Goal: Task Accomplishment & Management: Use online tool/utility

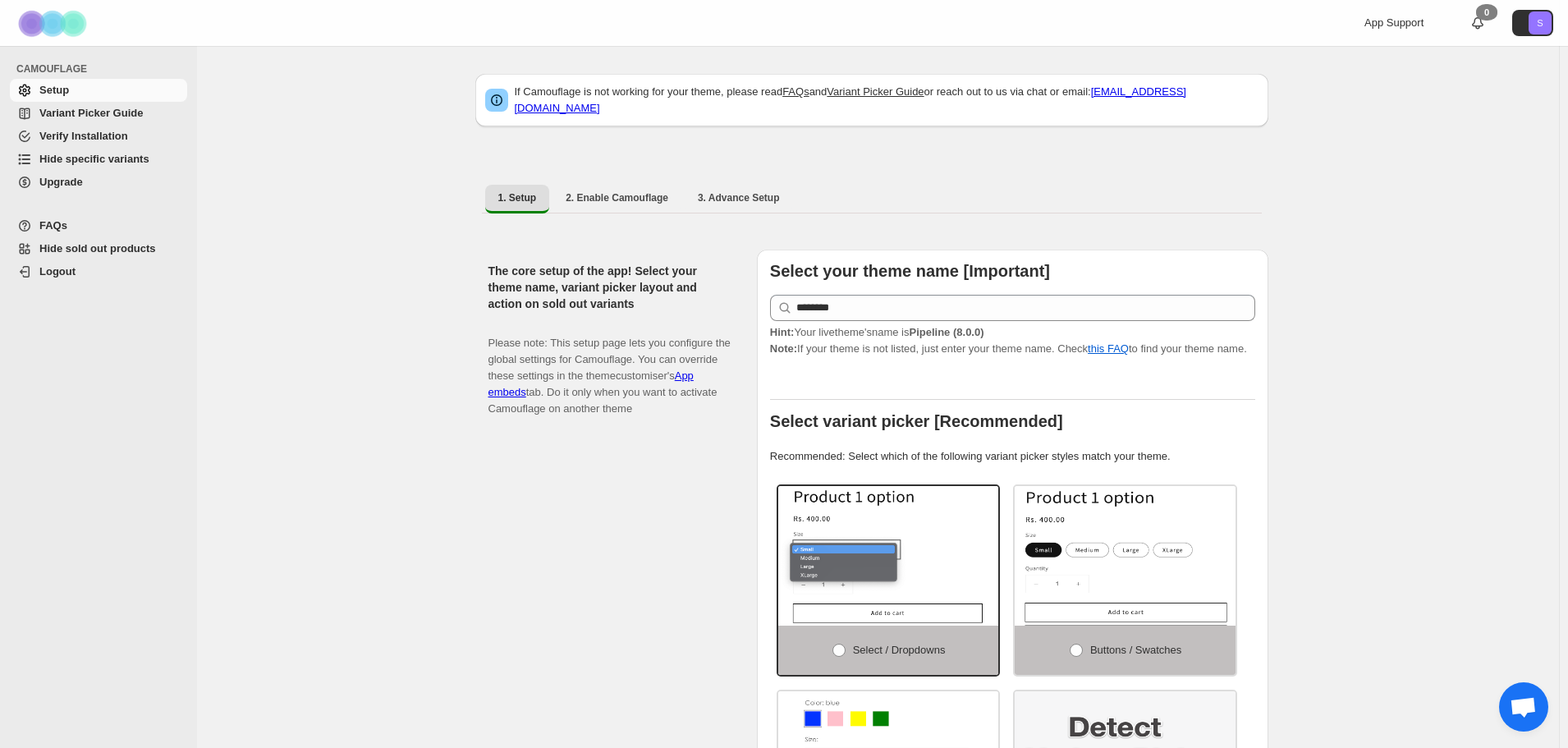
click at [84, 160] on span "Hide specific variants" at bounding box center [95, 159] width 110 height 12
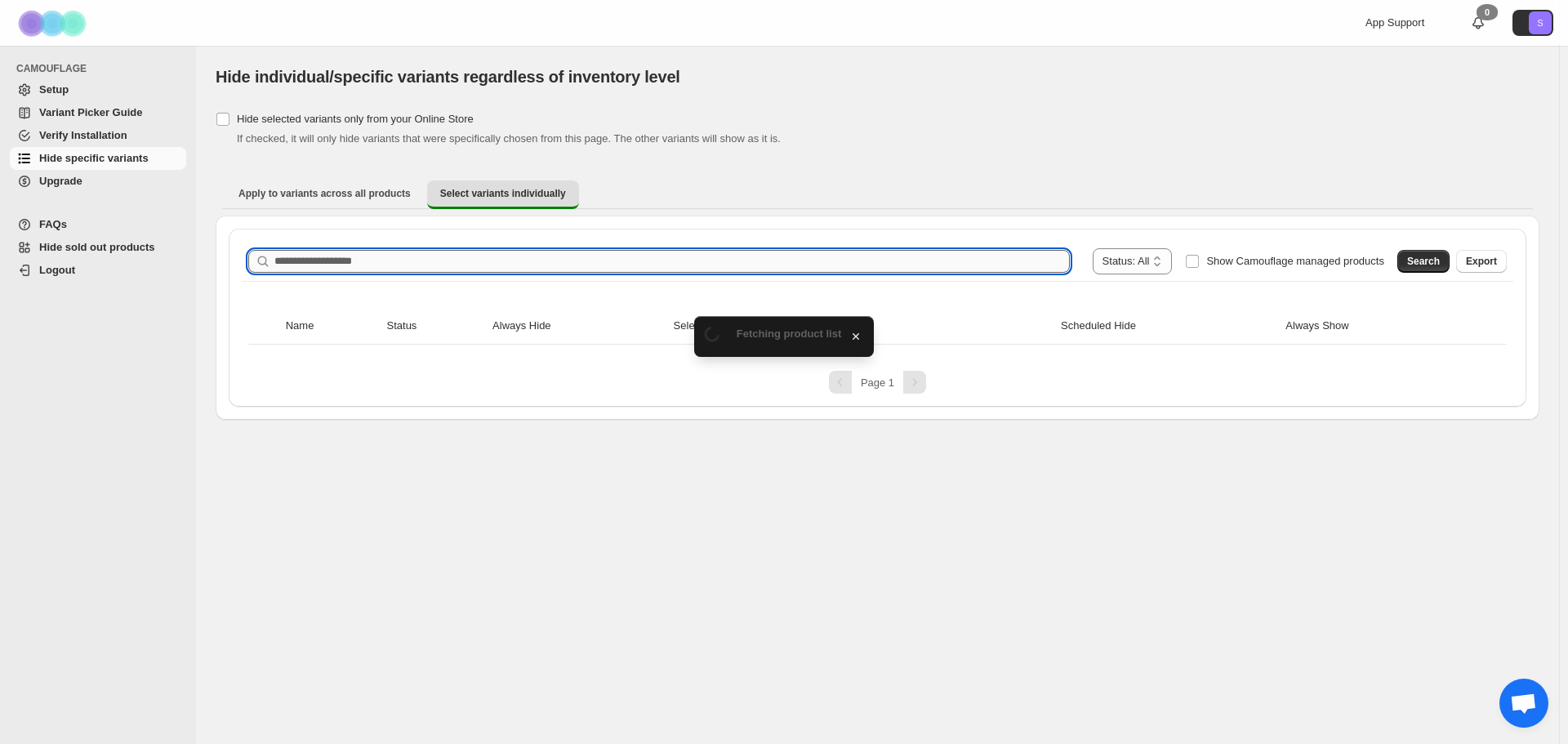
click at [407, 266] on input "Search product name" at bounding box center [671, 261] width 795 height 23
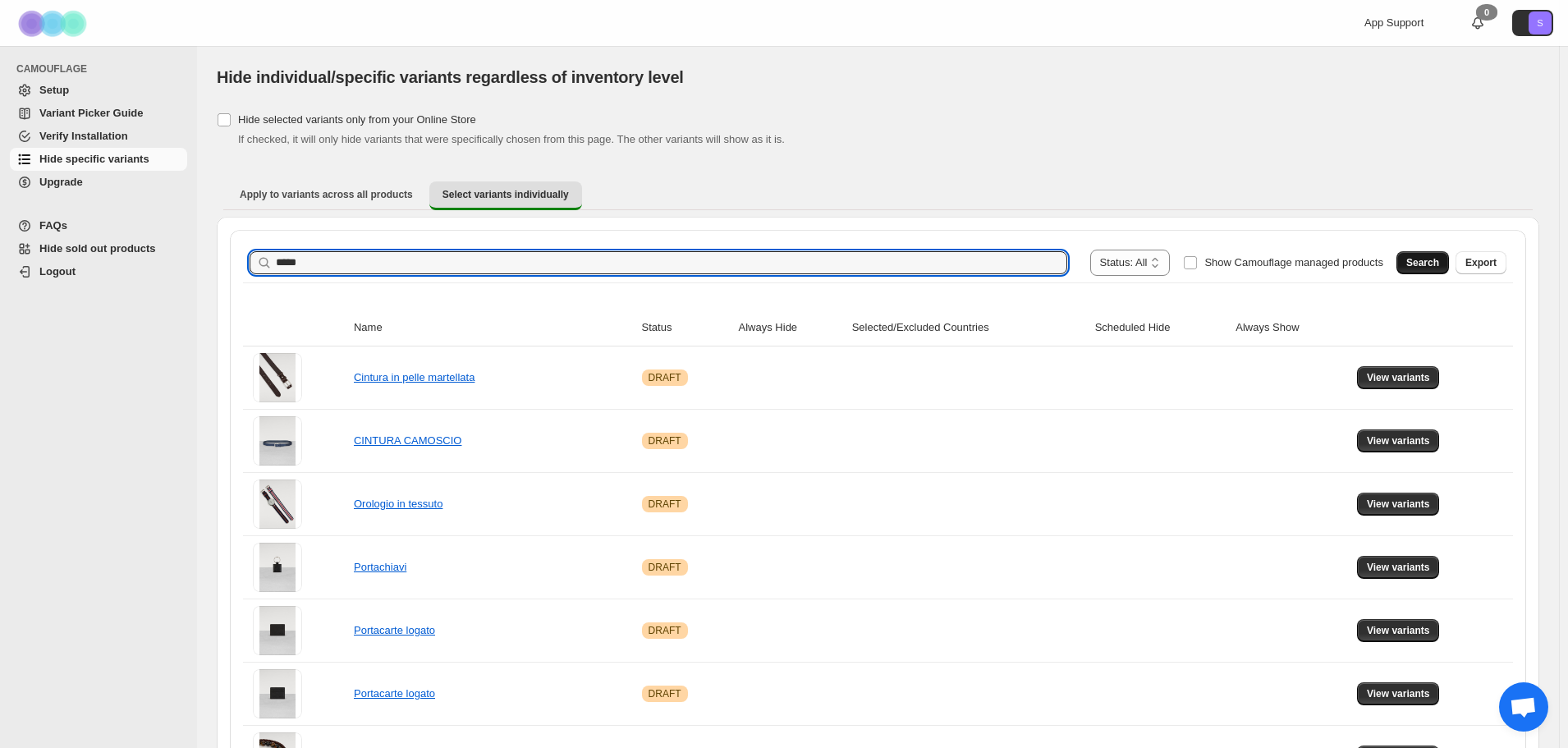
click at [1433, 262] on span "Search" at bounding box center [1422, 262] width 33 height 13
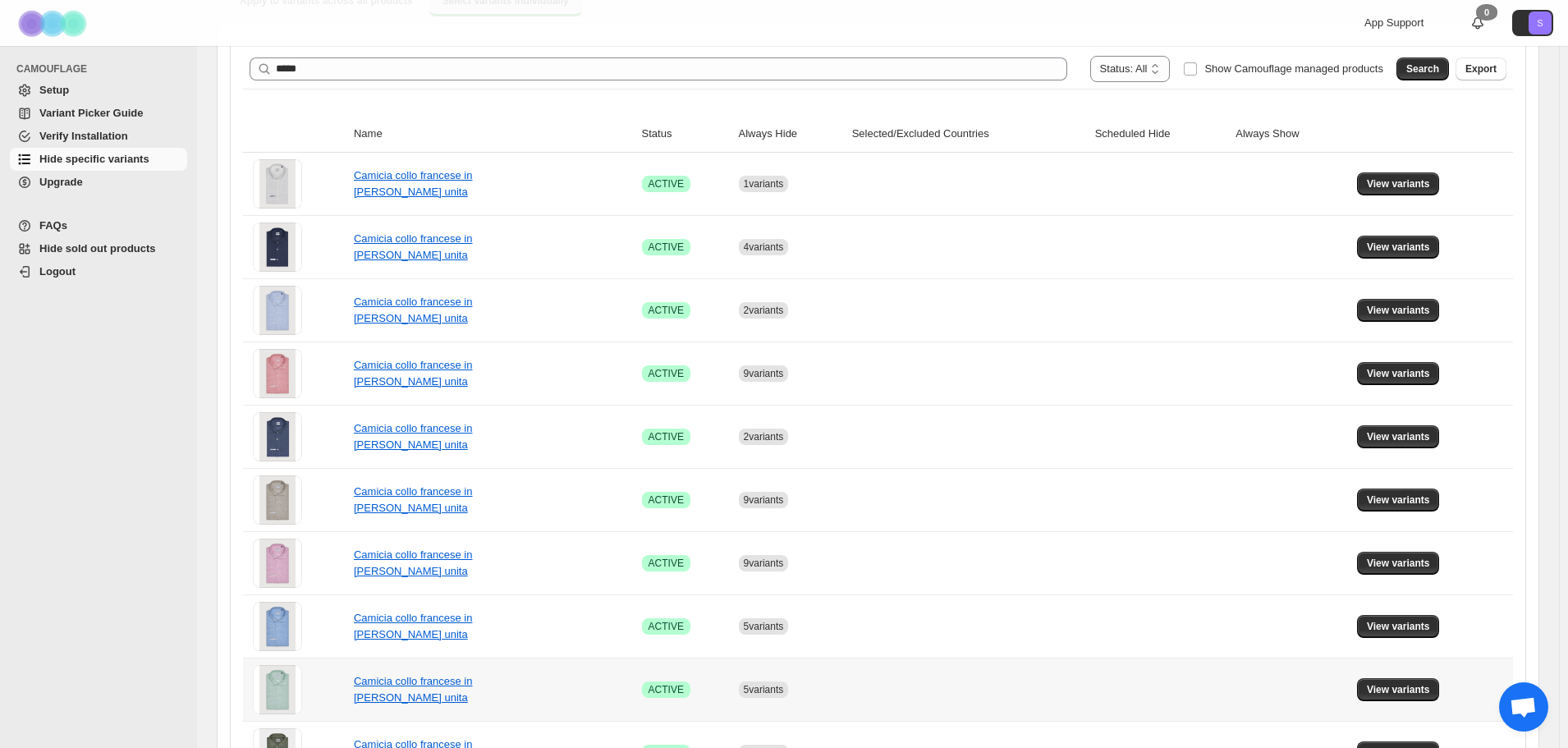
scroll to position [164, 0]
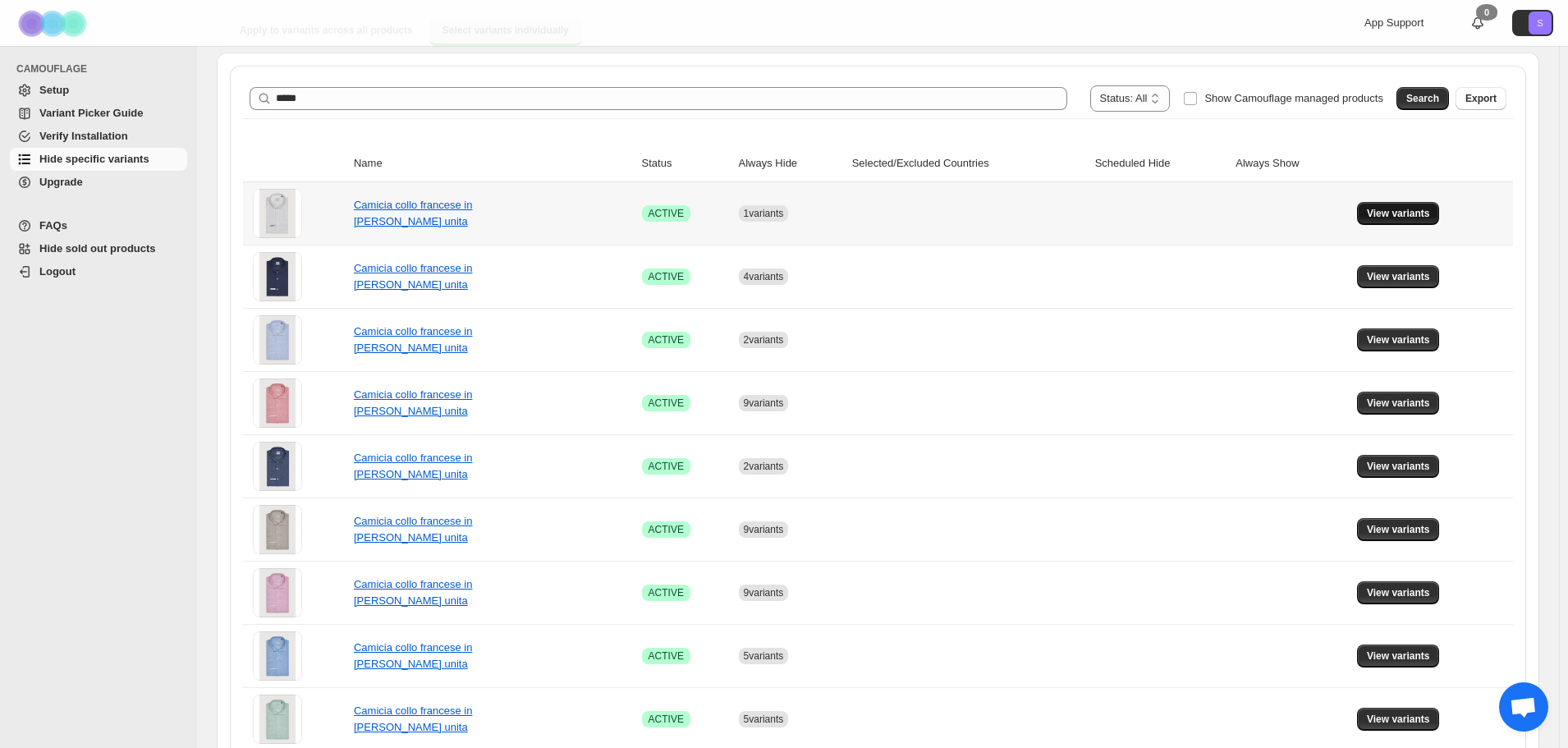
click at [1424, 214] on span "View variants" at bounding box center [1398, 213] width 63 height 13
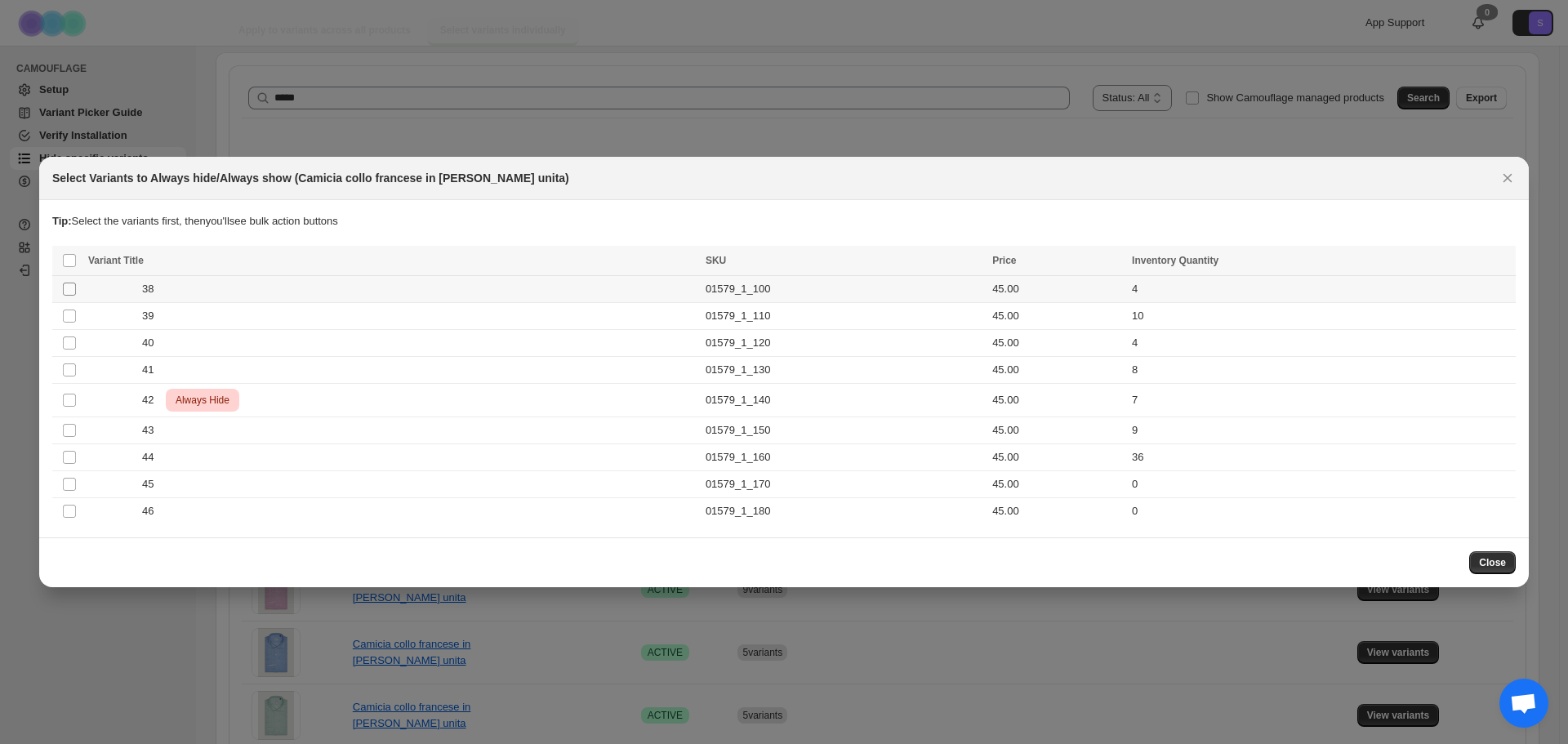
click at [76, 291] on span ":r6:" at bounding box center [70, 289] width 15 height 15
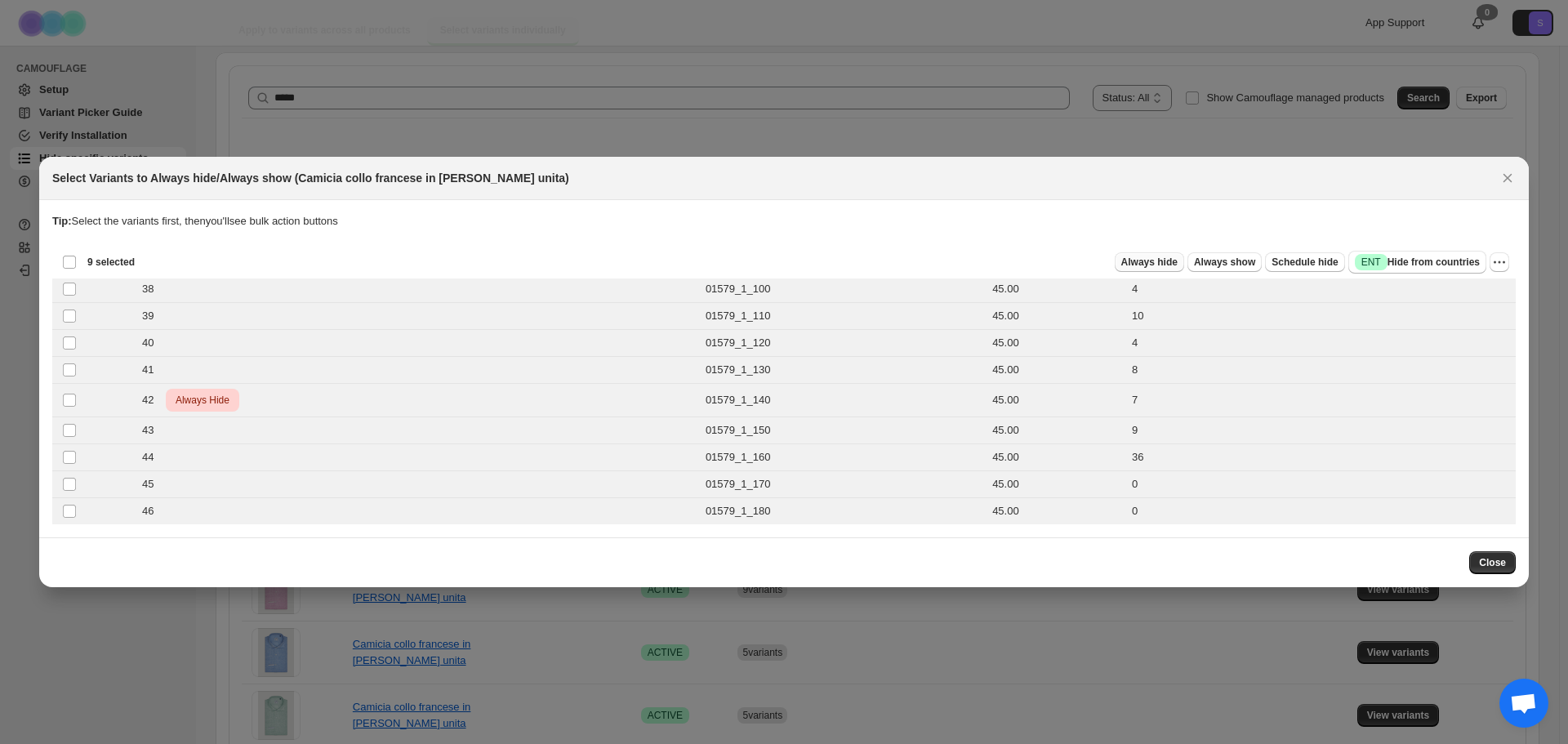
click at [1163, 265] on span "Always hide" at bounding box center [1149, 262] width 56 height 13
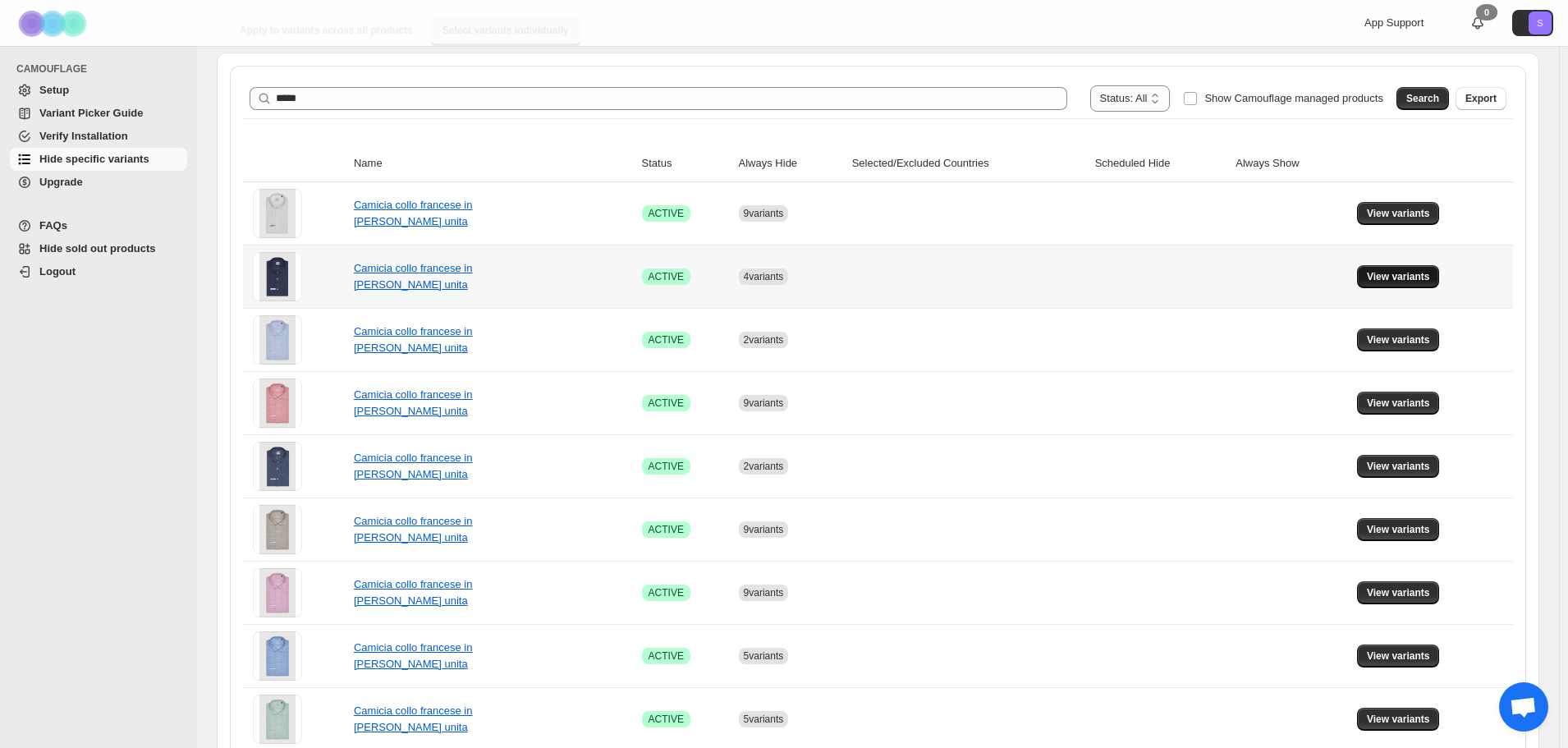
click at [1424, 274] on span "View variants" at bounding box center [1398, 276] width 63 height 13
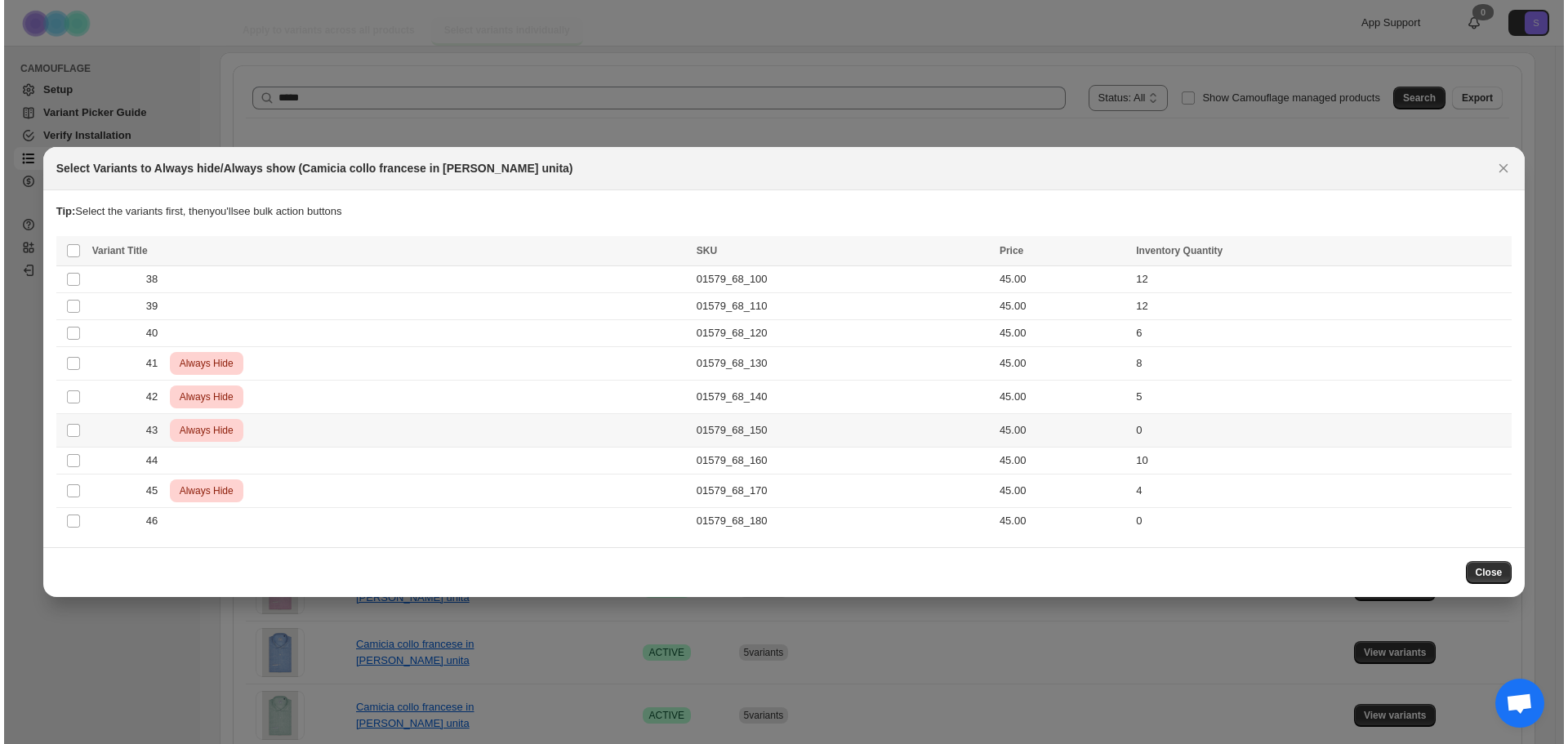
scroll to position [0, 0]
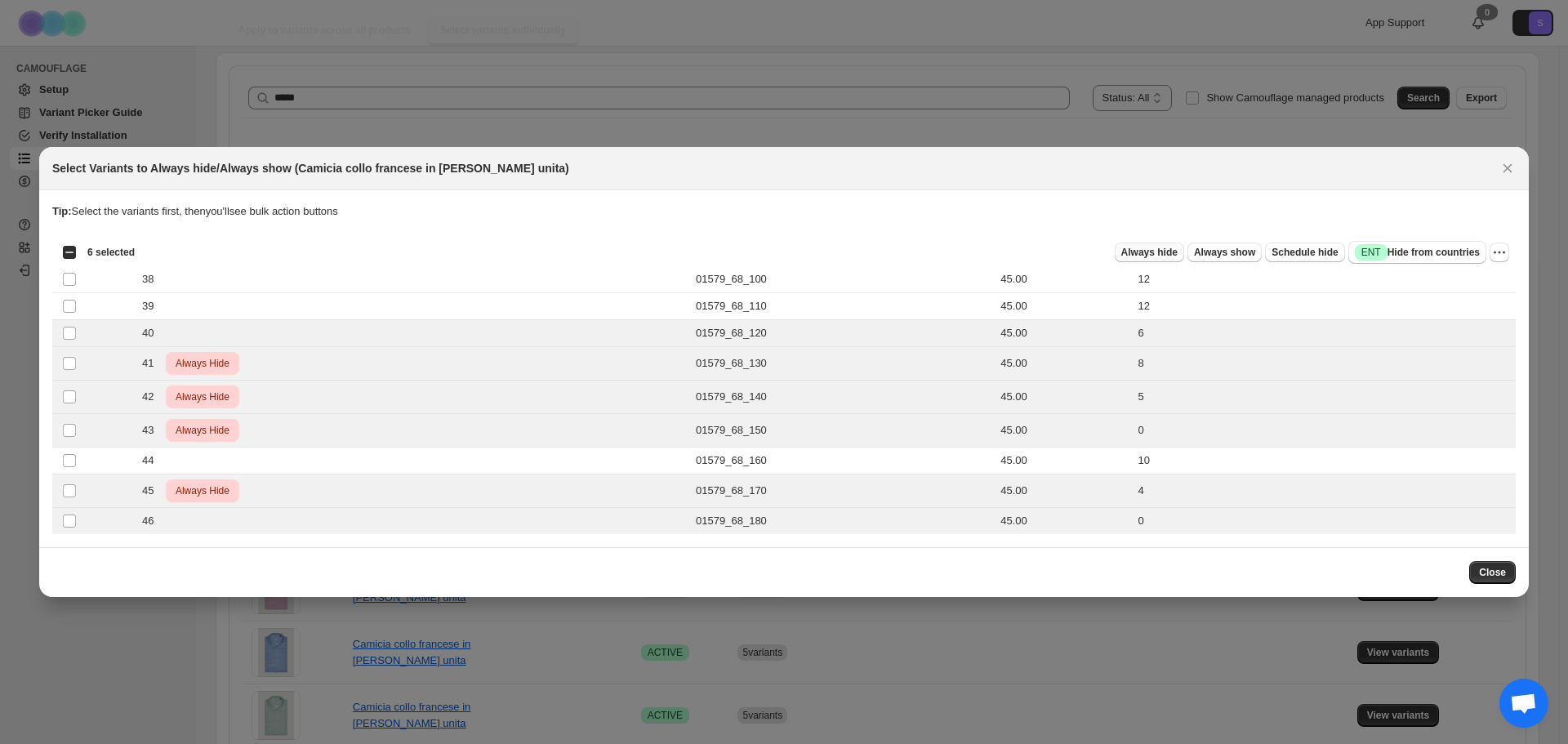
click at [1168, 252] on span "Always hide" at bounding box center [1149, 252] width 56 height 13
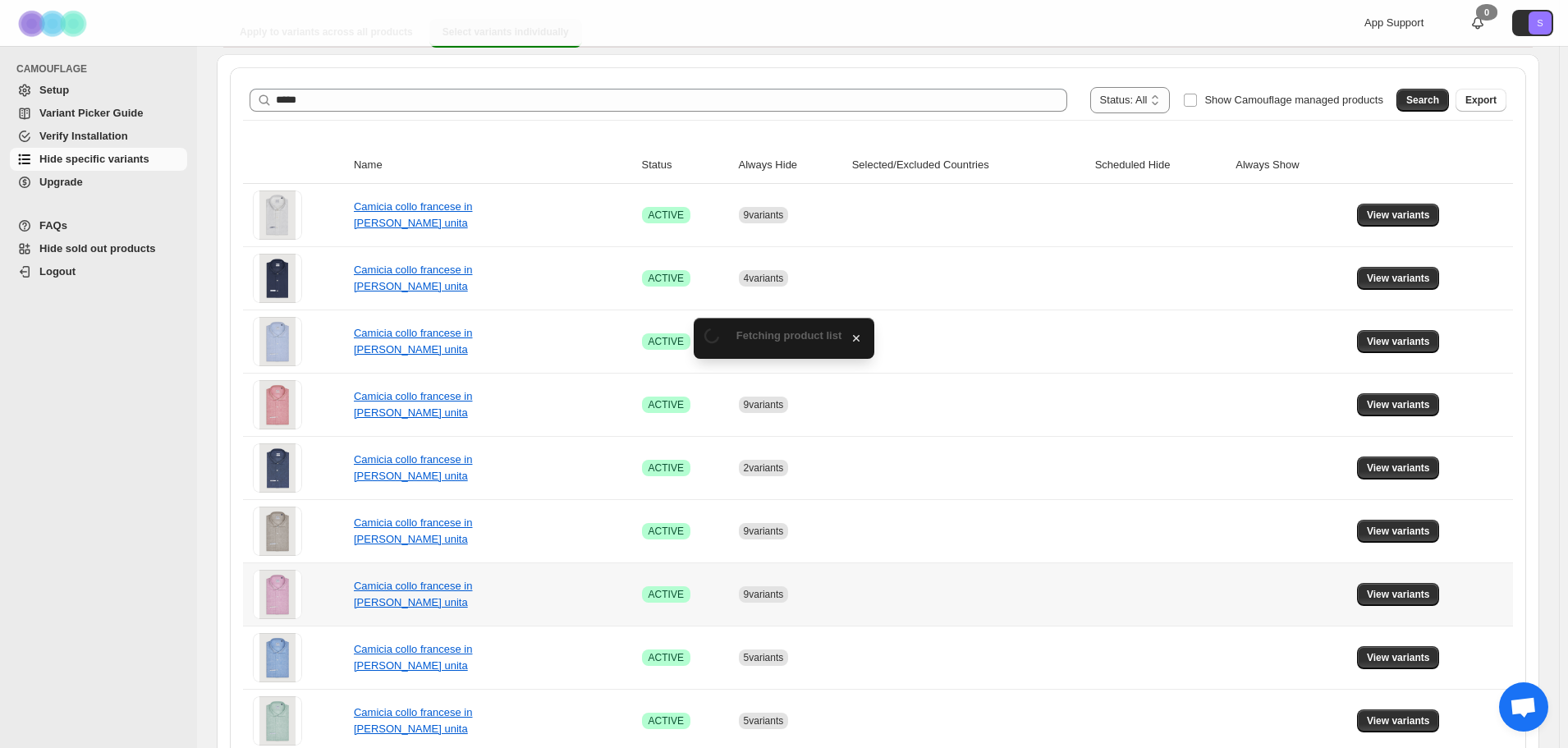
scroll to position [164, 0]
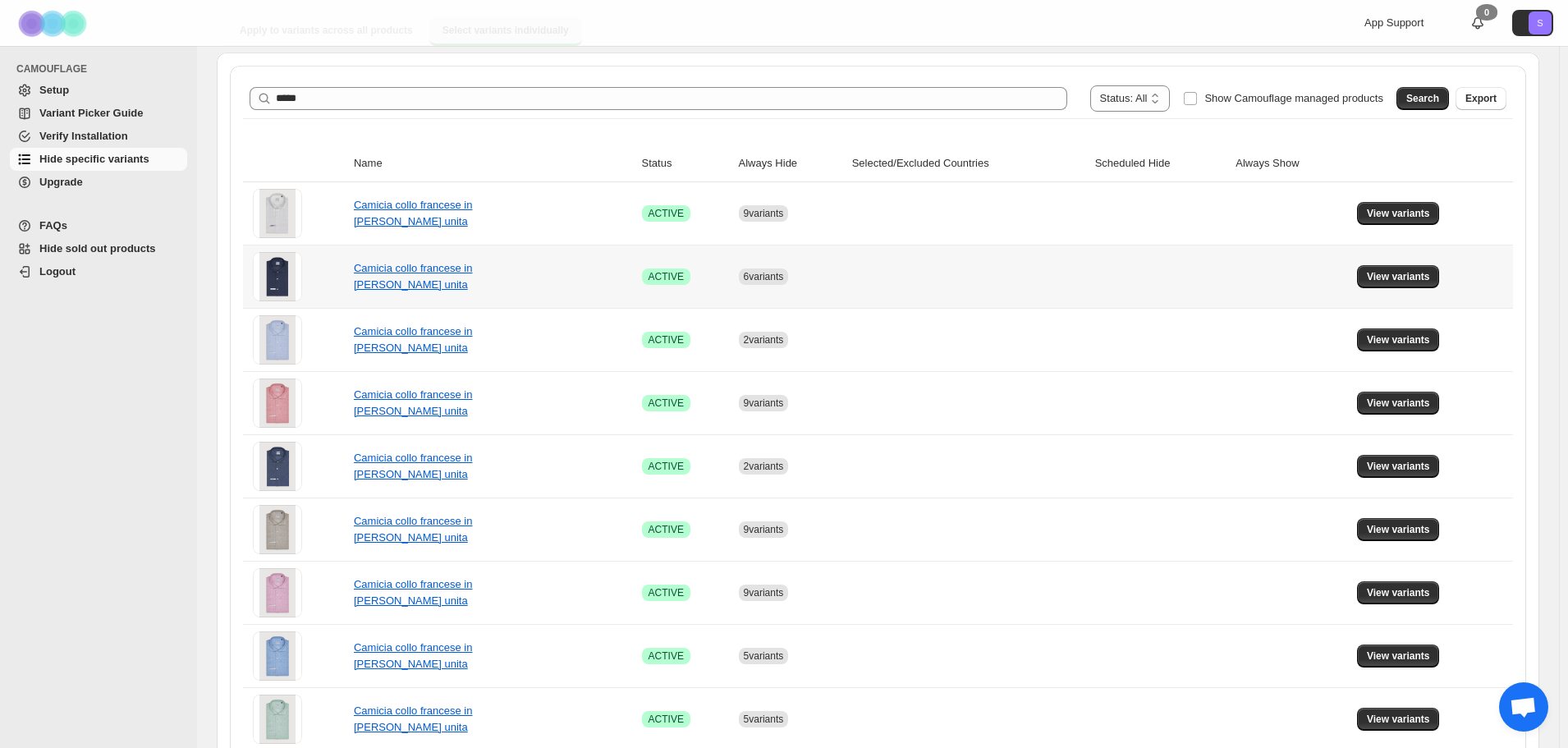
click at [414, 276] on div "Camicia collo francese in [PERSON_NAME] unita" at bounding box center [435, 276] width 164 height 33
click at [421, 269] on link "Camicia collo francese in [PERSON_NAME] unita" at bounding box center [413, 276] width 119 height 29
click at [1403, 276] on span "View variants" at bounding box center [1398, 276] width 63 height 13
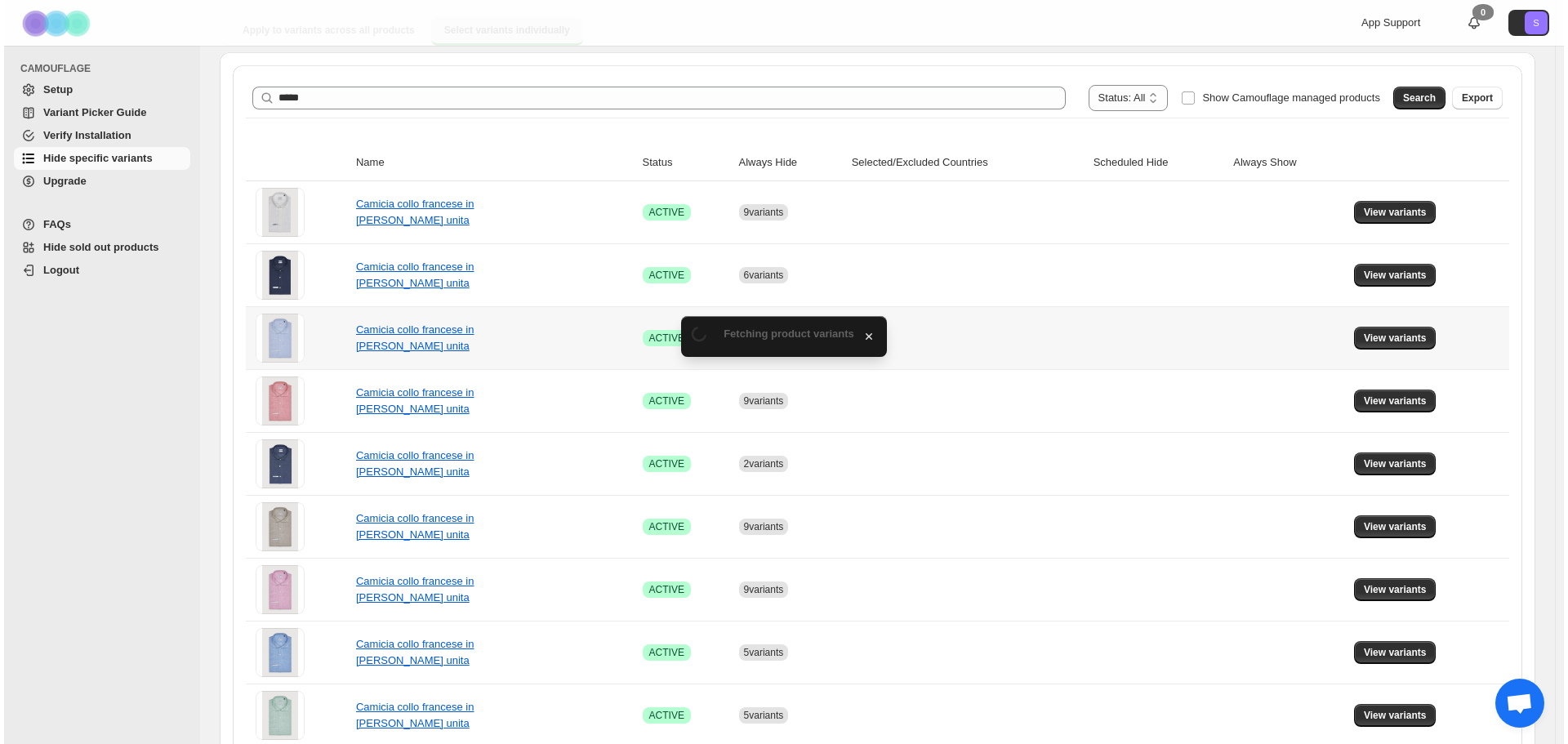
scroll to position [0, 0]
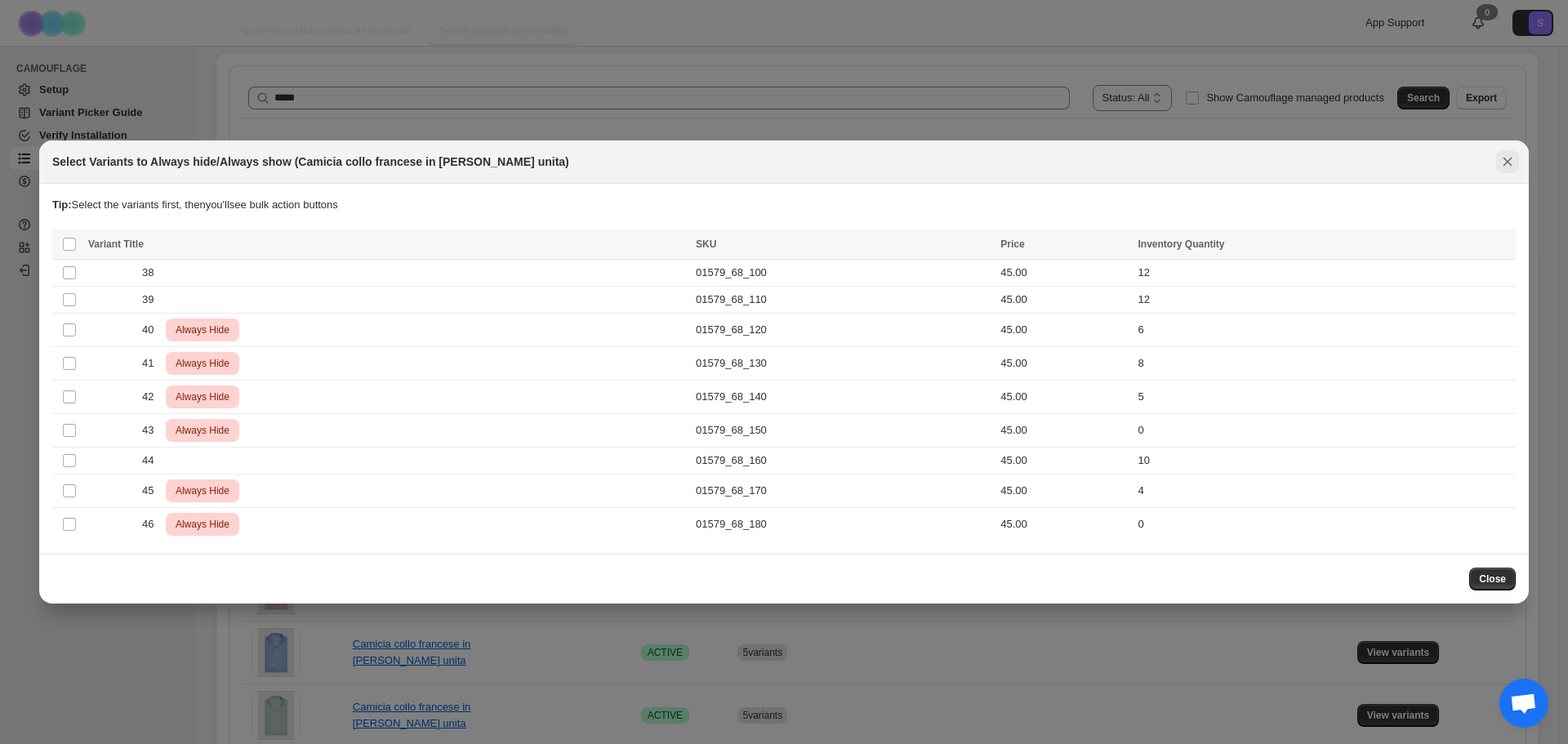
click at [1513, 163] on icon "Close" at bounding box center [1507, 161] width 16 height 16
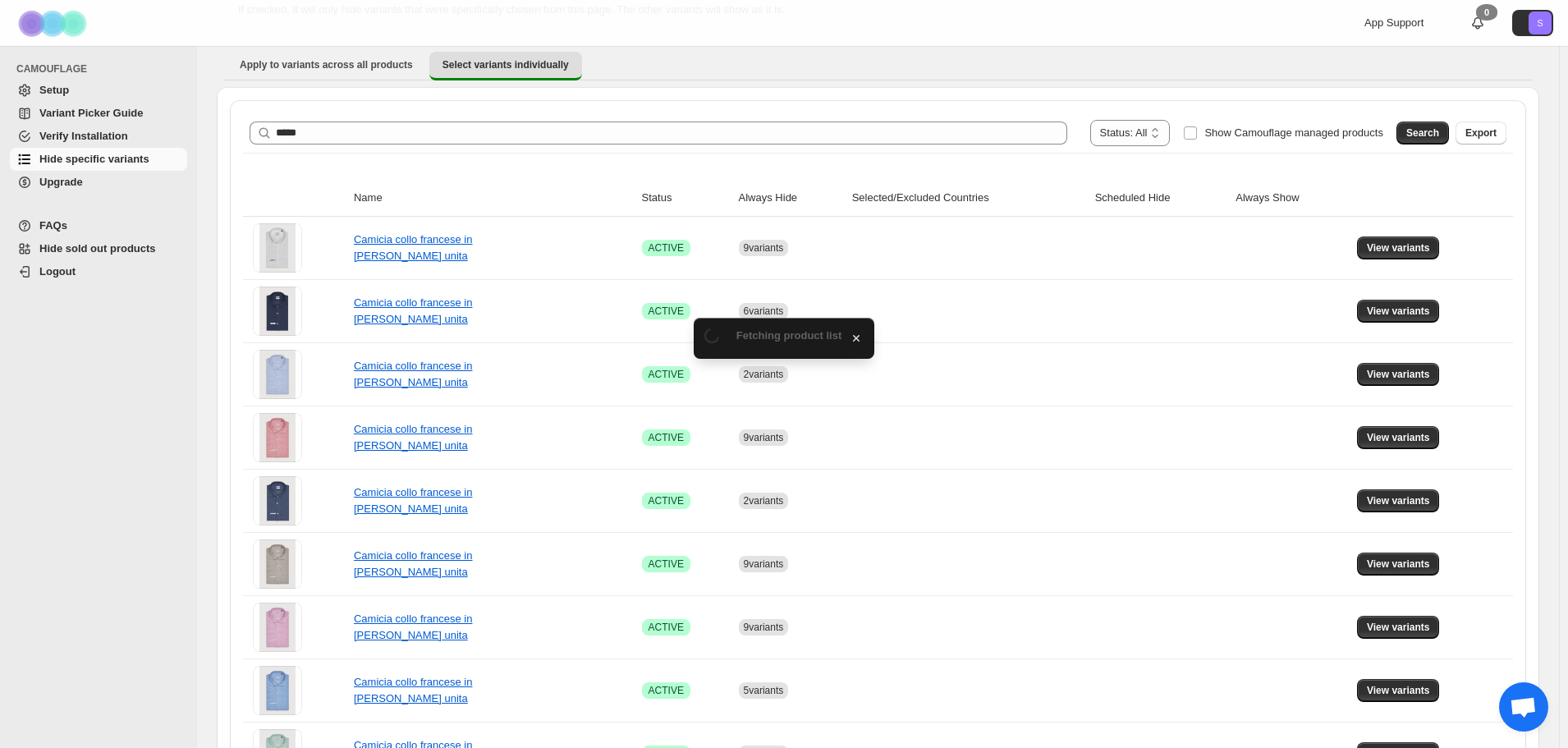
scroll to position [164, 0]
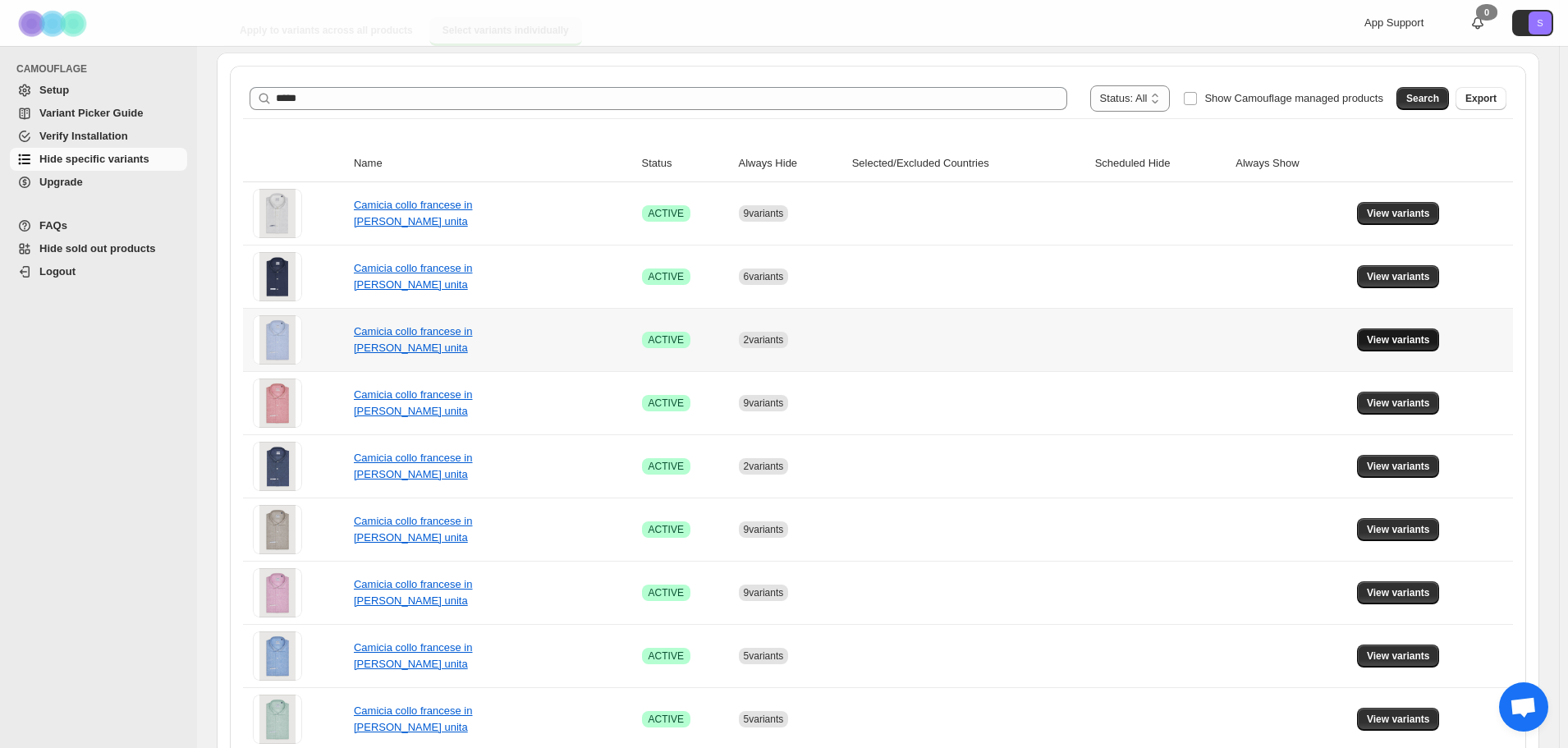
click at [1421, 346] on span "View variants" at bounding box center [1398, 340] width 63 height 13
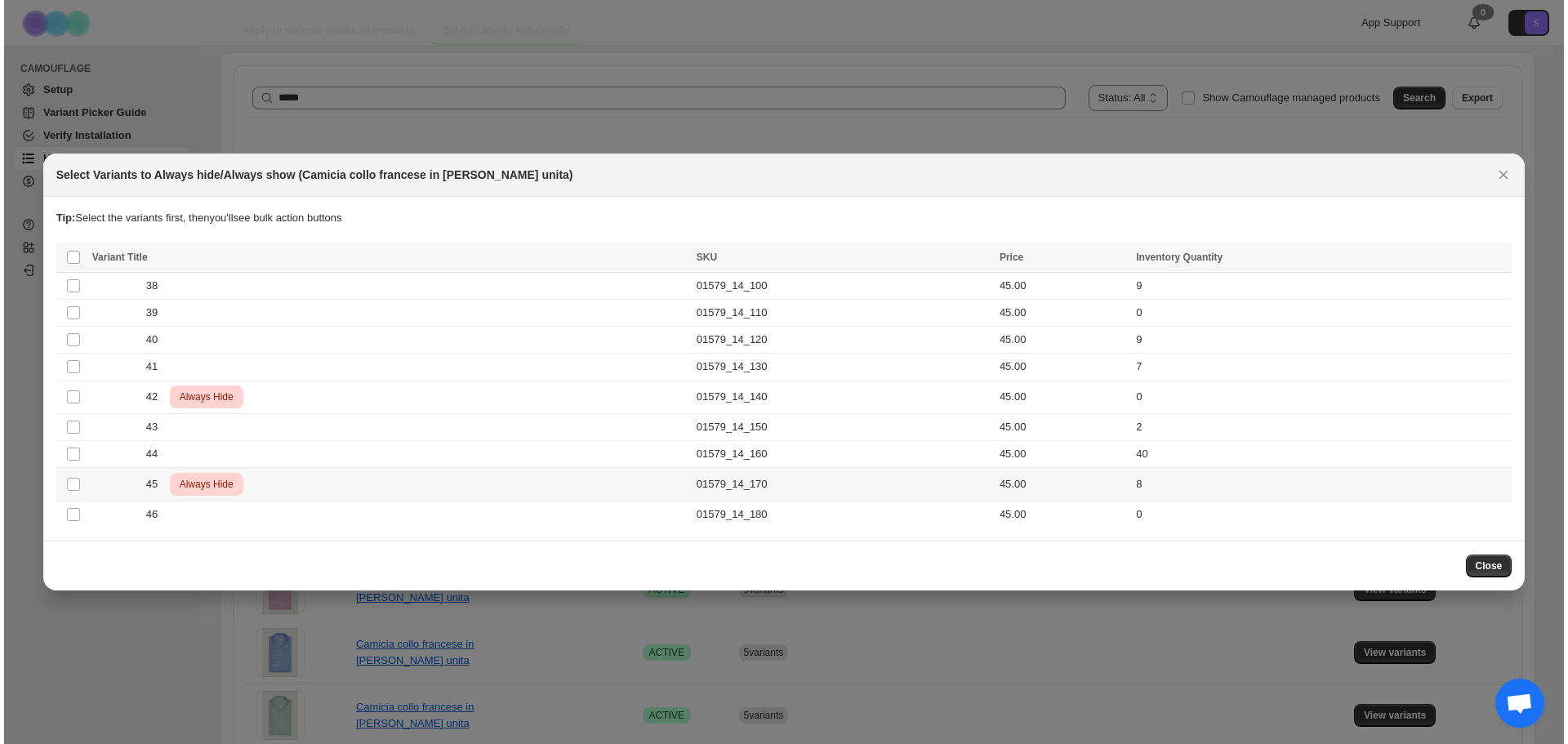
scroll to position [0, 0]
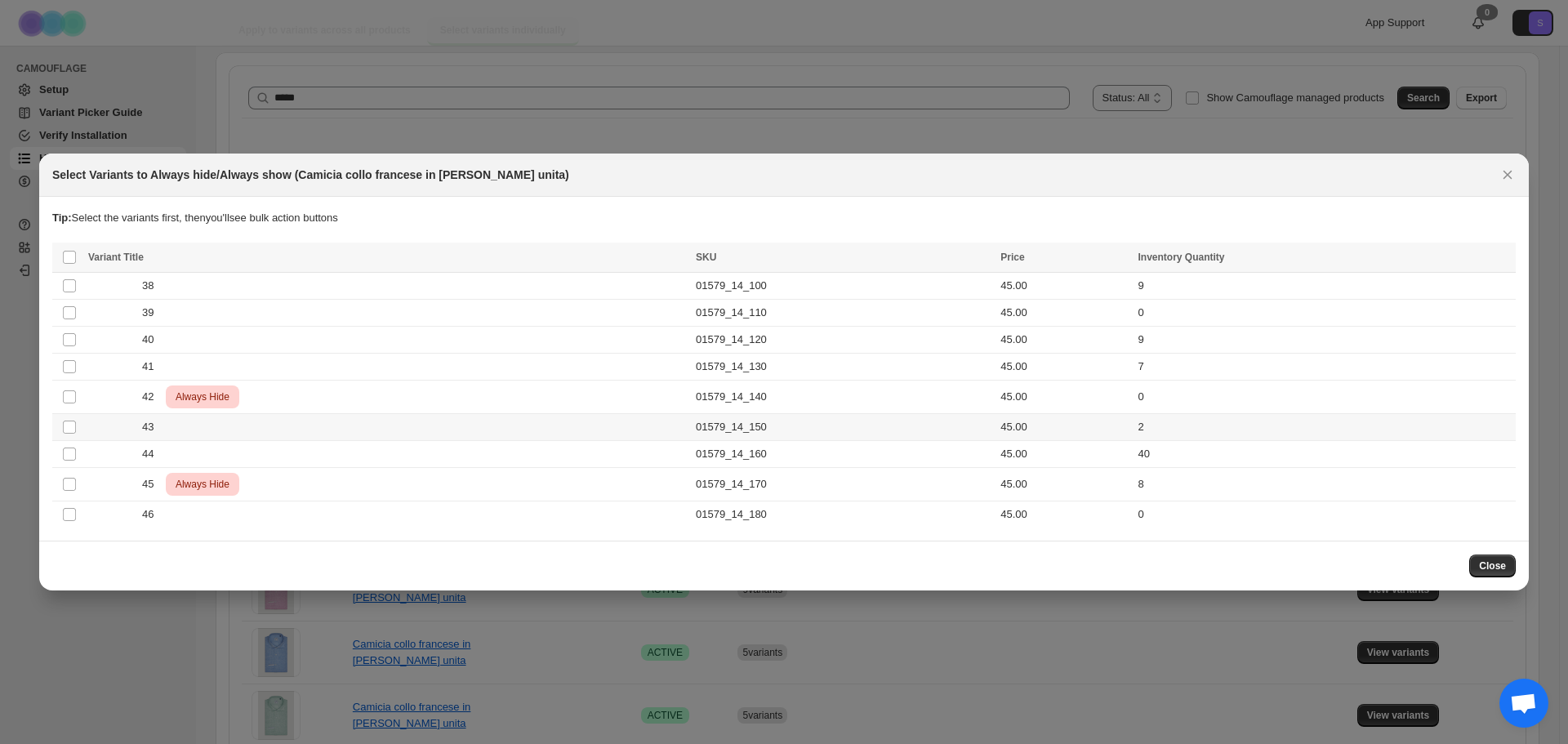
click at [80, 429] on td "Select product variant" at bounding box center [68, 427] width 31 height 27
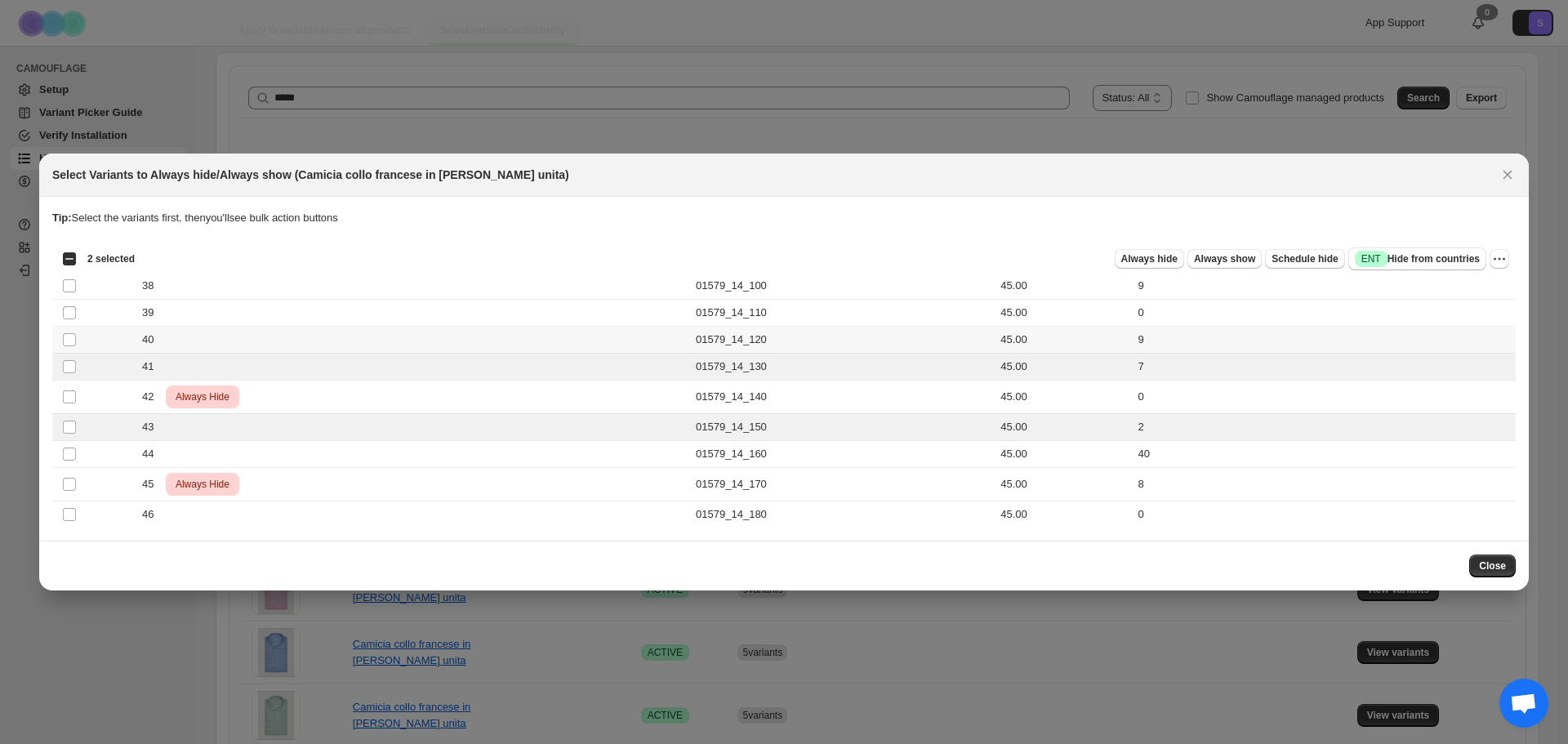
click at [70, 347] on td "Select product variant" at bounding box center [68, 340] width 31 height 27
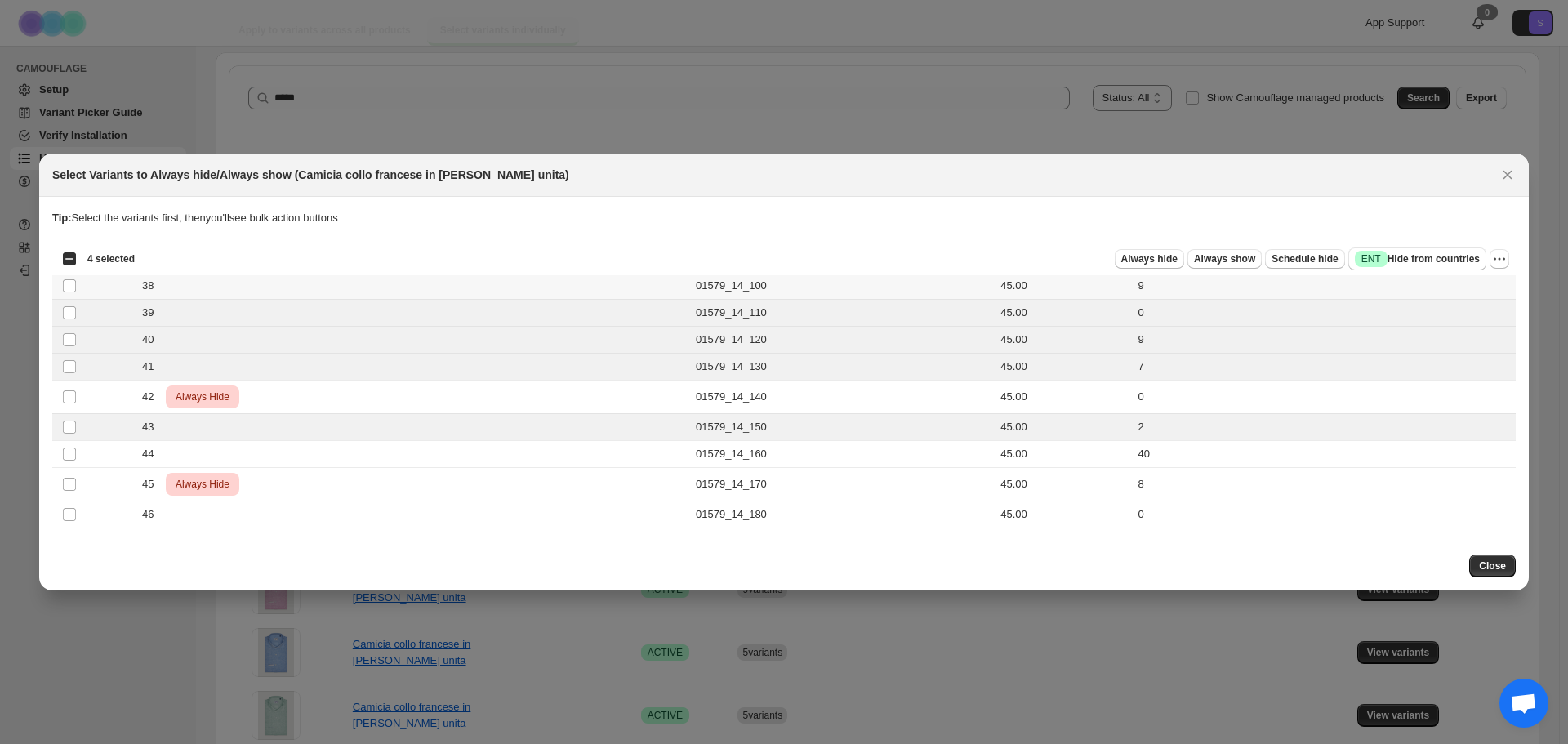
click at [70, 295] on td "Select product variant" at bounding box center [68, 286] width 31 height 27
click at [1158, 259] on span "Always hide" at bounding box center [1149, 259] width 56 height 13
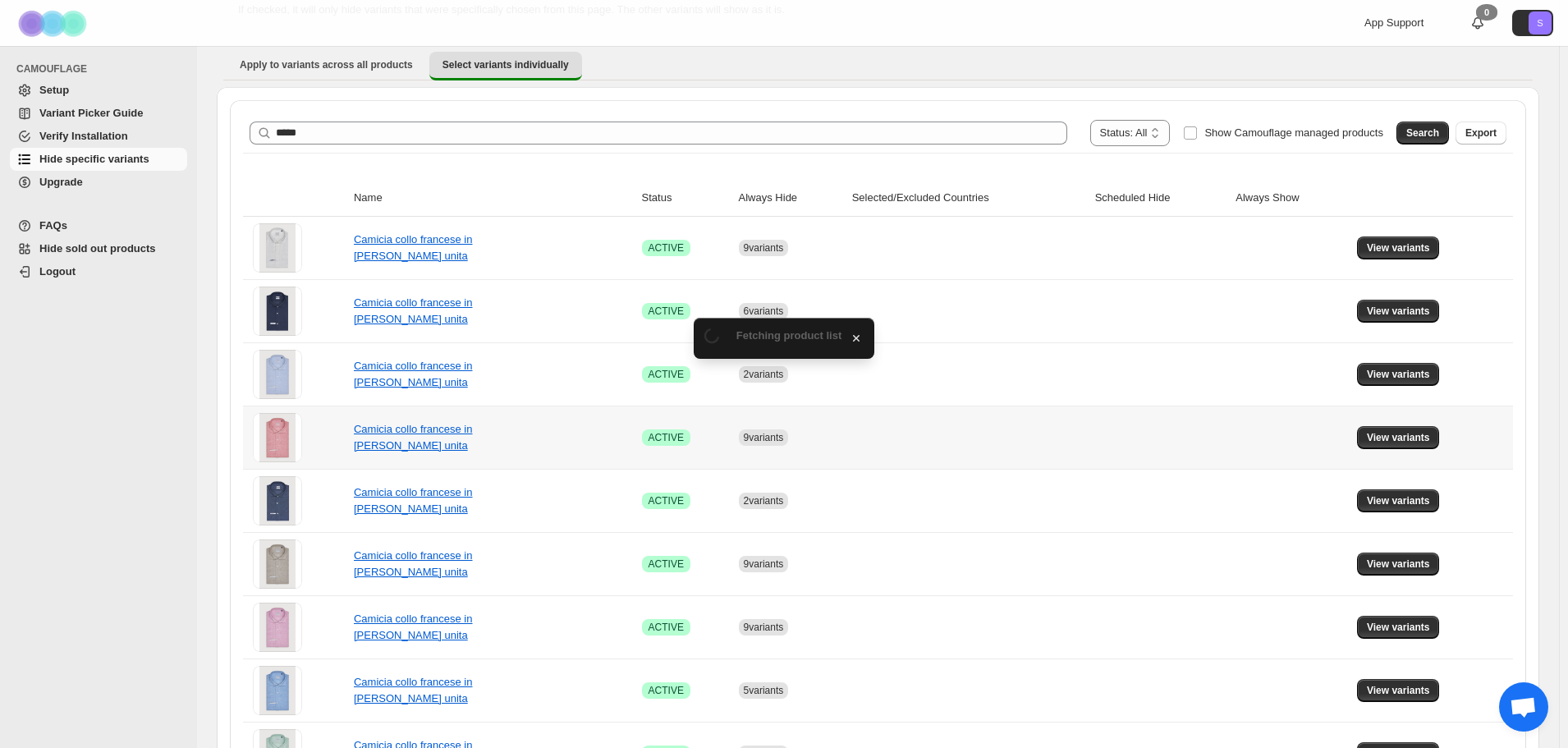
scroll to position [164, 0]
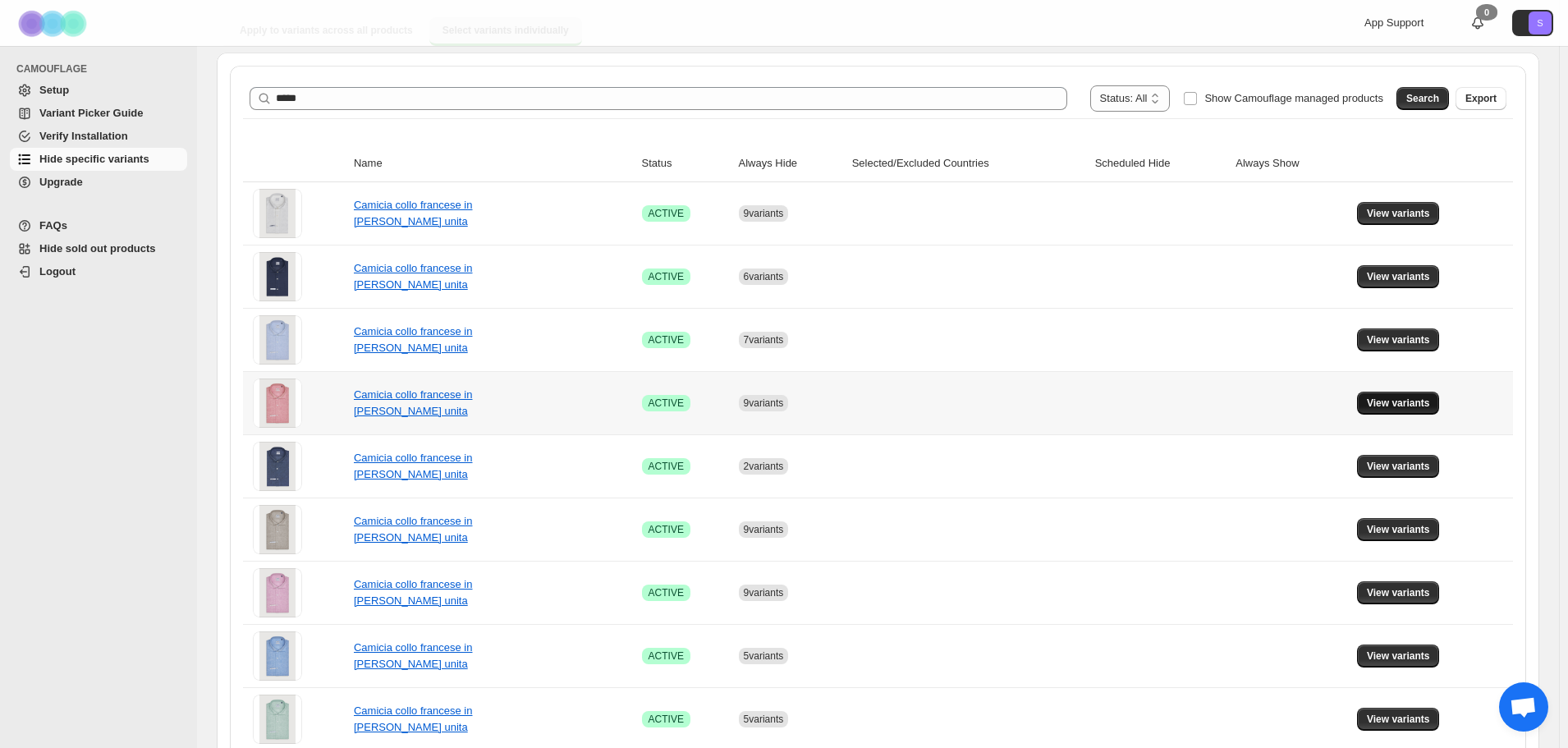
click at [1430, 405] on span "View variants" at bounding box center [1398, 403] width 63 height 13
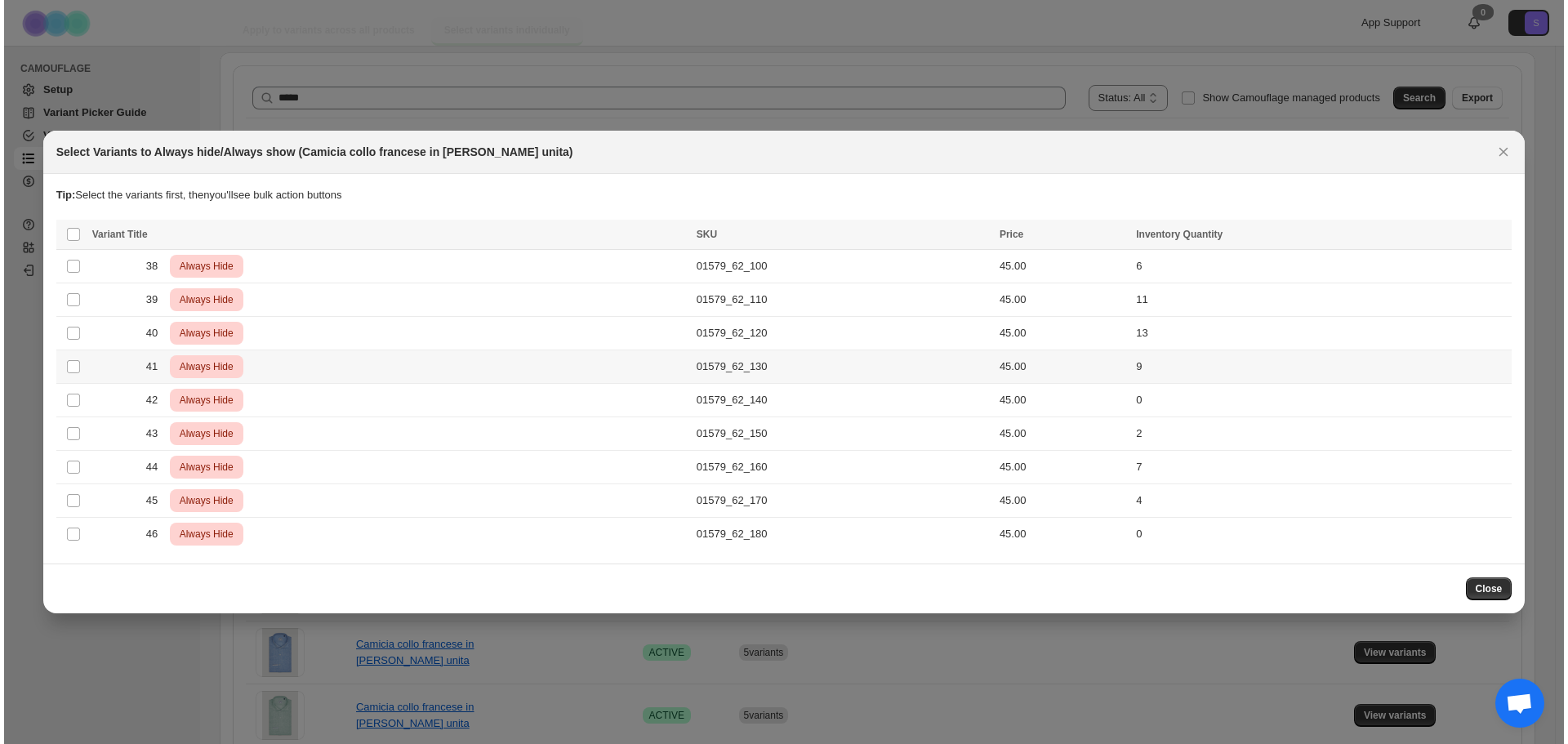
scroll to position [0, 0]
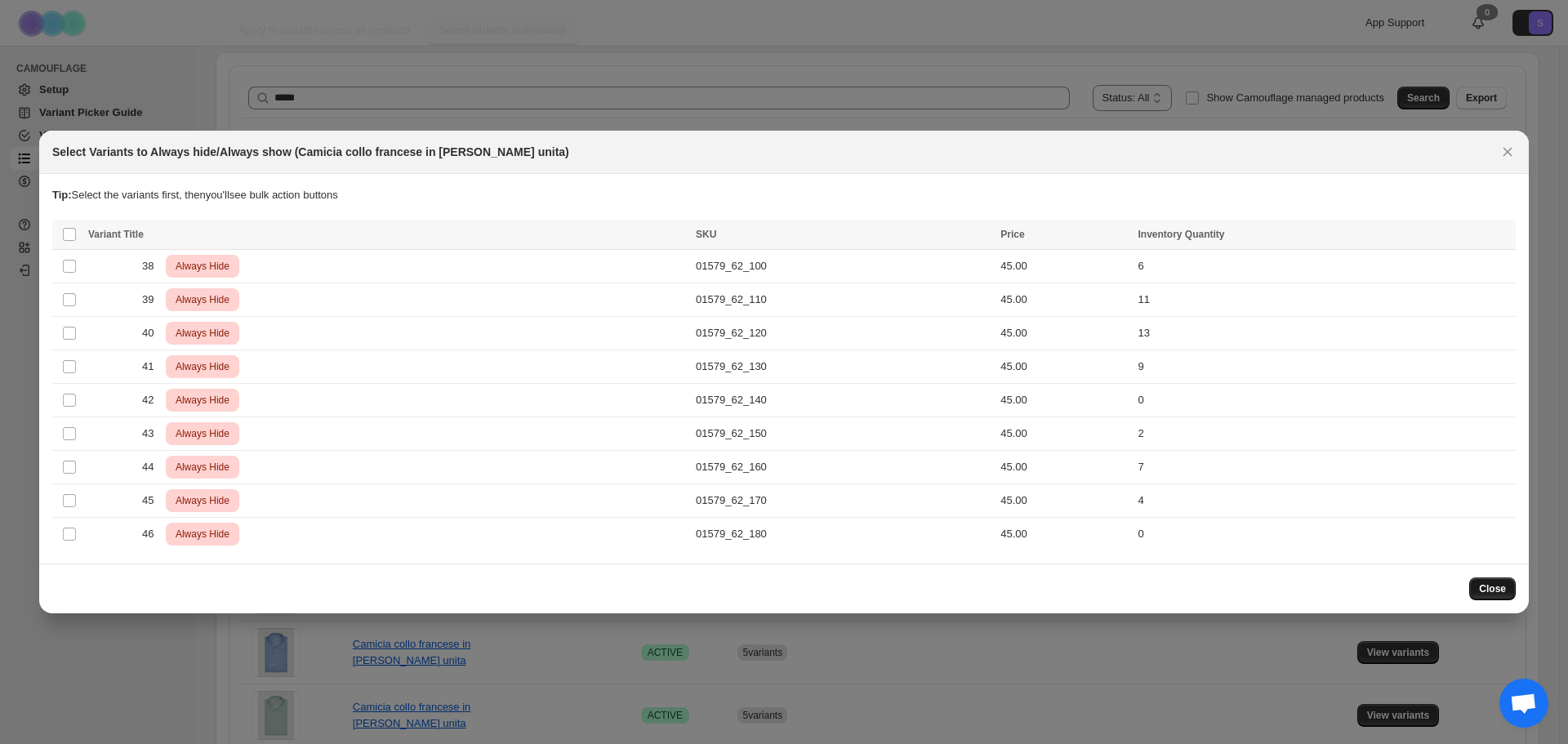
click at [1500, 588] on span "Close" at bounding box center [1492, 588] width 27 height 13
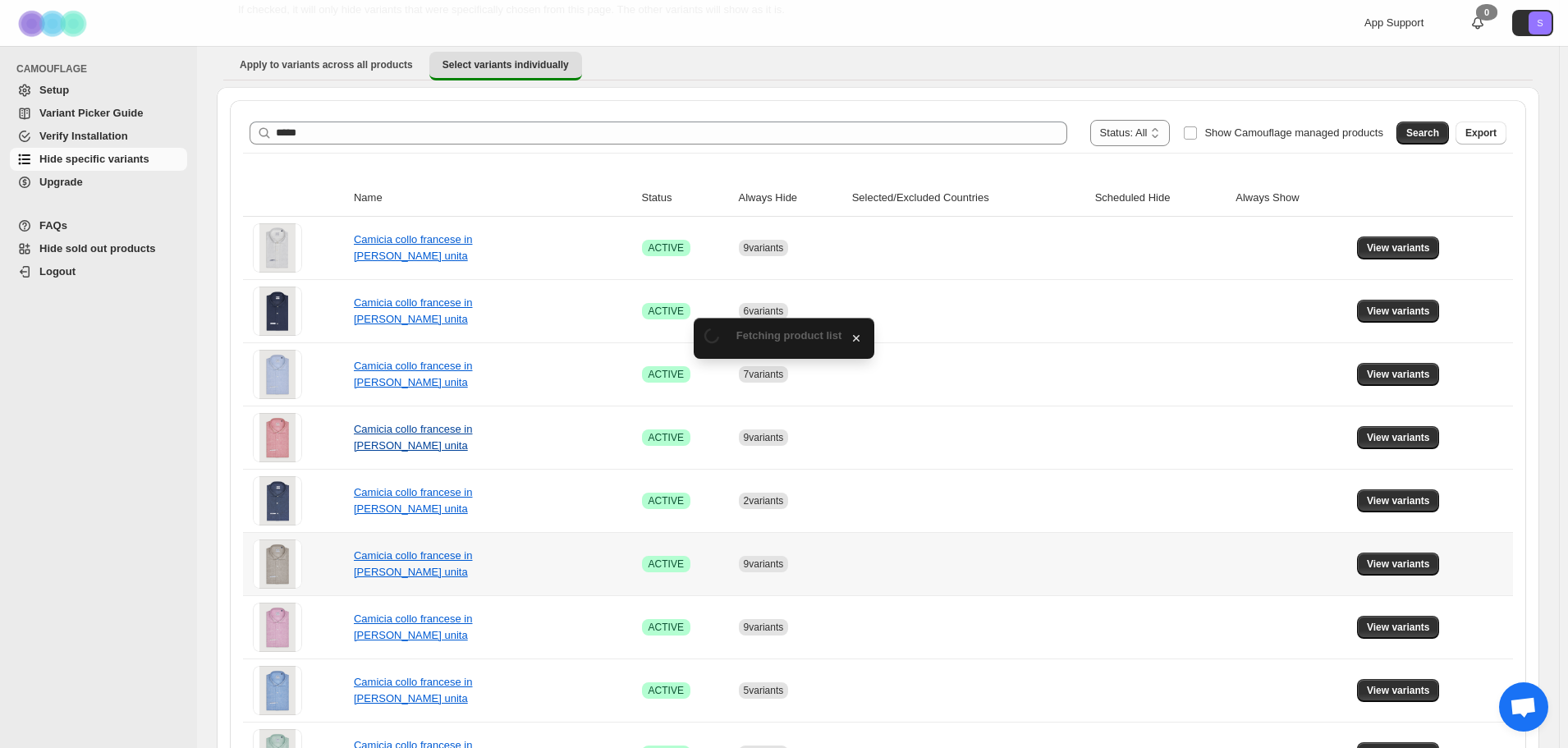
scroll to position [164, 0]
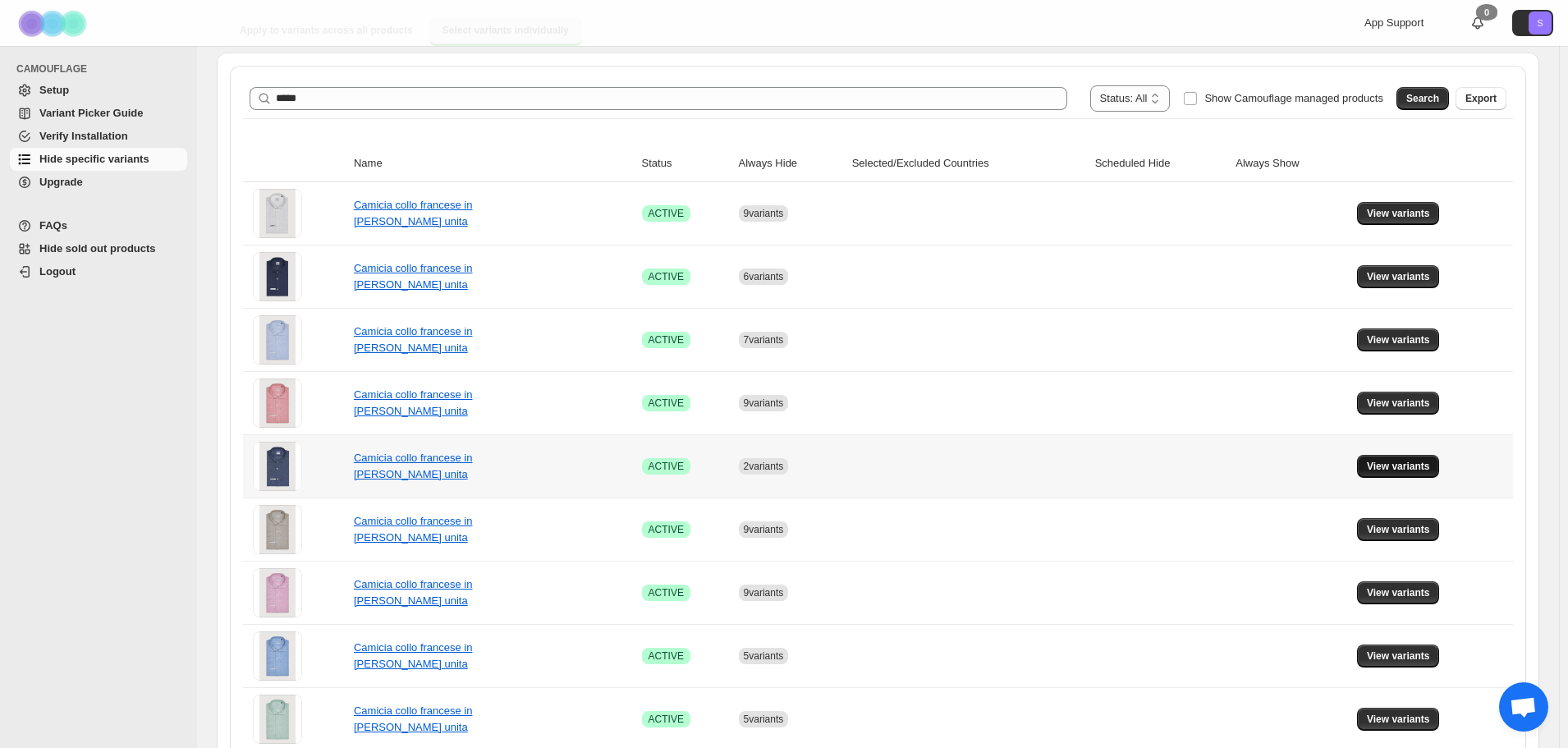
click at [1407, 470] on span "View variants" at bounding box center [1398, 467] width 63 height 13
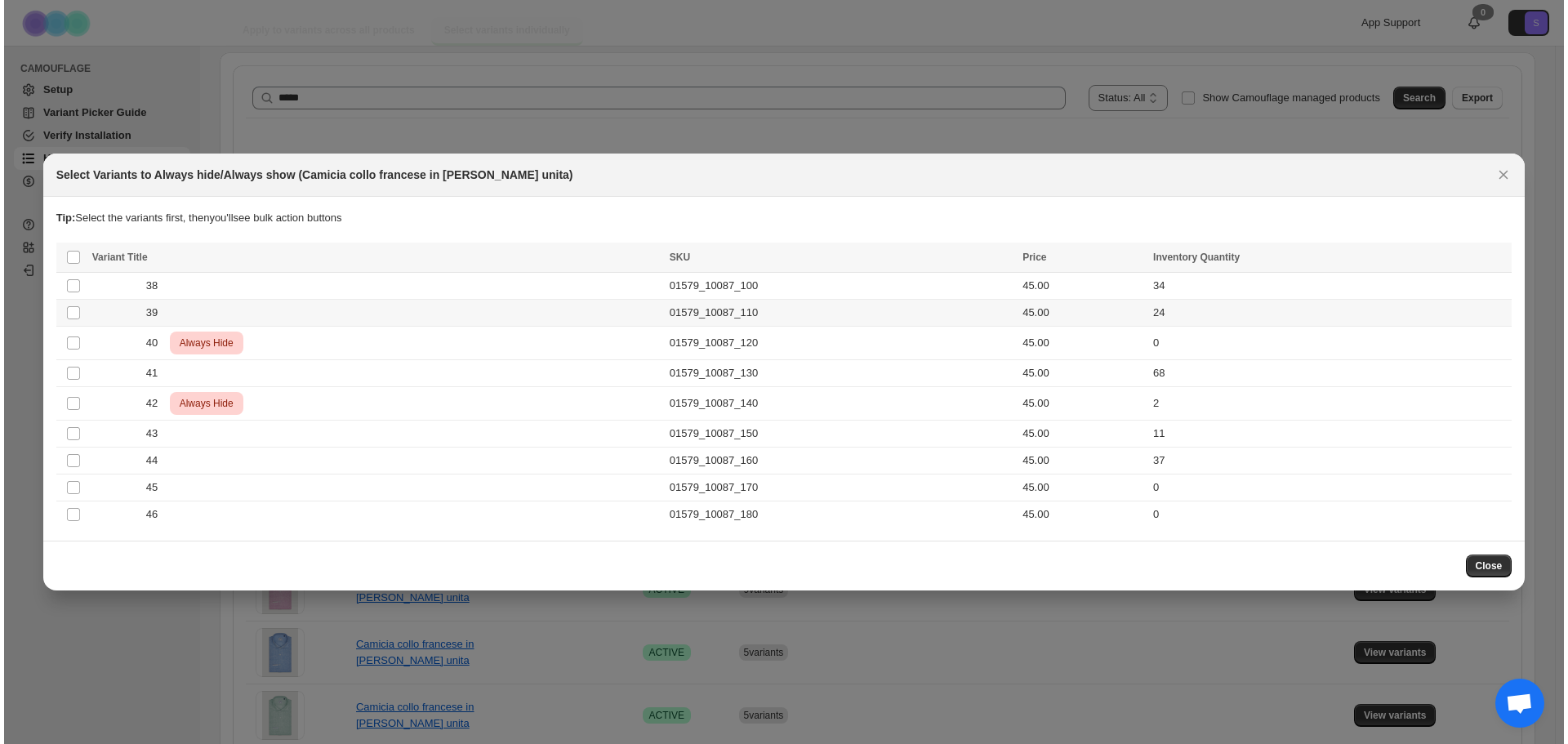
scroll to position [0, 0]
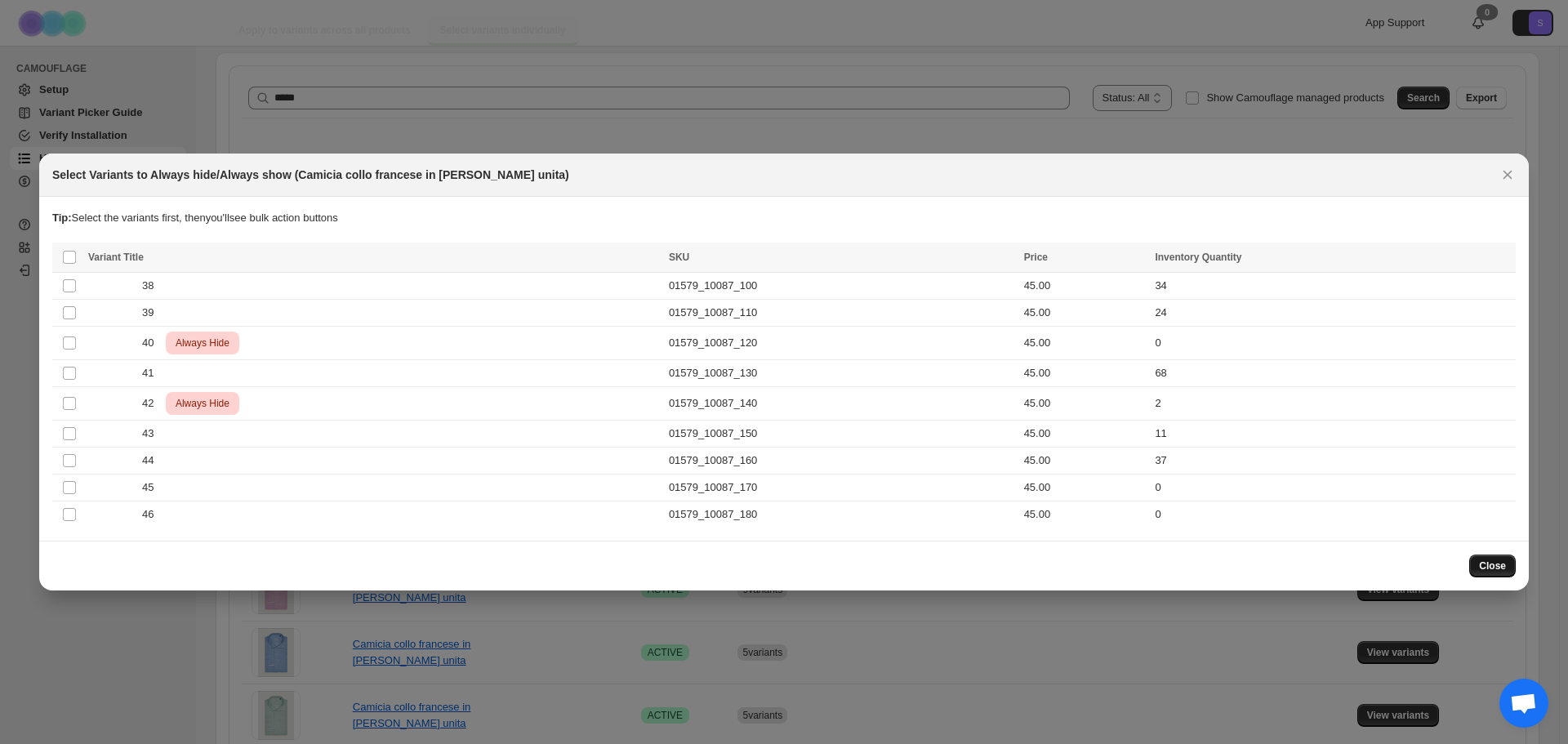
click at [1497, 570] on span "Close" at bounding box center [1492, 566] width 27 height 13
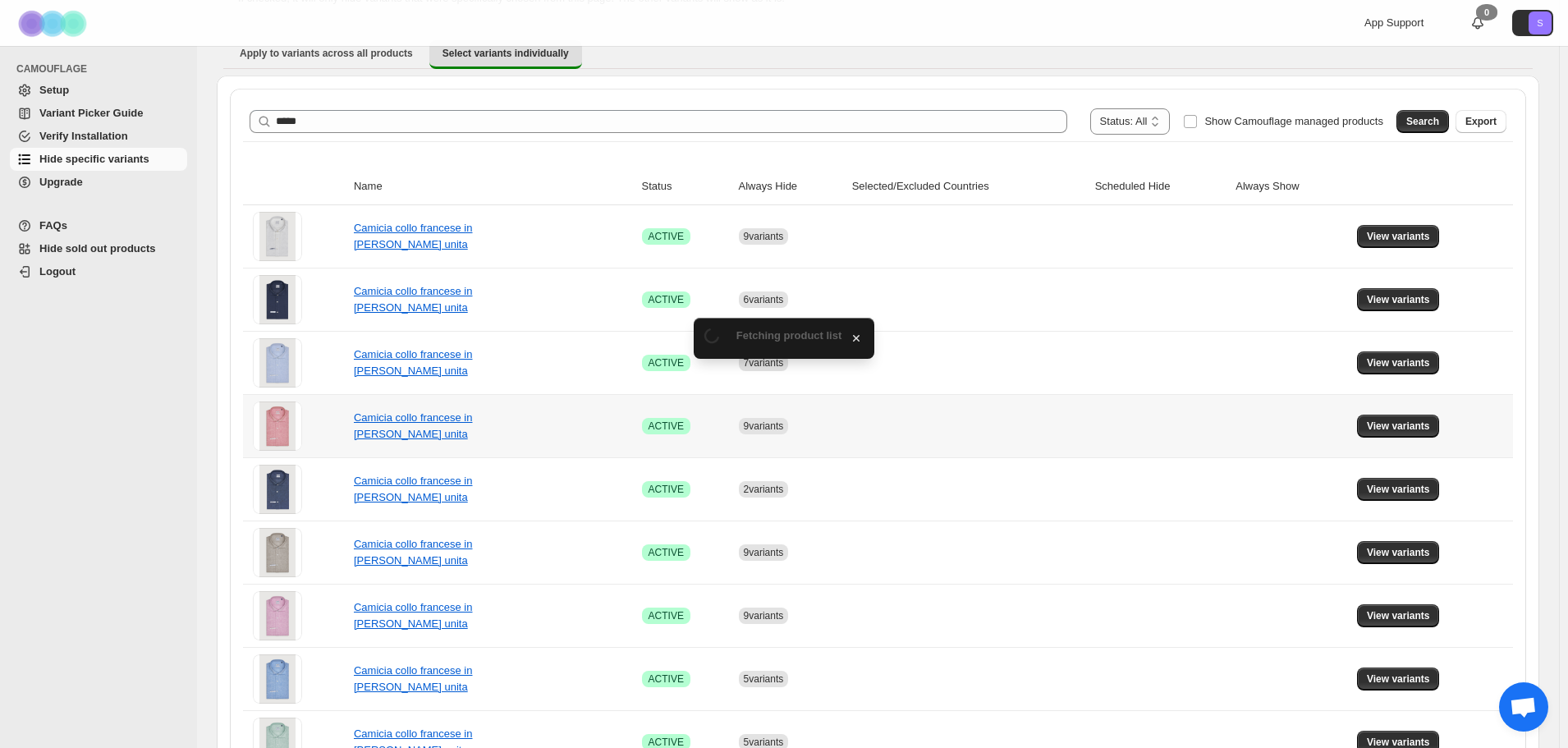
scroll to position [164, 0]
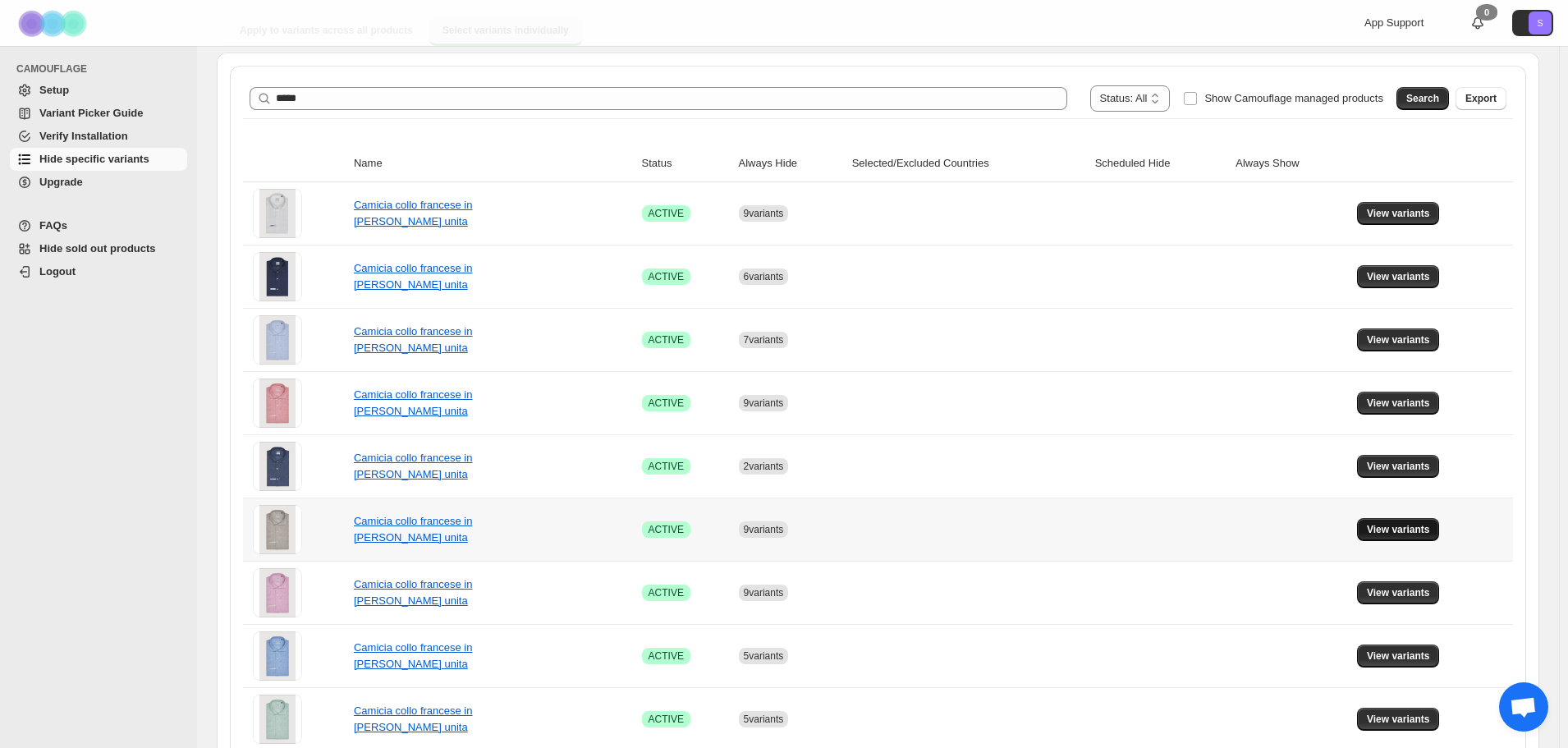
click at [1426, 532] on span "View variants" at bounding box center [1398, 529] width 63 height 13
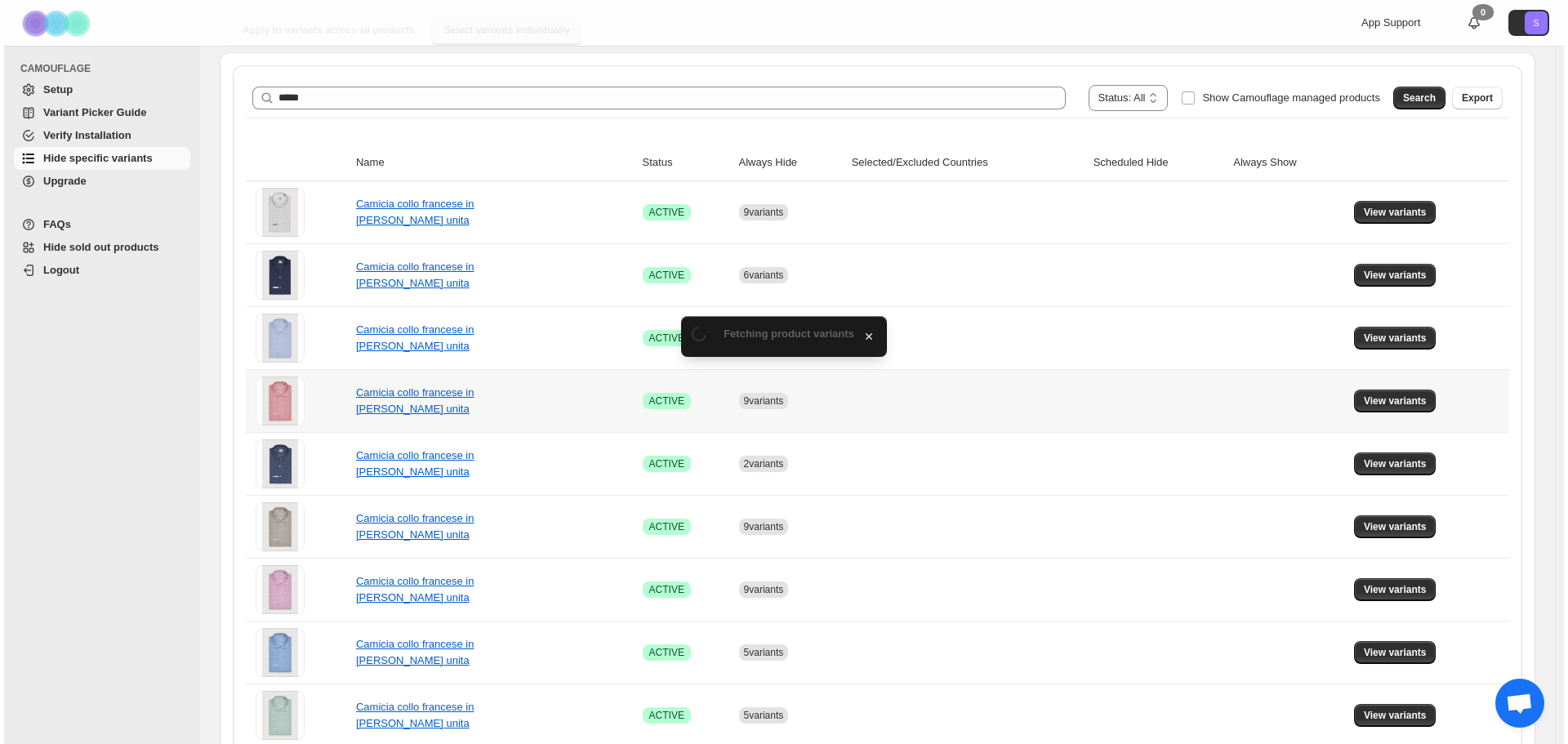
scroll to position [0, 0]
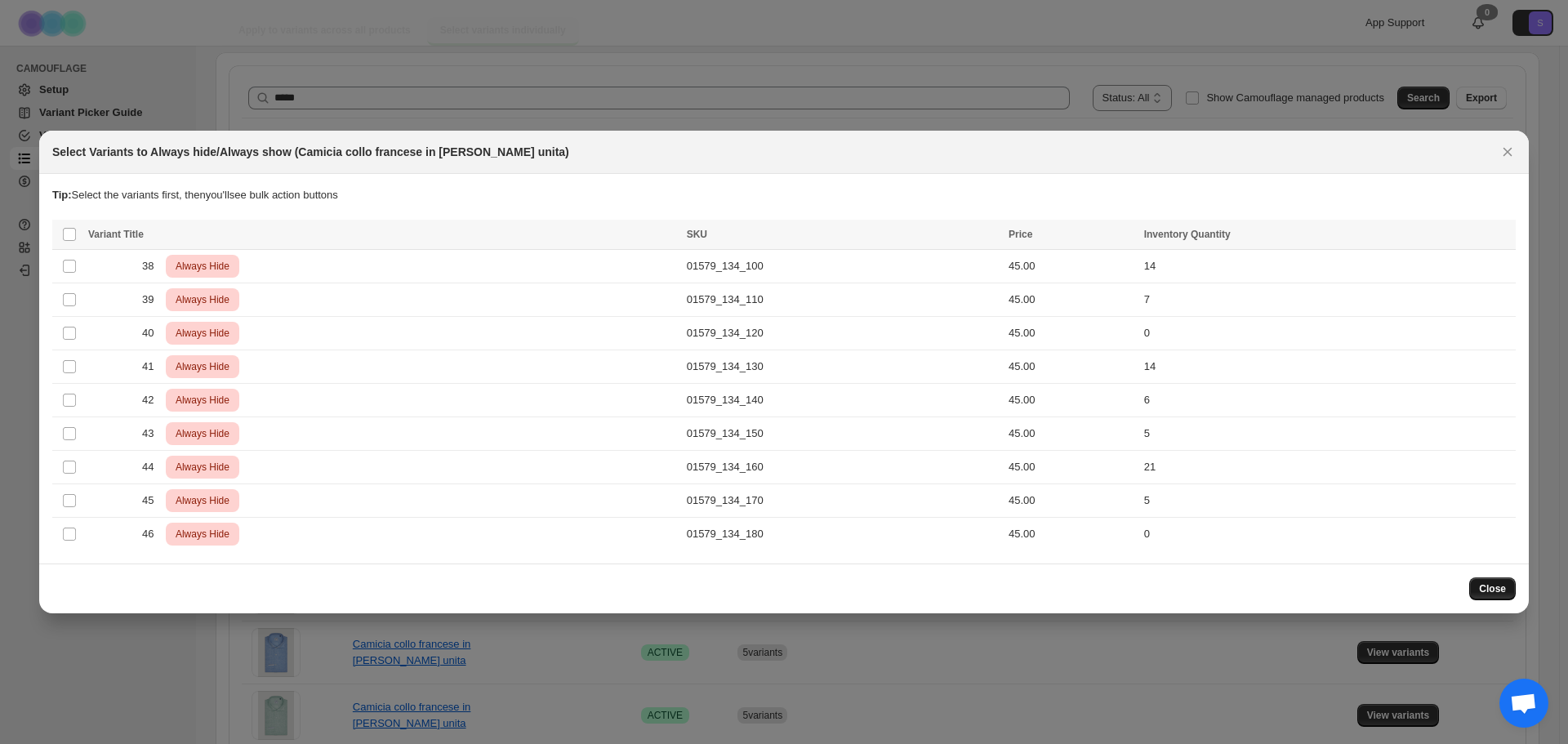
click at [1498, 592] on span "Close" at bounding box center [1492, 588] width 27 height 13
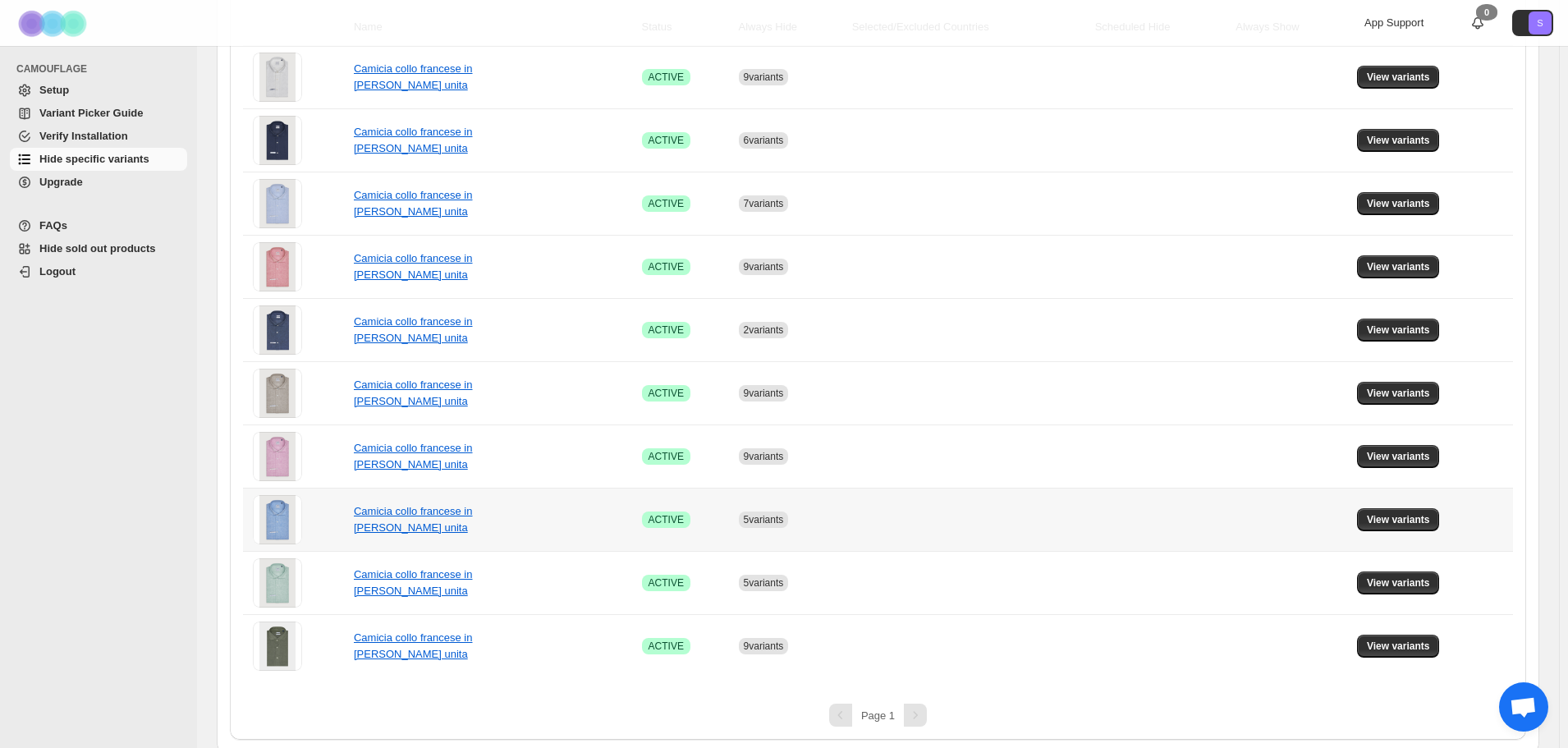
scroll to position [305, 0]
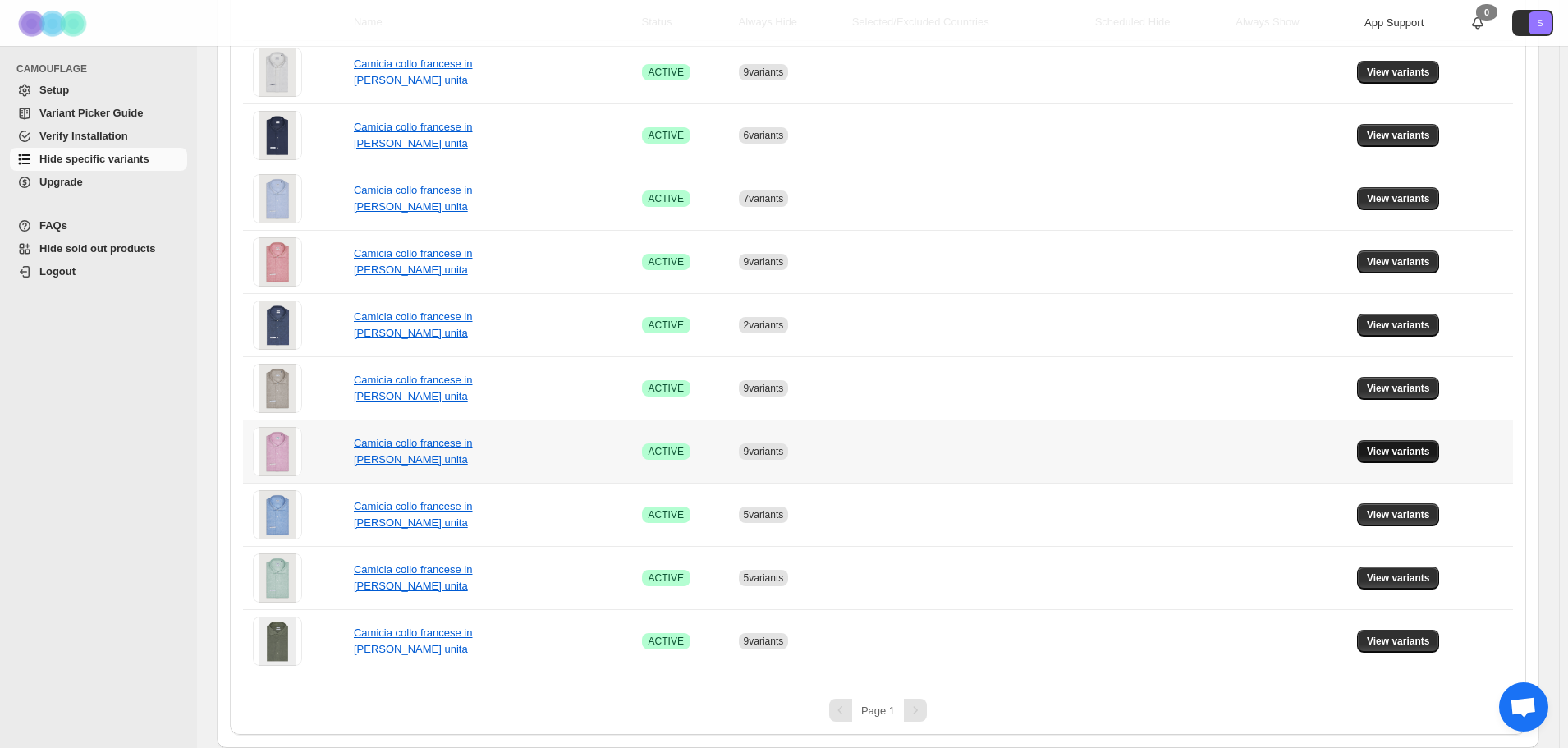
click at [1396, 449] on span "View variants" at bounding box center [1398, 452] width 63 height 13
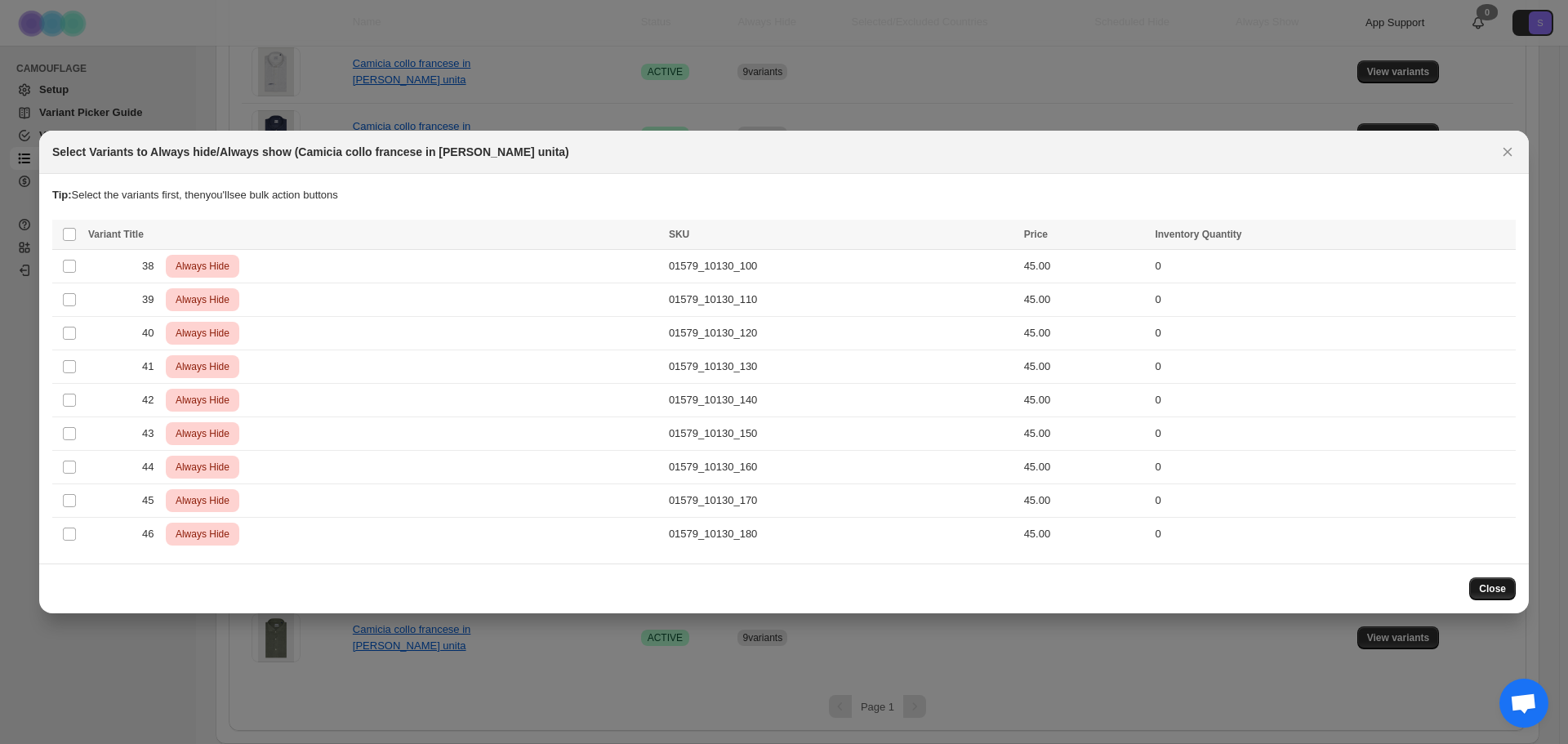
click at [1489, 584] on span "Close" at bounding box center [1492, 588] width 27 height 13
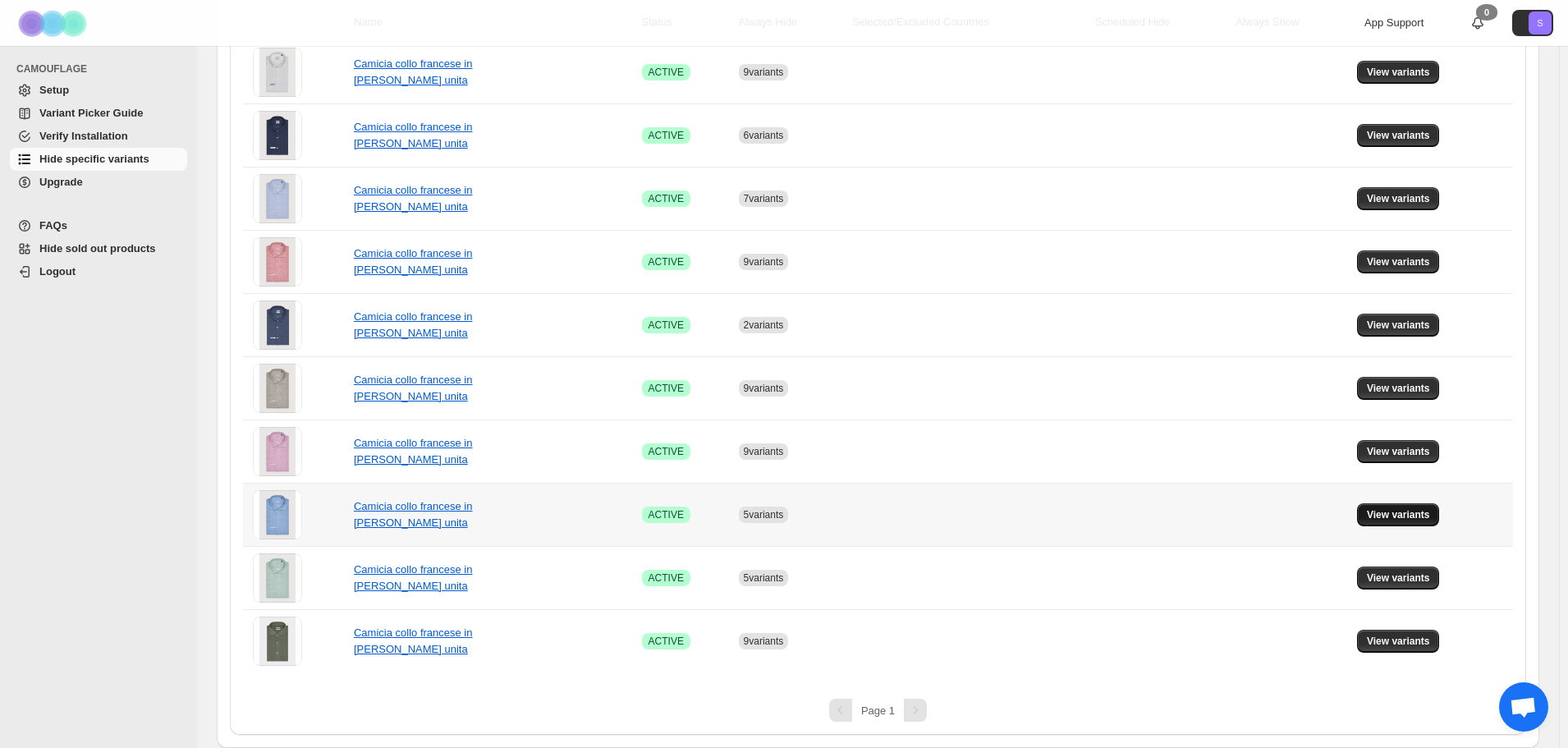
click at [1397, 519] on span "View variants" at bounding box center [1398, 514] width 63 height 13
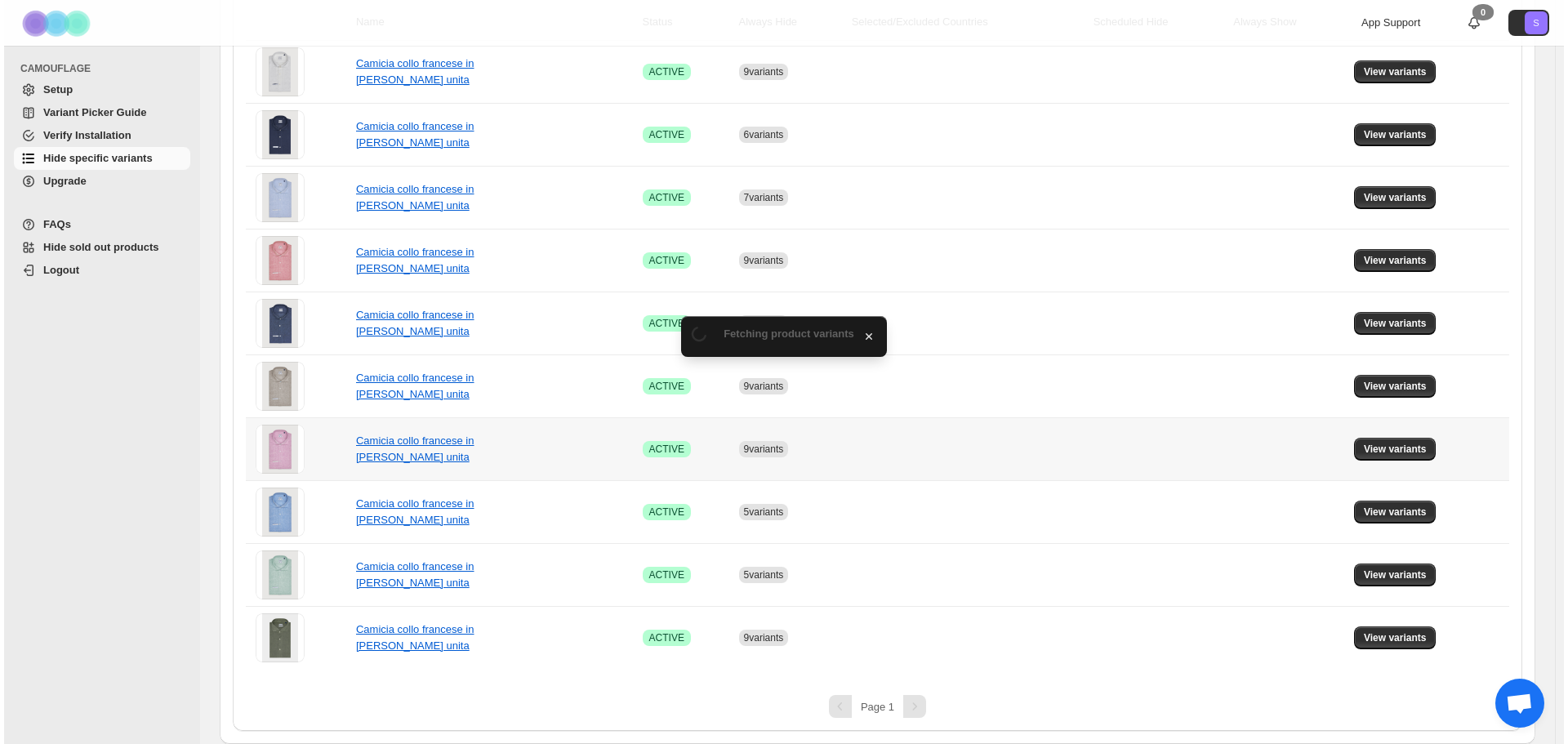
scroll to position [0, 0]
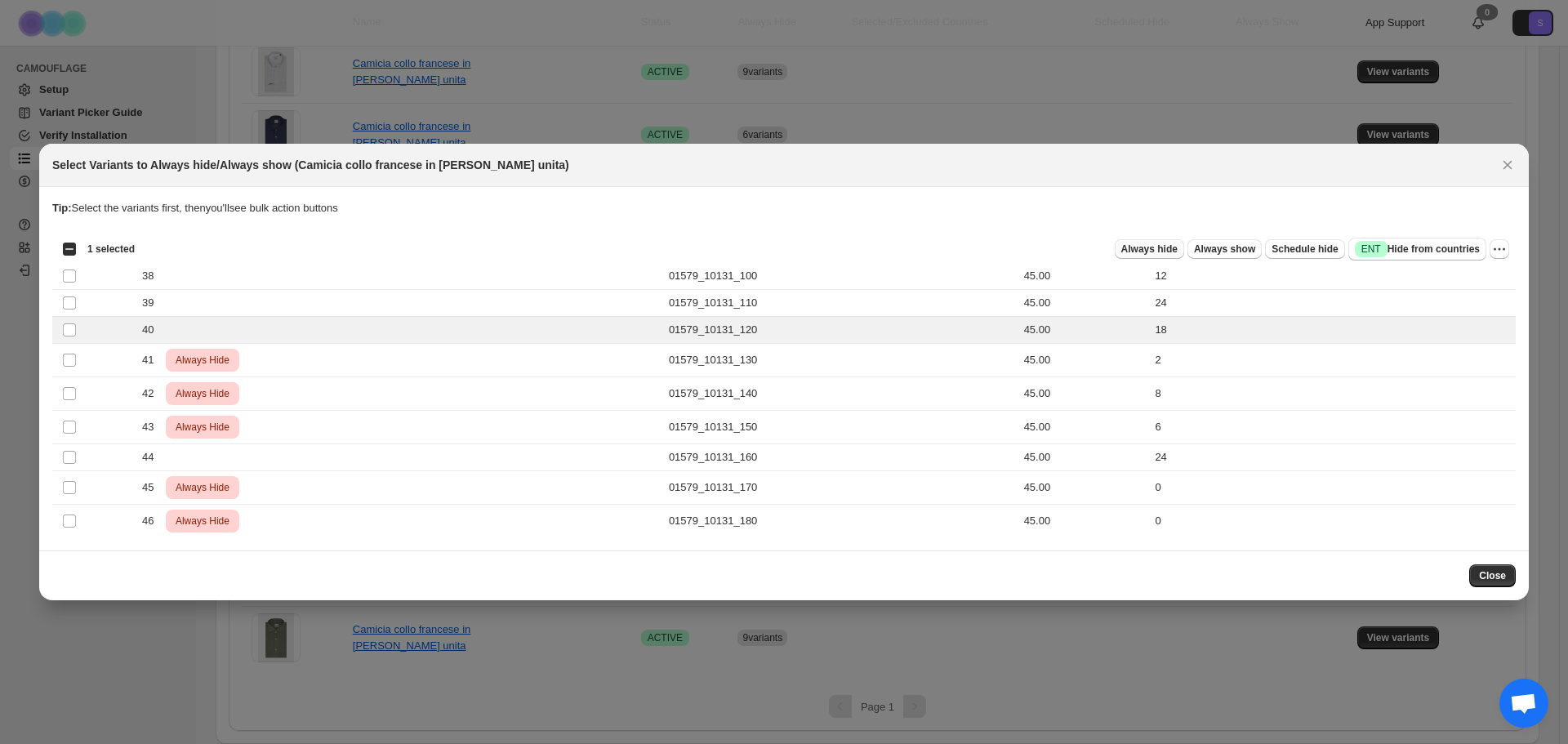
click at [1184, 248] on button "Always hide" at bounding box center [1149, 249] width 70 height 20
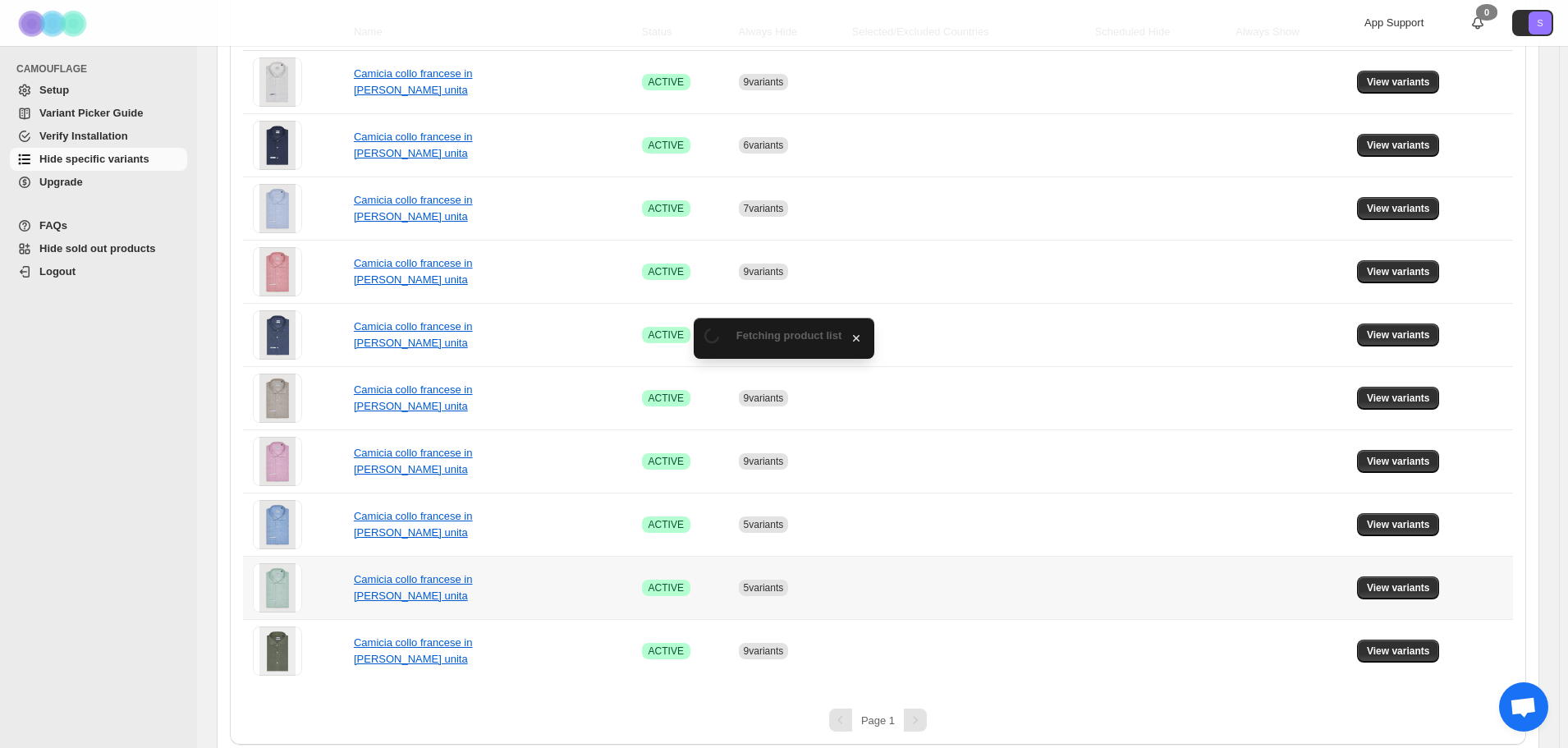
scroll to position [305, 0]
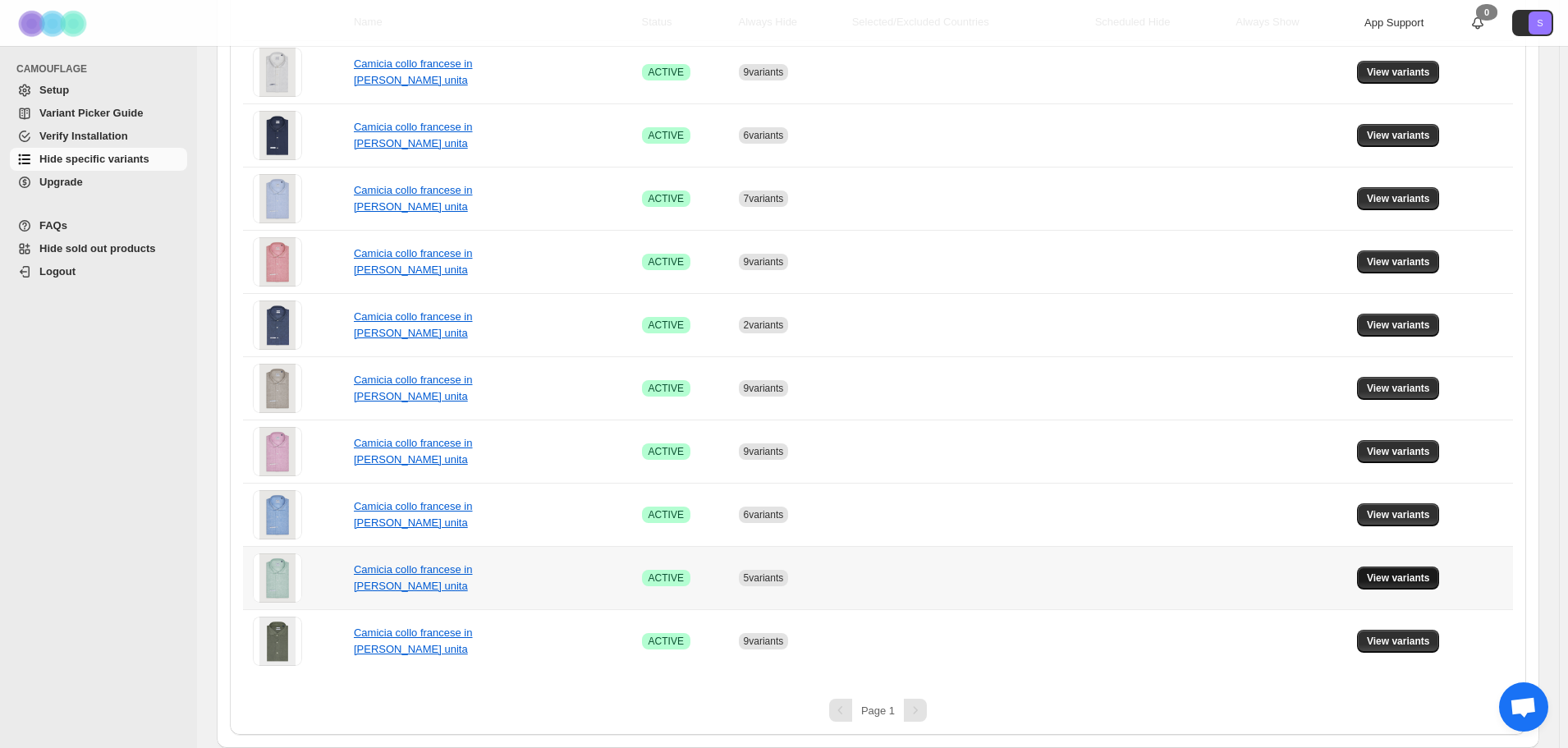
click at [1433, 585] on button "View variants" at bounding box center [1398, 578] width 83 height 23
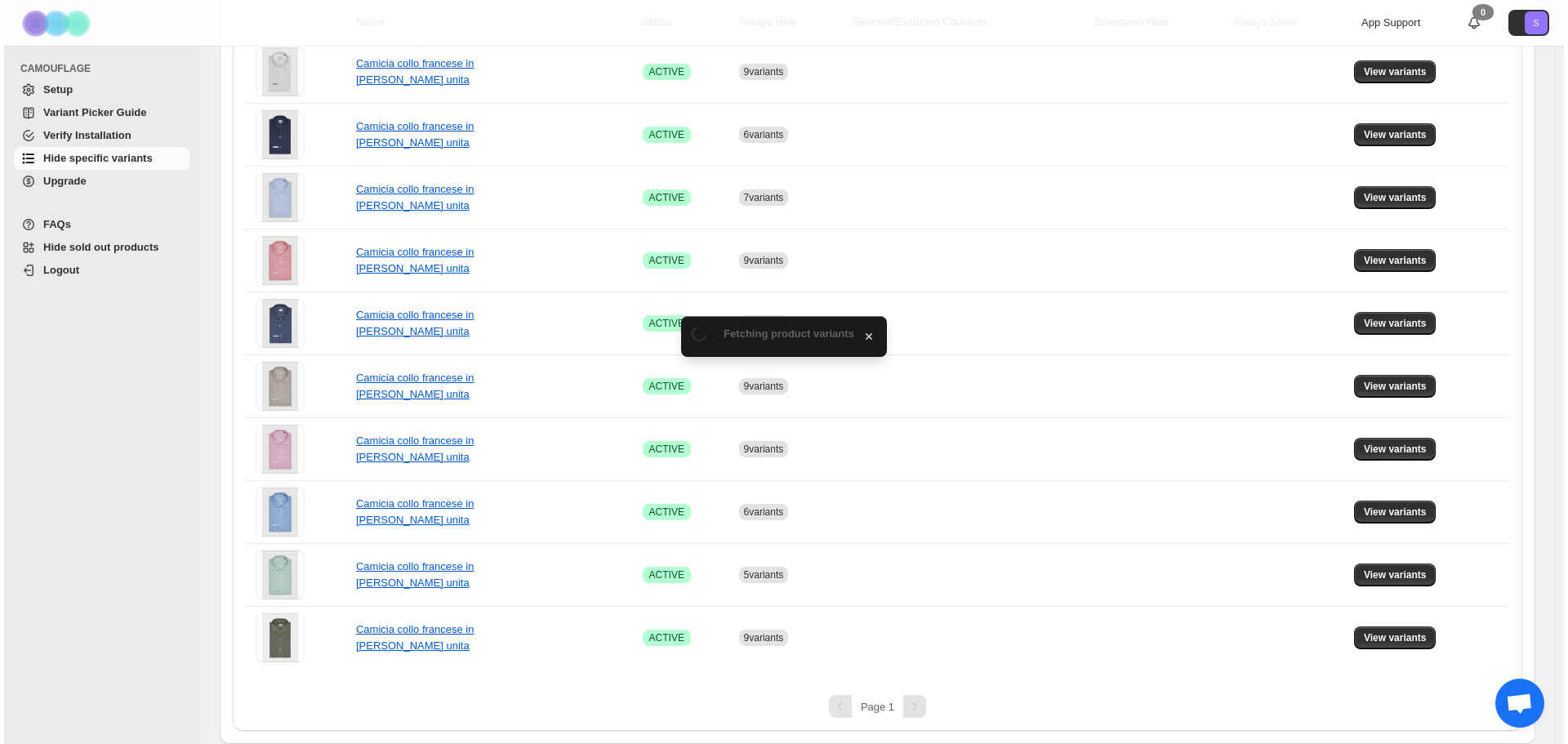
scroll to position [0, 0]
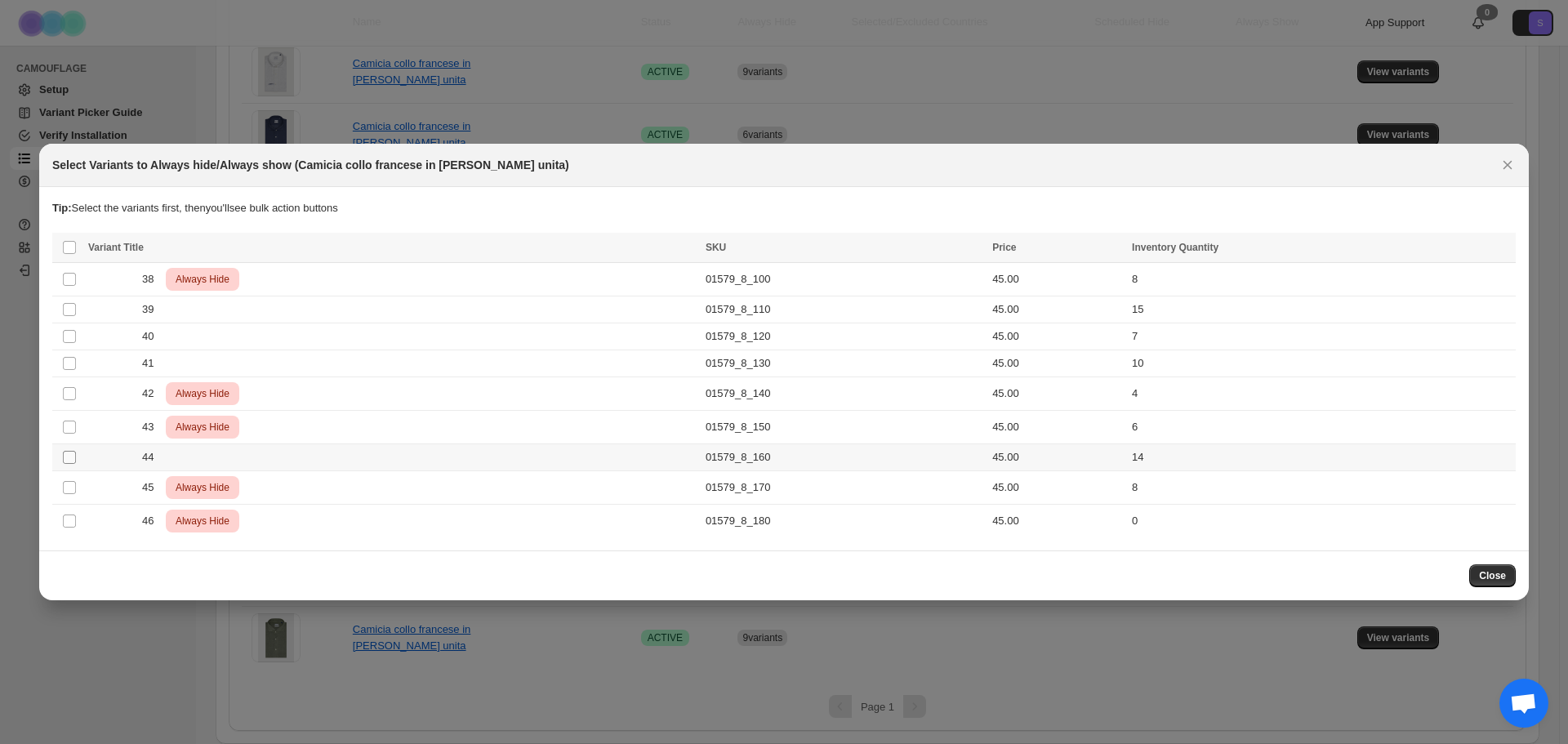
click at [67, 463] on span ":r6i:" at bounding box center [70, 458] width 15 height 15
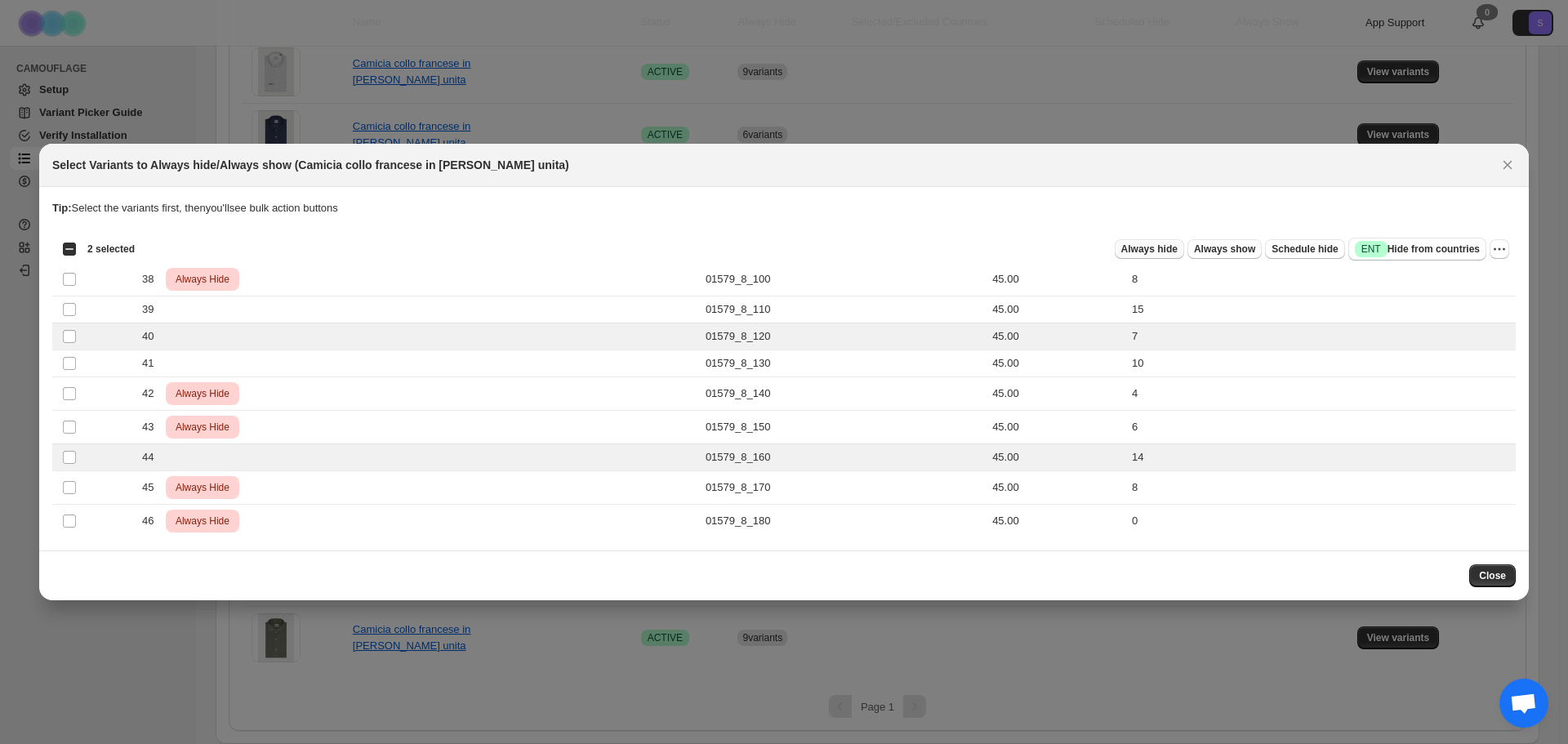
click at [1145, 253] on span "Always hide" at bounding box center [1149, 249] width 56 height 13
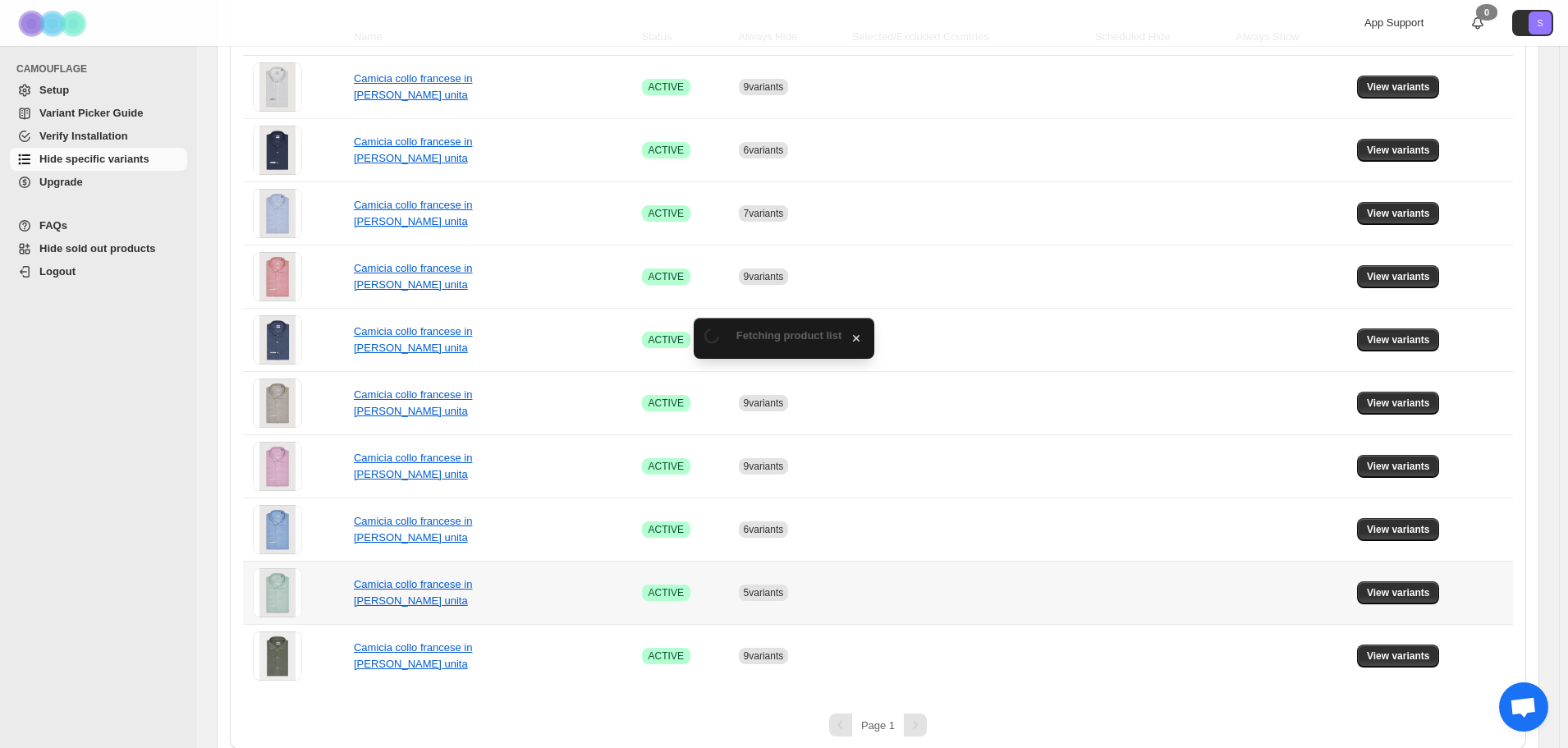
scroll to position [305, 0]
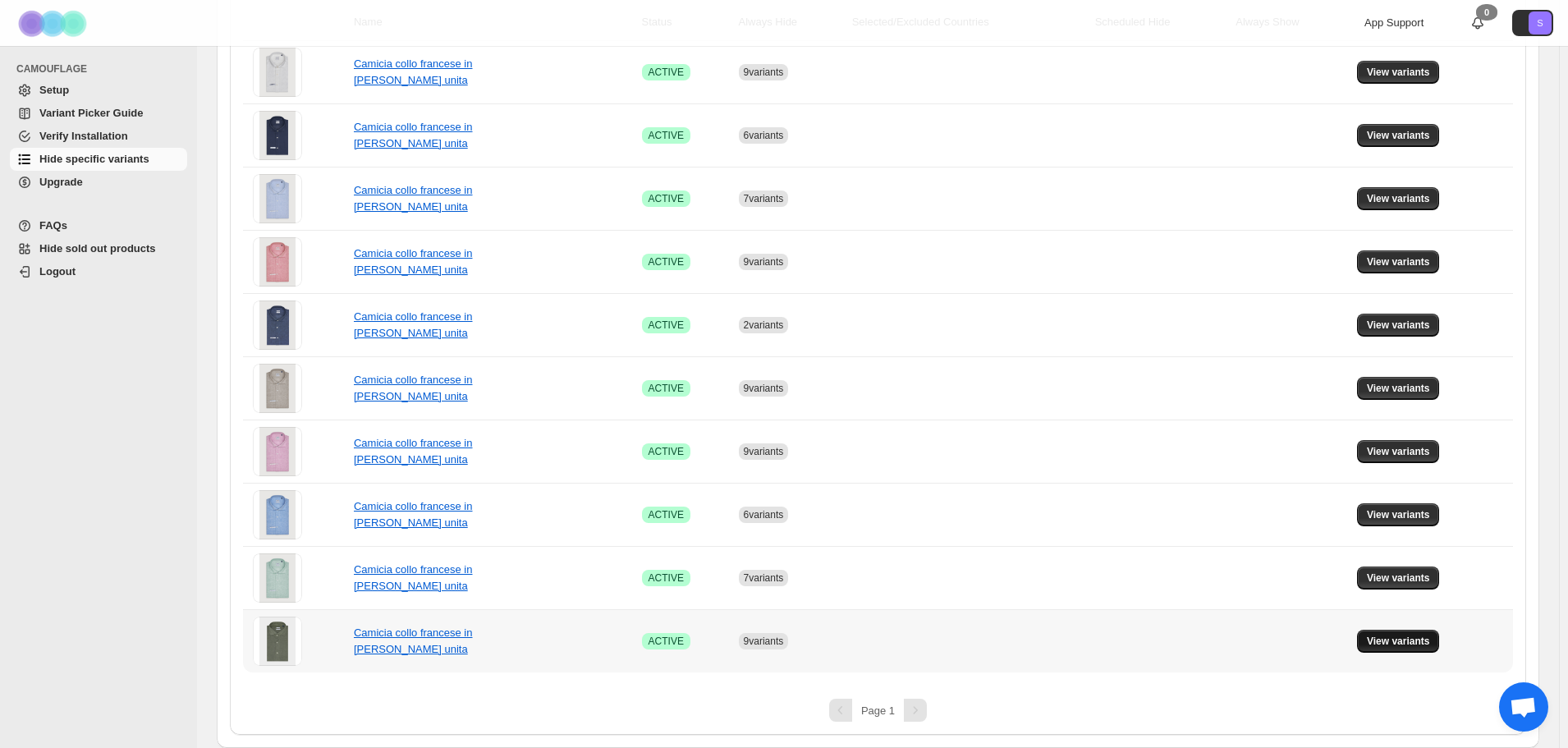
click at [1407, 648] on button "View variants" at bounding box center [1398, 641] width 83 height 23
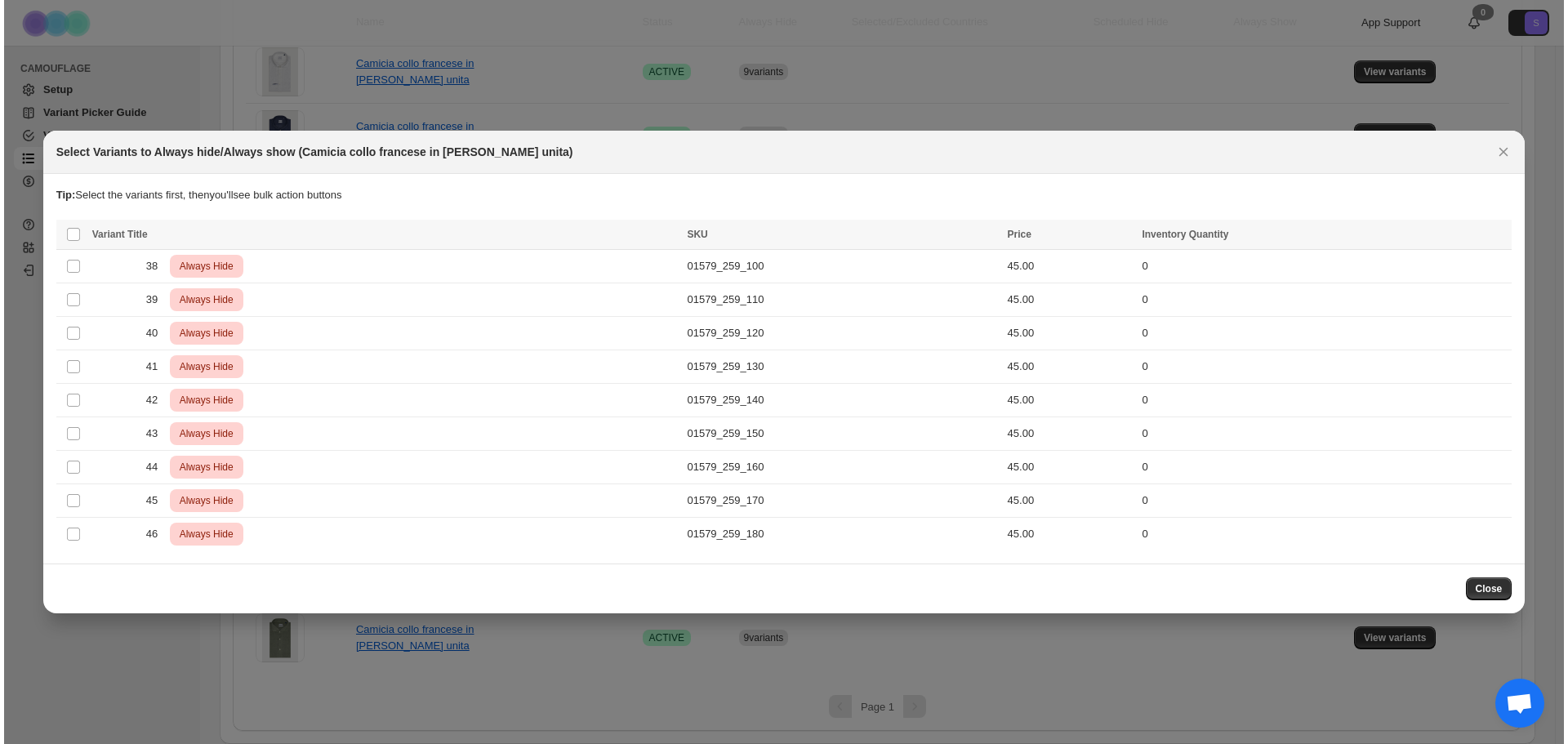
scroll to position [0, 0]
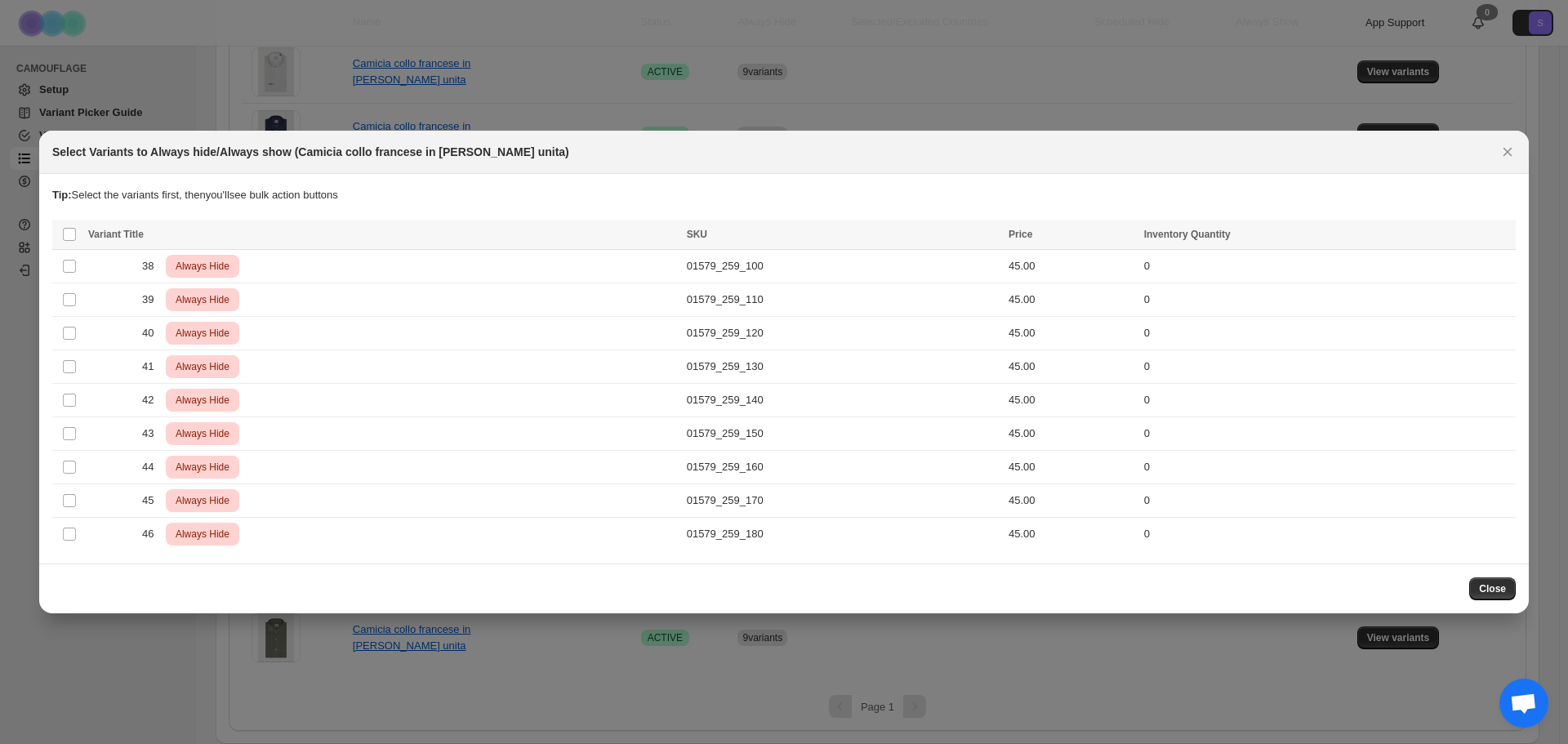
drag, startPoint x: 1512, startPoint y: 153, endPoint x: 1444, endPoint y: 178, distance: 72.4
click at [1512, 152] on icon "Close" at bounding box center [1507, 152] width 16 height 16
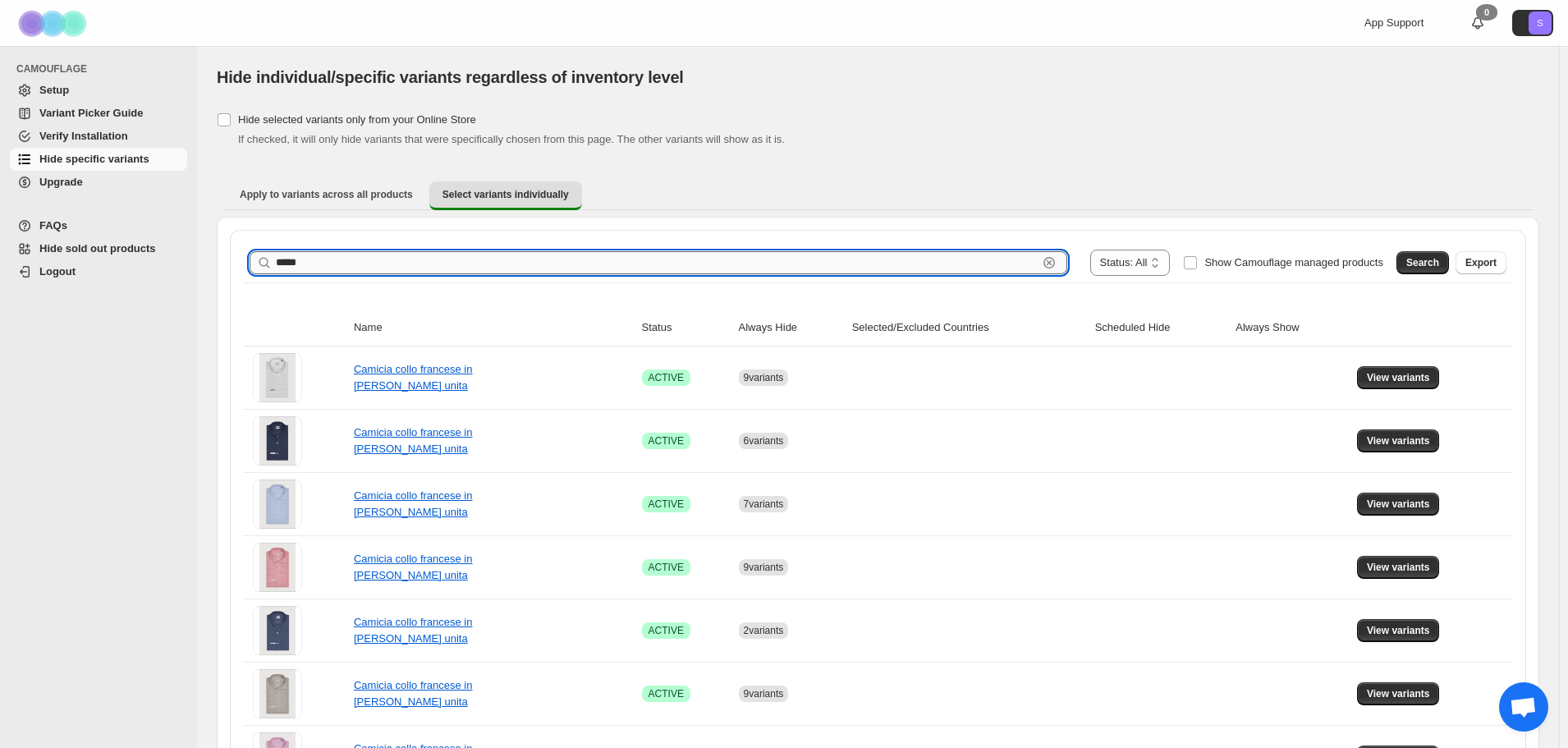
click at [325, 261] on input "*****" at bounding box center [657, 262] width 762 height 23
click at [1439, 267] on span "Search" at bounding box center [1422, 262] width 33 height 13
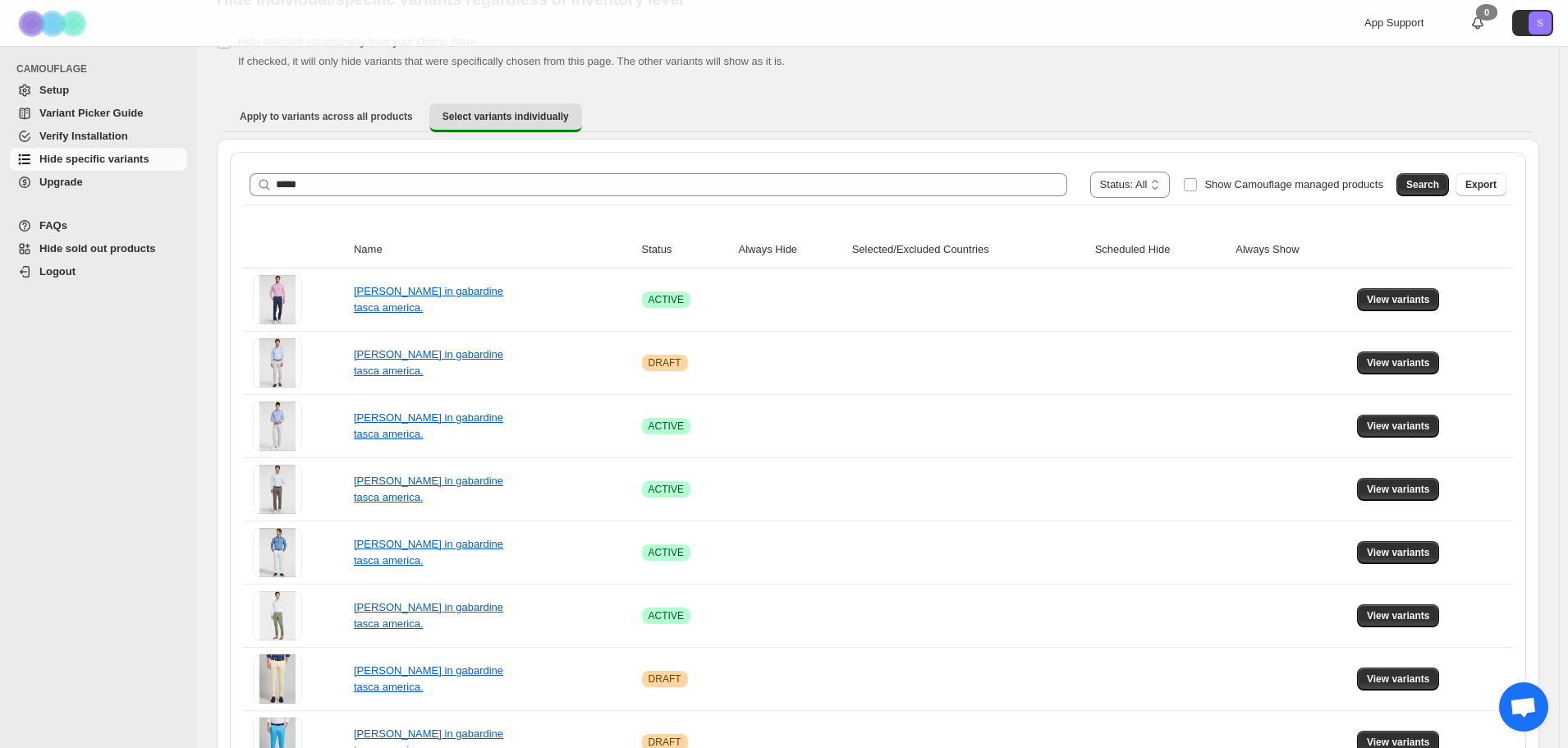
scroll to position [40, 0]
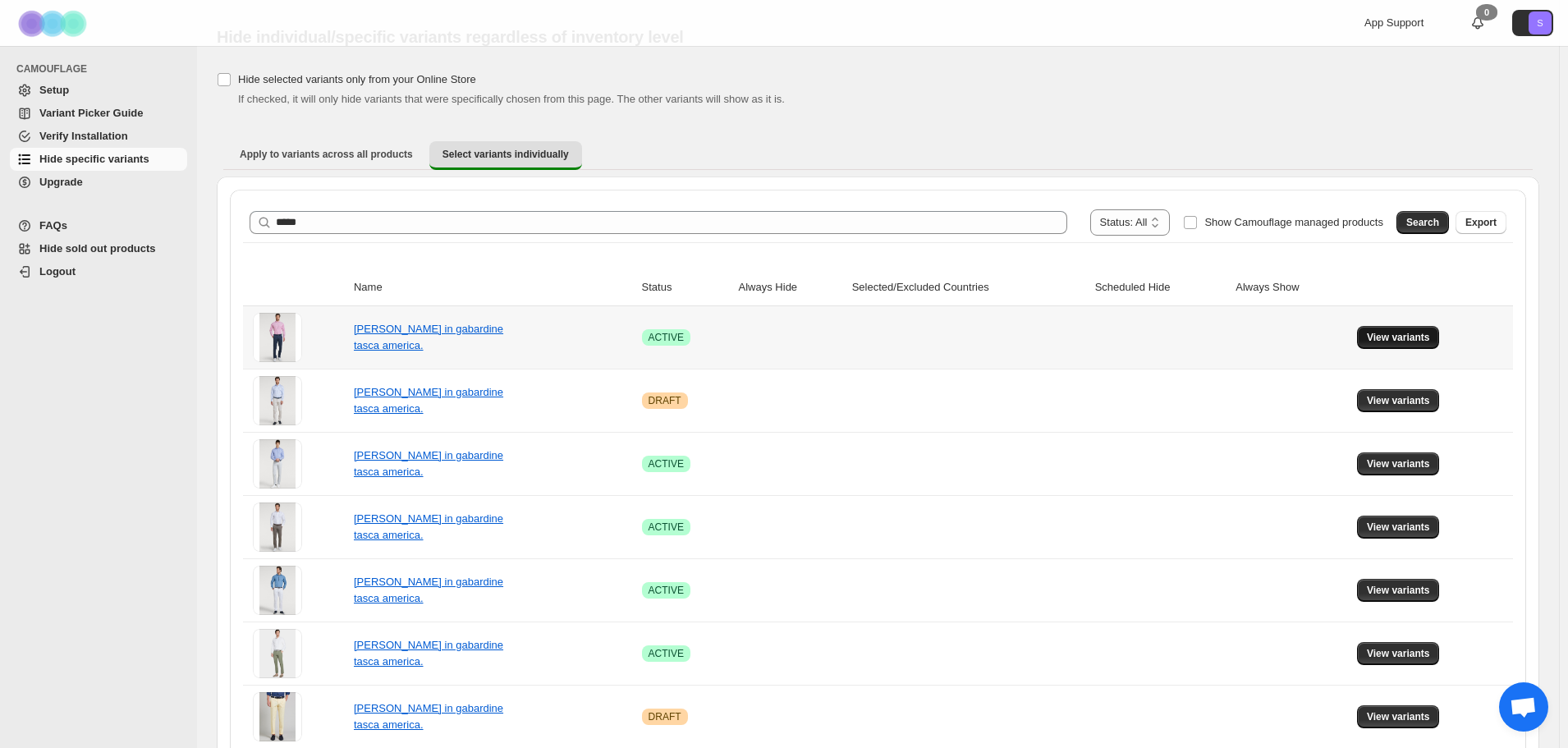
click at [1440, 341] on button "View variants" at bounding box center [1398, 337] width 83 height 23
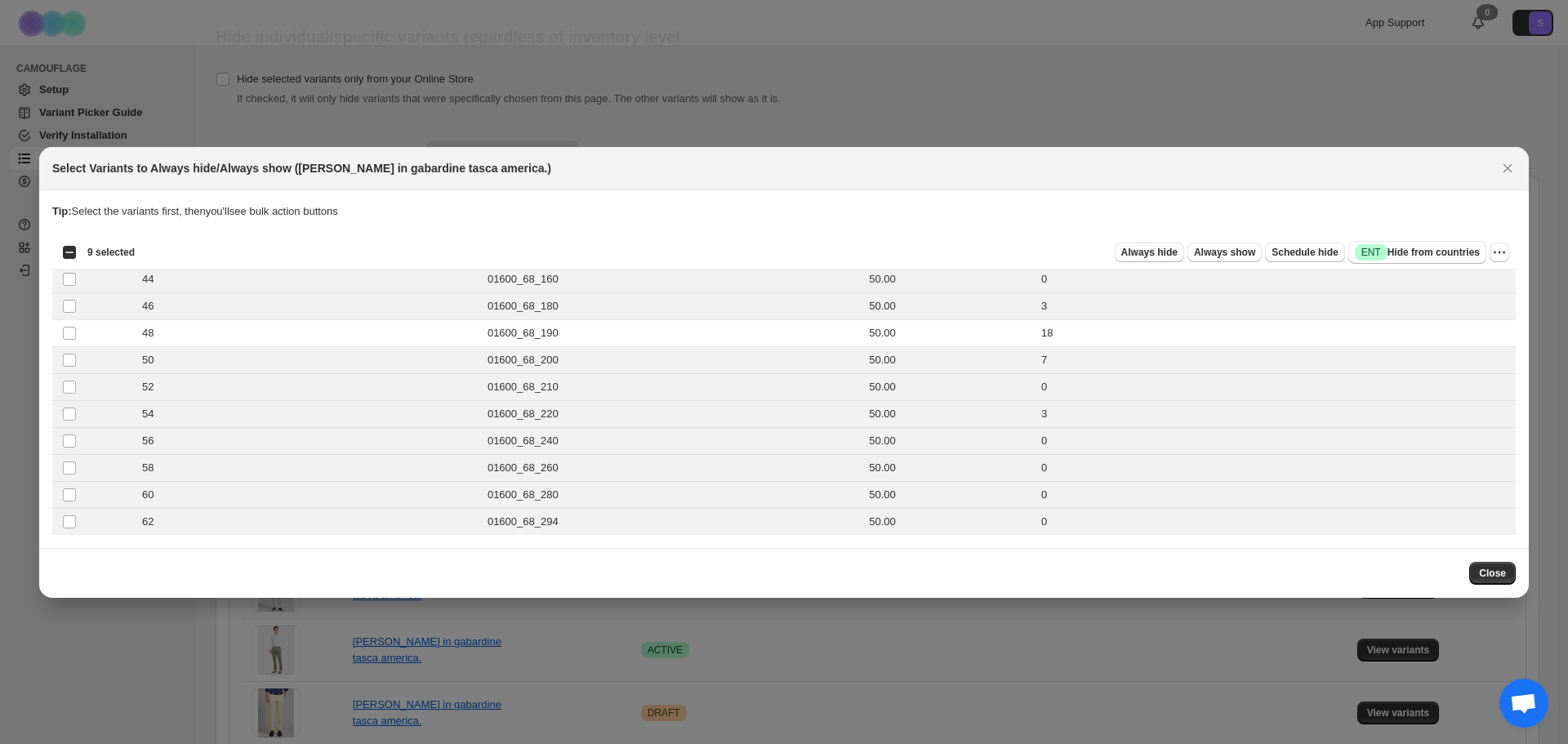
click at [1177, 255] on span "Always hide" at bounding box center [1149, 252] width 56 height 13
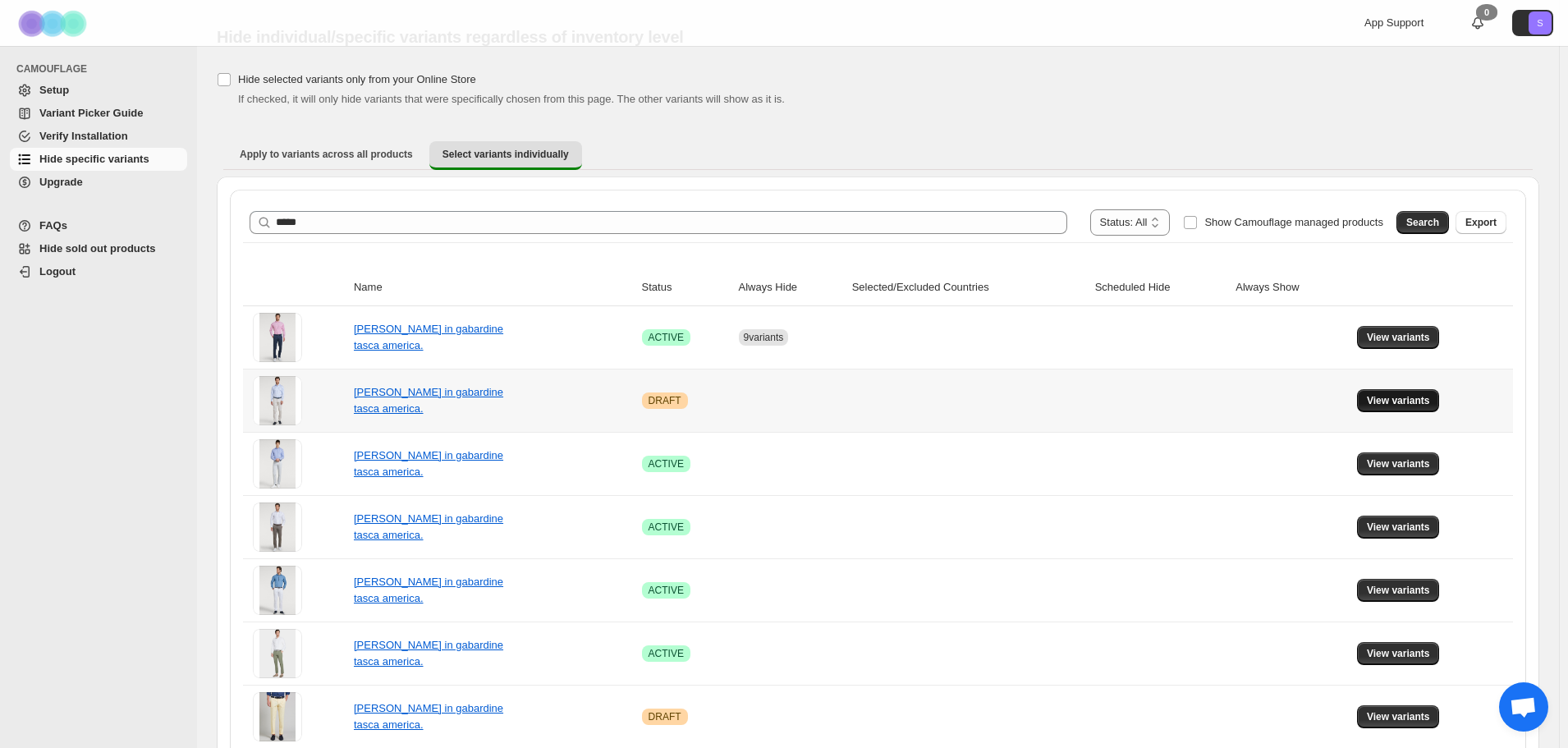
click at [1421, 406] on span "View variants" at bounding box center [1398, 401] width 63 height 13
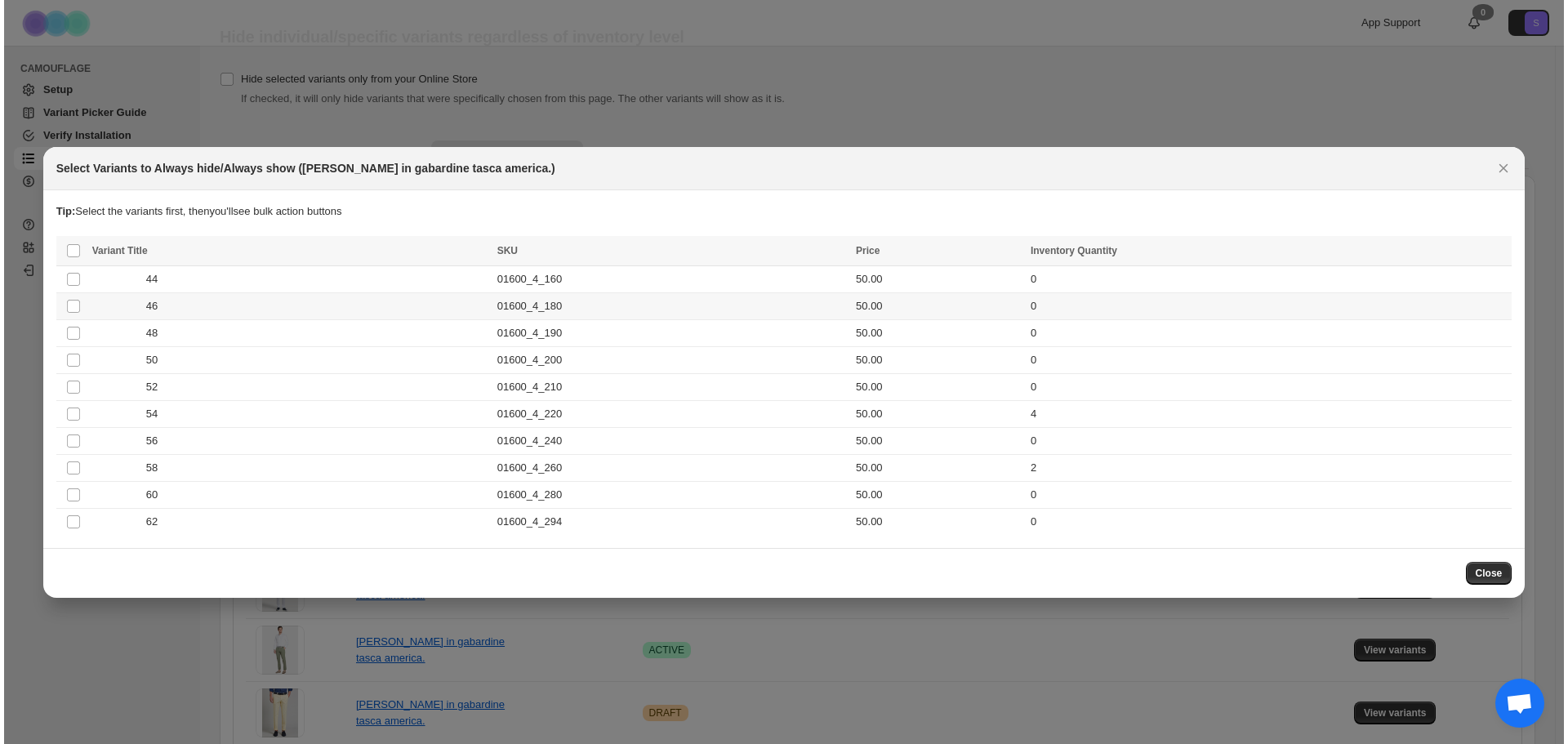
scroll to position [0, 0]
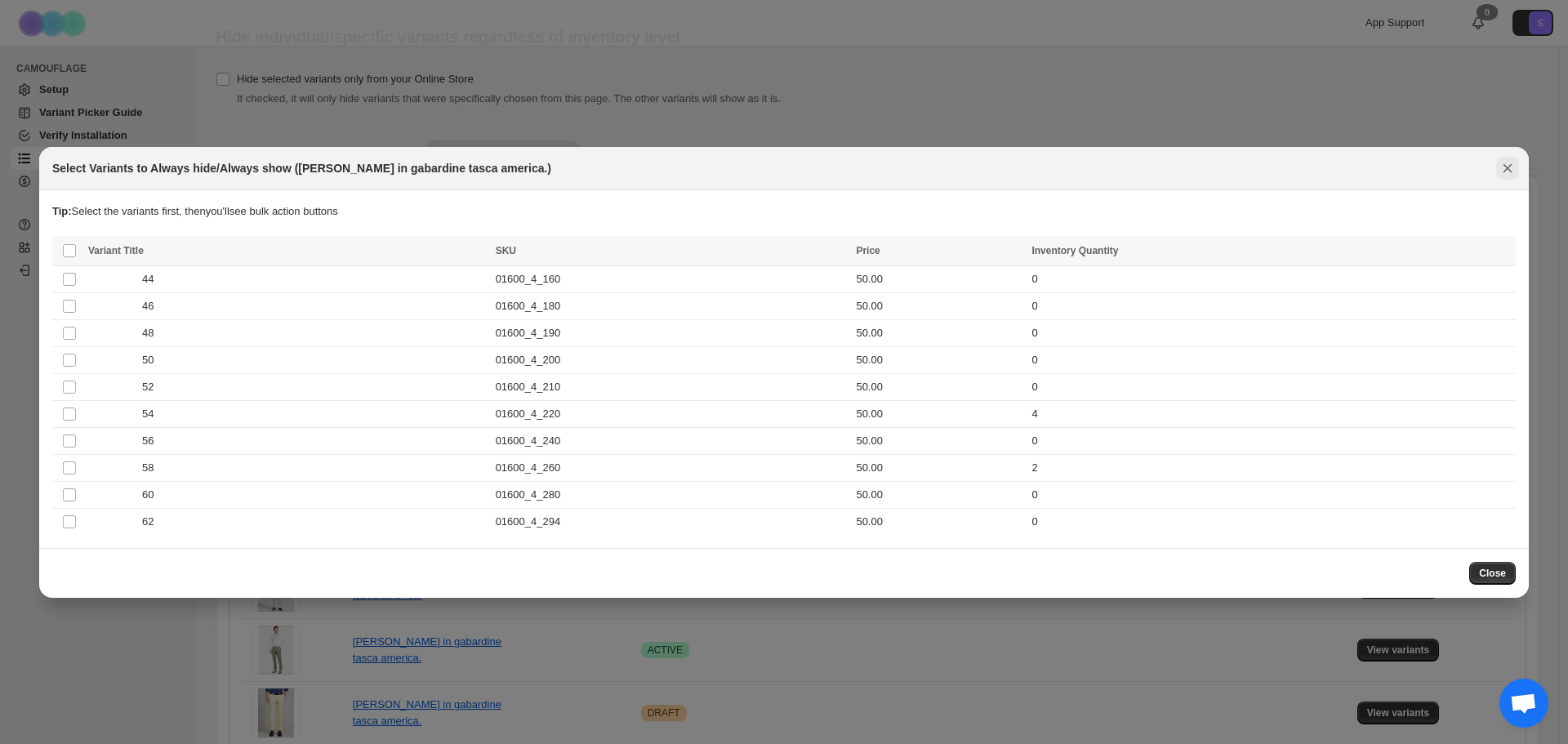
click at [1511, 171] on icon "Close" at bounding box center [1507, 167] width 9 height 9
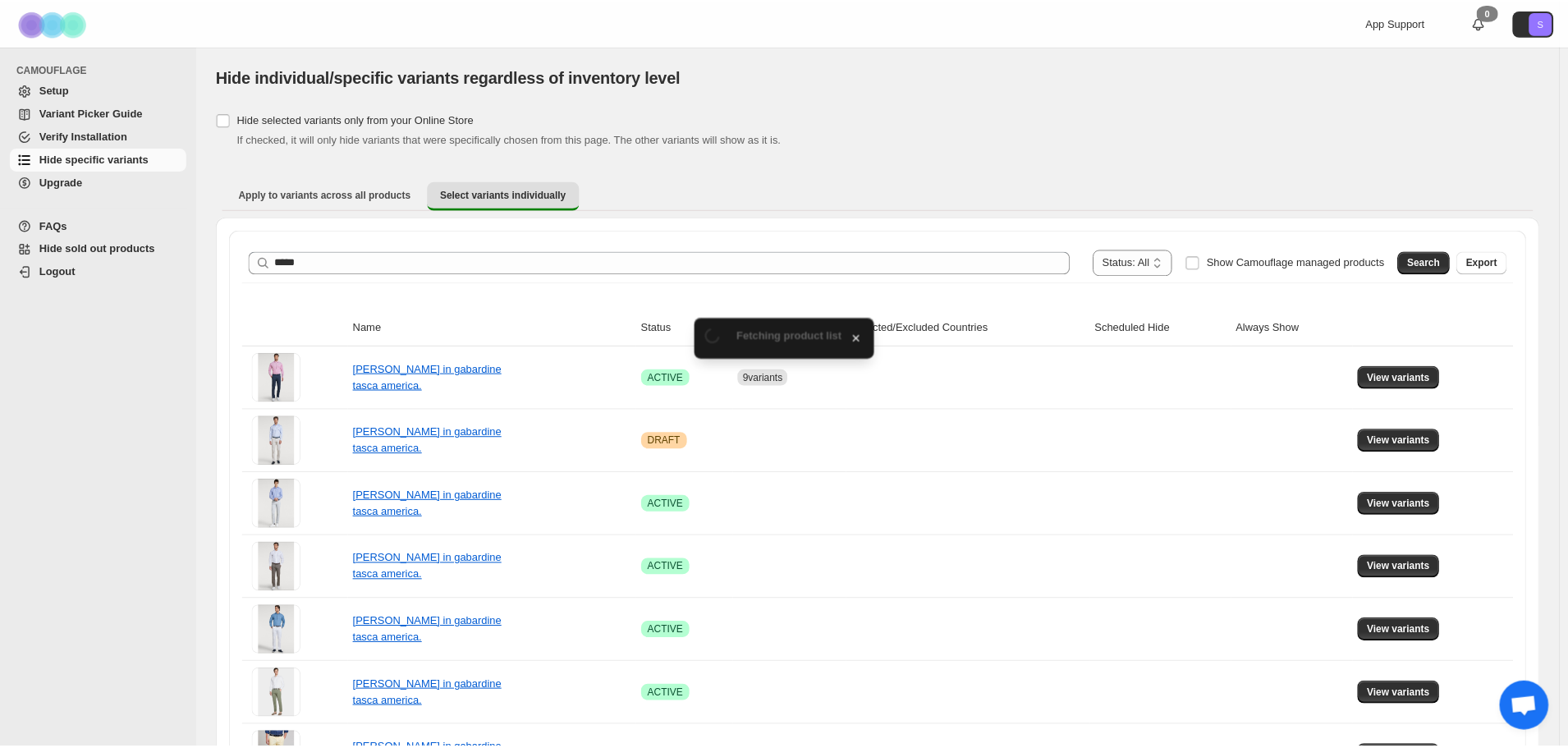
scroll to position [40, 0]
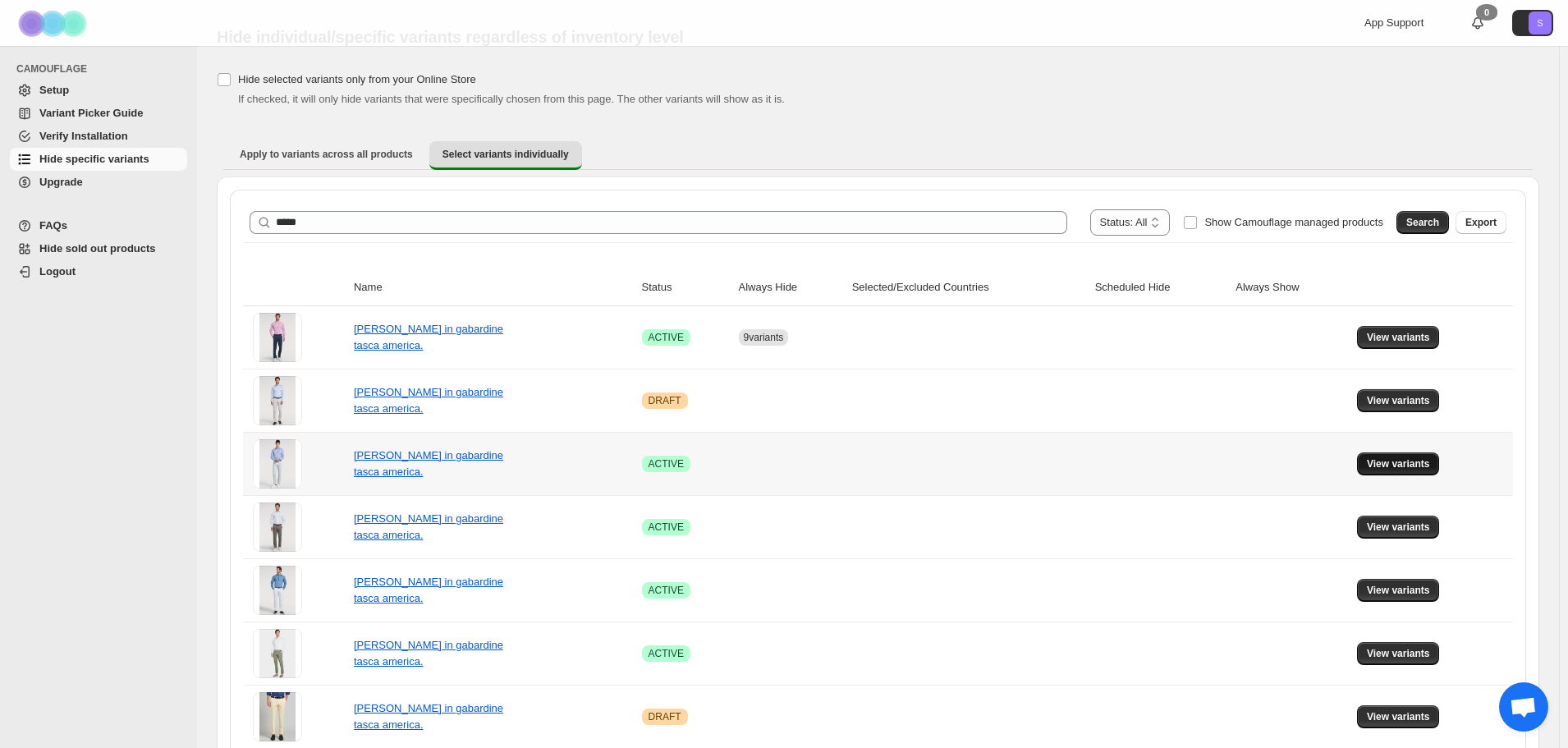
click at [1385, 460] on span "View variants" at bounding box center [1398, 464] width 63 height 13
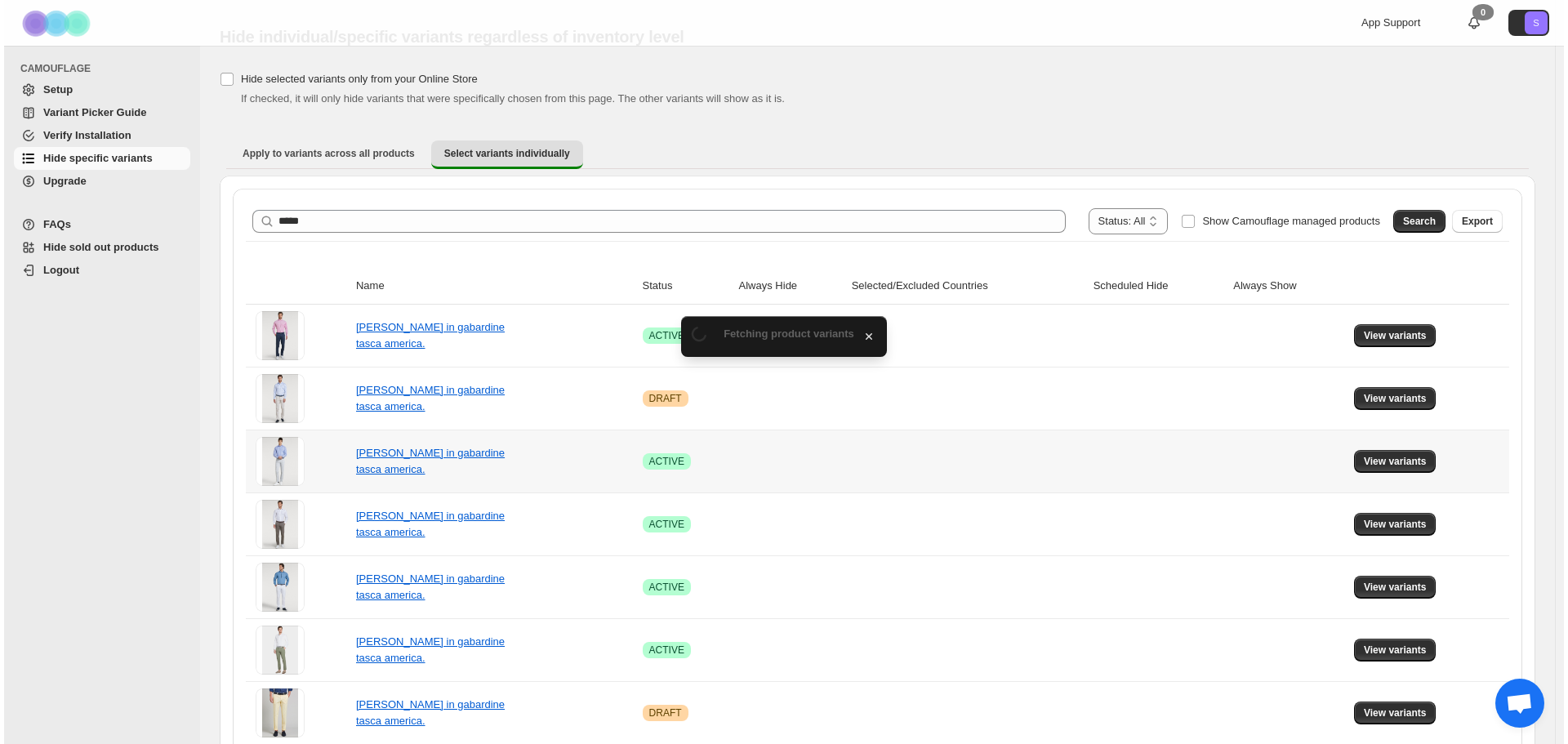
scroll to position [0, 0]
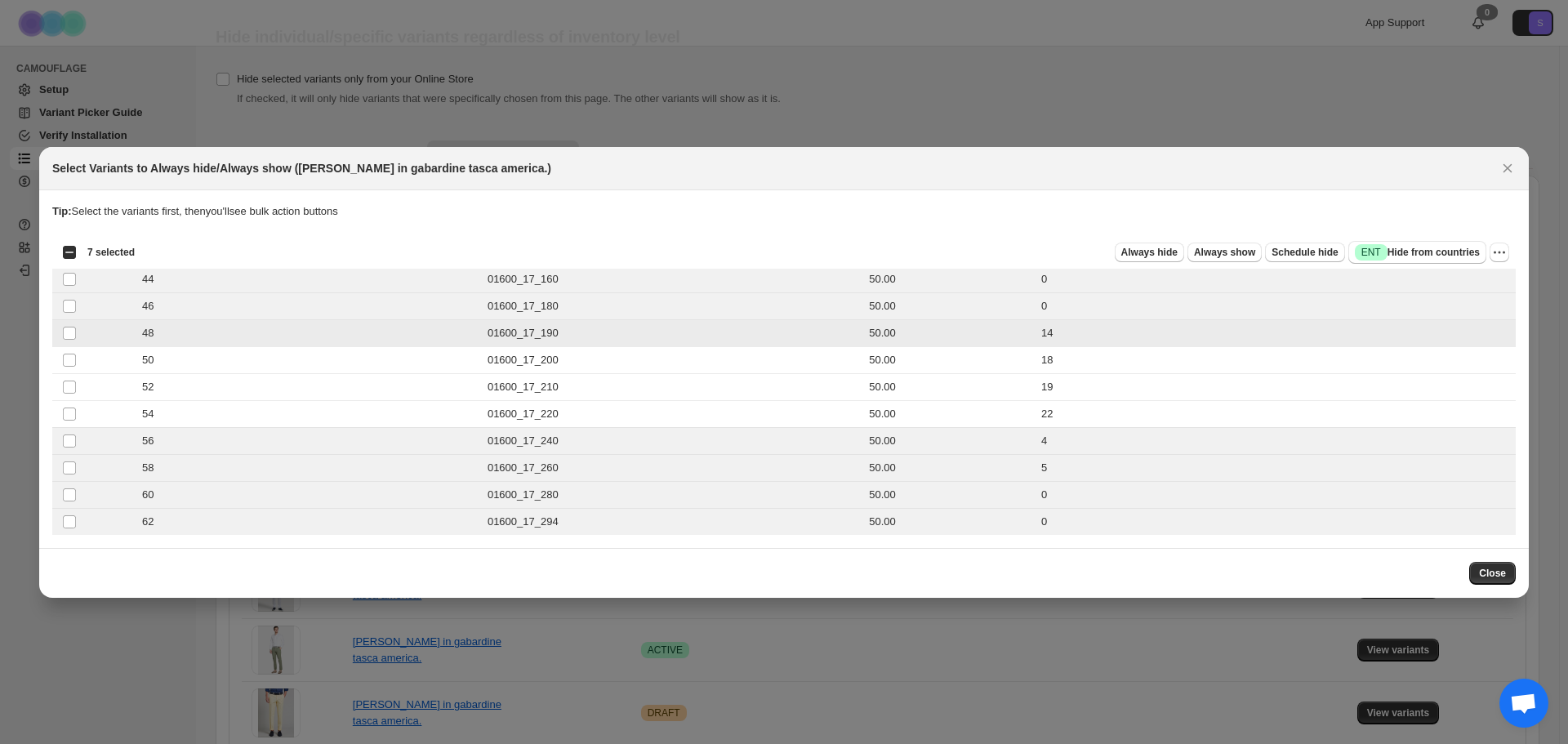
click at [71, 340] on td "Select product variant" at bounding box center [68, 332] width 31 height 27
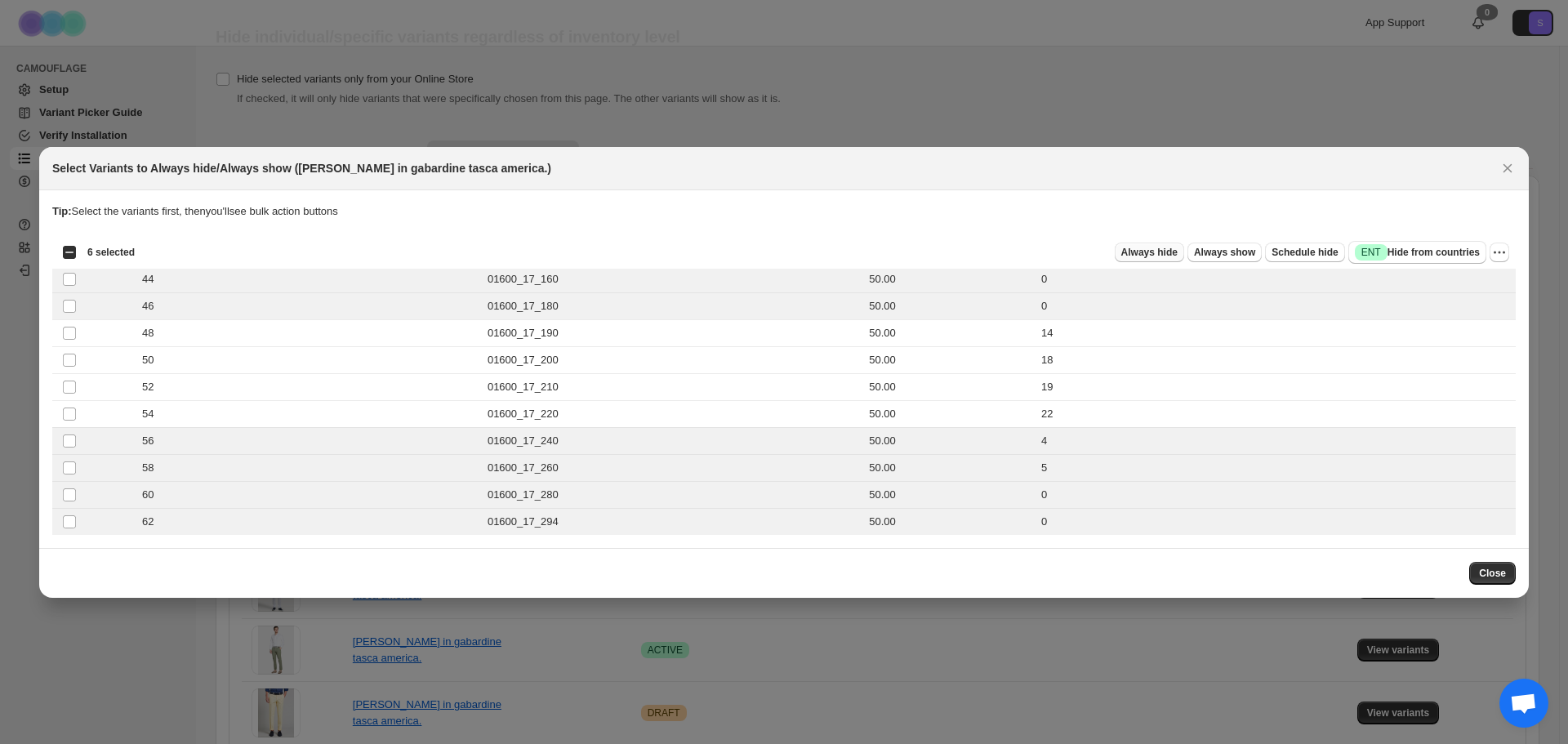
click at [1145, 259] on button "Always hide" at bounding box center [1149, 252] width 70 height 20
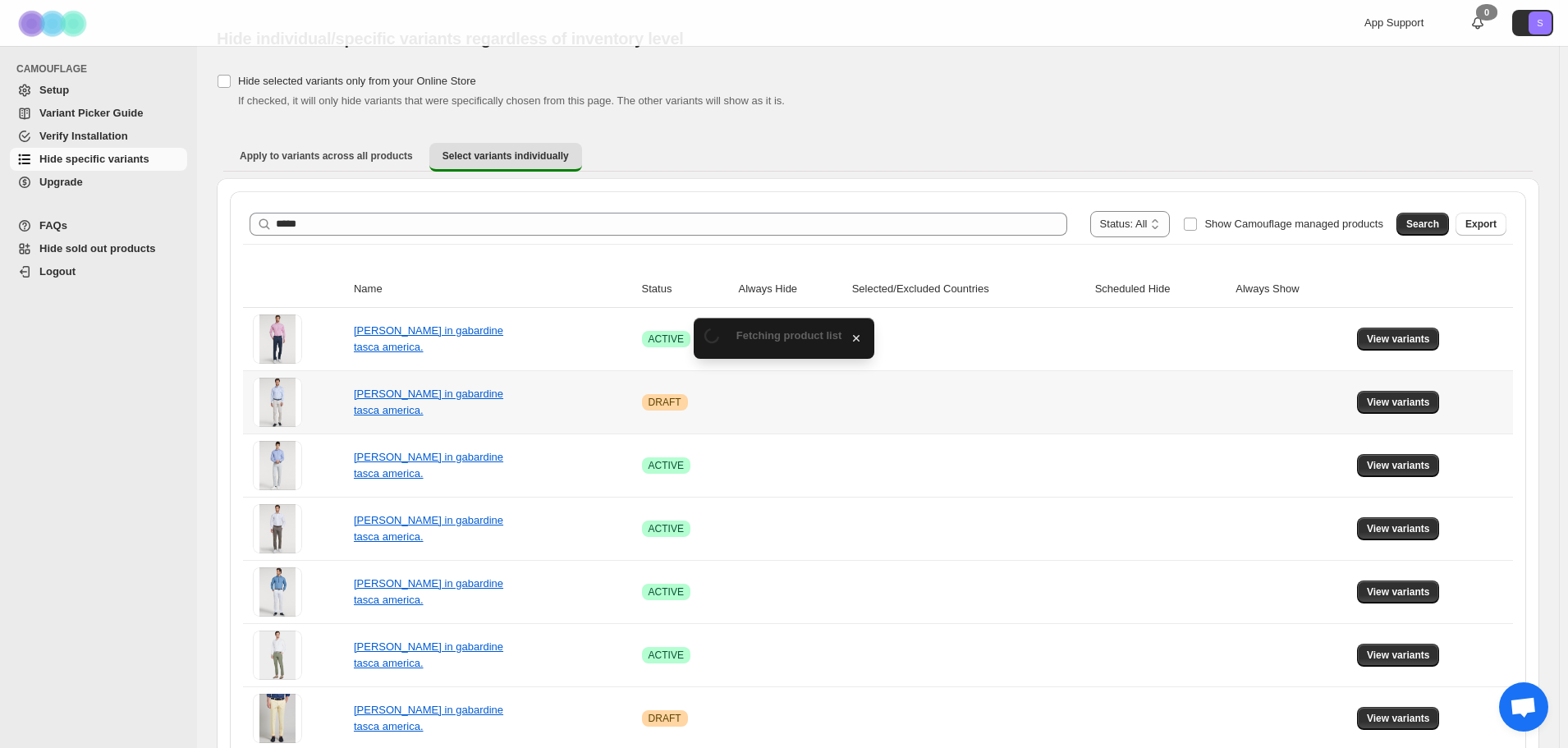
scroll to position [40, 0]
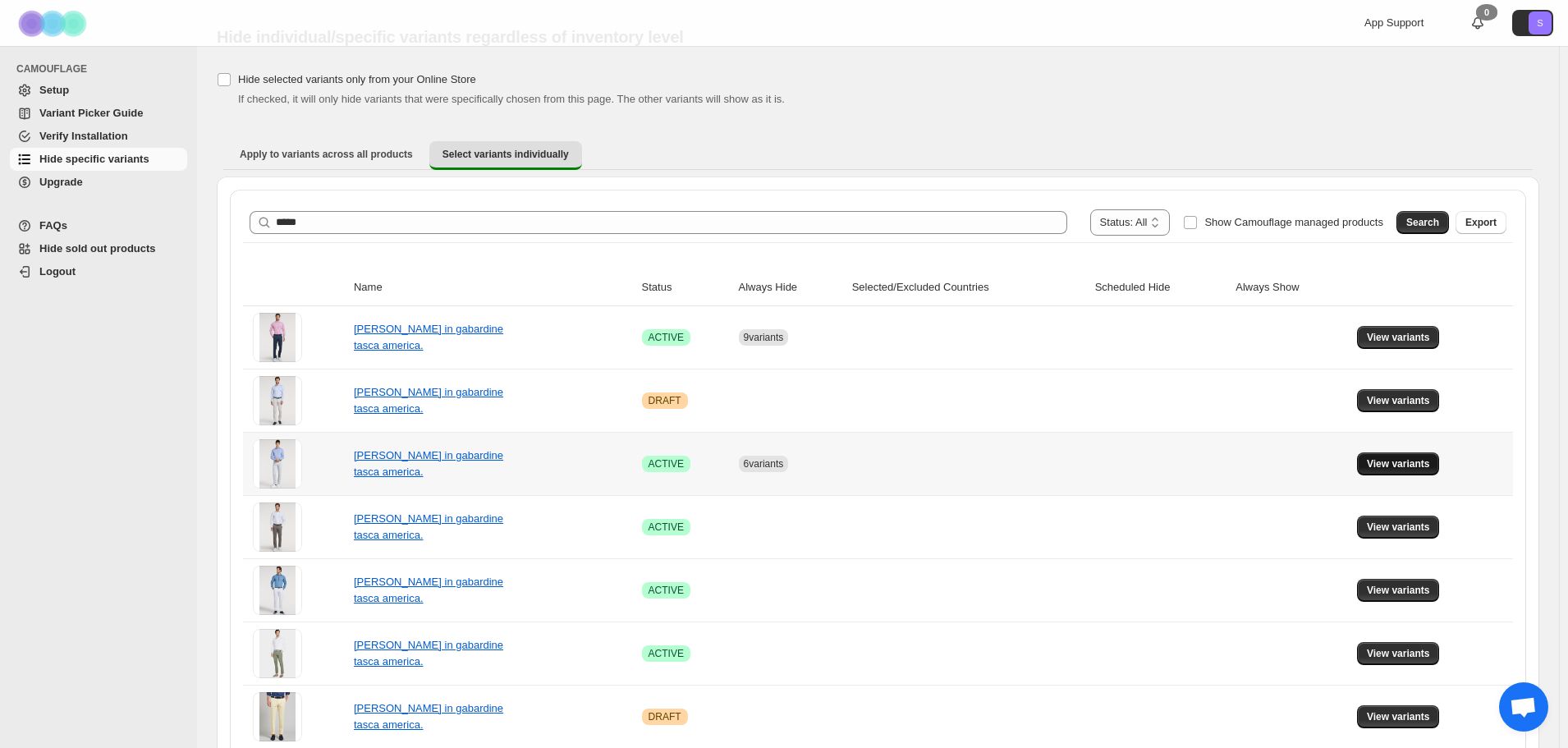
click at [1429, 465] on span "View variants" at bounding box center [1398, 464] width 63 height 13
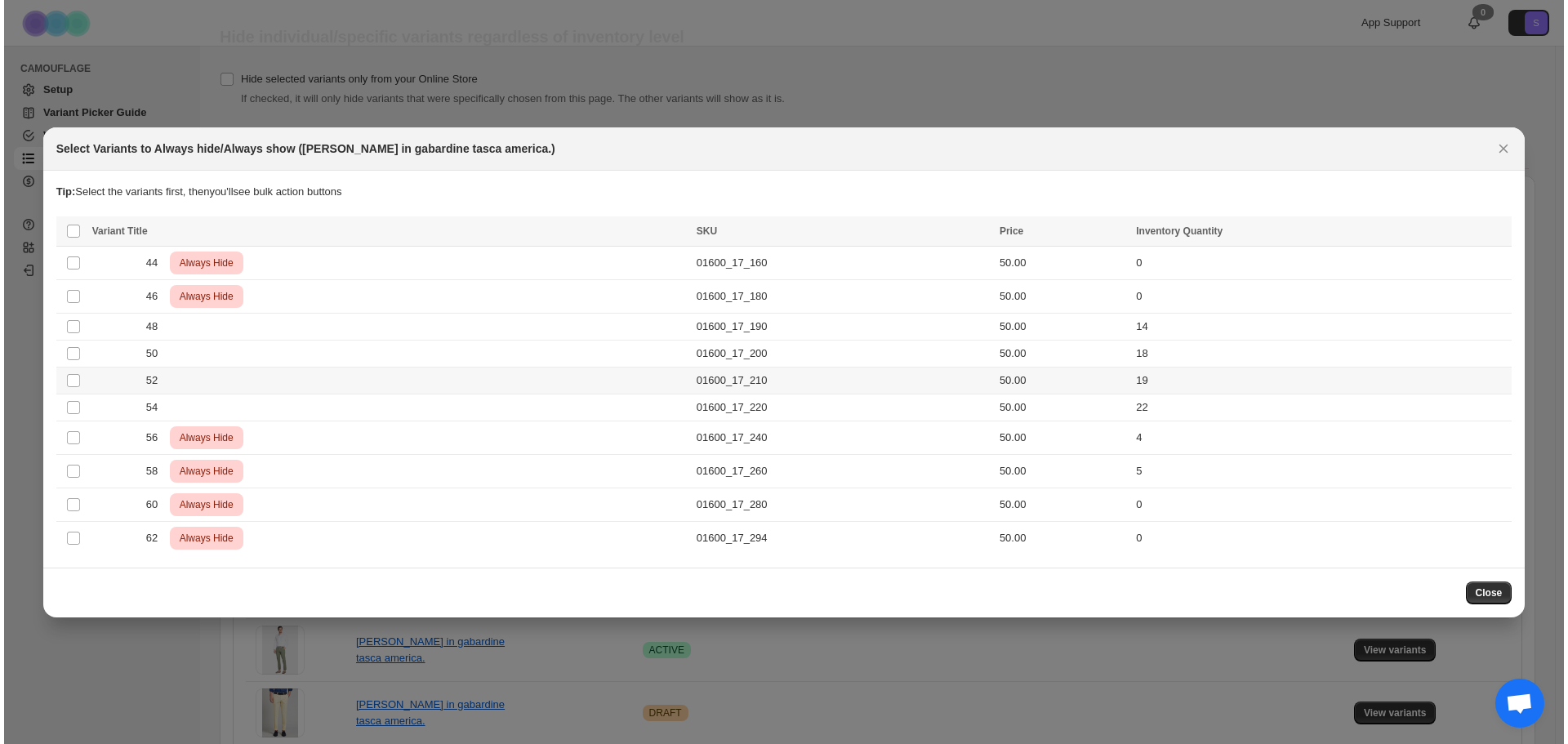
scroll to position [0, 0]
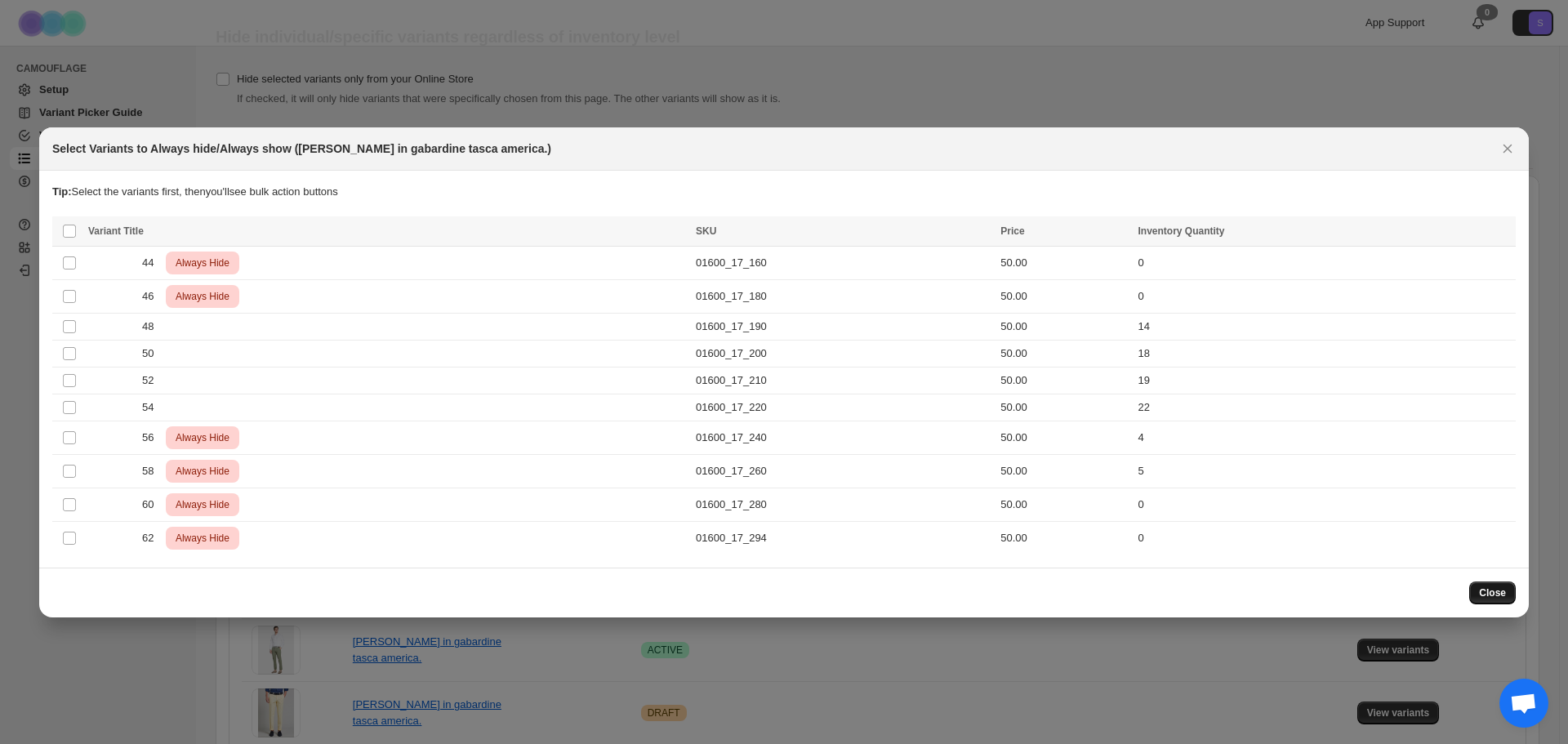
click at [1503, 597] on span "Close" at bounding box center [1492, 593] width 27 height 13
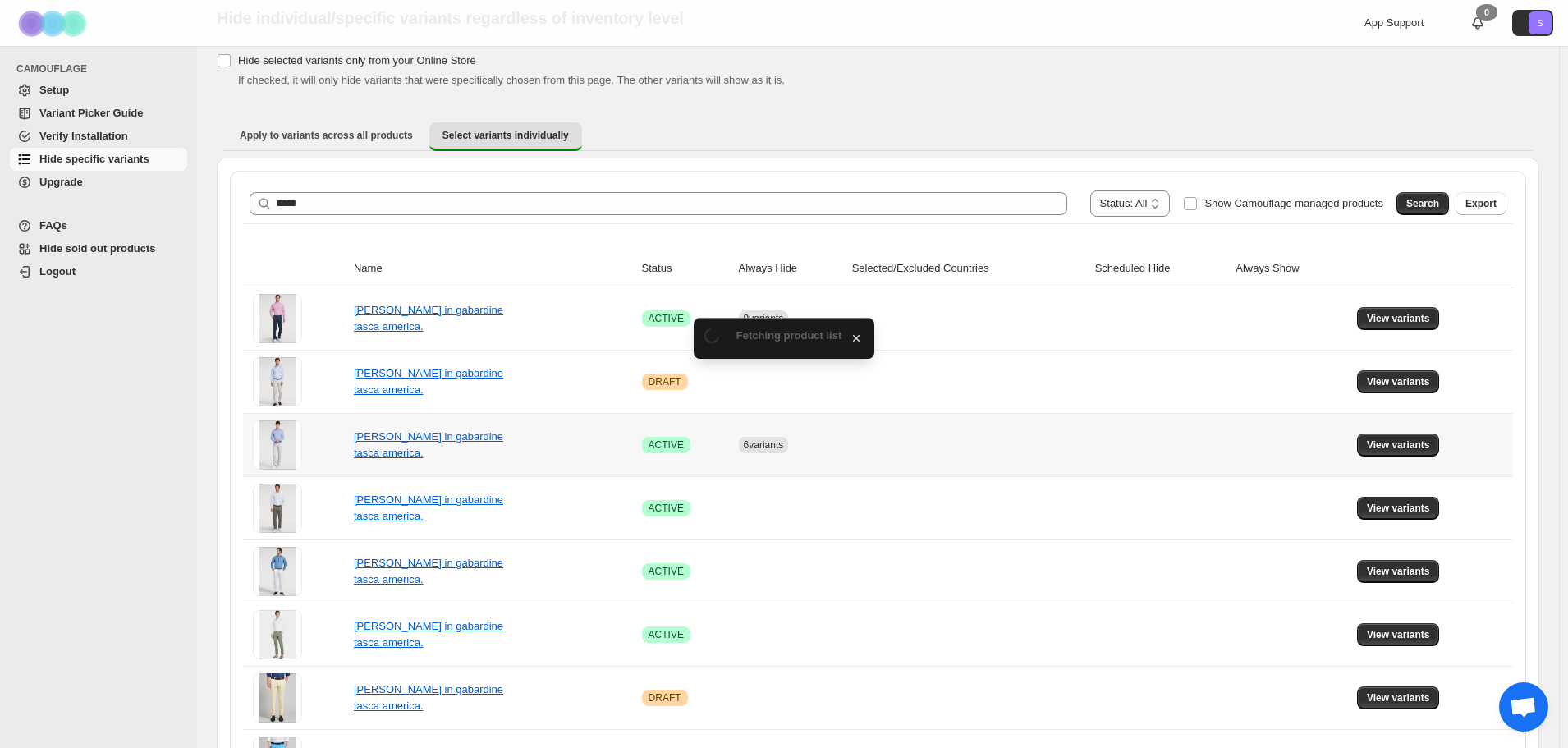
scroll to position [123, 0]
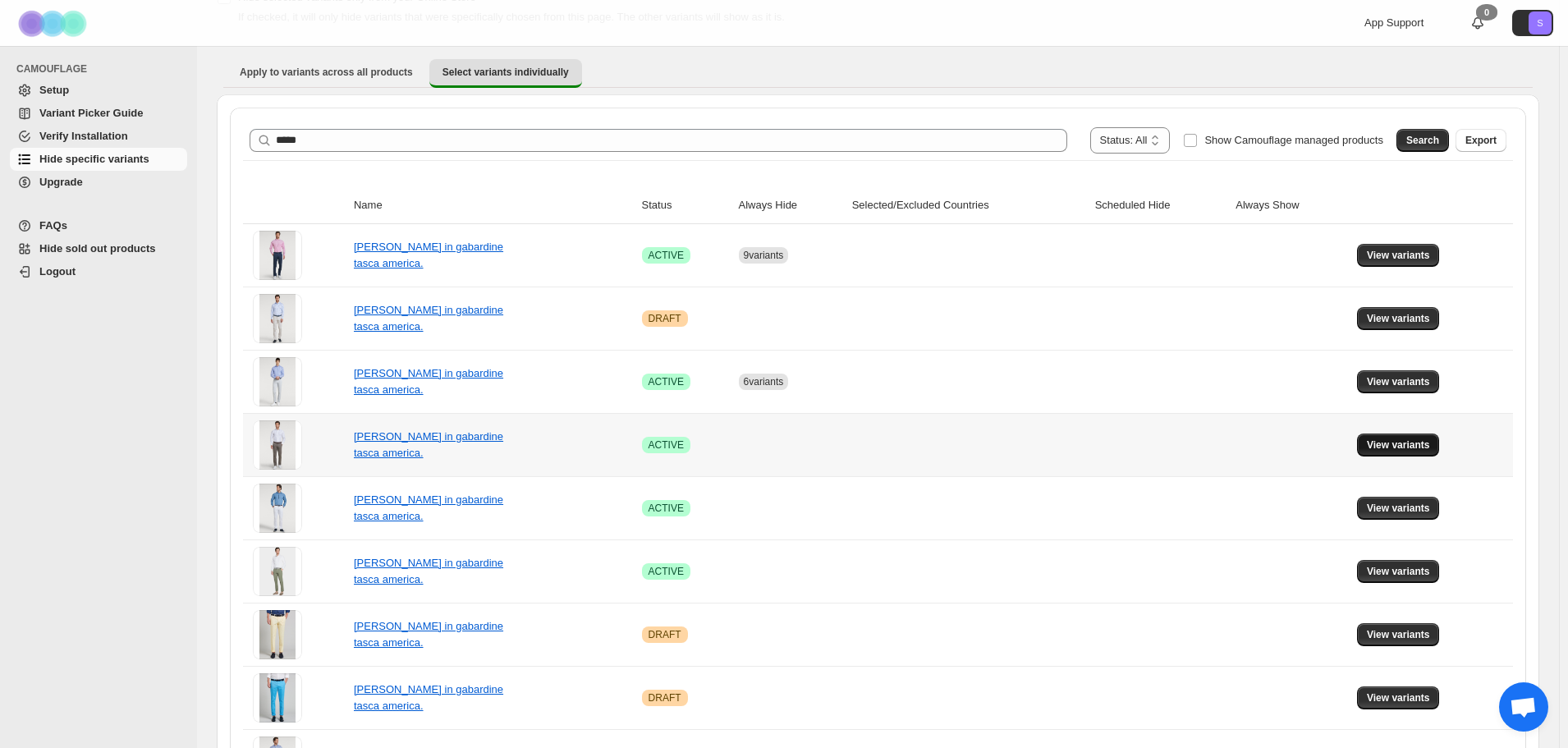
click at [1381, 448] on span "View variants" at bounding box center [1398, 445] width 63 height 13
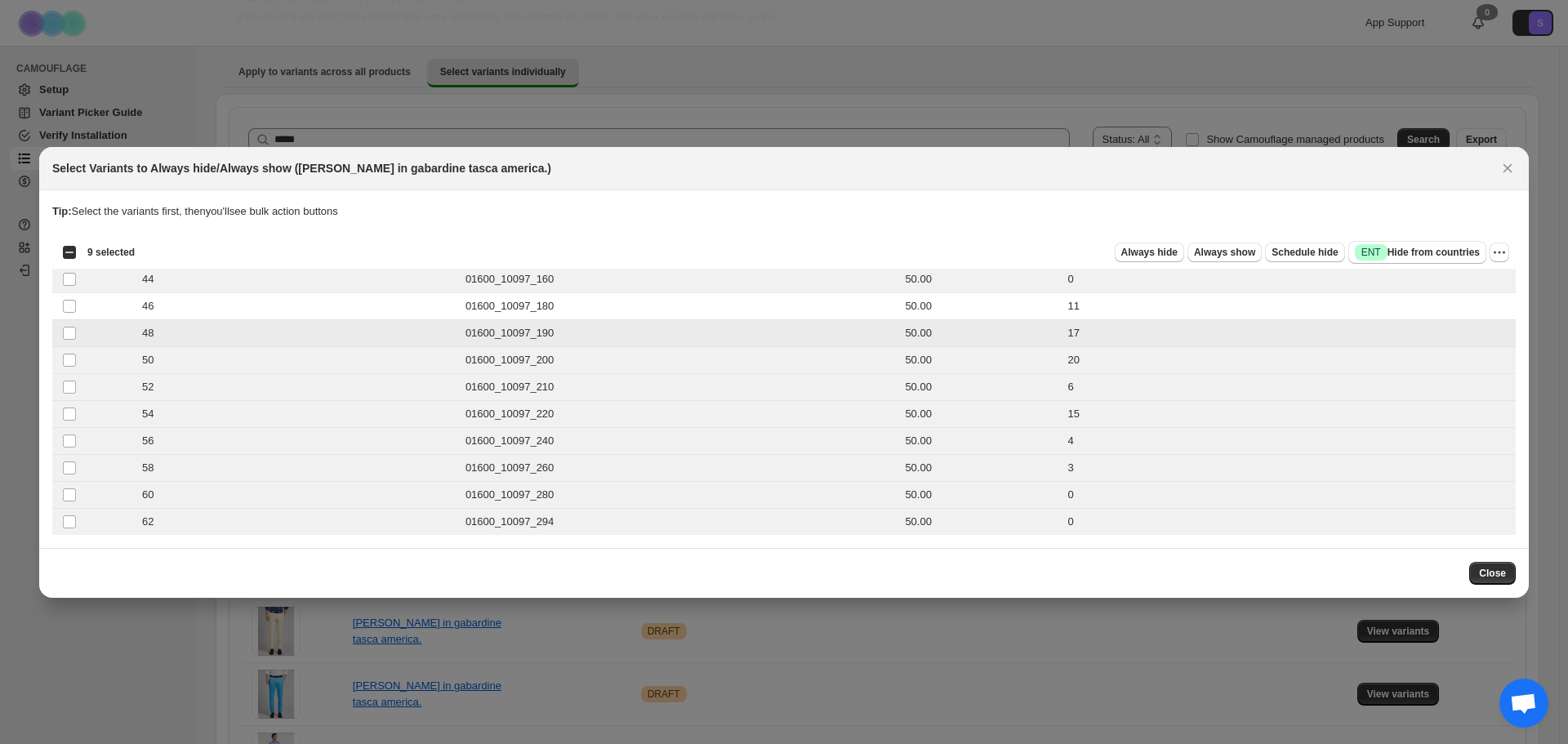
click at [63, 322] on td "Select product variant" at bounding box center [68, 332] width 31 height 27
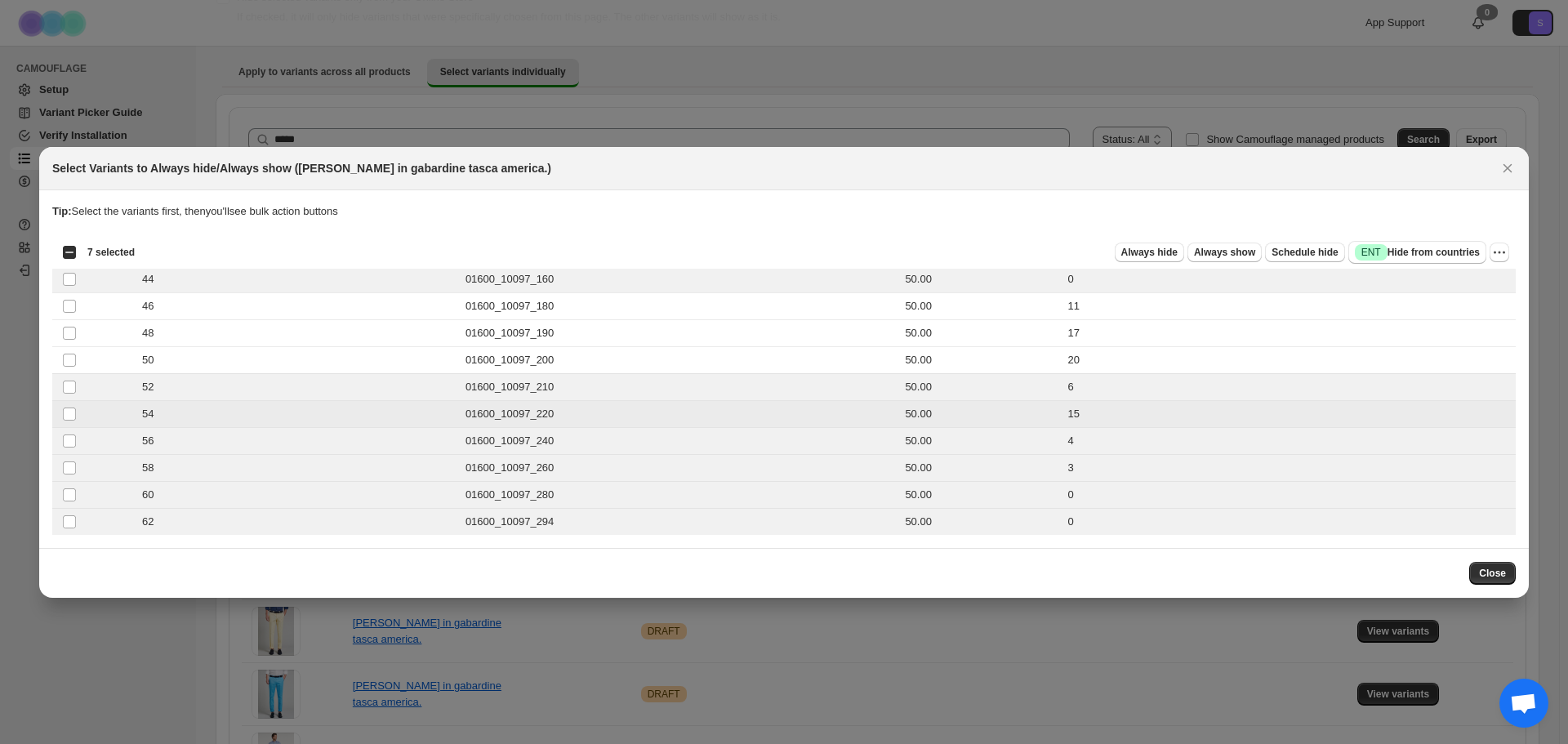
click at [73, 426] on td "Select product variant" at bounding box center [68, 413] width 31 height 27
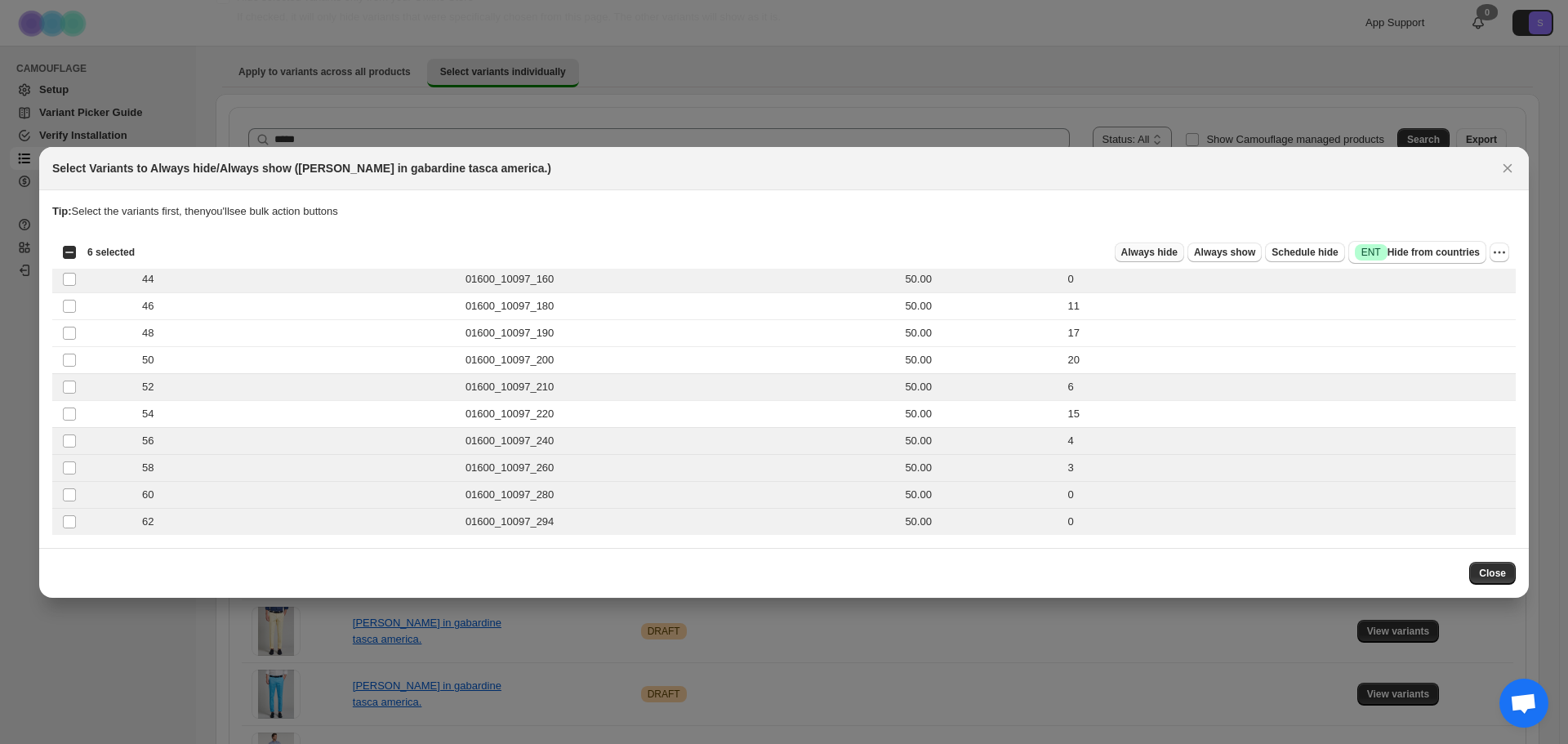
click at [1164, 259] on button "Always hide" at bounding box center [1149, 252] width 70 height 20
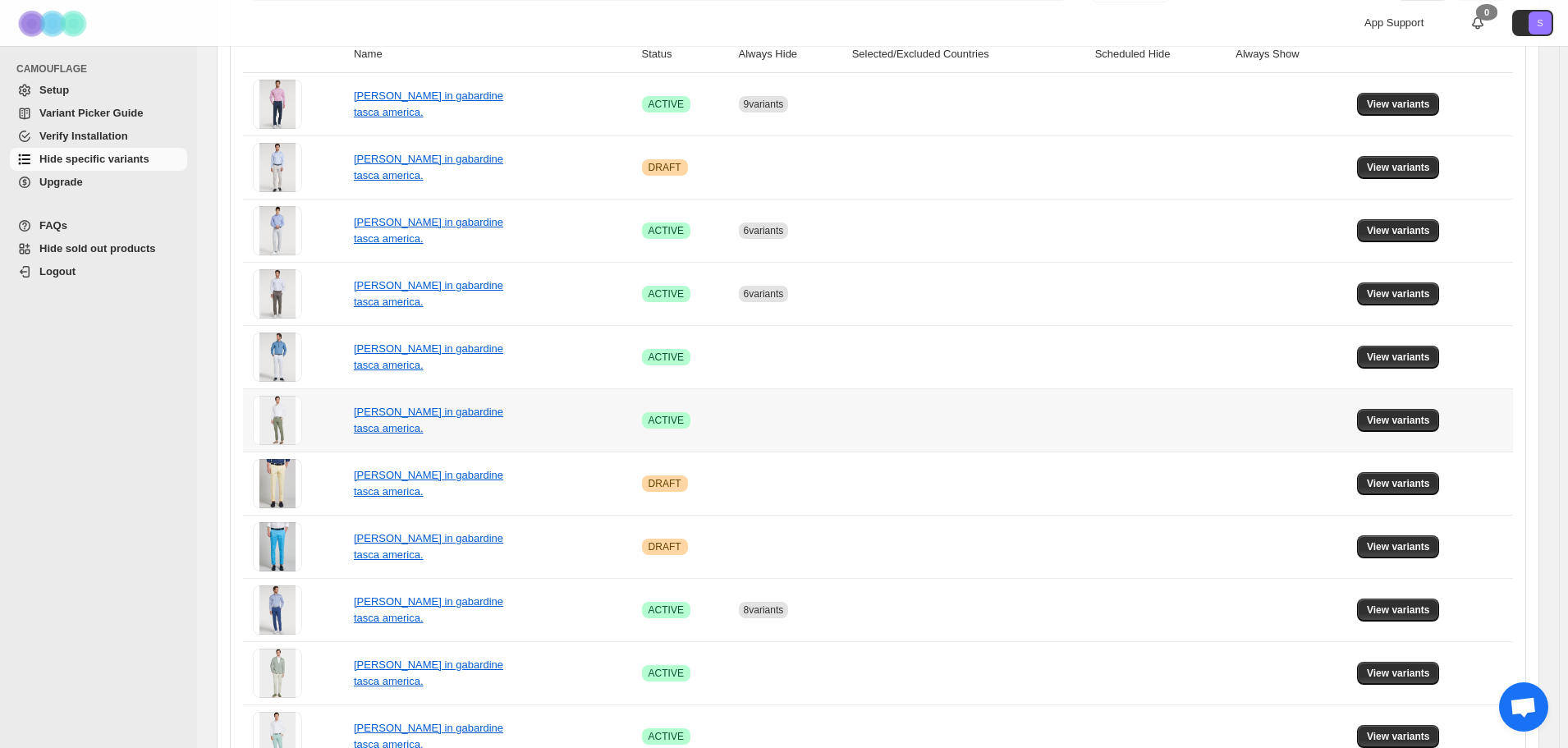
scroll to position [286, 0]
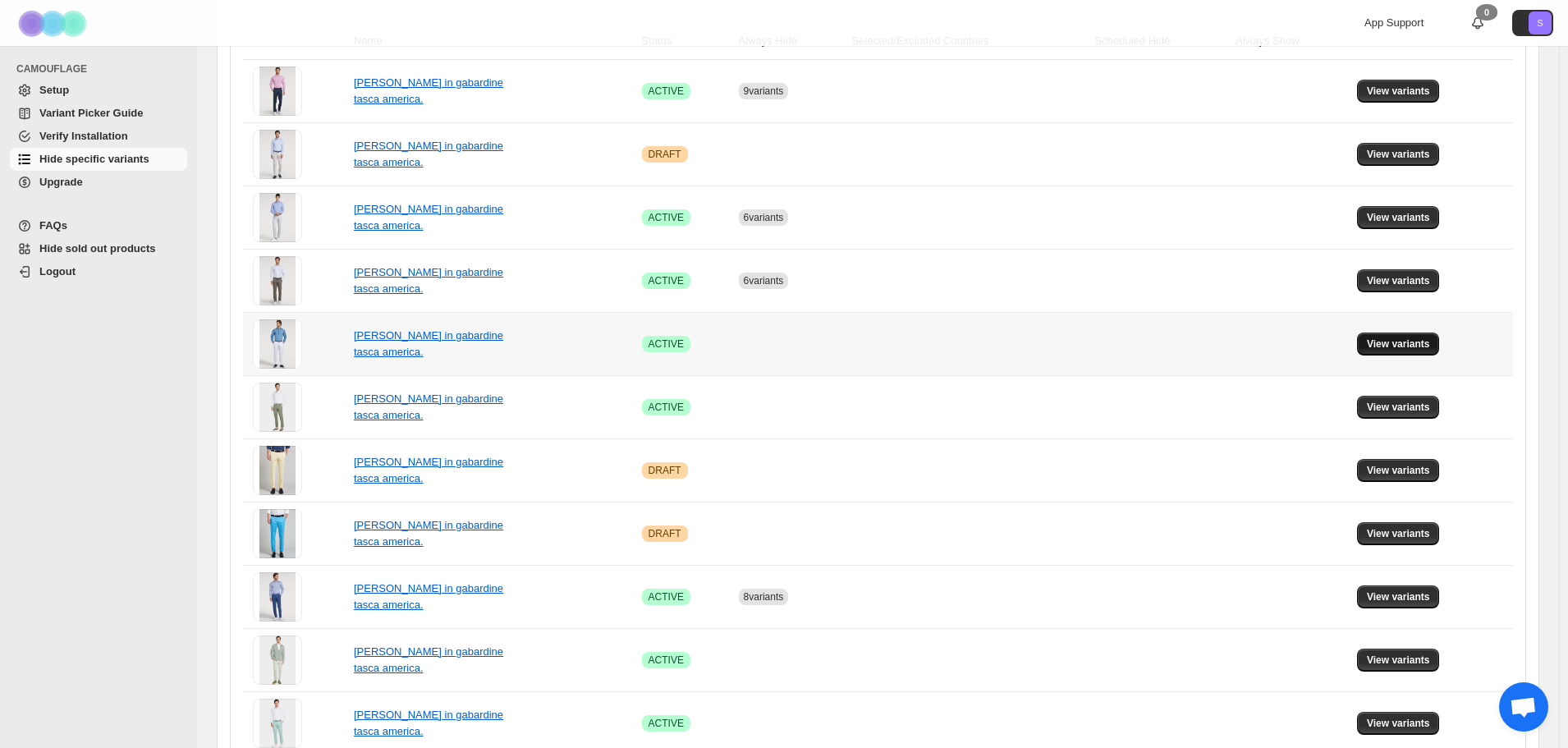
click at [1430, 347] on span "View variants" at bounding box center [1398, 344] width 63 height 13
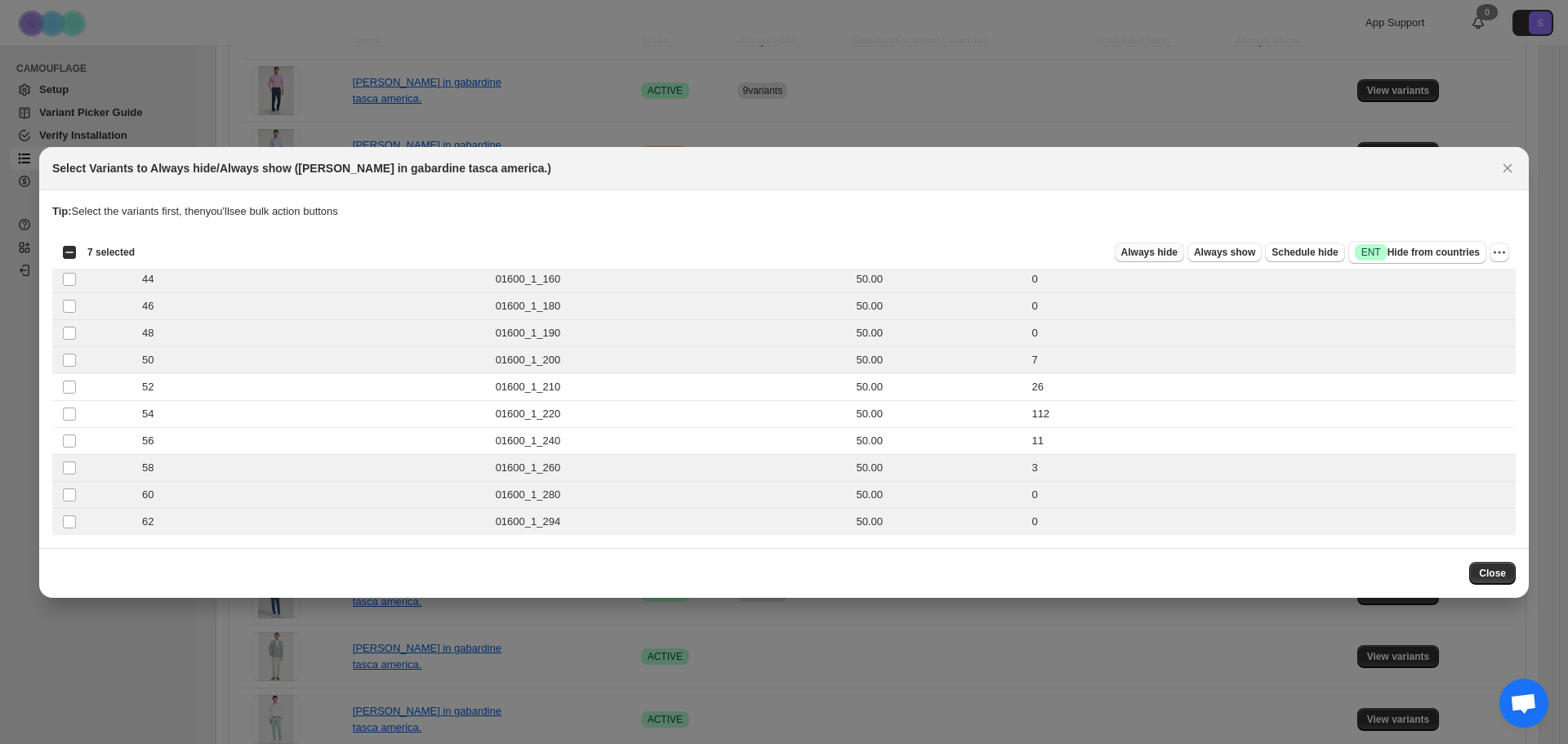
click at [1156, 256] on span "Always hide" at bounding box center [1149, 252] width 56 height 13
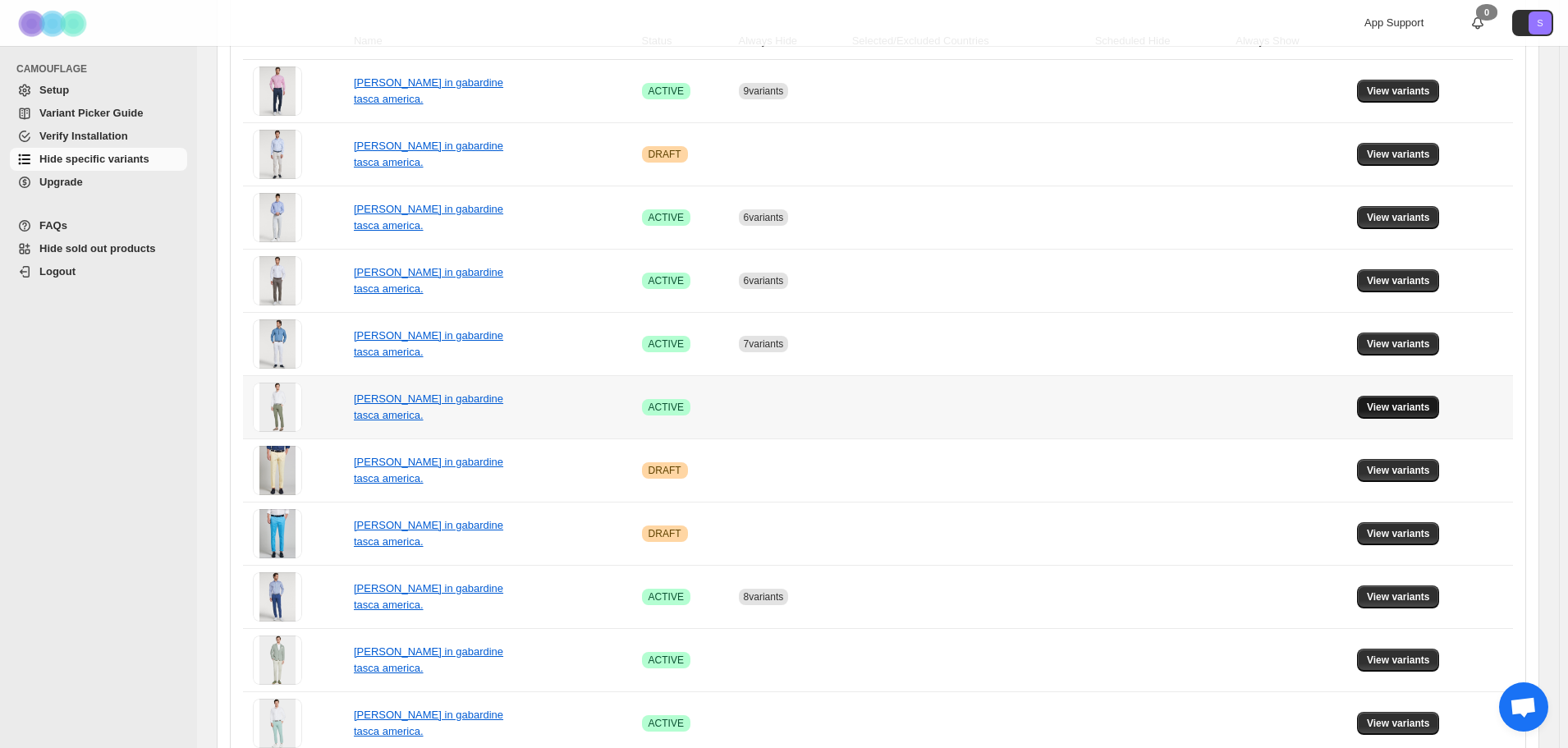
click at [1411, 415] on button "View variants" at bounding box center [1398, 407] width 83 height 23
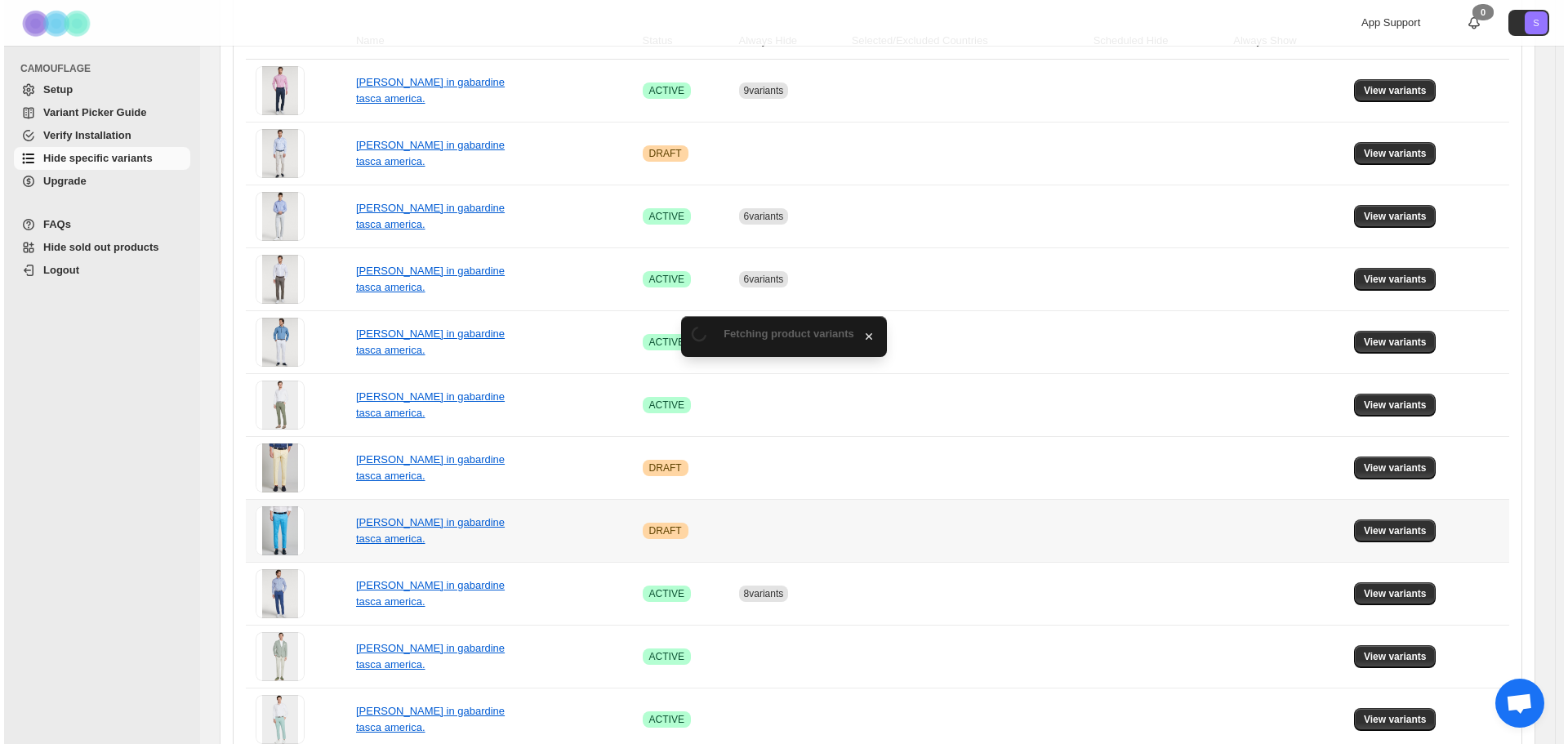
scroll to position [0, 0]
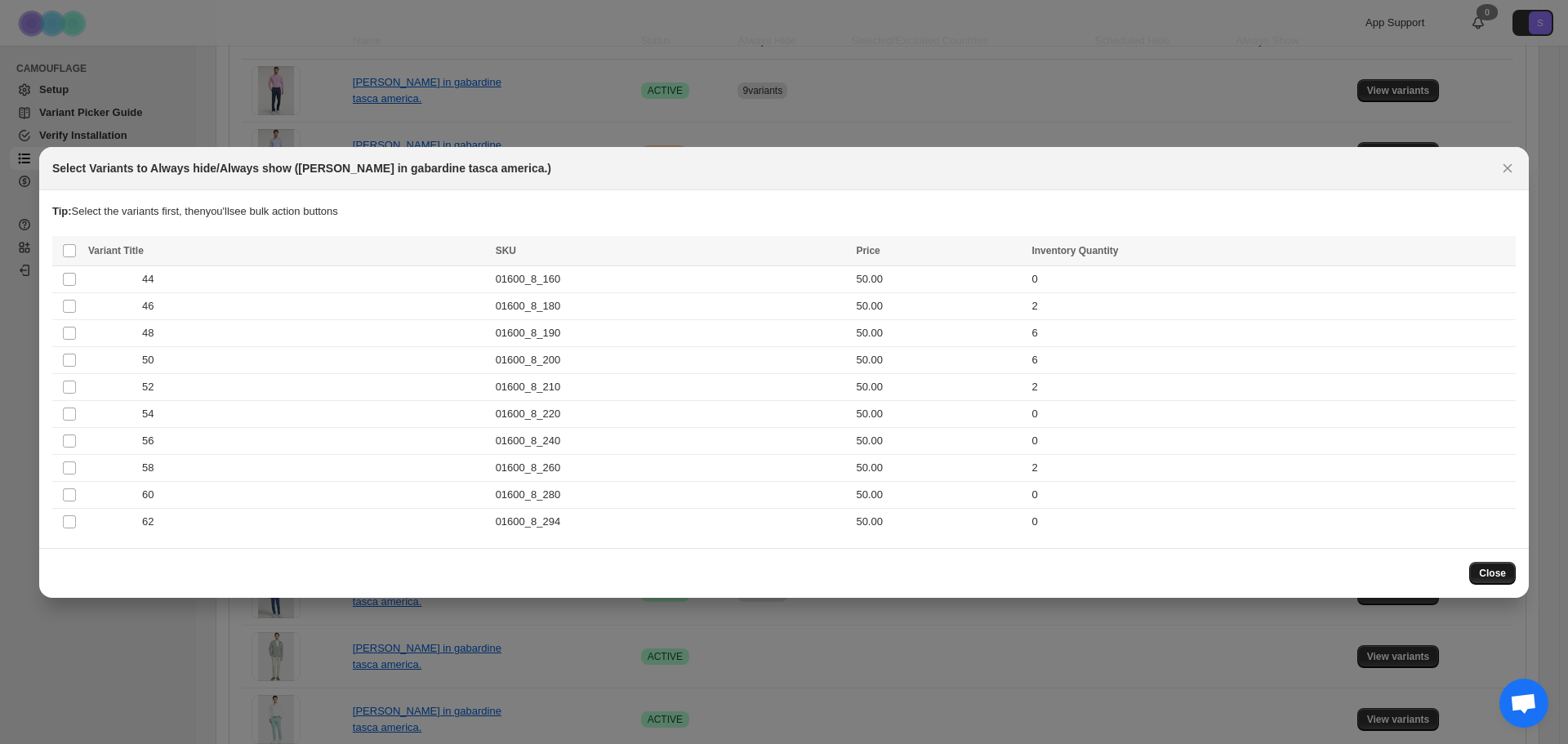
click at [1493, 580] on button "Close" at bounding box center [1492, 573] width 47 height 23
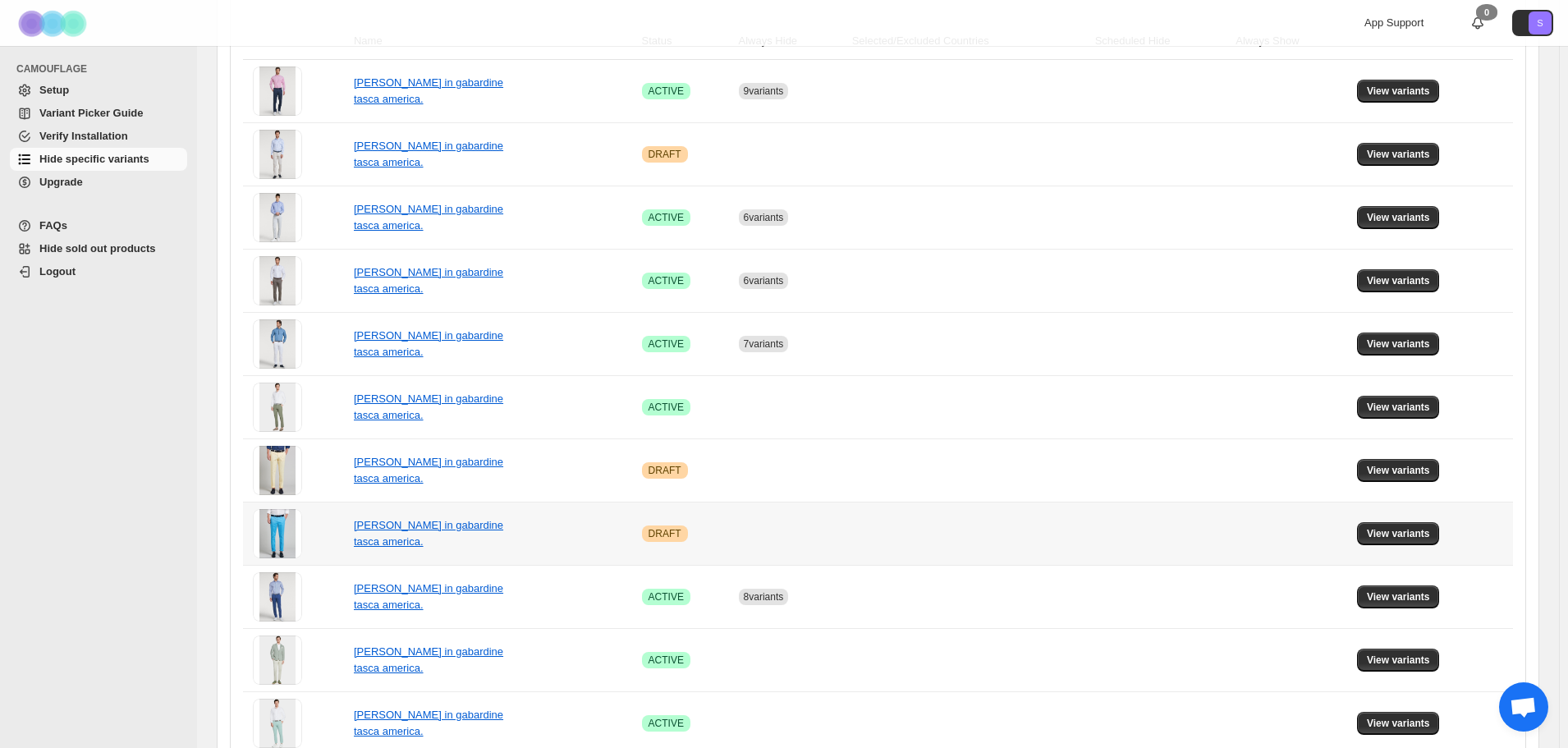
scroll to position [369, 0]
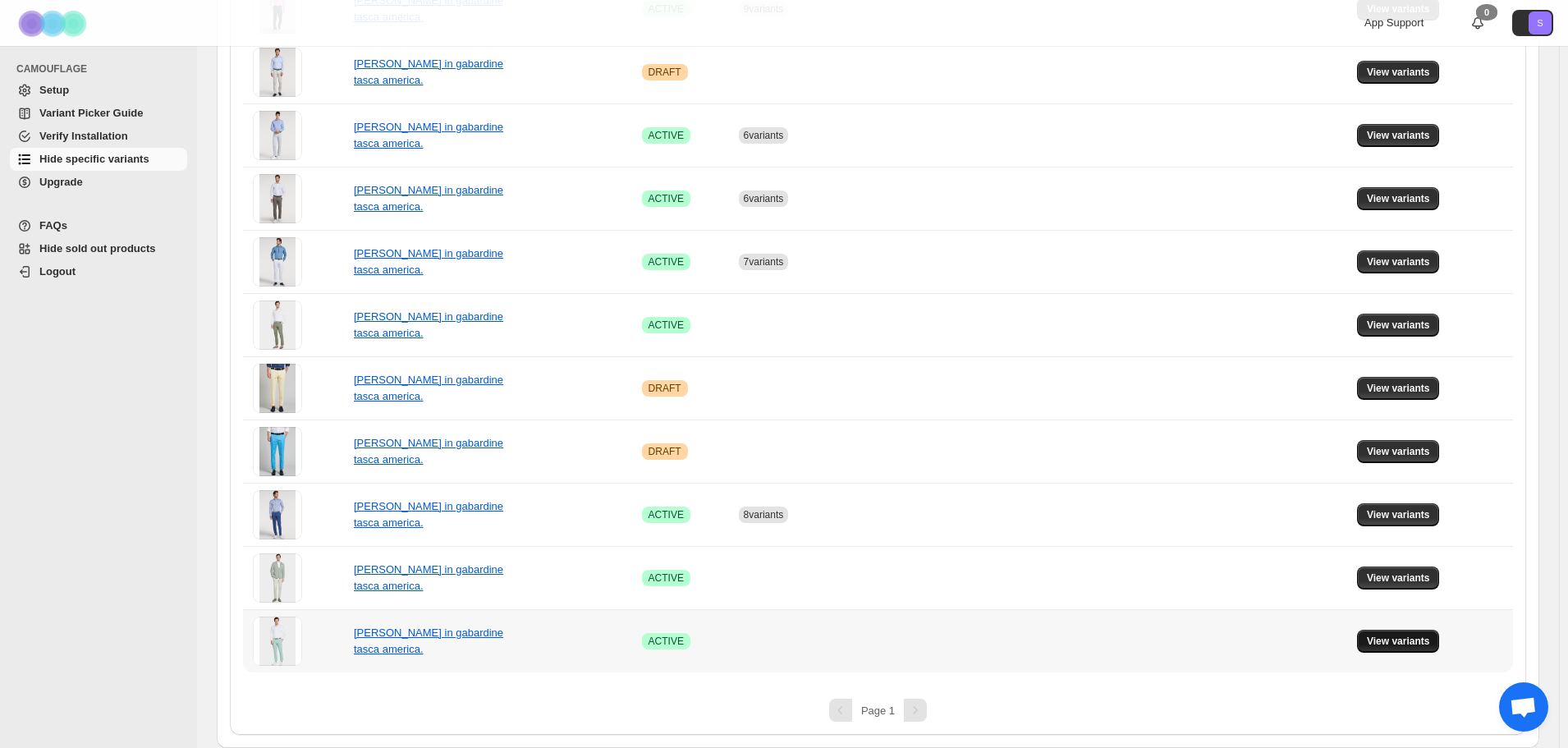
click at [1399, 644] on span "View variants" at bounding box center [1398, 641] width 63 height 13
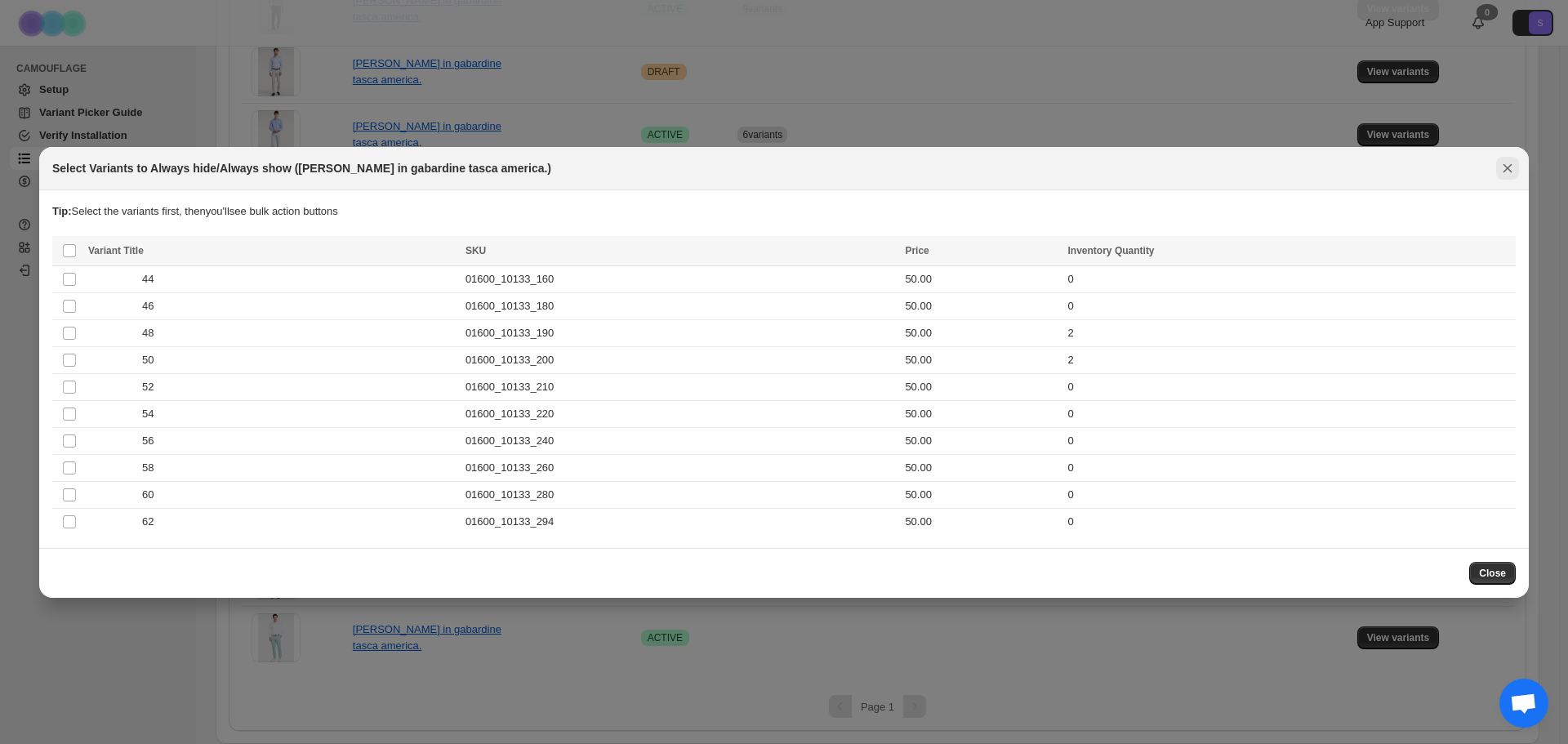
click at [1512, 171] on icon "Close" at bounding box center [1507, 167] width 9 height 9
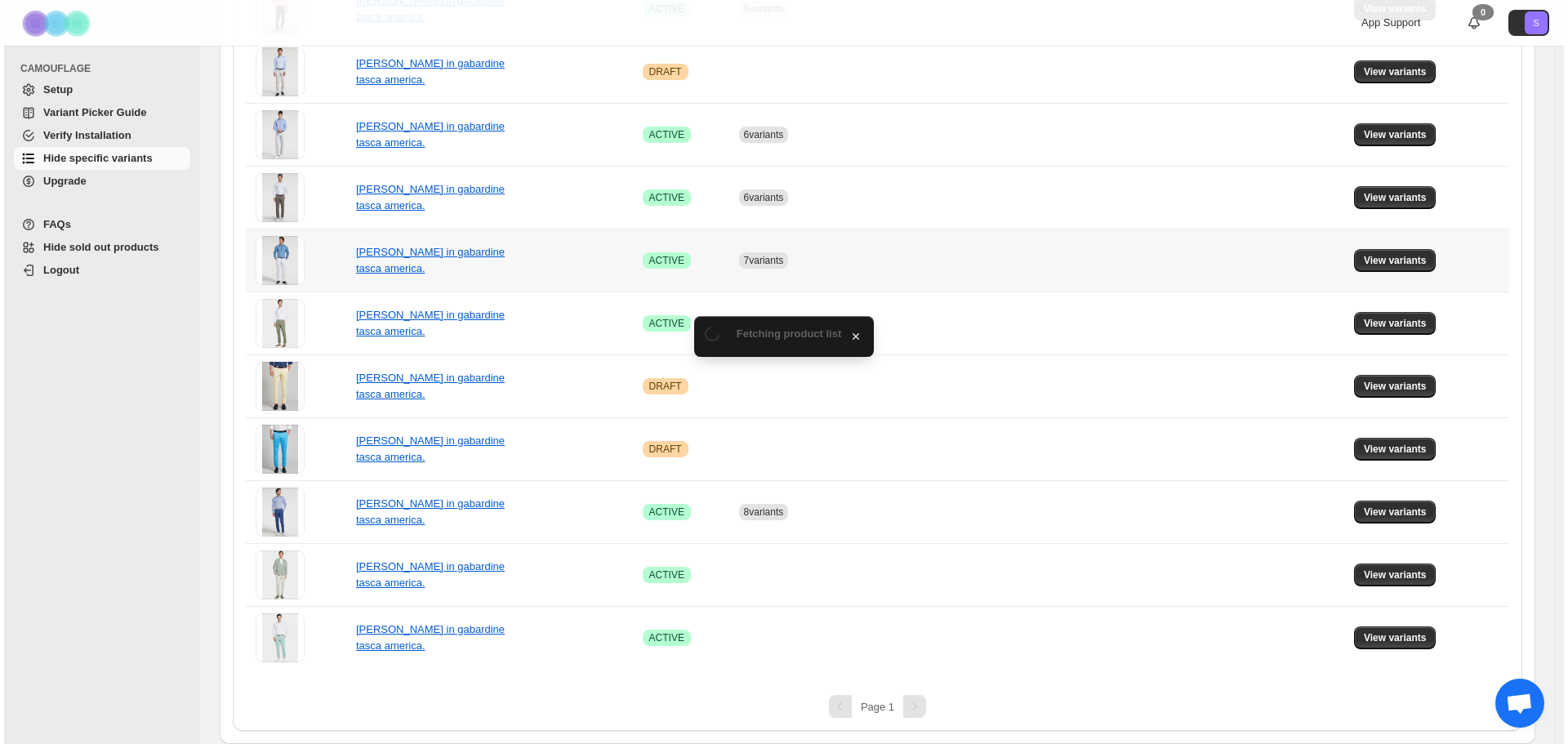
scroll to position [0, 0]
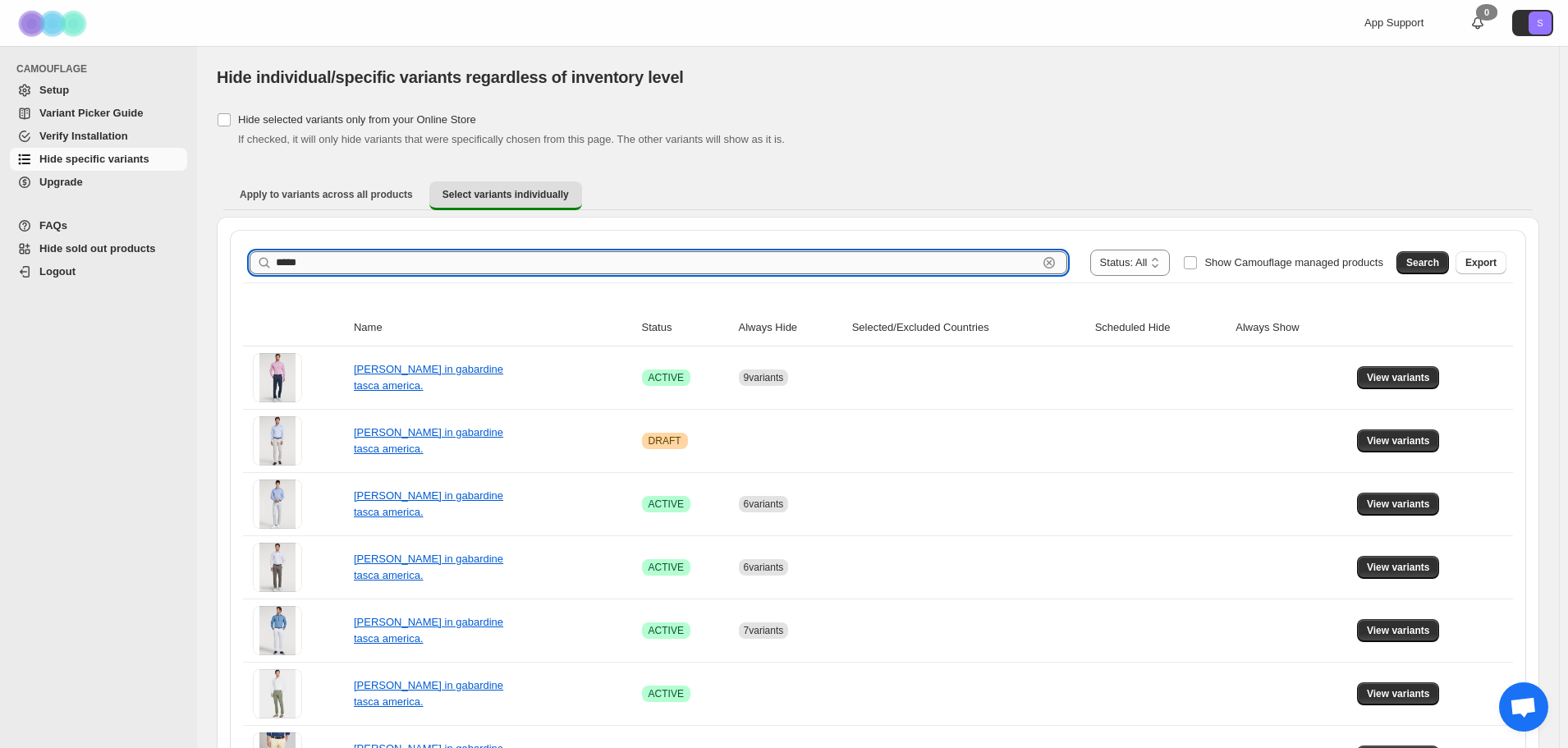
click at [358, 265] on input "*****" at bounding box center [657, 262] width 762 height 23
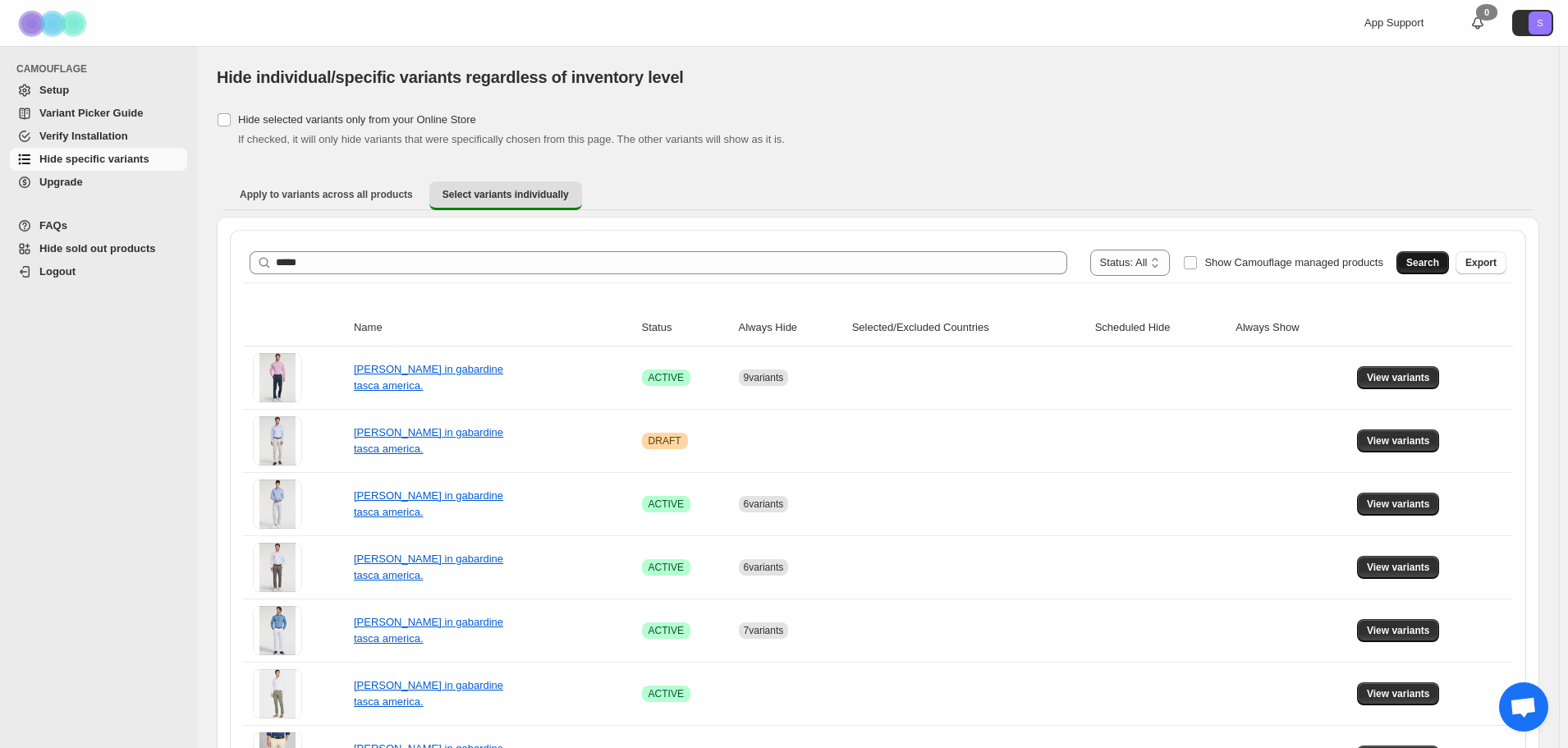
click at [1435, 256] on button "Search" at bounding box center [1422, 262] width 53 height 23
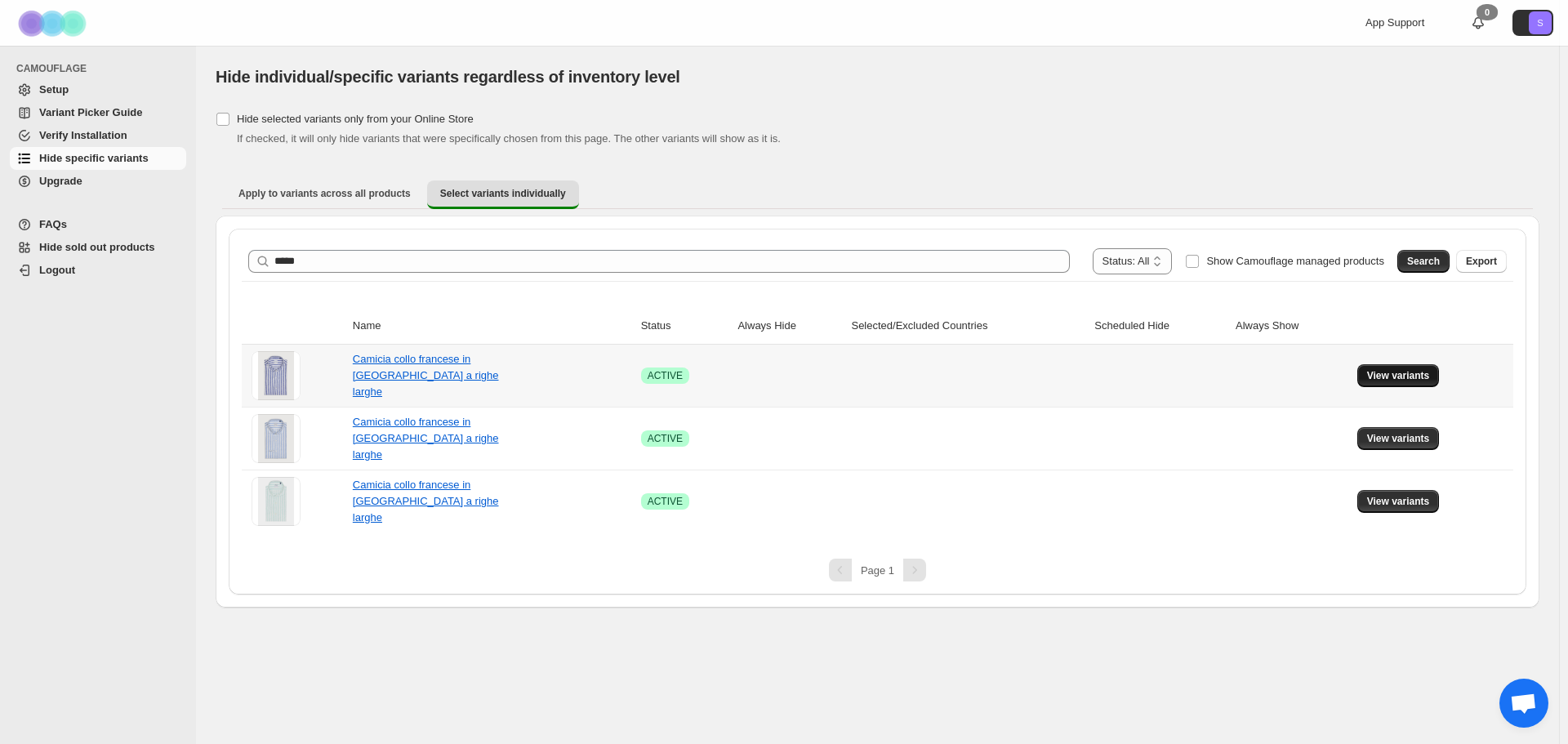
click at [1412, 376] on span "View variants" at bounding box center [1399, 376] width 63 height 13
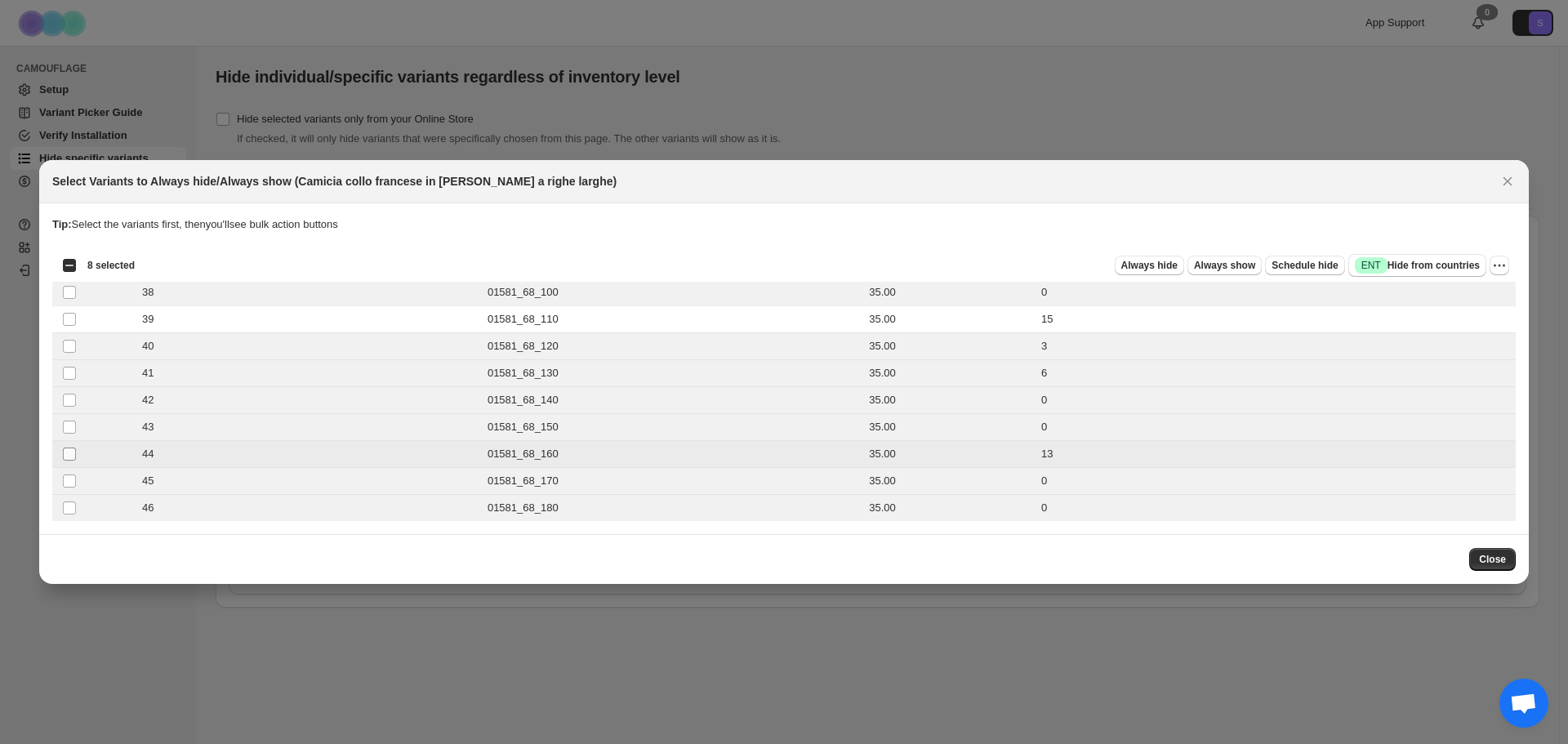
click at [76, 455] on span ":re2:" at bounding box center [70, 454] width 15 height 15
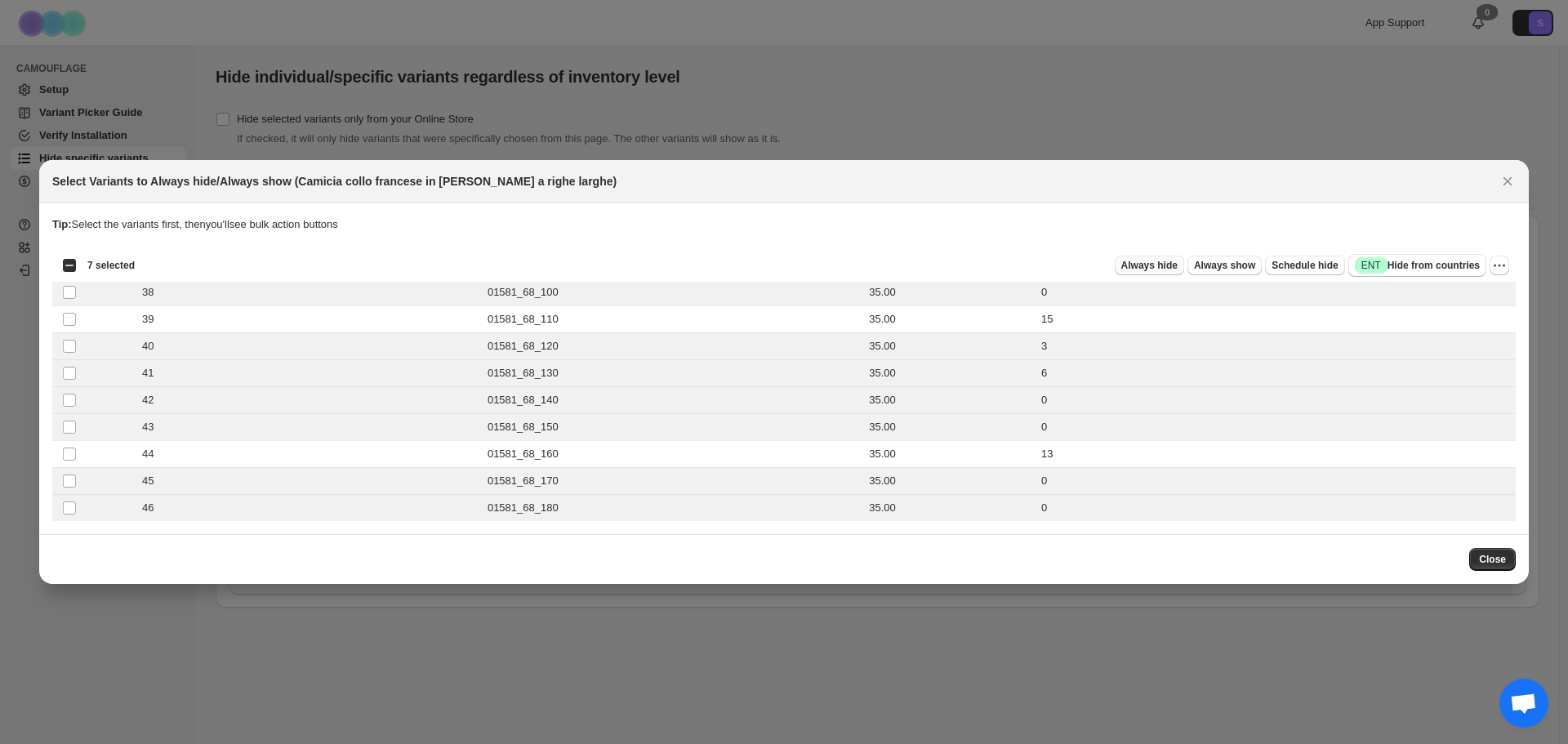
click at [1162, 267] on span "Always hide" at bounding box center [1149, 265] width 56 height 13
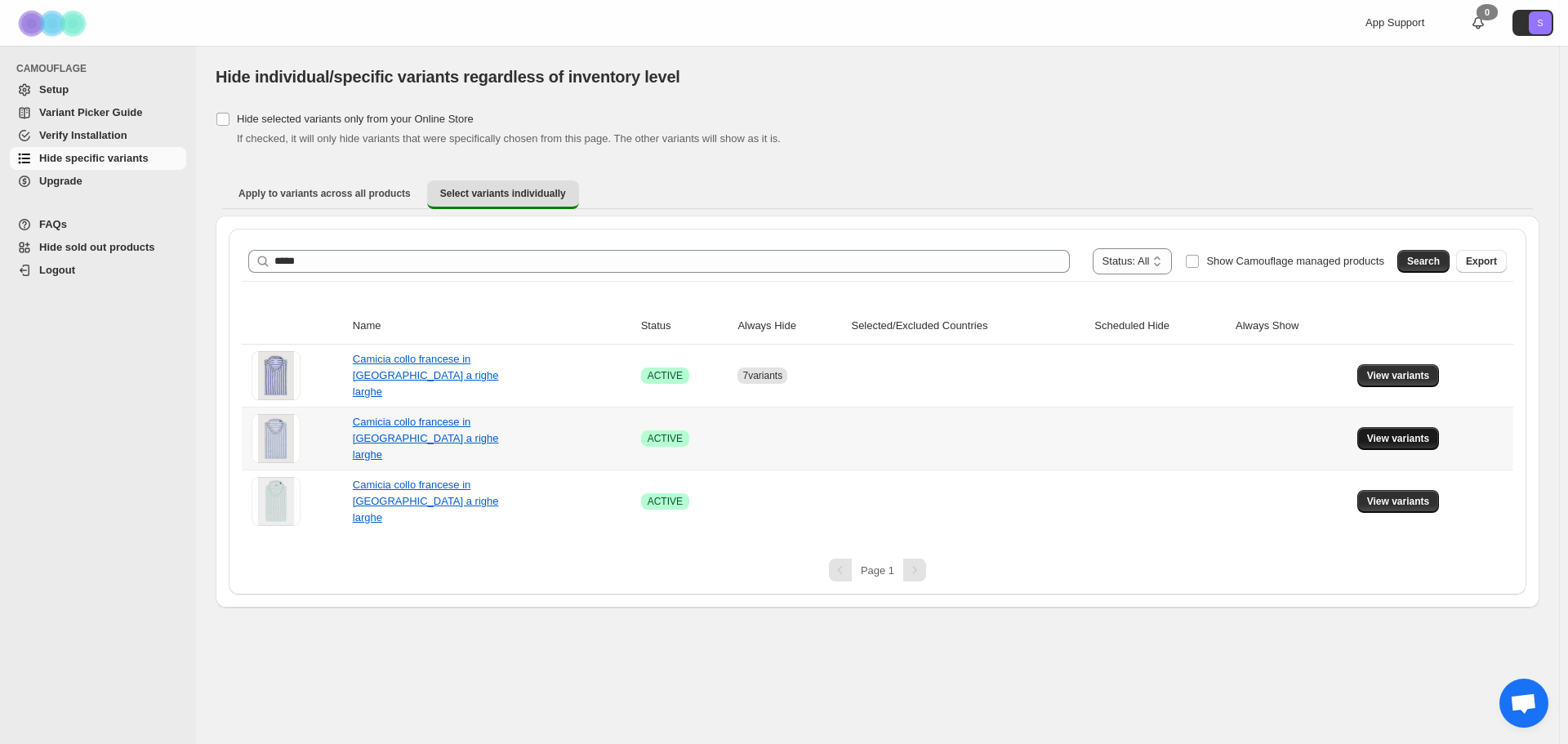
click at [1418, 446] on button "View variants" at bounding box center [1399, 439] width 83 height 23
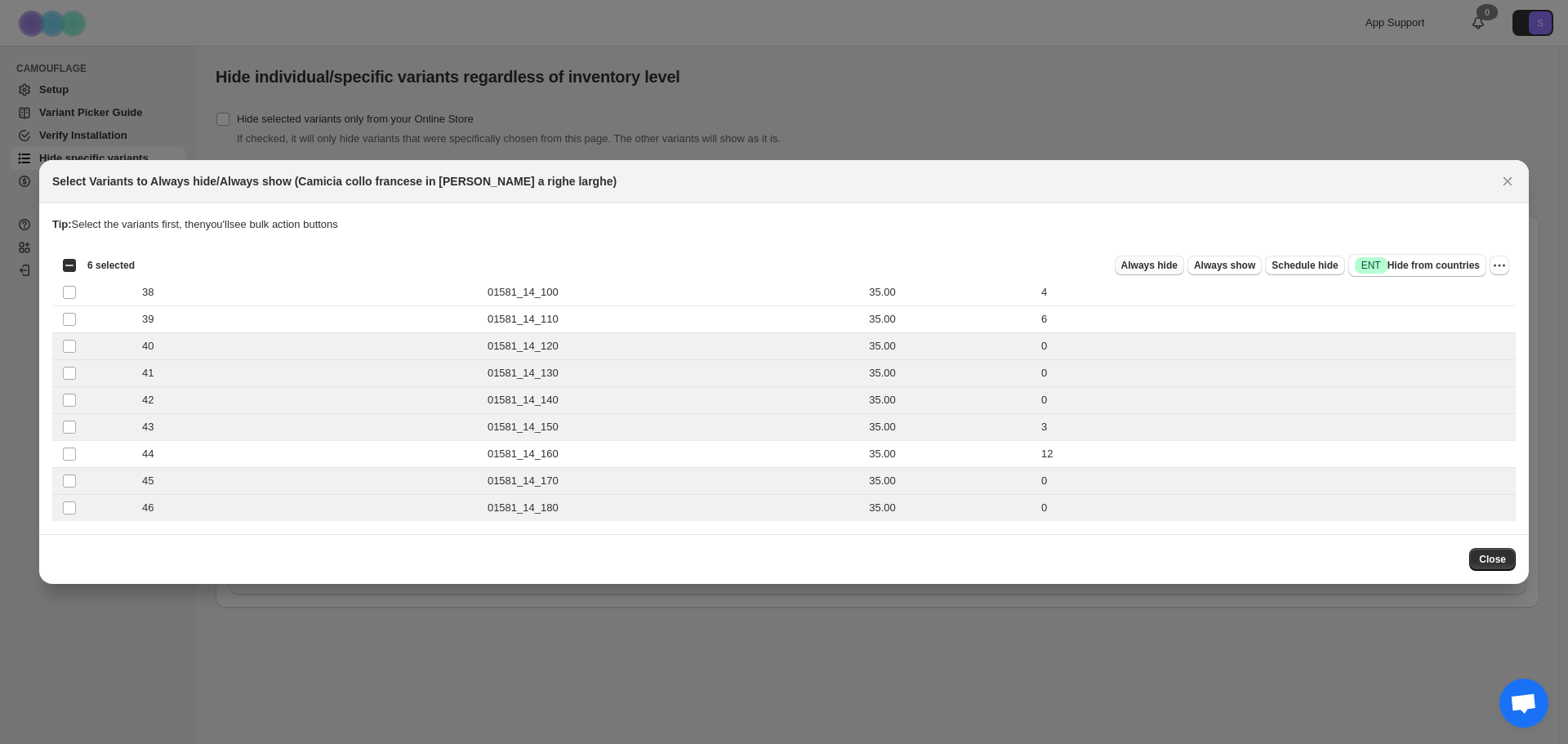
click at [1177, 270] on span "Always hide" at bounding box center [1149, 265] width 56 height 13
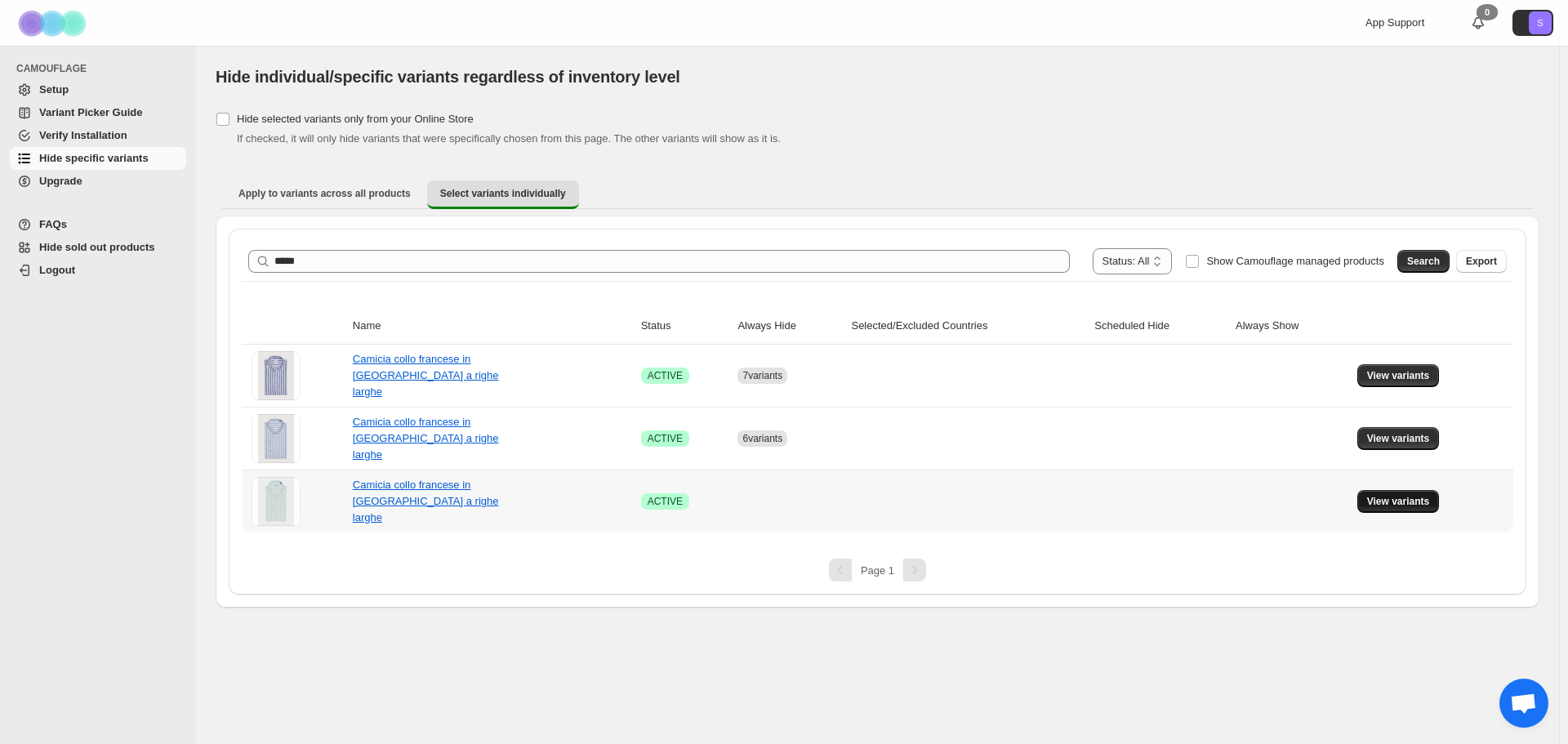
click at [1418, 510] on button "View variants" at bounding box center [1399, 501] width 83 height 23
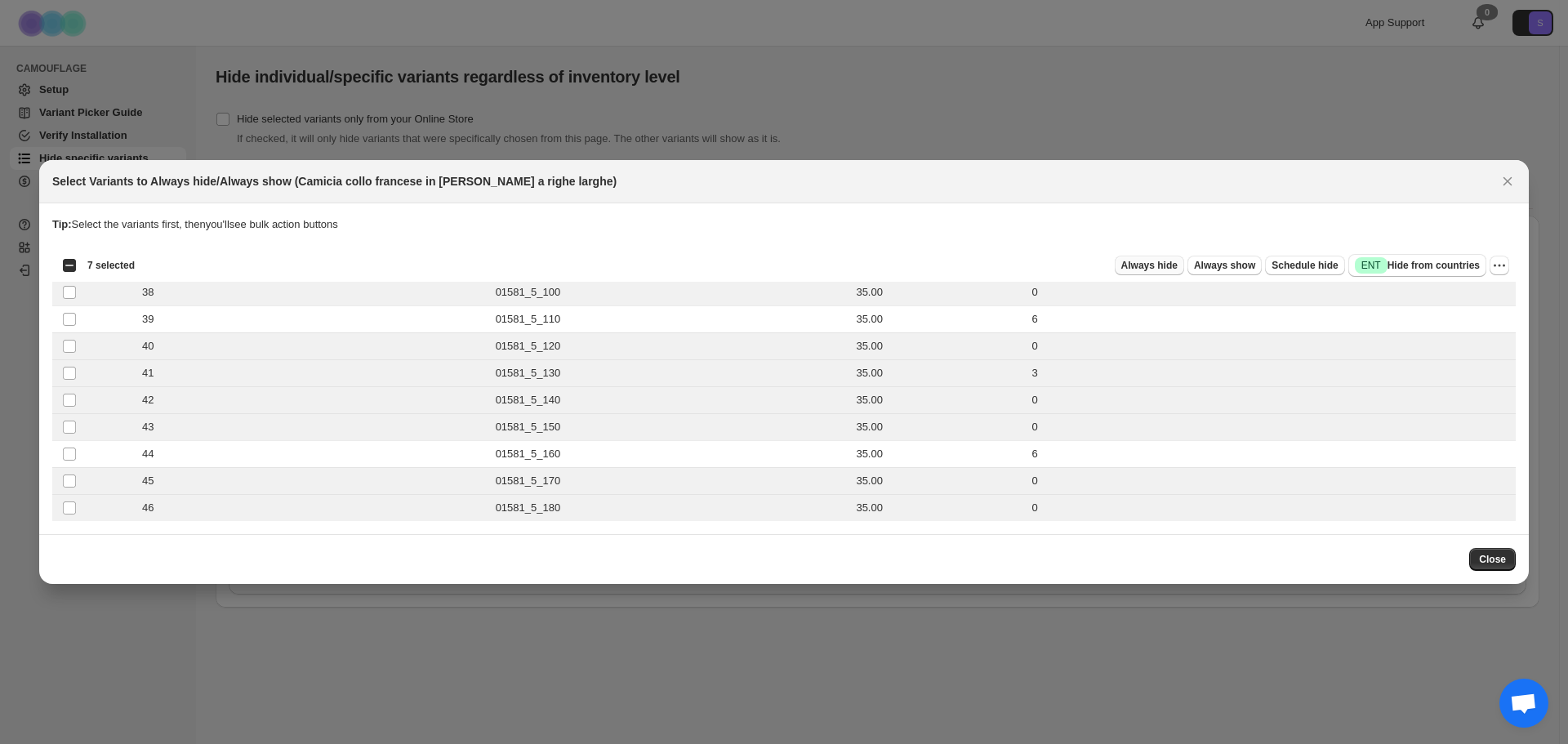
click at [1177, 270] on span "Always hide" at bounding box center [1149, 265] width 56 height 13
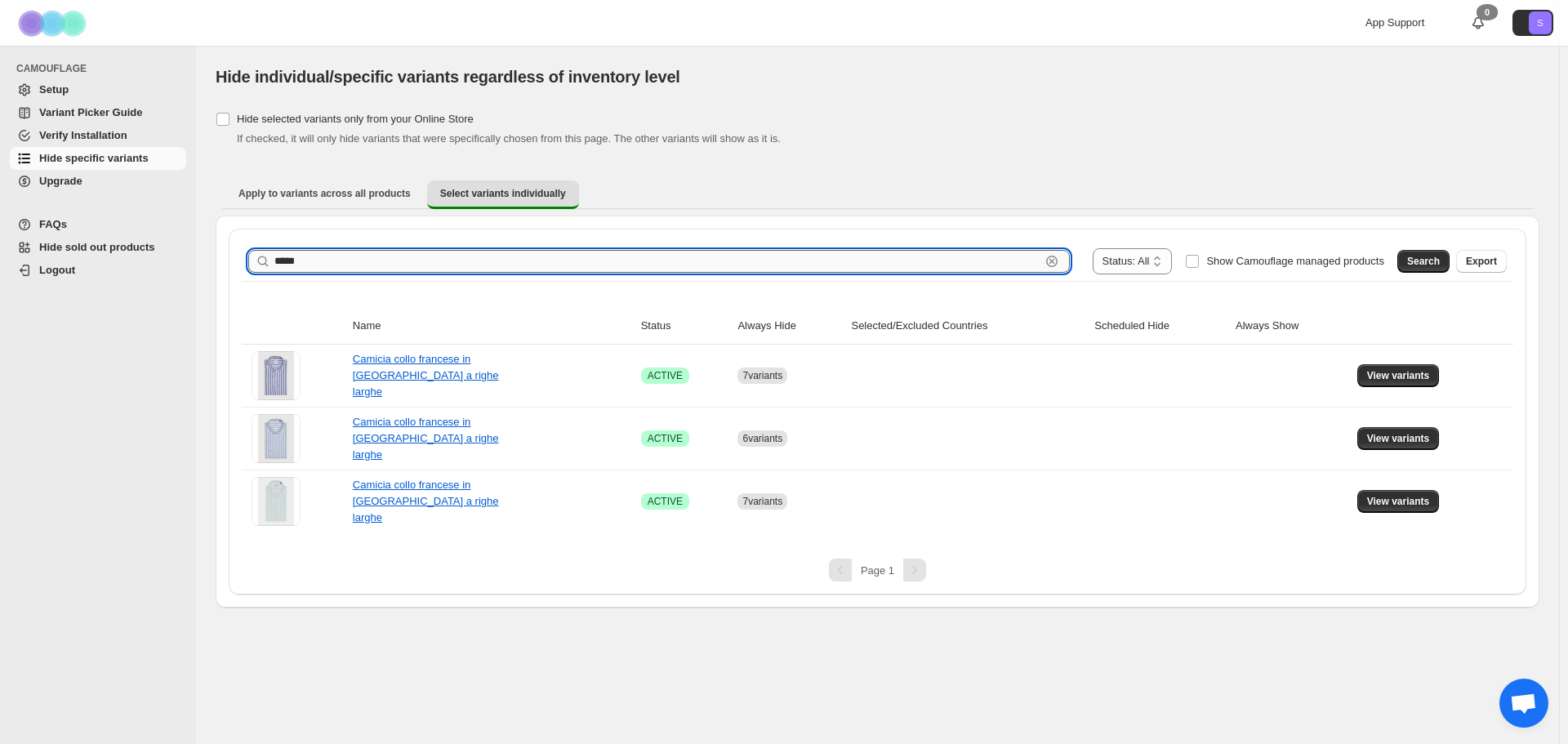
click at [326, 267] on input "*****" at bounding box center [657, 261] width 766 height 23
click at [1426, 266] on span "Search" at bounding box center [1423, 261] width 33 height 13
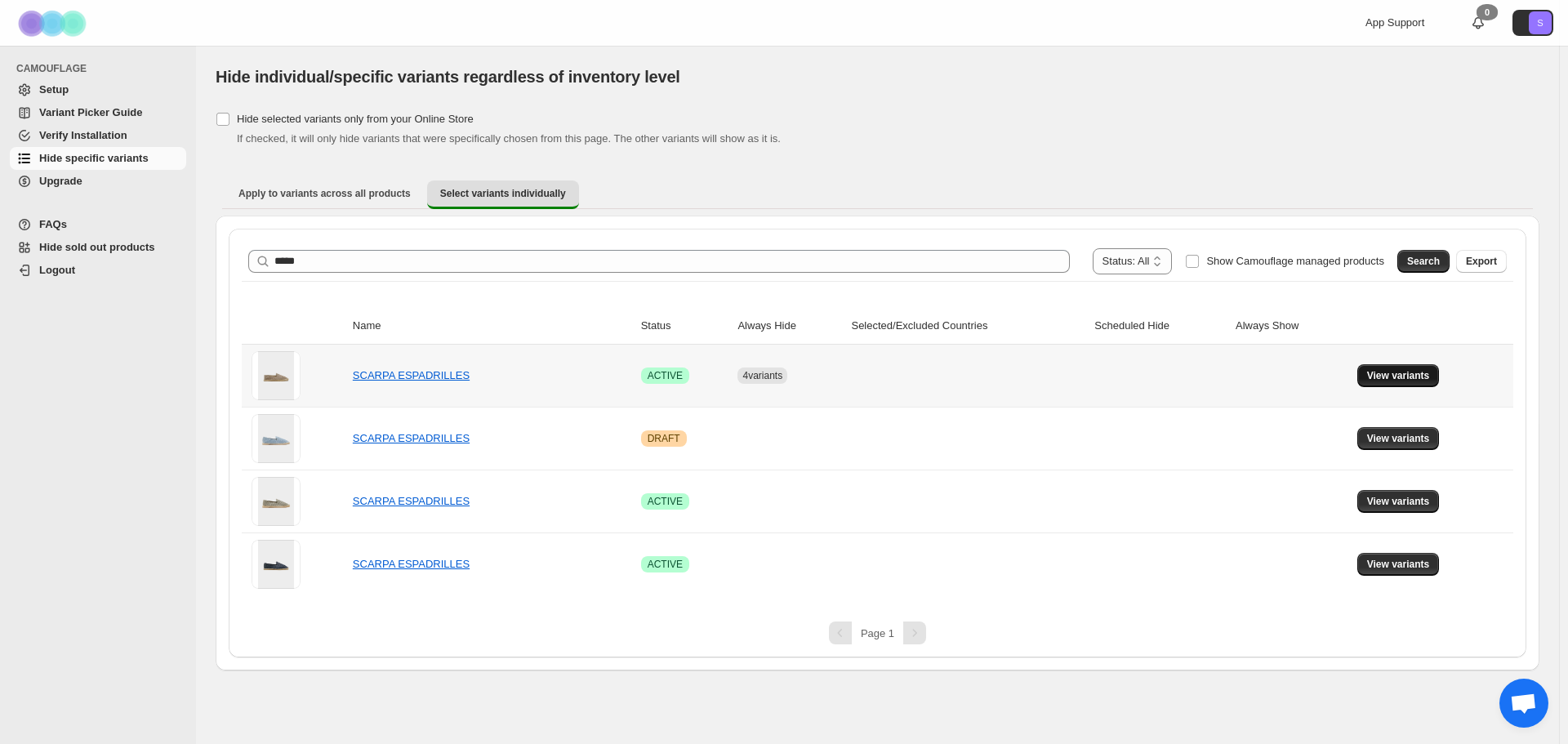
click at [1399, 374] on span "View variants" at bounding box center [1399, 376] width 63 height 13
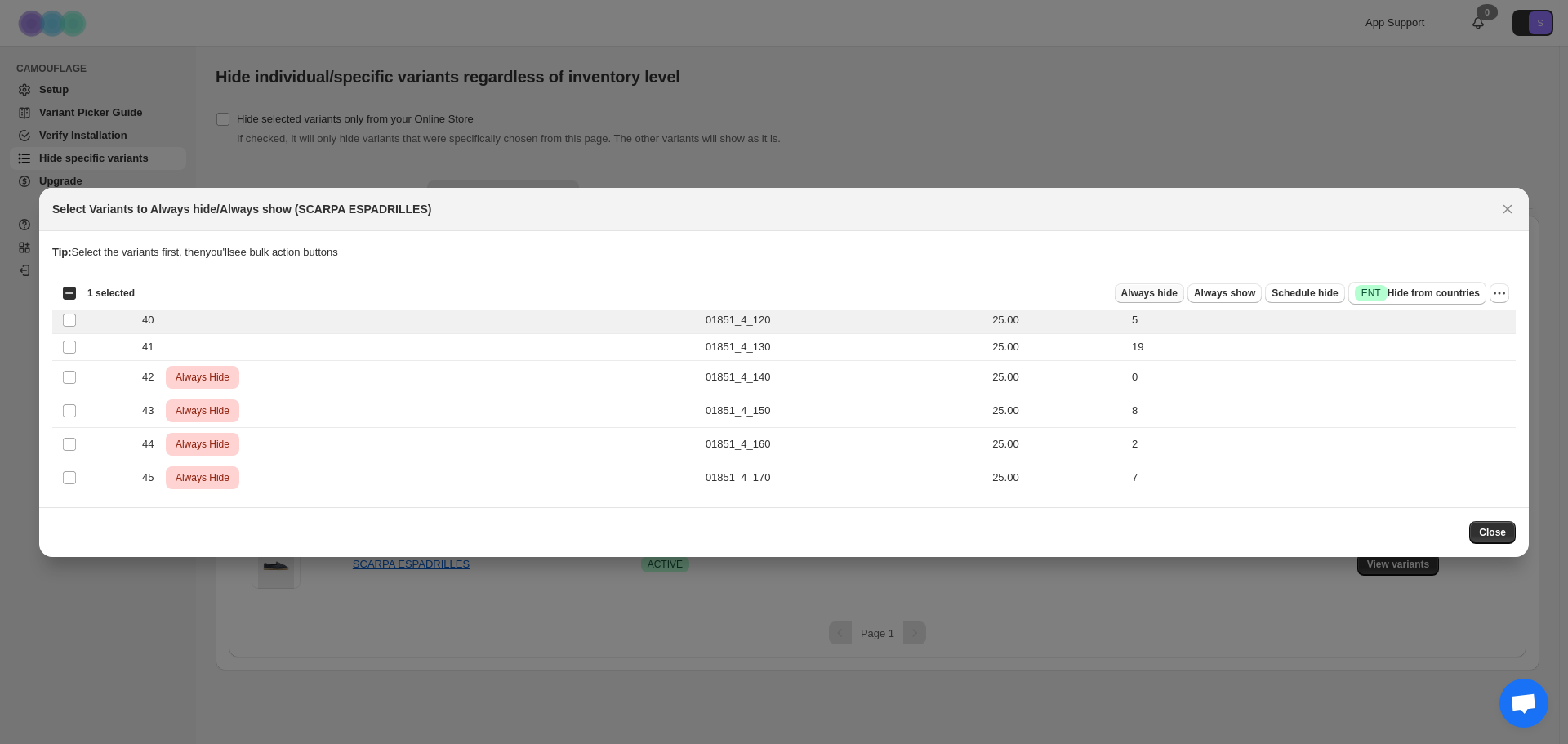
click at [1154, 295] on span "Always hide" at bounding box center [1149, 293] width 56 height 13
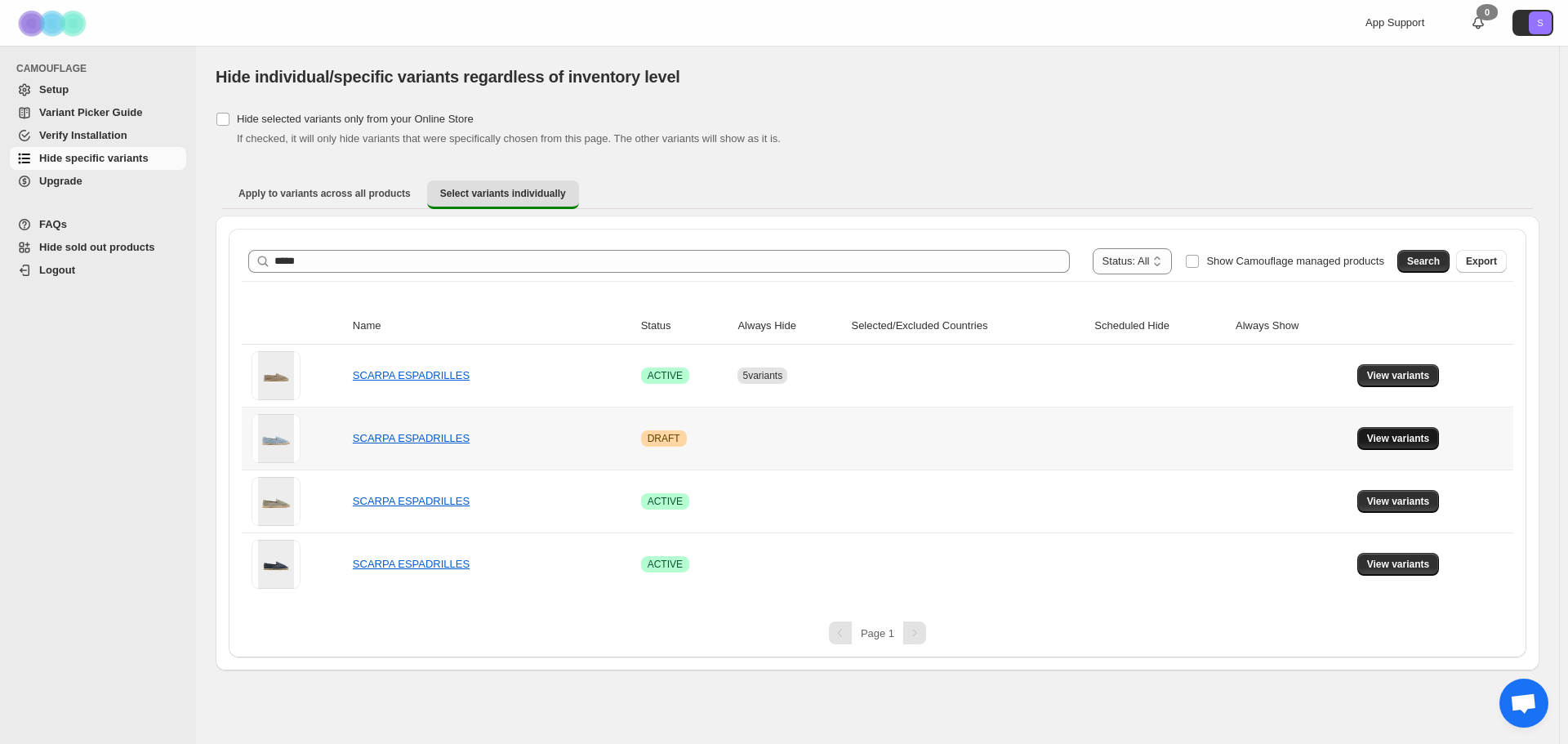
click at [1417, 441] on span "View variants" at bounding box center [1399, 439] width 63 height 13
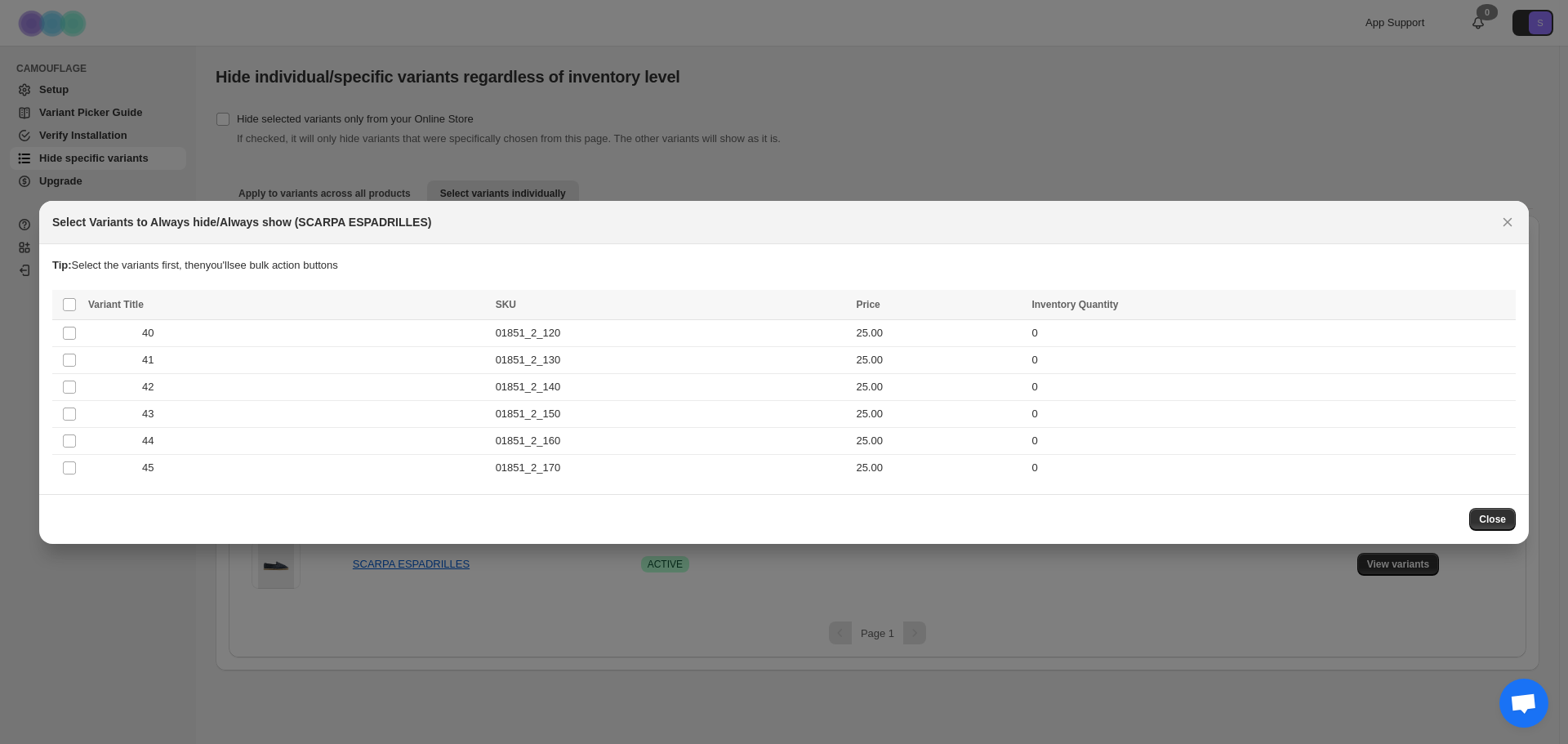
click at [1493, 512] on span "Close" at bounding box center [1492, 519] width 27 height 13
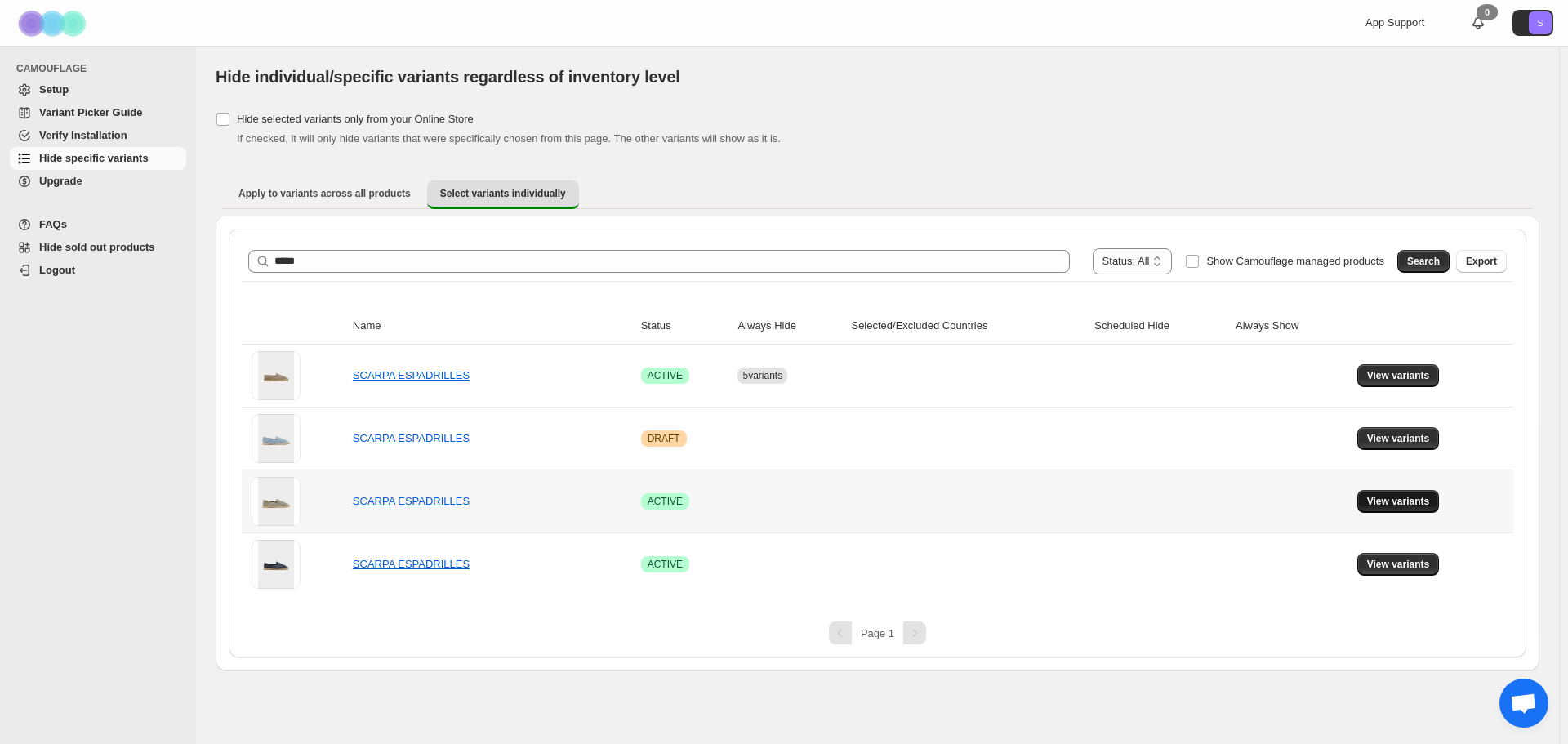
click at [1385, 503] on span "View variants" at bounding box center [1399, 501] width 63 height 13
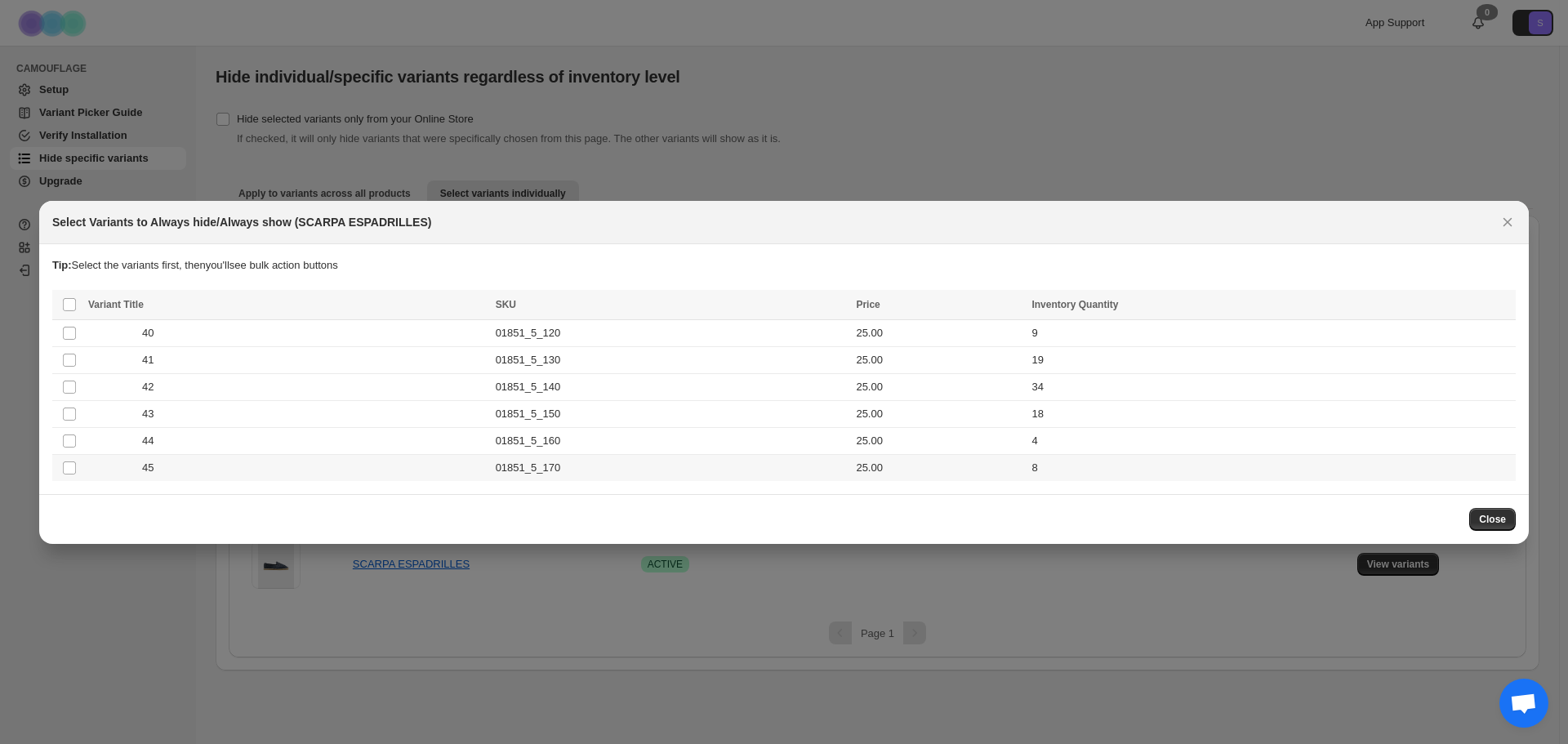
click at [61, 467] on td "Select product variant" at bounding box center [68, 467] width 31 height 27
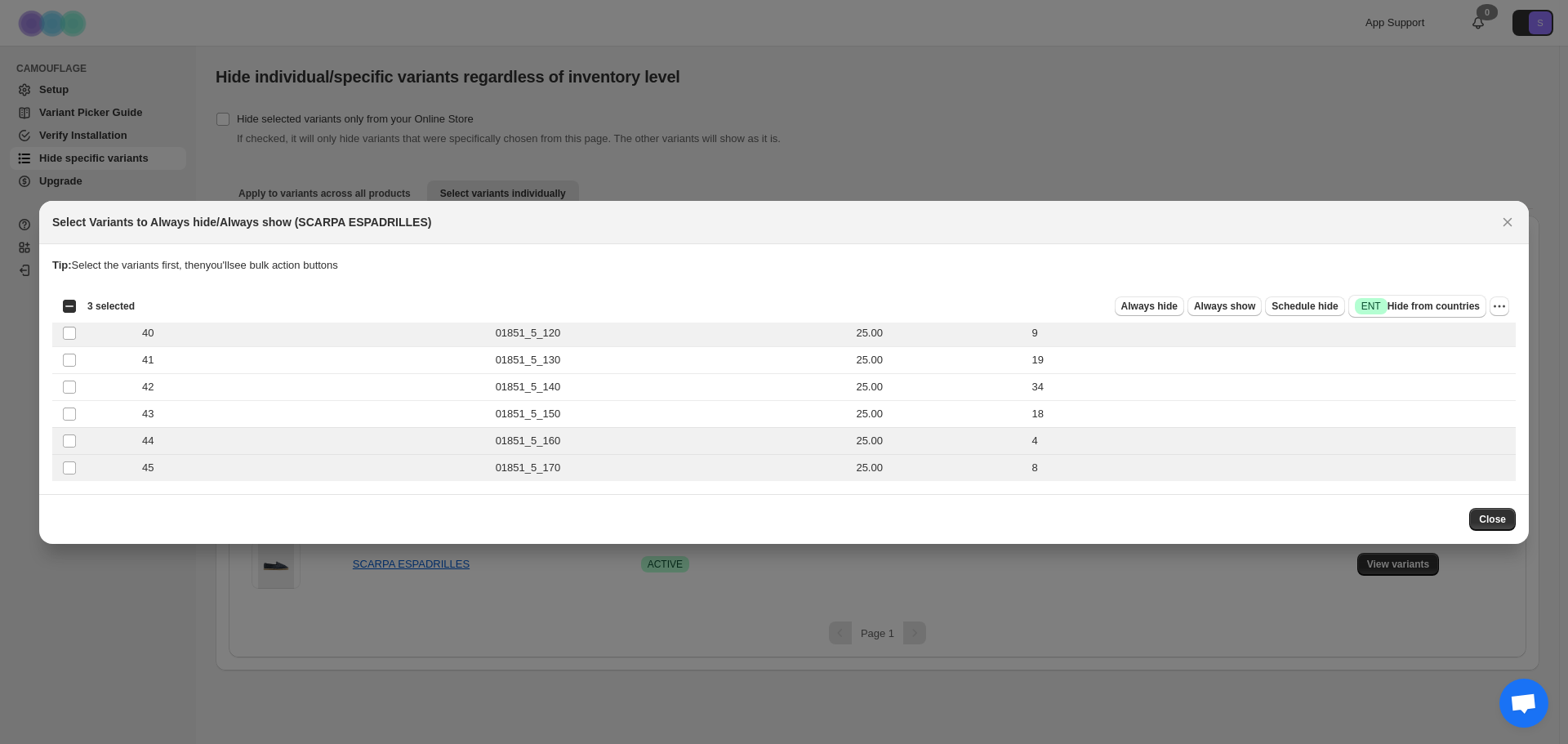
click at [1165, 317] on div "Always hide Always show Schedule hide Success ENT Hide from countries" at bounding box center [817, 306] width 1339 height 23
click at [1166, 313] on button "Always hide" at bounding box center [1149, 306] width 70 height 20
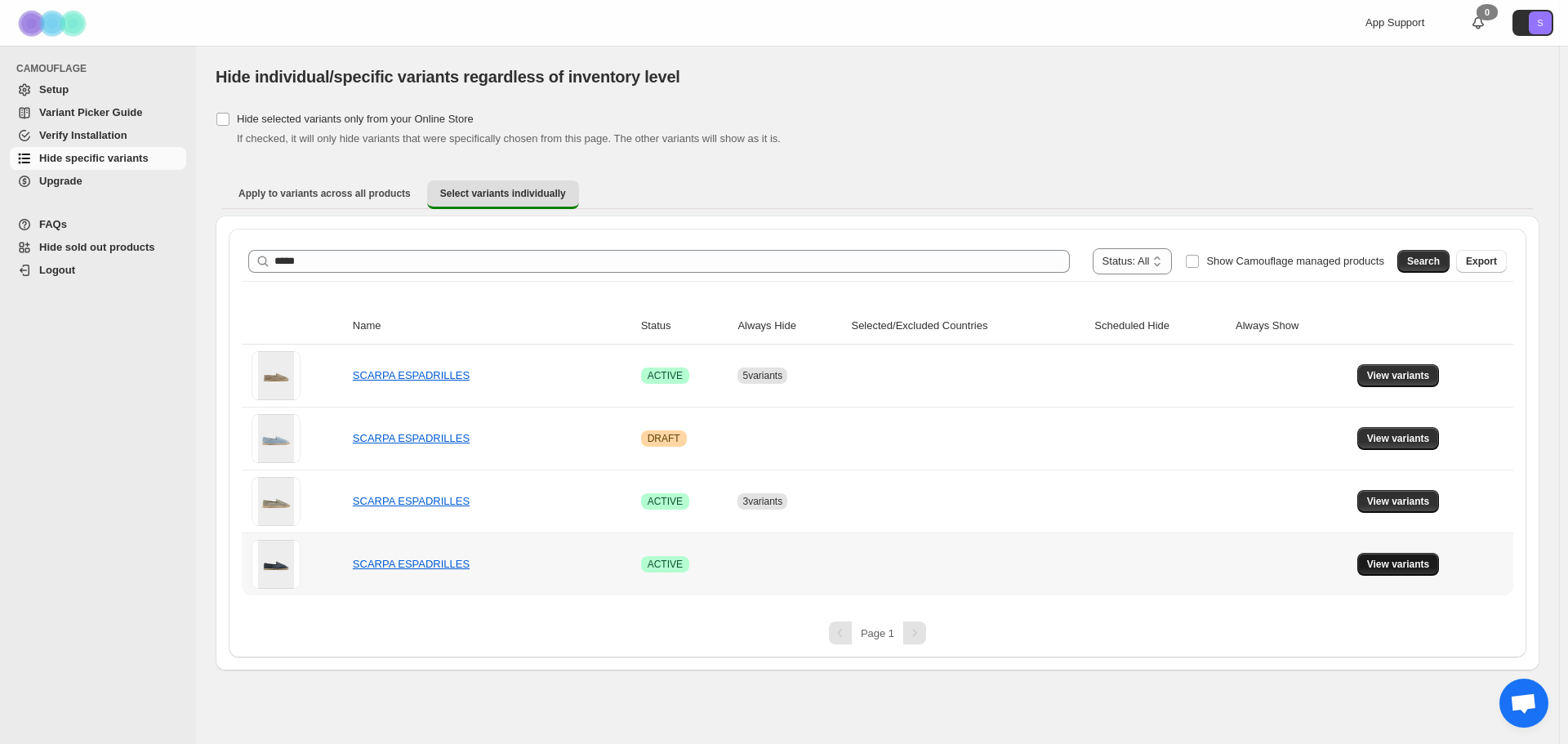
click at [1391, 566] on span "View variants" at bounding box center [1399, 564] width 63 height 13
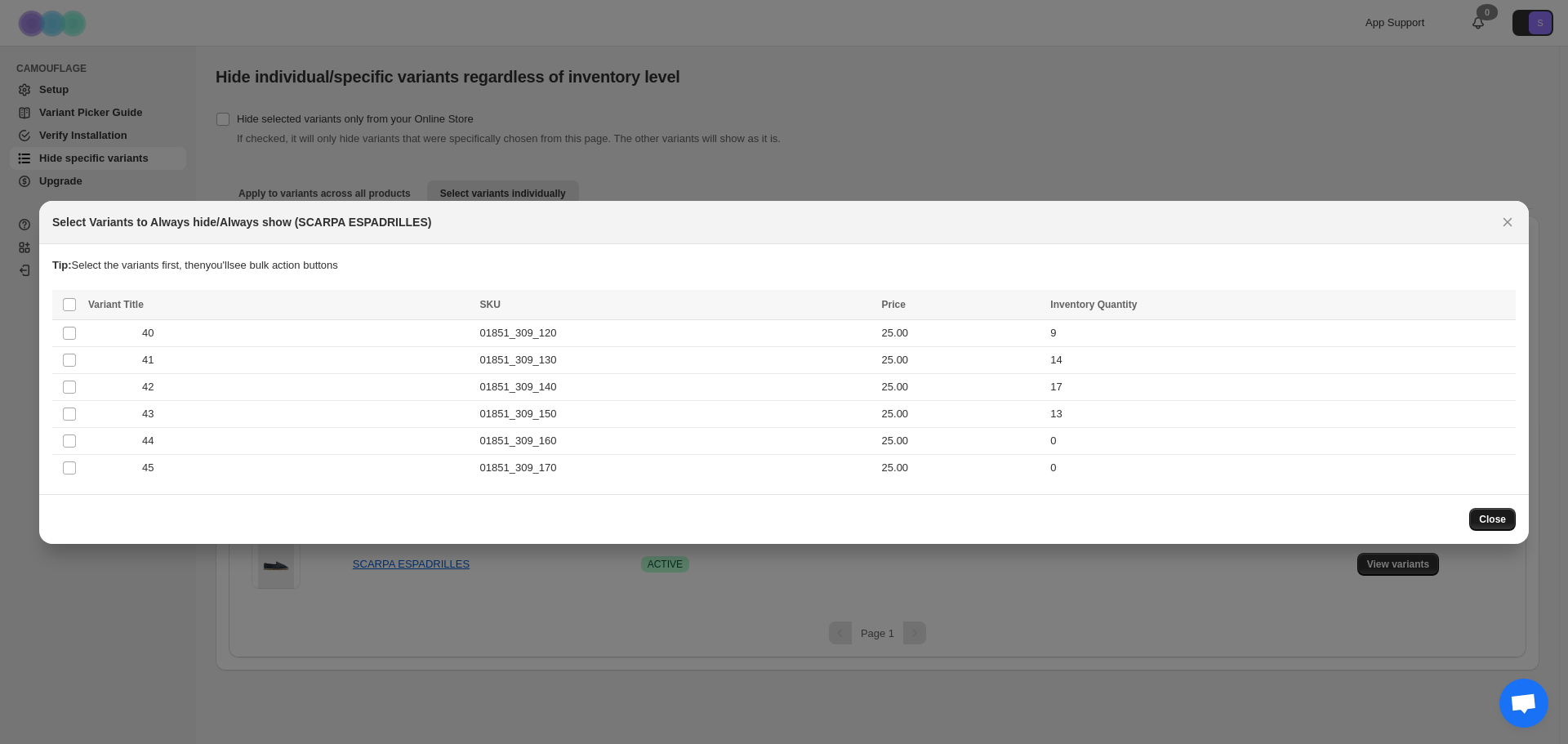
click at [1502, 526] on button "Close" at bounding box center [1492, 519] width 47 height 23
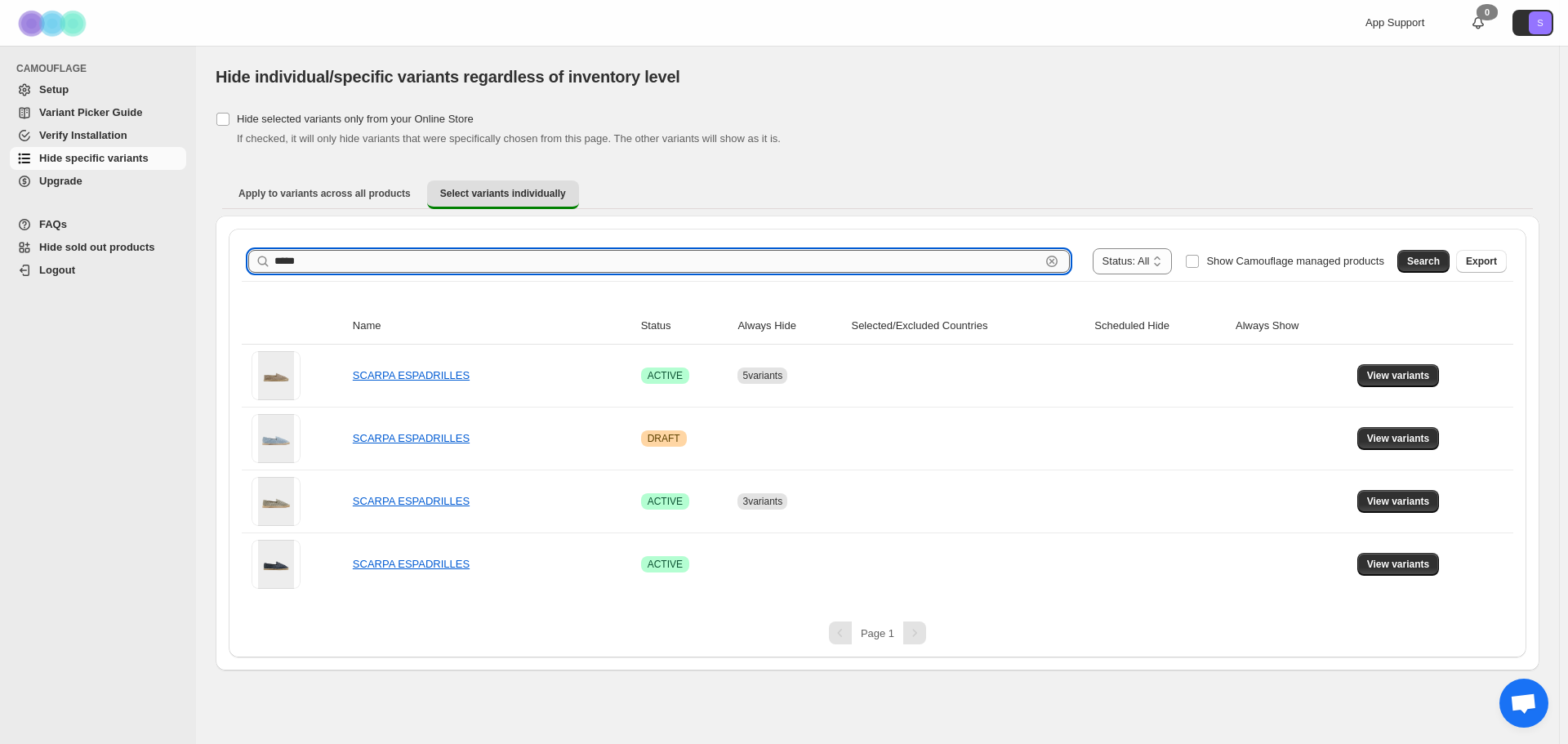
click at [395, 264] on input "*****" at bounding box center [657, 261] width 766 height 23
click at [318, 250] on input "*****" at bounding box center [657, 261] width 766 height 23
click at [1425, 259] on span "Search" at bounding box center [1423, 261] width 33 height 13
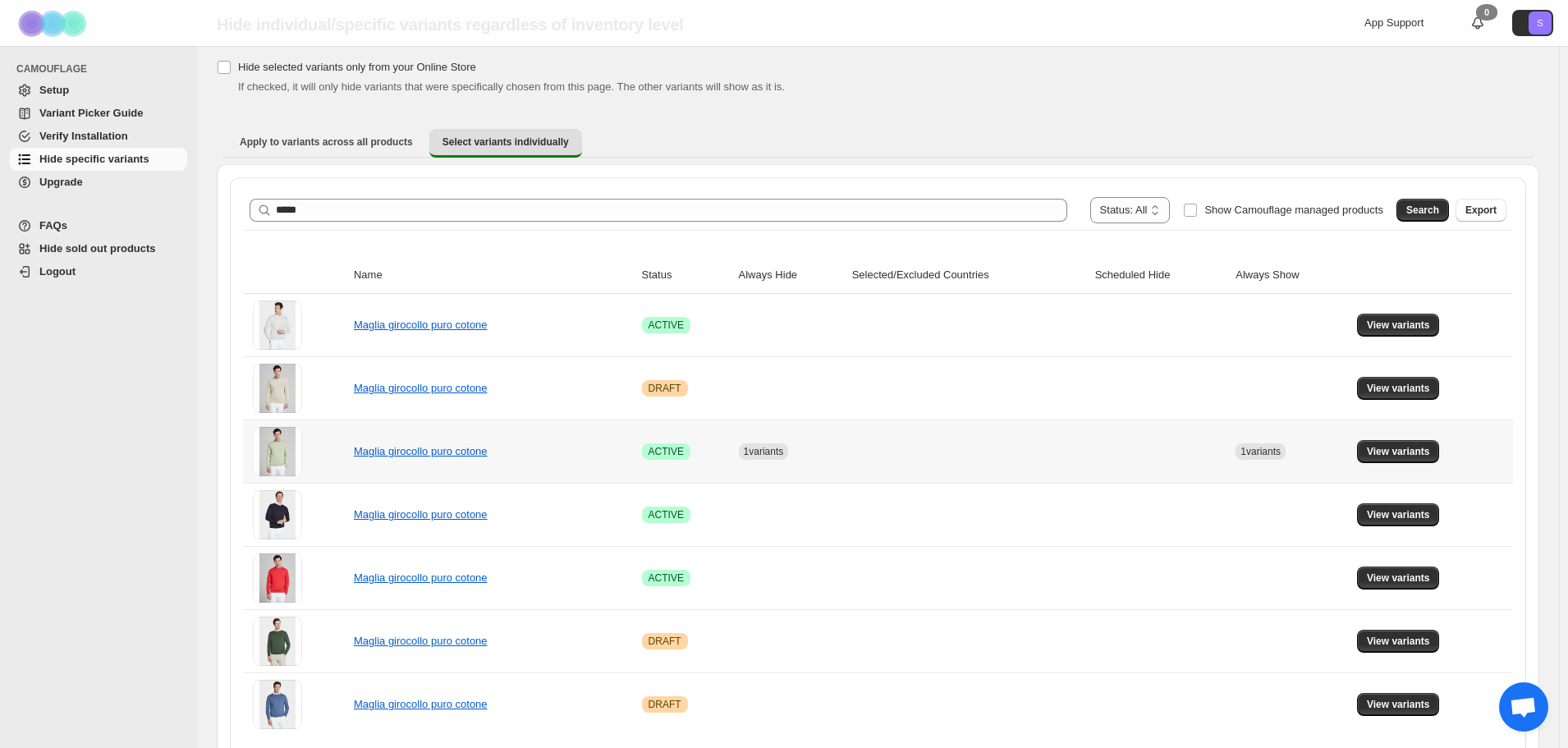
scroll to position [82, 0]
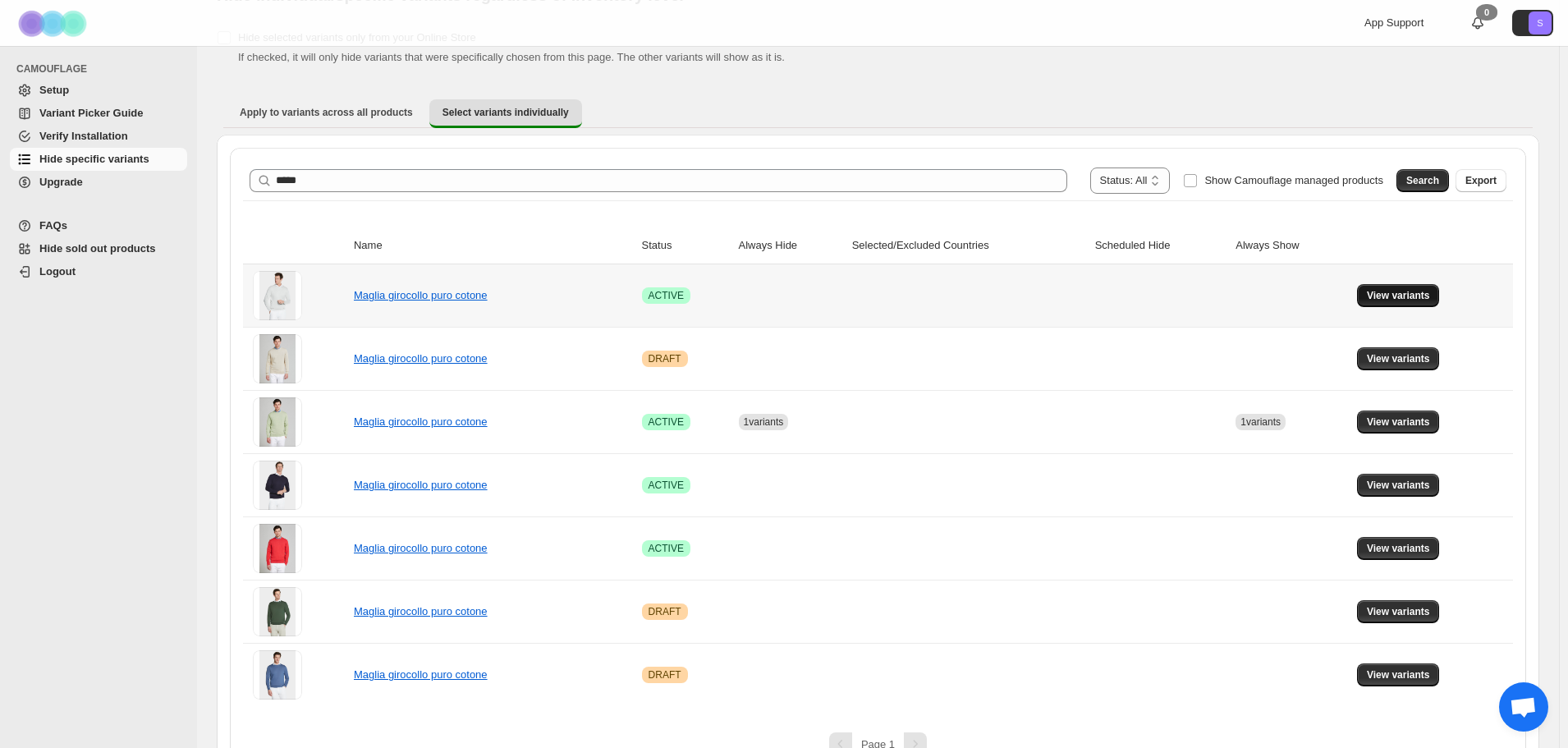
click at [1409, 290] on span "View variants" at bounding box center [1398, 295] width 63 height 13
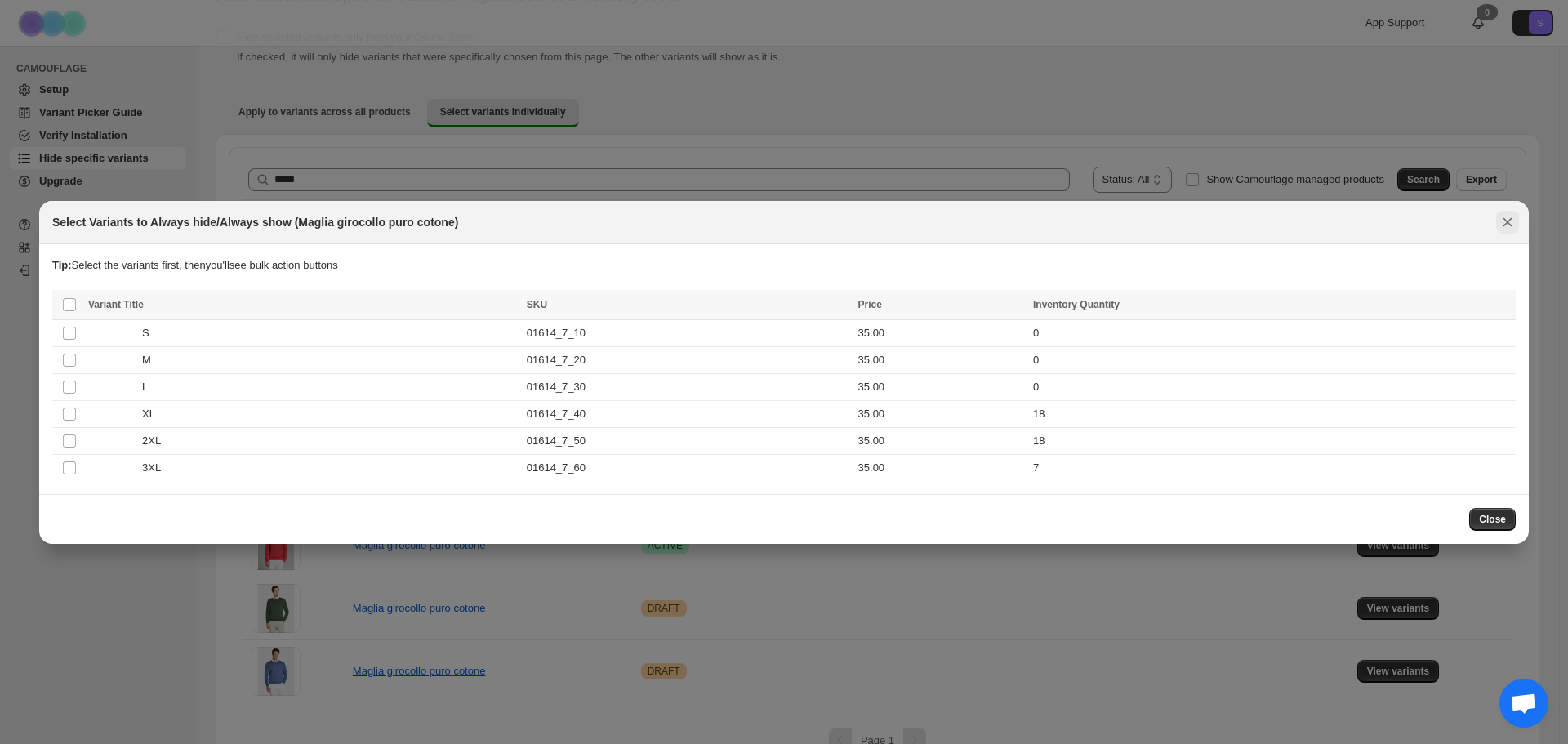
click at [1511, 219] on icon "Close" at bounding box center [1507, 221] width 9 height 9
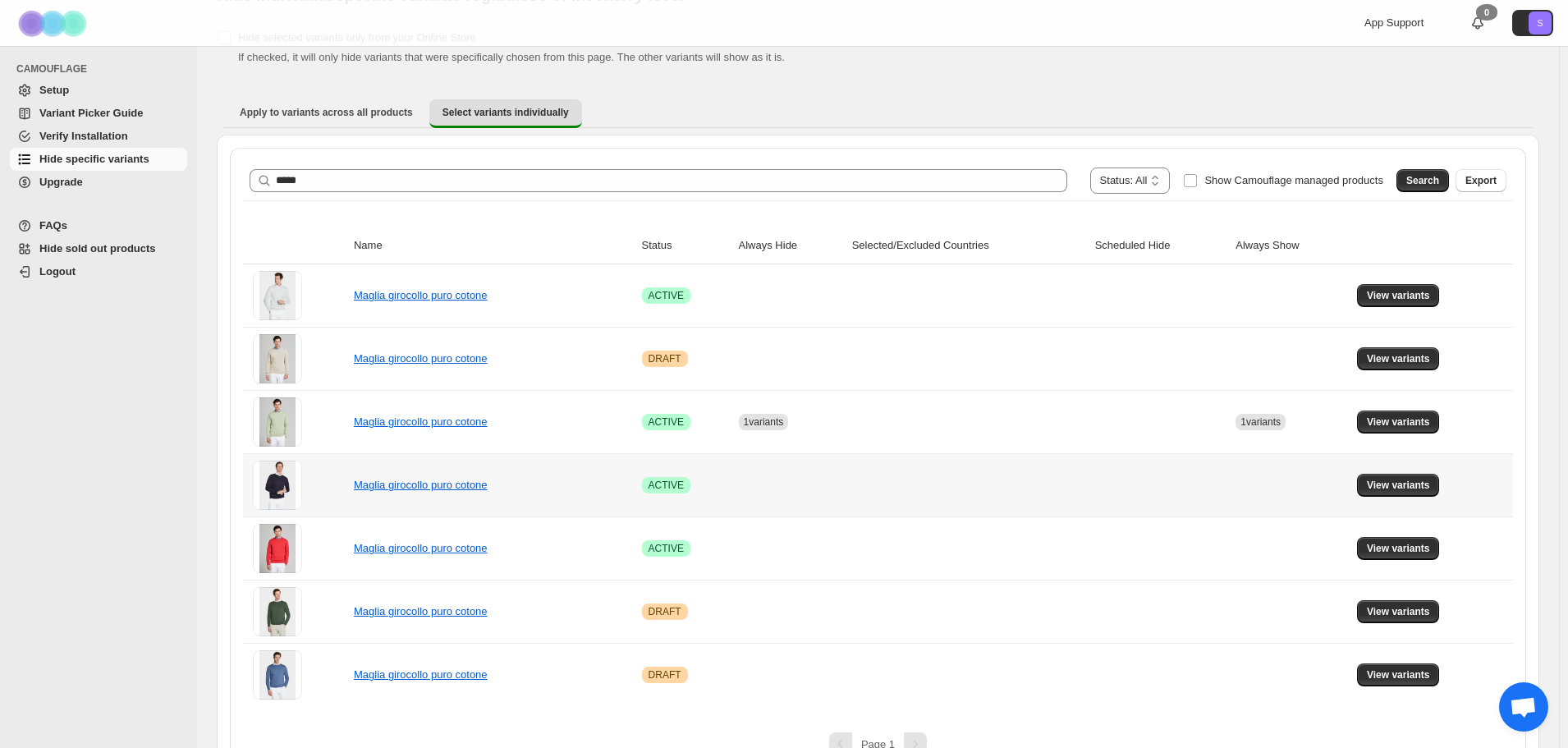
scroll to position [116, 0]
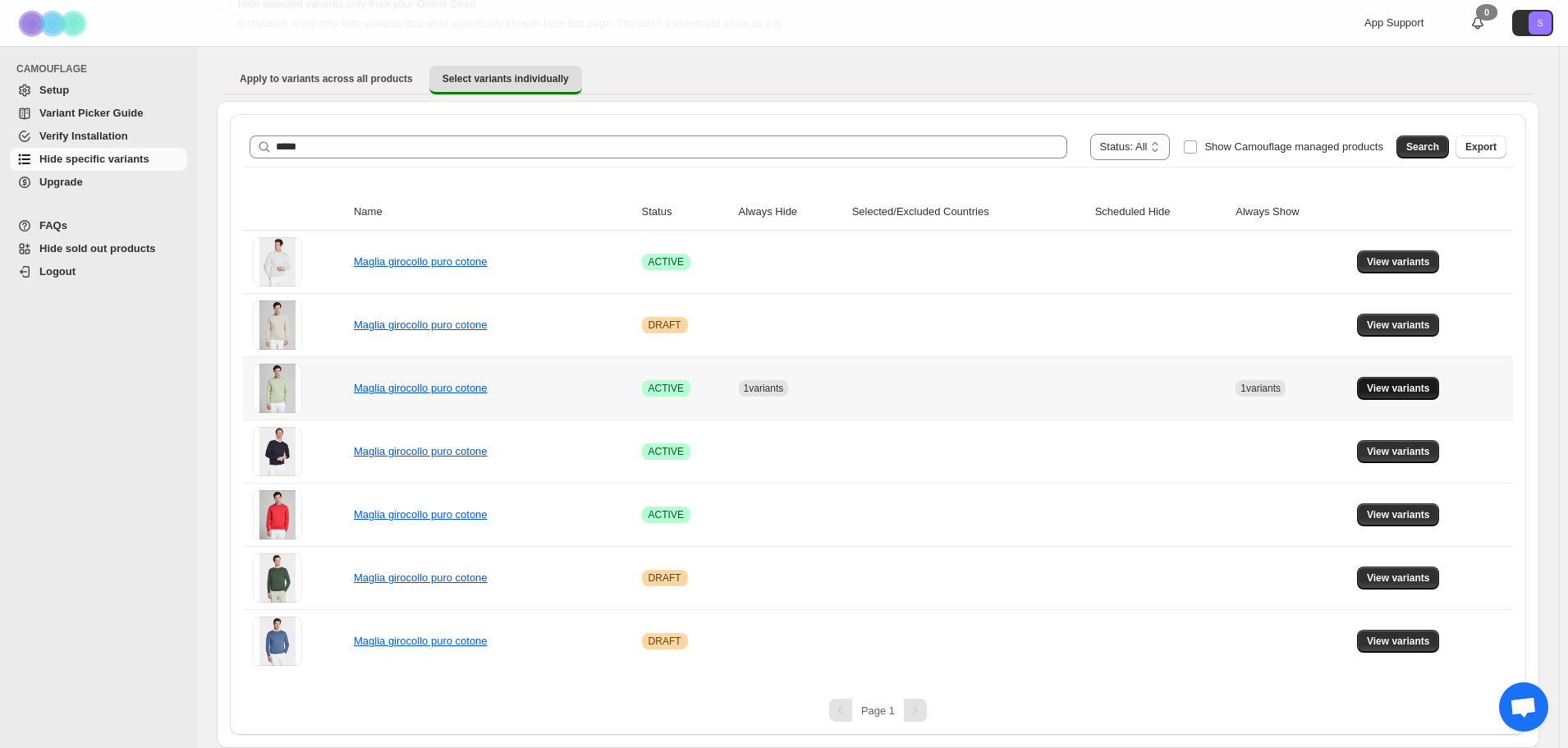
click at [1395, 392] on span "View variants" at bounding box center [1398, 388] width 63 height 13
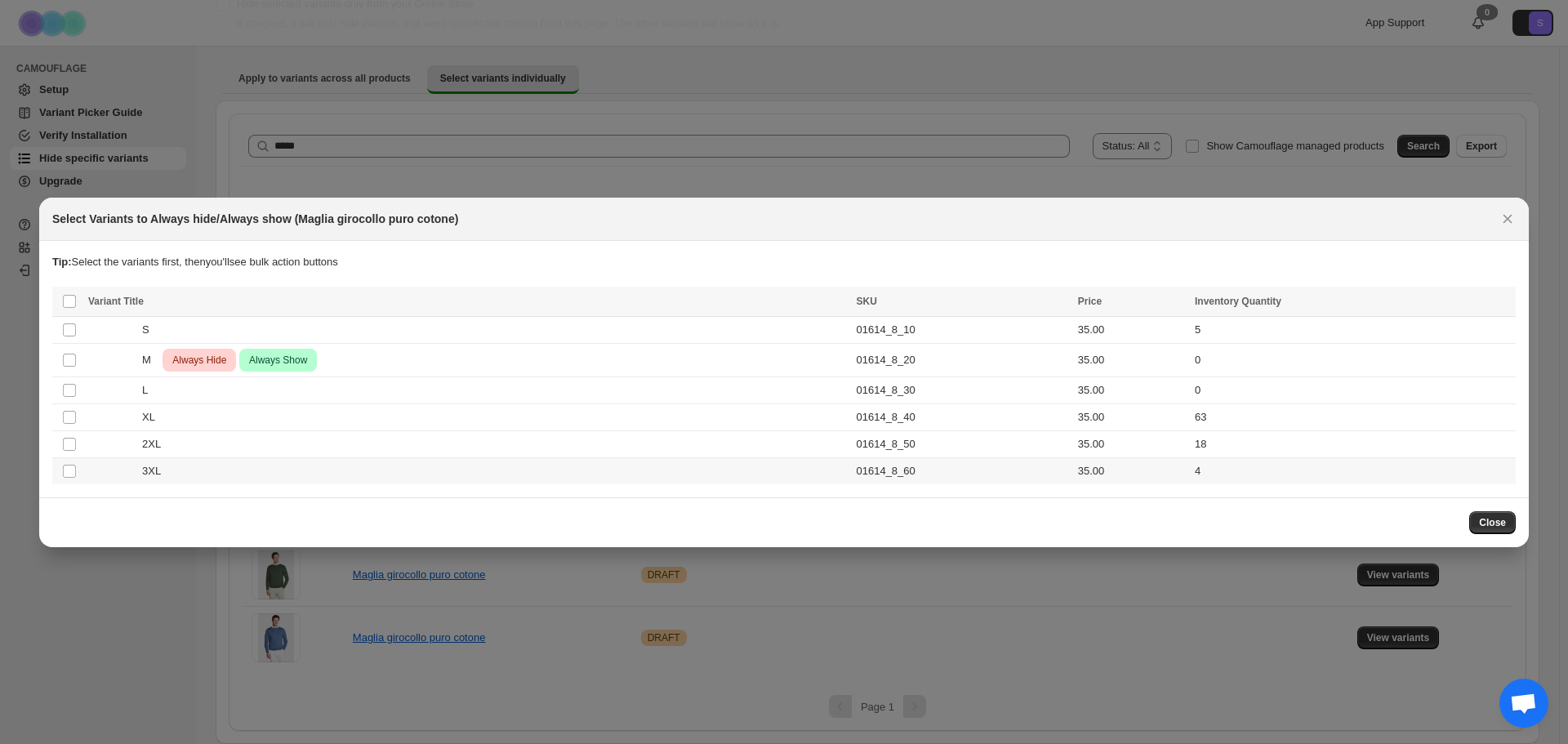
click at [61, 468] on td "Select product variant" at bounding box center [68, 471] width 31 height 27
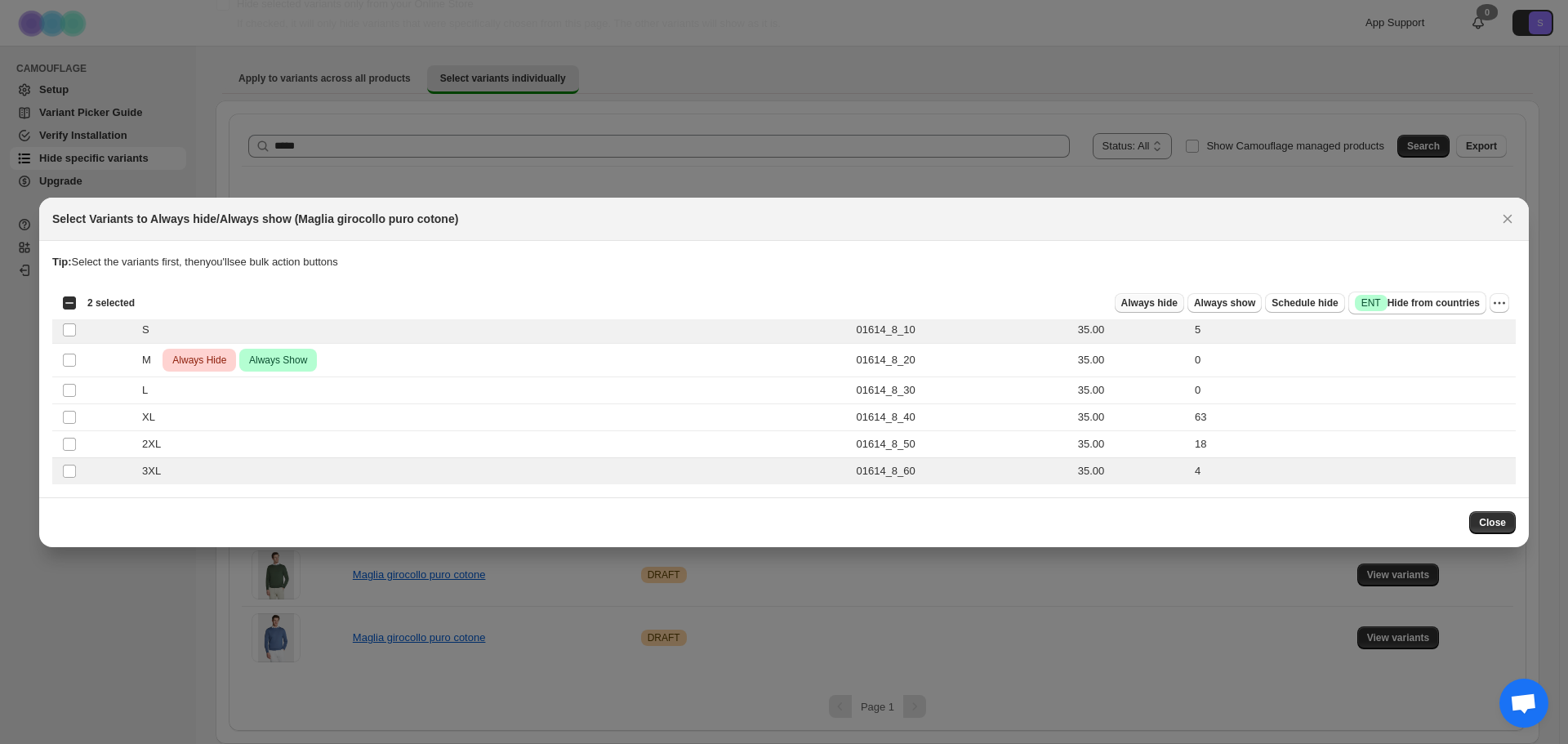
click at [1152, 301] on span "Always hide" at bounding box center [1149, 303] width 56 height 13
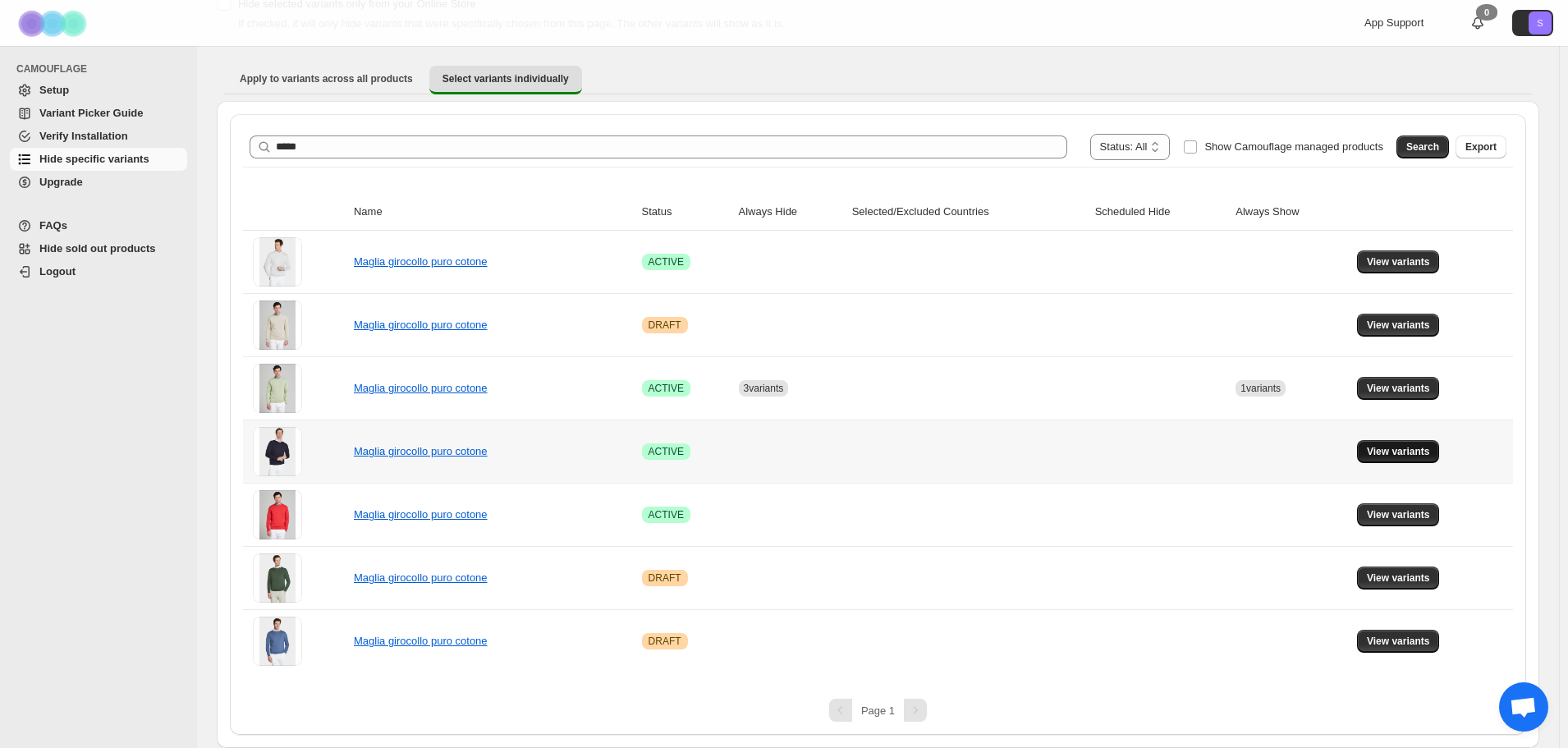
click at [1377, 453] on span "View variants" at bounding box center [1398, 452] width 63 height 13
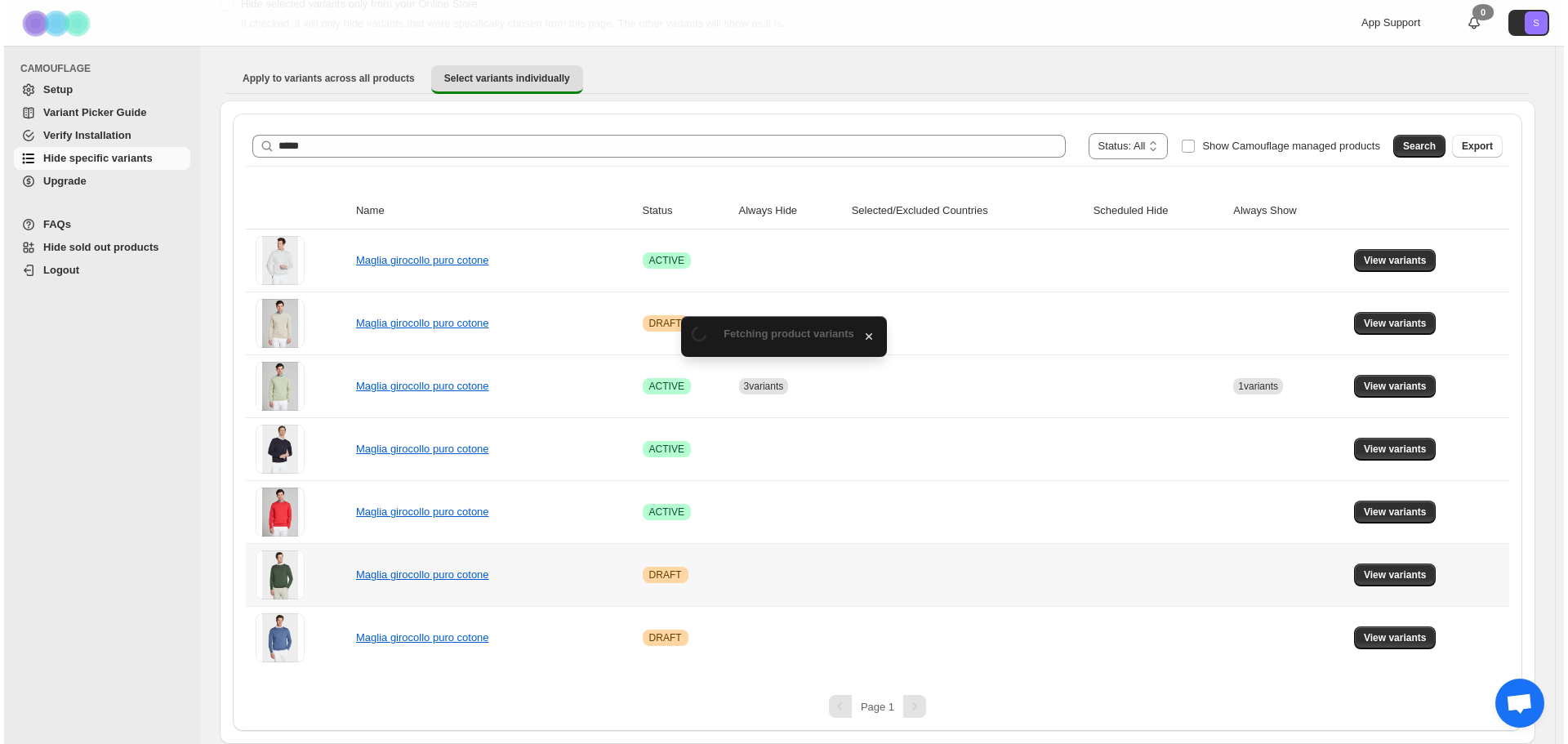
scroll to position [0, 0]
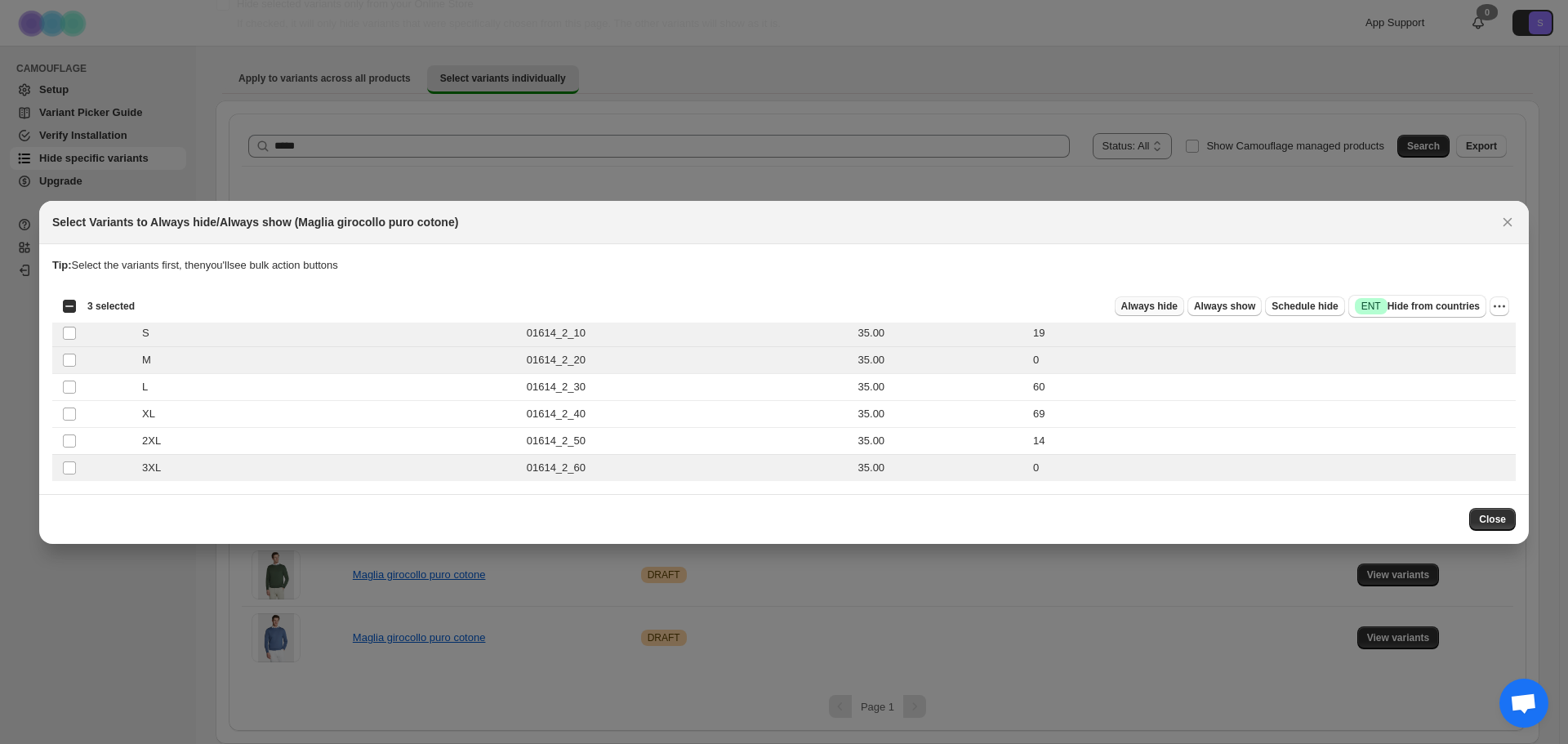
click at [1153, 309] on span "Always hide" at bounding box center [1149, 306] width 56 height 13
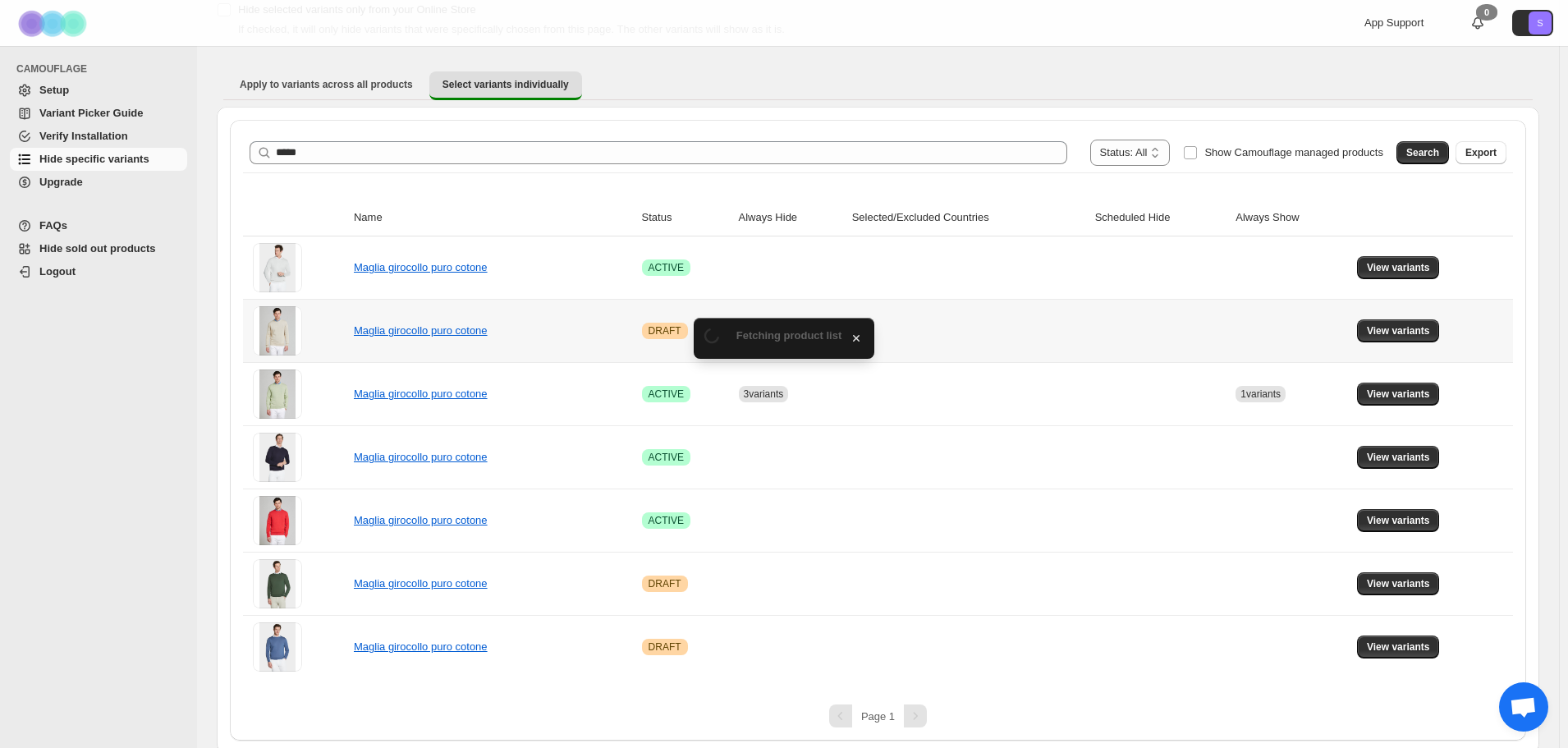
scroll to position [116, 0]
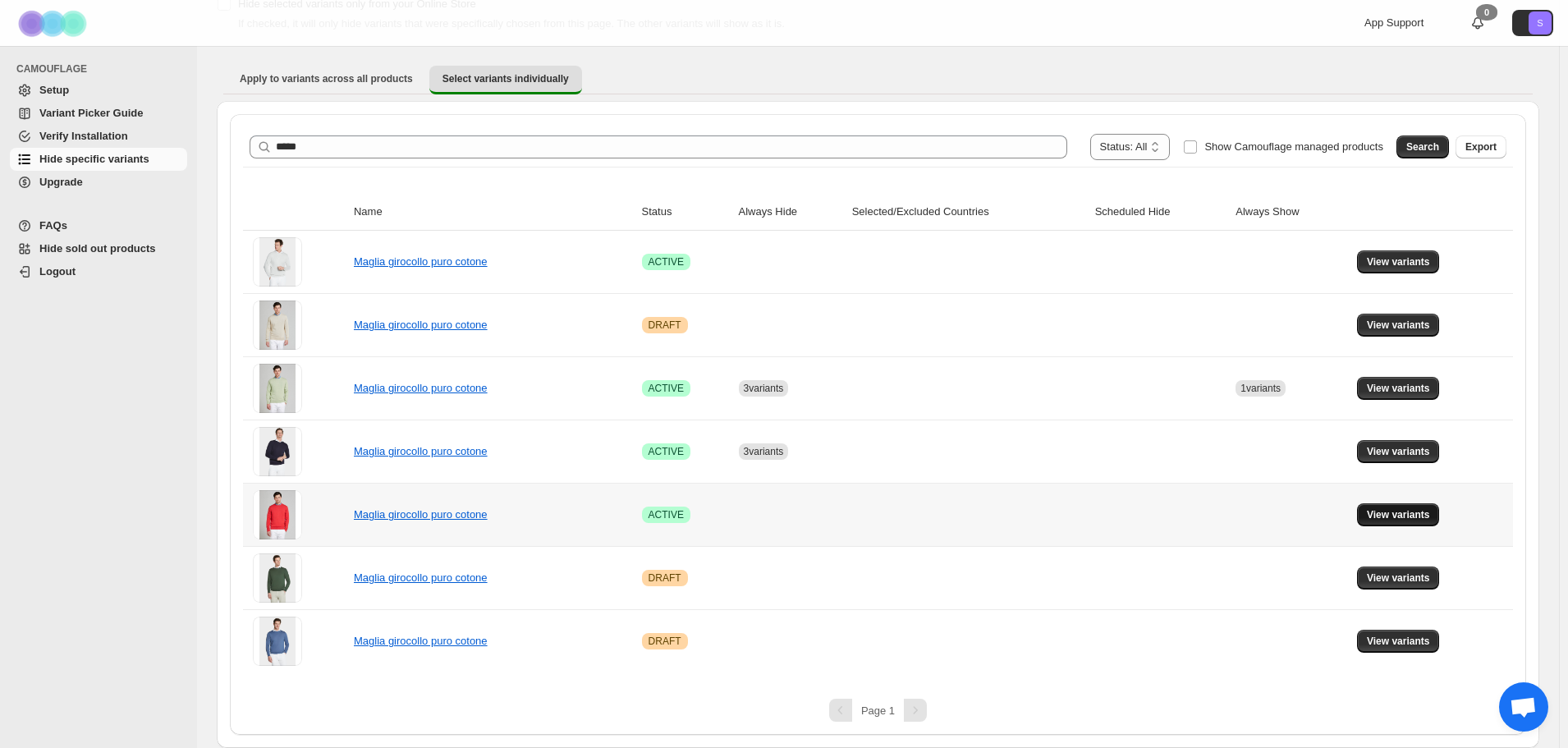
click at [1412, 509] on span "View variants" at bounding box center [1398, 514] width 63 height 13
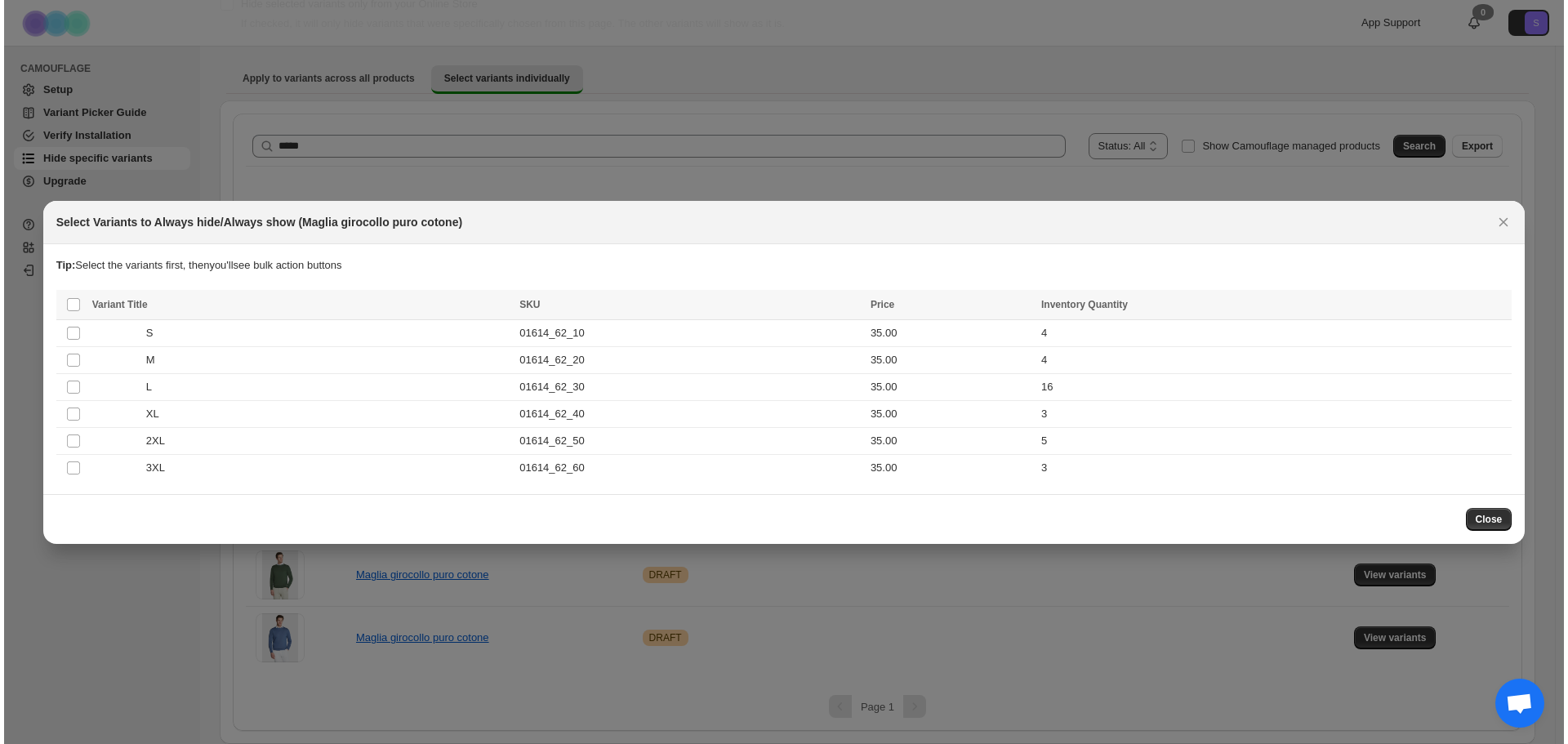
scroll to position [0, 0]
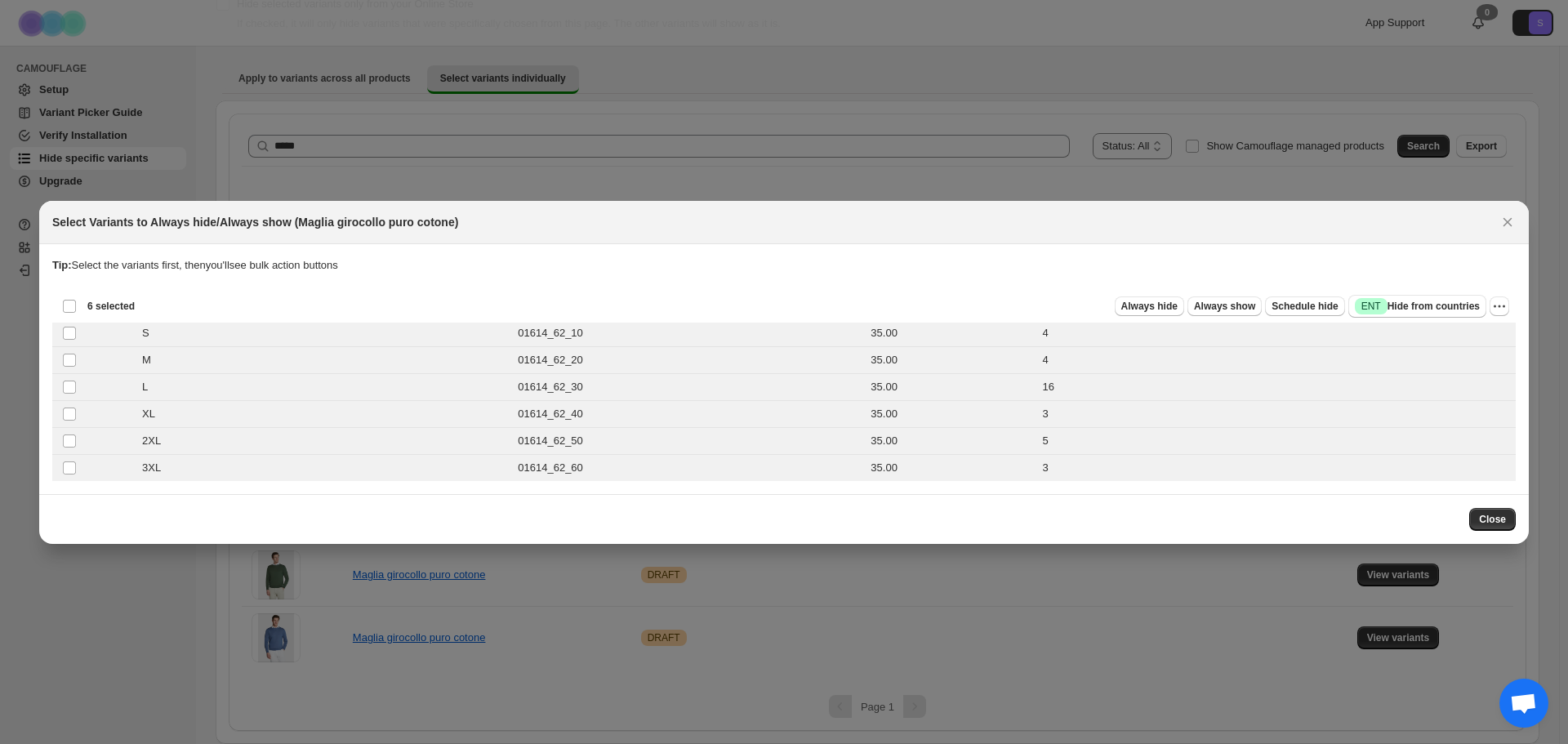
click at [1170, 319] on div "Deselect all 6 product variants 6 selected Always hide Always show Schedule hid…" at bounding box center [784, 306] width 1463 height 33
click at [1168, 309] on span "Always hide" at bounding box center [1149, 306] width 56 height 13
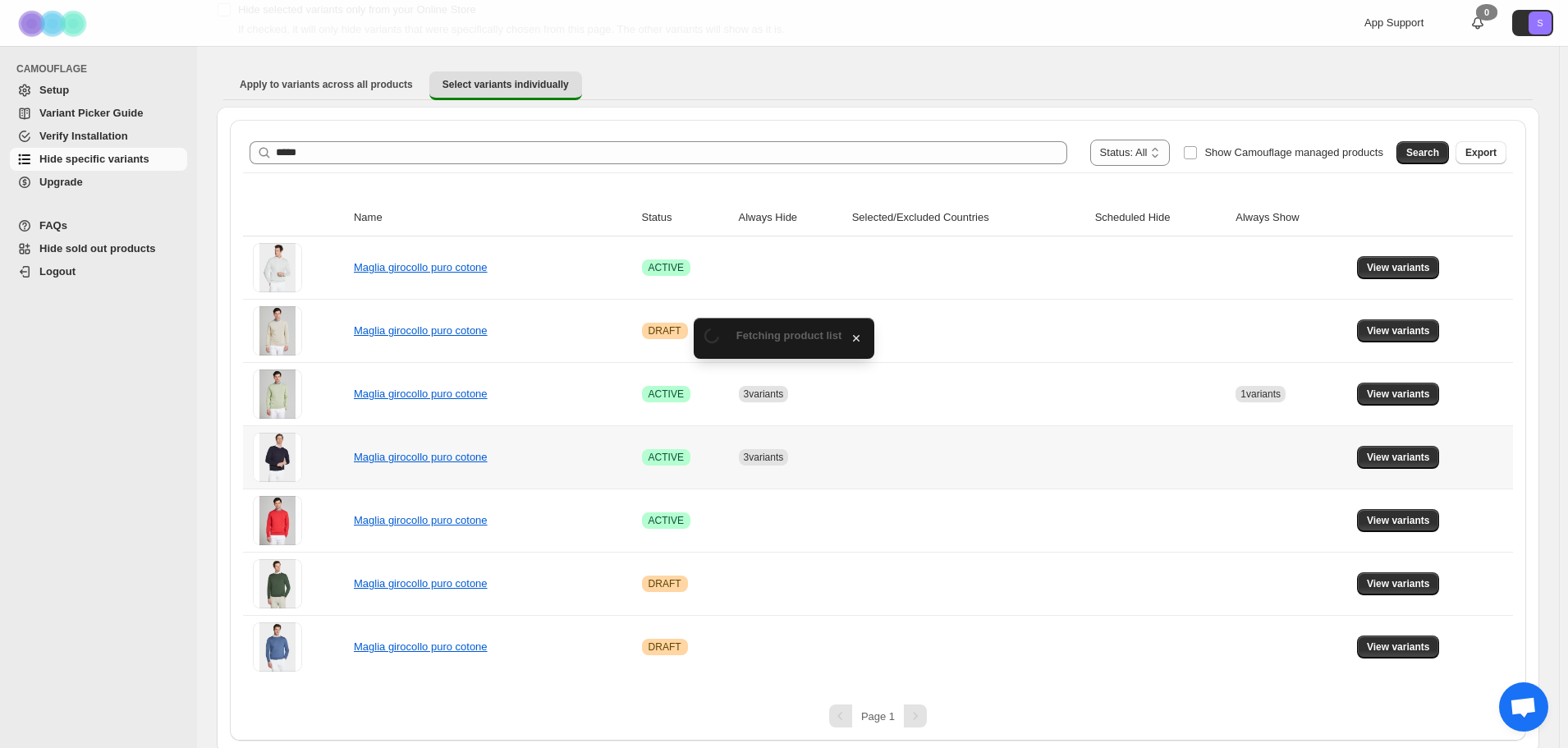
scroll to position [116, 0]
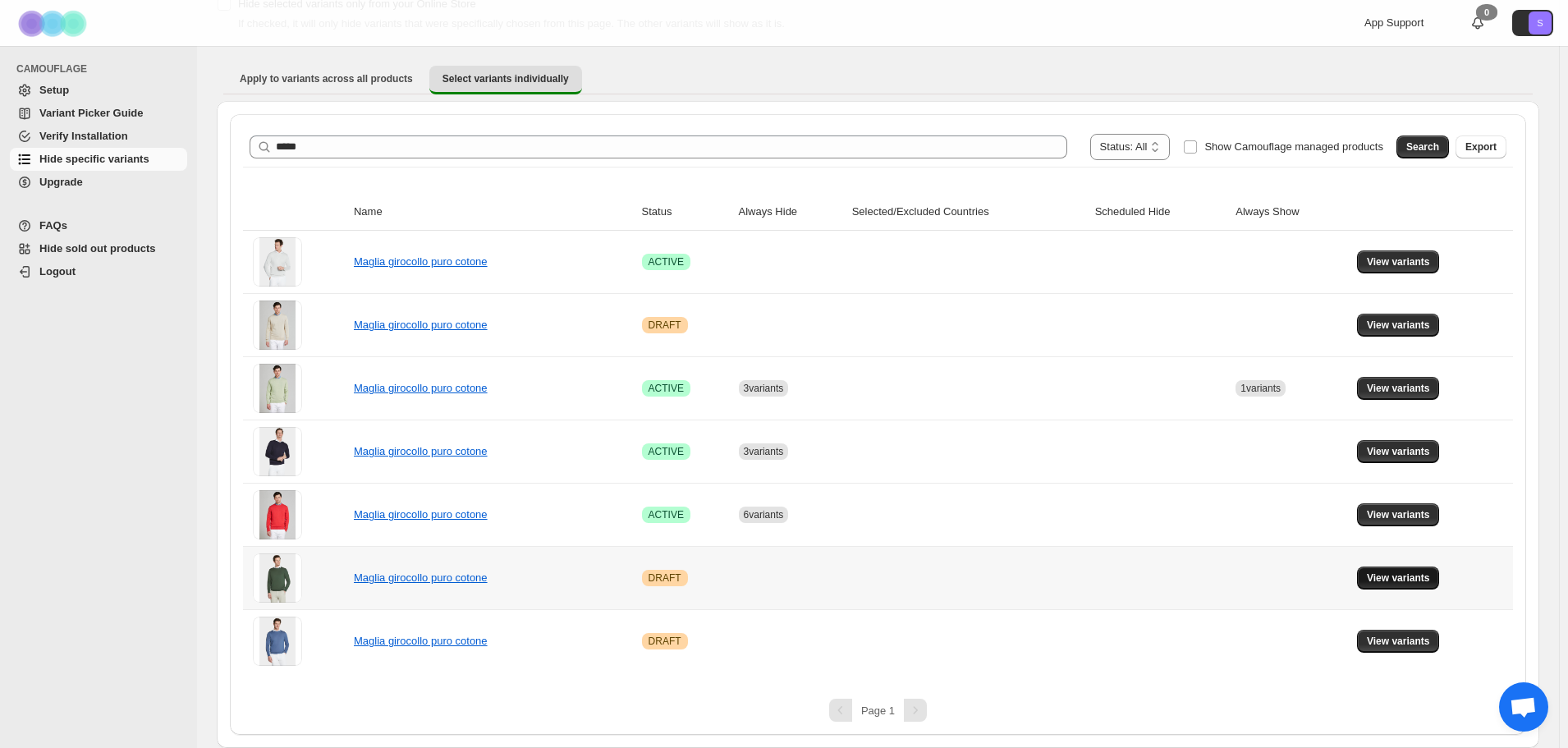
click at [1400, 586] on button "View variants" at bounding box center [1398, 578] width 83 height 23
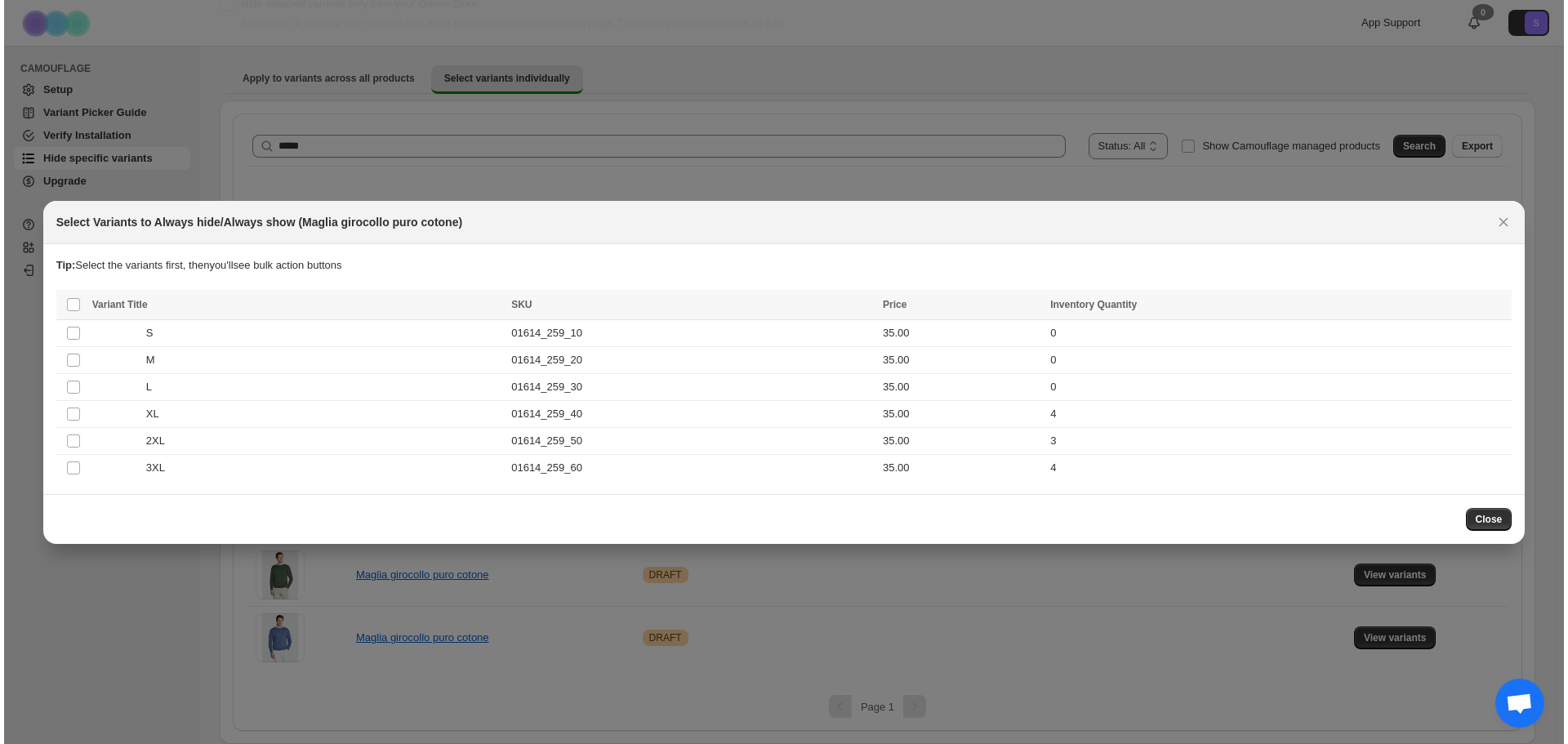
scroll to position [0, 0]
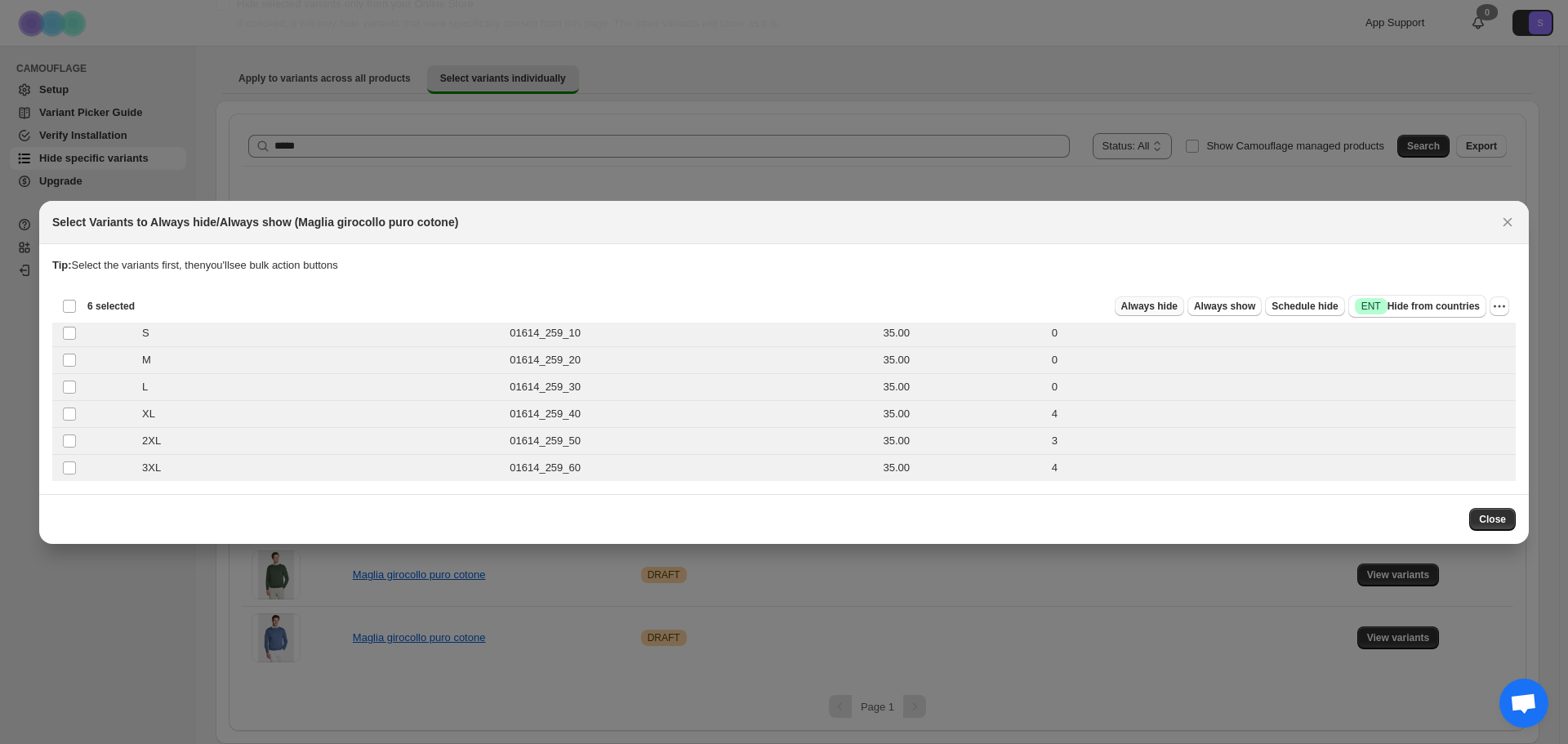
click at [1177, 306] on span "Always hide" at bounding box center [1149, 306] width 56 height 13
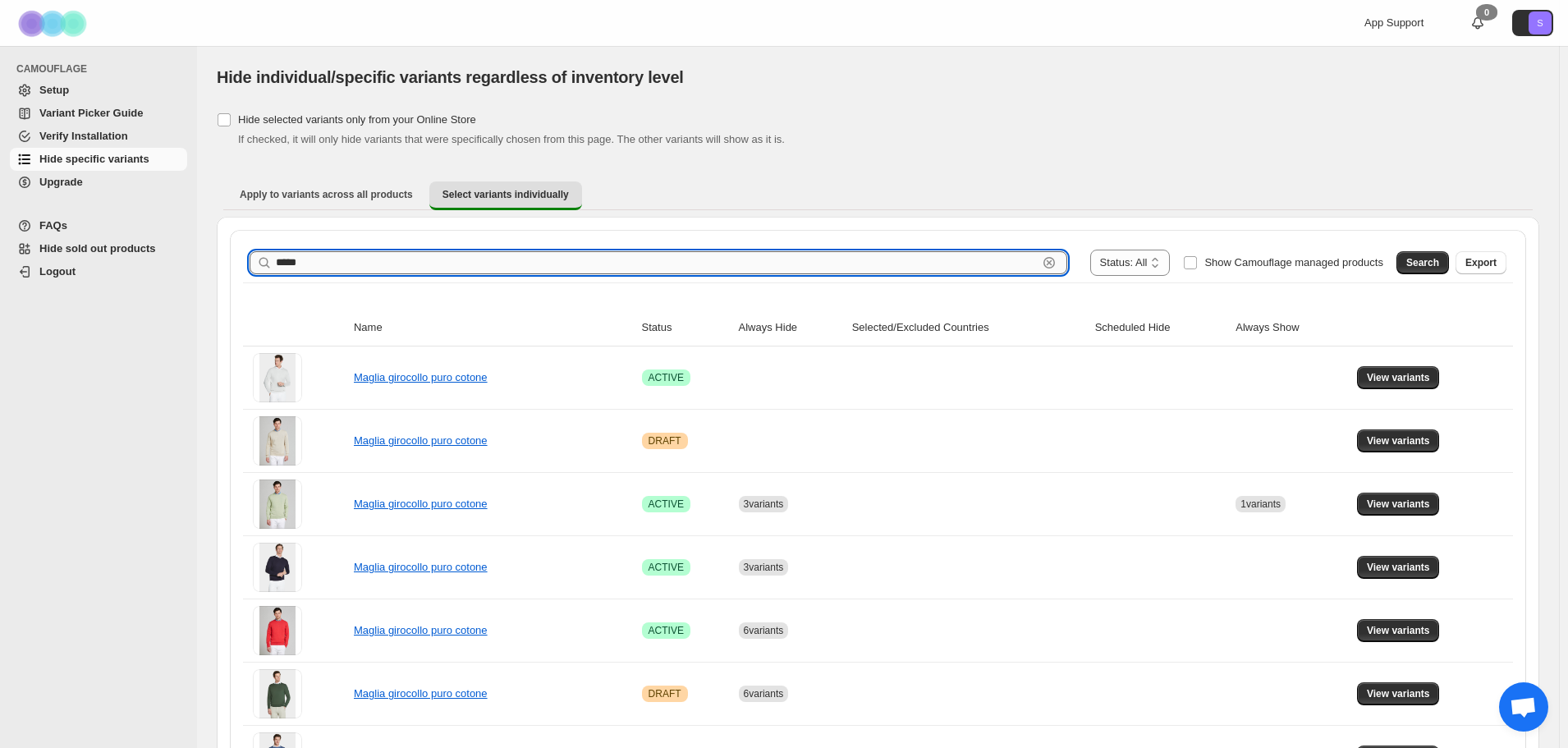
click at [331, 258] on input "*****" at bounding box center [657, 262] width 762 height 23
click at [316, 256] on input "*****" at bounding box center [657, 262] width 762 height 23
click at [1439, 265] on span "Search" at bounding box center [1422, 262] width 33 height 13
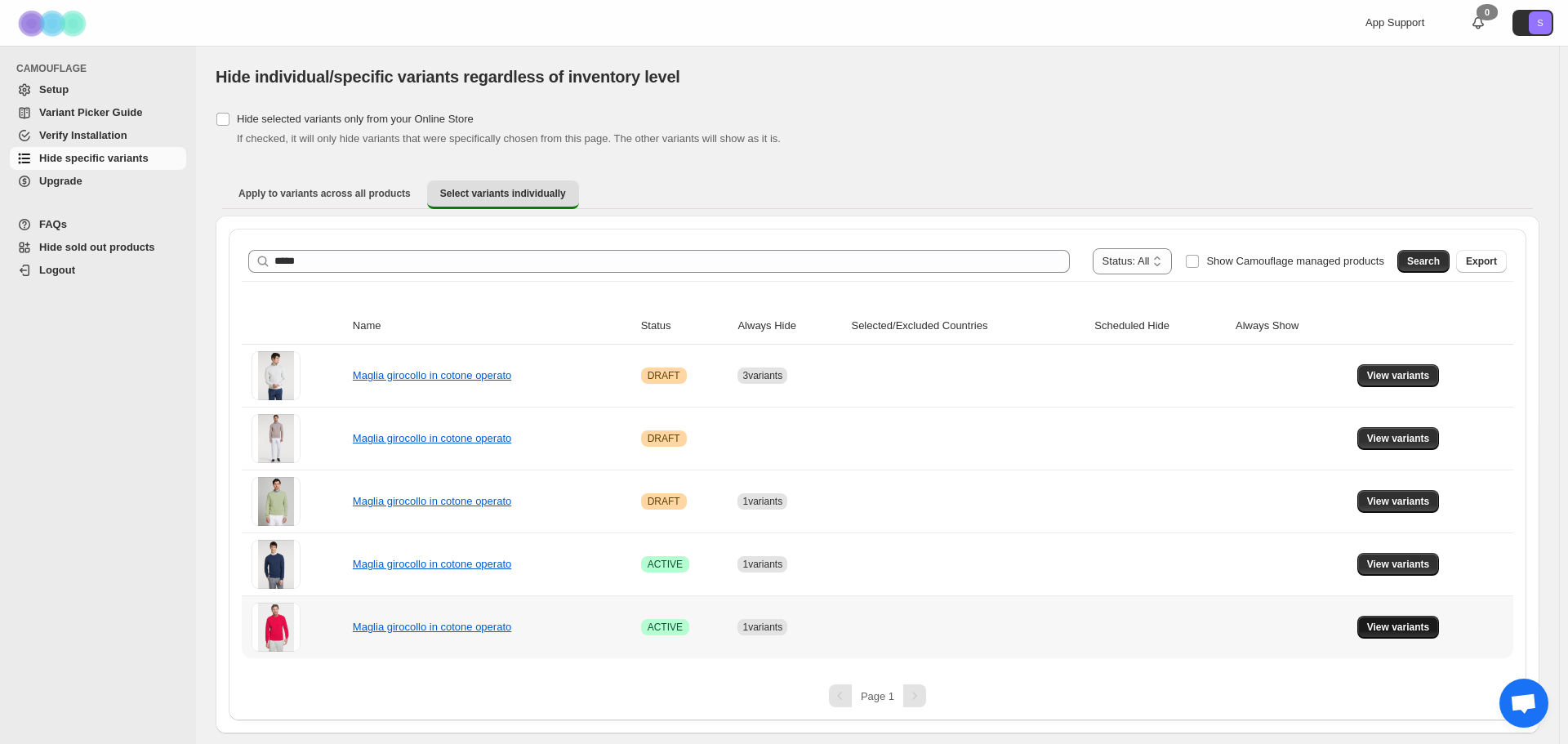
click at [1394, 636] on button "View variants" at bounding box center [1399, 627] width 83 height 23
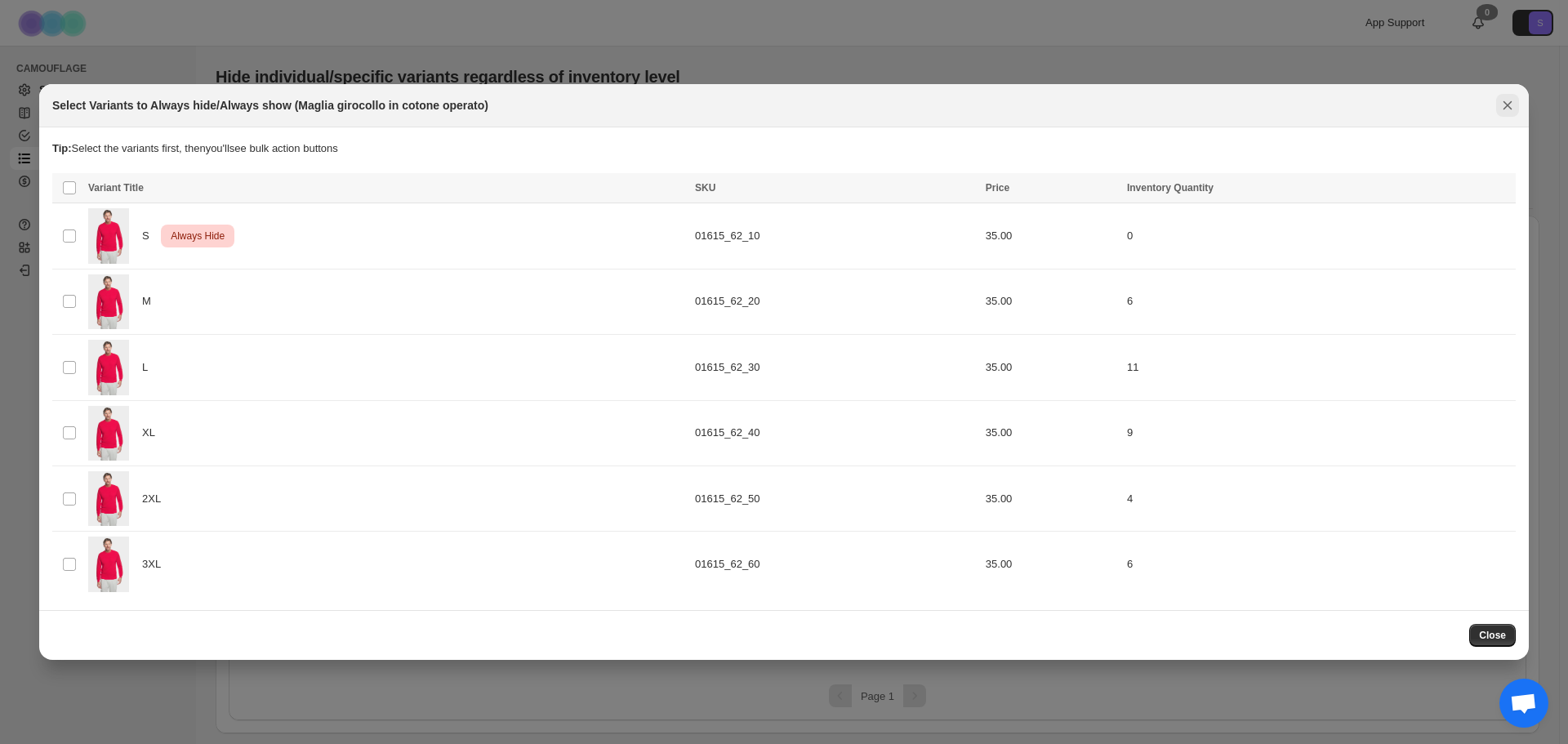
click at [1504, 106] on icon "Close" at bounding box center [1507, 106] width 16 height 16
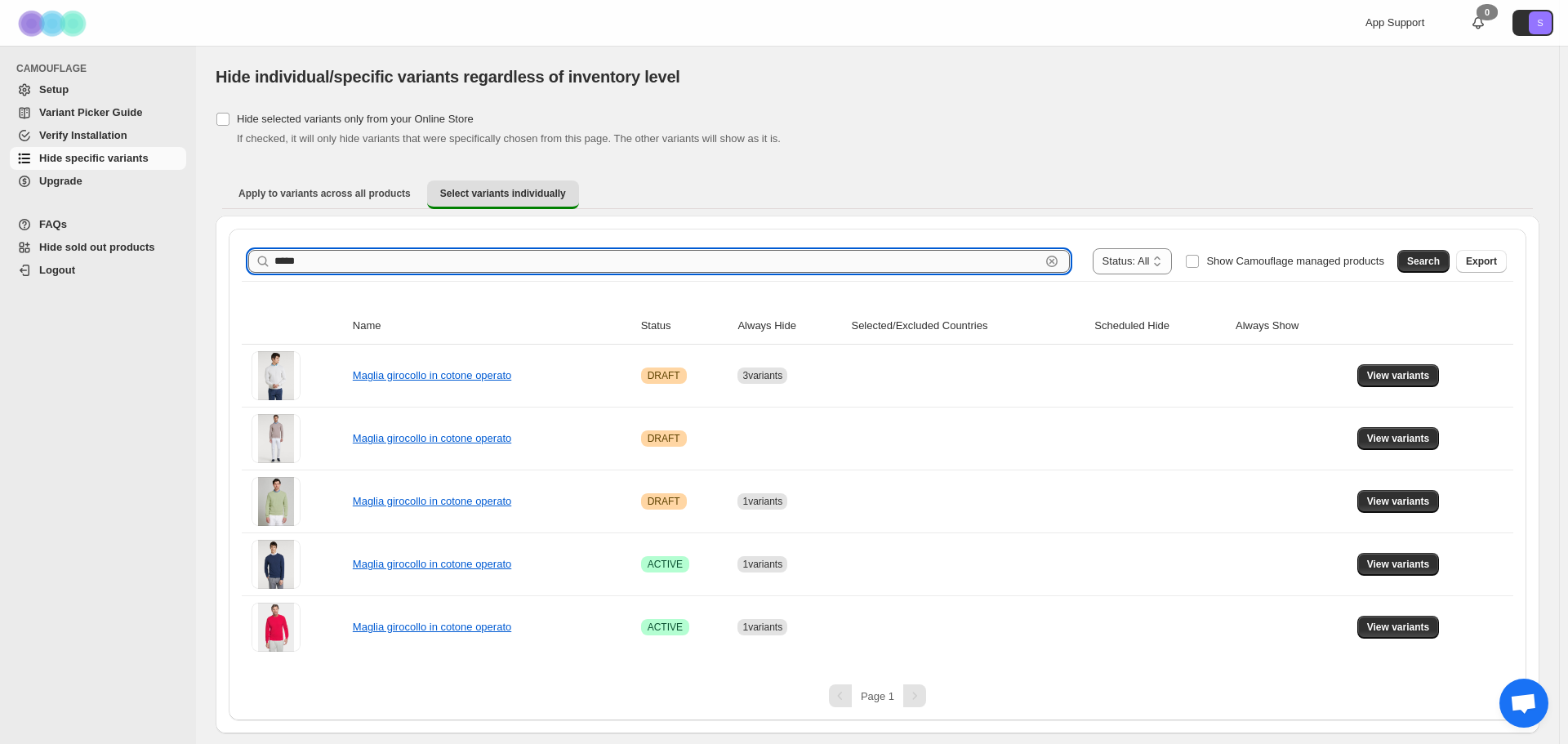
click at [432, 263] on input "*****" at bounding box center [657, 261] width 766 height 23
click at [1430, 268] on span "Search" at bounding box center [1423, 261] width 33 height 13
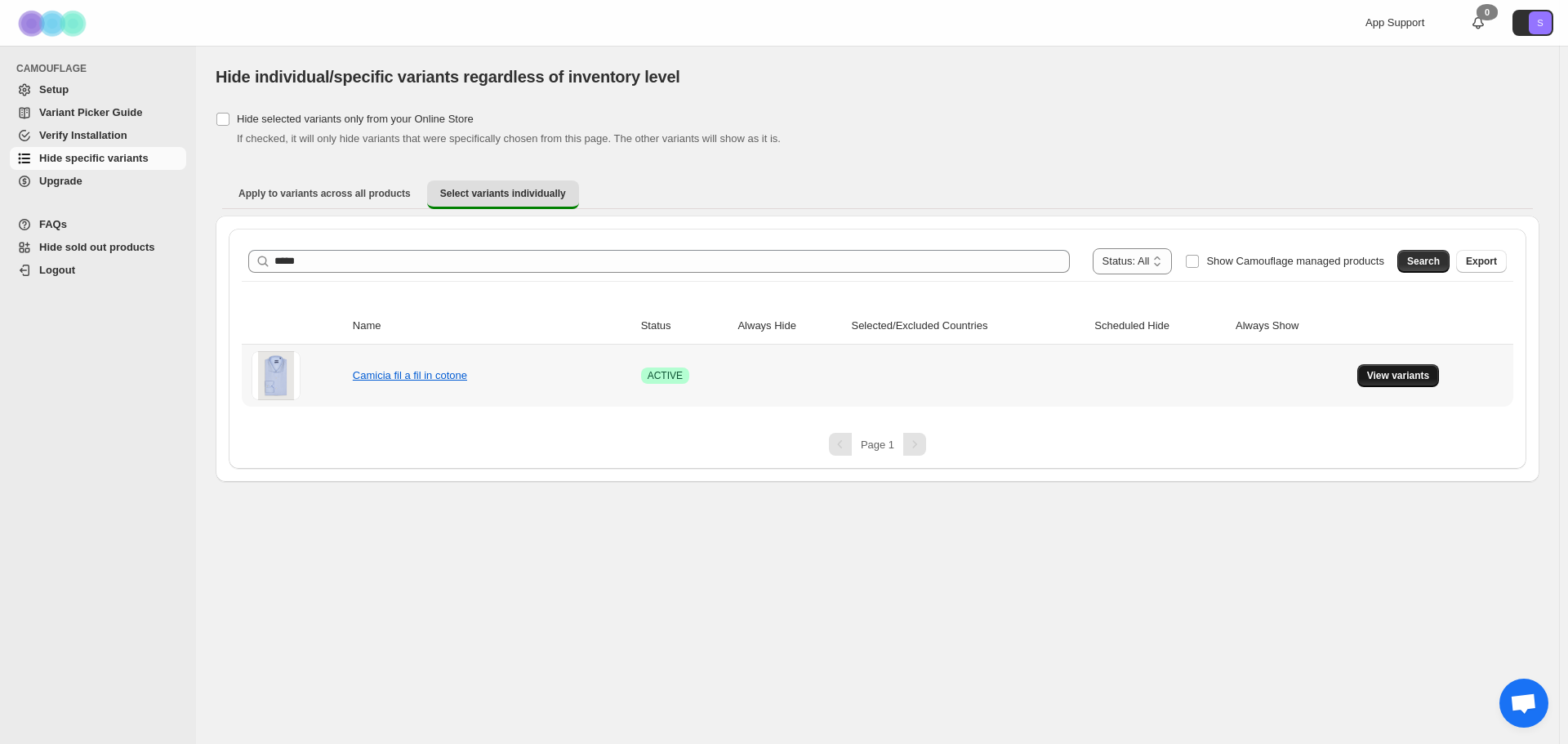
click at [1403, 381] on span "View variants" at bounding box center [1399, 376] width 63 height 13
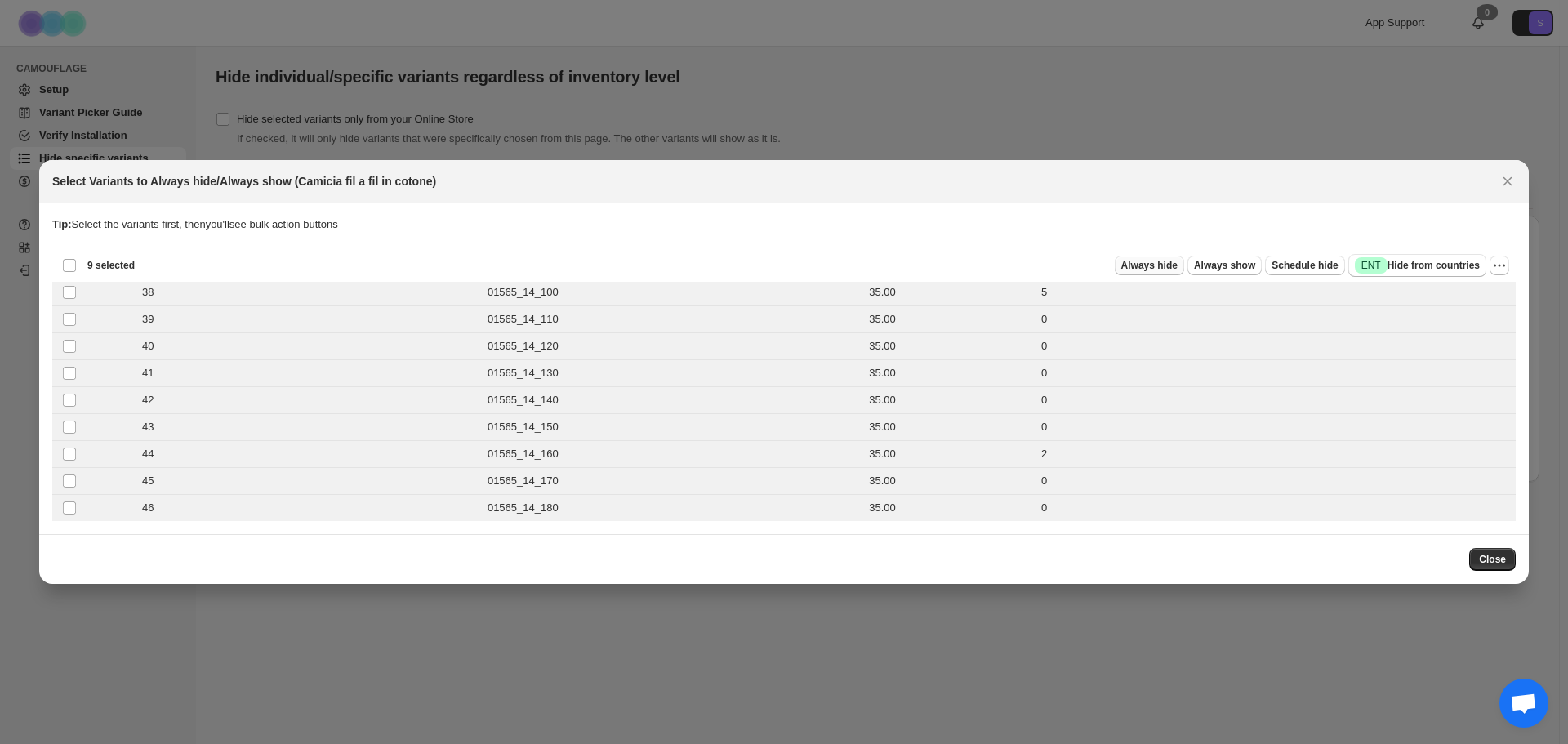
click at [1168, 266] on span "Always hide" at bounding box center [1149, 265] width 56 height 13
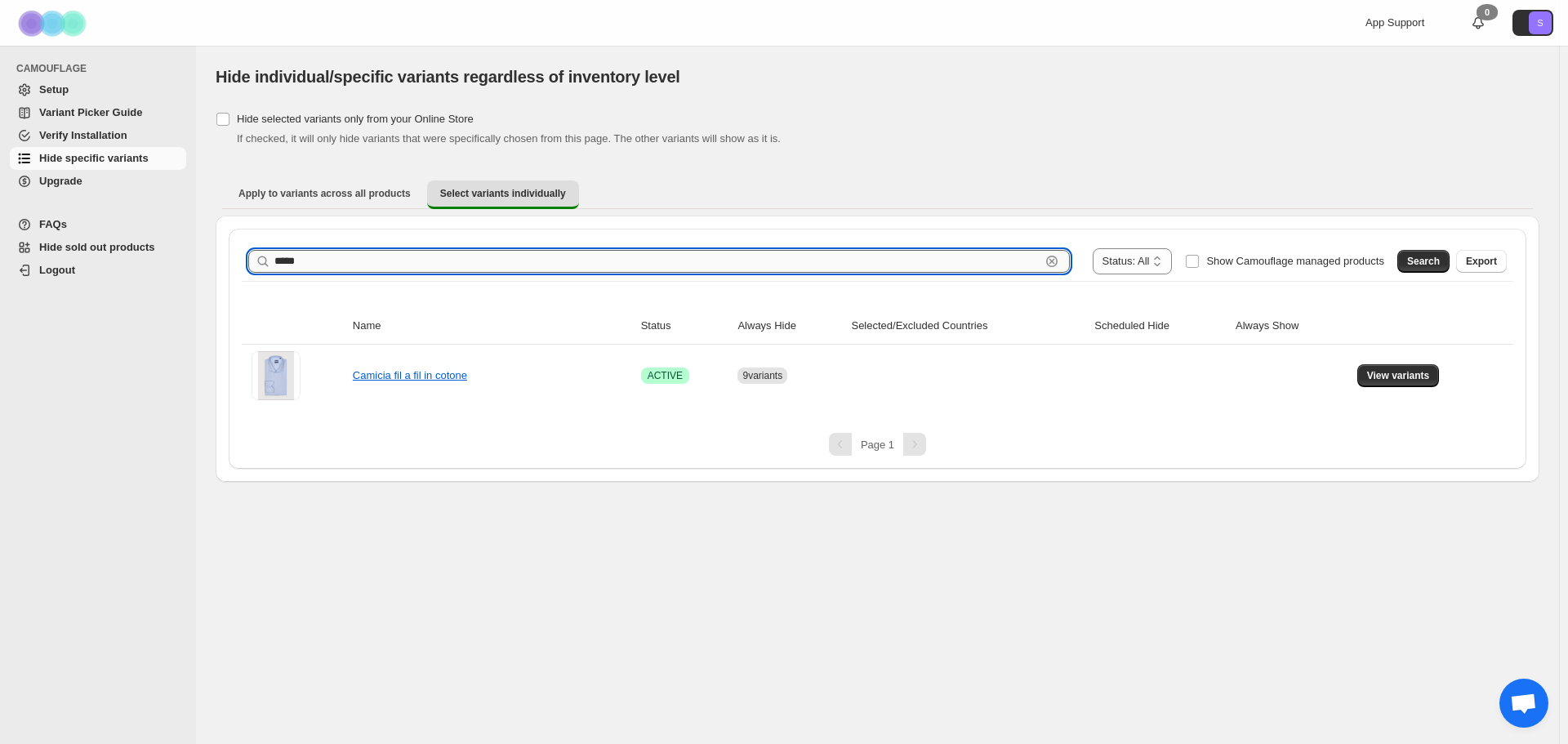
click at [483, 266] on input "*****" at bounding box center [657, 261] width 766 height 23
click at [1423, 255] on button "Search" at bounding box center [1423, 261] width 52 height 23
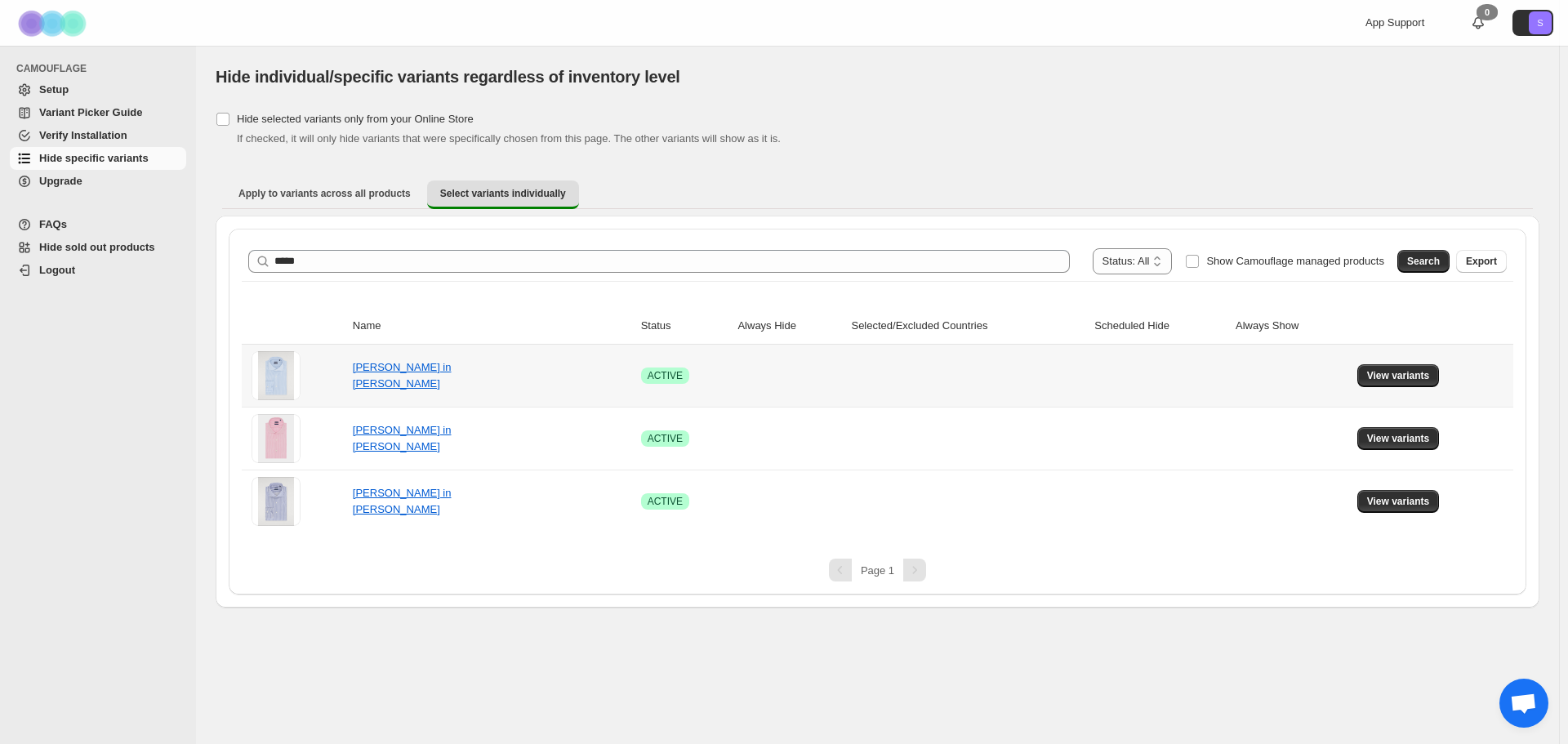
click at [1430, 393] on td "View variants" at bounding box center [1433, 376] width 160 height 62
click at [1413, 374] on span "View variants" at bounding box center [1399, 376] width 63 height 13
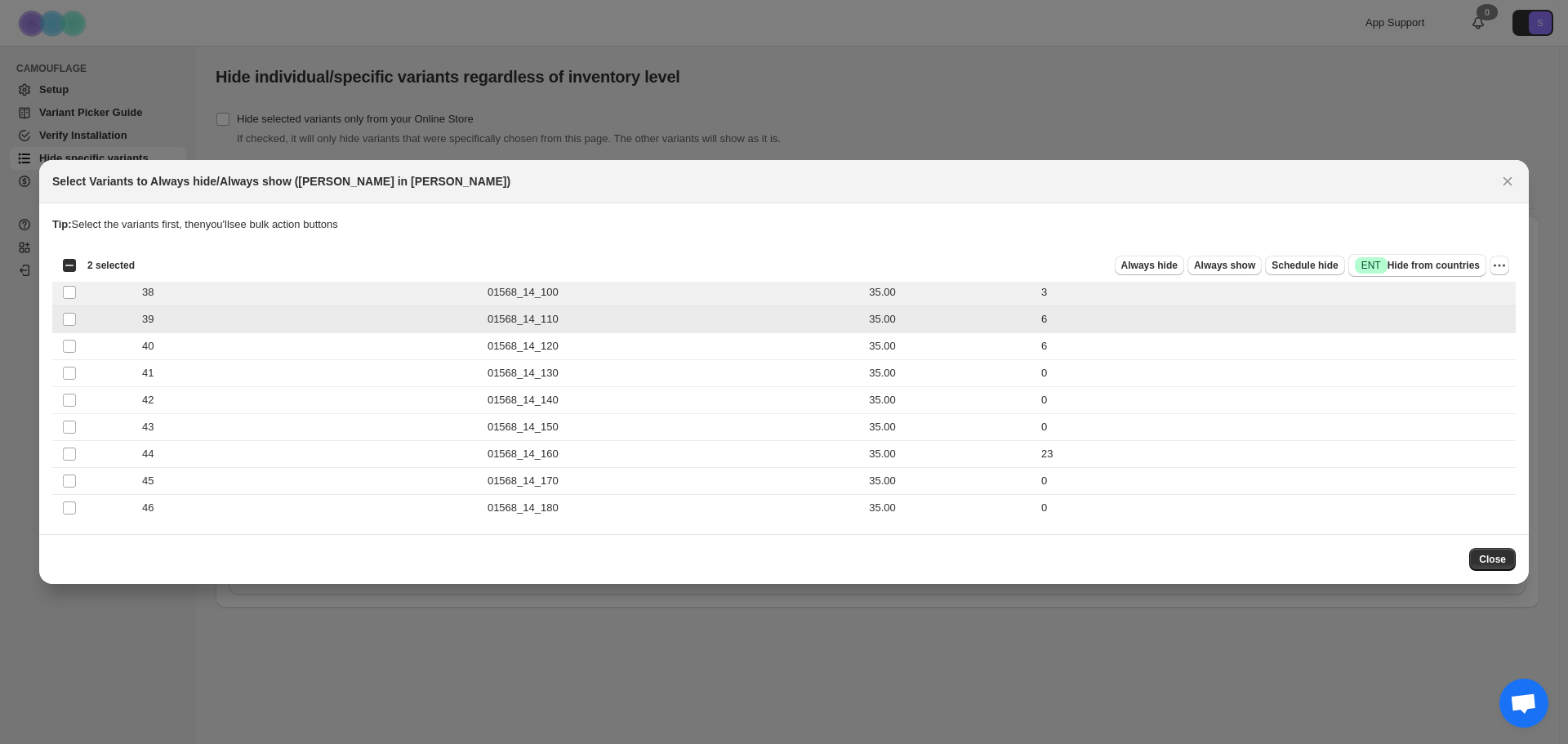
click at [64, 331] on td "Select product variant" at bounding box center [68, 319] width 31 height 27
click at [76, 345] on span ":rnp:" at bounding box center [70, 346] width 15 height 15
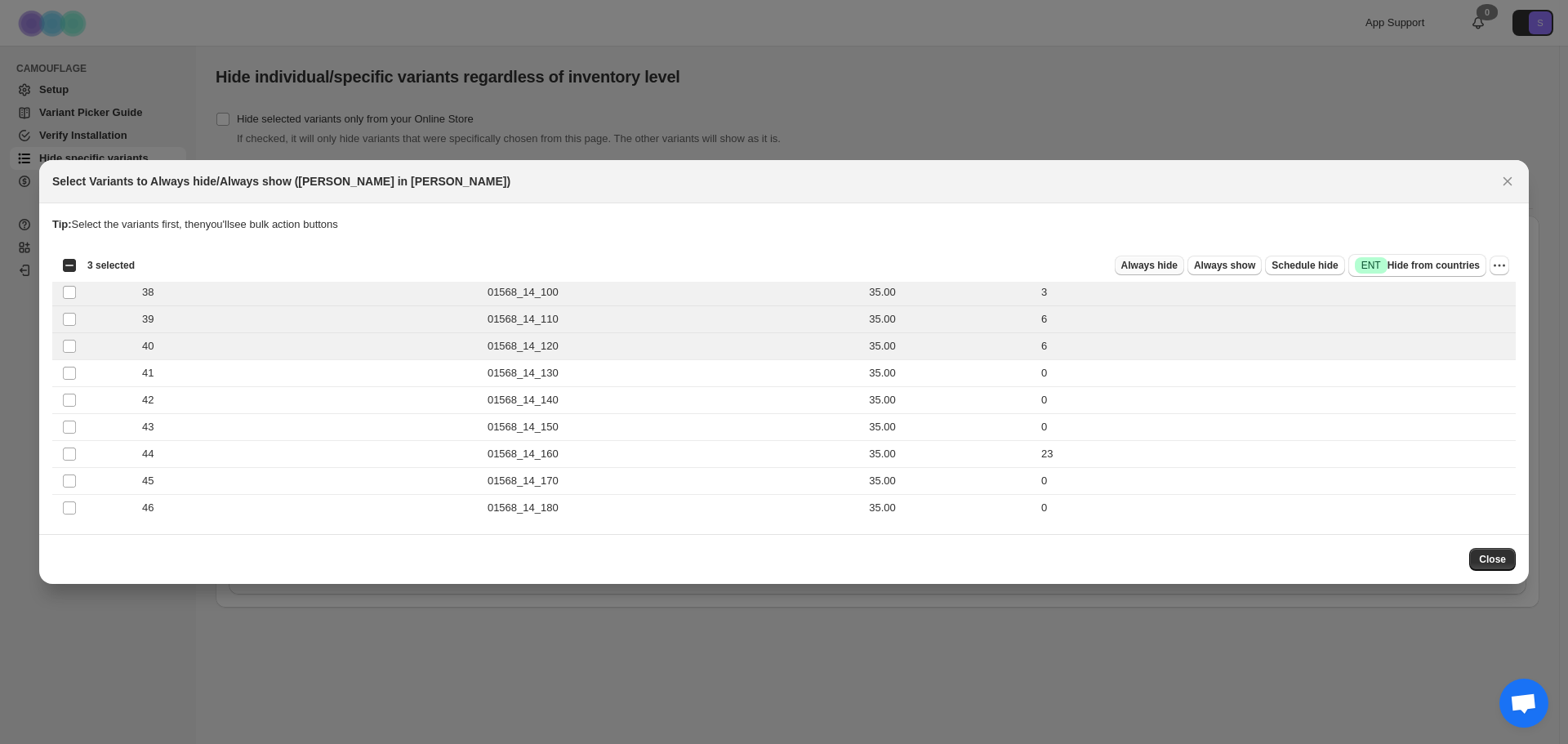
click at [1172, 270] on span "Always hide" at bounding box center [1149, 265] width 56 height 13
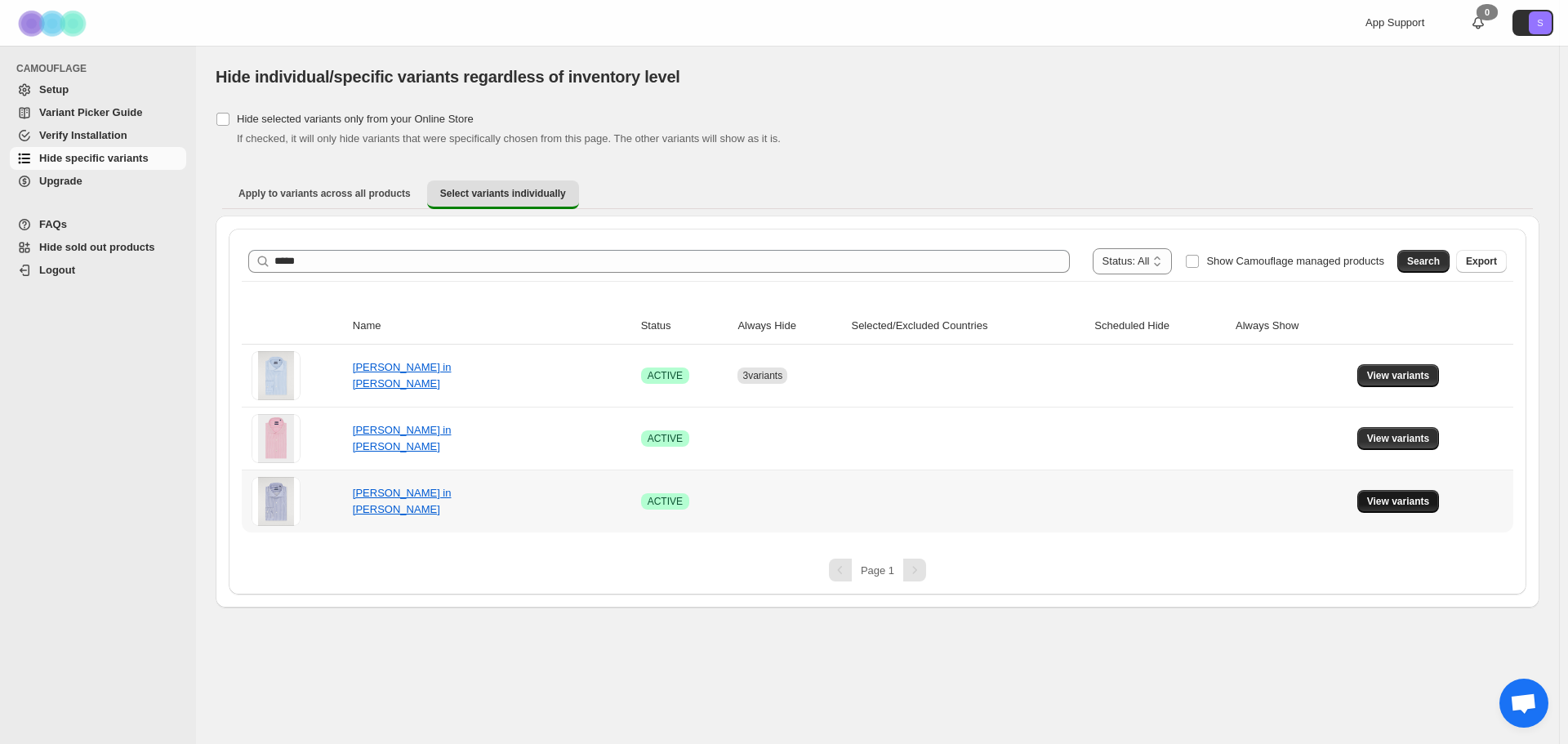
click at [1392, 499] on span "View variants" at bounding box center [1399, 501] width 63 height 13
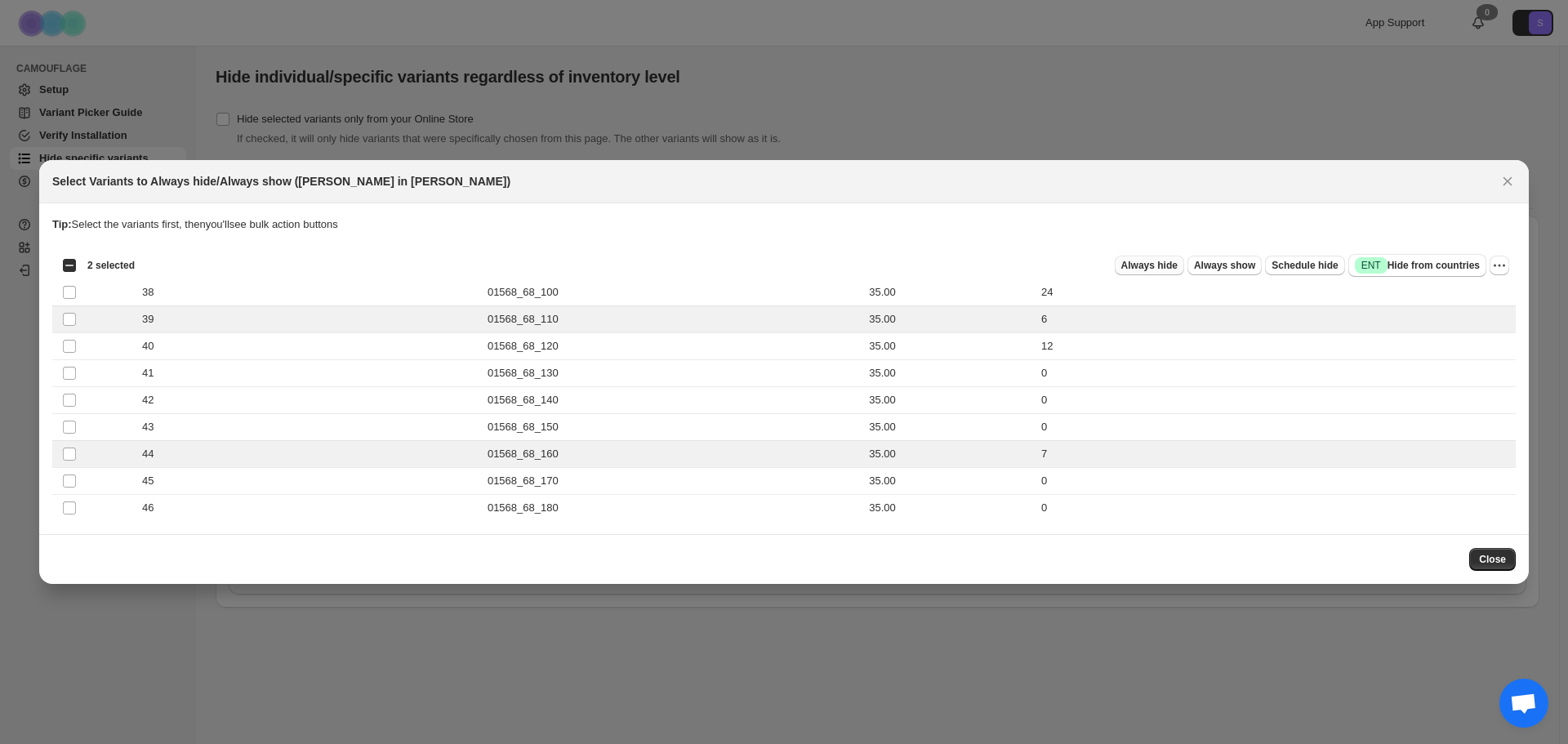
click at [1177, 270] on span "Always hide" at bounding box center [1149, 265] width 56 height 13
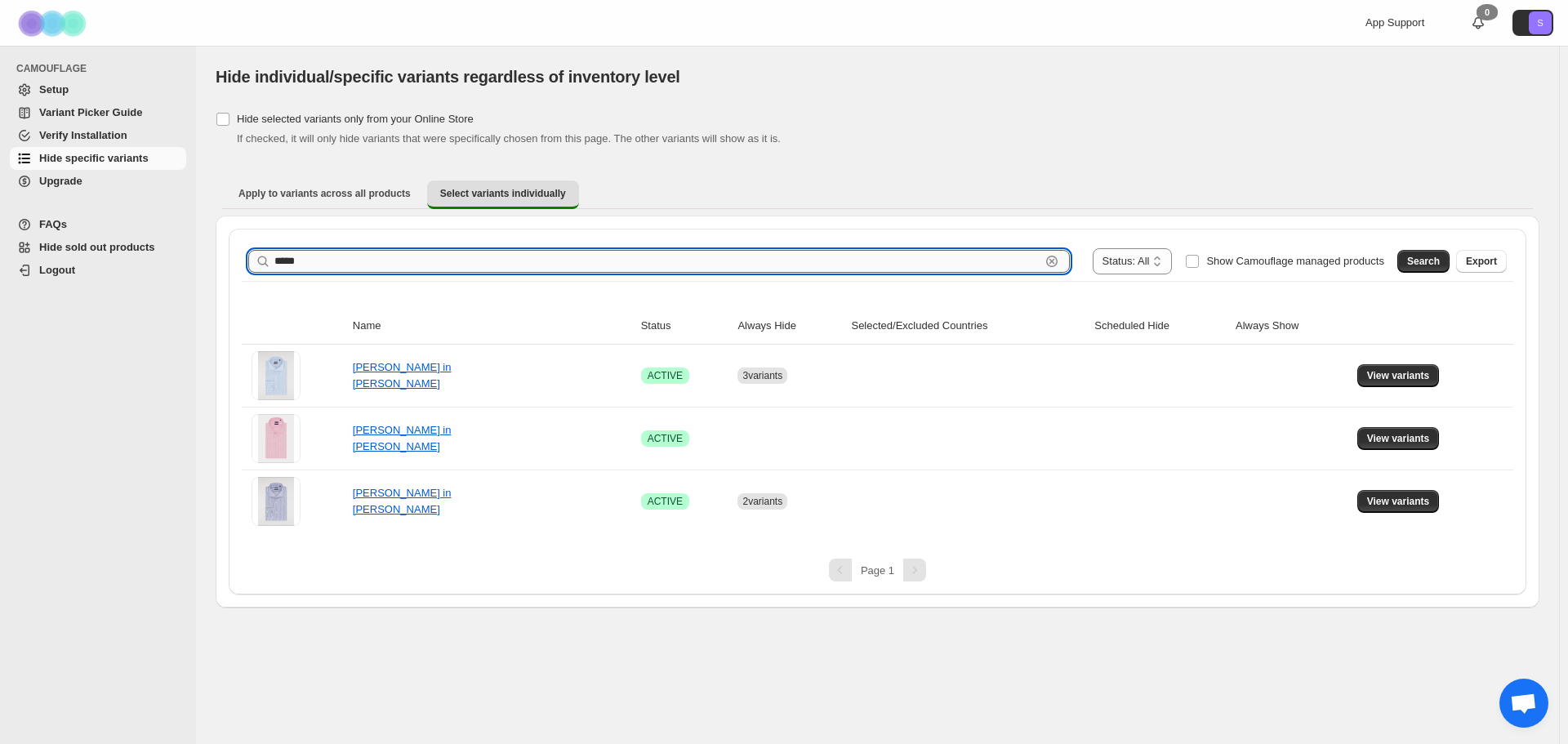
click at [391, 263] on input "*****" at bounding box center [657, 261] width 766 height 23
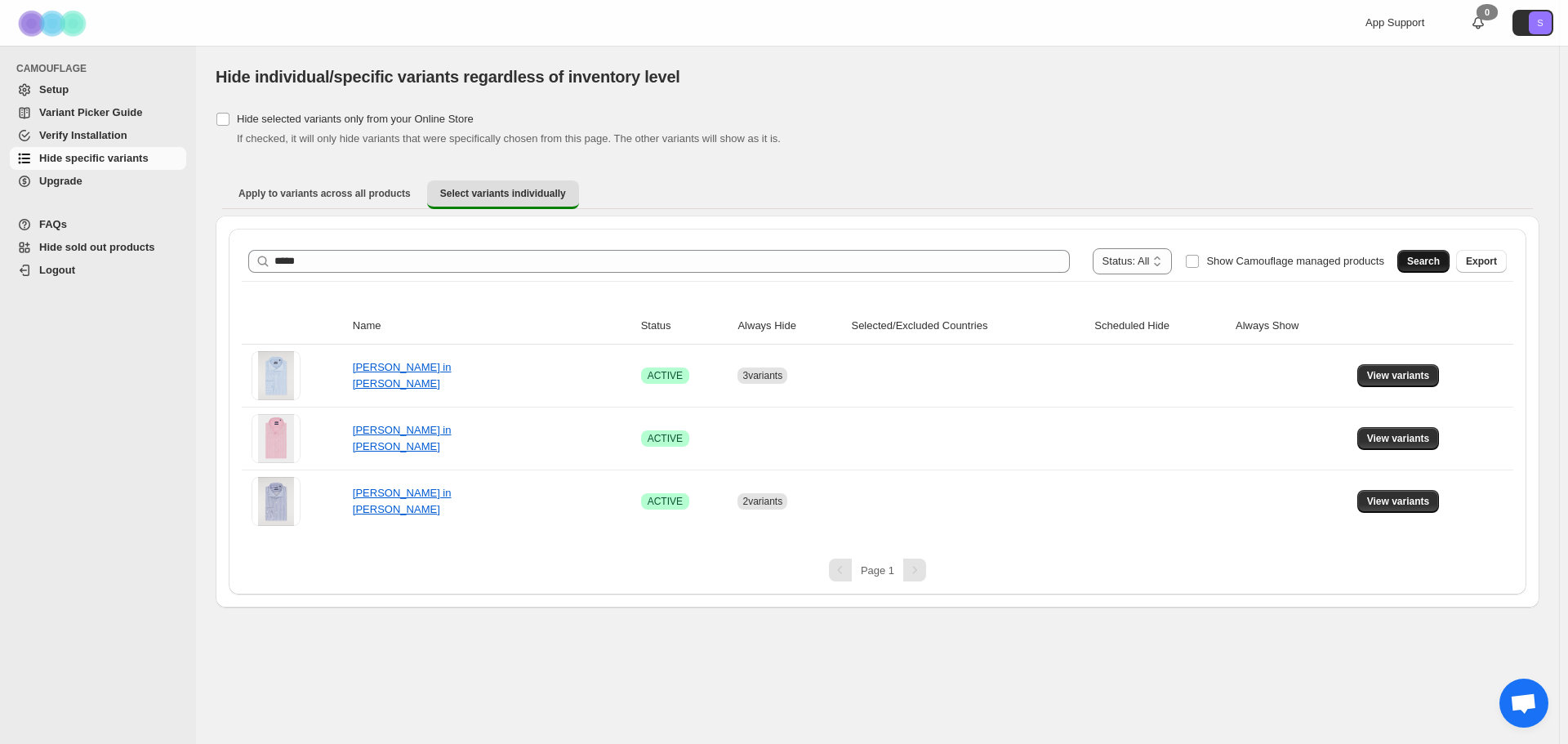
click at [1418, 268] on button "Search" at bounding box center [1423, 261] width 52 height 23
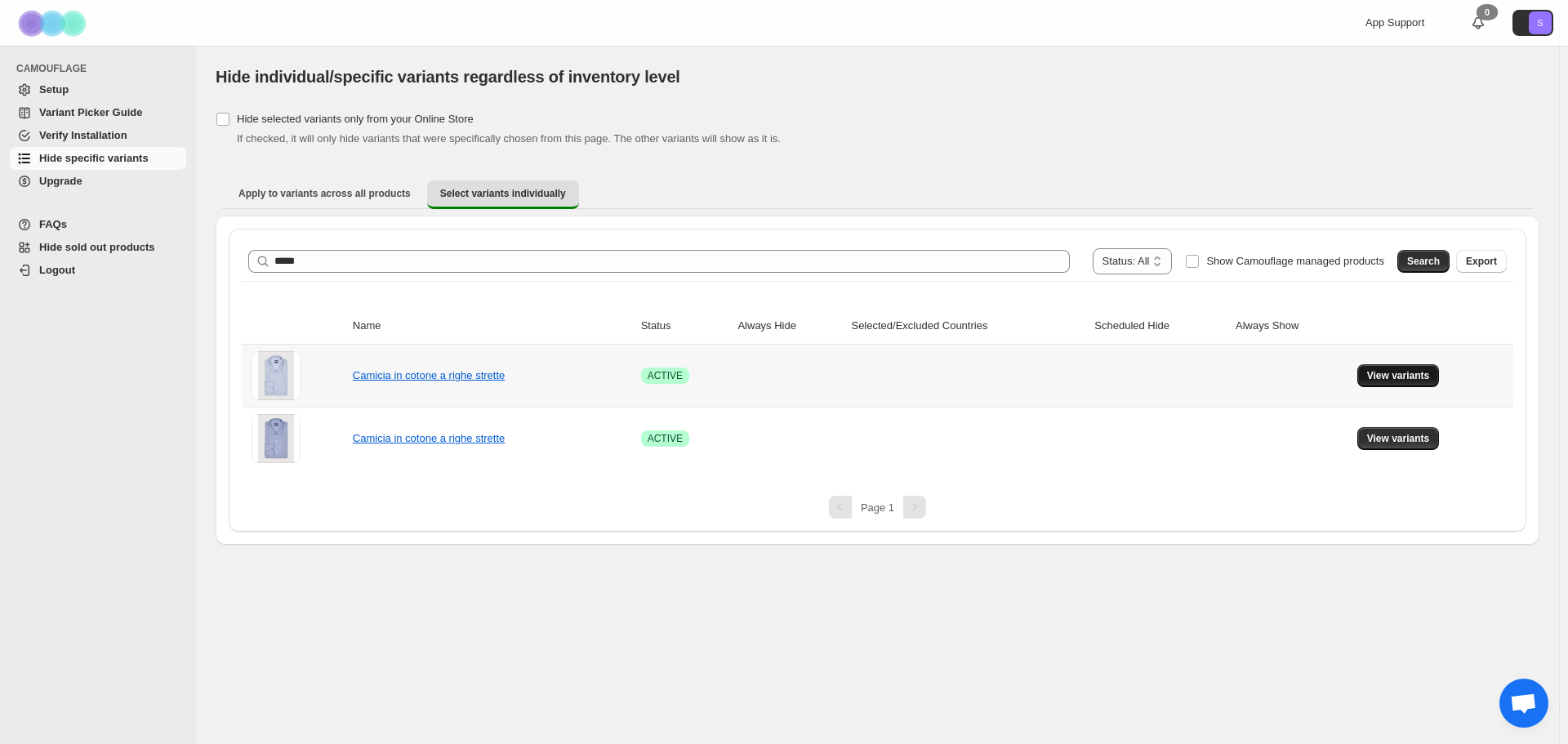
click at [1391, 370] on span "View variants" at bounding box center [1399, 376] width 63 height 13
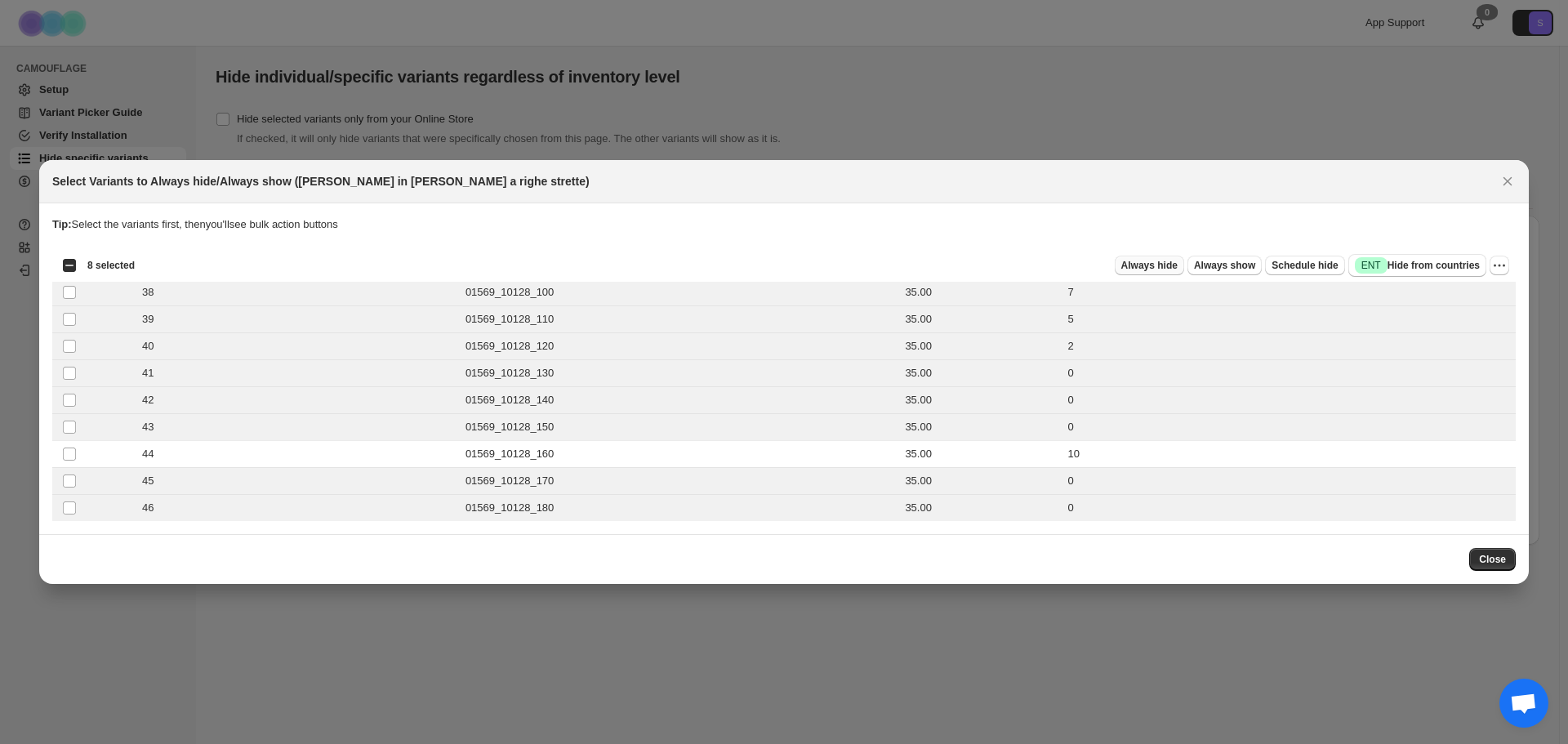
click at [1159, 265] on span "Always hide" at bounding box center [1149, 265] width 56 height 13
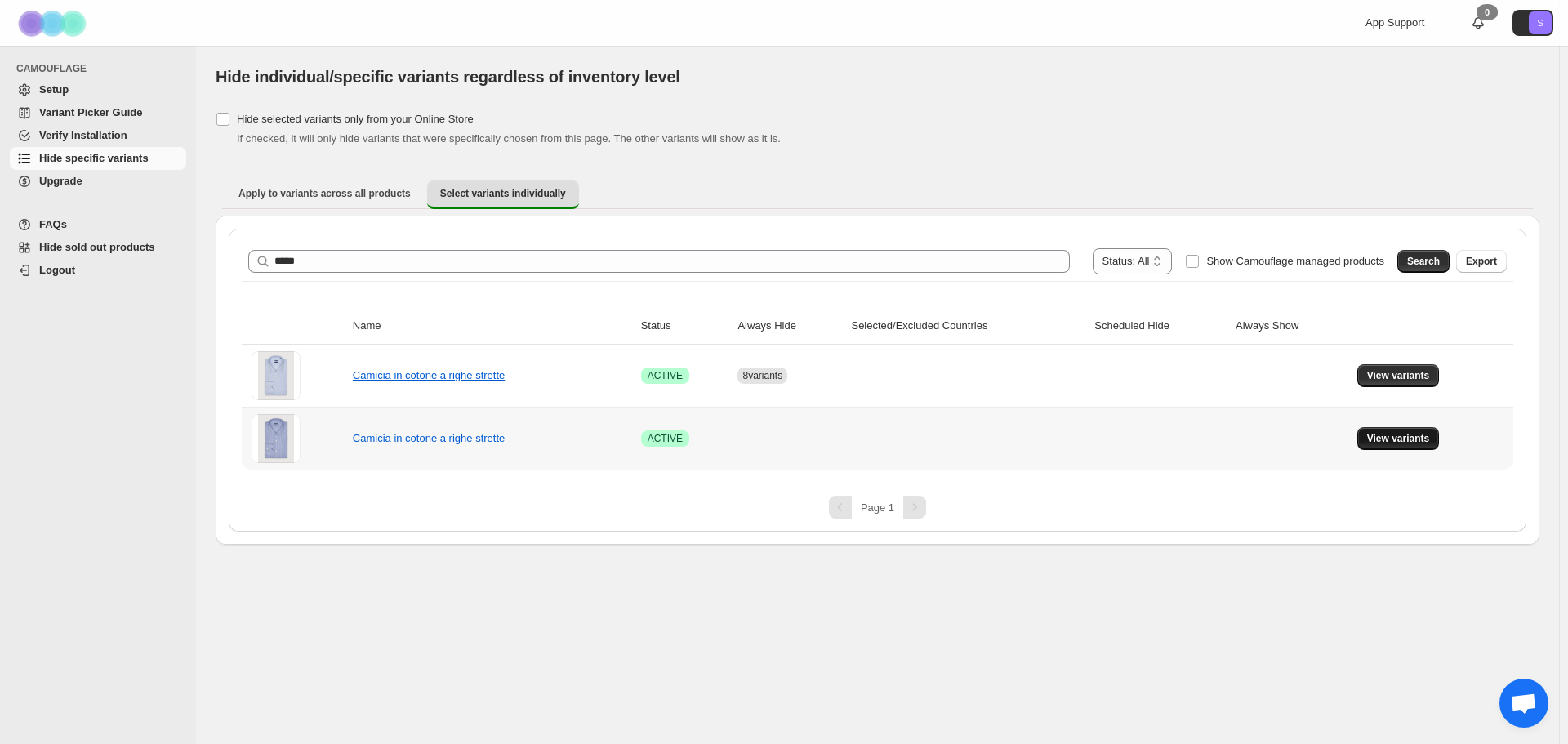
click at [1428, 444] on button "View variants" at bounding box center [1399, 439] width 83 height 23
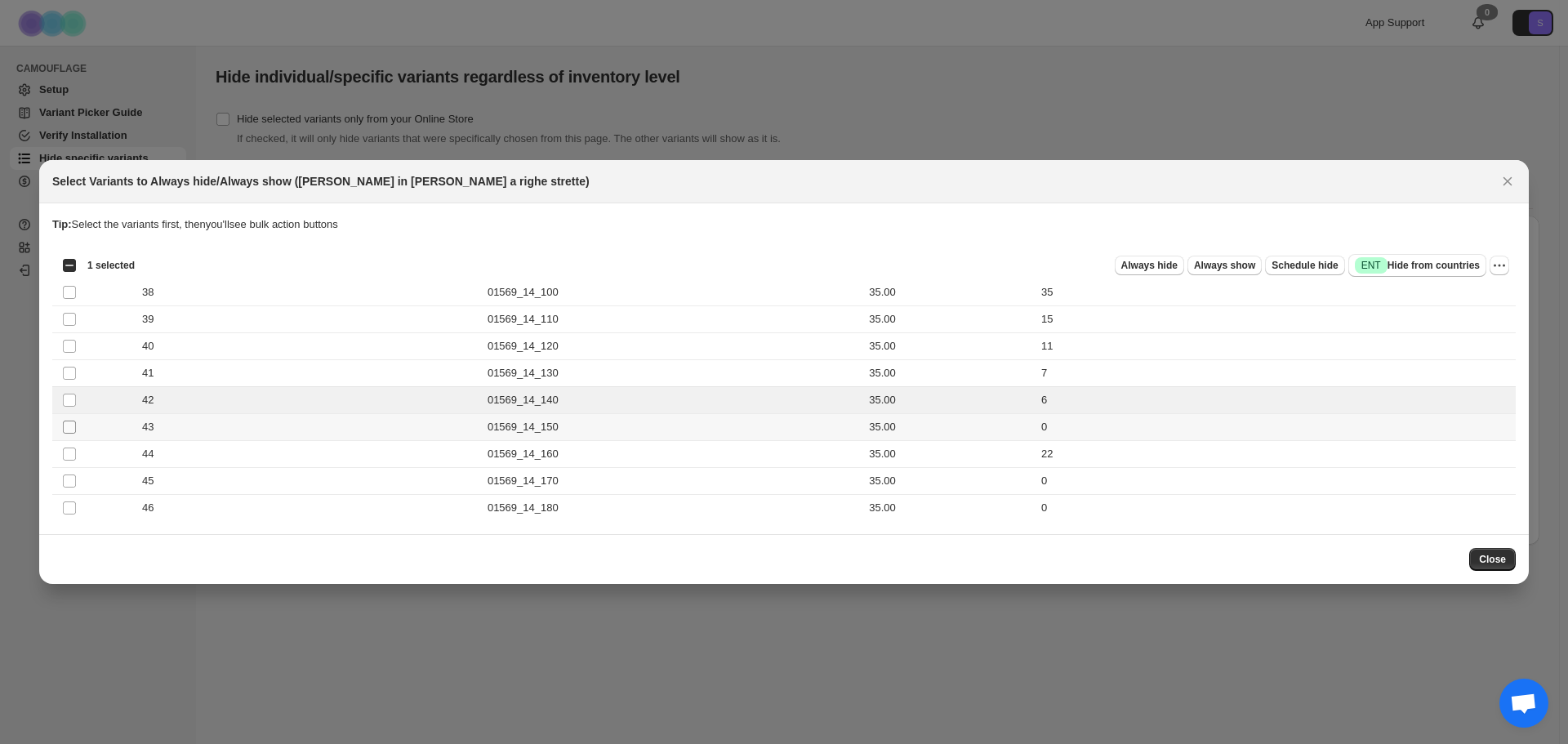
click at [62, 426] on span ":rq8:" at bounding box center [70, 427] width 15 height 15
click at [1159, 273] on button "Always hide" at bounding box center [1149, 265] width 70 height 20
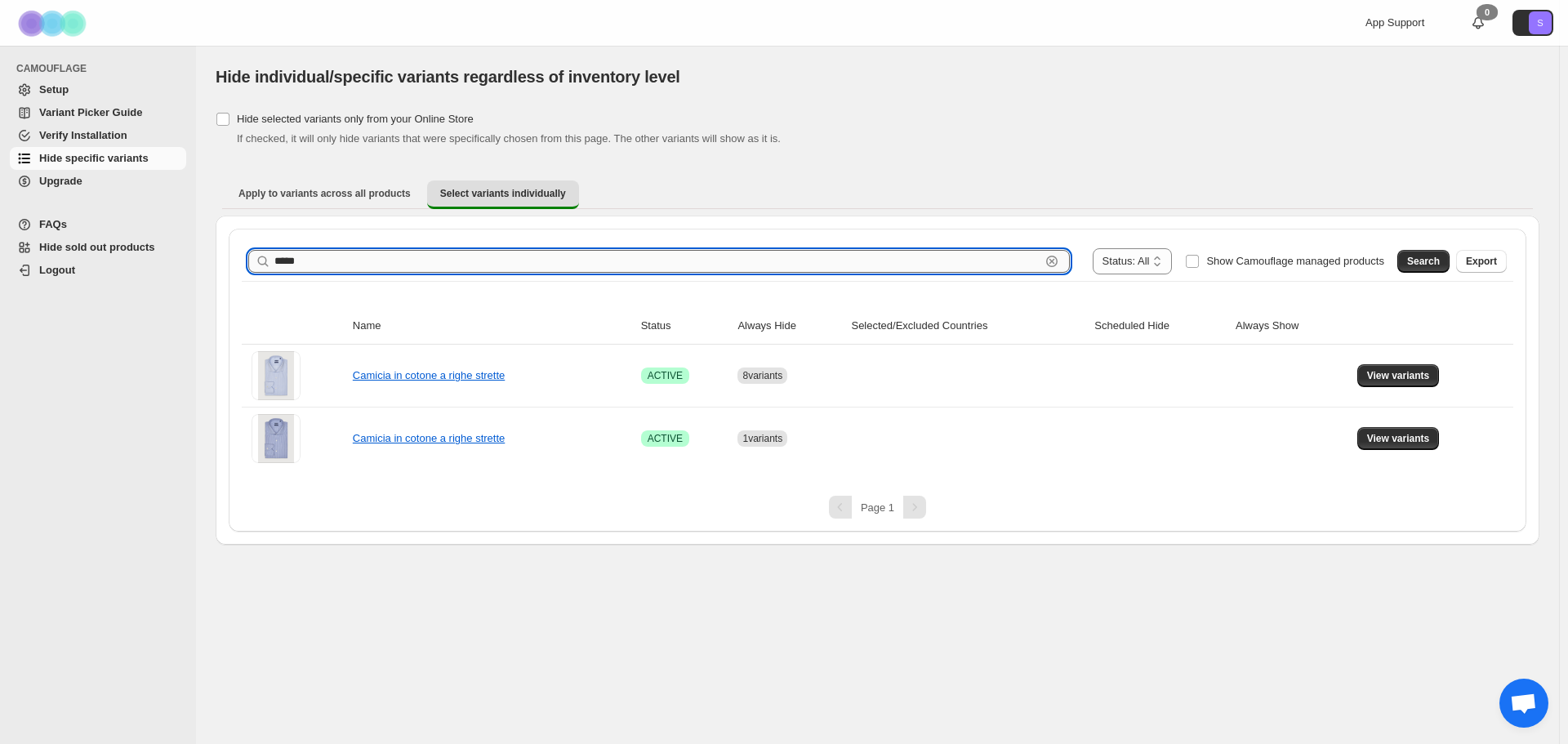
click at [361, 254] on input "*****" at bounding box center [657, 261] width 766 height 23
click at [1427, 259] on span "Search" at bounding box center [1423, 261] width 33 height 13
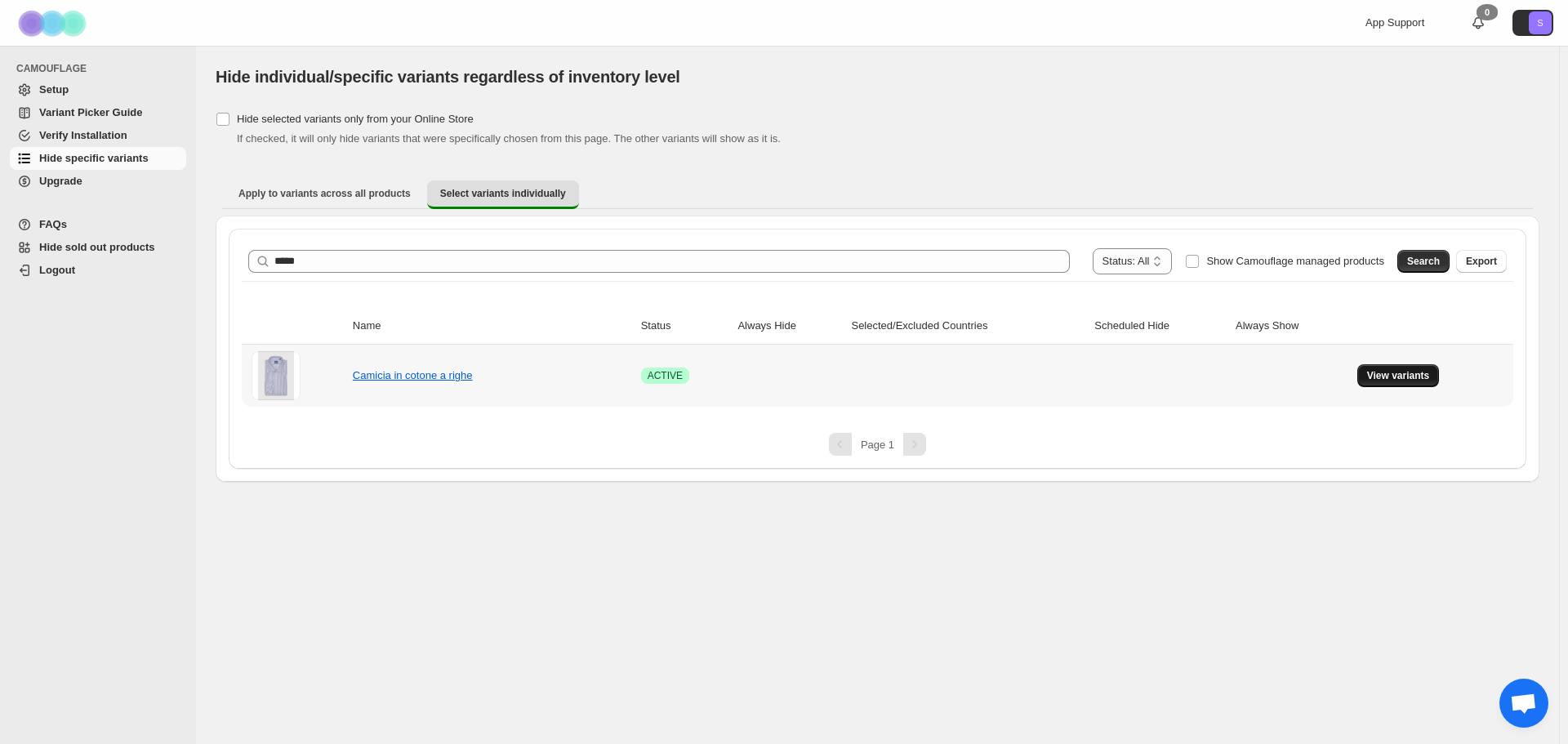
click at [1381, 386] on button "View variants" at bounding box center [1399, 376] width 83 height 23
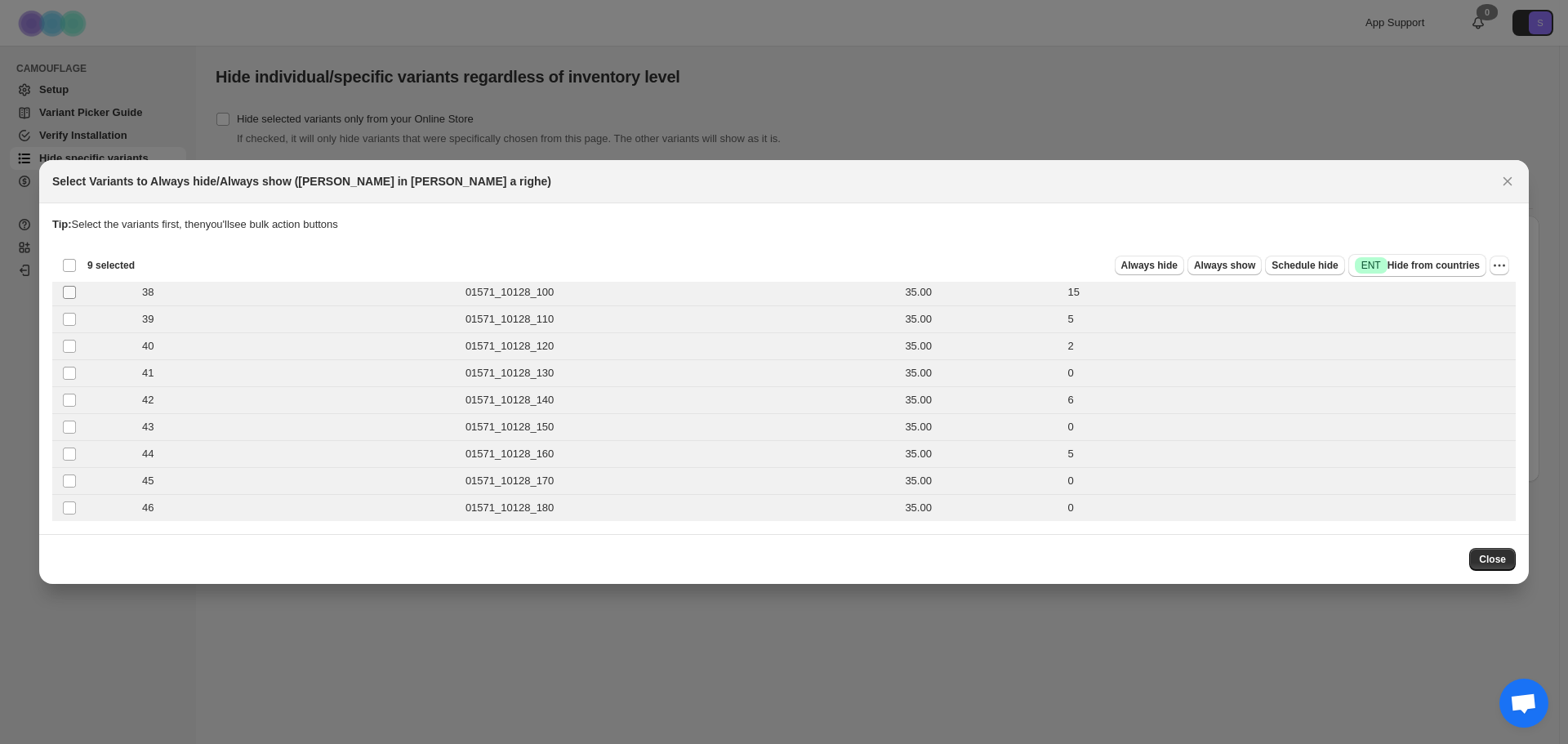
click at [66, 286] on span ":rr3:" at bounding box center [70, 292] width 15 height 15
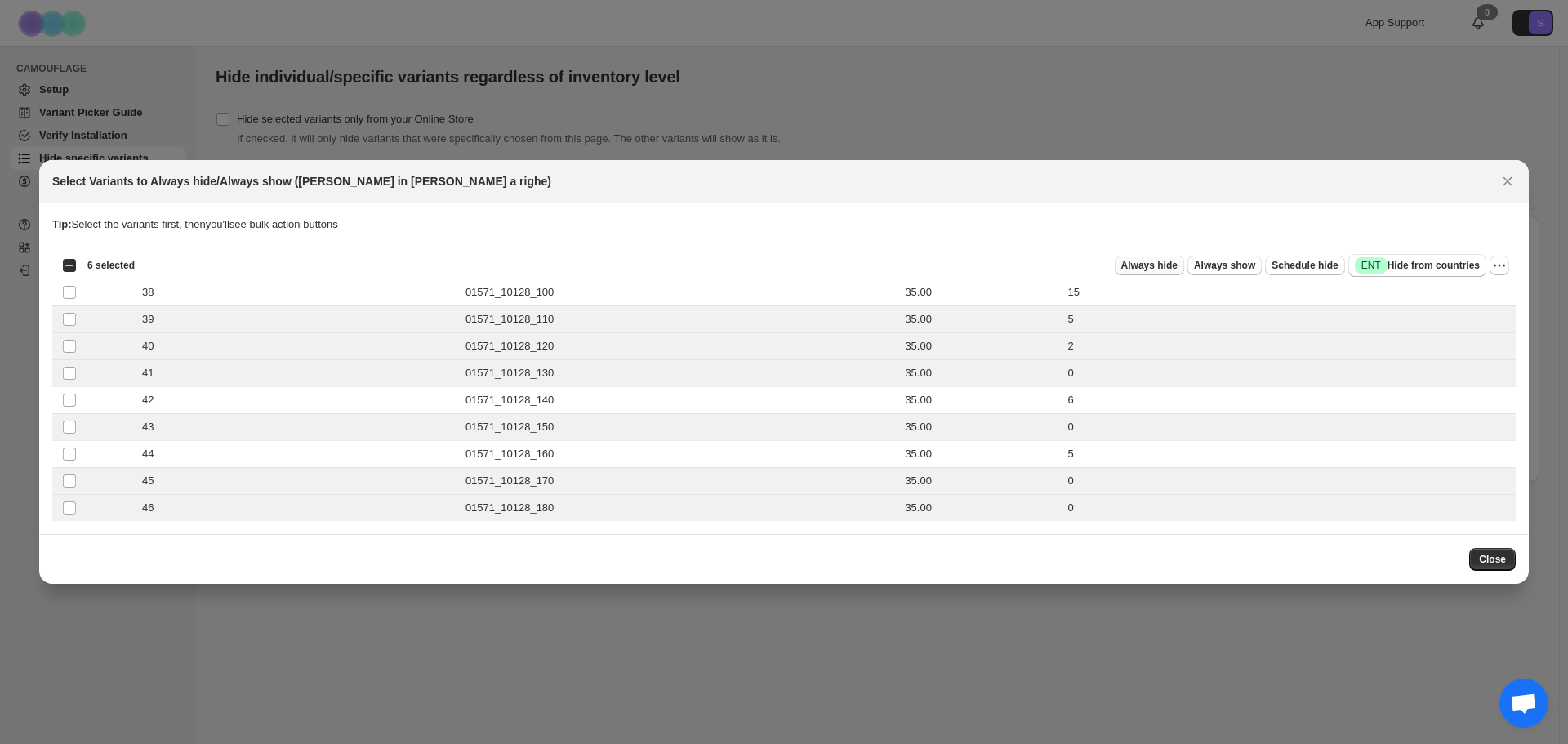
click at [1164, 271] on span "Always hide" at bounding box center [1149, 265] width 56 height 13
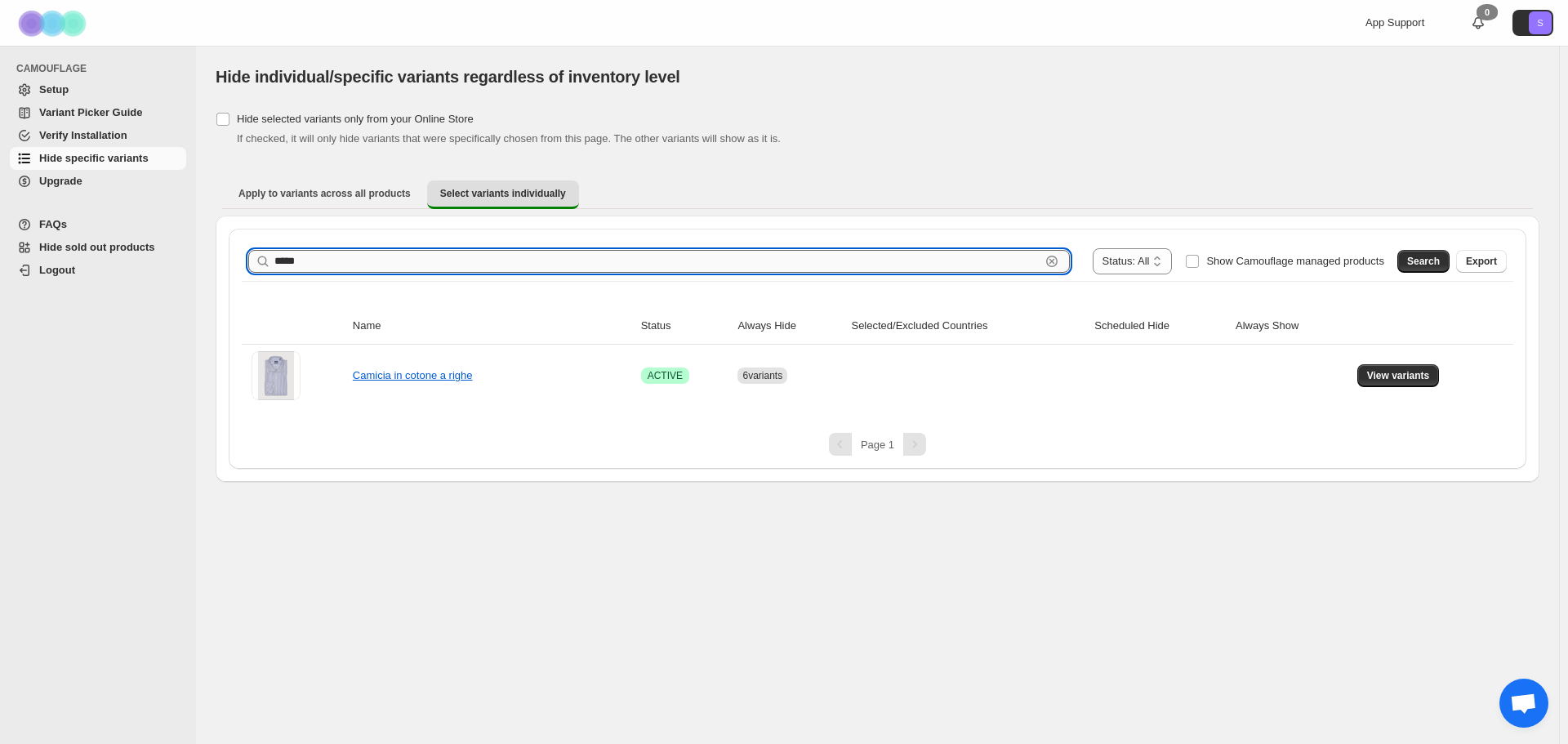
click at [479, 268] on input "*****" at bounding box center [657, 261] width 766 height 23
click at [1431, 260] on span "Search" at bounding box center [1423, 261] width 33 height 13
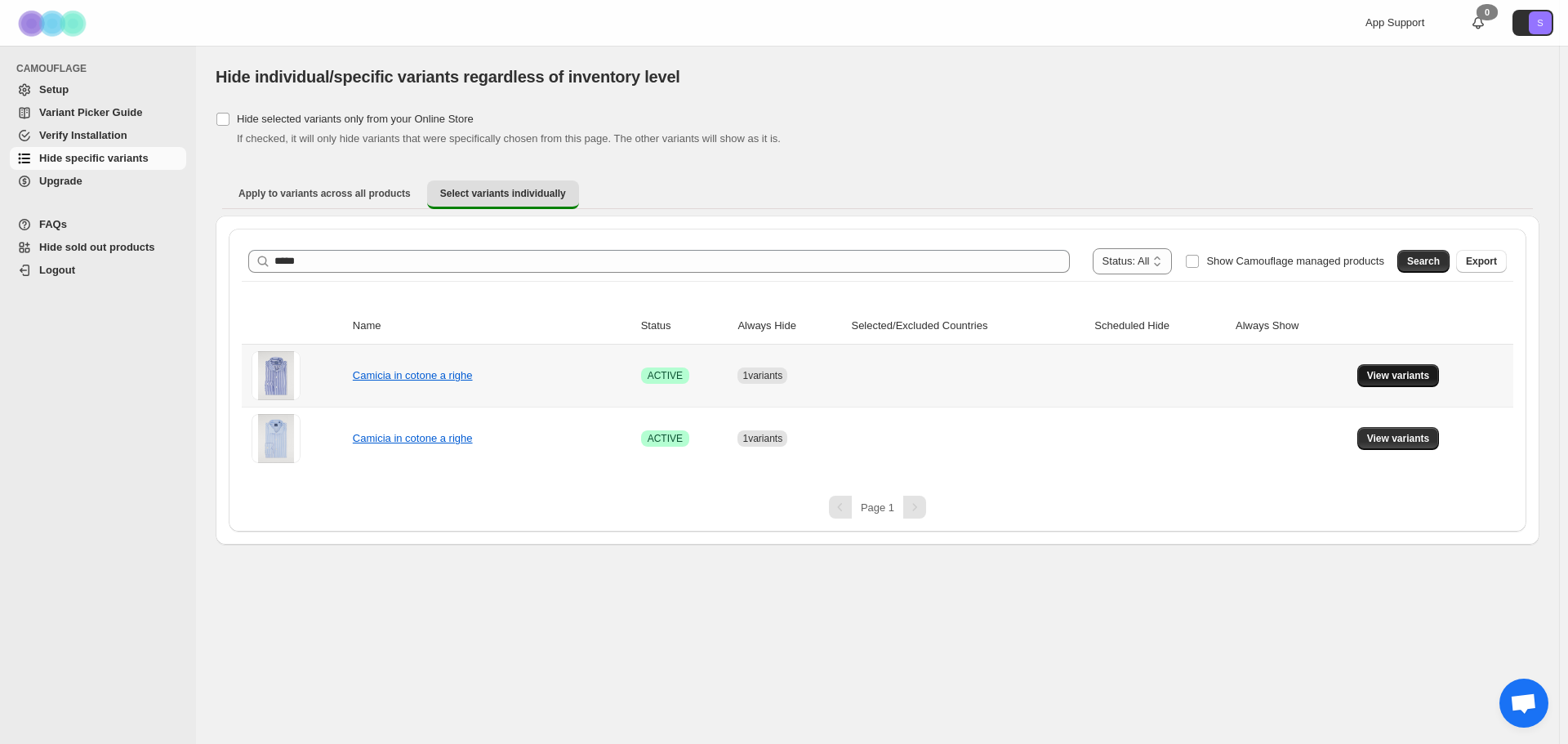
click at [1385, 378] on span "View variants" at bounding box center [1399, 376] width 63 height 13
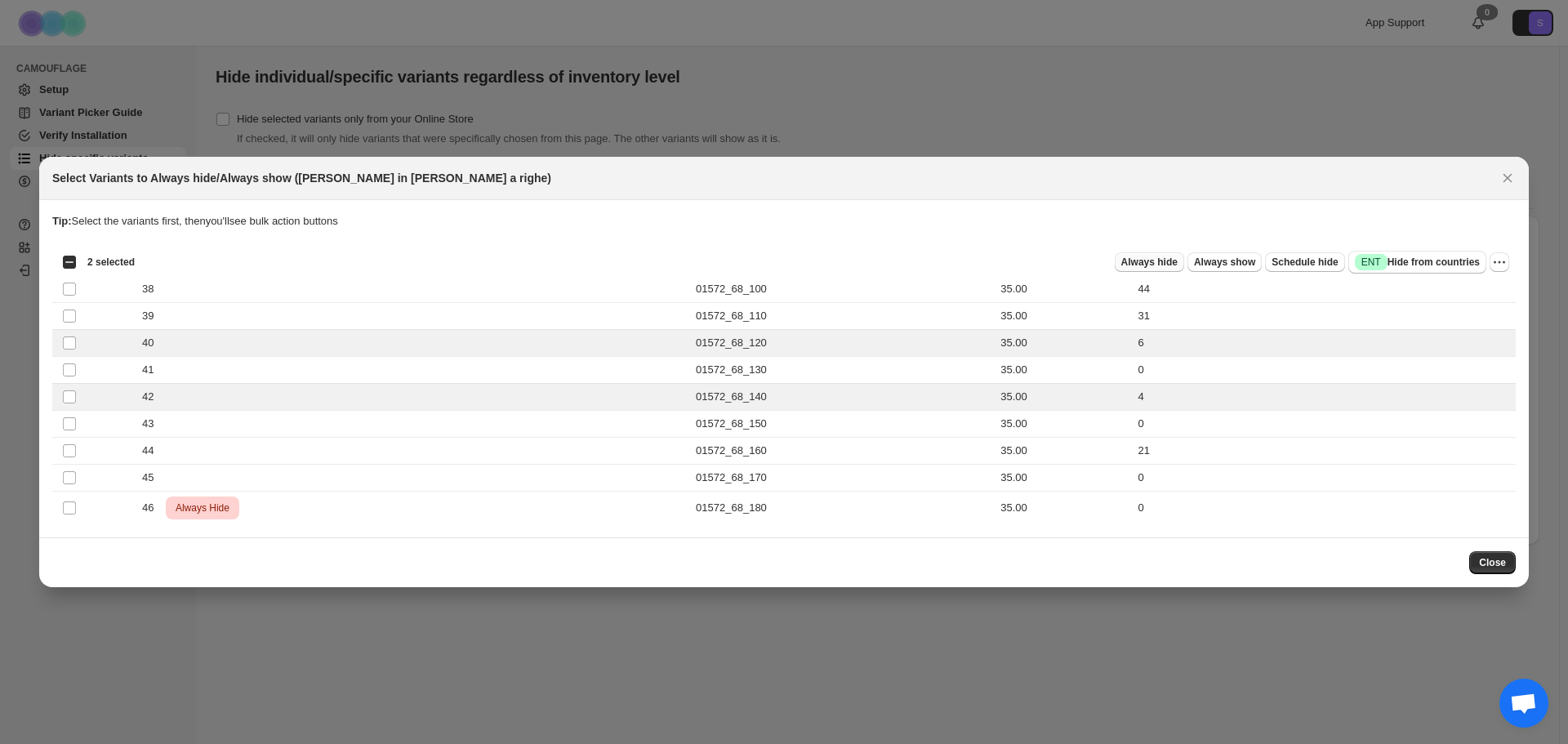
click at [1170, 264] on span "Always hide" at bounding box center [1149, 262] width 56 height 13
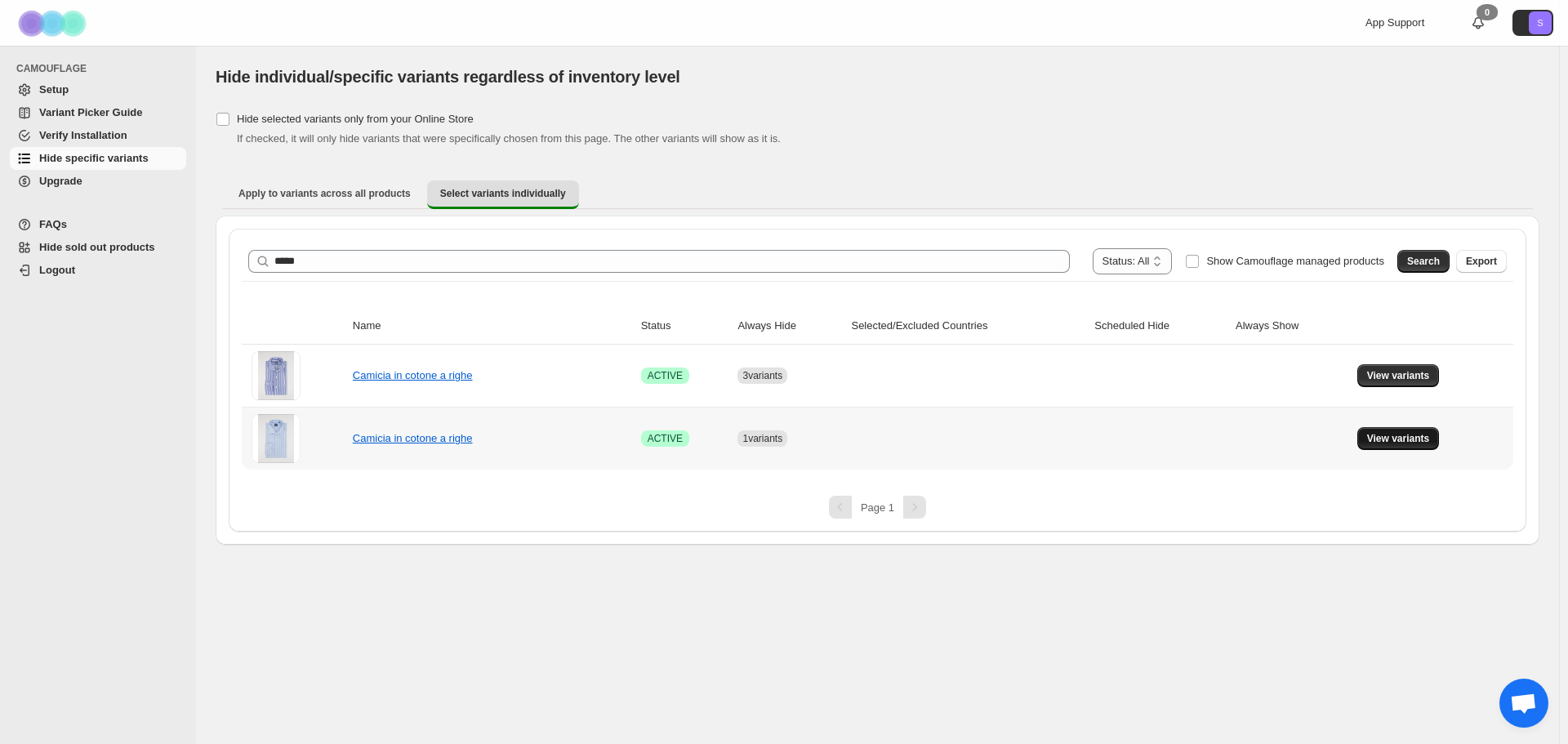
click at [1410, 434] on span "View variants" at bounding box center [1399, 439] width 63 height 13
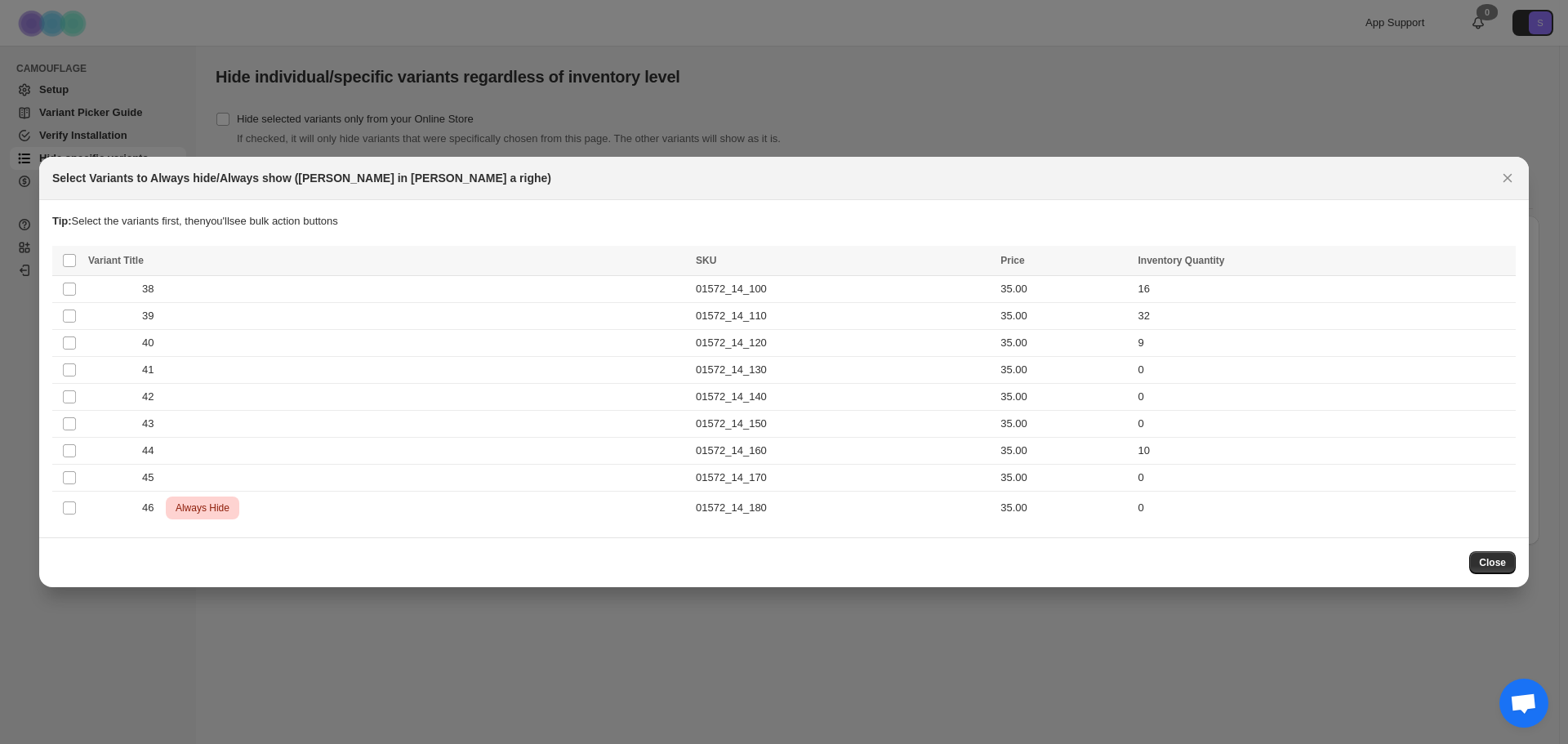
click at [61, 257] on th "Select all product variants" at bounding box center [68, 260] width 31 height 30
click at [68, 266] on span ":rso:" at bounding box center [70, 260] width 15 height 15
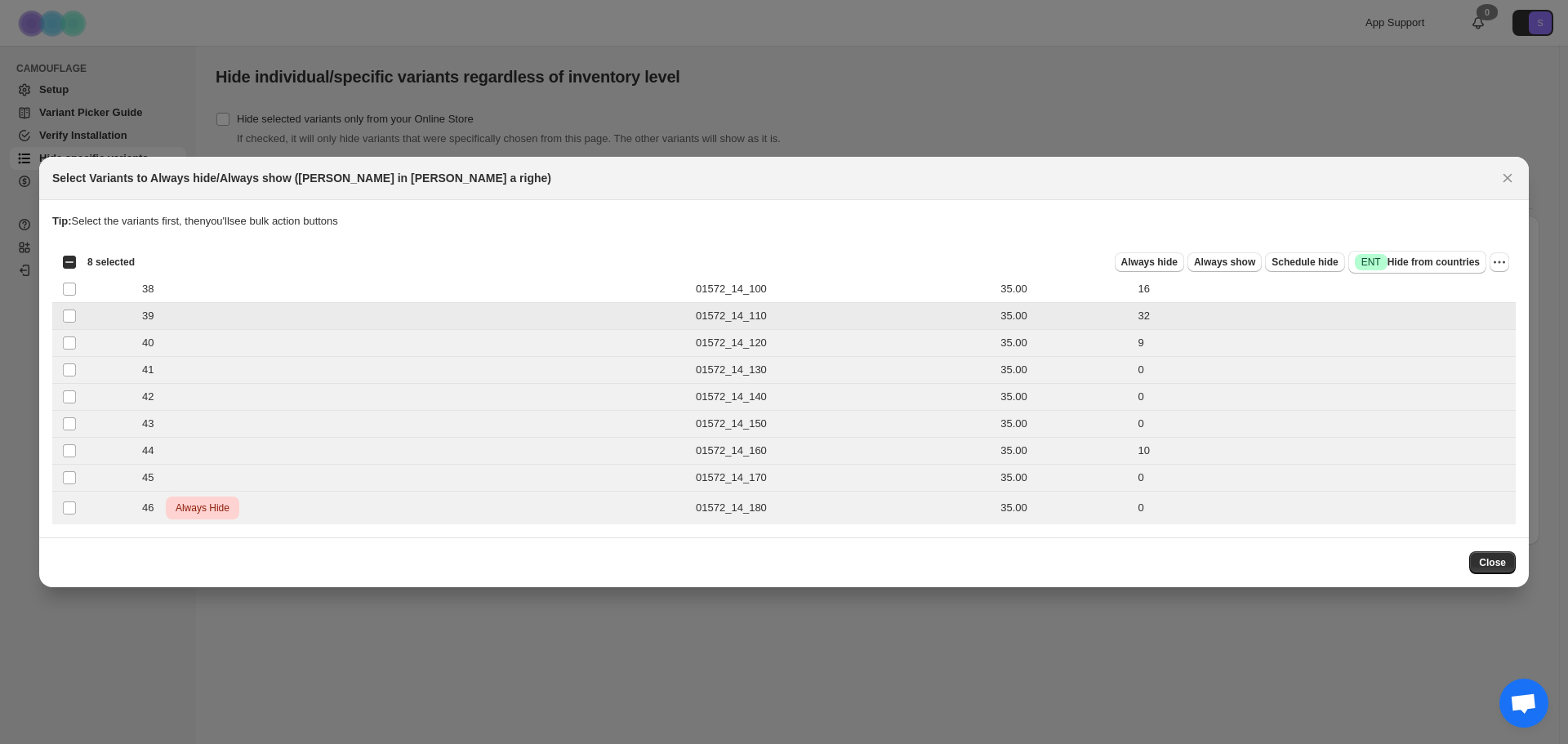
click at [60, 313] on td "Select product variant" at bounding box center [68, 316] width 31 height 27
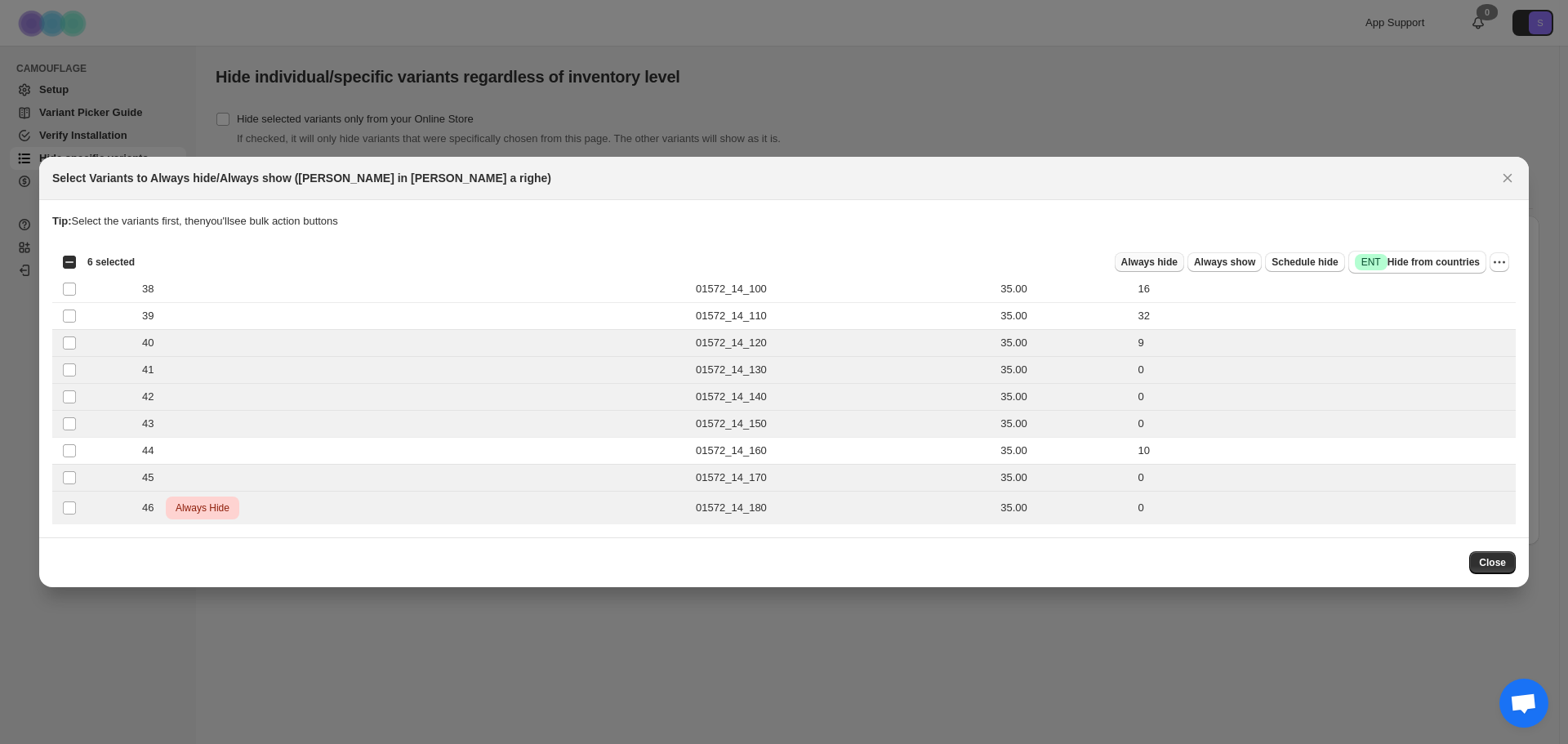
click at [1160, 260] on span "Always hide" at bounding box center [1149, 262] width 56 height 13
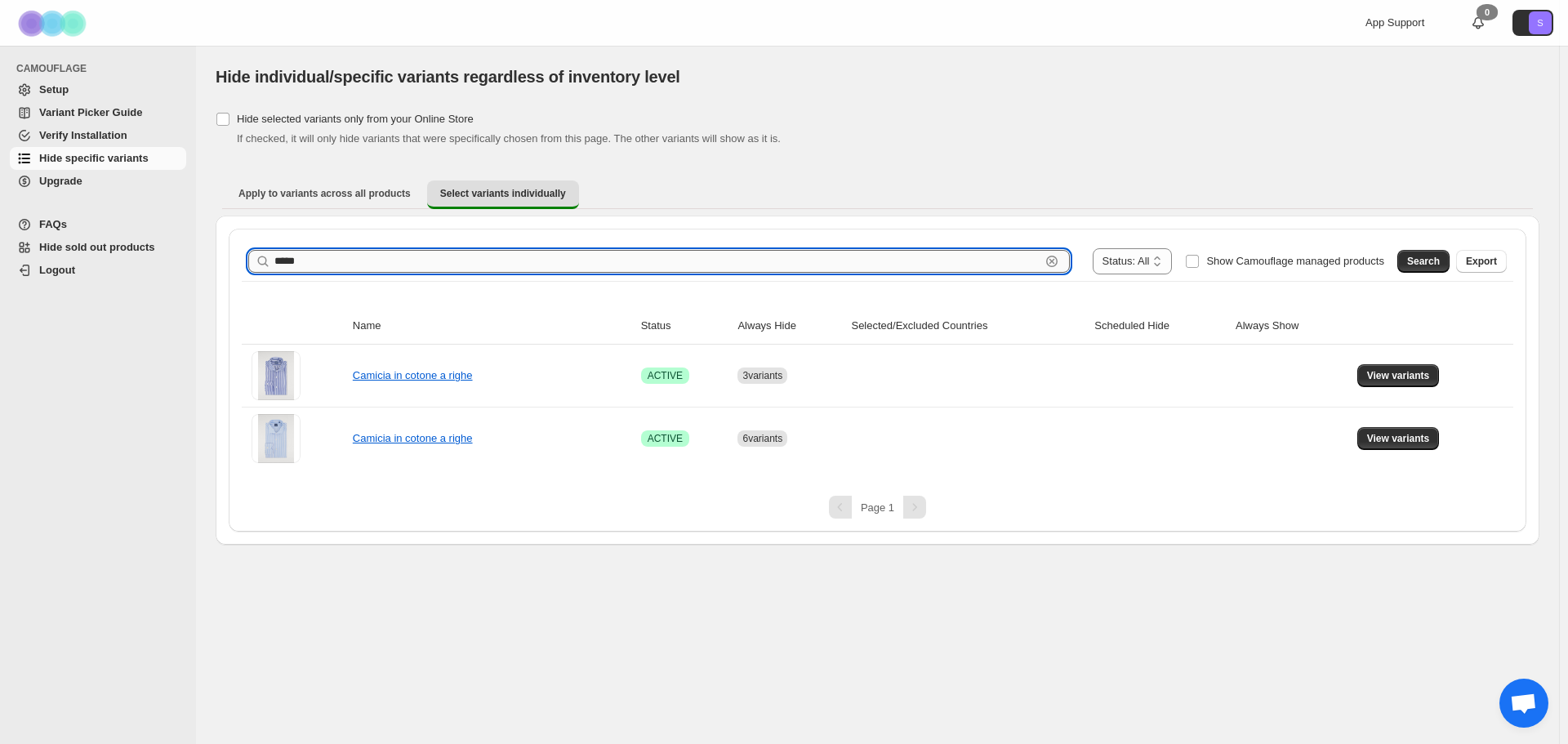
click at [341, 259] on input "*****" at bounding box center [657, 261] width 766 height 23
click at [1424, 268] on button "Search" at bounding box center [1423, 261] width 52 height 23
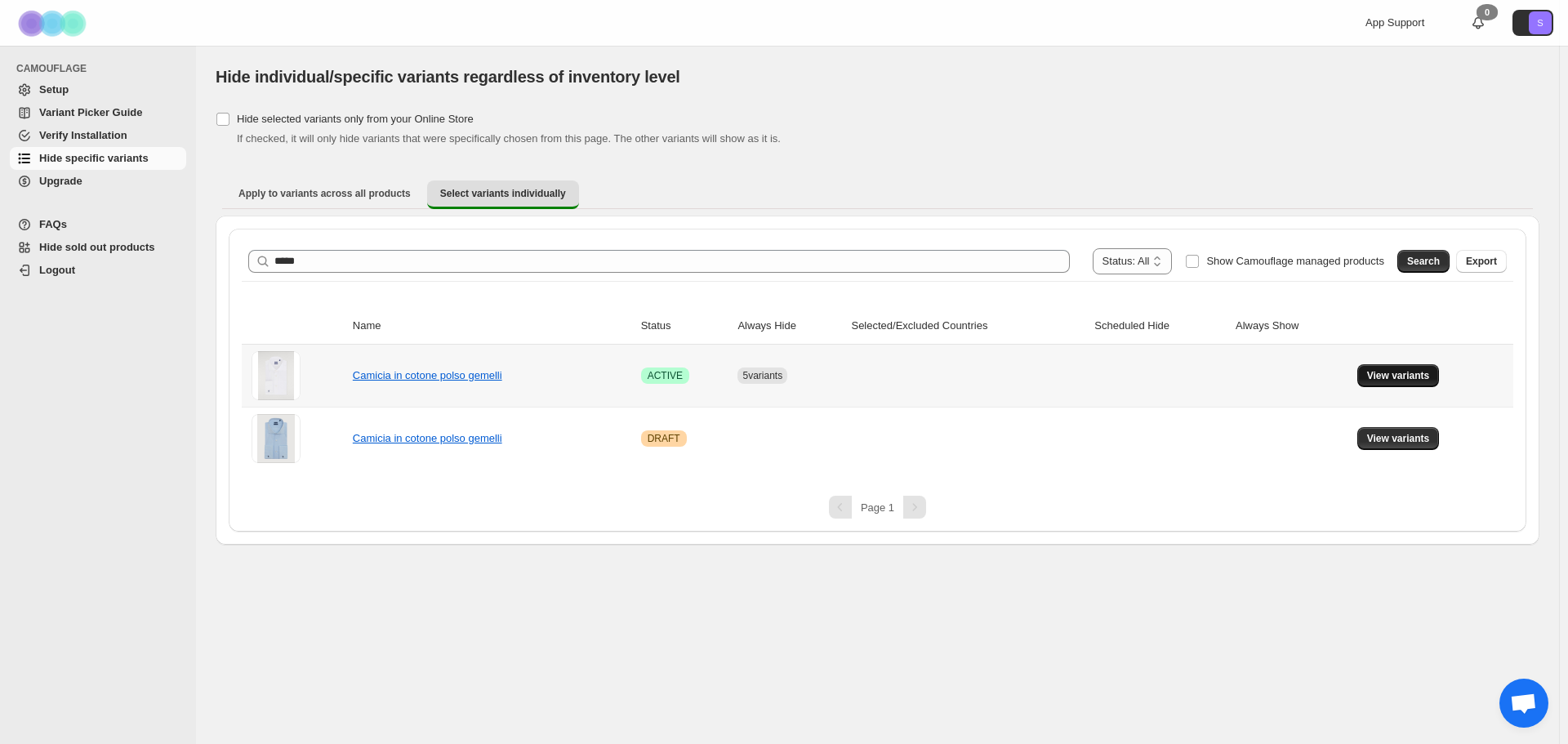
click at [1409, 380] on span "View variants" at bounding box center [1399, 376] width 63 height 13
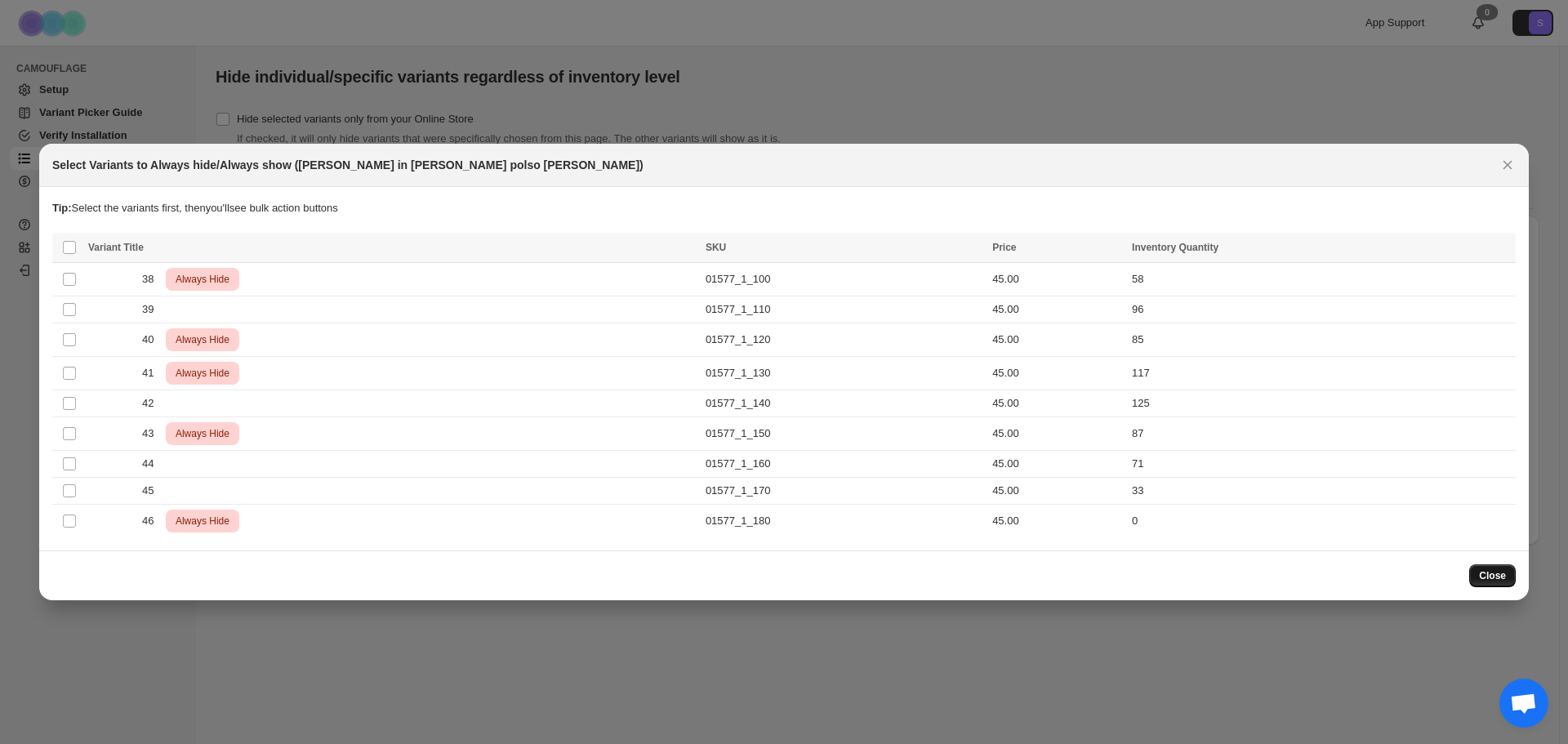
click at [1505, 579] on span "Close" at bounding box center [1492, 575] width 27 height 13
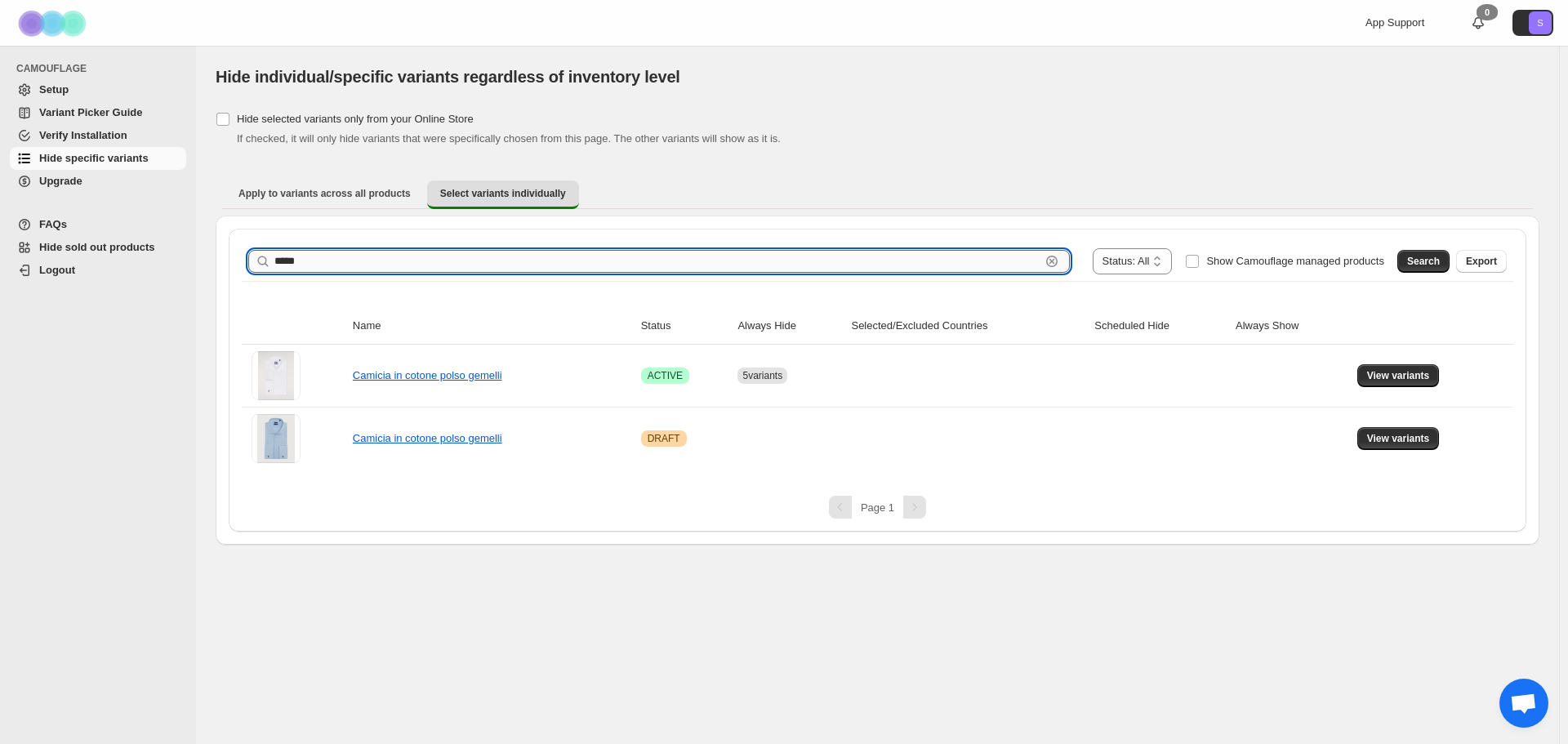
click at [481, 262] on input "*****" at bounding box center [657, 261] width 766 height 23
click at [447, 257] on input "***" at bounding box center [657, 261] width 766 height 23
click at [1426, 256] on span "Search" at bounding box center [1423, 261] width 33 height 13
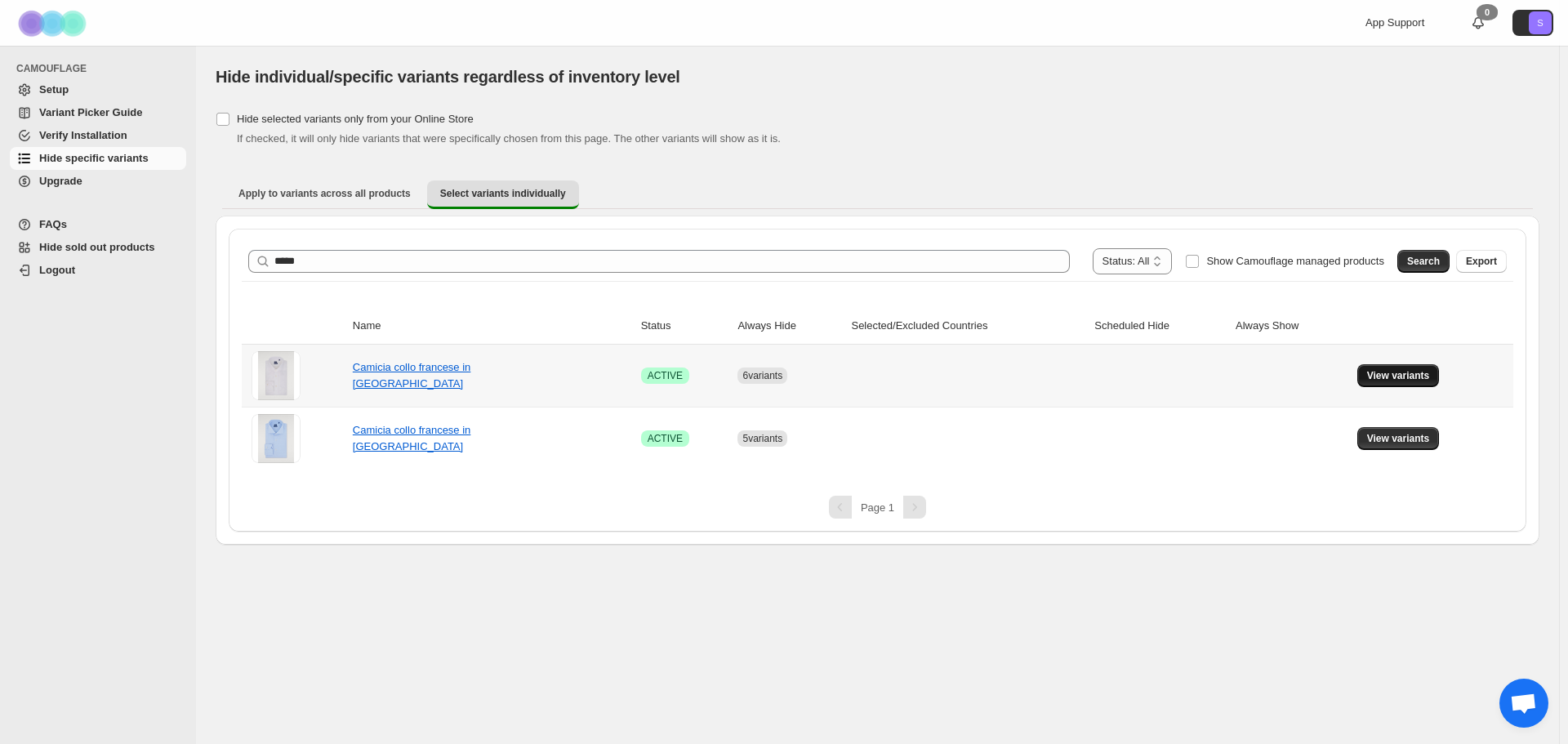
click at [1429, 384] on button "View variants" at bounding box center [1399, 376] width 83 height 23
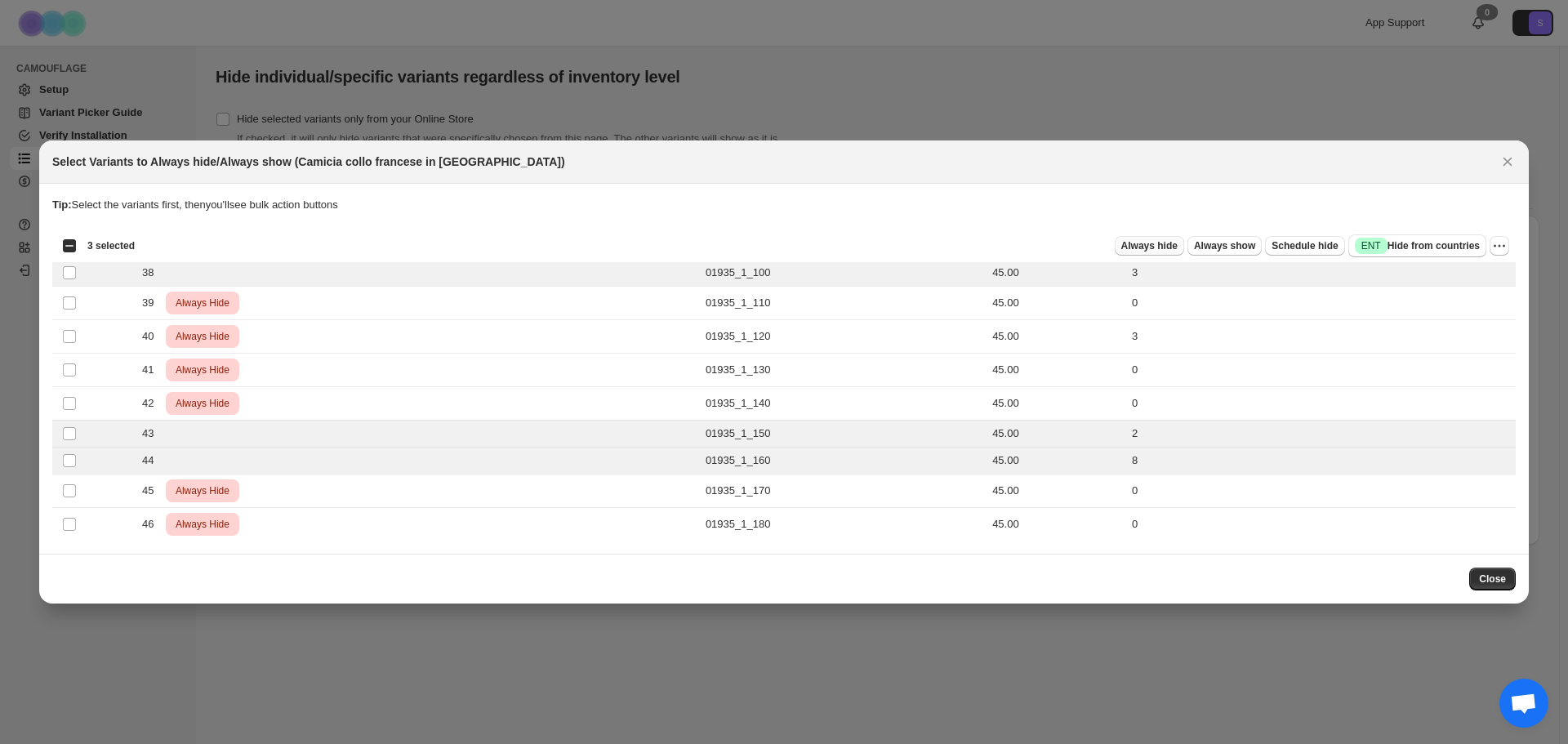
click at [1157, 245] on span "Always hide" at bounding box center [1149, 246] width 56 height 13
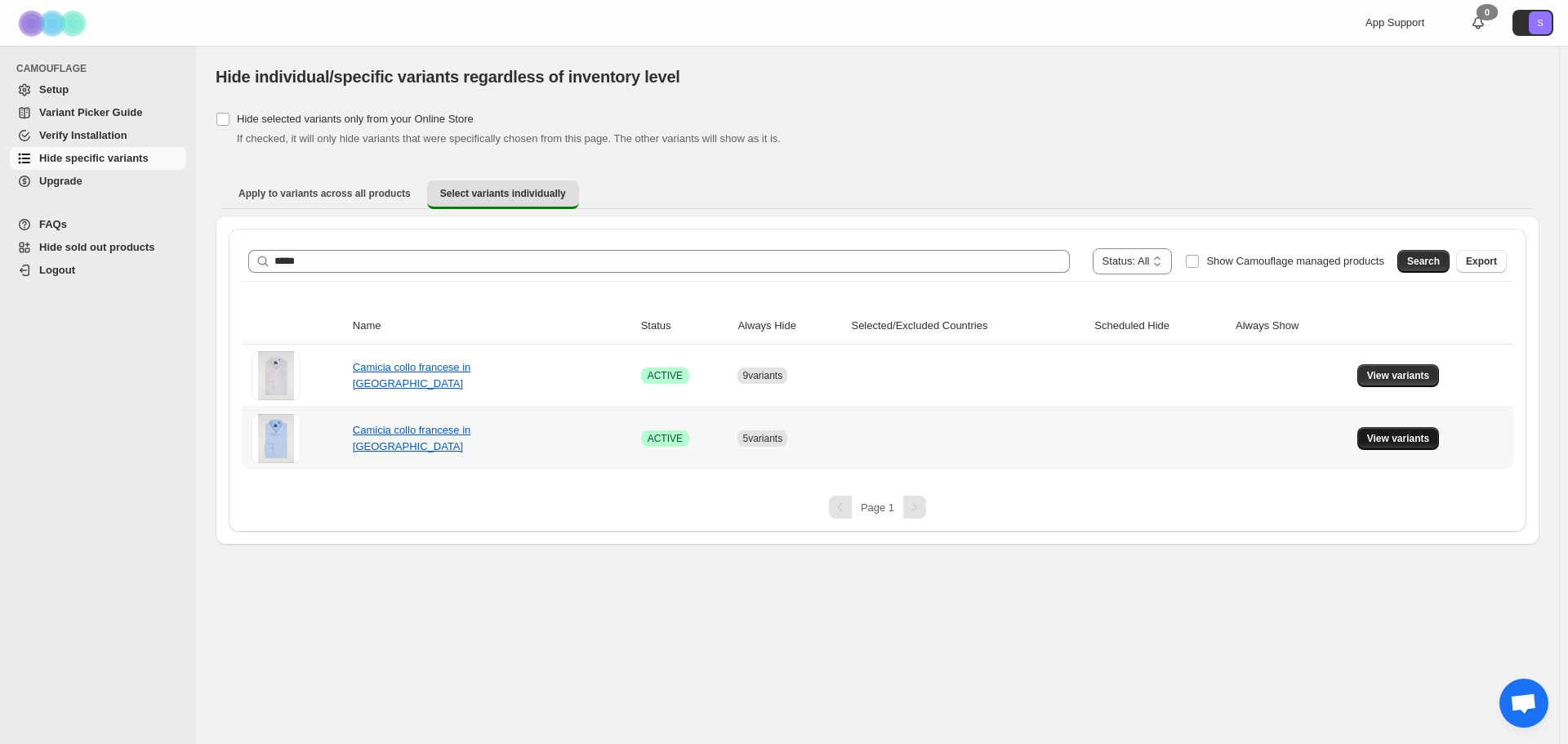
click at [1423, 445] on button "View variants" at bounding box center [1399, 439] width 83 height 23
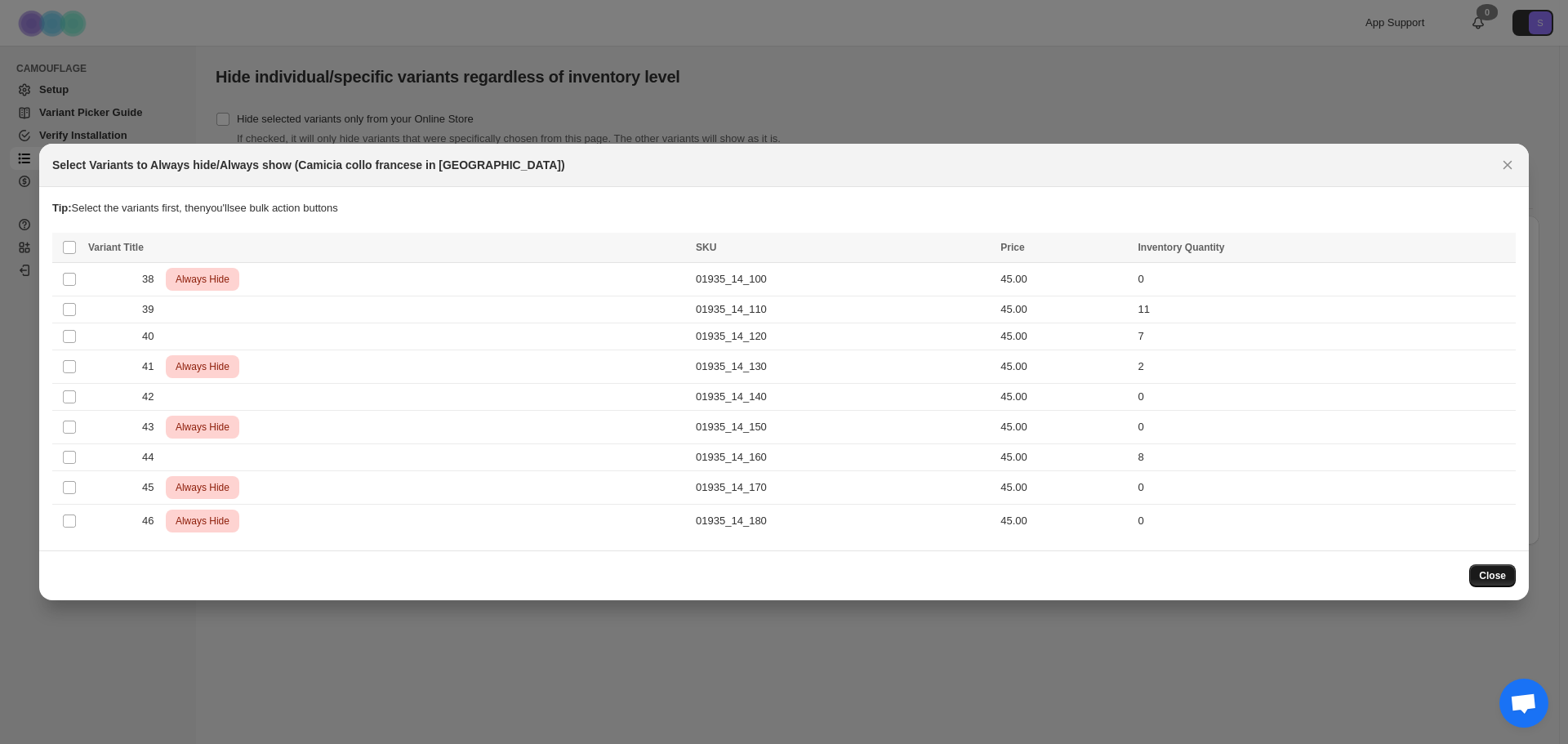
click at [1486, 579] on span "Close" at bounding box center [1492, 575] width 27 height 13
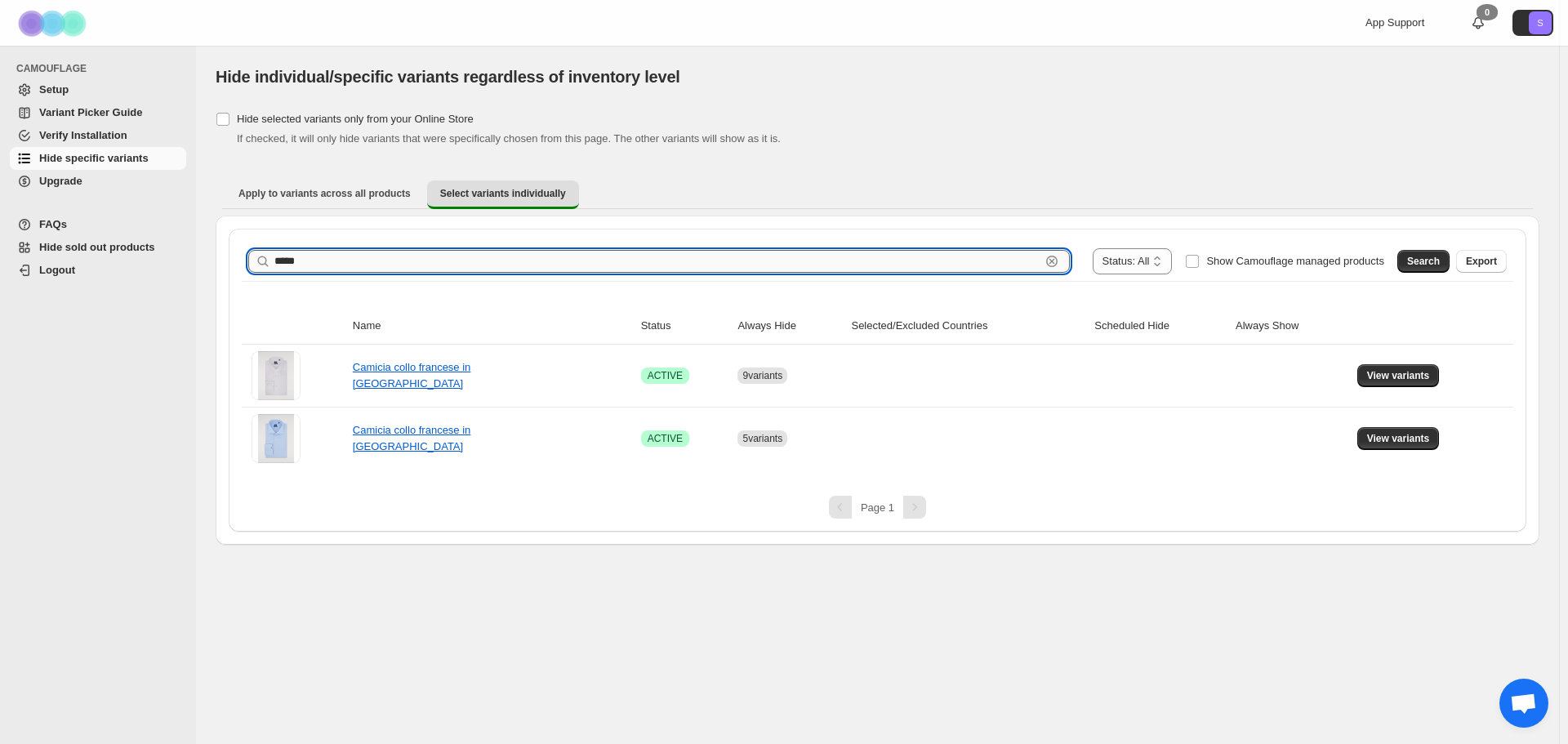
click at [355, 260] on input "*****" at bounding box center [657, 261] width 766 height 23
click at [1429, 263] on span "Search" at bounding box center [1423, 261] width 33 height 13
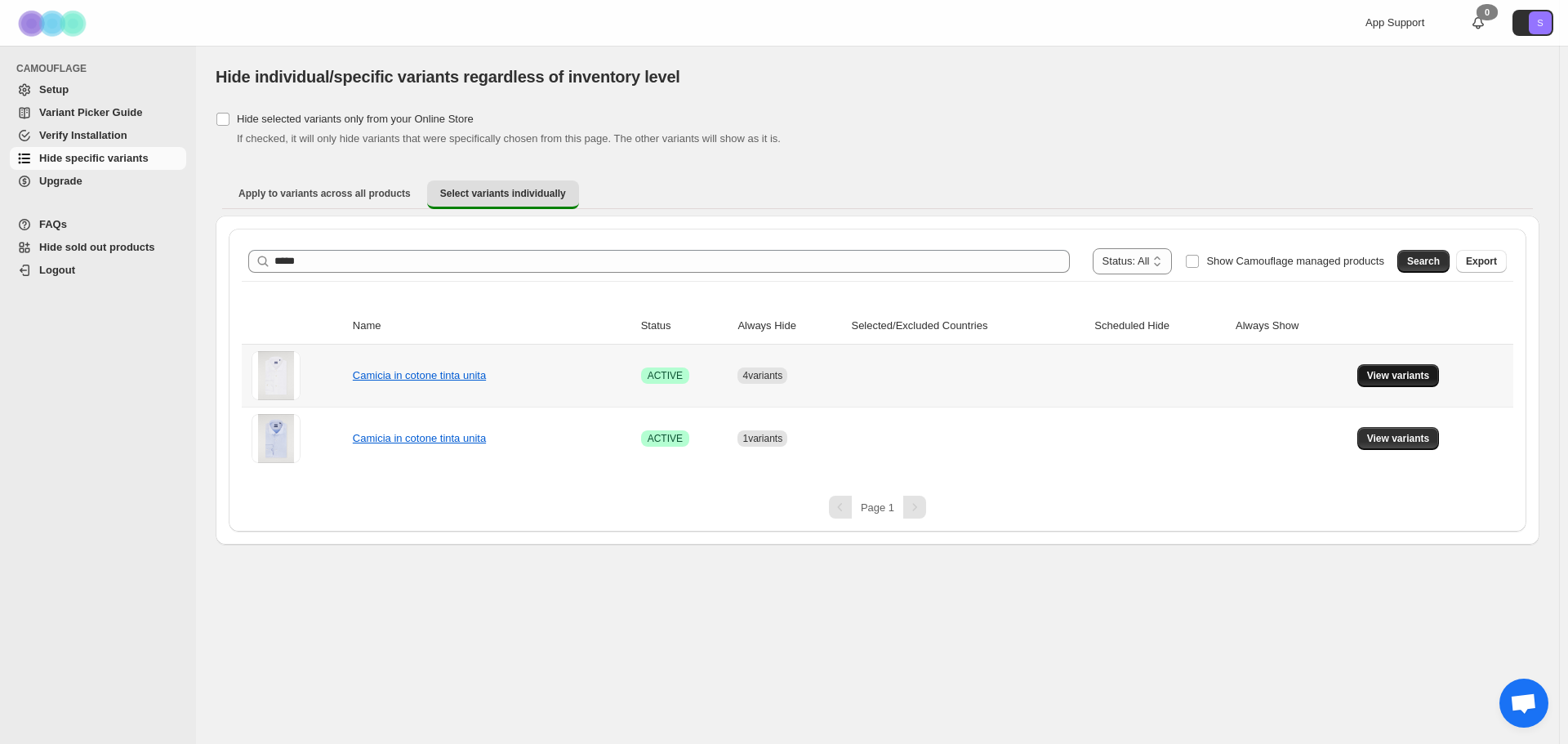
click at [1395, 379] on span "View variants" at bounding box center [1399, 376] width 63 height 13
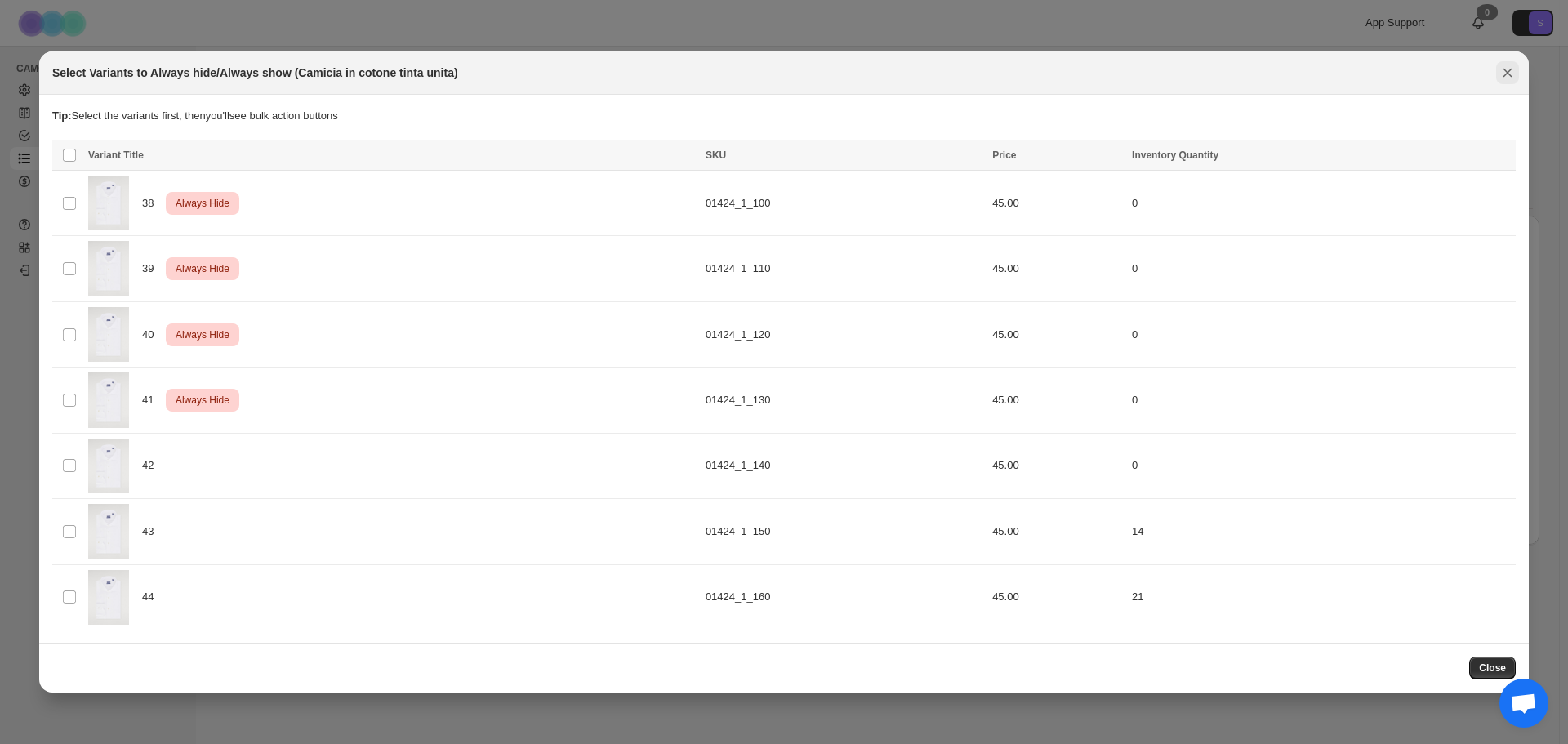
click at [1501, 67] on icon "Close" at bounding box center [1507, 73] width 16 height 16
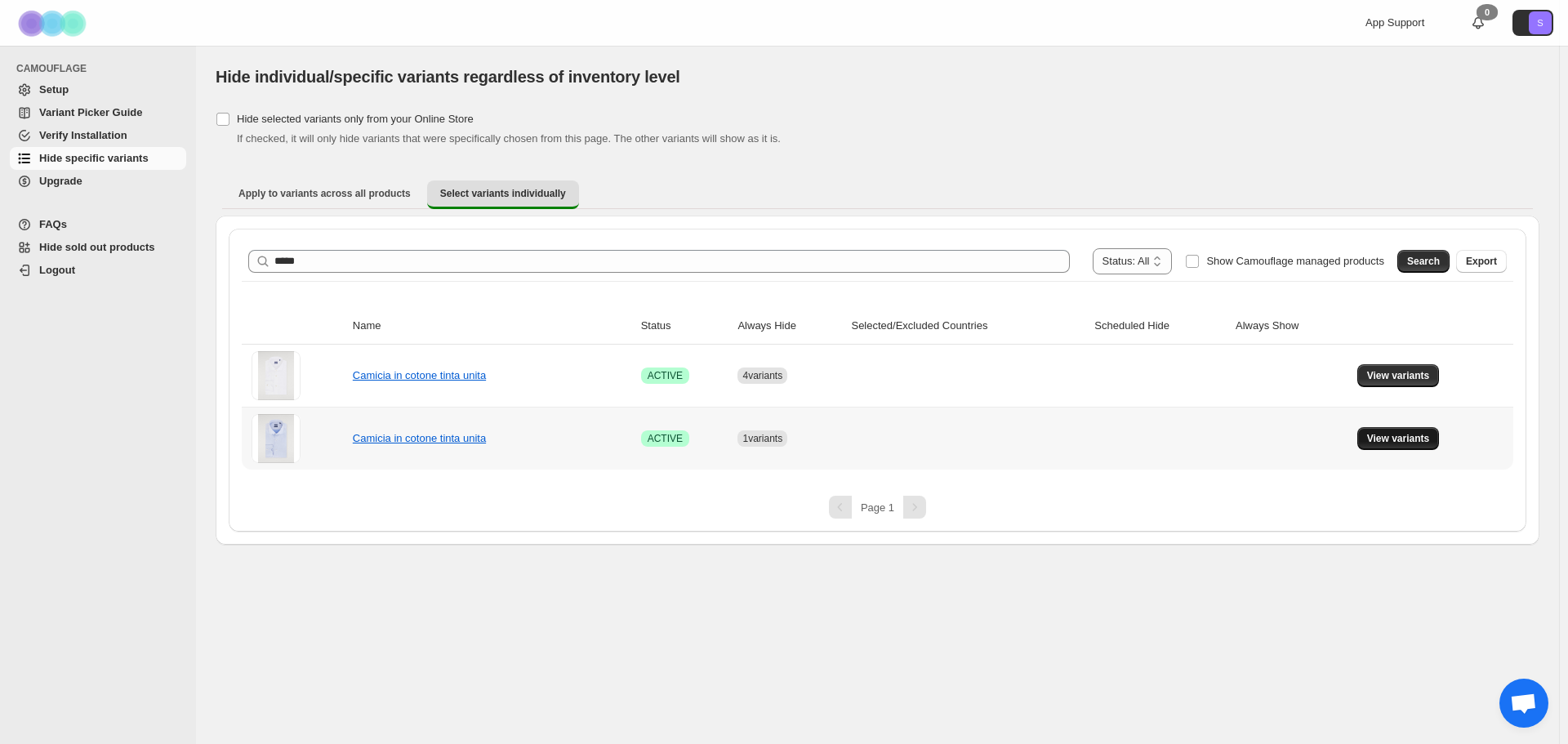
click at [1407, 444] on span "View variants" at bounding box center [1399, 439] width 63 height 13
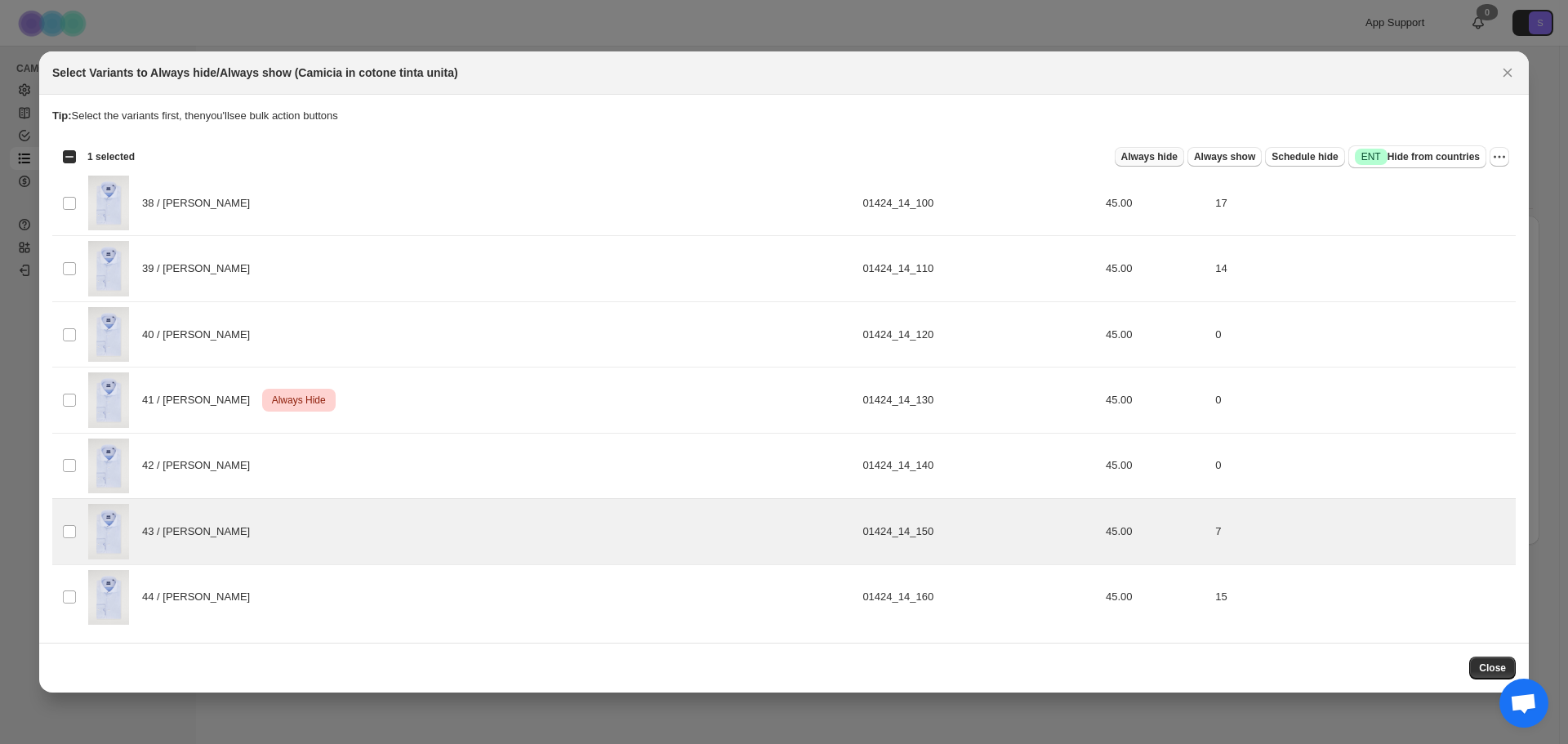
click at [1177, 162] on span "Always hide" at bounding box center [1149, 157] width 56 height 13
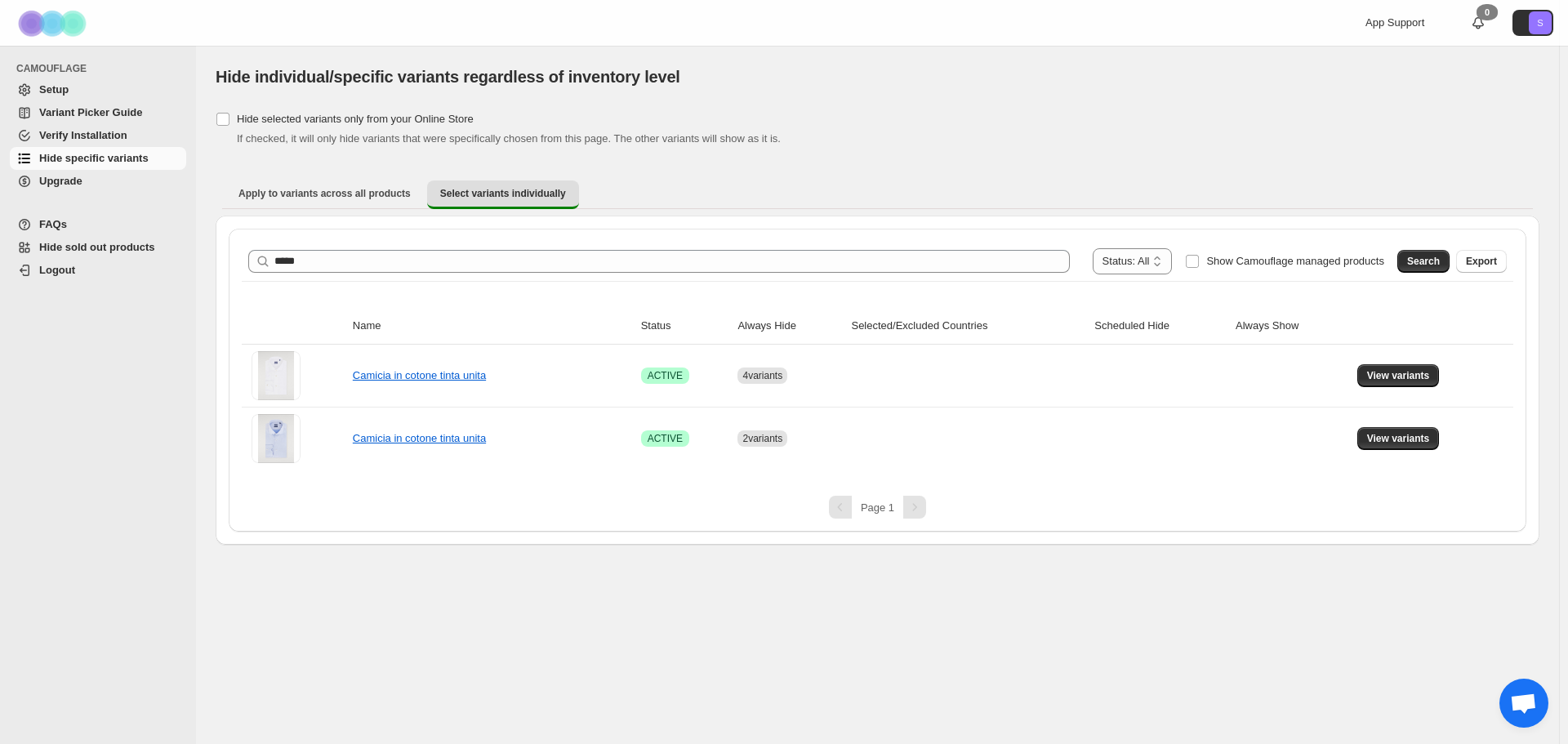
click at [504, 273] on div "**********" at bounding box center [877, 261] width 1258 height 26
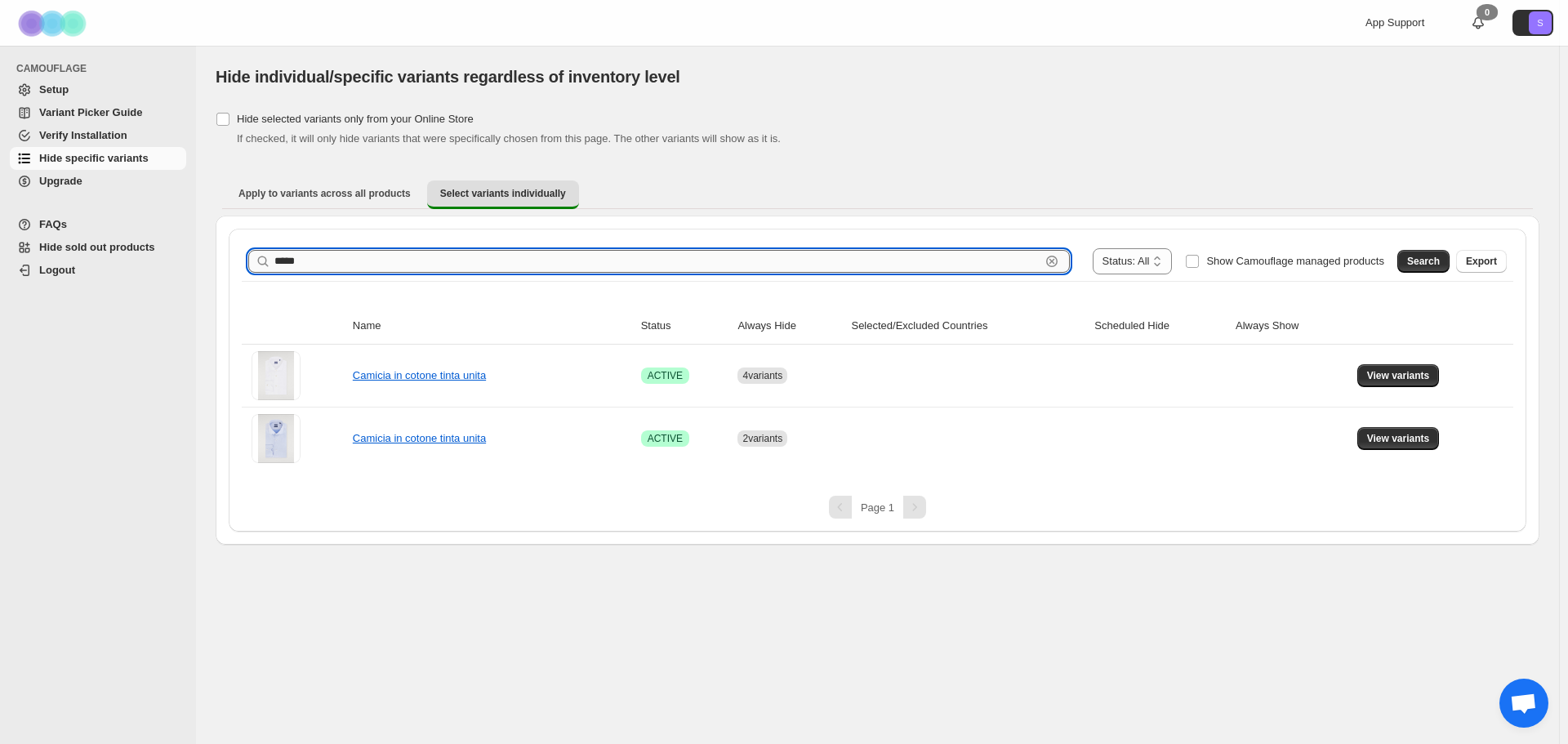
click at [504, 263] on input "*****" at bounding box center [657, 261] width 766 height 23
click at [1419, 263] on span "Search" at bounding box center [1423, 261] width 33 height 13
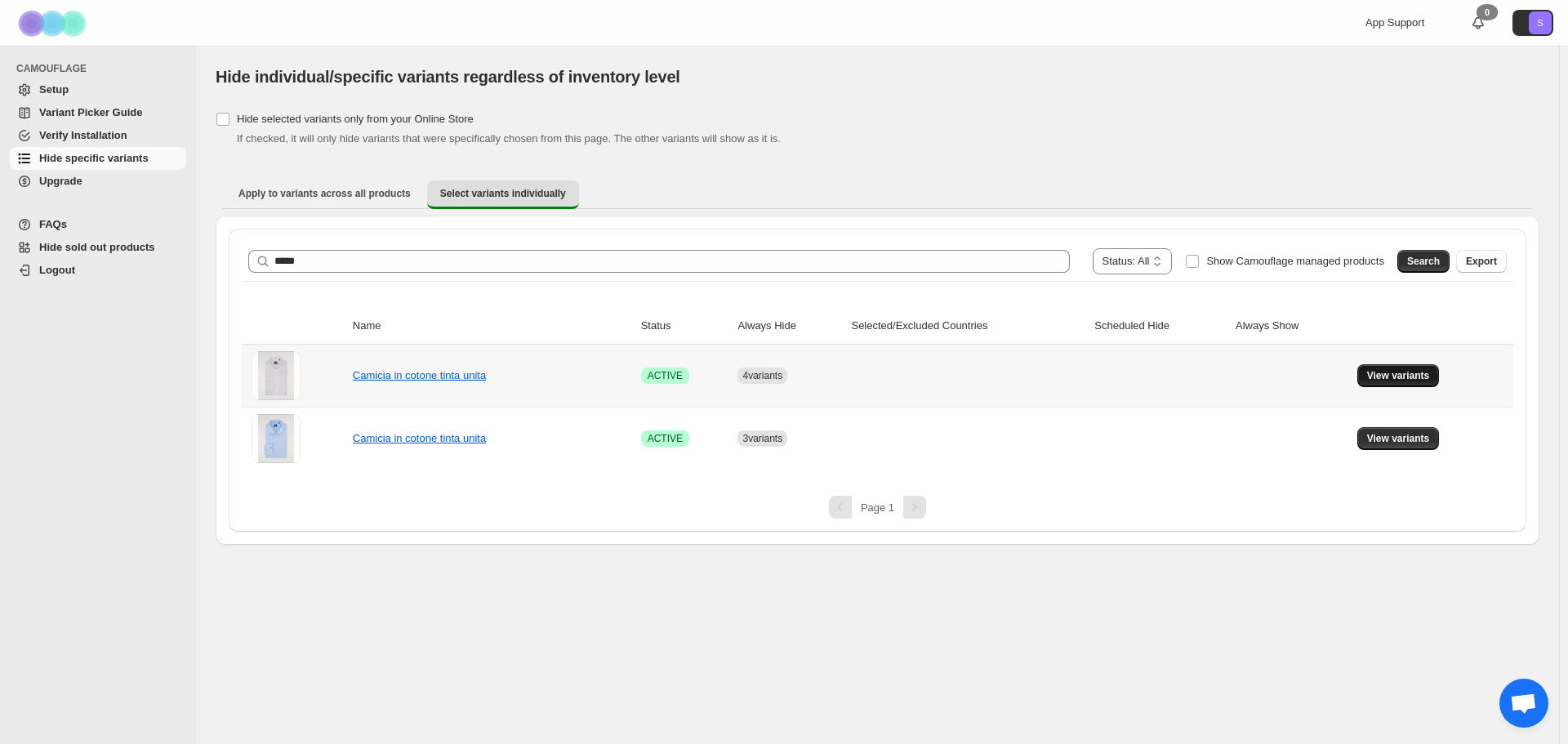
click at [1421, 383] on button "View variants" at bounding box center [1399, 376] width 83 height 23
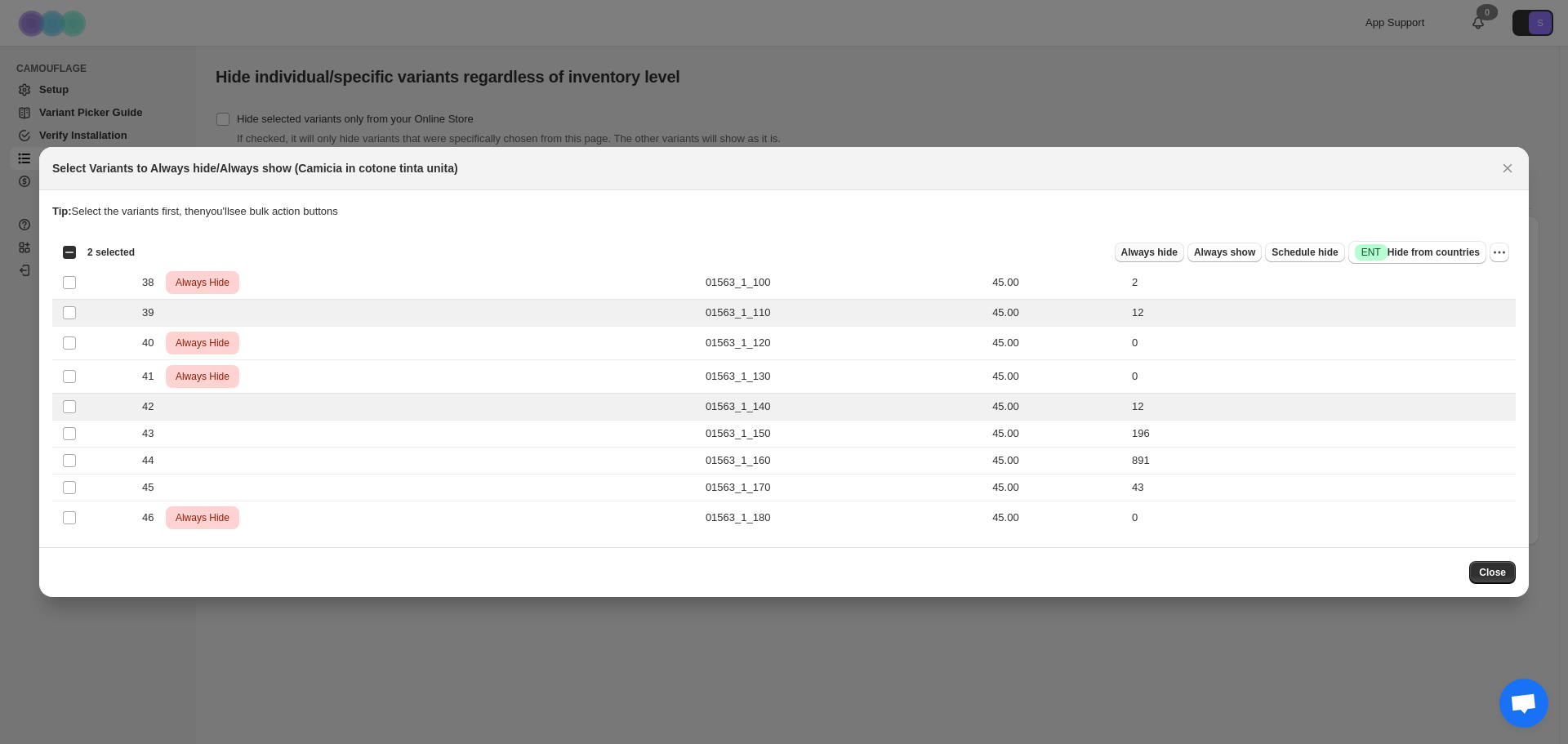
click at [1147, 250] on span "Always hide" at bounding box center [1149, 252] width 56 height 13
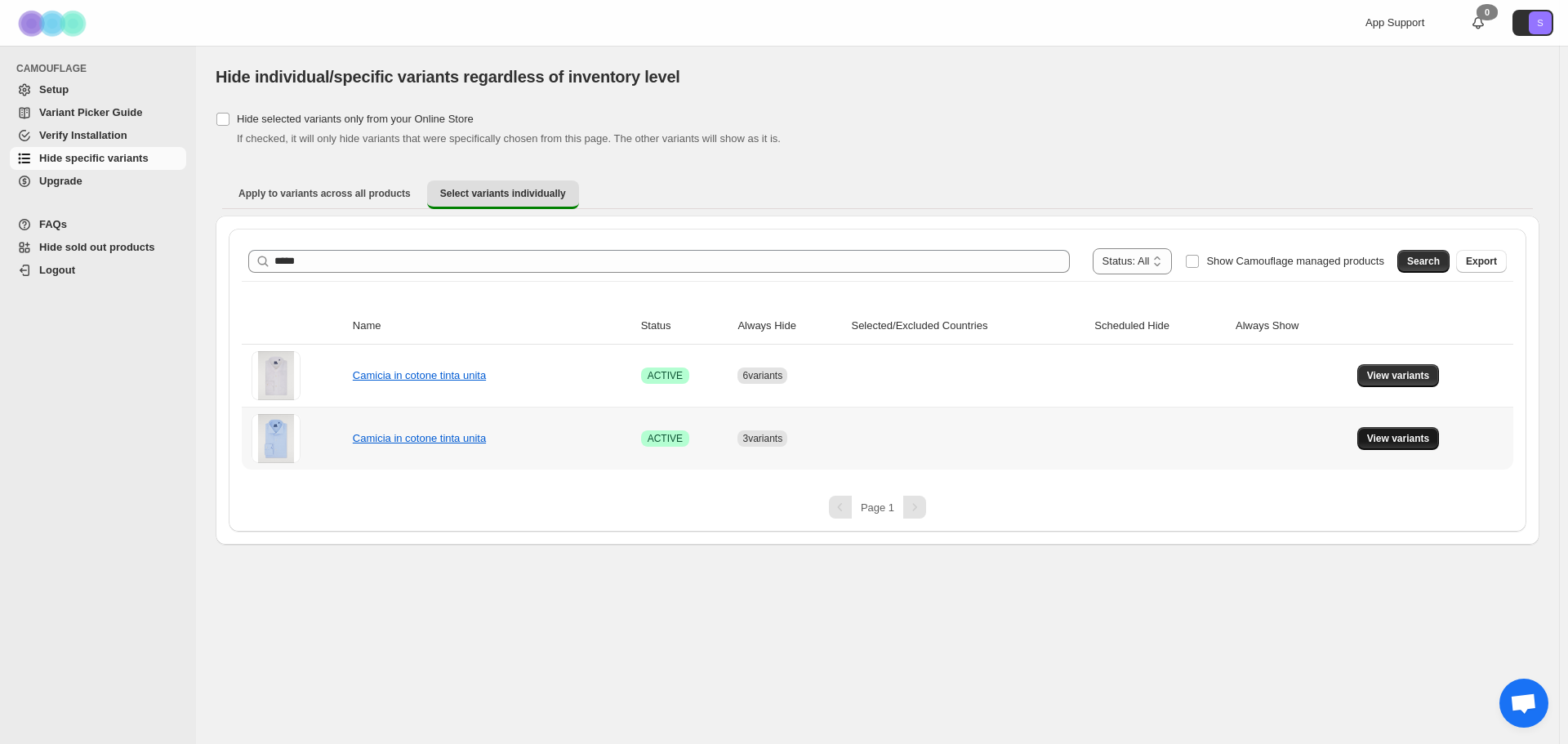
click at [1390, 436] on span "View variants" at bounding box center [1399, 439] width 63 height 13
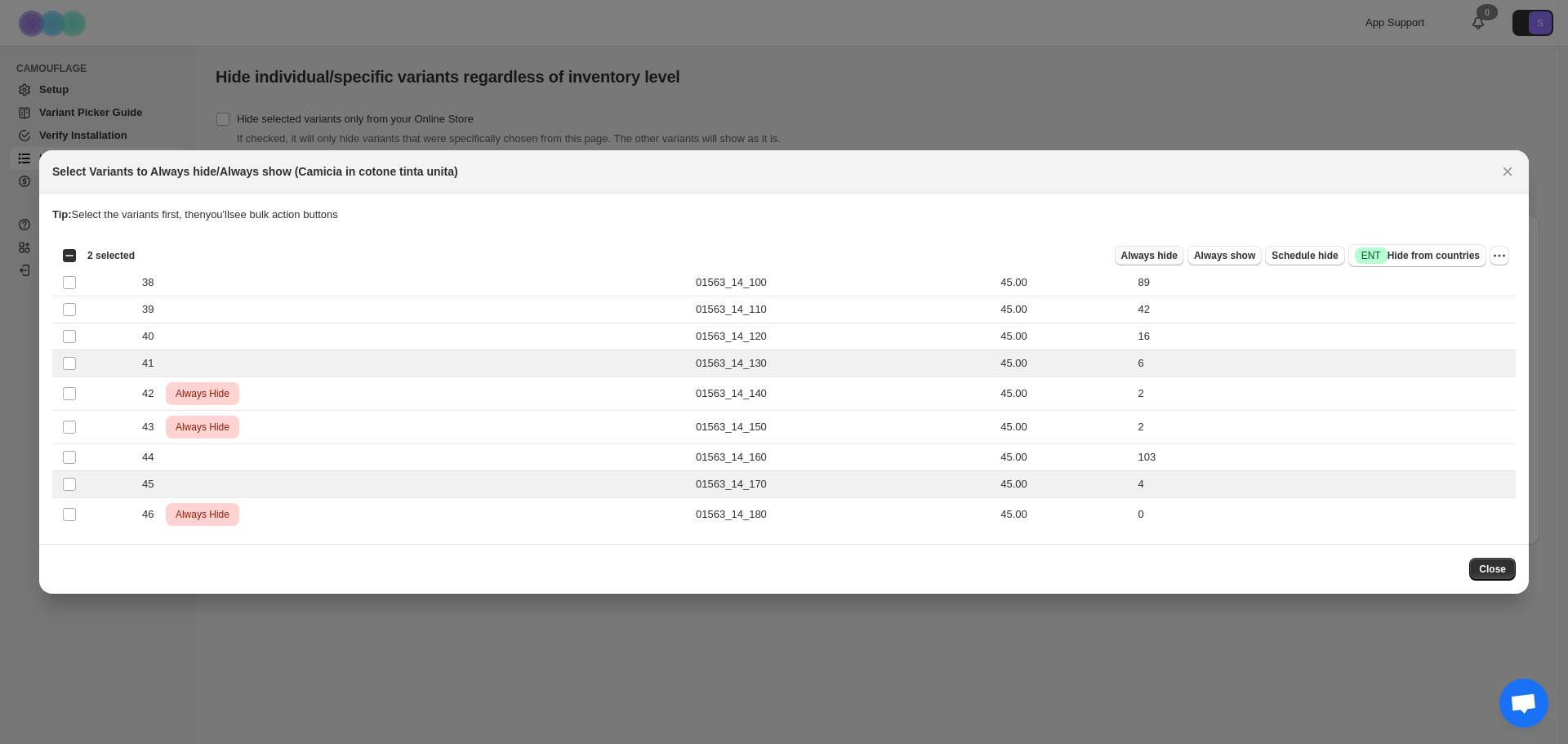
click at [1172, 257] on span "Always hide" at bounding box center [1149, 255] width 56 height 13
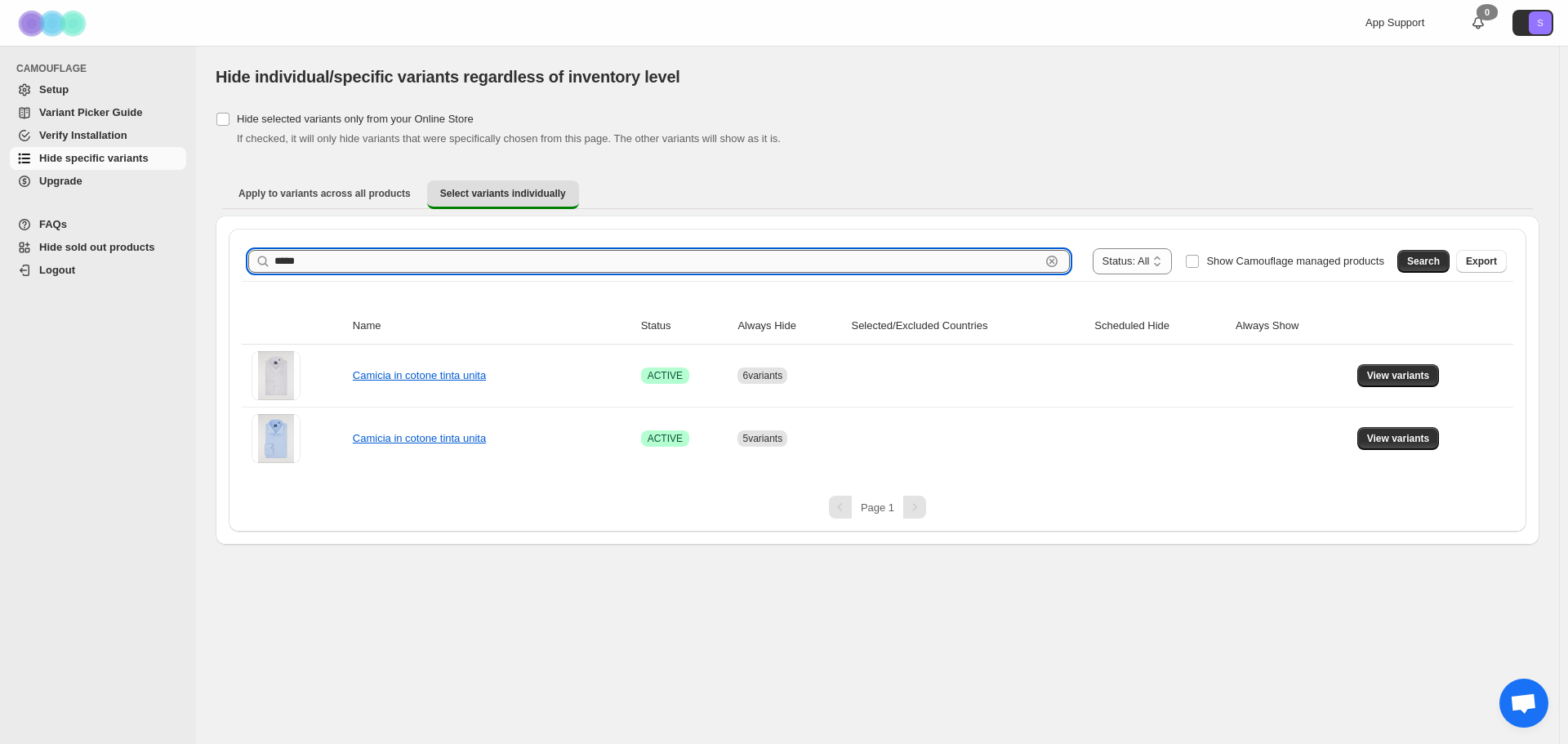
click at [494, 265] on input "*****" at bounding box center [657, 261] width 766 height 23
click at [1444, 256] on button "Search" at bounding box center [1423, 261] width 52 height 23
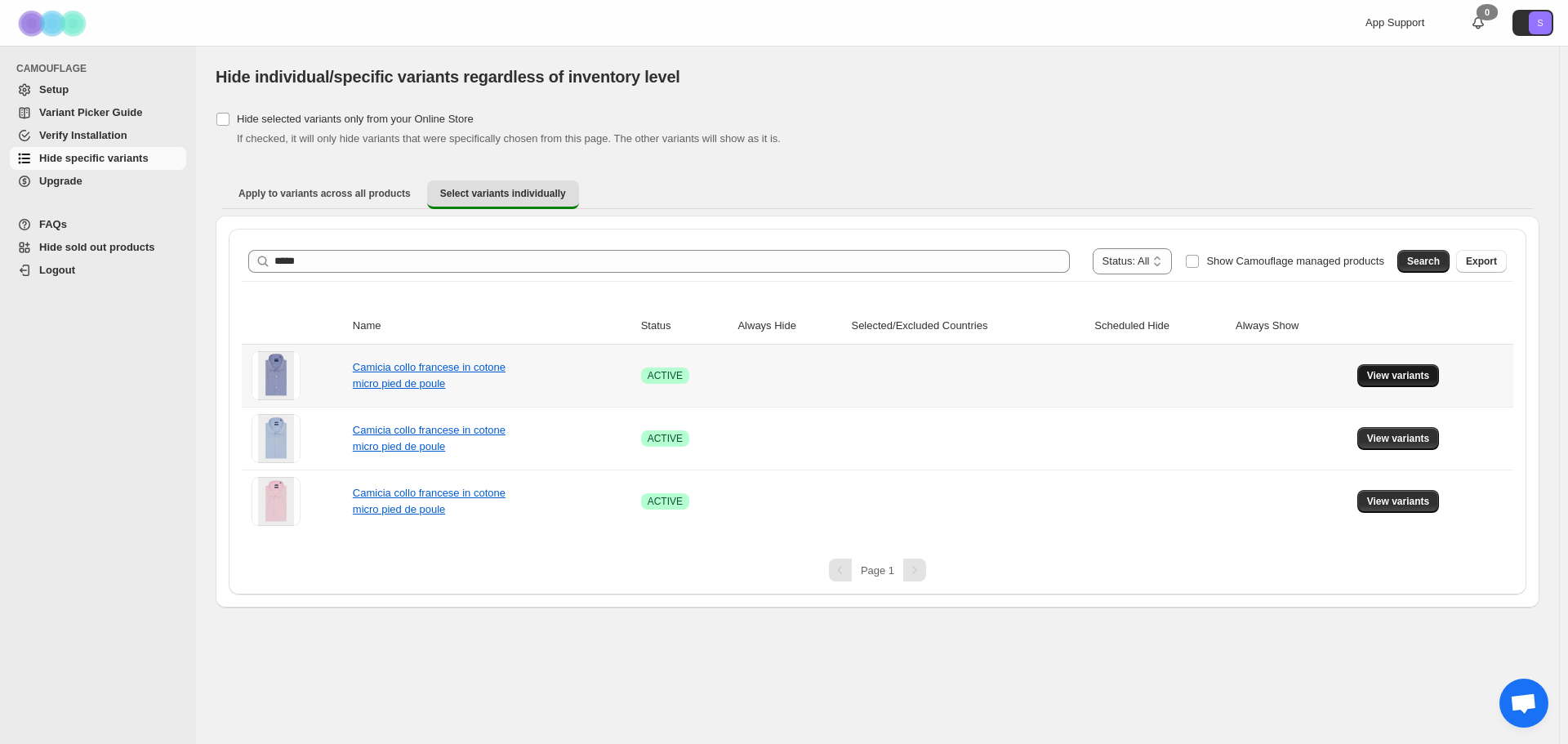
click at [1387, 382] on button "View variants" at bounding box center [1399, 376] width 83 height 23
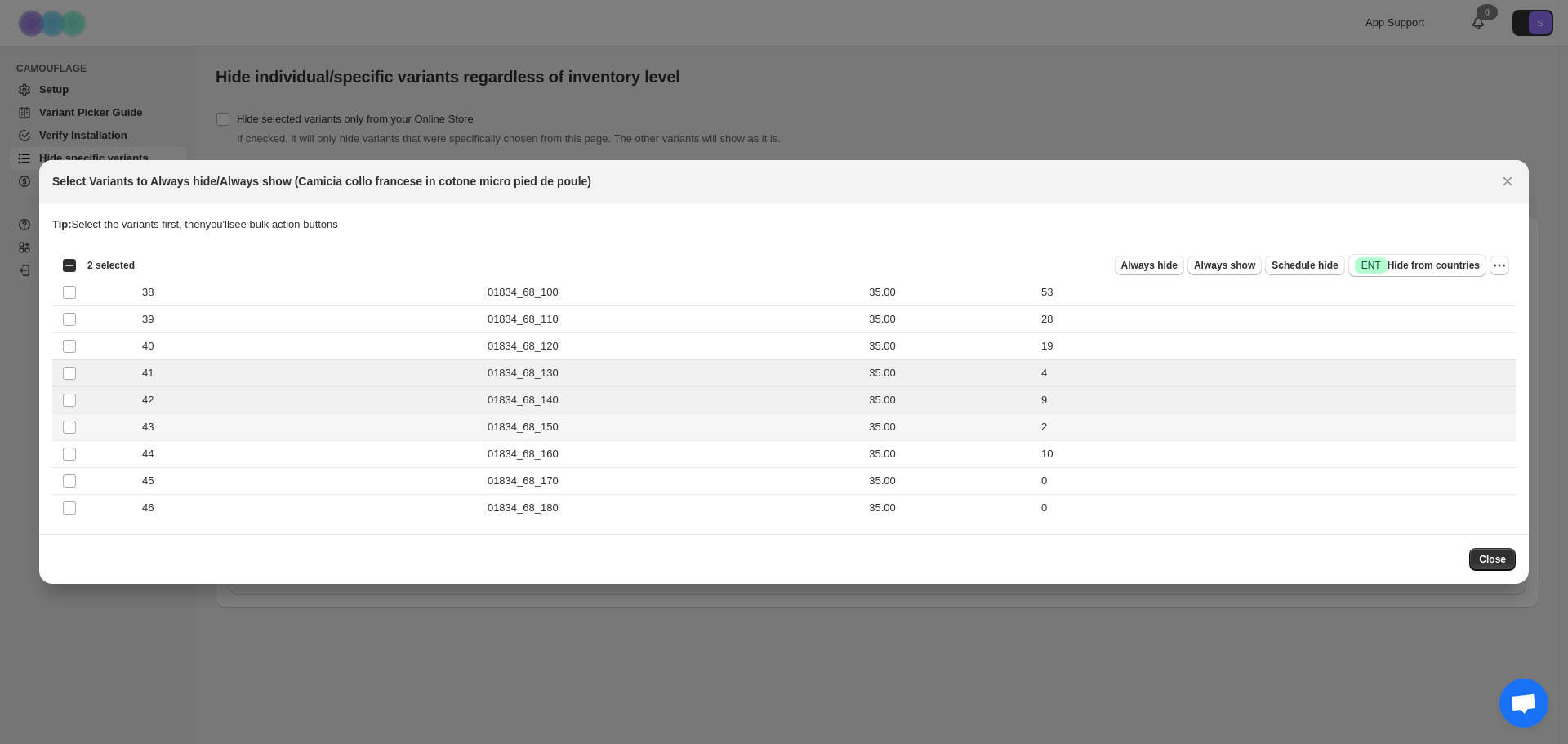
click at [58, 422] on td "Select product variant" at bounding box center [68, 427] width 31 height 27
click at [1177, 267] on span "Always hide" at bounding box center [1149, 265] width 56 height 13
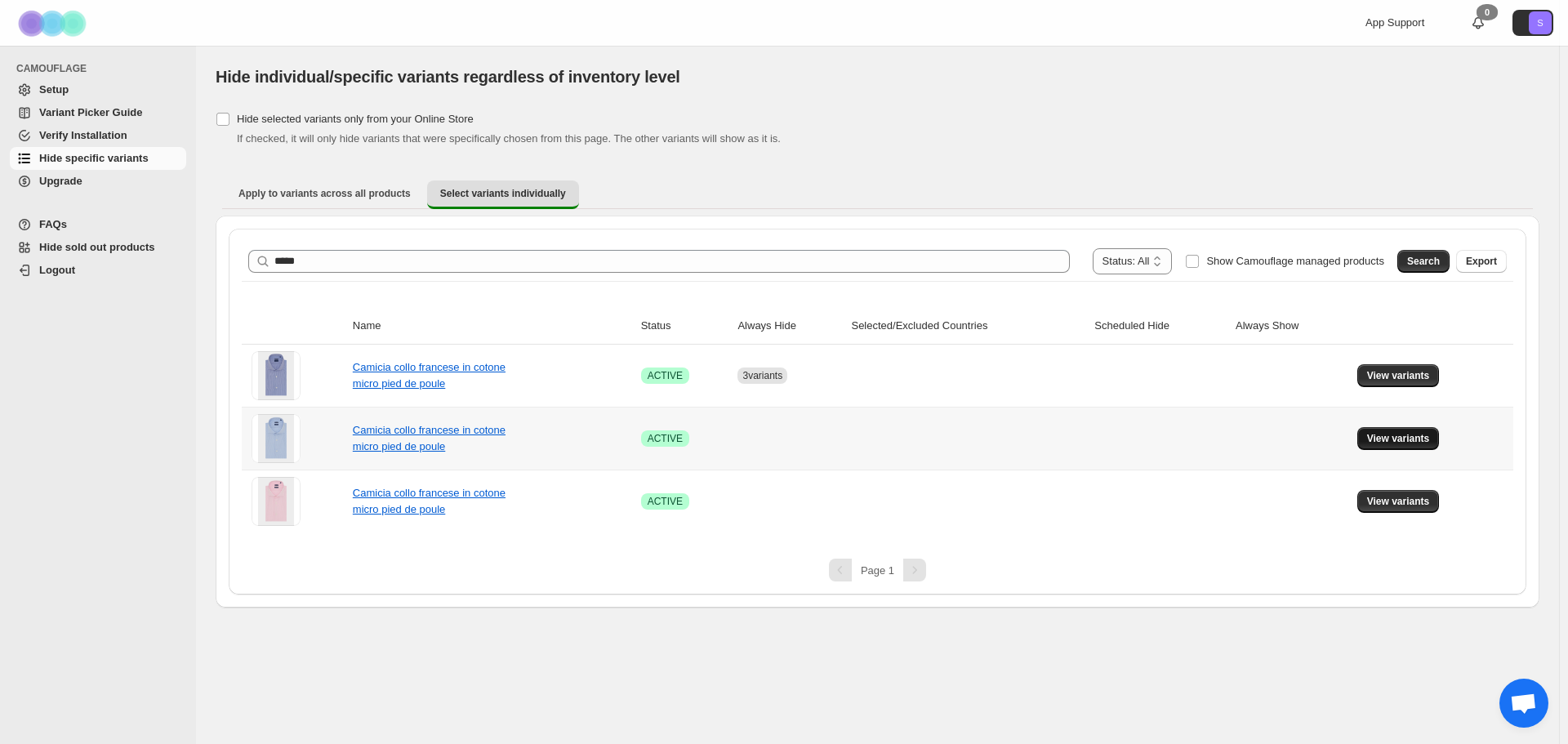
click at [1408, 436] on span "View variants" at bounding box center [1399, 439] width 63 height 13
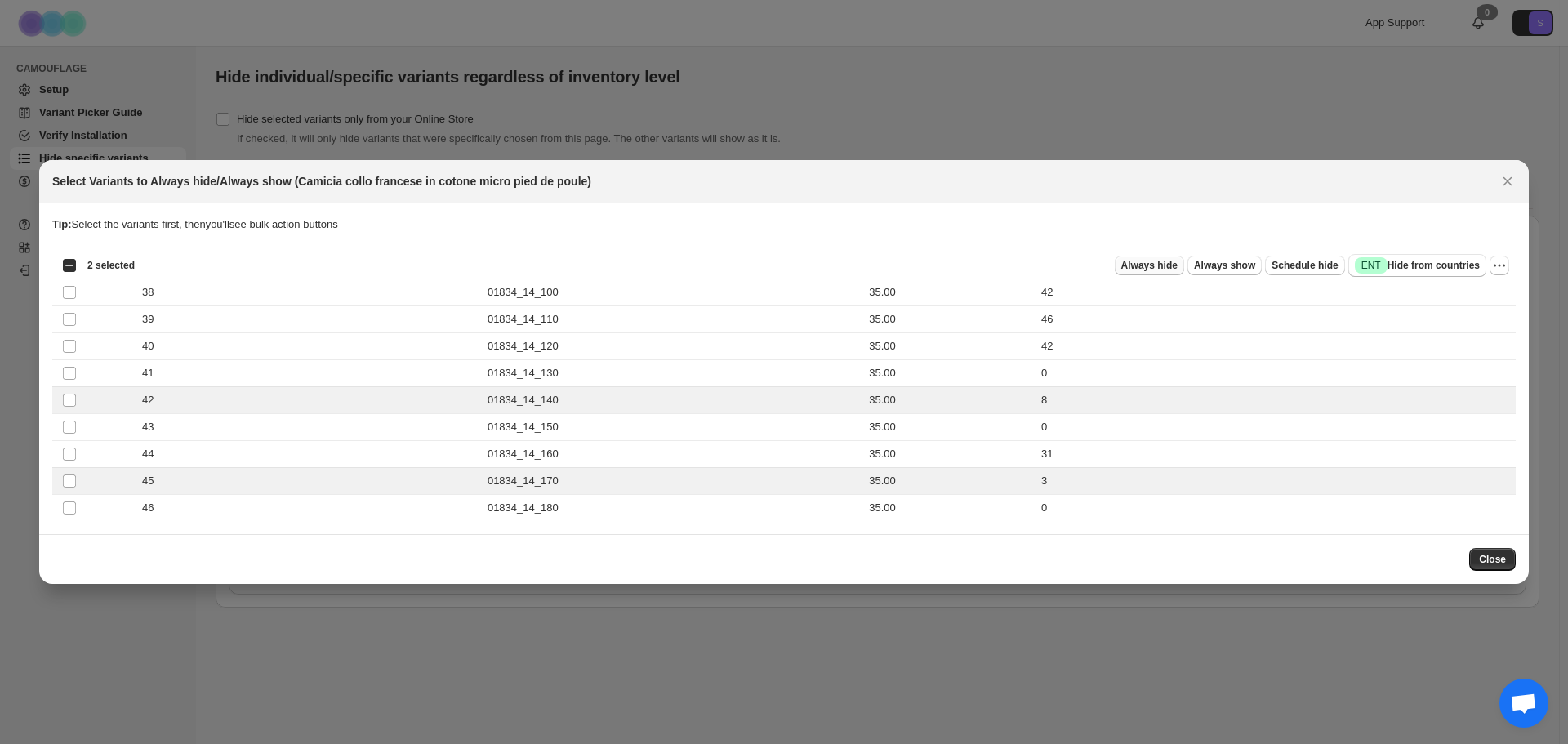
click at [1164, 270] on span "Always hide" at bounding box center [1149, 265] width 56 height 13
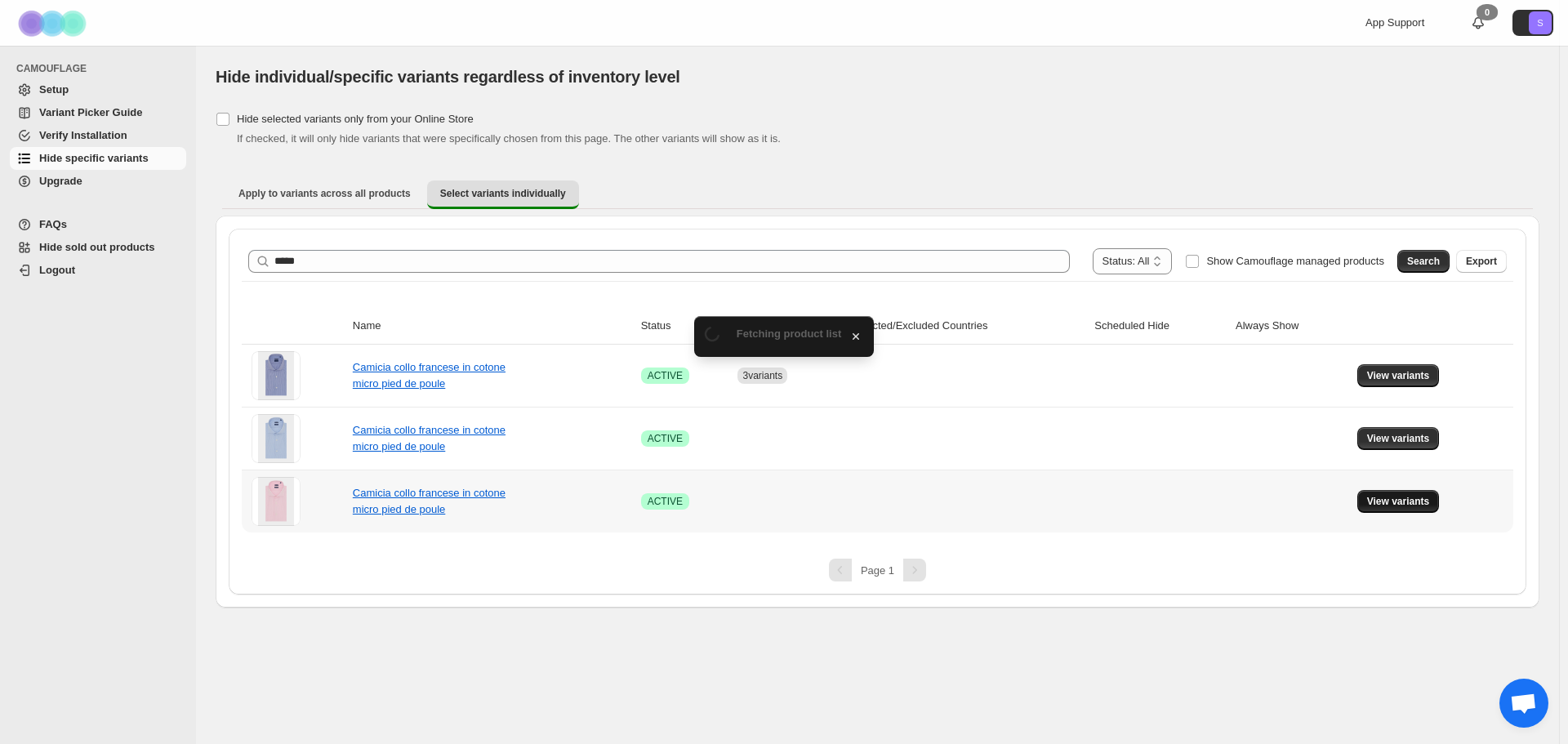
click at [1406, 503] on span "View variants" at bounding box center [1399, 501] width 63 height 13
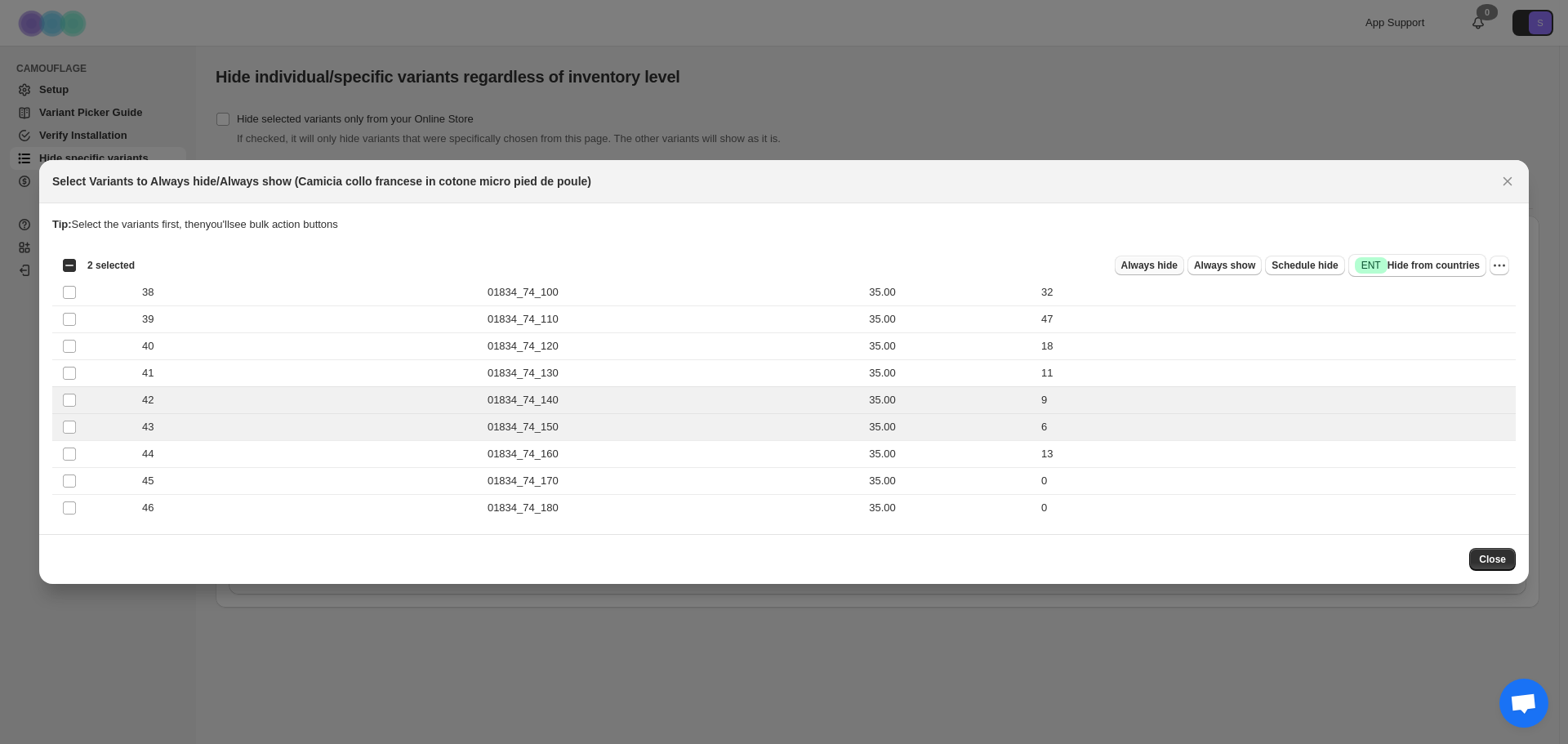
click at [1160, 266] on span "Always hide" at bounding box center [1149, 265] width 56 height 13
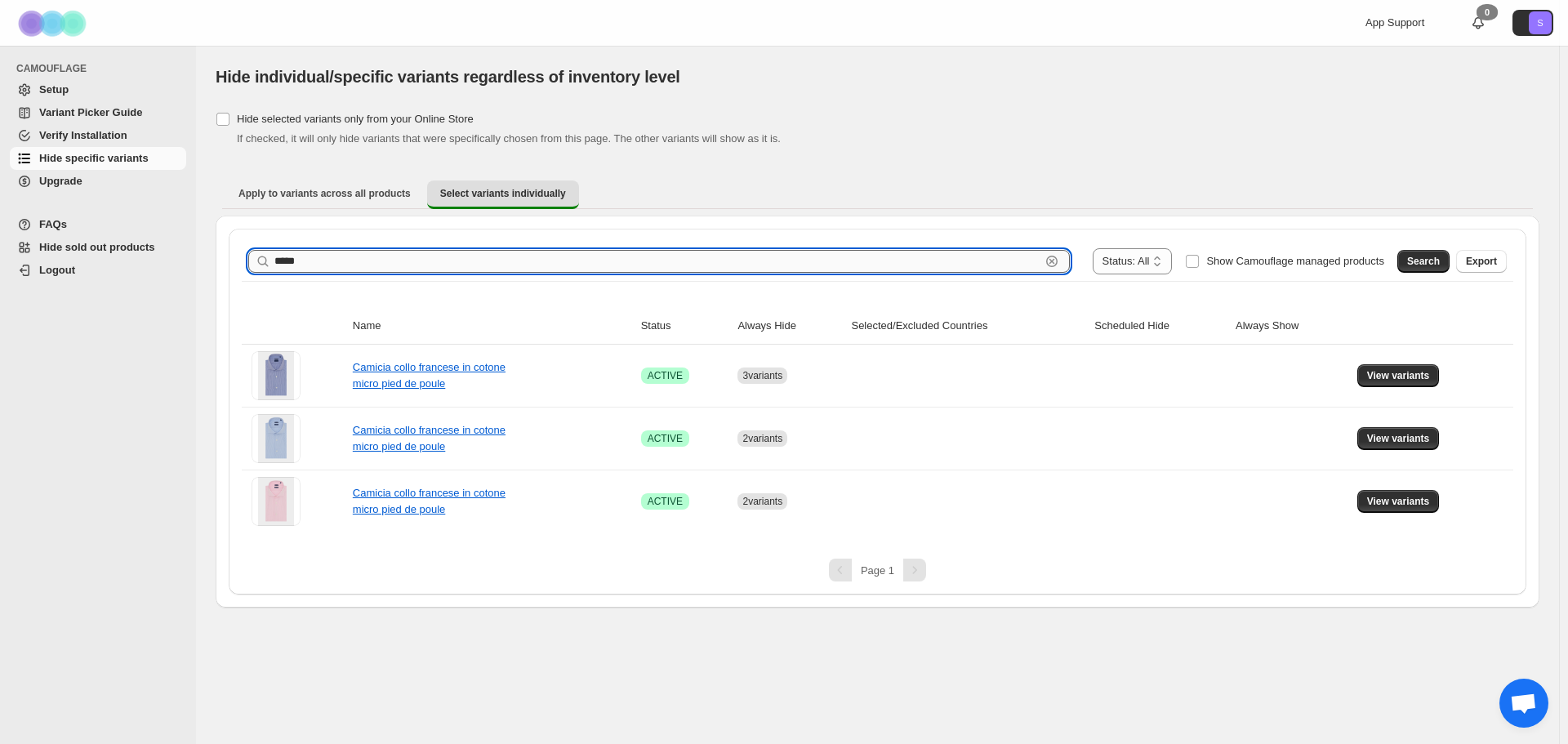
click at [328, 260] on input "*****" at bounding box center [657, 261] width 766 height 23
click at [1439, 268] on button "Search" at bounding box center [1423, 261] width 52 height 23
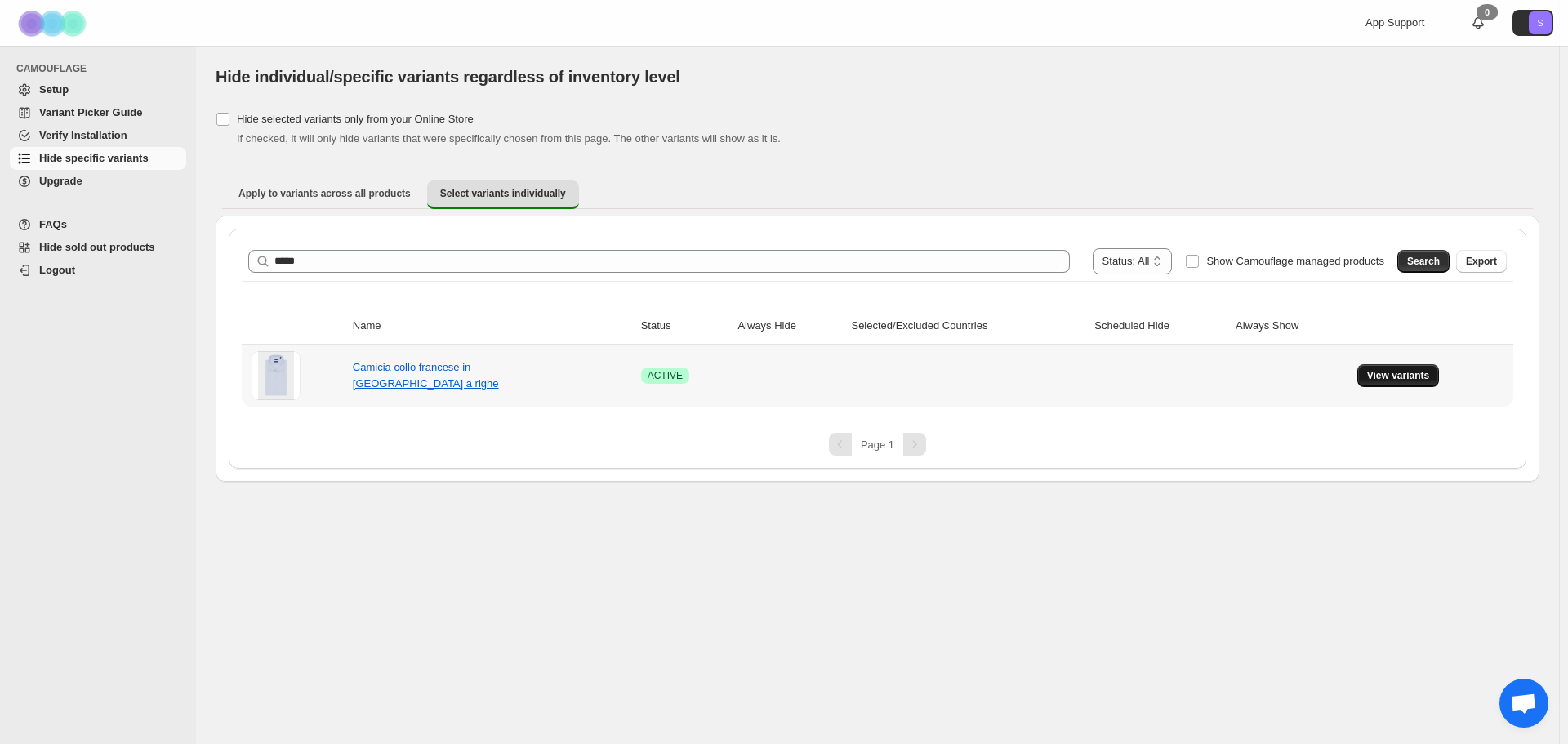
click at [1409, 375] on span "View variants" at bounding box center [1399, 376] width 63 height 13
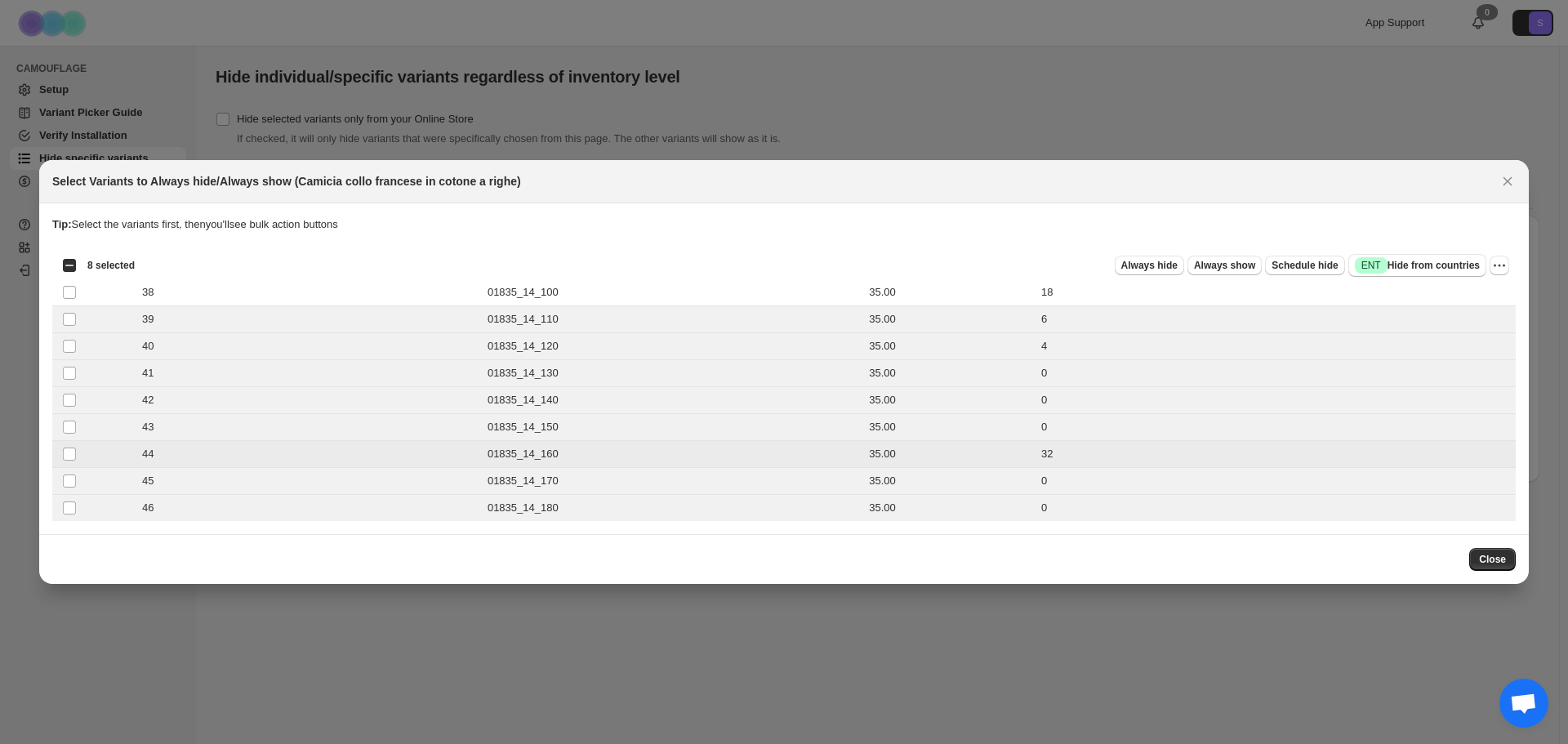
click at [78, 452] on td "Select product variant" at bounding box center [68, 454] width 31 height 27
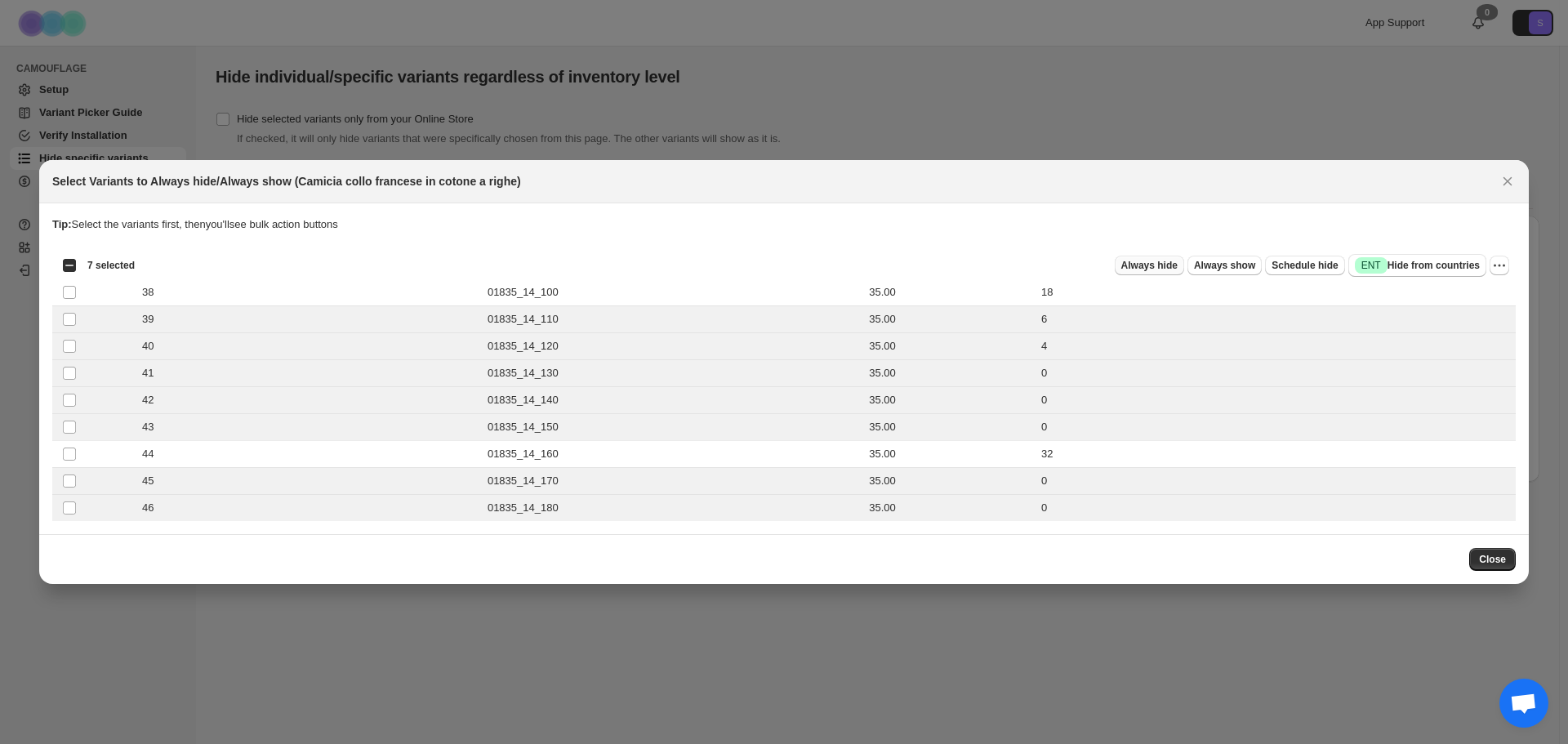
click at [1177, 264] on span "Always hide" at bounding box center [1149, 265] width 56 height 13
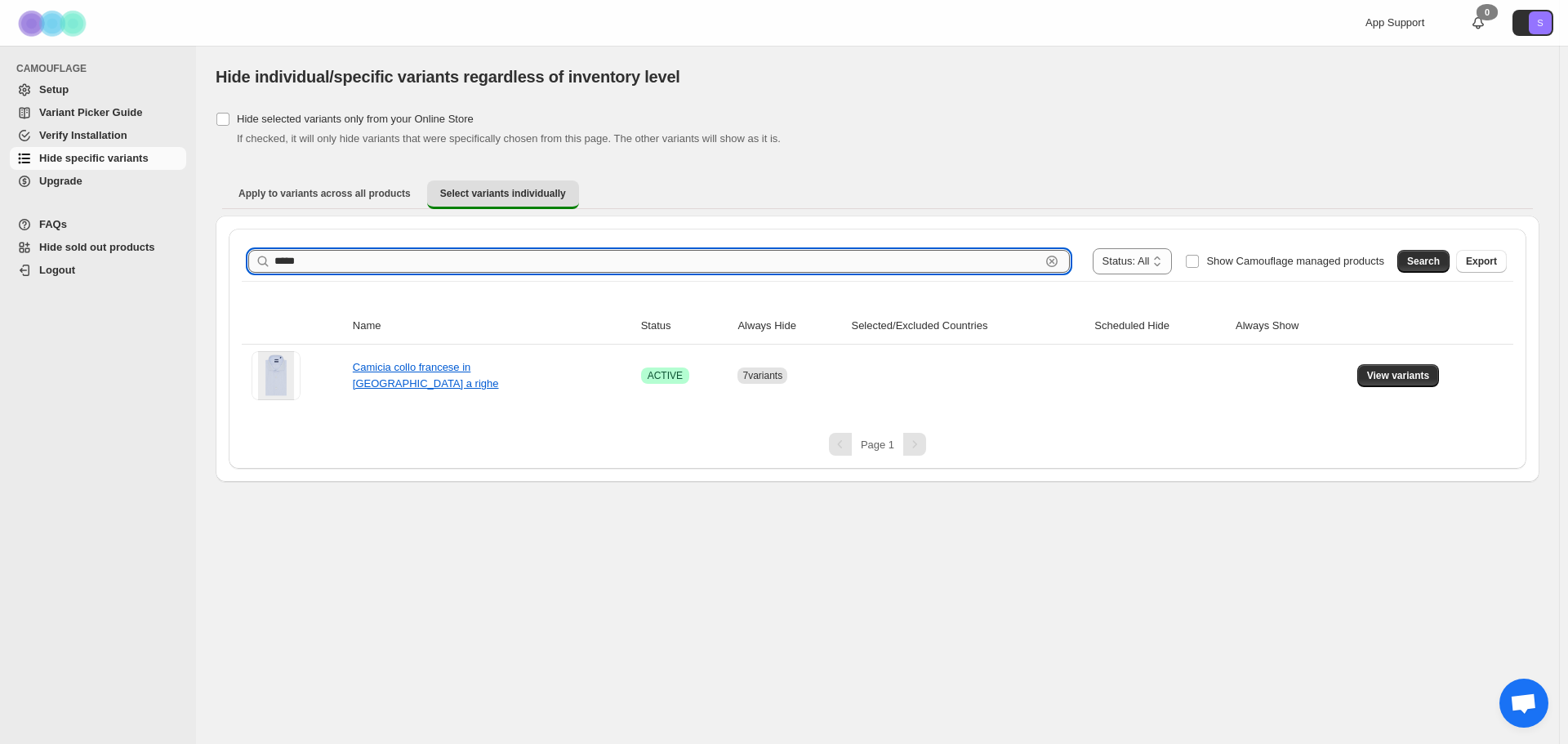
click at [710, 258] on input "*****" at bounding box center [657, 261] width 766 height 23
click at [1421, 264] on span "Search" at bounding box center [1423, 261] width 33 height 13
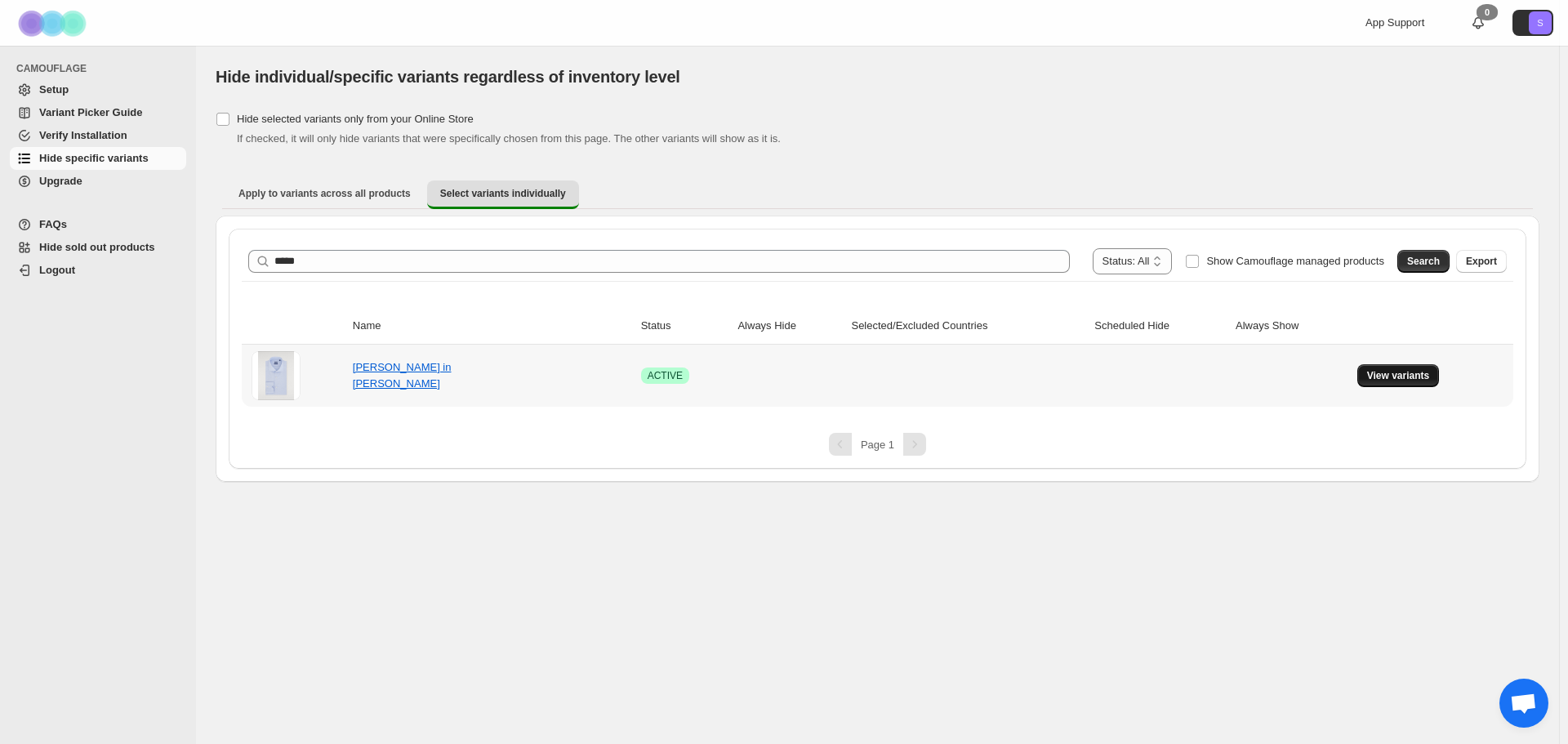
click at [1399, 381] on span "View variants" at bounding box center [1399, 376] width 63 height 13
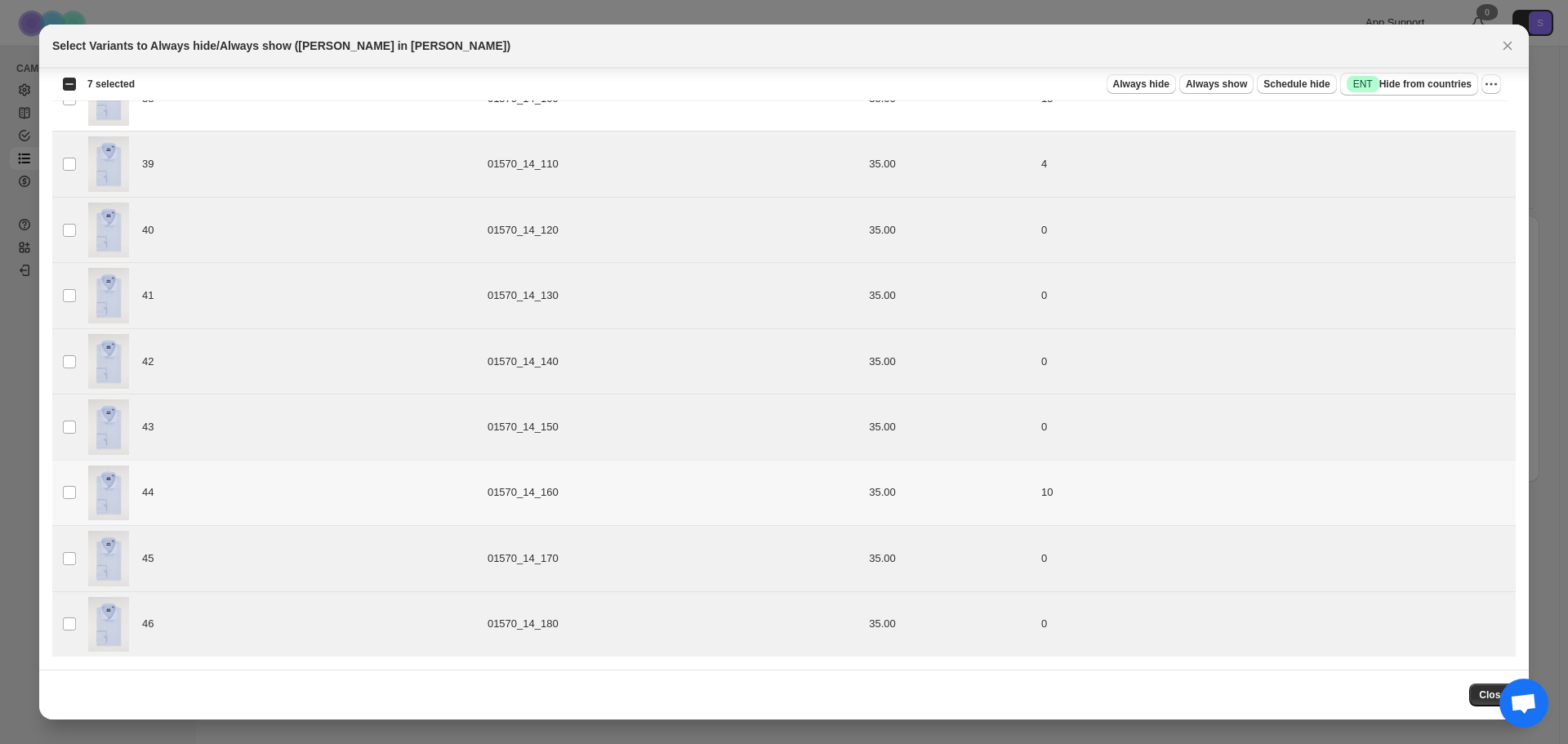
scroll to position [78, 0]
click at [1125, 81] on button "Always hide" at bounding box center [1141, 84] width 70 height 20
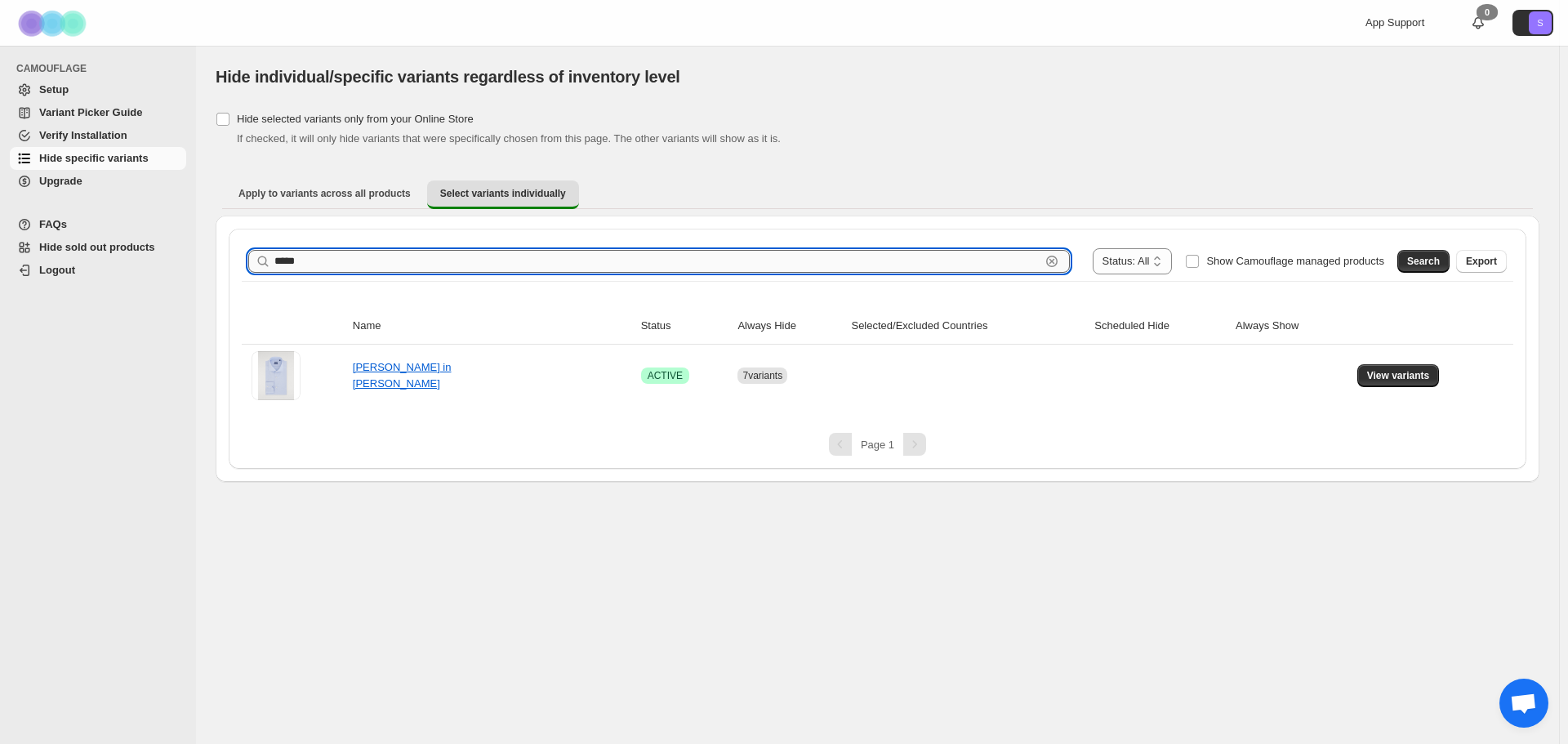
click at [463, 268] on input "*****" at bounding box center [657, 261] width 766 height 23
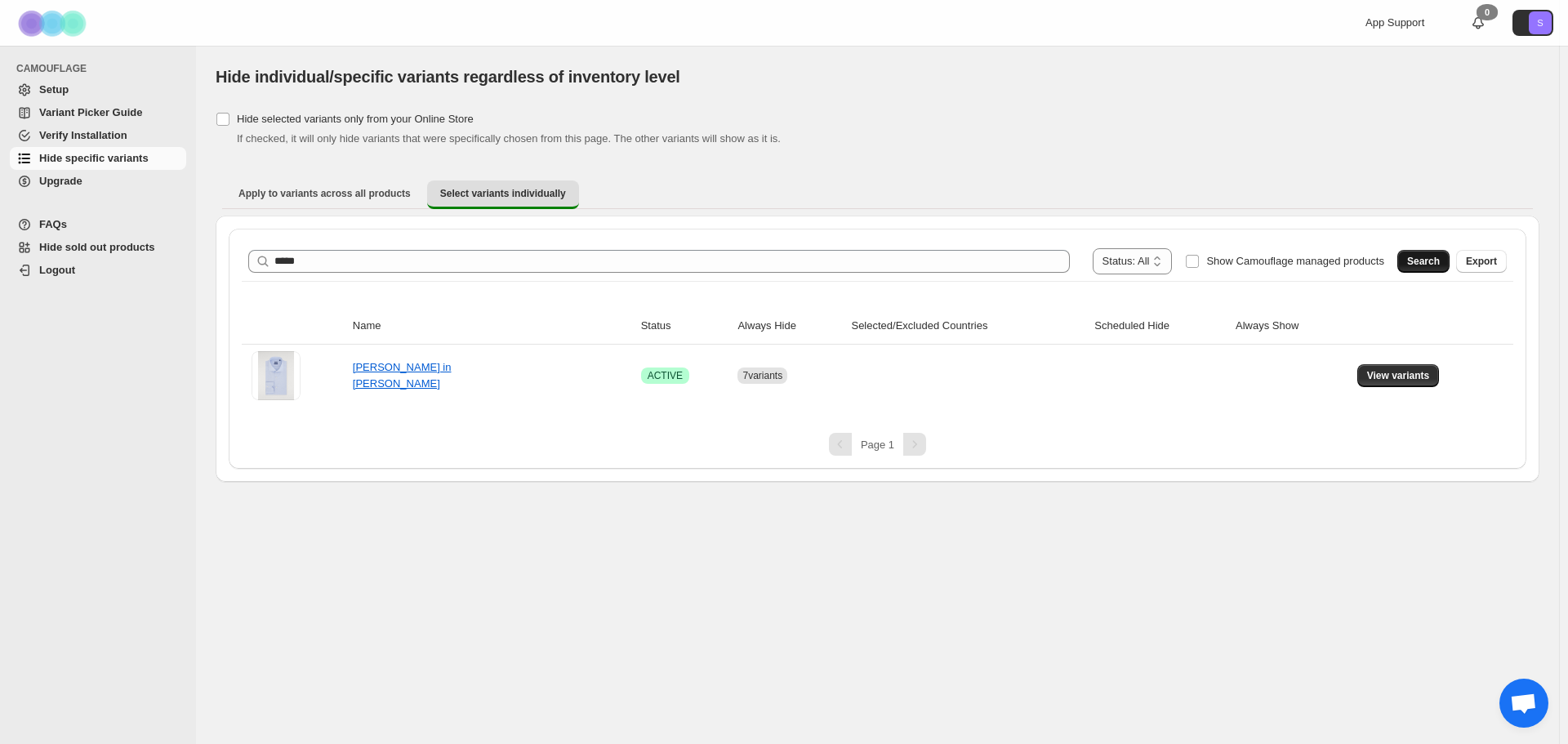
click at [1431, 268] on button "Search" at bounding box center [1423, 261] width 52 height 23
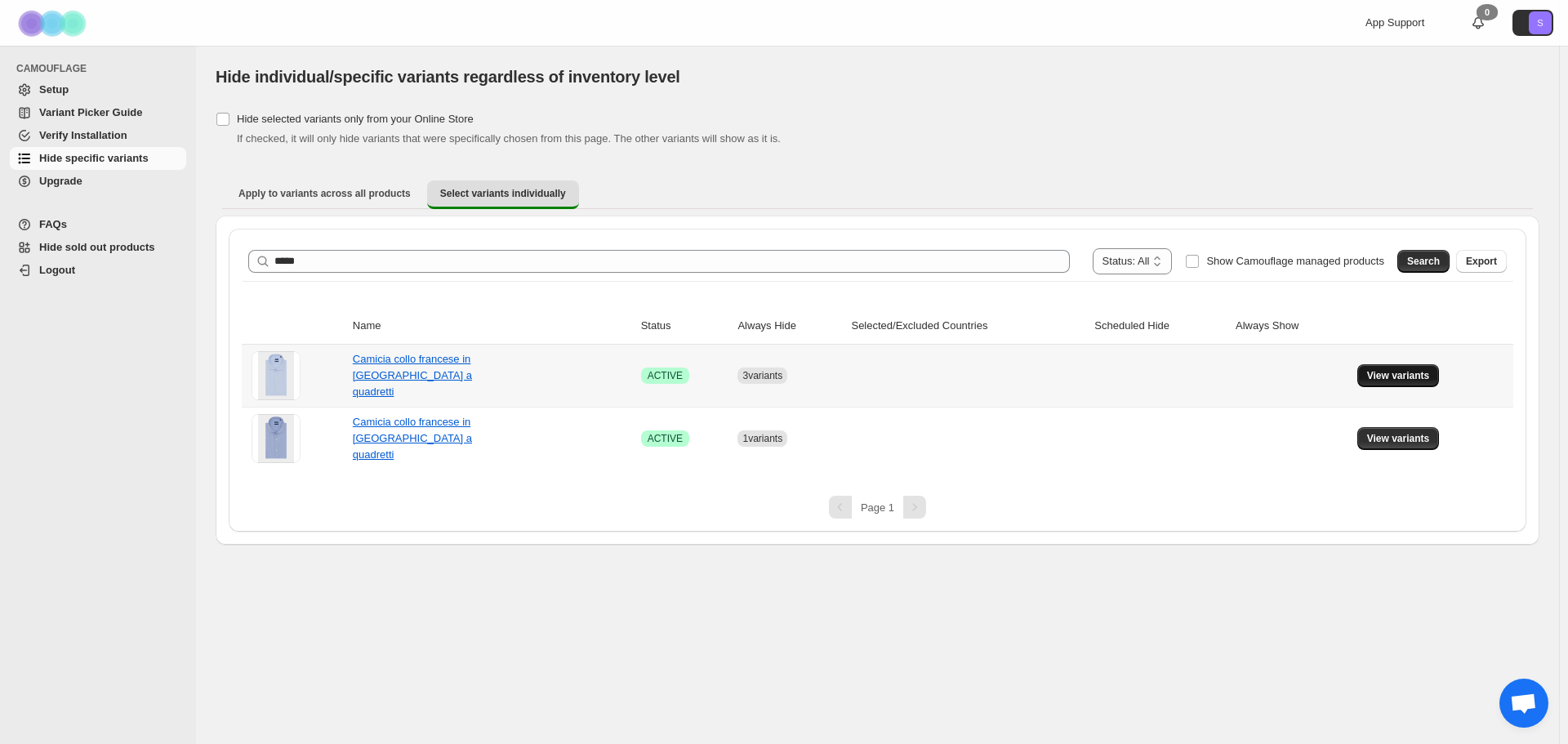
click at [1430, 384] on button "View variants" at bounding box center [1399, 376] width 83 height 23
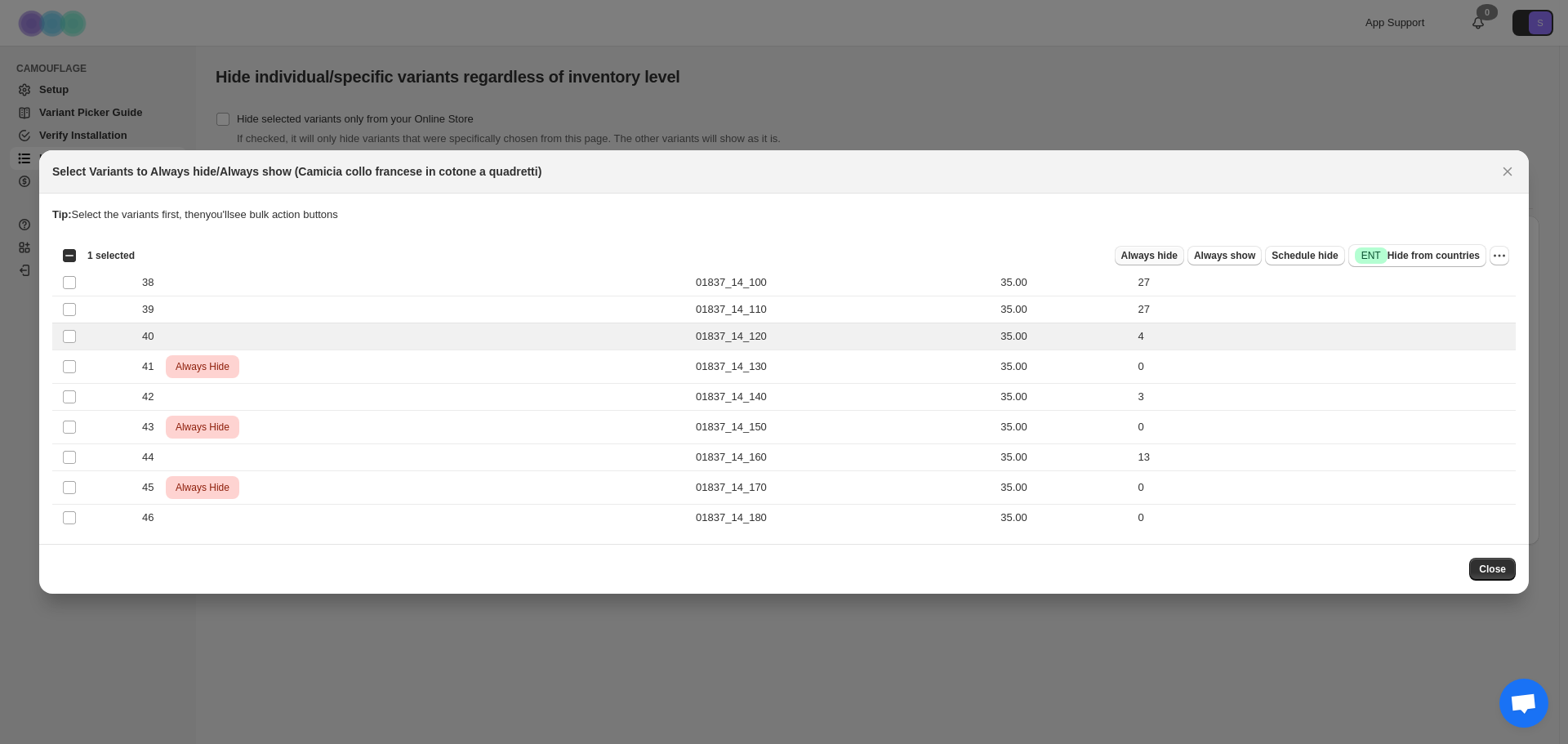
click at [1155, 250] on span "Always hide" at bounding box center [1149, 255] width 56 height 13
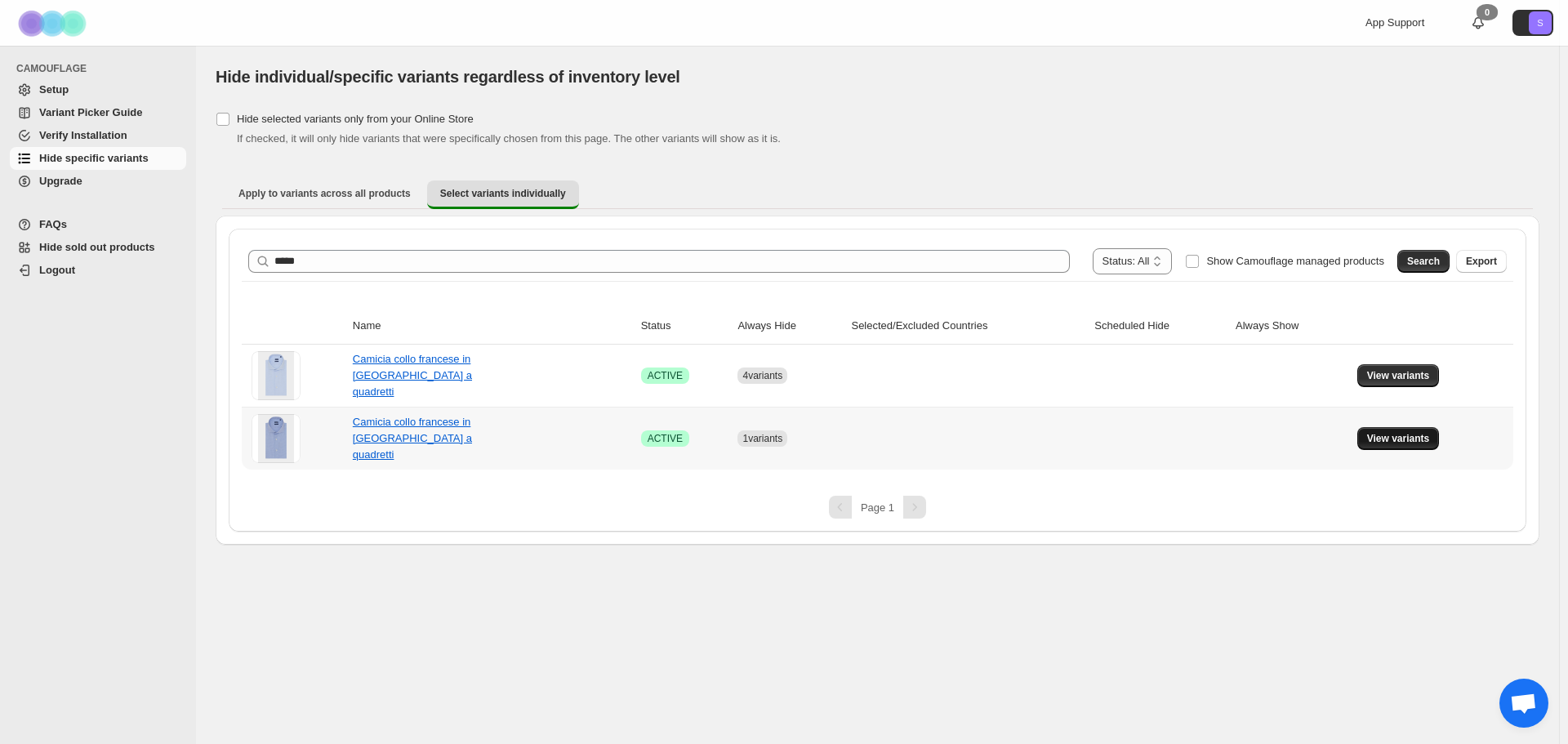
click at [1405, 449] on button "View variants" at bounding box center [1399, 439] width 83 height 23
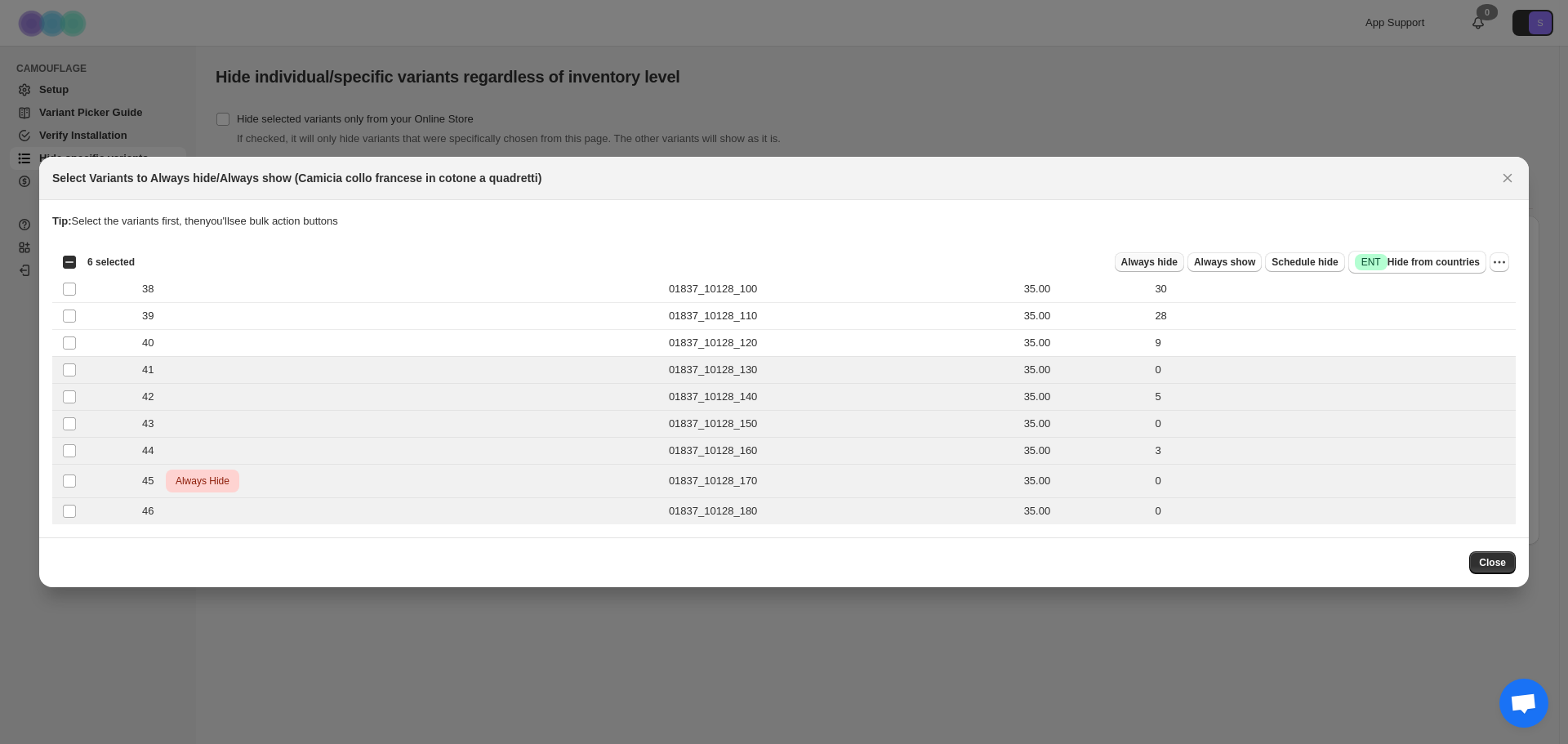
click at [1175, 256] on span "Always hide" at bounding box center [1149, 262] width 56 height 13
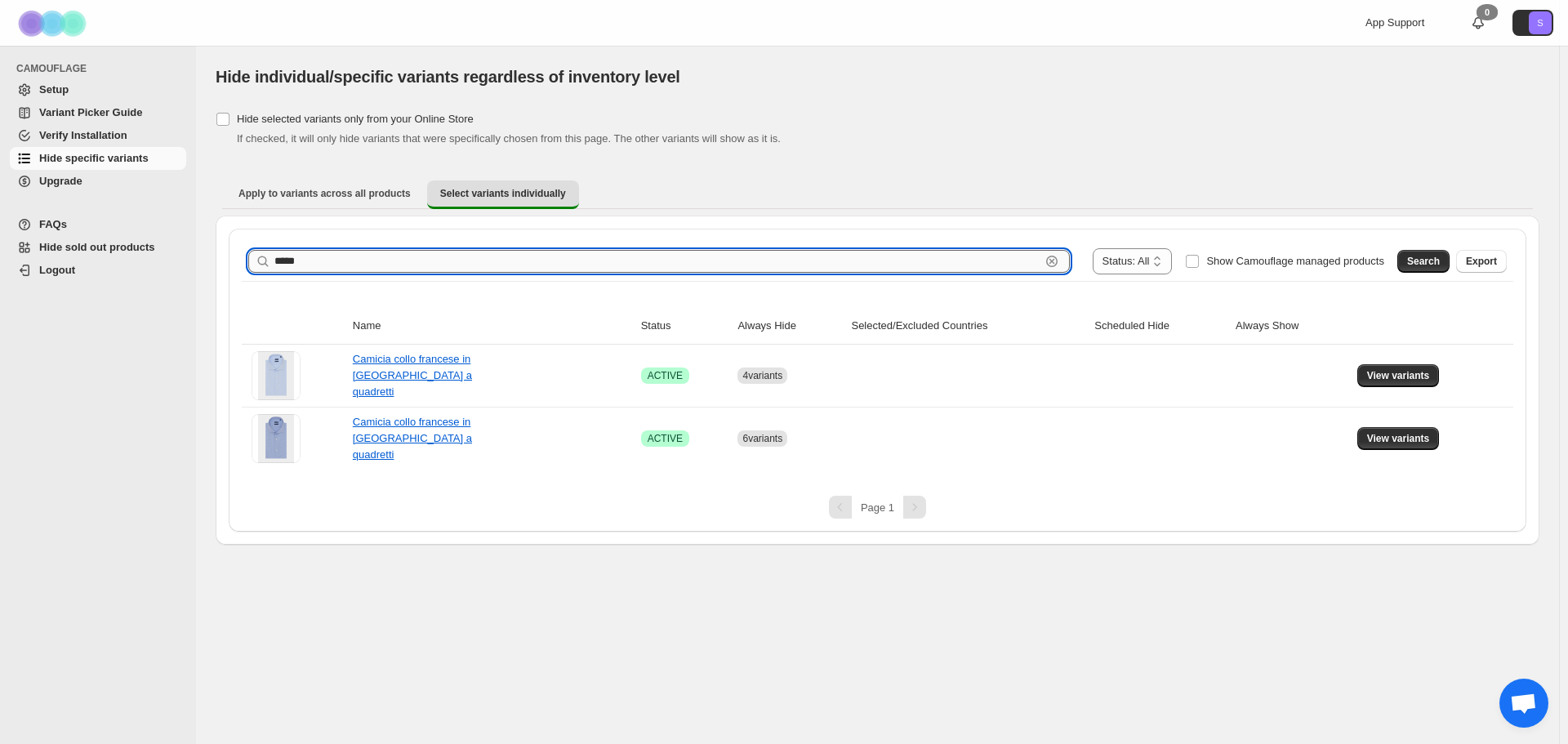
click at [691, 259] on input "*****" at bounding box center [657, 261] width 766 height 23
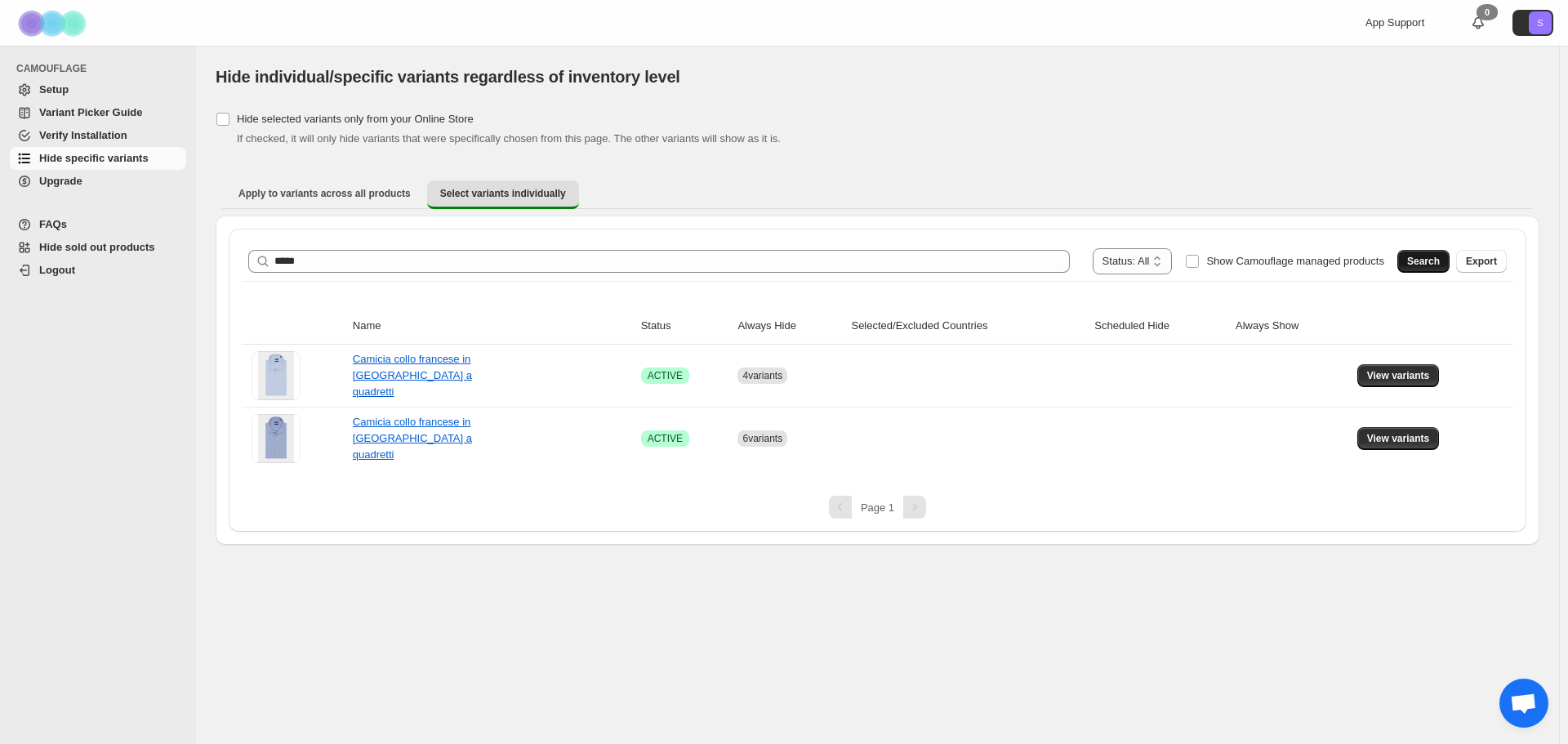
click at [1448, 258] on button "Search" at bounding box center [1423, 261] width 52 height 23
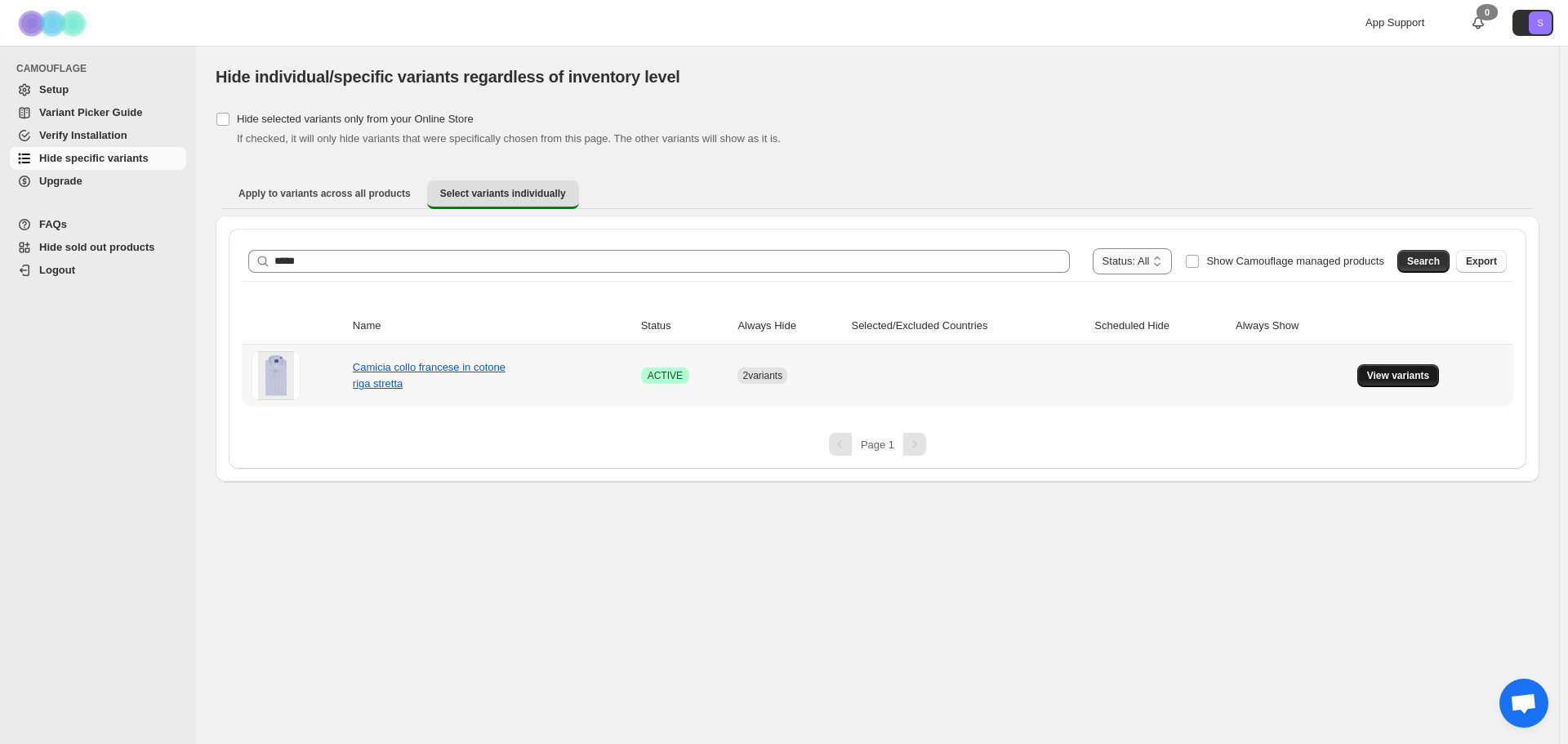
click at [1395, 377] on span "View variants" at bounding box center [1399, 376] width 63 height 13
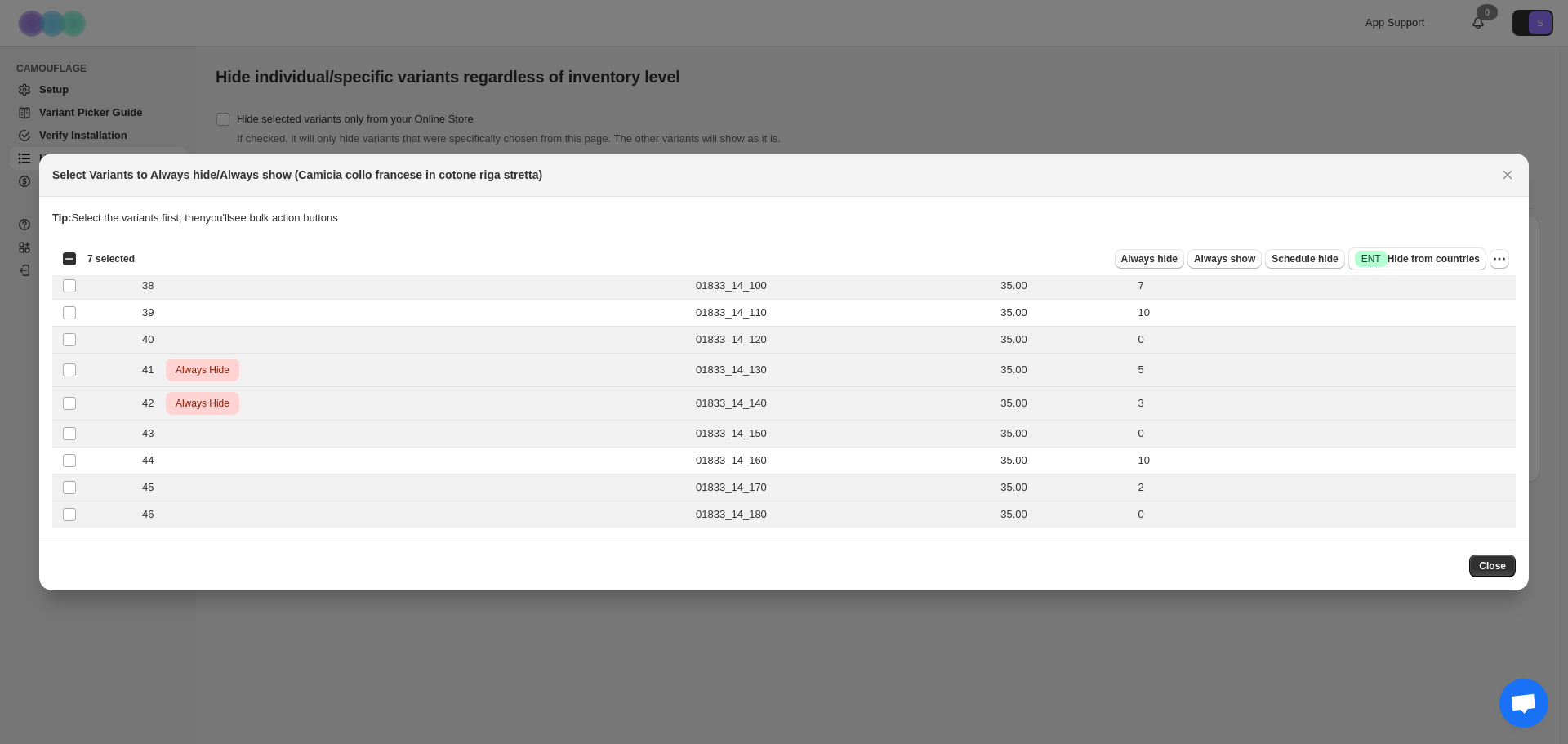
click at [1177, 259] on span "Always hide" at bounding box center [1149, 259] width 56 height 13
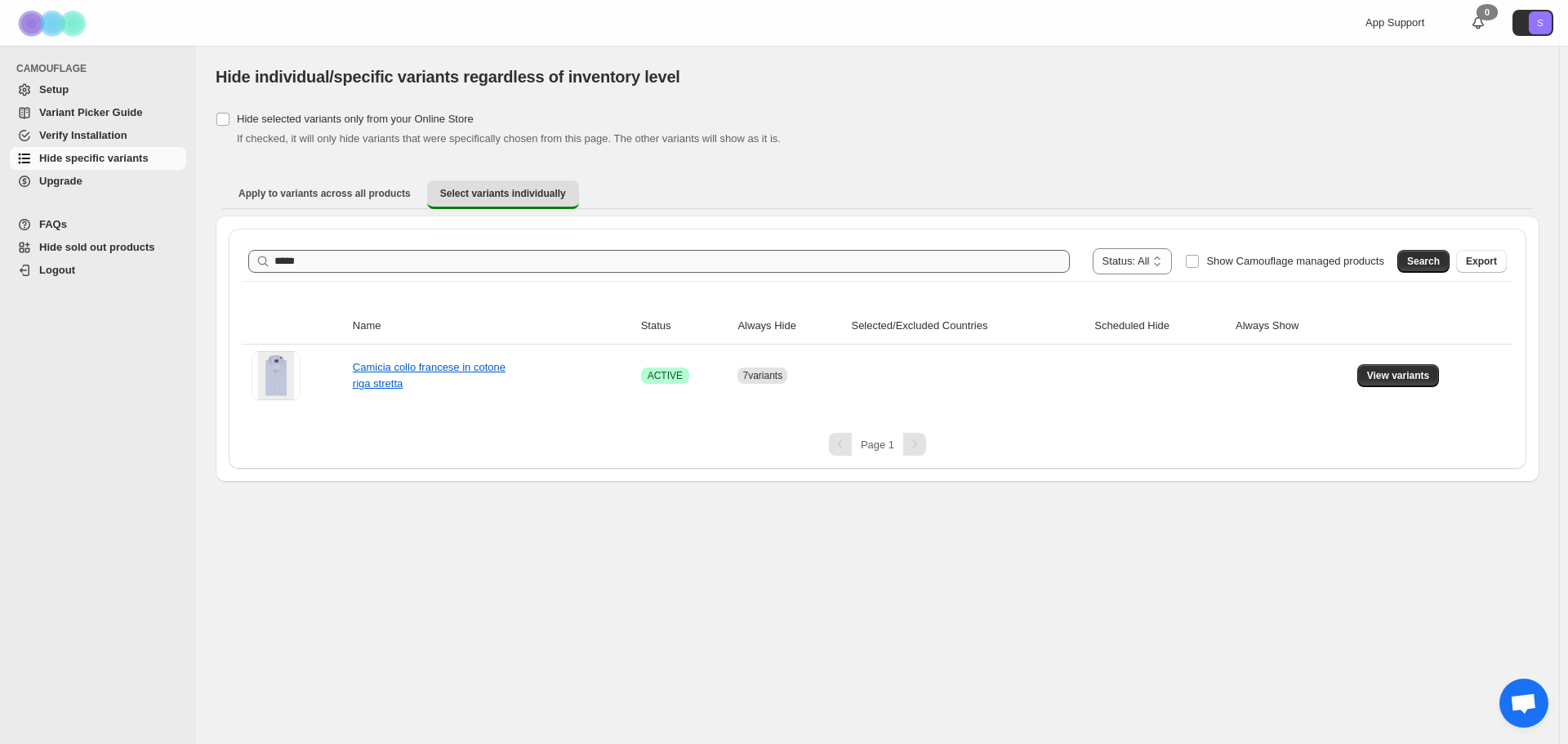
drag, startPoint x: 676, startPoint y: 241, endPoint x: 667, endPoint y: 259, distance: 20.1
click at [676, 243] on div "**********" at bounding box center [877, 348] width 1298 height 240
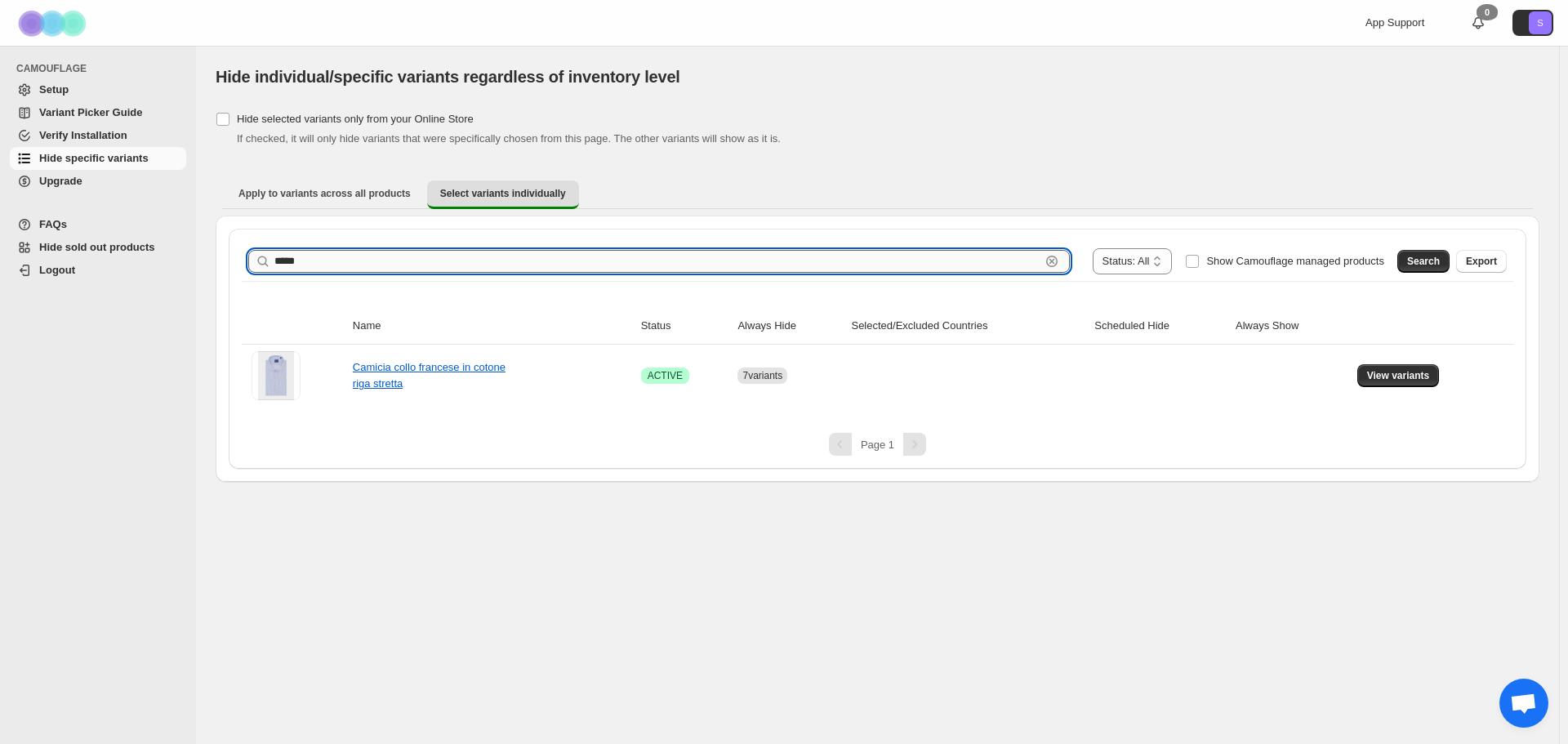
click at [667, 259] on input "*****" at bounding box center [657, 261] width 766 height 23
click at [668, 260] on input "*****" at bounding box center [657, 261] width 766 height 23
click at [1427, 264] on span "Search" at bounding box center [1423, 261] width 33 height 13
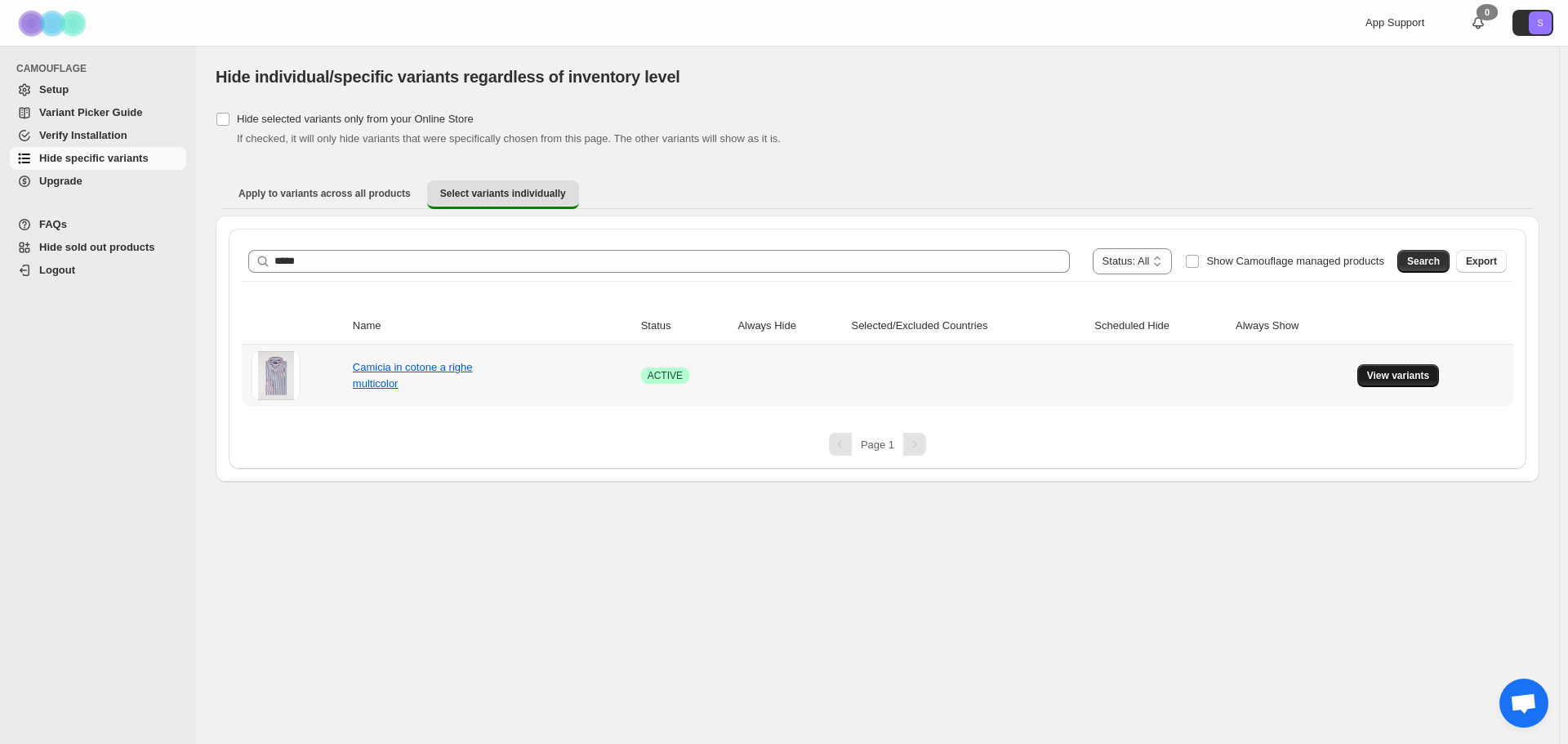
click at [1411, 374] on span "View variants" at bounding box center [1399, 376] width 63 height 13
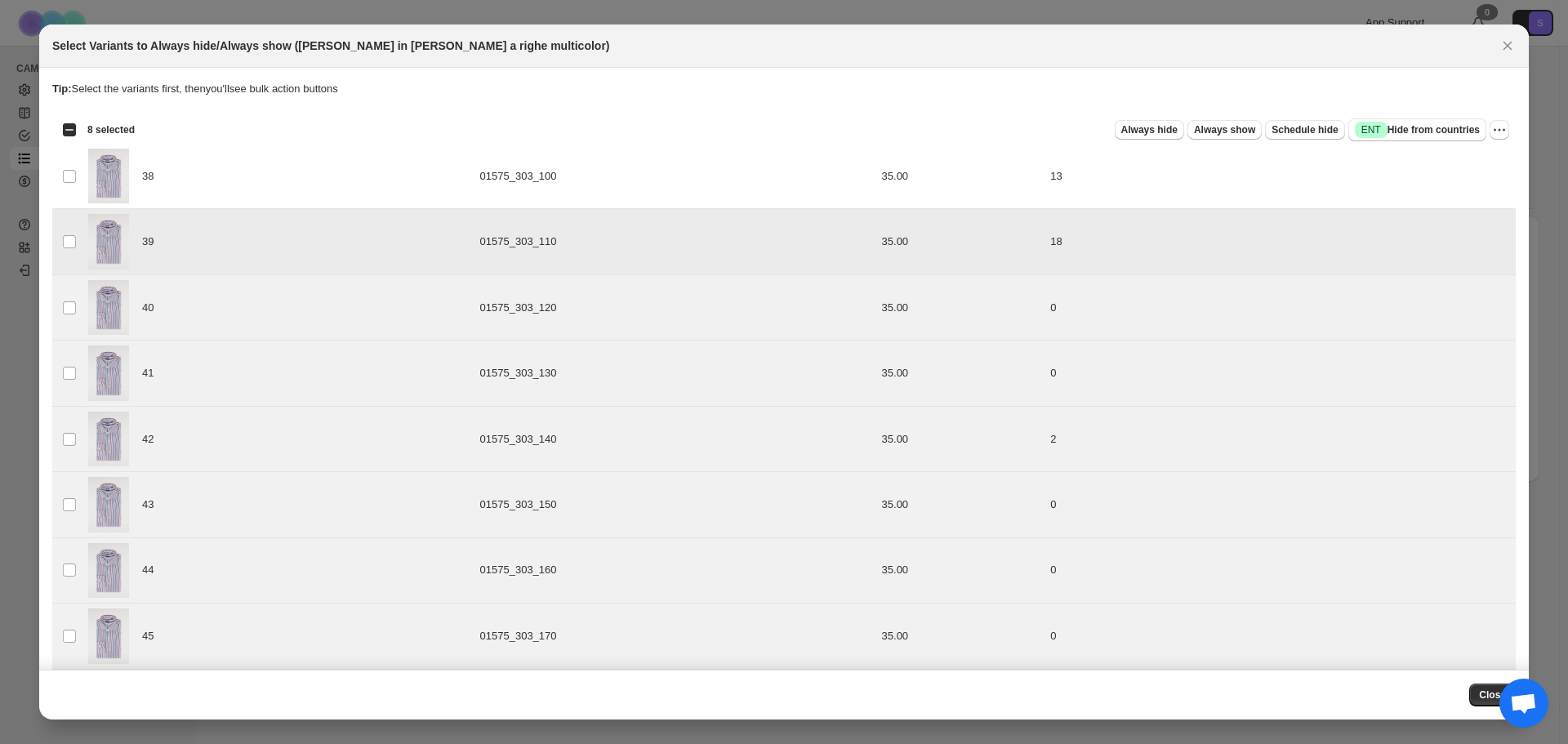
click at [58, 232] on td "Select product variant" at bounding box center [68, 241] width 31 height 65
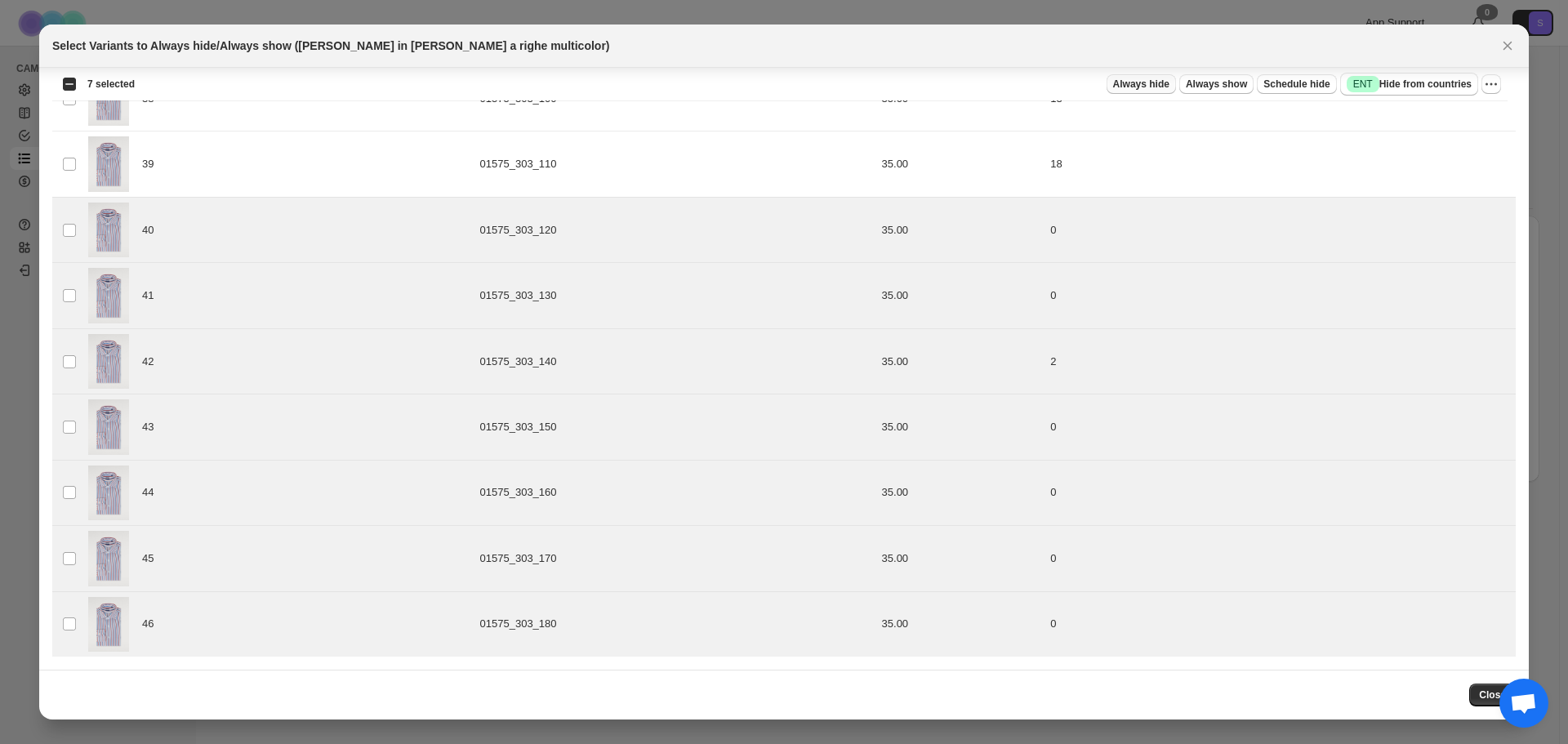
click at [1155, 84] on span "Always hide" at bounding box center [1141, 84] width 56 height 13
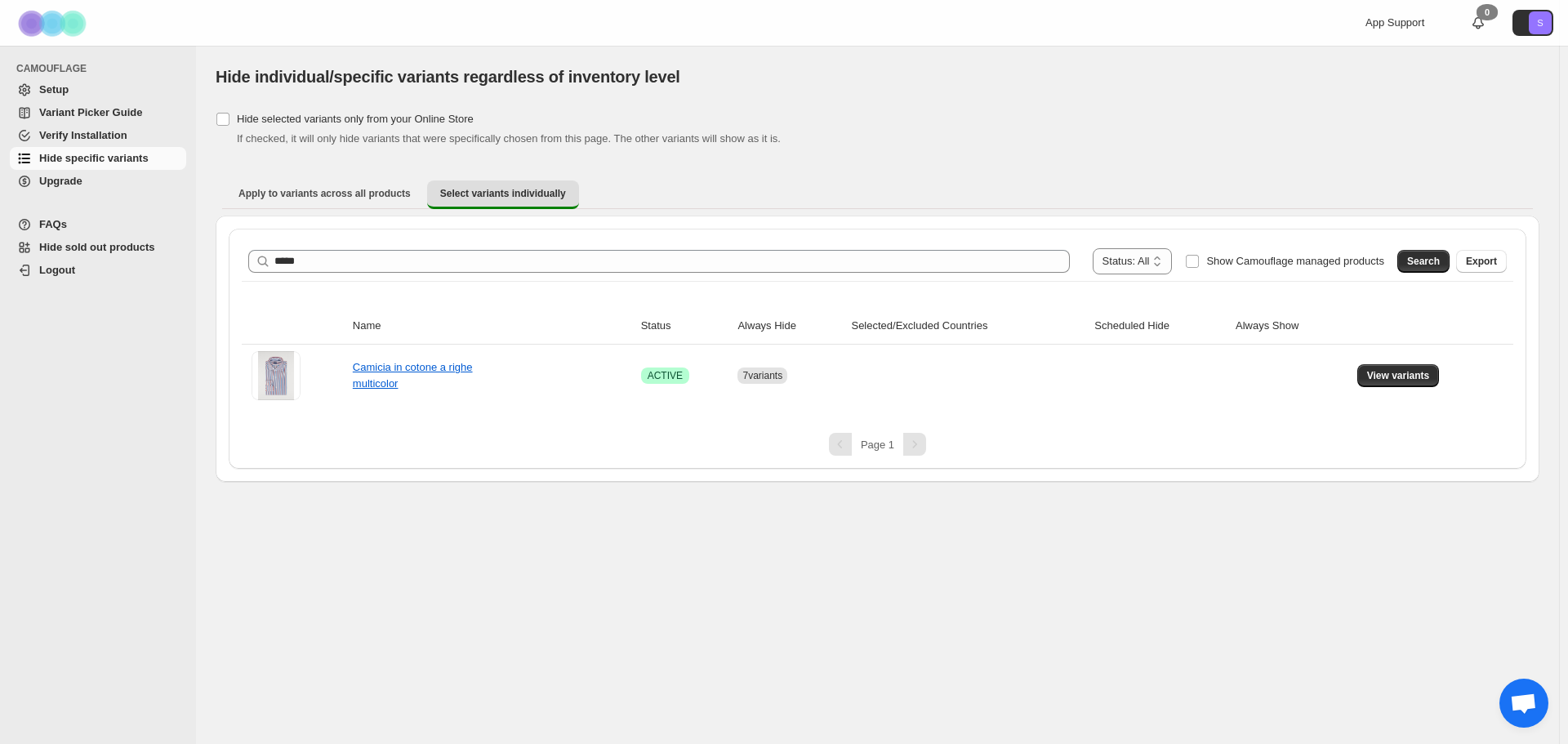
click at [391, 247] on div "**********" at bounding box center [877, 261] width 1272 height 39
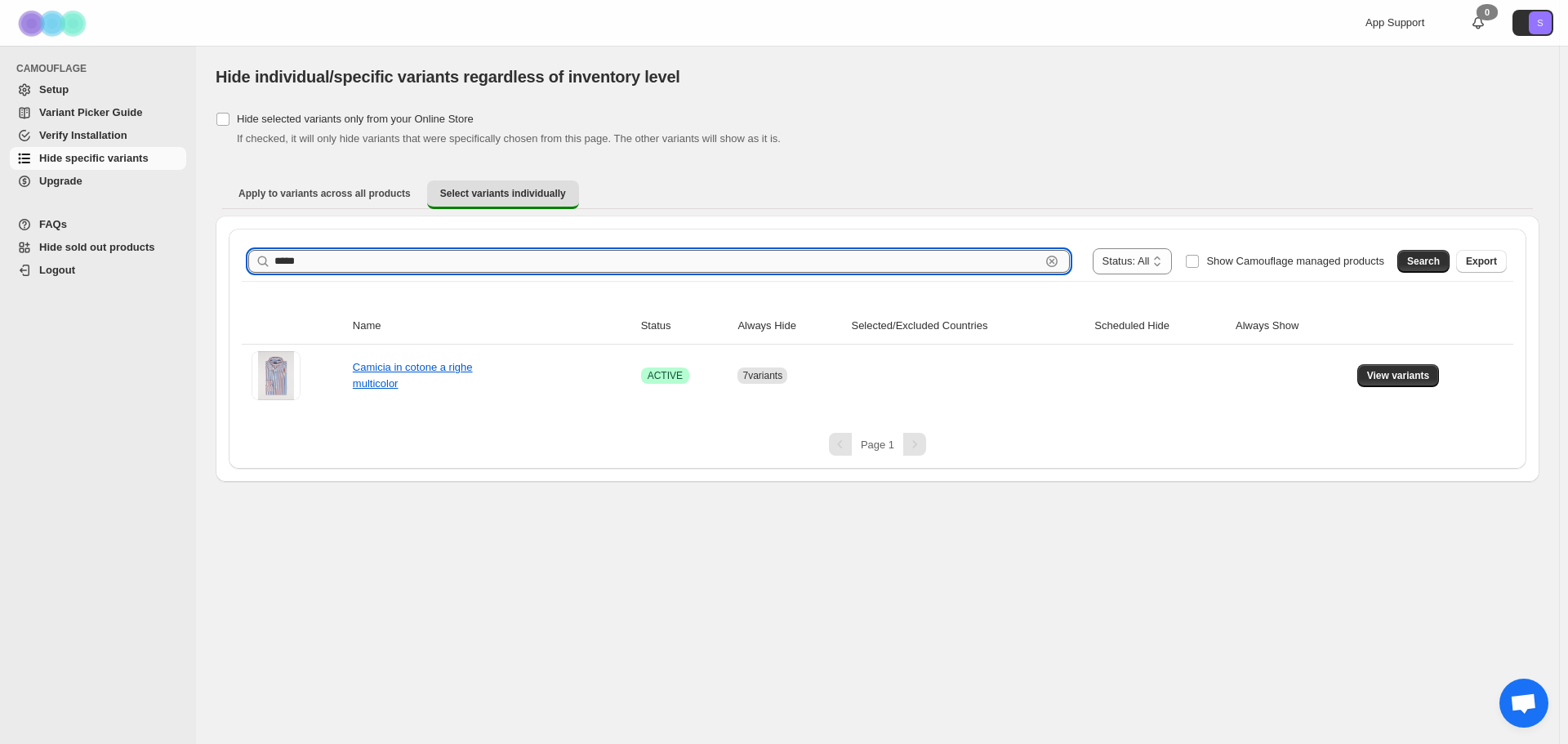
click at [385, 264] on input "*****" at bounding box center [657, 261] width 766 height 23
click at [1412, 269] on button "Search" at bounding box center [1423, 261] width 52 height 23
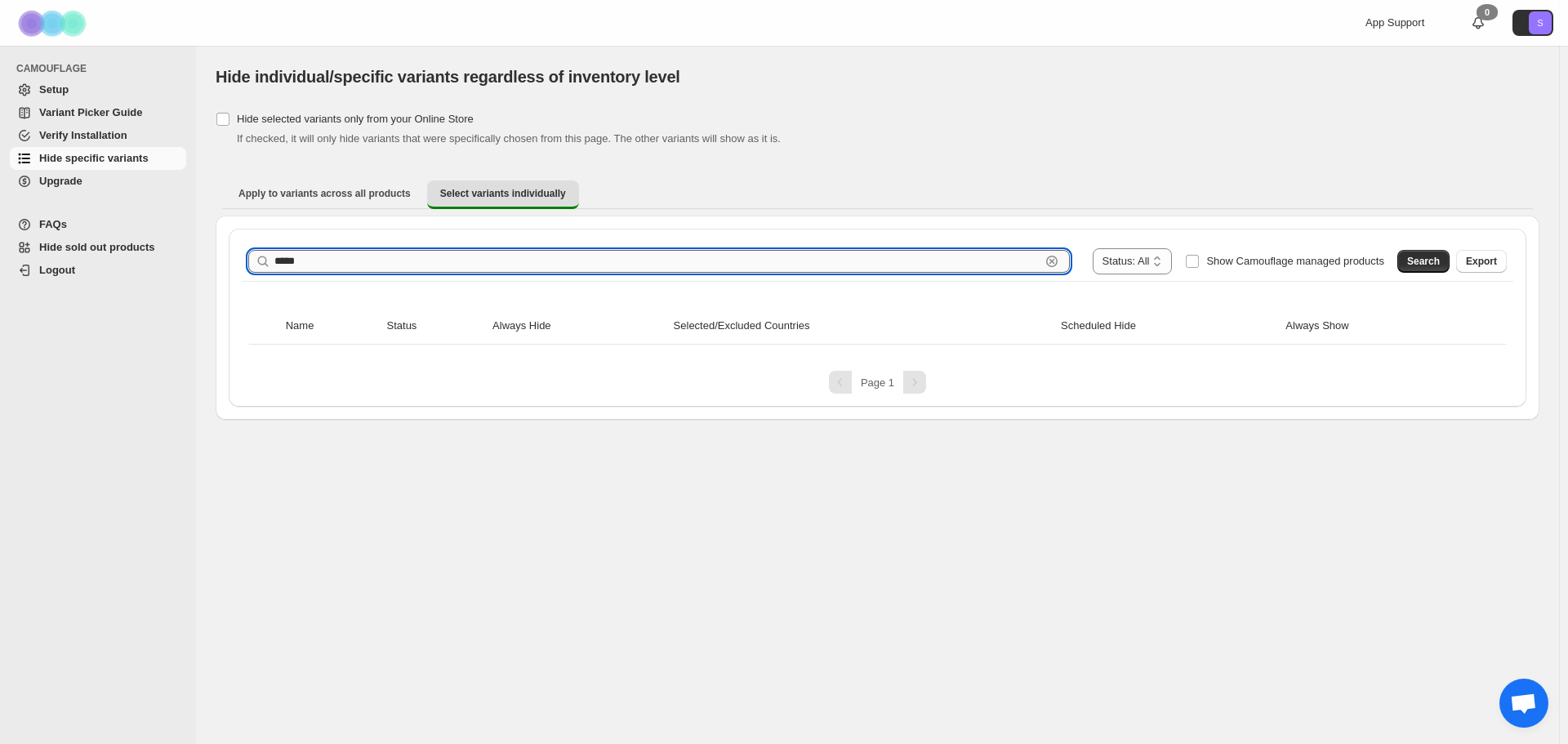
click at [359, 262] on input "*****" at bounding box center [657, 261] width 766 height 23
click at [1427, 267] on span "Search" at bounding box center [1423, 261] width 33 height 13
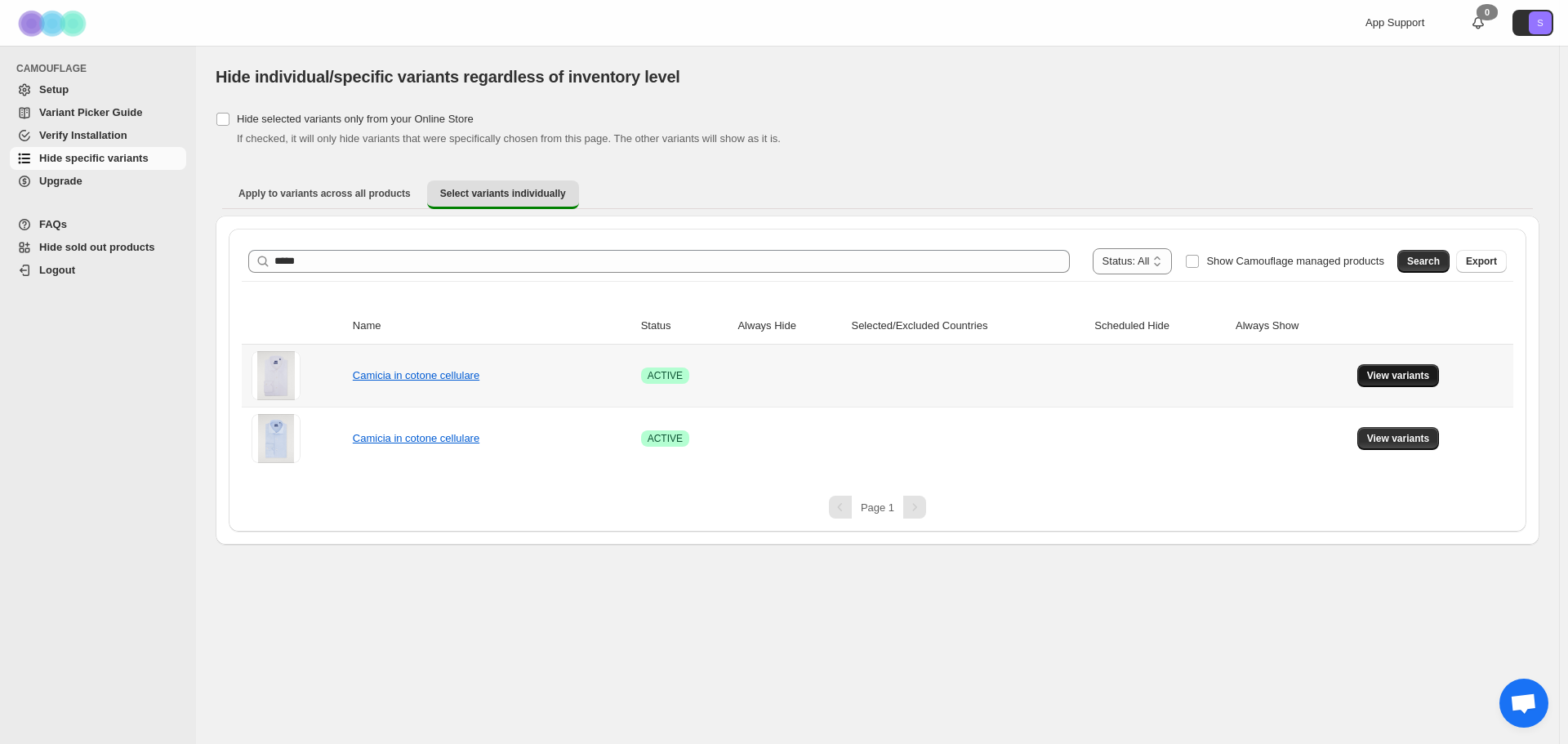
click at [1380, 375] on span "View variants" at bounding box center [1399, 376] width 63 height 13
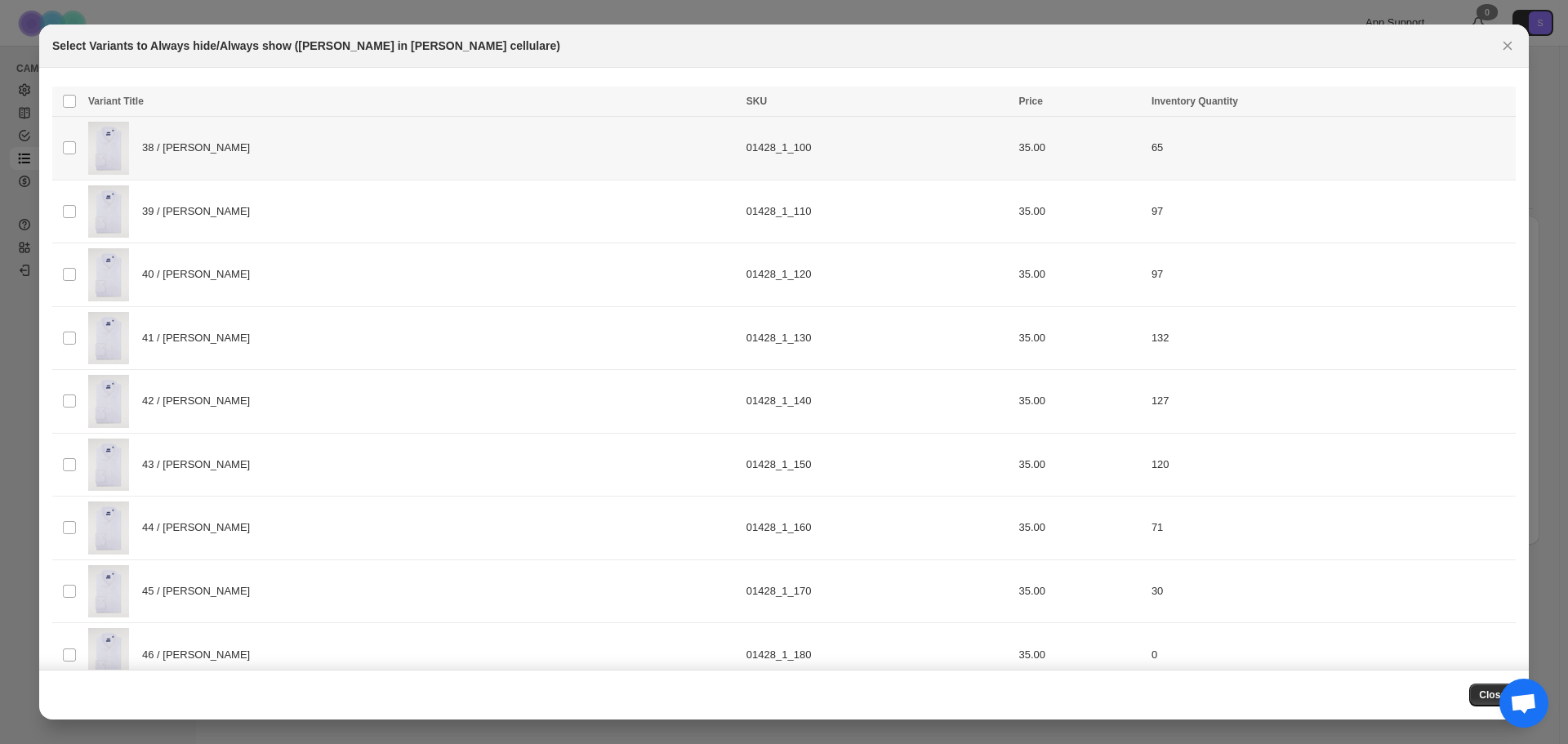
scroll to position [0, 0]
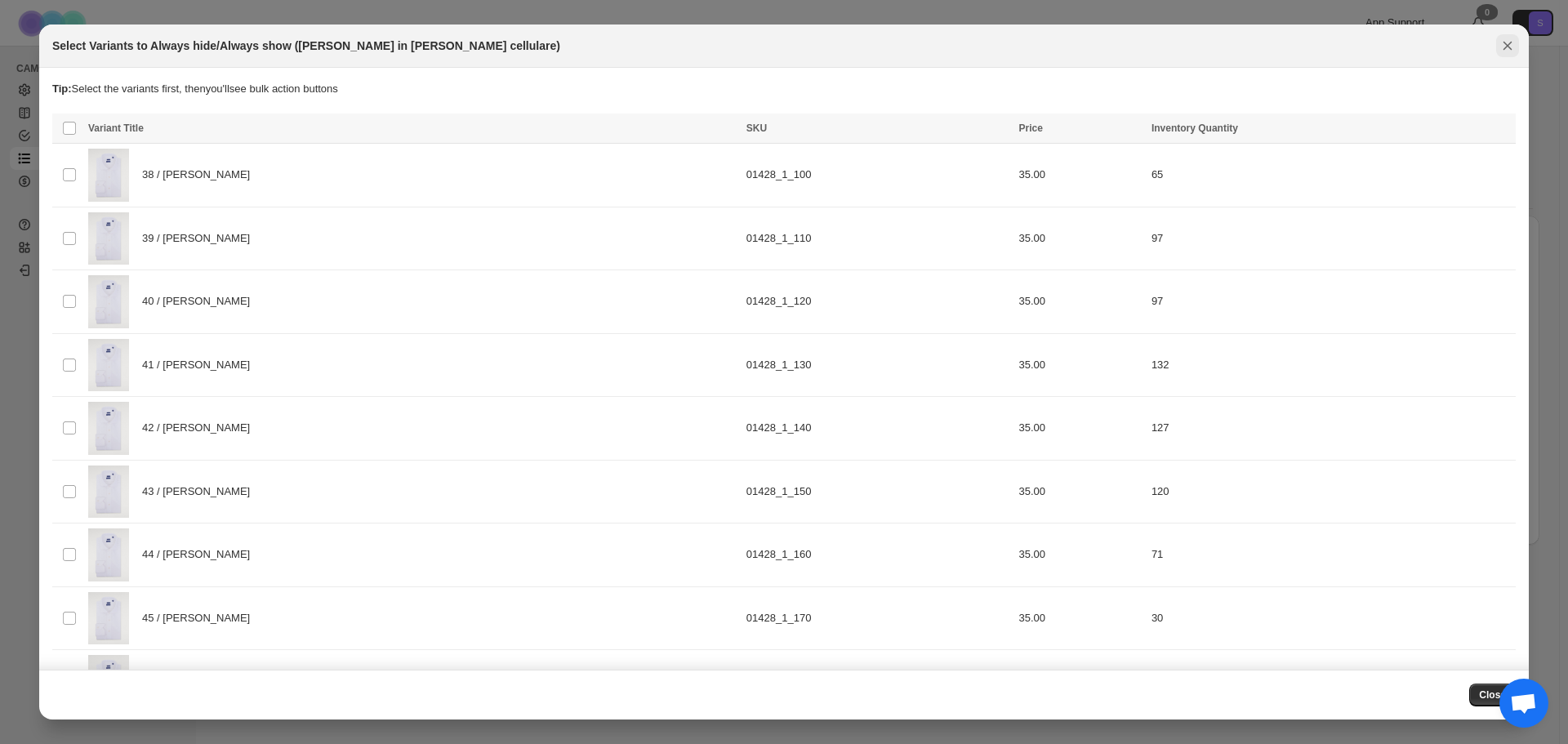
click at [1508, 46] on icon "Close" at bounding box center [1507, 46] width 9 height 9
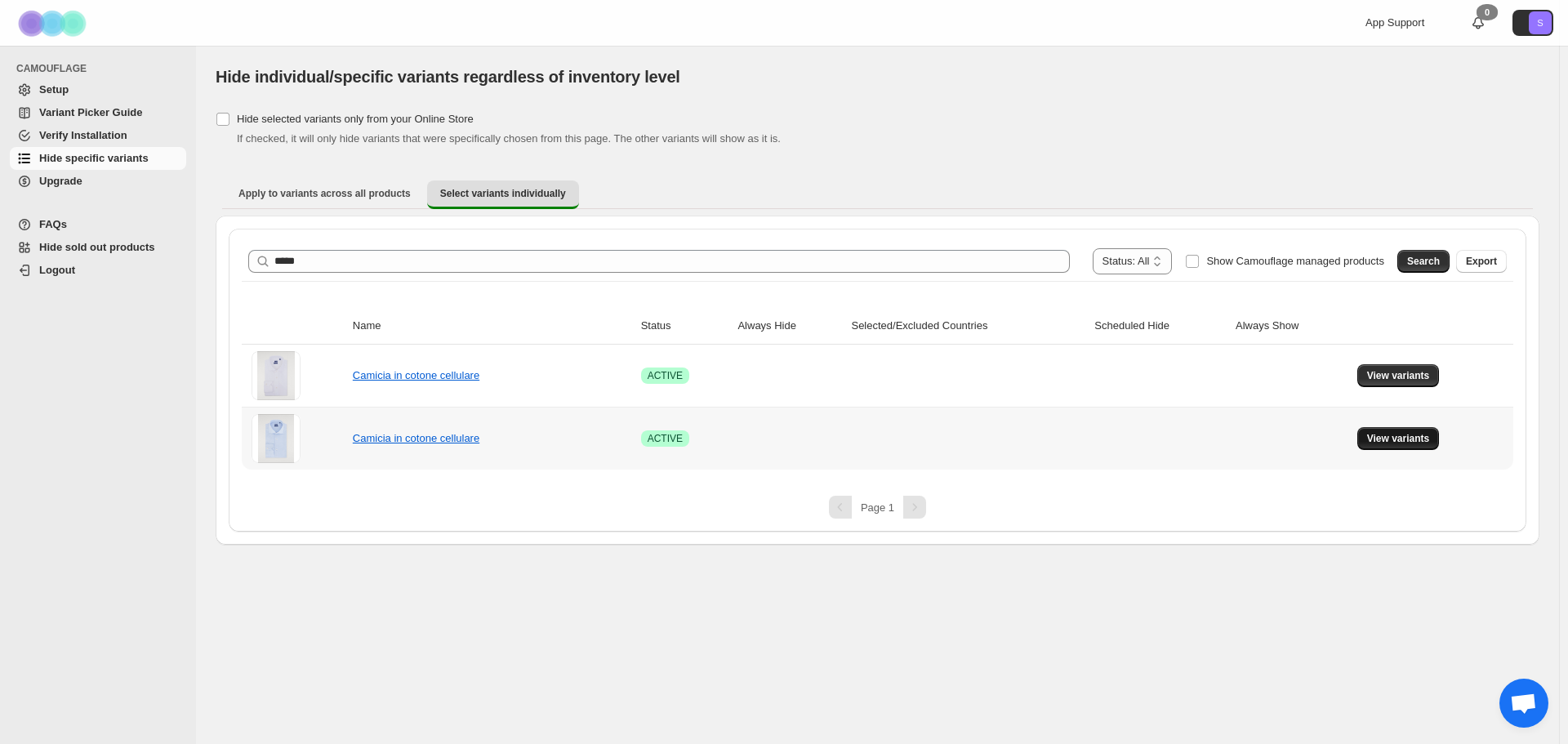
click at [1376, 434] on span "View variants" at bounding box center [1399, 439] width 63 height 13
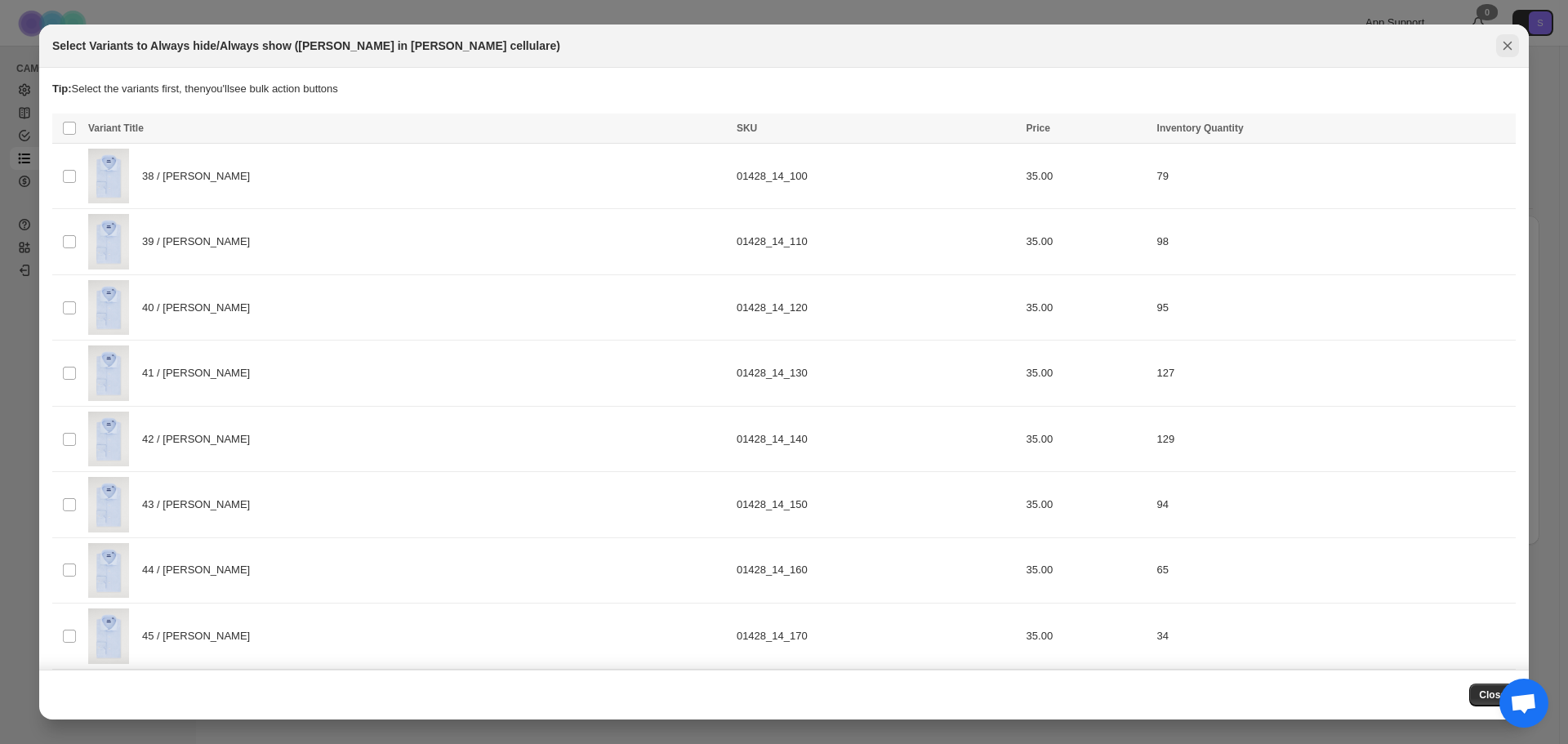
click at [1508, 40] on icon "Close" at bounding box center [1507, 46] width 16 height 16
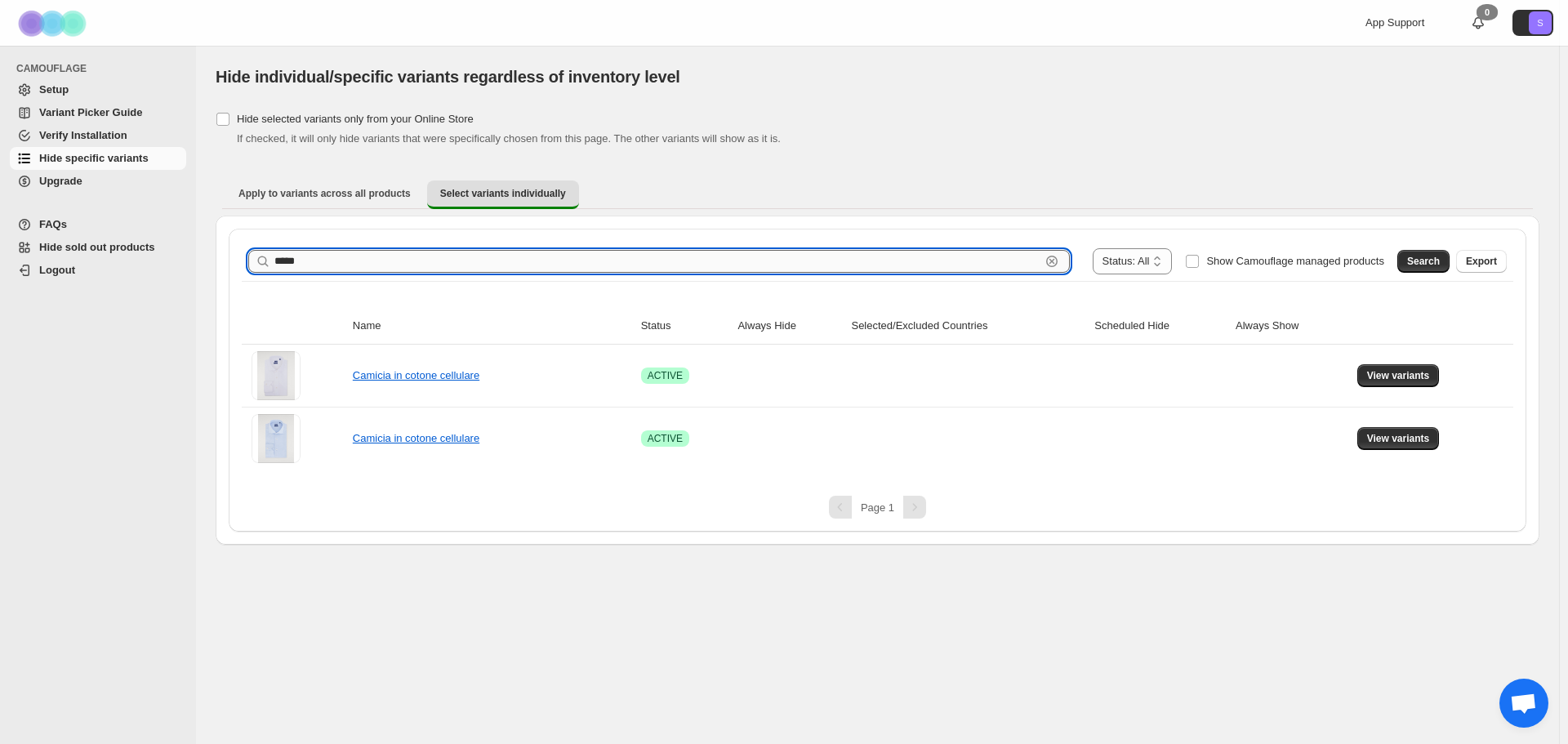
click at [628, 257] on input "*****" at bounding box center [657, 261] width 766 height 23
click at [1433, 264] on span "Search" at bounding box center [1423, 261] width 33 height 13
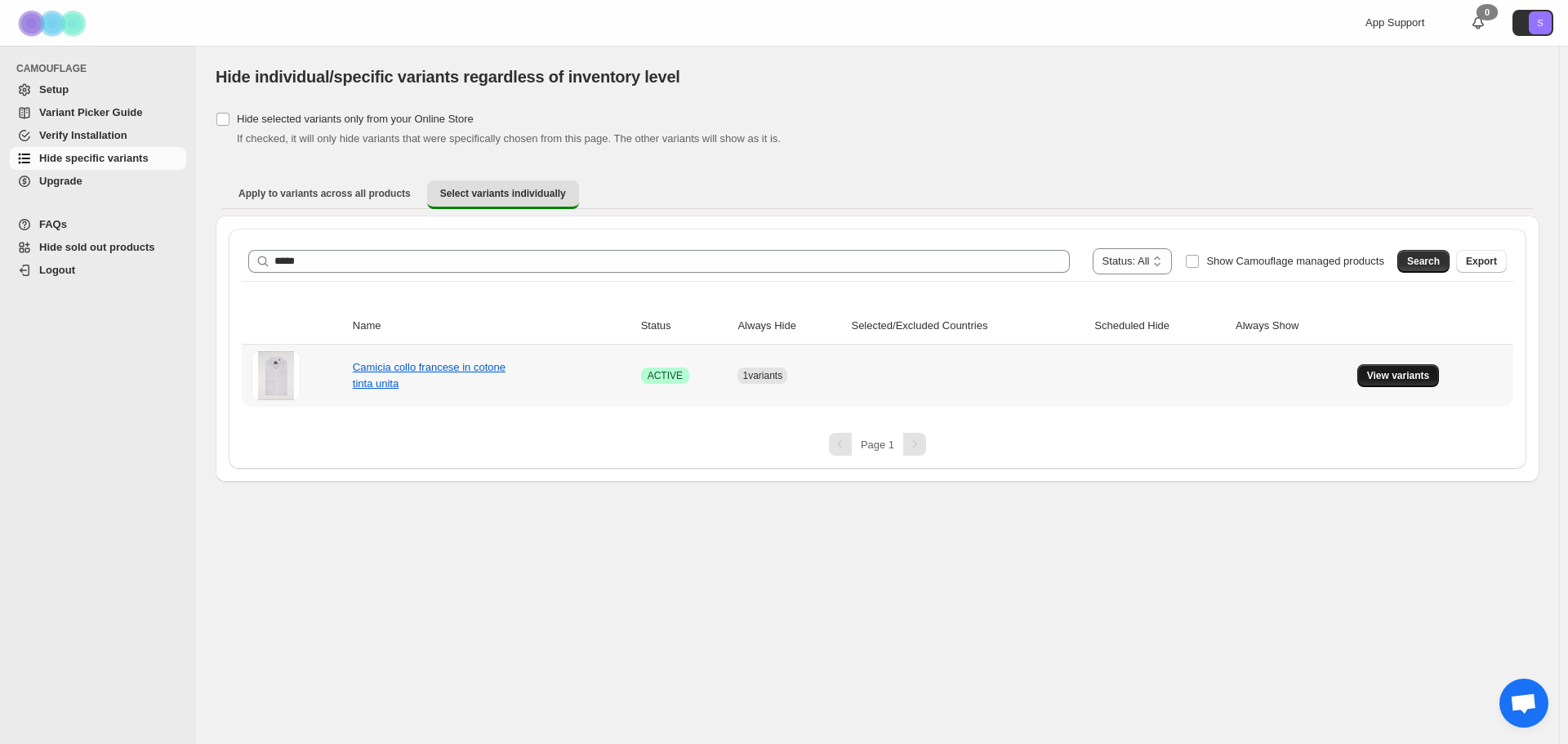
click at [1421, 369] on button "View variants" at bounding box center [1399, 376] width 83 height 23
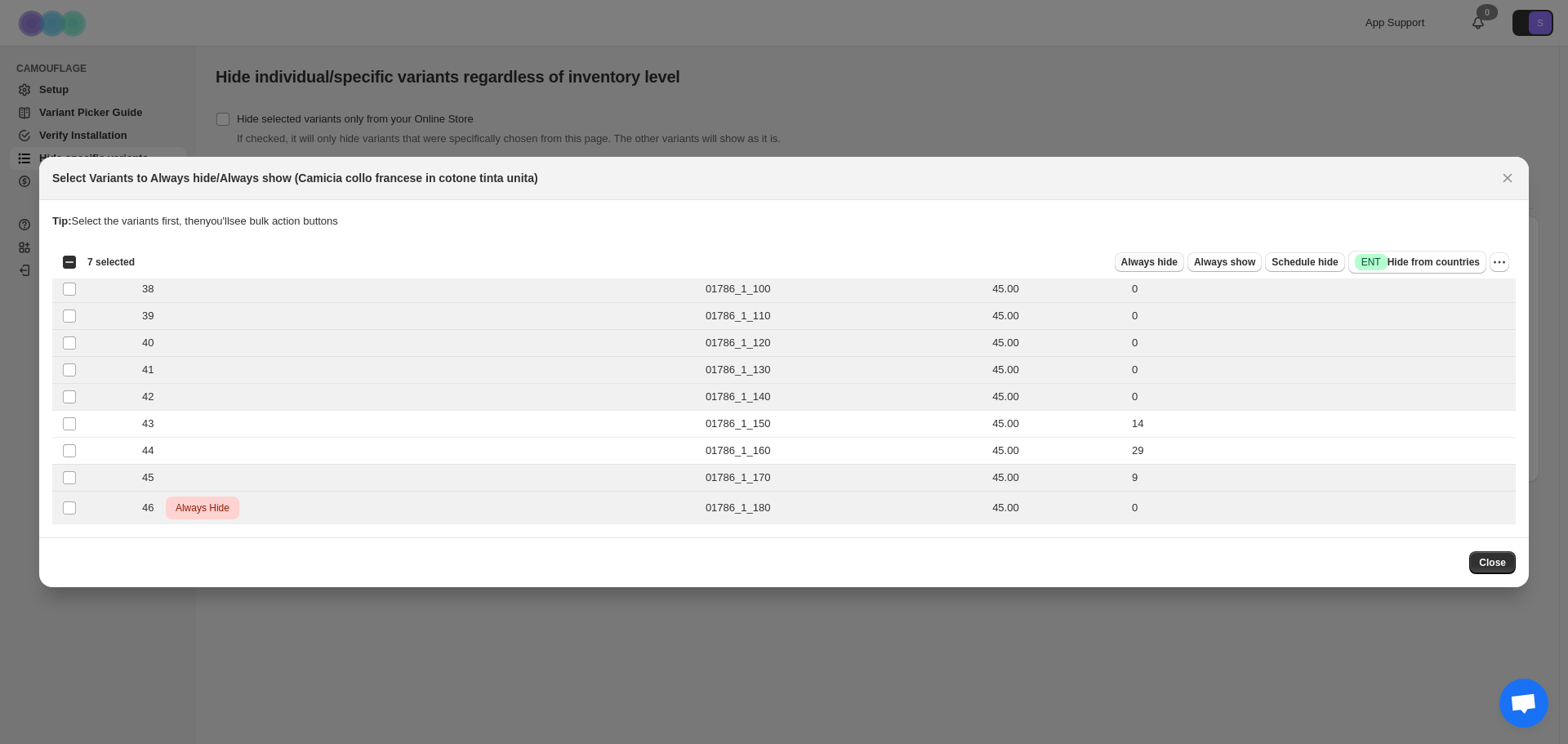
click at [1164, 255] on button "Always hide" at bounding box center [1149, 262] width 70 height 20
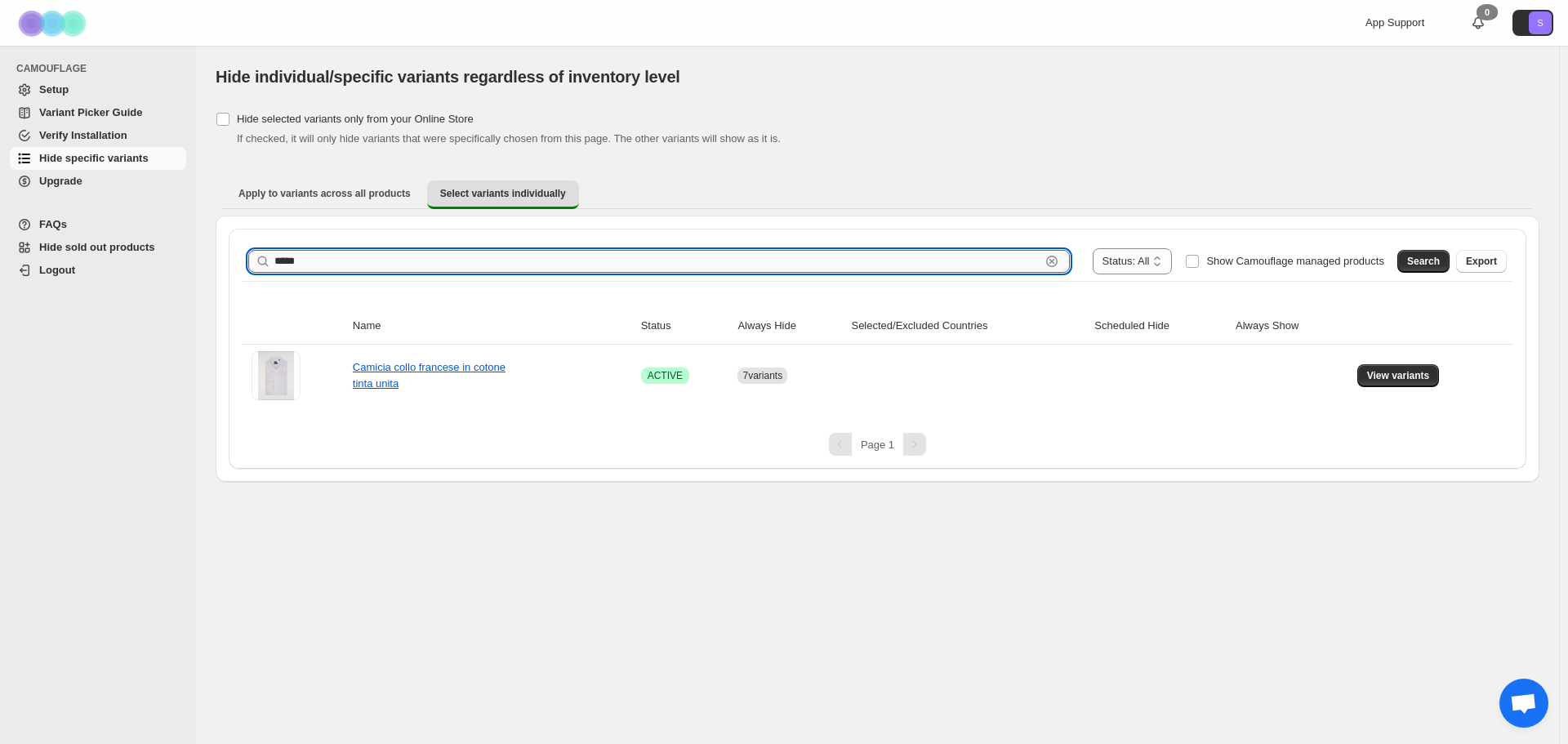
click at [589, 258] on input "*****" at bounding box center [657, 261] width 766 height 23
click at [1435, 262] on span "Search" at bounding box center [1423, 261] width 33 height 13
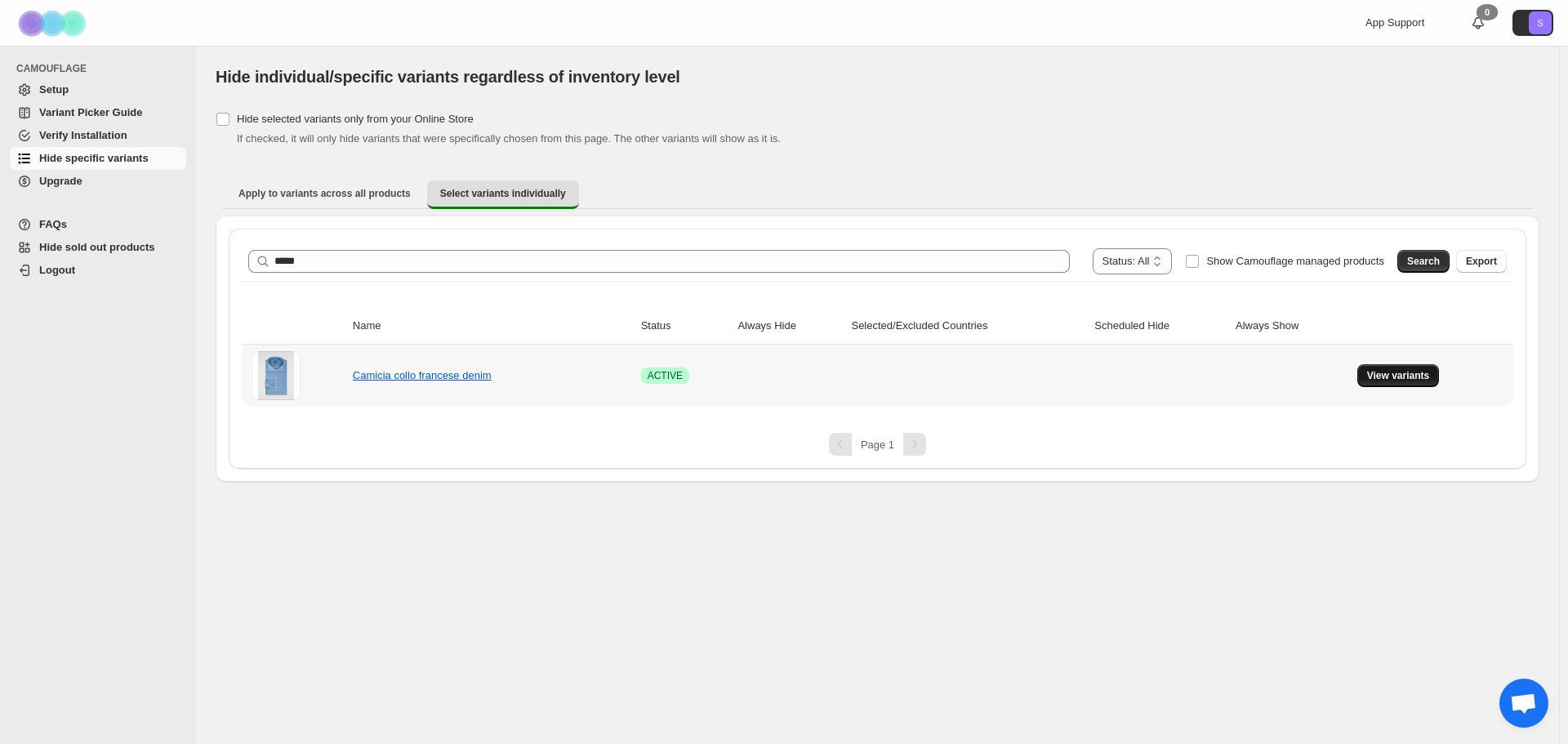
click at [1382, 378] on span "View variants" at bounding box center [1399, 376] width 63 height 13
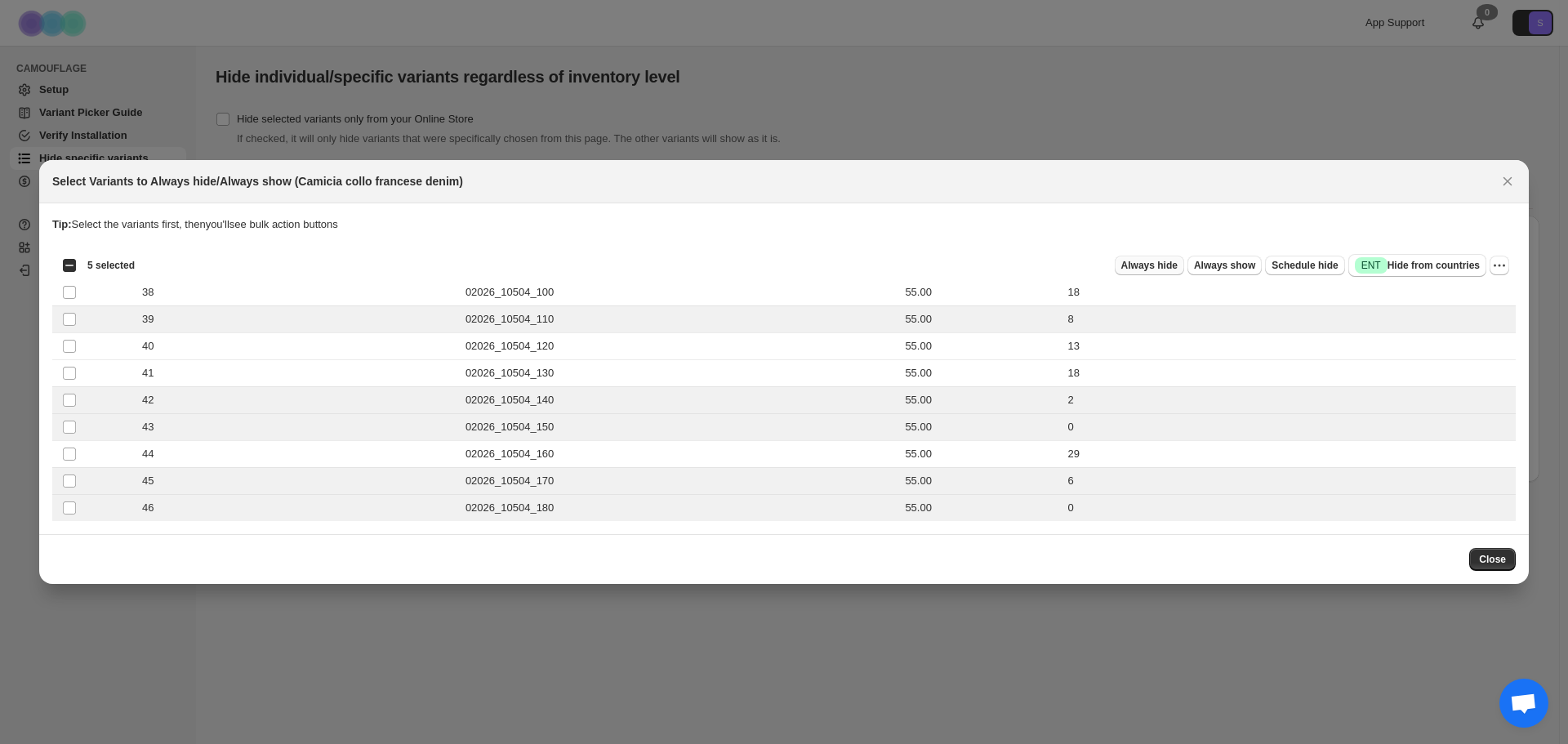
click at [1161, 273] on button "Always hide" at bounding box center [1149, 265] width 70 height 20
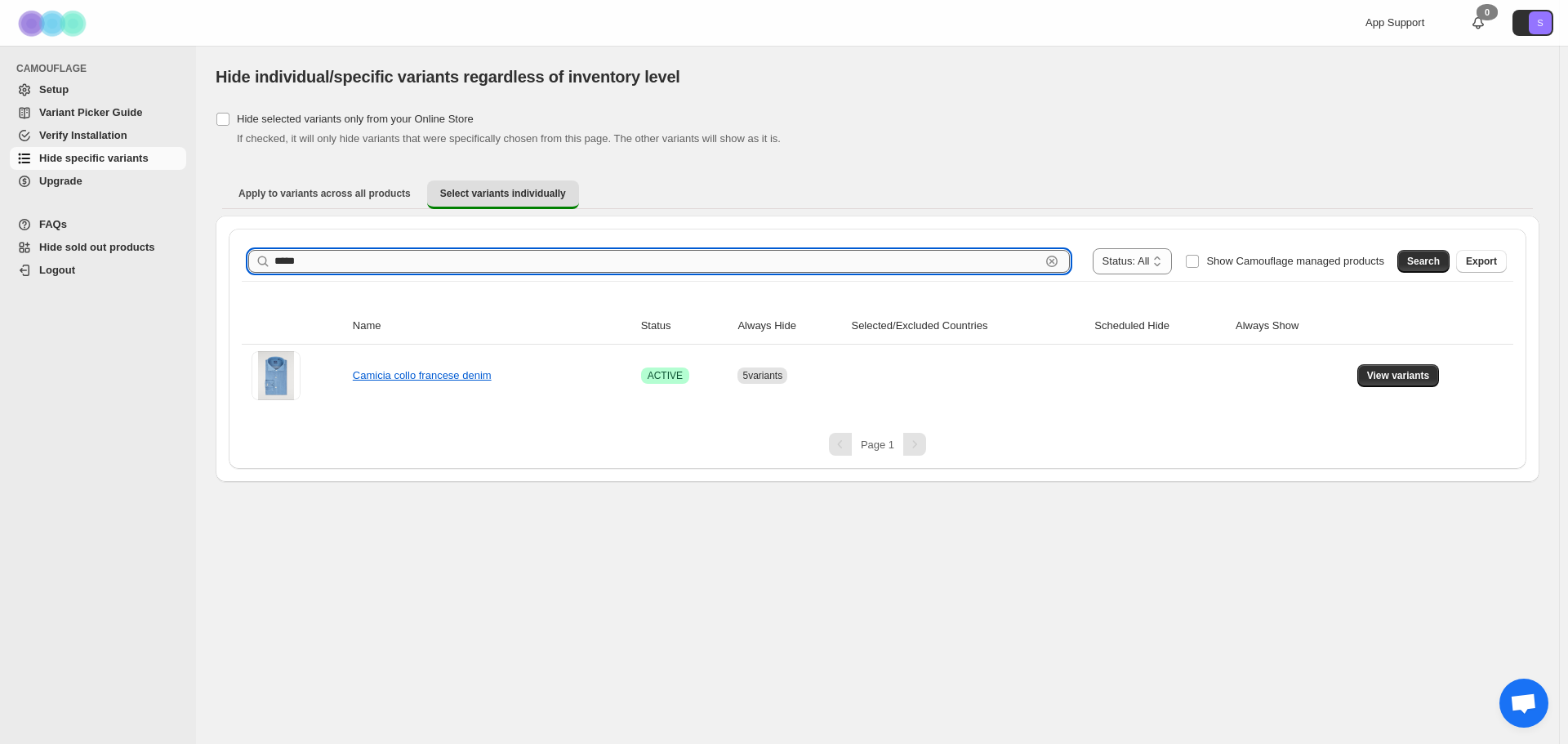
click at [787, 263] on input "*****" at bounding box center [657, 261] width 766 height 23
click at [1431, 259] on span "Search" at bounding box center [1423, 261] width 33 height 13
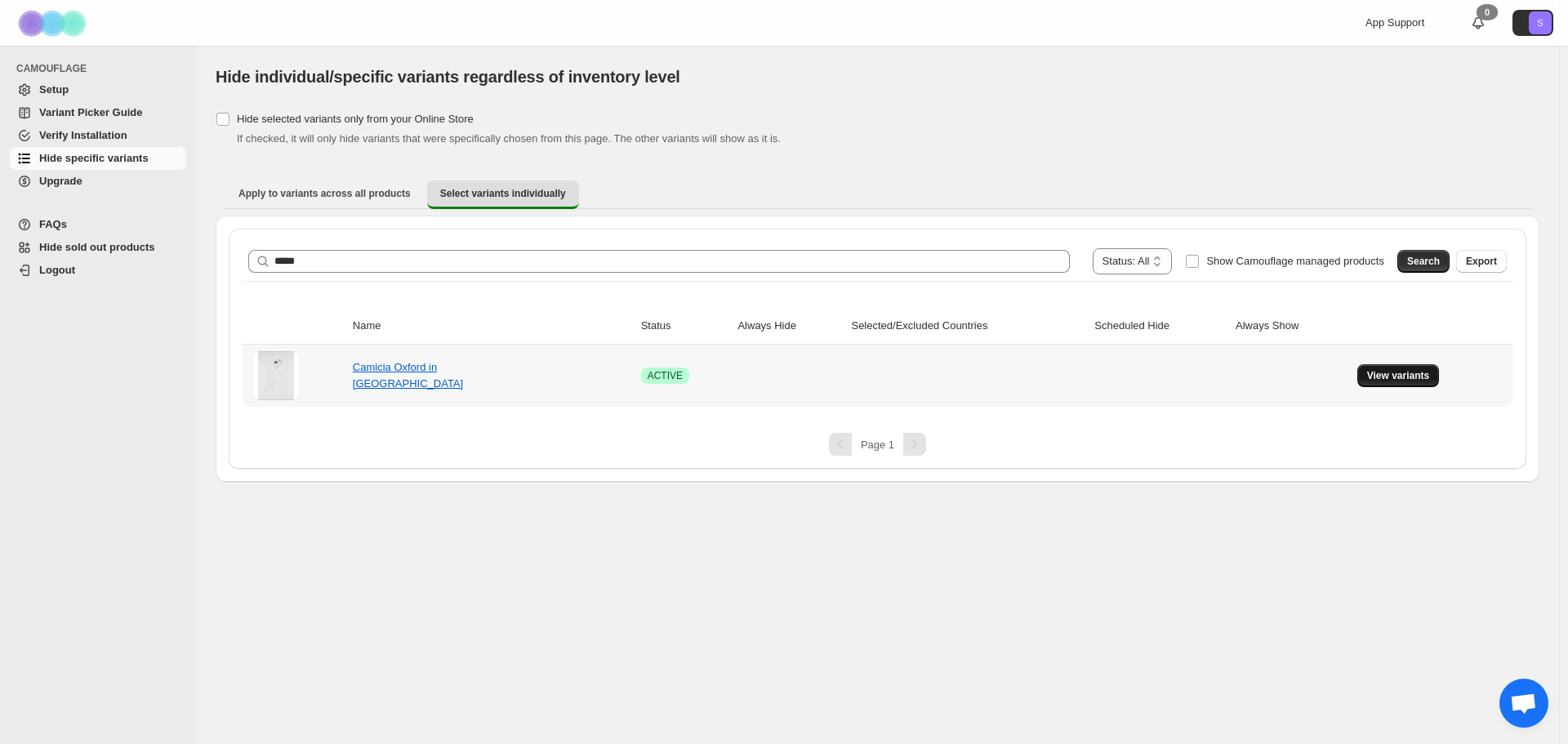
click at [1385, 381] on span "View variants" at bounding box center [1399, 376] width 63 height 13
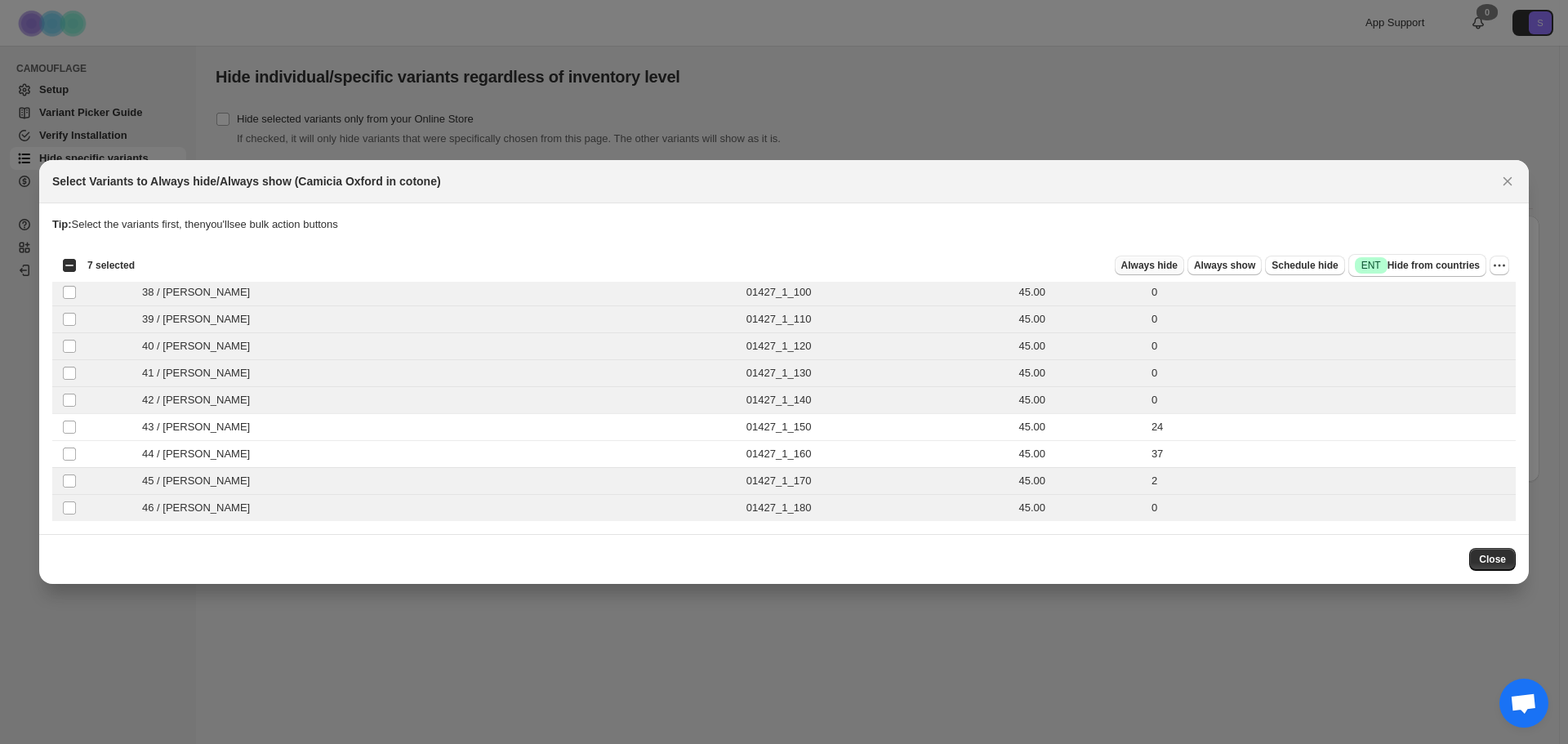
click at [1177, 266] on span "Always hide" at bounding box center [1149, 265] width 56 height 13
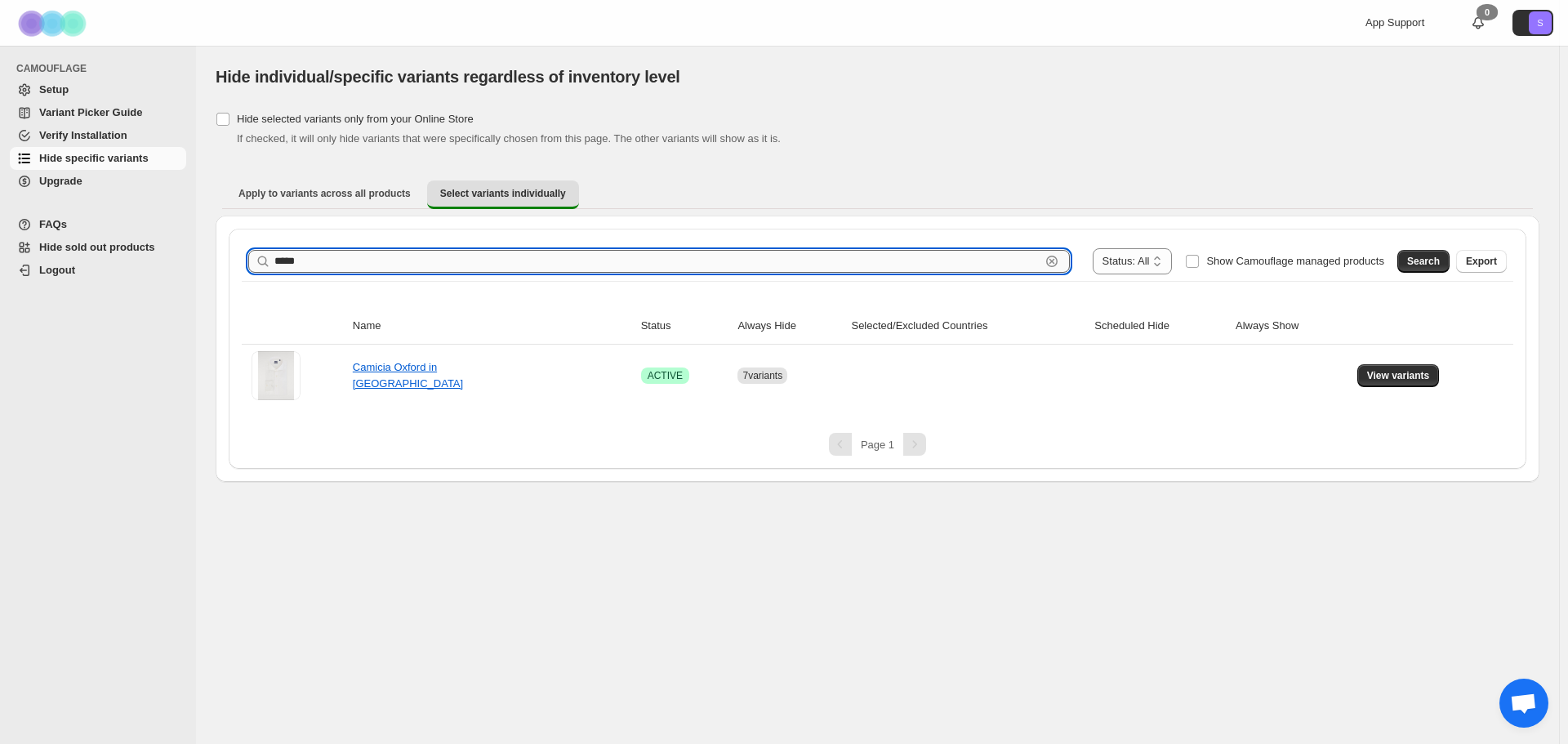
click at [619, 263] on input "*****" at bounding box center [657, 261] width 766 height 23
click at [1426, 273] on div "Search Export" at bounding box center [1448, 258] width 116 height 33
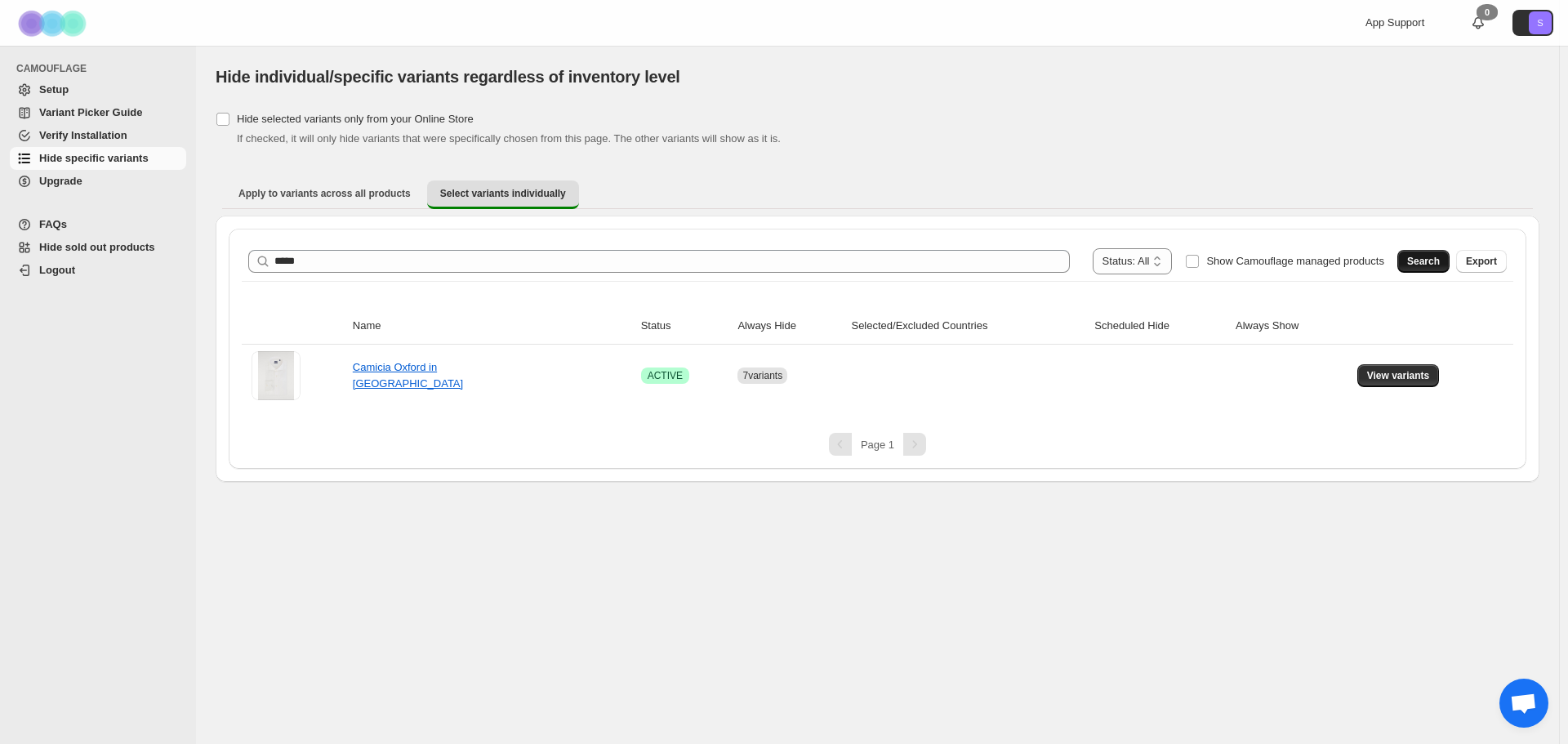
click at [1449, 253] on button "Search" at bounding box center [1423, 261] width 52 height 23
click at [1399, 385] on button "View variants" at bounding box center [1399, 376] width 83 height 23
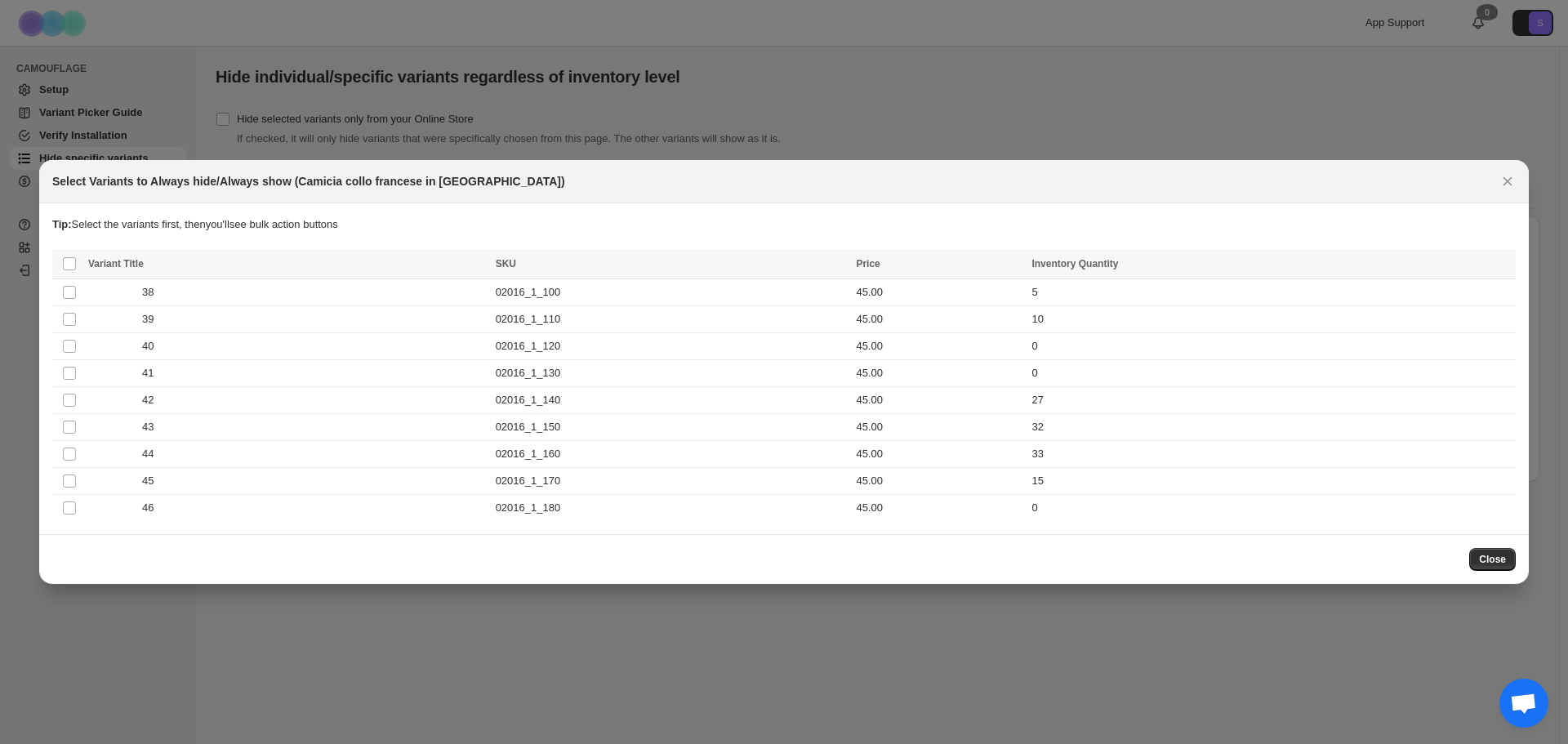
click at [61, 259] on th "Select all product variants" at bounding box center [68, 264] width 31 height 30
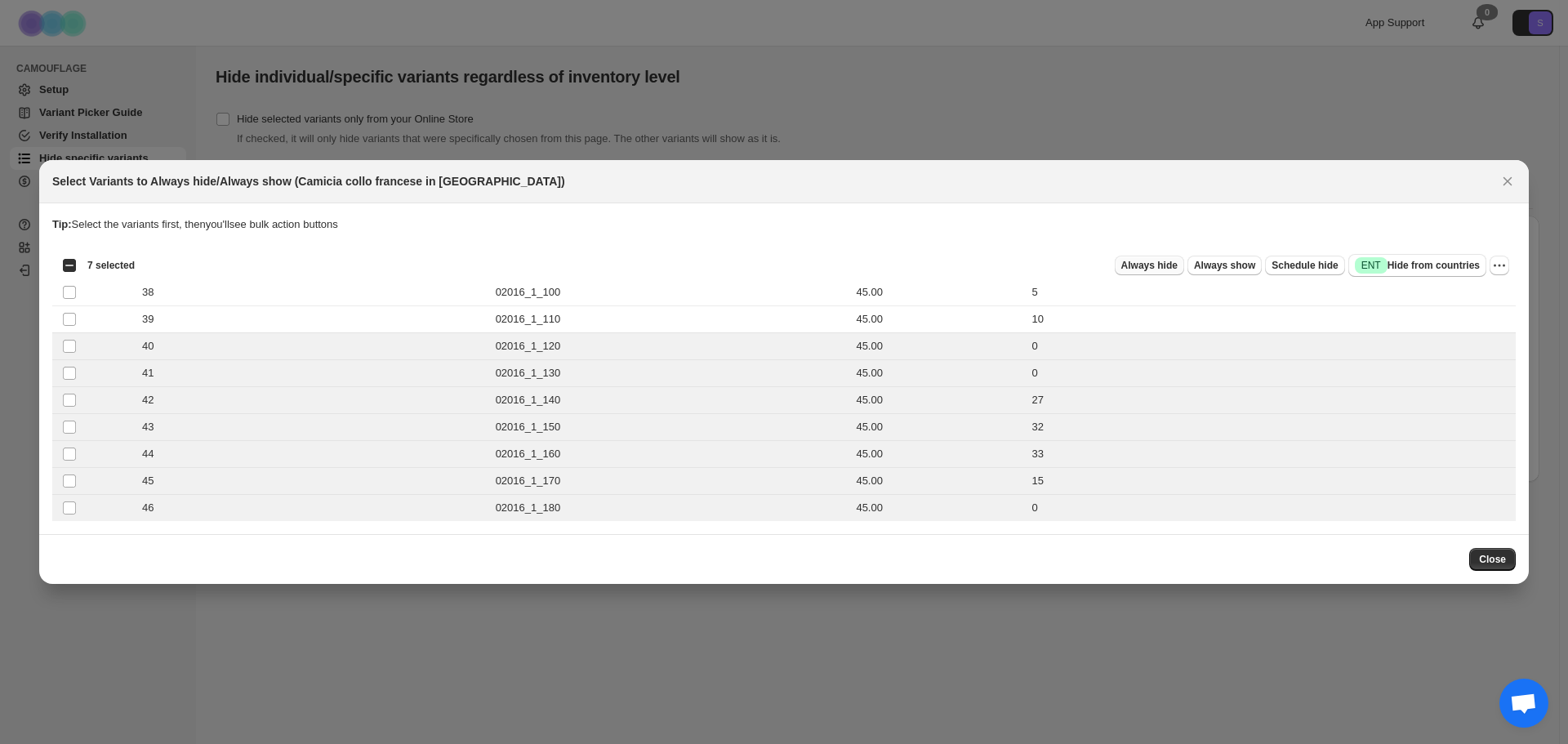
click at [1153, 263] on span "Always hide" at bounding box center [1149, 265] width 56 height 13
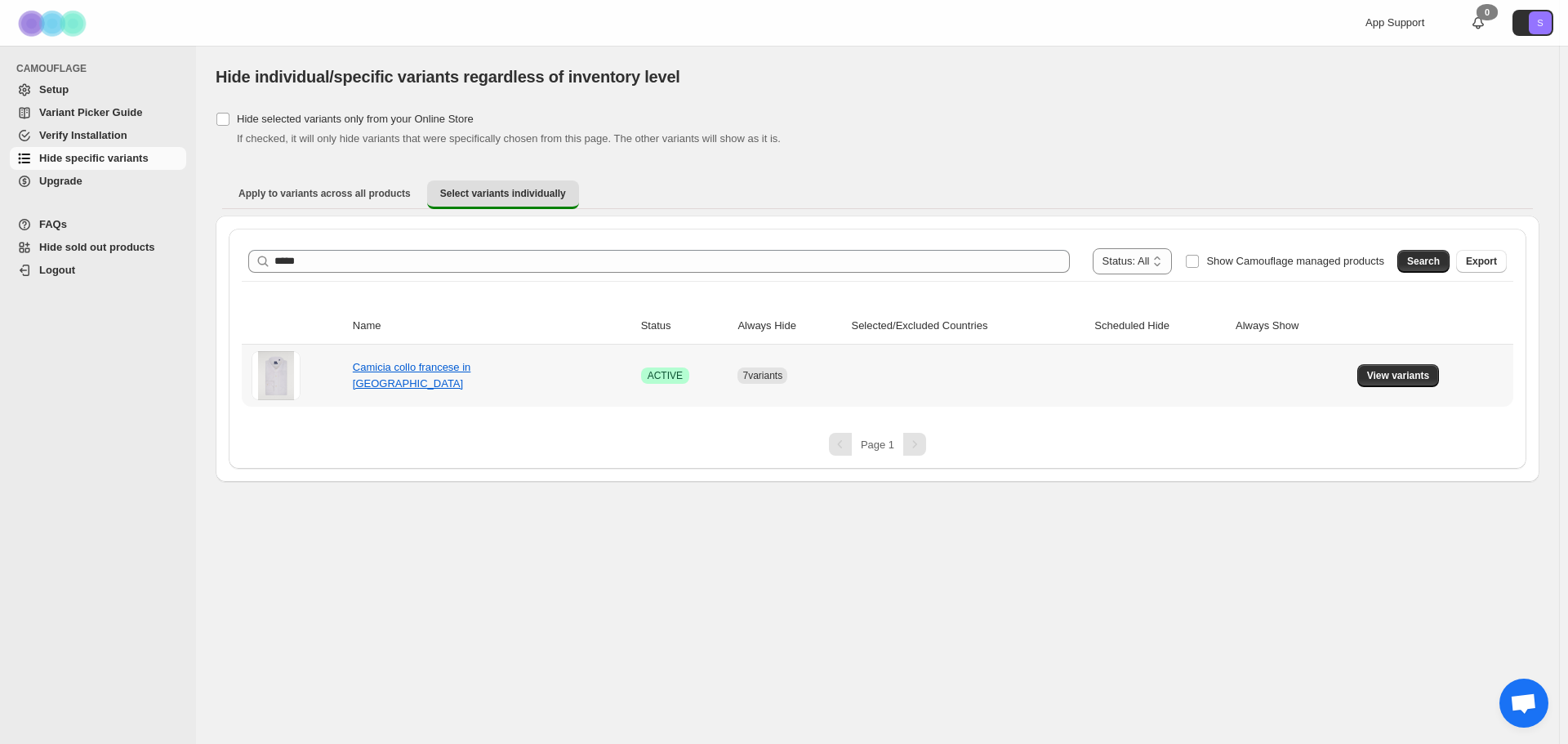
click at [1423, 386] on button "View variants" at bounding box center [1399, 376] width 83 height 23
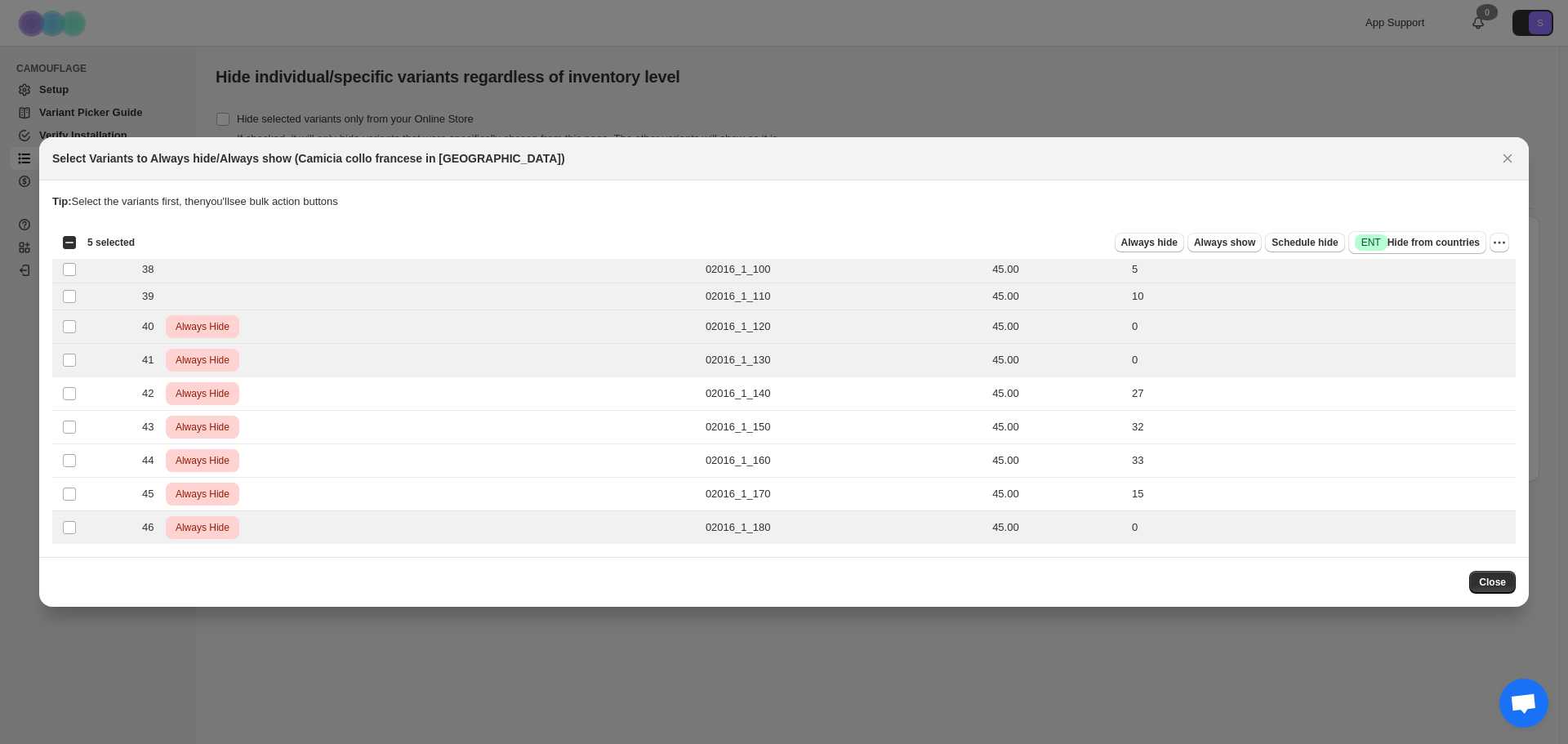
click at [1159, 245] on span "Always hide" at bounding box center [1149, 242] width 56 height 13
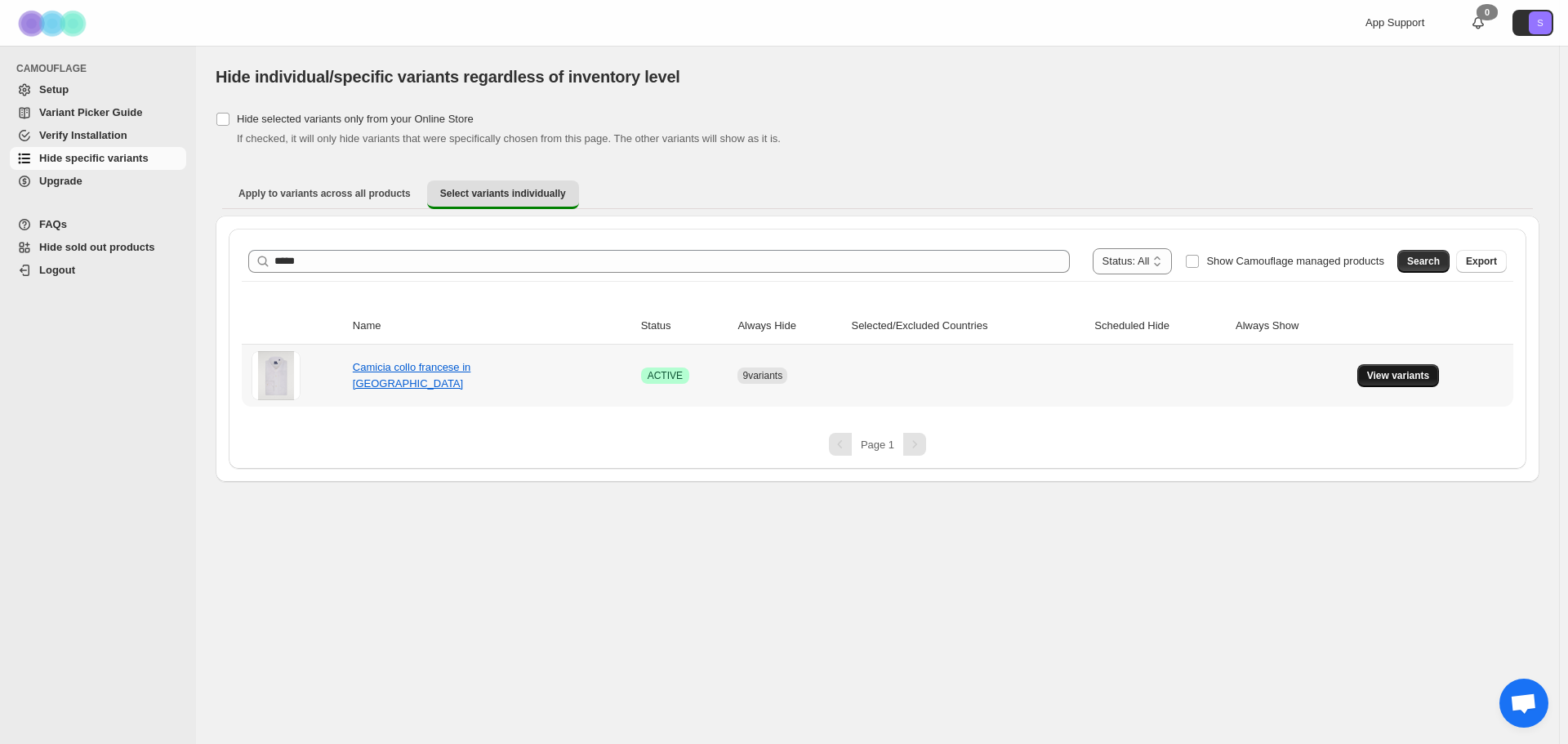
click at [1406, 381] on span "View variants" at bounding box center [1399, 376] width 63 height 13
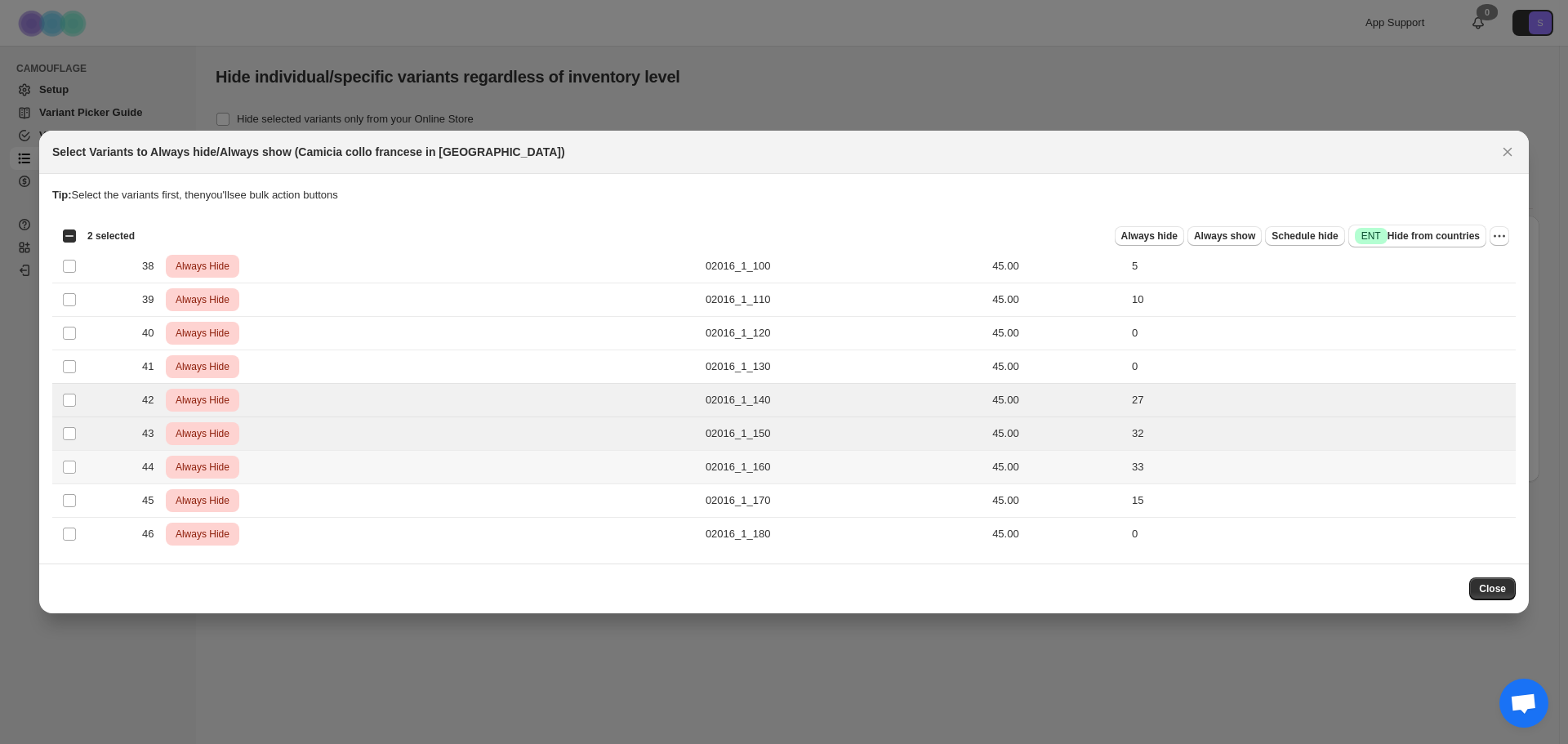
click at [61, 471] on td "Select product variant" at bounding box center [68, 467] width 31 height 34
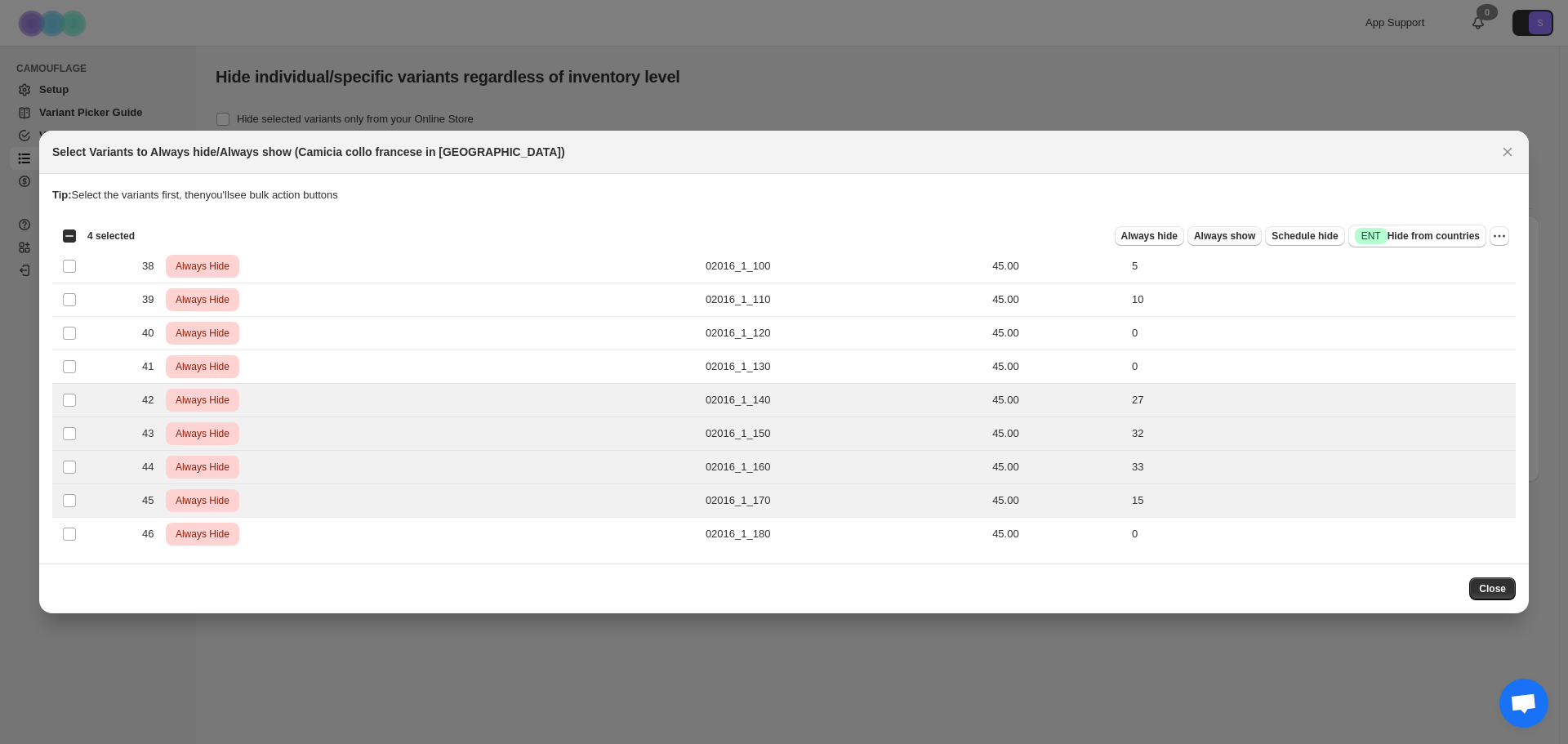
click at [1225, 236] on span "Always show" at bounding box center [1224, 236] width 61 height 13
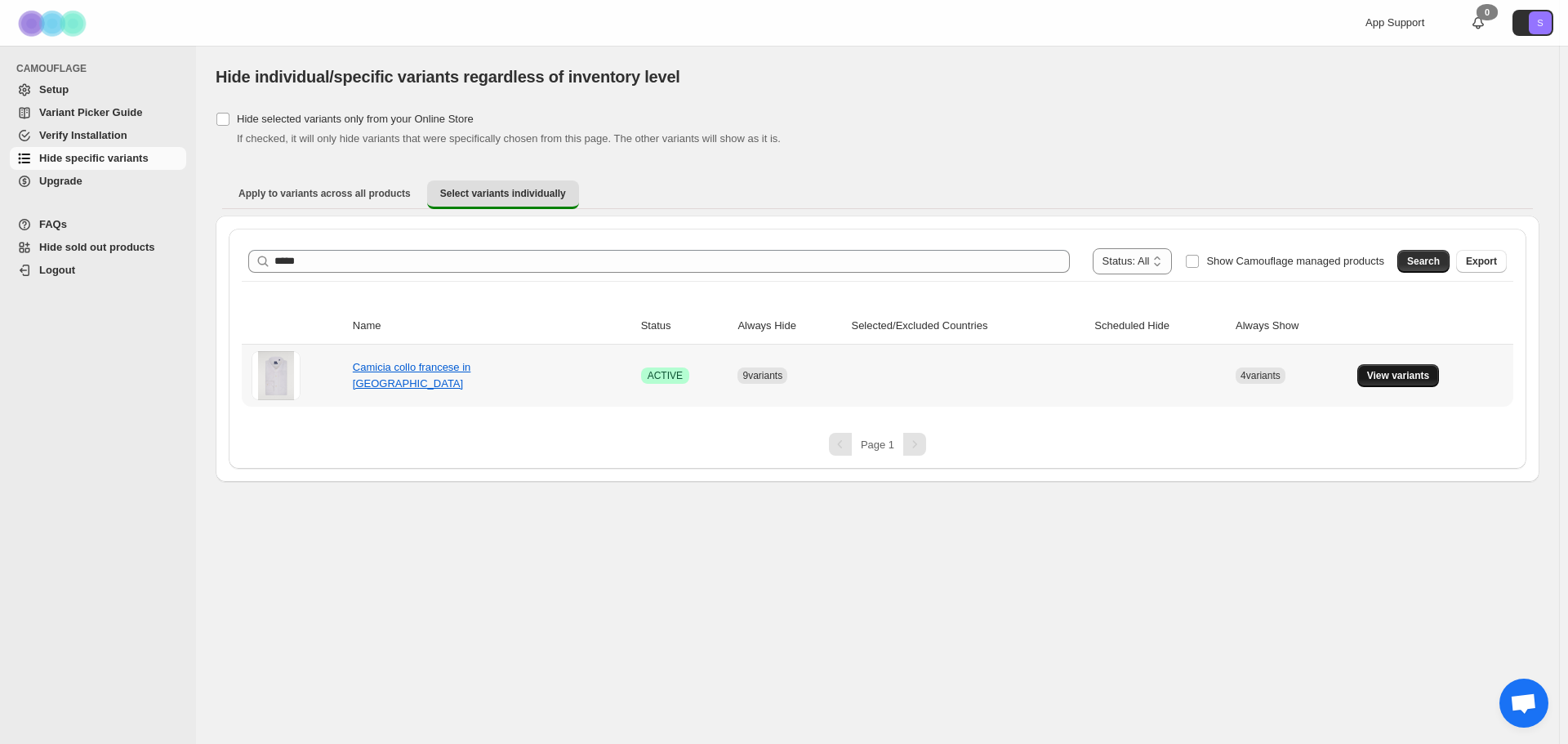
click at [1403, 369] on button "View variants" at bounding box center [1399, 376] width 83 height 23
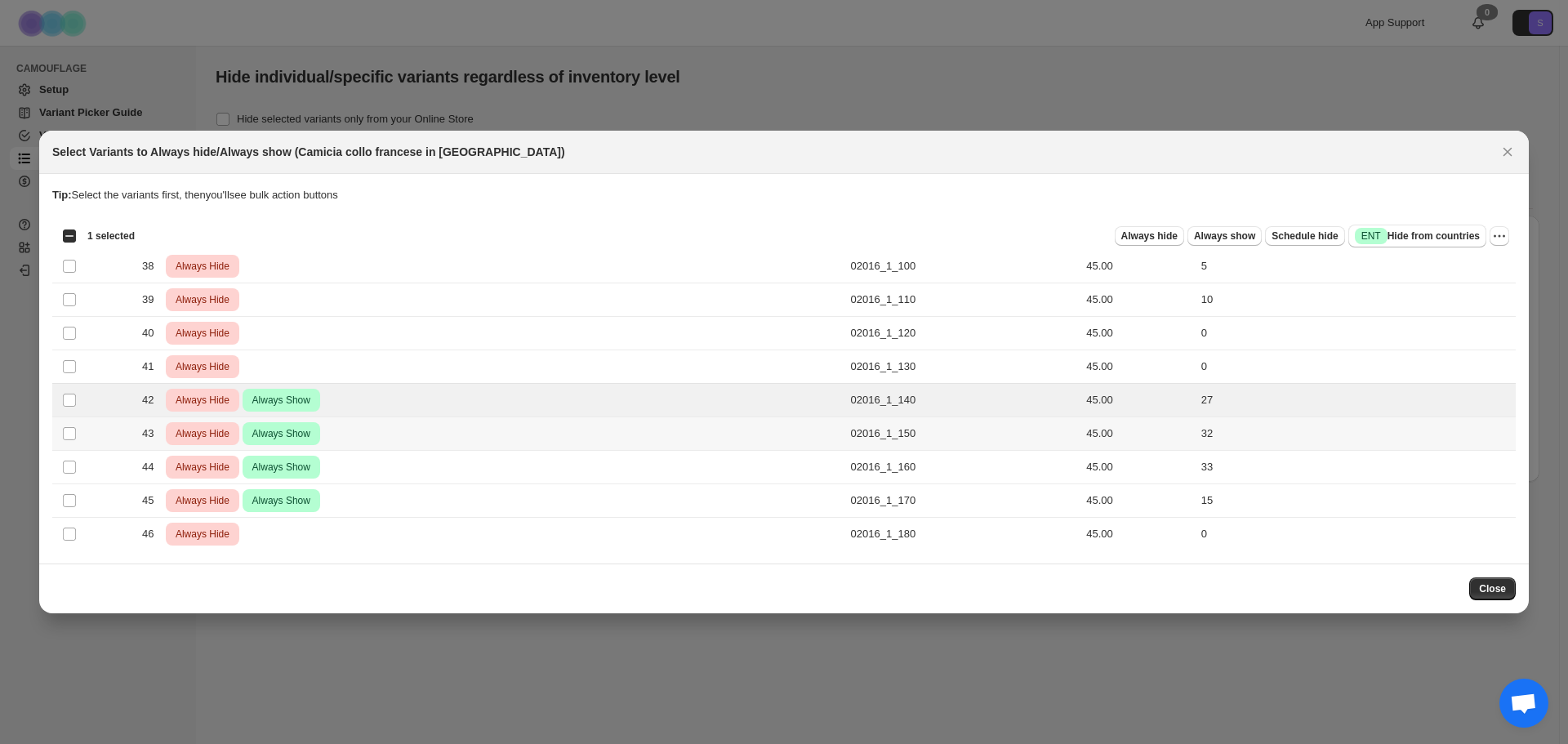
click at [72, 425] on td "Select product variant" at bounding box center [68, 434] width 31 height 34
click at [71, 453] on td "Select product variant" at bounding box center [68, 467] width 31 height 34
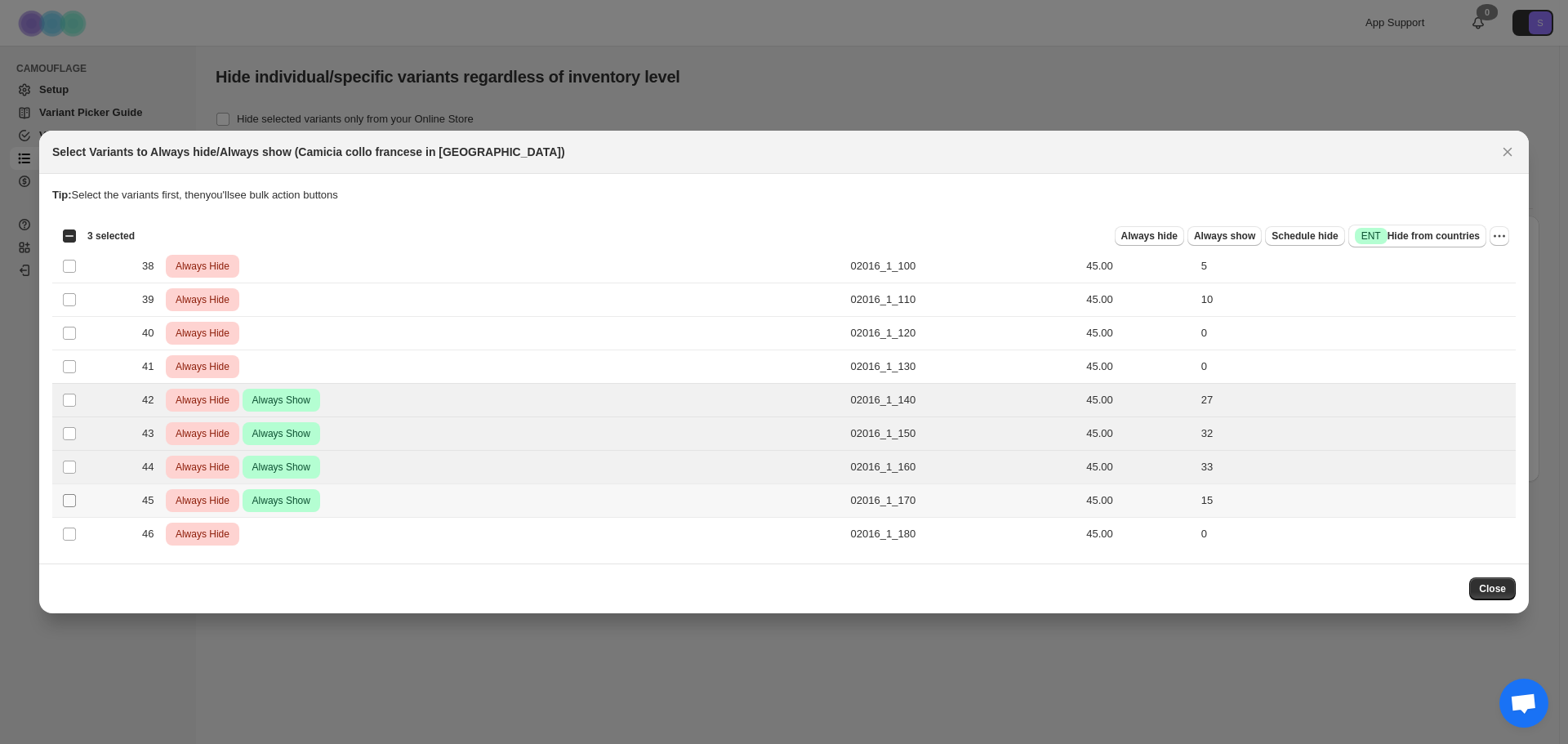
click at [68, 493] on span ":r1gm:" at bounding box center [70, 500] width 15 height 15
click at [1254, 236] on span "Always show" at bounding box center [1224, 236] width 61 height 13
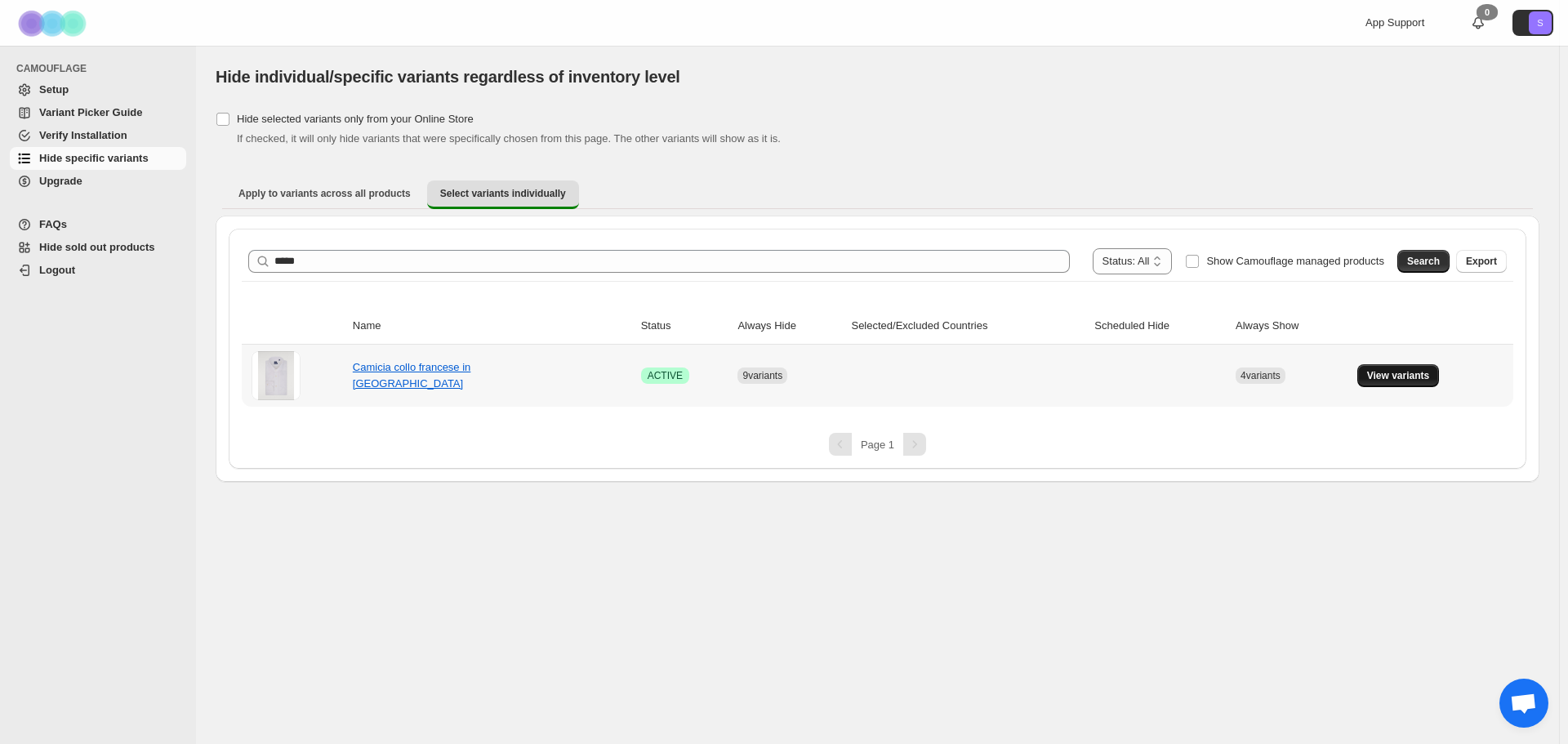
click at [1425, 385] on button "View variants" at bounding box center [1399, 376] width 83 height 23
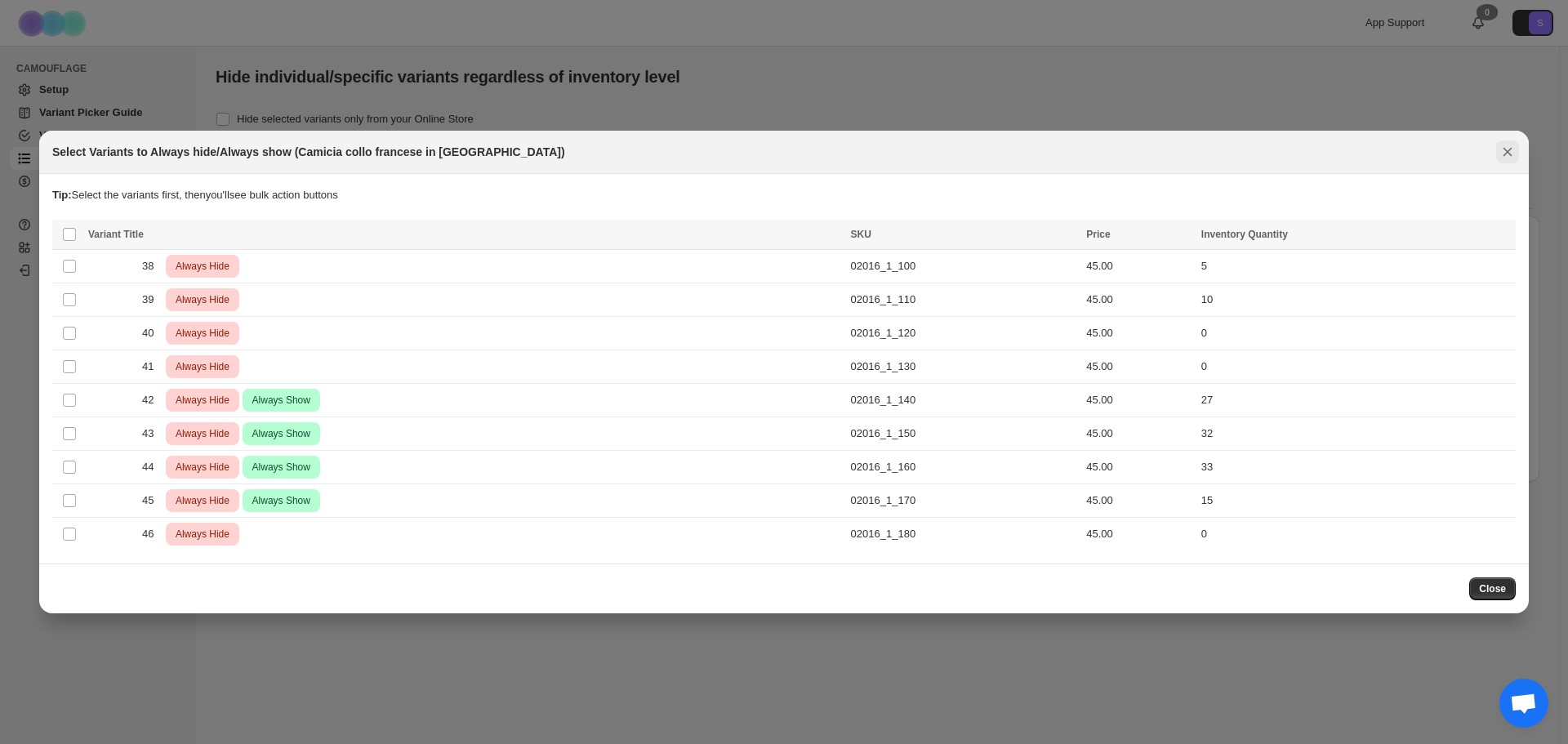
click at [1512, 151] on icon "Close" at bounding box center [1507, 152] width 16 height 16
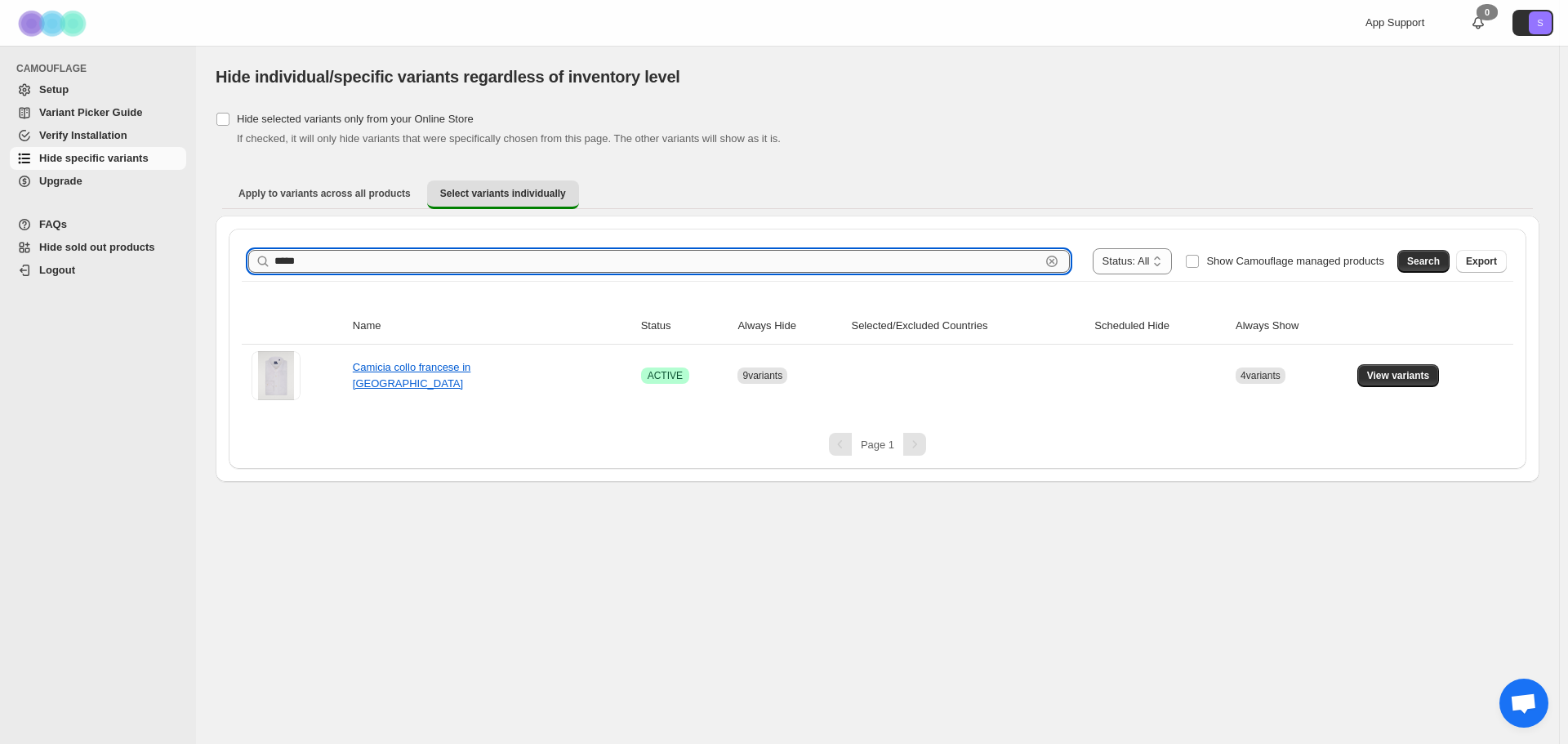
click at [413, 259] on input "*****" at bounding box center [657, 261] width 766 height 23
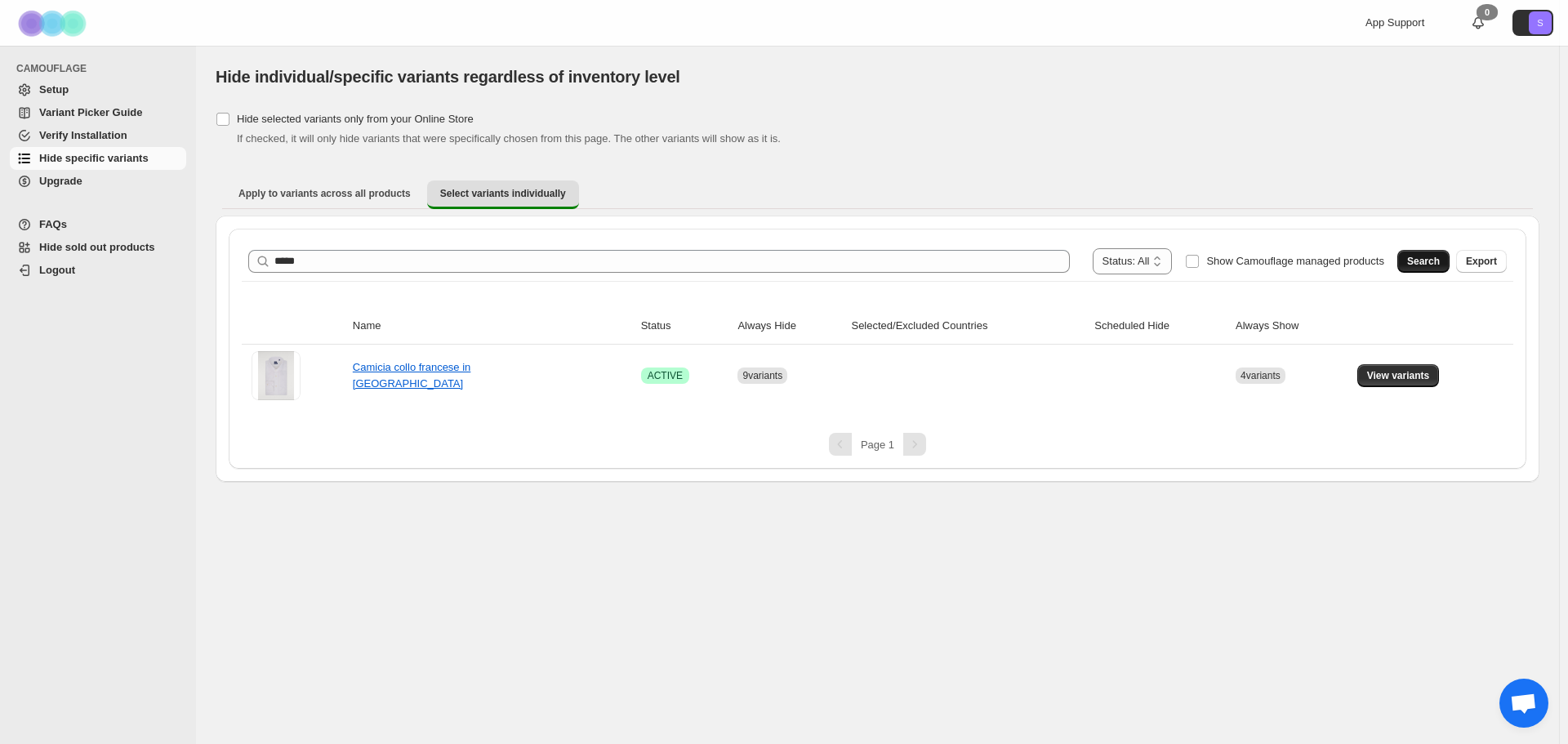
click at [1412, 264] on span "Search" at bounding box center [1423, 261] width 33 height 13
click at [1380, 367] on button "View variants" at bounding box center [1399, 376] width 83 height 23
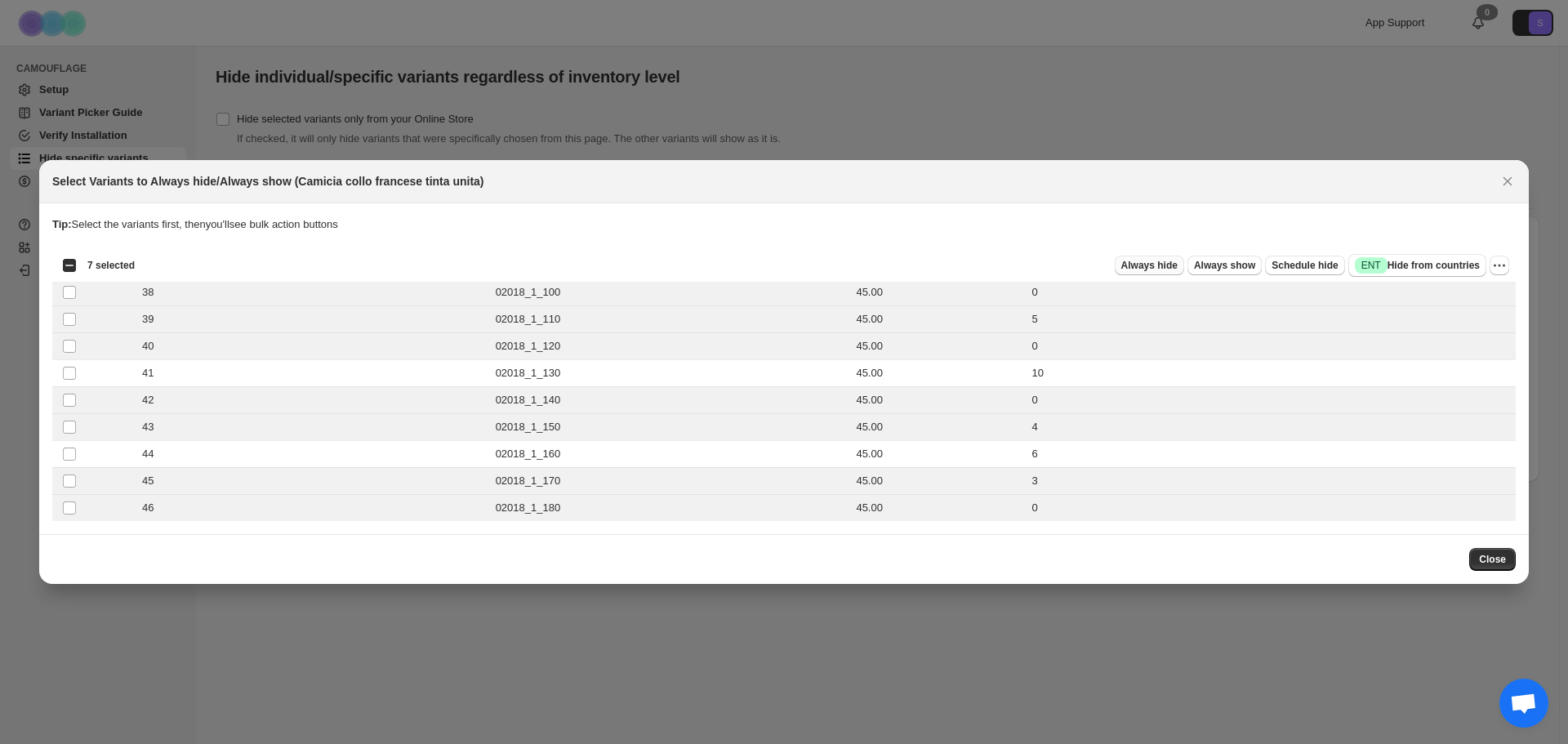
click at [1177, 268] on span "Always hide" at bounding box center [1149, 265] width 56 height 13
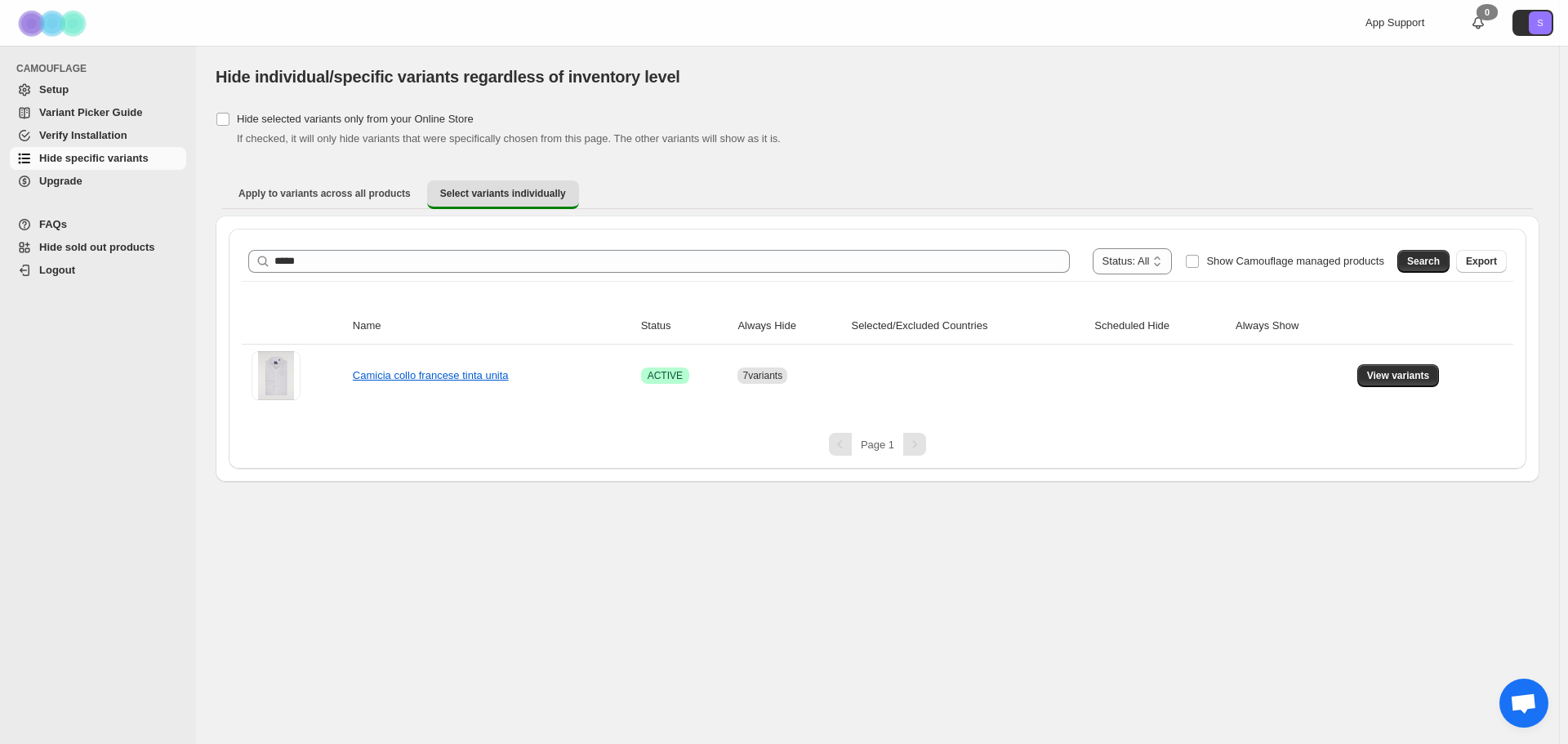
click at [524, 246] on div "**********" at bounding box center [877, 261] width 1272 height 39
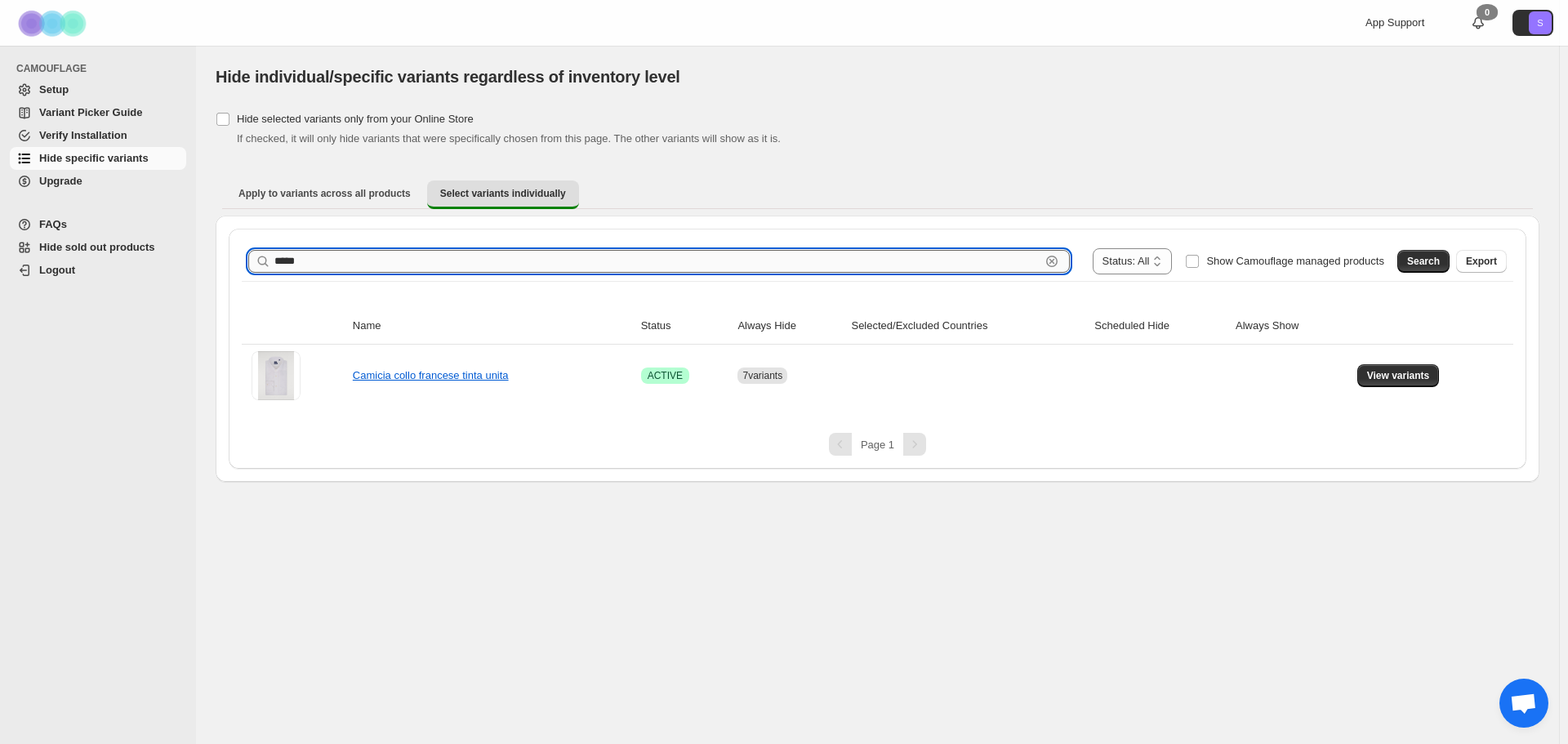
click at [522, 254] on input "*****" at bounding box center [657, 261] width 766 height 23
click at [1432, 262] on span "Search" at bounding box center [1423, 261] width 33 height 13
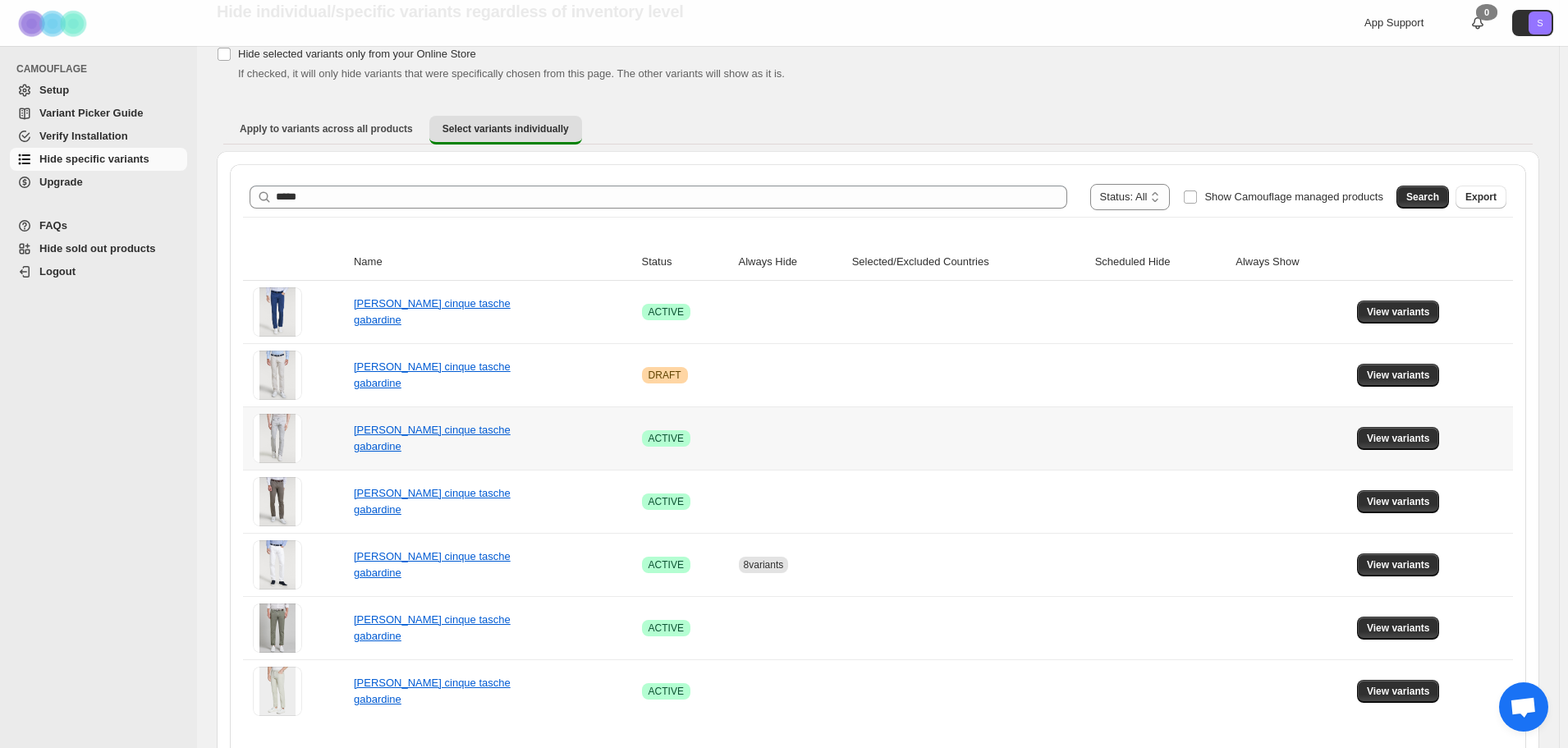
scroll to position [116, 0]
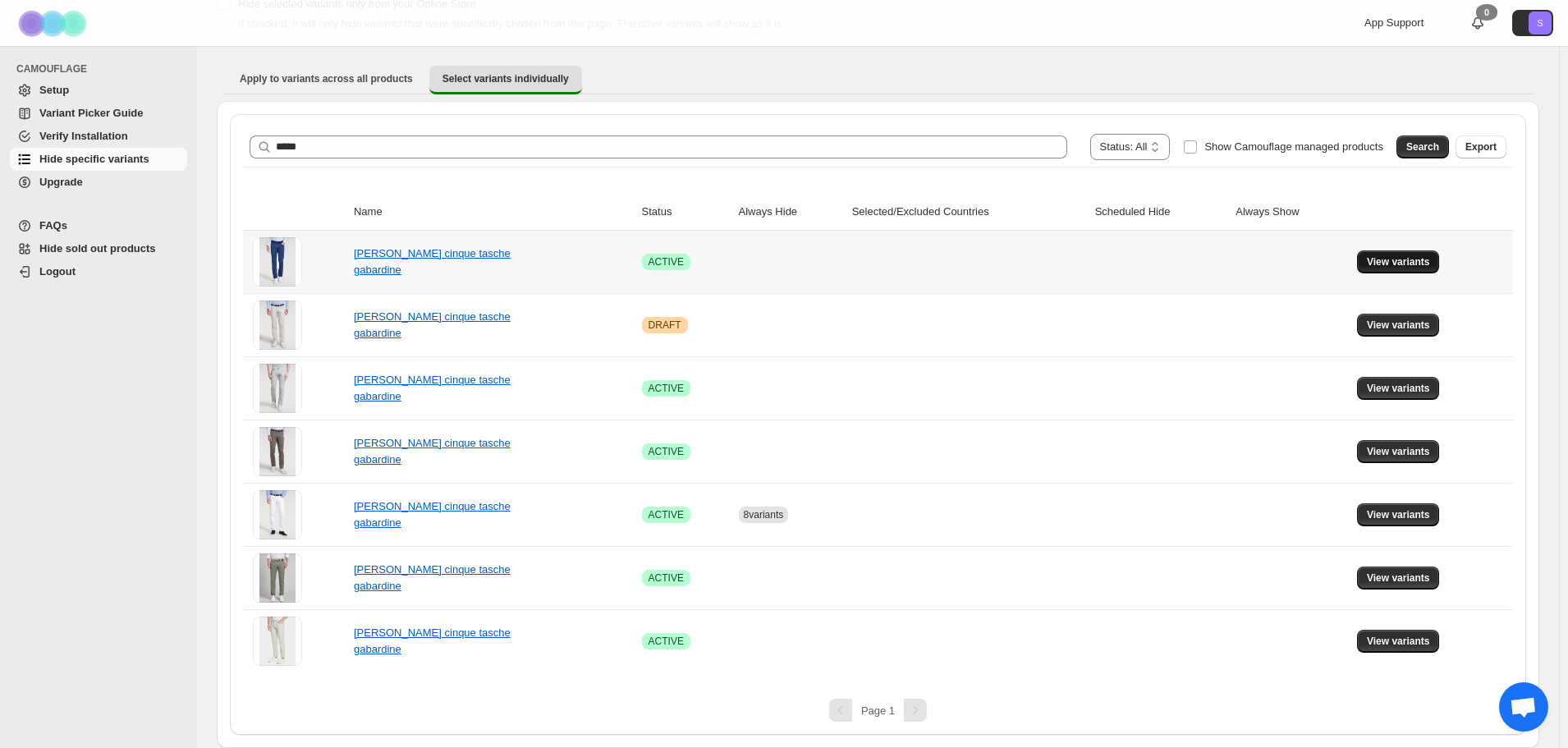
click at [1426, 261] on span "View variants" at bounding box center [1398, 262] width 63 height 13
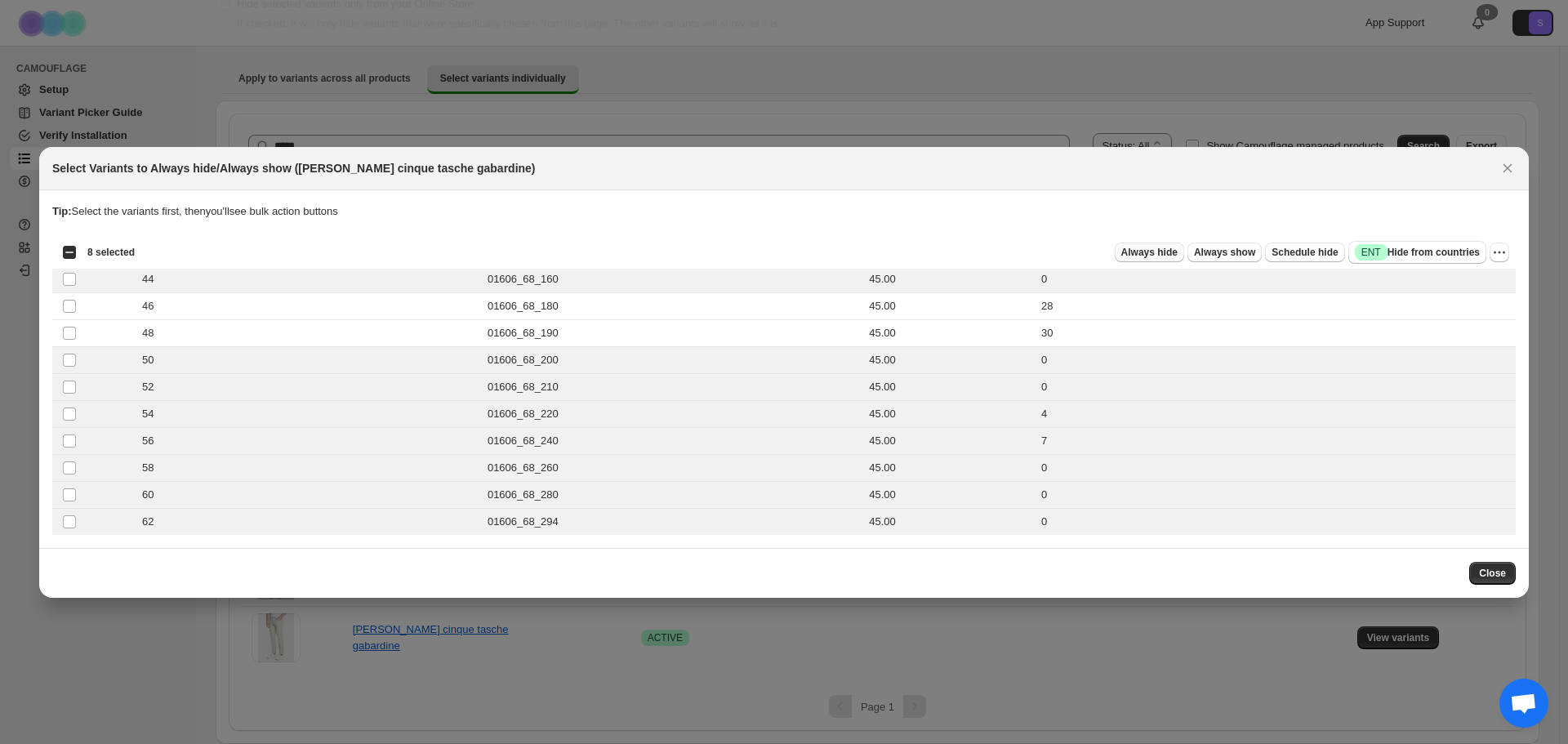
click at [1154, 259] on button "Always hide" at bounding box center [1149, 252] width 70 height 20
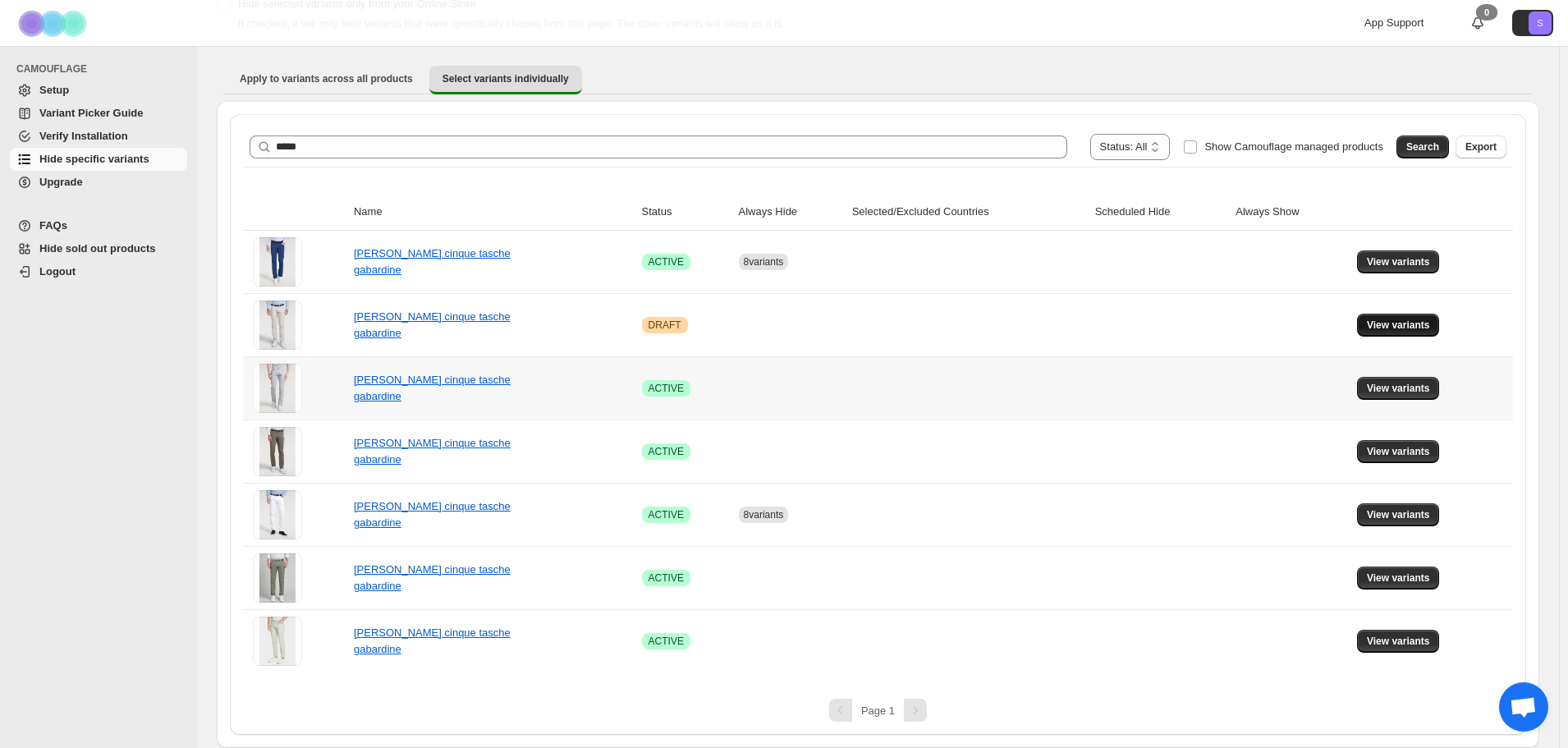
click at [1399, 331] on button "View variants" at bounding box center [1398, 325] width 83 height 23
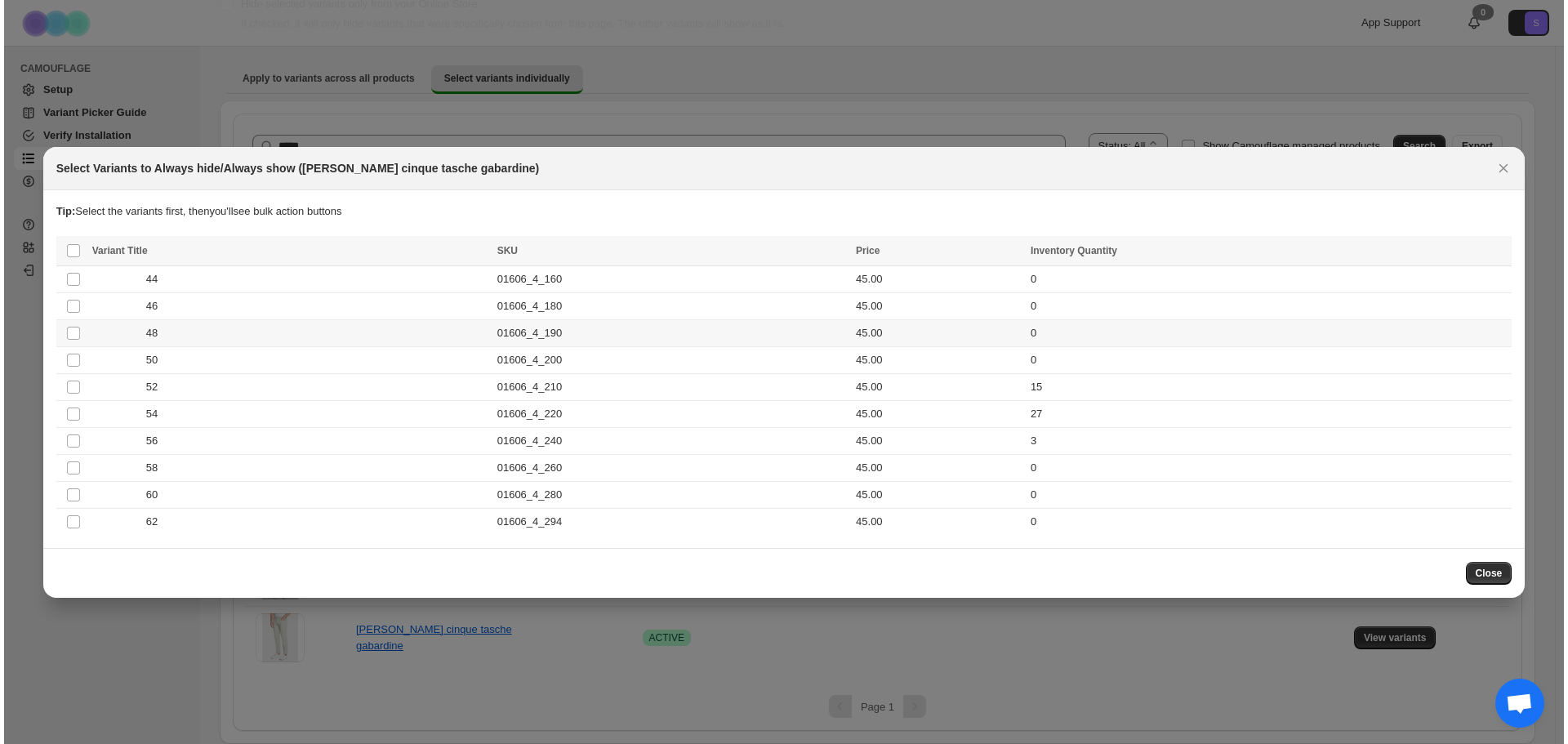
scroll to position [0, 0]
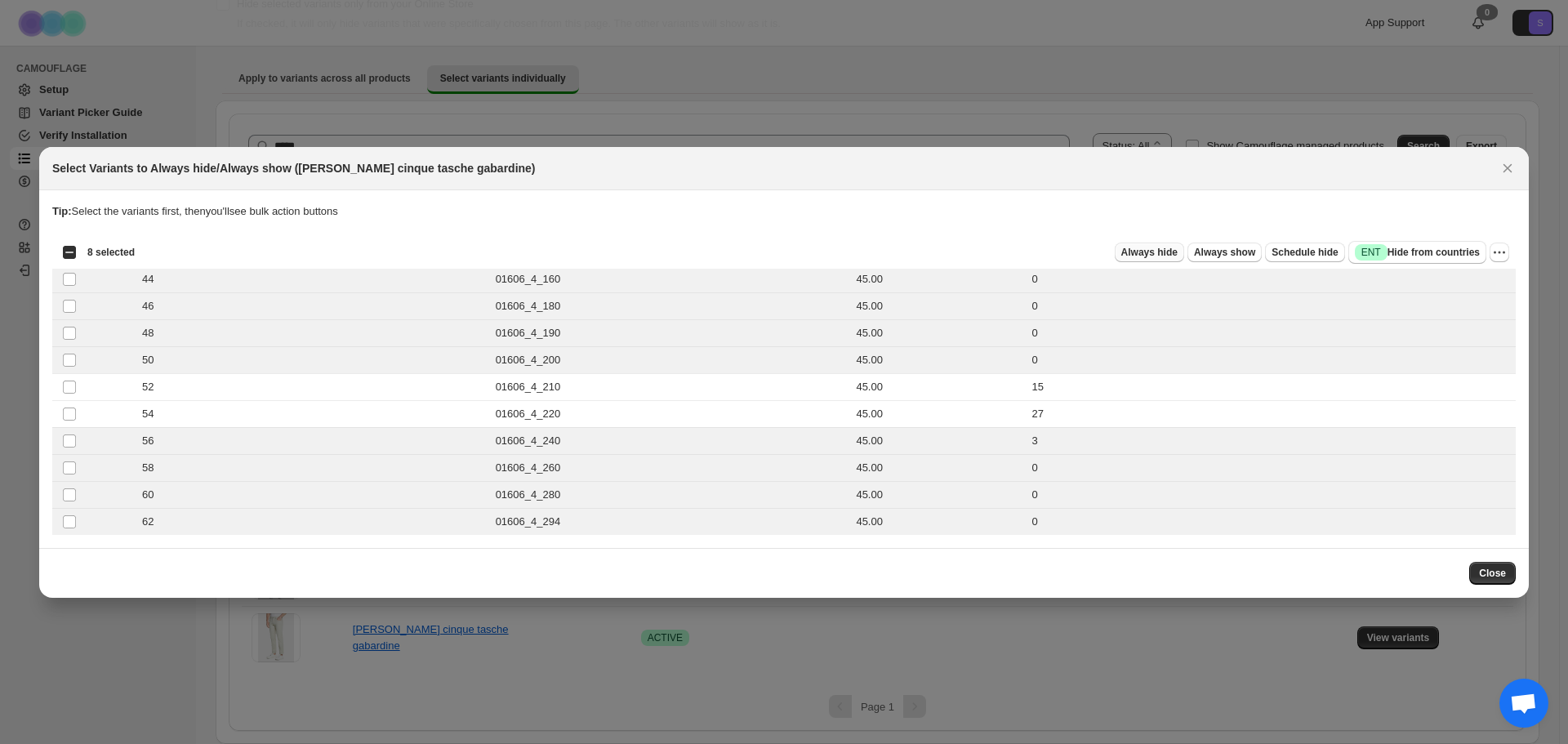
click at [1176, 256] on span "Always hide" at bounding box center [1149, 252] width 56 height 13
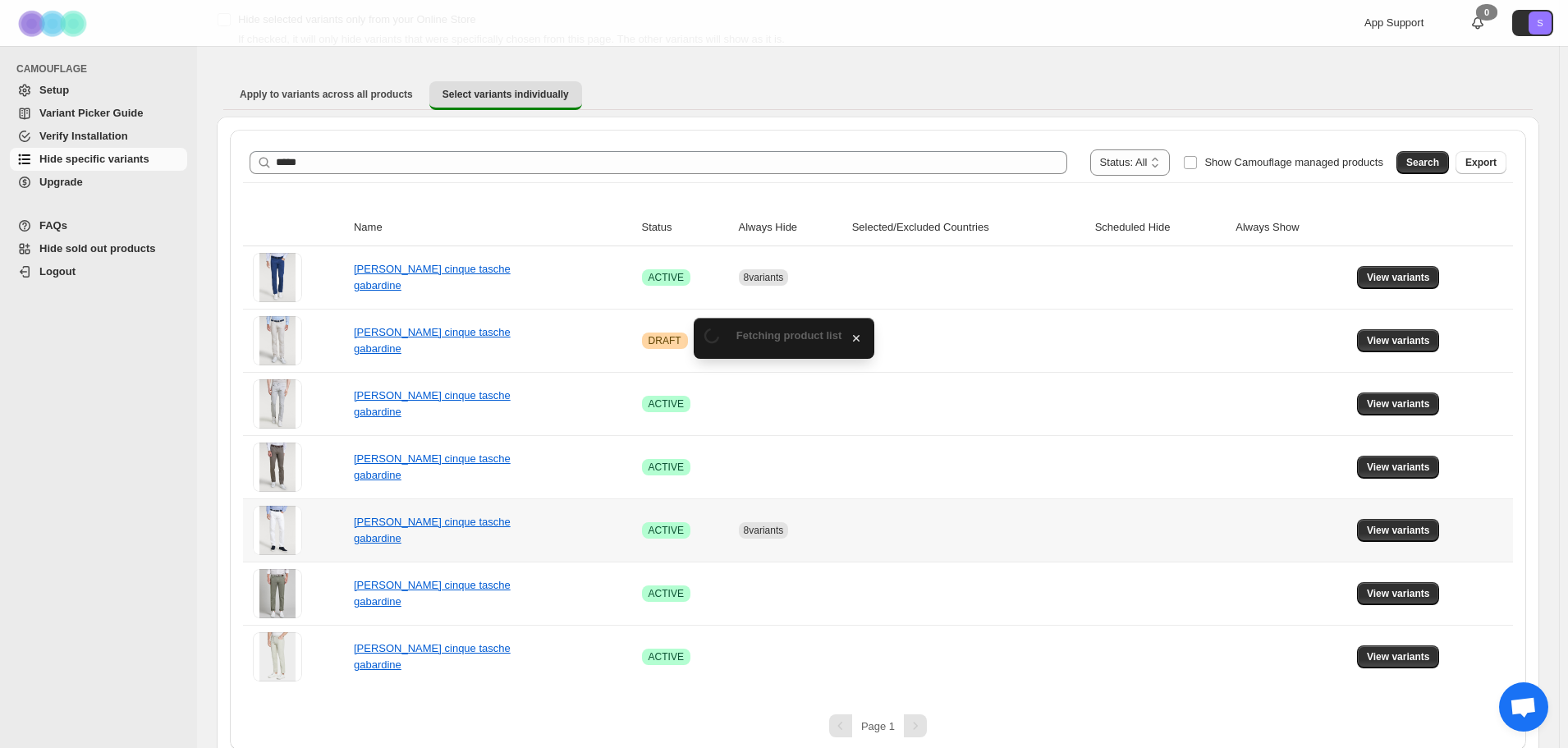
scroll to position [116, 0]
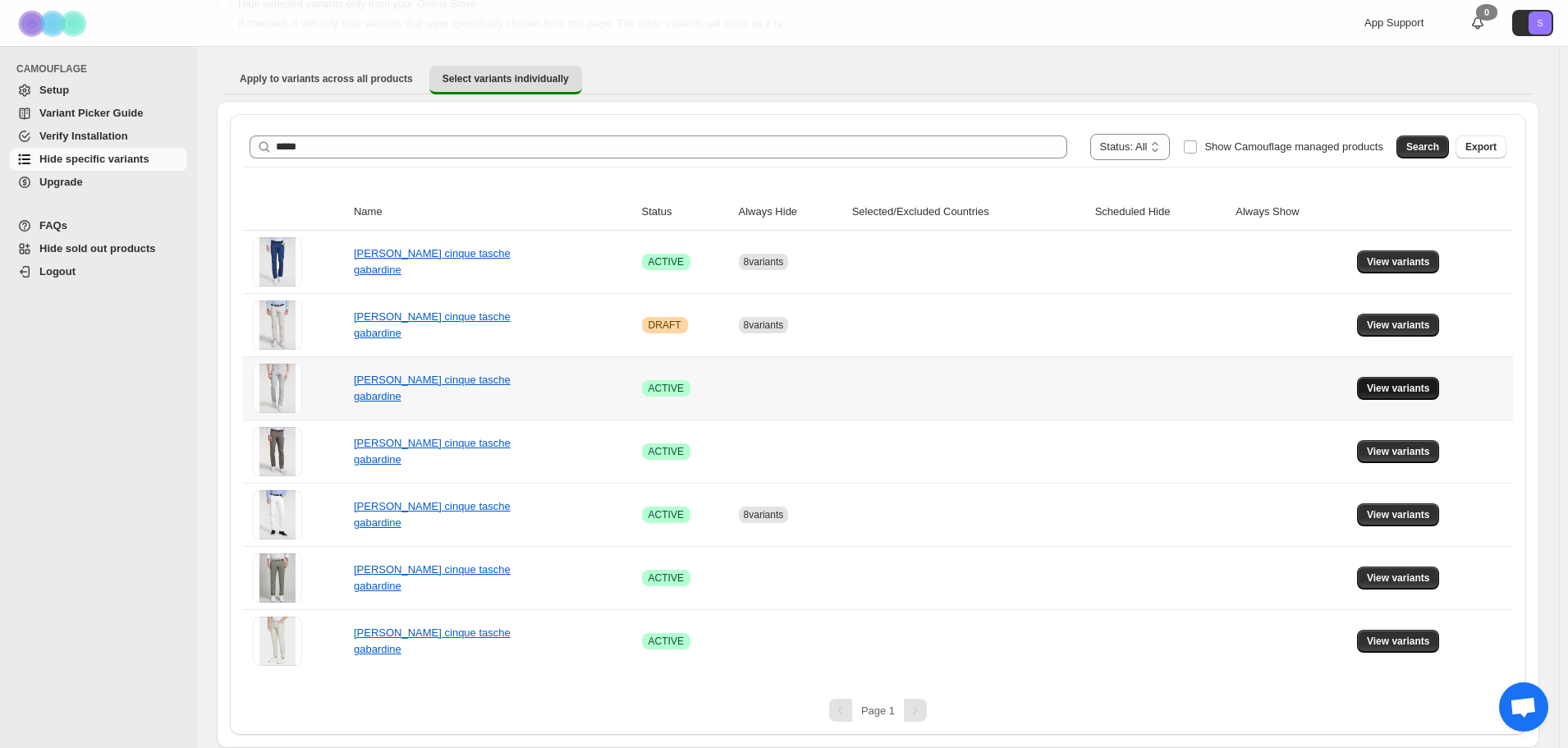
click at [1413, 391] on span "View variants" at bounding box center [1398, 388] width 63 height 13
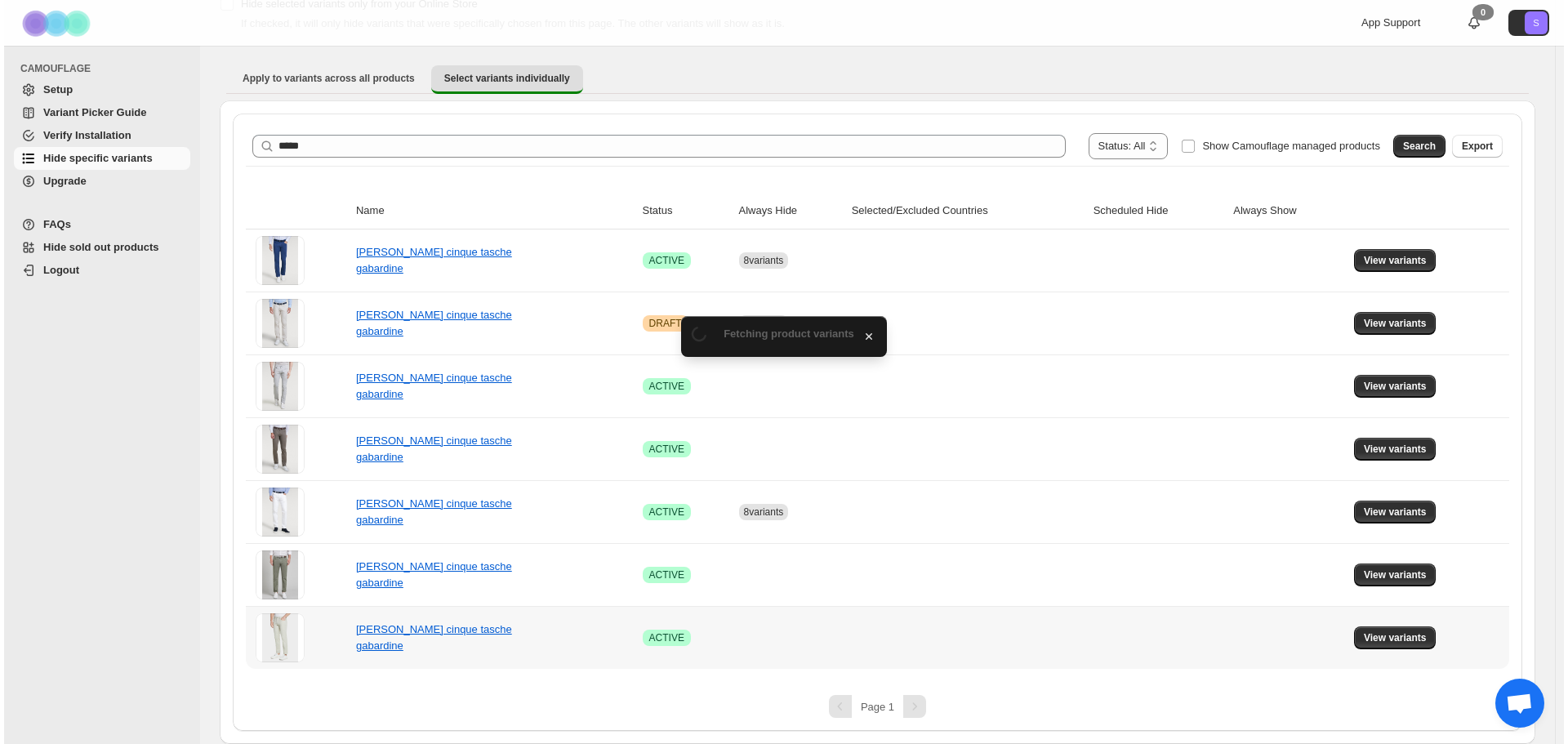
scroll to position [0, 0]
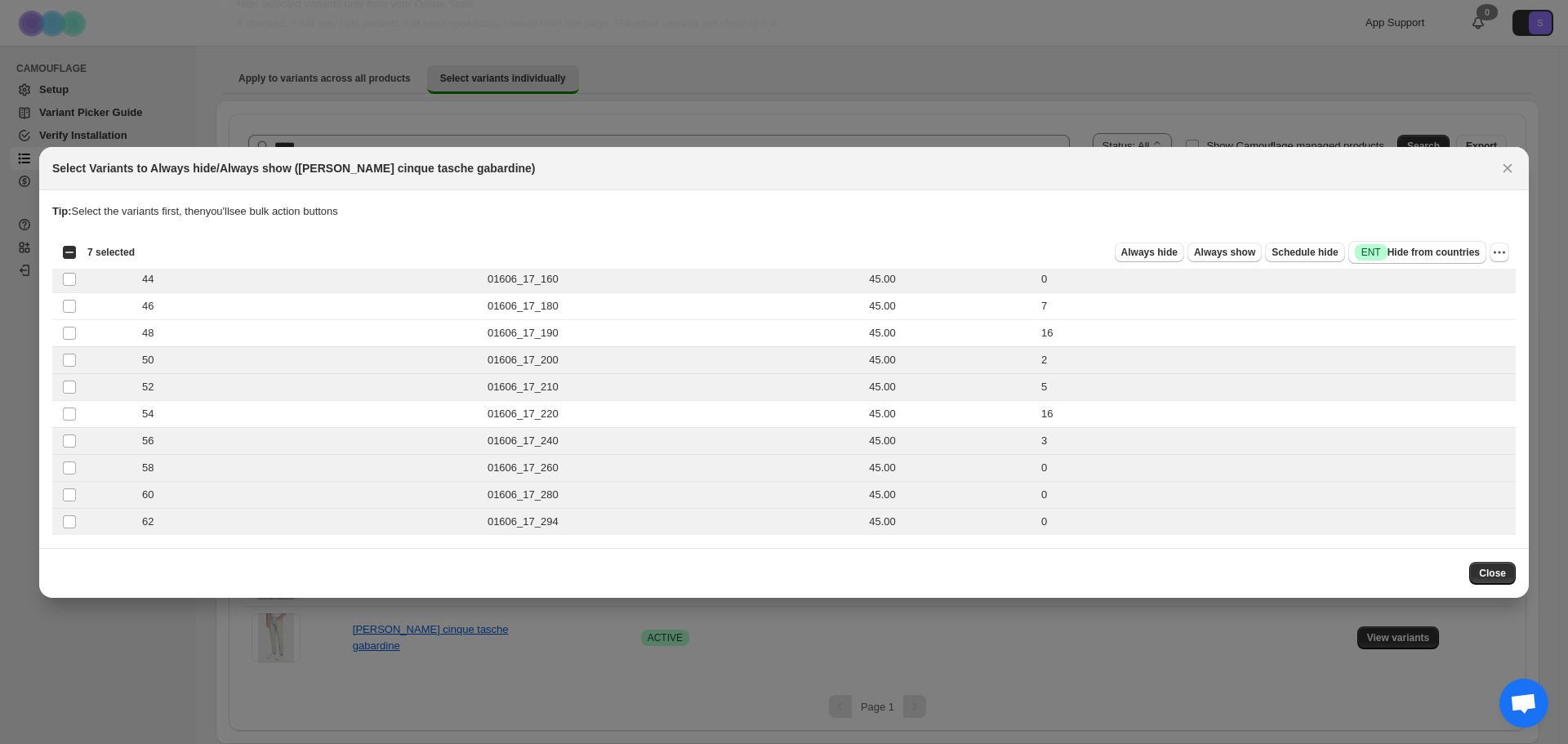
click at [1135, 263] on div "Always hide Always show Schedule hide Success ENT Hide from countries" at bounding box center [817, 252] width 1339 height 23
click at [1150, 257] on span "Always hide" at bounding box center [1149, 252] width 56 height 13
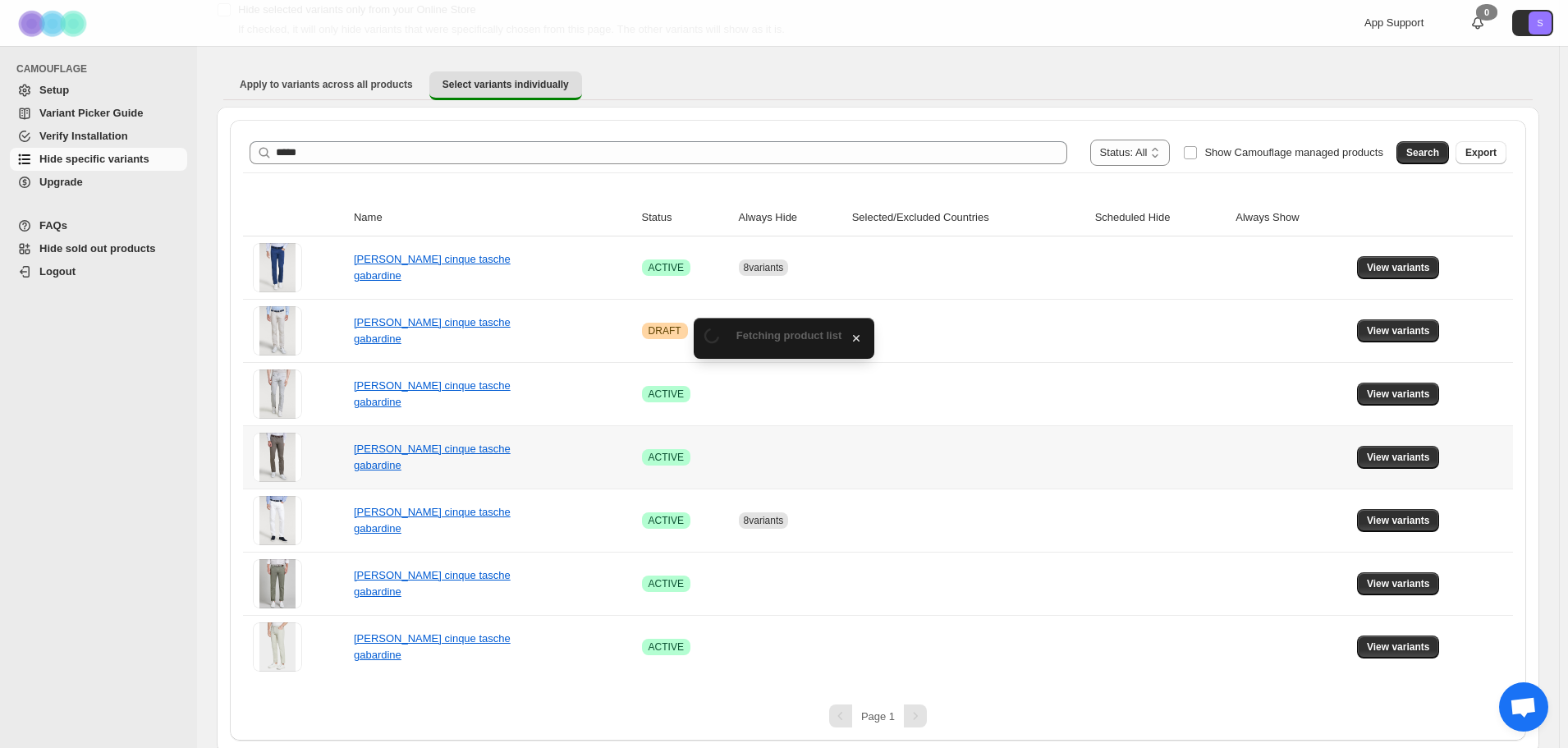
scroll to position [116, 0]
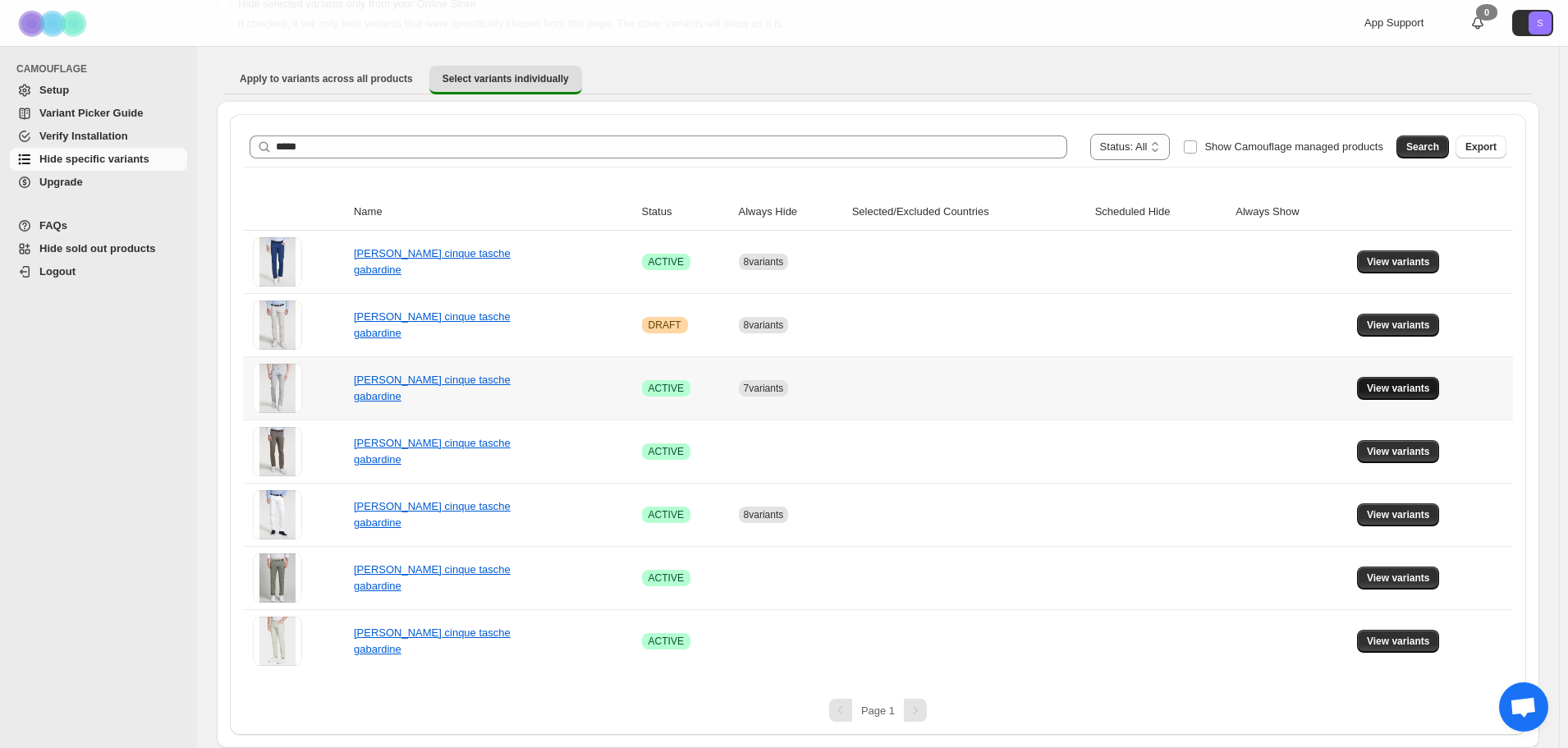
click at [1417, 384] on span "View variants" at bounding box center [1398, 388] width 63 height 13
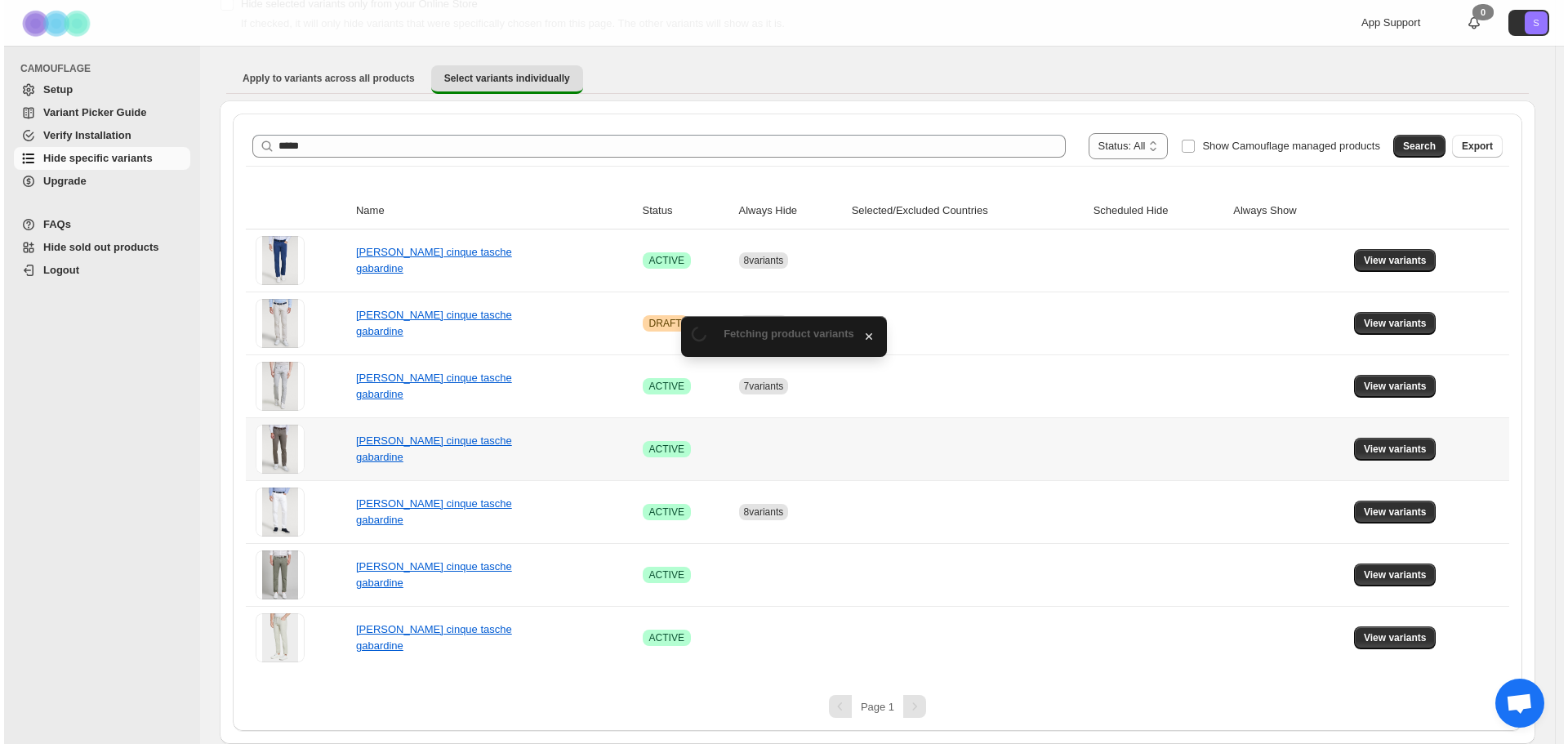
scroll to position [0, 0]
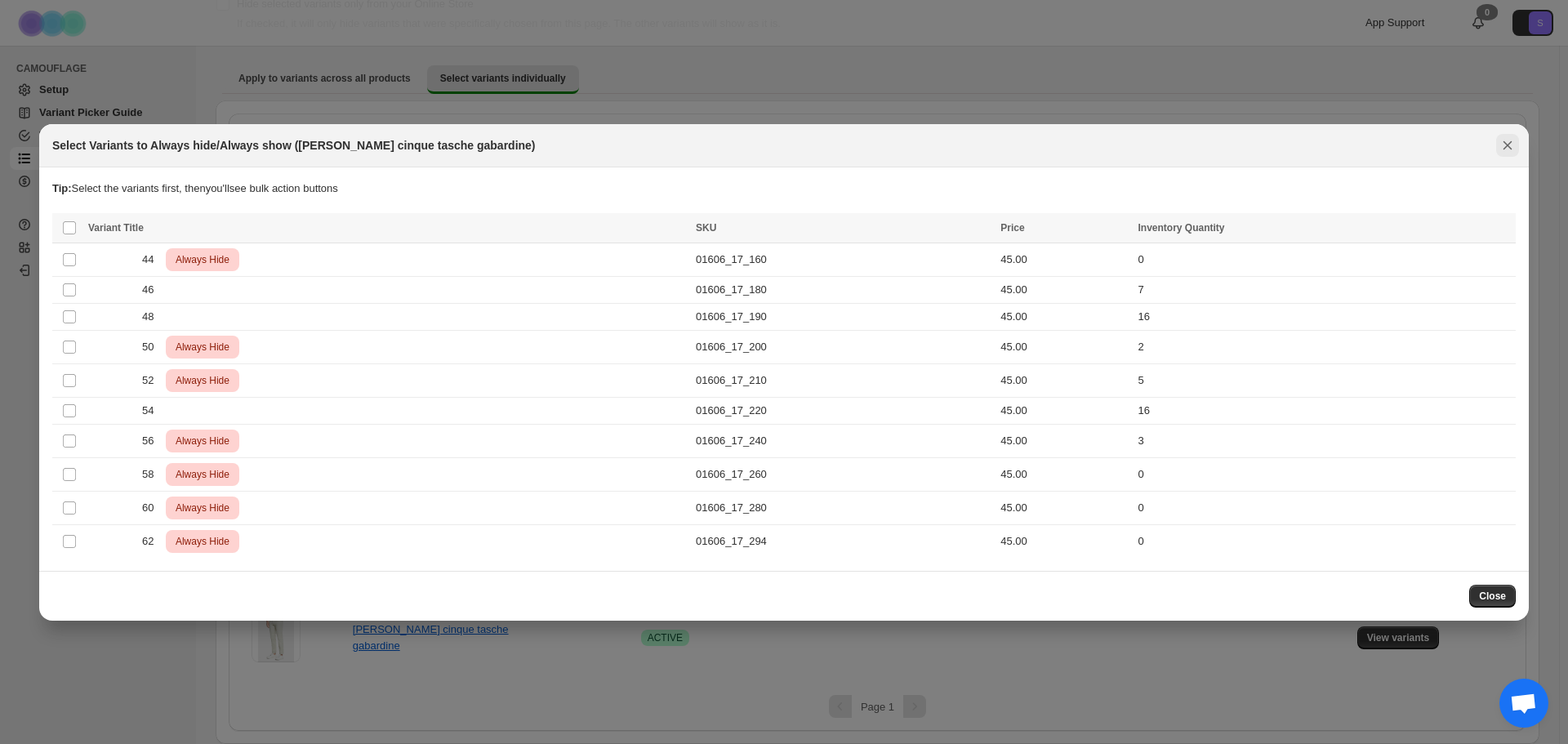
click at [1506, 143] on icon "Close" at bounding box center [1507, 145] width 9 height 9
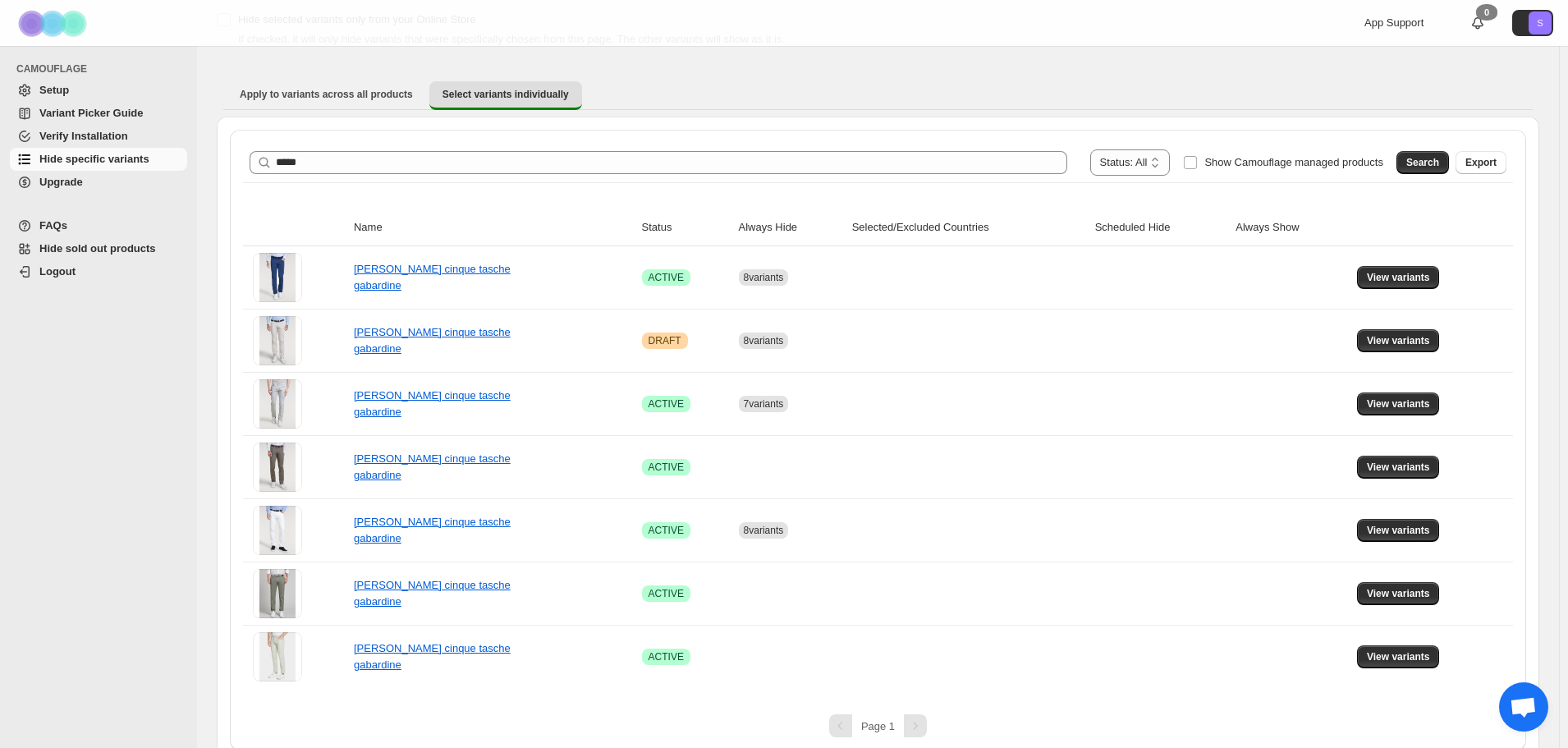
scroll to position [116, 0]
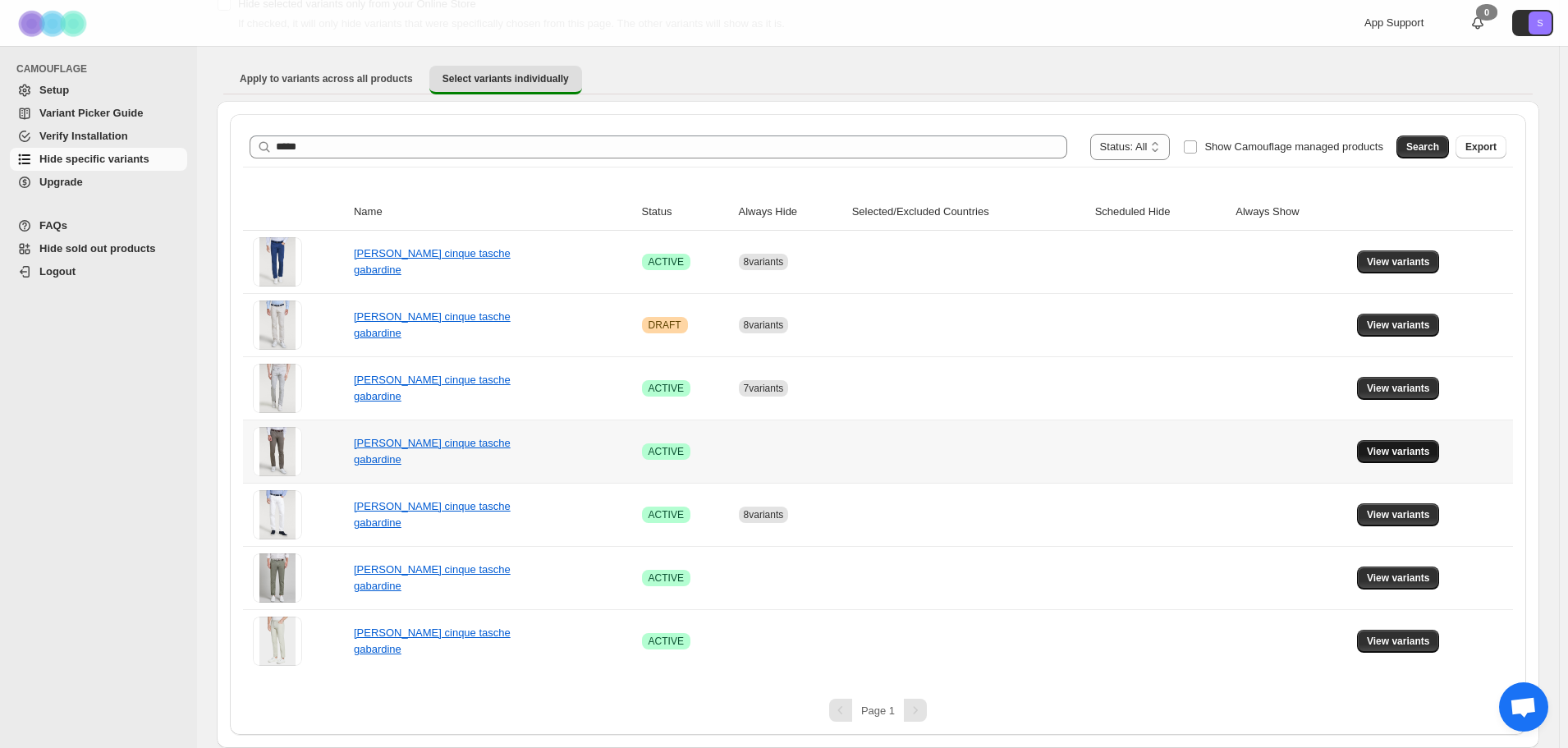
drag, startPoint x: 1433, startPoint y: 445, endPoint x: 1425, endPoint y: 448, distance: 8.5
click at [1430, 446] on span "View variants" at bounding box center [1398, 452] width 63 height 13
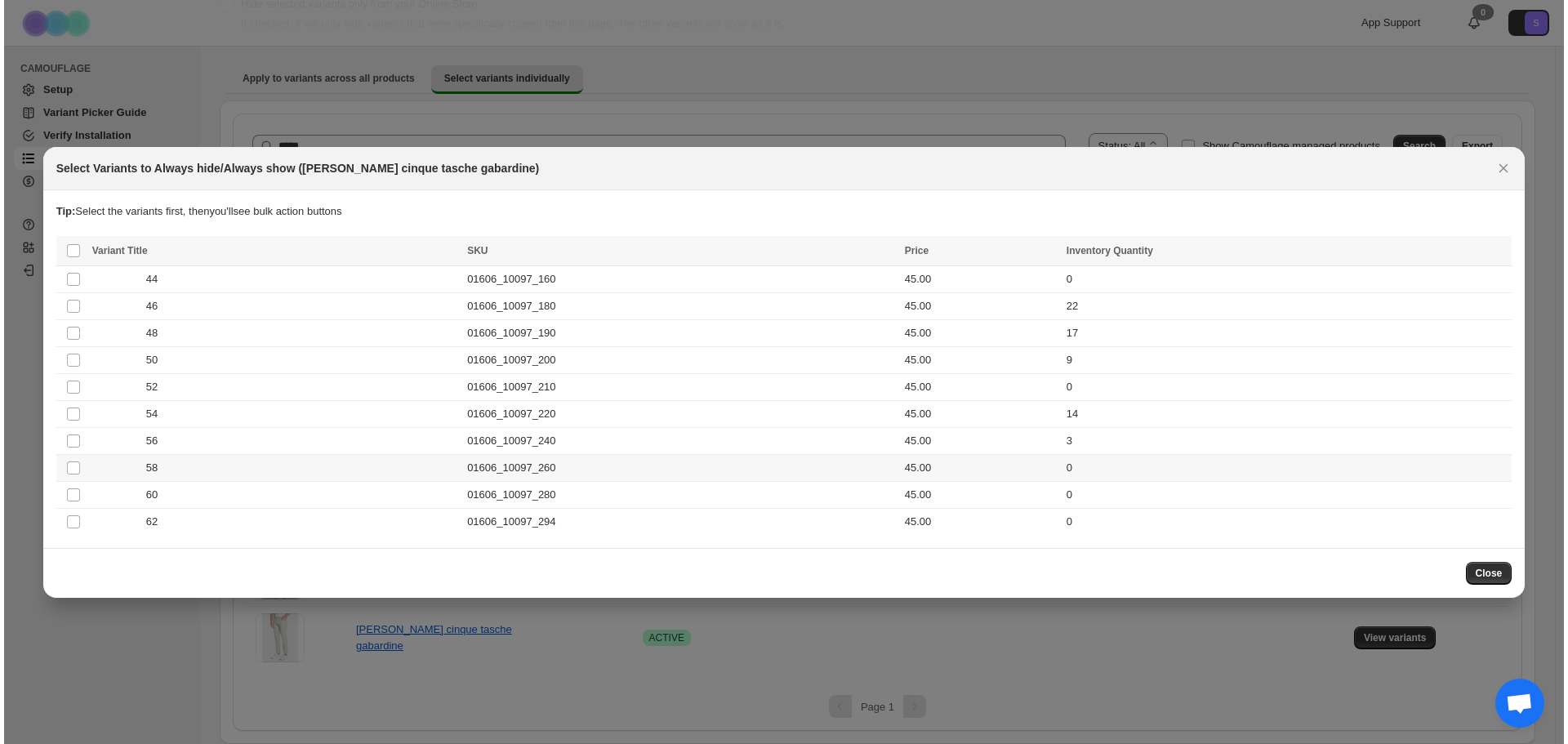
scroll to position [0, 0]
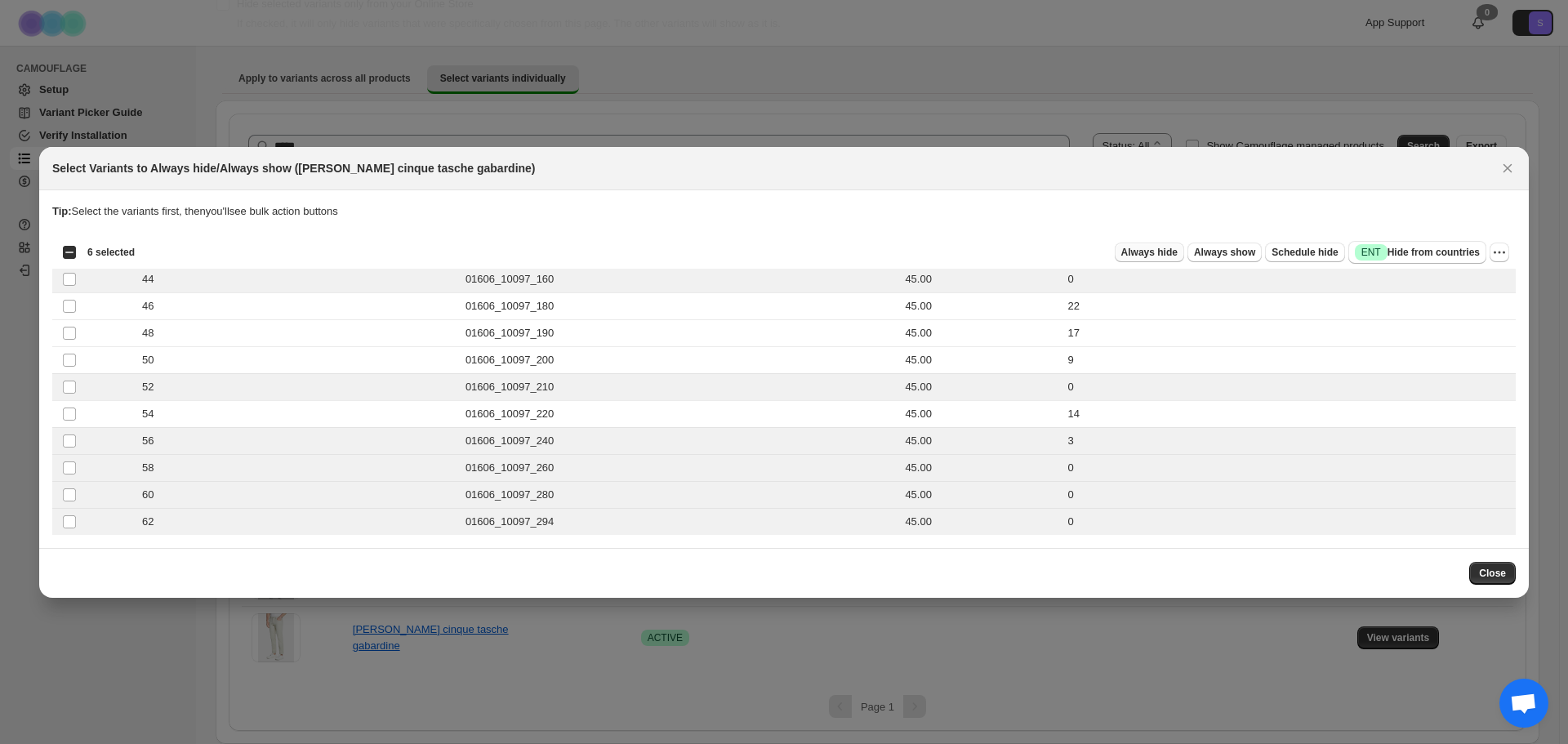
click at [1172, 259] on button "Always hide" at bounding box center [1149, 252] width 70 height 20
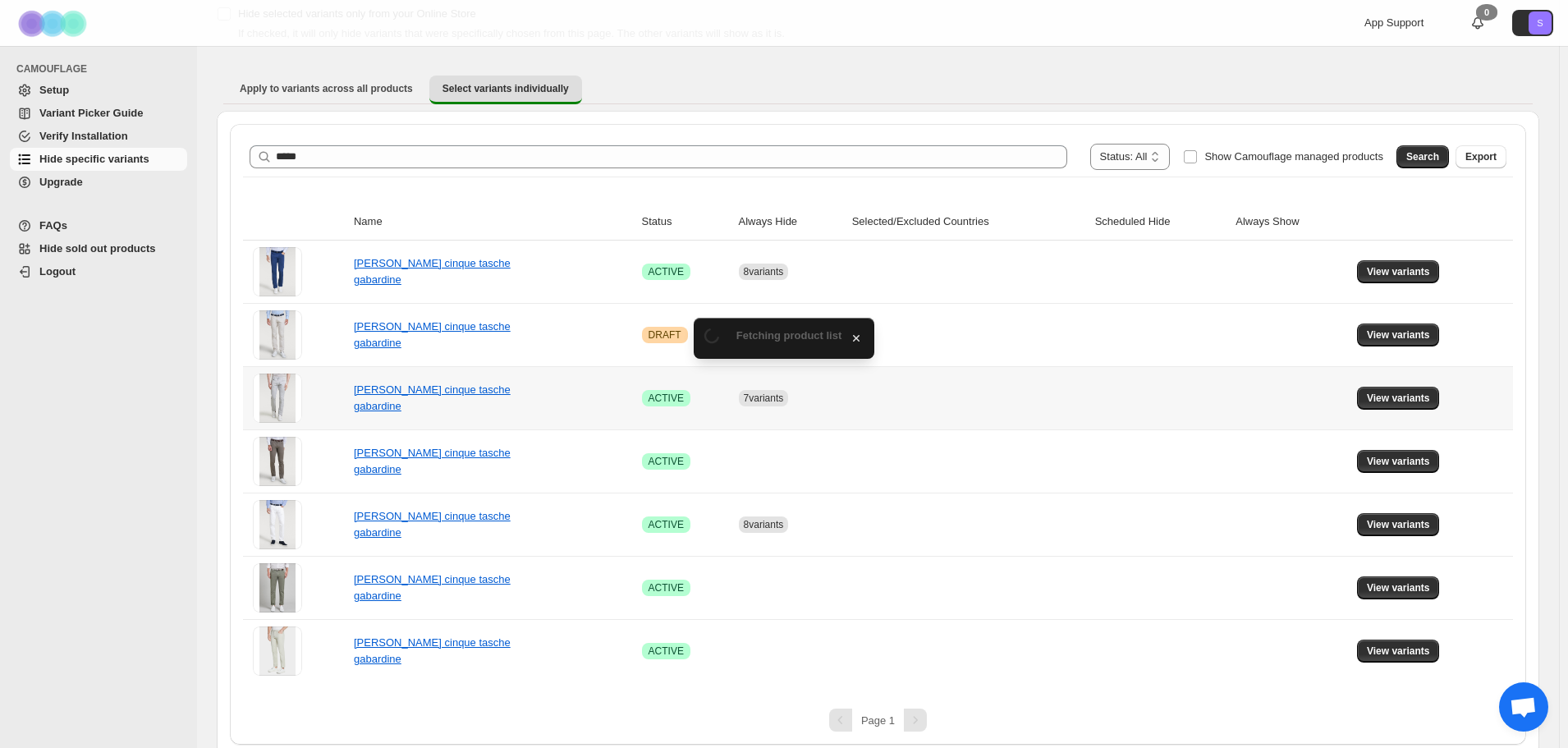
scroll to position [116, 0]
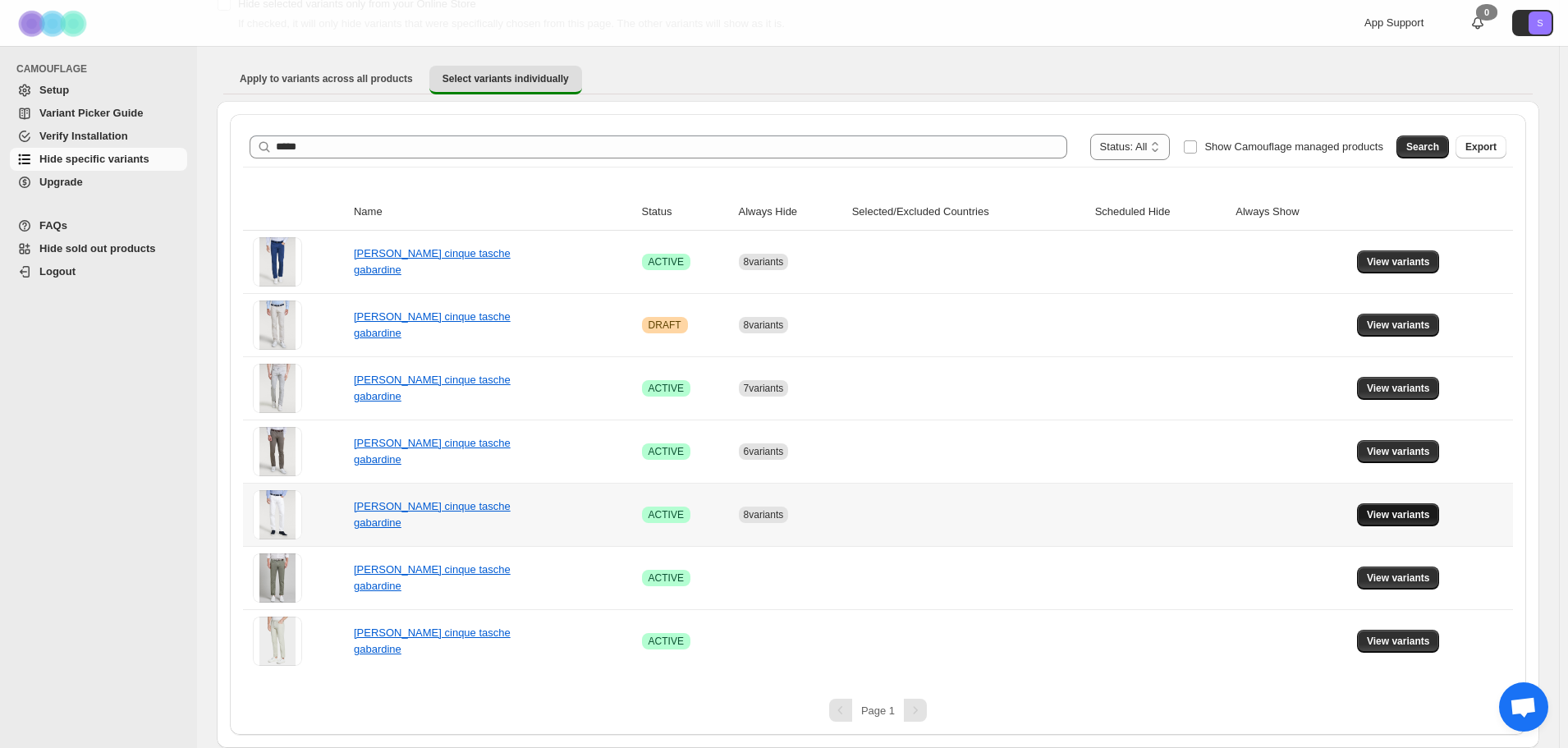
click at [1387, 519] on span "View variants" at bounding box center [1398, 514] width 63 height 13
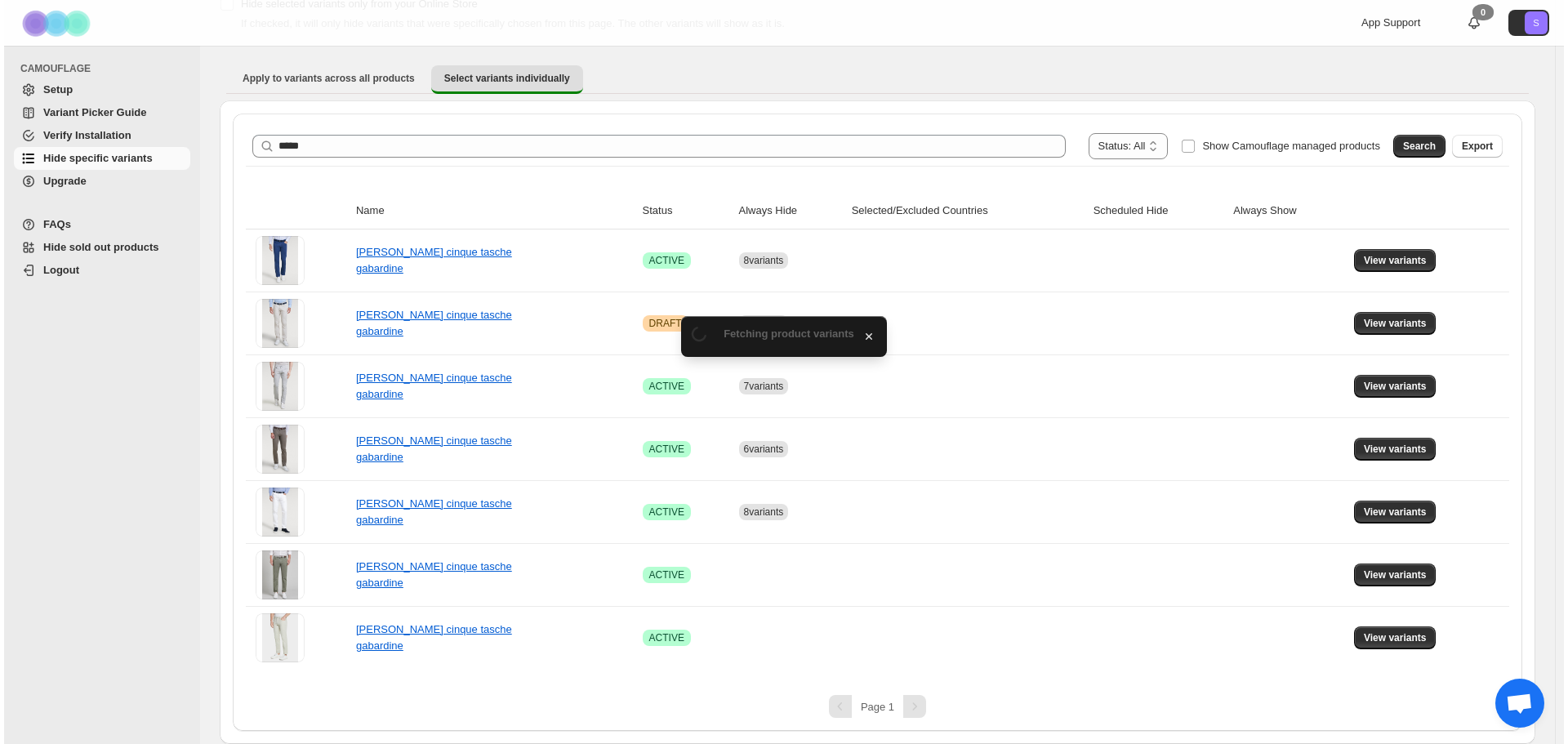
scroll to position [0, 0]
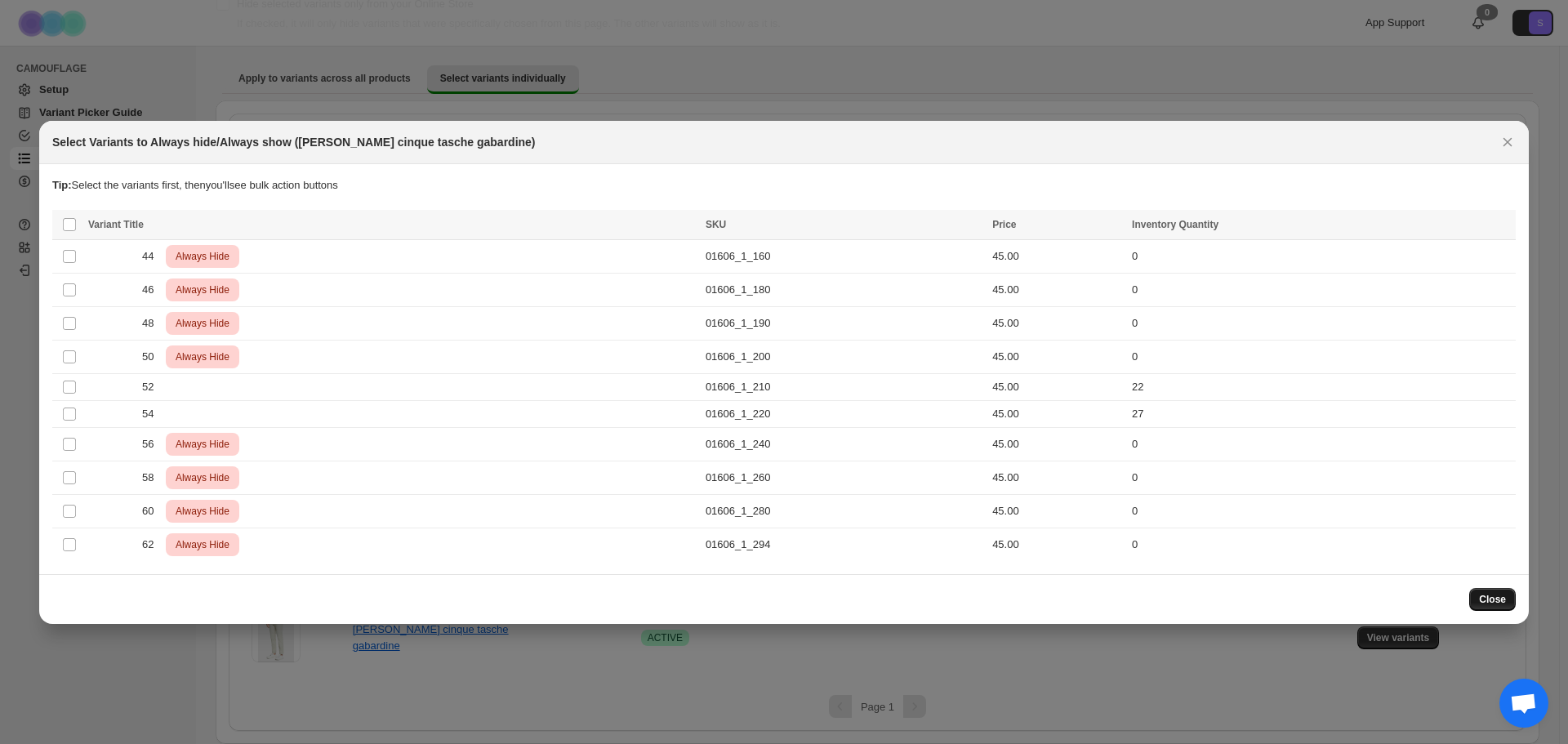
click at [1474, 606] on button "Close" at bounding box center [1492, 599] width 47 height 23
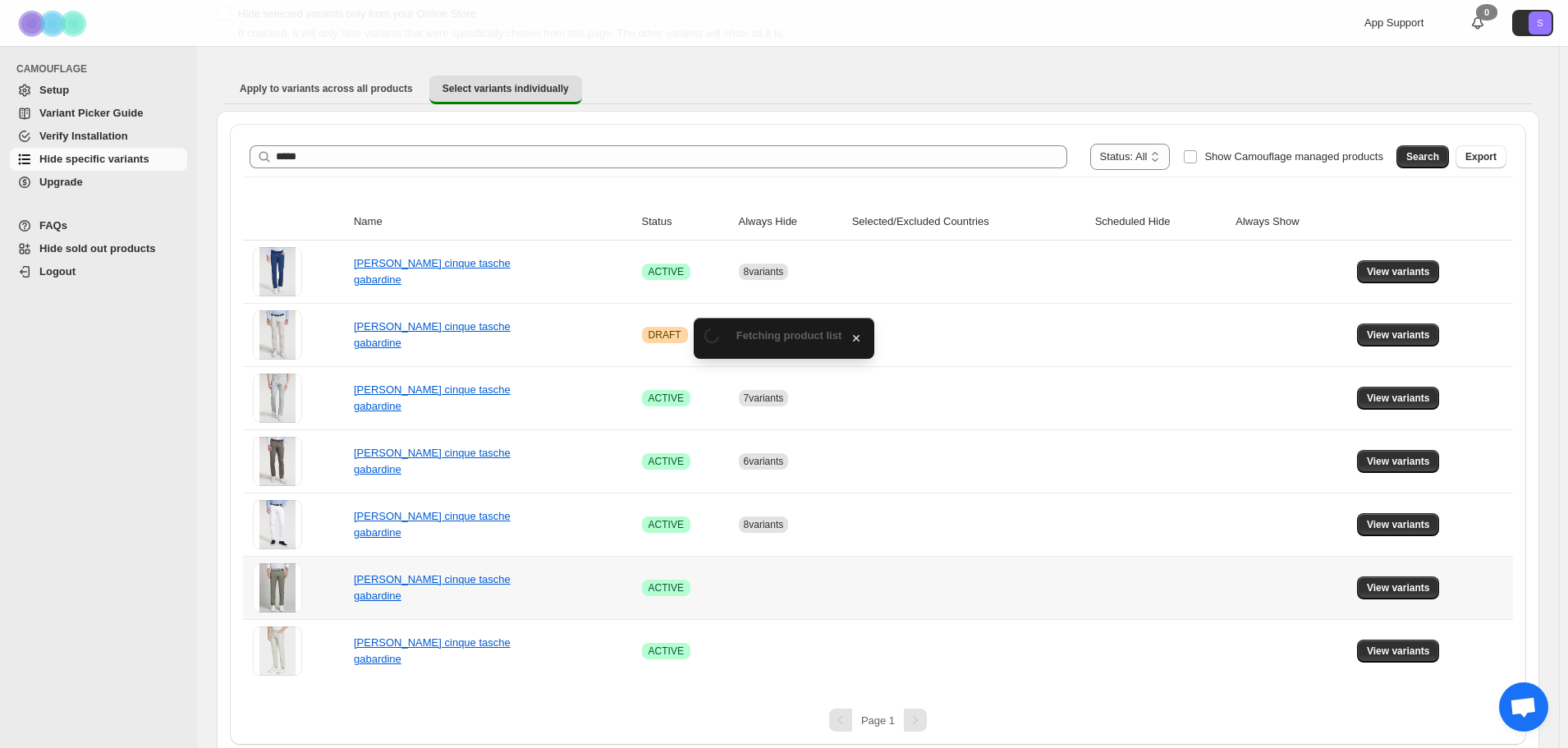
scroll to position [116, 0]
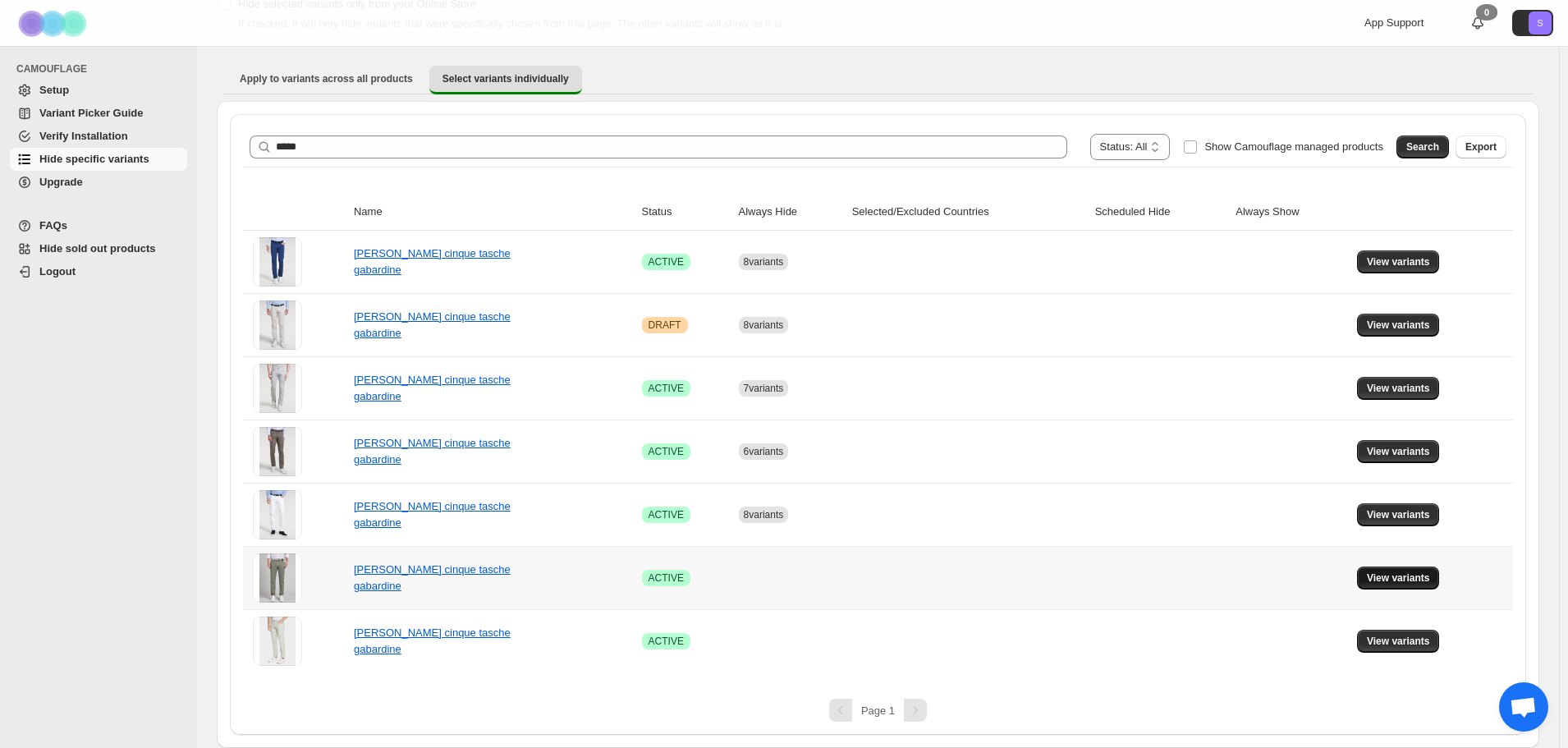
click at [1380, 578] on span "View variants" at bounding box center [1398, 578] width 63 height 13
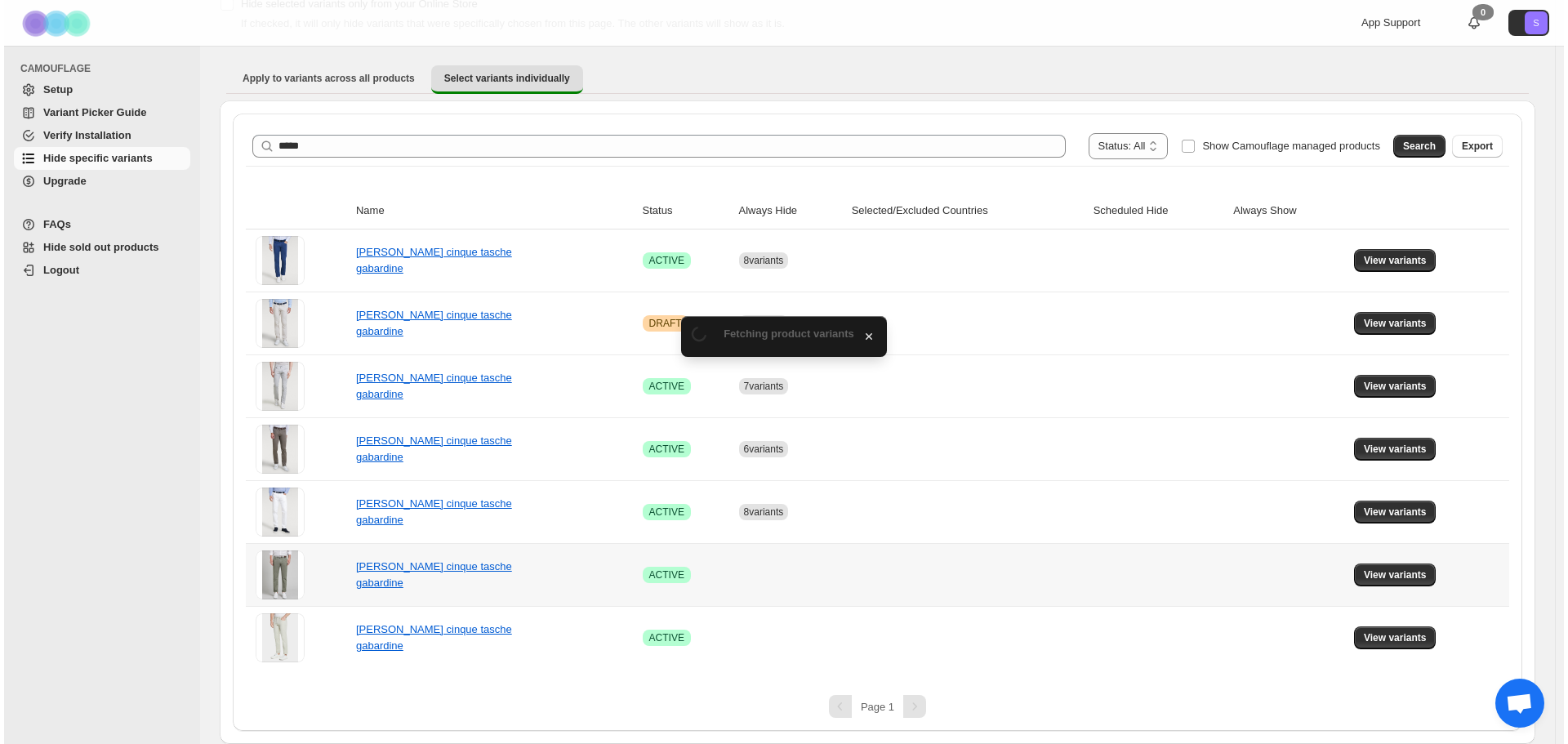
scroll to position [0, 0]
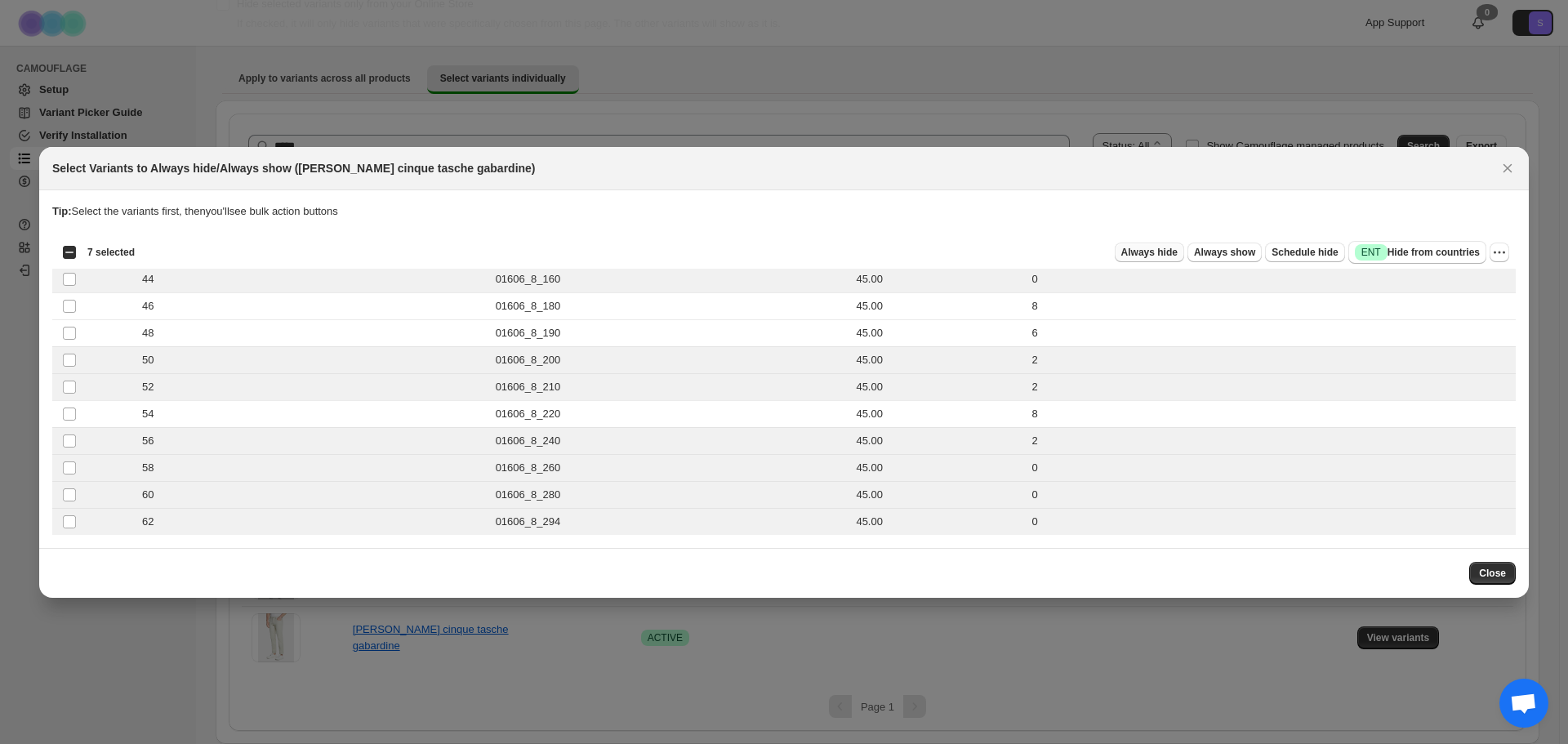
click at [1141, 254] on span "Always hide" at bounding box center [1149, 252] width 56 height 13
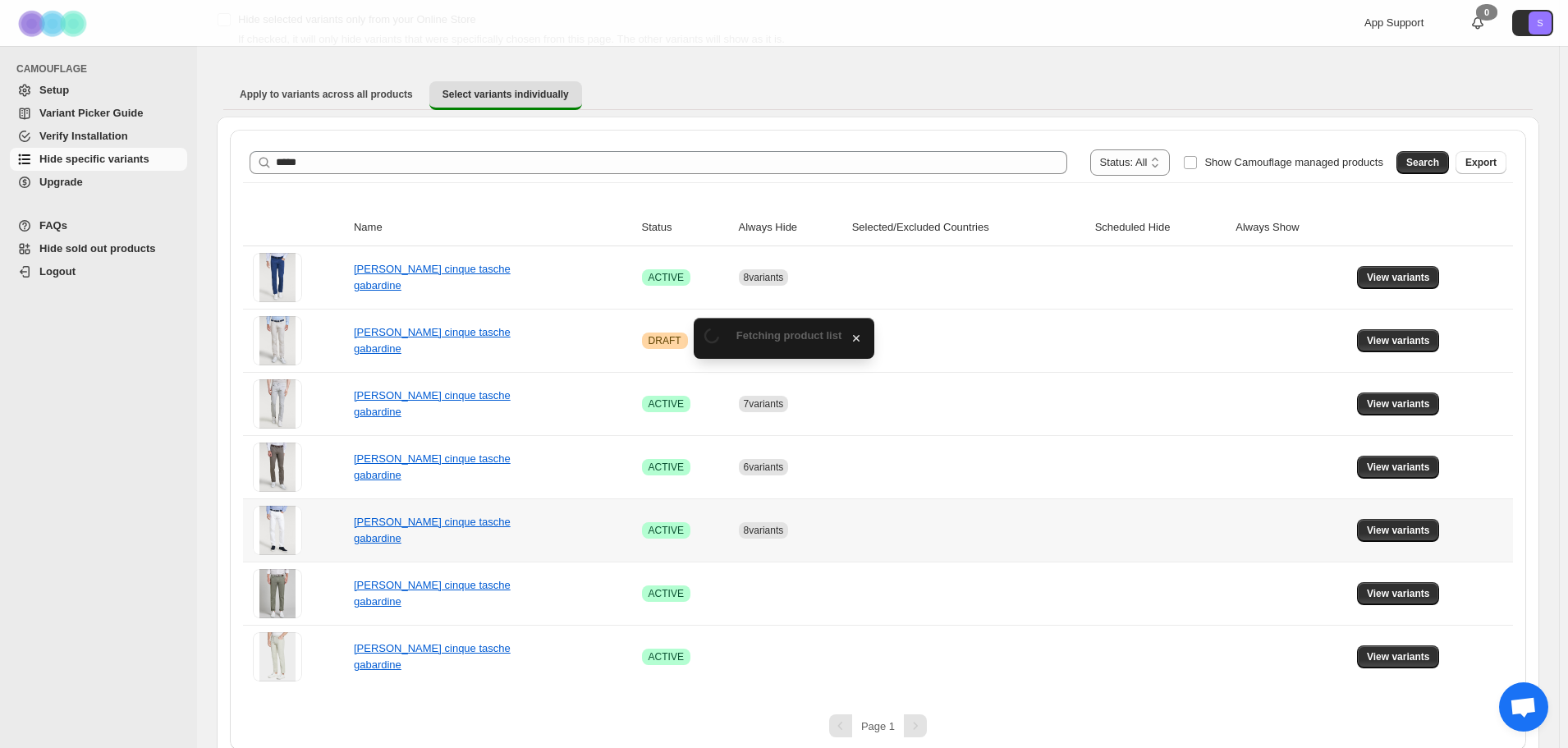
scroll to position [116, 0]
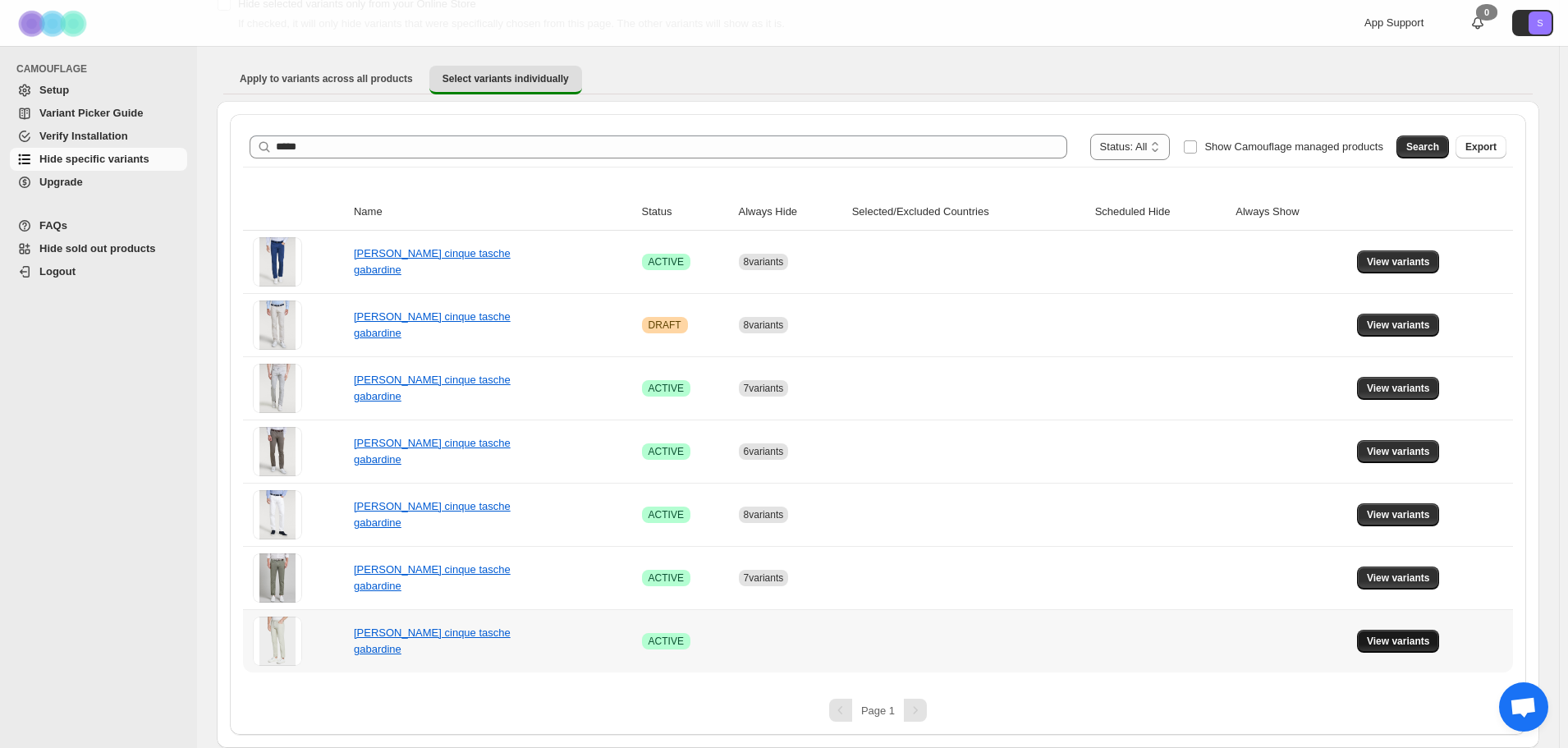
click at [1411, 649] on button "View variants" at bounding box center [1398, 641] width 83 height 23
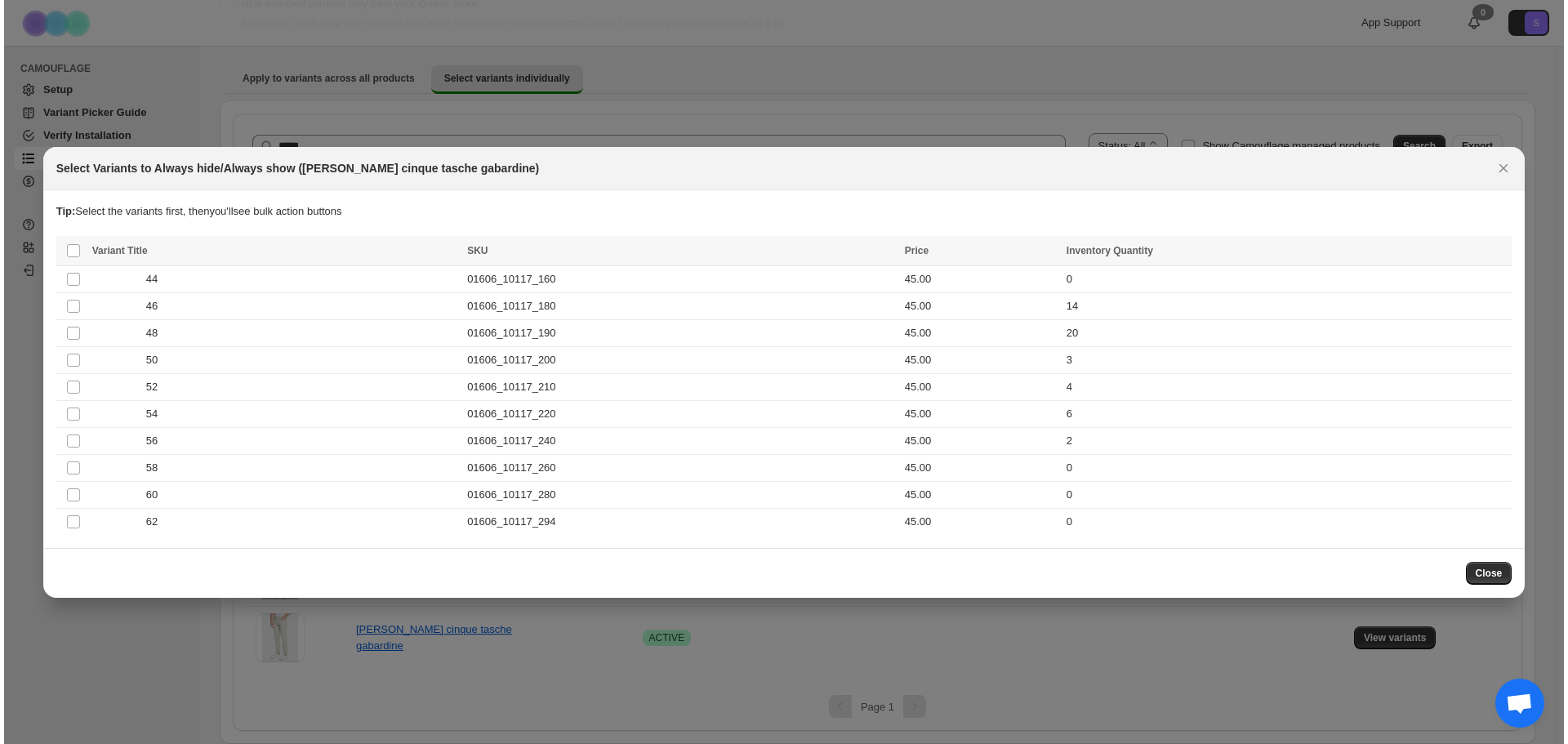
scroll to position [0, 0]
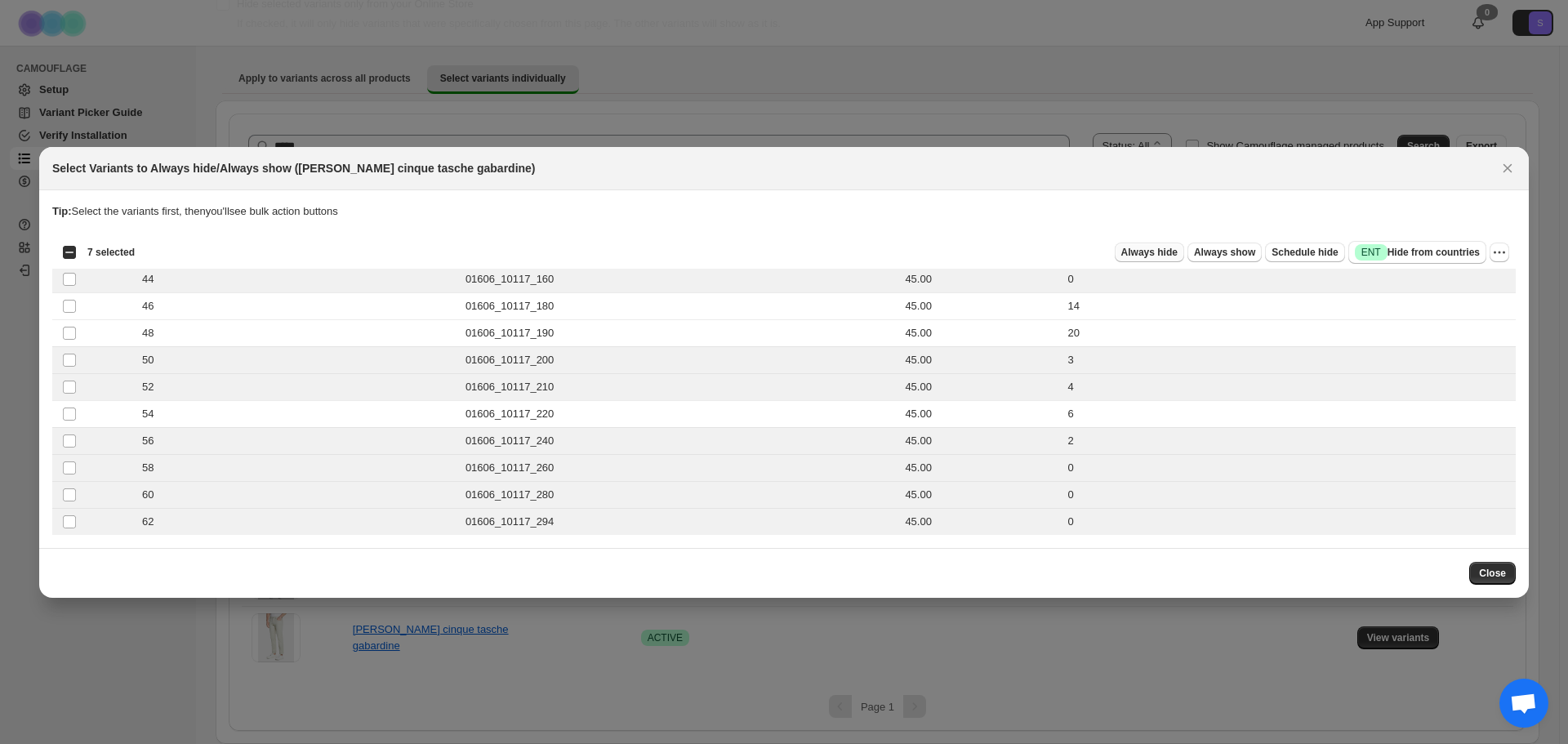
click at [1159, 252] on span "Always hide" at bounding box center [1149, 252] width 56 height 13
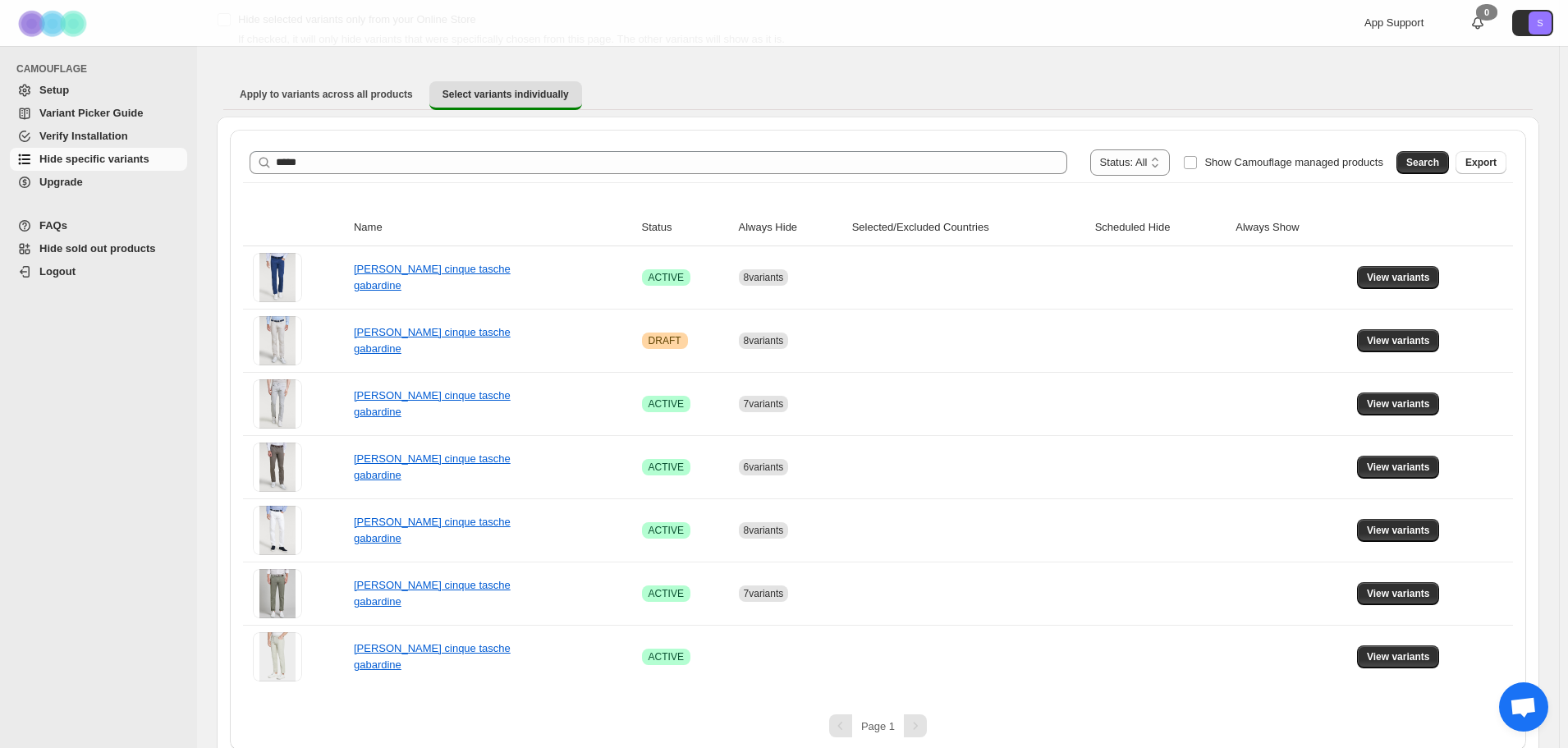
scroll to position [116, 0]
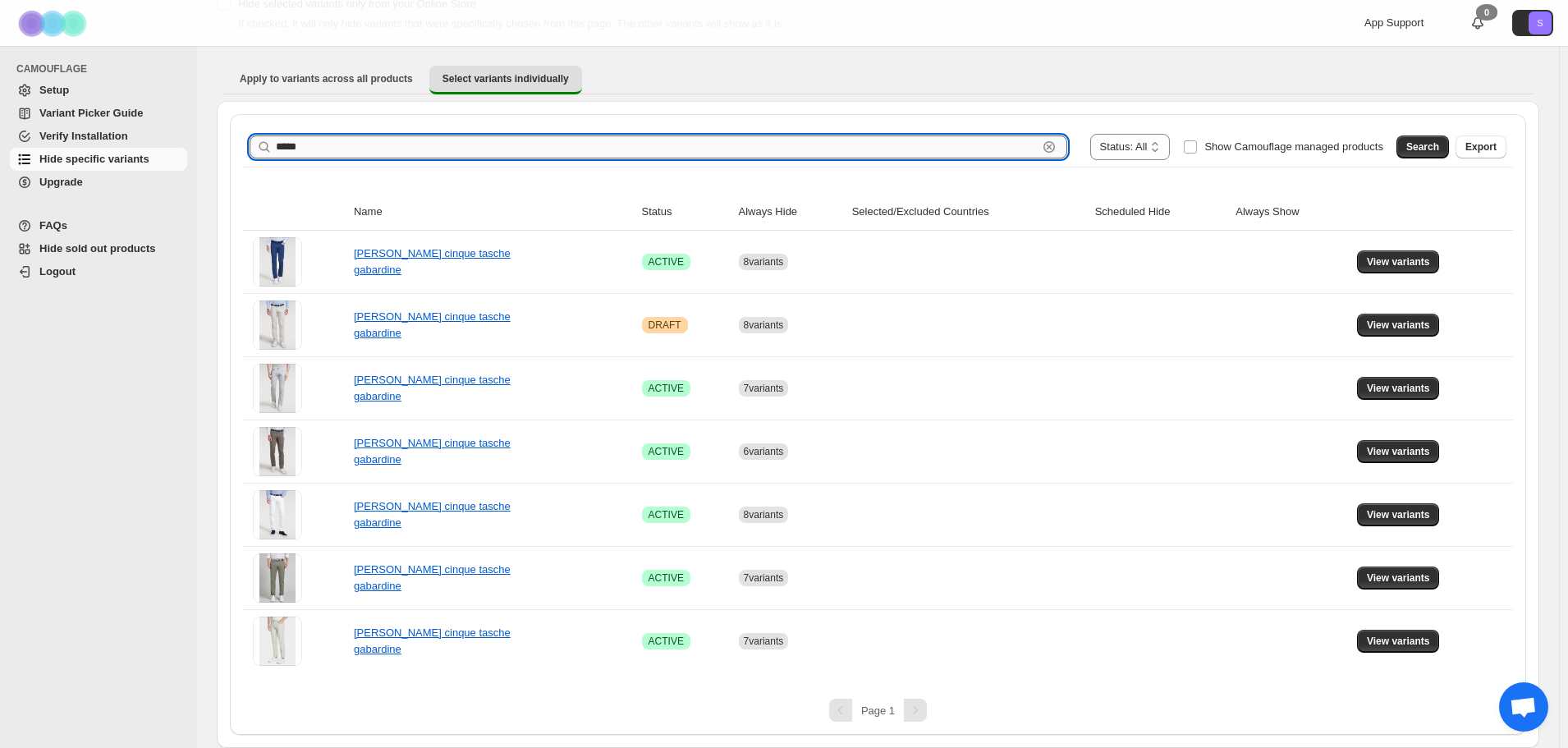
click at [593, 151] on input "*****" at bounding box center [657, 147] width 762 height 23
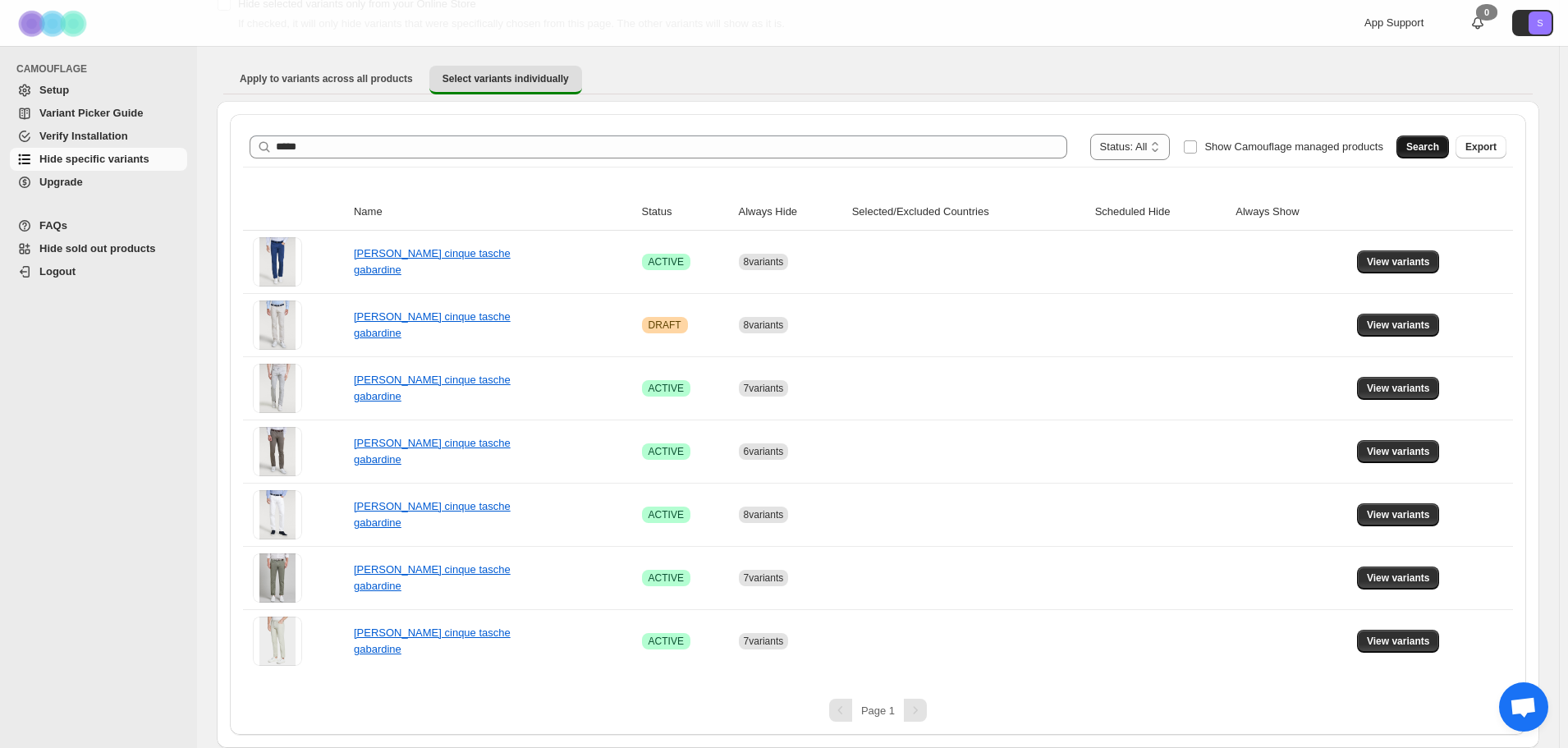
click at [1439, 146] on span "Search" at bounding box center [1422, 147] width 33 height 13
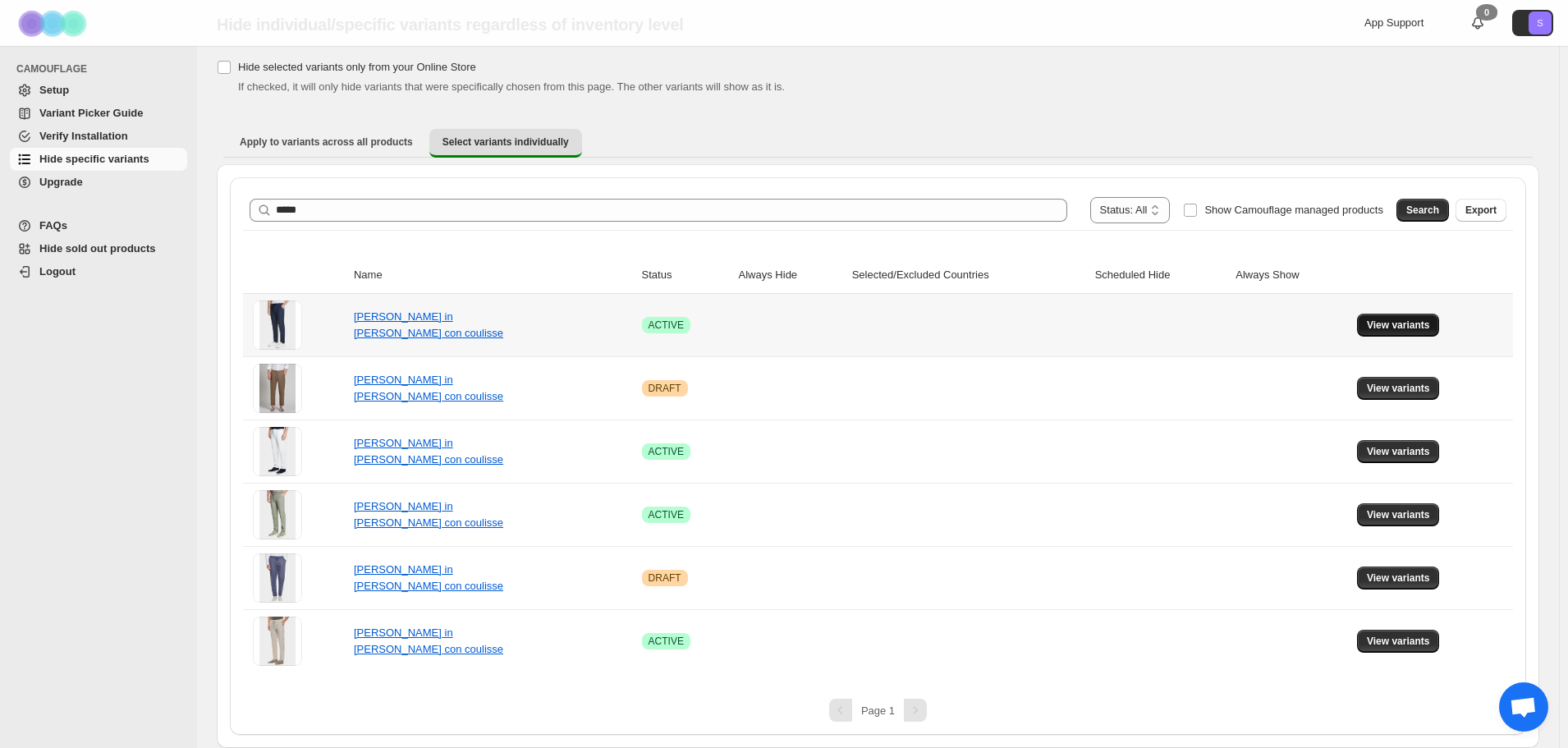
click at [1412, 329] on span "View variants" at bounding box center [1398, 325] width 63 height 13
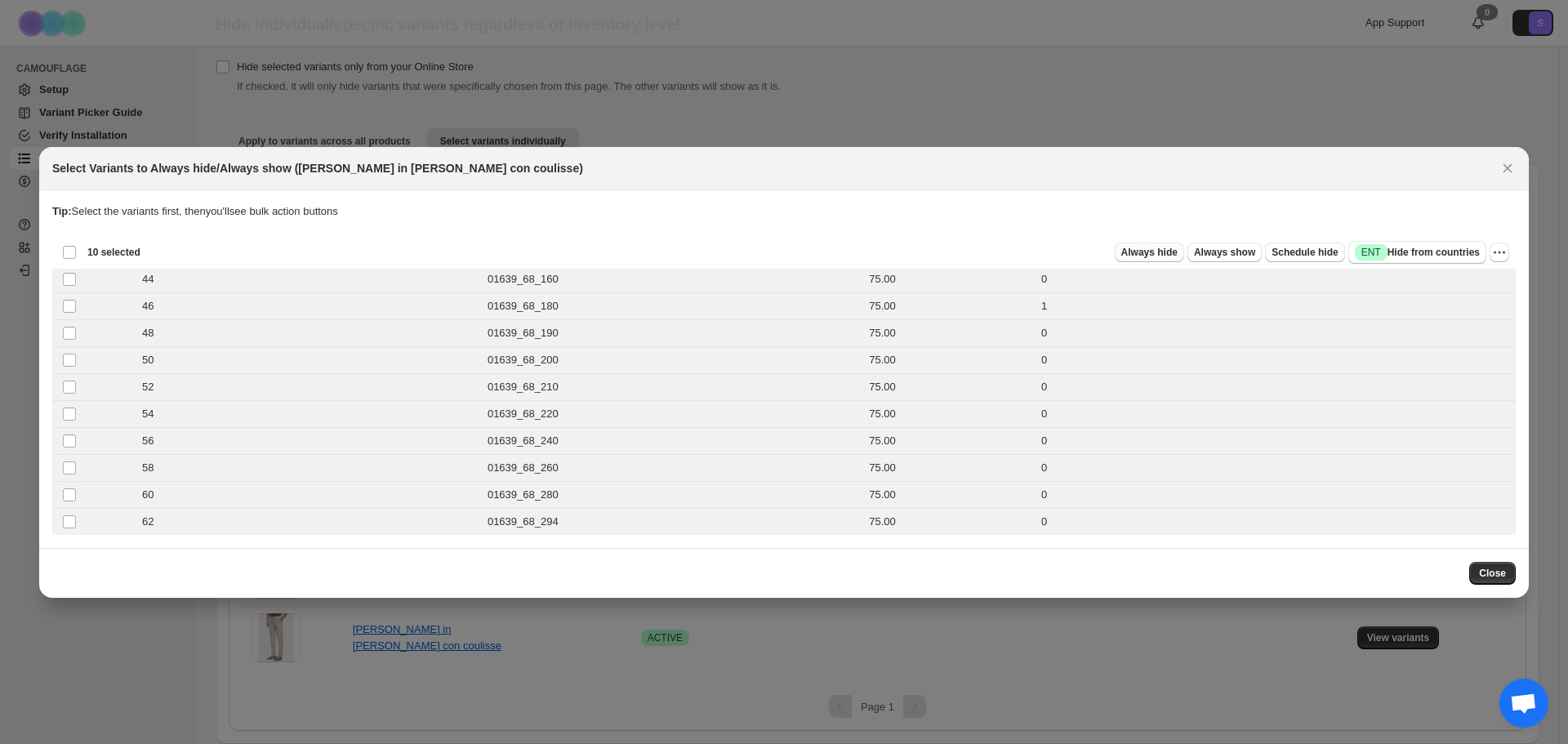
click at [1179, 259] on button "Always hide" at bounding box center [1149, 252] width 70 height 20
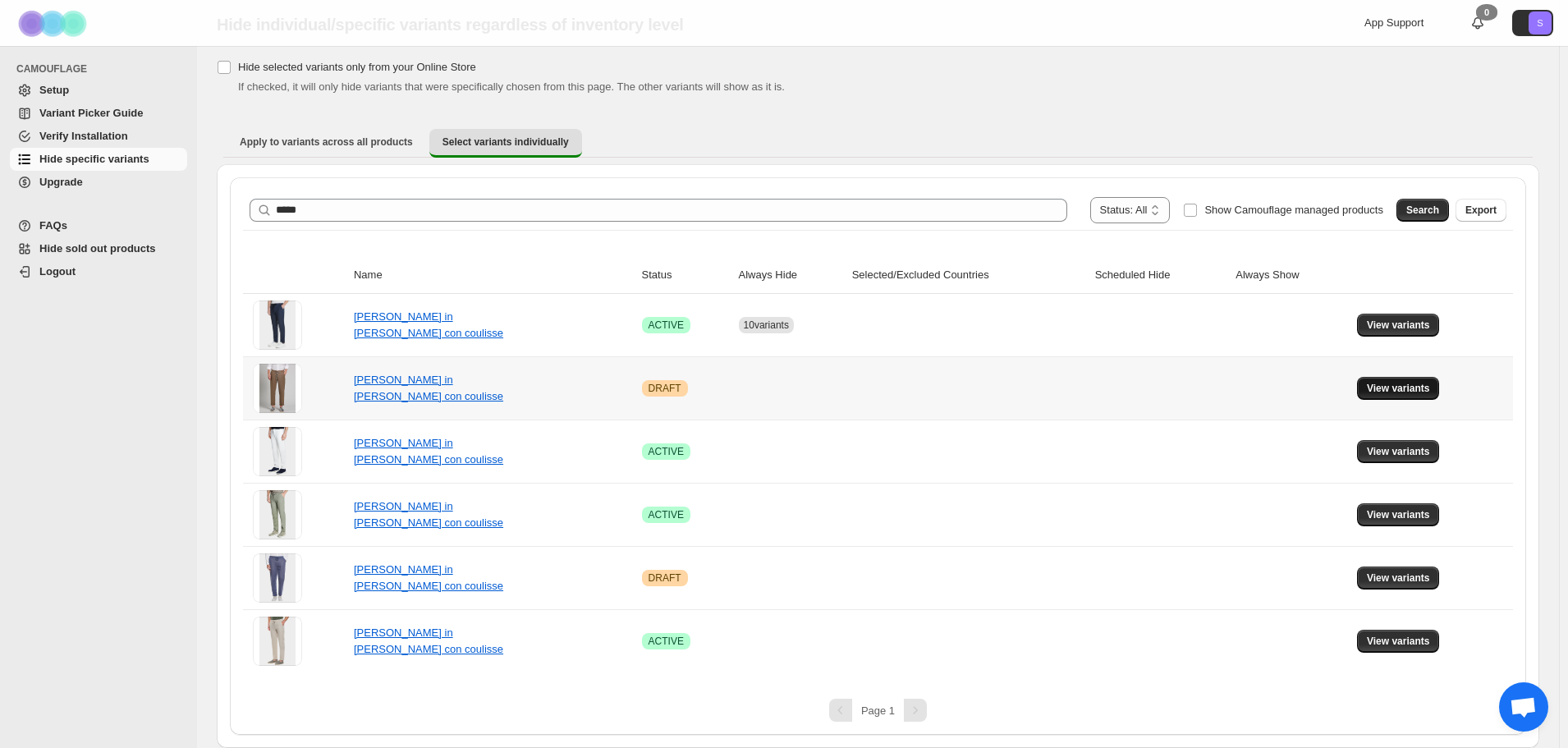
click at [1379, 396] on button "View variants" at bounding box center [1398, 388] width 83 height 23
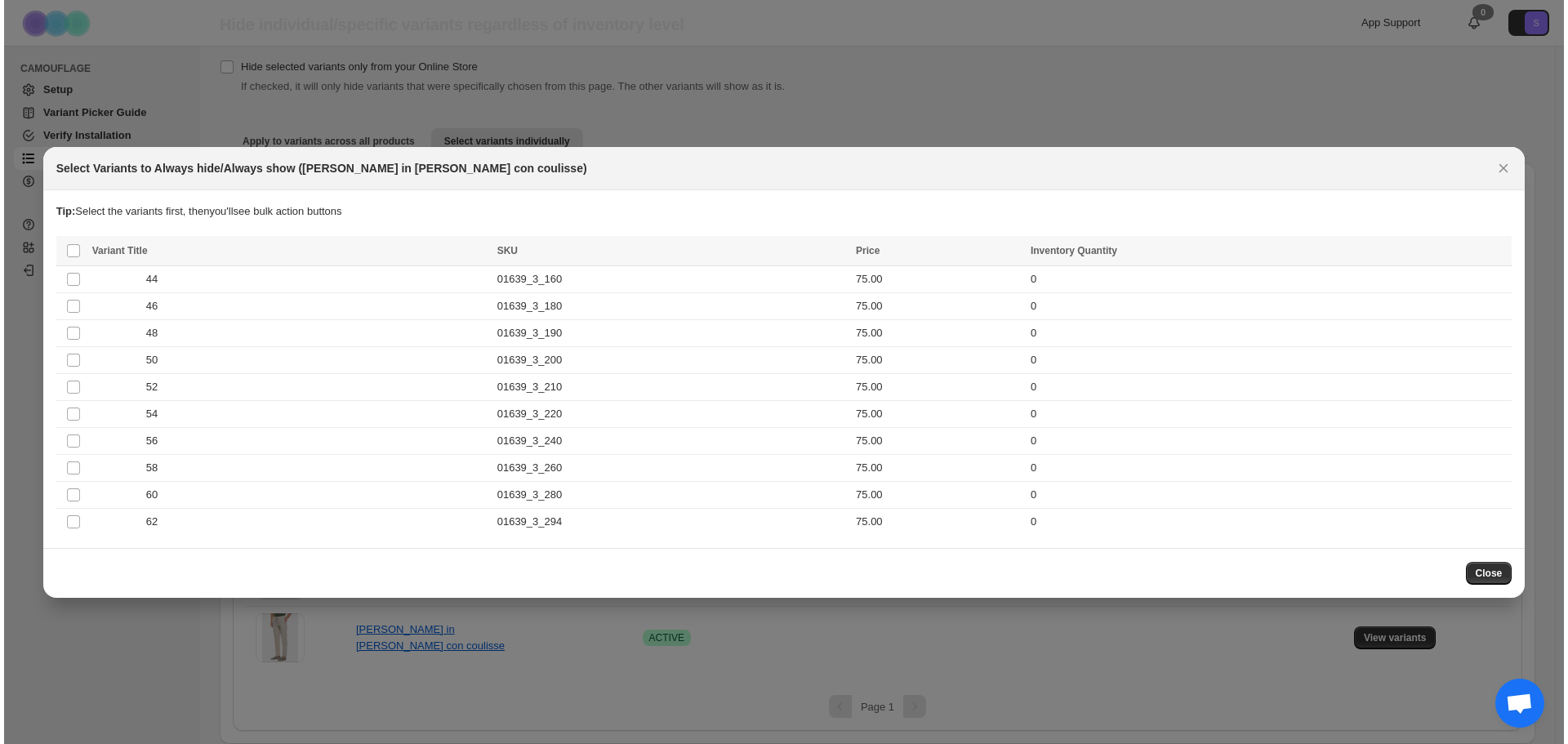
scroll to position [0, 0]
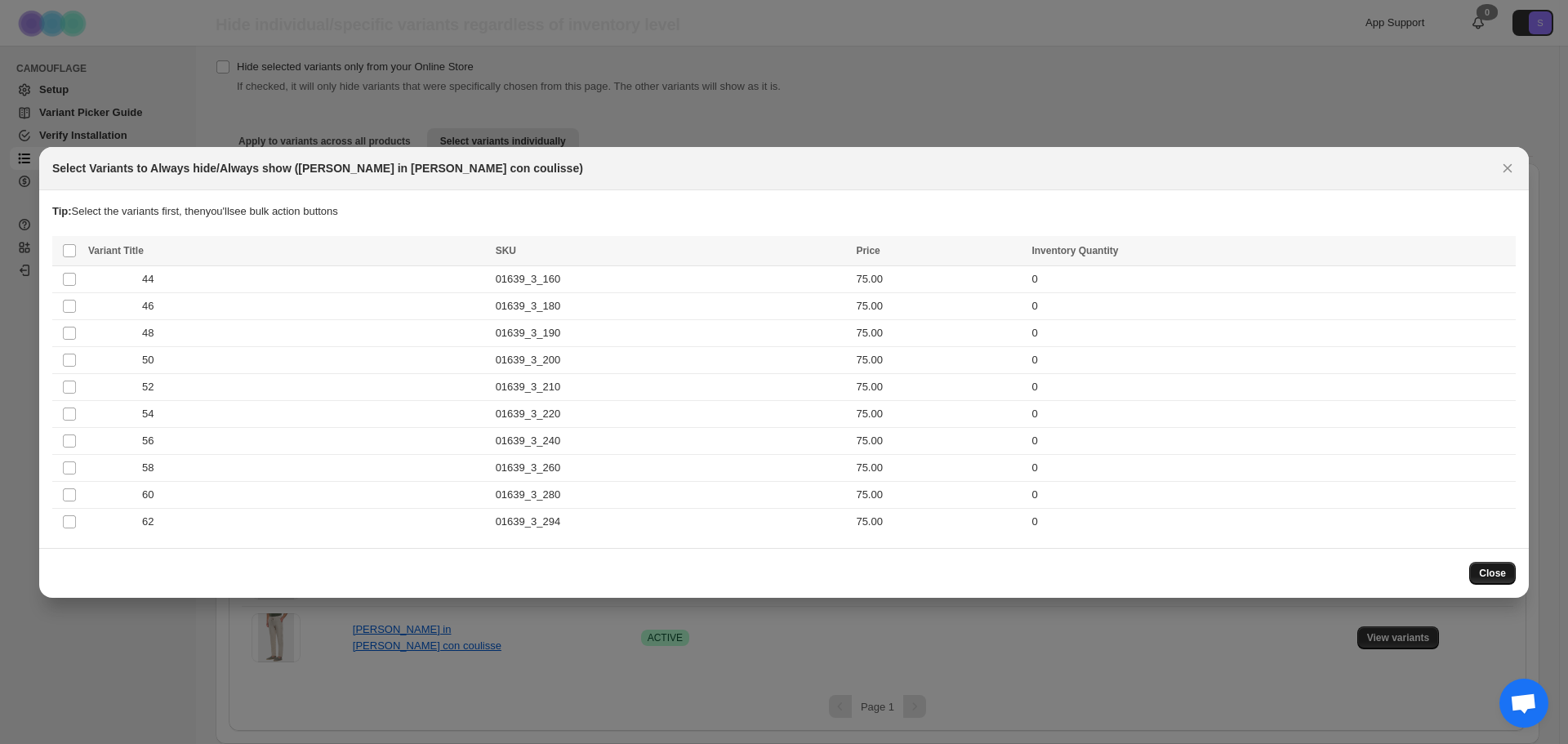
click at [1495, 566] on span "Close" at bounding box center [1492, 573] width 27 height 13
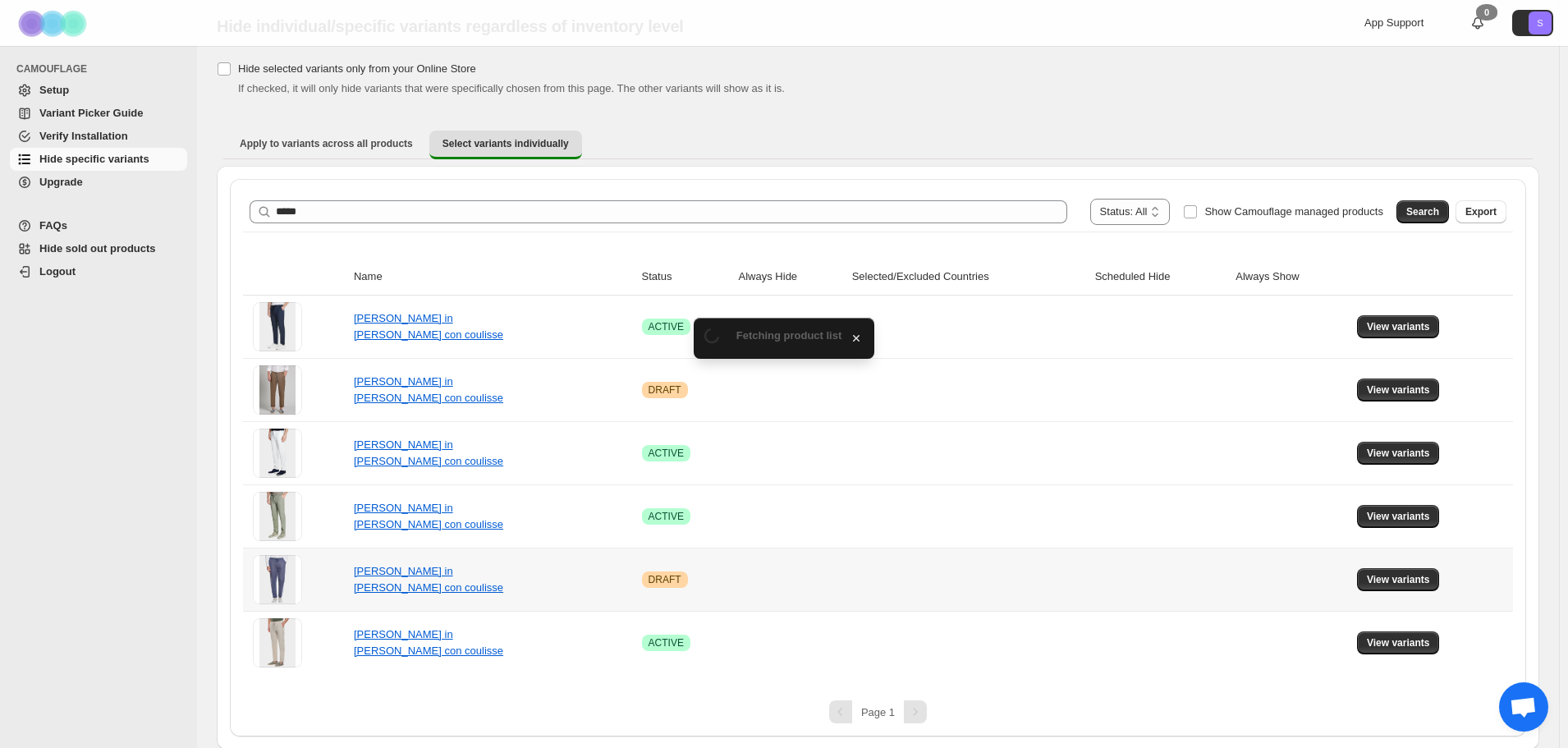
scroll to position [53, 0]
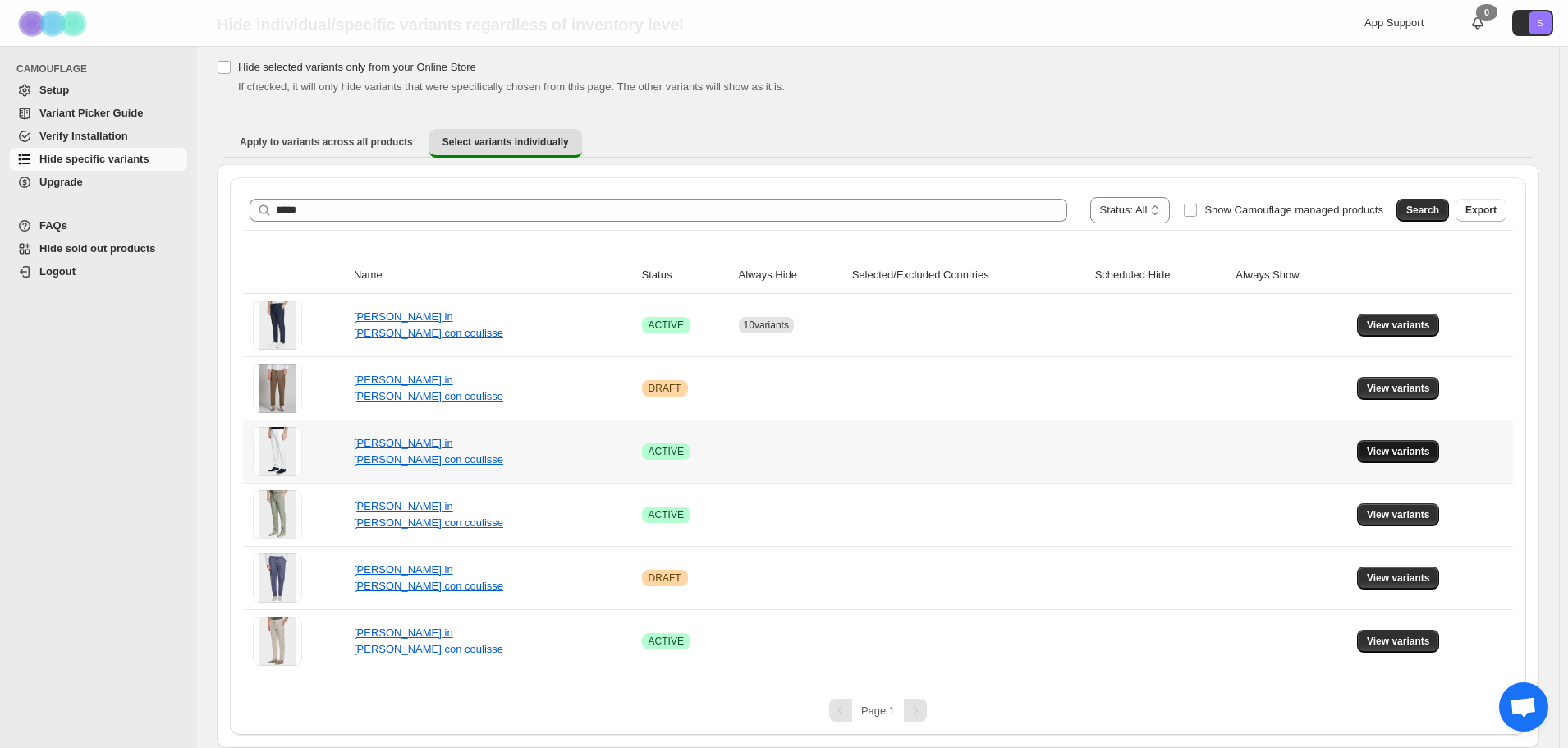
click at [1415, 449] on span "View variants" at bounding box center [1398, 452] width 63 height 13
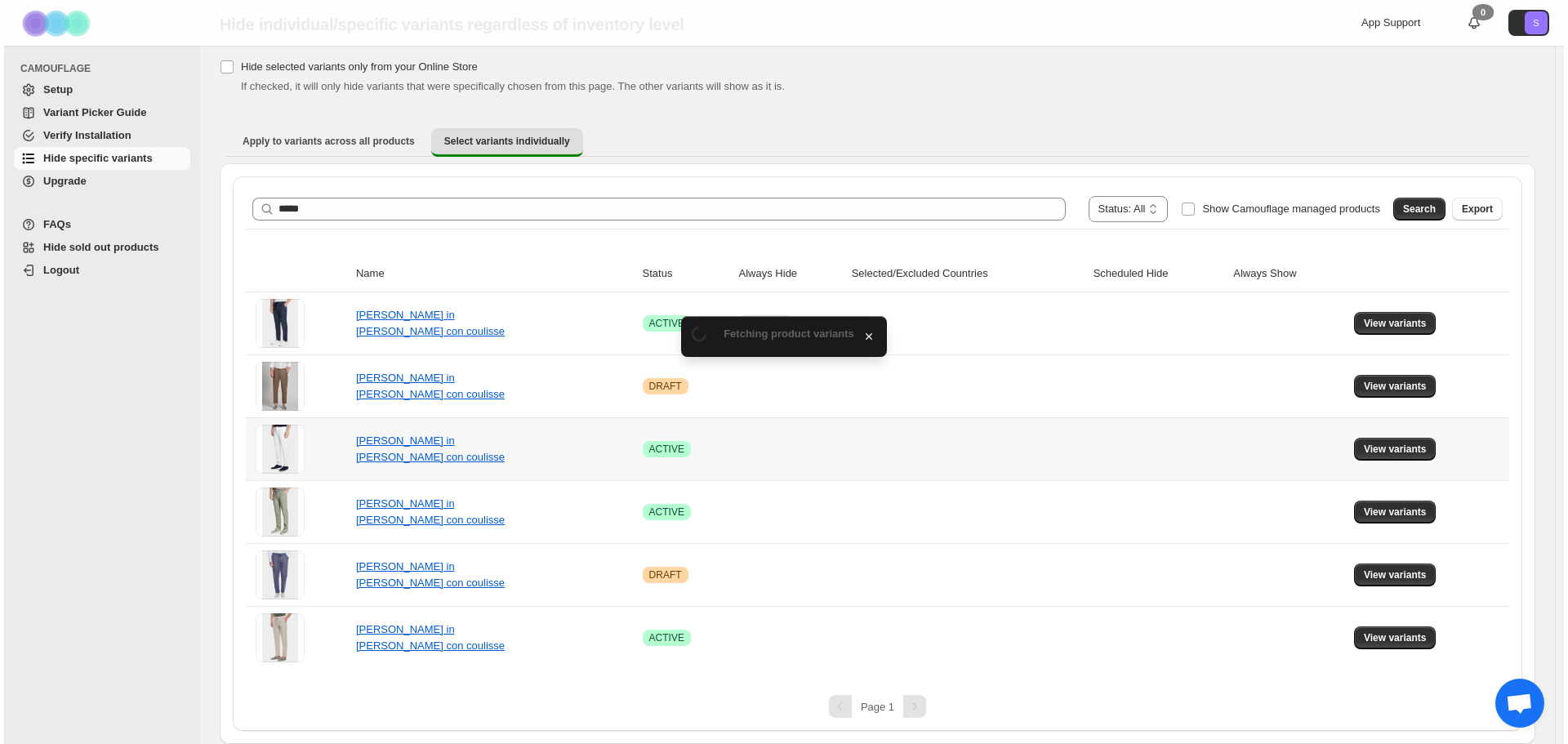
scroll to position [0, 0]
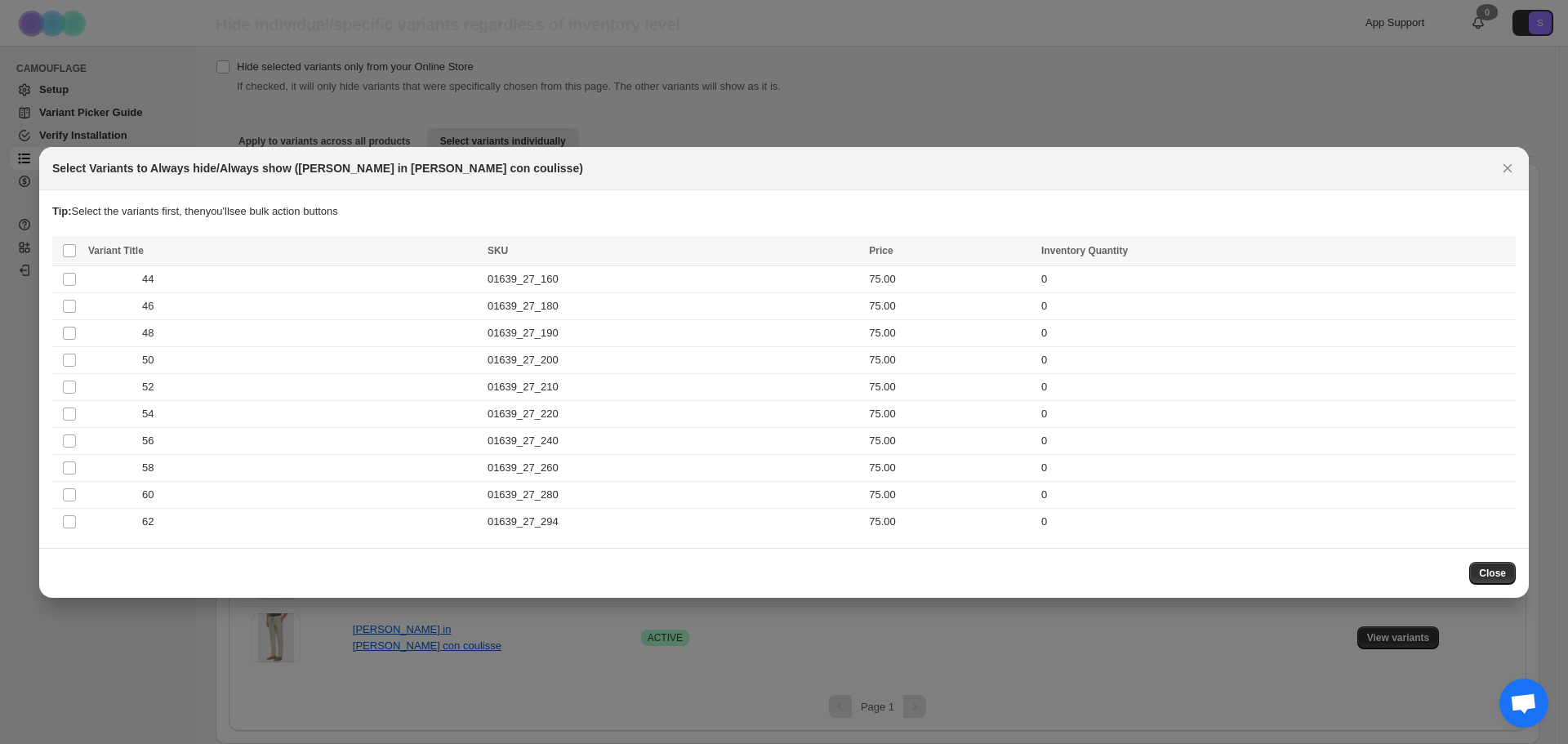
click at [1512, 576] on button "Close" at bounding box center [1492, 573] width 47 height 23
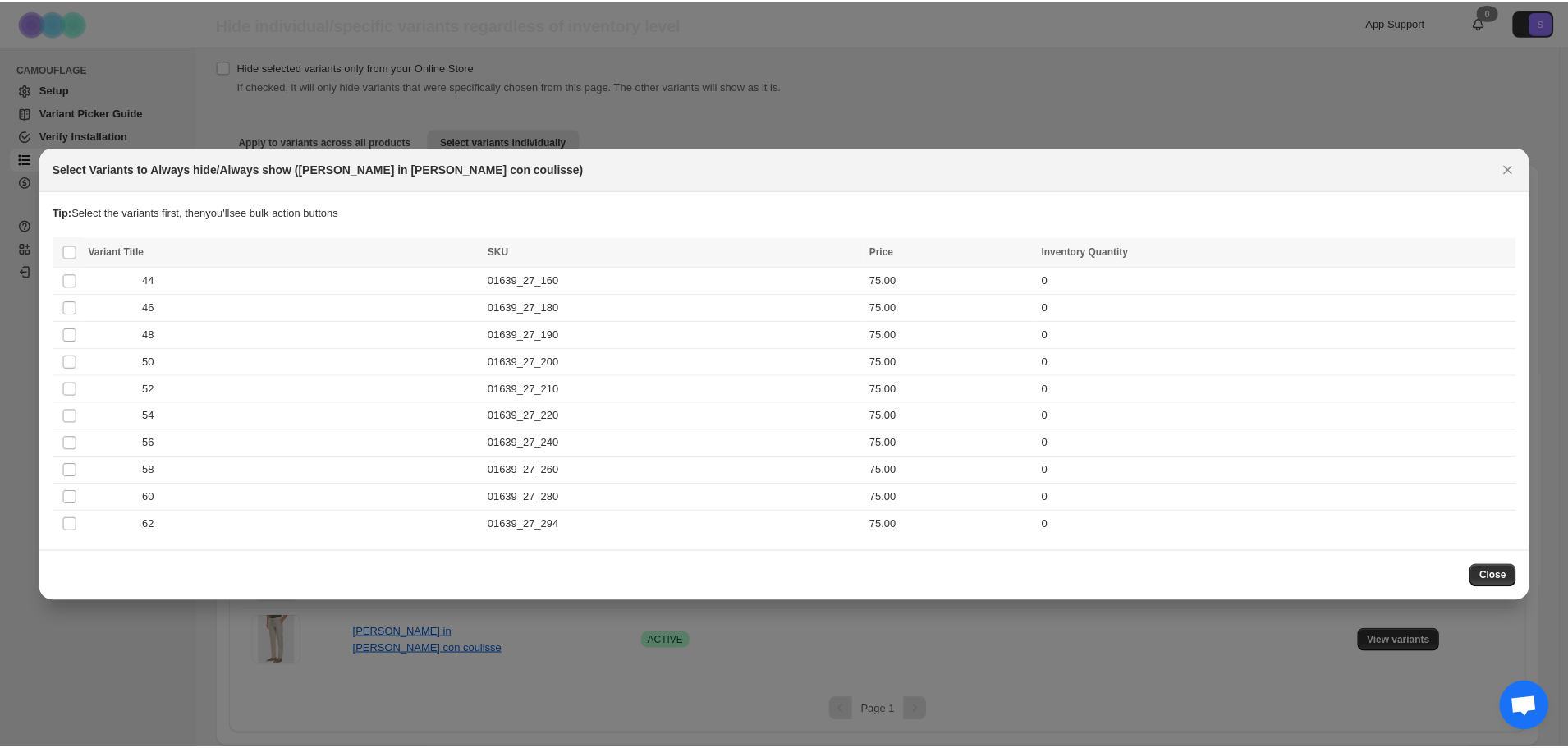
scroll to position [53, 0]
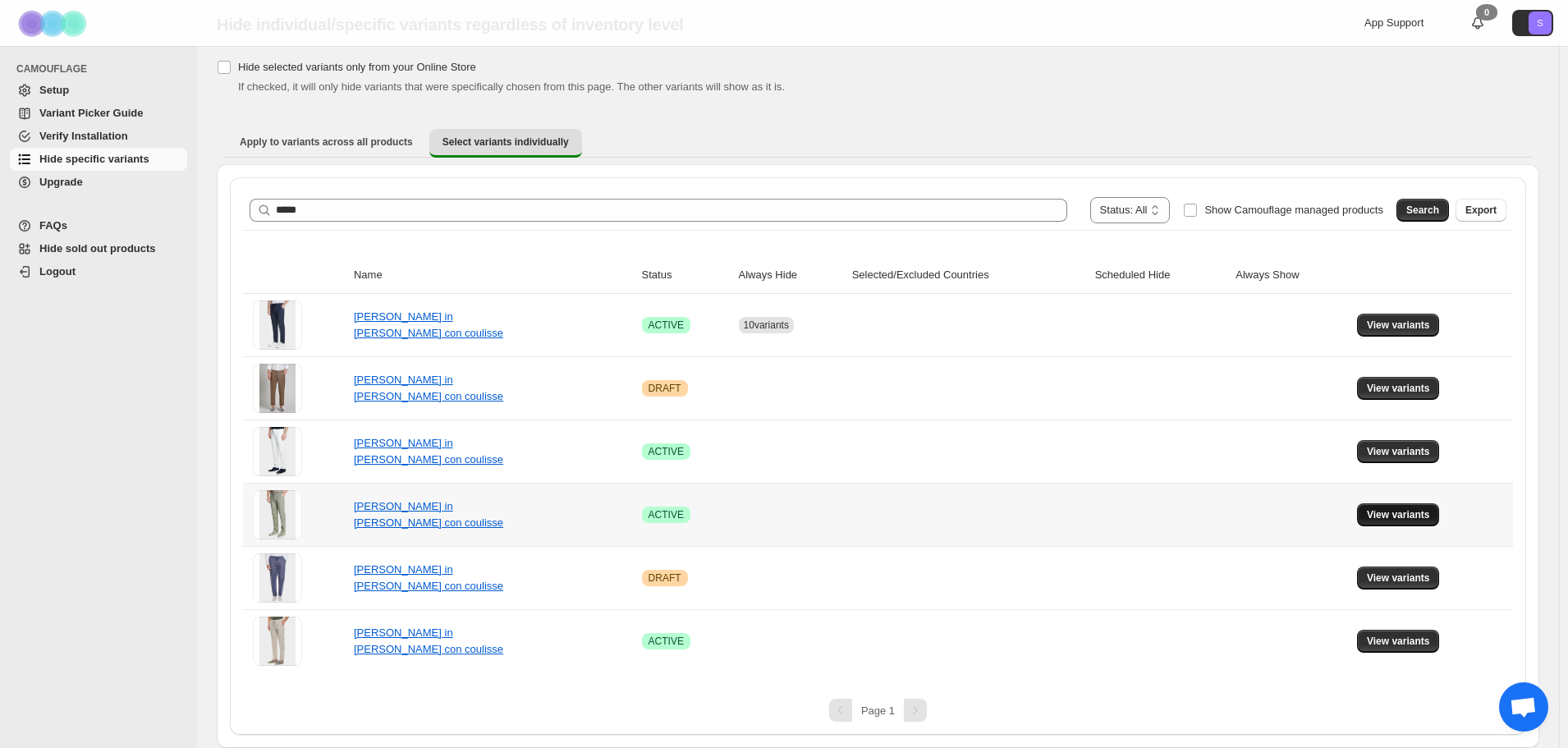
click at [1392, 521] on button "View variants" at bounding box center [1398, 514] width 83 height 23
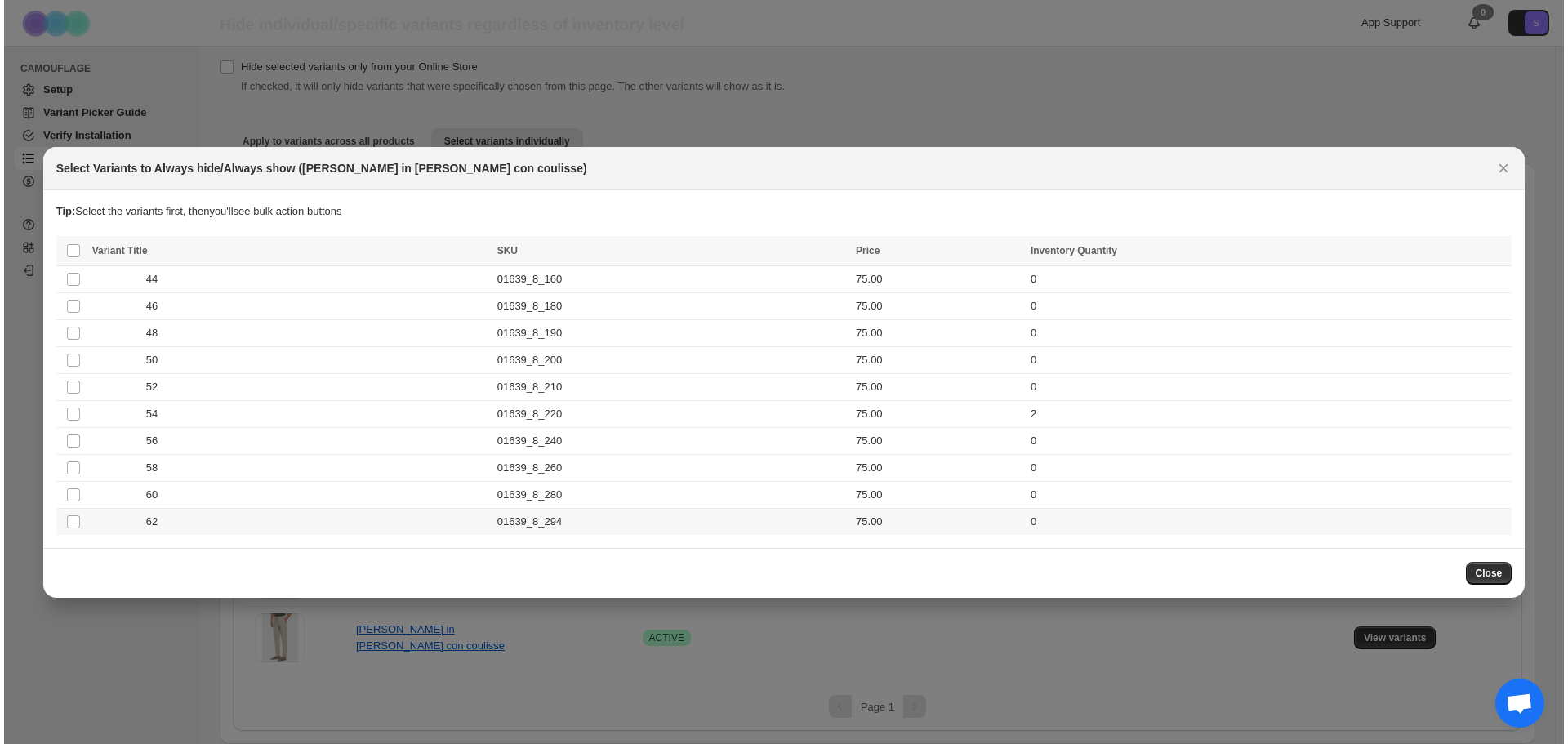
scroll to position [0, 0]
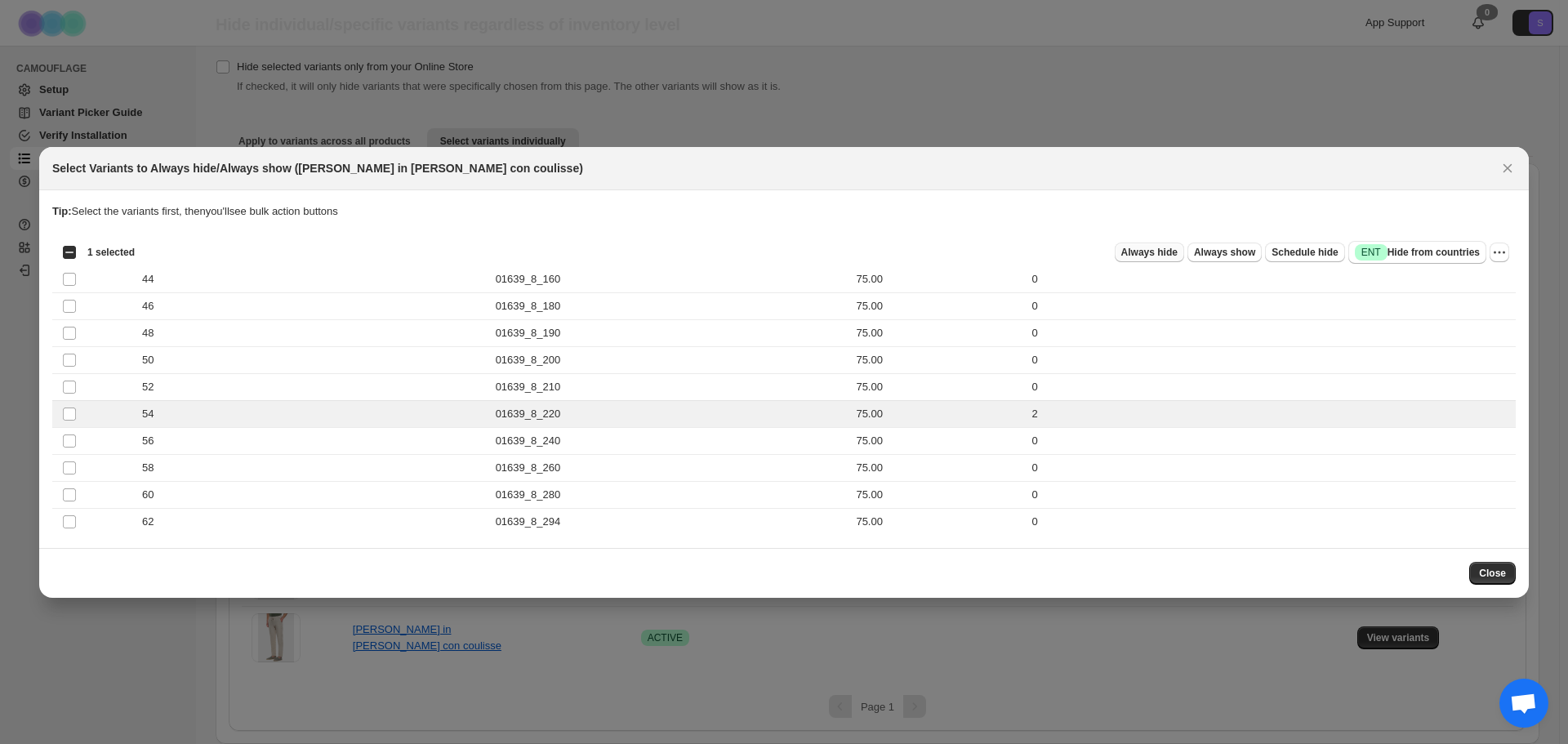
click at [1151, 257] on span "Always hide" at bounding box center [1149, 252] width 56 height 13
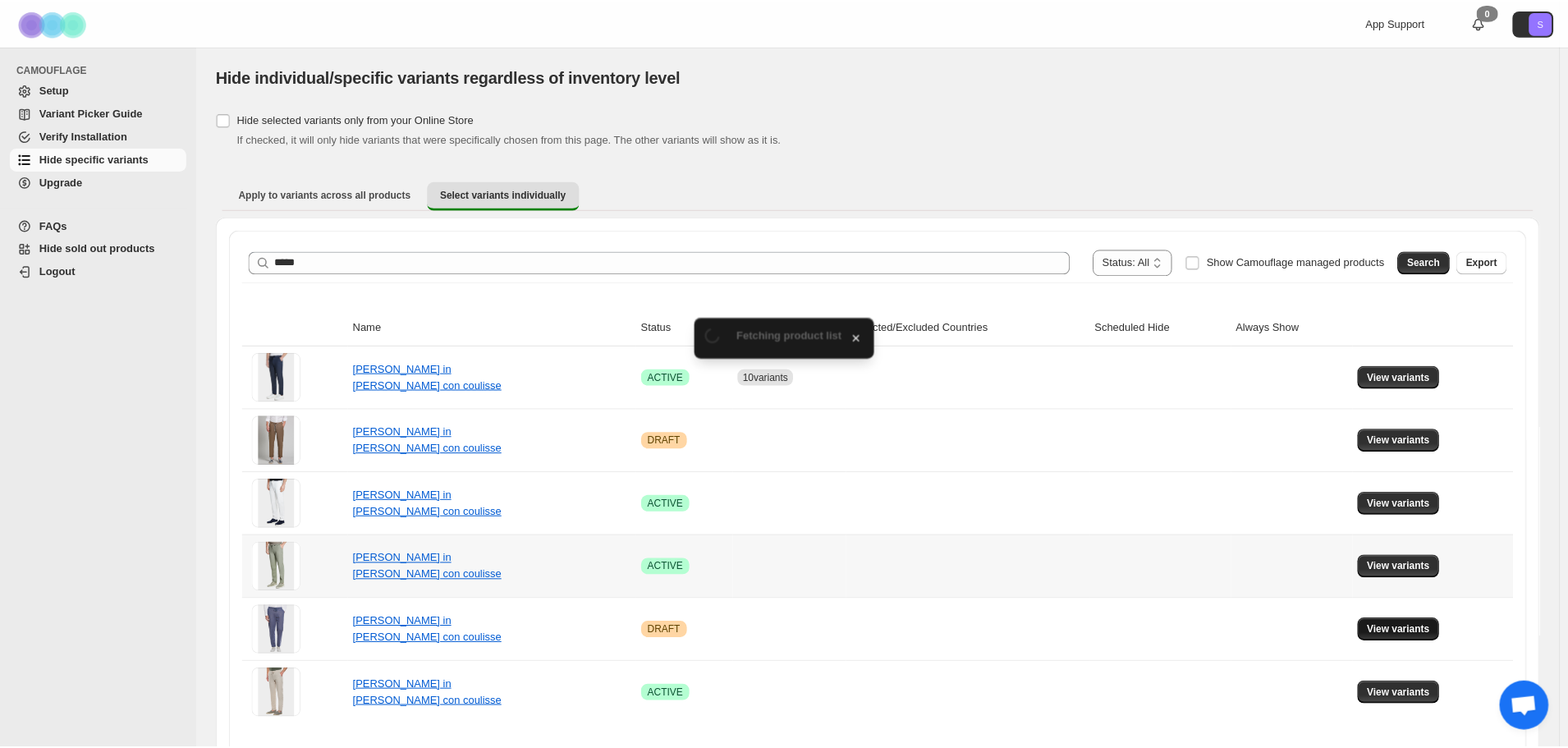
scroll to position [53, 0]
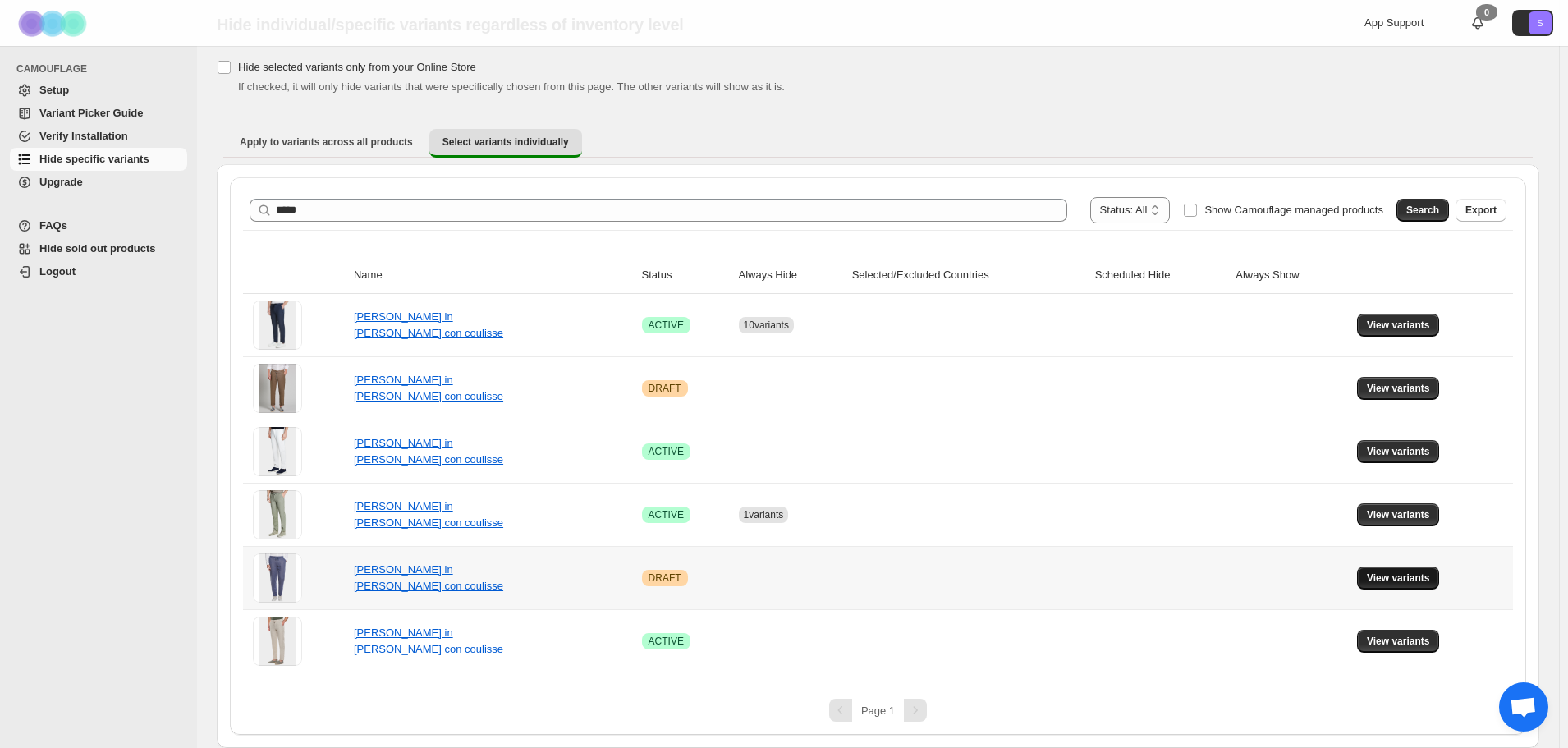
click at [1384, 574] on span "View variants" at bounding box center [1398, 578] width 63 height 13
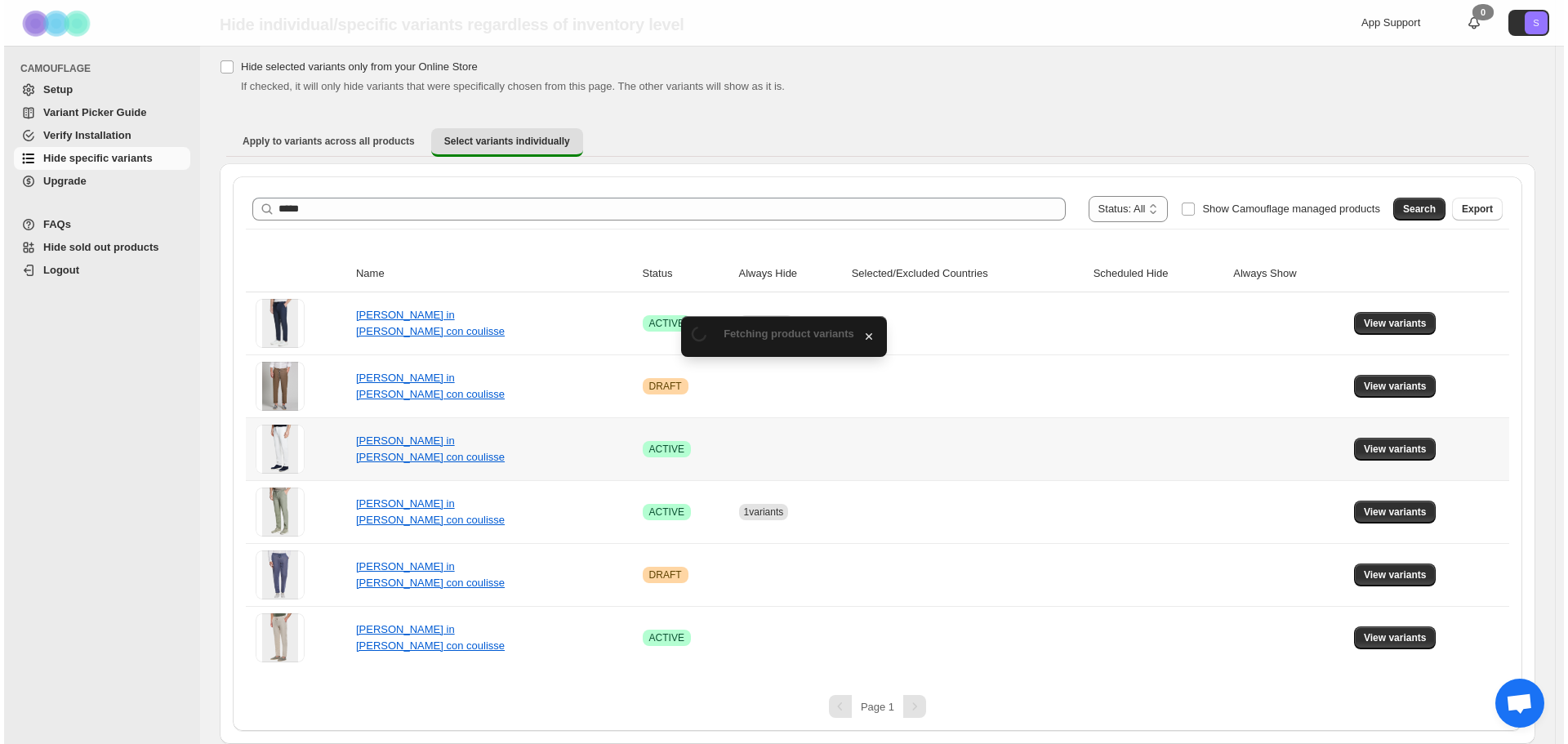
scroll to position [0, 0]
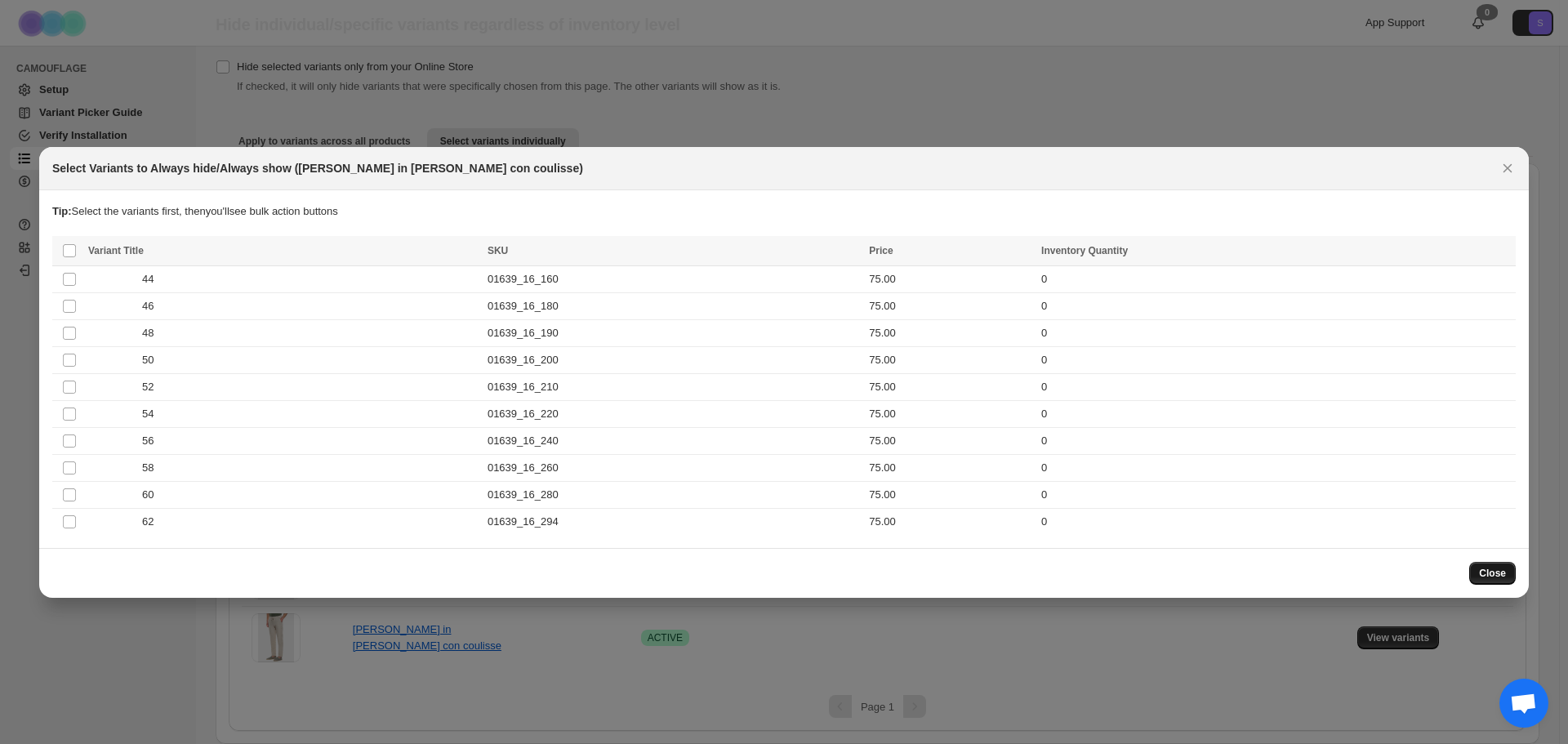
click at [1489, 580] on button "Close" at bounding box center [1492, 573] width 47 height 23
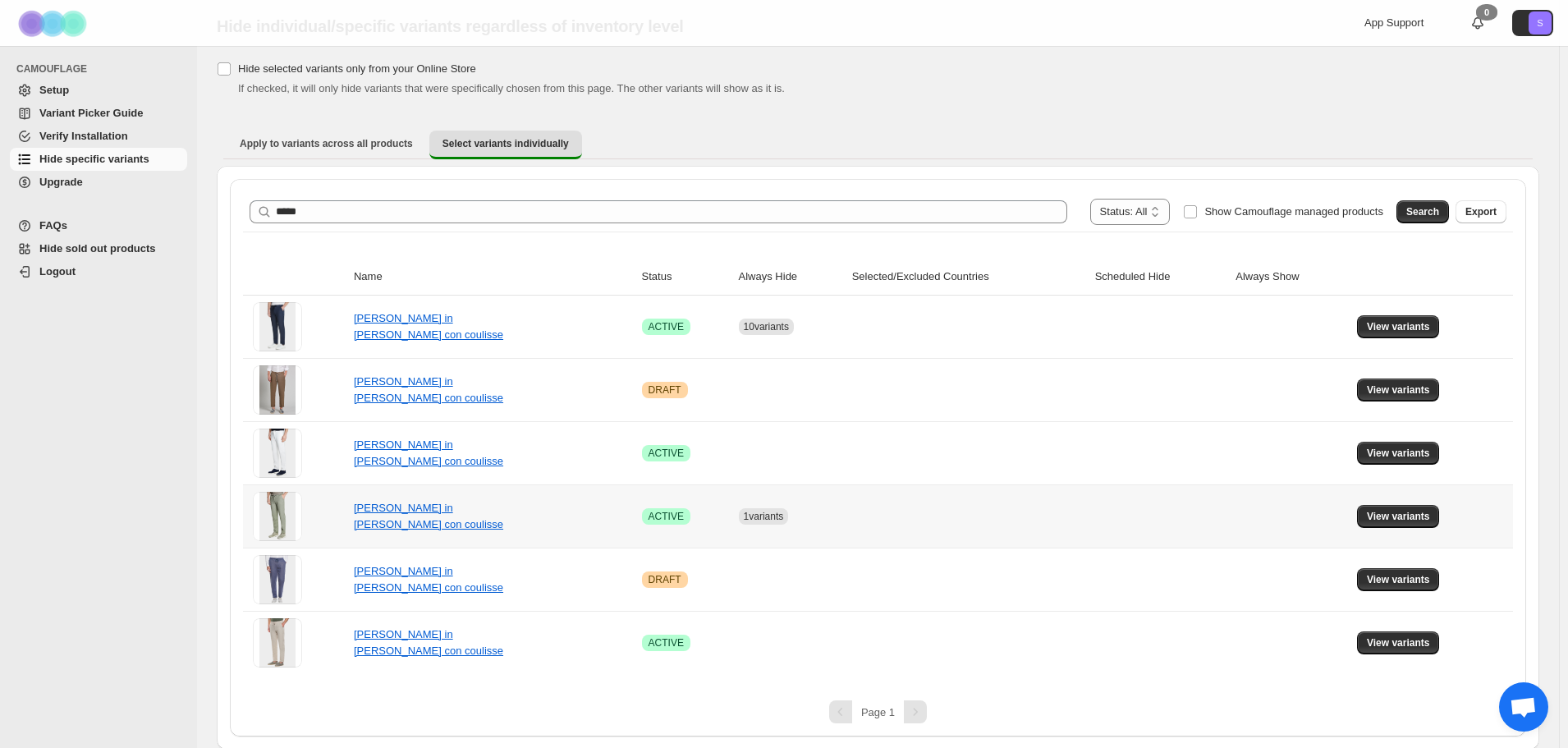
scroll to position [53, 0]
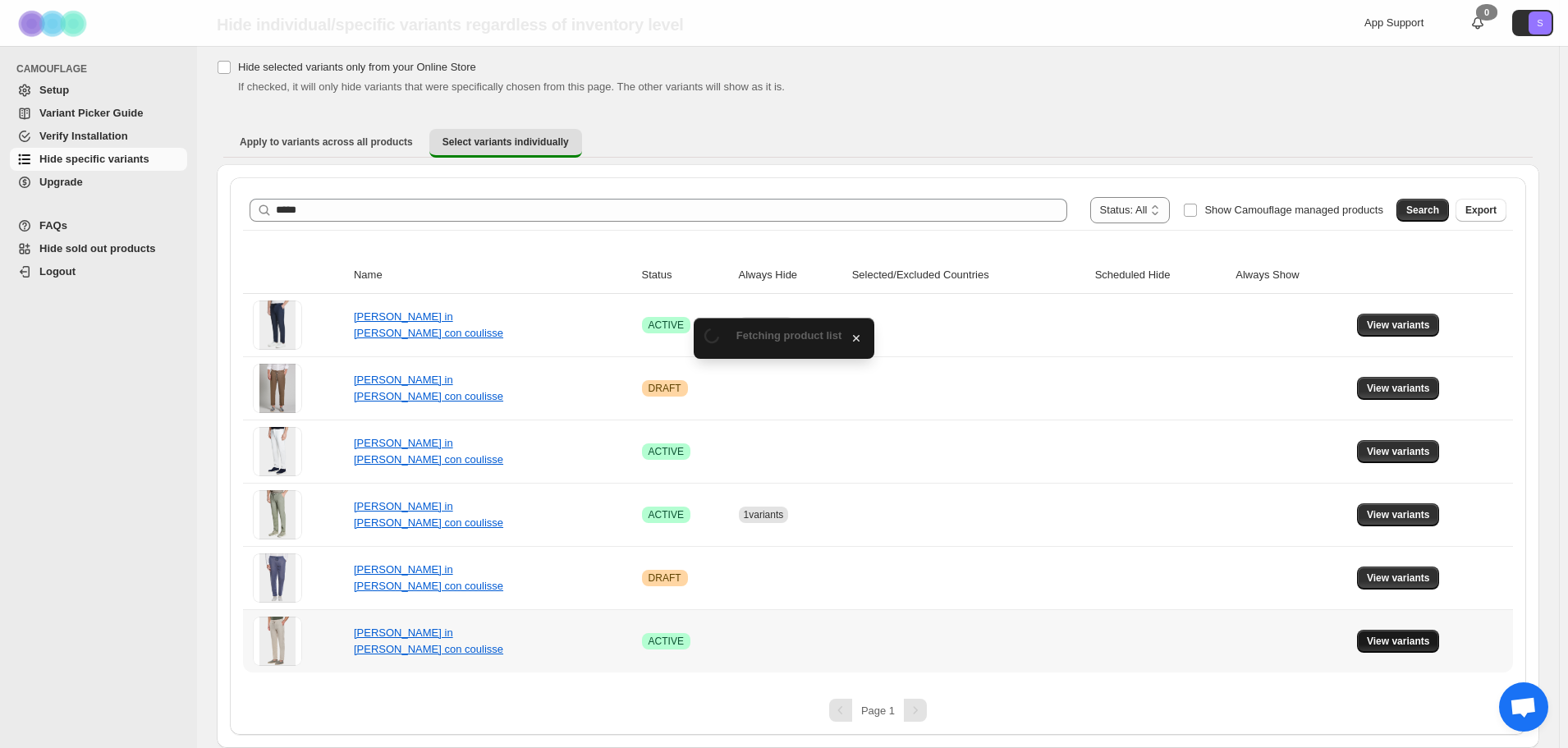
click at [1411, 643] on span "View variants" at bounding box center [1398, 641] width 63 height 13
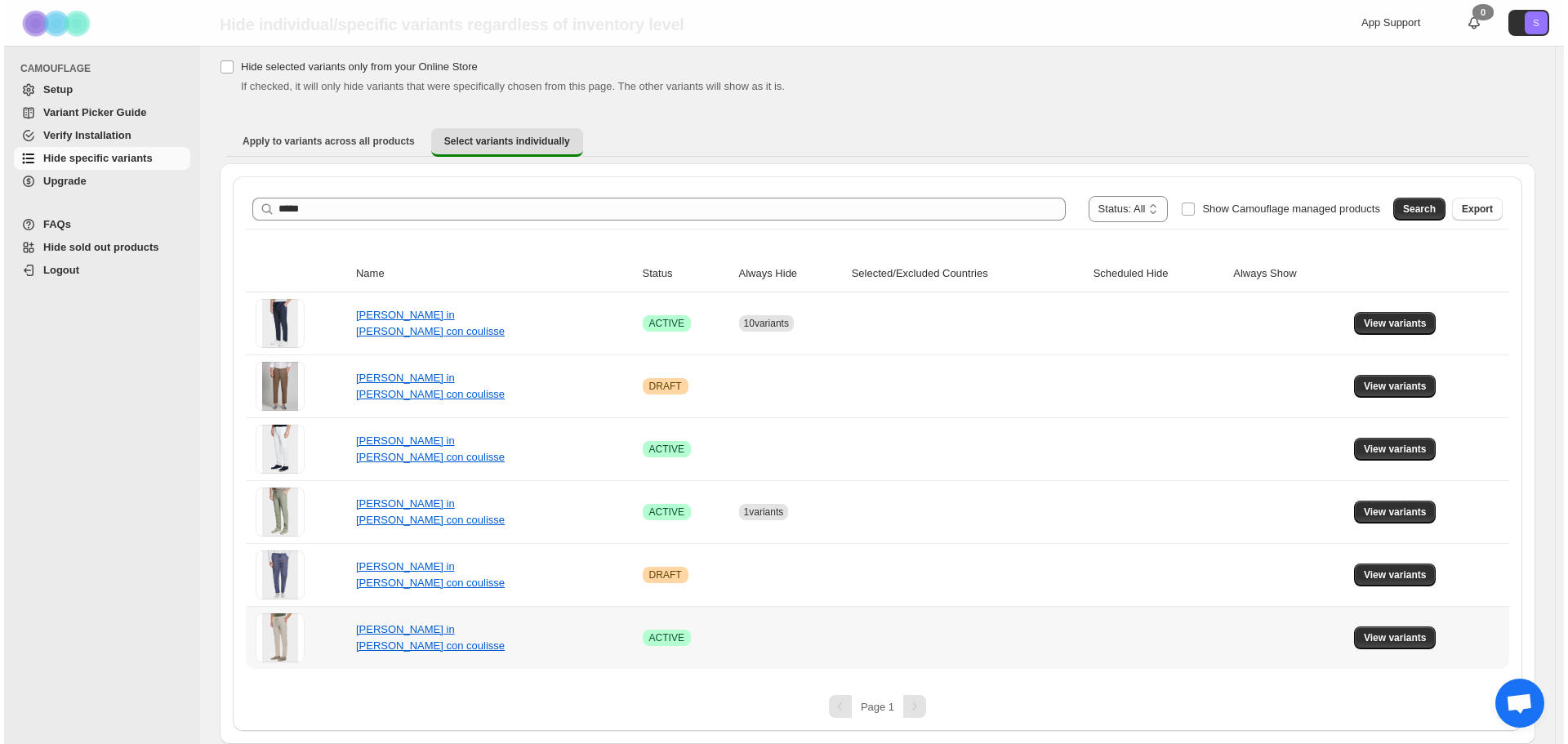
scroll to position [0, 0]
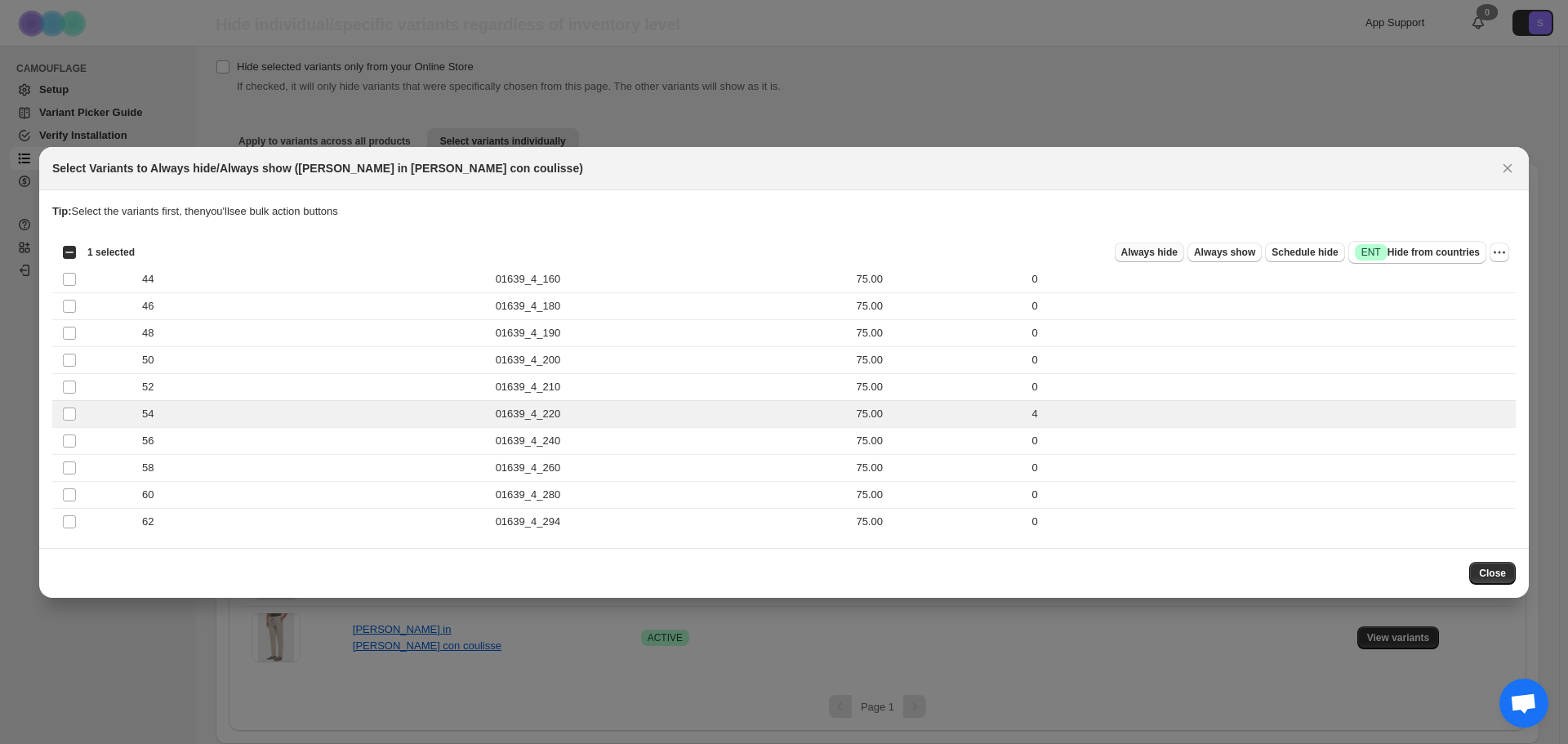
click at [1141, 247] on span "Always hide" at bounding box center [1149, 252] width 56 height 13
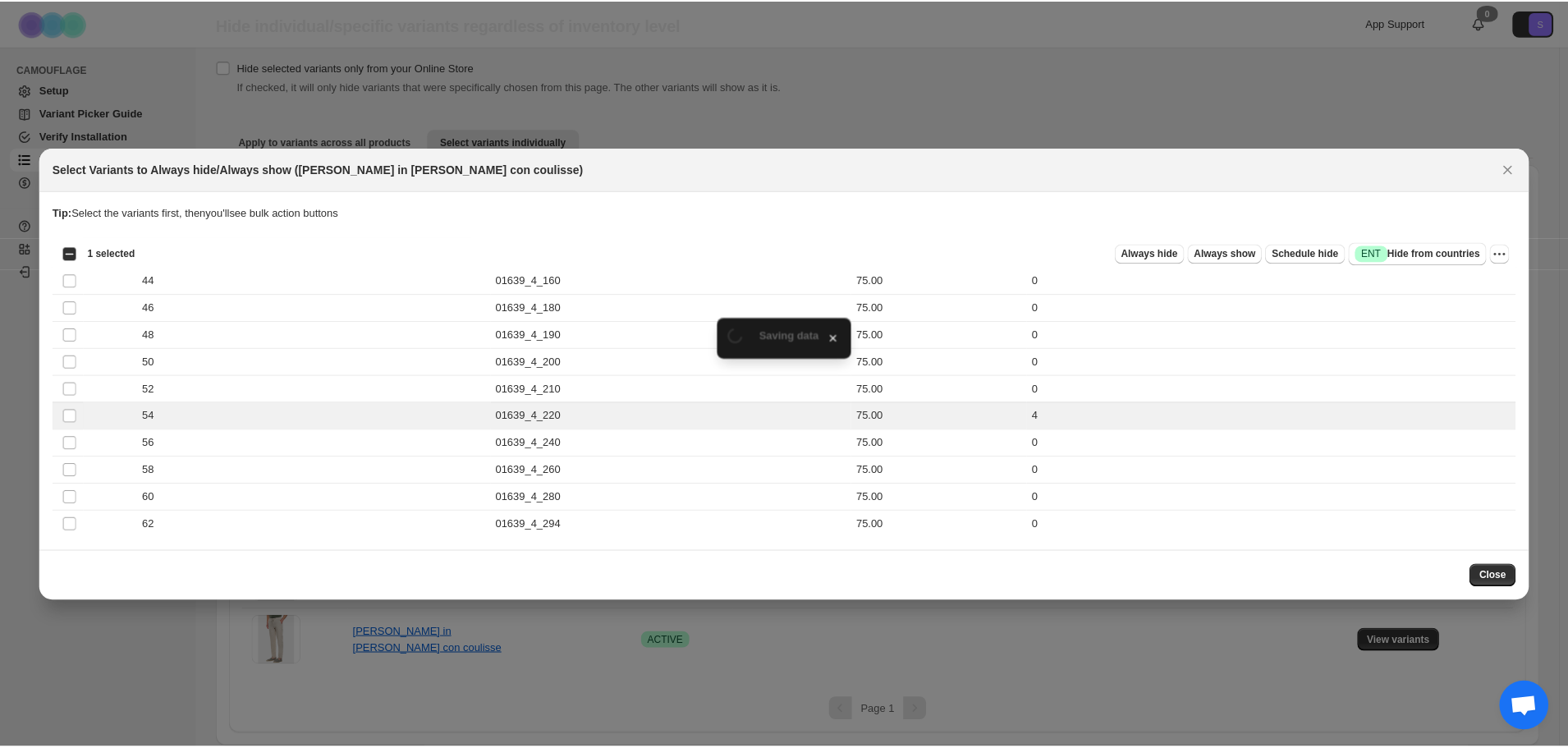
scroll to position [53, 0]
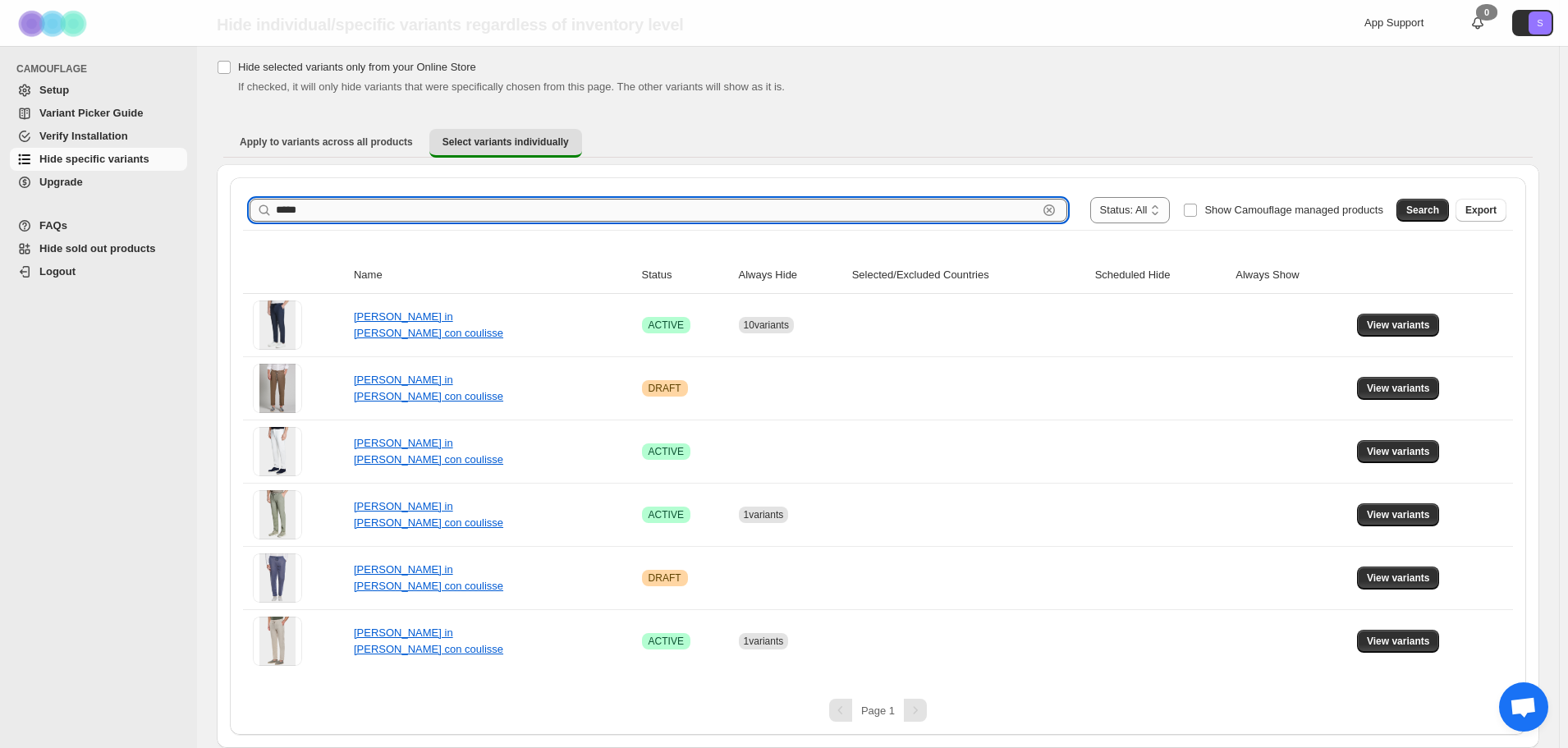
click at [398, 213] on input "*****" at bounding box center [657, 210] width 762 height 23
click at [1425, 201] on button "Search" at bounding box center [1422, 210] width 53 height 23
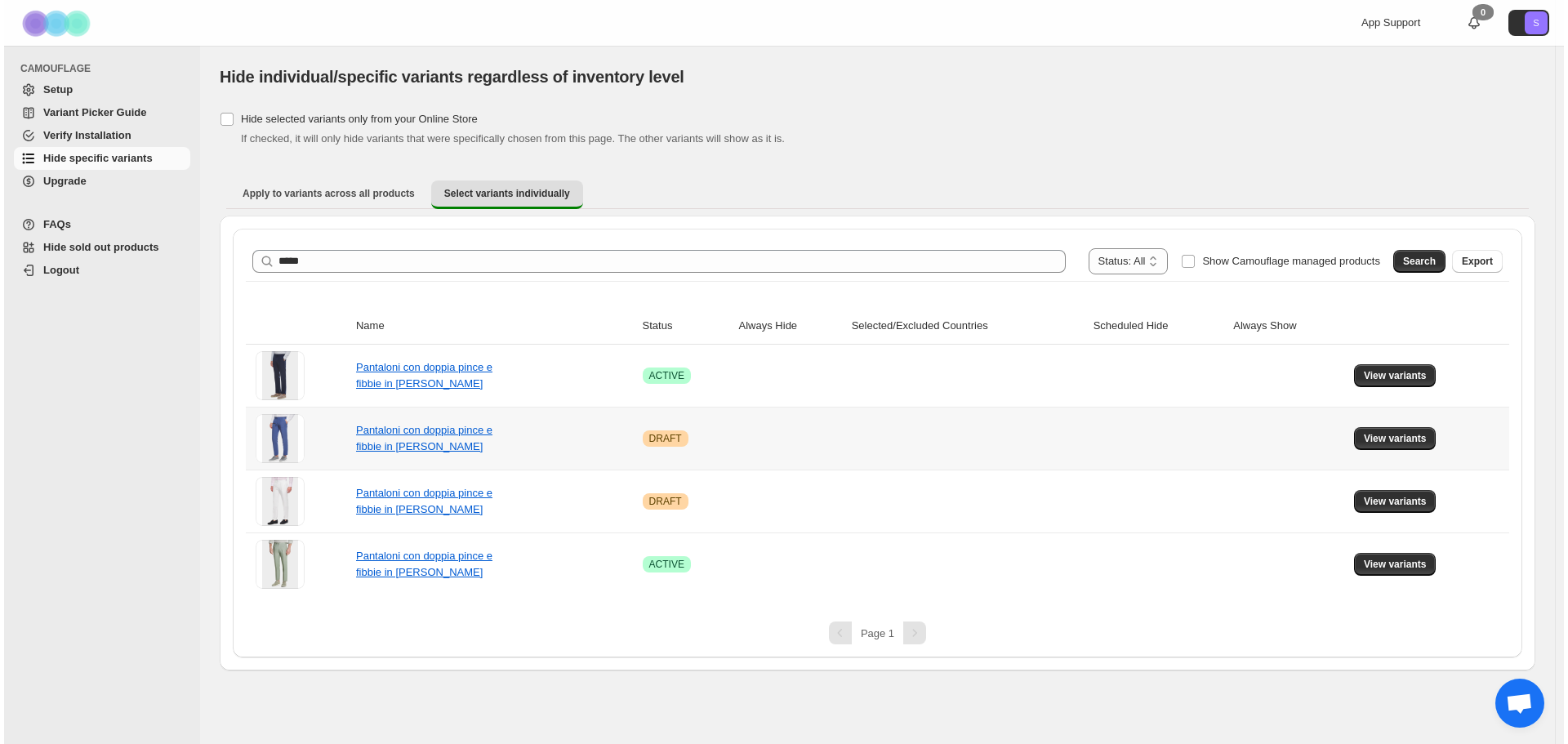
scroll to position [0, 0]
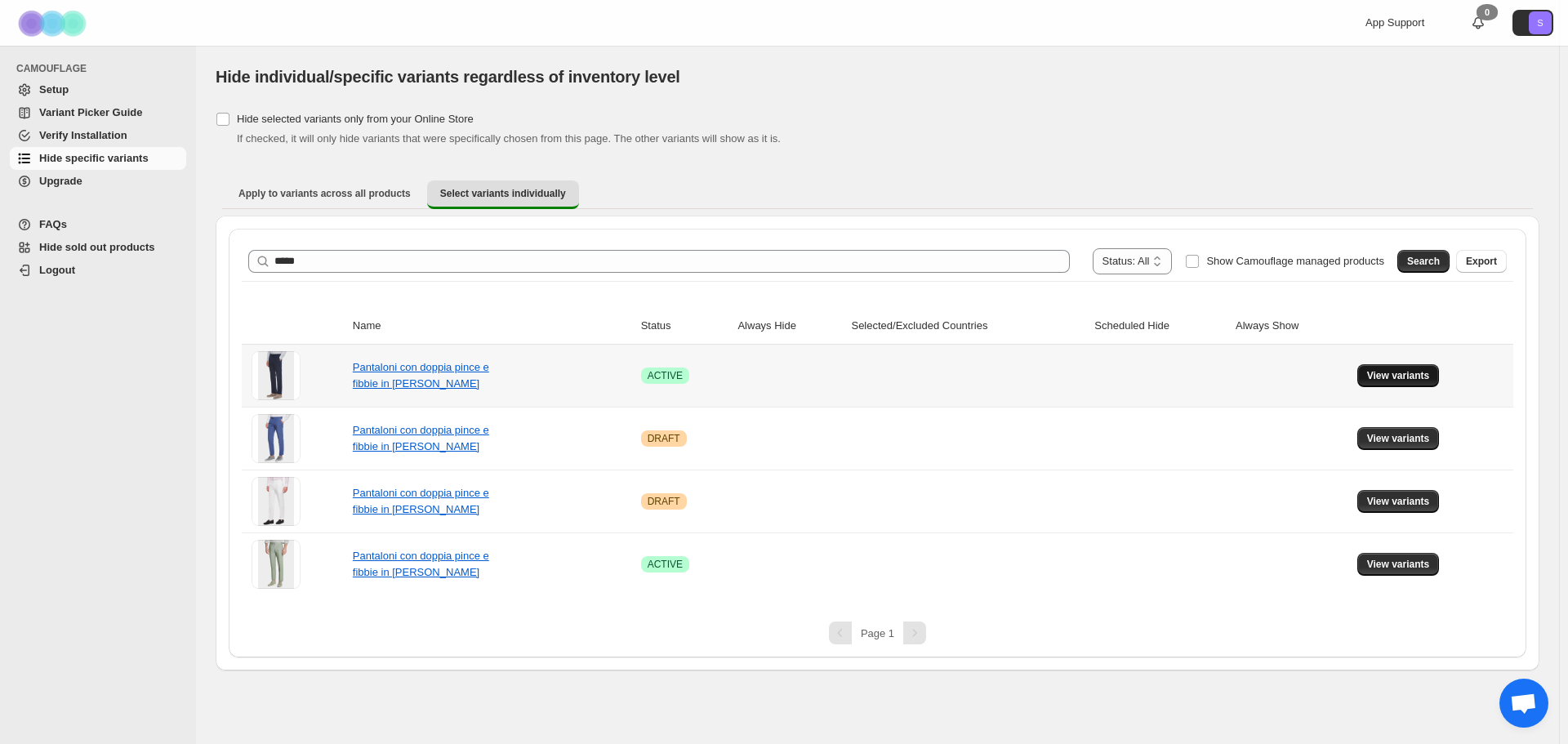
click at [1396, 377] on span "View variants" at bounding box center [1399, 376] width 63 height 13
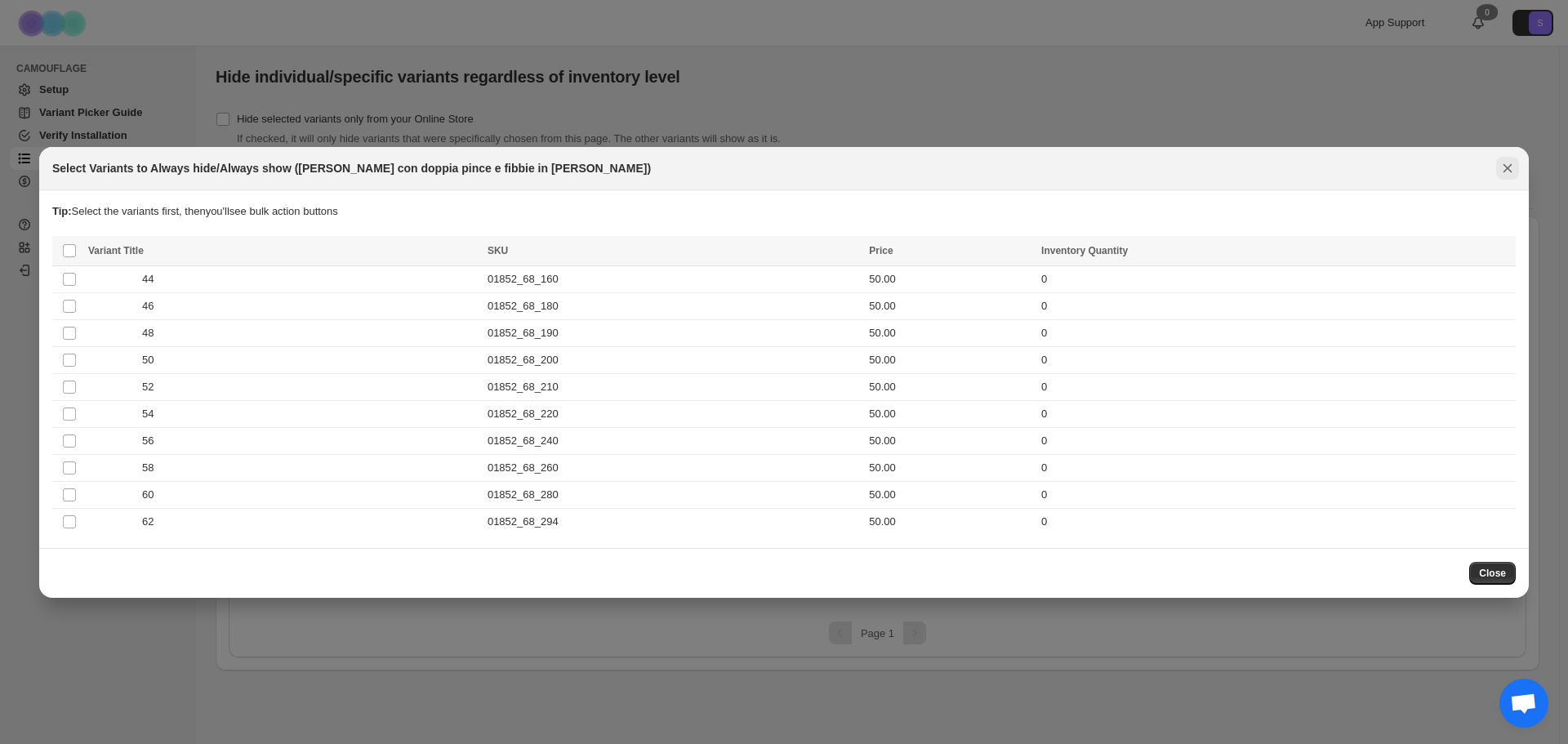
click at [1502, 164] on icon "Close" at bounding box center [1507, 168] width 16 height 16
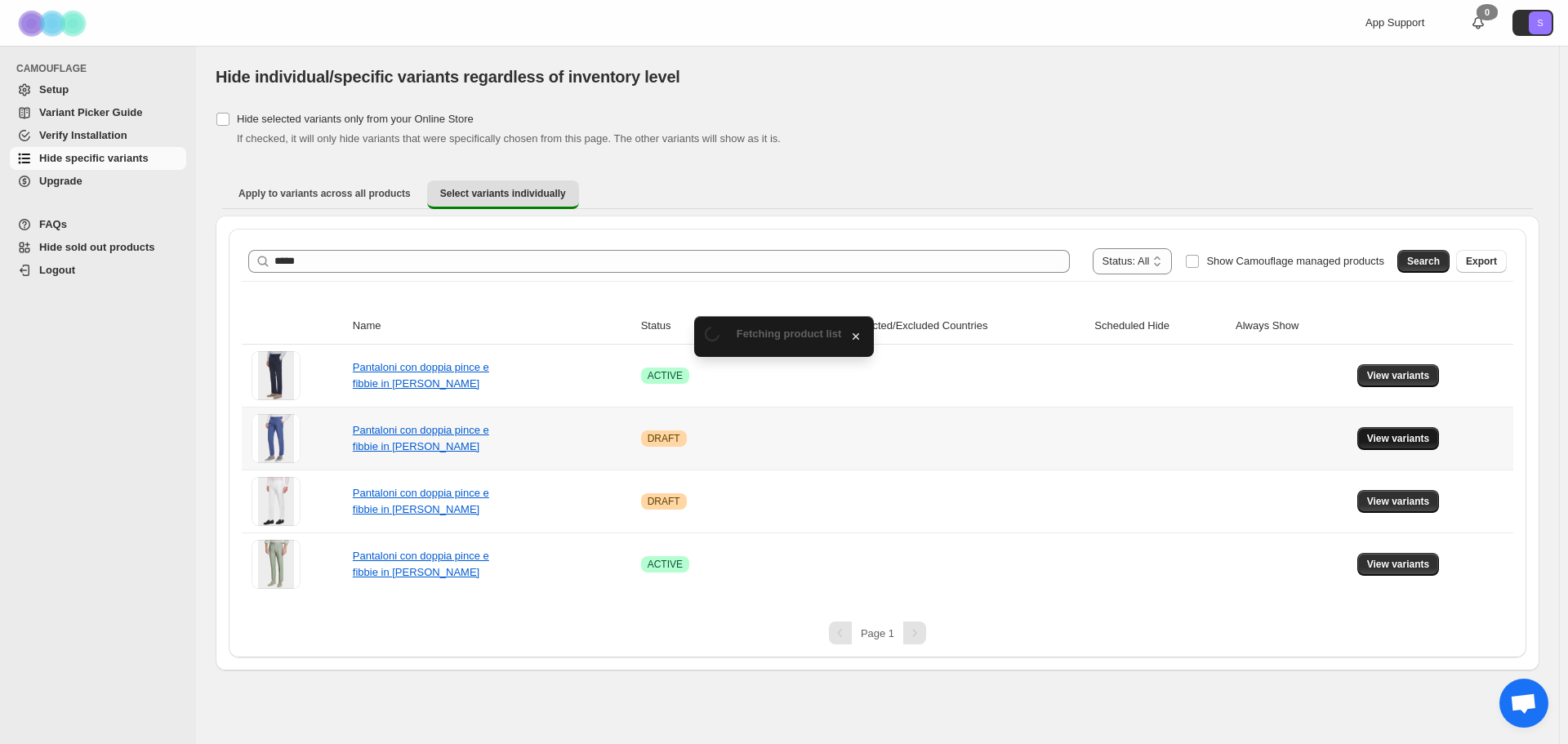
click at [1380, 435] on span "View variants" at bounding box center [1399, 439] width 63 height 13
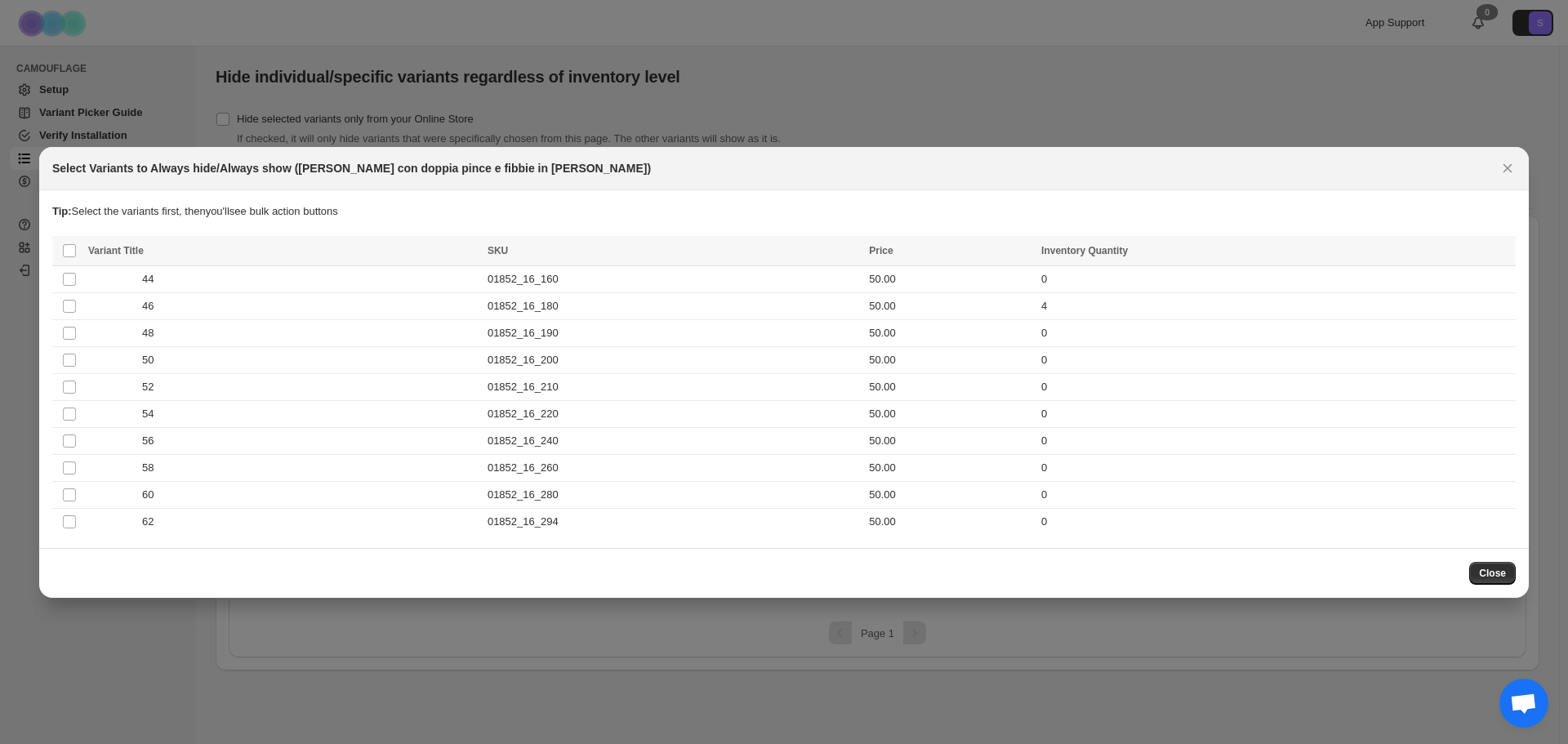
click at [1512, 166] on icon "Close" at bounding box center [1507, 168] width 16 height 16
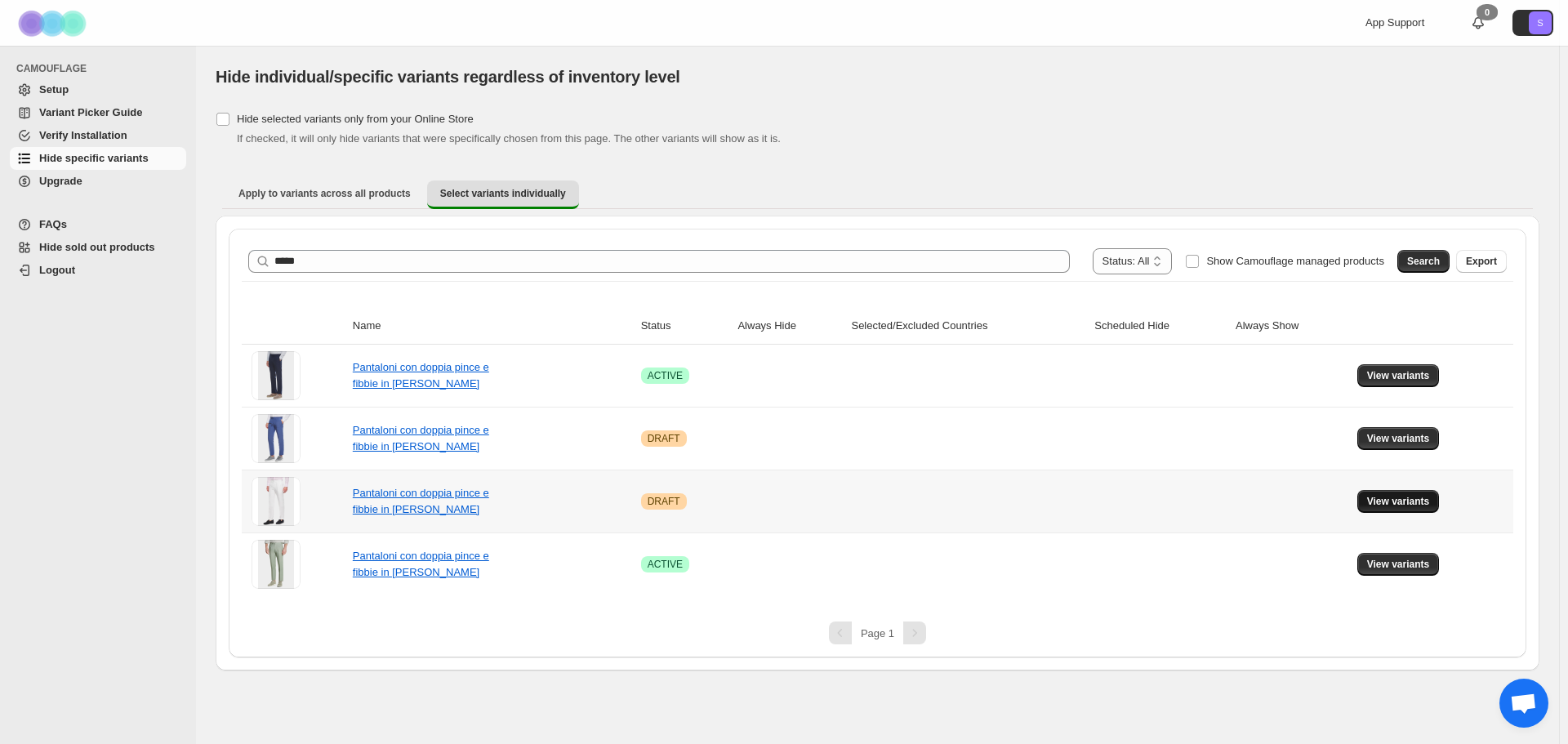
click at [1405, 507] on button "View variants" at bounding box center [1399, 501] width 83 height 23
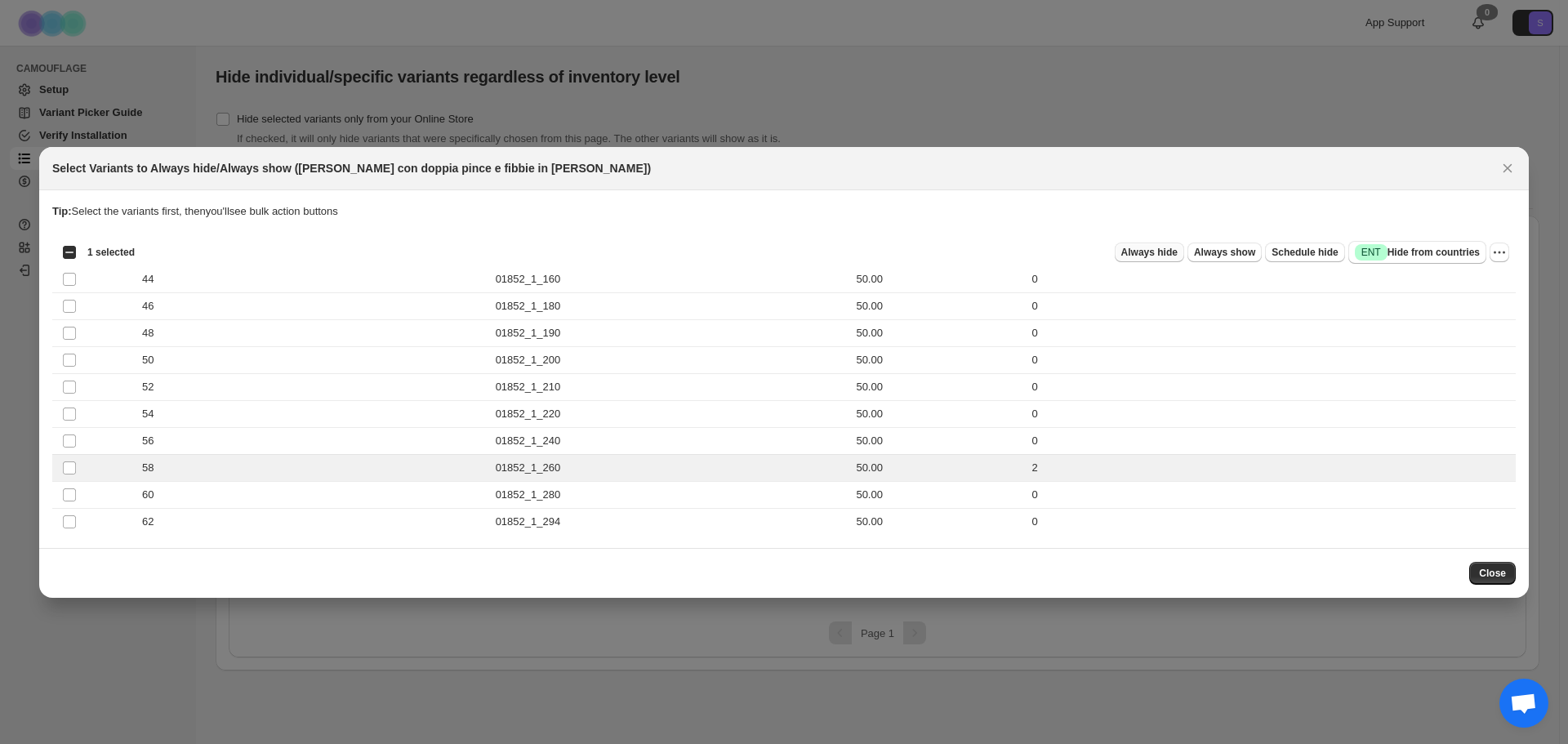
click at [1173, 244] on button "Always hide" at bounding box center [1149, 252] width 70 height 20
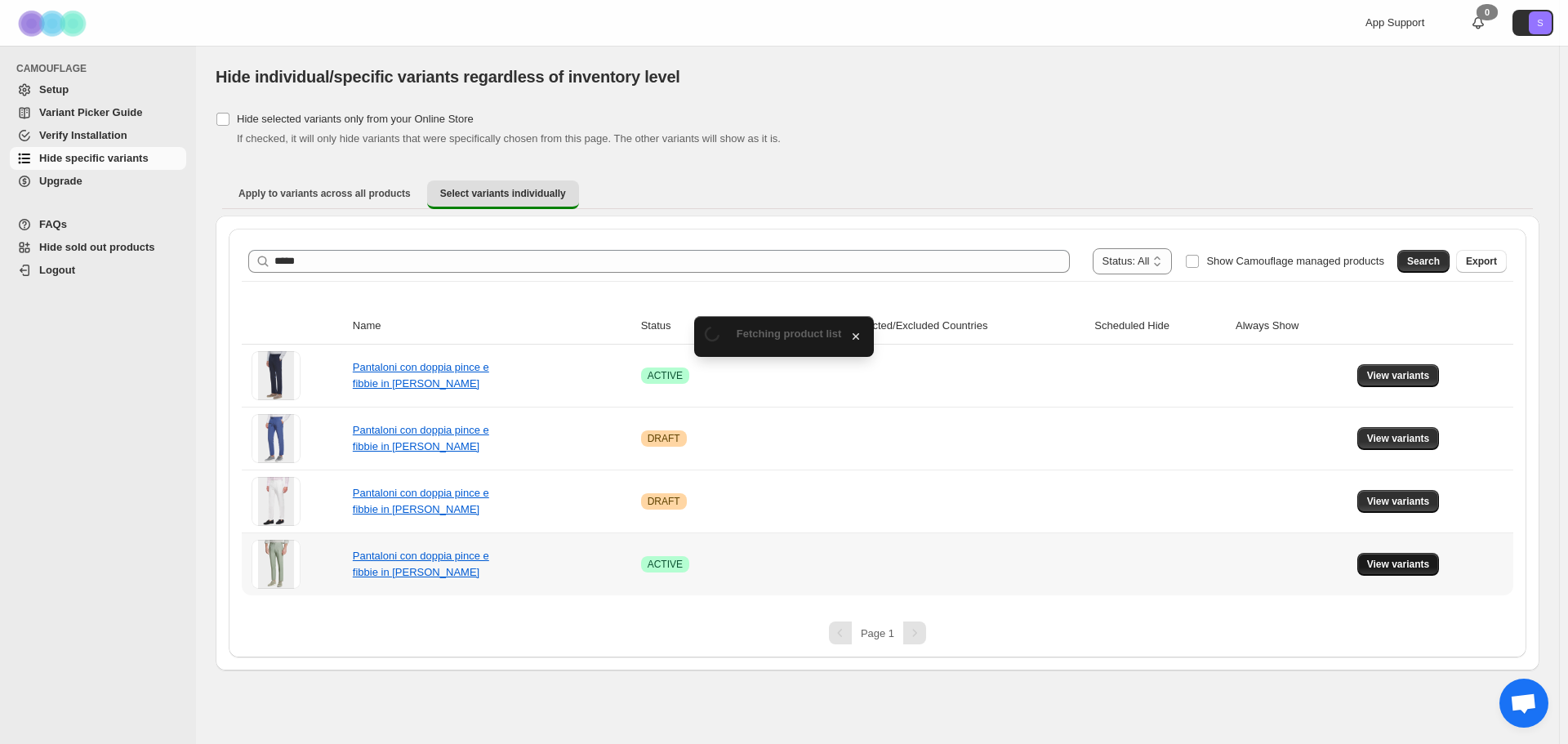
click at [1390, 562] on span "View variants" at bounding box center [1399, 564] width 63 height 13
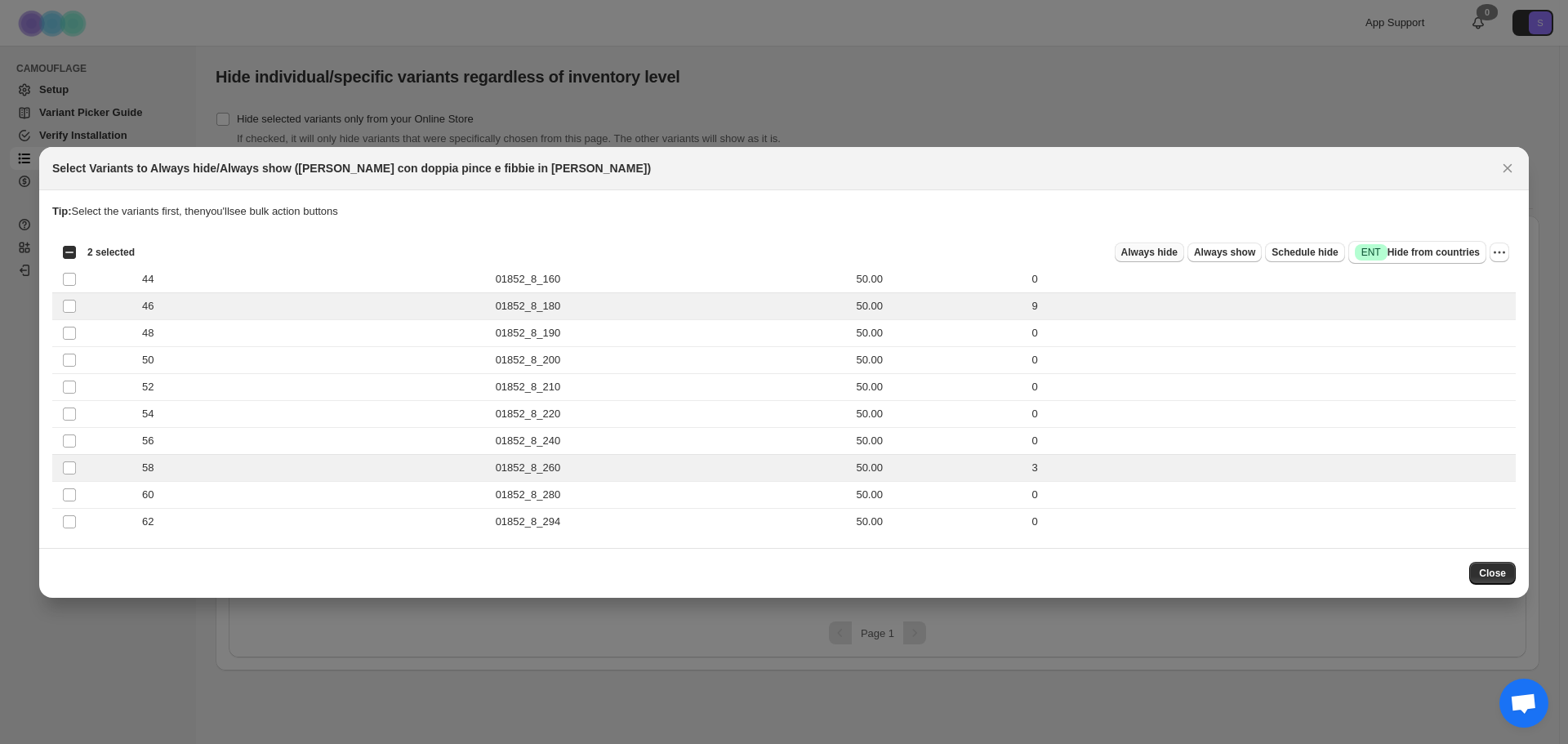
click at [1141, 252] on span "Always hide" at bounding box center [1149, 252] width 56 height 13
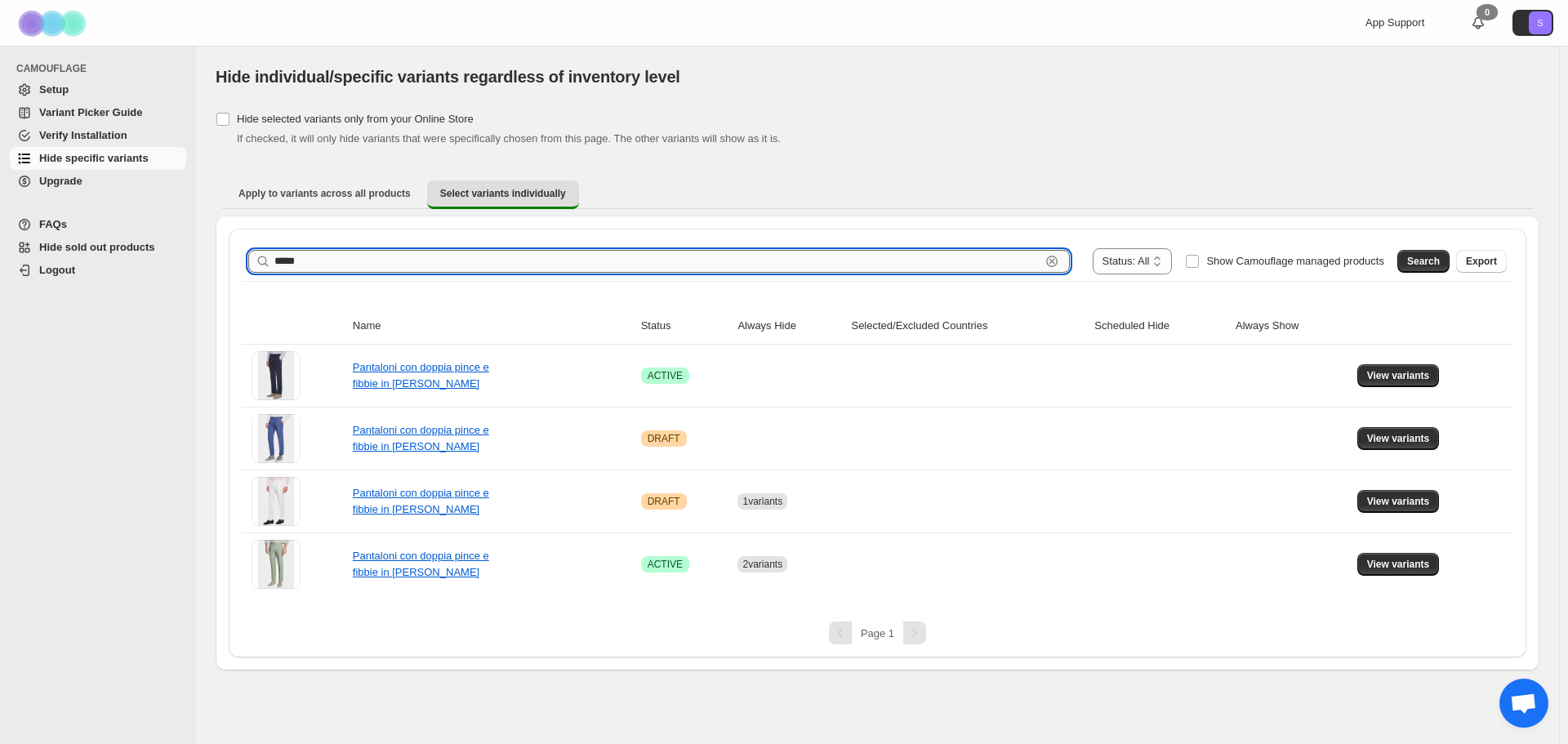
click at [668, 255] on input "*****" at bounding box center [657, 261] width 766 height 23
drag, startPoint x: 668, startPoint y: 255, endPoint x: 692, endPoint y: 250, distance: 24.5
click at [671, 255] on input "*****" at bounding box center [657, 261] width 766 height 23
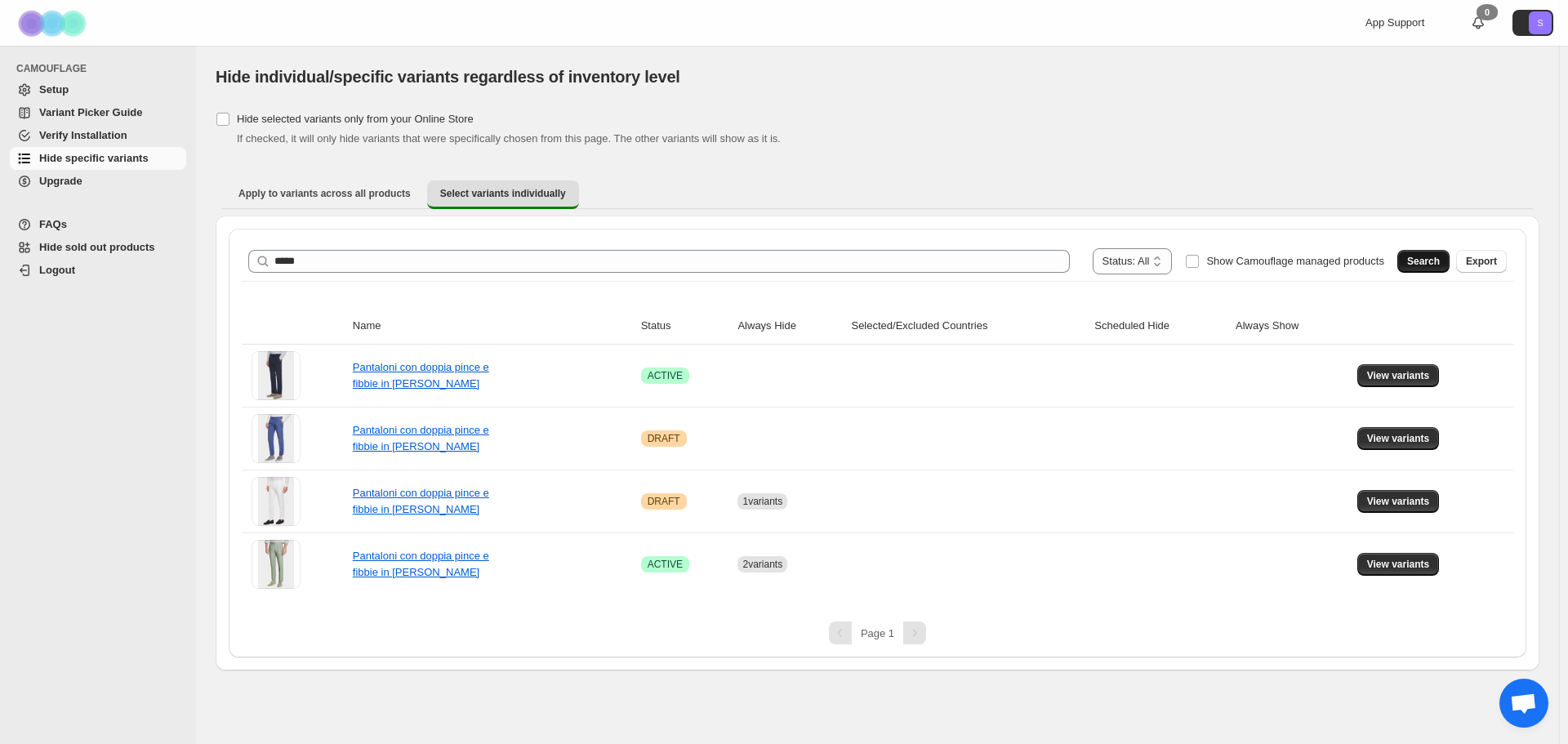
click at [1430, 254] on button "Search" at bounding box center [1423, 261] width 52 height 23
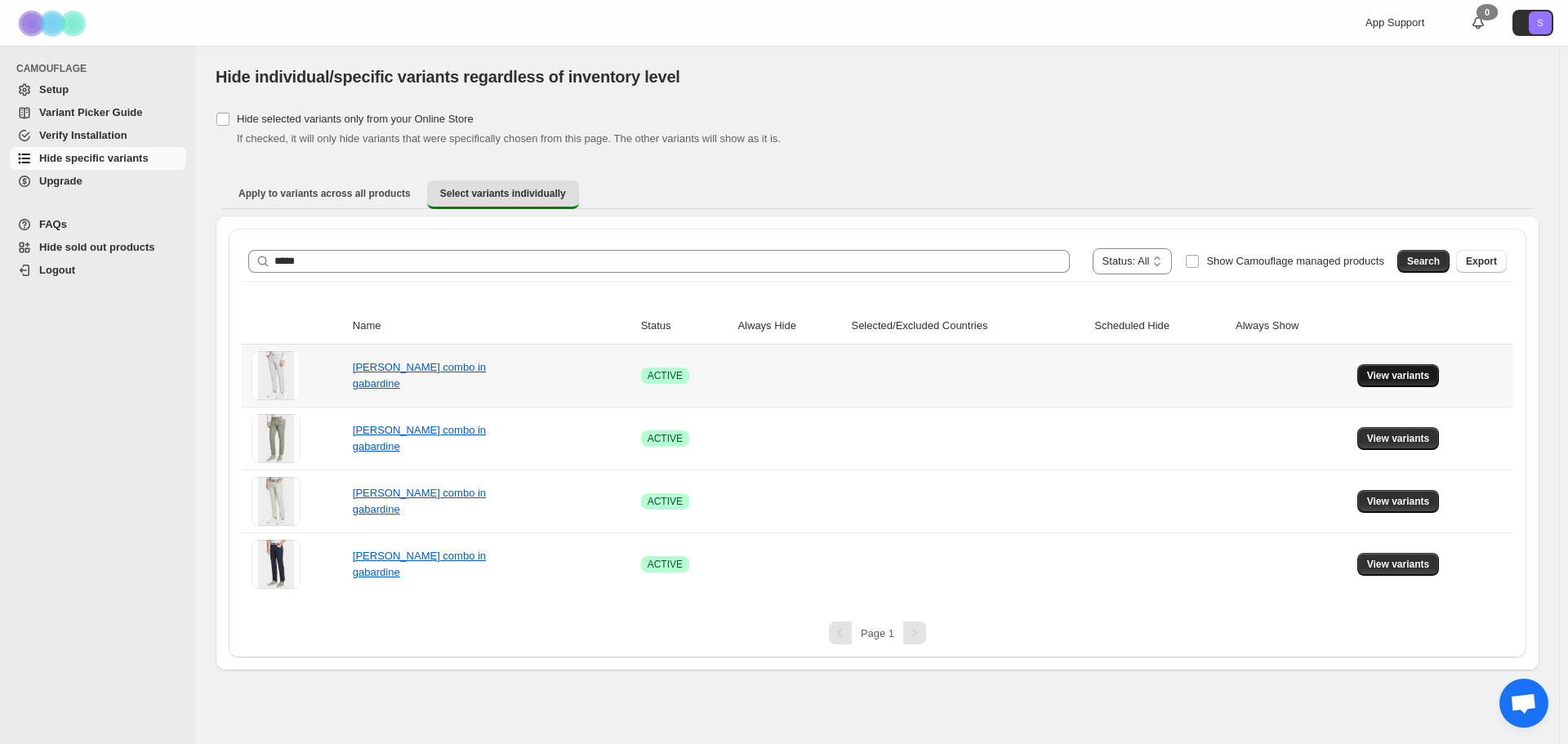
click at [1408, 373] on span "View variants" at bounding box center [1399, 376] width 63 height 13
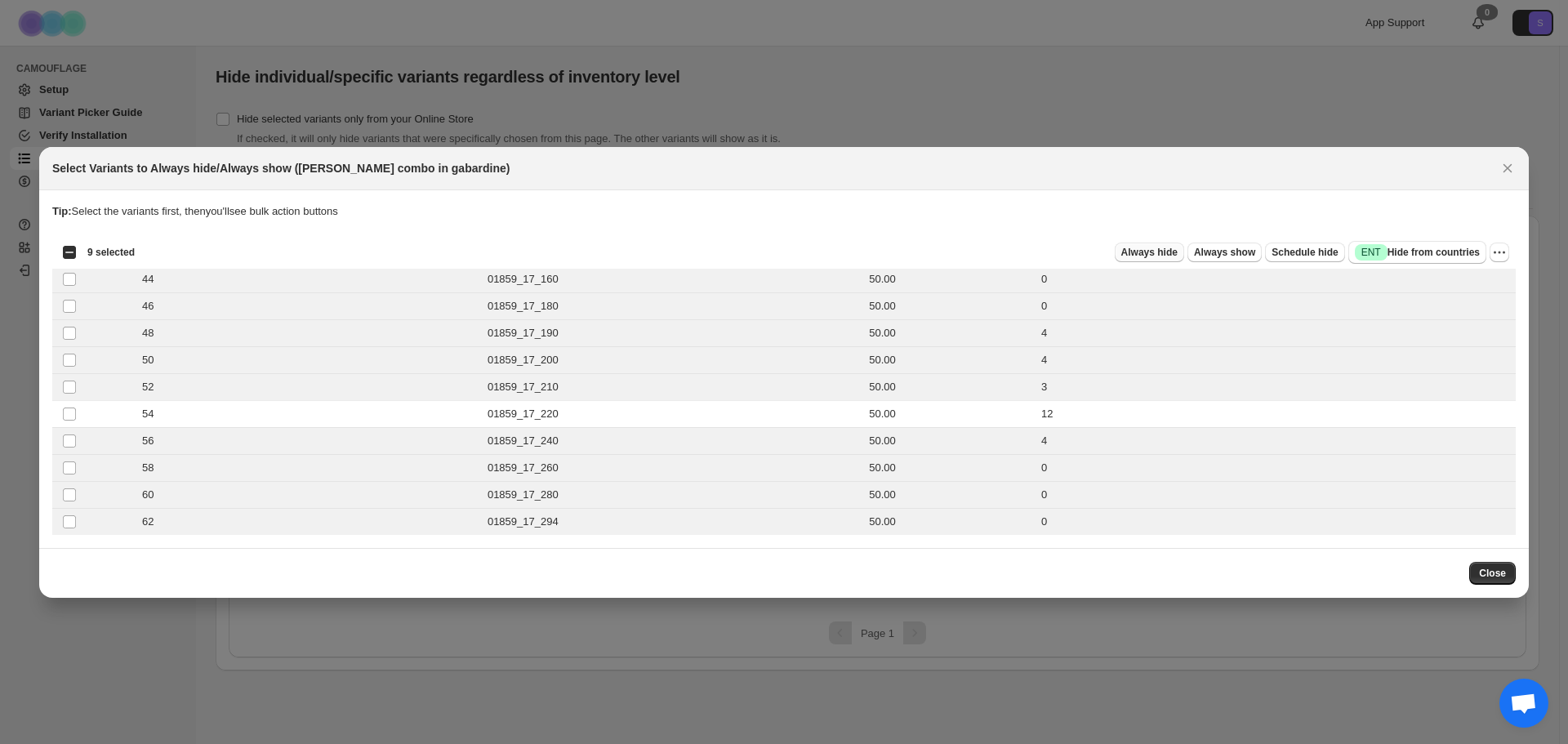
click at [1175, 256] on span "Always hide" at bounding box center [1149, 252] width 56 height 13
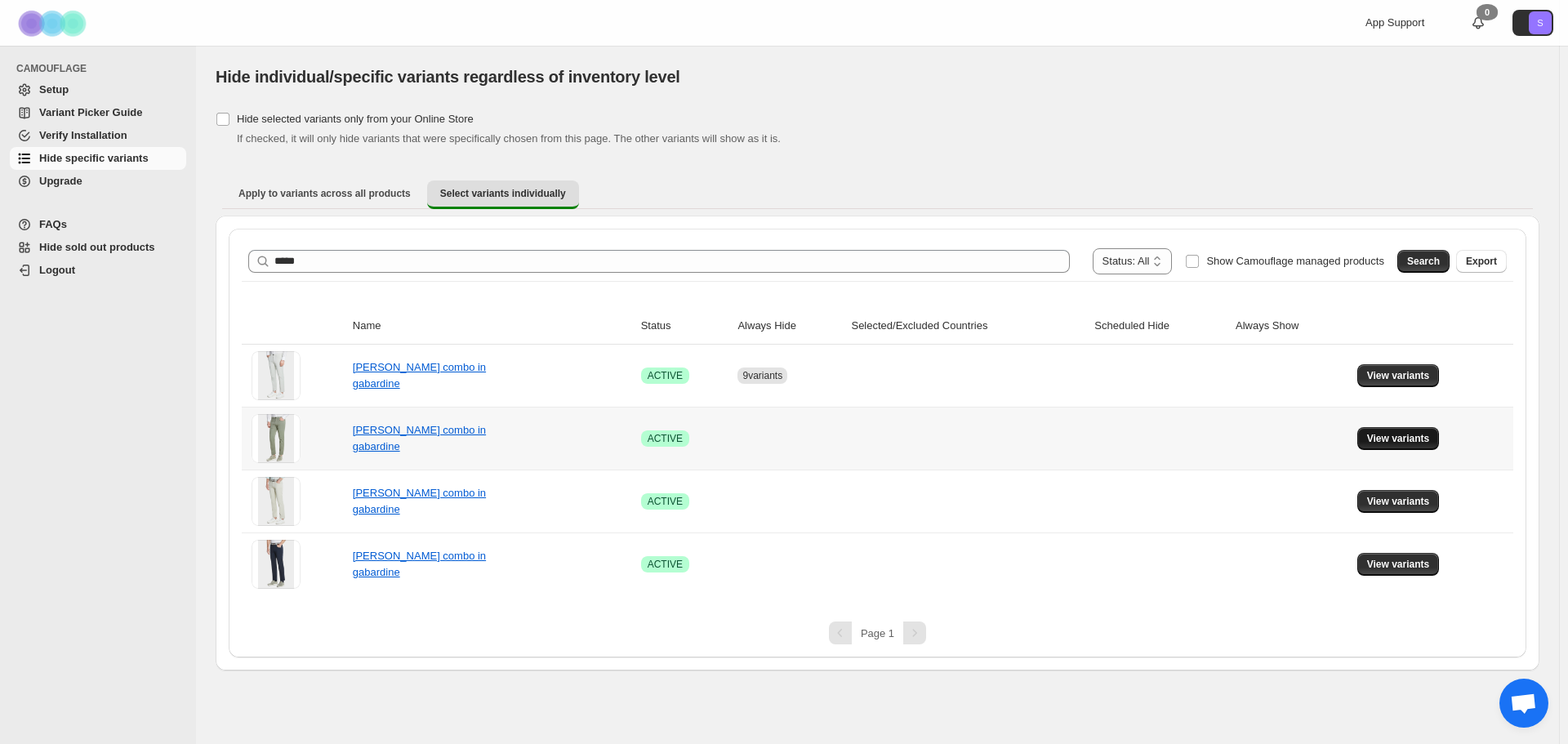
click at [1414, 437] on span "View variants" at bounding box center [1399, 439] width 63 height 13
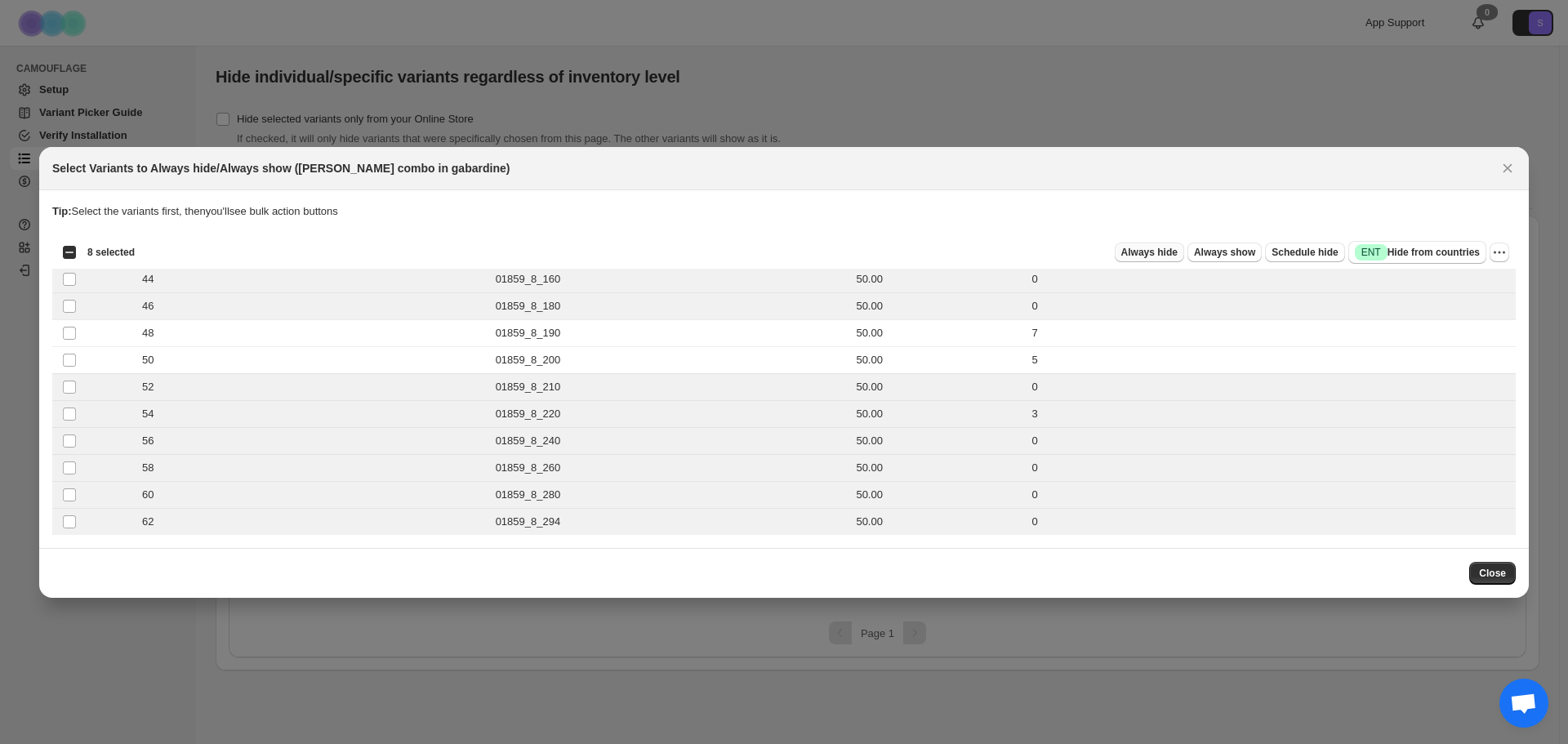
click at [1167, 261] on button "Always hide" at bounding box center [1149, 252] width 70 height 20
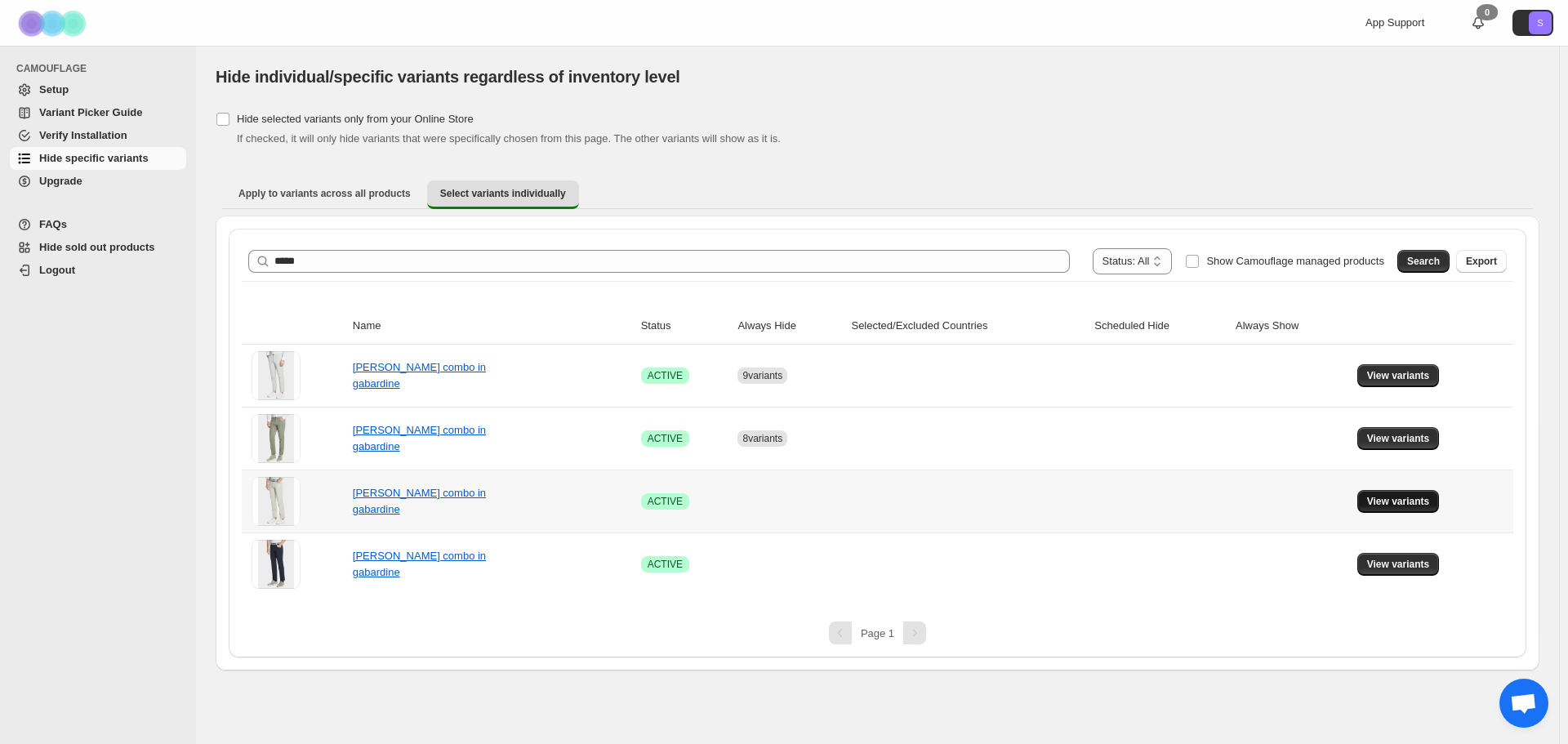
click at [1383, 498] on span "View variants" at bounding box center [1399, 501] width 63 height 13
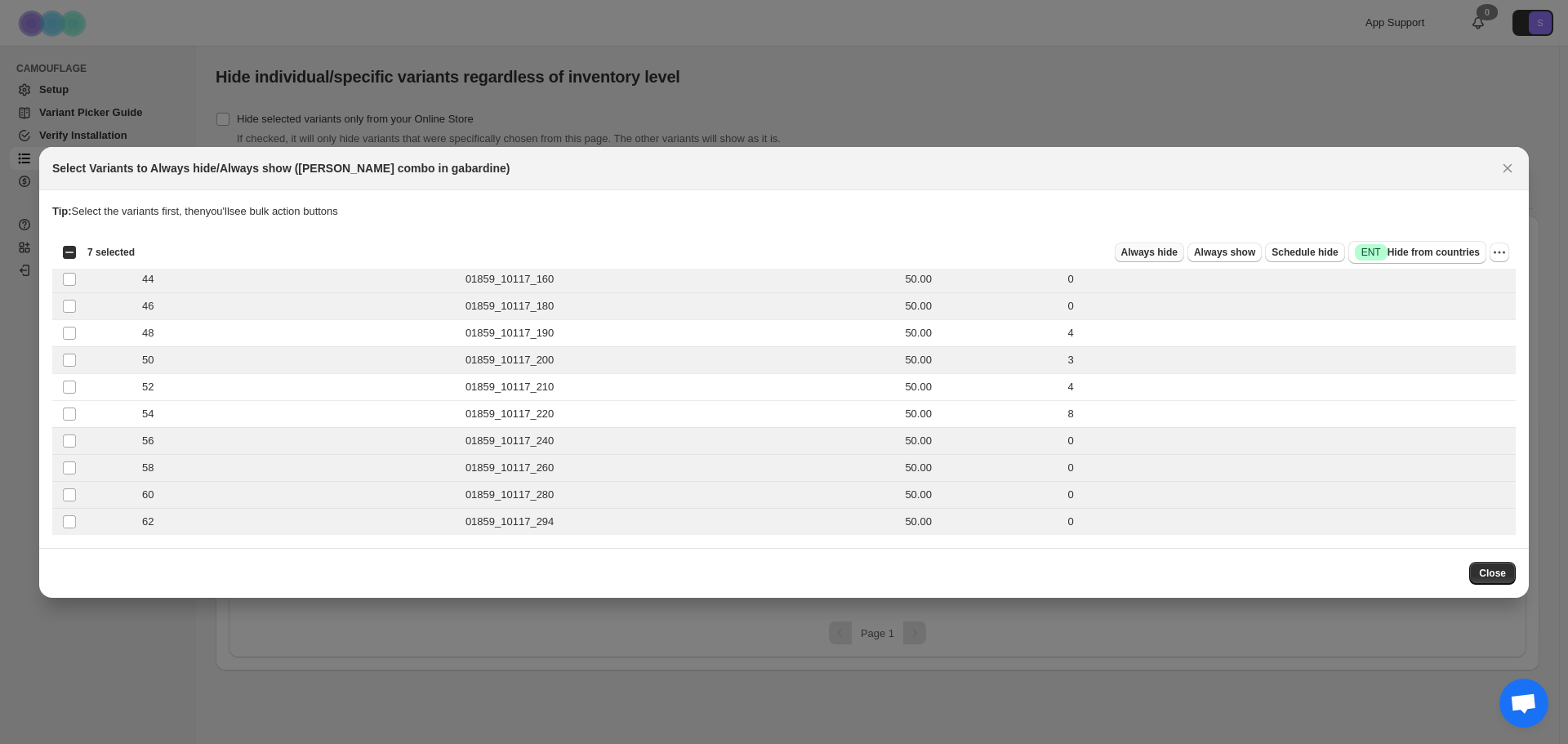
click at [1175, 254] on span "Always hide" at bounding box center [1149, 252] width 56 height 13
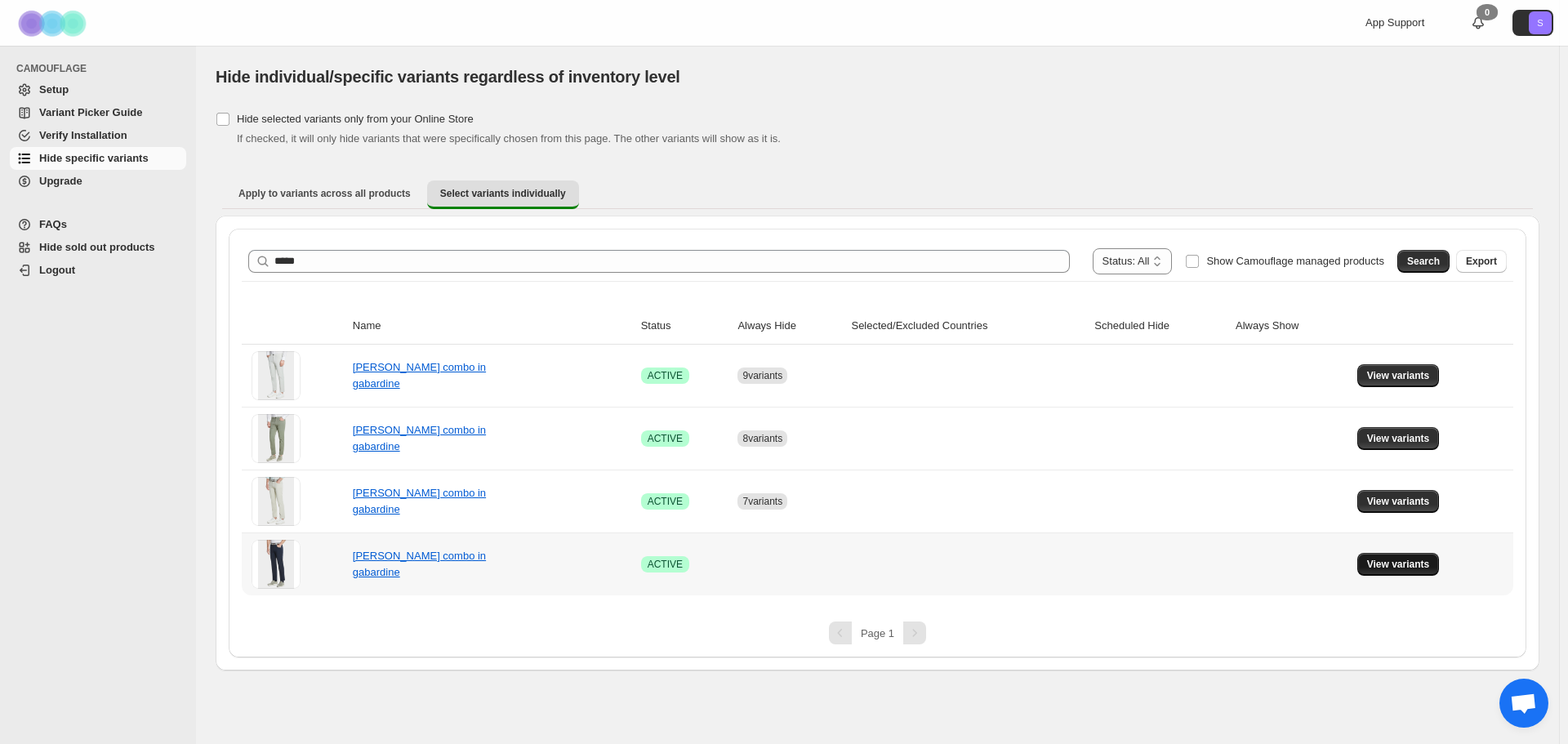
click at [1400, 564] on span "View variants" at bounding box center [1399, 564] width 63 height 13
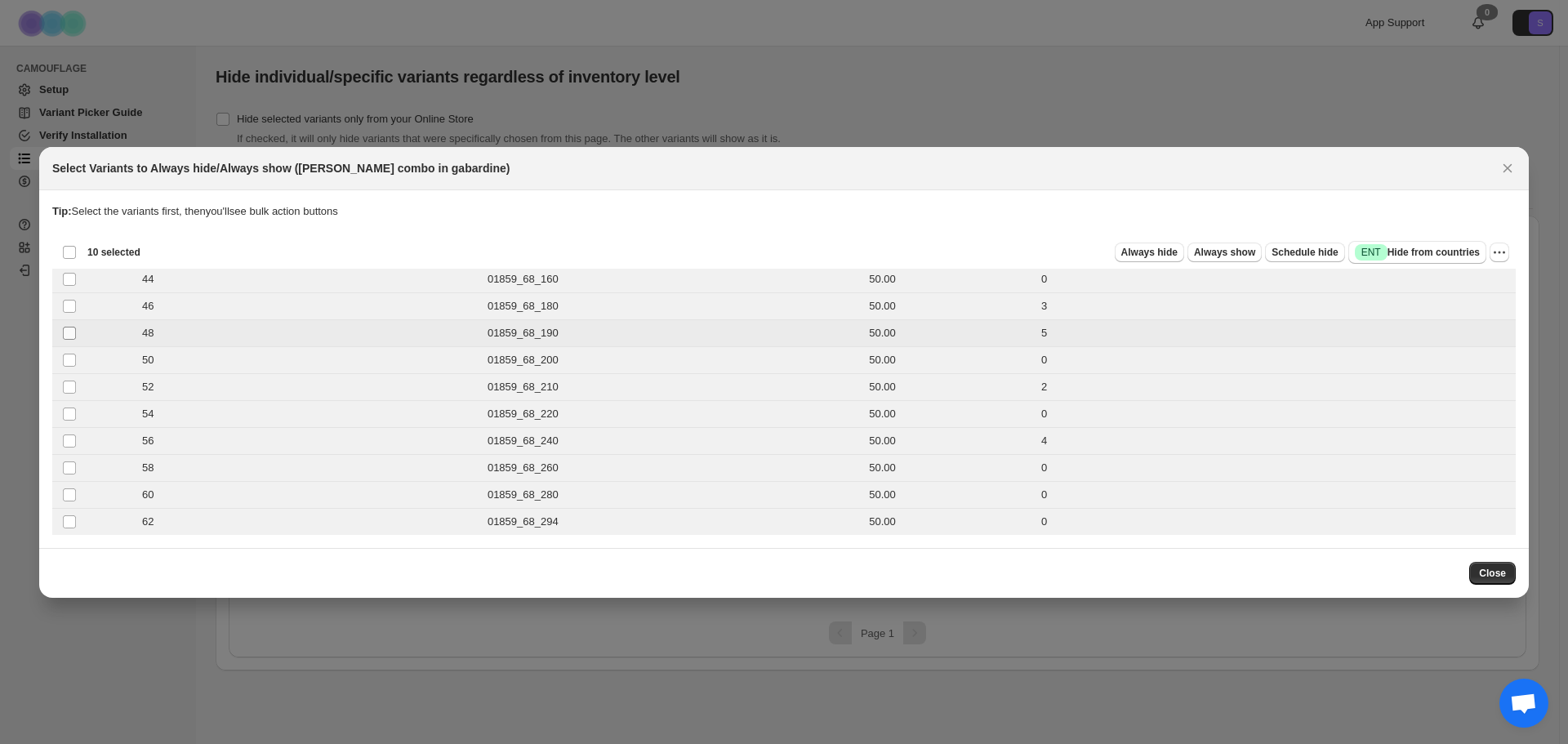
click at [62, 335] on span ":r236:" at bounding box center [70, 333] width 15 height 15
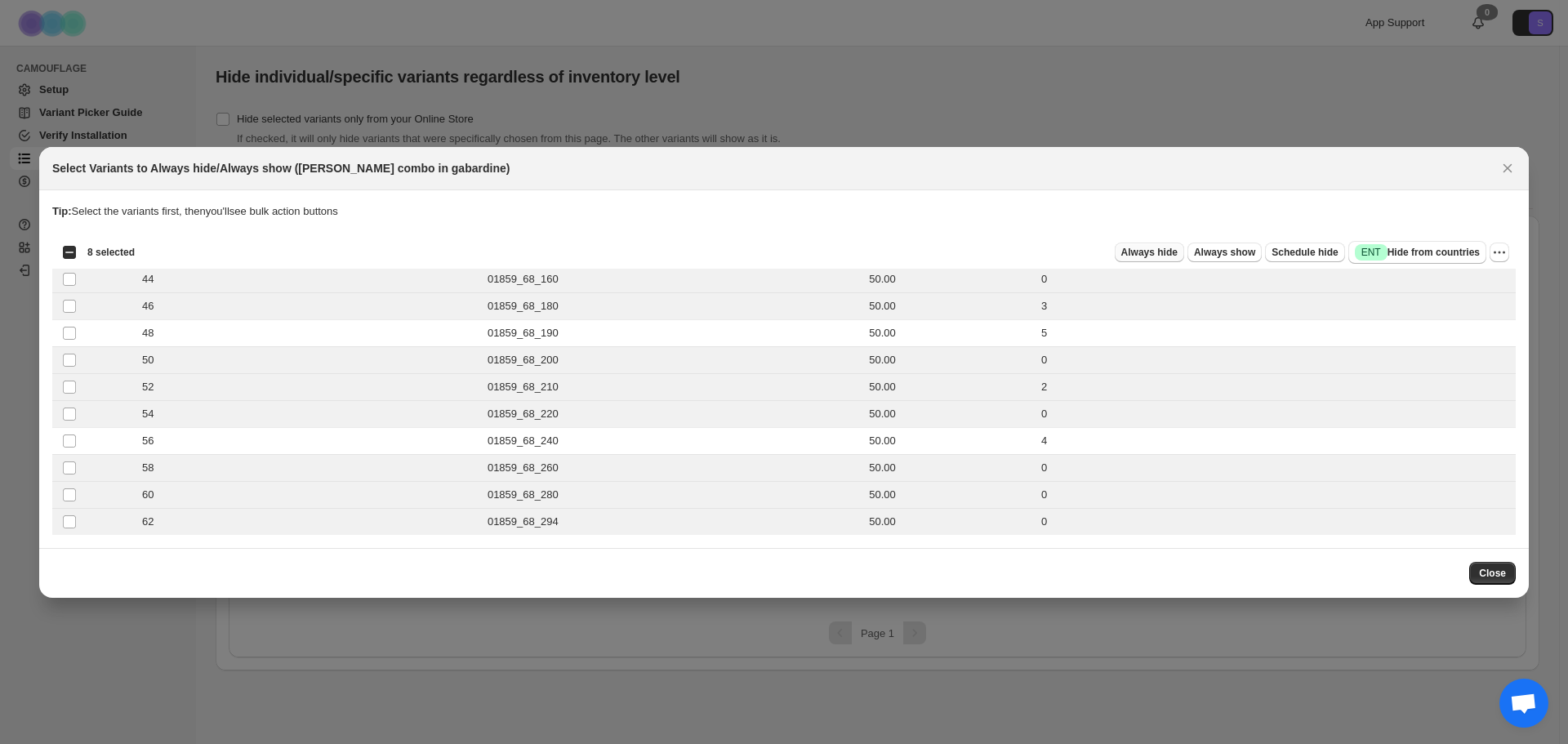
click at [1174, 258] on span "Always hide" at bounding box center [1149, 252] width 56 height 13
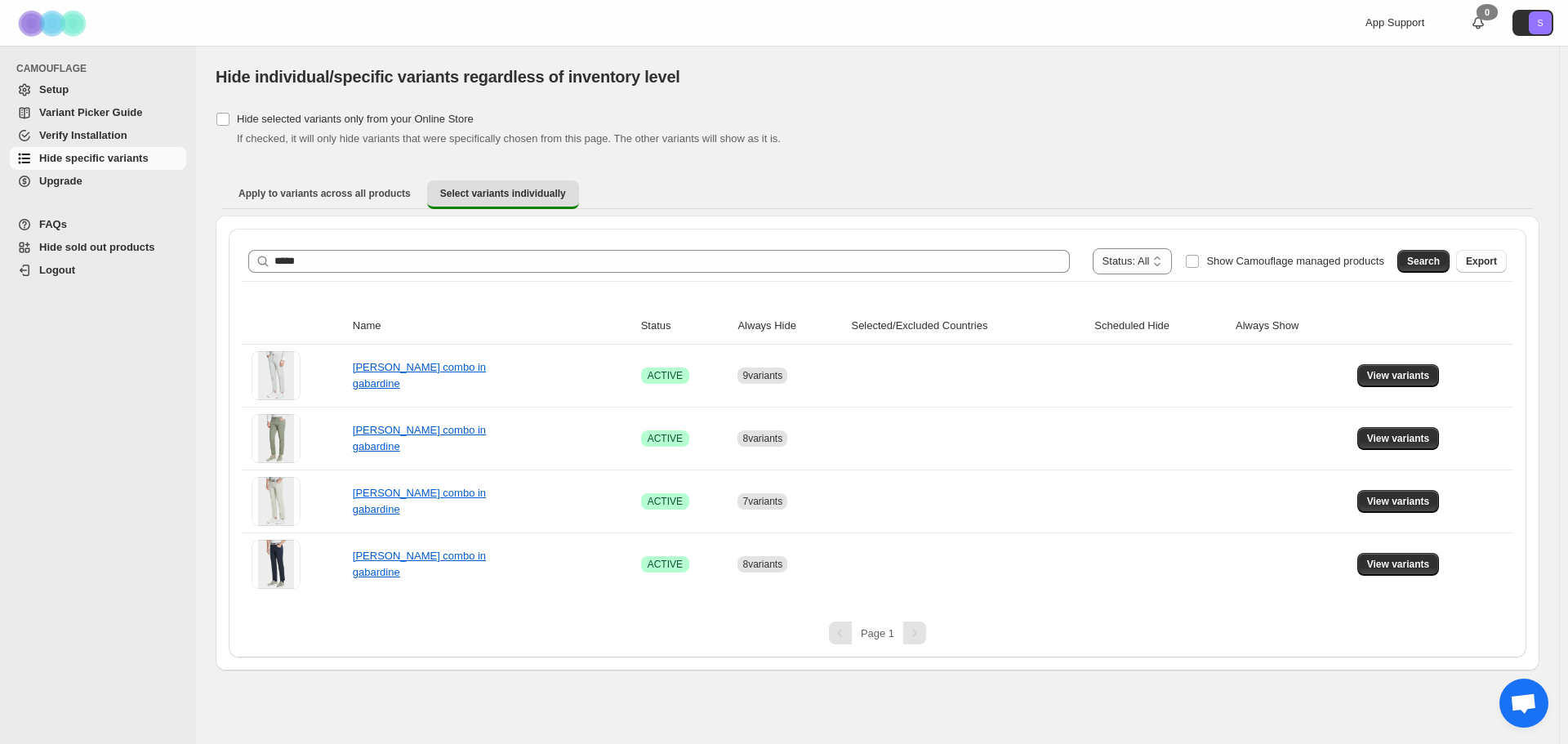
click at [531, 244] on div "**********" at bounding box center [877, 261] width 1272 height 39
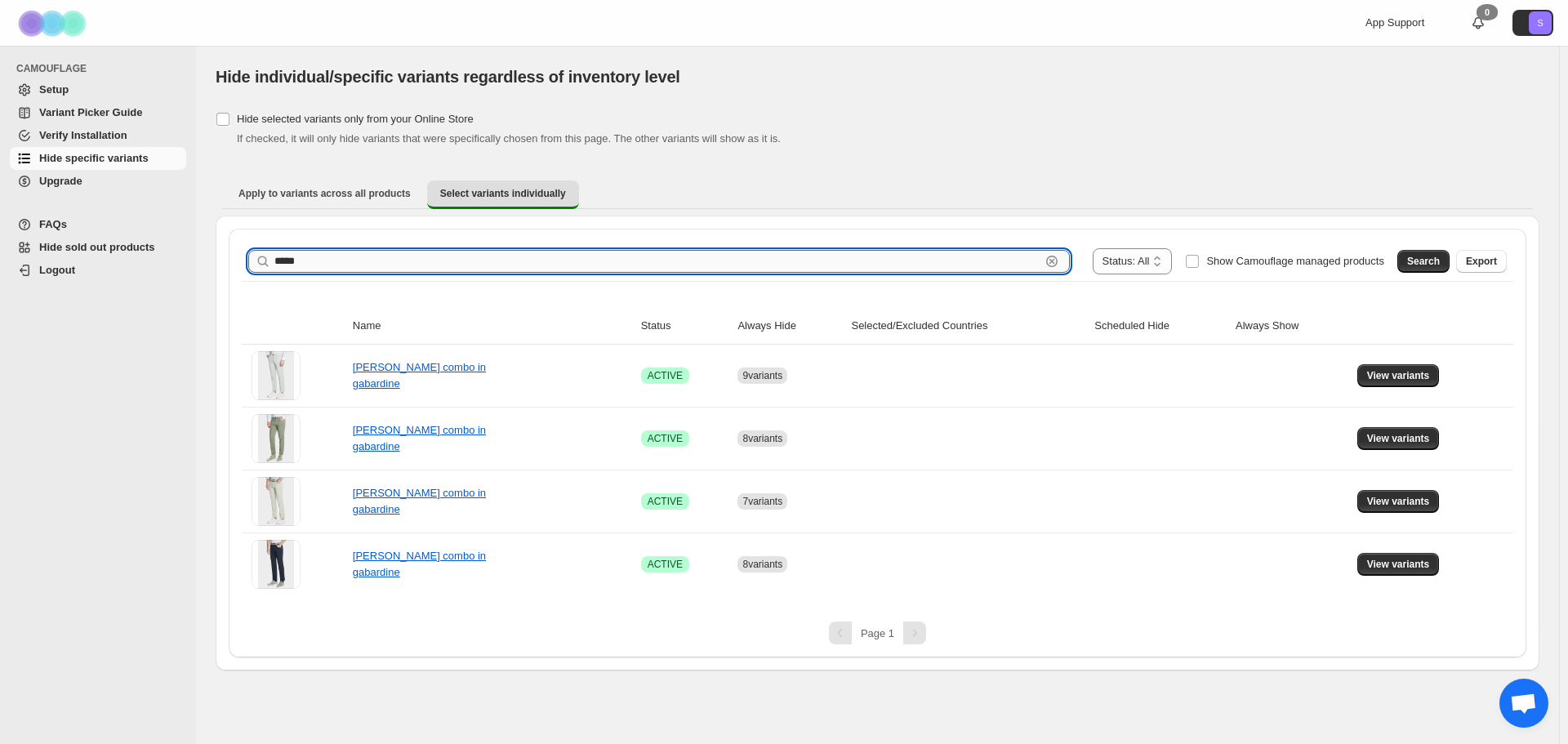
click at [526, 262] on input "*****" at bounding box center [657, 261] width 766 height 23
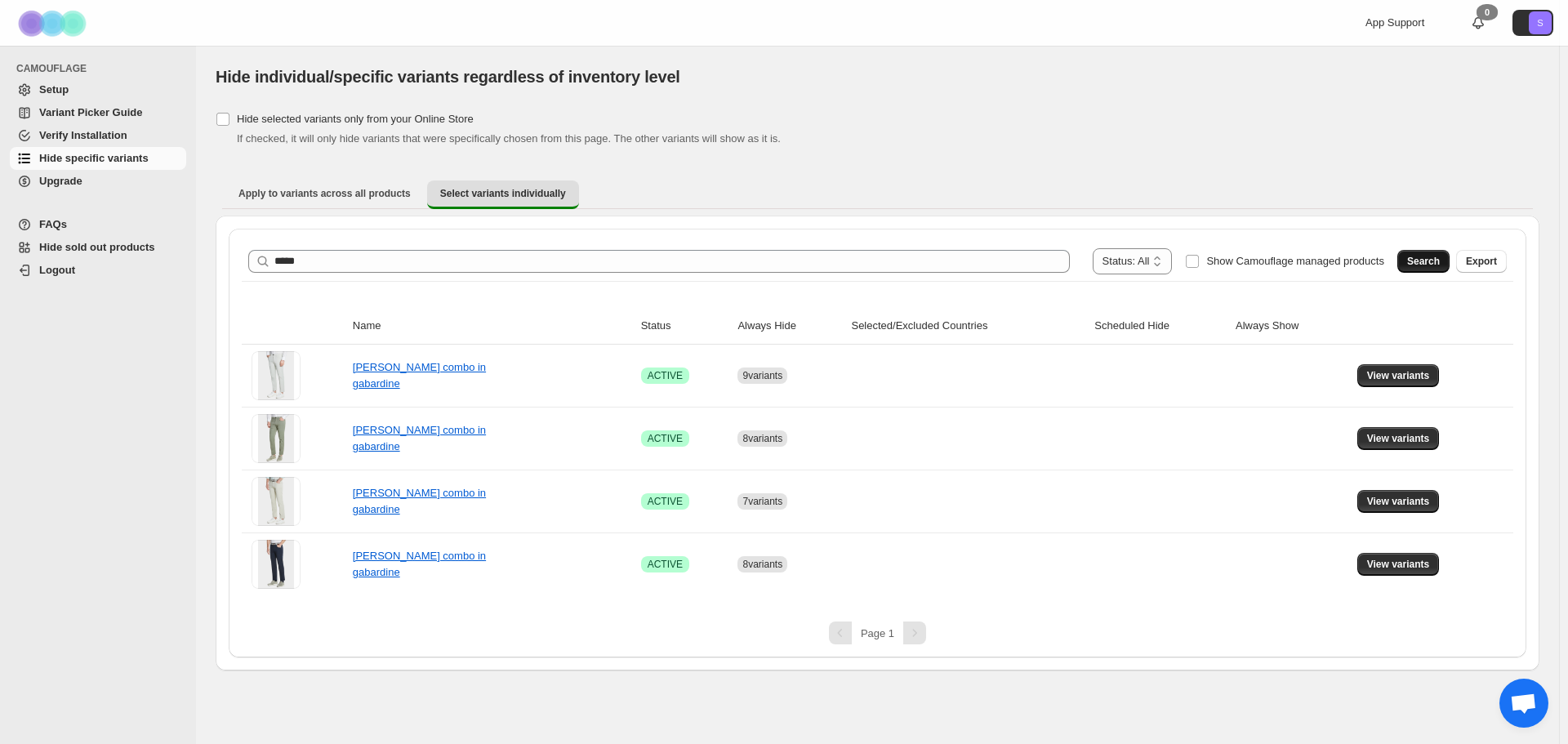
click at [1422, 259] on span "Search" at bounding box center [1423, 261] width 33 height 13
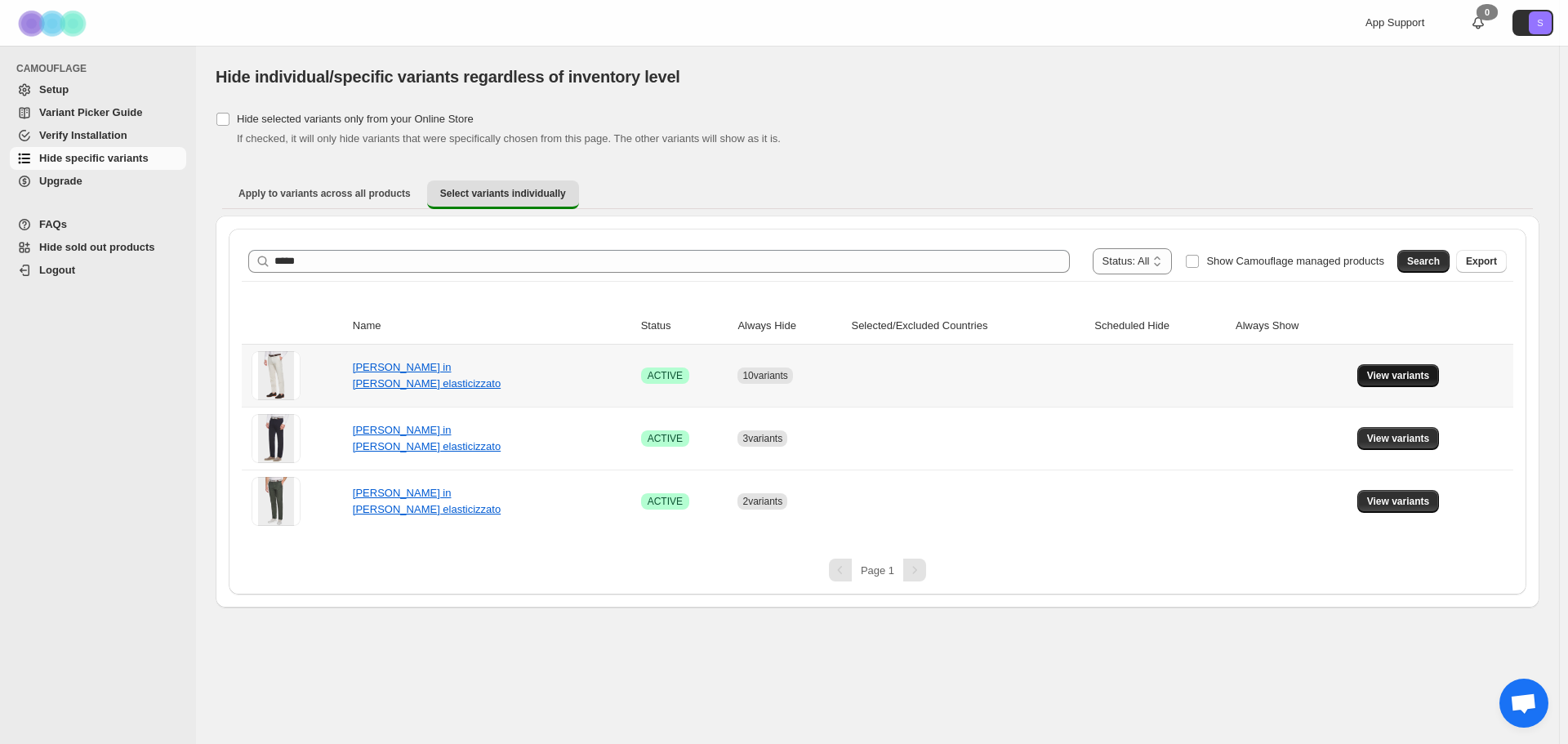
click at [1393, 385] on button "View variants" at bounding box center [1399, 376] width 83 height 23
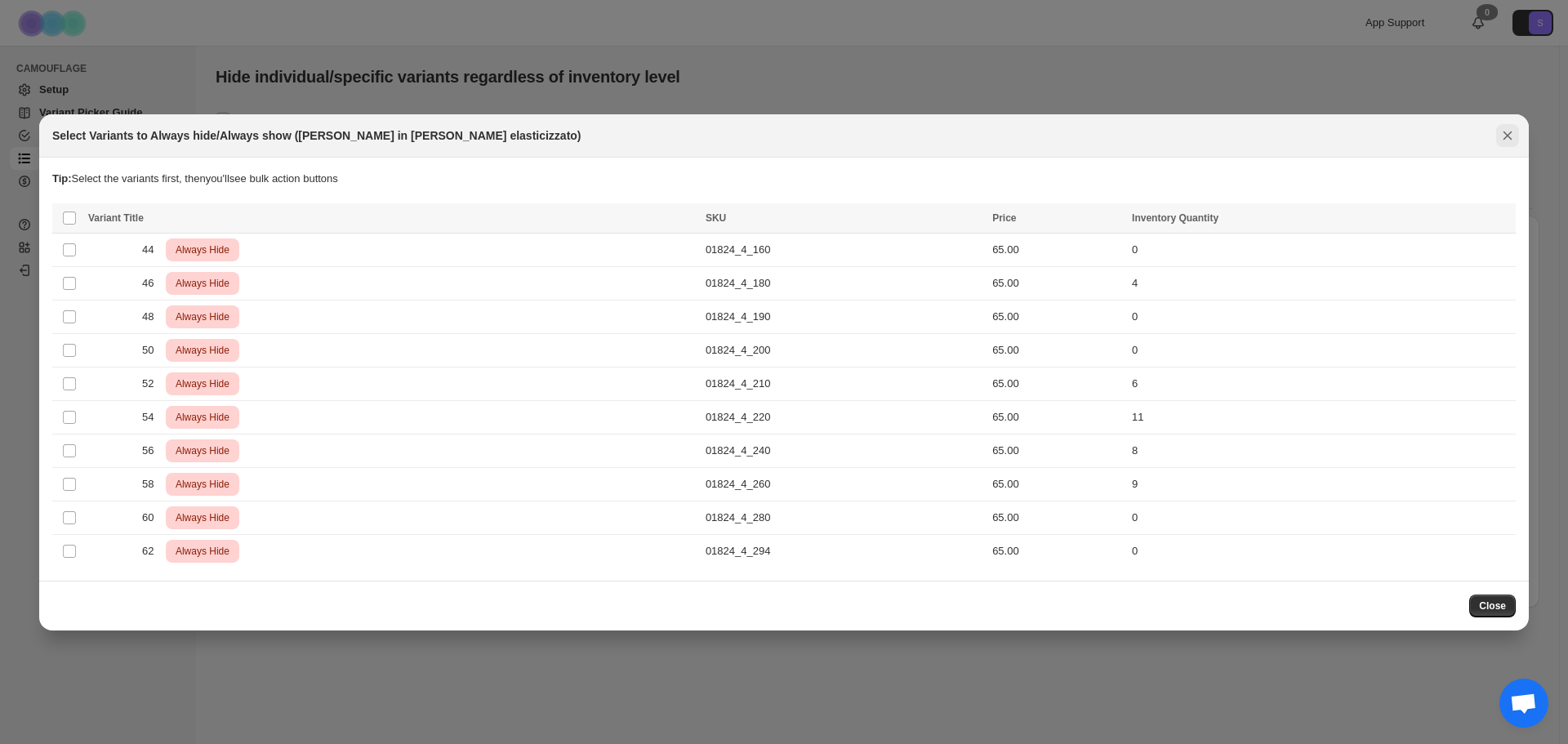
click at [1504, 142] on icon "Close" at bounding box center [1507, 136] width 16 height 16
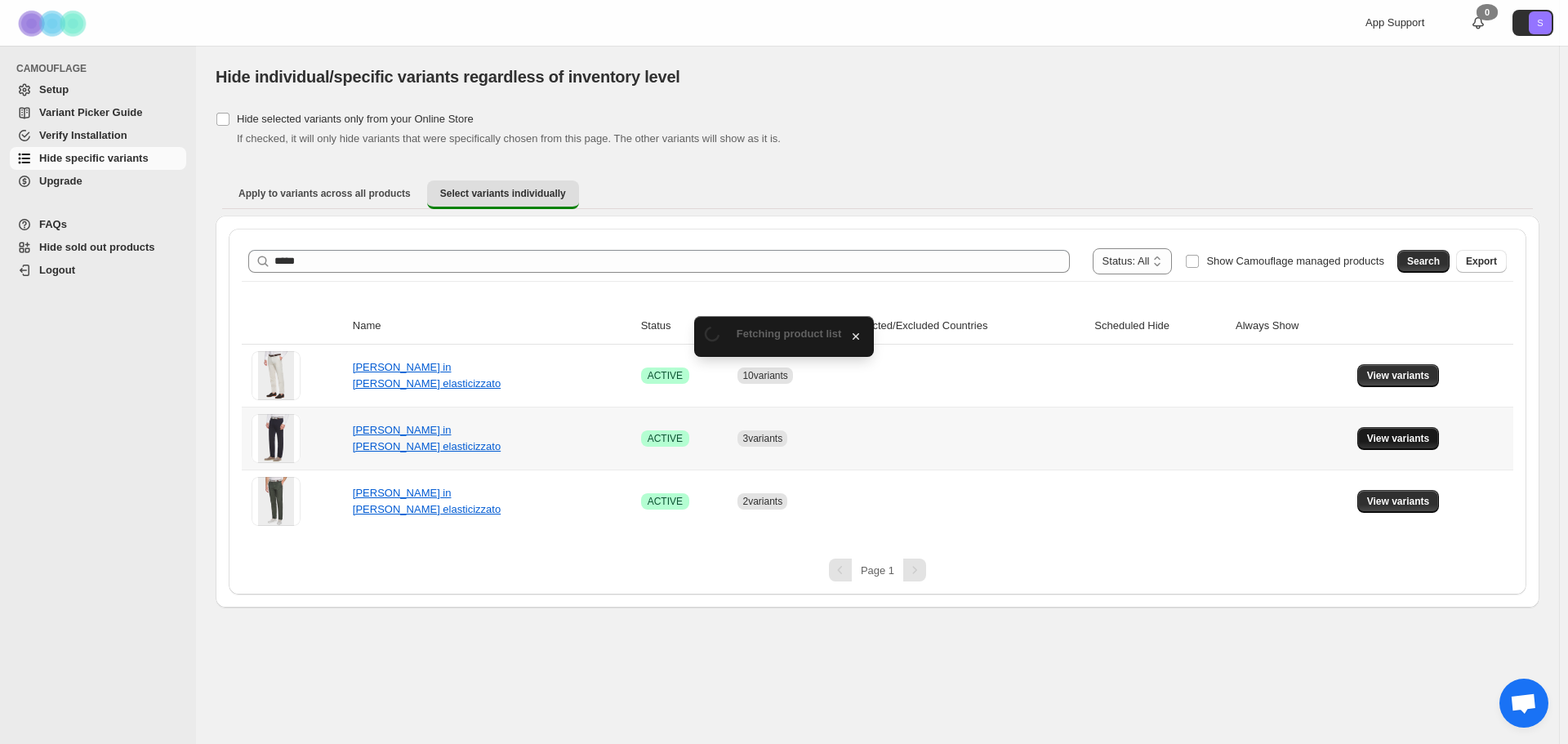
click at [1388, 444] on span "View variants" at bounding box center [1399, 439] width 63 height 13
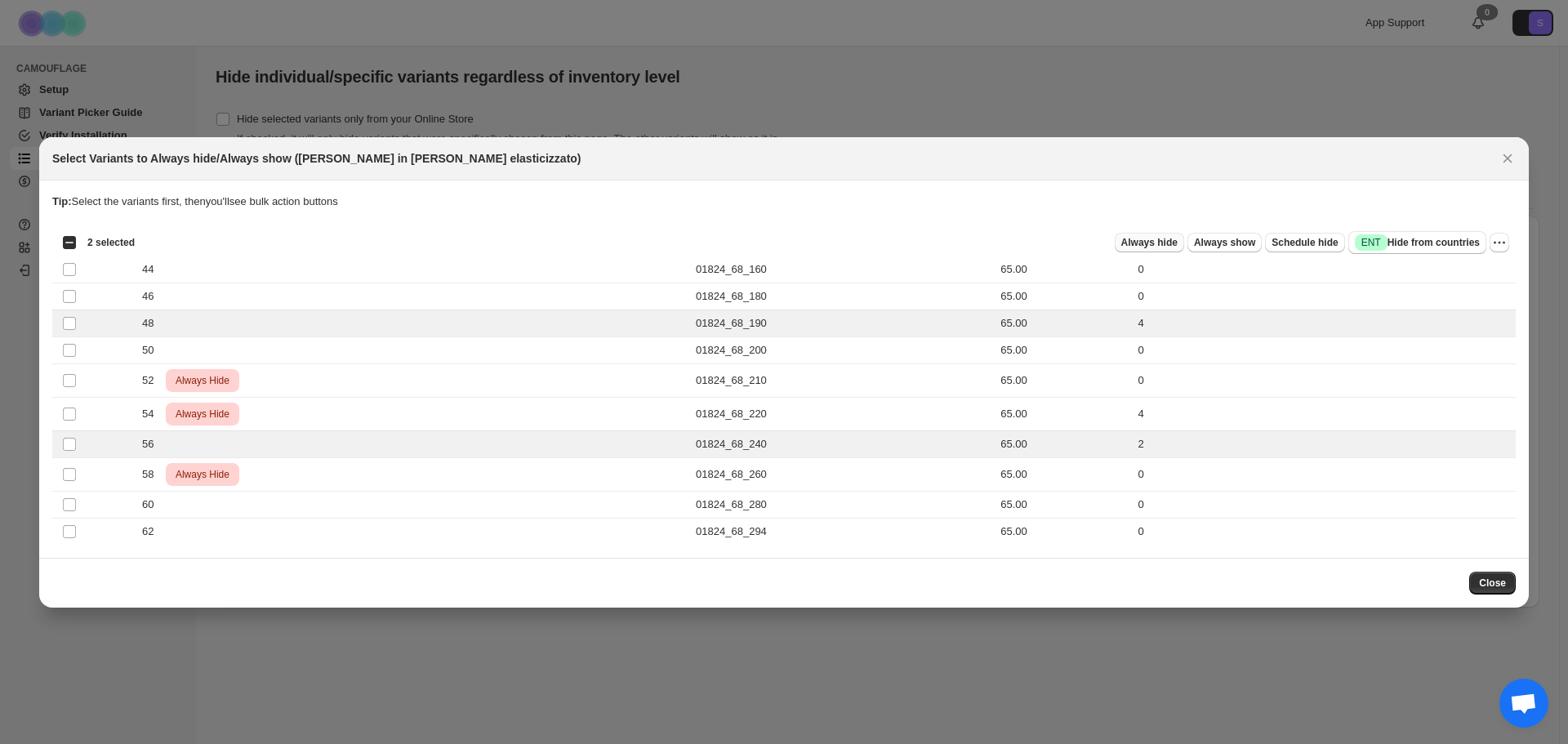
click at [1176, 242] on span "Always hide" at bounding box center [1149, 242] width 56 height 13
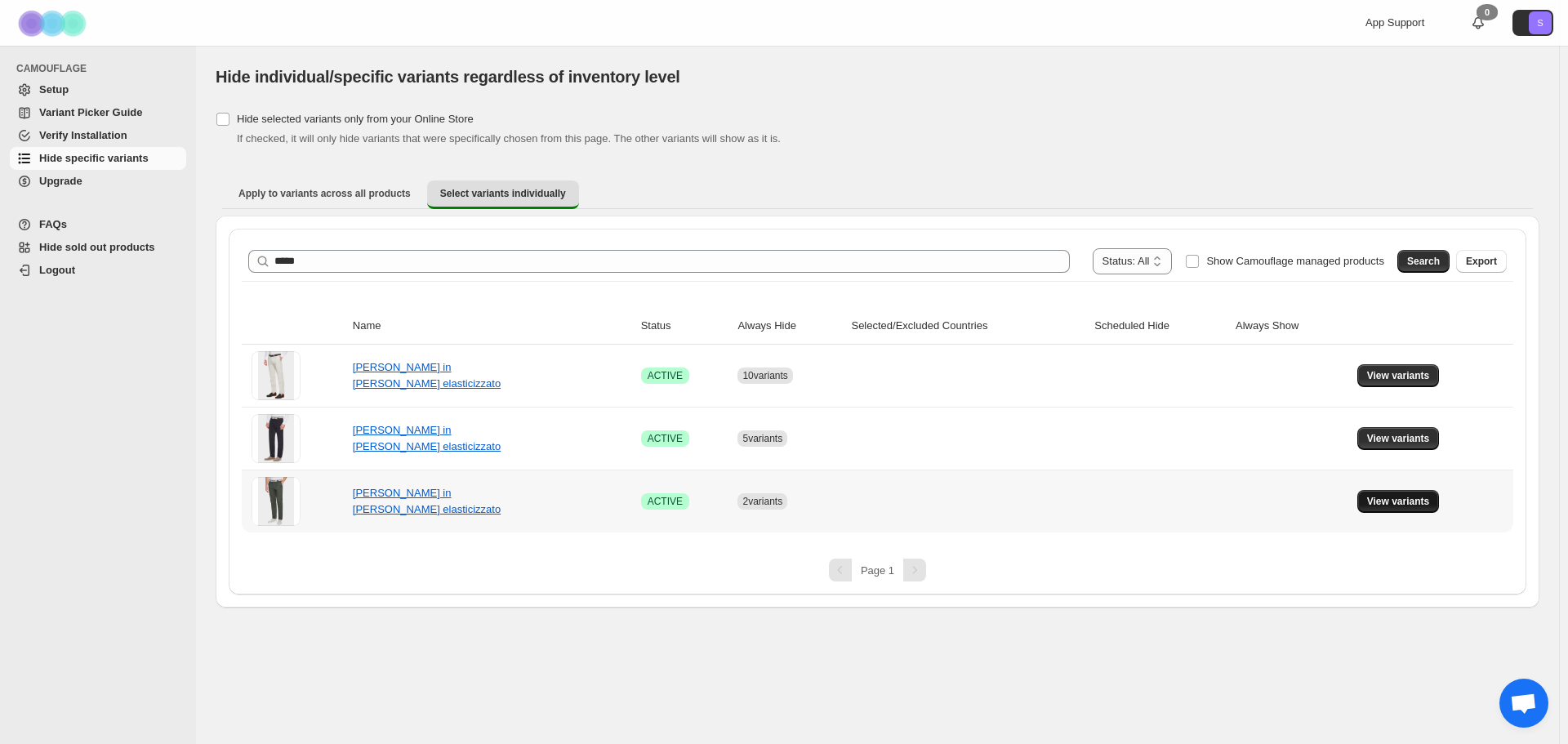
click at [1405, 498] on span "View variants" at bounding box center [1399, 501] width 63 height 13
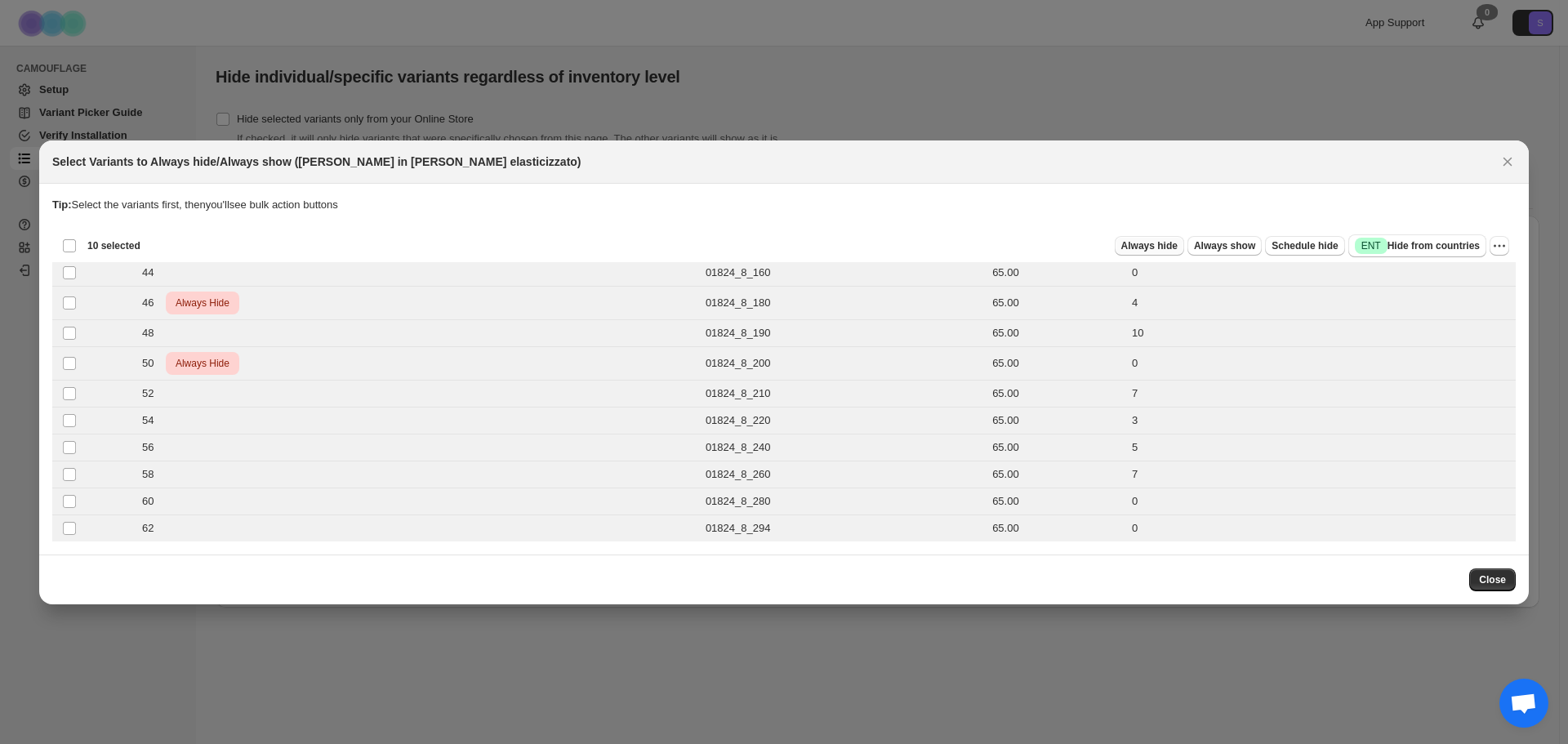
click at [1177, 245] on span "Always hide" at bounding box center [1149, 246] width 56 height 13
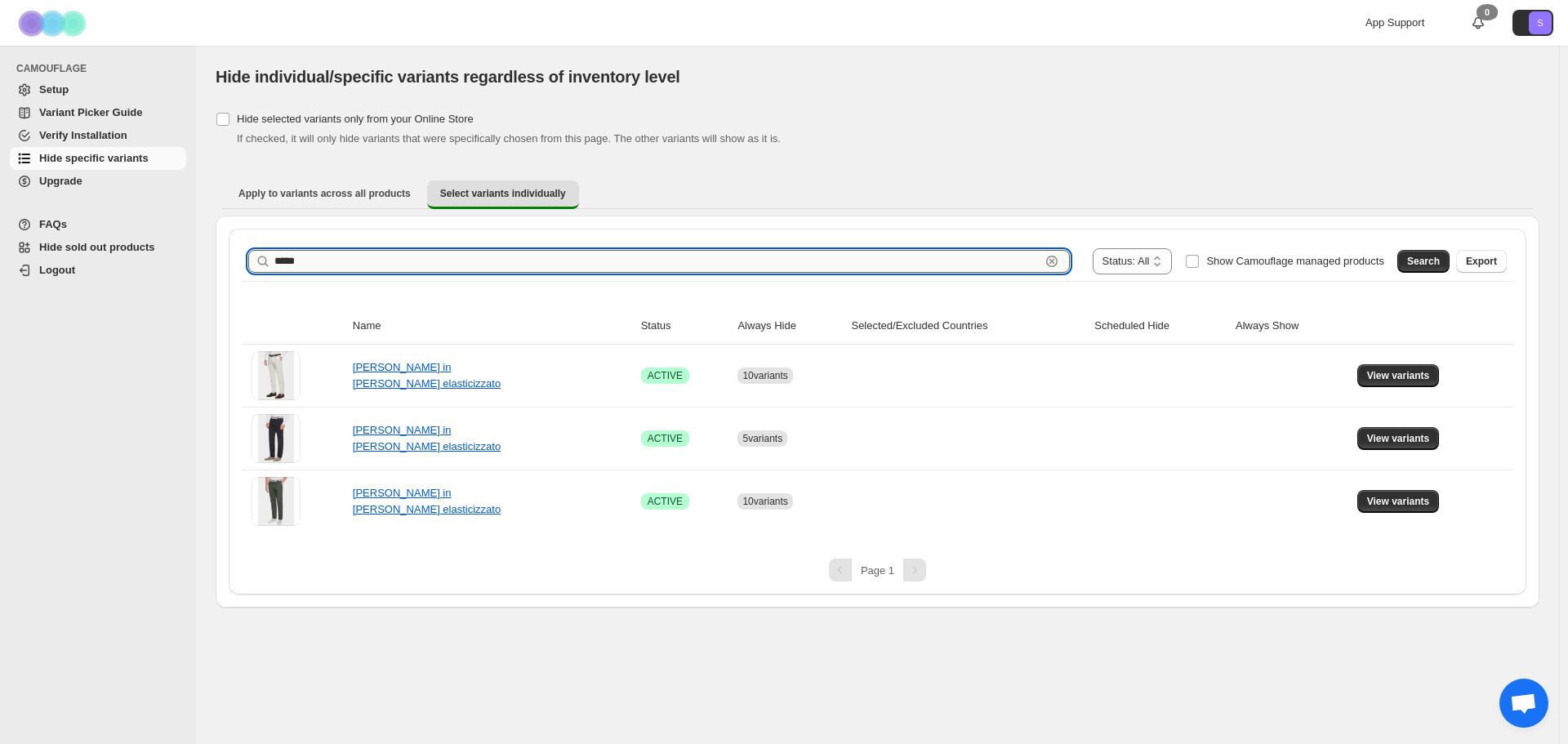
click at [617, 260] on input "*****" at bounding box center [657, 261] width 766 height 23
click at [1439, 268] on button "Search" at bounding box center [1423, 261] width 52 height 23
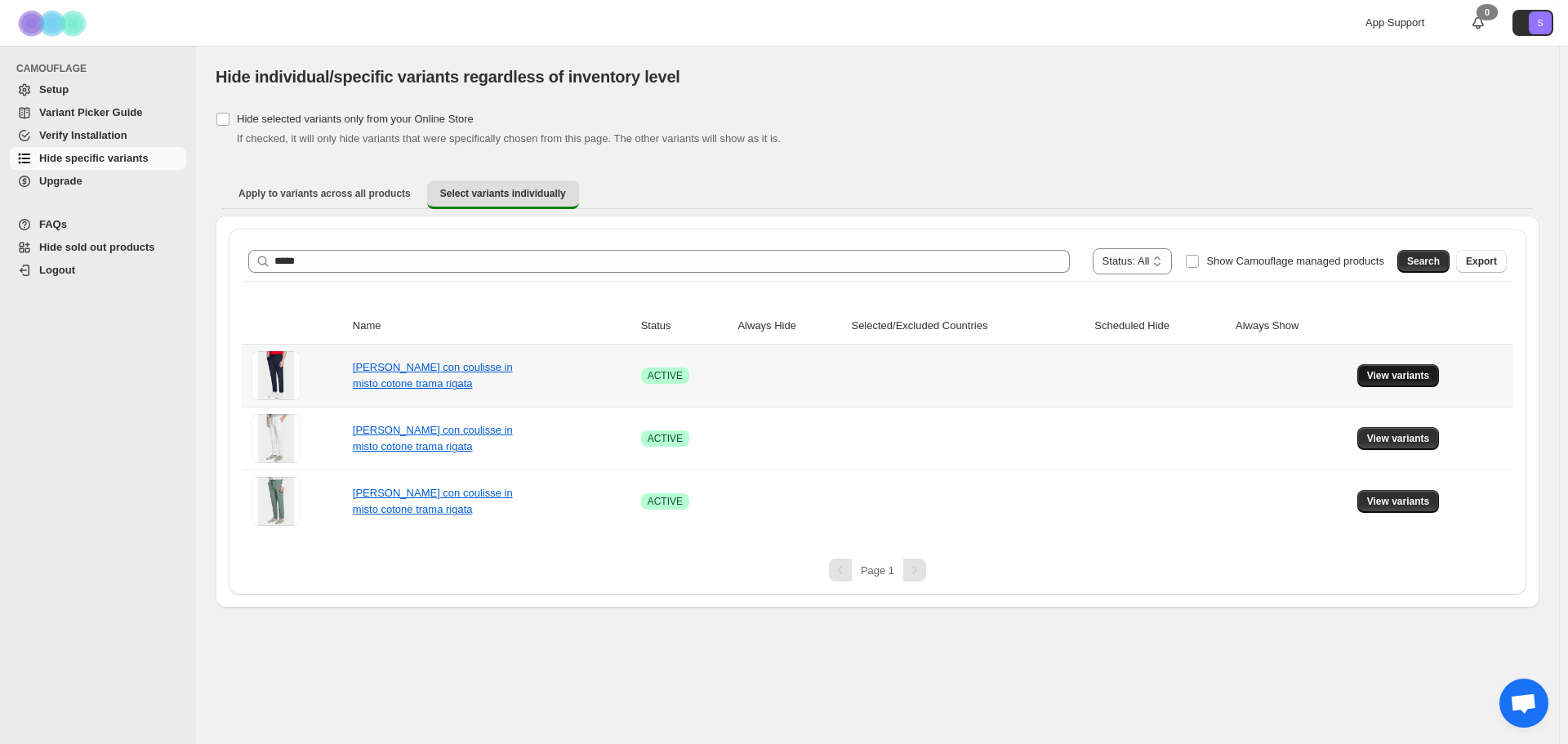
click at [1413, 382] on button "View variants" at bounding box center [1399, 376] width 83 height 23
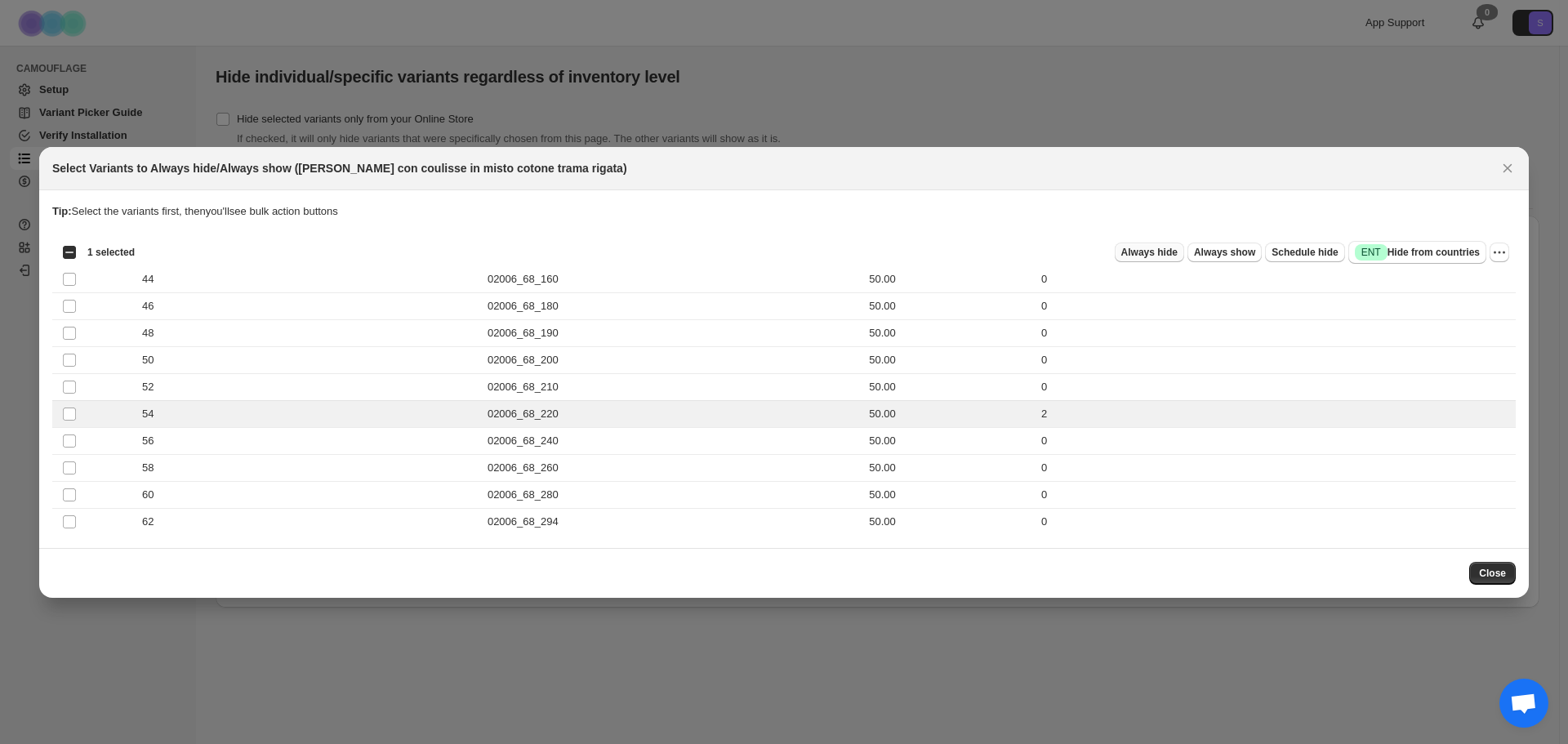
click at [1151, 246] on span "Always hide" at bounding box center [1149, 252] width 56 height 13
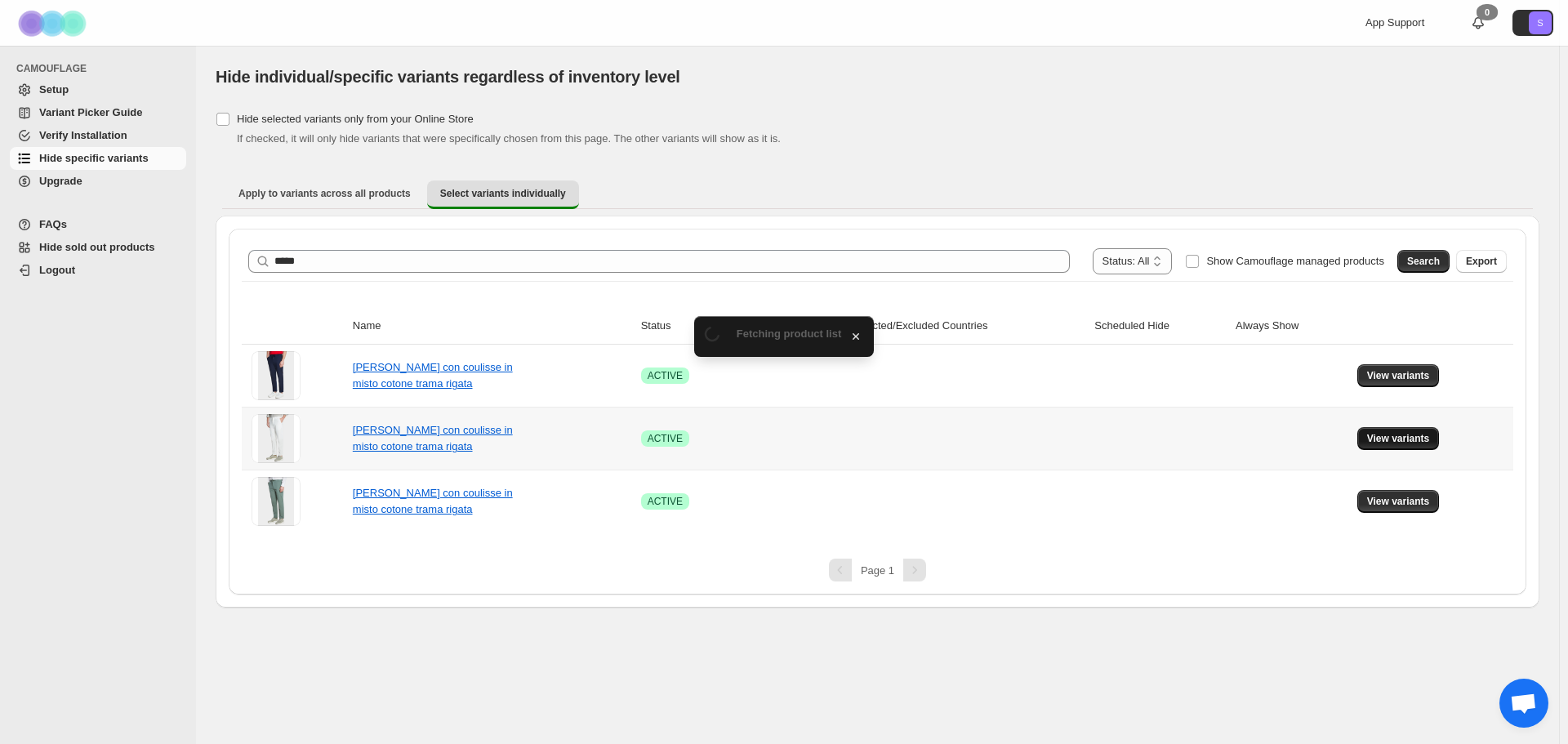
click at [1421, 435] on span "View variants" at bounding box center [1399, 439] width 63 height 13
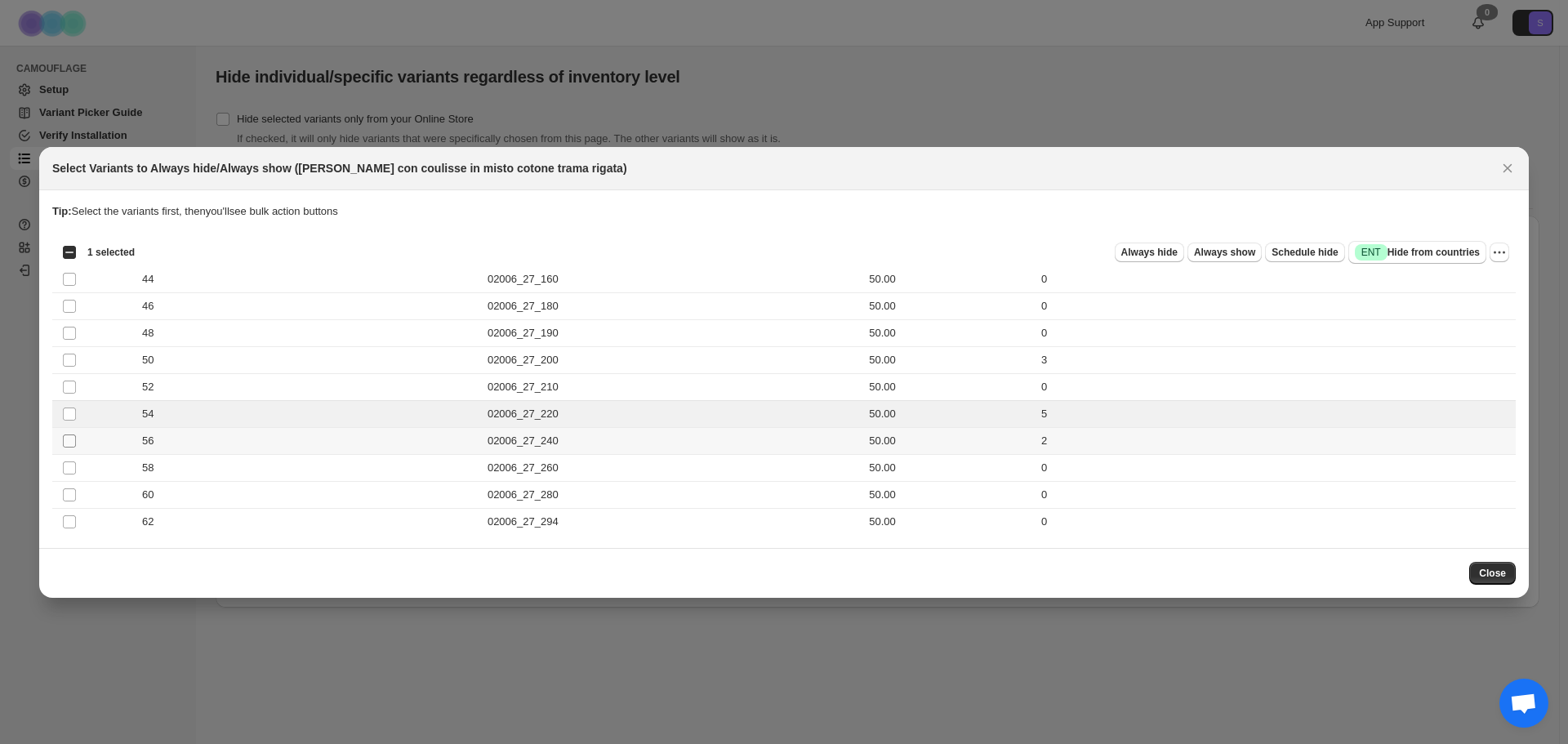
click at [64, 448] on span ":r277:" at bounding box center [70, 441] width 15 height 15
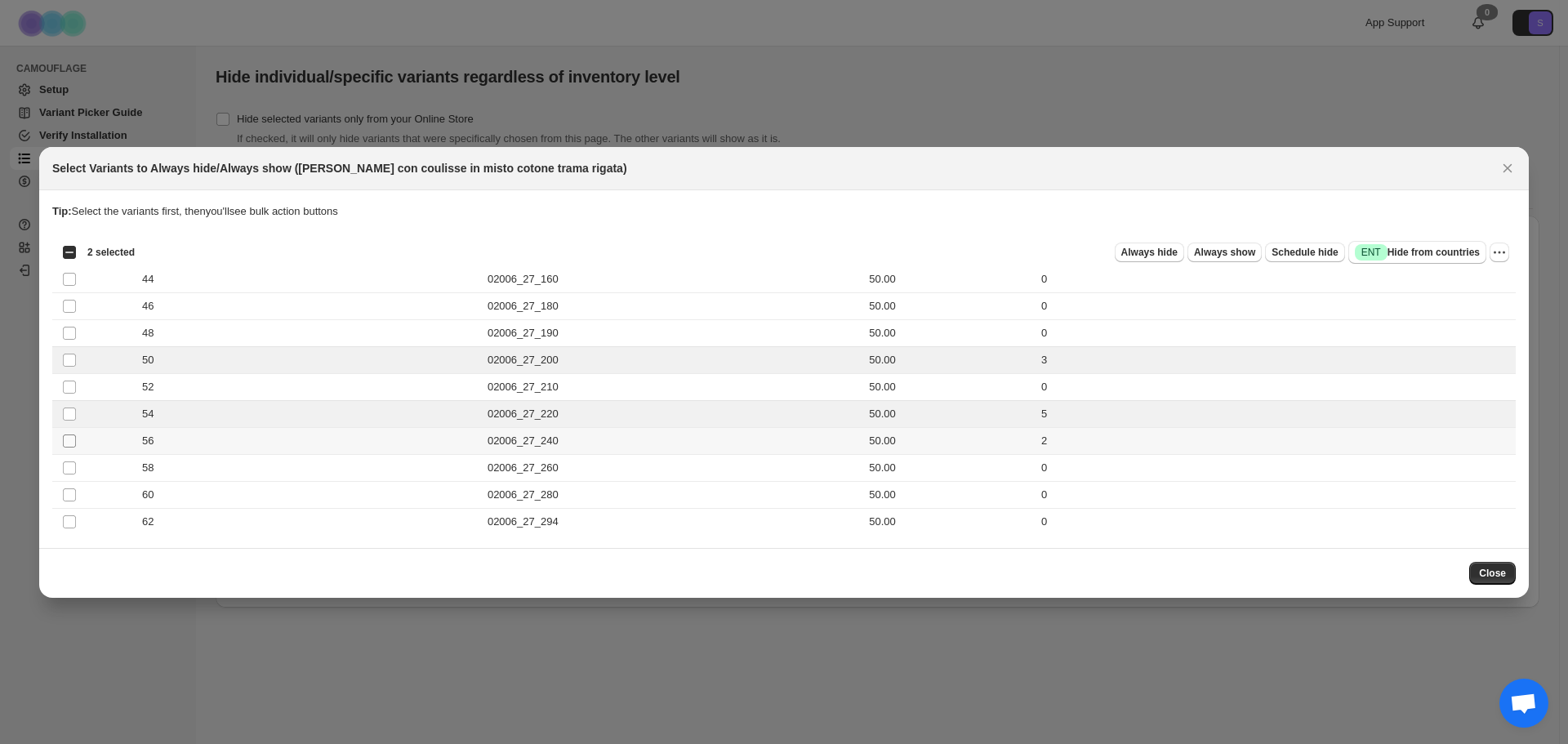
click at [74, 448] on span ":r277:" at bounding box center [70, 441] width 15 height 15
click at [1167, 257] on span "Always hide" at bounding box center [1149, 252] width 56 height 13
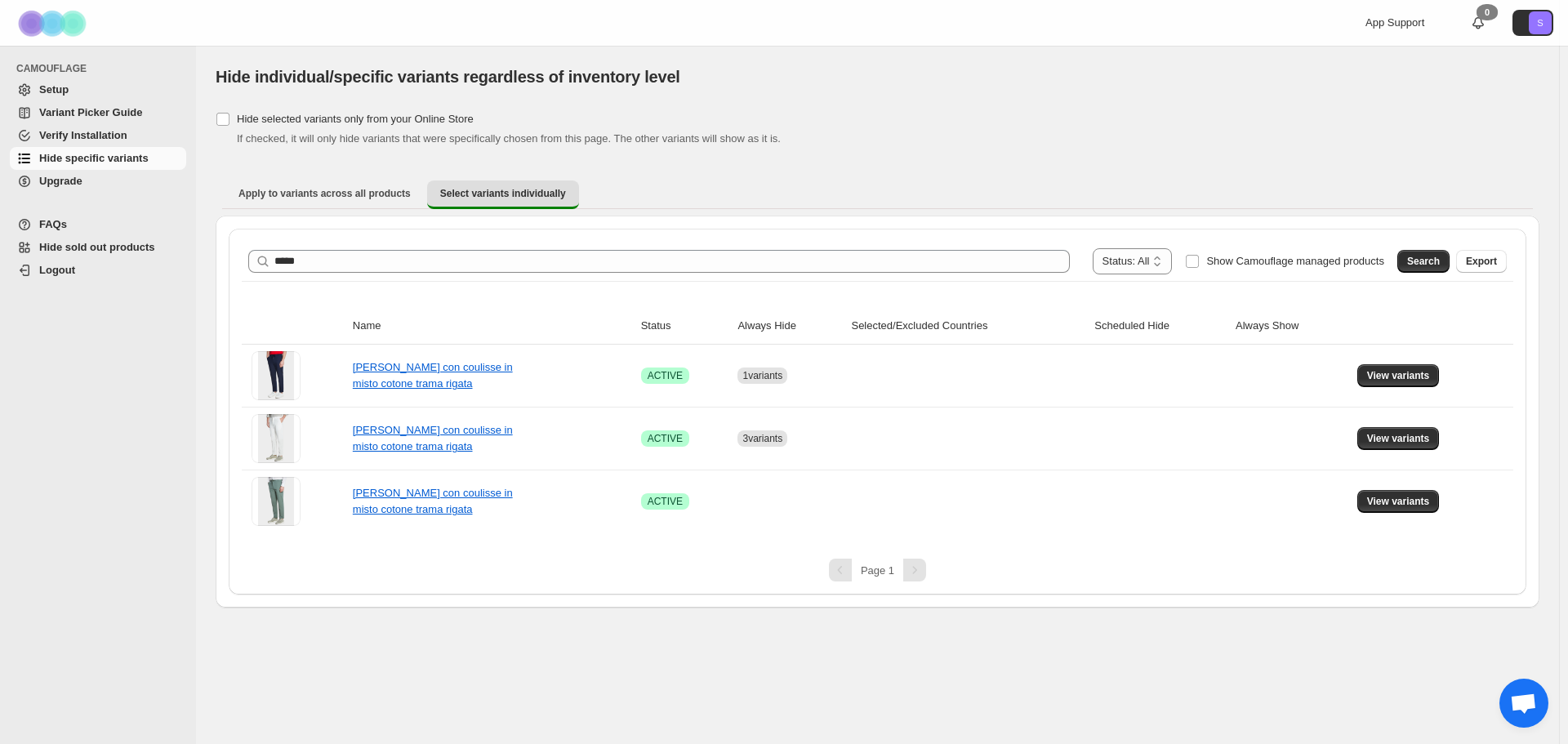
click at [623, 282] on div "**********" at bounding box center [877, 386] width 1272 height 291
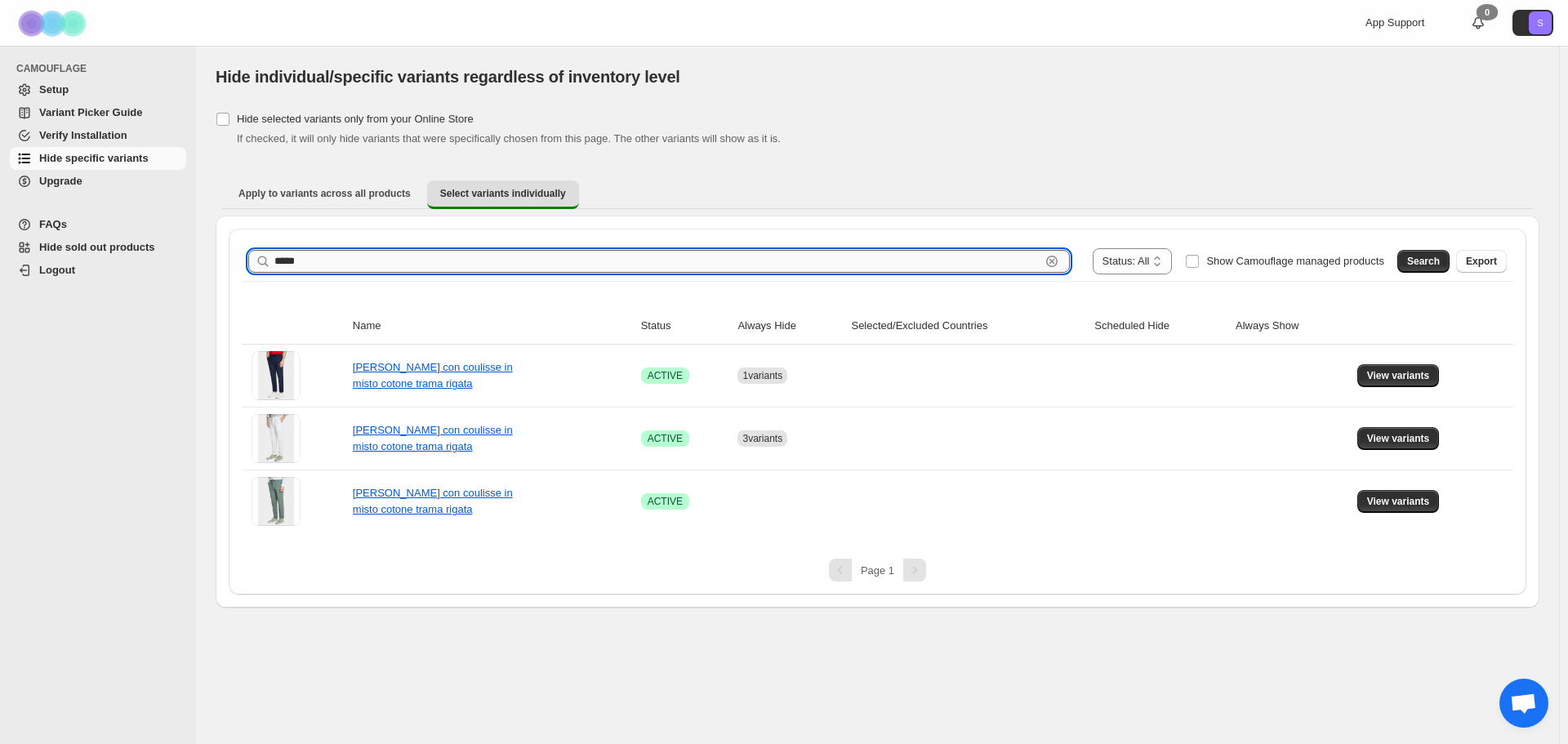
click at [624, 265] on input "*****" at bounding box center [657, 261] width 766 height 23
click at [434, 265] on input "*****" at bounding box center [657, 261] width 766 height 23
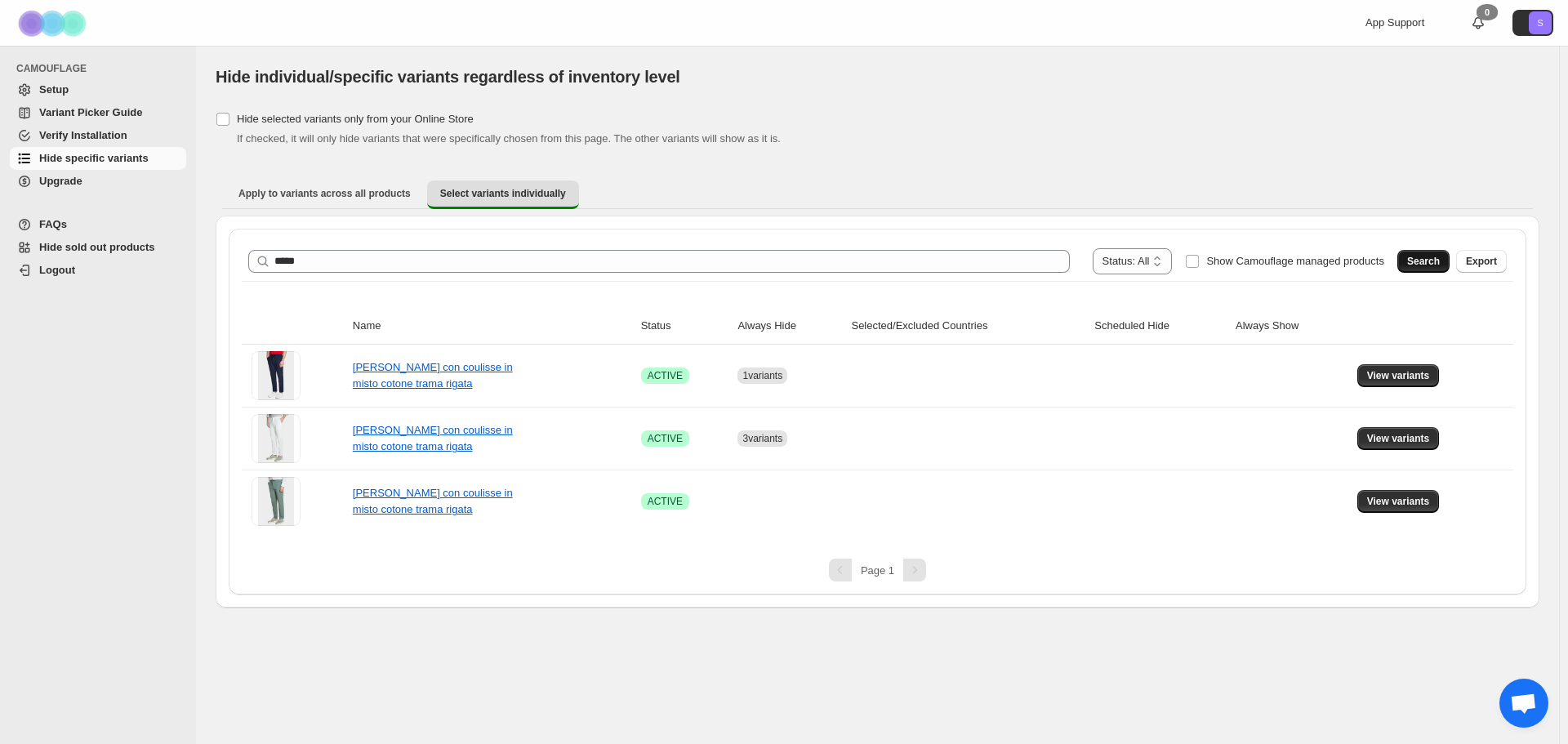
click at [1427, 257] on span "Search" at bounding box center [1423, 261] width 33 height 13
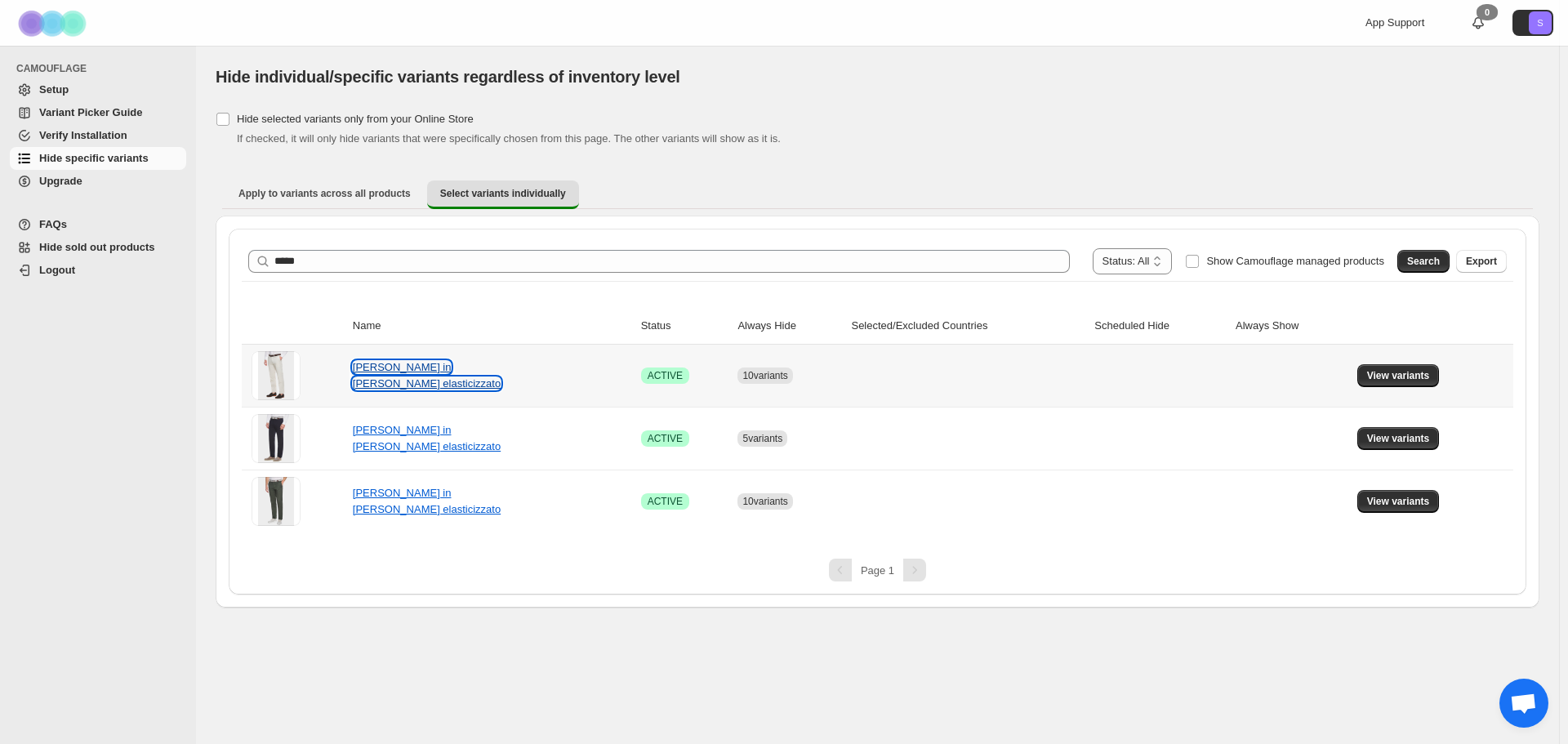
click at [472, 381] on link "[PERSON_NAME] in [PERSON_NAME] elasticizzato" at bounding box center [427, 375] width 148 height 29
click at [1424, 383] on button "View variants" at bounding box center [1399, 376] width 83 height 23
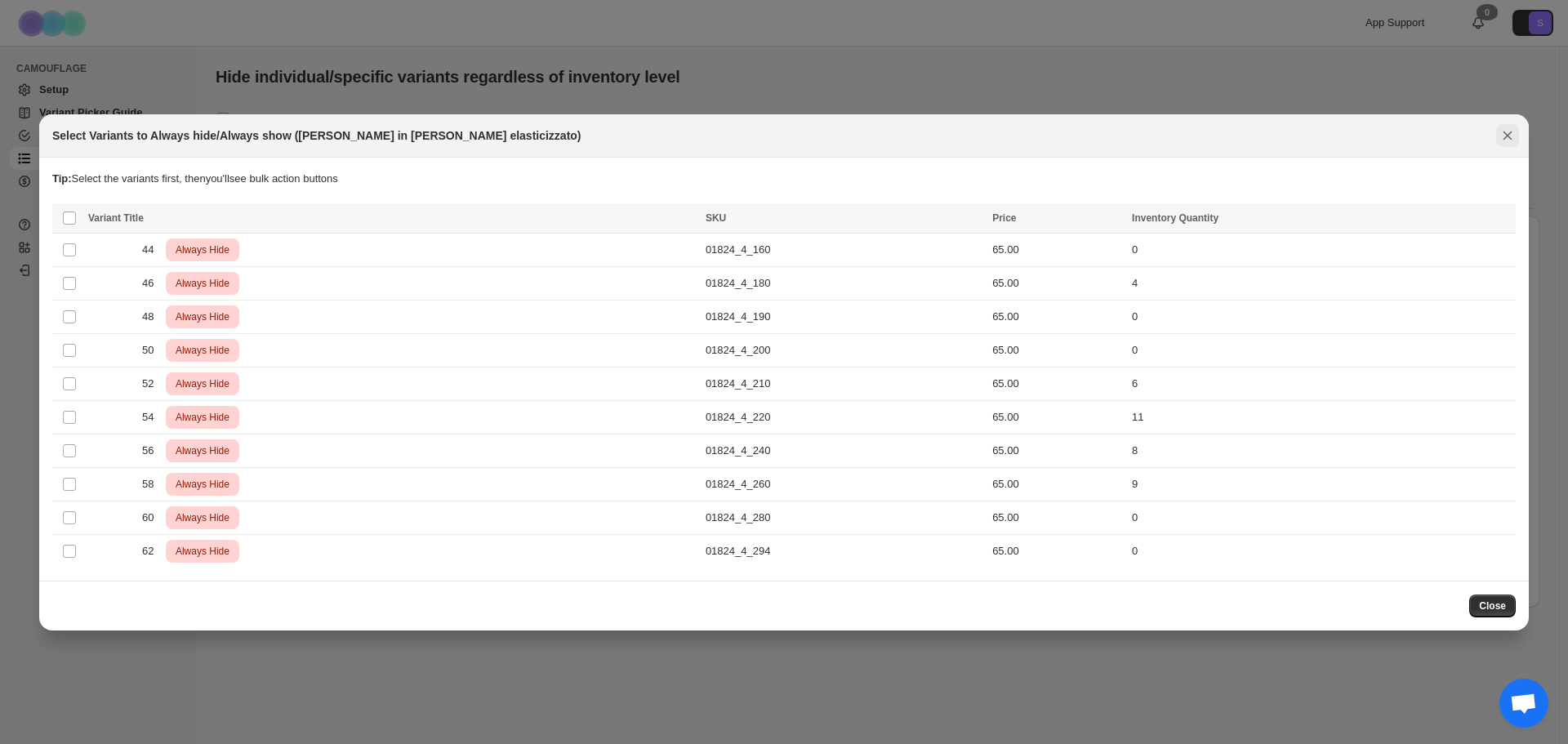
click at [1507, 144] on button "Close" at bounding box center [1507, 136] width 23 height 23
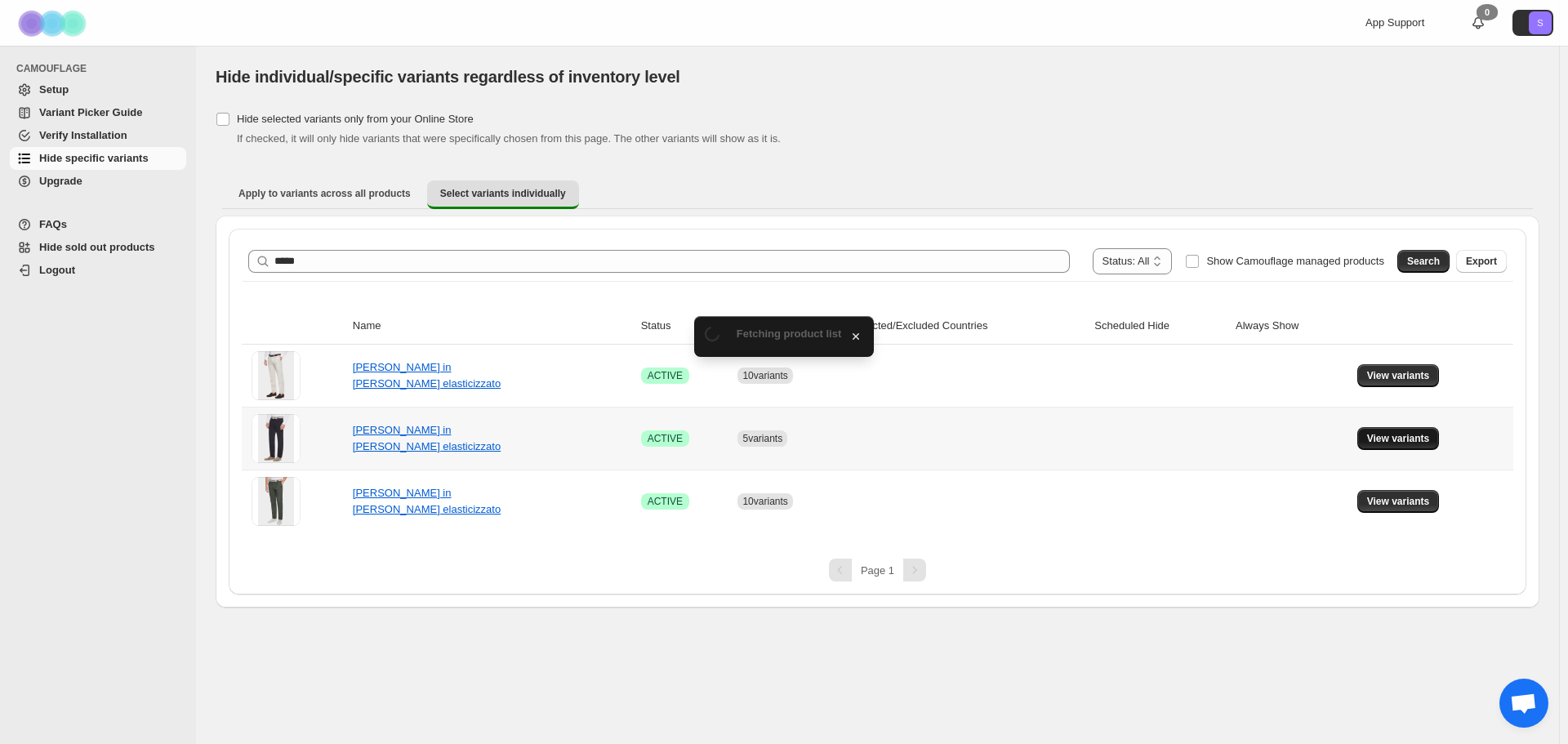
click at [1408, 445] on button "View variants" at bounding box center [1399, 439] width 83 height 23
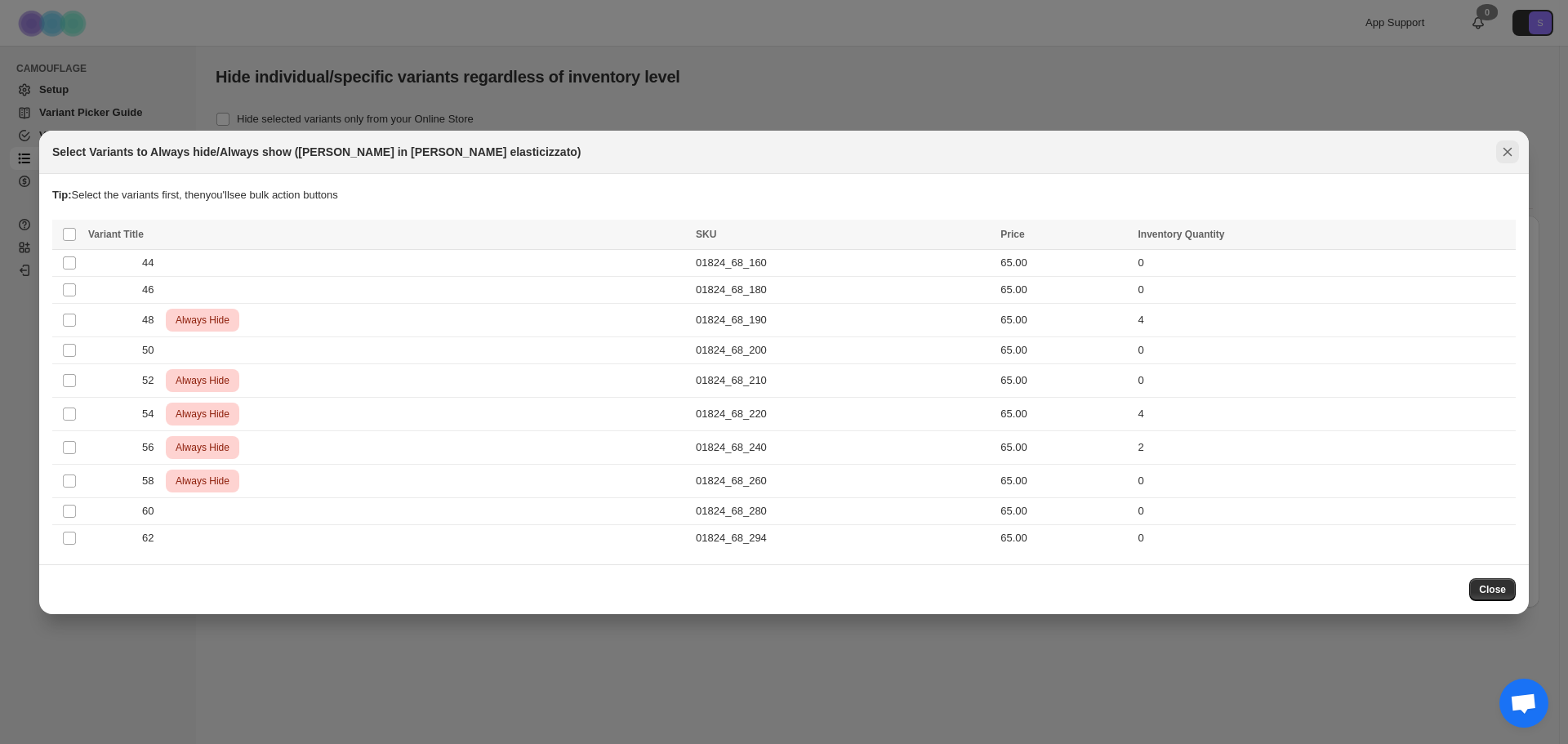
click at [1506, 146] on icon "Close" at bounding box center [1507, 152] width 16 height 16
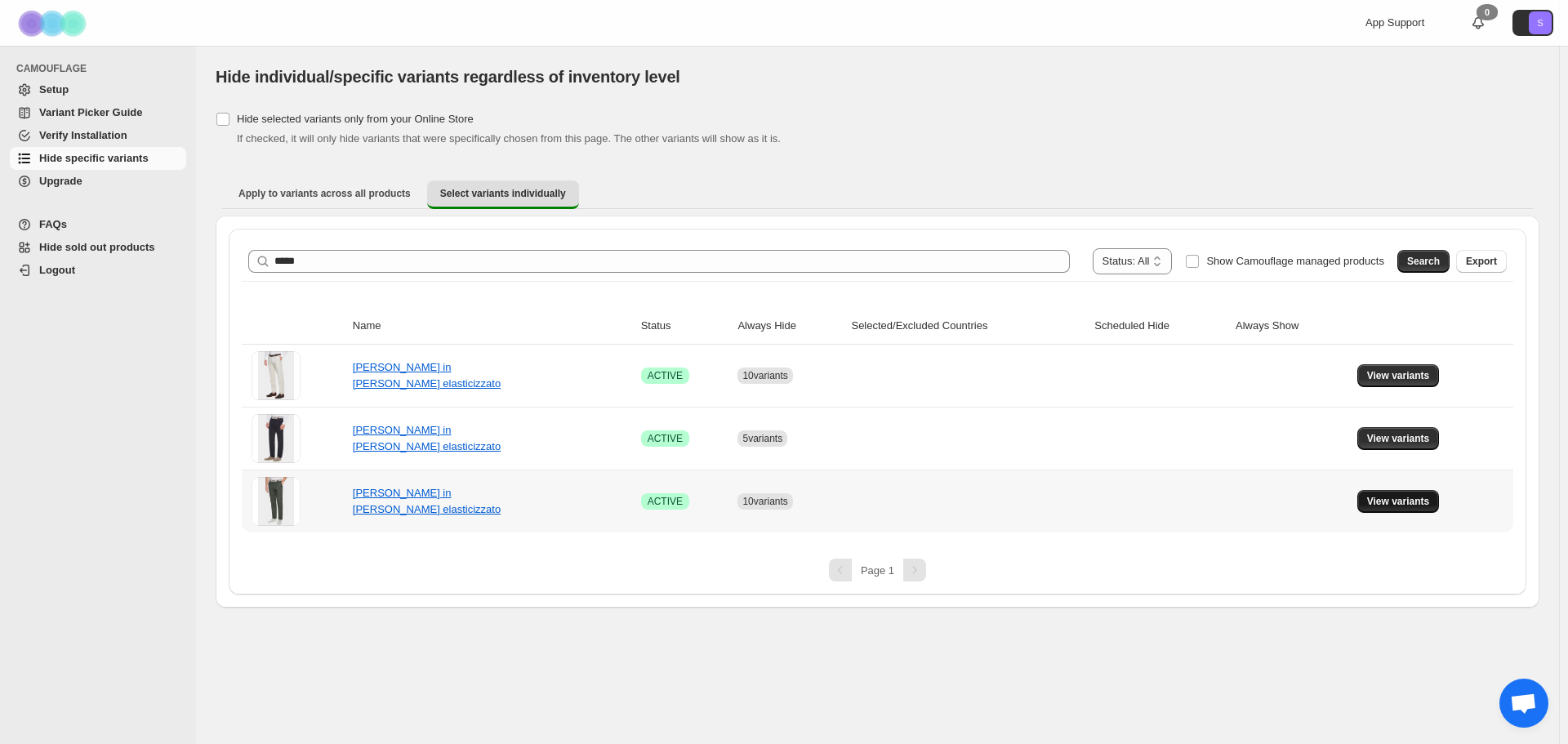
click at [1377, 501] on span "View variants" at bounding box center [1399, 501] width 63 height 13
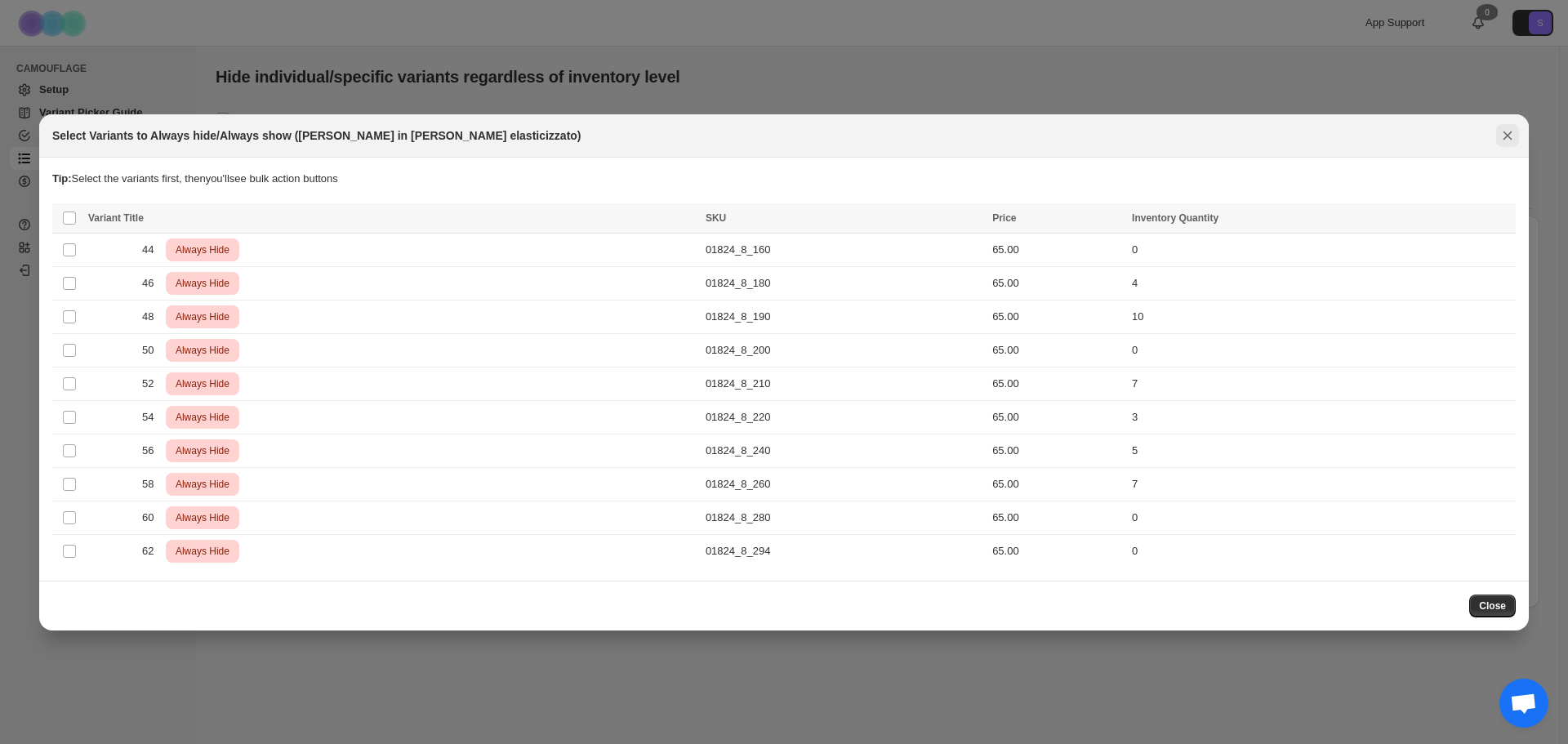
click at [1510, 142] on icon "Close" at bounding box center [1507, 136] width 16 height 16
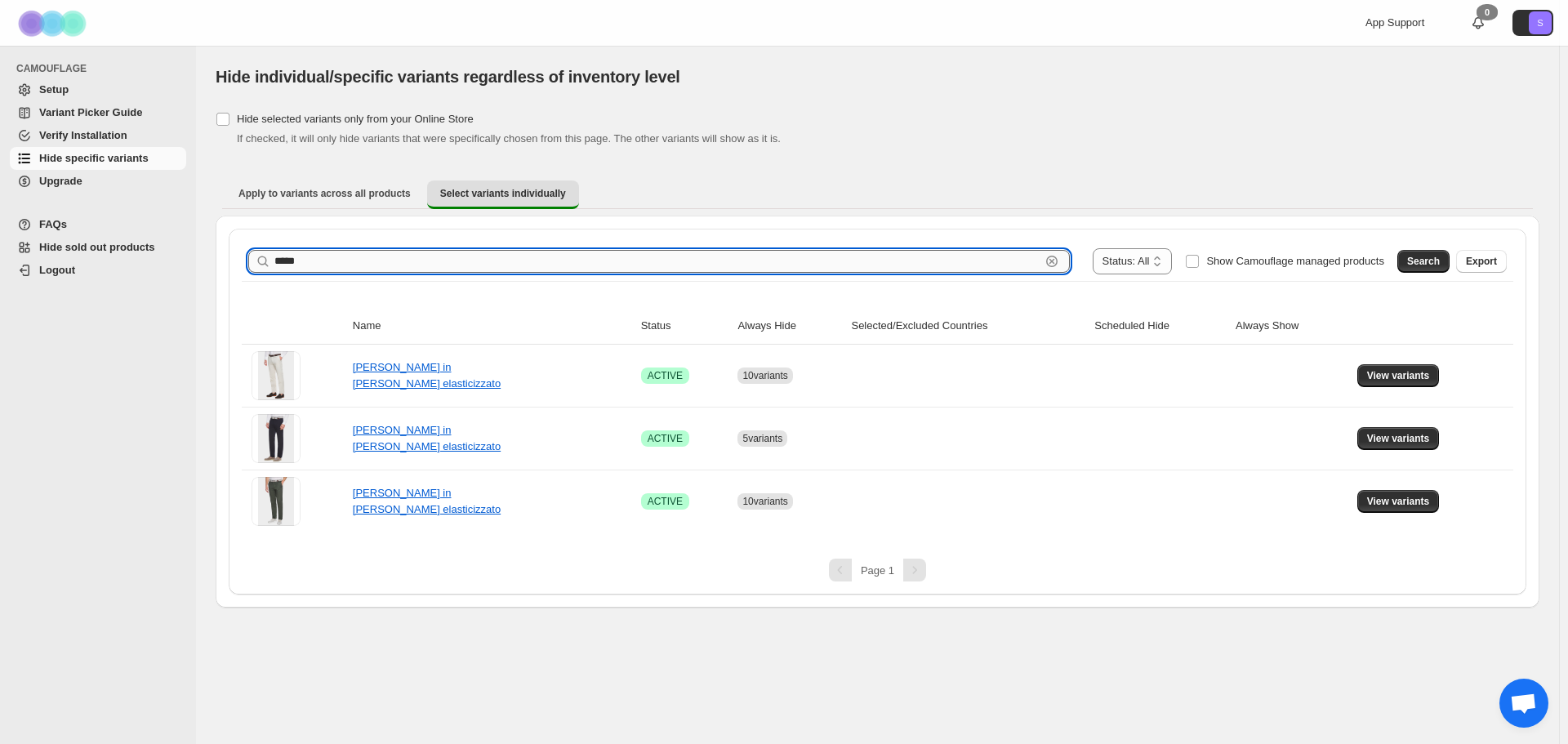
click at [834, 262] on input "*****" at bounding box center [657, 261] width 766 height 23
click at [1412, 268] on button "Search" at bounding box center [1423, 261] width 52 height 23
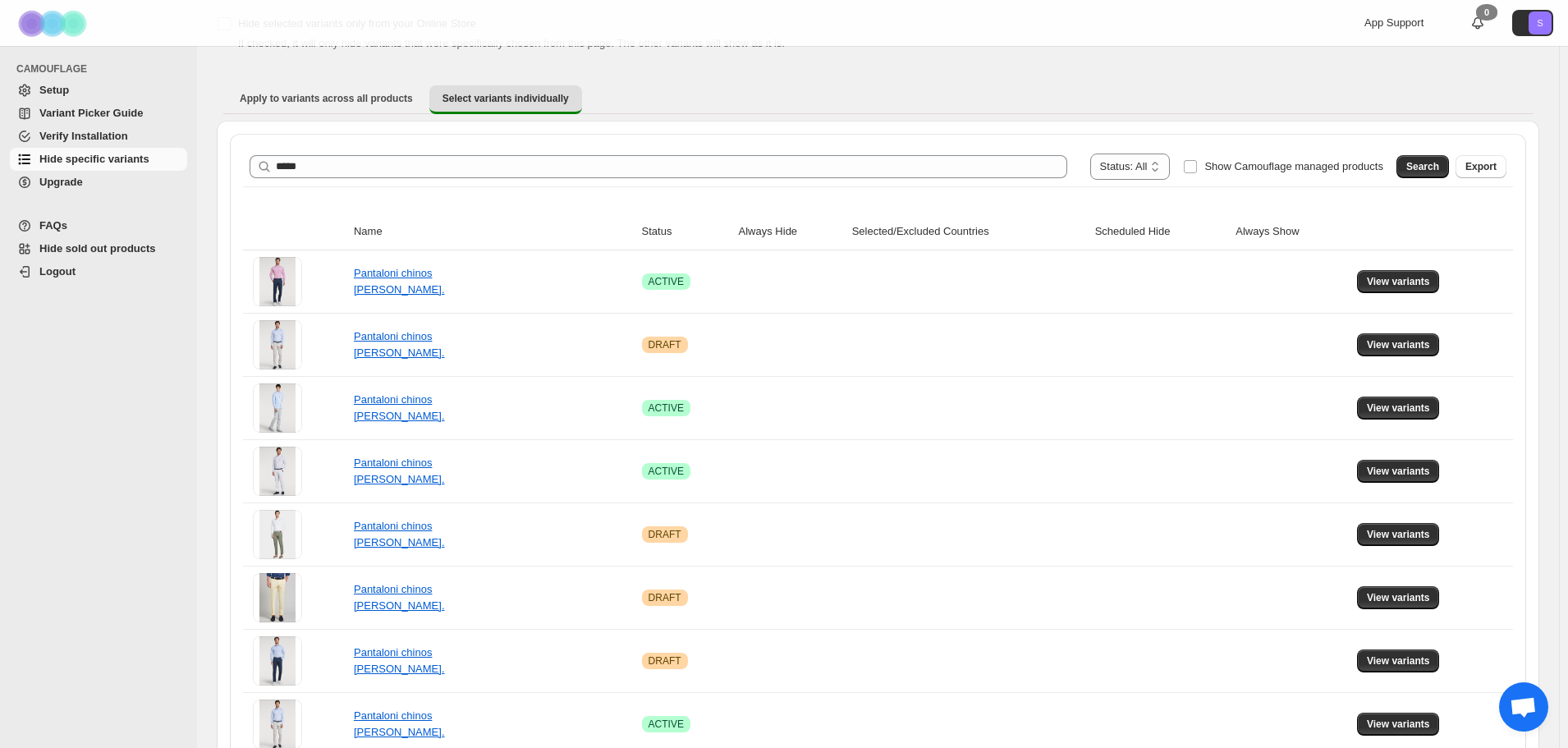
scroll to position [179, 0]
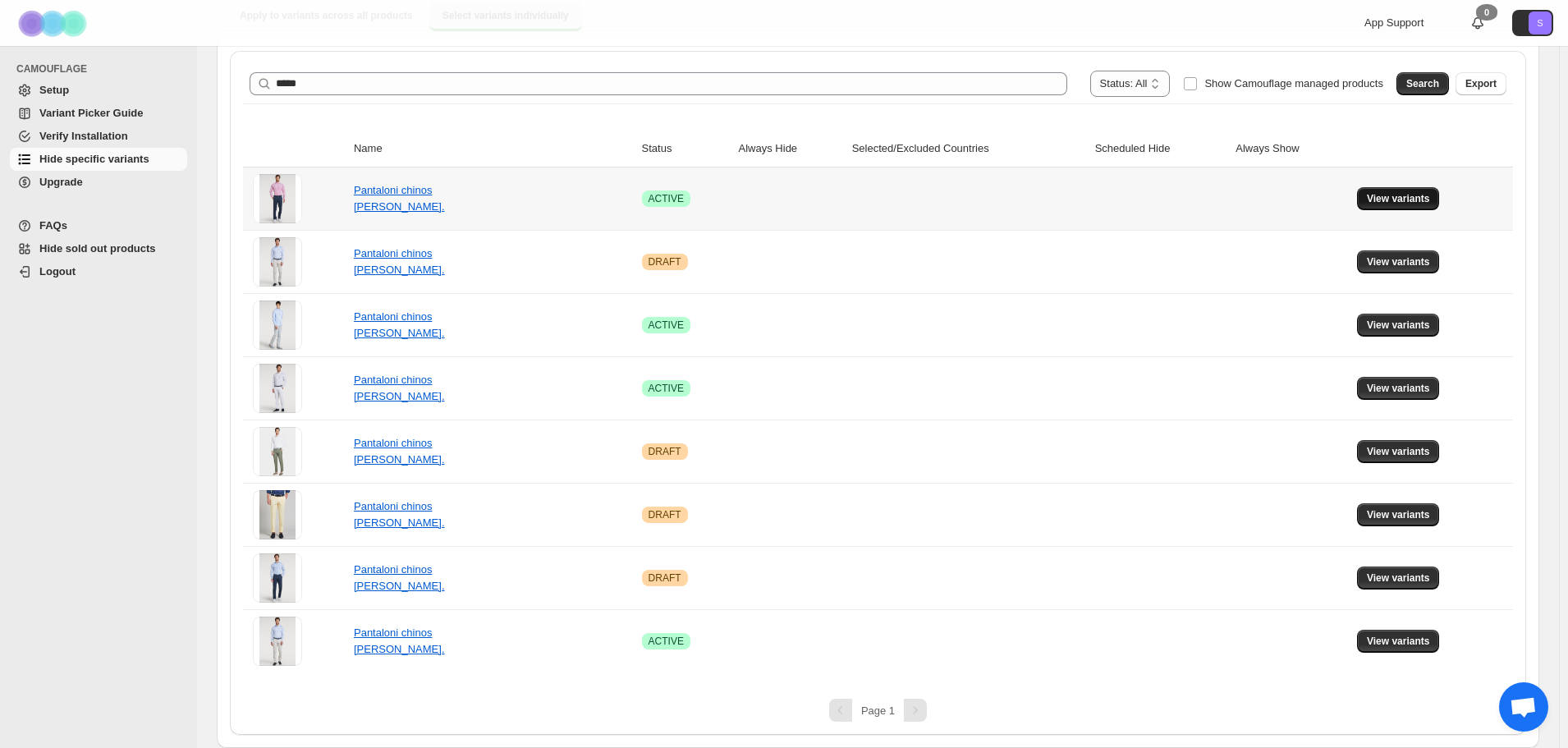
click at [1418, 206] on button "View variants" at bounding box center [1398, 198] width 83 height 23
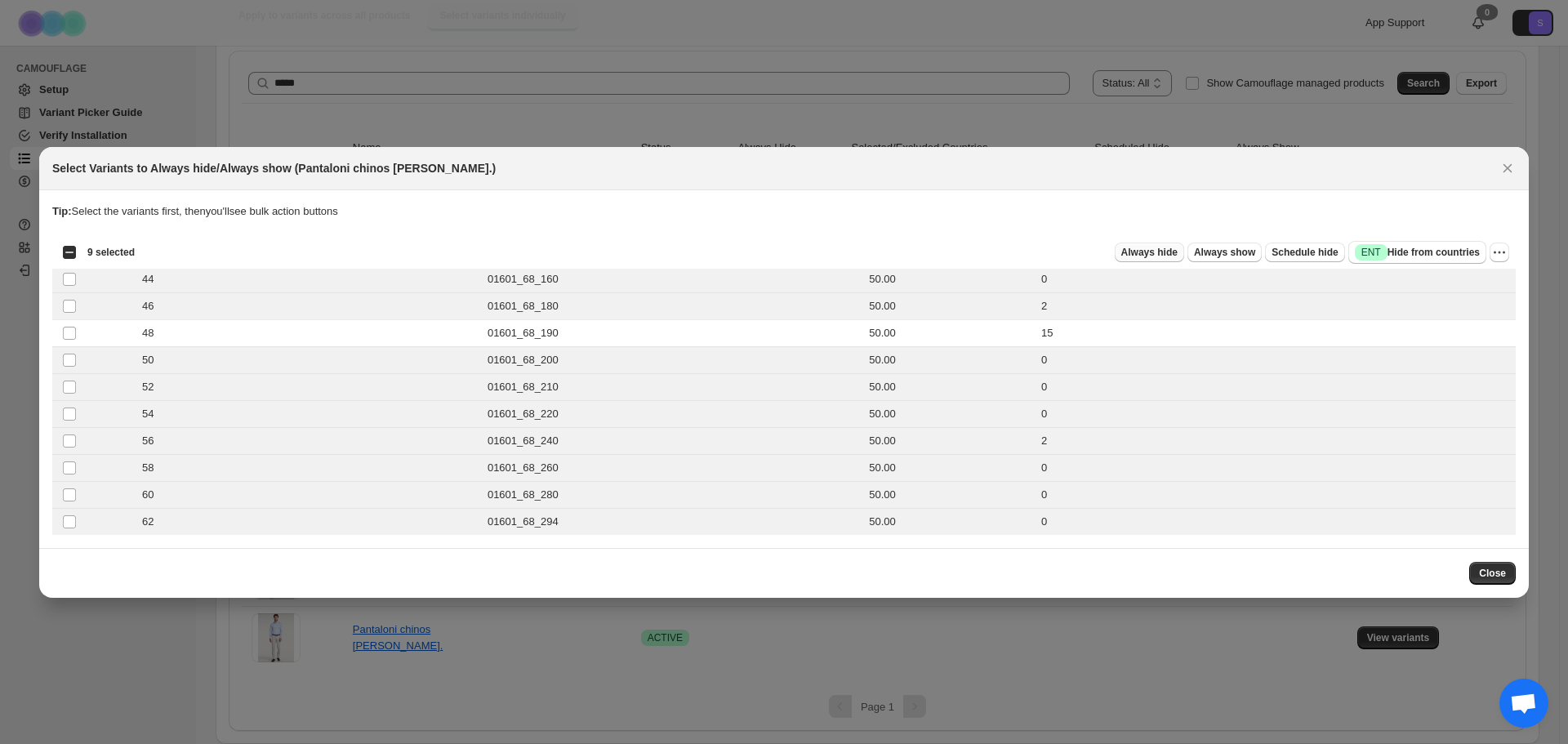
click at [1177, 252] on span "Always hide" at bounding box center [1149, 252] width 56 height 13
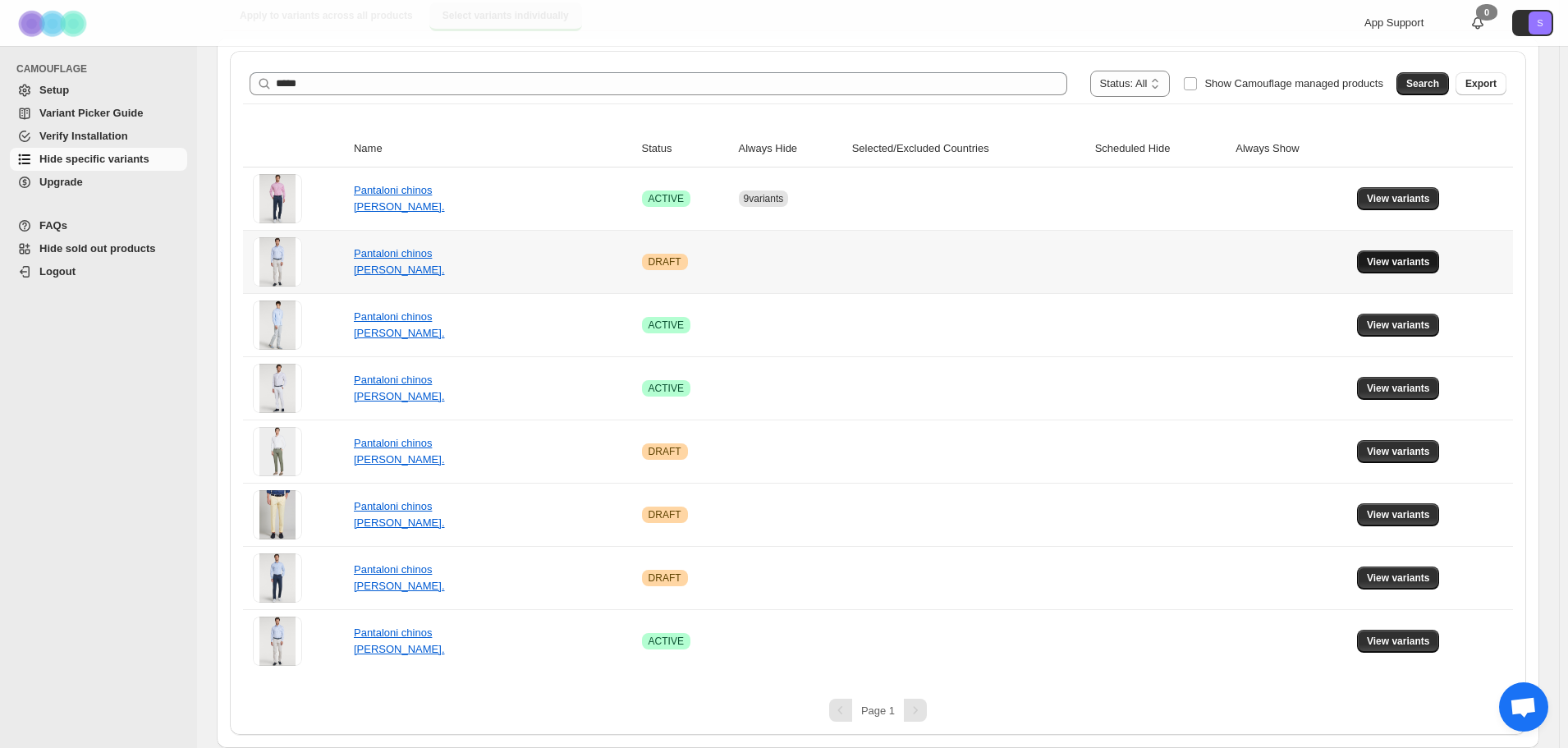
click at [1422, 255] on button "View variants" at bounding box center [1398, 262] width 83 height 23
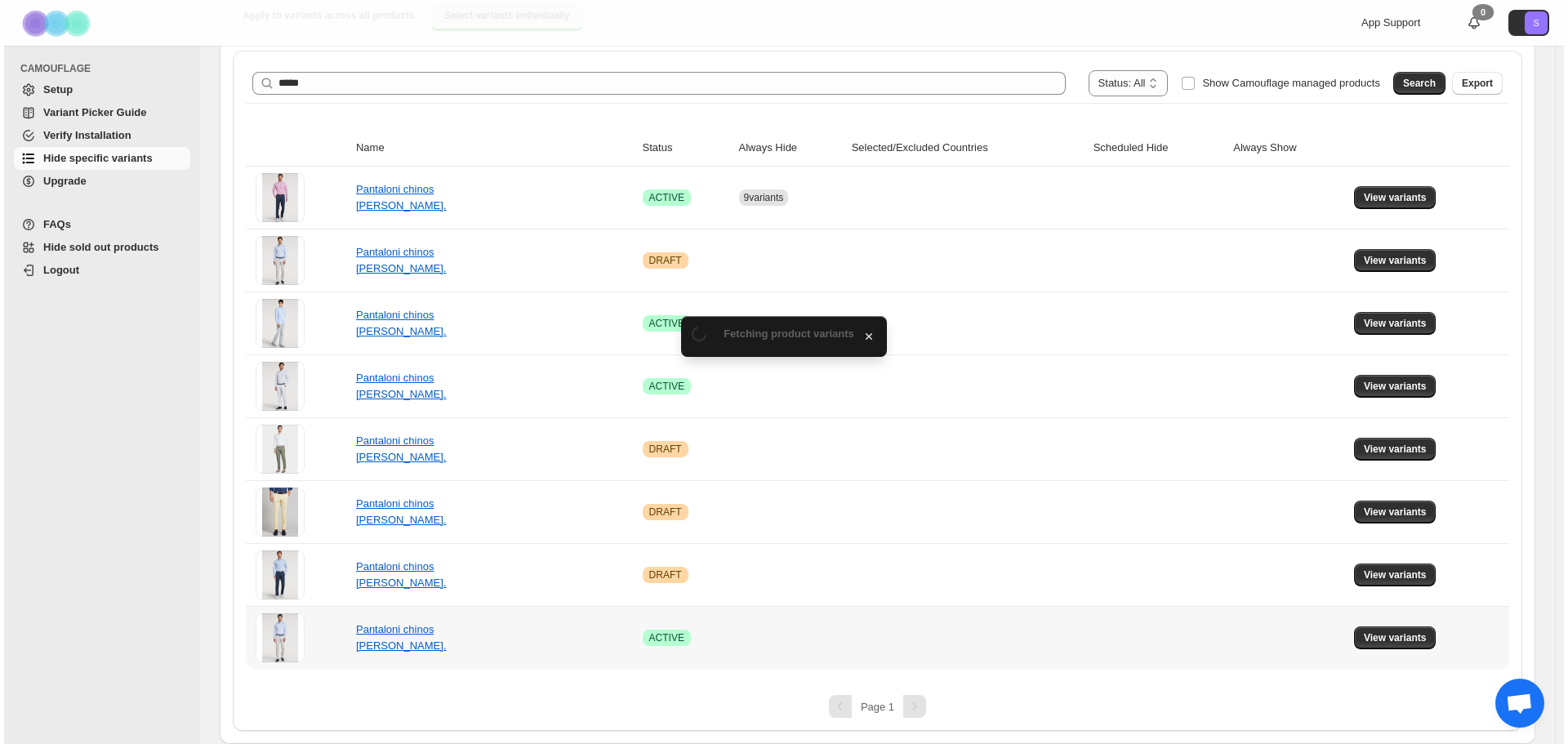
scroll to position [0, 0]
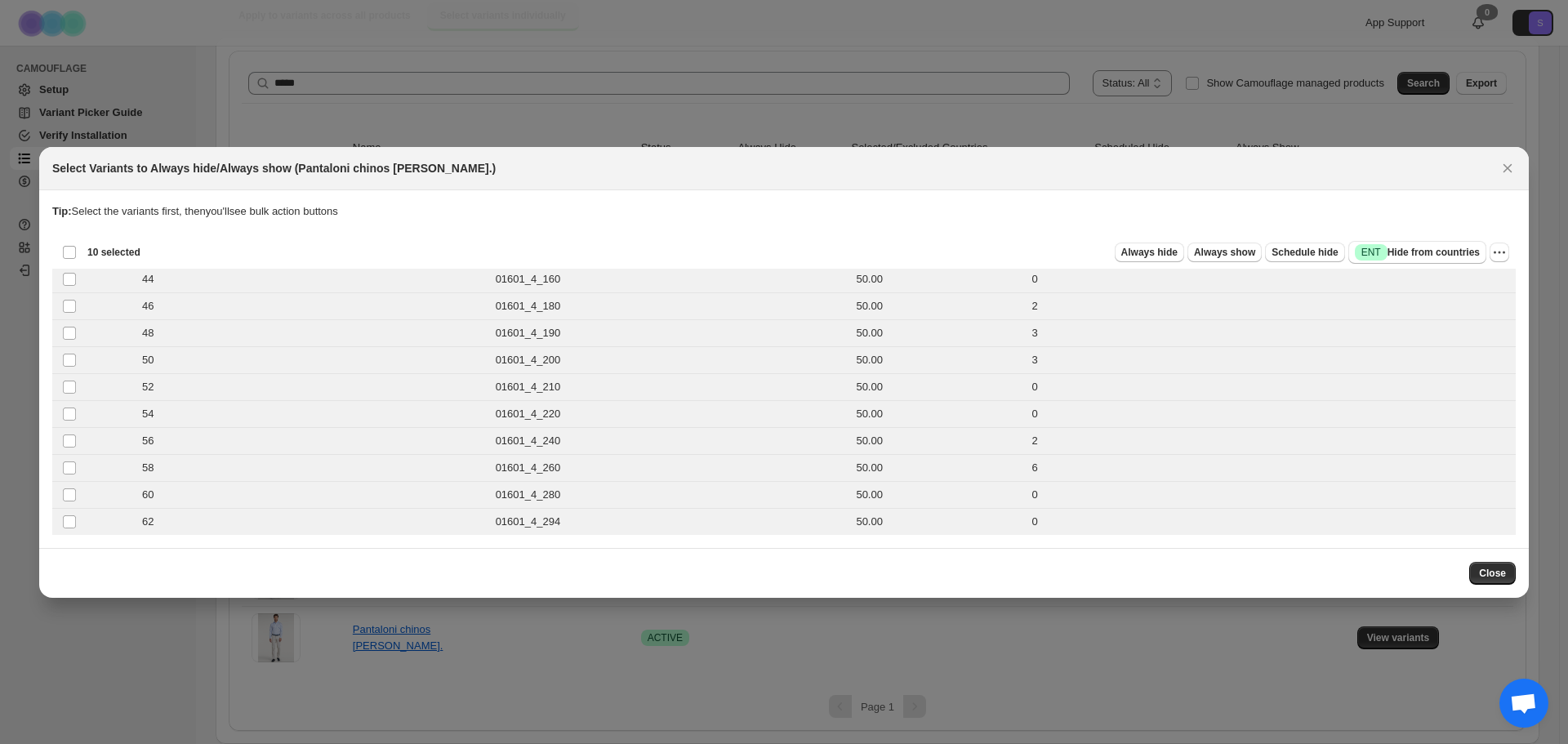
click at [1125, 250] on div "Always hide Always show Schedule hide Success ENT Hide from countries" at bounding box center [820, 252] width 1333 height 23
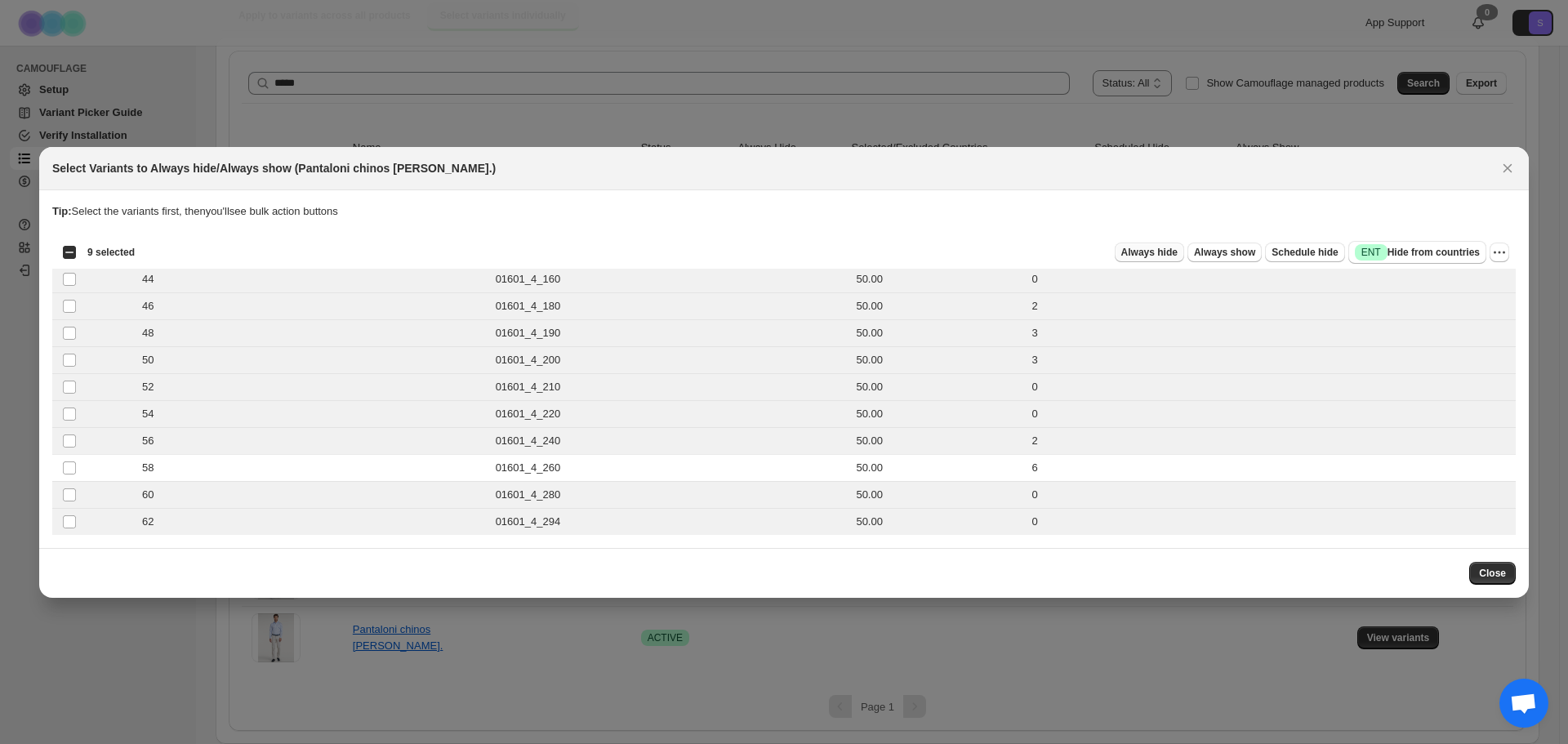
click at [1139, 250] on span "Always hide" at bounding box center [1149, 252] width 56 height 13
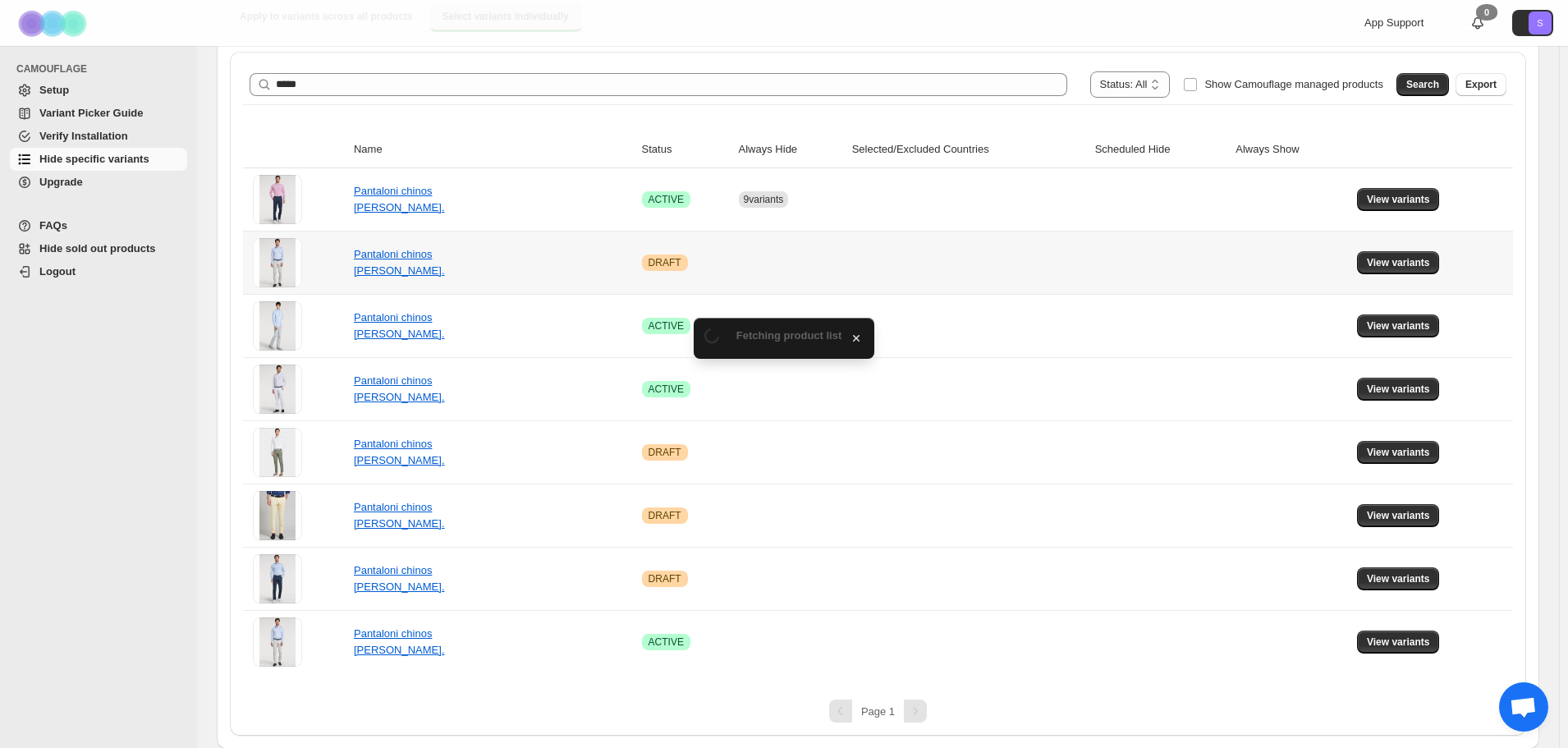
scroll to position [179, 0]
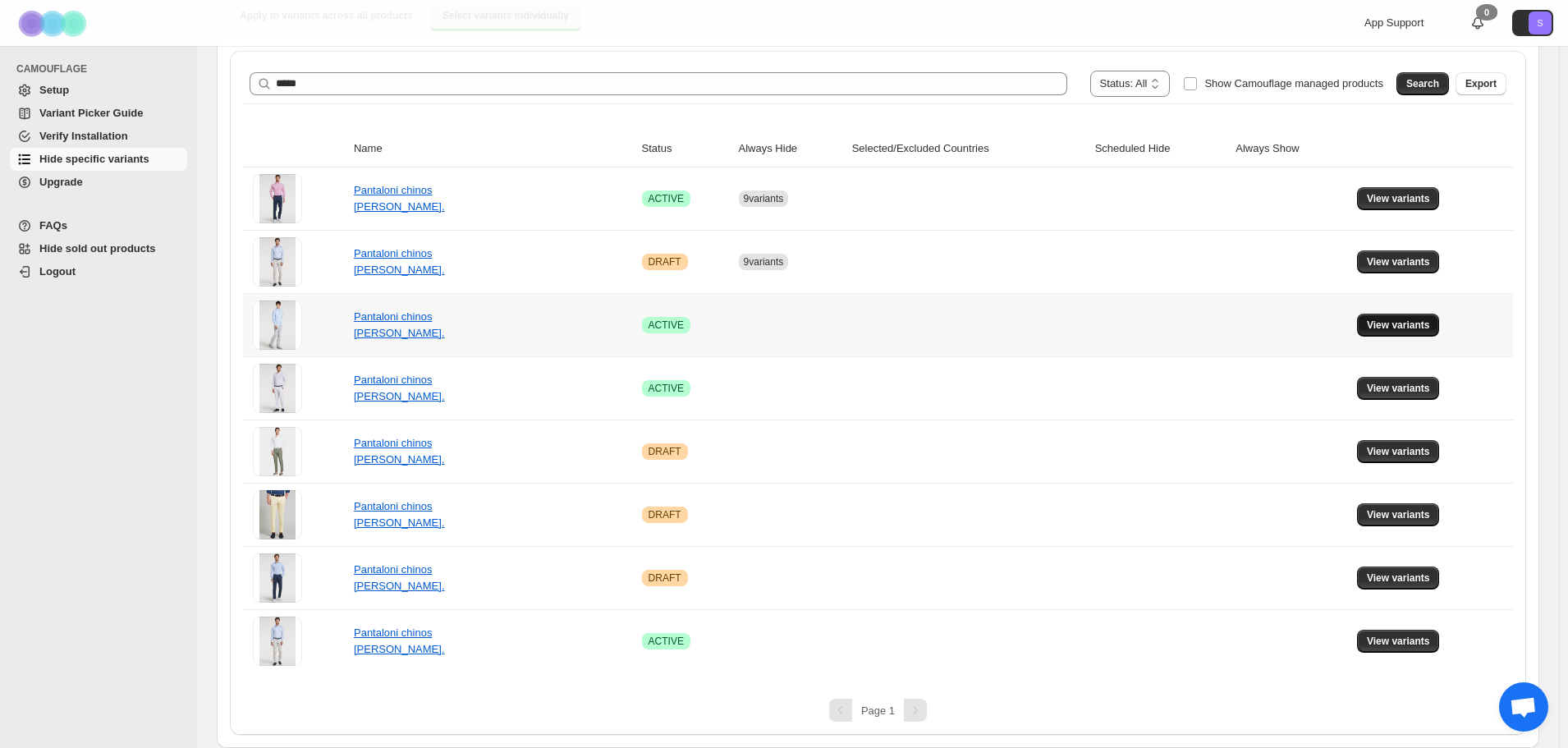
click at [1440, 321] on button "View variants" at bounding box center [1398, 325] width 83 height 23
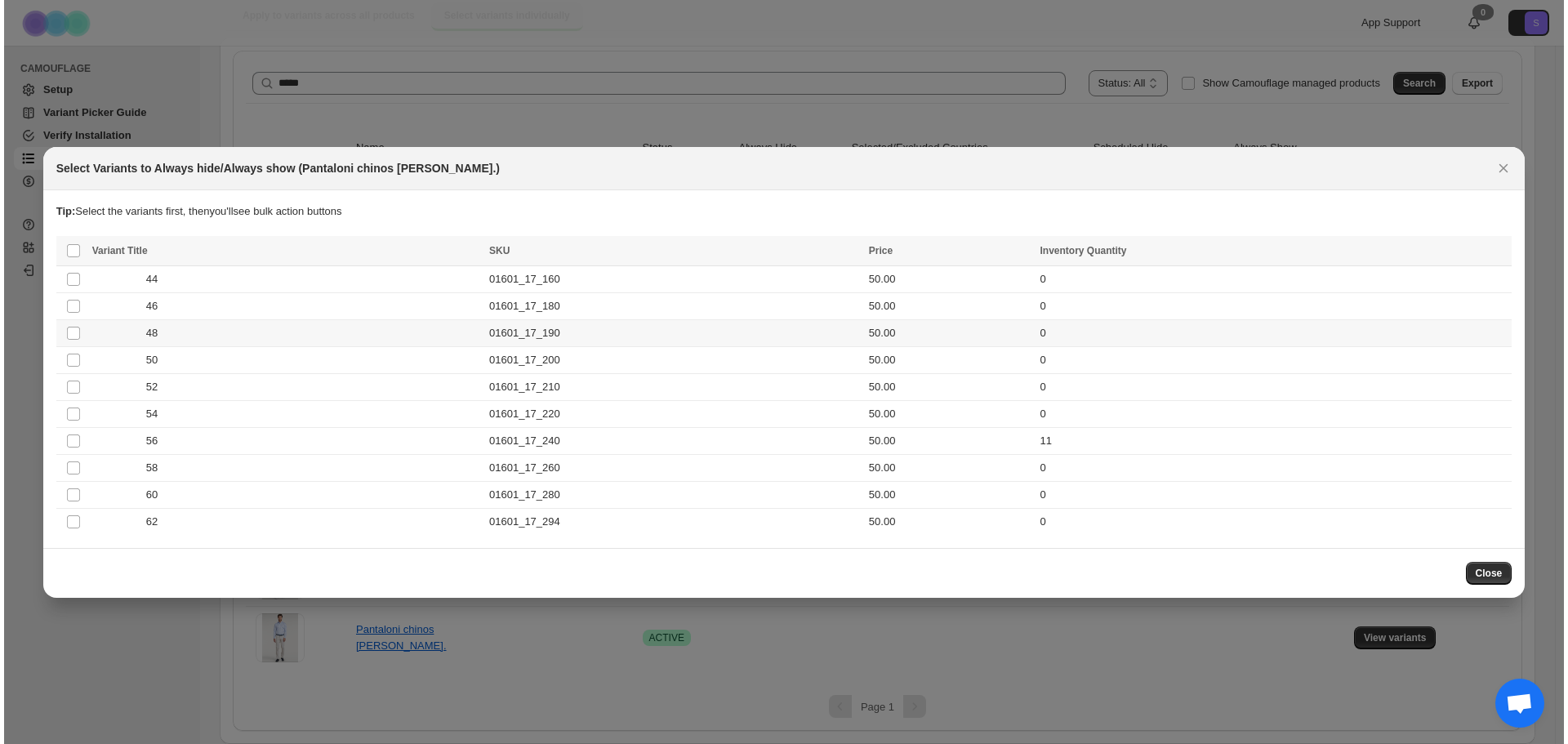
scroll to position [0, 0]
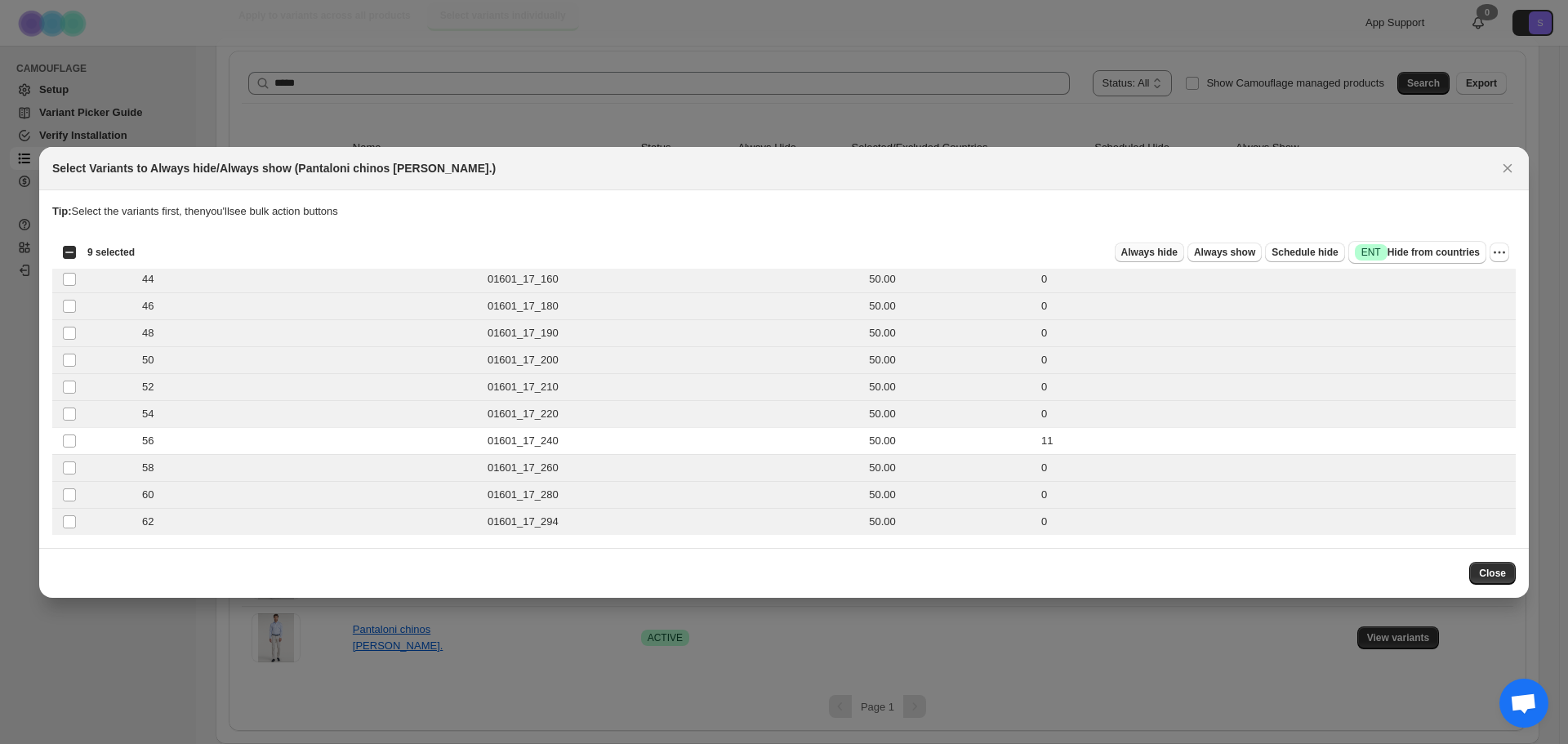
click at [1163, 255] on span "Always hide" at bounding box center [1149, 252] width 56 height 13
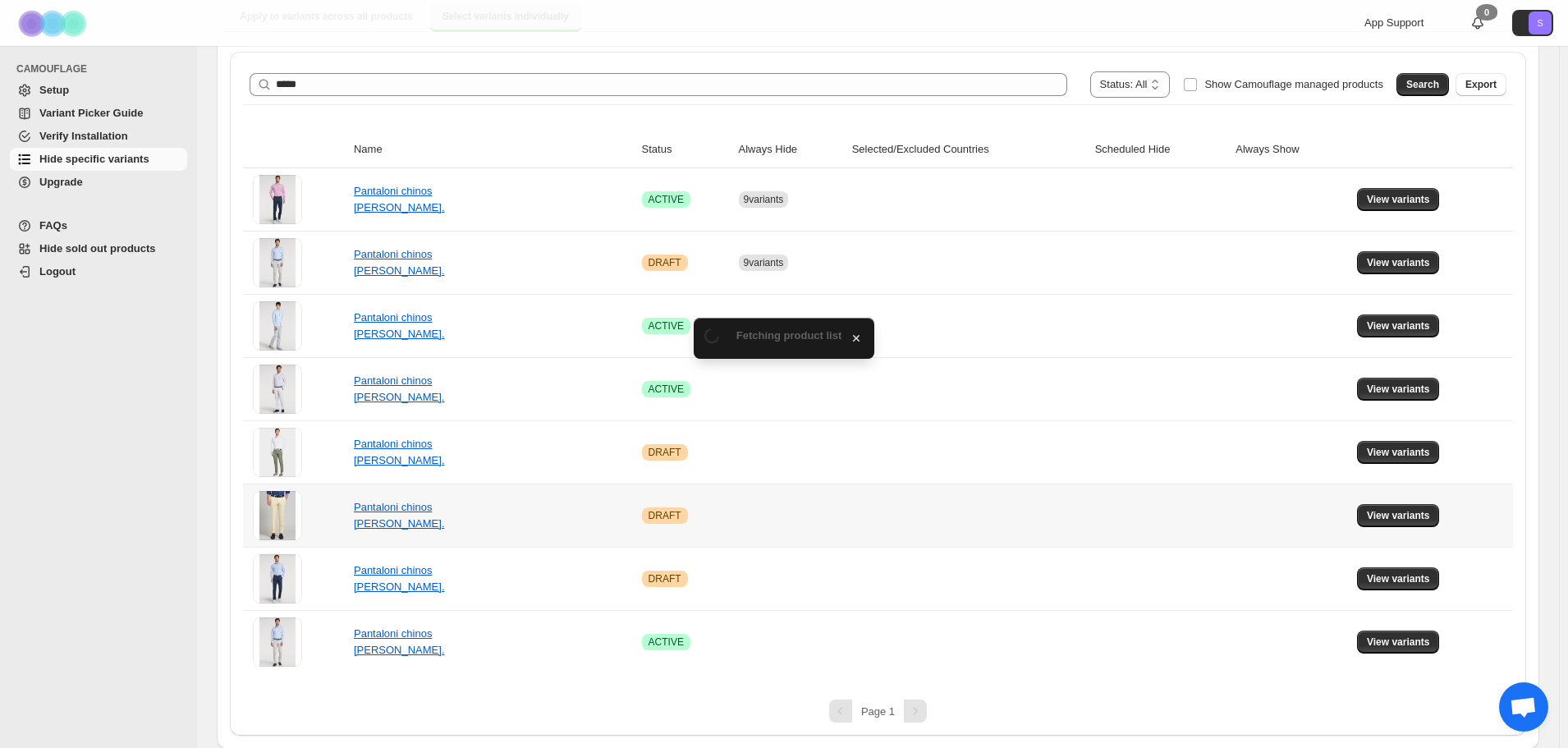
scroll to position [179, 0]
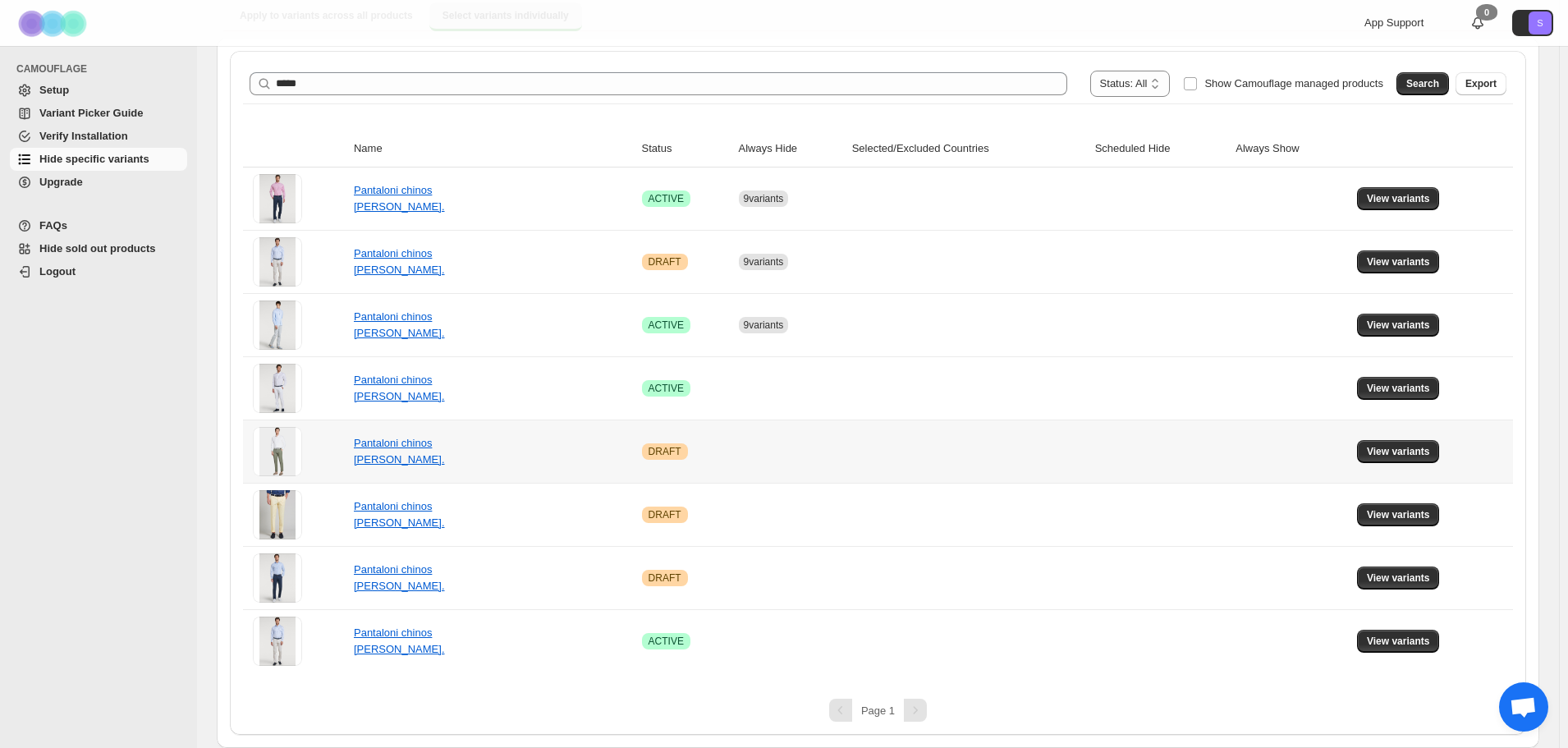
click at [1429, 469] on td "View variants" at bounding box center [1432, 451] width 161 height 63
click at [1419, 450] on span "View variants" at bounding box center [1398, 452] width 63 height 13
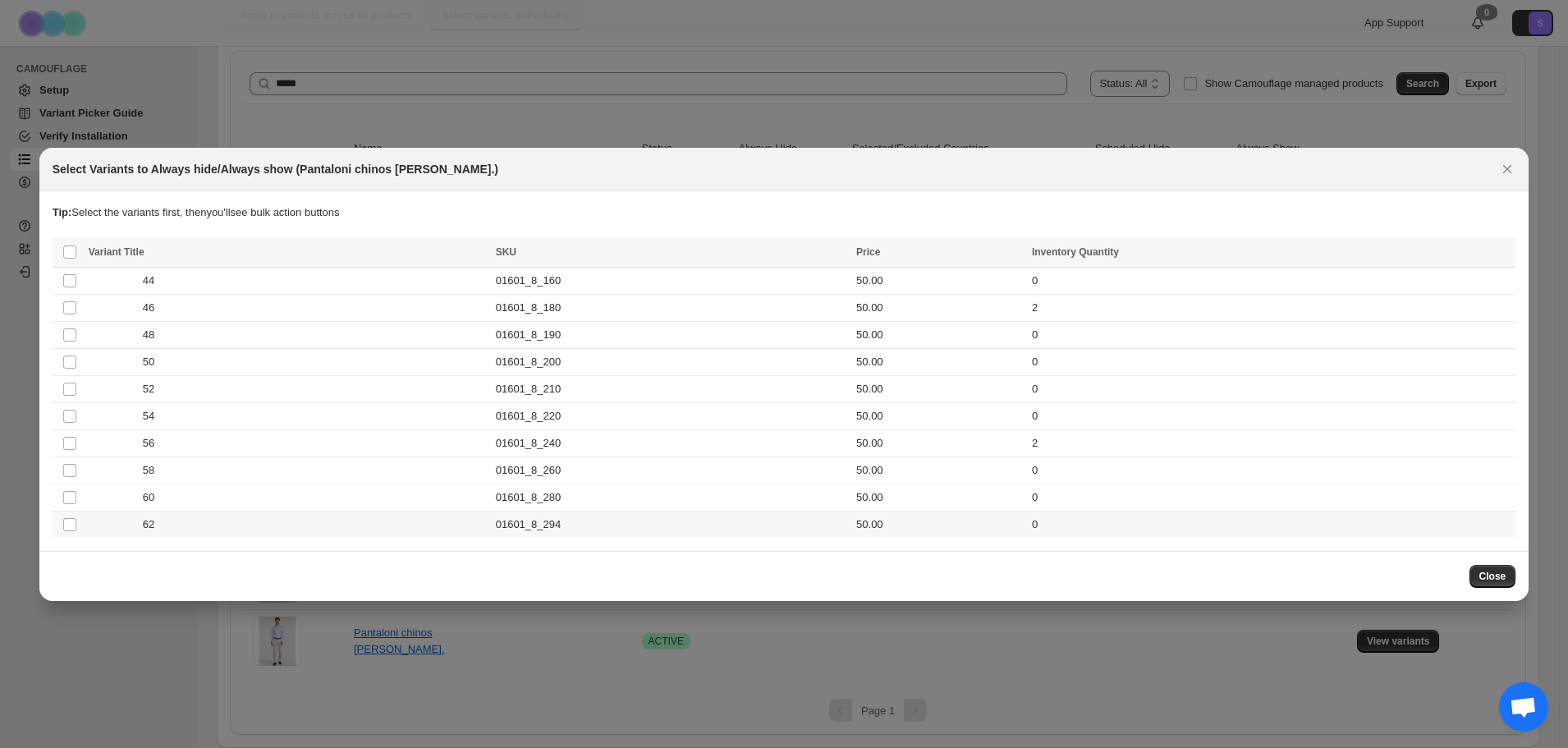
scroll to position [0, 0]
click at [61, 248] on th "Select all product variants" at bounding box center [68, 252] width 31 height 30
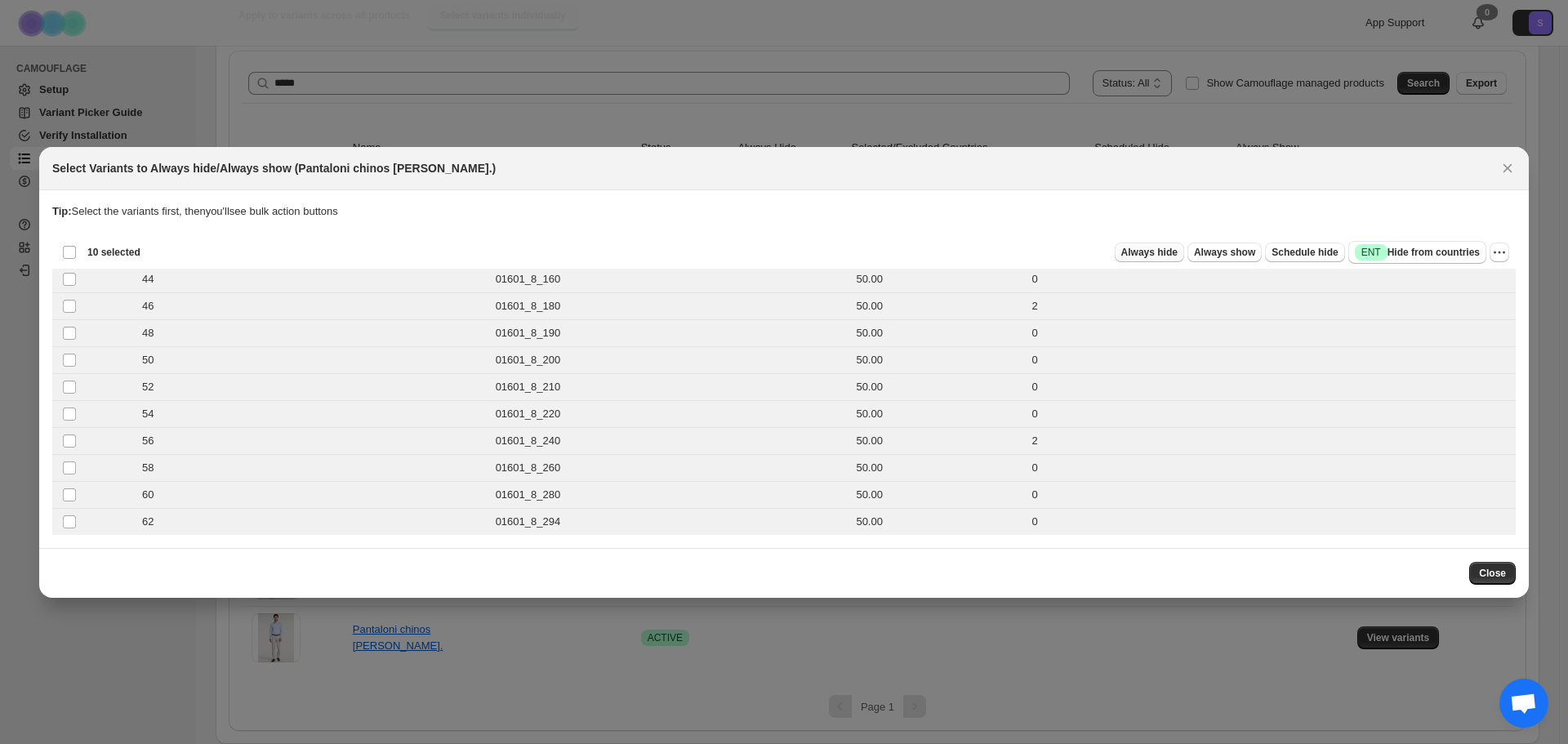
click at [1168, 255] on span "Always hide" at bounding box center [1149, 252] width 56 height 13
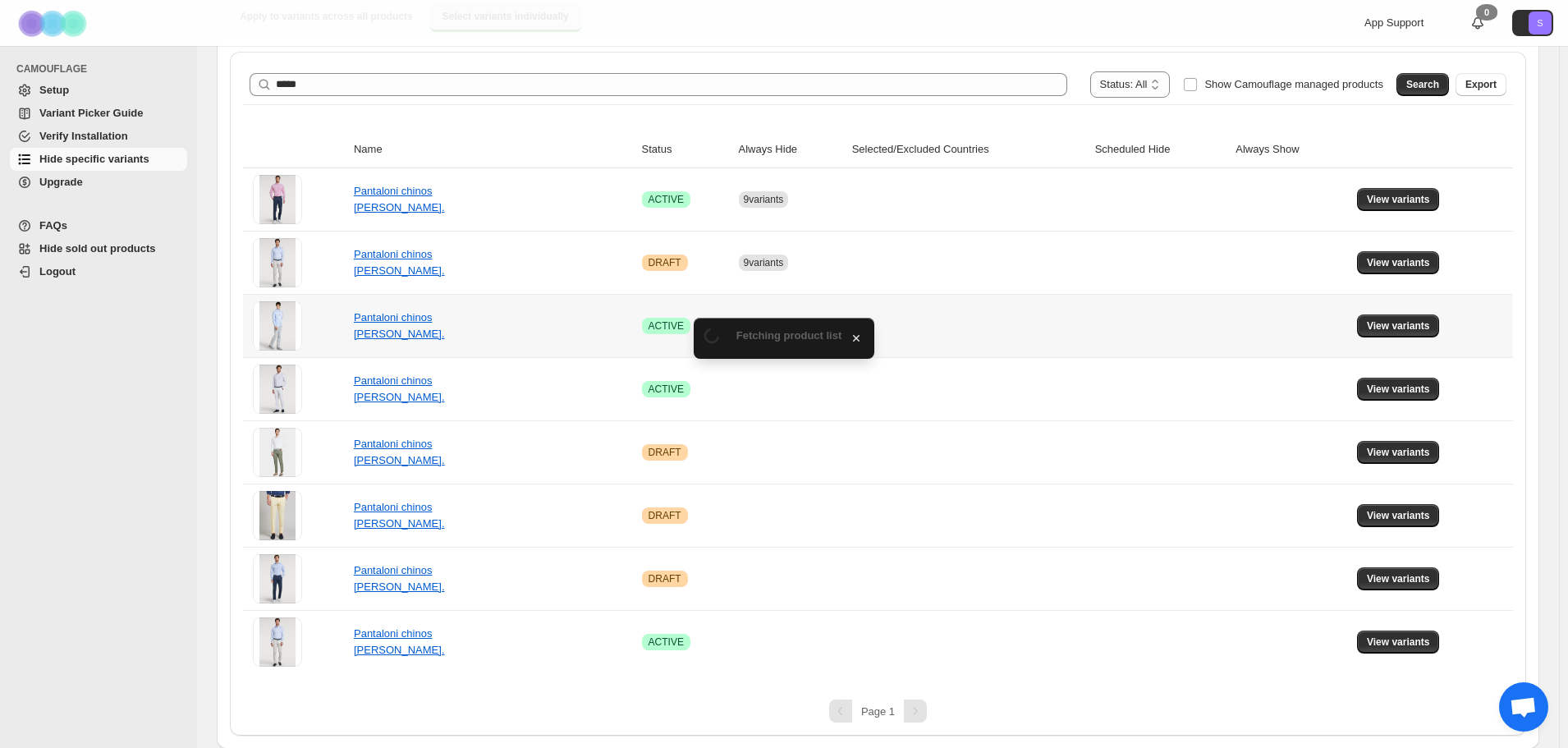
scroll to position [179, 0]
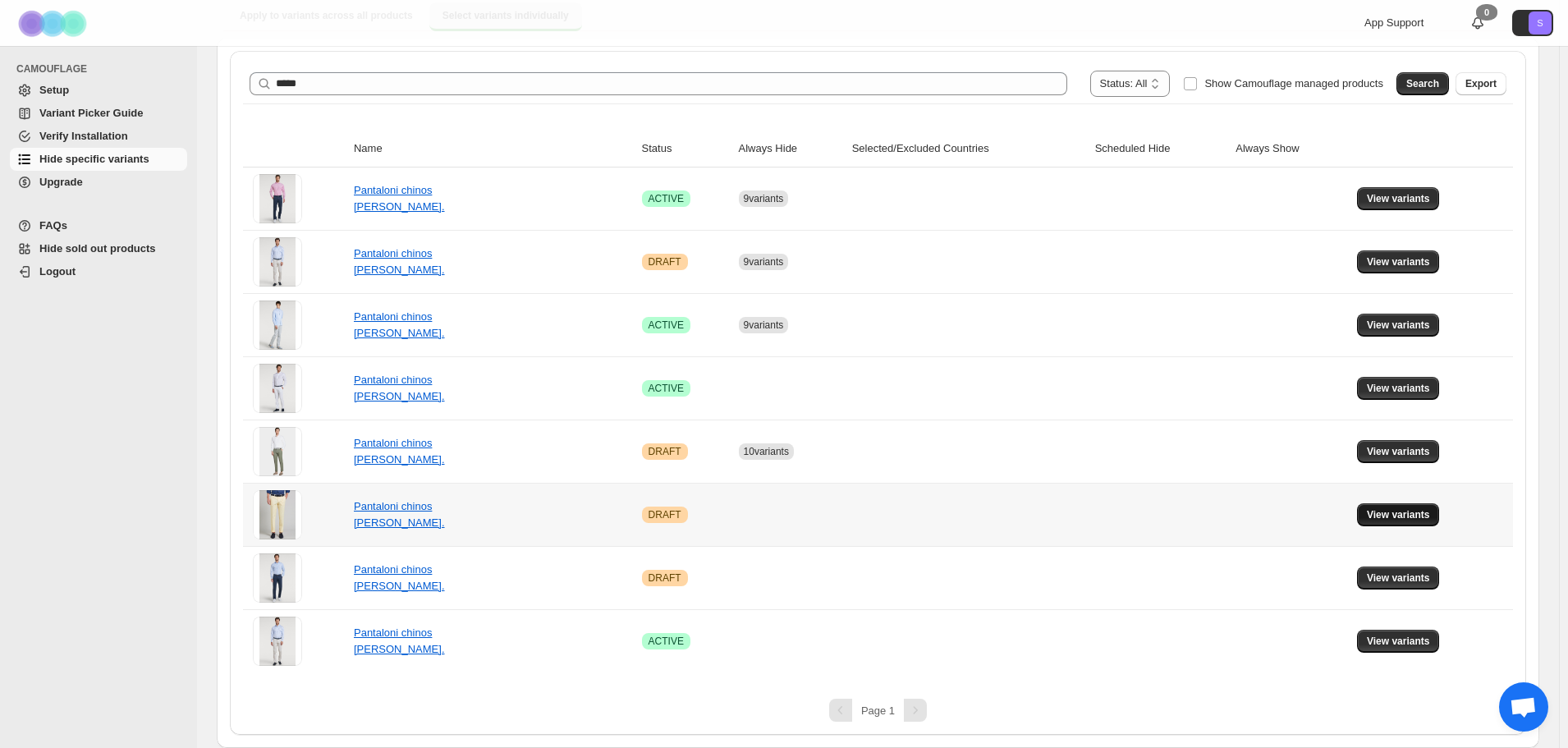
click at [1416, 504] on button "View variants" at bounding box center [1398, 514] width 83 height 23
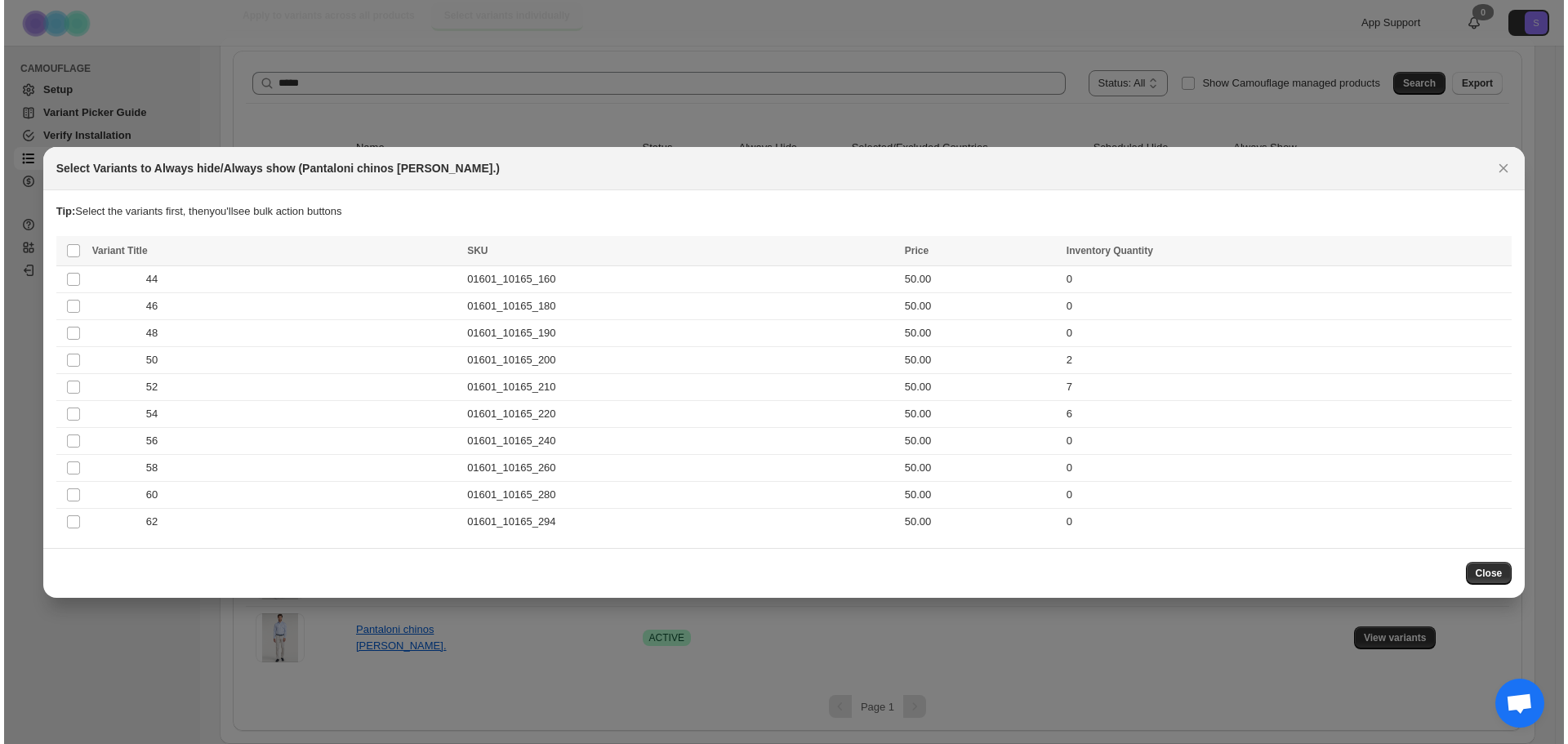
scroll to position [0, 0]
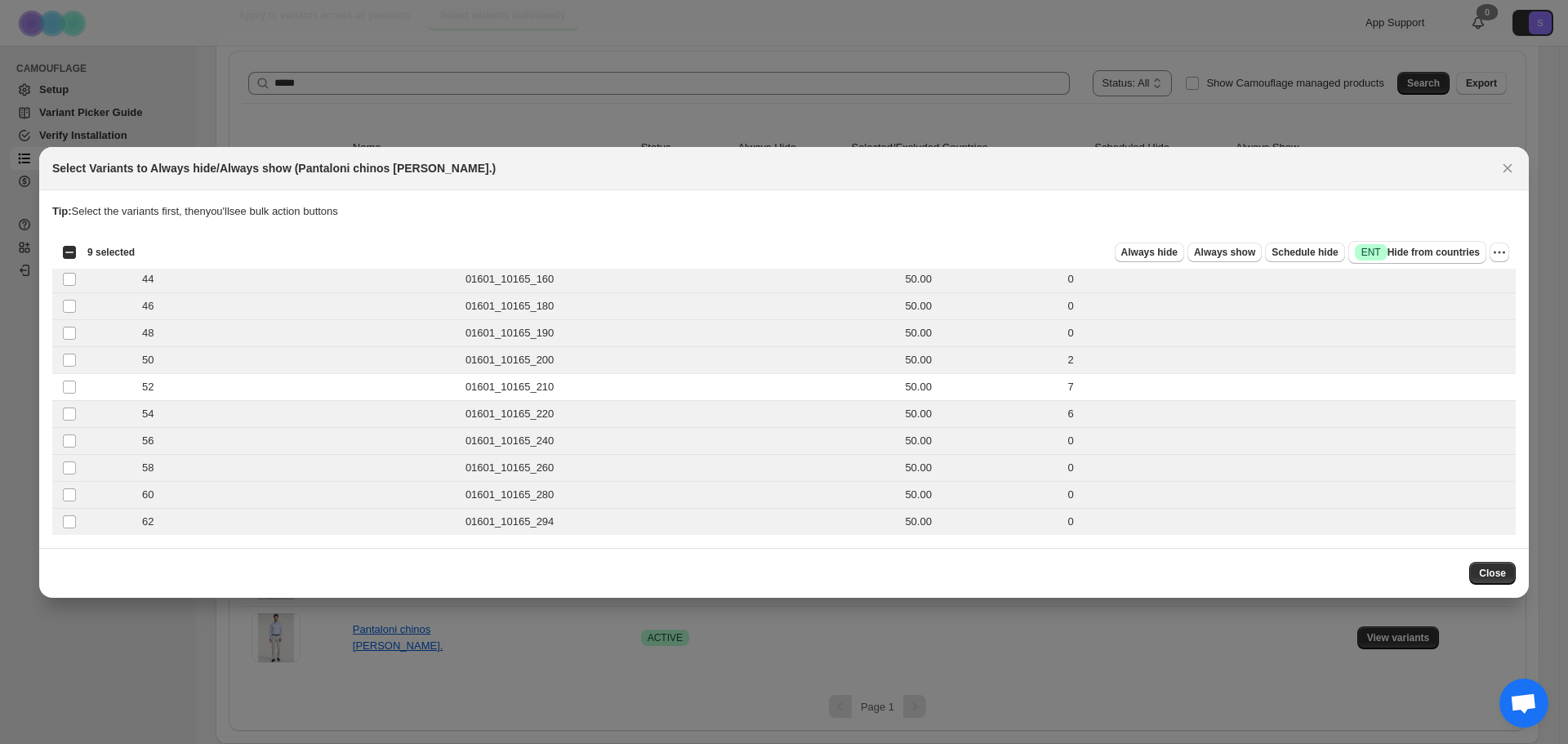
click at [1181, 263] on div "Always hide Always show Schedule hide Success ENT Hide from countries" at bounding box center [817, 252] width 1339 height 23
click at [1164, 256] on span "Always hide" at bounding box center [1149, 252] width 56 height 13
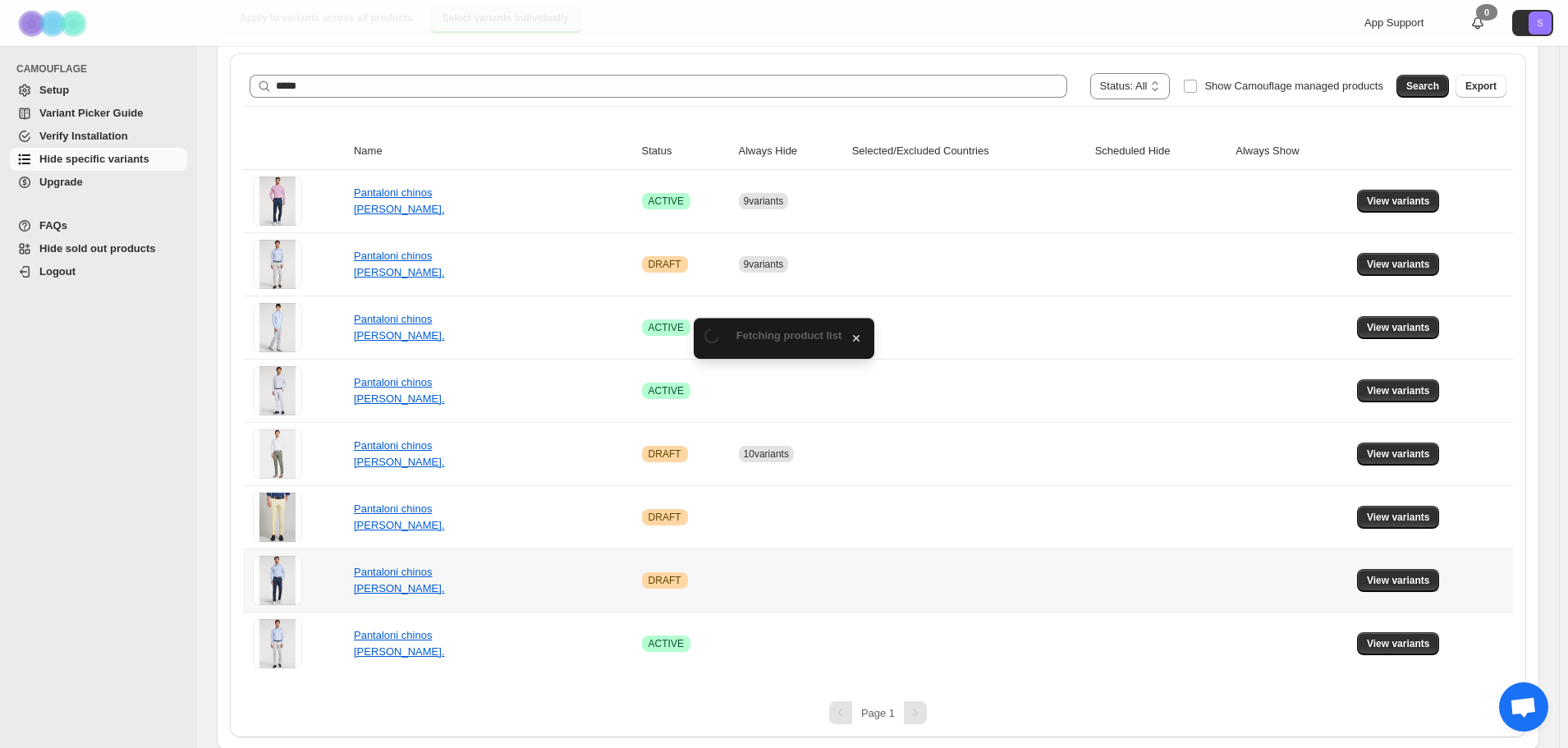
scroll to position [179, 0]
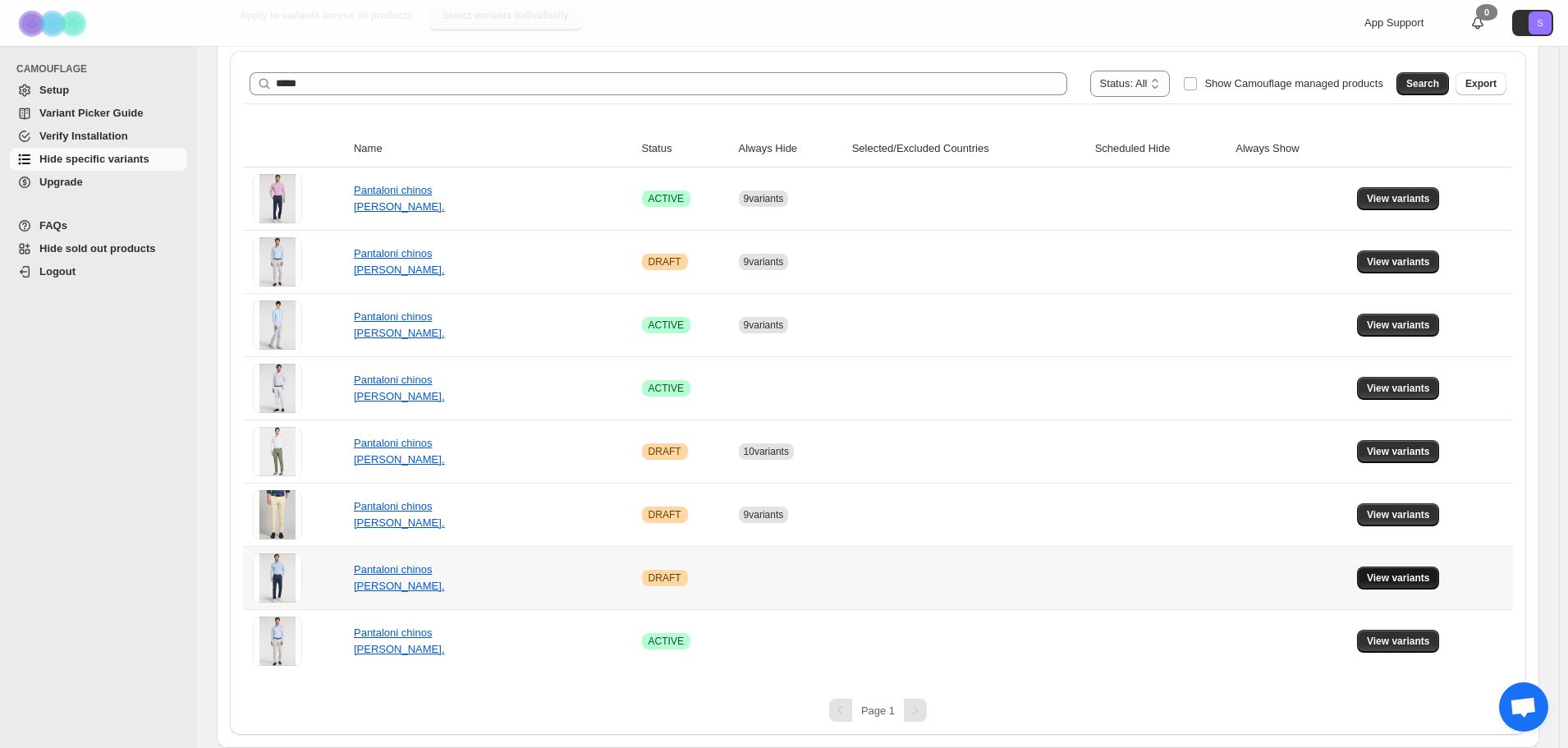
click at [1418, 582] on span "View variants" at bounding box center [1398, 578] width 63 height 13
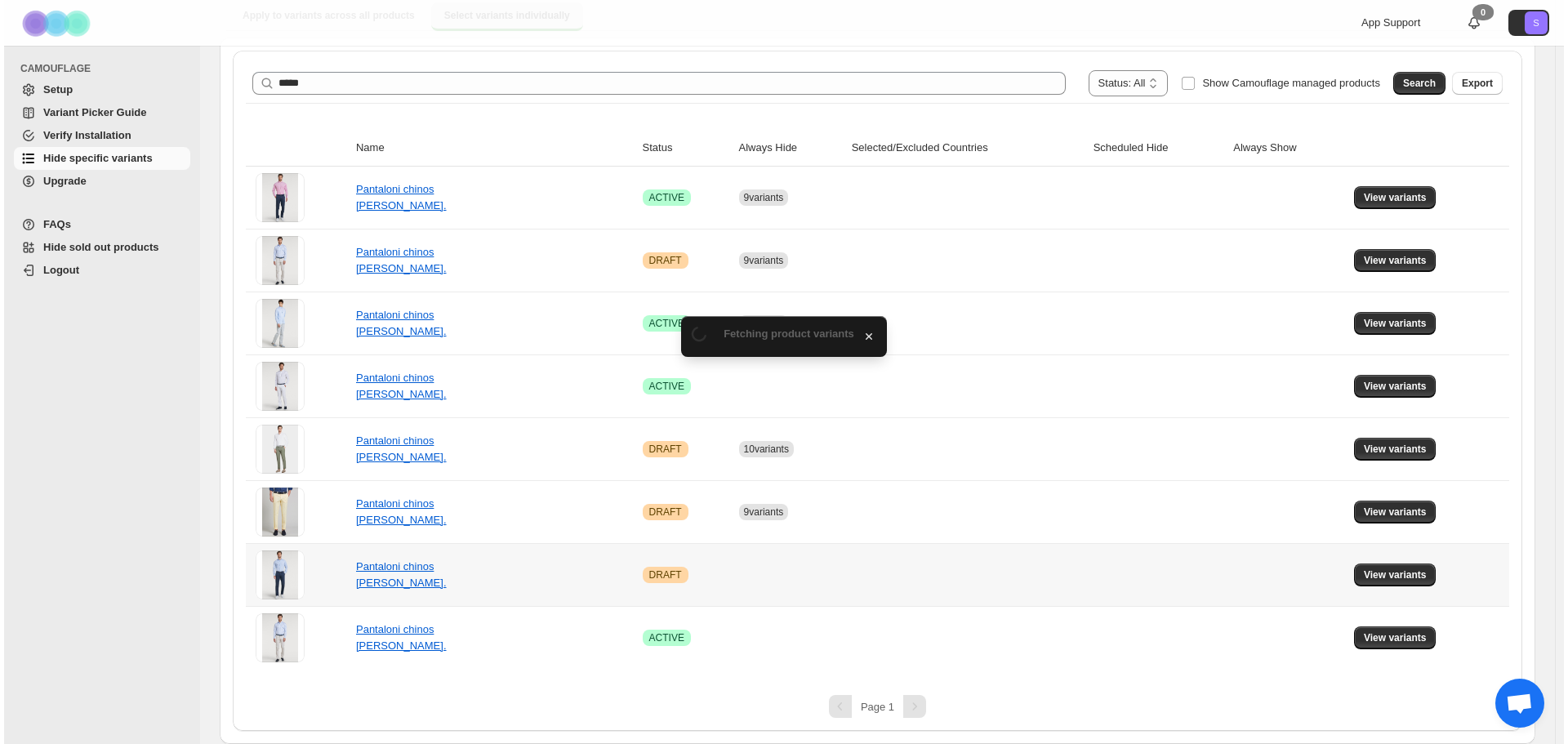
scroll to position [0, 0]
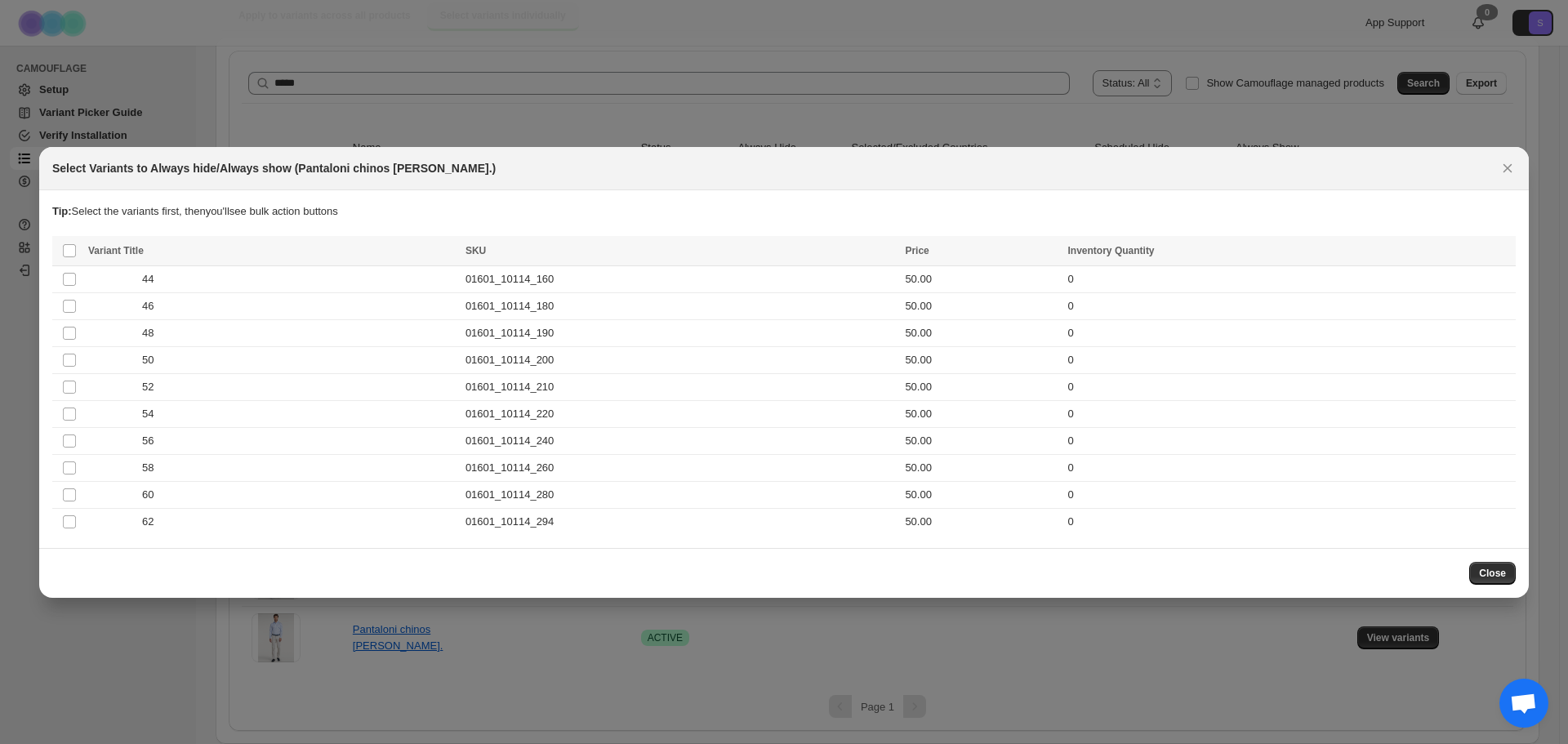
click at [1513, 172] on icon "Close" at bounding box center [1507, 168] width 16 height 16
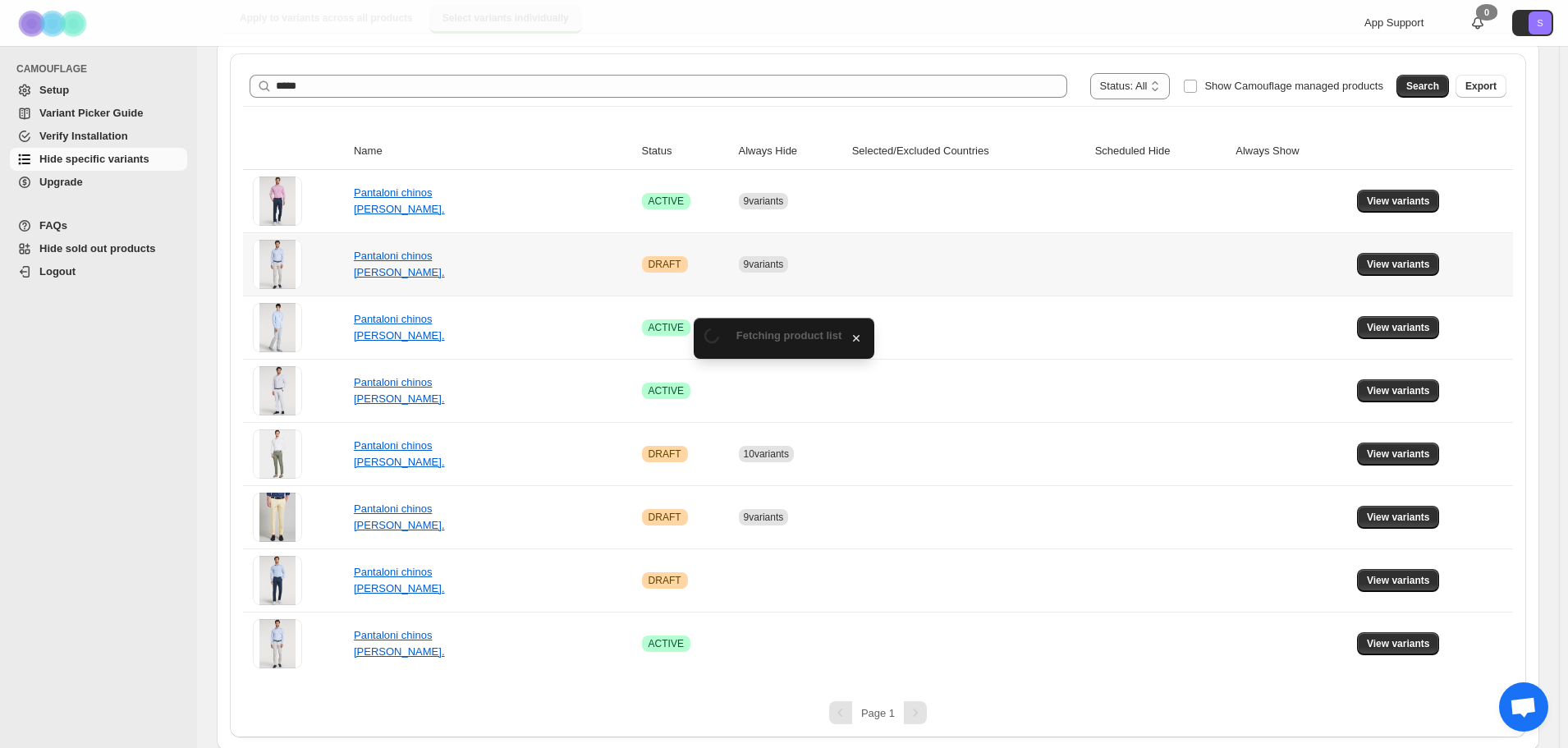
scroll to position [179, 0]
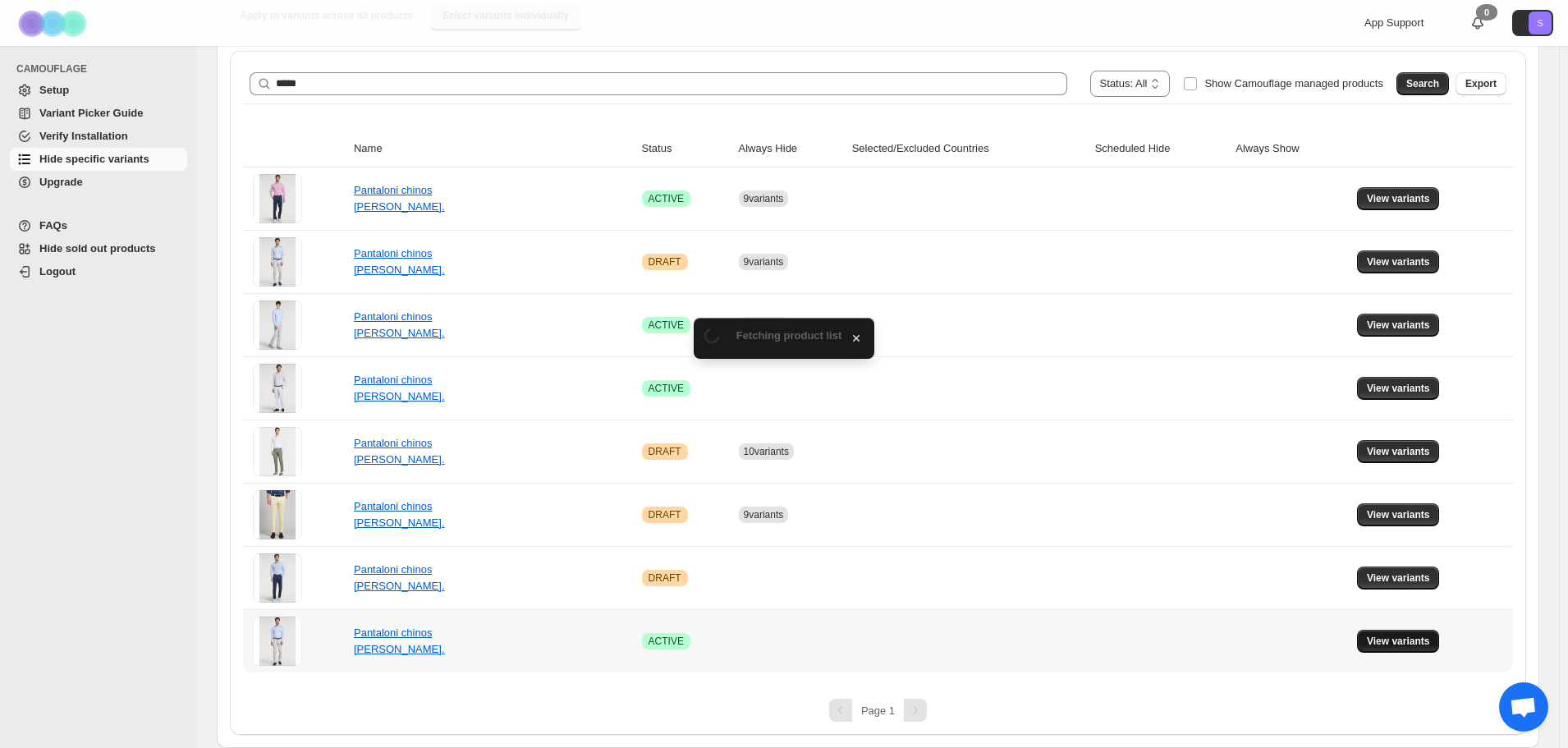
click at [1422, 637] on span "View variants" at bounding box center [1398, 641] width 63 height 13
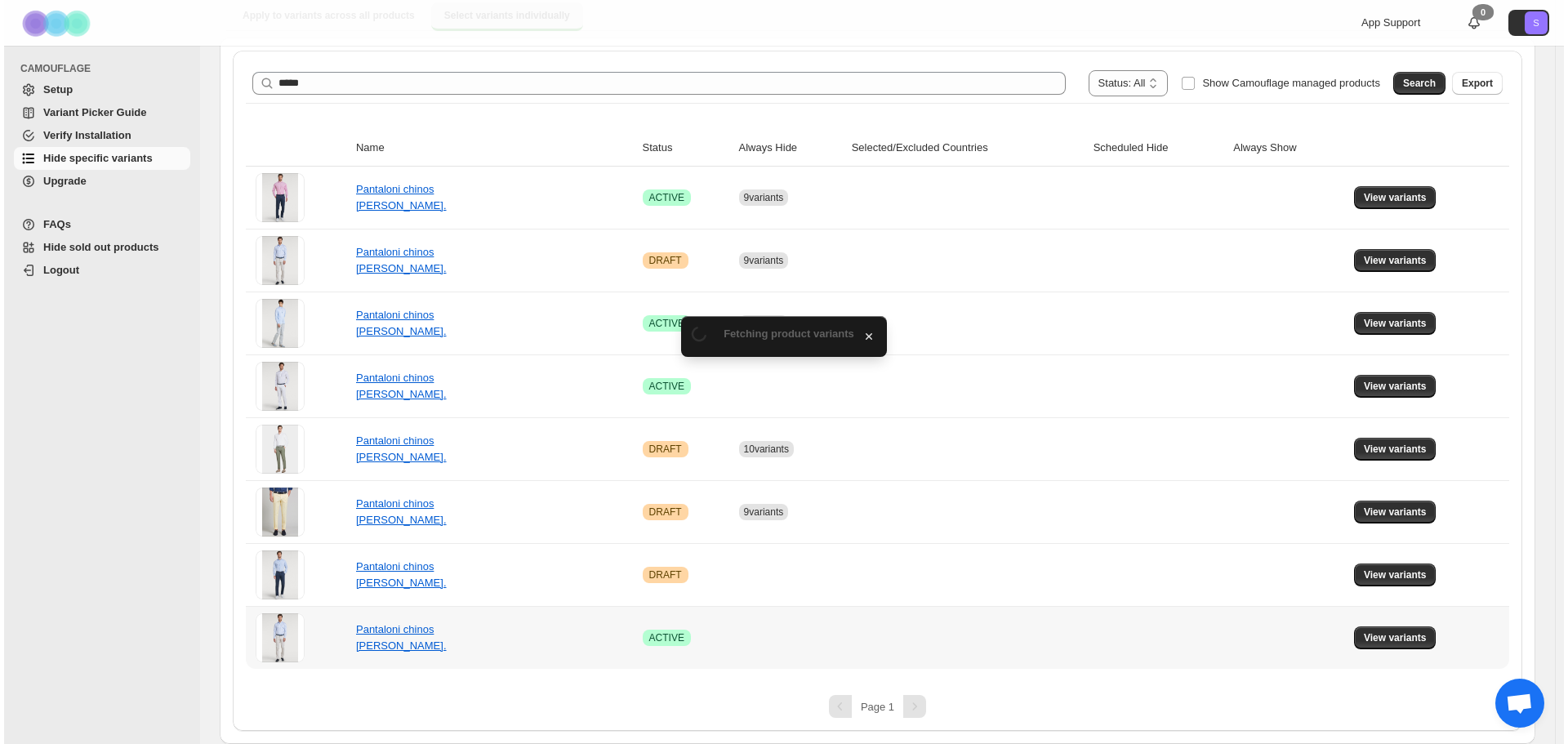
scroll to position [0, 0]
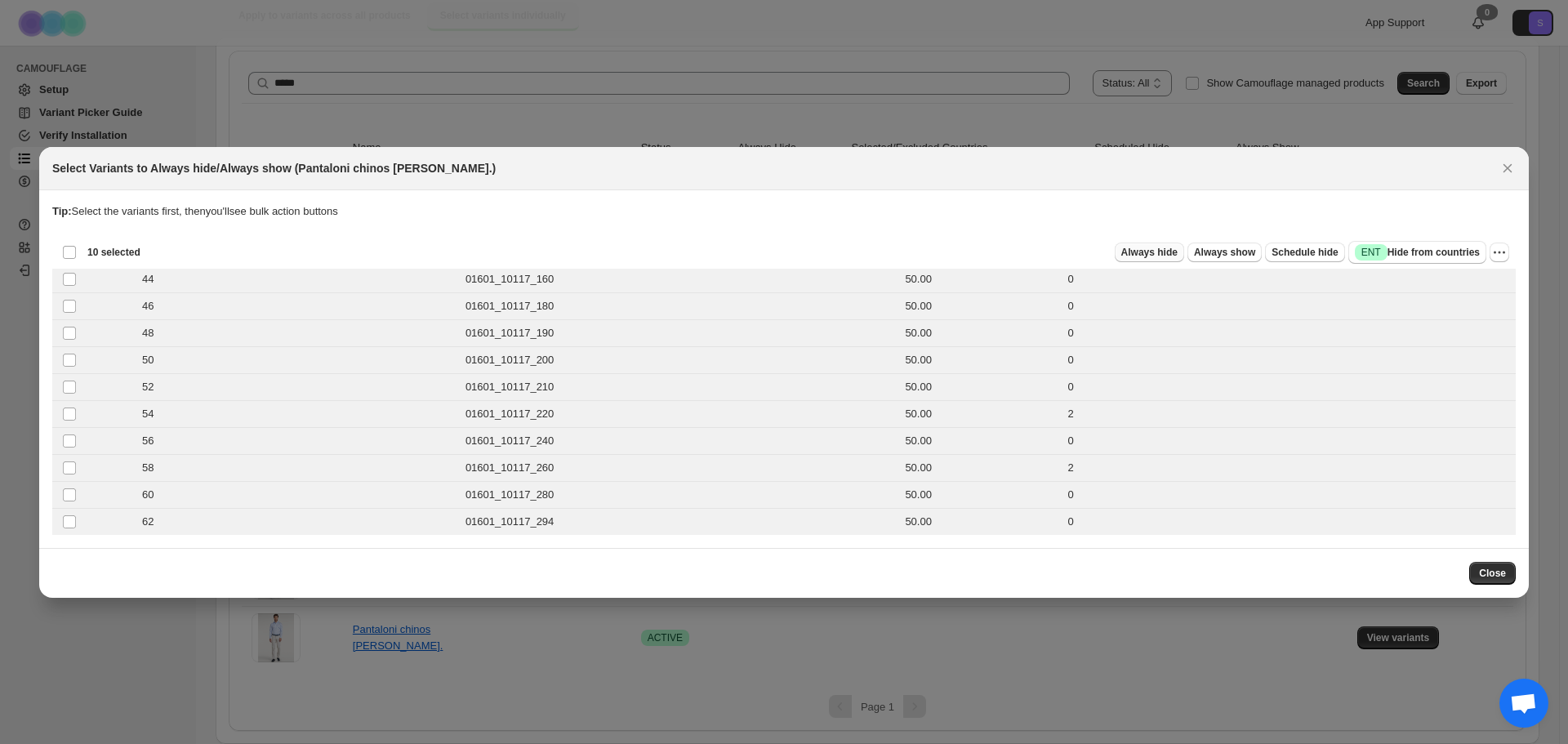
click at [1177, 255] on span "Always hide" at bounding box center [1149, 252] width 56 height 13
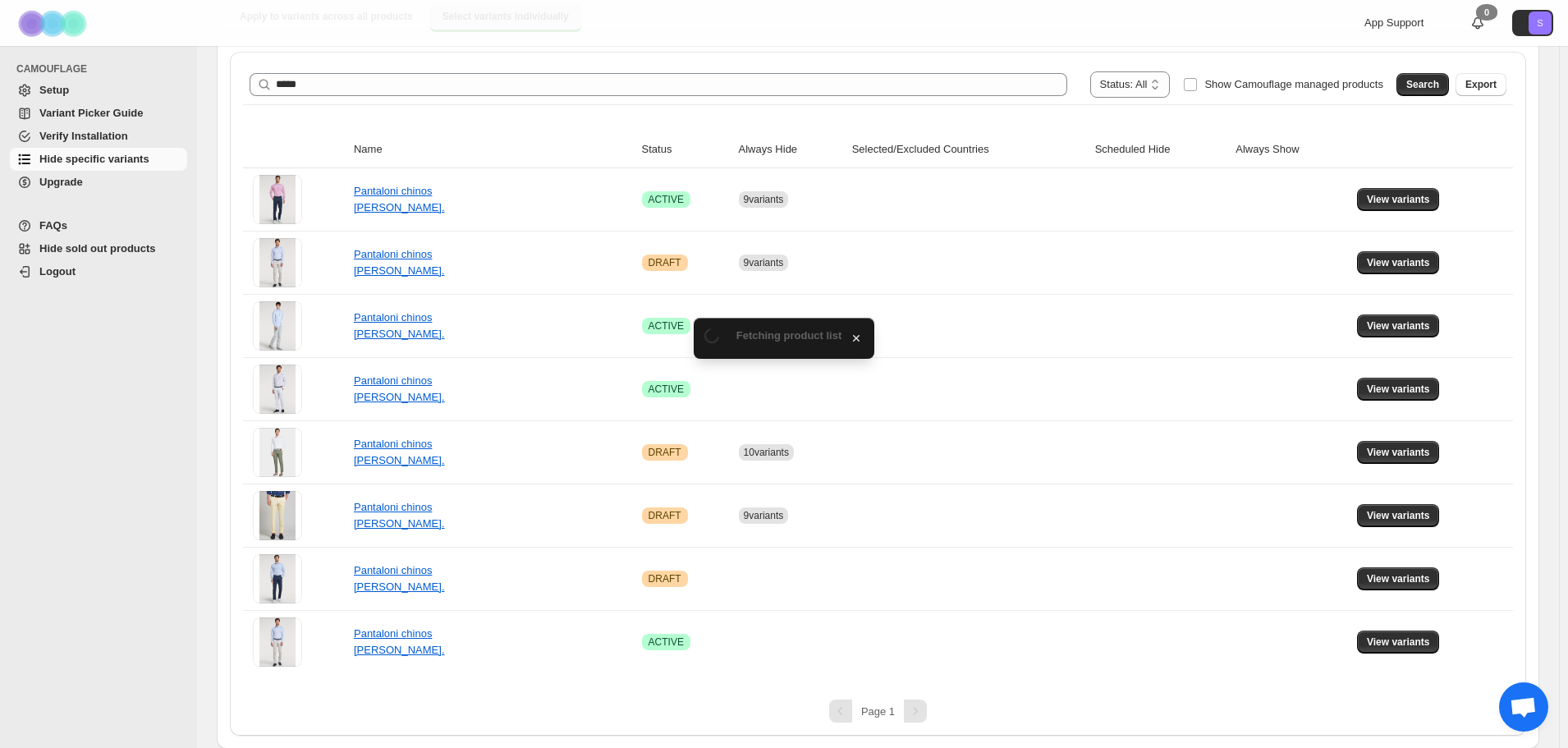
scroll to position [179, 0]
click at [523, 96] on div "**********" at bounding box center [877, 84] width 1257 height 26
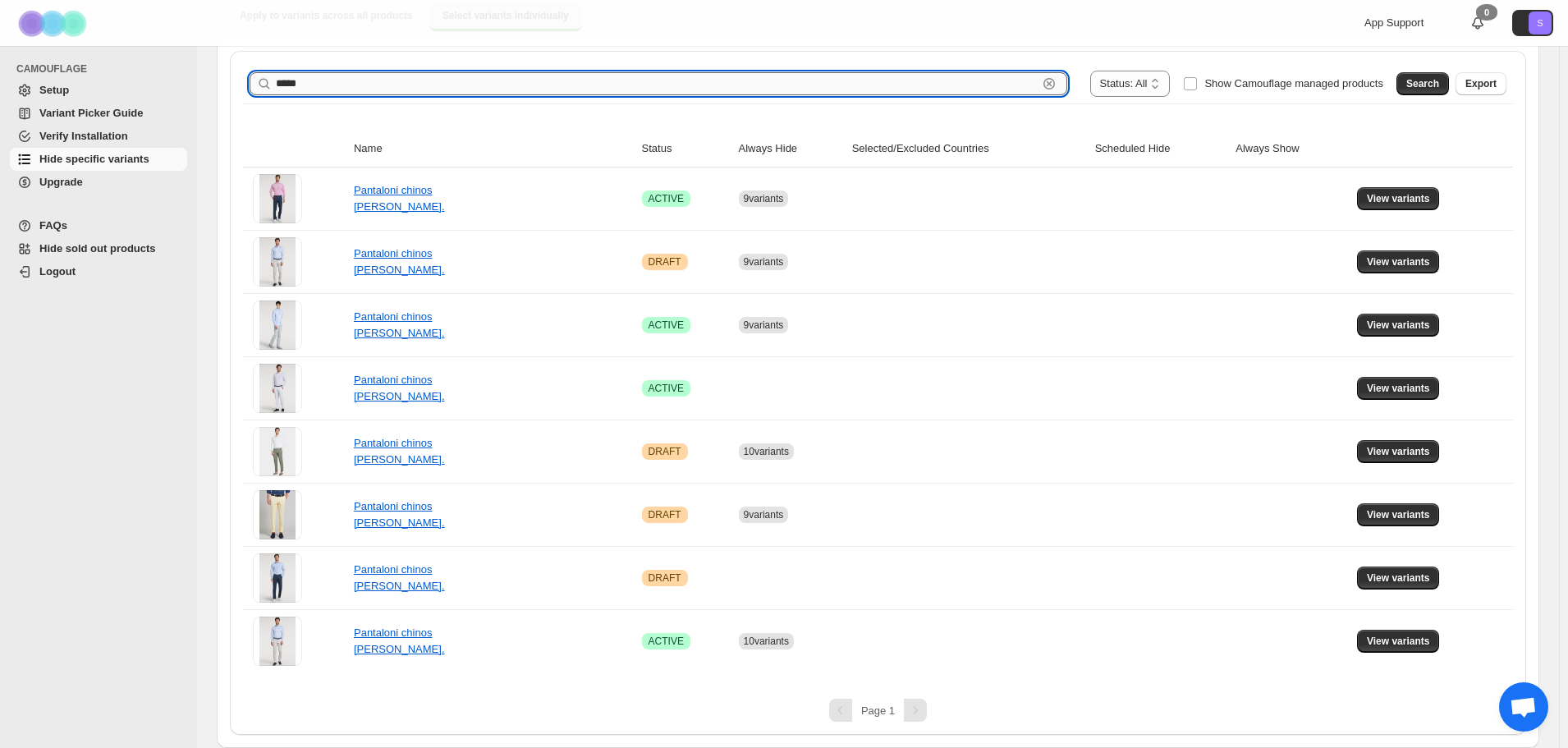
click at [523, 92] on input "*****" at bounding box center [657, 84] width 762 height 23
click at [1431, 86] on span "Search" at bounding box center [1422, 84] width 33 height 13
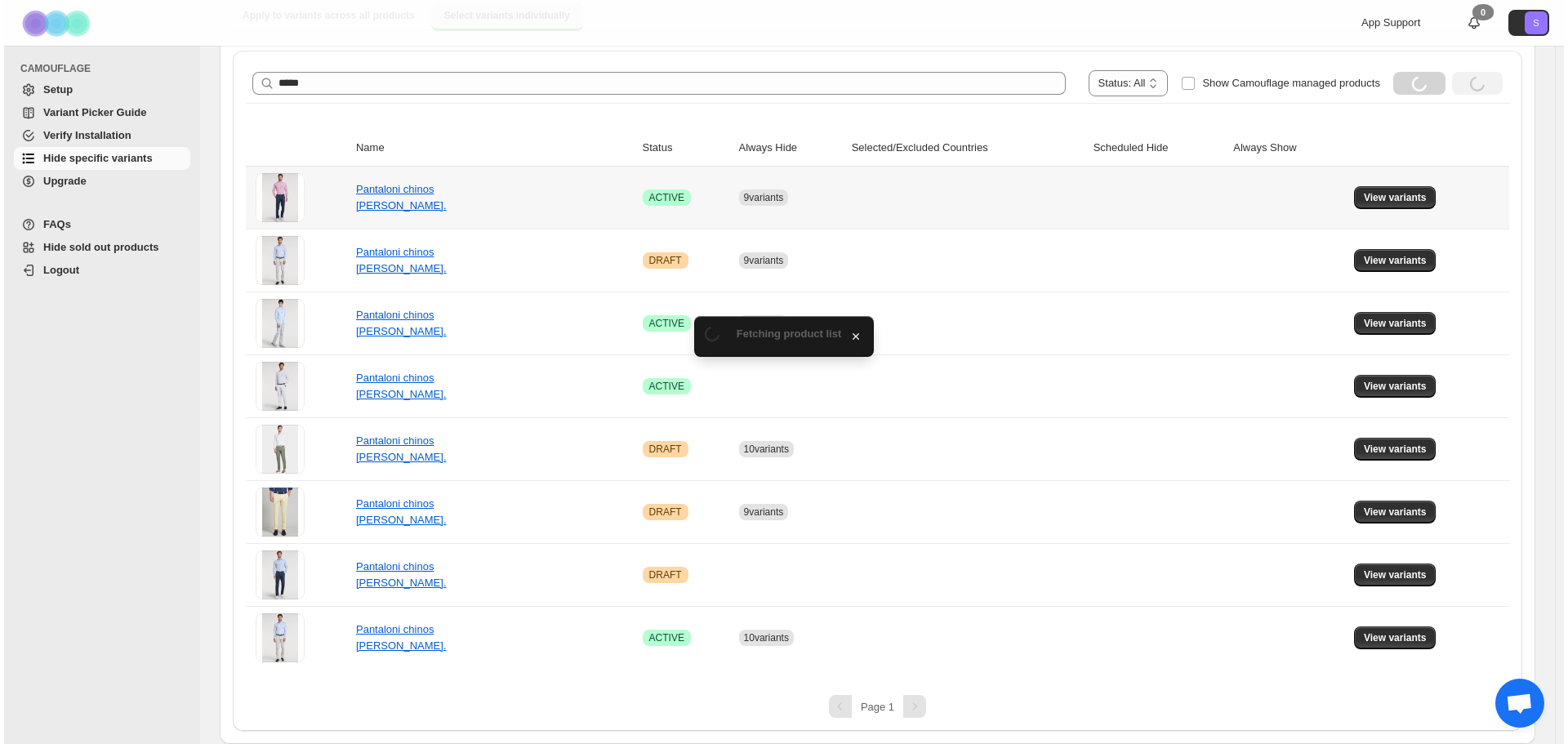
scroll to position [0, 0]
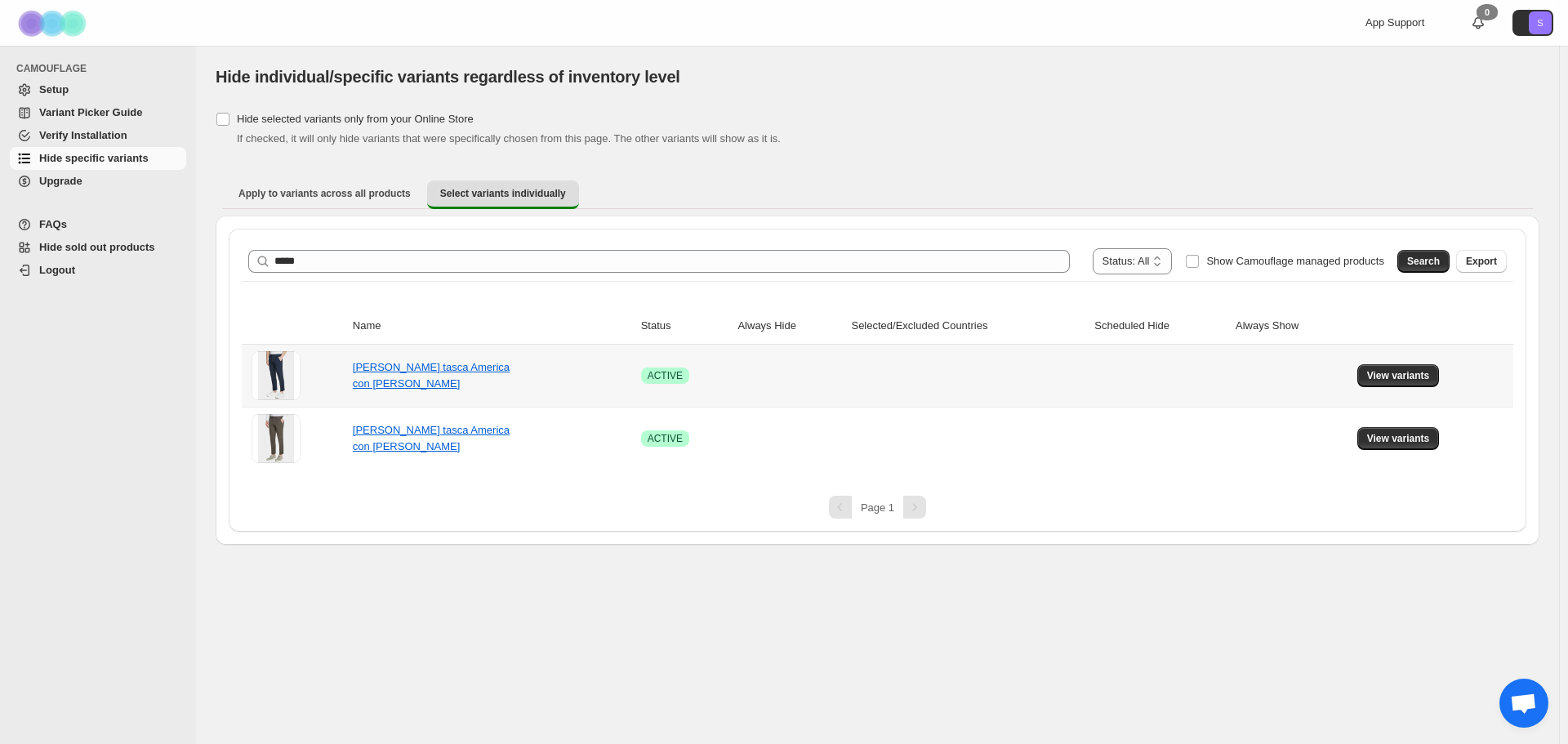
click at [1411, 389] on td "View variants" at bounding box center [1433, 376] width 160 height 62
click at [1411, 376] on span "View variants" at bounding box center [1399, 376] width 63 height 13
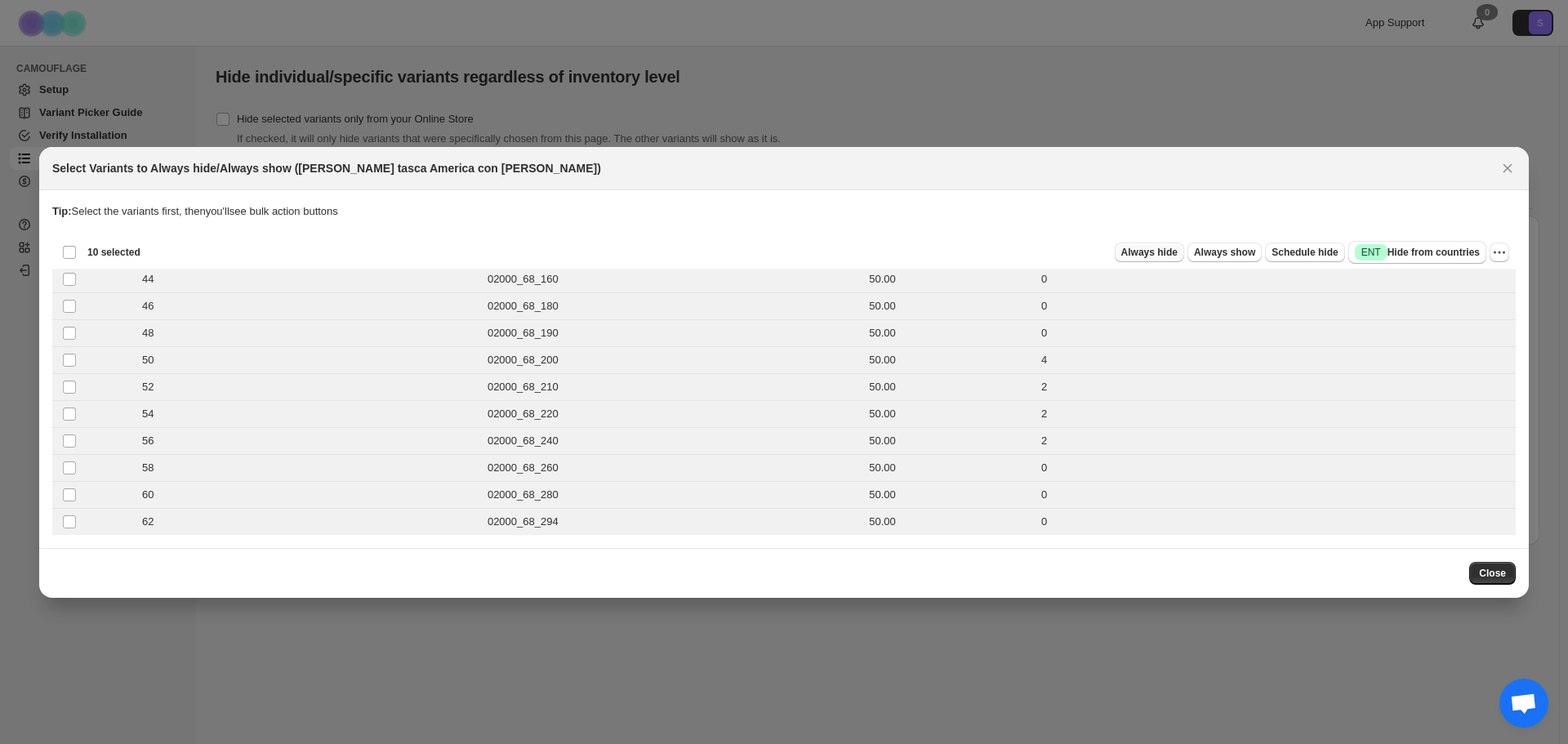
click at [1139, 259] on button "Always hide" at bounding box center [1149, 252] width 70 height 20
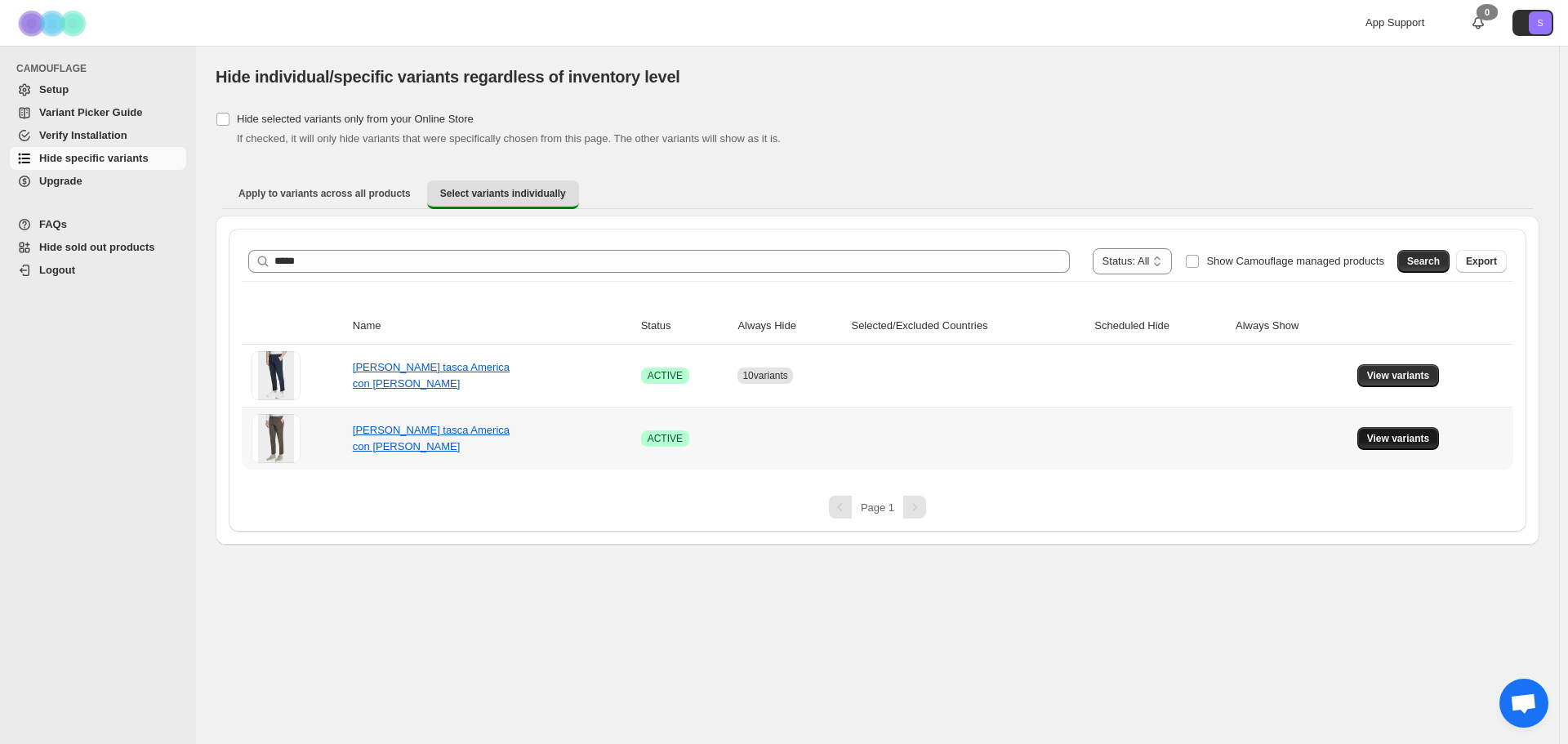
click at [1412, 444] on span "View variants" at bounding box center [1399, 439] width 63 height 13
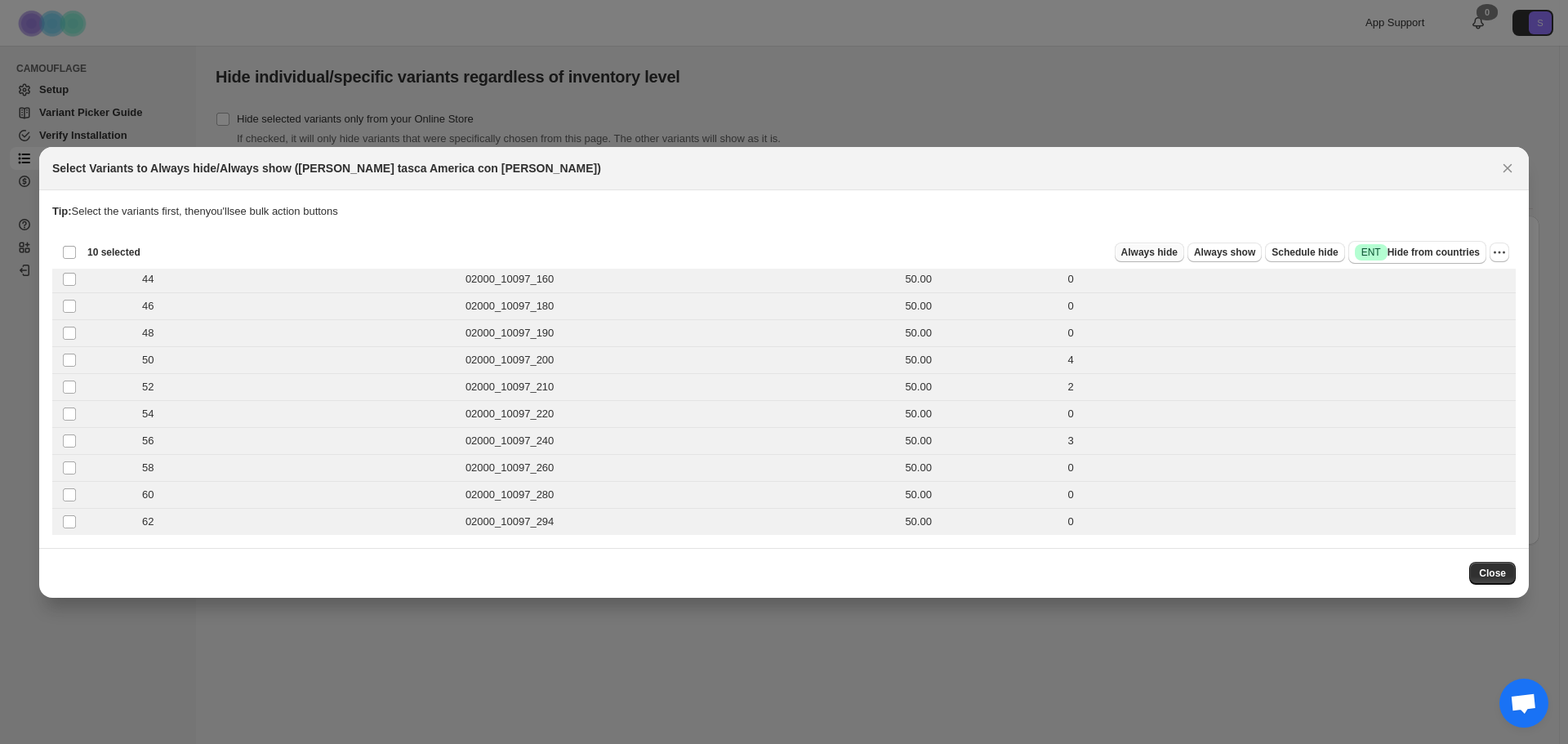
click at [1177, 254] on span "Always hide" at bounding box center [1149, 252] width 56 height 13
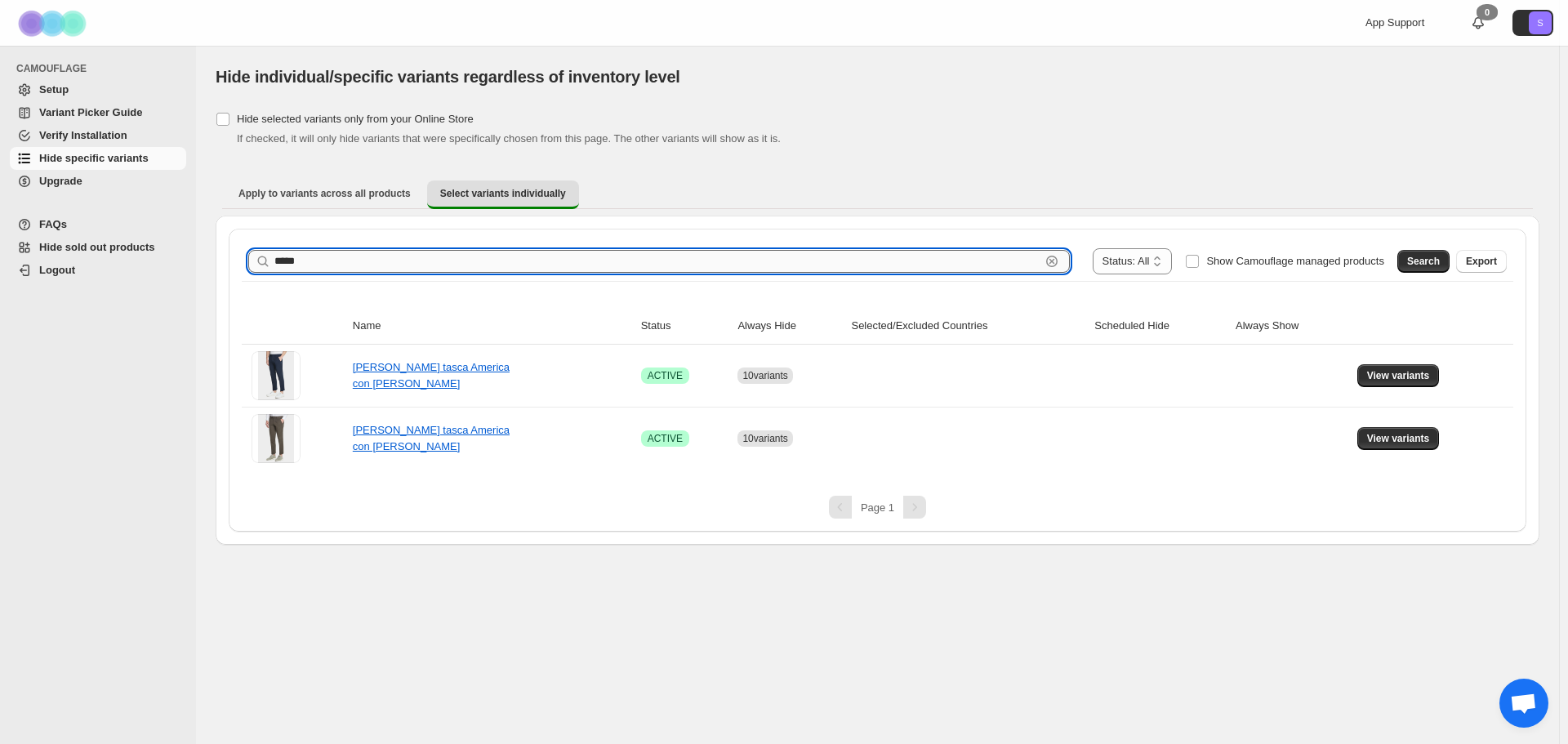
click at [608, 268] on input "*****" at bounding box center [657, 261] width 766 height 23
click at [1436, 264] on span "Search" at bounding box center [1423, 261] width 33 height 13
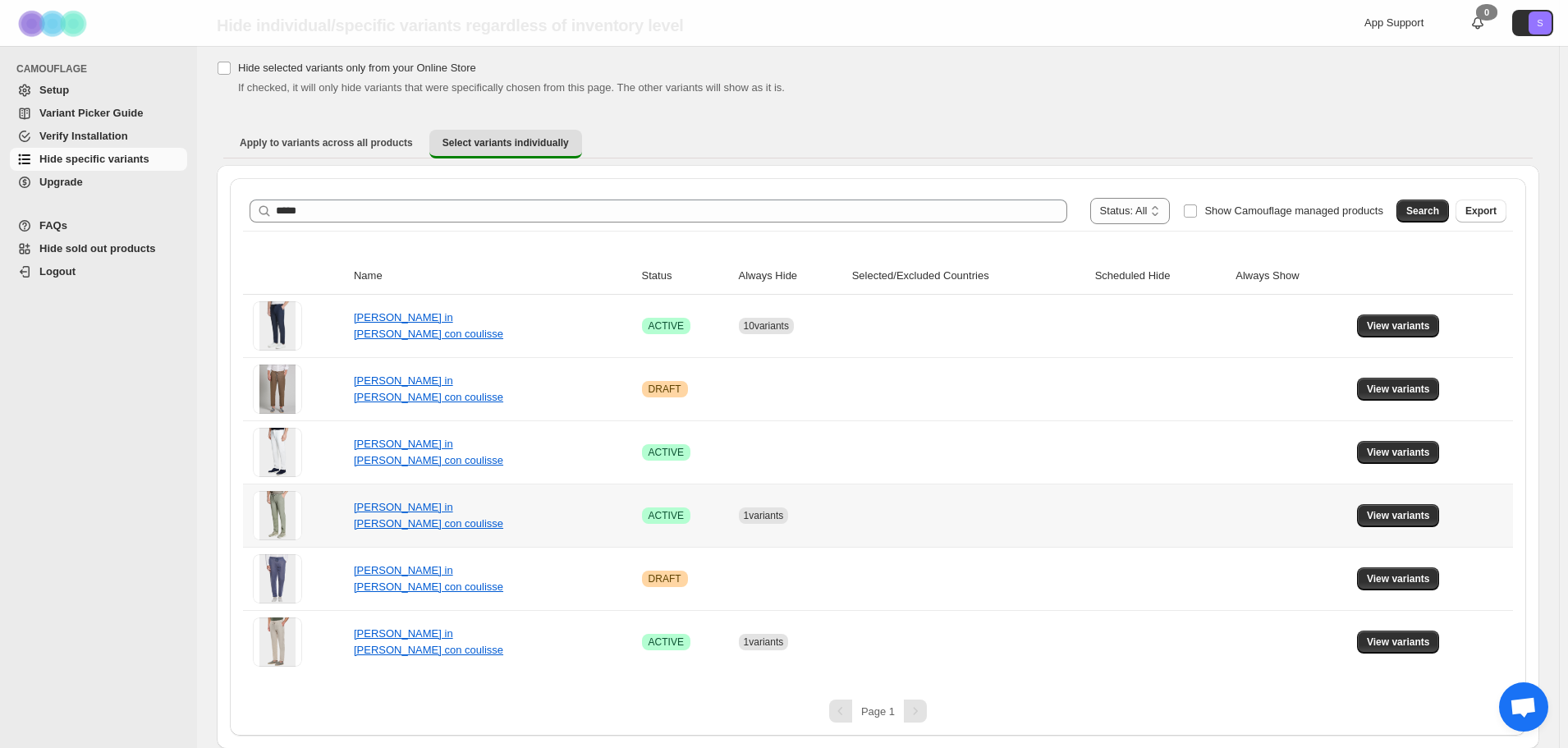
scroll to position [53, 0]
click at [1378, 318] on button "View variants" at bounding box center [1398, 325] width 83 height 23
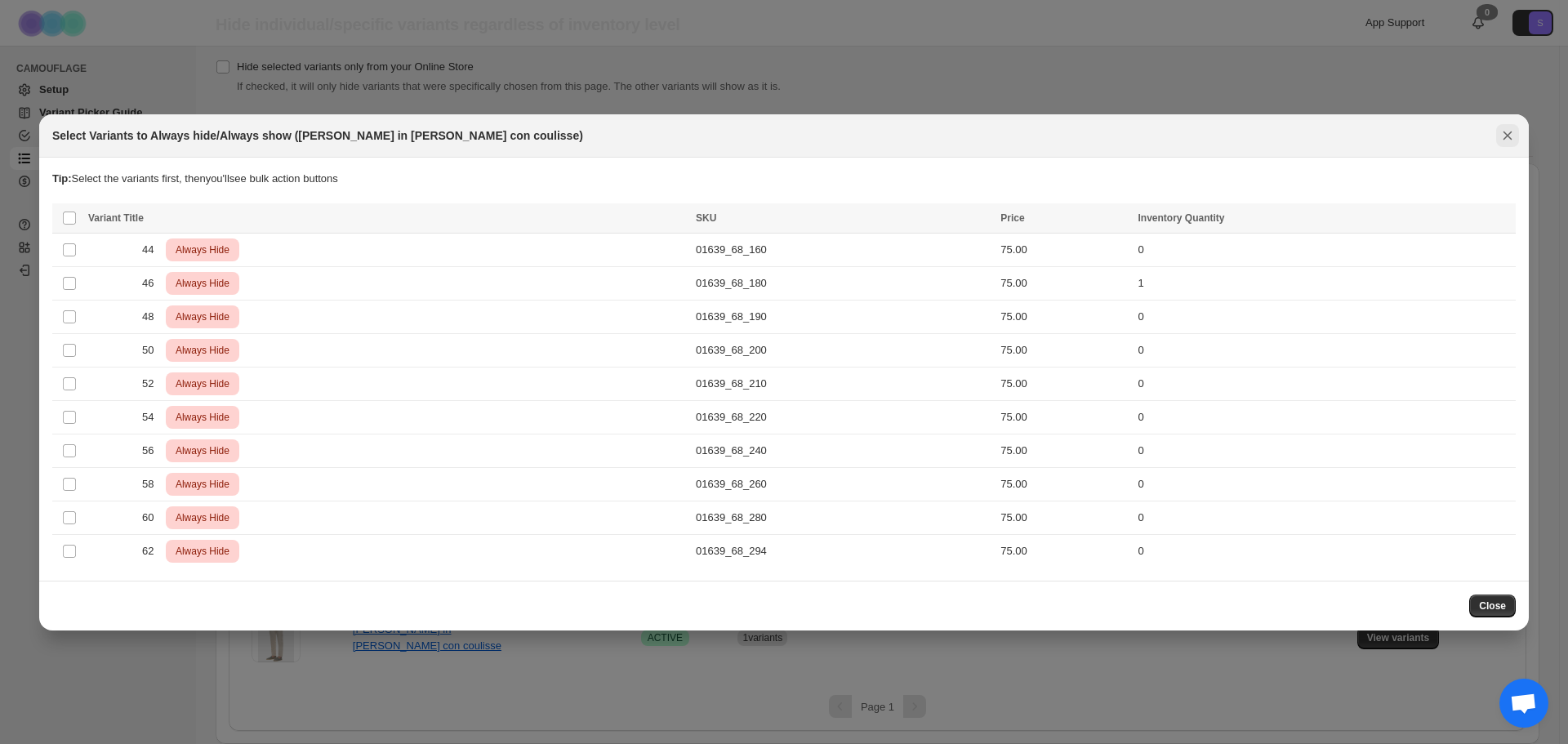
click at [1507, 131] on icon "Close" at bounding box center [1507, 136] width 16 height 16
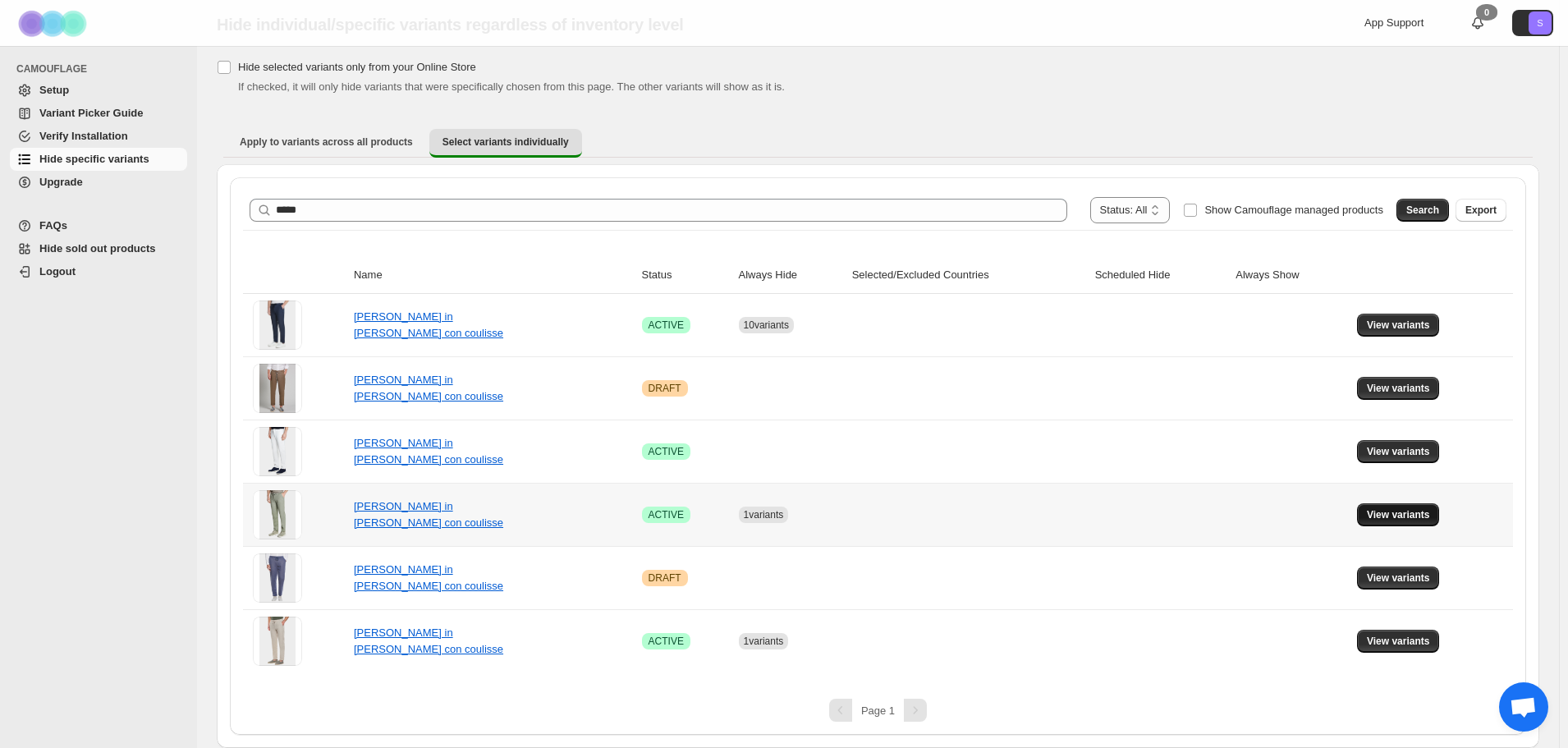
click at [1415, 510] on span "View variants" at bounding box center [1398, 514] width 63 height 13
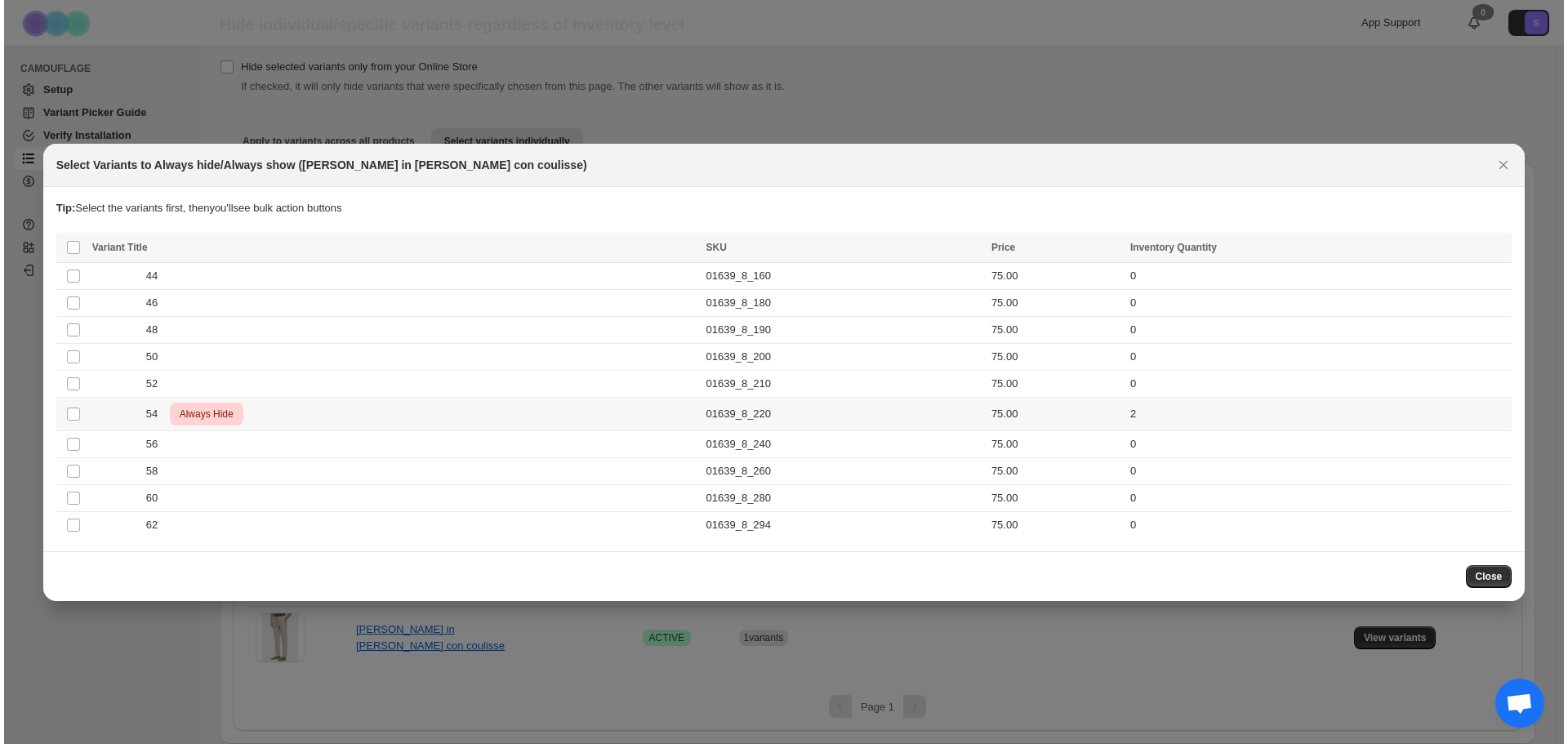
scroll to position [0, 0]
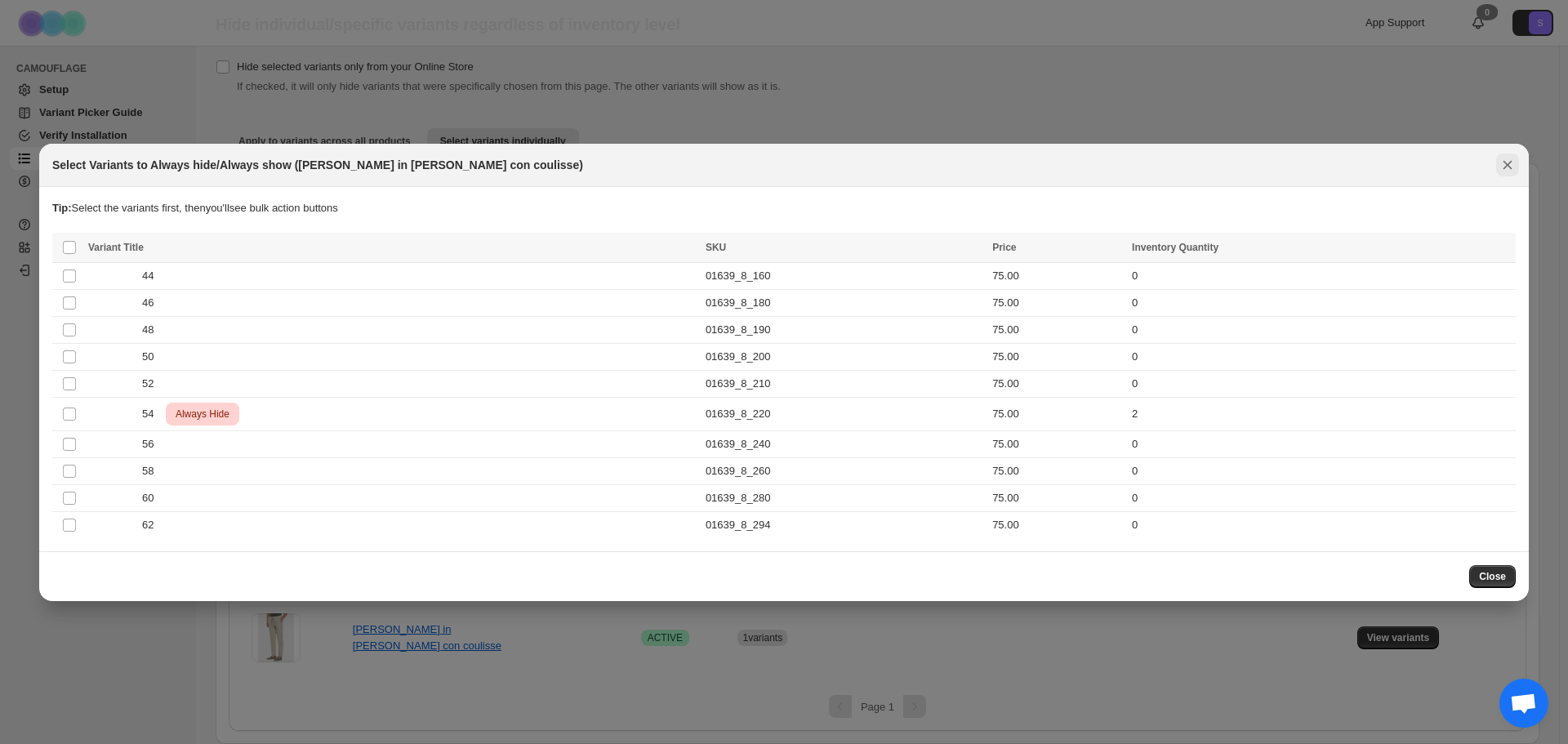
click at [1502, 160] on icon "Close" at bounding box center [1507, 165] width 16 height 16
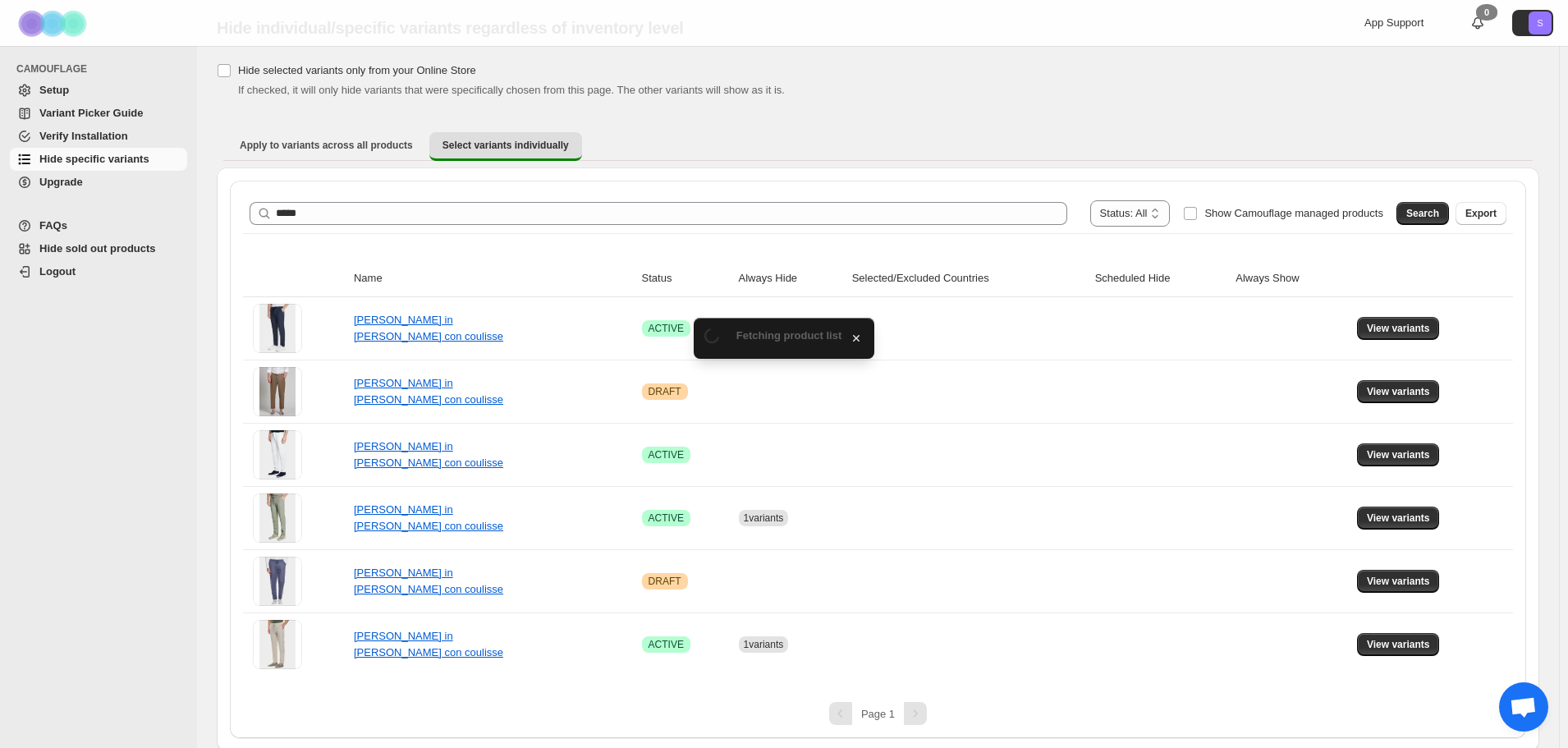
scroll to position [53, 0]
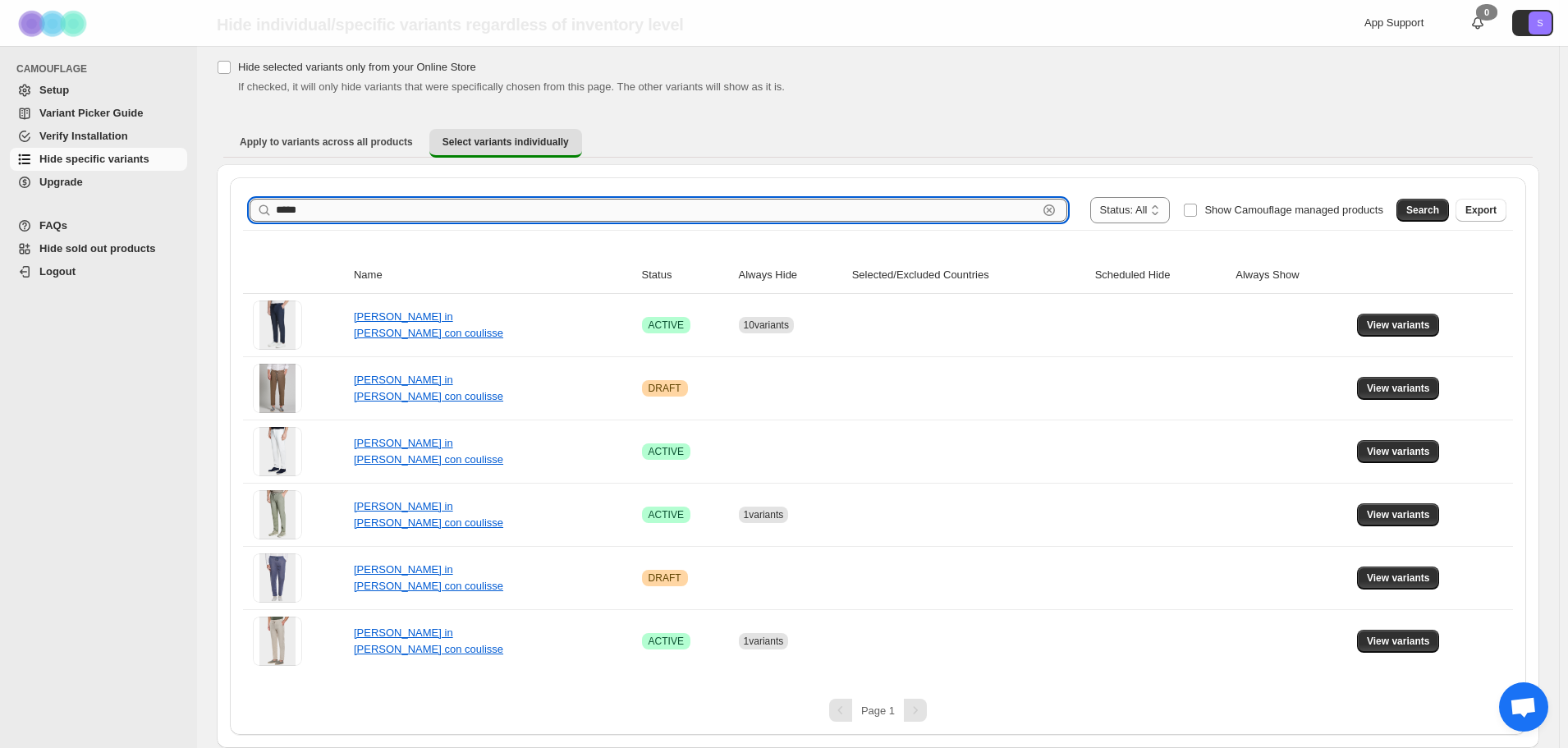
click at [477, 201] on input "*****" at bounding box center [657, 210] width 762 height 23
click at [1419, 210] on span "Search" at bounding box center [1422, 210] width 33 height 13
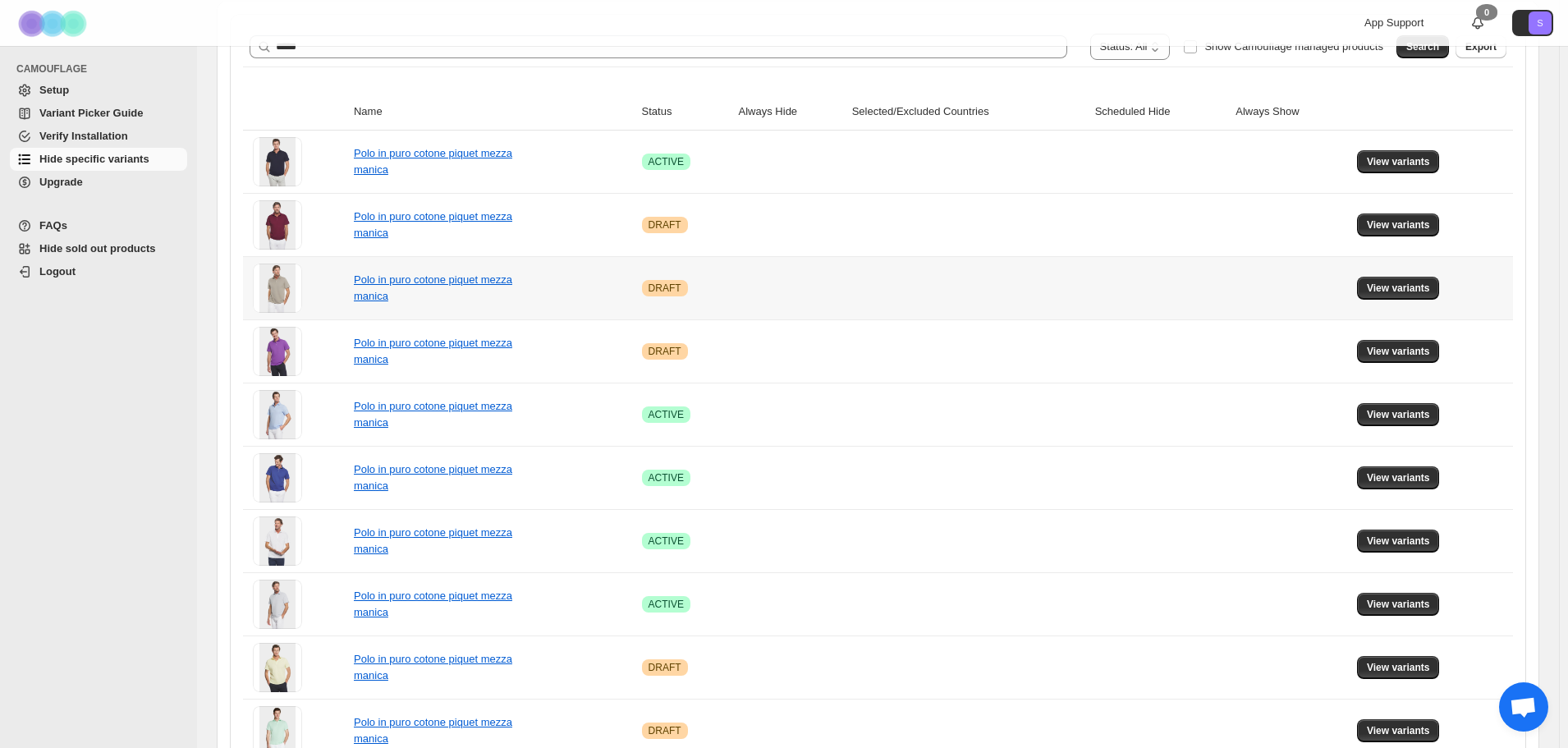
scroll to position [216, 0]
click at [1420, 163] on span "View variants" at bounding box center [1398, 160] width 63 height 13
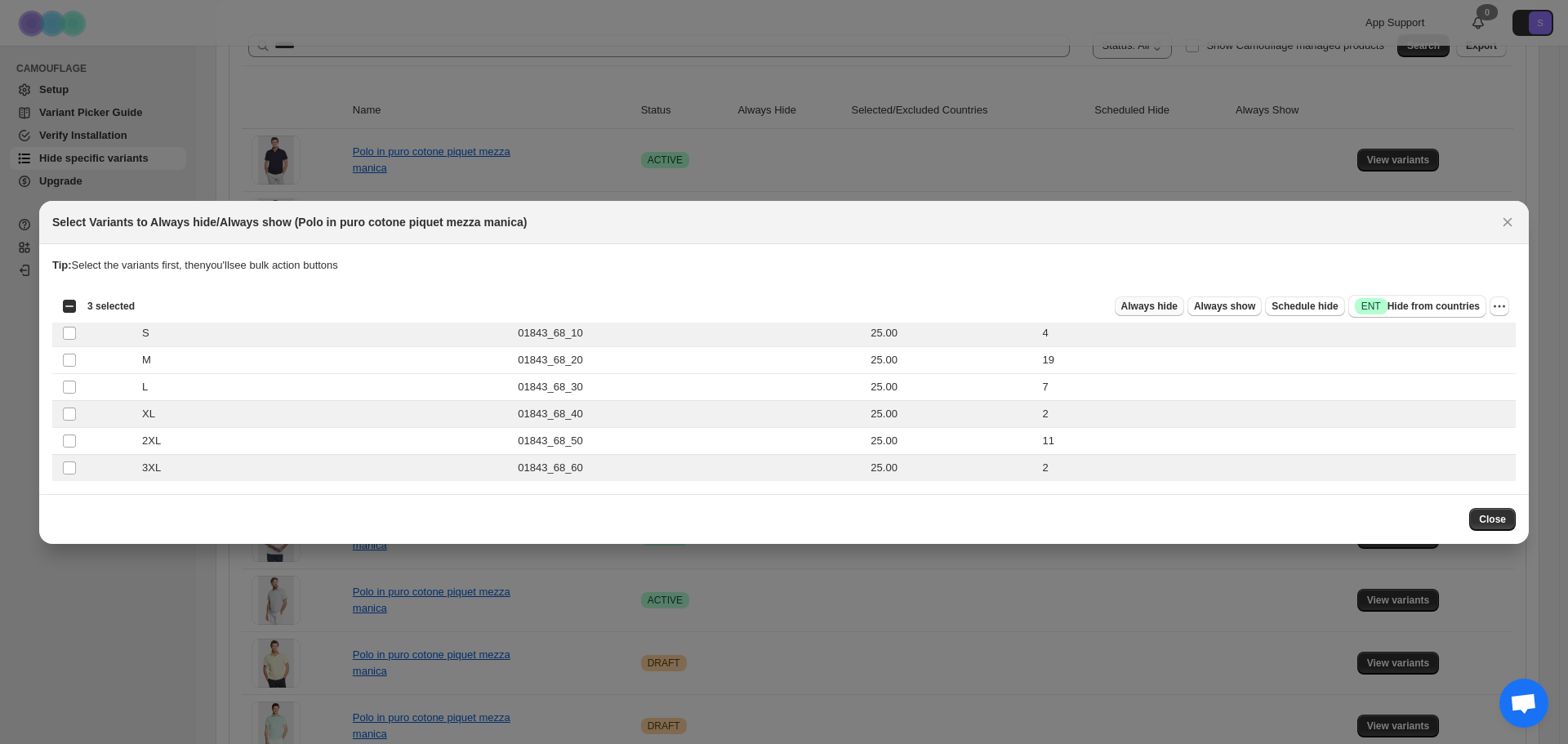
click at [1155, 304] on span "Always hide" at bounding box center [1149, 306] width 56 height 13
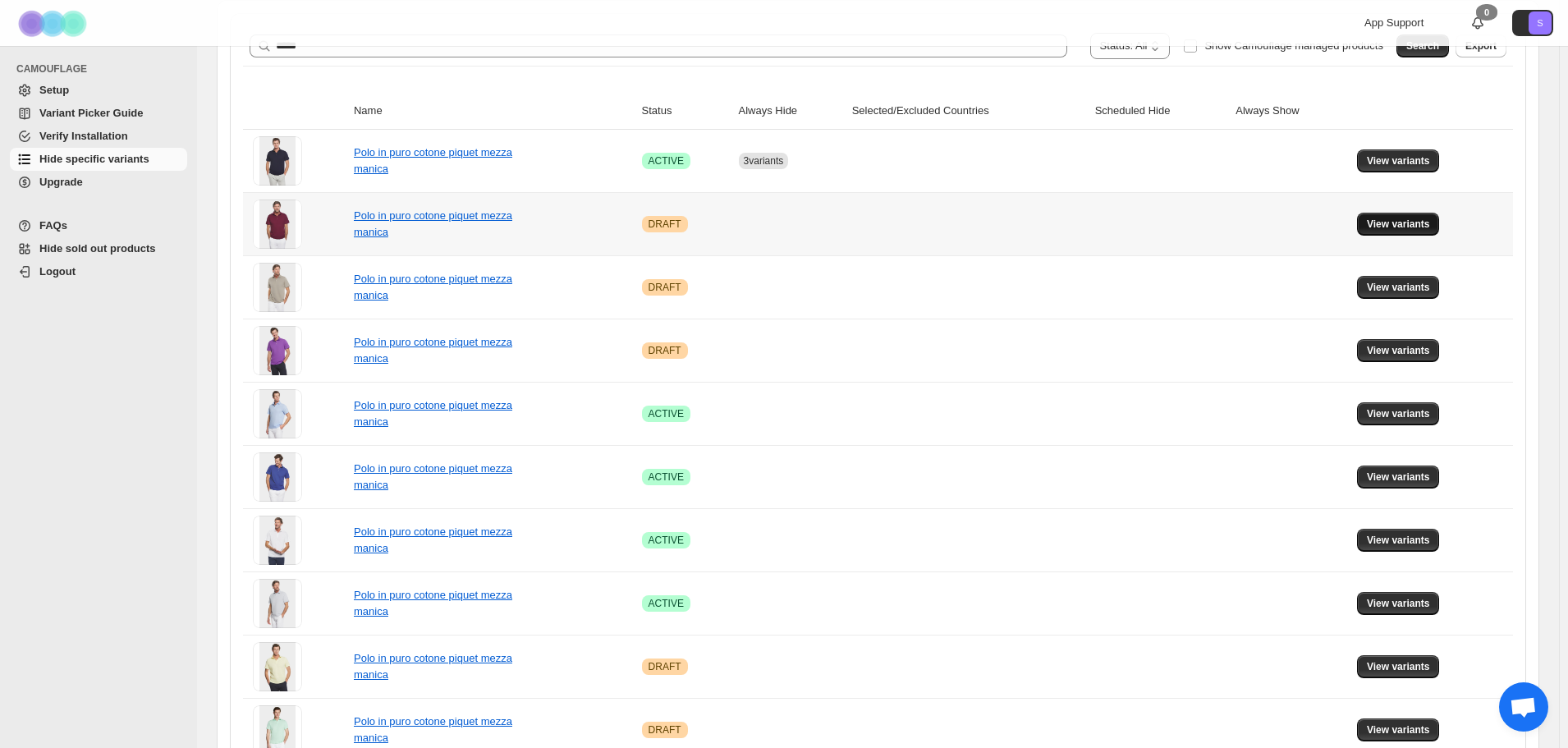
click at [1395, 222] on span "View variants" at bounding box center [1398, 224] width 63 height 13
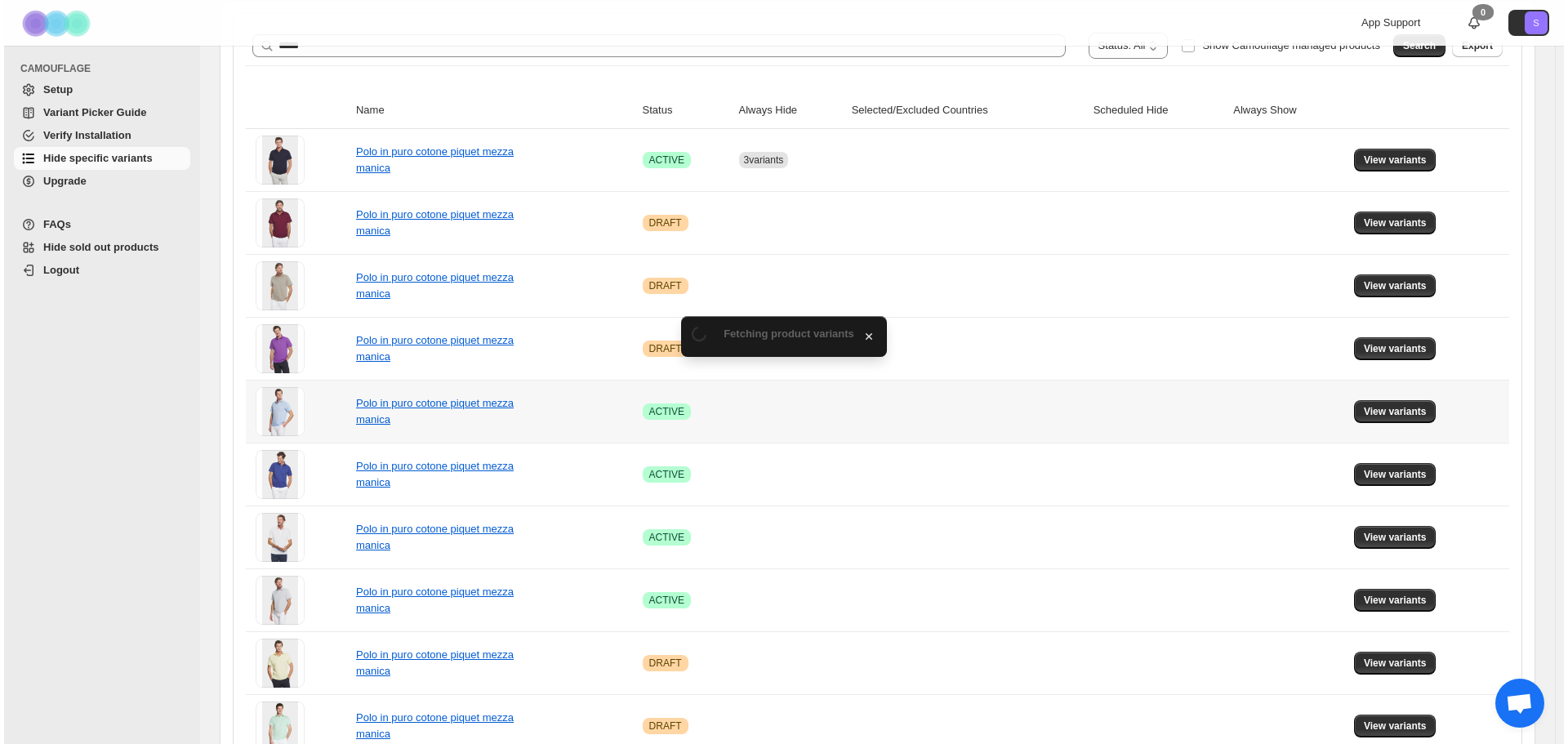
scroll to position [0, 0]
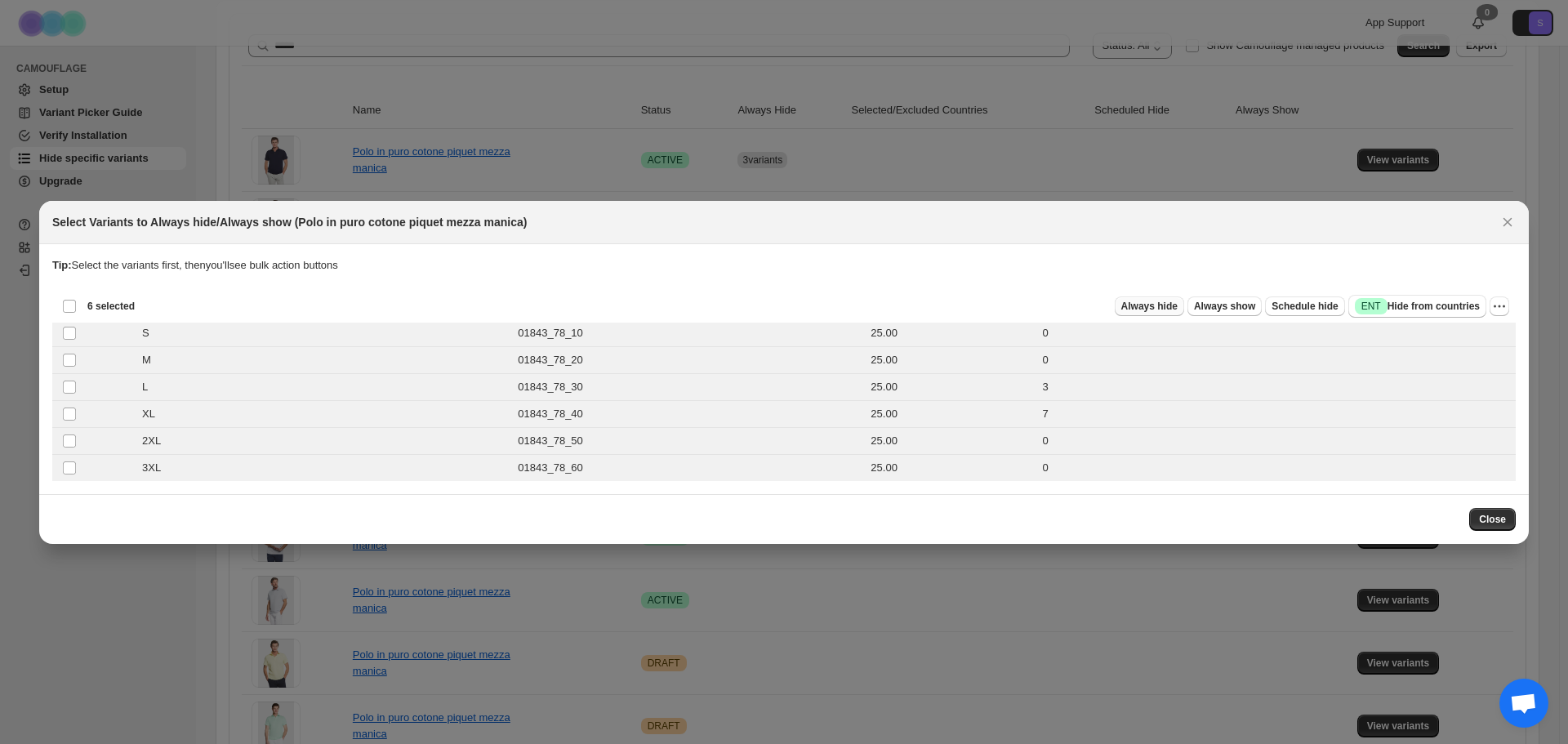
click at [1164, 300] on span "Always hide" at bounding box center [1149, 306] width 56 height 13
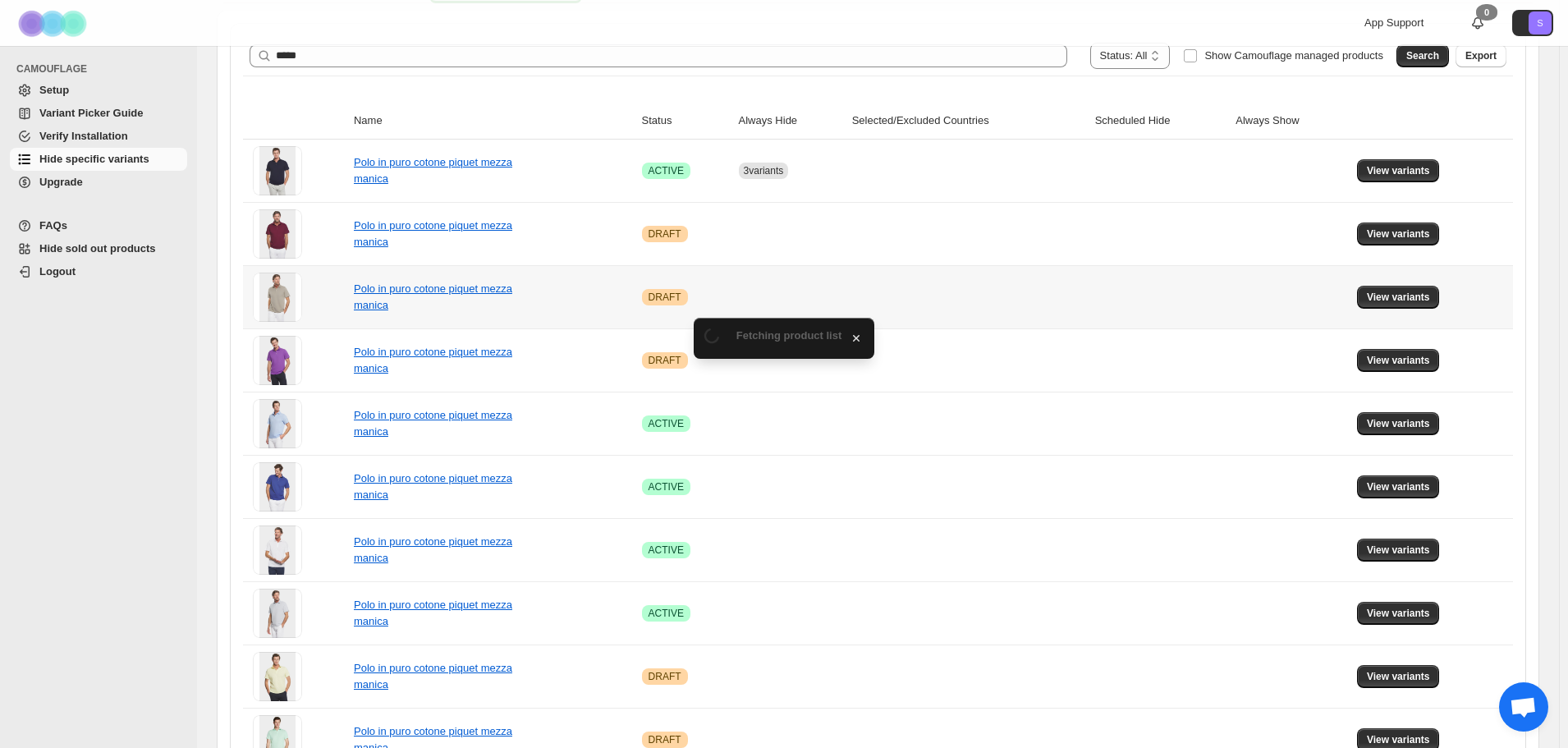
scroll to position [216, 0]
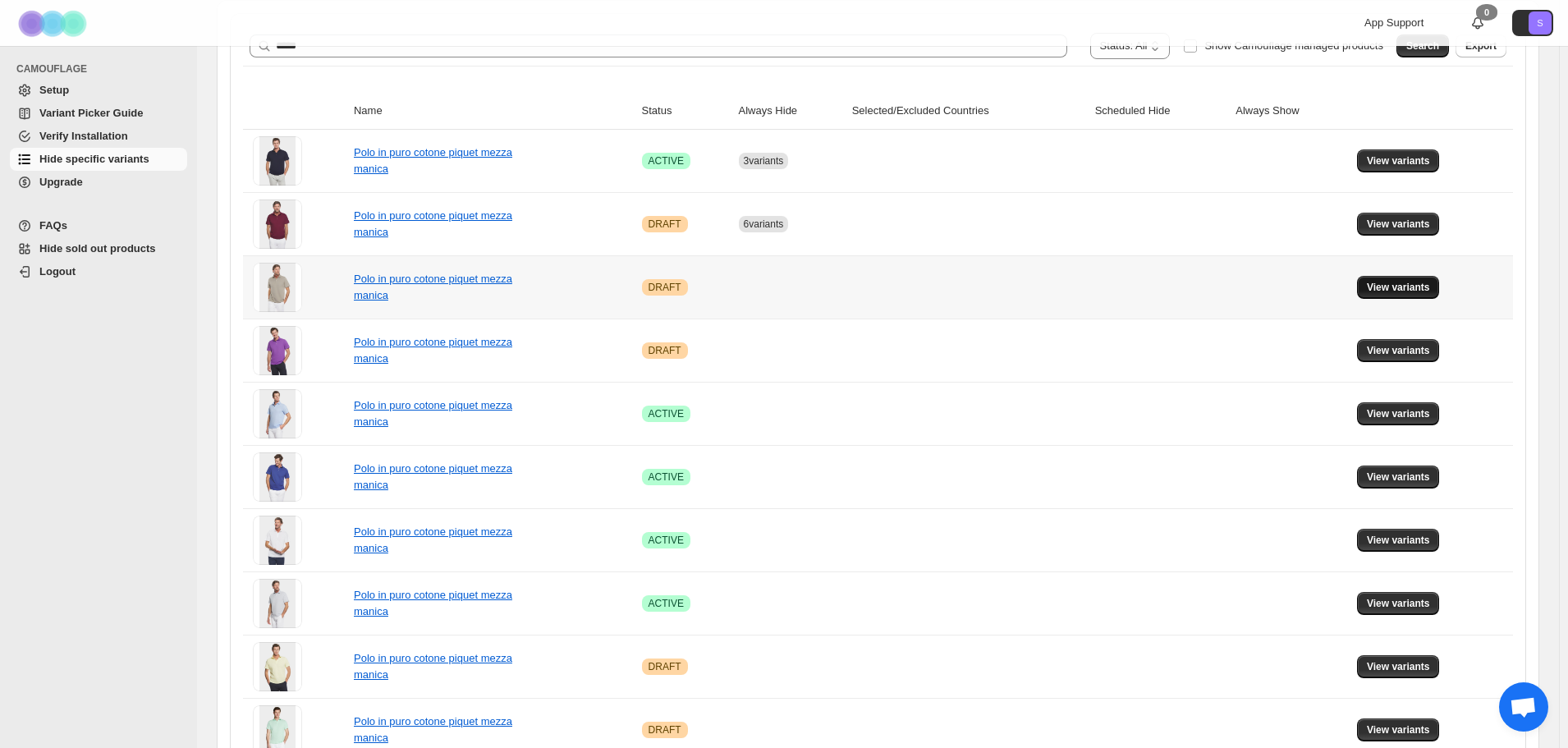
click at [1436, 290] on button "View variants" at bounding box center [1398, 287] width 83 height 23
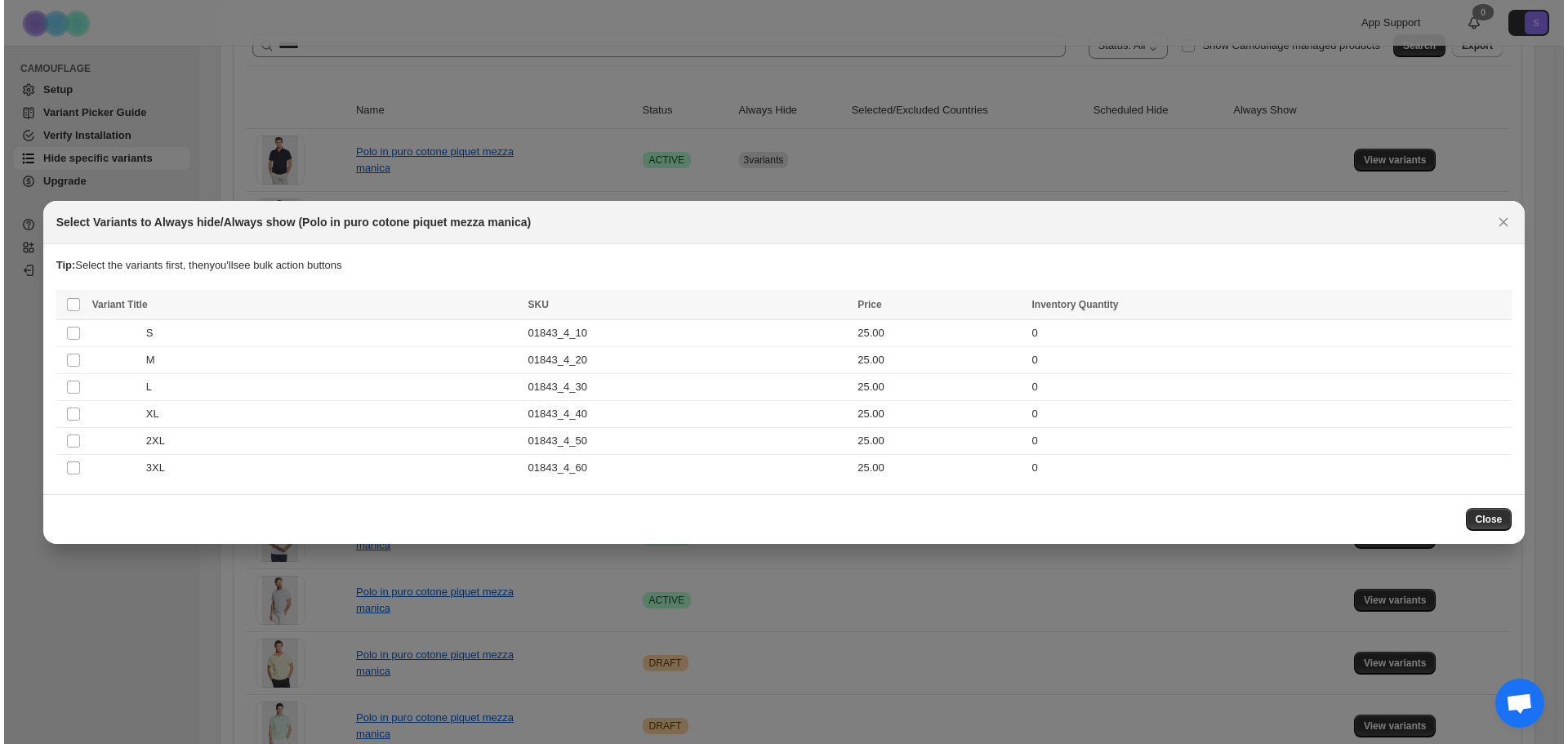
scroll to position [0, 0]
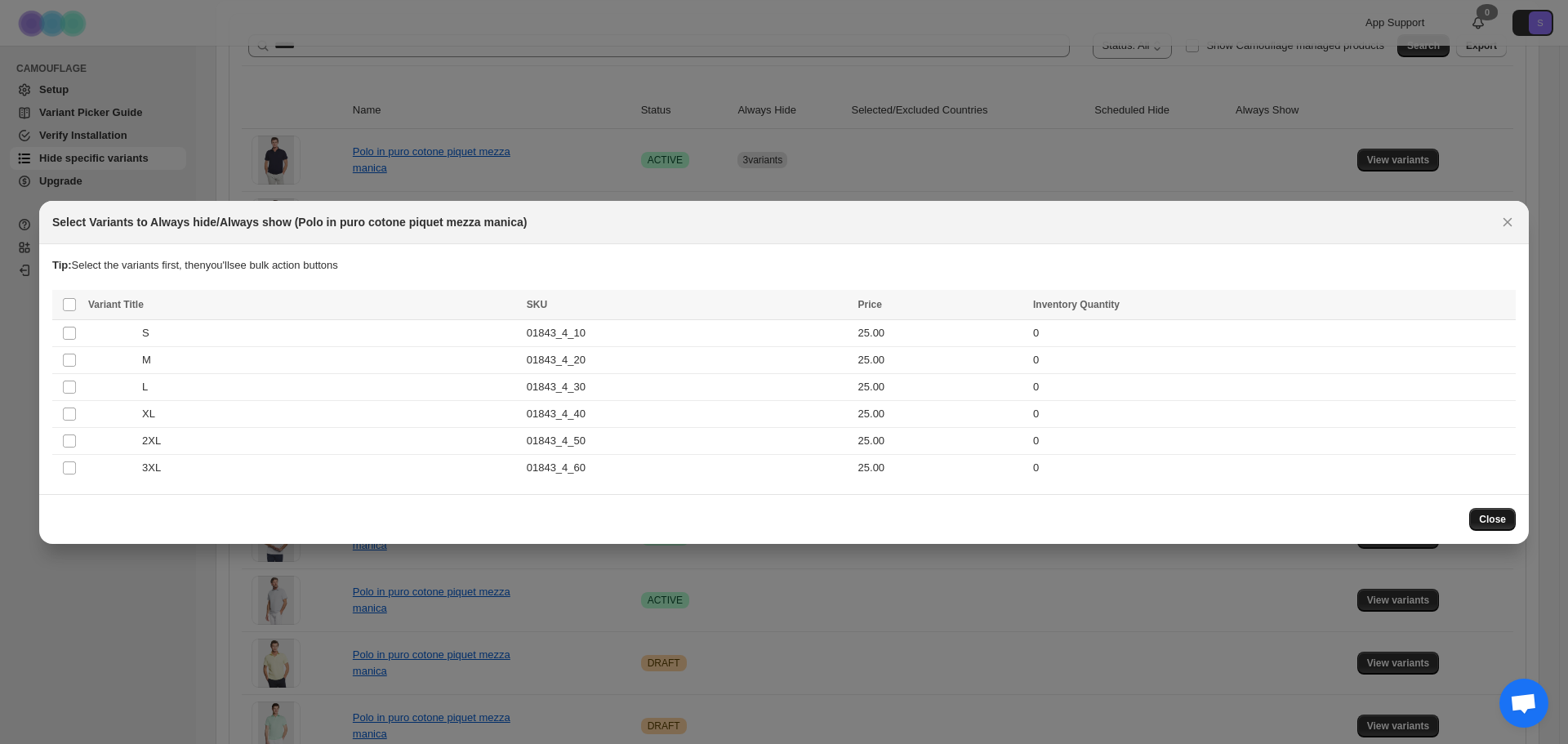
click at [1499, 512] on span "Close" at bounding box center [1492, 519] width 27 height 13
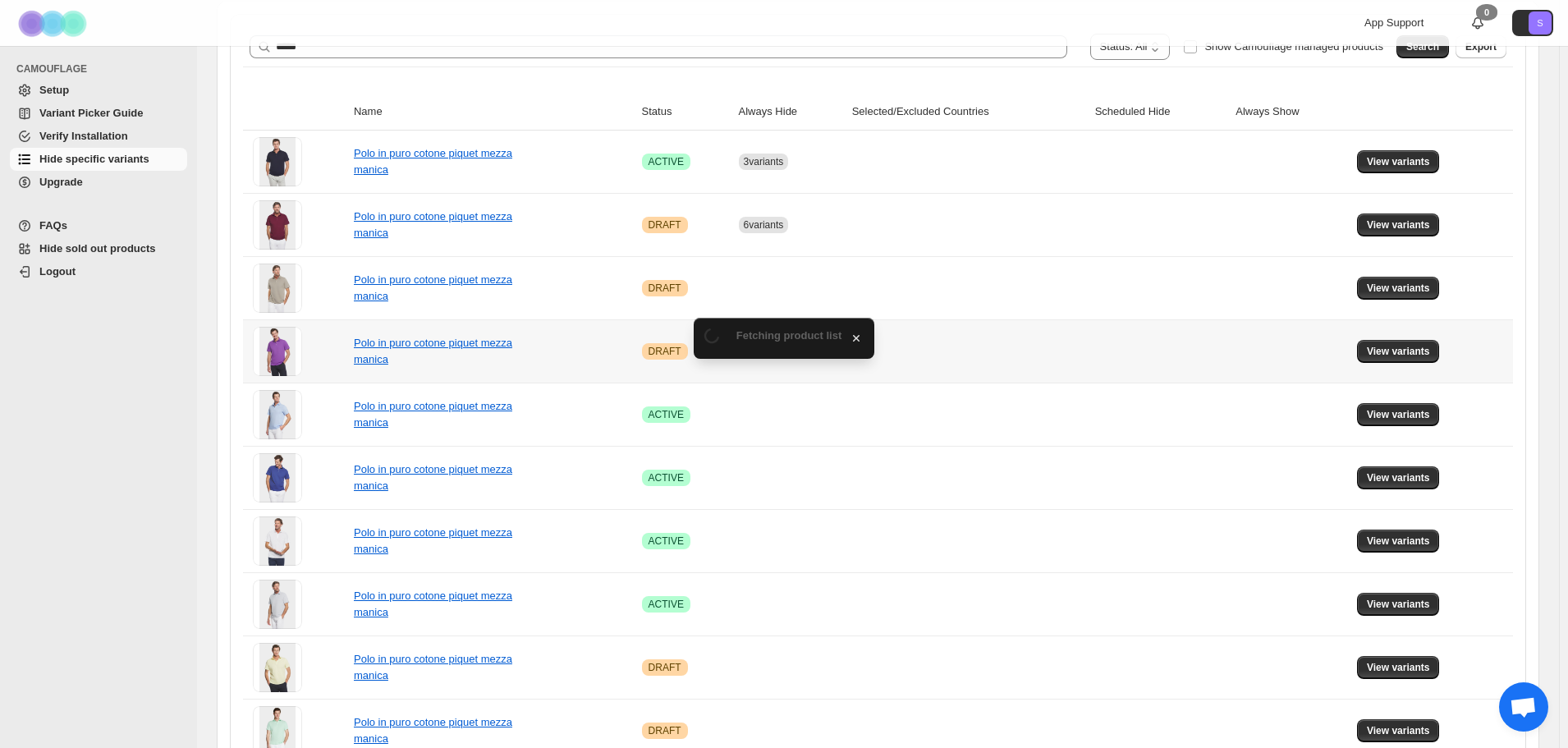
scroll to position [216, 0]
click at [1414, 355] on span "View variants" at bounding box center [1398, 351] width 63 height 13
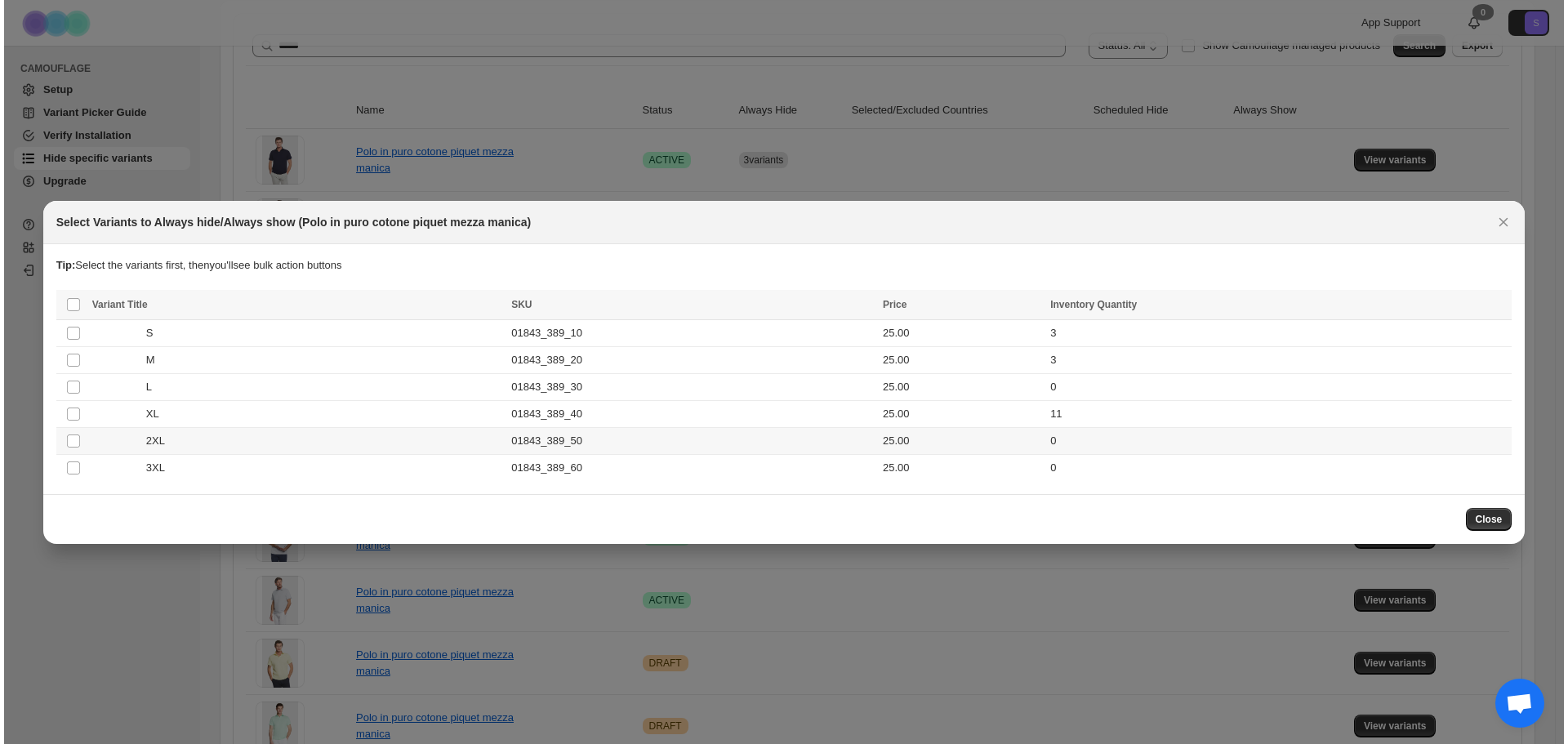
scroll to position [0, 0]
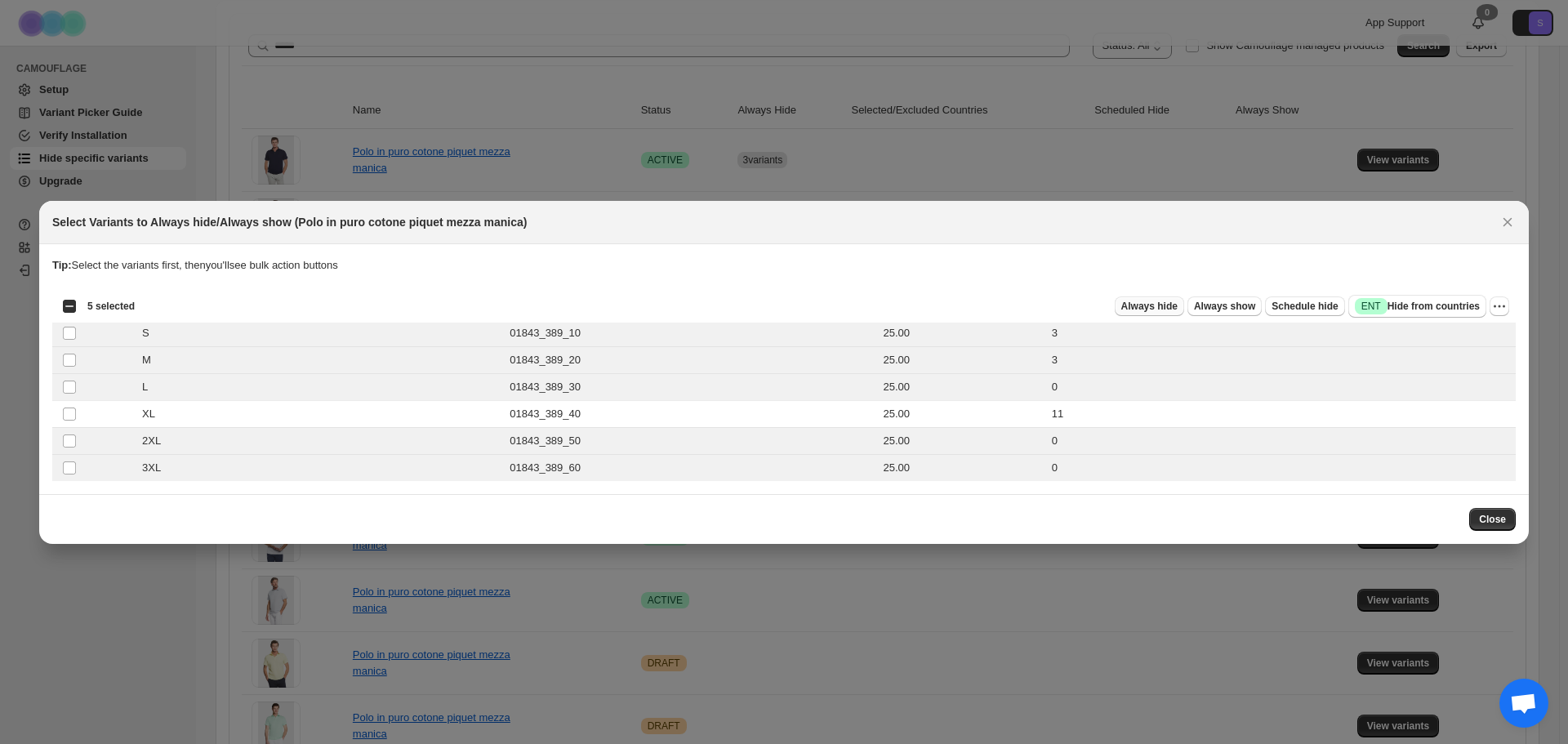
click at [1164, 309] on span "Always hide" at bounding box center [1149, 306] width 56 height 13
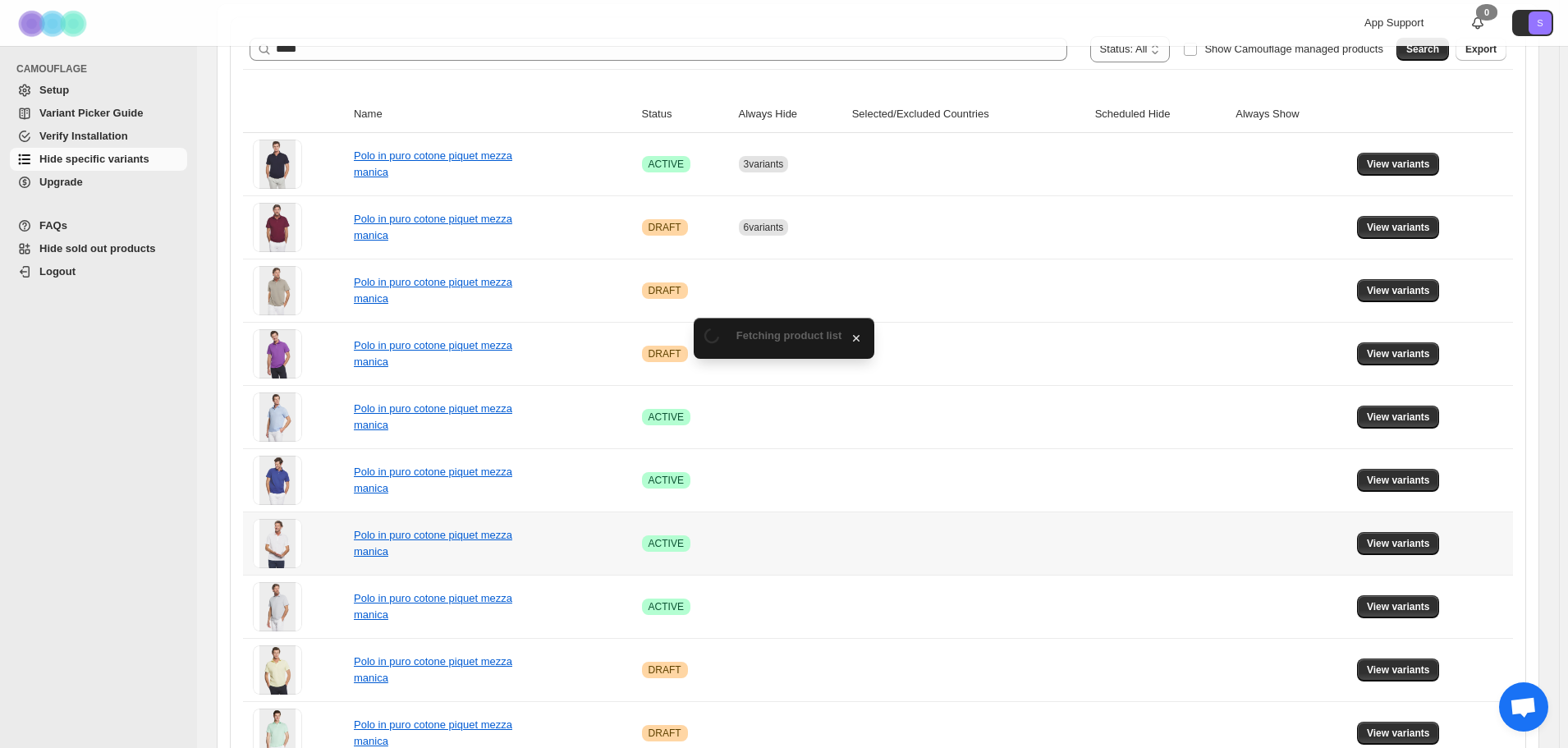
scroll to position [216, 0]
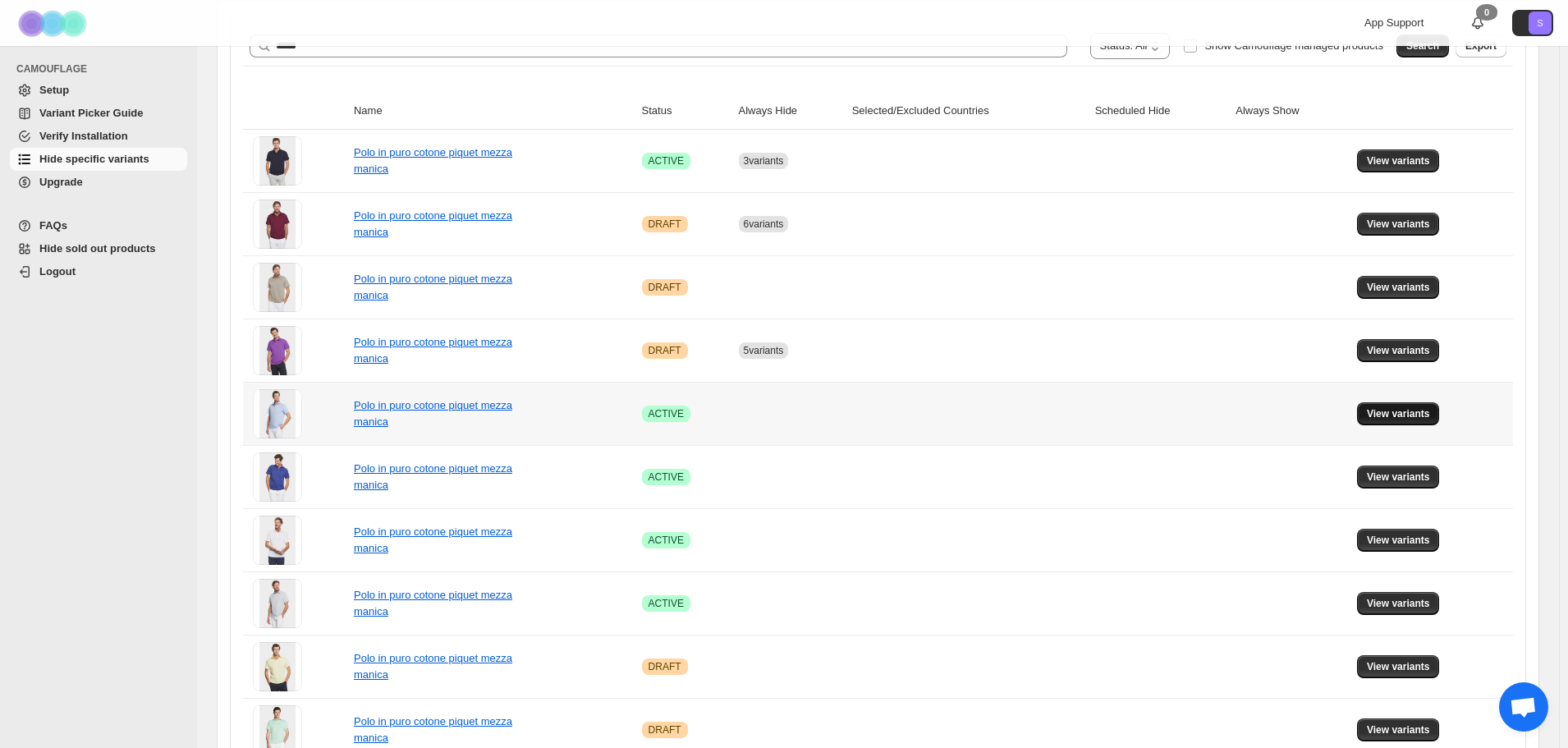
click at [1437, 416] on button "View variants" at bounding box center [1398, 414] width 83 height 23
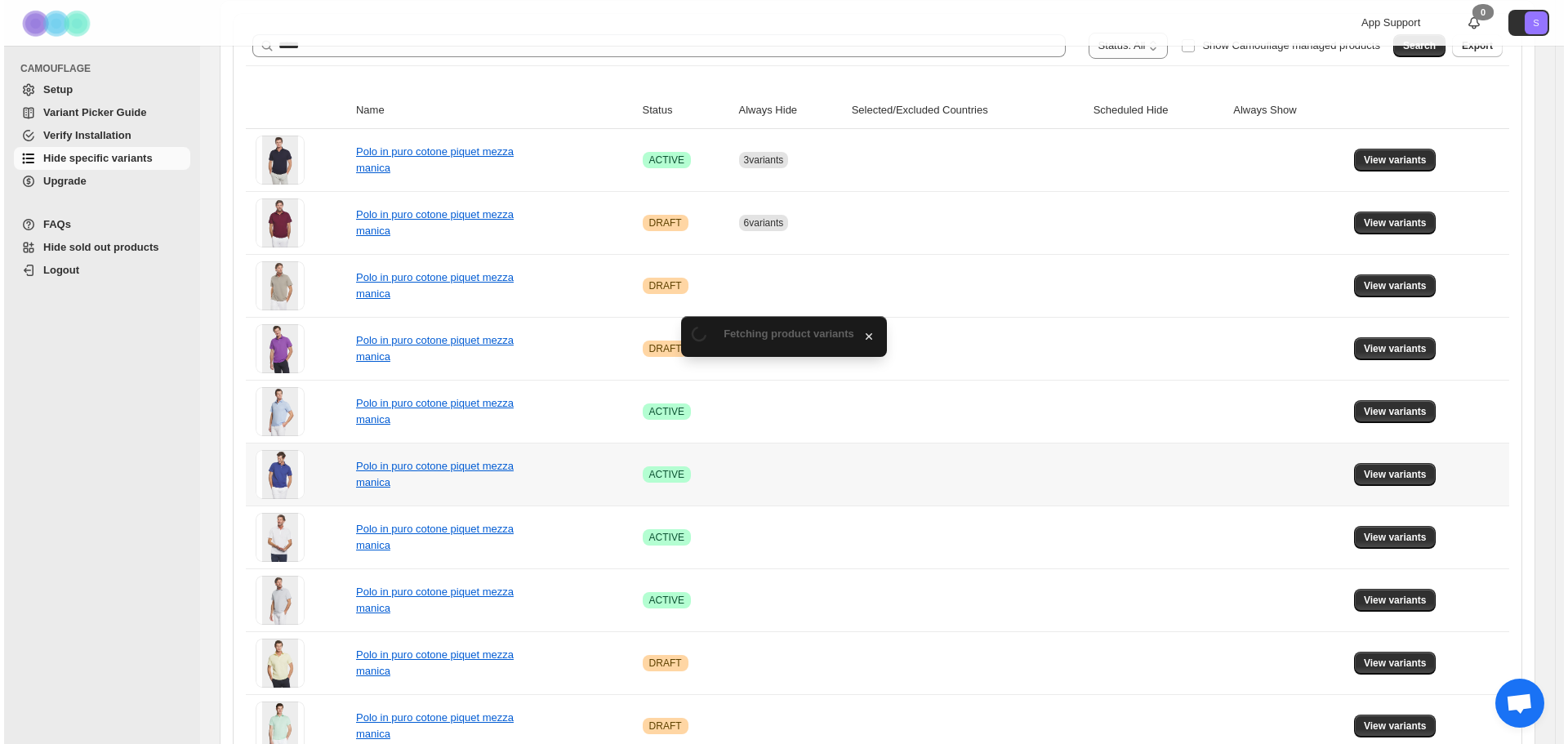
scroll to position [0, 0]
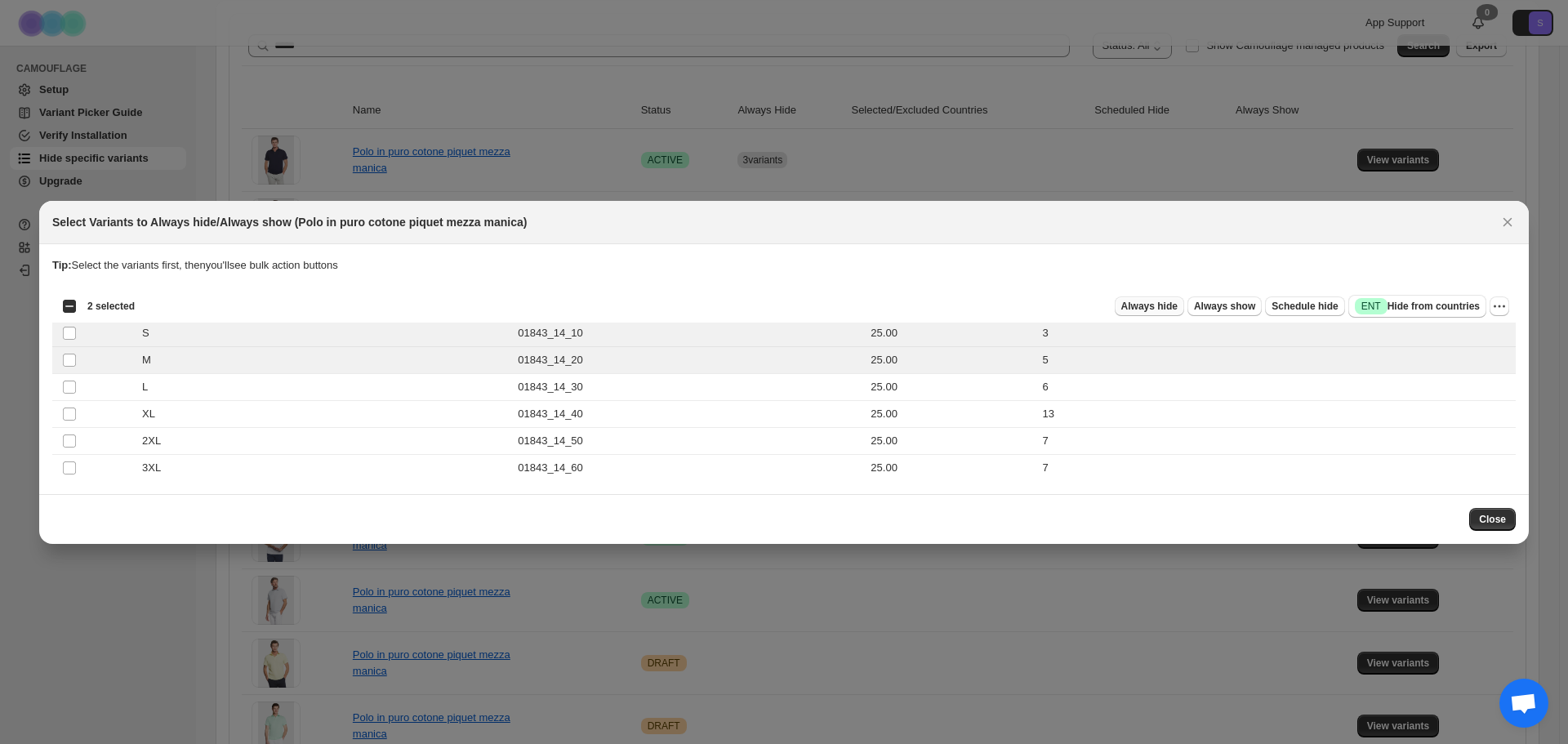
click at [1151, 304] on span "Always hide" at bounding box center [1149, 306] width 56 height 13
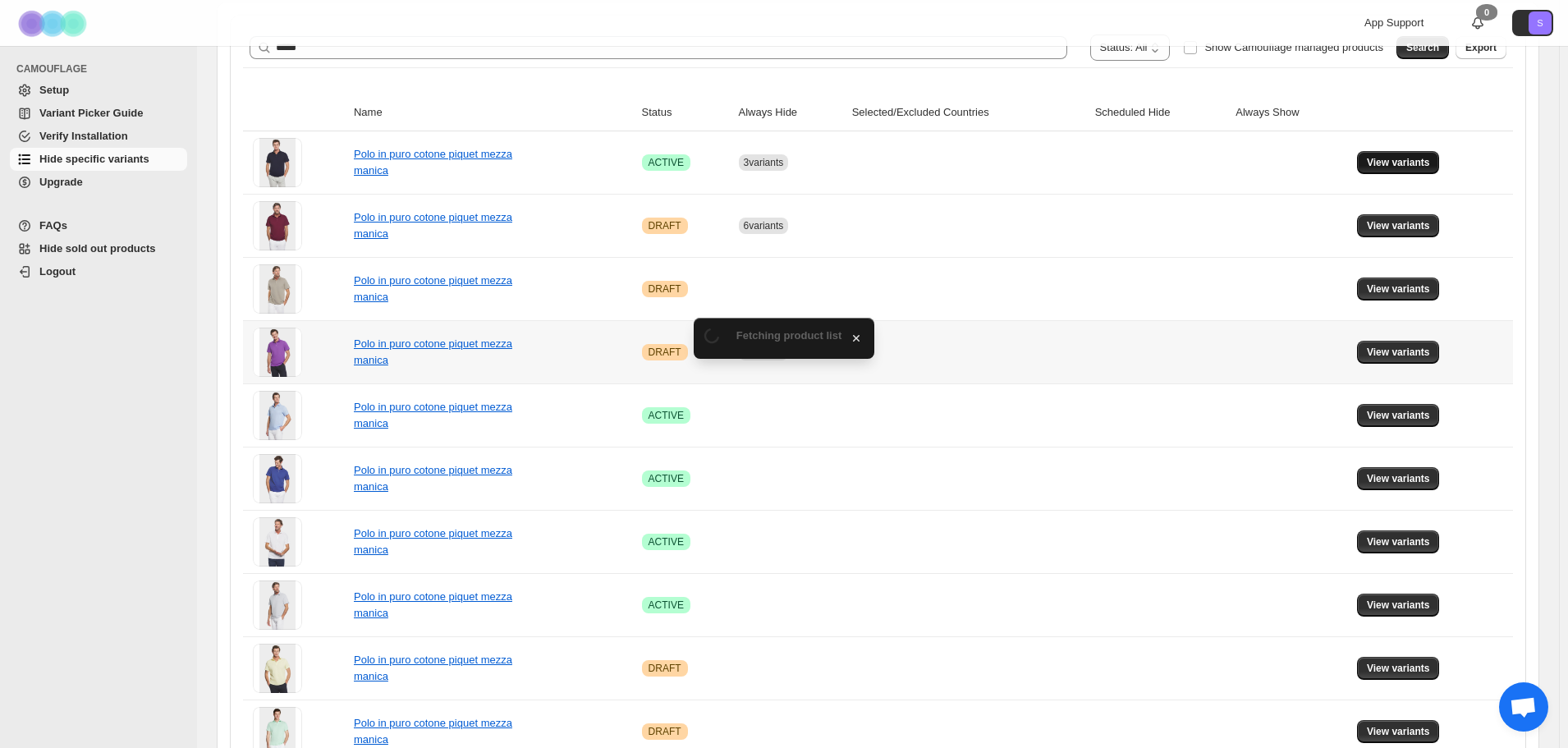
scroll to position [216, 0]
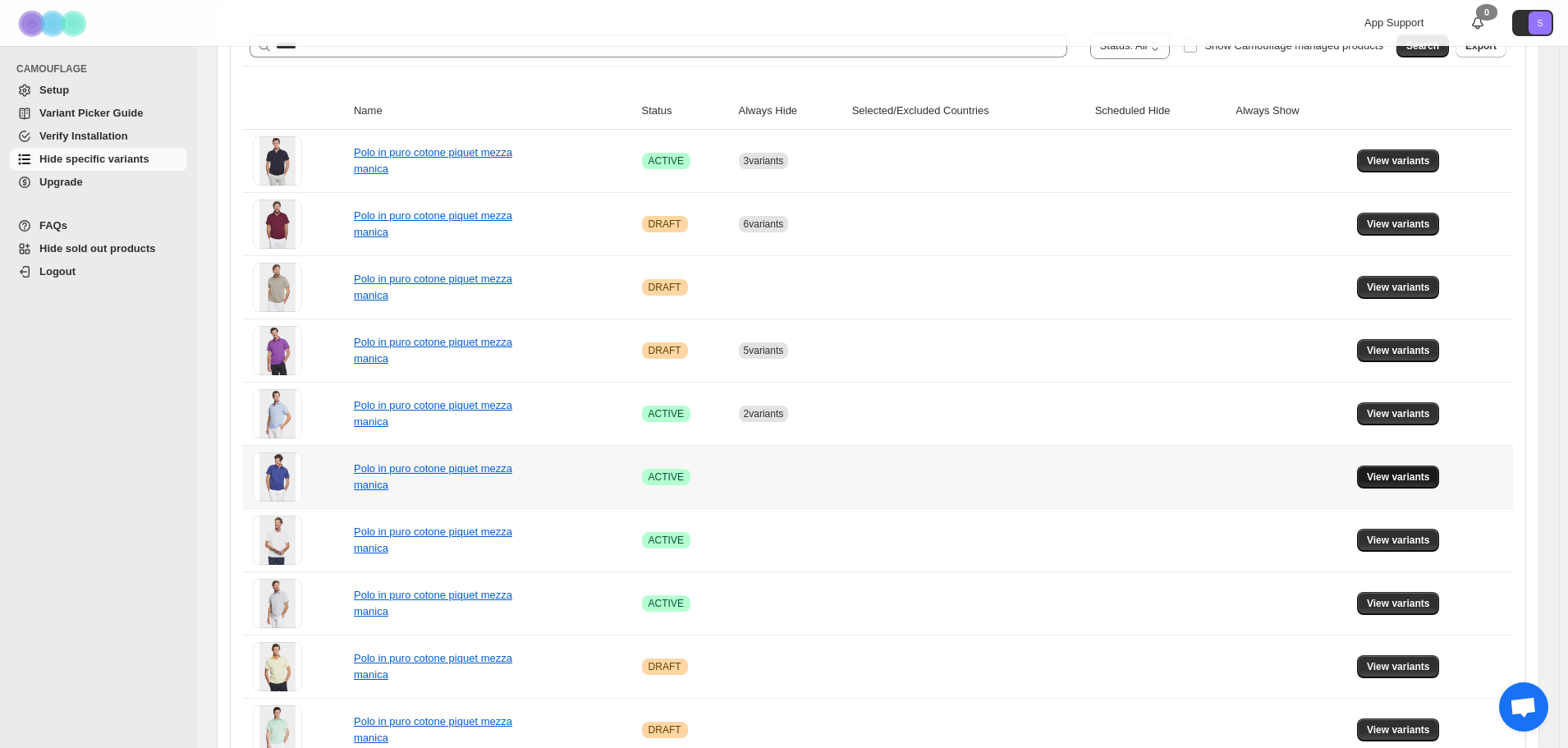
click at [1374, 476] on button "View variants" at bounding box center [1398, 476] width 83 height 23
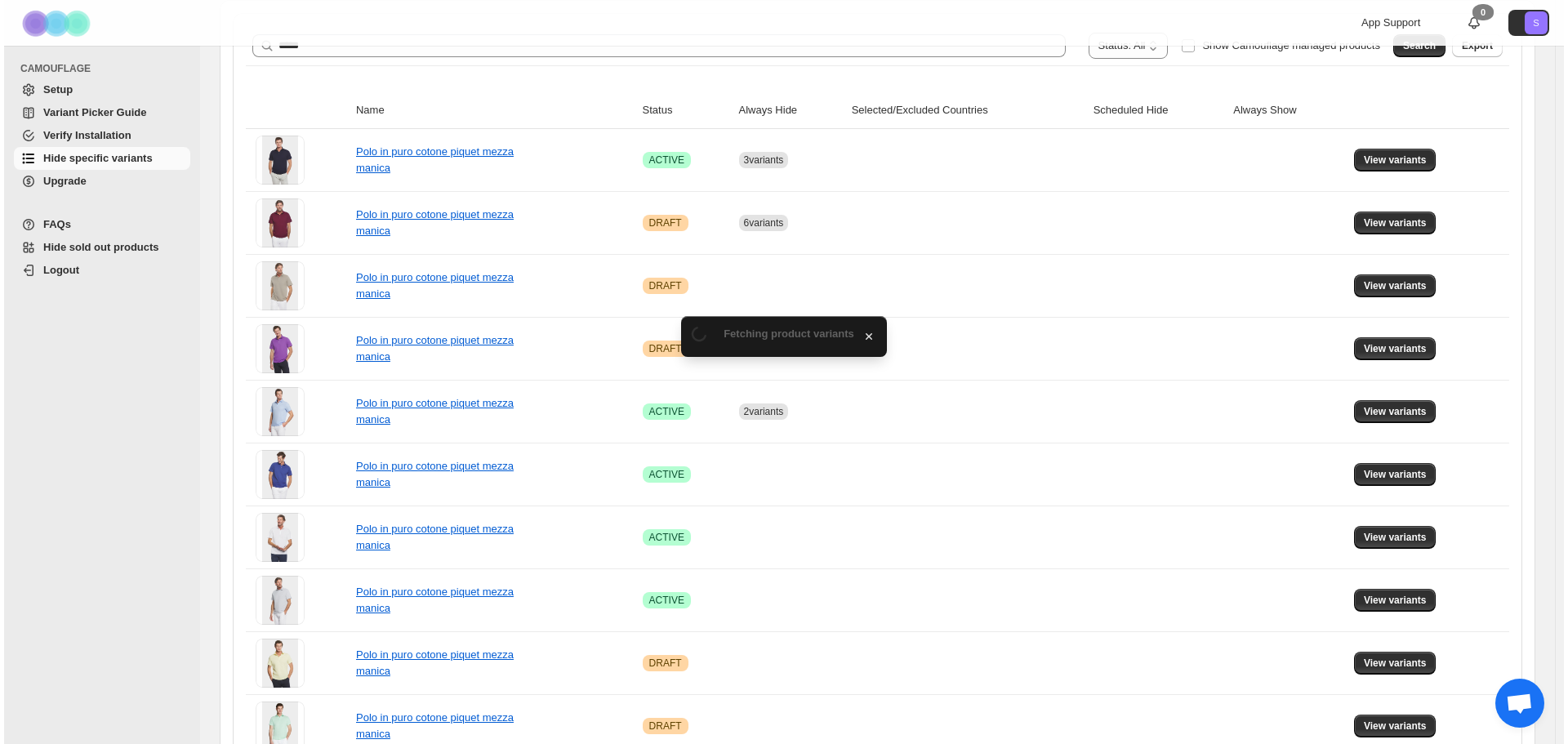
scroll to position [0, 0]
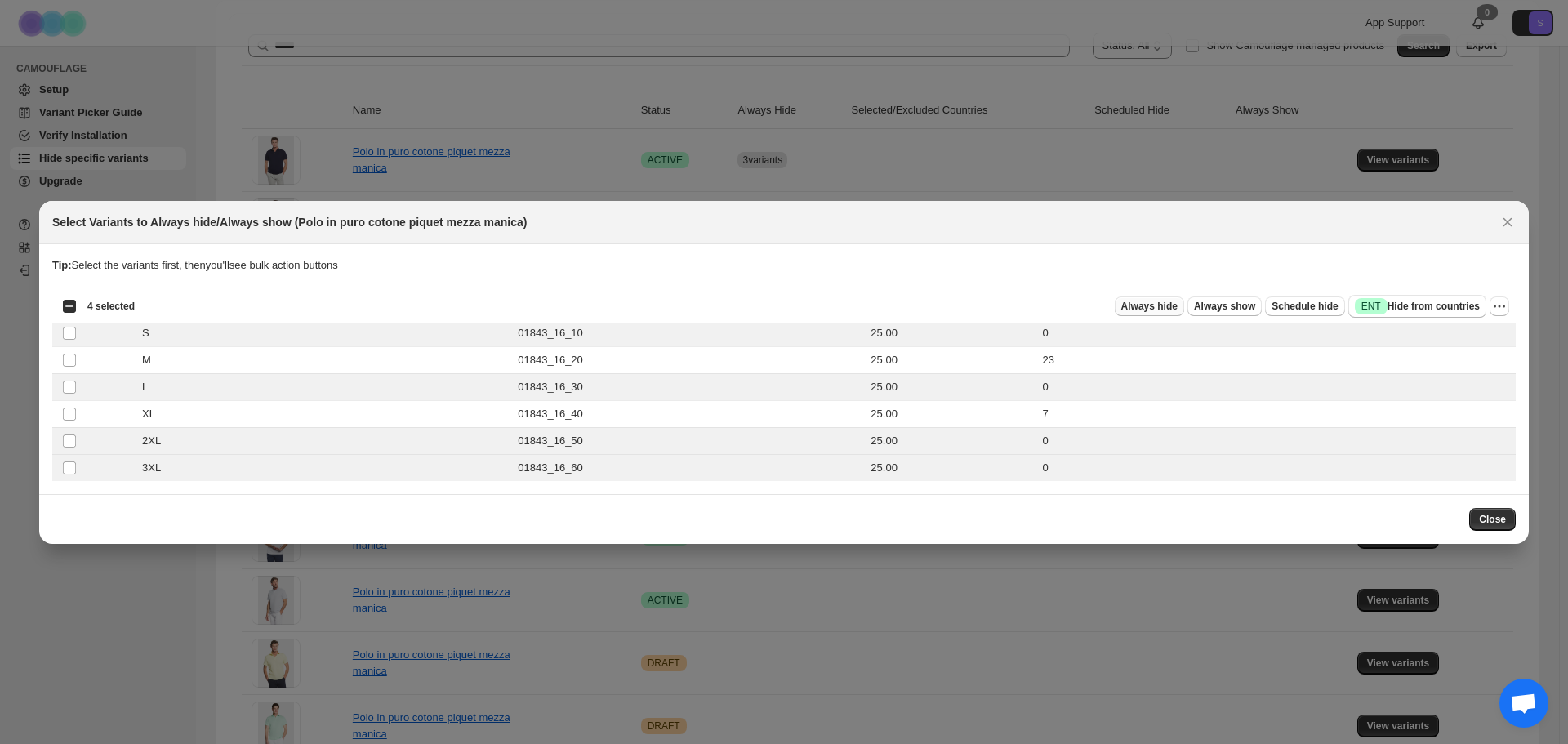
click at [1163, 313] on button "Always hide" at bounding box center [1149, 306] width 70 height 20
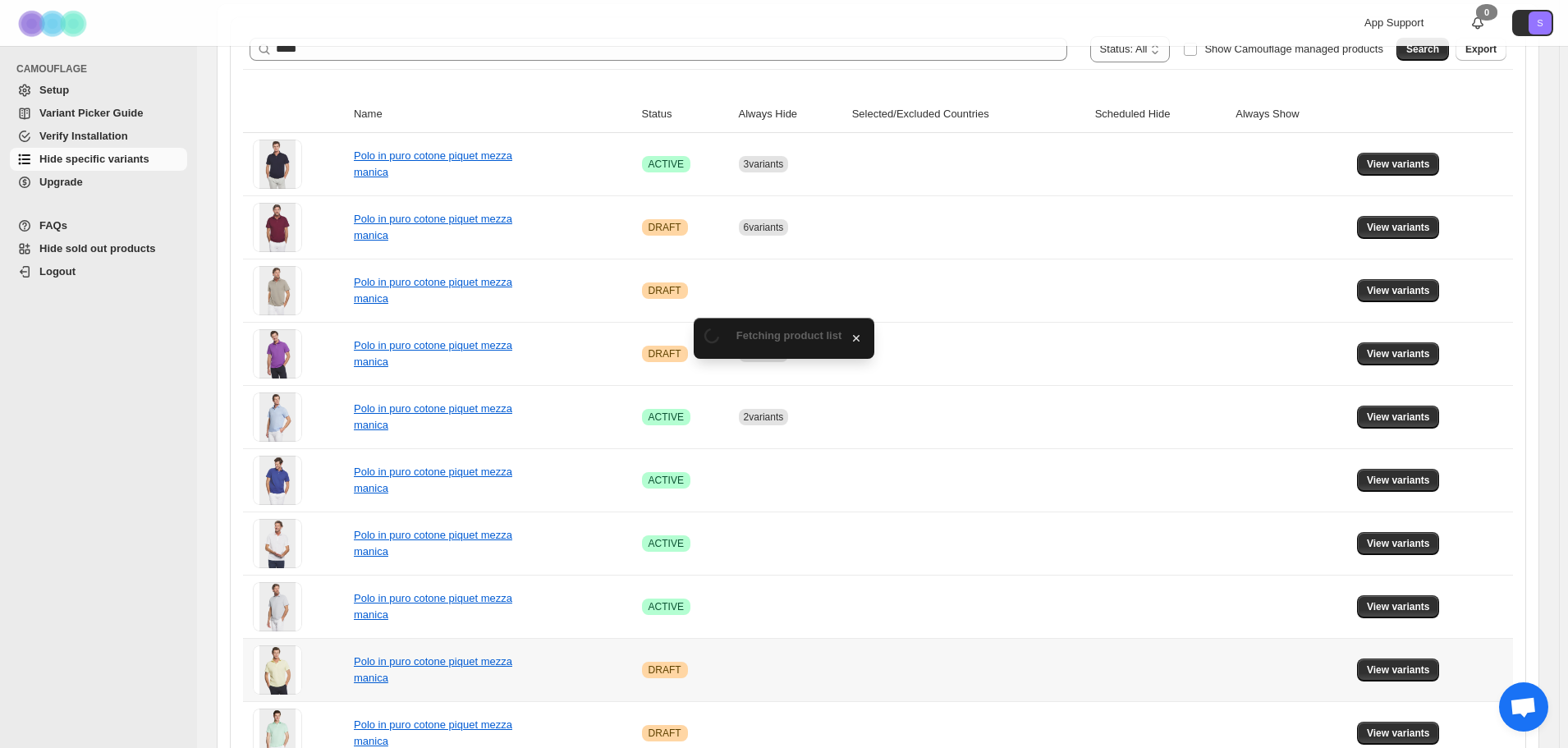
scroll to position [216, 0]
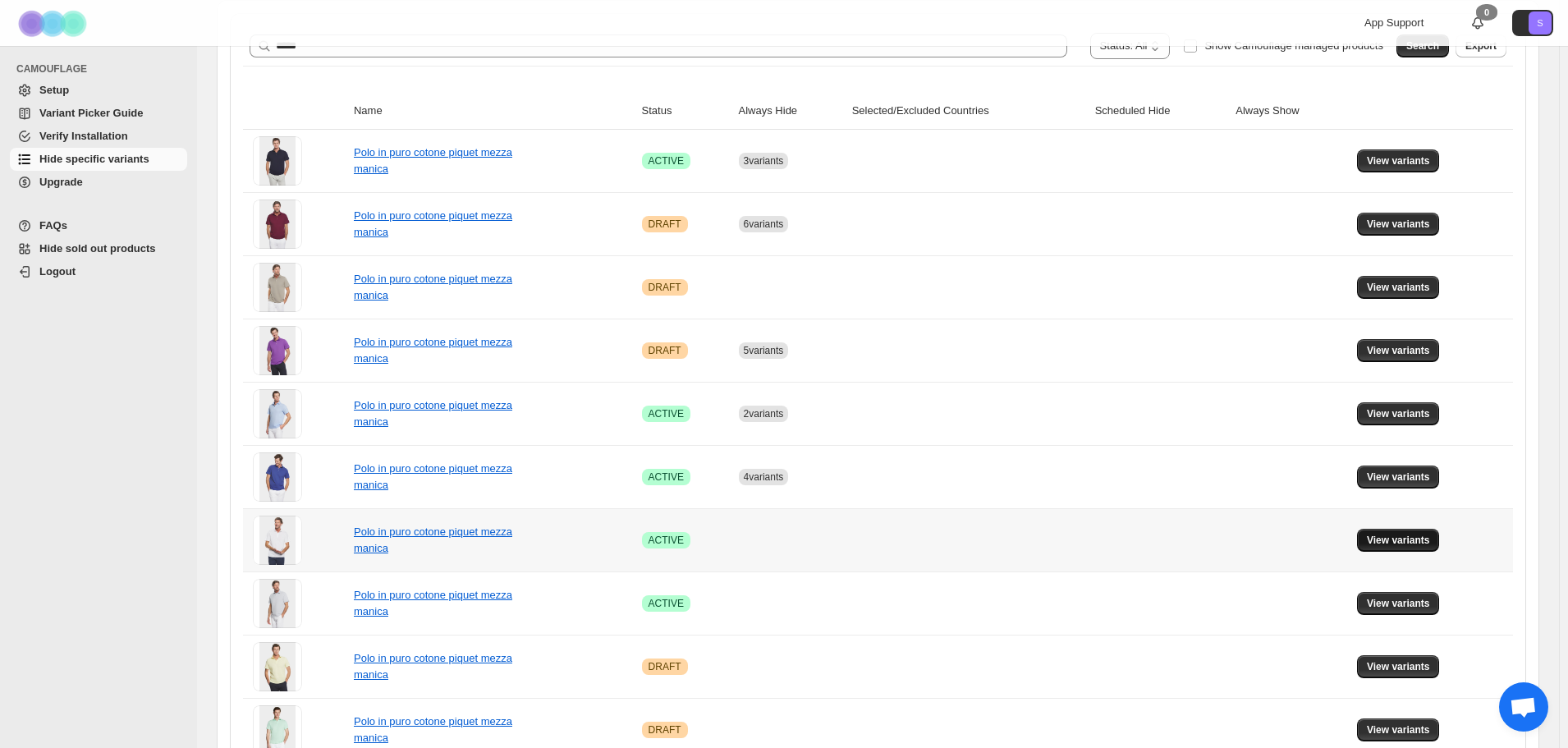
click at [1384, 533] on button "View variants" at bounding box center [1398, 540] width 83 height 23
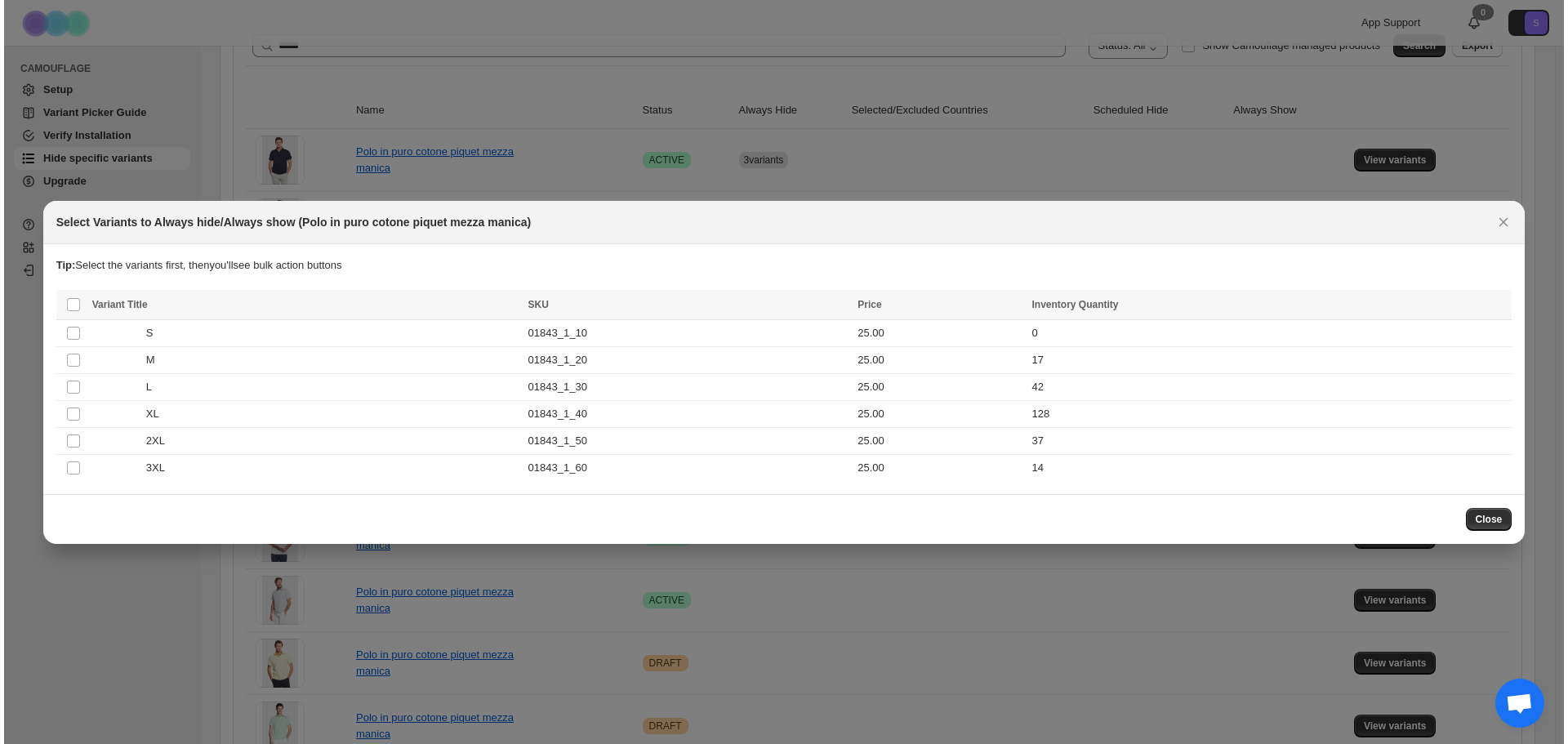
scroll to position [0, 0]
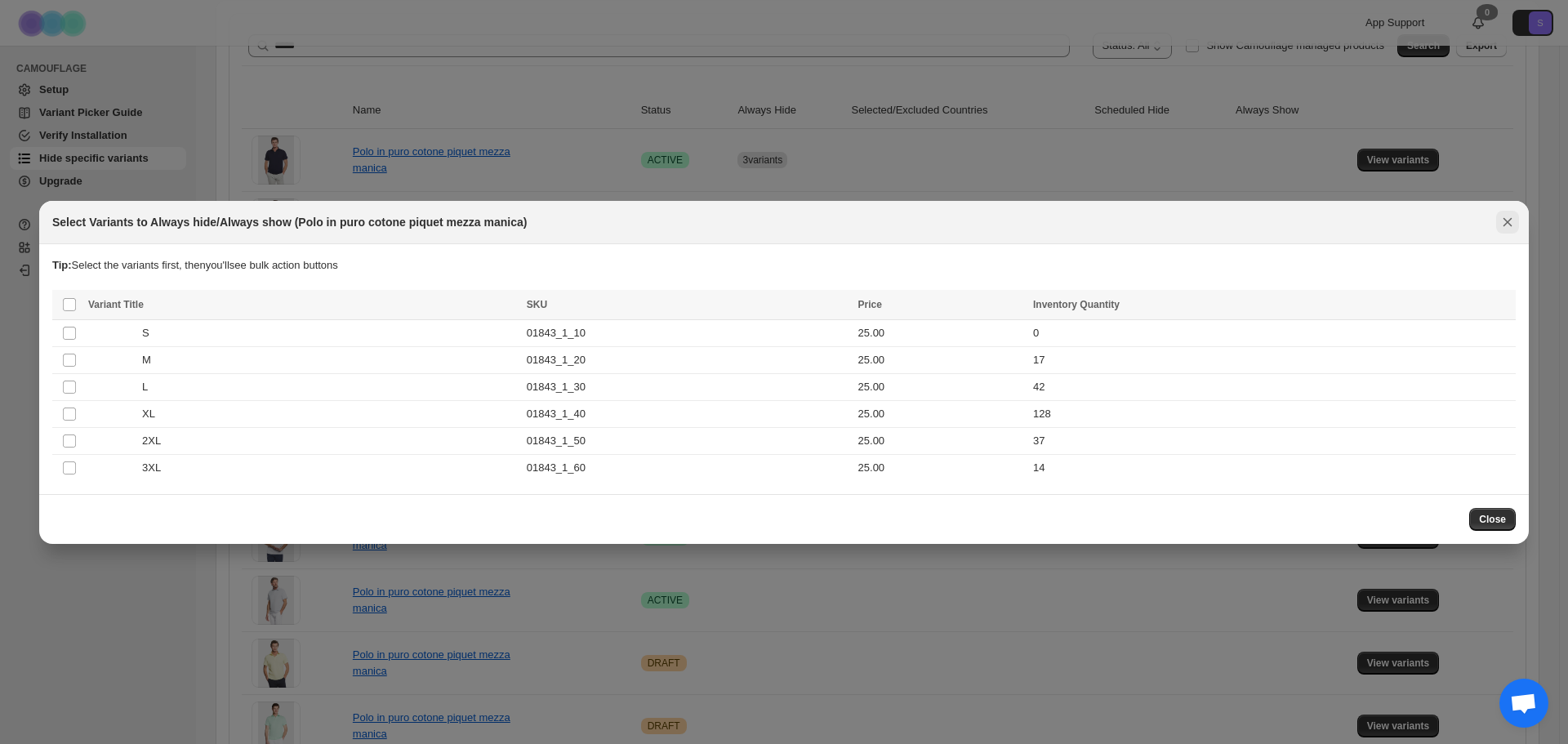
click at [1500, 222] on icon "Close" at bounding box center [1507, 222] width 16 height 16
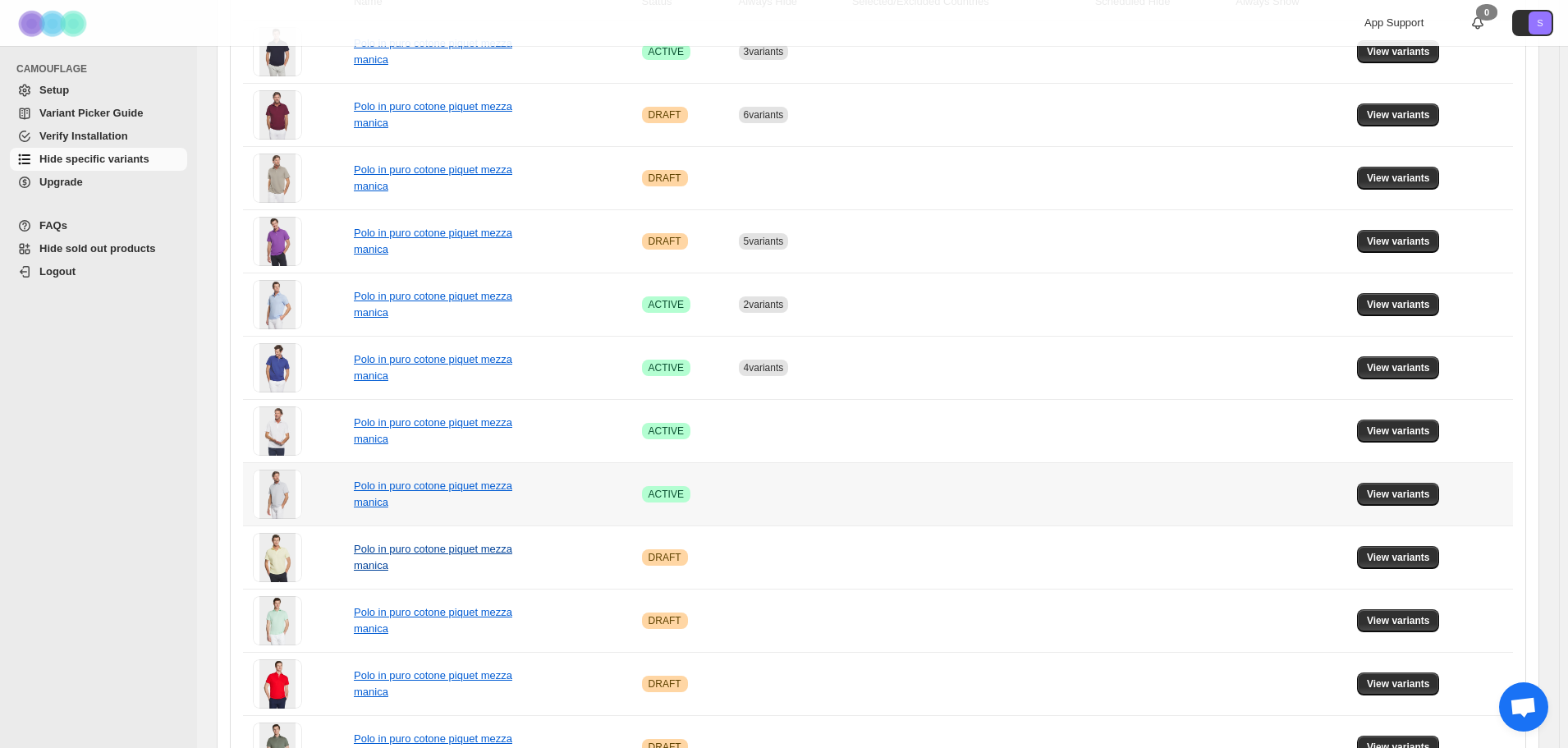
scroll to position [381, 0]
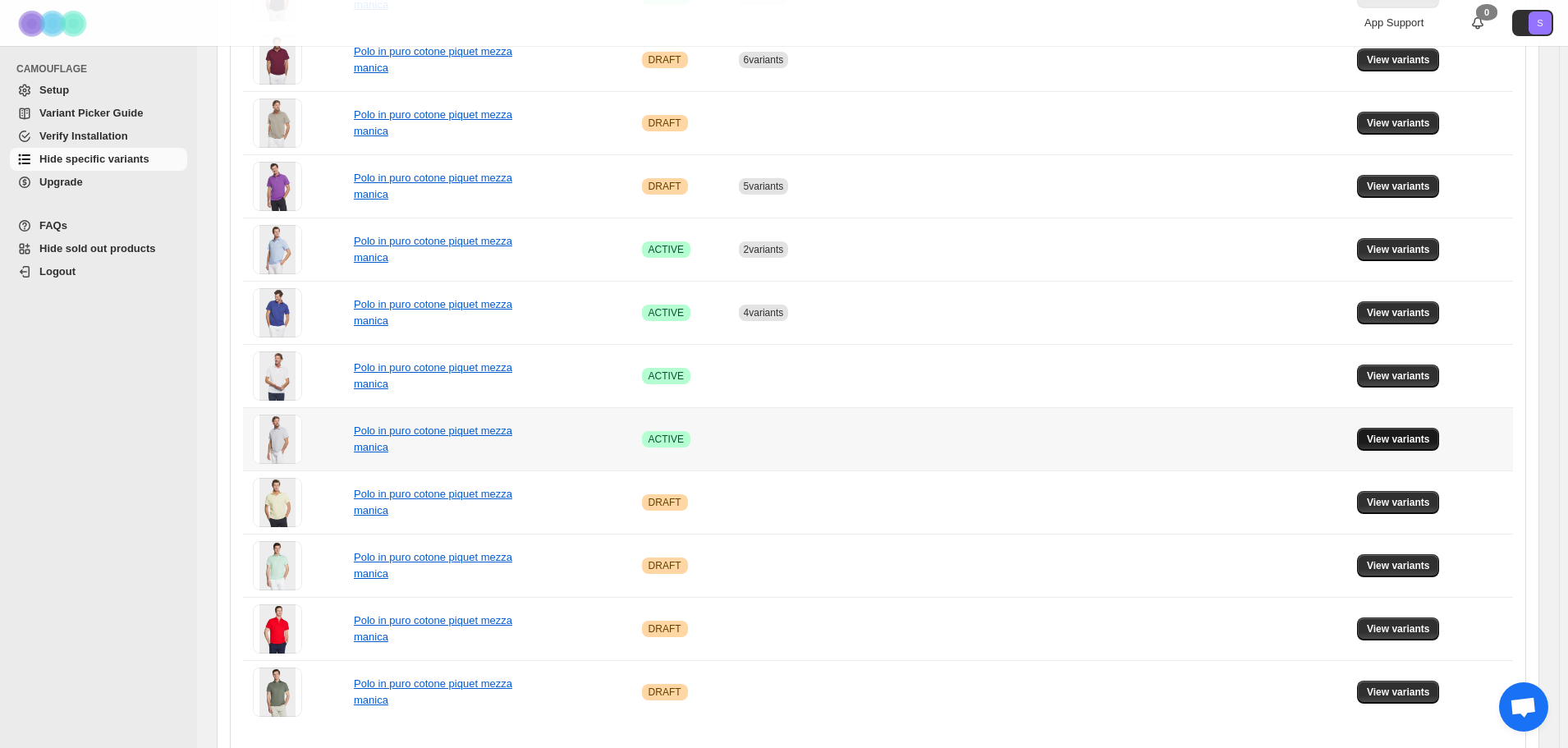
click at [1427, 445] on span "View variants" at bounding box center [1398, 439] width 63 height 13
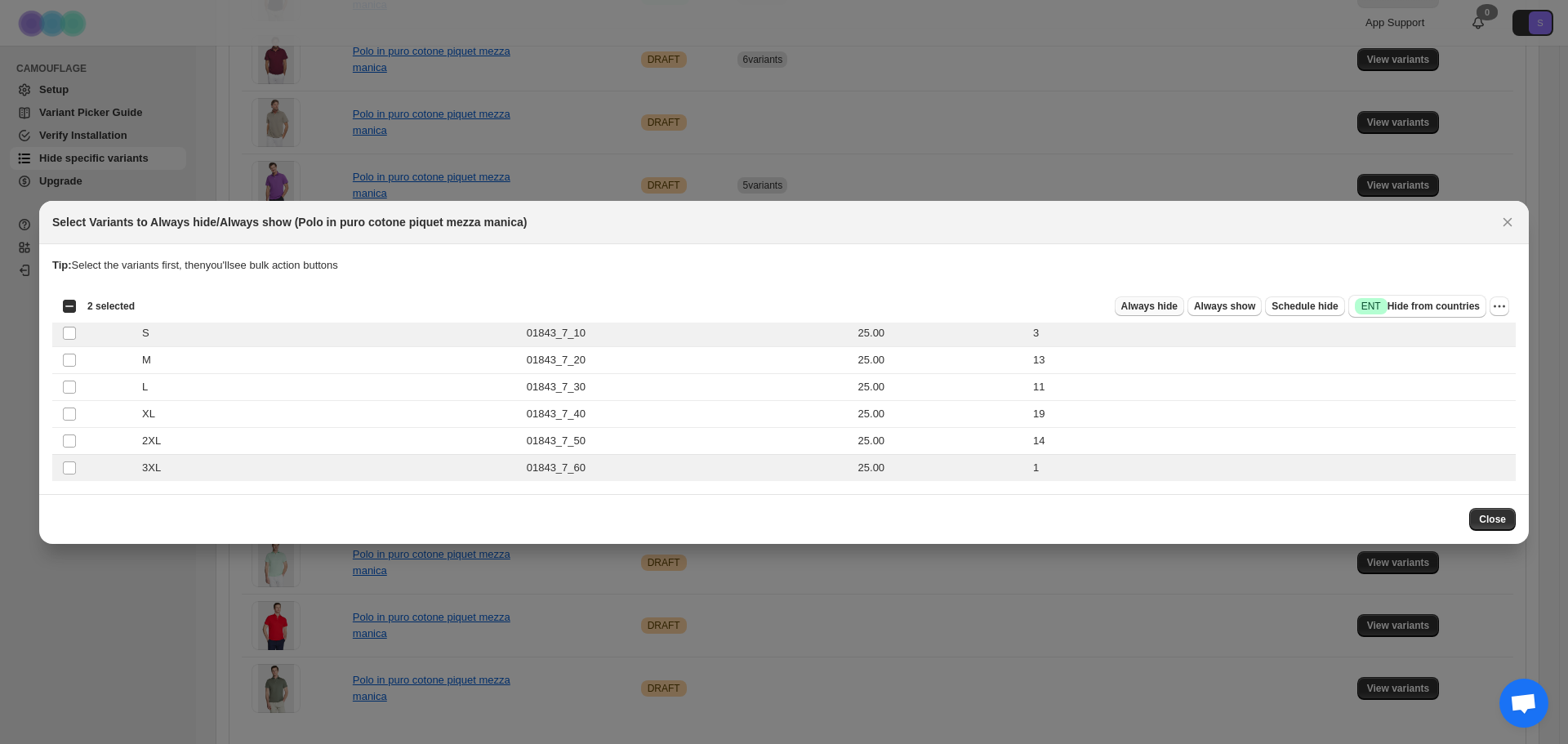
click at [1168, 314] on button "Always hide" at bounding box center [1149, 306] width 70 height 20
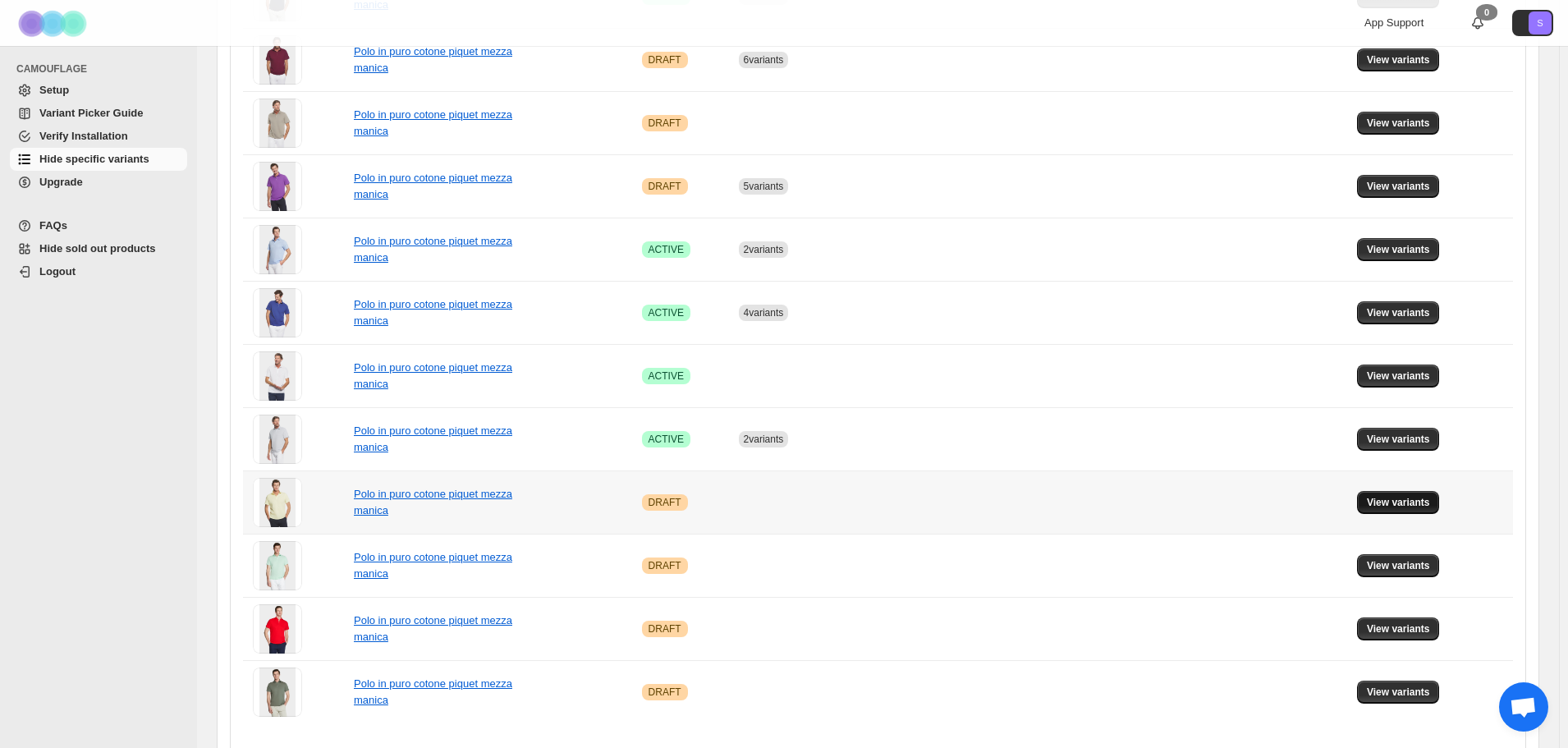
click at [1422, 497] on span "View variants" at bounding box center [1398, 502] width 63 height 13
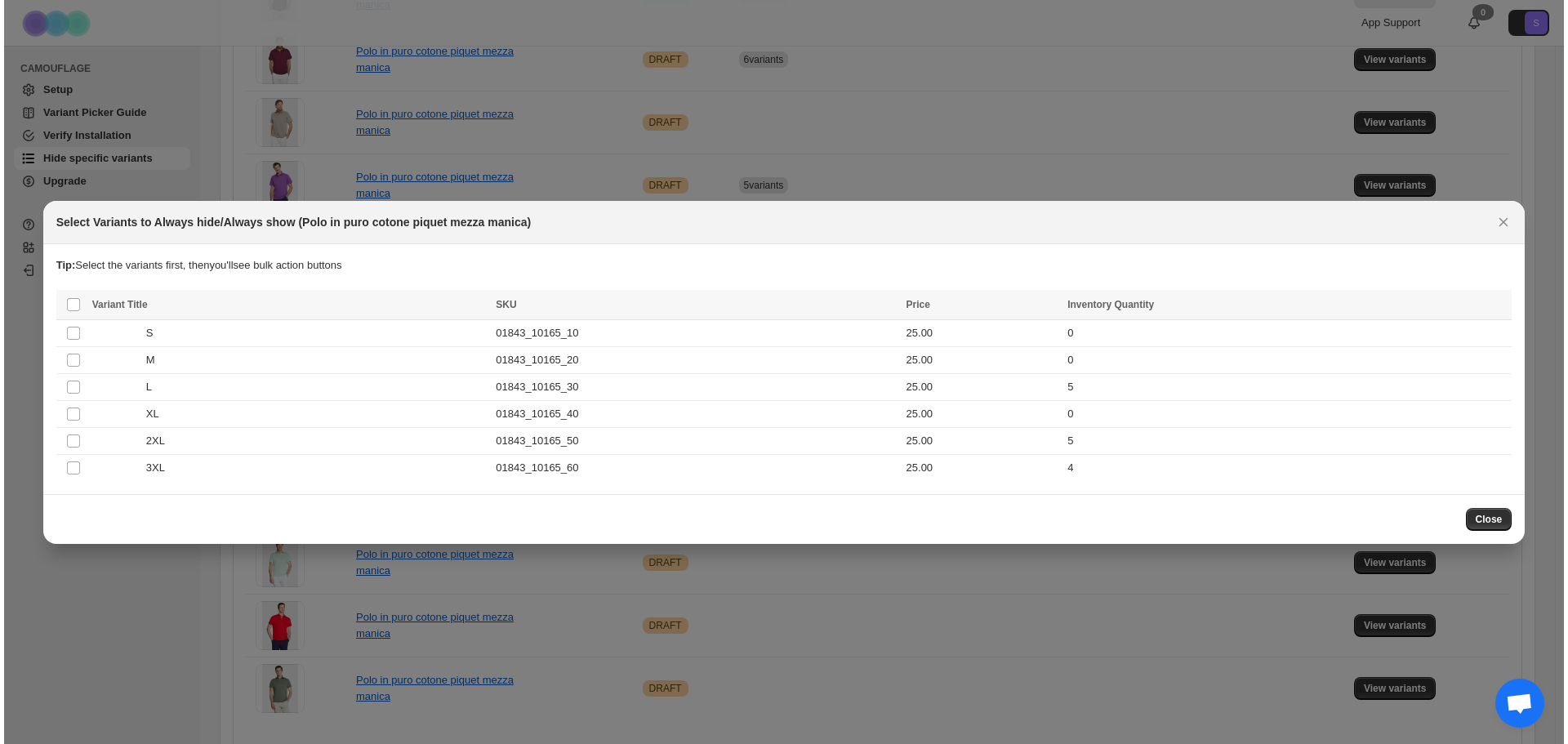
scroll to position [0, 0]
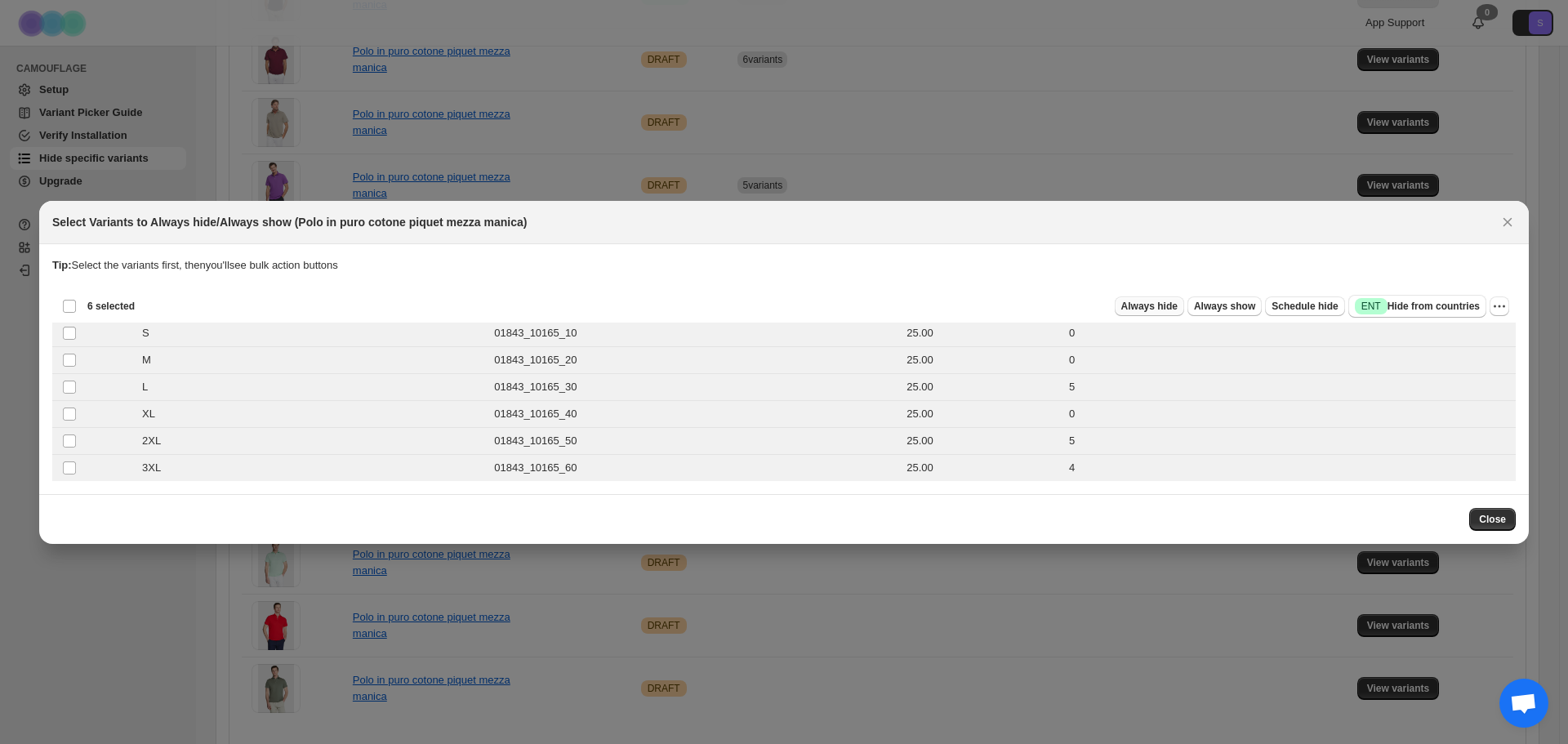
click at [1176, 310] on span "Always hide" at bounding box center [1149, 306] width 56 height 13
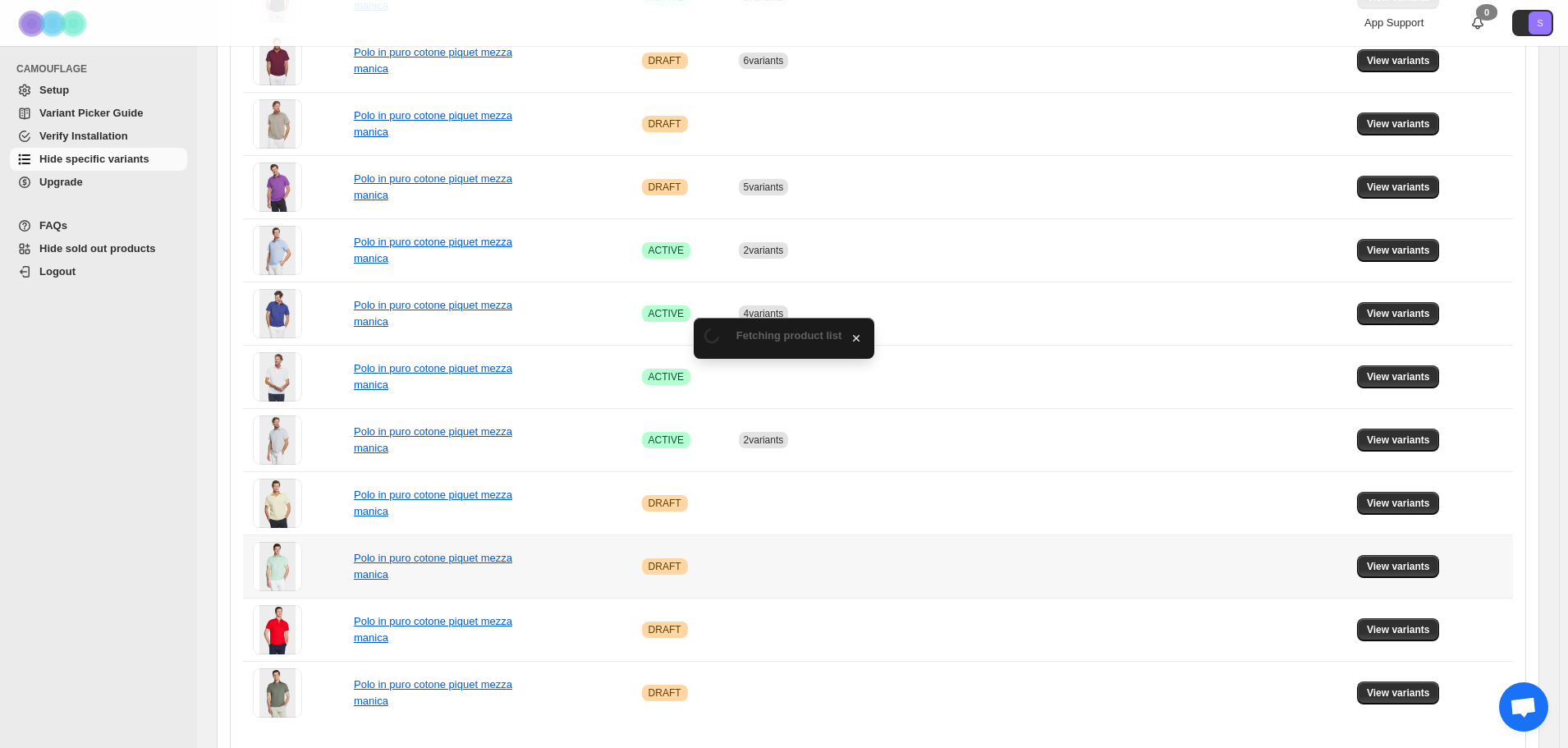
scroll to position [381, 0]
click at [1400, 560] on span "View variants" at bounding box center [1398, 565] width 63 height 13
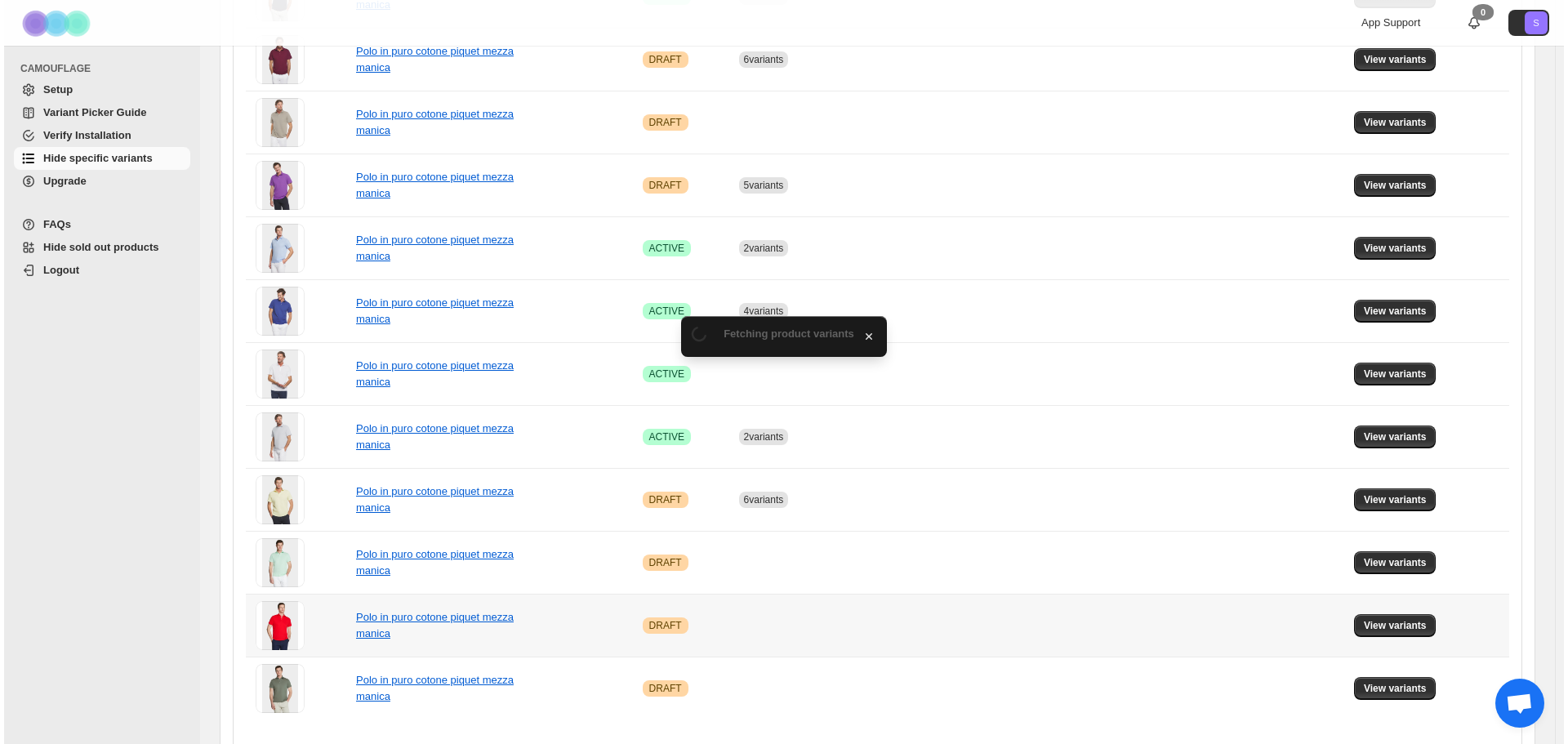
scroll to position [0, 0]
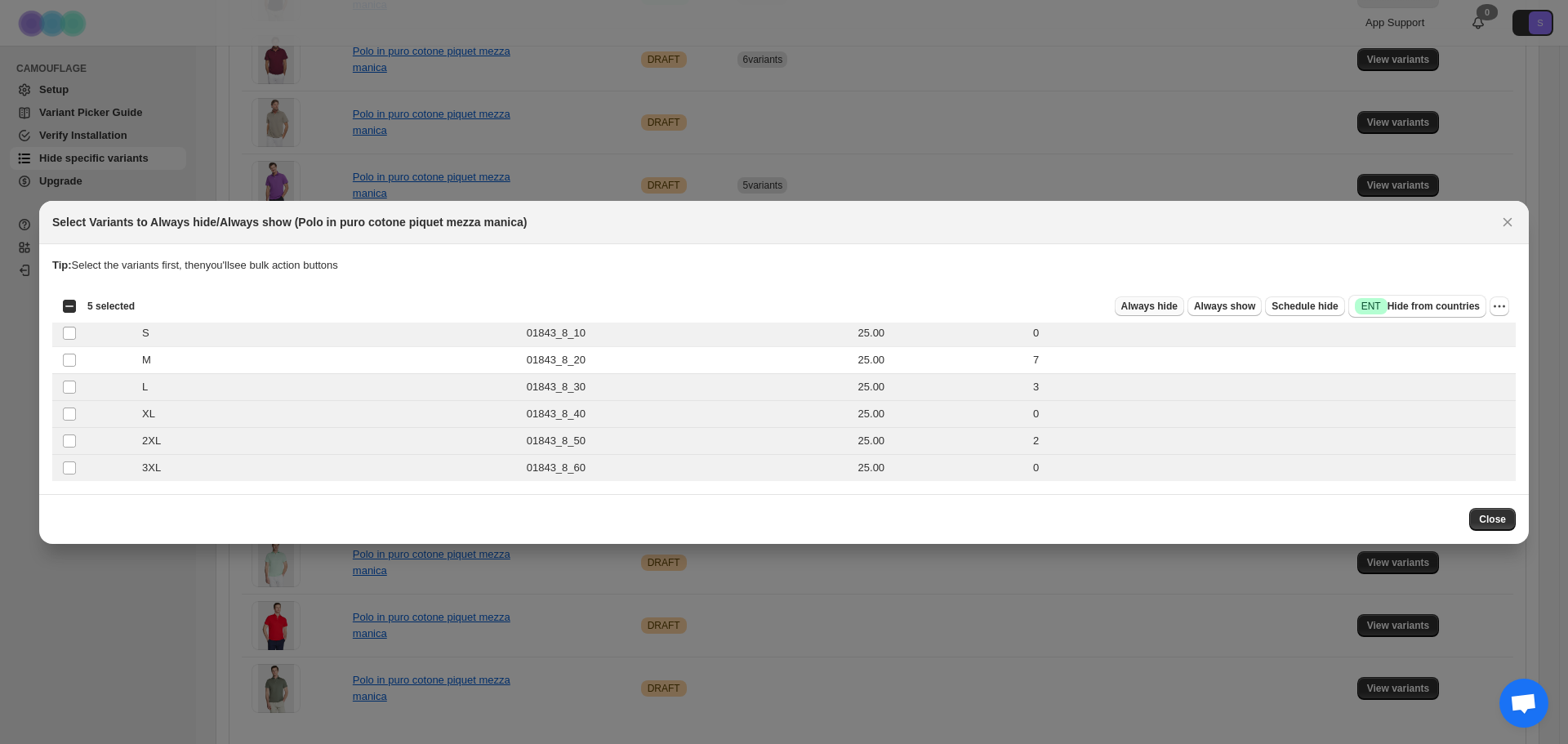
click at [1177, 309] on span "Always hide" at bounding box center [1149, 306] width 56 height 13
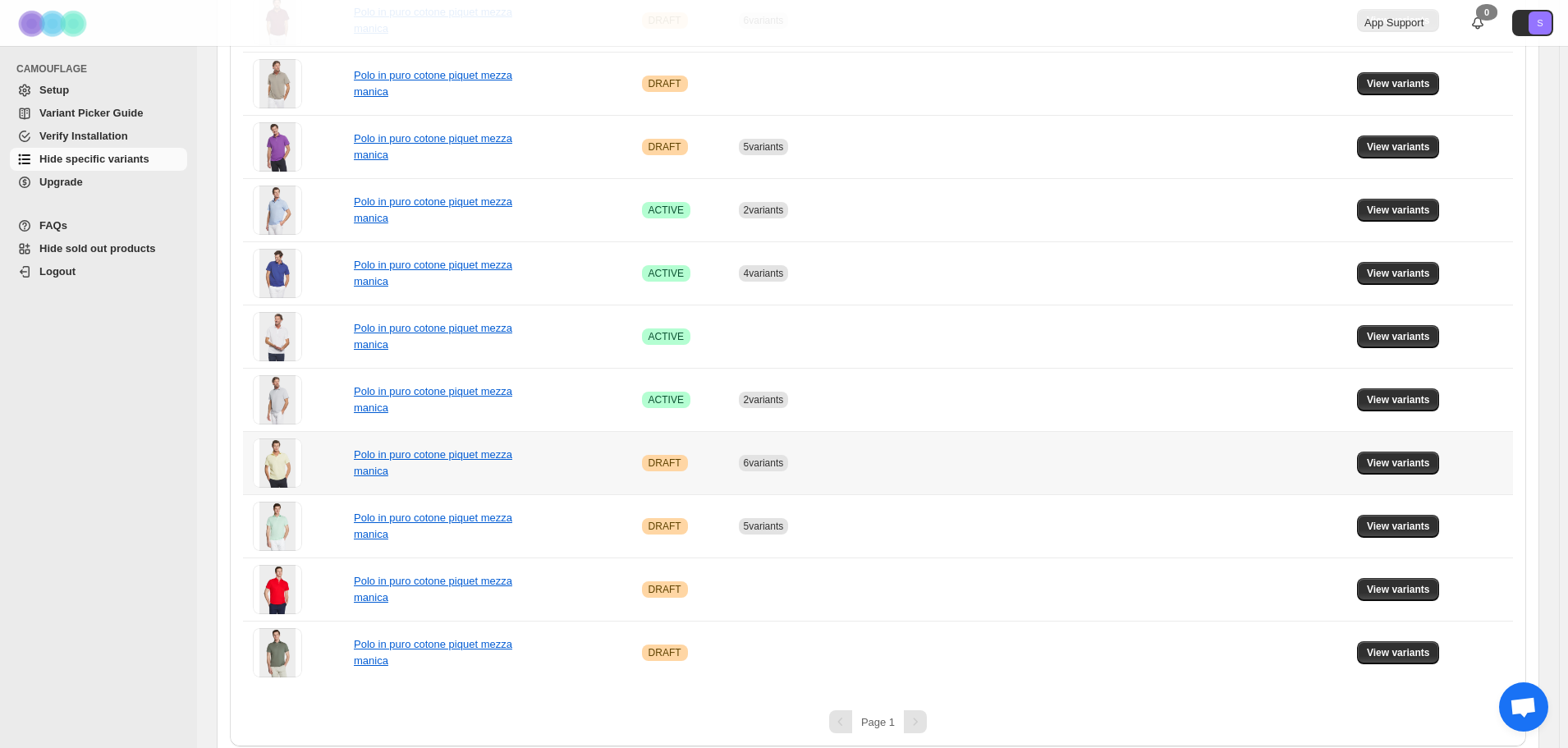
scroll to position [432, 0]
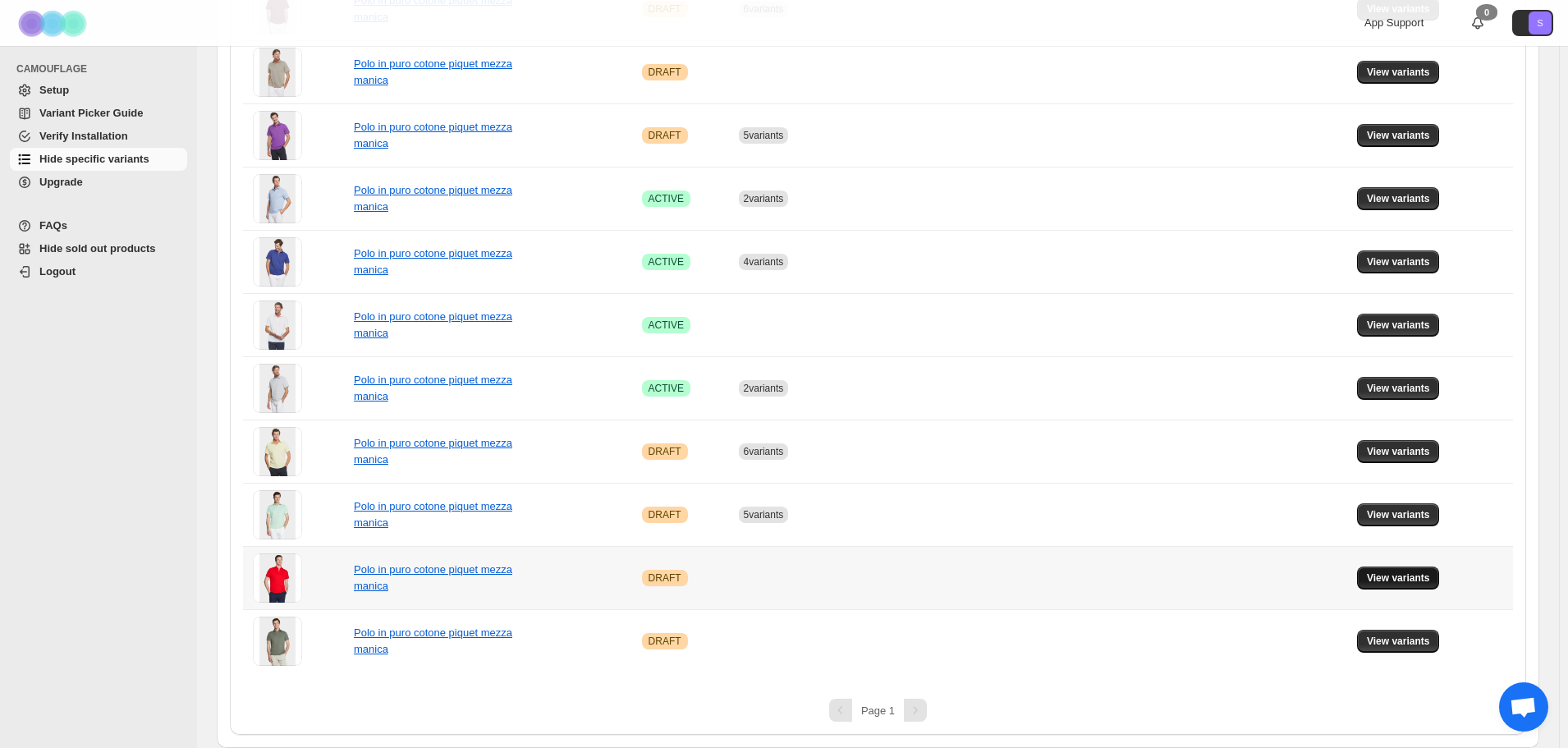
click at [1389, 569] on button "View variants" at bounding box center [1398, 578] width 83 height 23
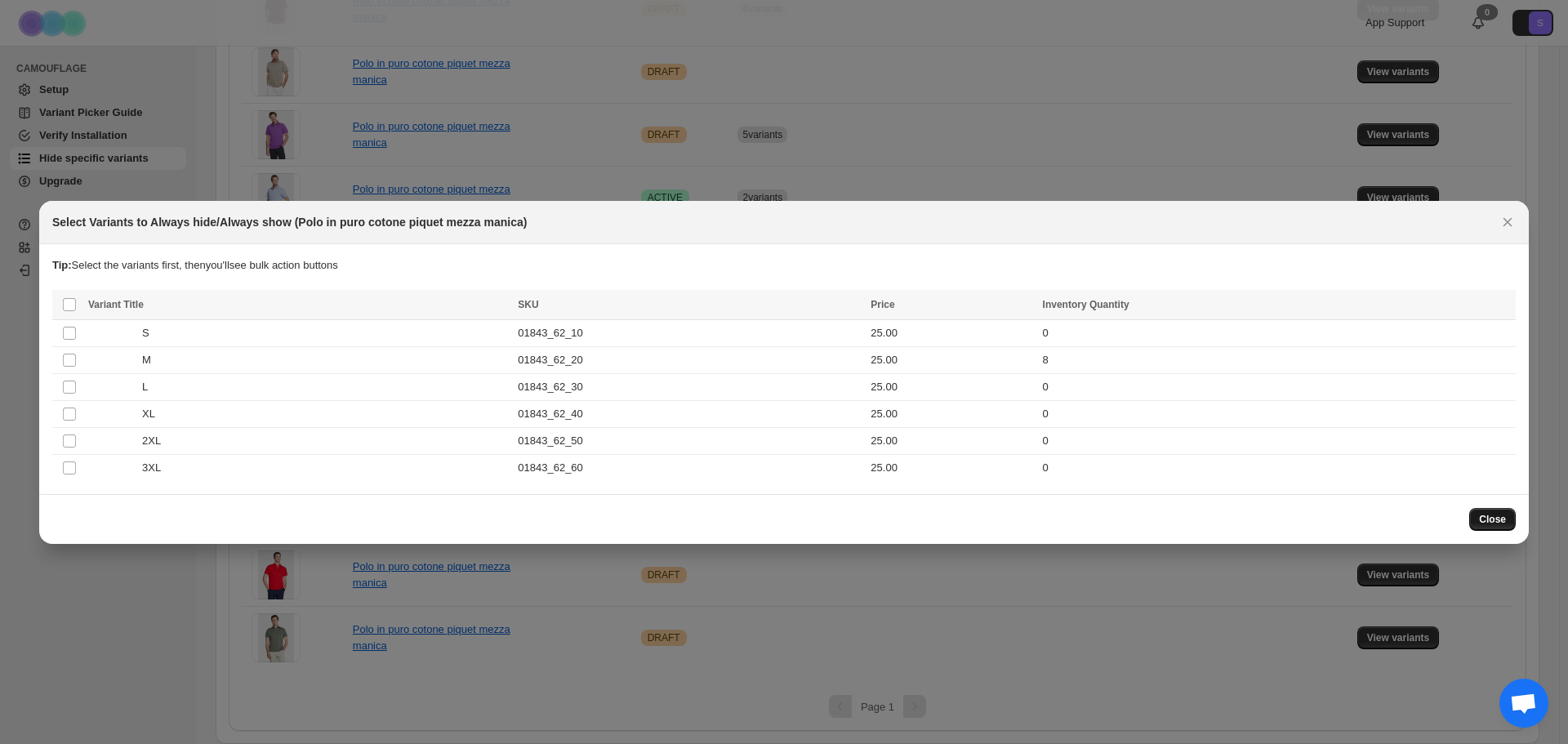
click at [1498, 516] on span "Close" at bounding box center [1492, 519] width 27 height 13
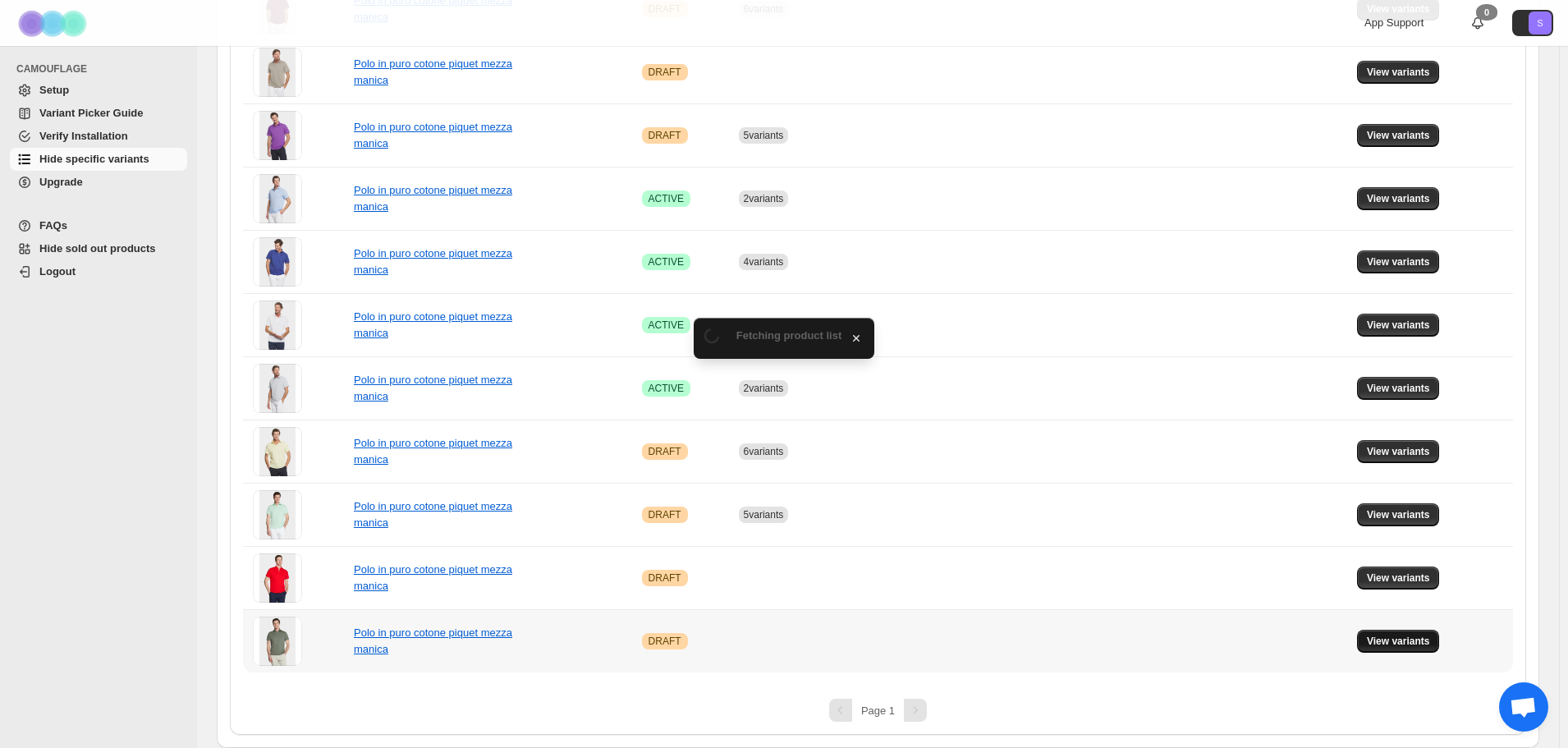
click at [1384, 643] on span "View variants" at bounding box center [1398, 641] width 63 height 13
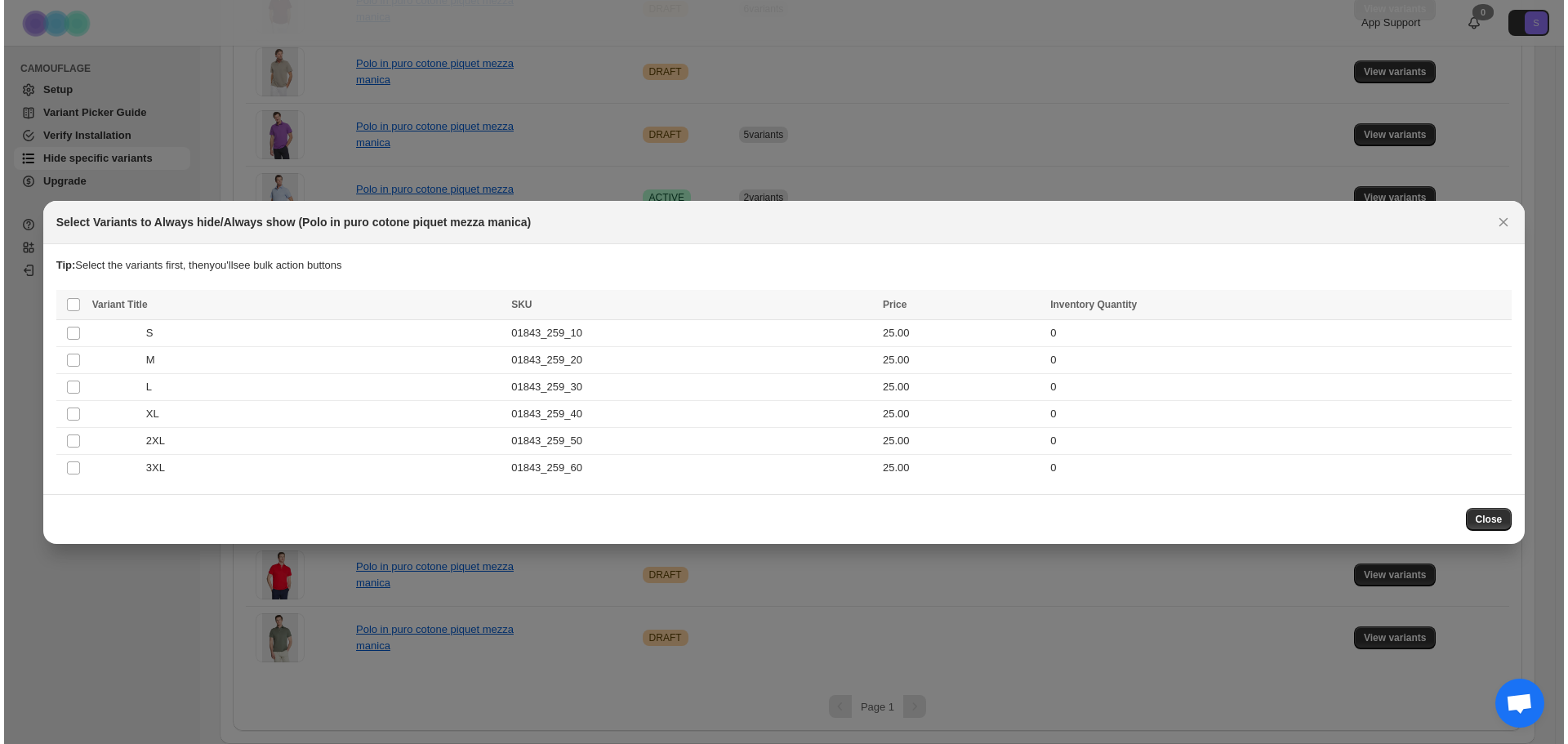
scroll to position [0, 0]
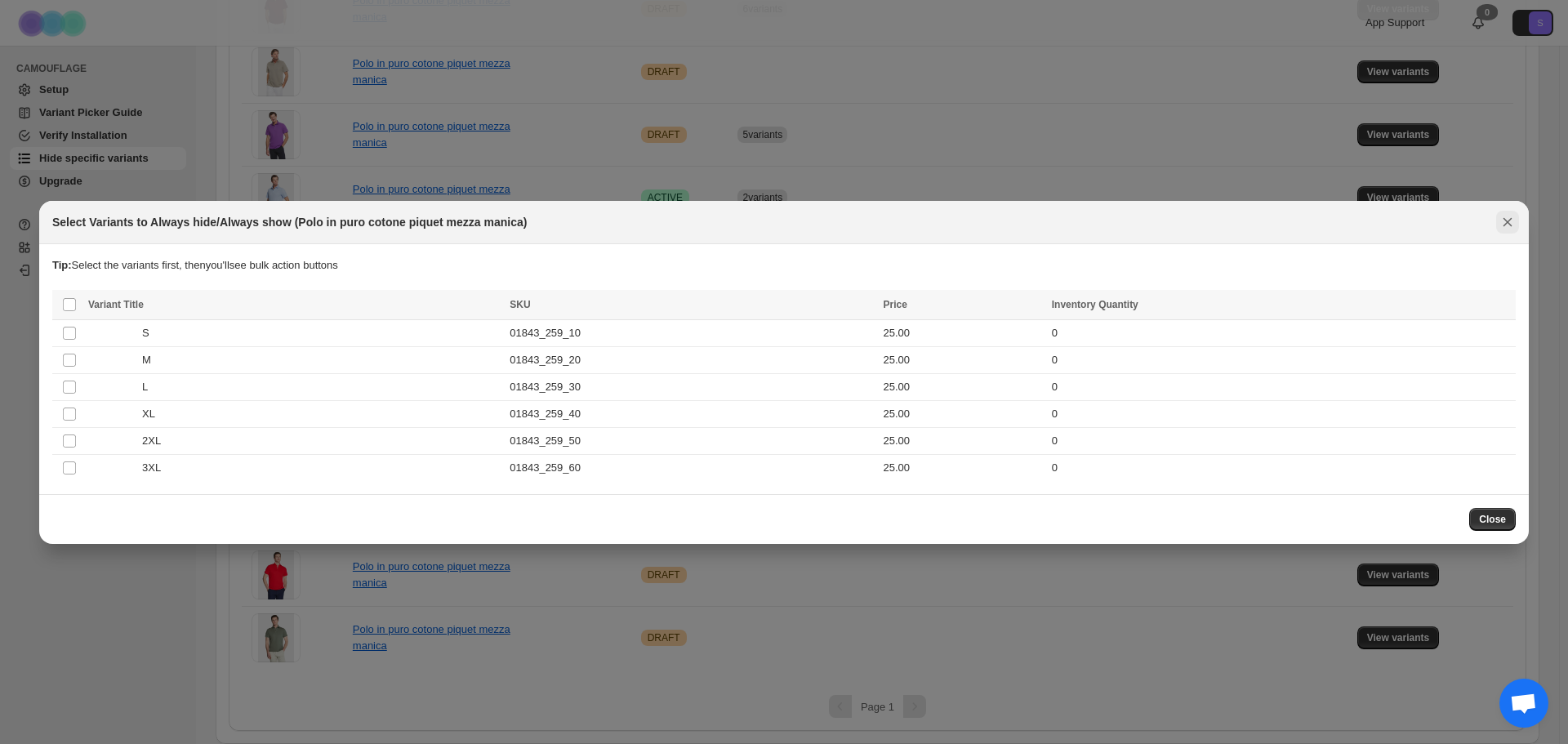
click at [1502, 223] on icon "Close" at bounding box center [1507, 222] width 16 height 16
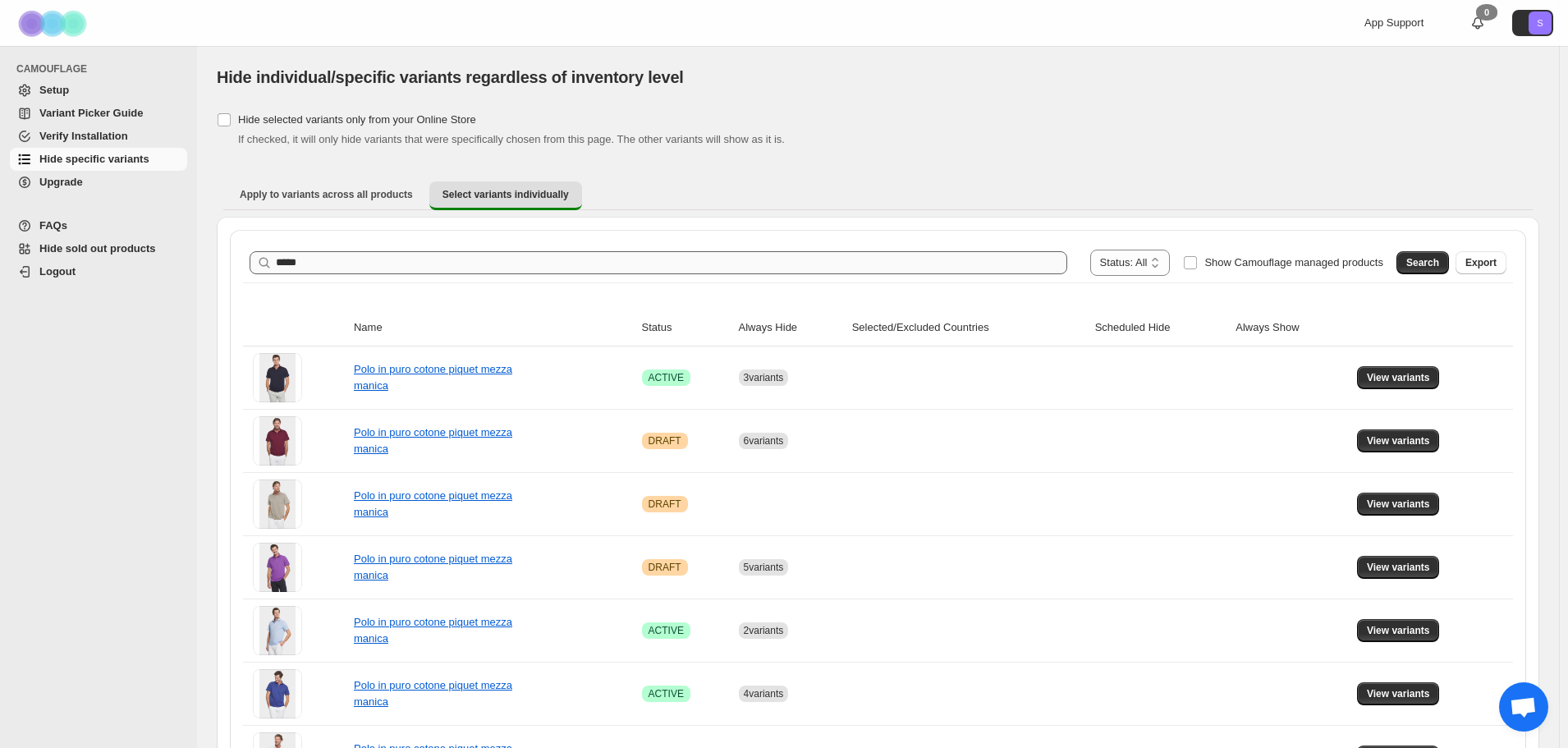
drag, startPoint x: 491, startPoint y: 244, endPoint x: 486, endPoint y: 264, distance: 20.6
click at [491, 253] on div "**********" at bounding box center [877, 262] width 1270 height 39
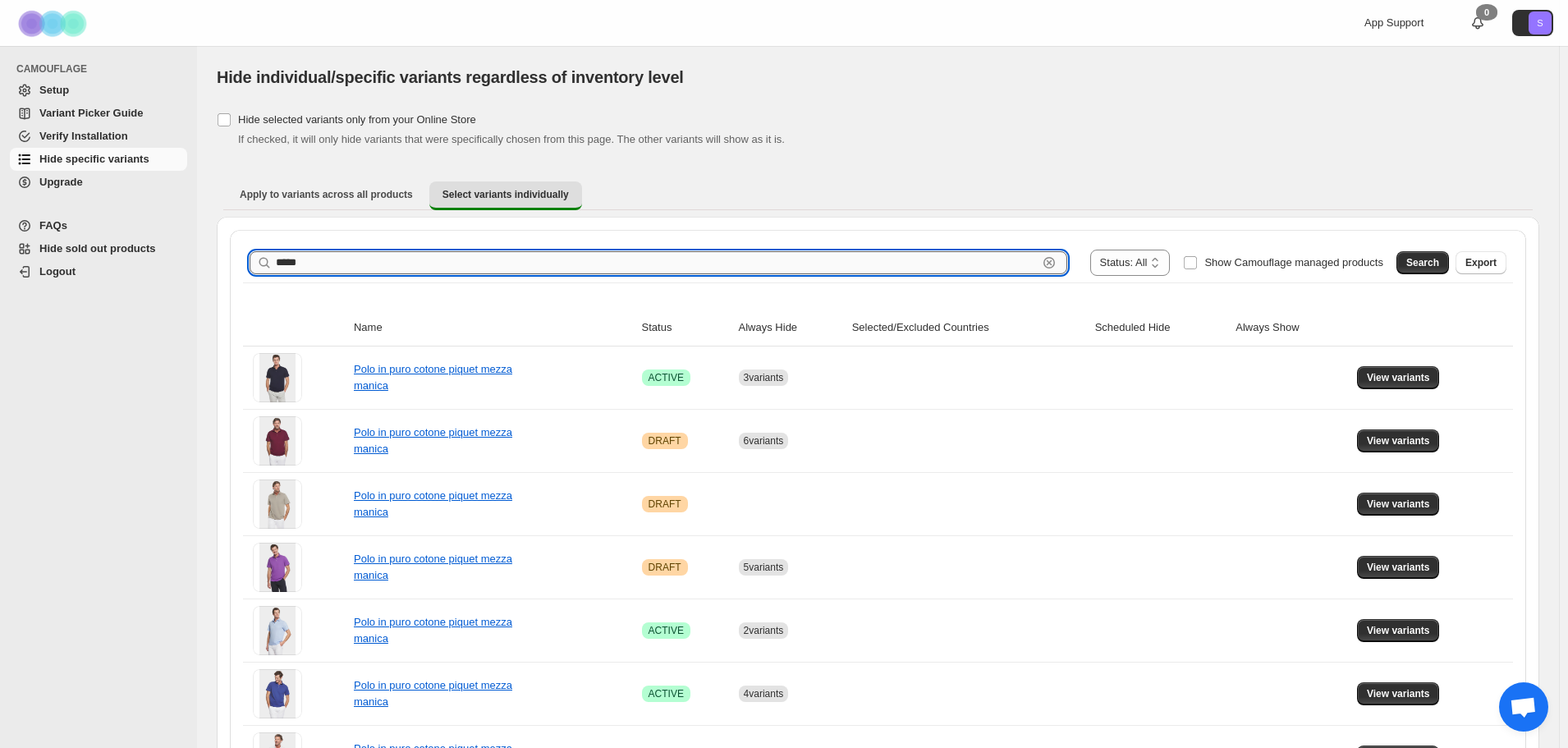
click at [486, 264] on input "*****" at bounding box center [657, 262] width 762 height 23
click at [1414, 253] on button "Search" at bounding box center [1422, 262] width 53 height 23
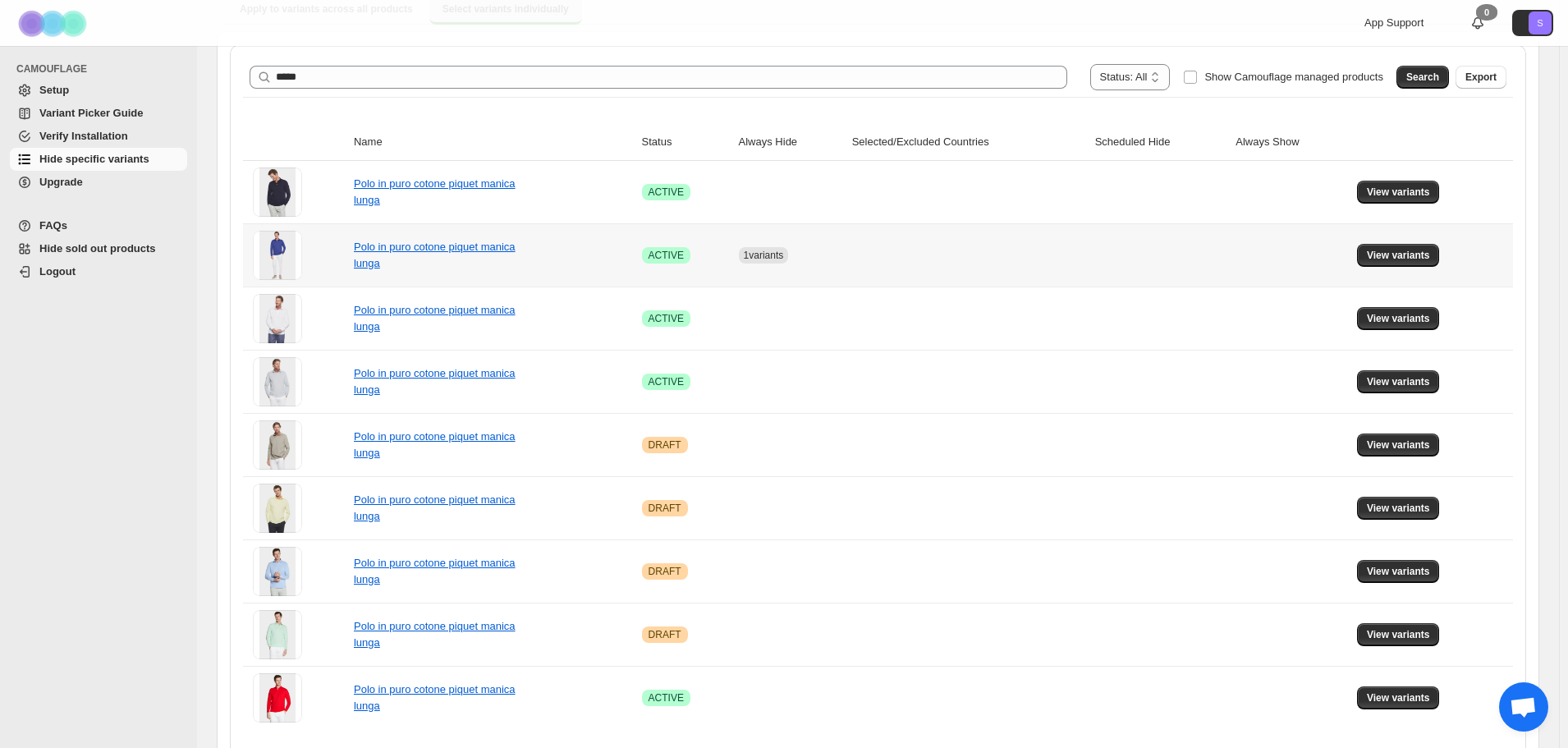
scroll to position [160, 0]
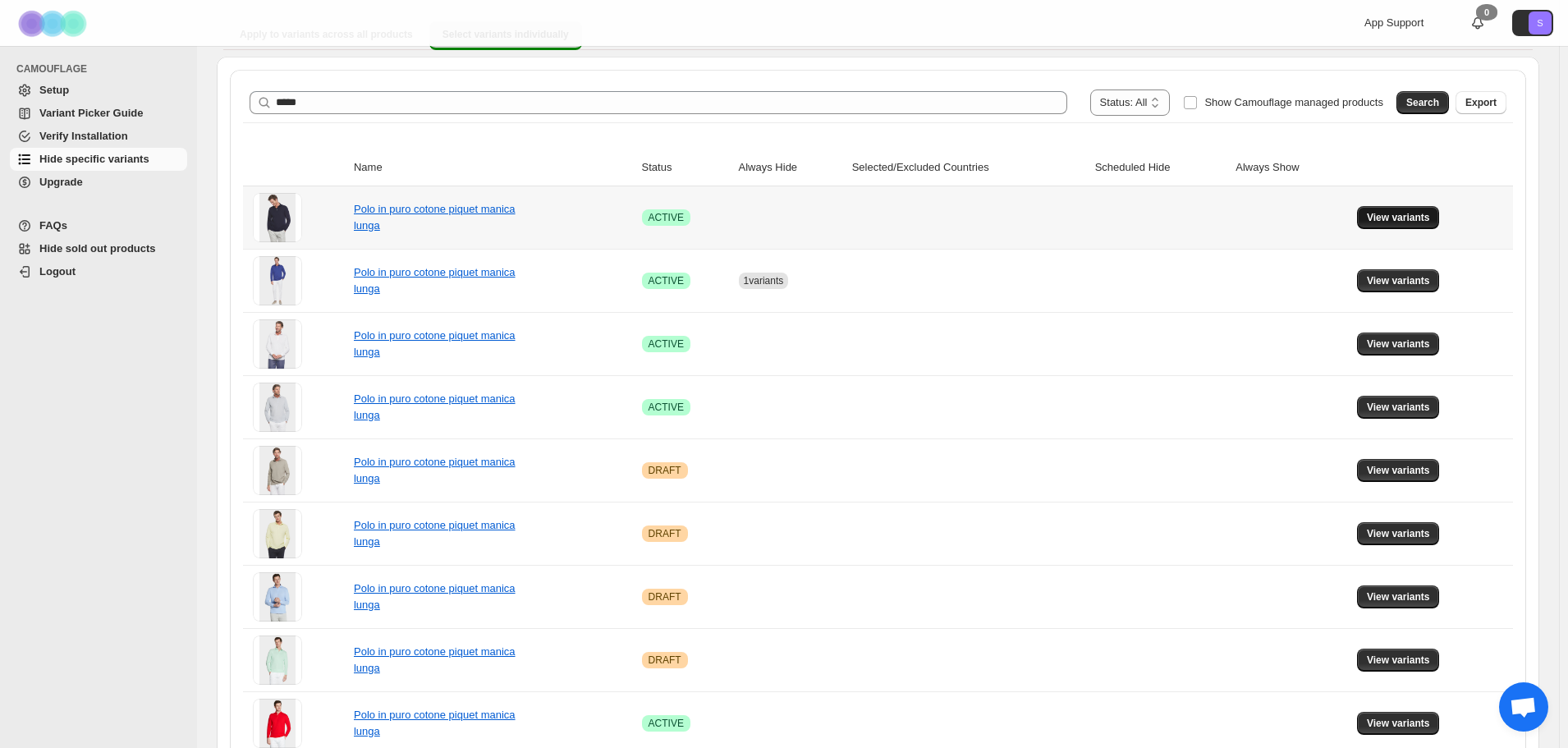
click at [1391, 207] on button "View variants" at bounding box center [1398, 217] width 83 height 23
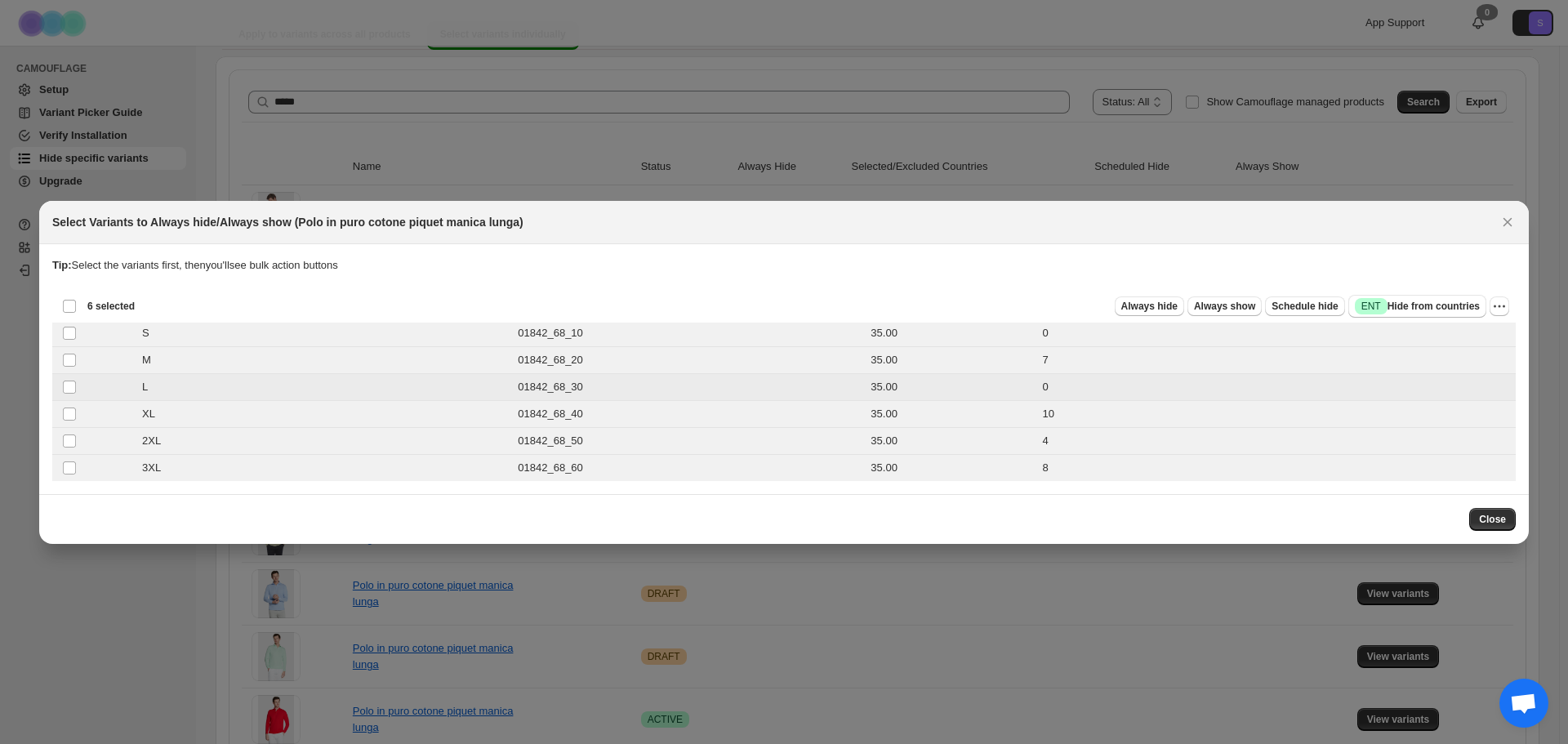
click at [72, 376] on td "Select product variant" at bounding box center [68, 386] width 31 height 27
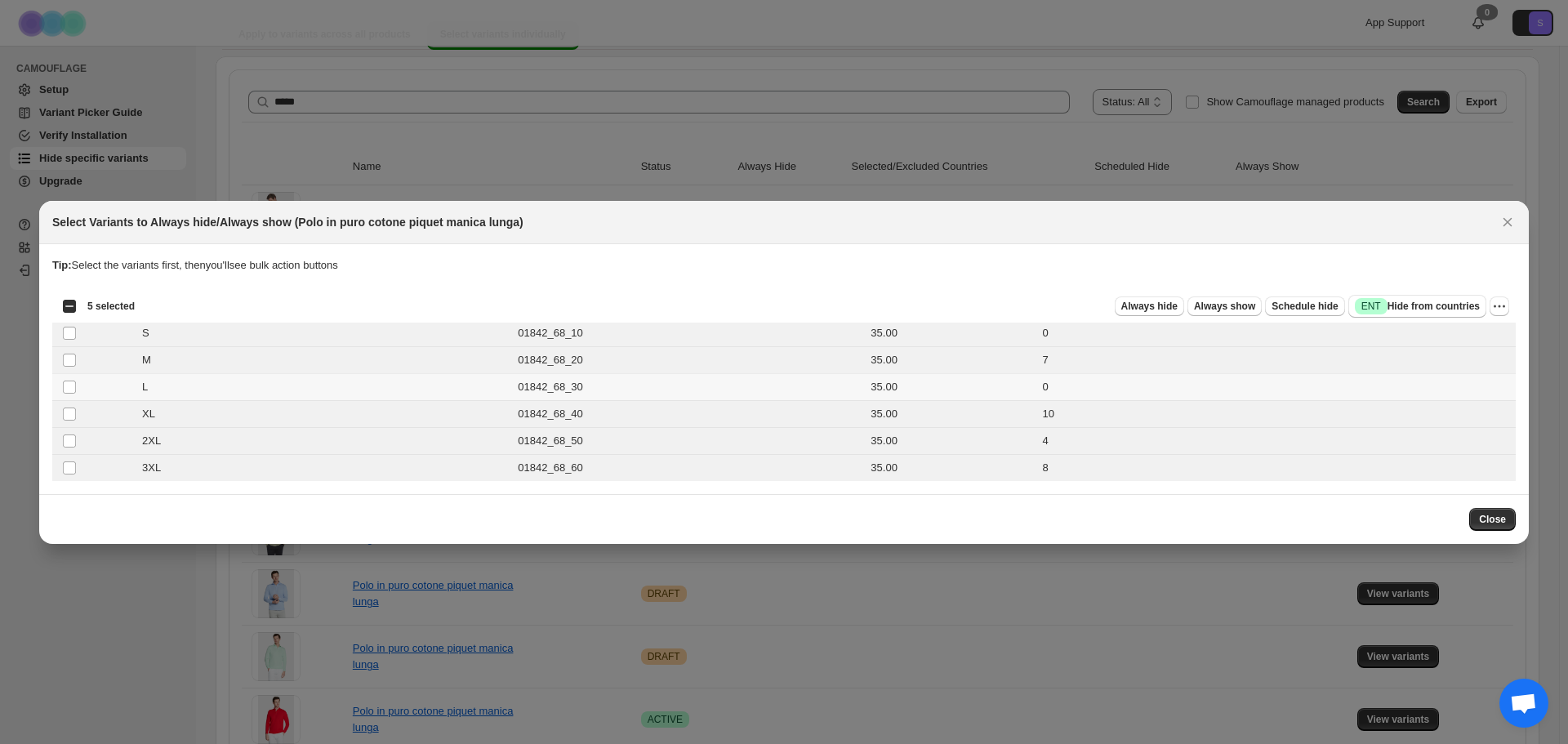
click at [72, 376] on td "Select product variant" at bounding box center [68, 386] width 31 height 27
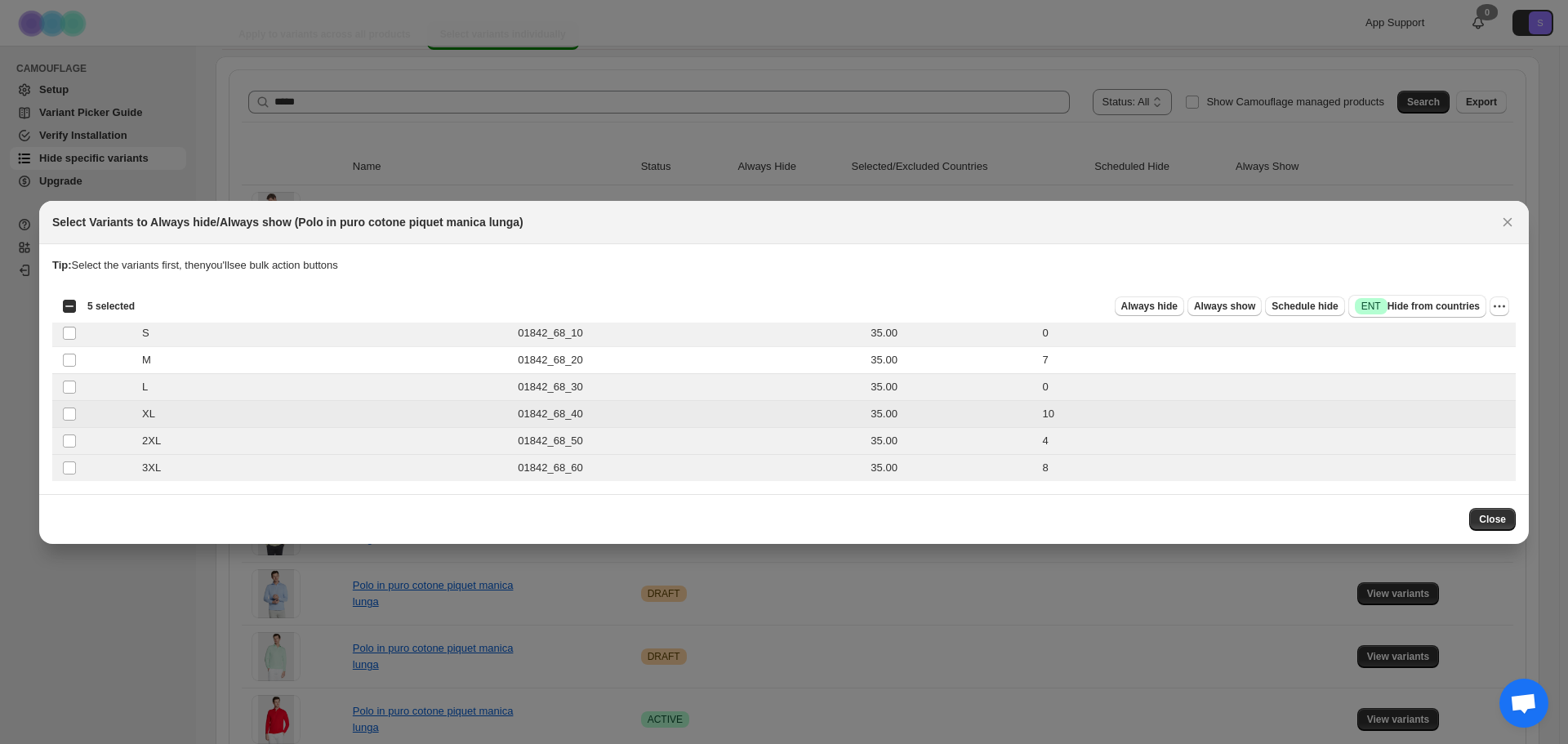
click at [75, 424] on td "Select product variant" at bounding box center [68, 413] width 31 height 27
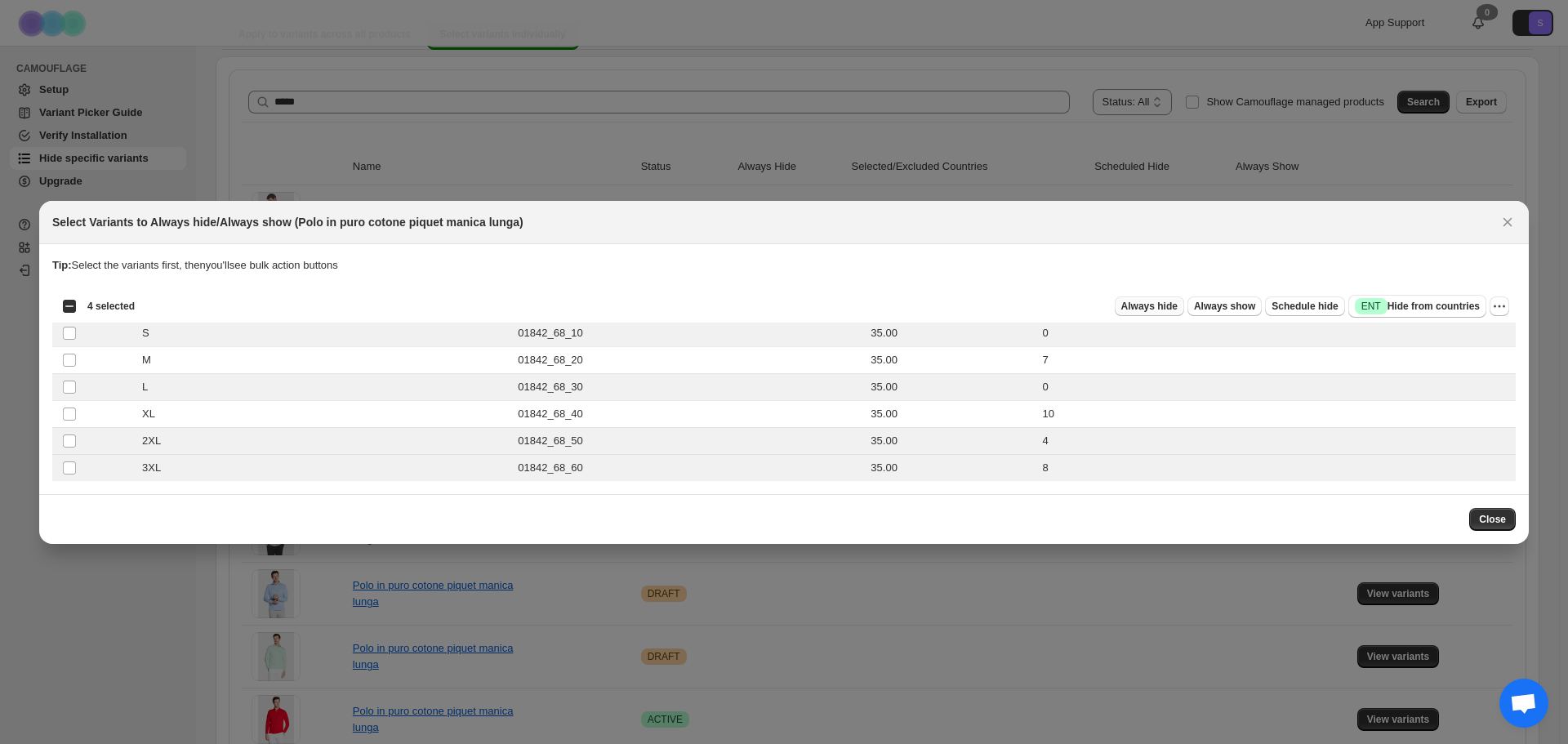
click at [1177, 307] on span "Always hide" at bounding box center [1149, 306] width 56 height 13
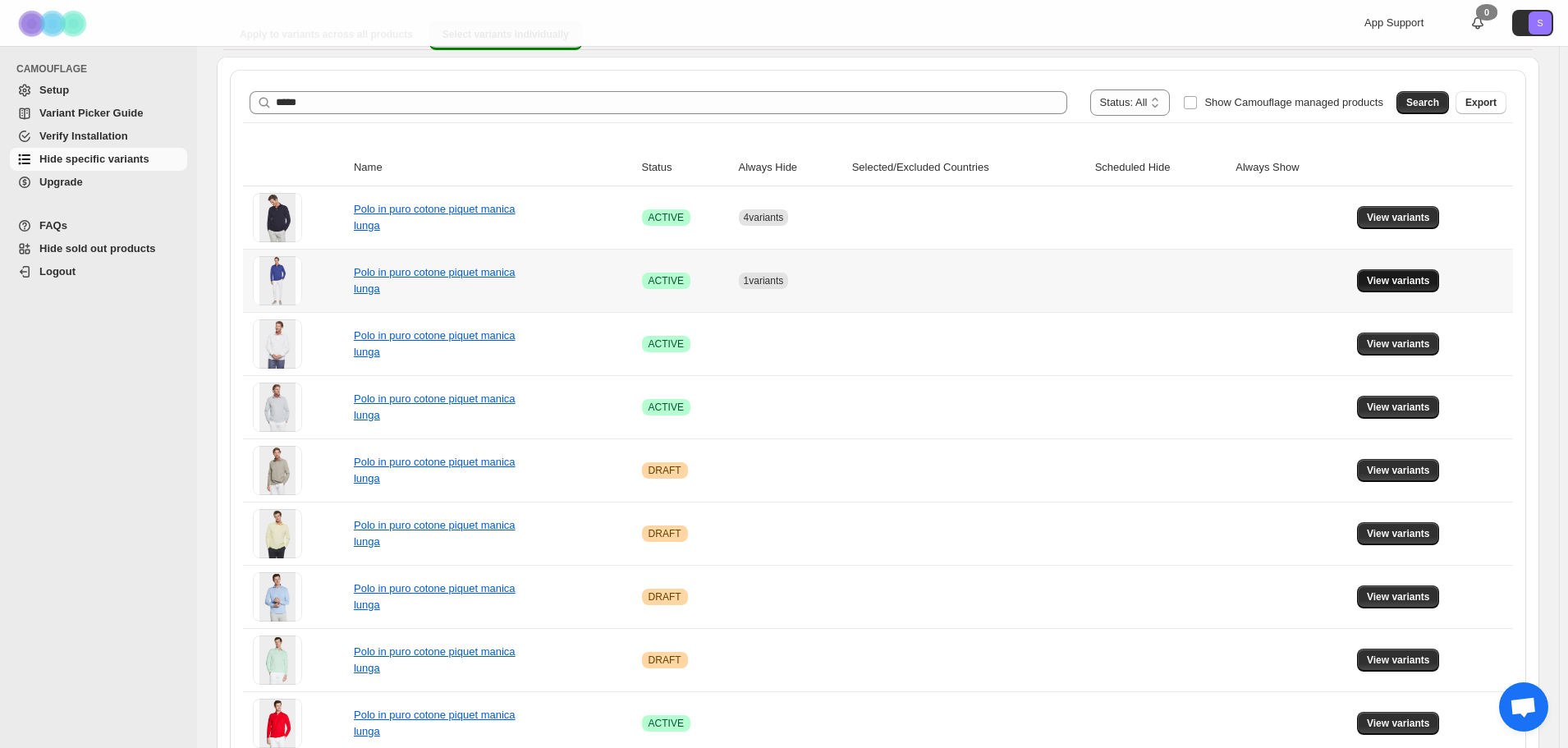
click at [1398, 281] on span "View variants" at bounding box center [1398, 281] width 63 height 13
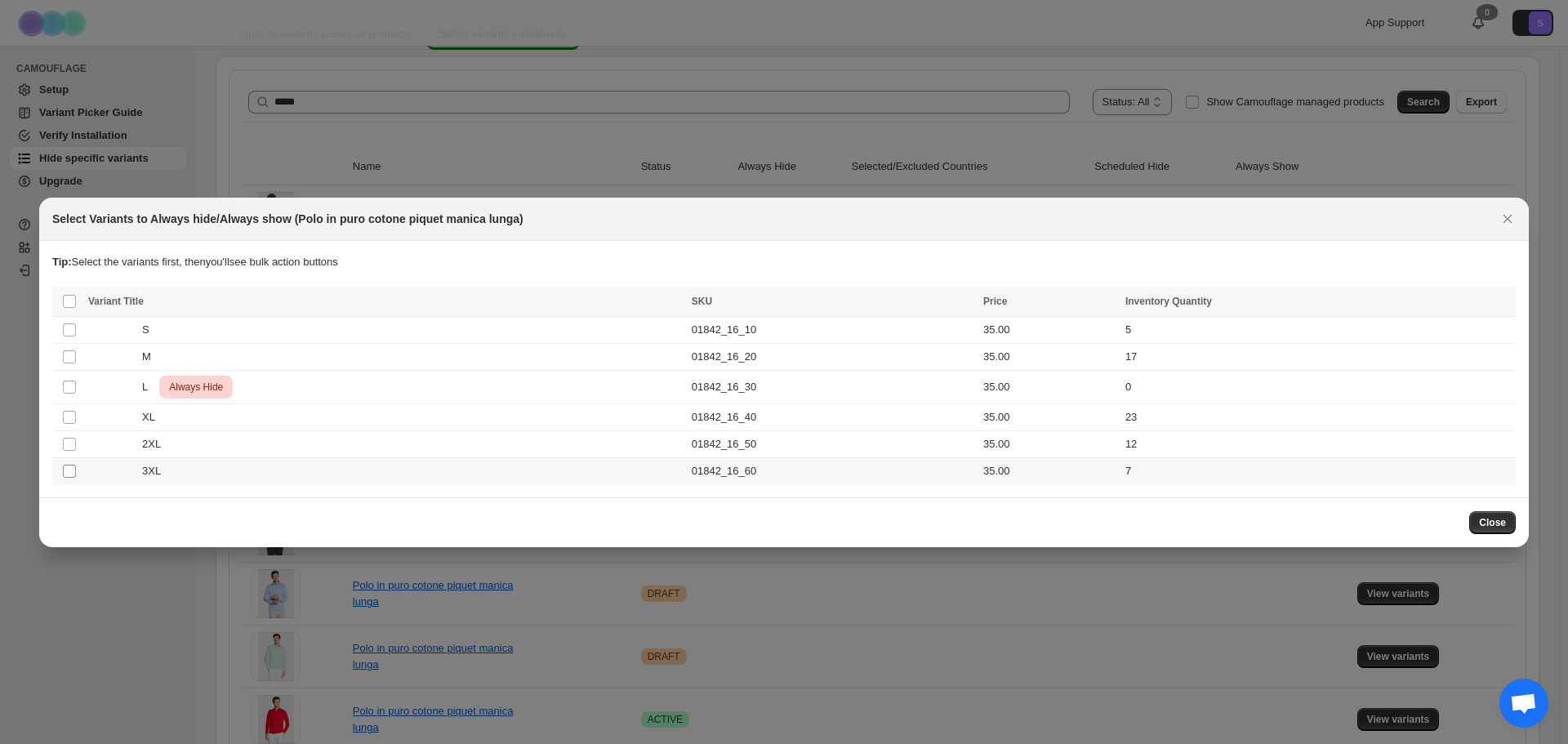
click at [62, 467] on span ":r2r7:" at bounding box center [70, 471] width 15 height 15
click at [76, 468] on span ":r2r7:" at bounding box center [70, 471] width 15 height 15
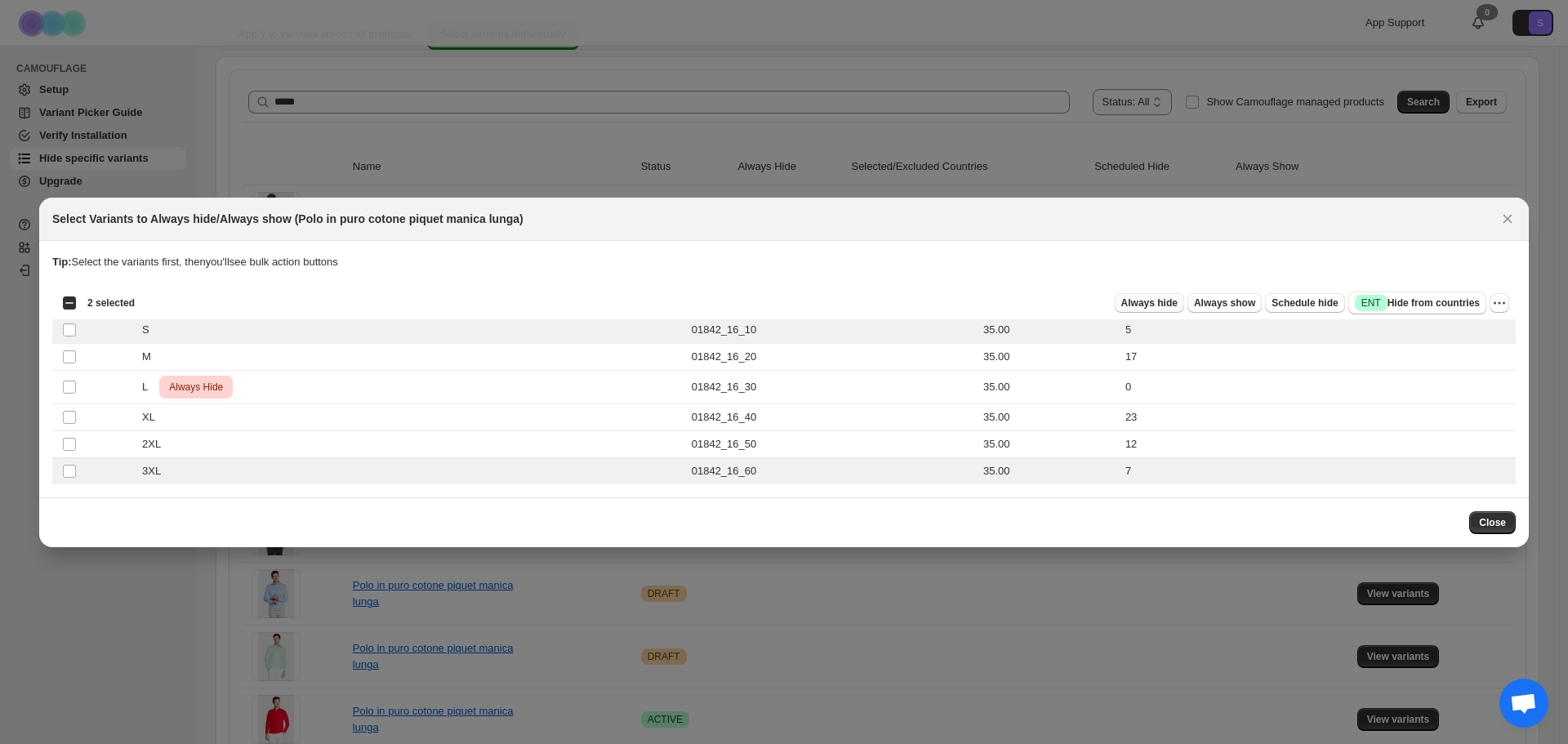
click at [1175, 306] on span "Always hide" at bounding box center [1149, 303] width 56 height 13
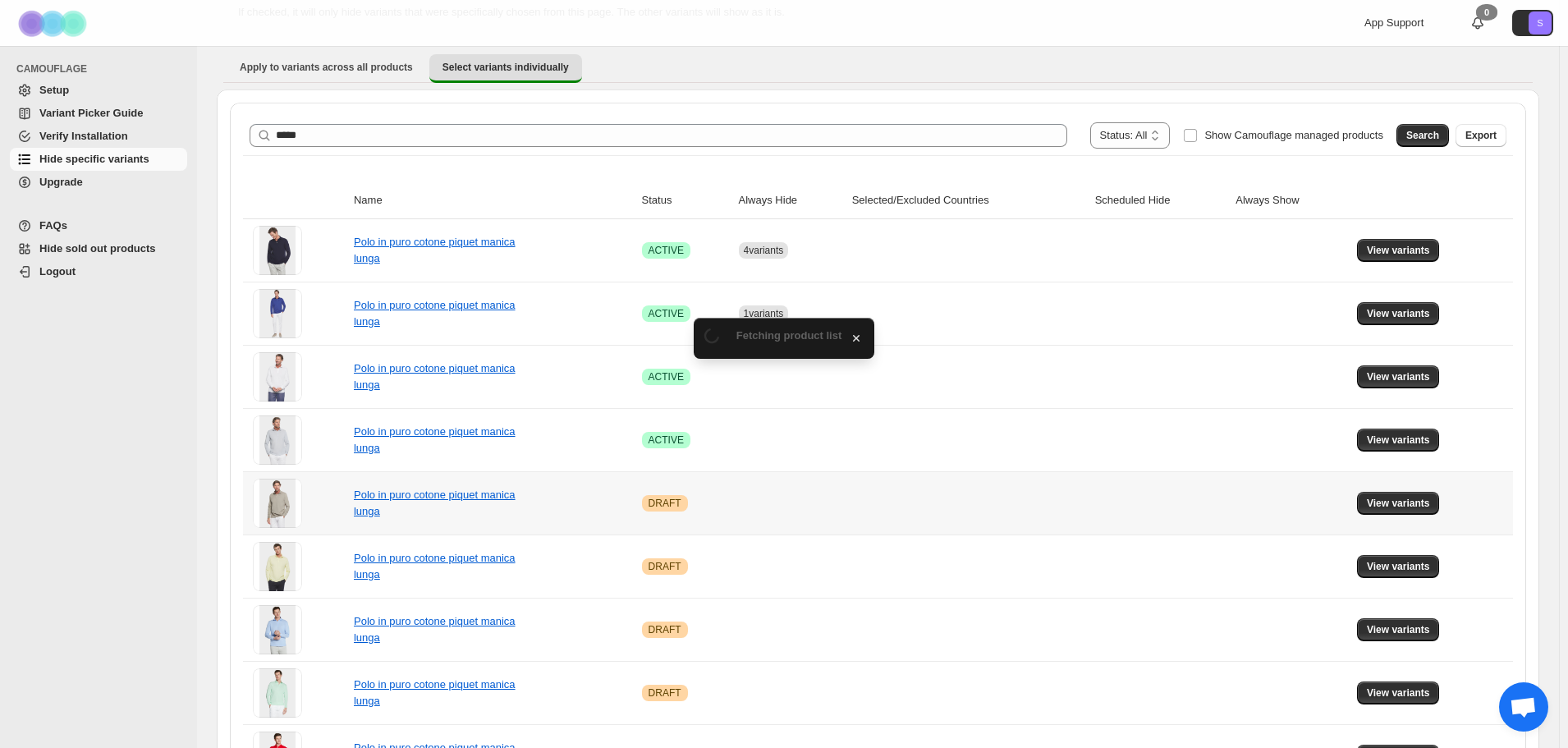
scroll to position [160, 0]
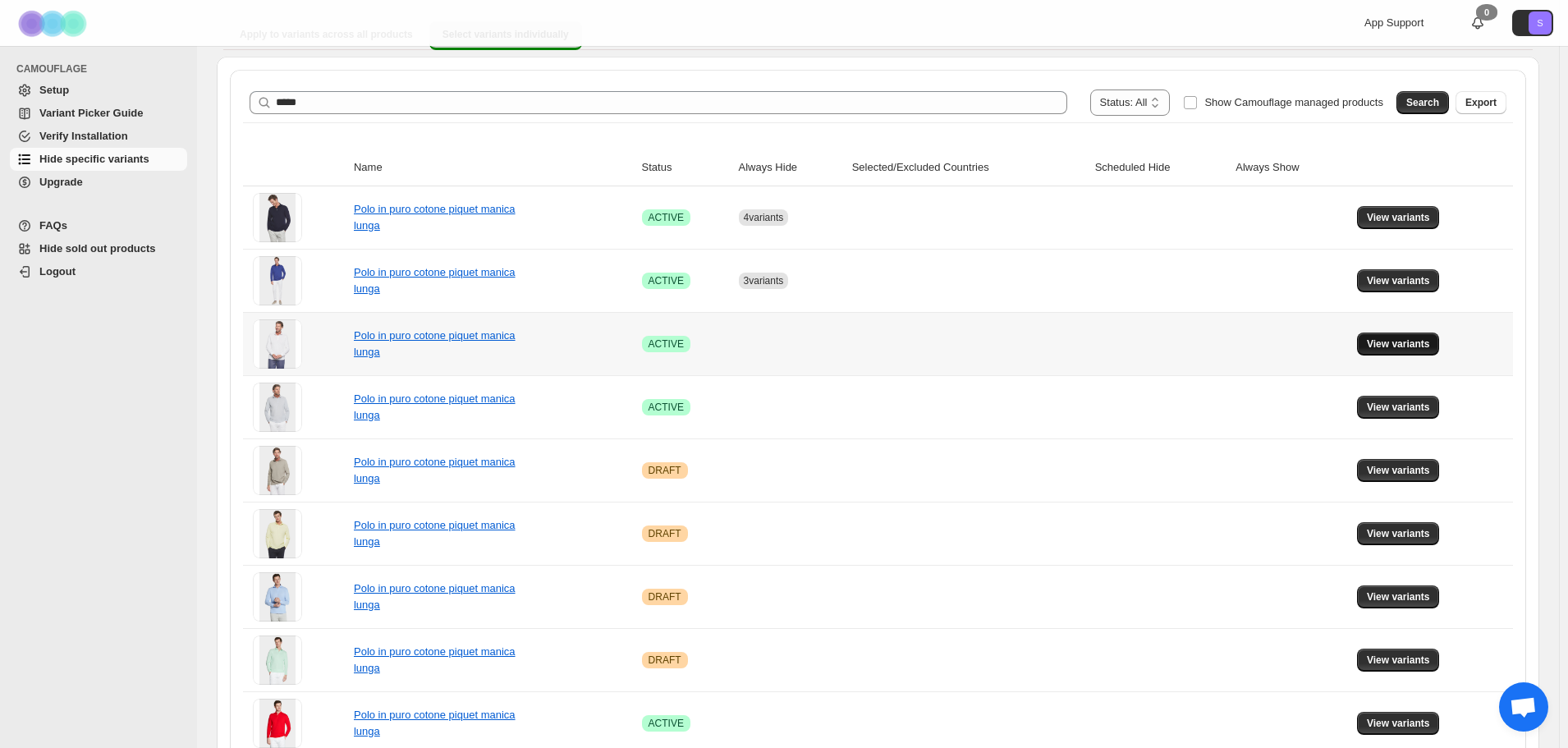
click at [1393, 341] on span "View variants" at bounding box center [1398, 344] width 63 height 13
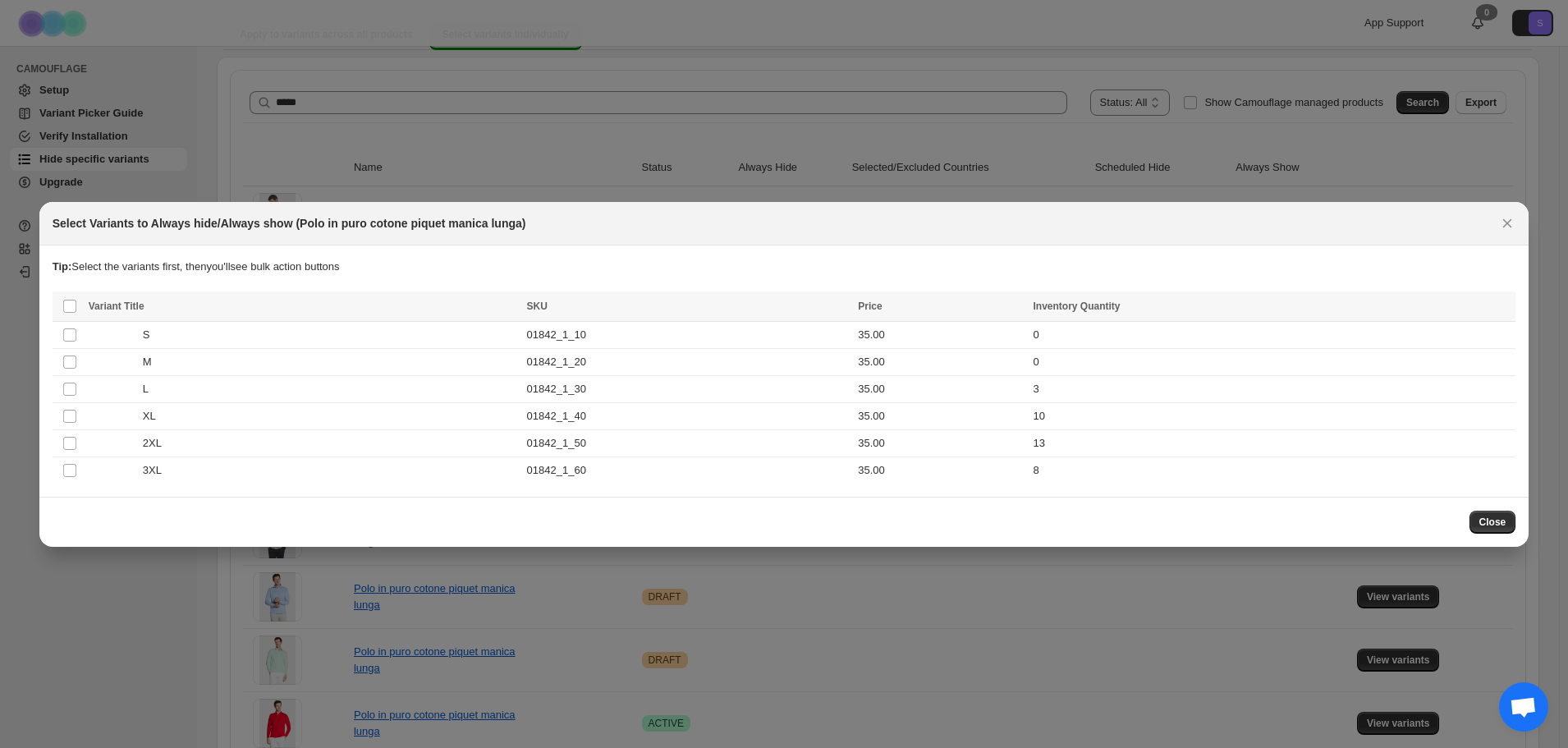
scroll to position [0, 0]
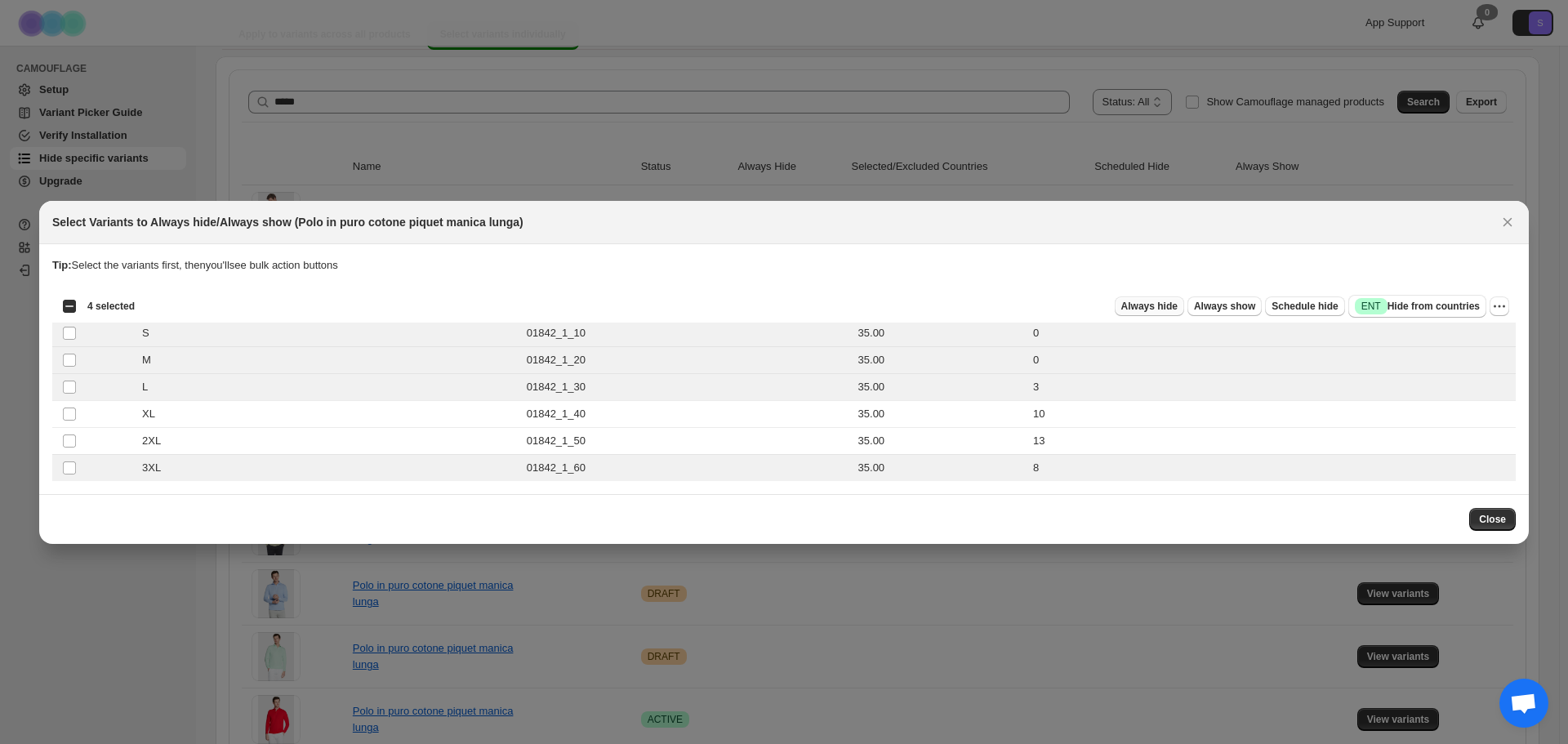
click at [1150, 313] on button "Always hide" at bounding box center [1149, 306] width 70 height 20
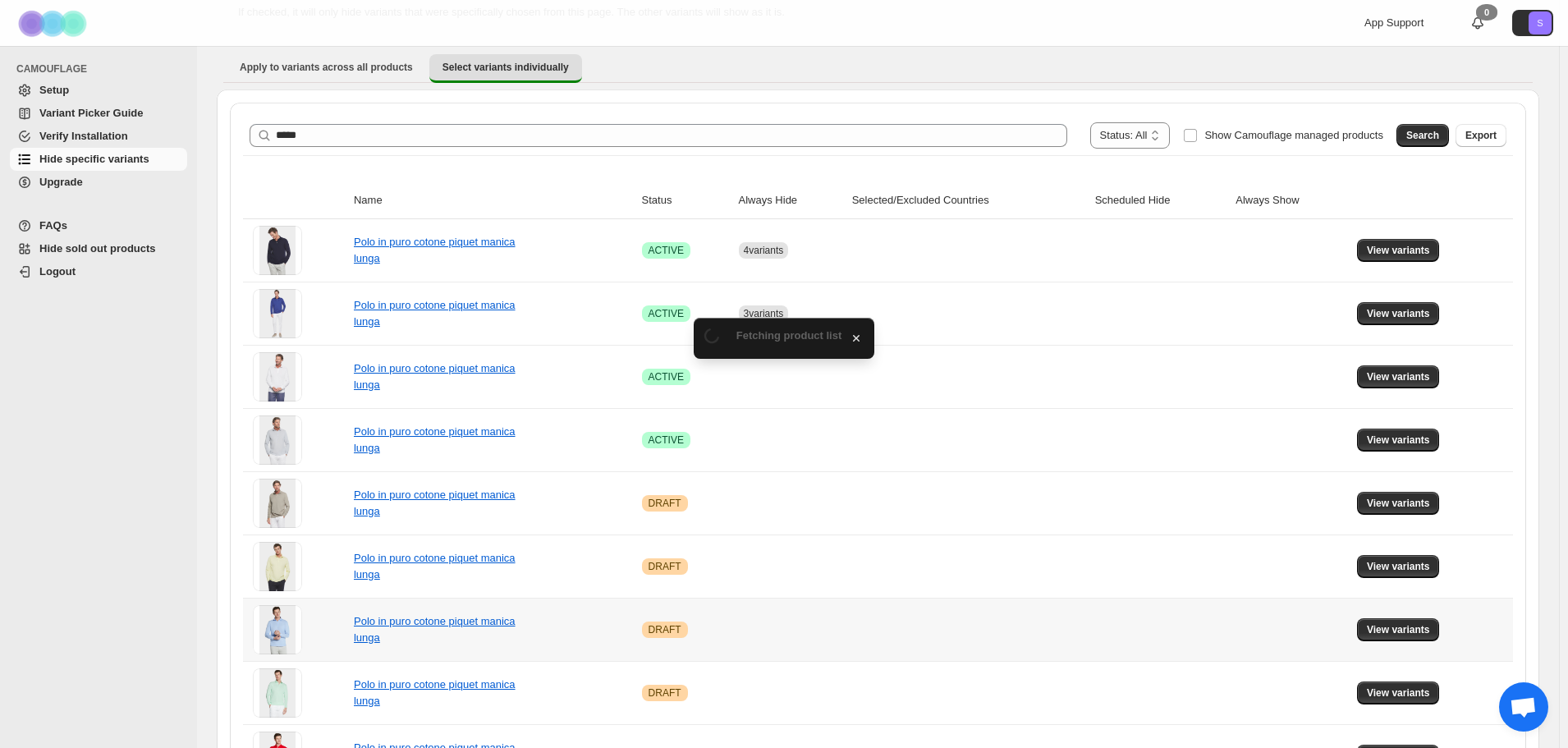
scroll to position [160, 0]
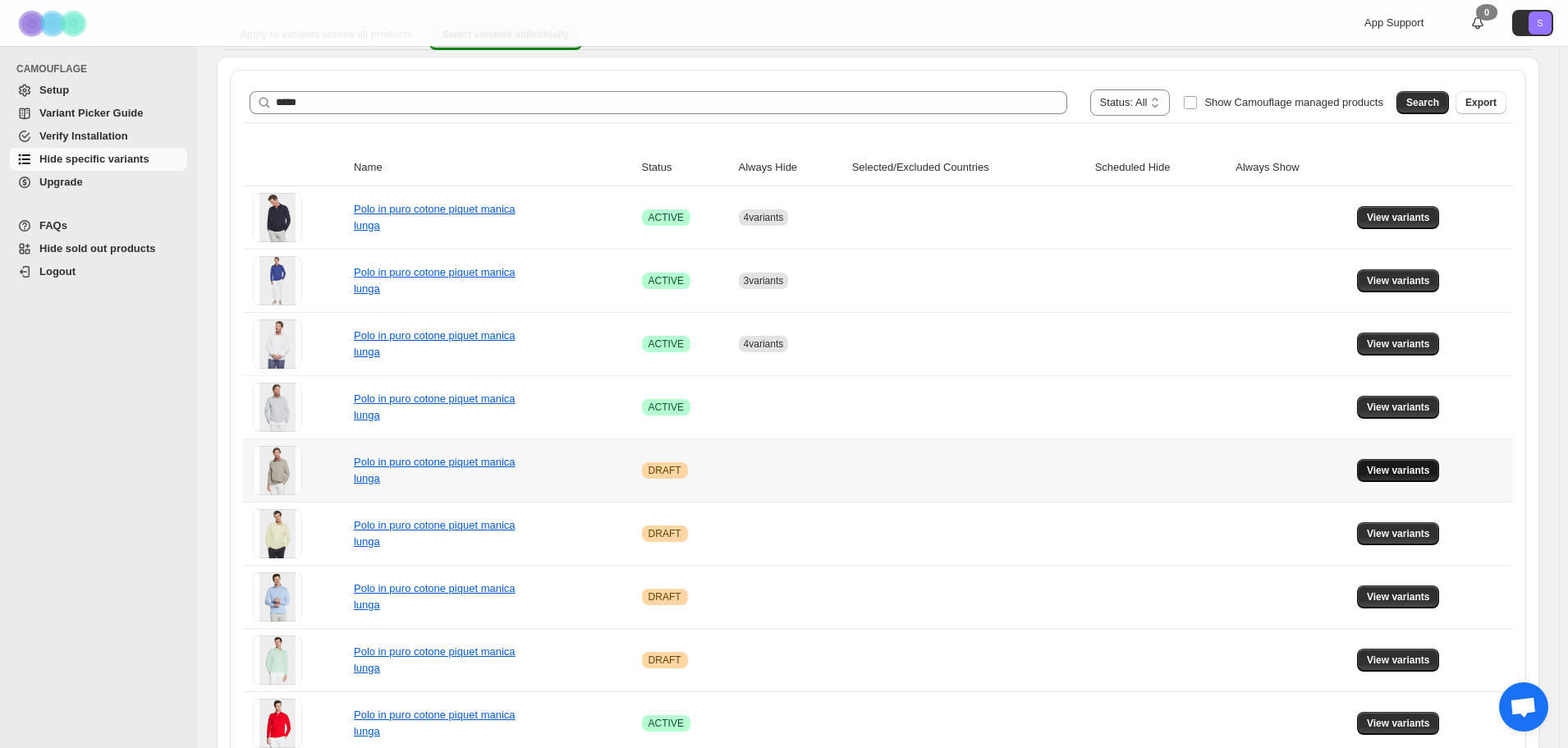
click at [1401, 467] on span "View variants" at bounding box center [1398, 470] width 63 height 13
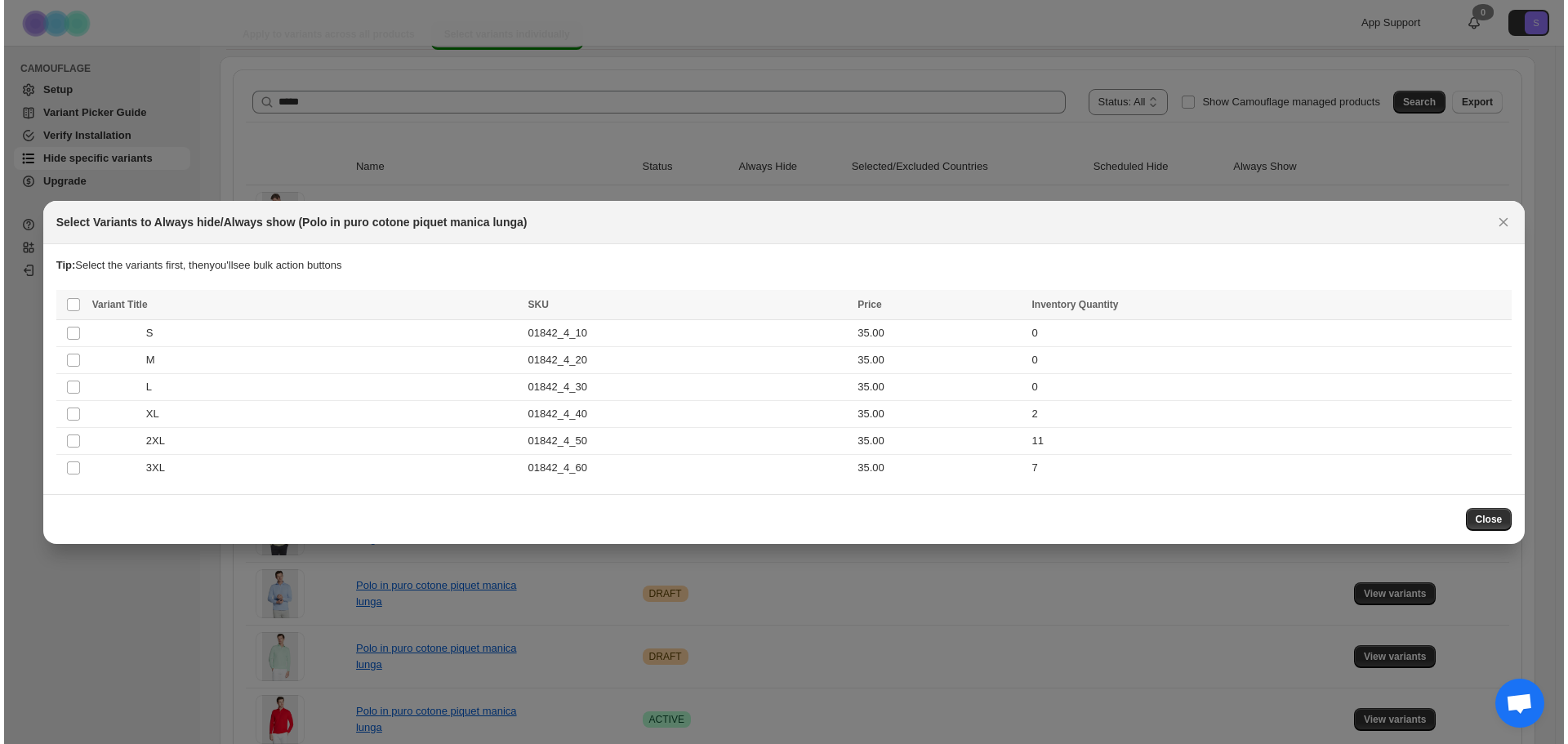
scroll to position [0, 0]
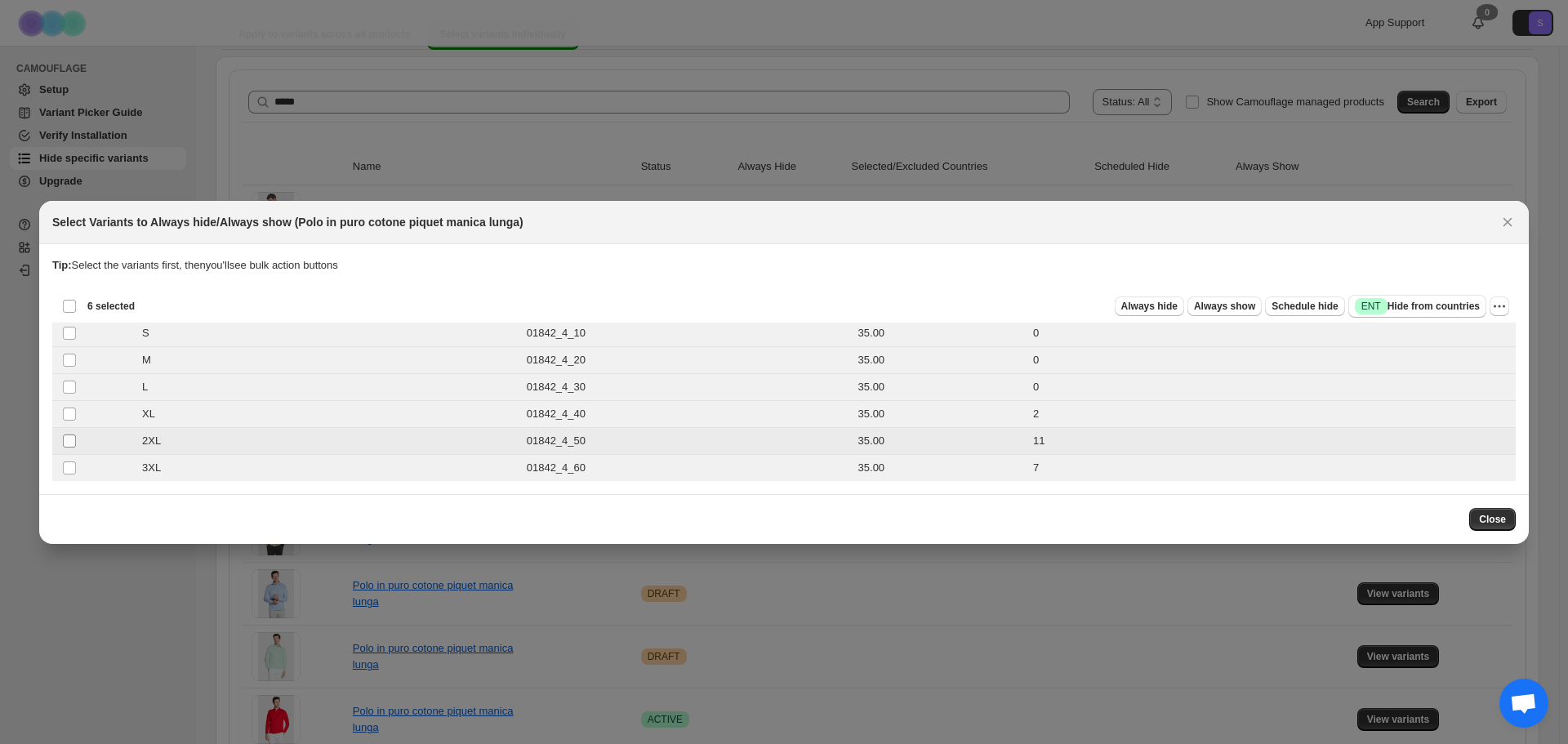
click at [72, 434] on span ":r2sv:" at bounding box center [70, 441] width 15 height 15
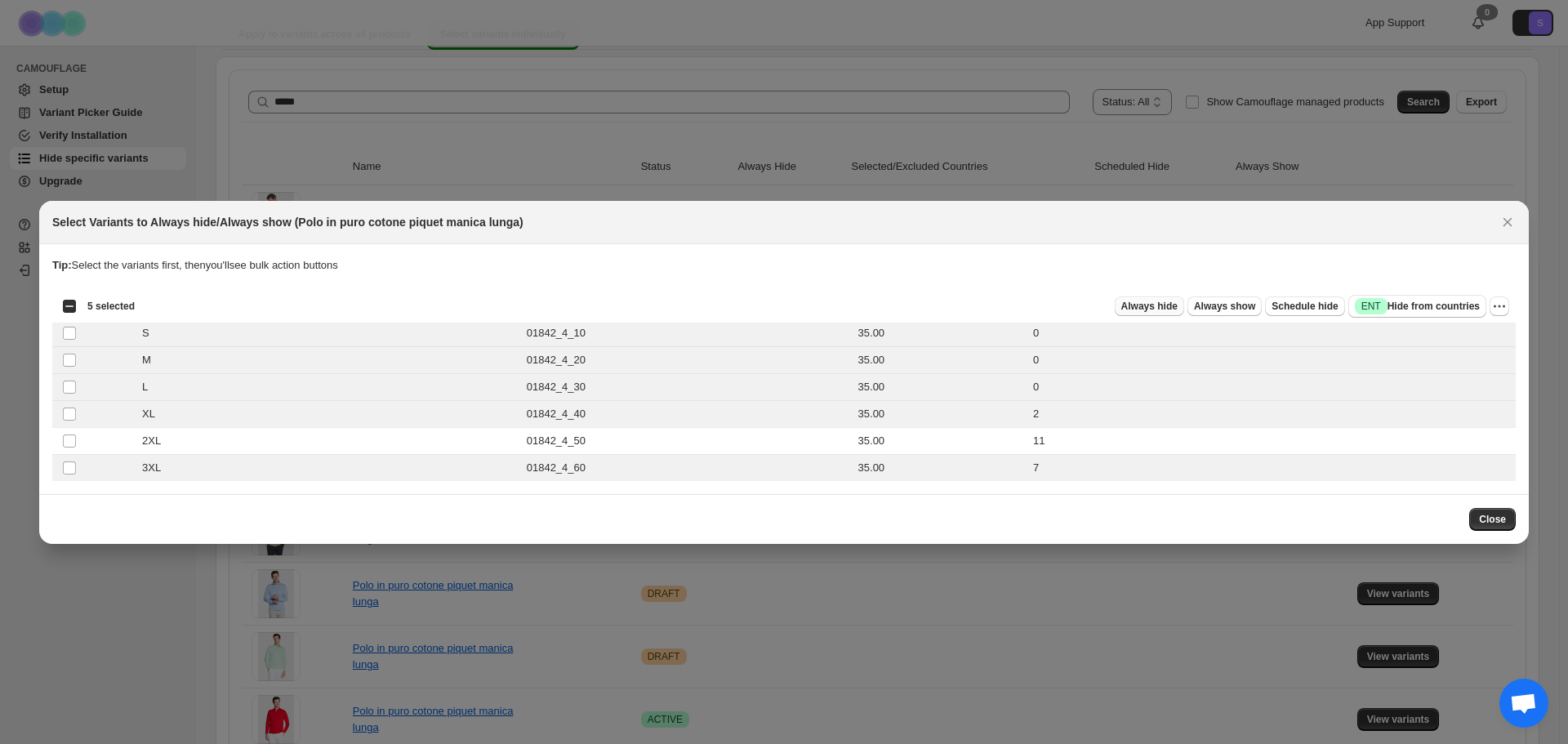
click at [1148, 309] on span "Always hide" at bounding box center [1149, 306] width 56 height 13
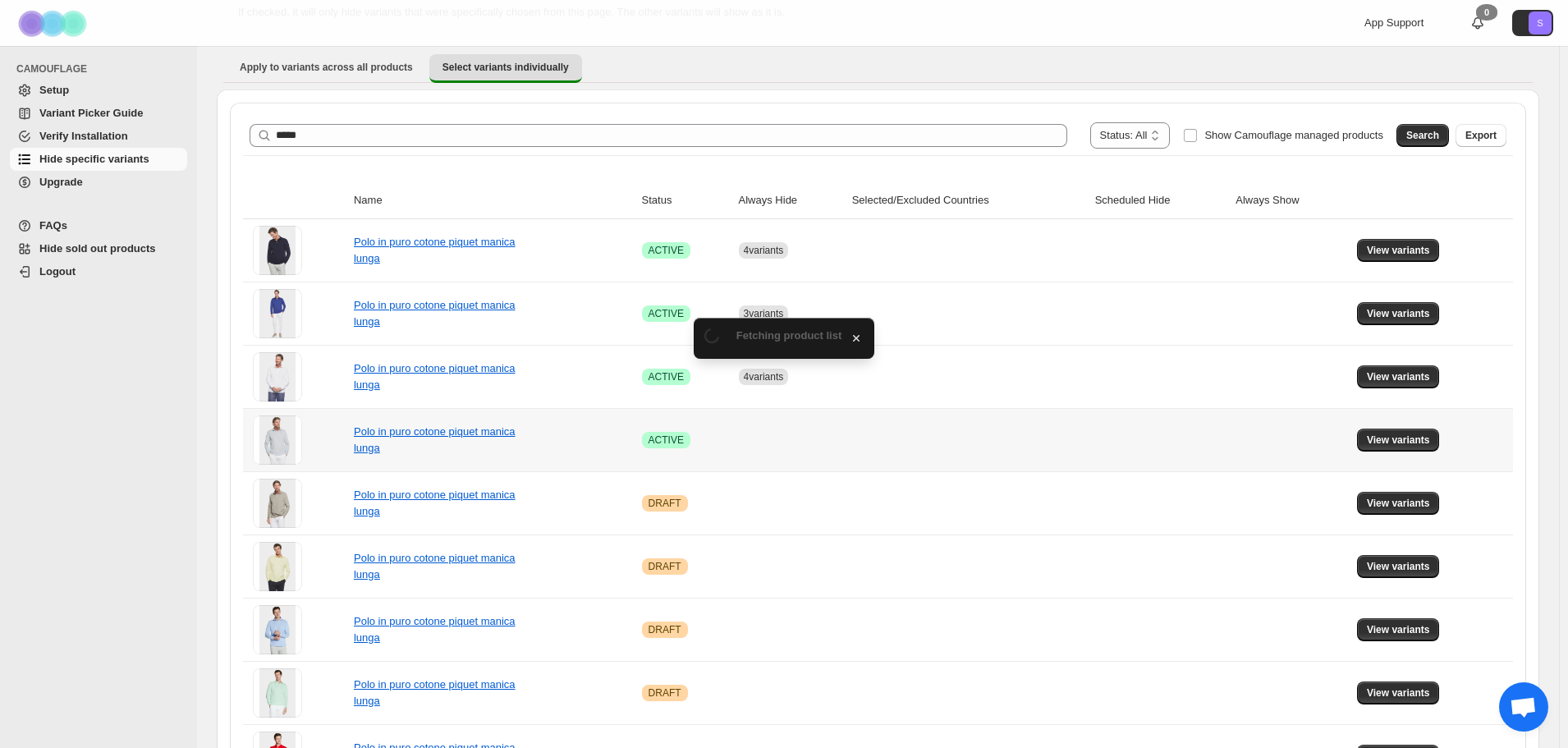
scroll to position [160, 0]
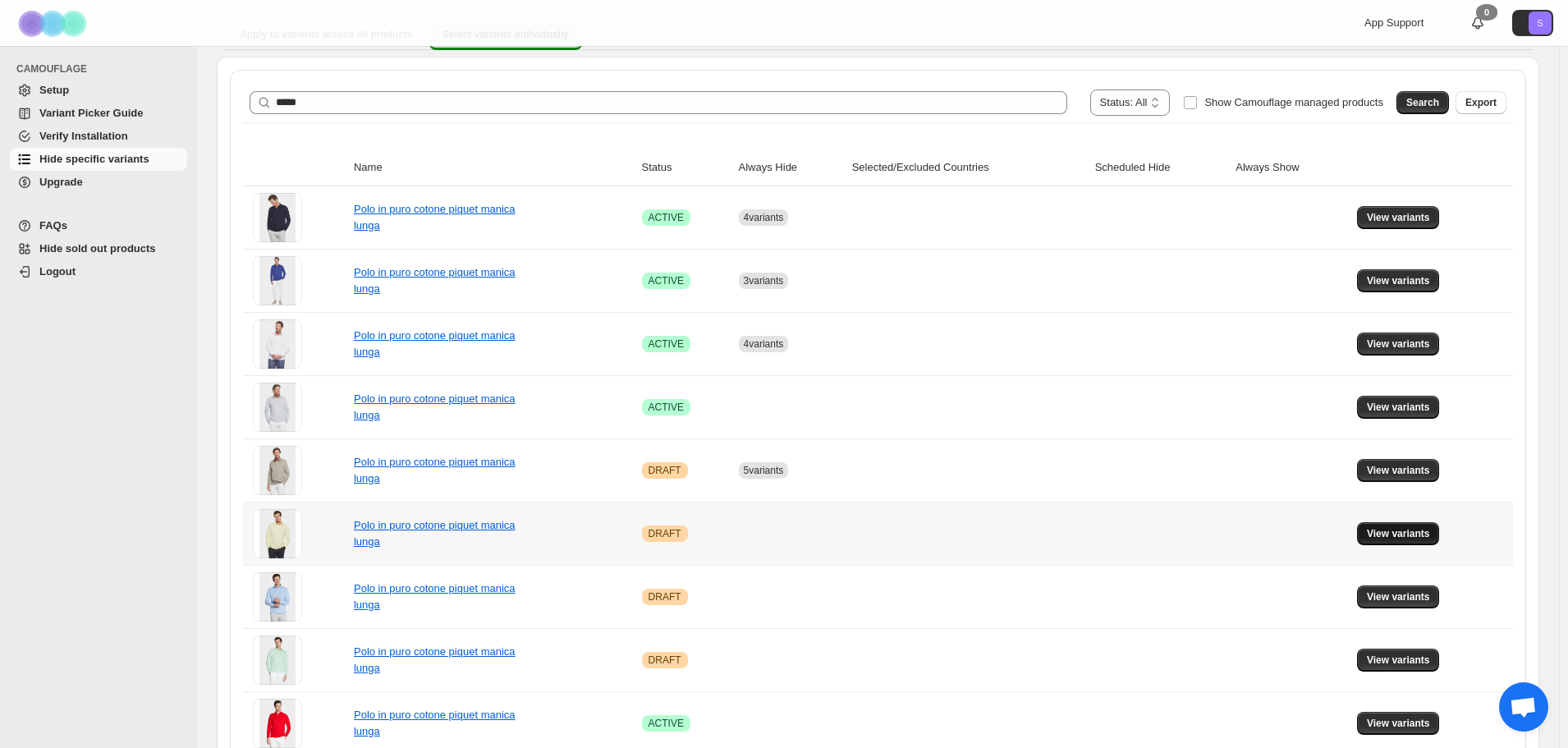
click at [1430, 537] on span "View variants" at bounding box center [1398, 533] width 63 height 13
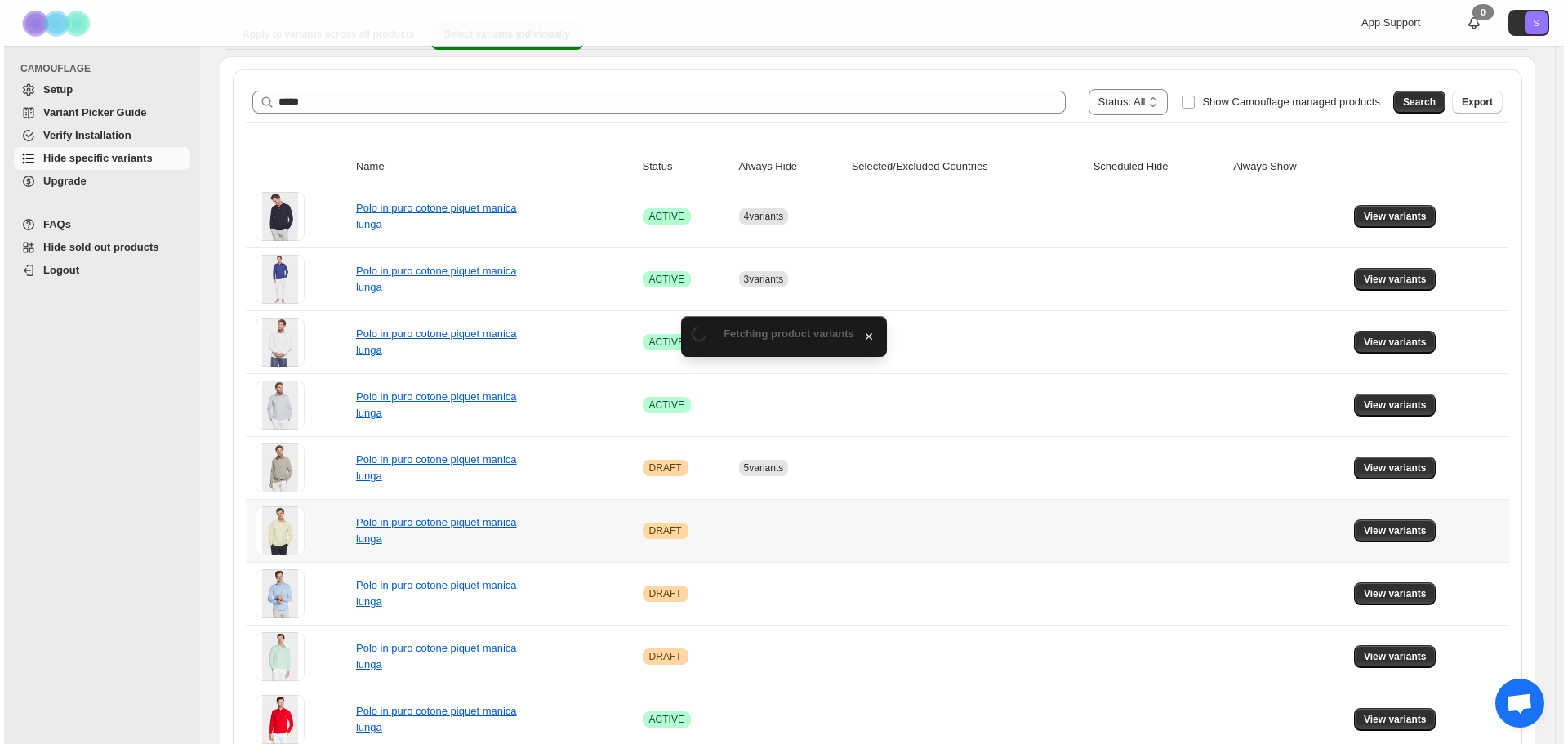
scroll to position [0, 0]
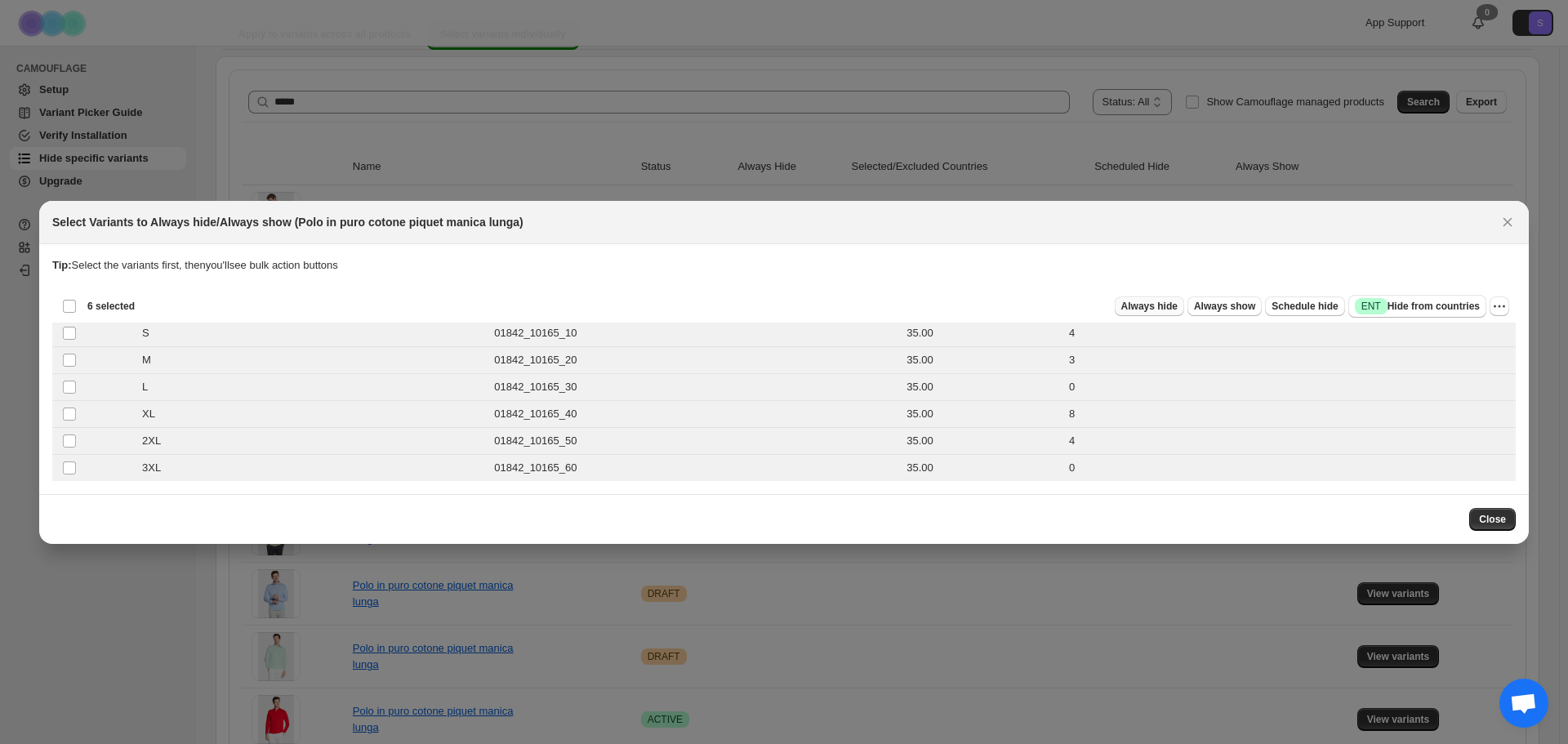
click at [1170, 313] on button "Always hide" at bounding box center [1149, 306] width 70 height 20
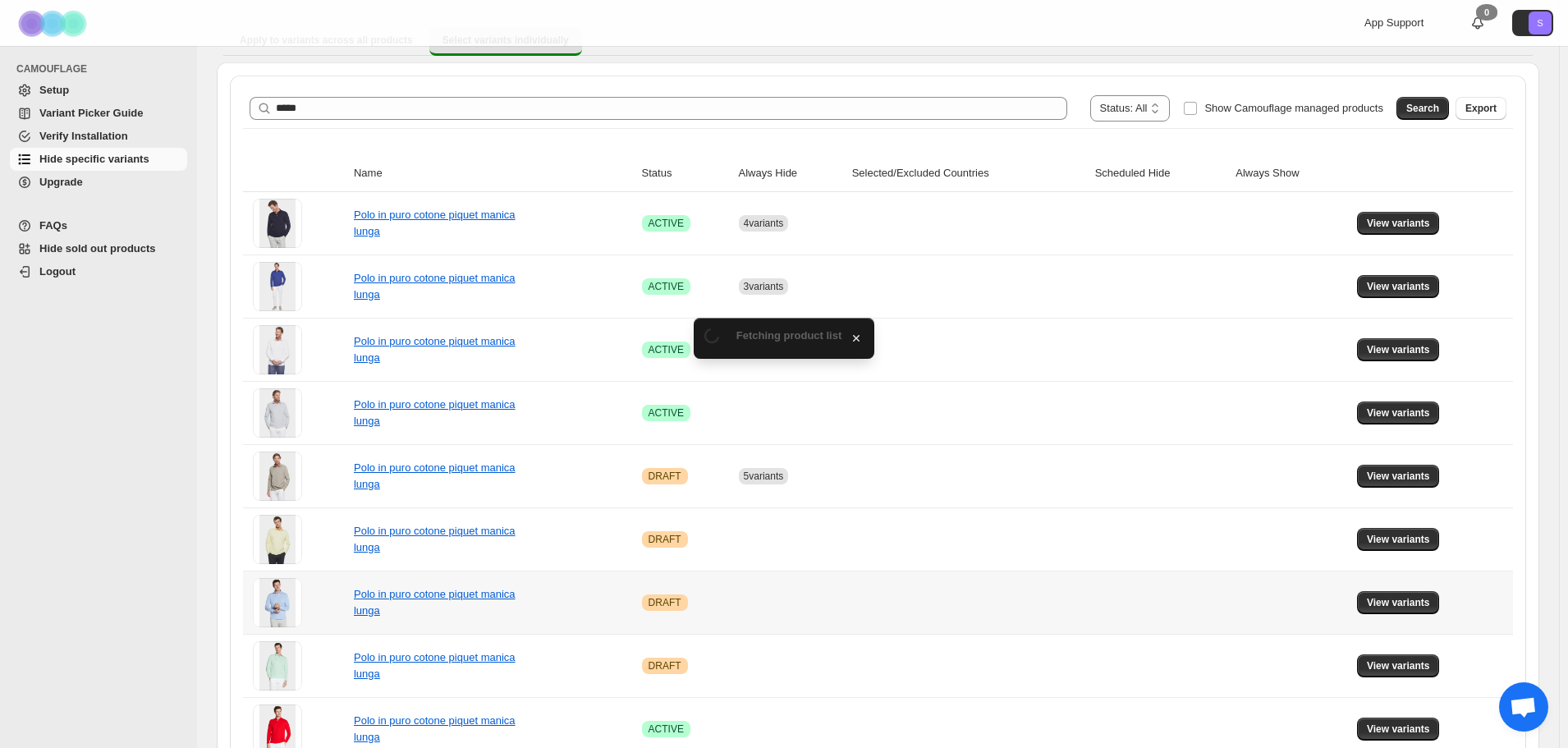
scroll to position [160, 0]
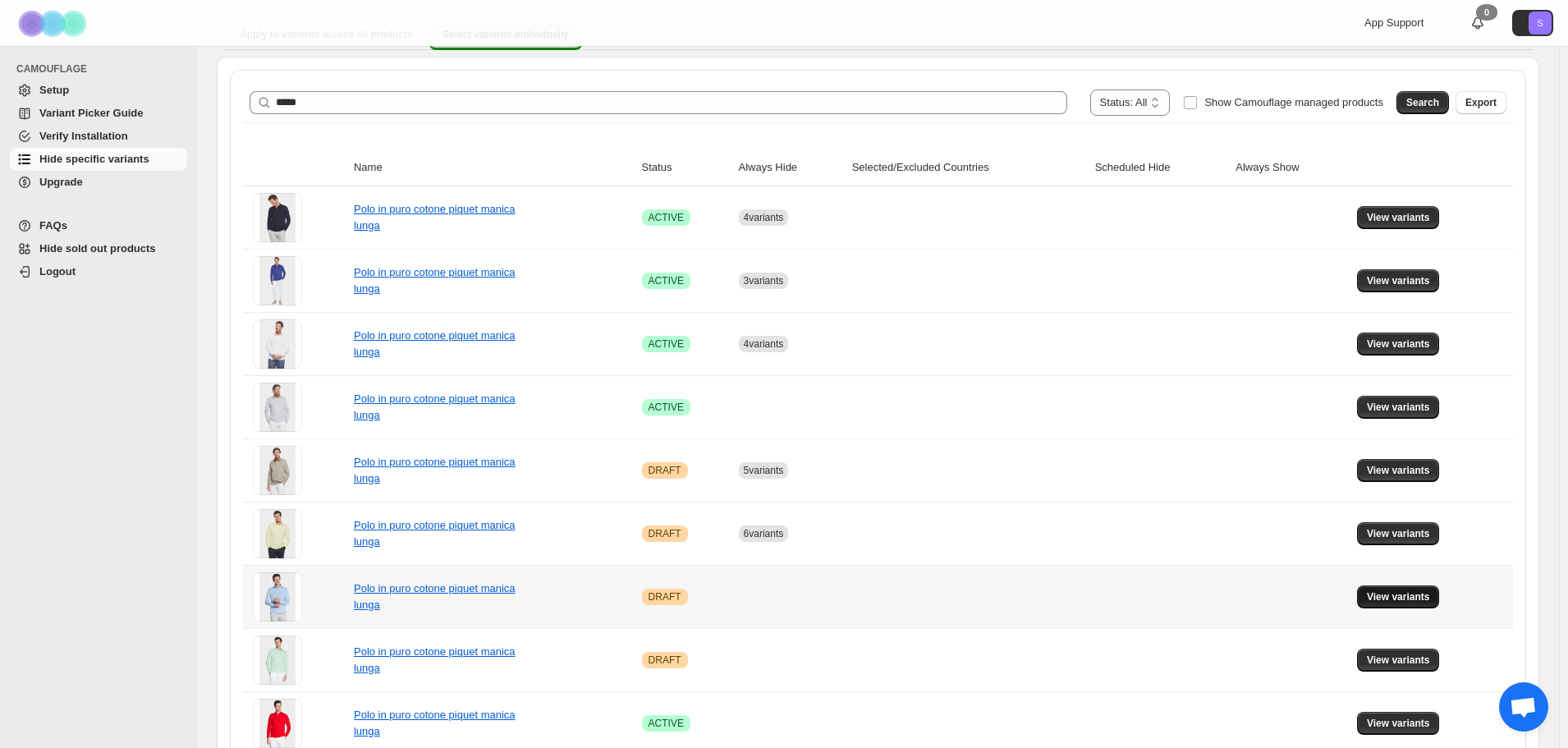
click at [1430, 599] on span "View variants" at bounding box center [1398, 597] width 63 height 13
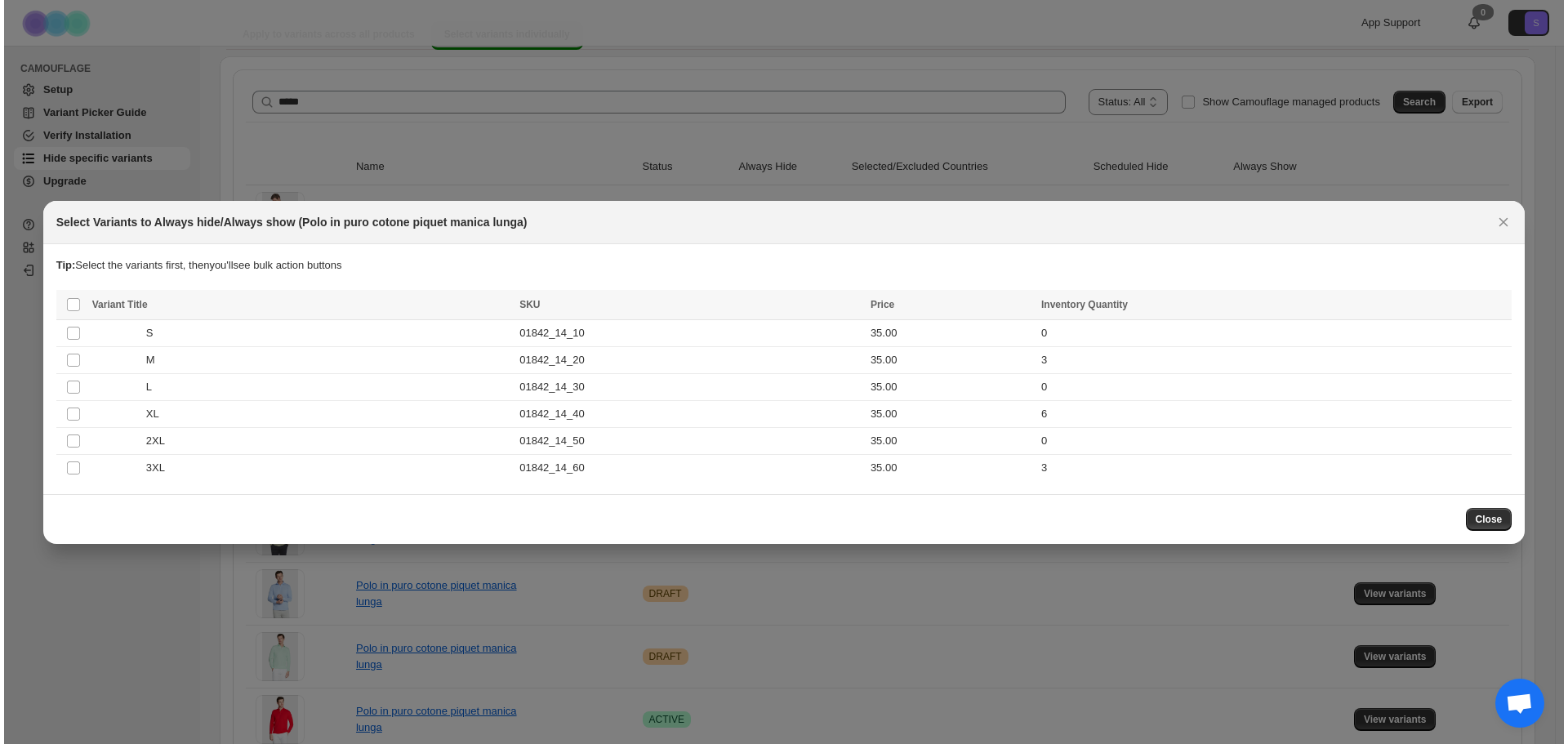
scroll to position [0, 0]
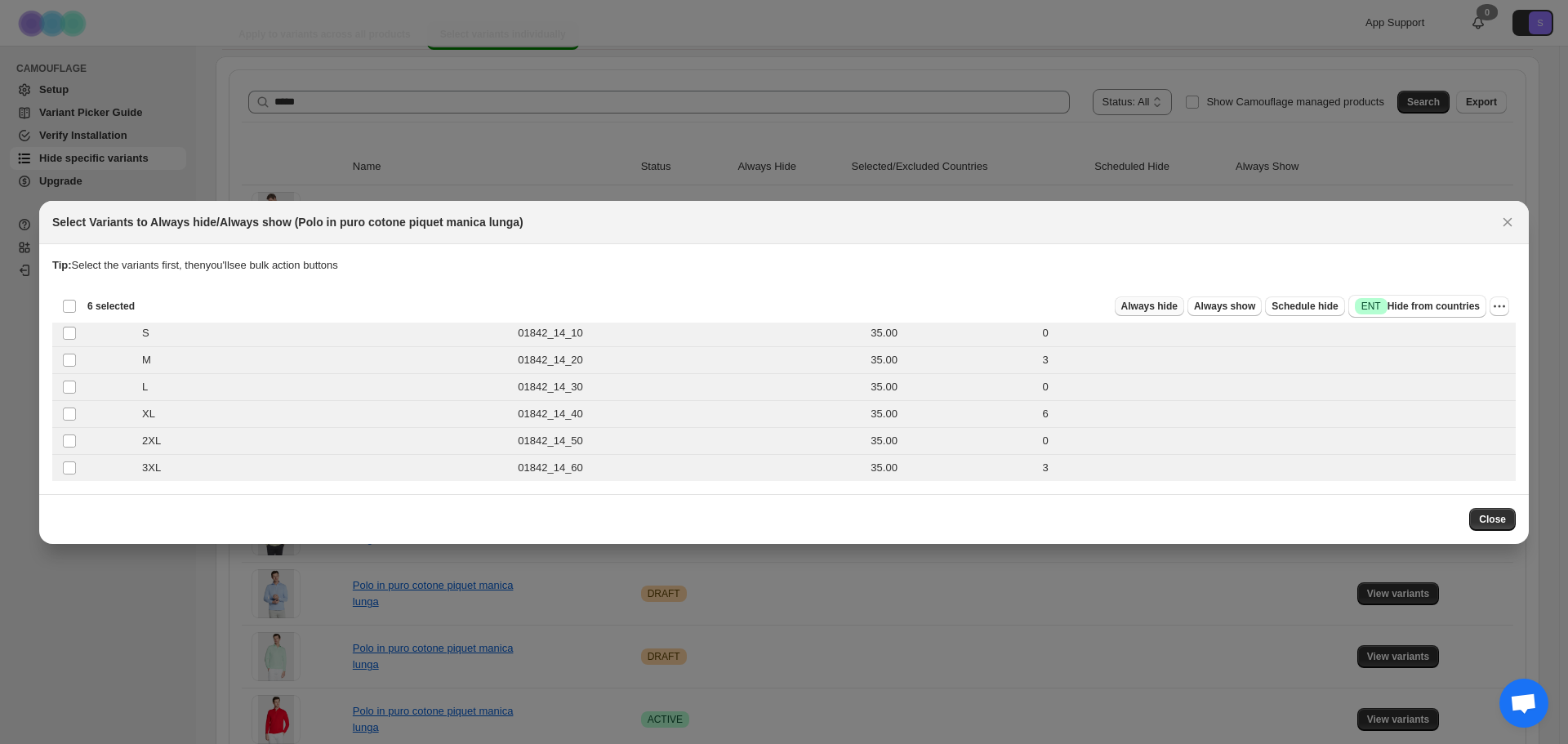
drag, startPoint x: 1192, startPoint y: 304, endPoint x: 1136, endPoint y: 356, distance: 76.4
click at [1184, 304] on button "Always hide" at bounding box center [1149, 306] width 70 height 20
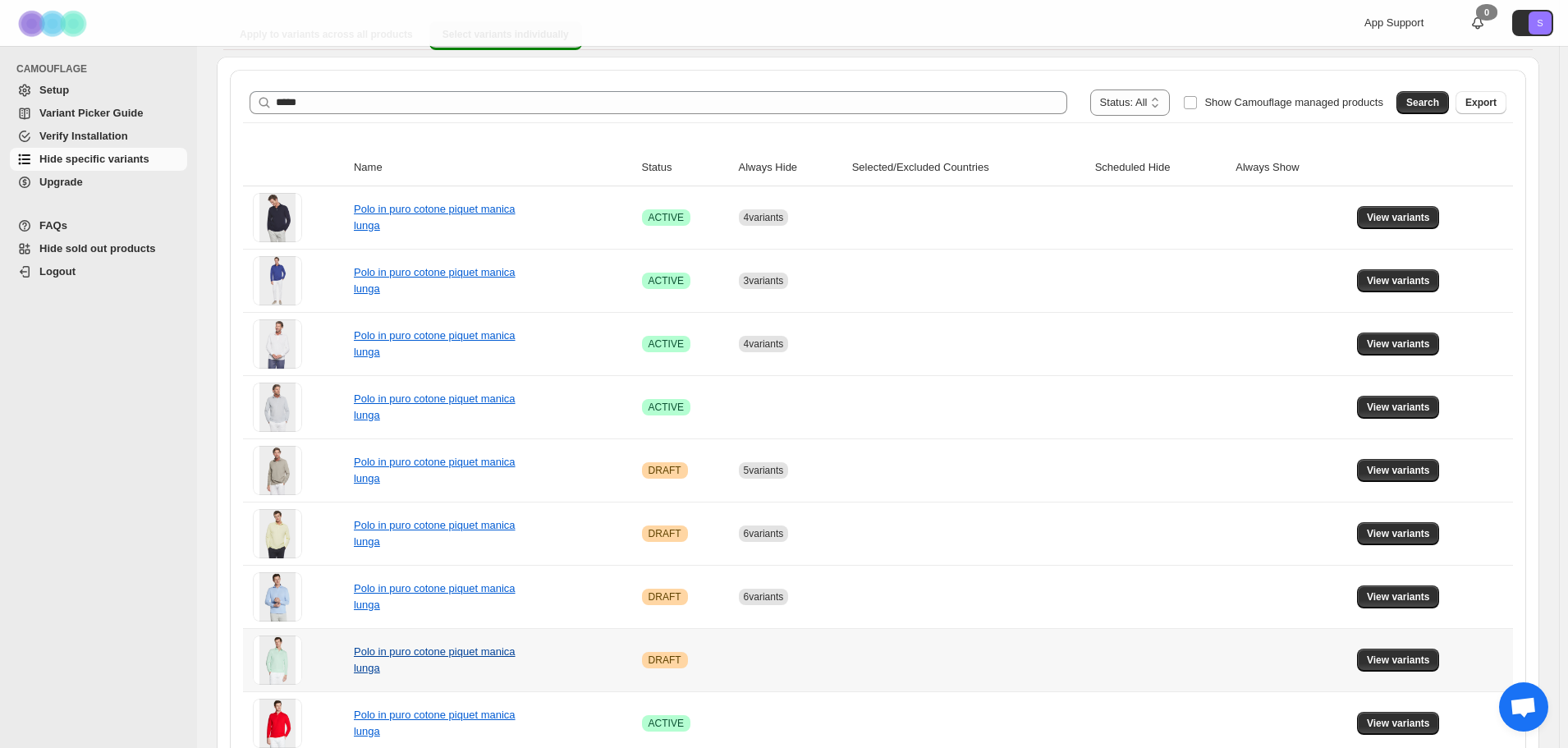
scroll to position [242, 0]
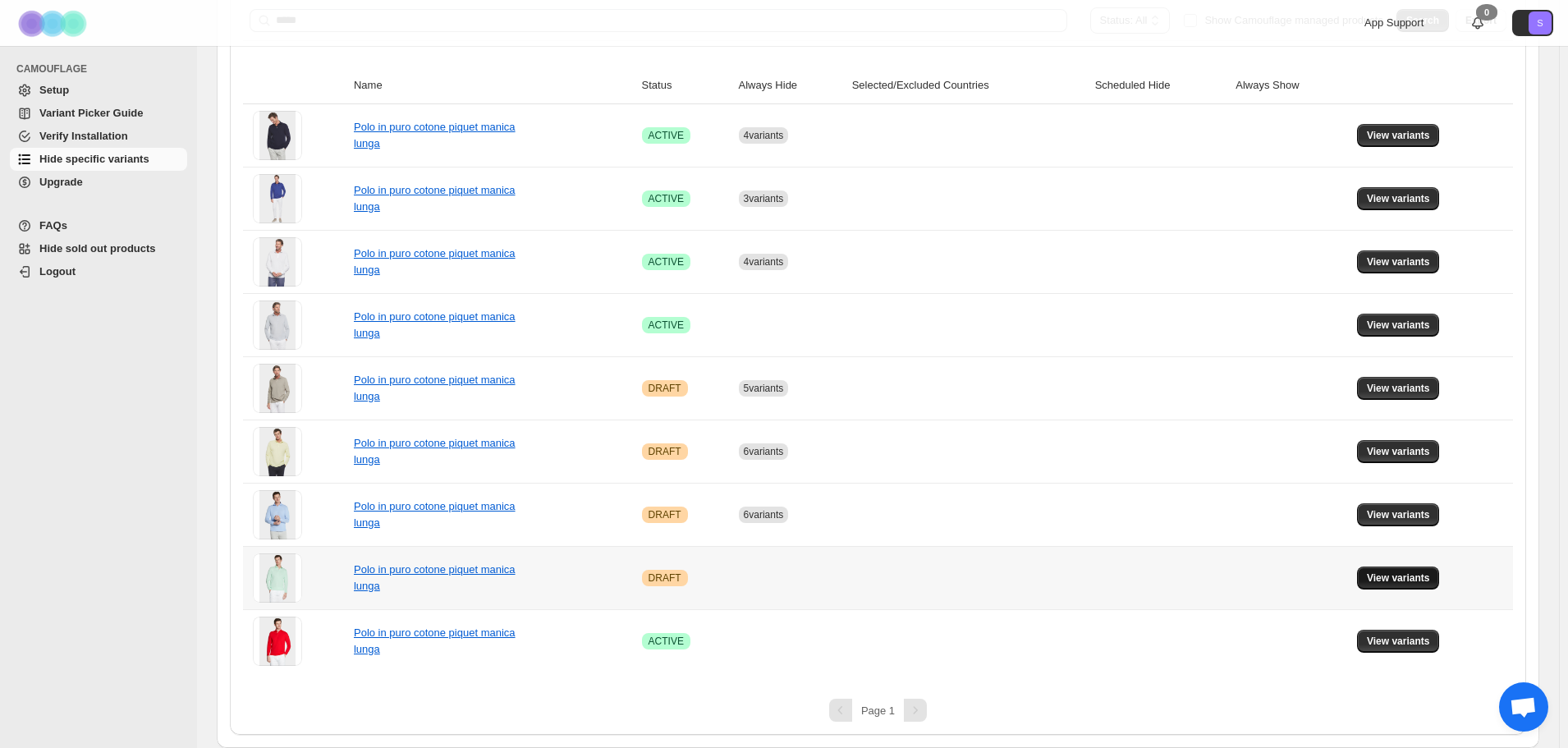
click at [1413, 581] on span "View variants" at bounding box center [1398, 578] width 63 height 13
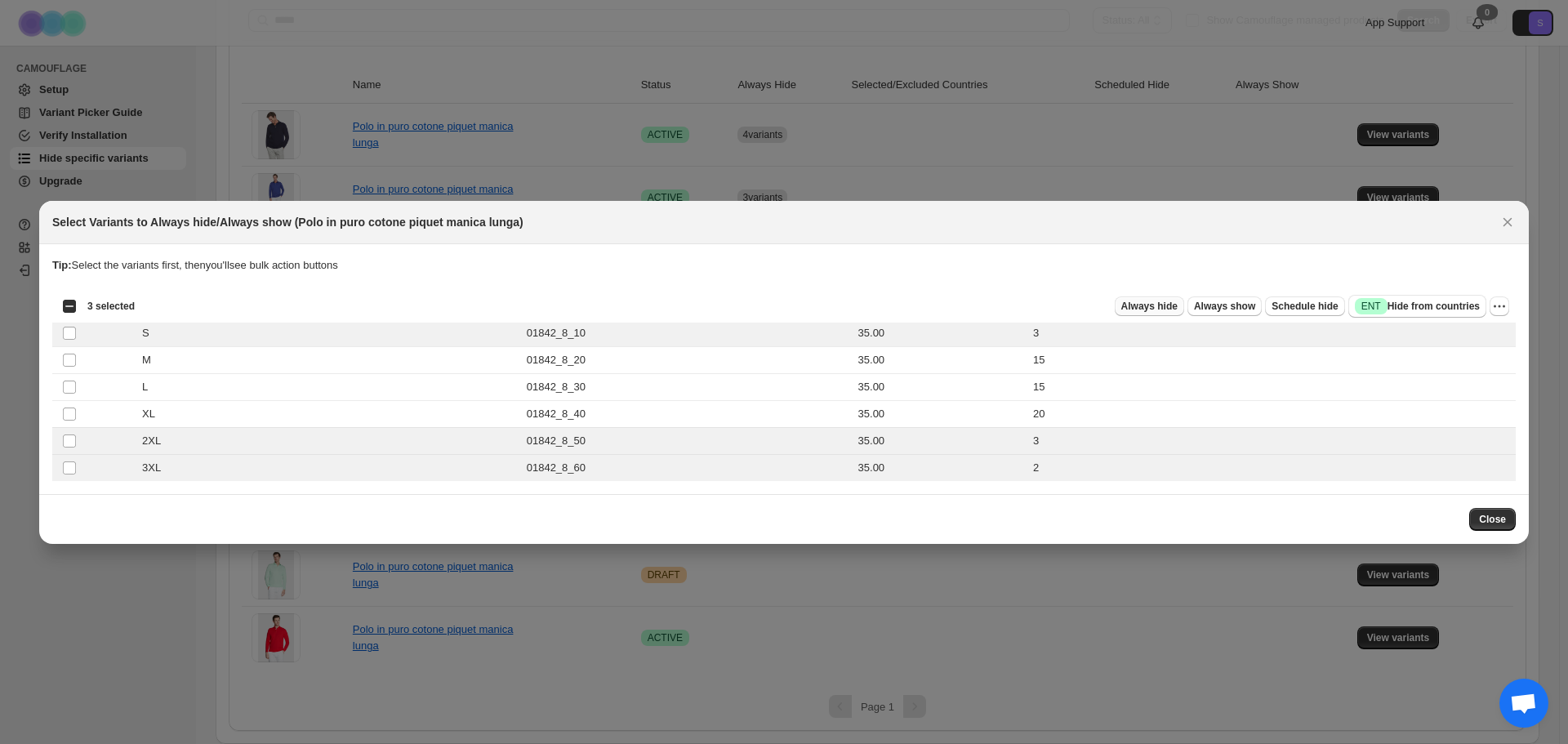
click at [1164, 304] on span "Always hide" at bounding box center [1149, 306] width 56 height 13
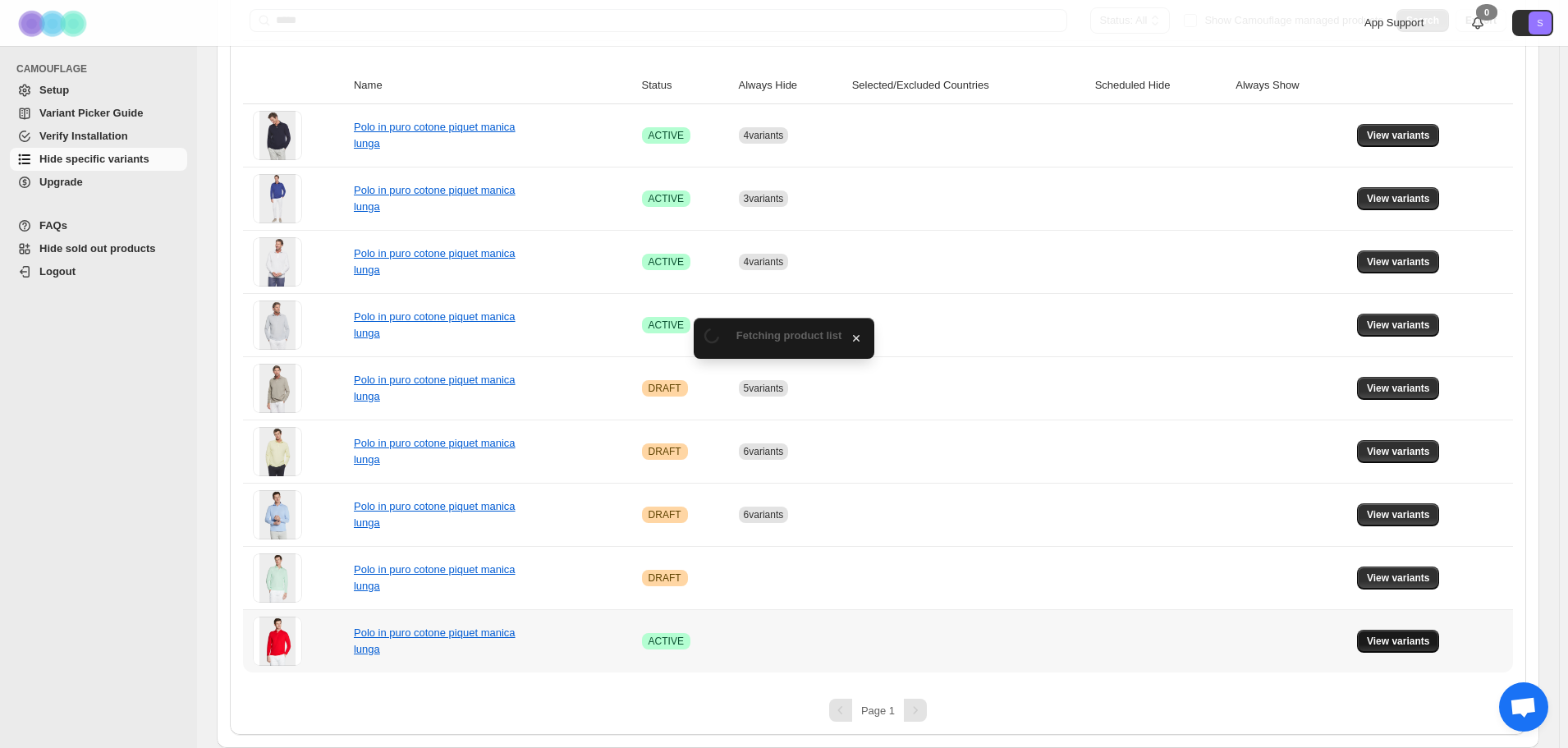
click at [1407, 650] on button "View variants" at bounding box center [1398, 641] width 83 height 23
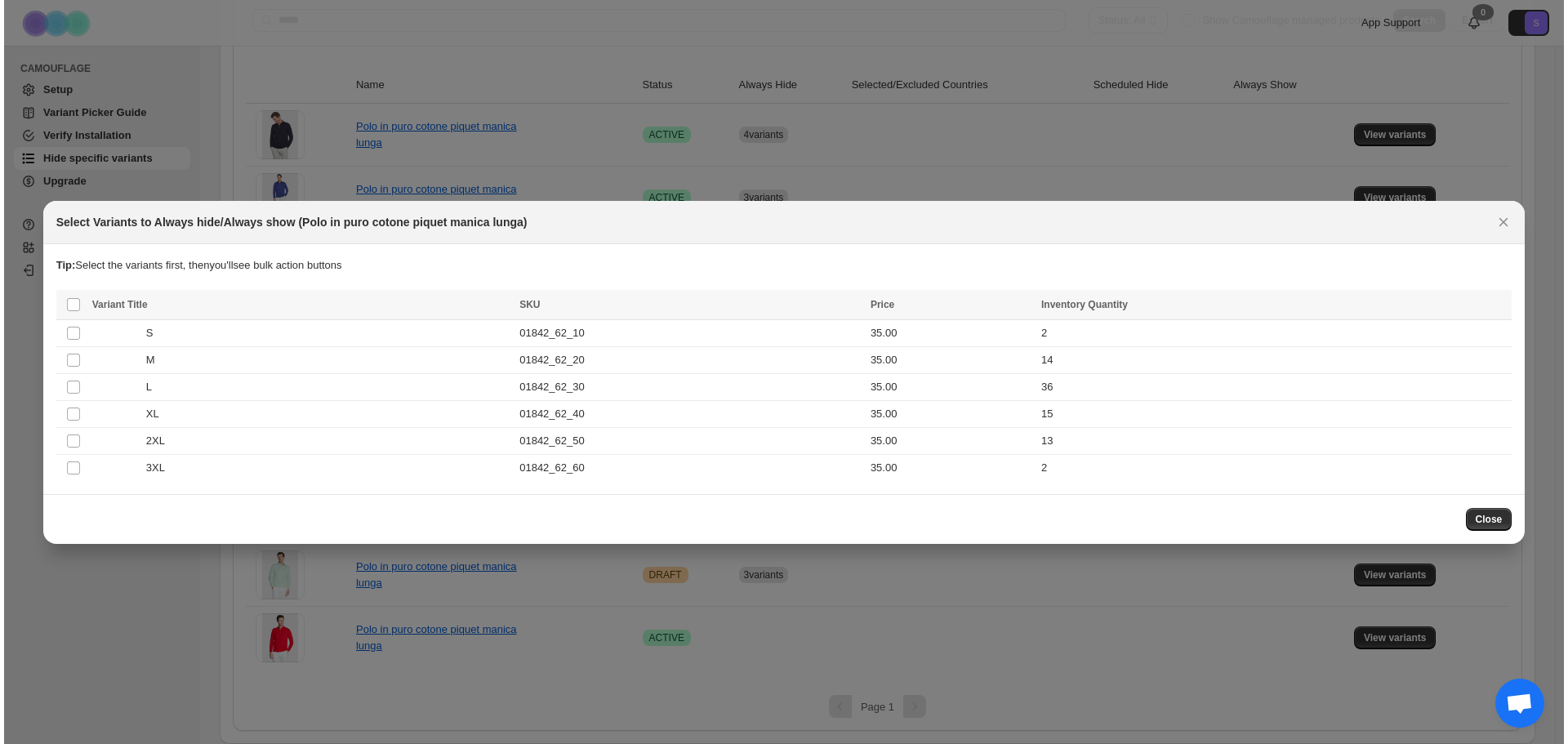
scroll to position [0, 0]
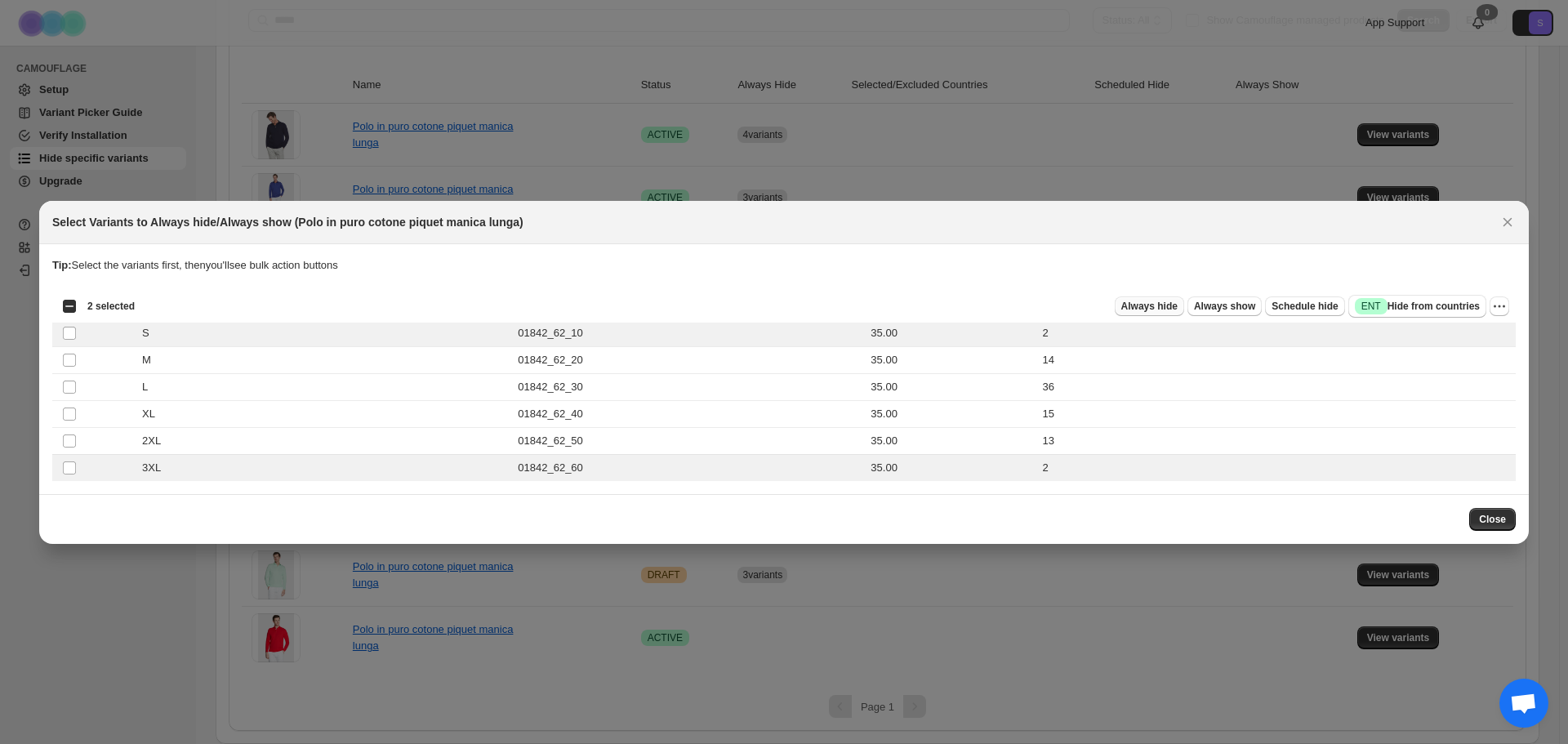
click at [1173, 303] on span "Always hide" at bounding box center [1149, 306] width 56 height 13
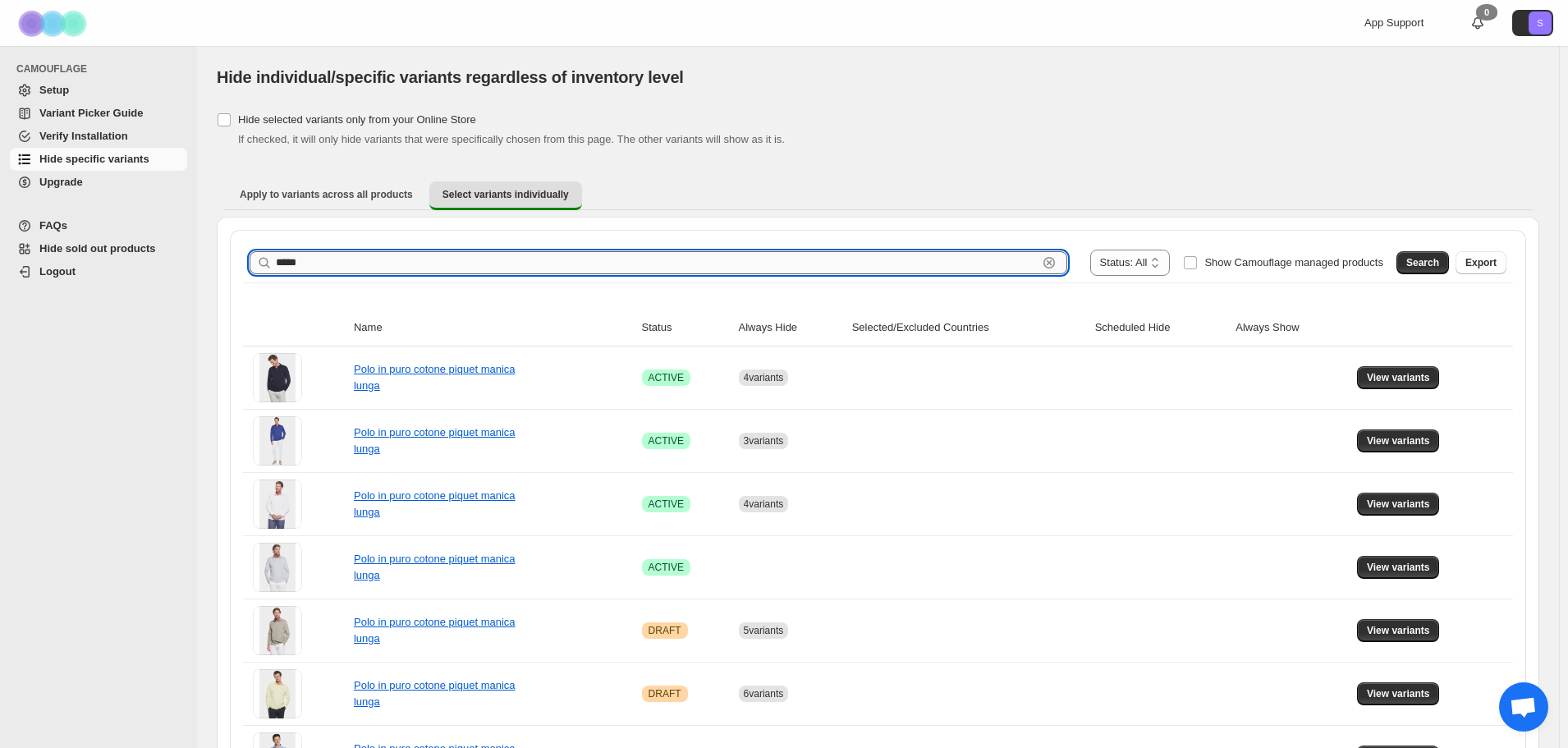
click at [308, 258] on input "*****" at bounding box center [657, 262] width 762 height 23
click at [1436, 265] on span "Search" at bounding box center [1422, 262] width 33 height 13
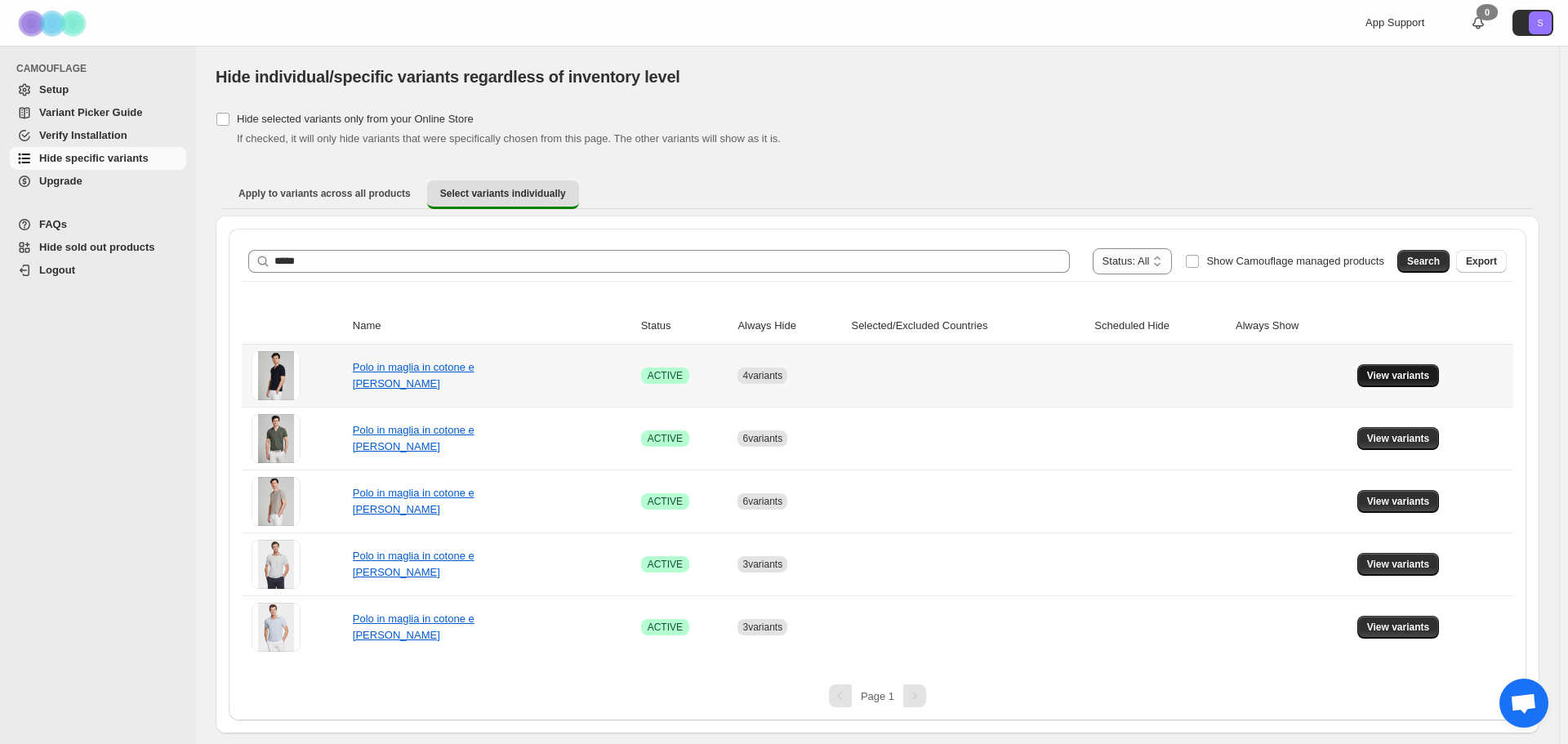
click at [1399, 375] on span "View variants" at bounding box center [1399, 376] width 63 height 13
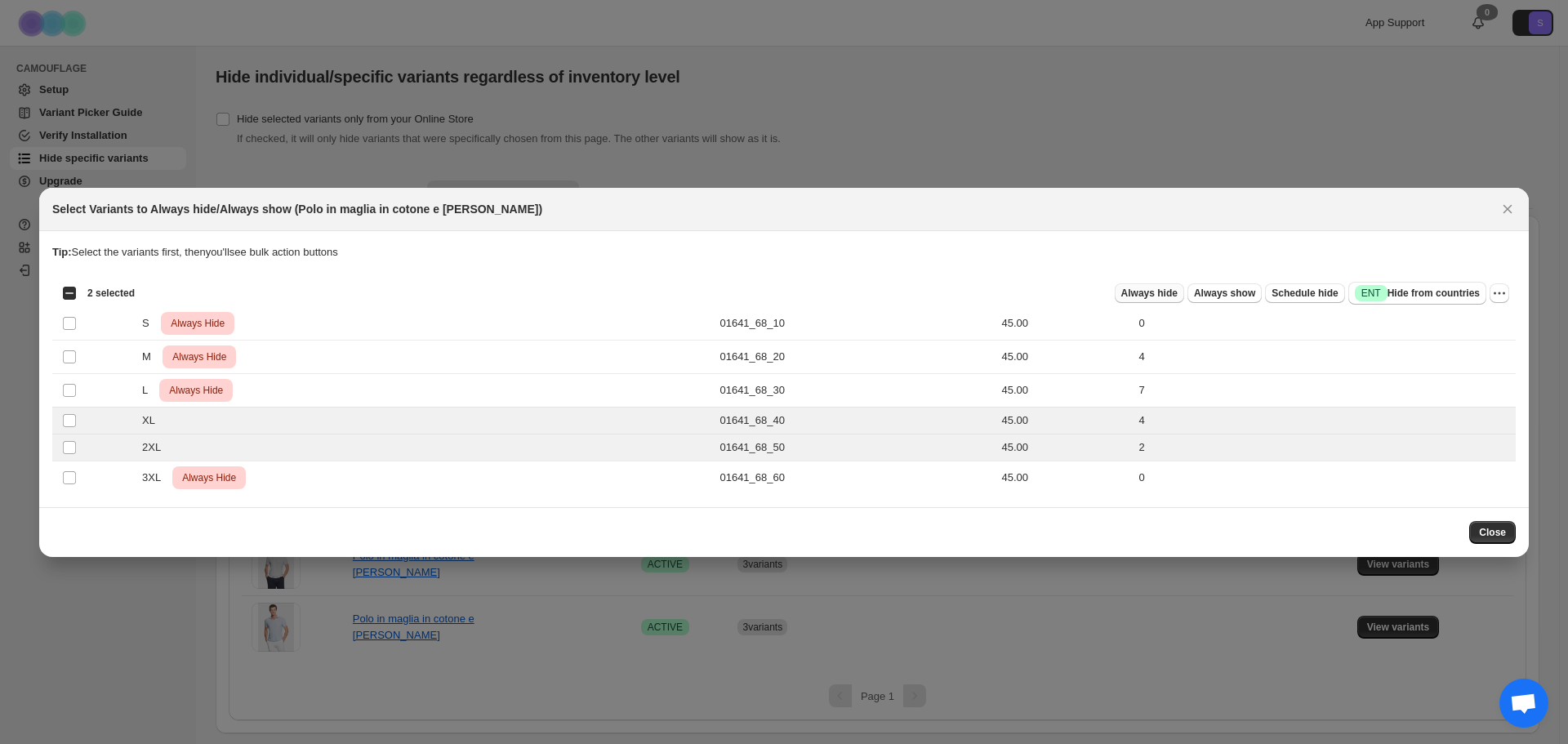
click at [1161, 301] on button "Always hide" at bounding box center [1149, 293] width 70 height 20
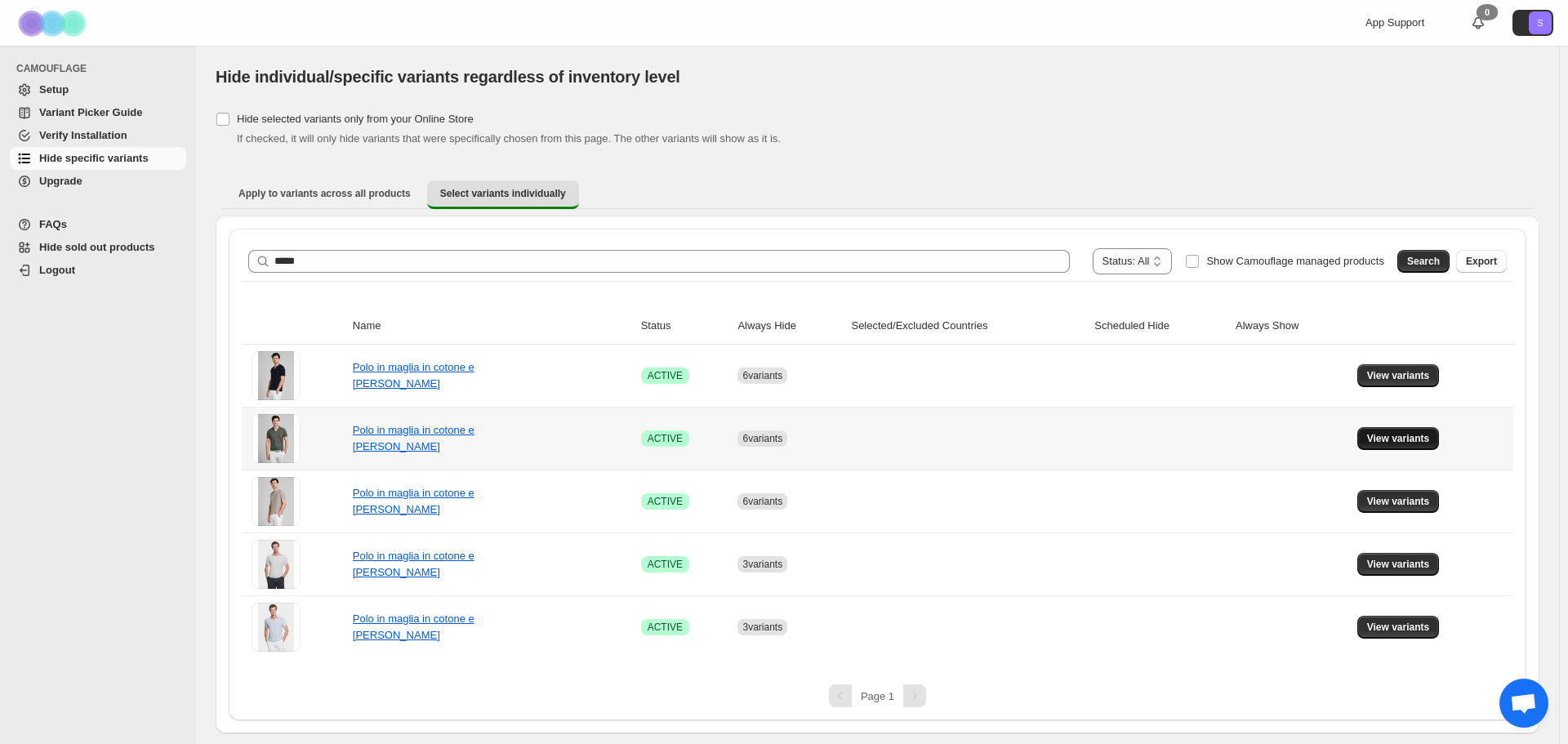
click at [1408, 444] on span "View variants" at bounding box center [1399, 439] width 63 height 13
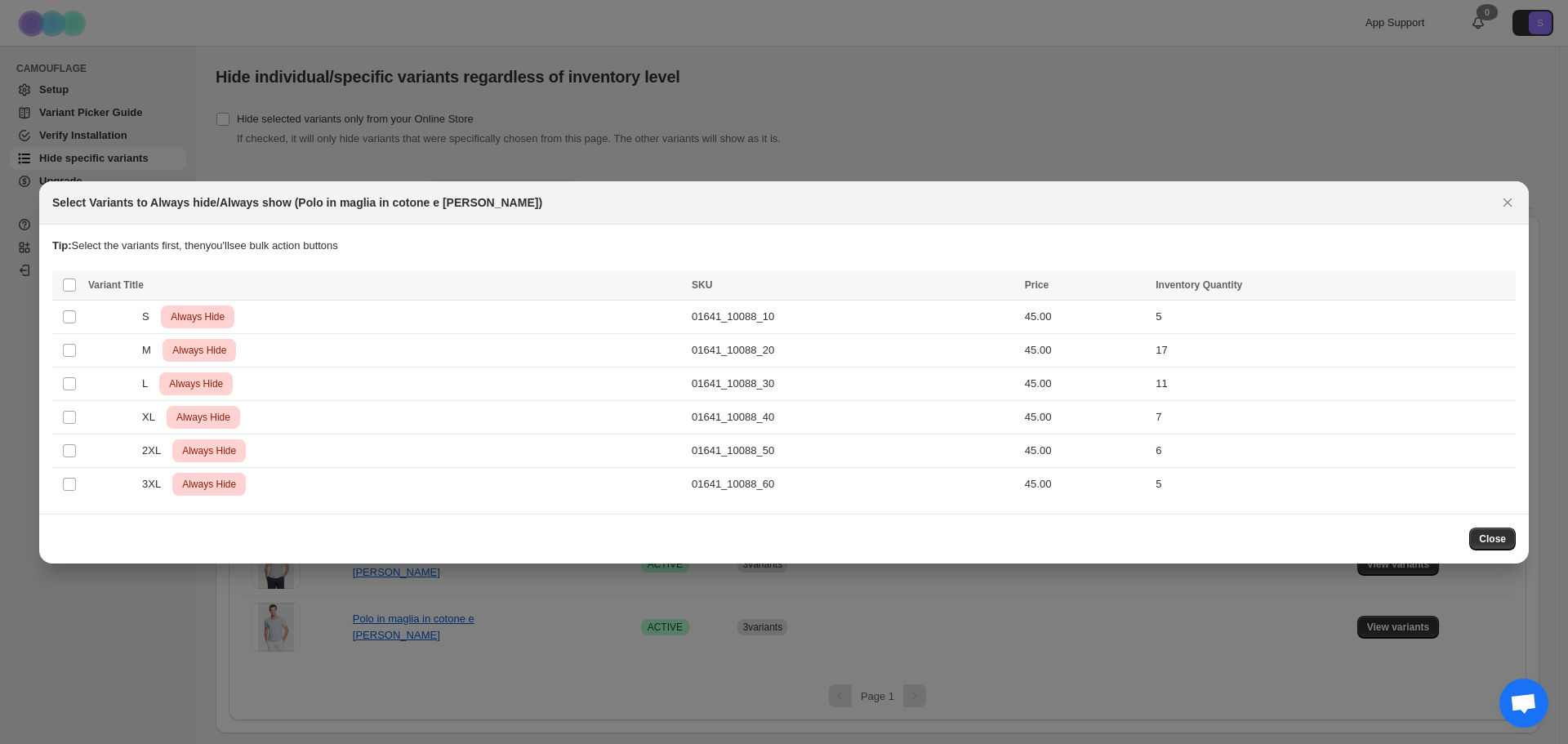
click at [1501, 202] on icon "Close" at bounding box center [1507, 202] width 16 height 16
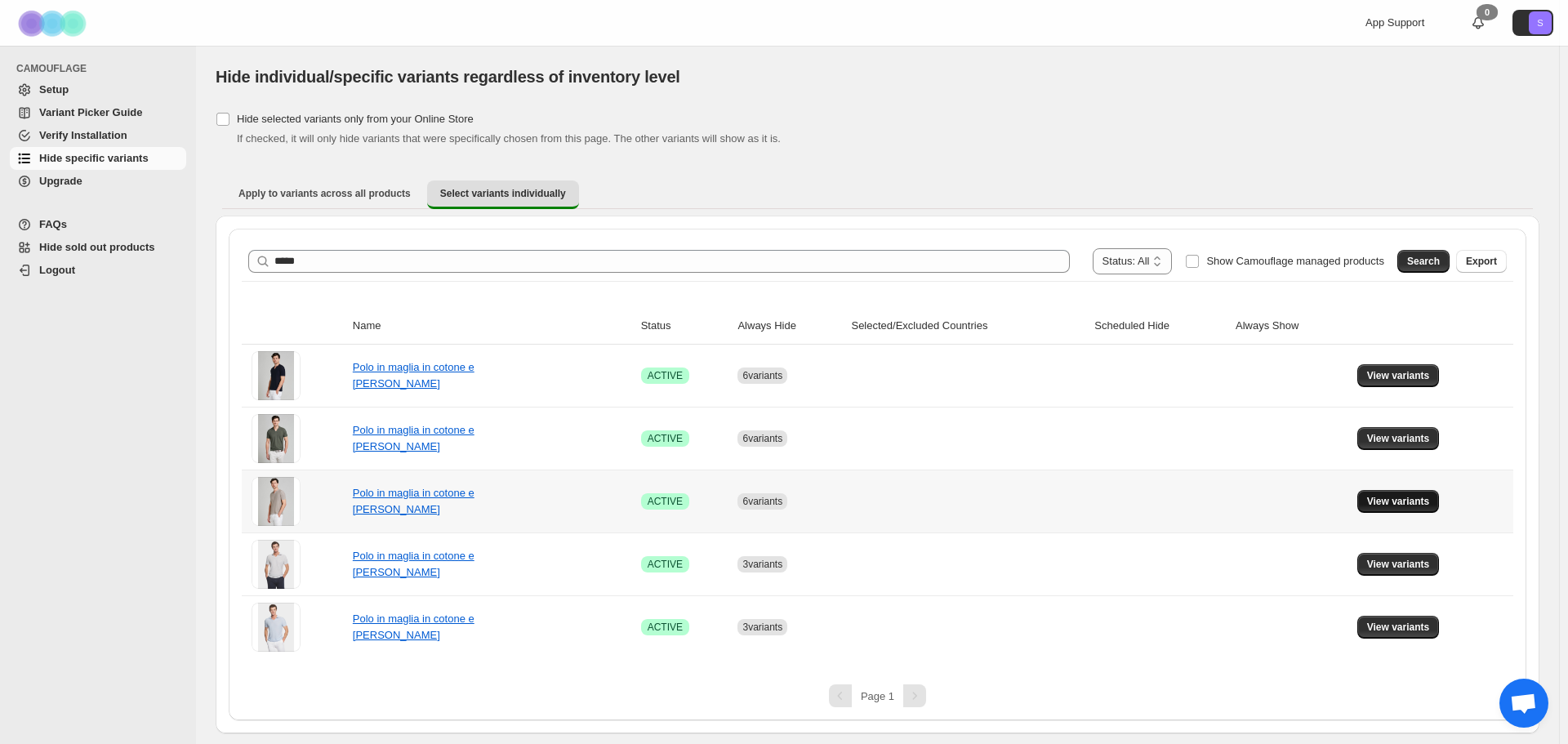
click at [1370, 500] on span "View variants" at bounding box center [1399, 501] width 63 height 13
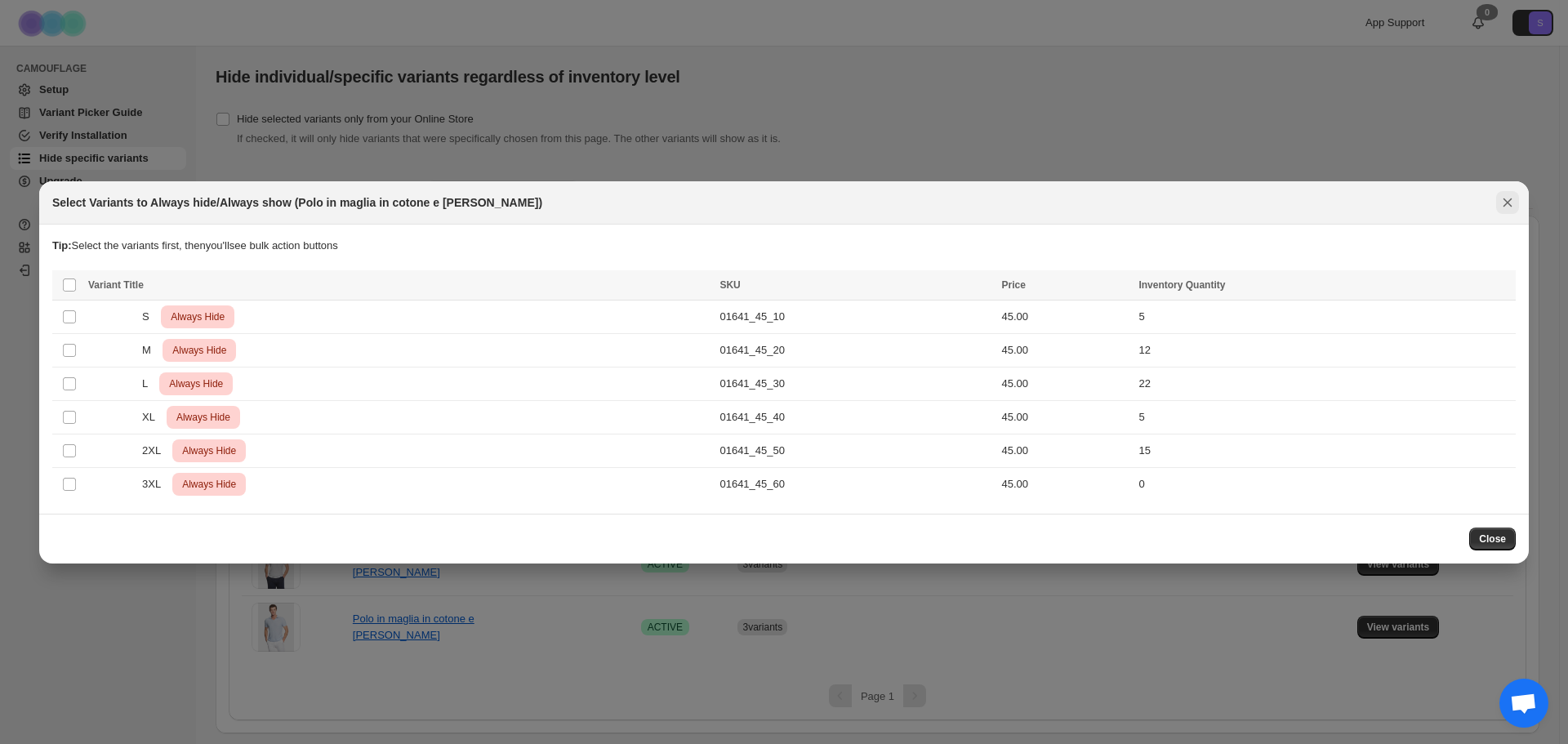
click at [1499, 198] on icon "Close" at bounding box center [1507, 202] width 16 height 16
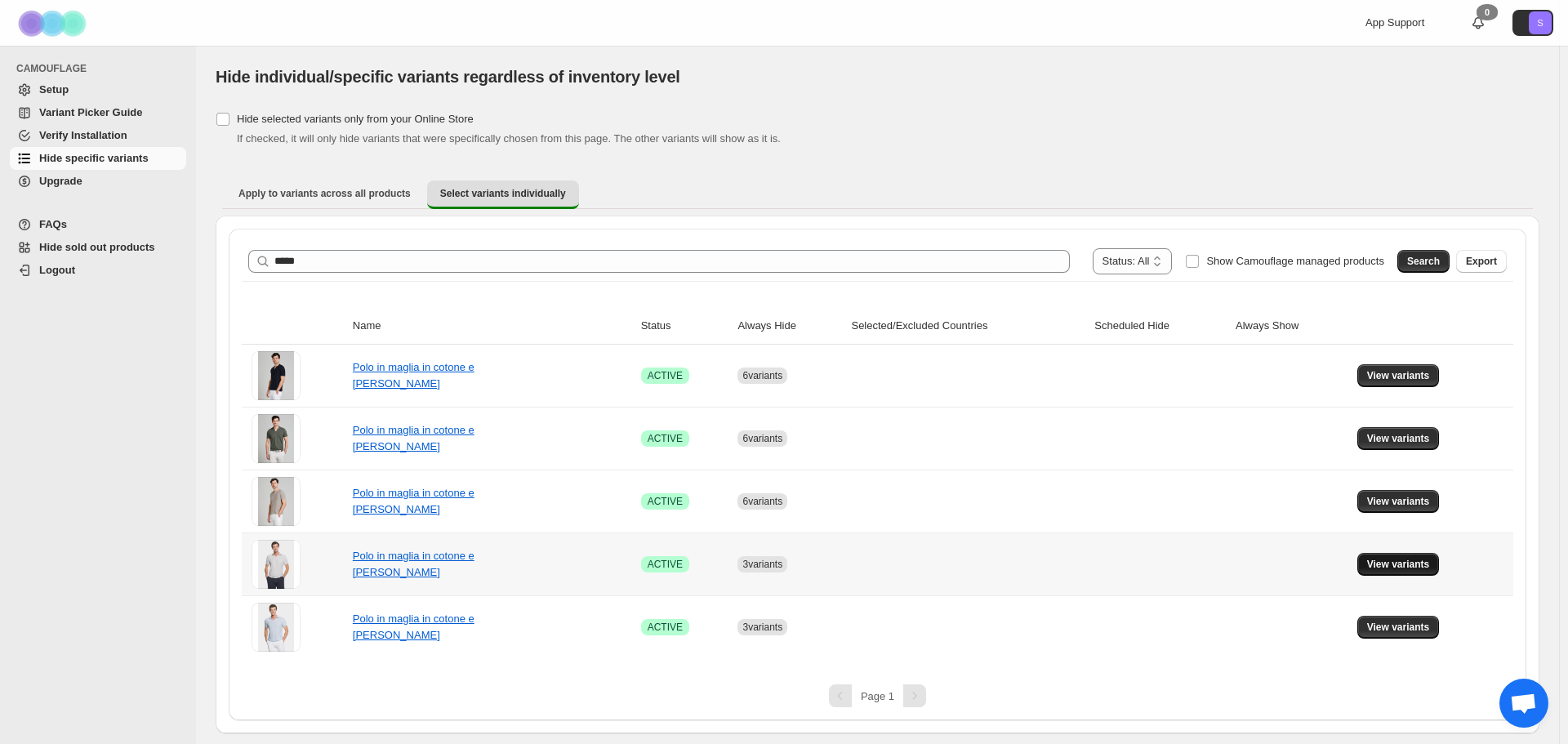
click at [1399, 568] on span "View variants" at bounding box center [1399, 564] width 63 height 13
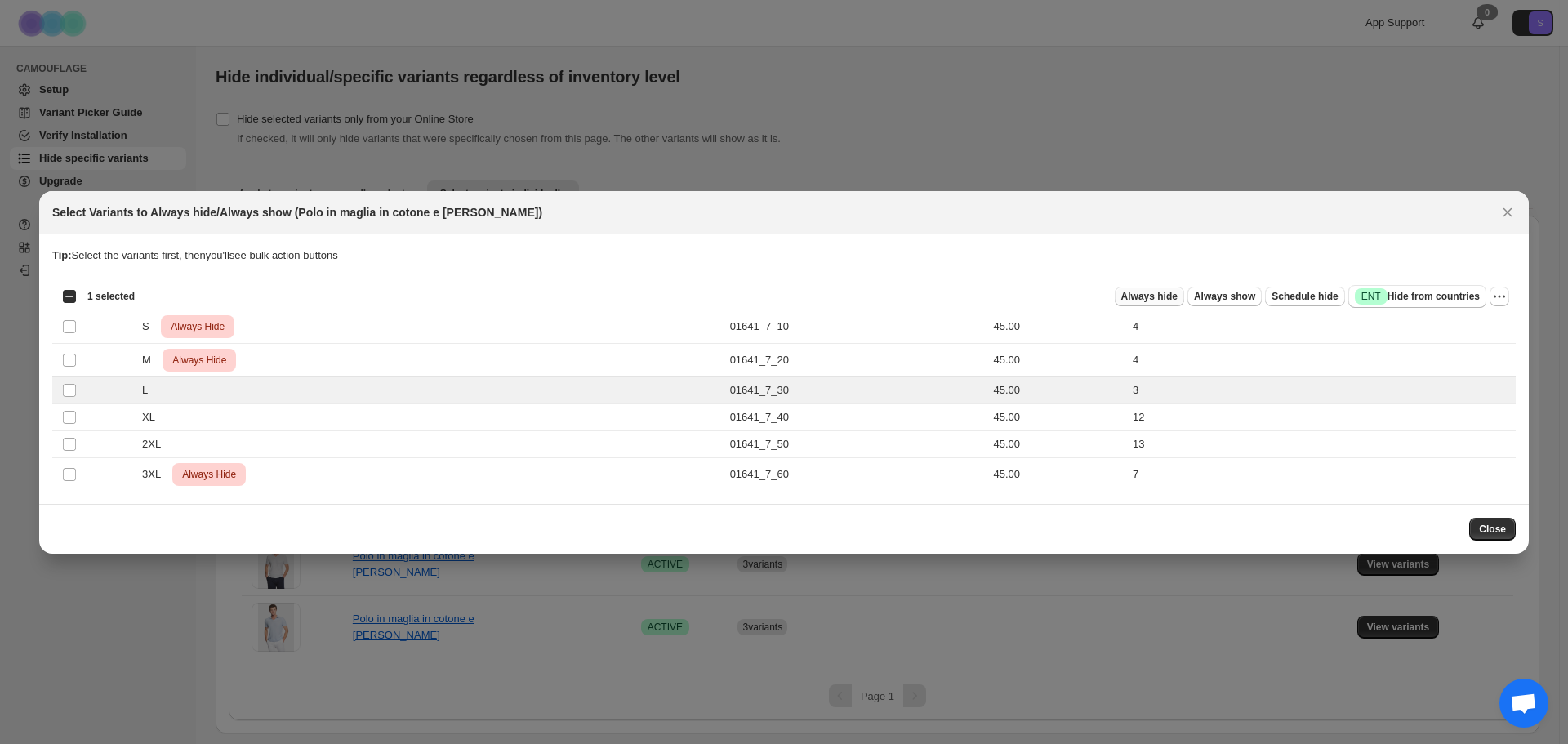
click at [1177, 302] on span "Always hide" at bounding box center [1149, 296] width 56 height 13
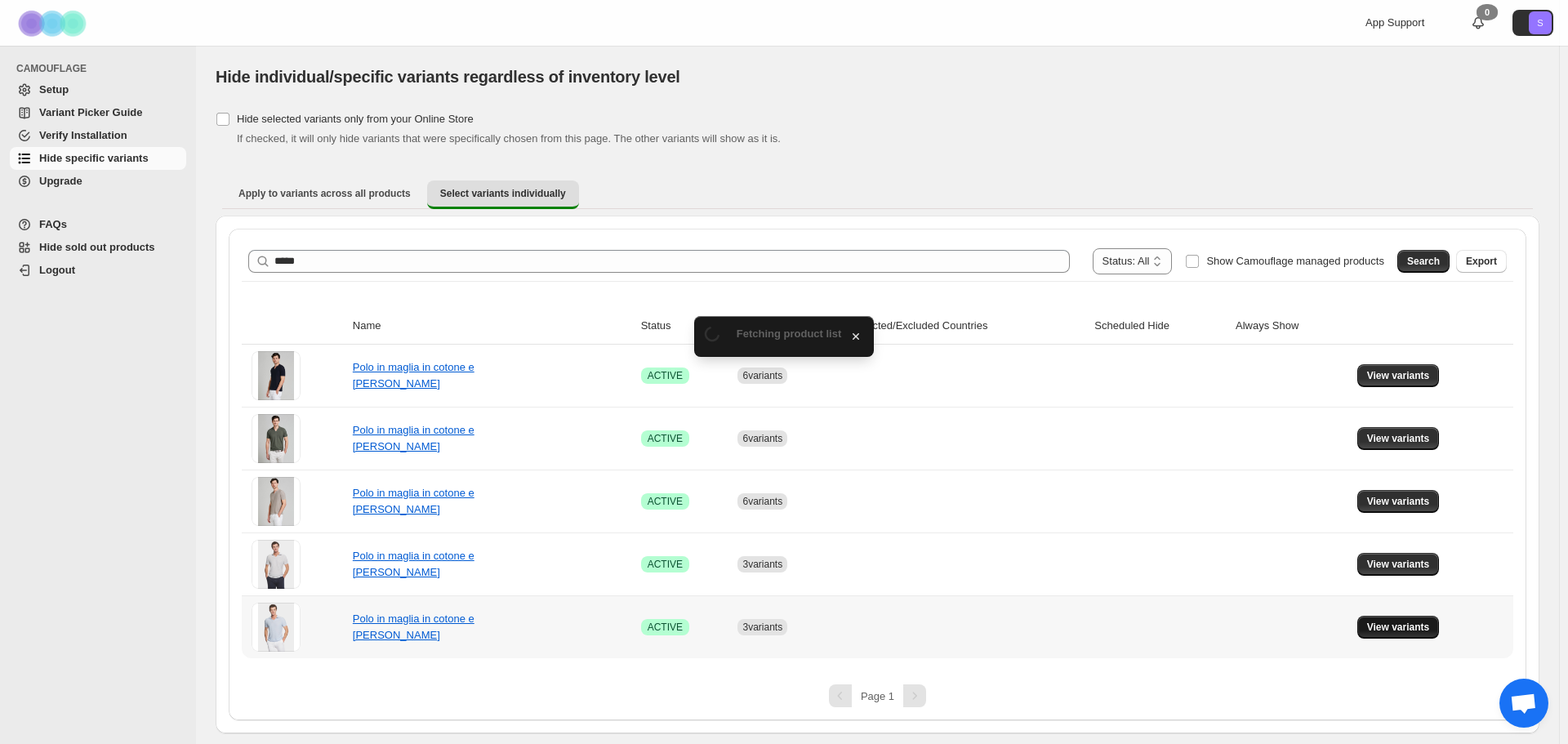
click at [1404, 630] on span "View variants" at bounding box center [1399, 627] width 63 height 13
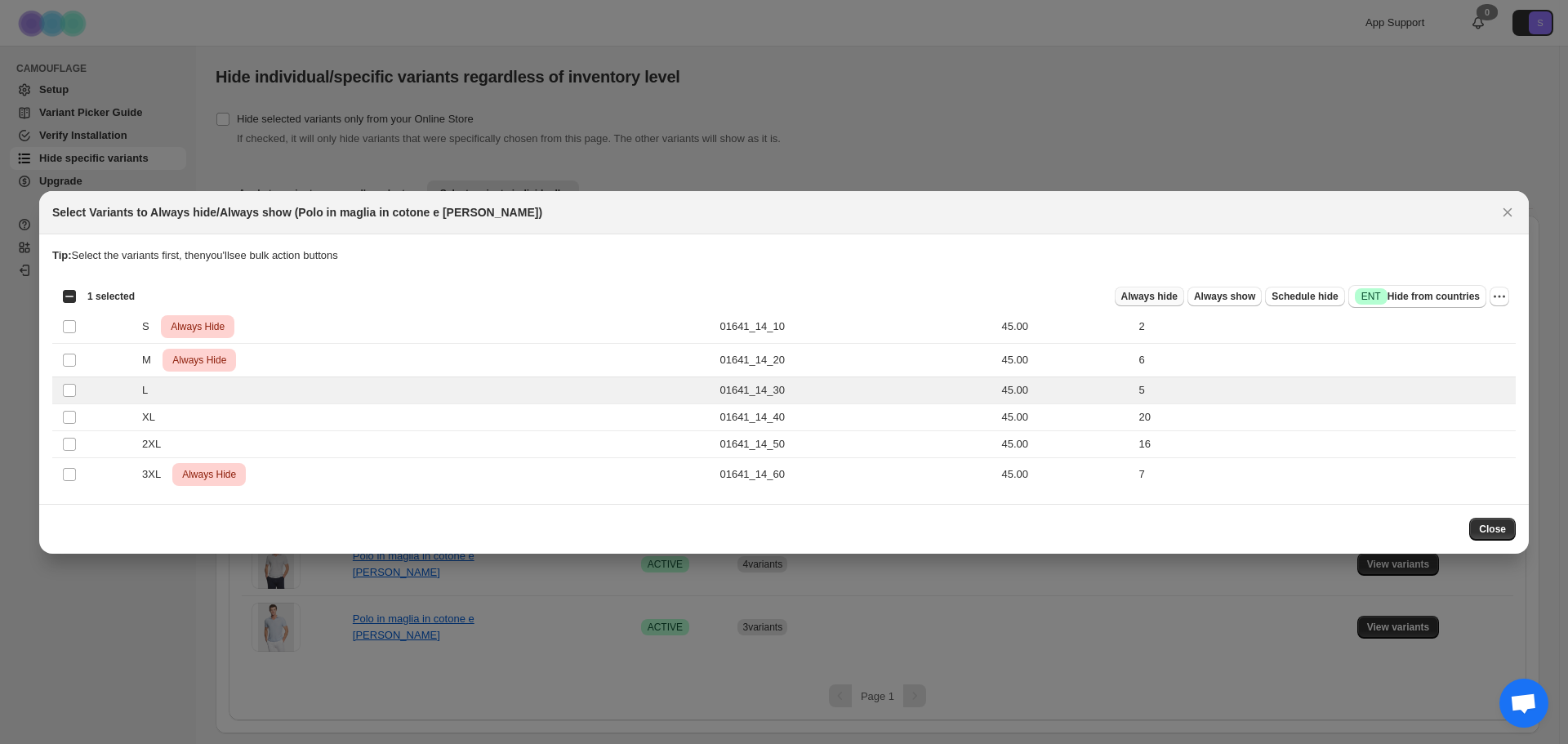
click at [1171, 293] on span "Always hide" at bounding box center [1149, 296] width 56 height 13
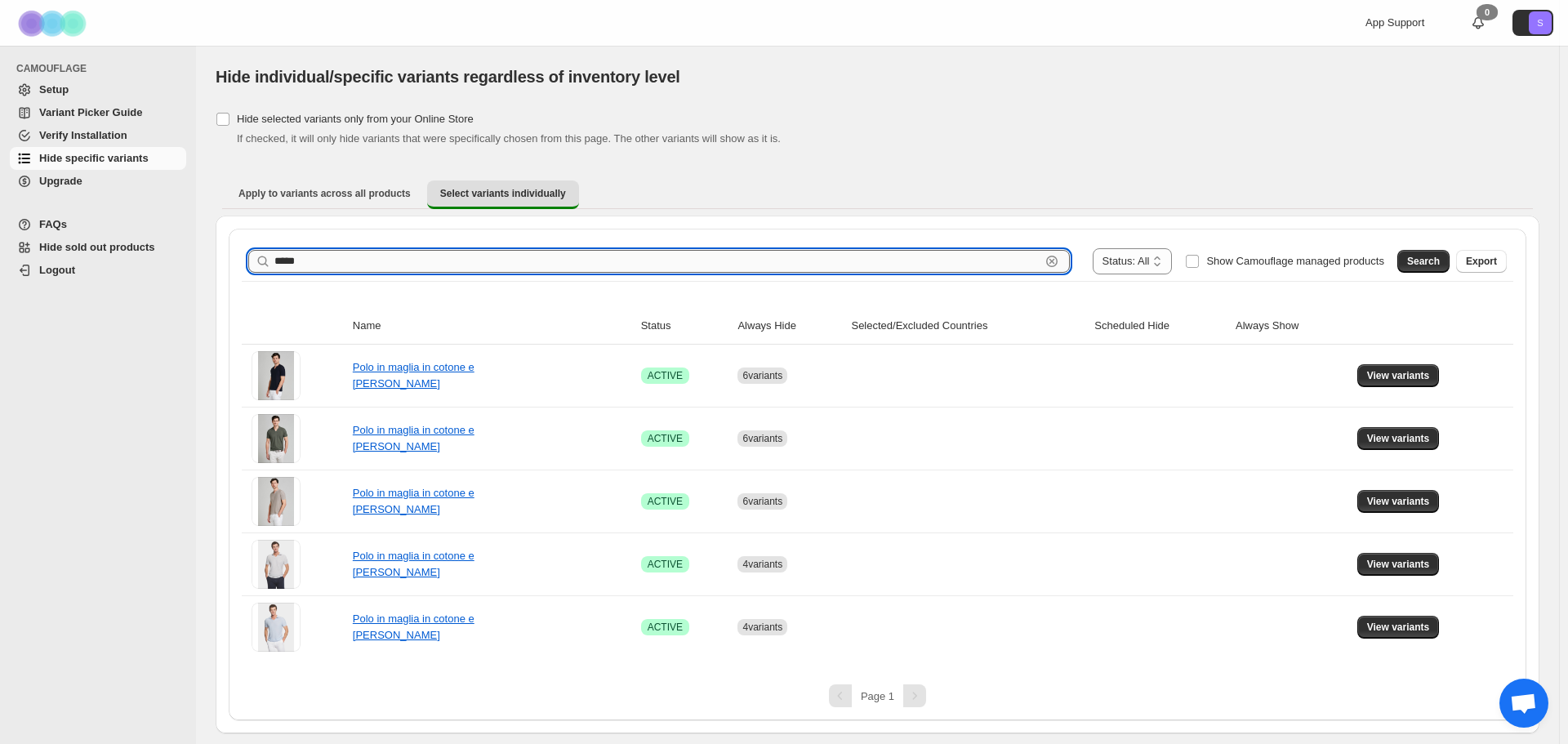
click at [535, 264] on input "*****" at bounding box center [657, 261] width 766 height 23
type input "*****"
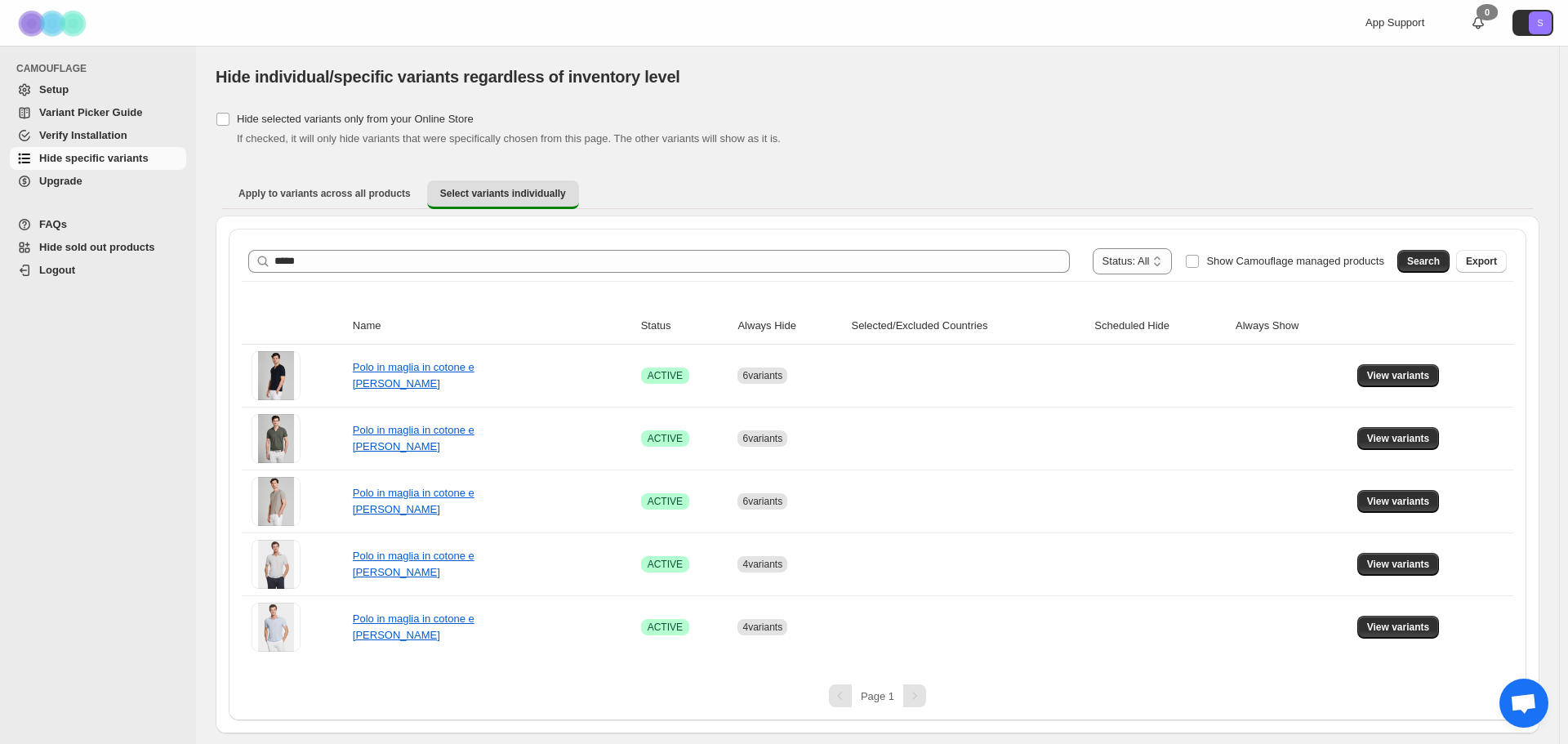
click at [1430, 256] on span "Search" at bounding box center [1423, 261] width 33 height 13
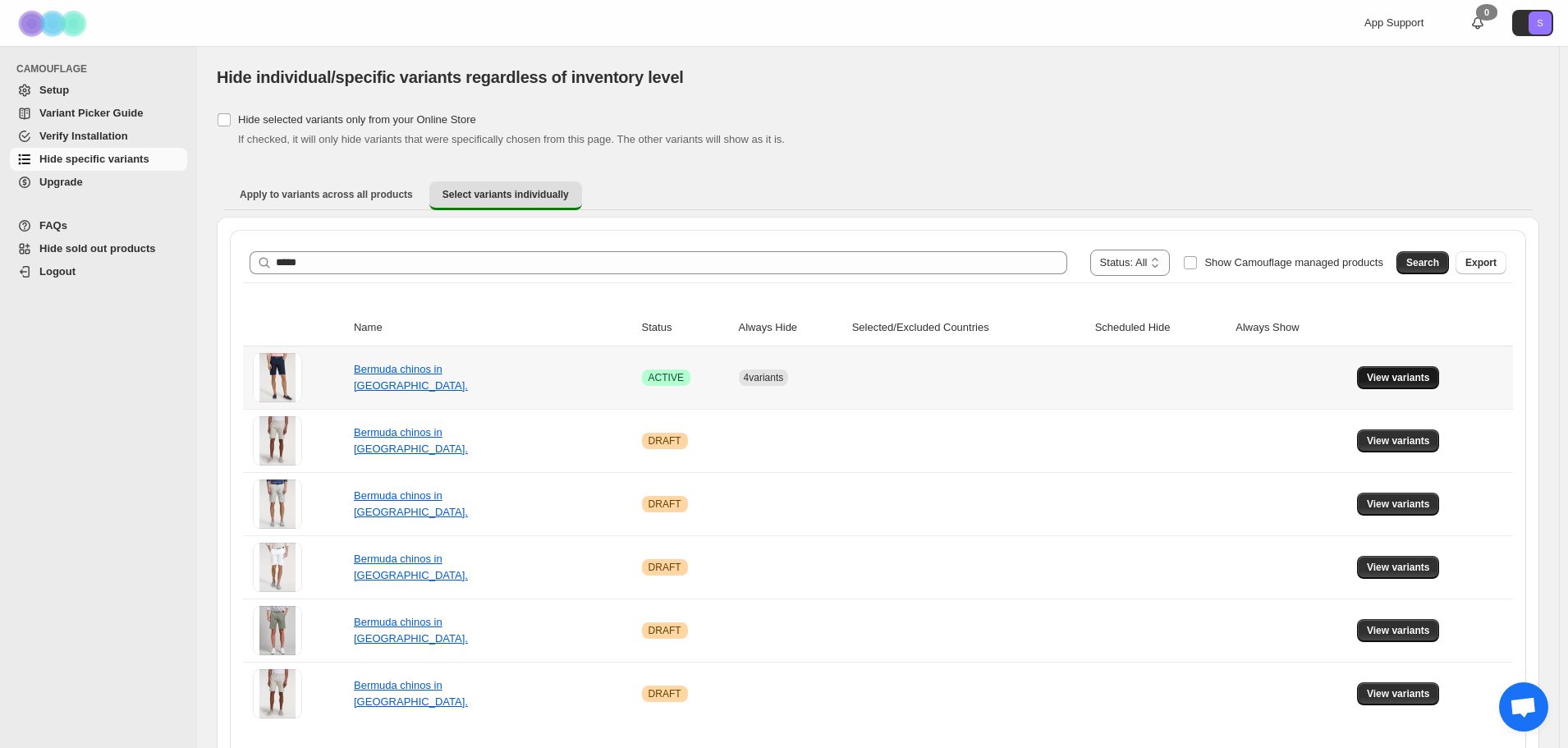
click at [1427, 380] on span "View variants" at bounding box center [1398, 378] width 63 height 13
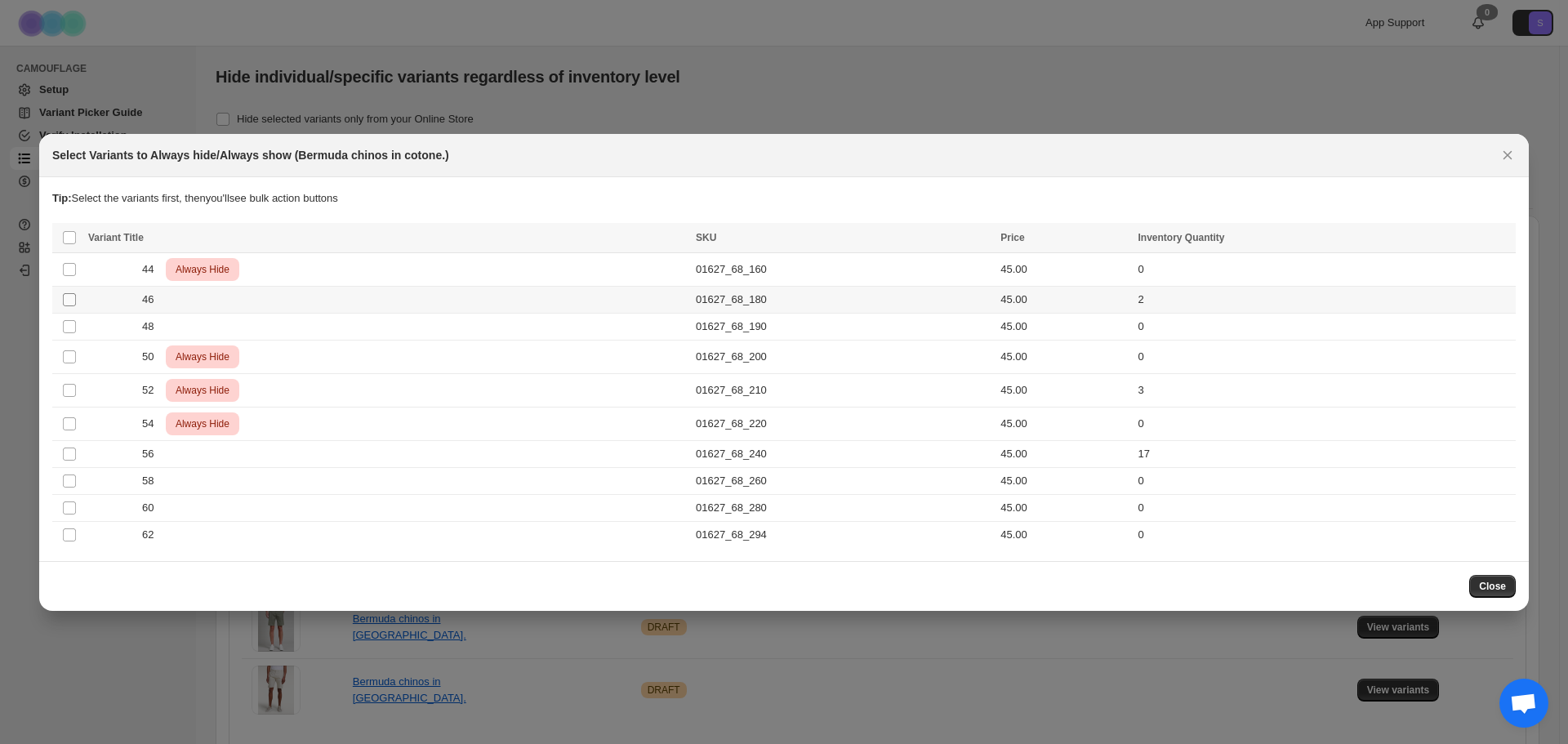
click at [68, 306] on span ":r33p:" at bounding box center [70, 300] width 15 height 15
click at [1168, 242] on span "Always hide" at bounding box center [1149, 239] width 56 height 13
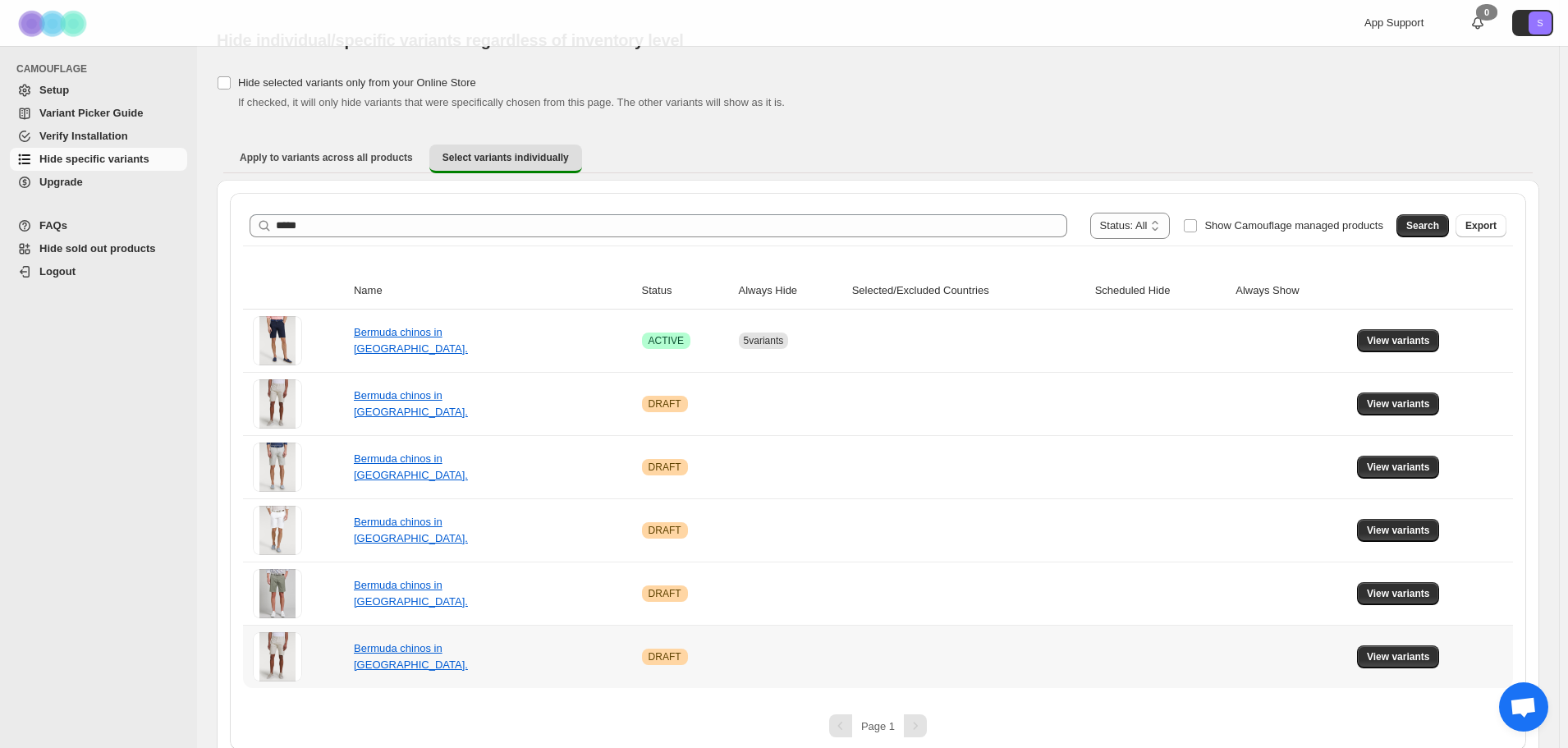
scroll to position [53, 0]
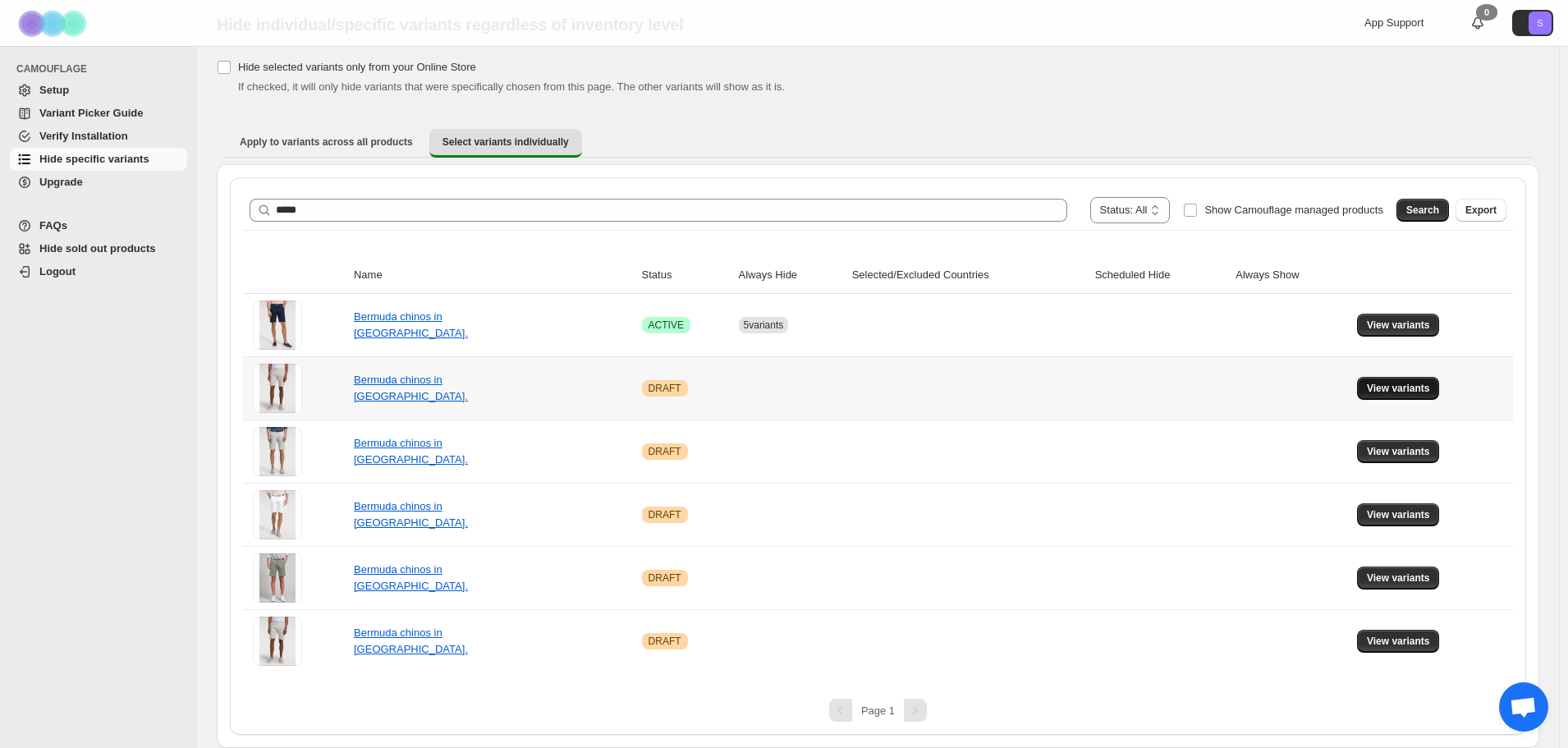
click at [1408, 383] on span "View variants" at bounding box center [1398, 388] width 63 height 13
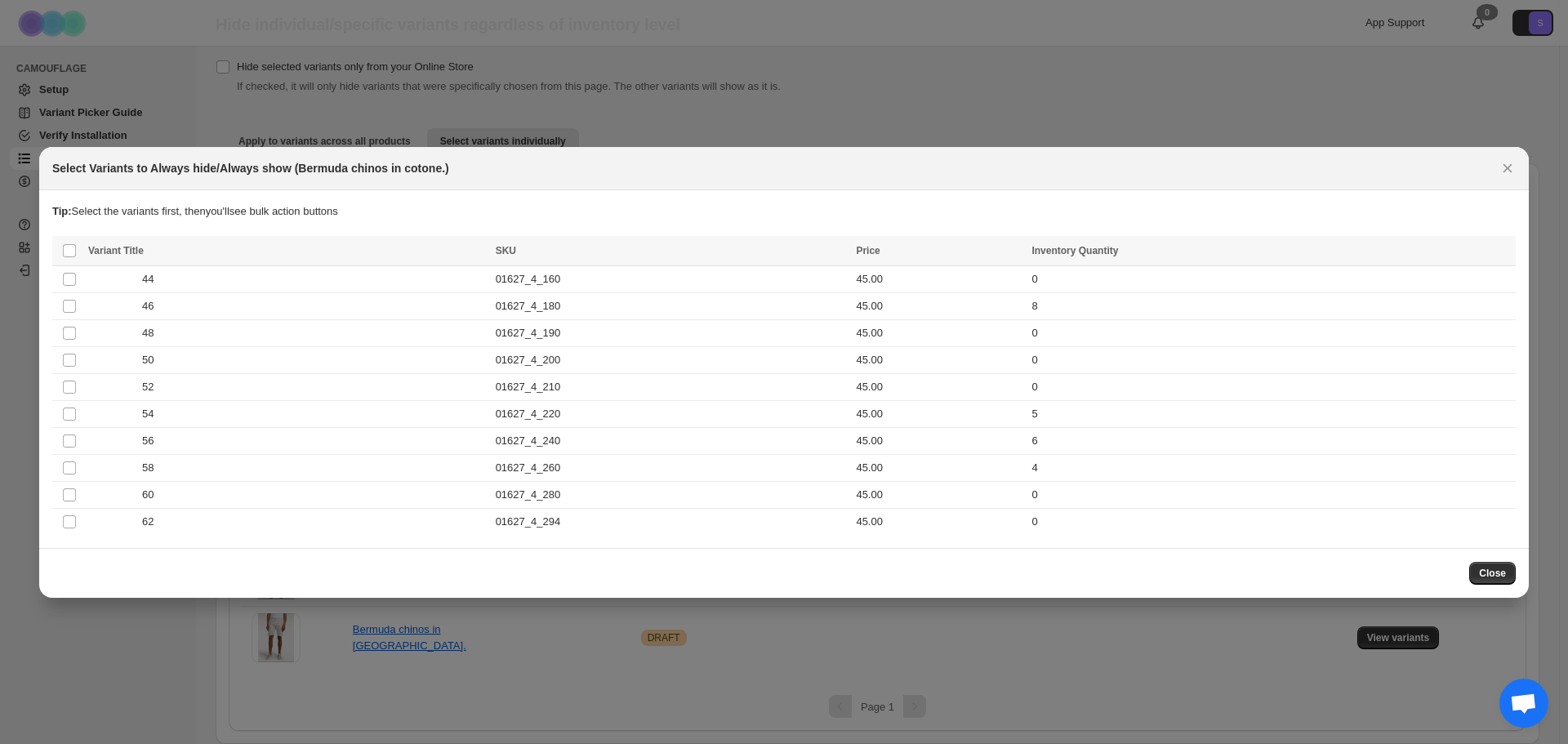
click at [60, 251] on th "Select all product variants" at bounding box center [68, 250] width 31 height 30
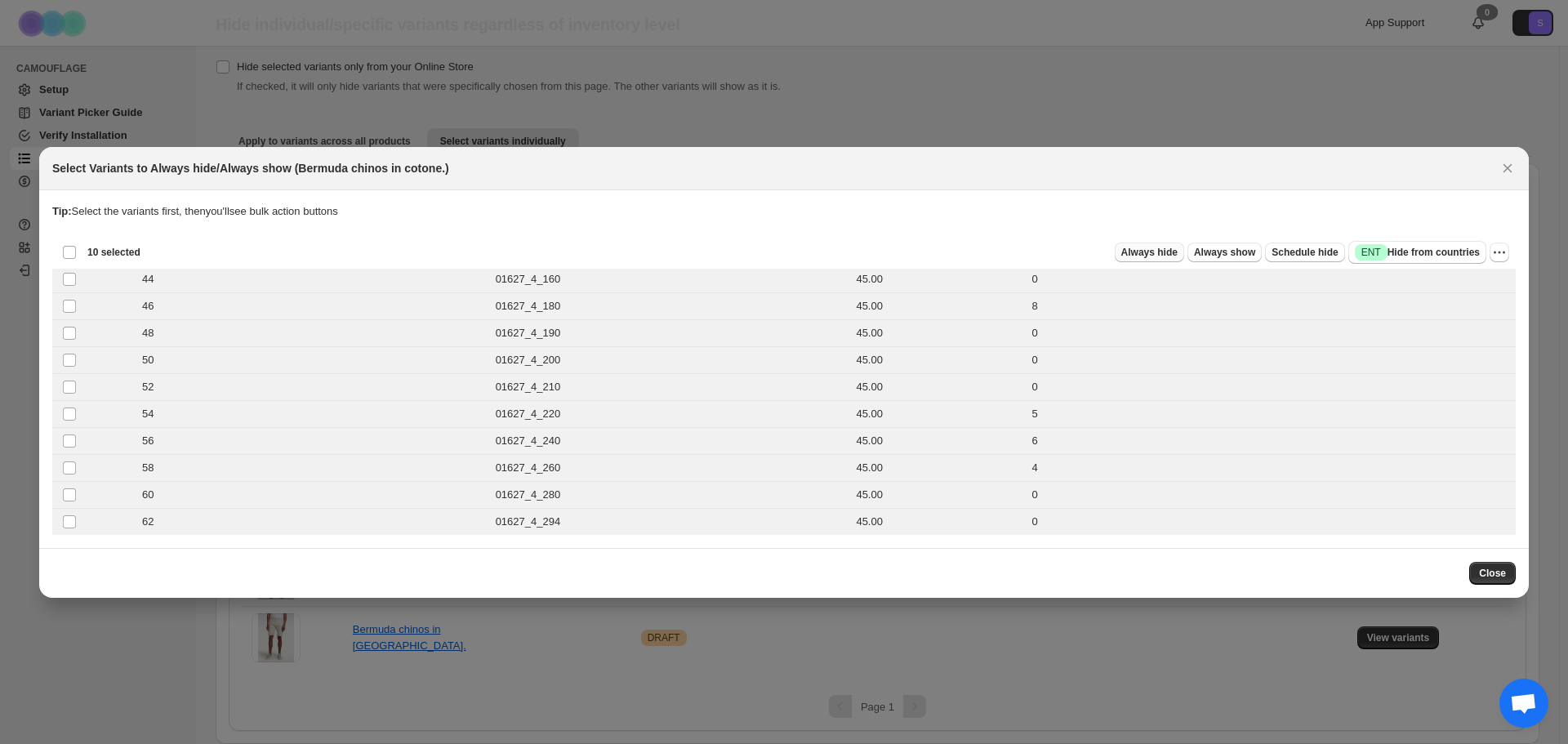
click at [1167, 246] on span "Always hide" at bounding box center [1149, 252] width 56 height 13
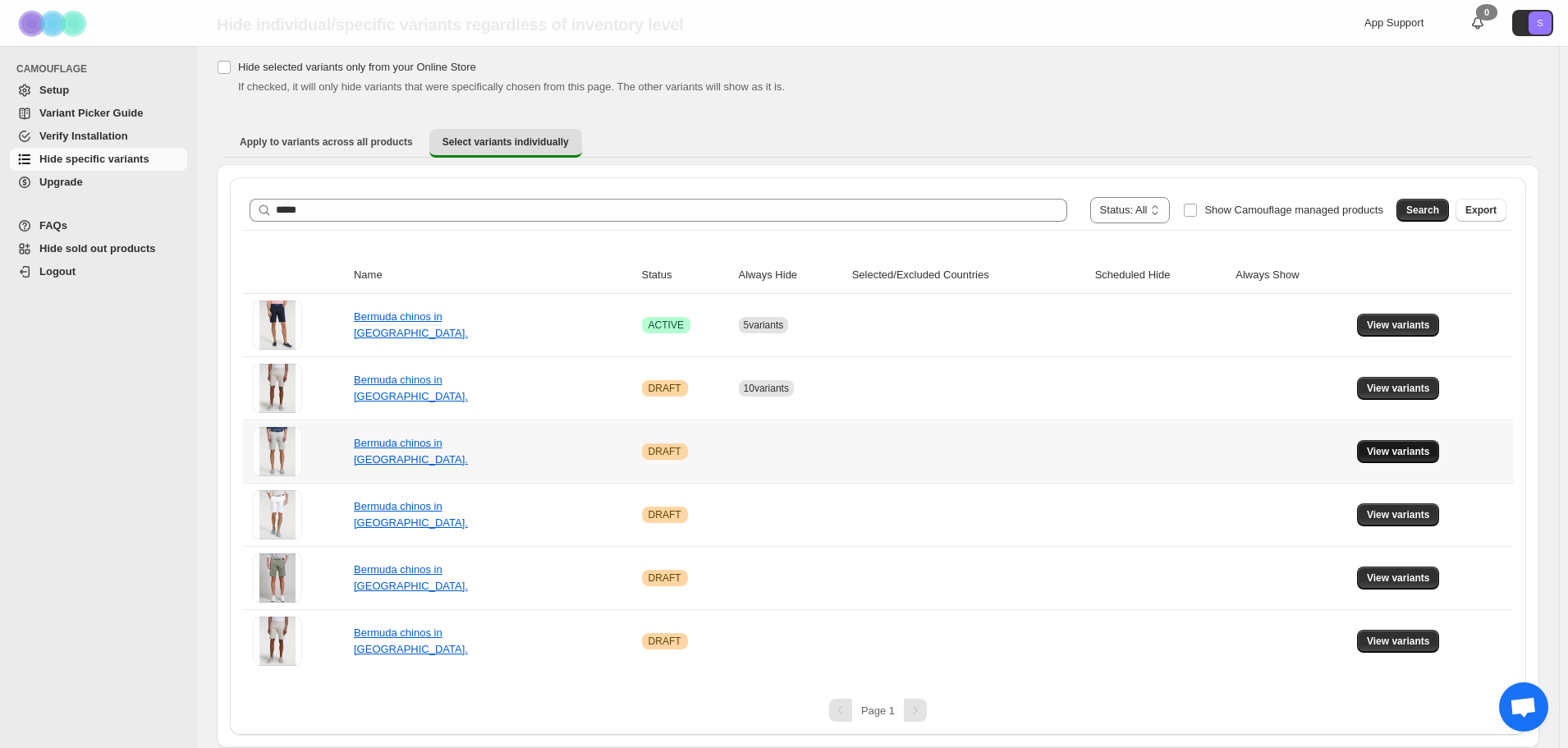
click at [1394, 451] on span "View variants" at bounding box center [1398, 452] width 63 height 13
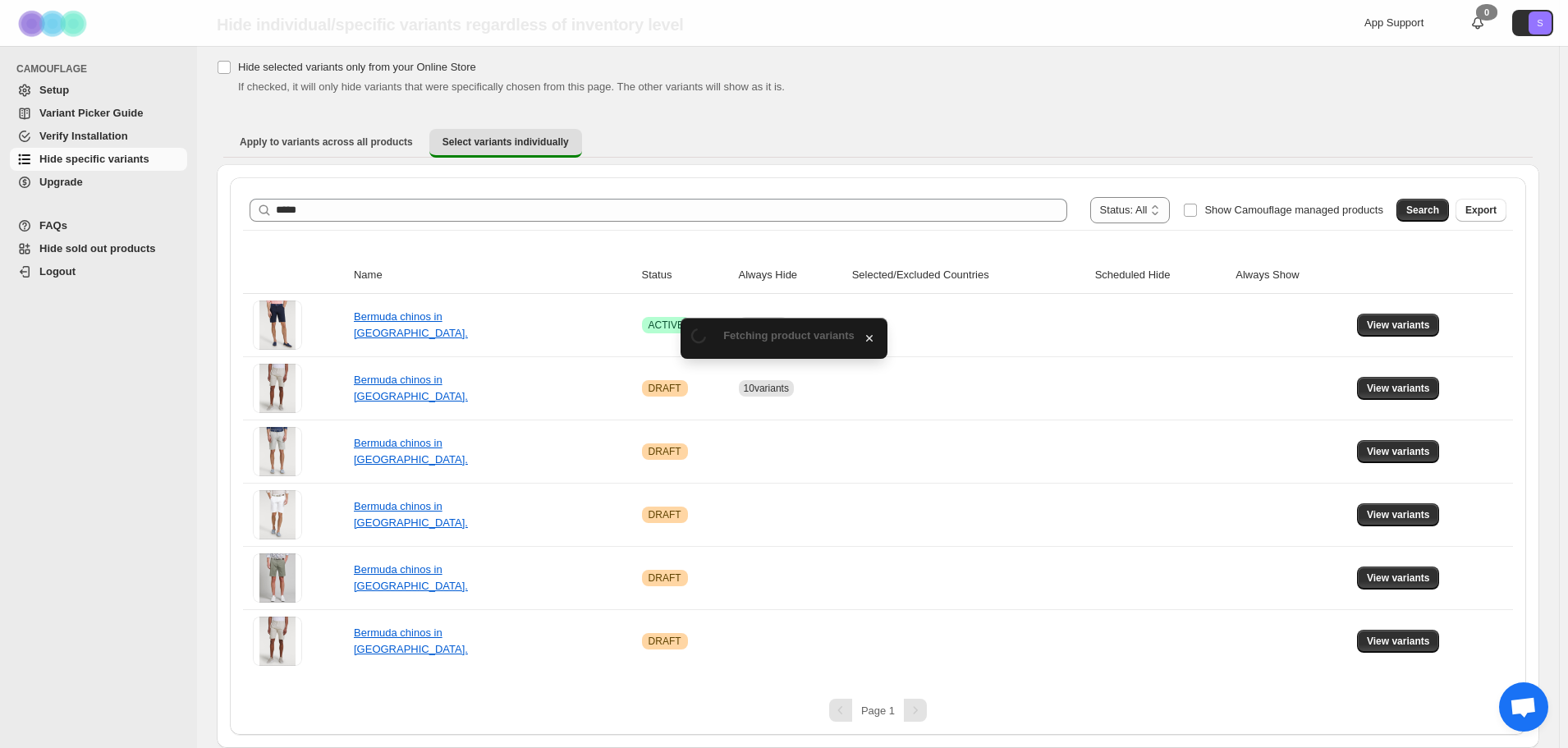
scroll to position [0, 0]
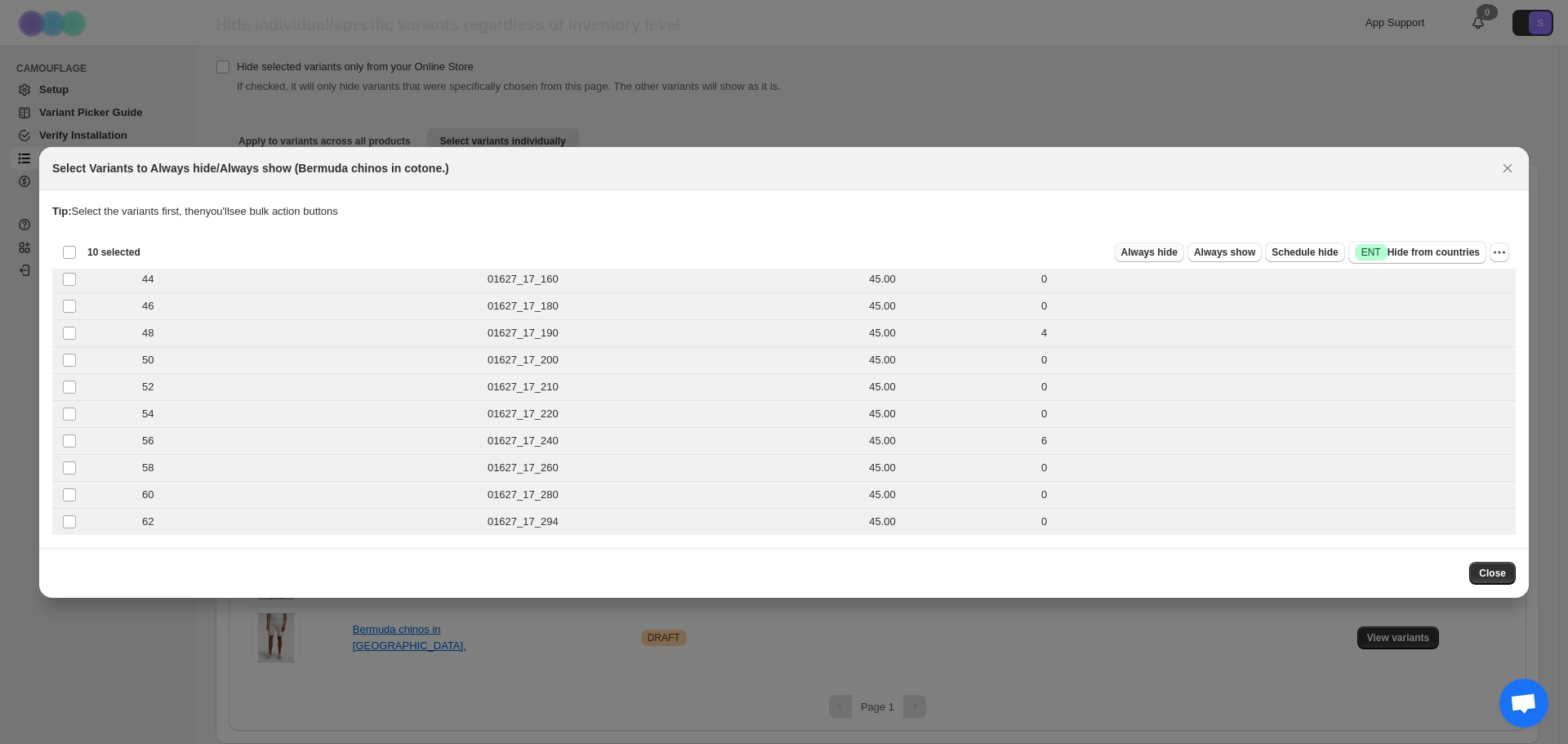
click at [1177, 256] on span "Always hide" at bounding box center [1149, 252] width 56 height 13
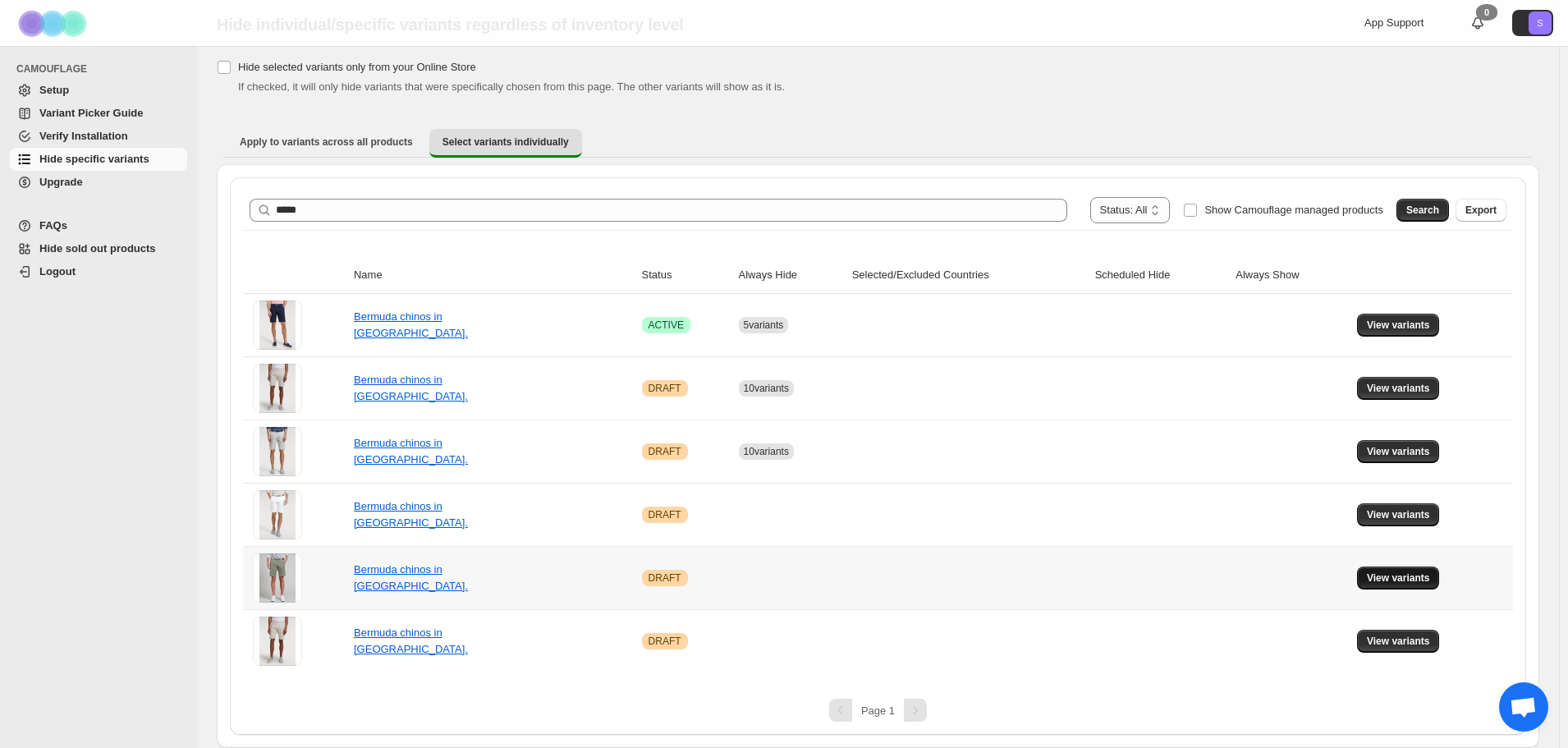
click at [1419, 574] on span "View variants" at bounding box center [1398, 578] width 63 height 13
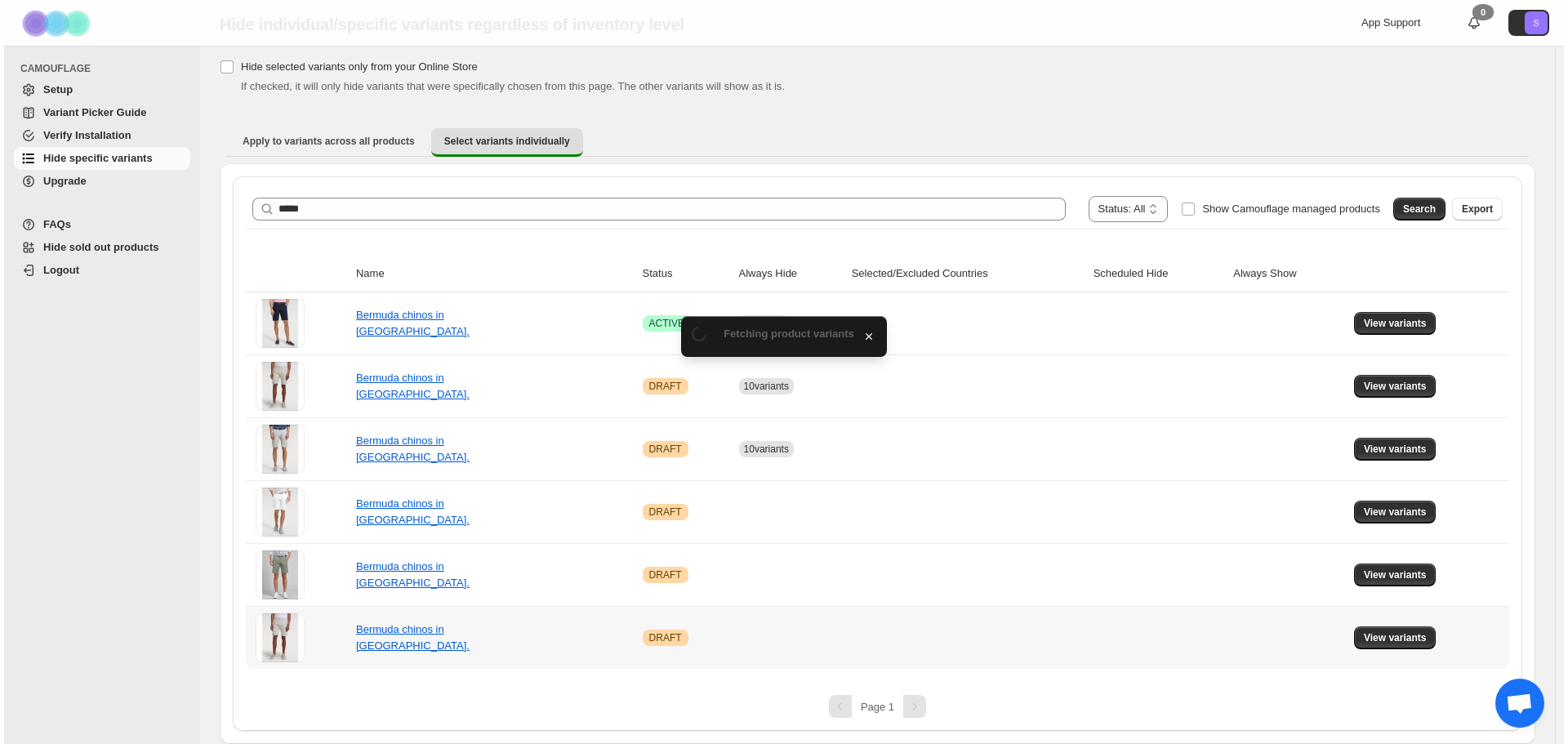
scroll to position [0, 0]
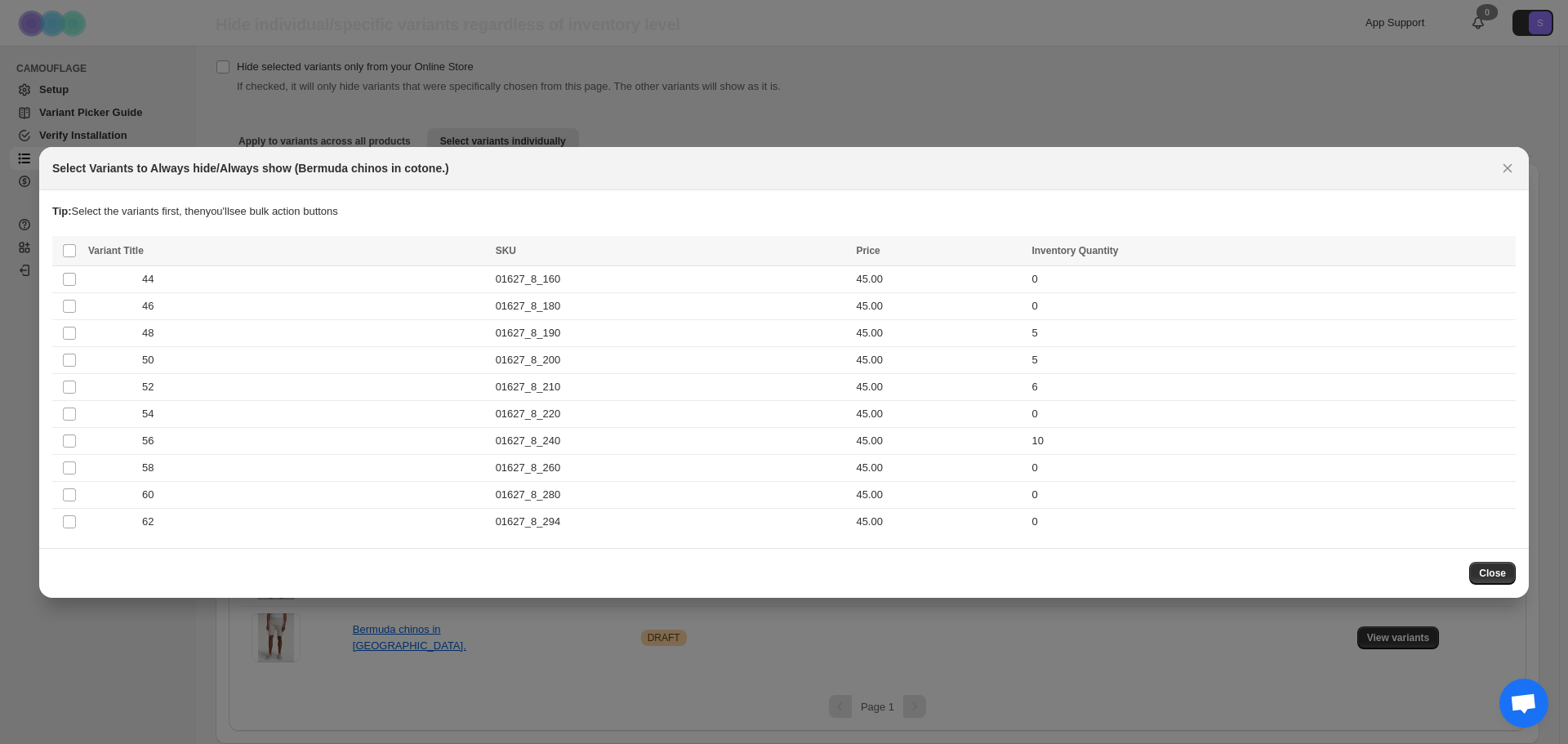
click at [66, 259] on th "Select all product variants" at bounding box center [68, 250] width 31 height 30
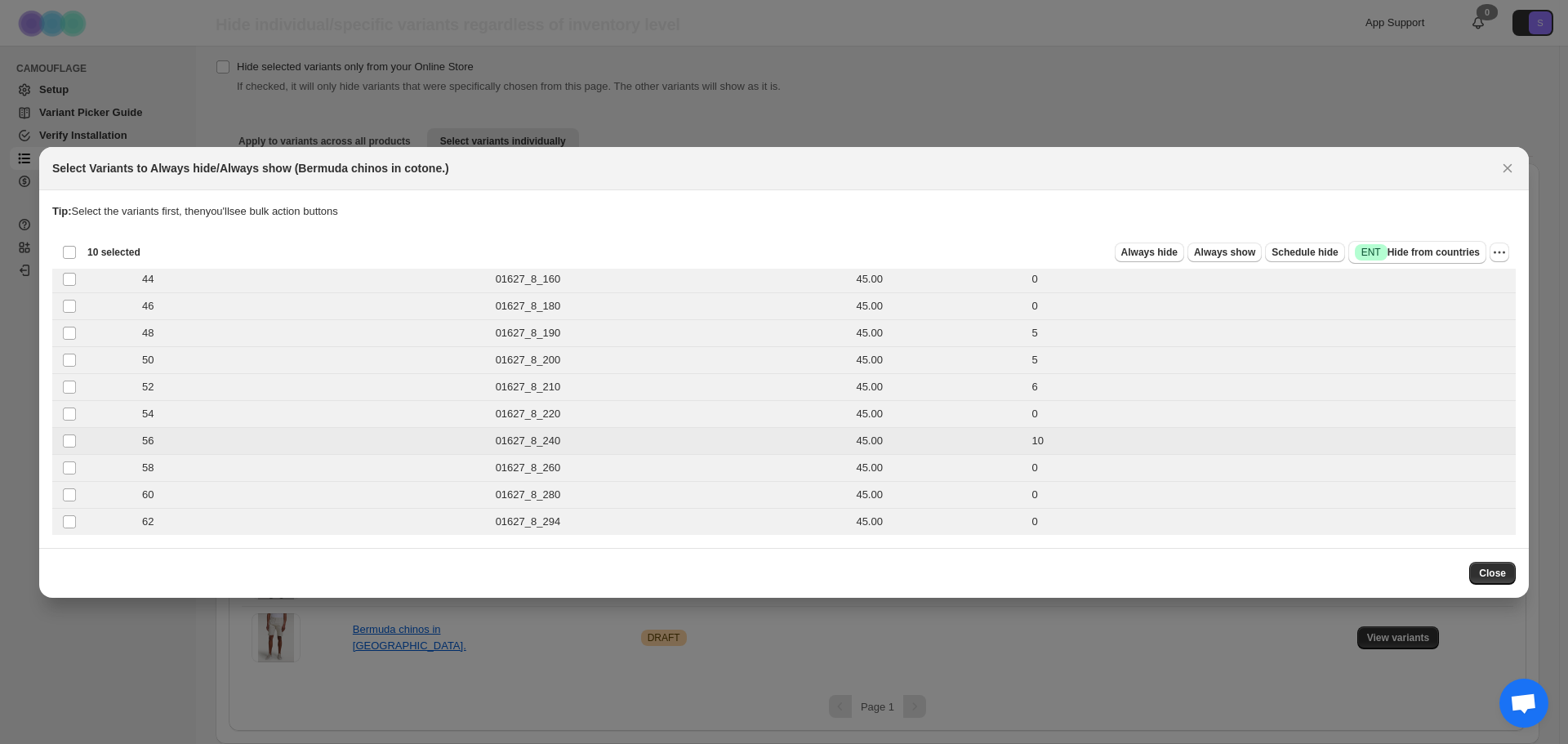
click at [68, 449] on td "Select product variant" at bounding box center [68, 440] width 31 height 27
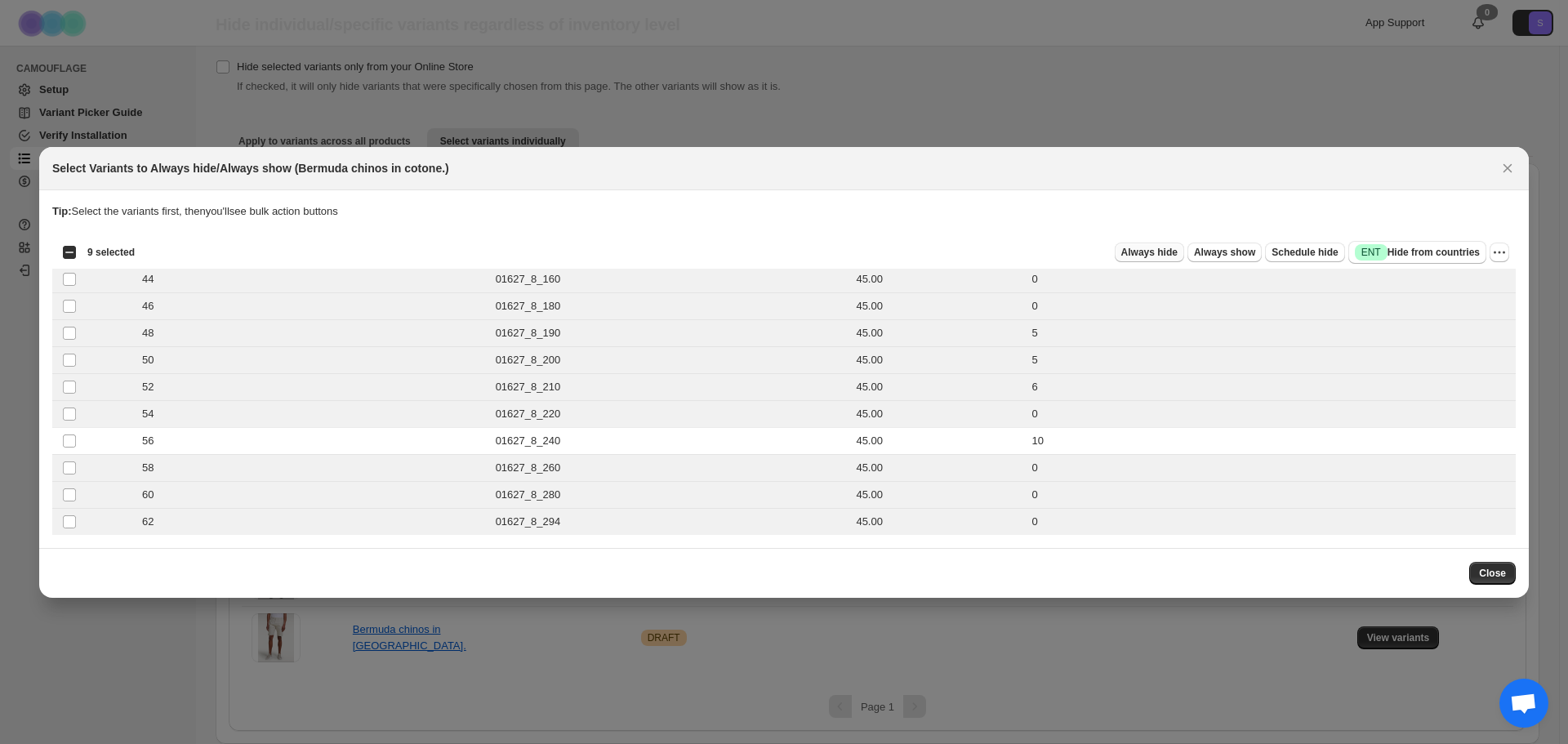
click at [1171, 255] on span "Always hide" at bounding box center [1149, 252] width 56 height 13
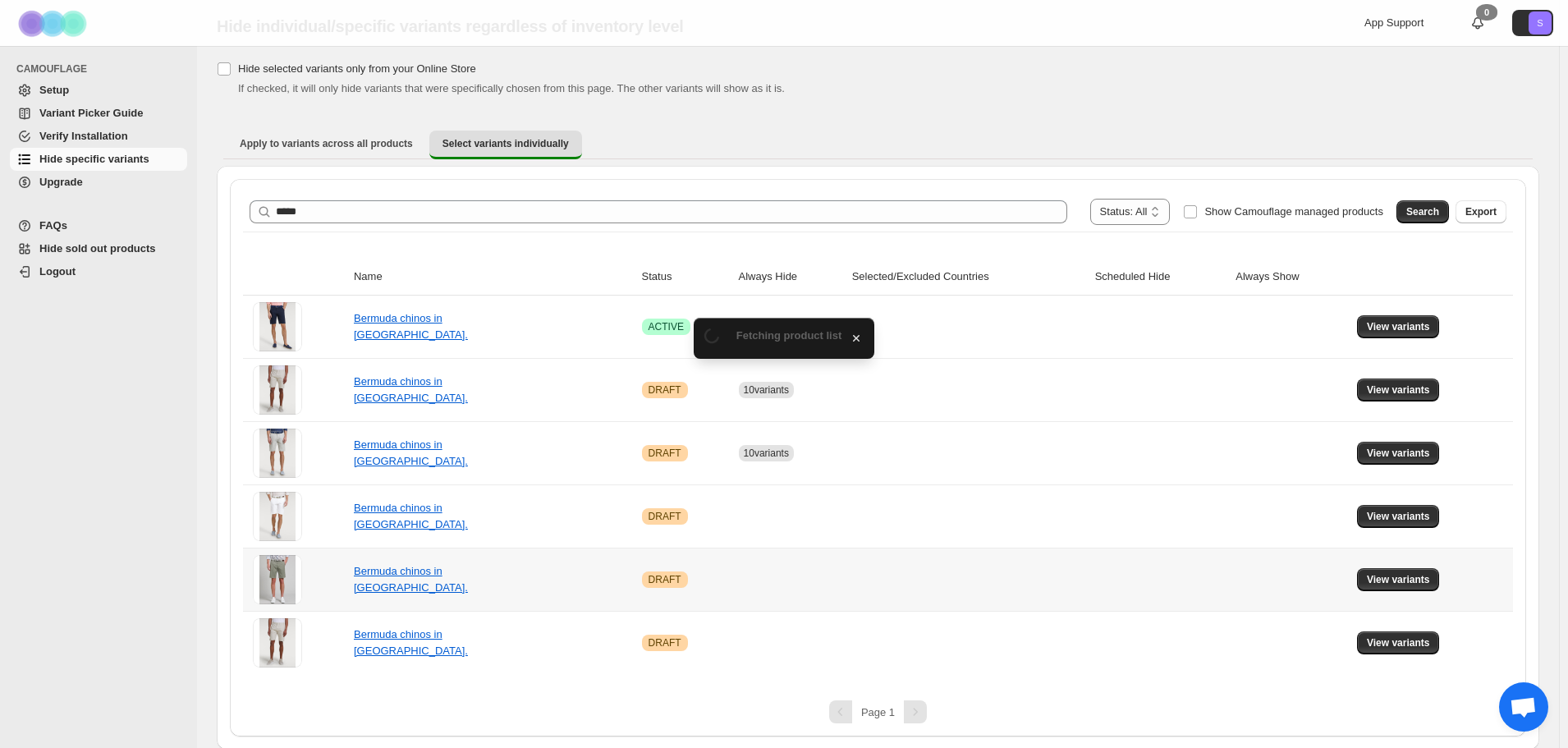
scroll to position [53, 0]
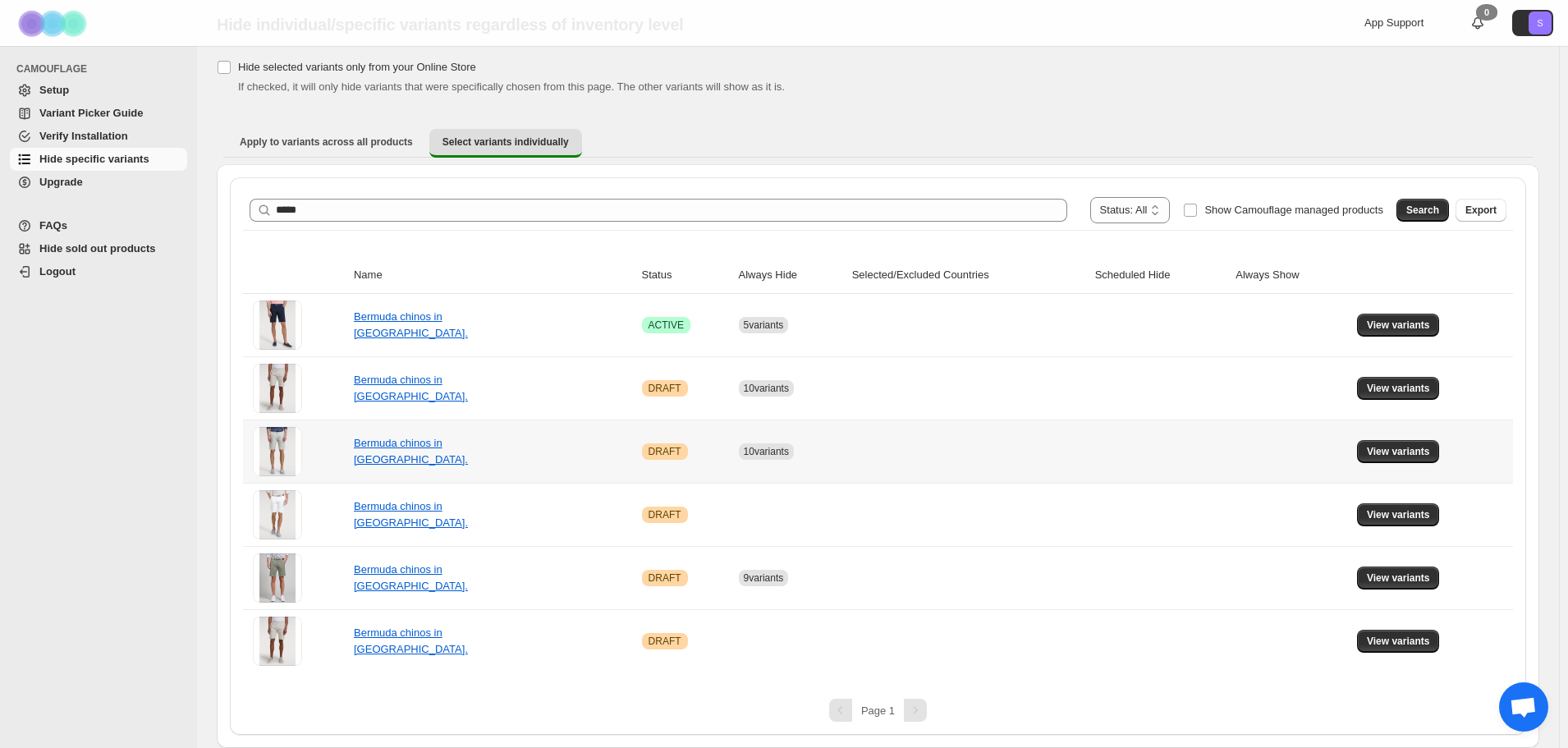
click at [393, 464] on td "Bermuda chinos in [GEOGRAPHIC_DATA]." at bounding box center [493, 451] width 288 height 63
click at [393, 455] on link "Bermuda chinos in [GEOGRAPHIC_DATA]." at bounding box center [411, 451] width 114 height 29
click at [1384, 443] on button "View variants" at bounding box center [1398, 452] width 83 height 23
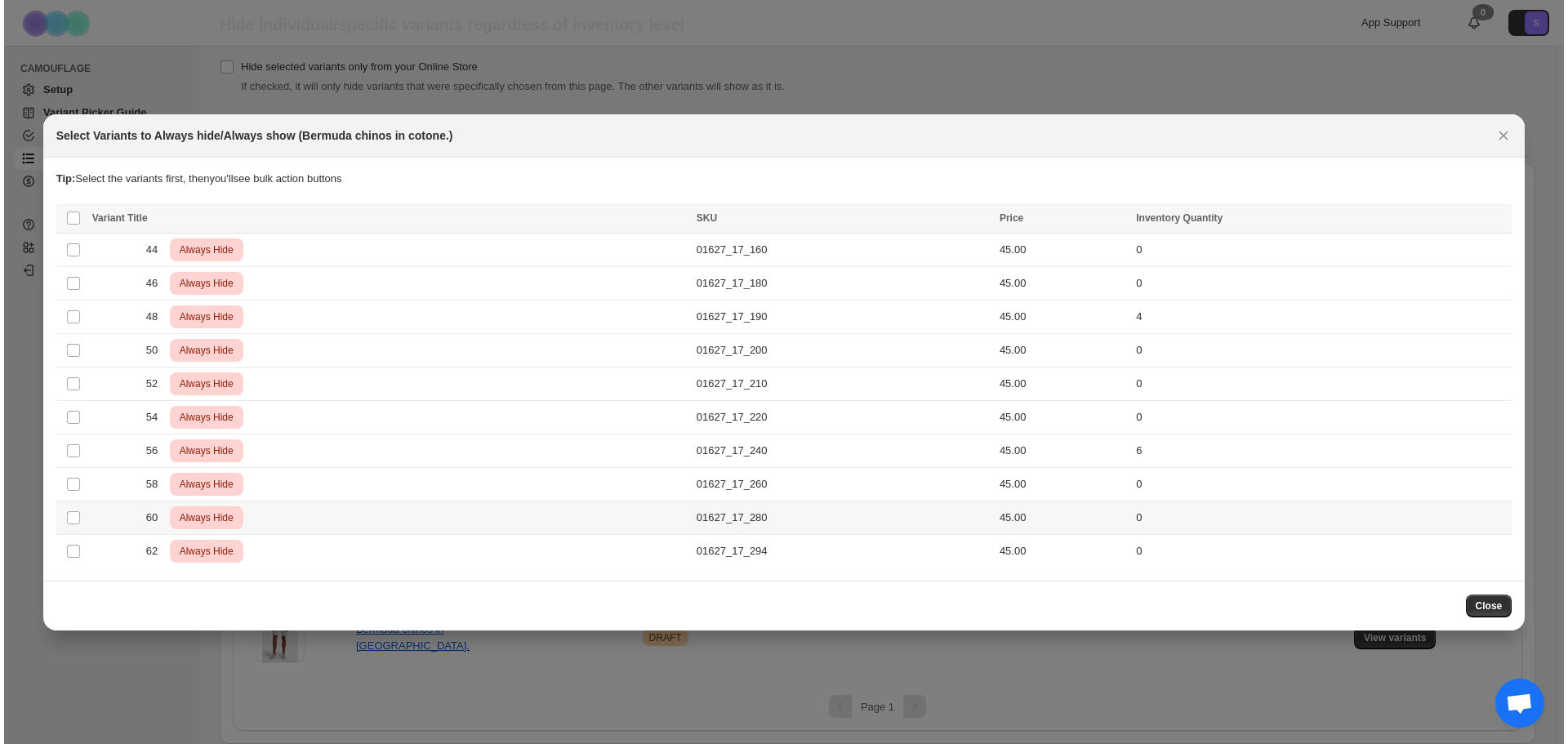
scroll to position [0, 0]
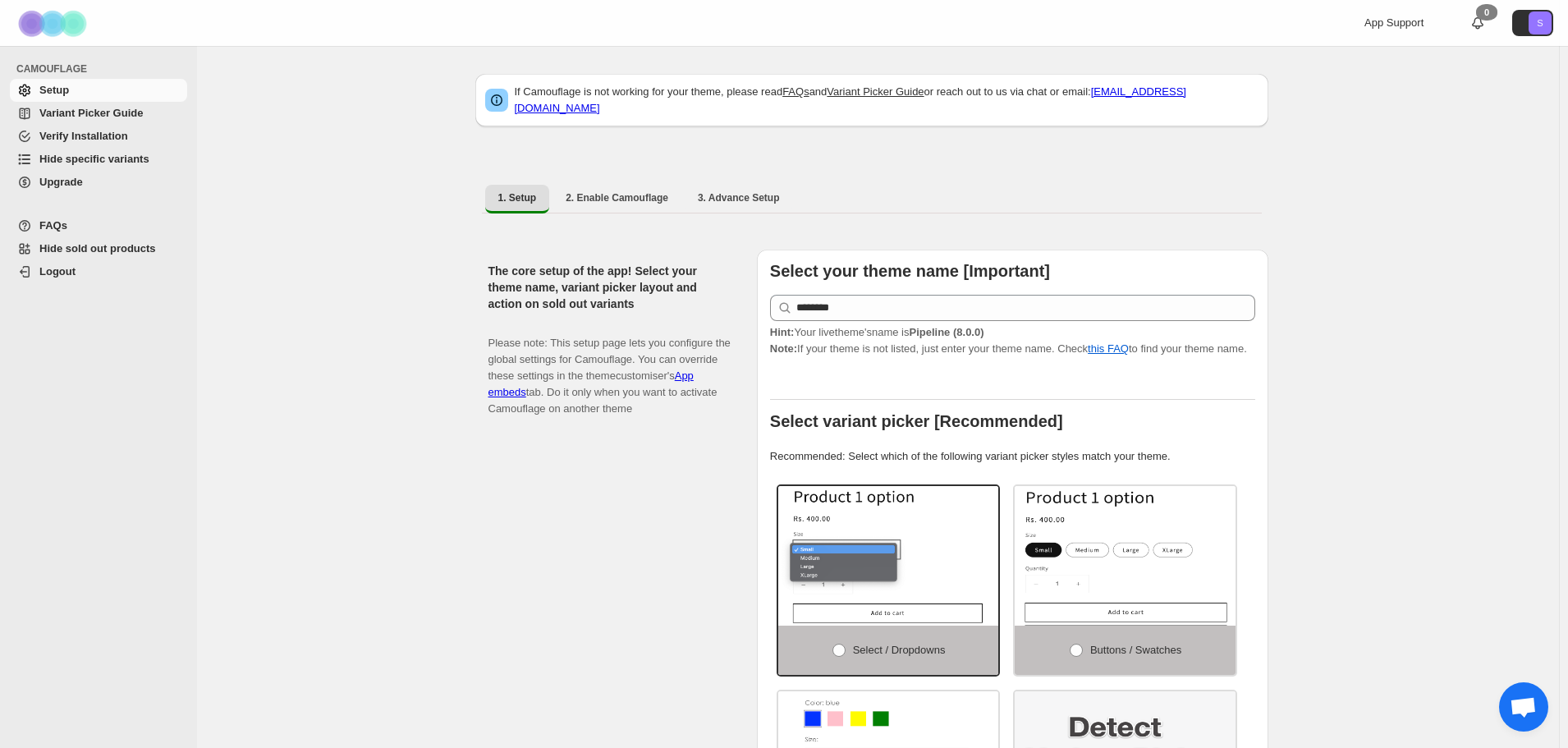
click at [137, 155] on span "Hide specific variants" at bounding box center [95, 159] width 110 height 12
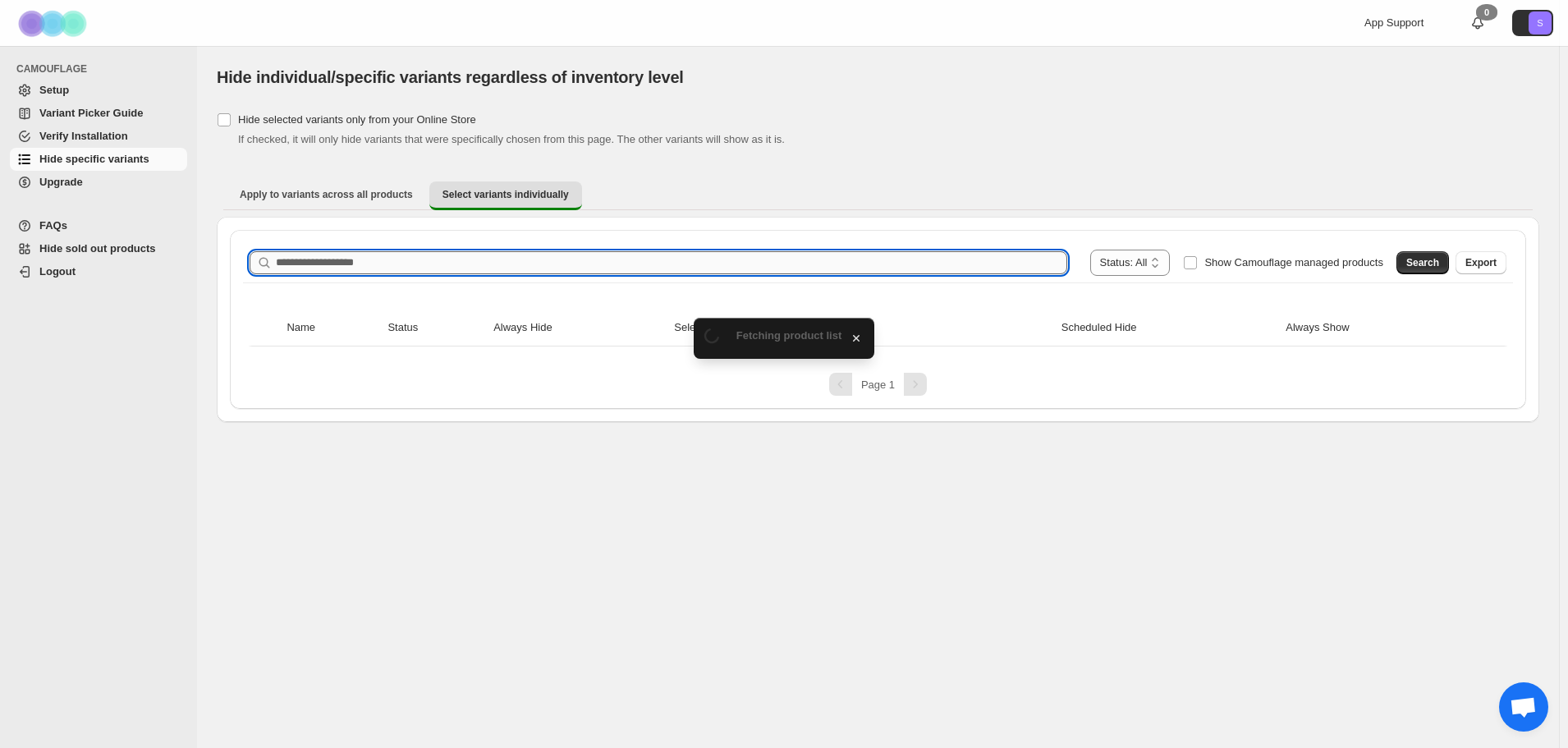
click at [378, 272] on input "Search product name" at bounding box center [671, 262] width 791 height 23
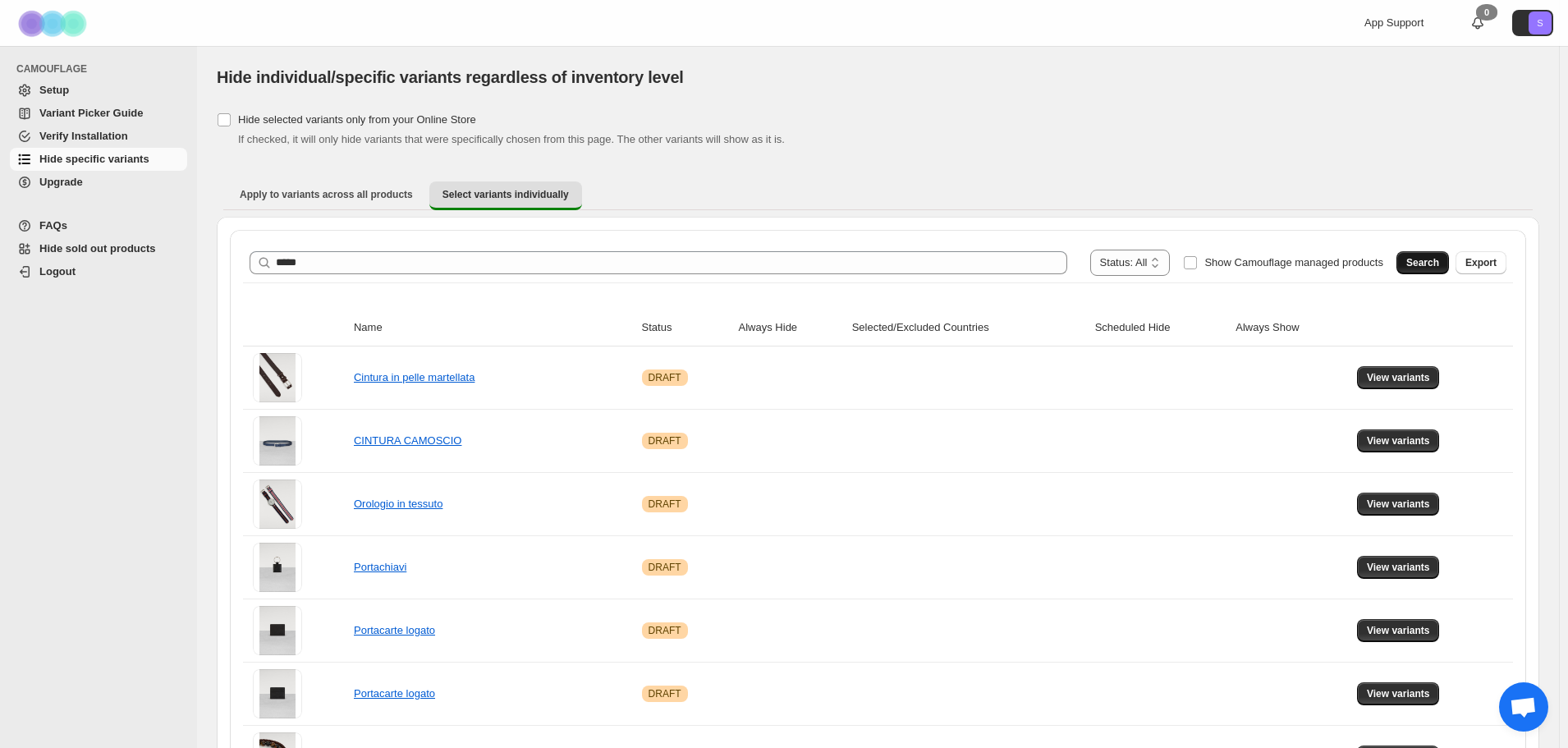
click at [1428, 267] on span "Search" at bounding box center [1422, 262] width 33 height 13
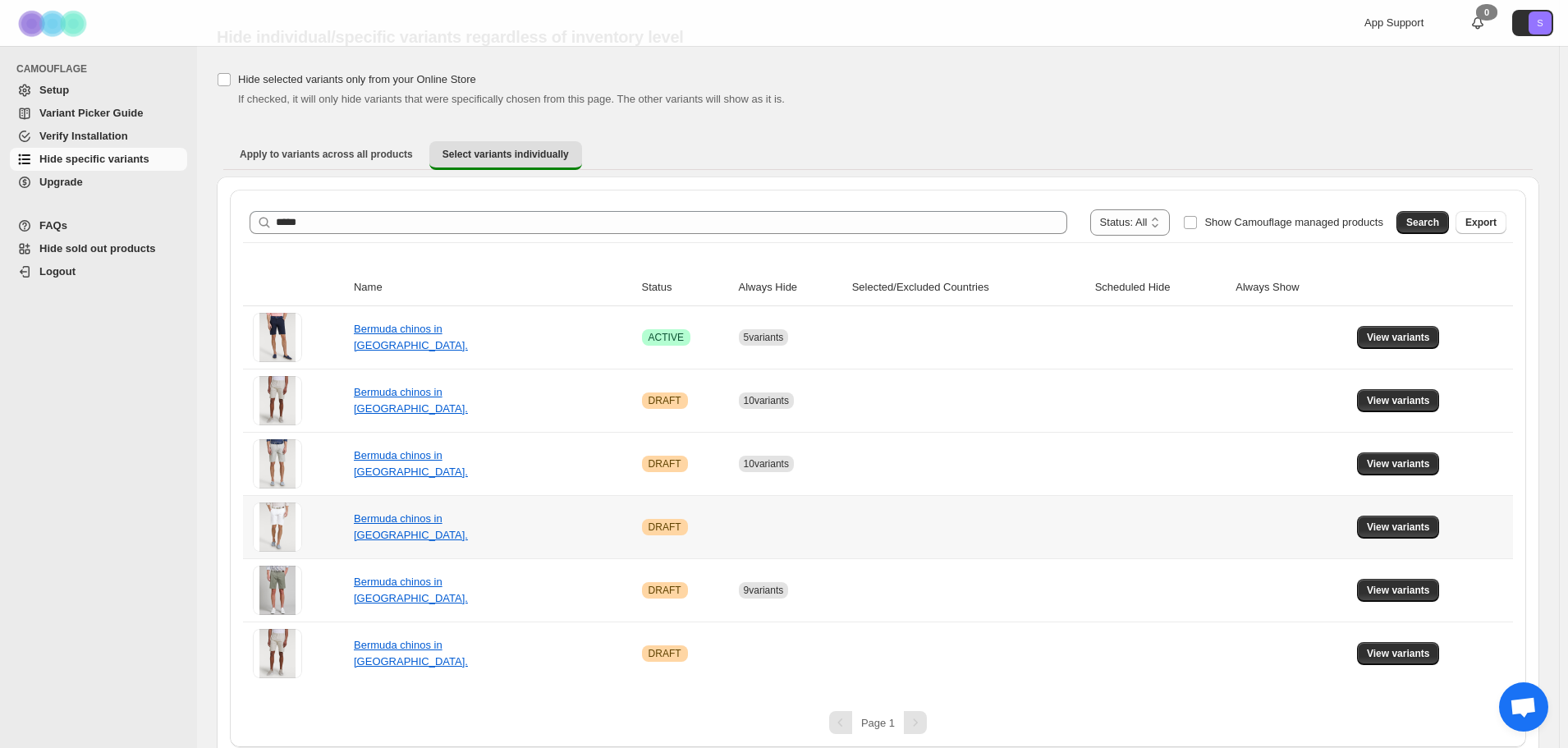
scroll to position [53, 0]
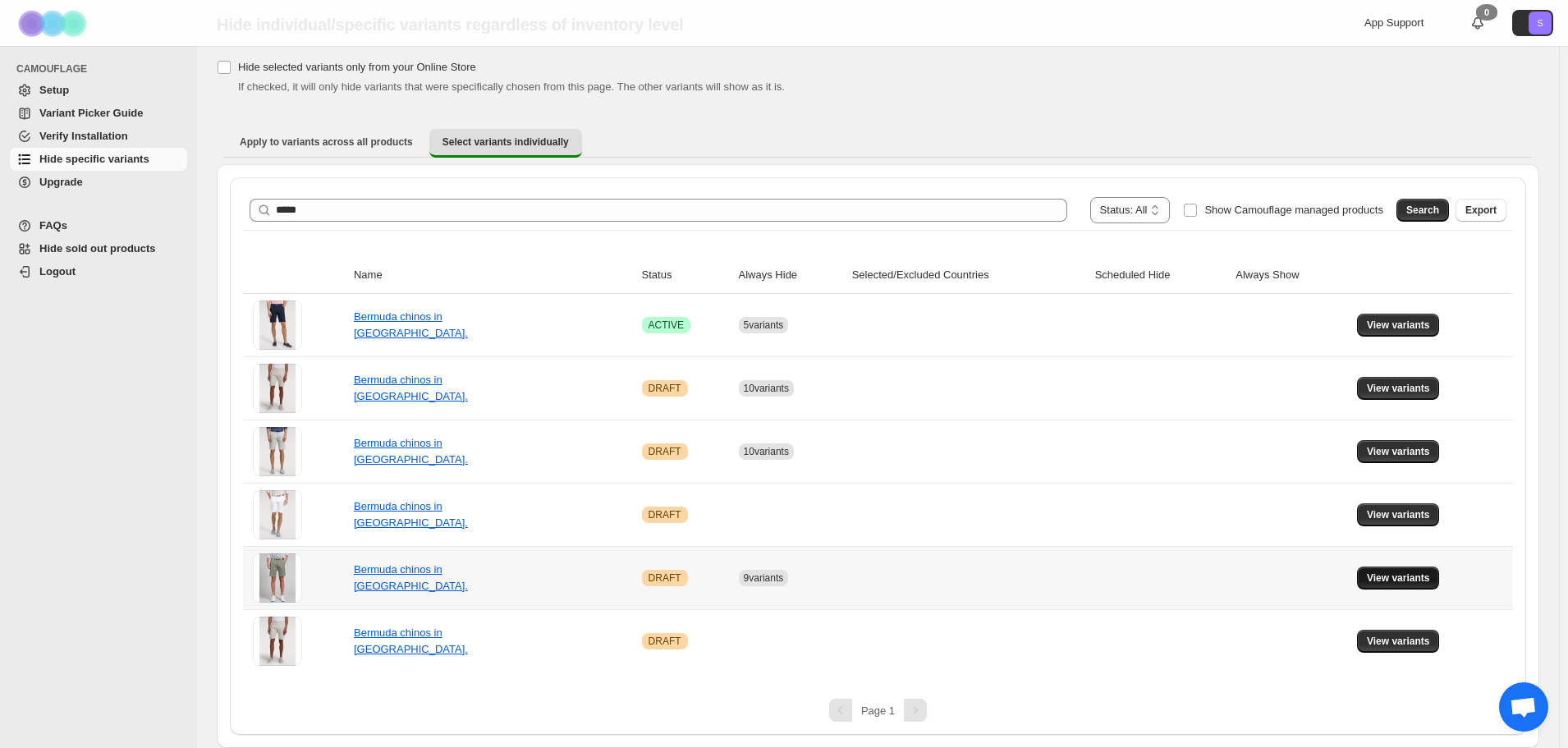
click at [1401, 586] on button "View variants" at bounding box center [1398, 578] width 83 height 23
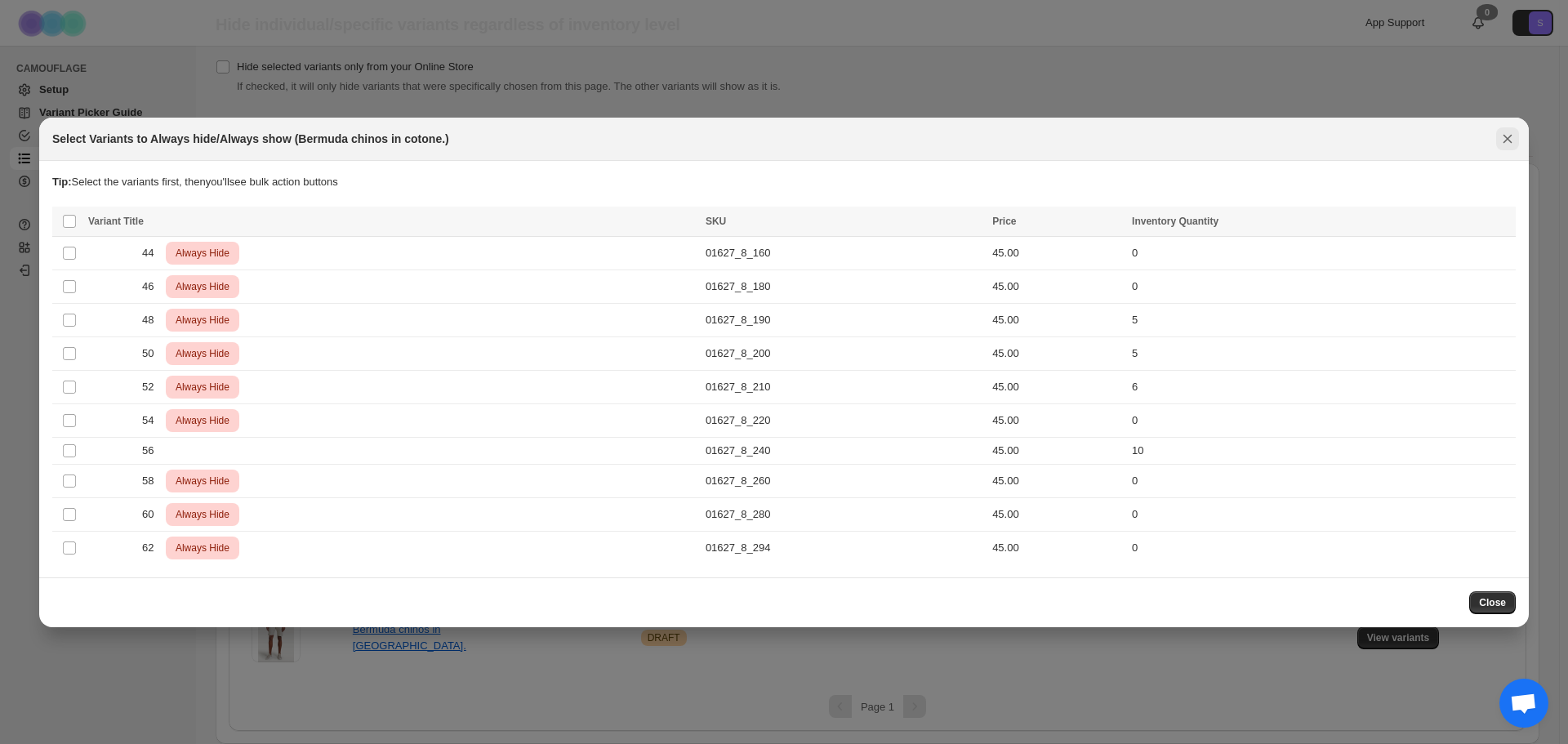
click at [1510, 144] on icon "Close" at bounding box center [1507, 139] width 16 height 16
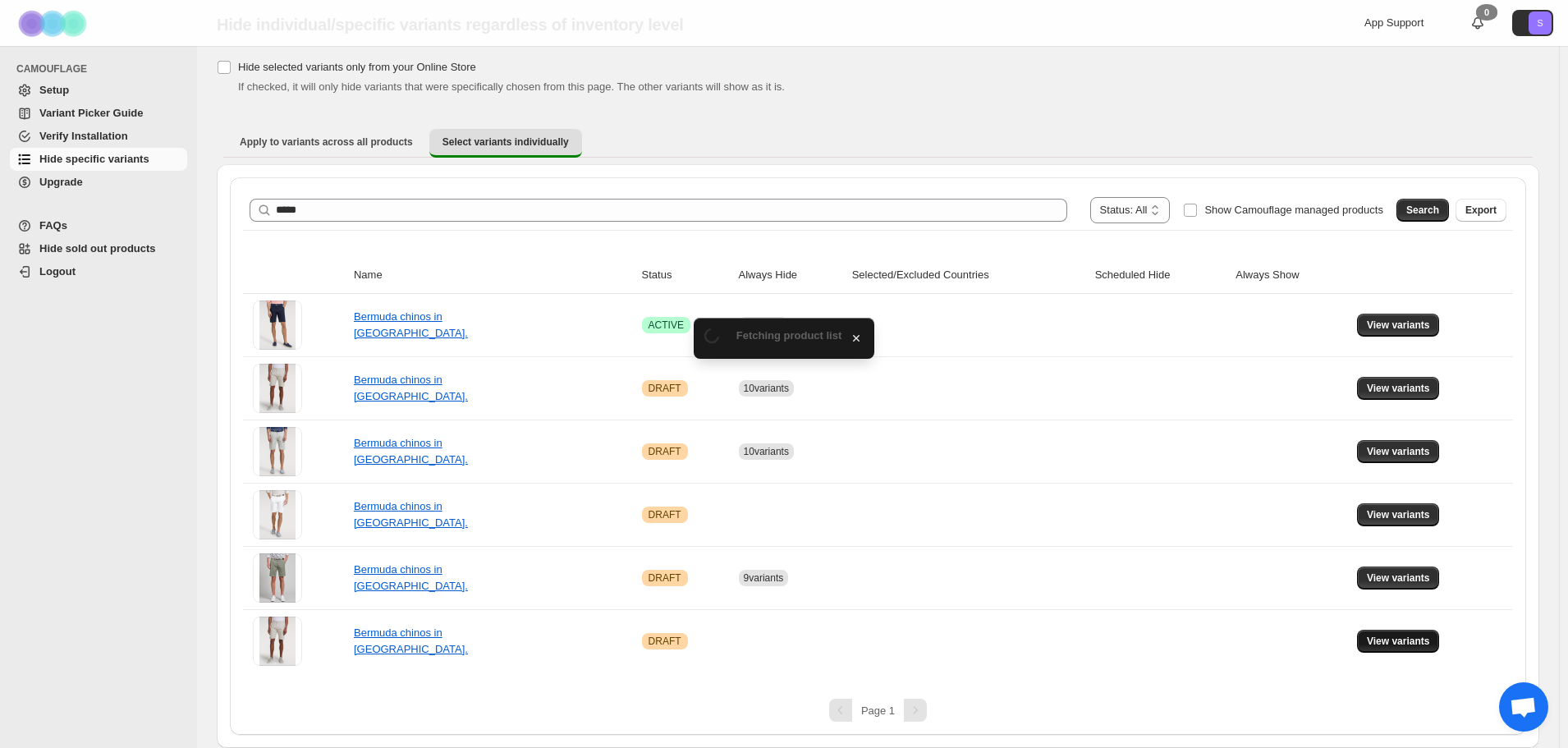
click at [1402, 648] on button "View variants" at bounding box center [1398, 641] width 83 height 23
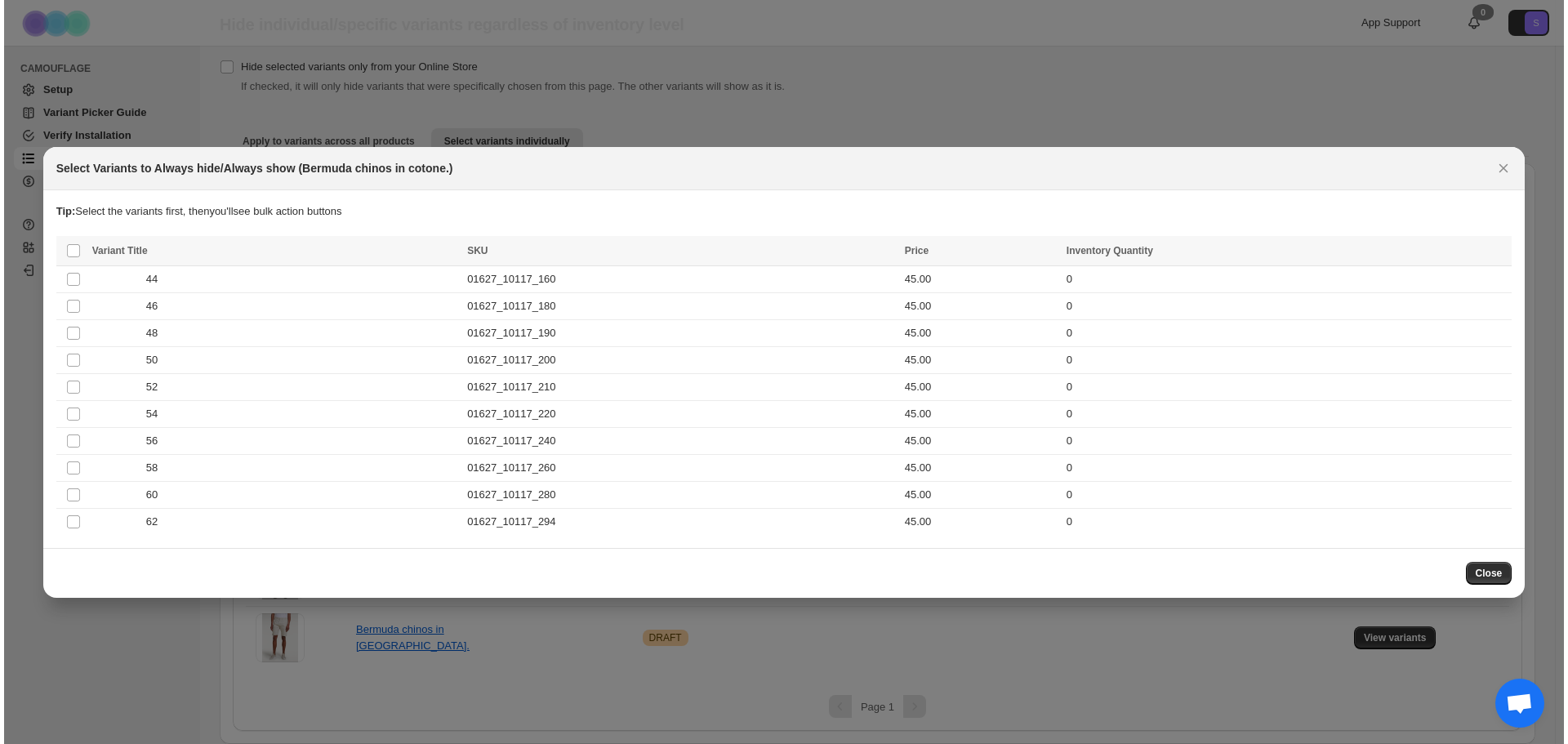
scroll to position [0, 0]
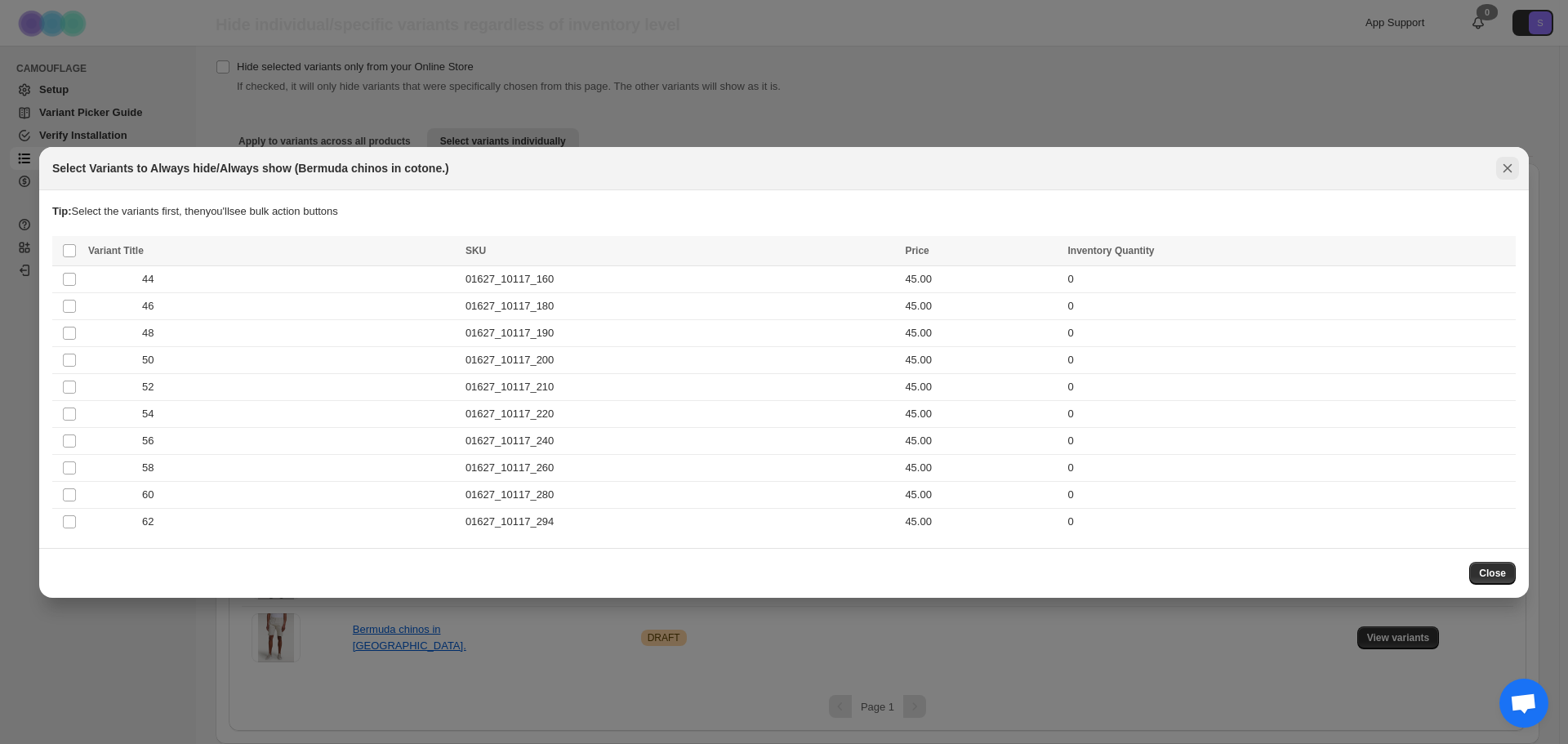
click at [1512, 165] on icon "Close" at bounding box center [1507, 168] width 16 height 16
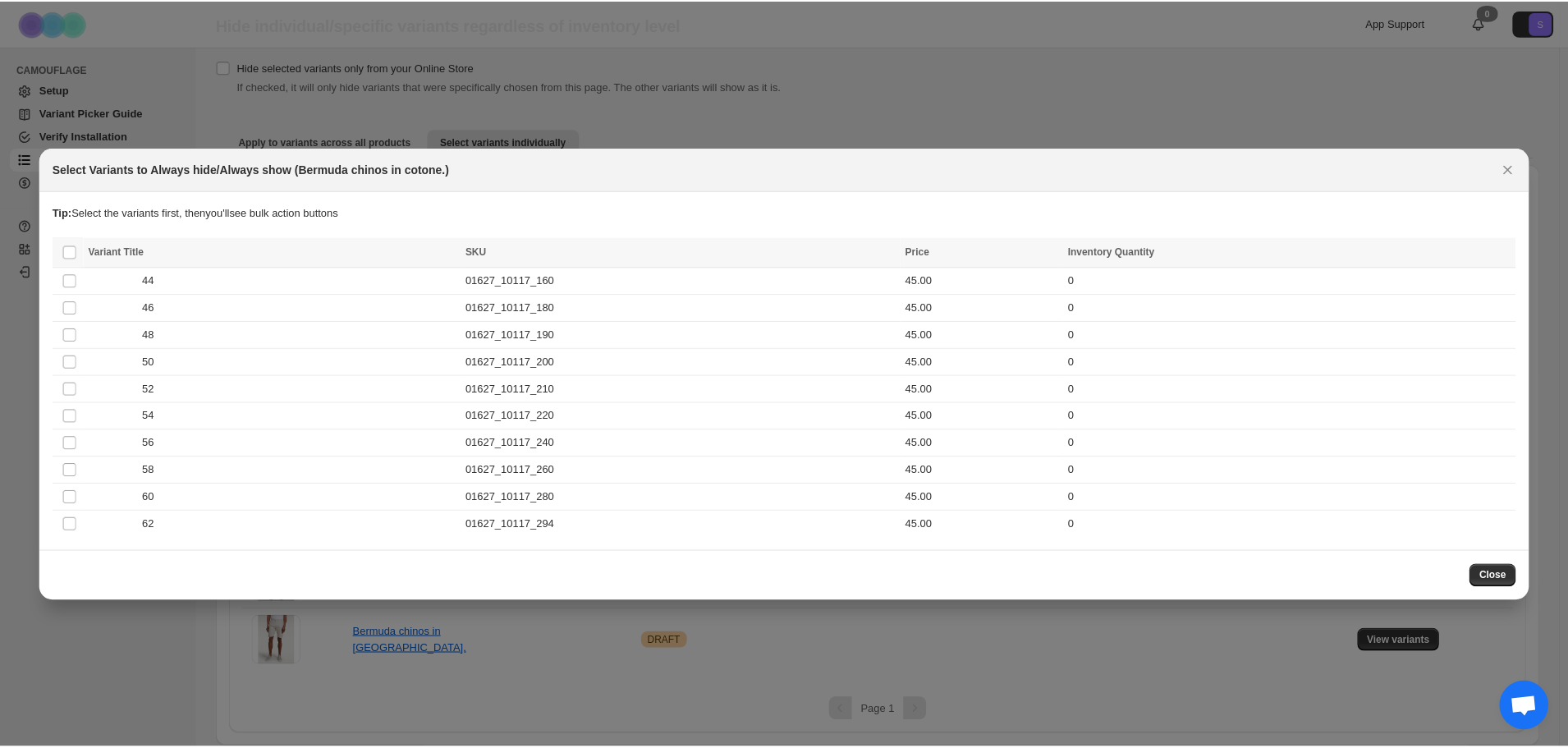
scroll to position [53, 0]
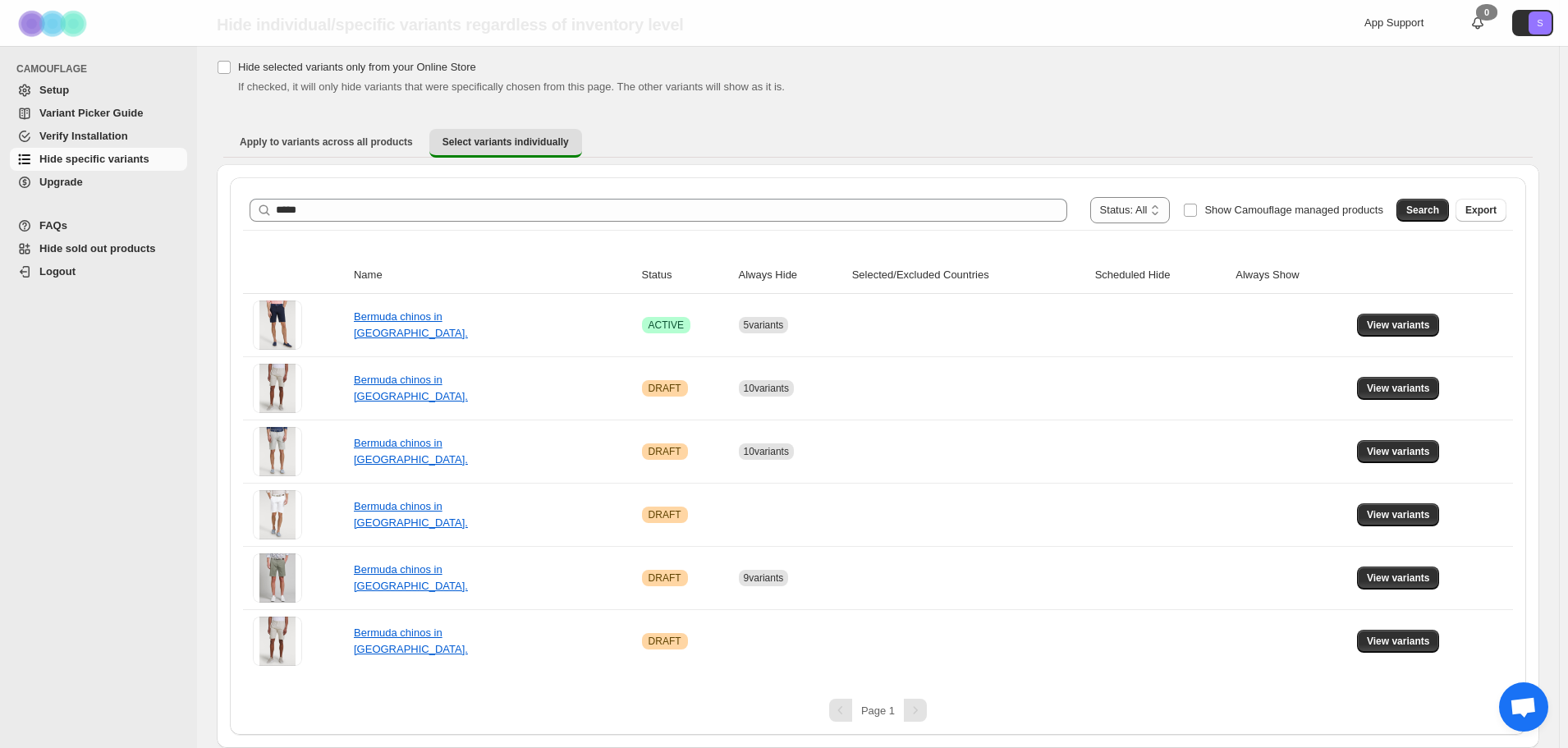
click at [482, 197] on div "**********" at bounding box center [877, 210] width 1257 height 26
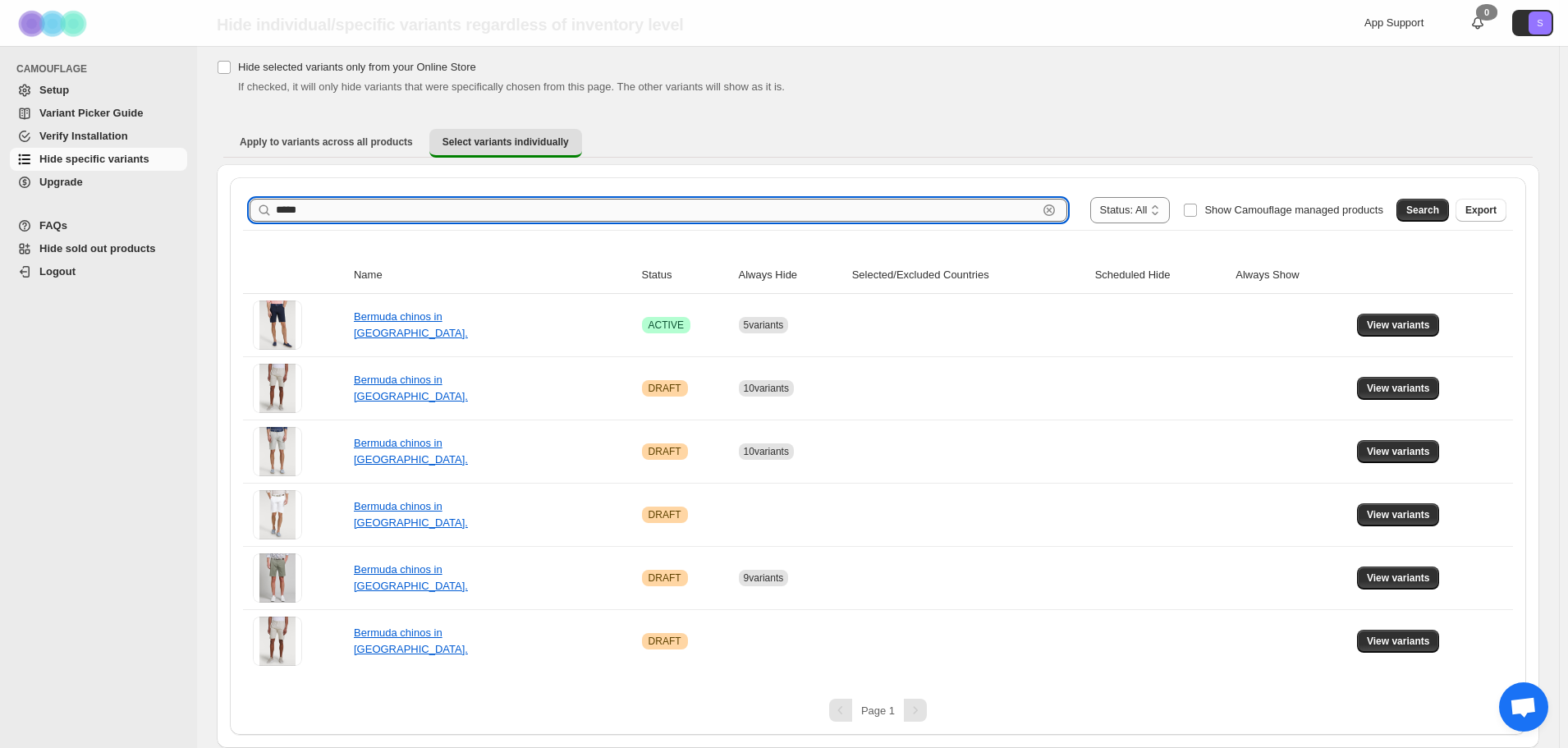
click at [480, 206] on input "*****" at bounding box center [657, 210] width 762 height 23
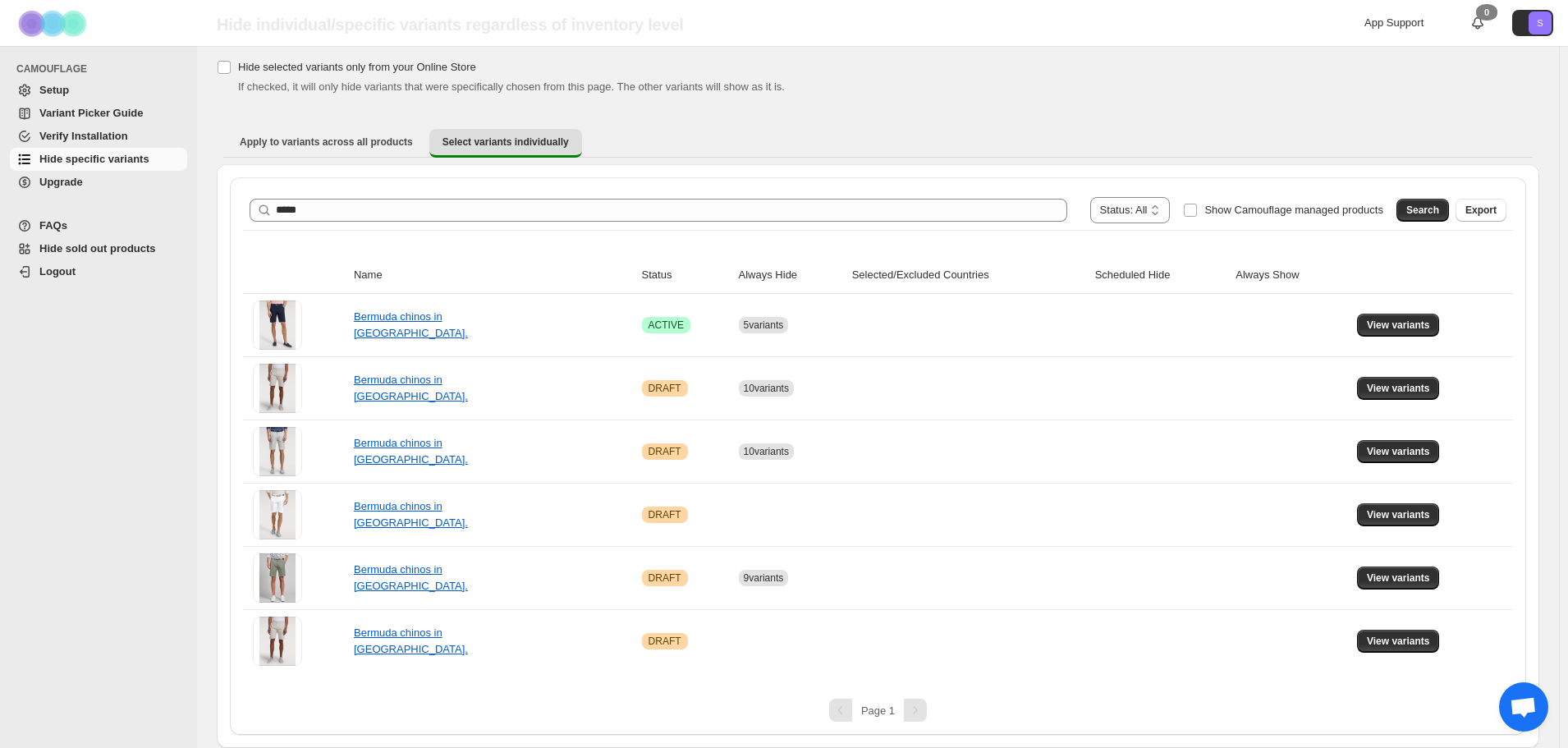
drag, startPoint x: 1442, startPoint y: 204, endPoint x: 1416, endPoint y: 229, distance: 36.1
click at [1439, 205] on span "Search" at bounding box center [1422, 210] width 33 height 13
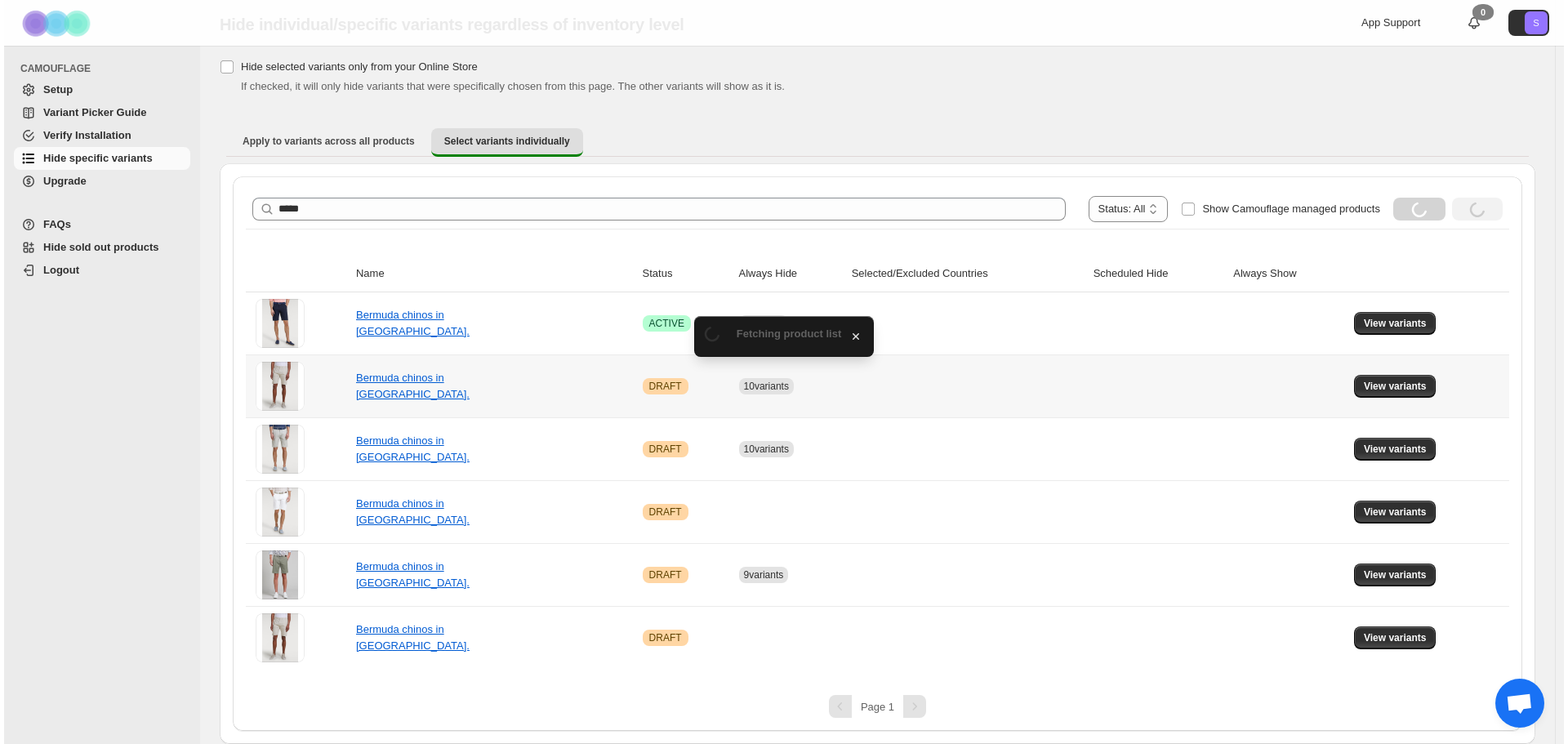
scroll to position [0, 0]
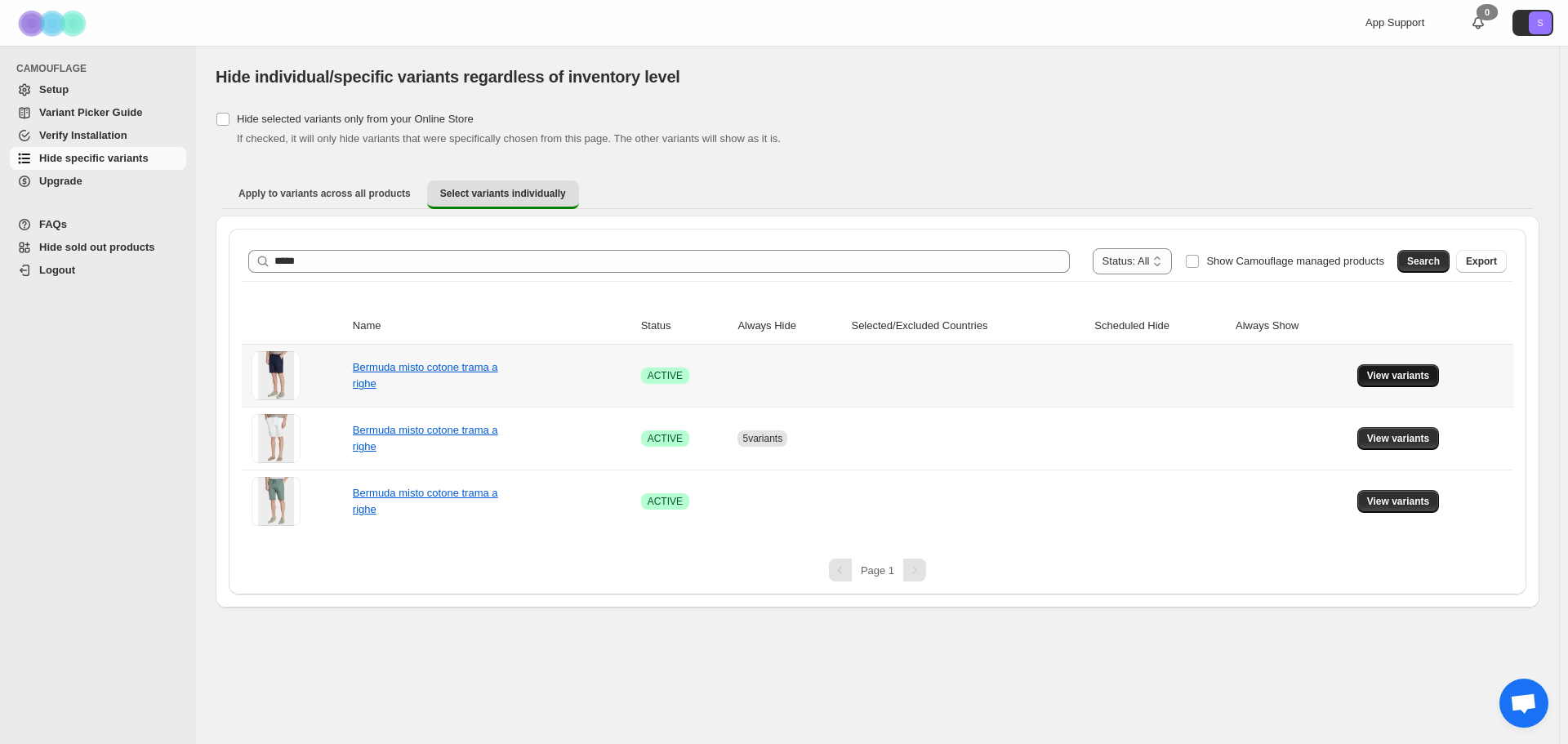
click at [1405, 373] on span "View variants" at bounding box center [1399, 376] width 63 height 13
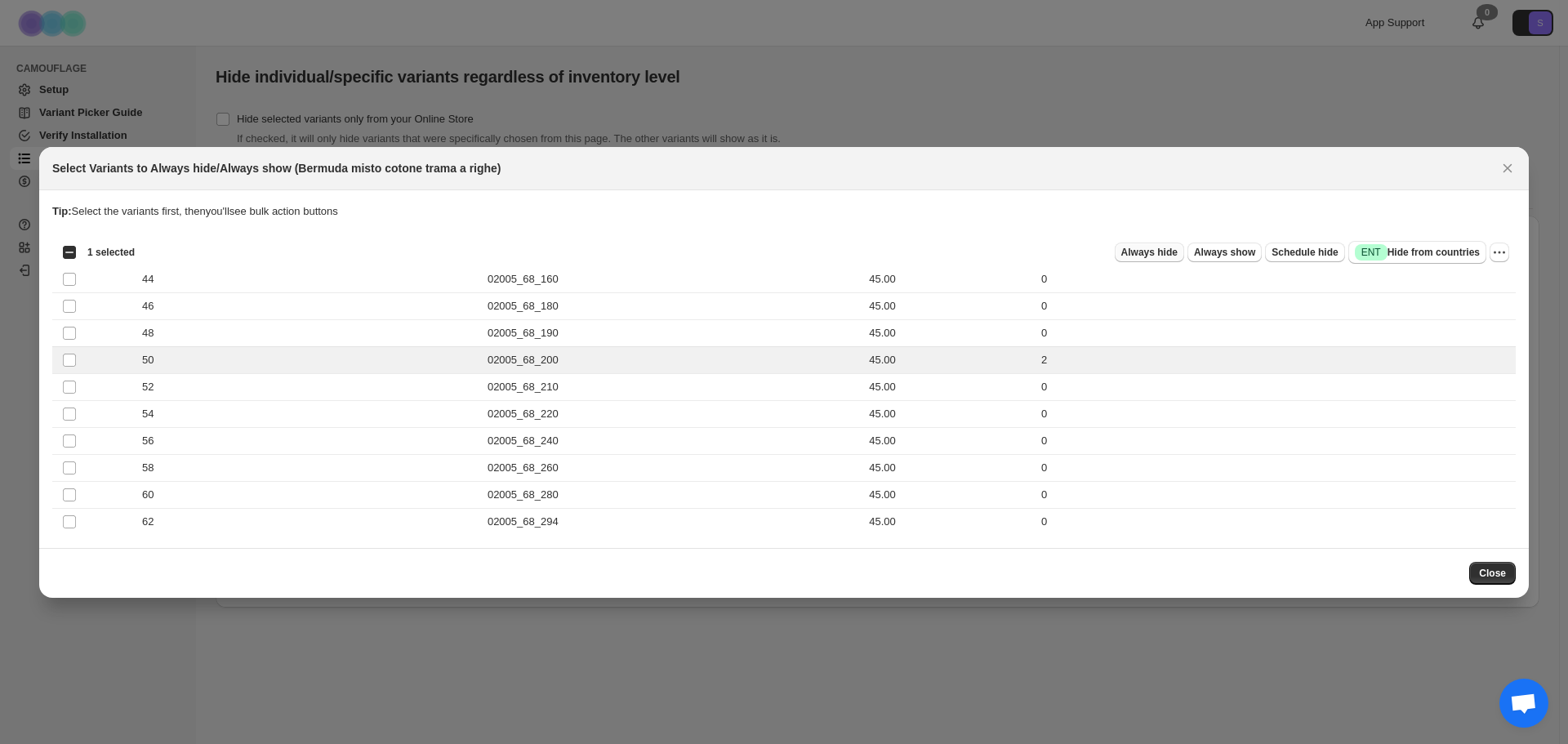
click at [1184, 251] on button "Always hide" at bounding box center [1149, 252] width 70 height 20
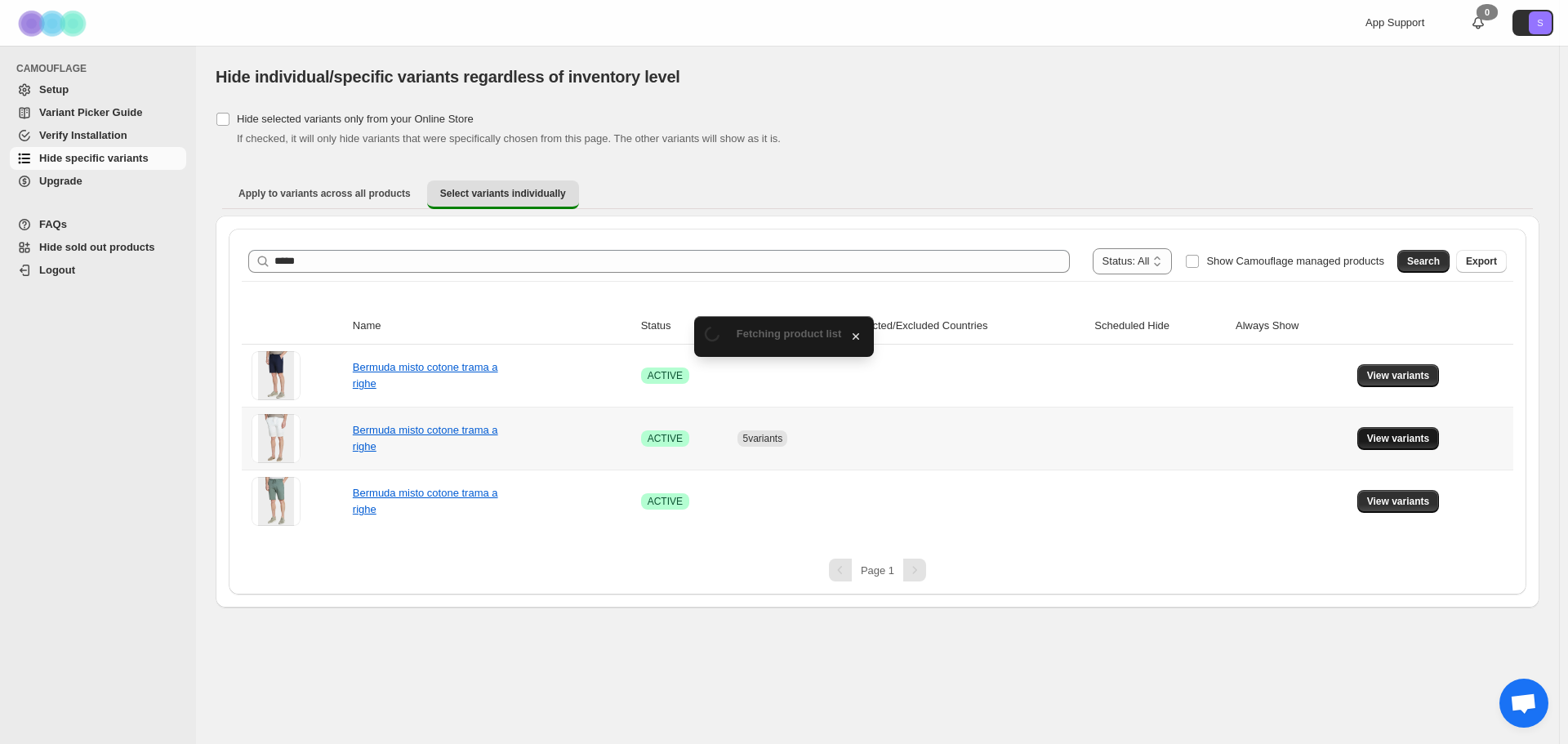
click at [1399, 435] on span "View variants" at bounding box center [1399, 439] width 63 height 13
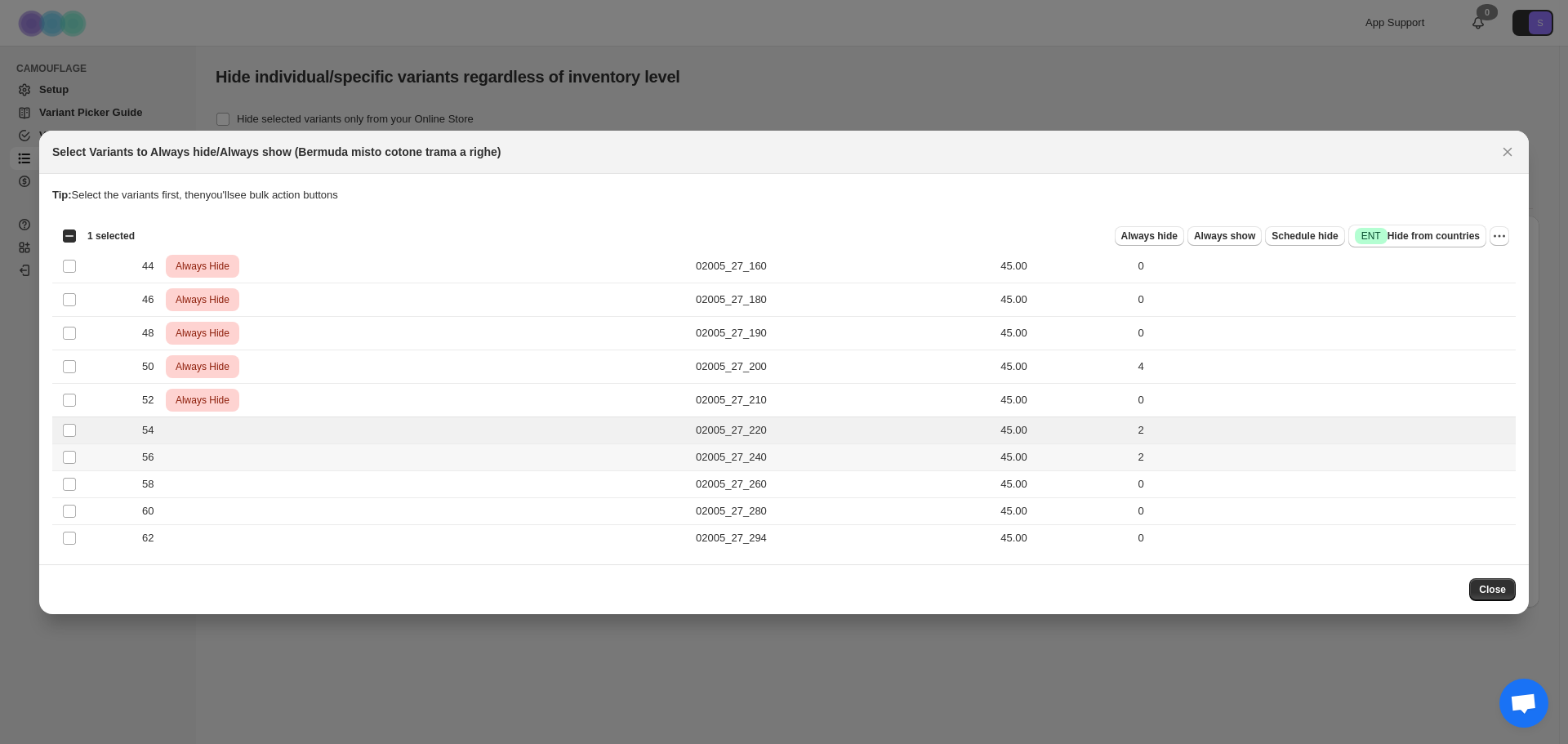
drag, startPoint x: 71, startPoint y: 467, endPoint x: 71, endPoint y: 476, distance: 9.0
click at [71, 471] on tbody "Select product variant 44 Critical Always Hide 02005_27_160 45.00 0 Select prod…" at bounding box center [784, 399] width 1463 height 302
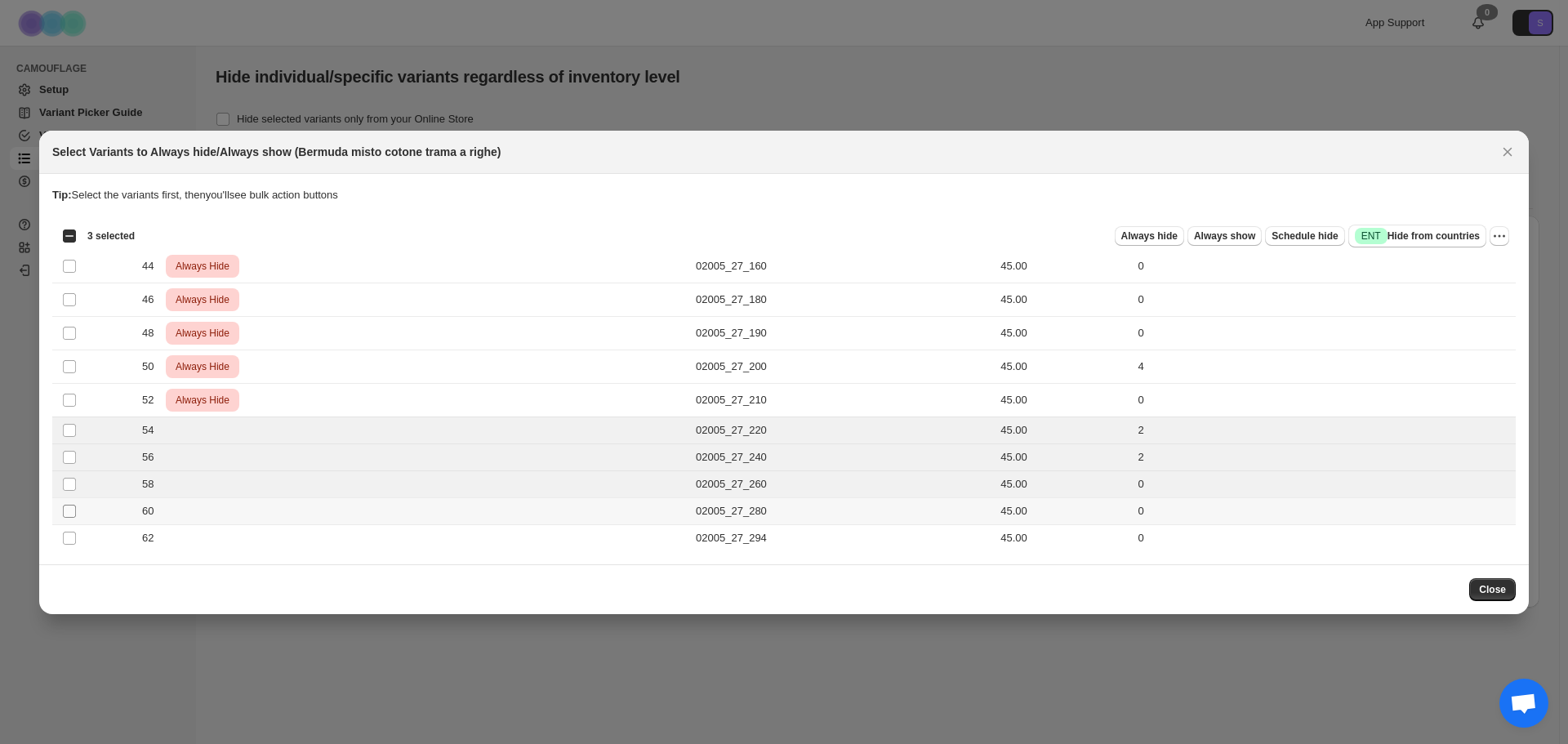
click at [68, 519] on td "Select product variant" at bounding box center [68, 510] width 31 height 27
click at [69, 545] on td "Select product variant" at bounding box center [68, 537] width 31 height 27
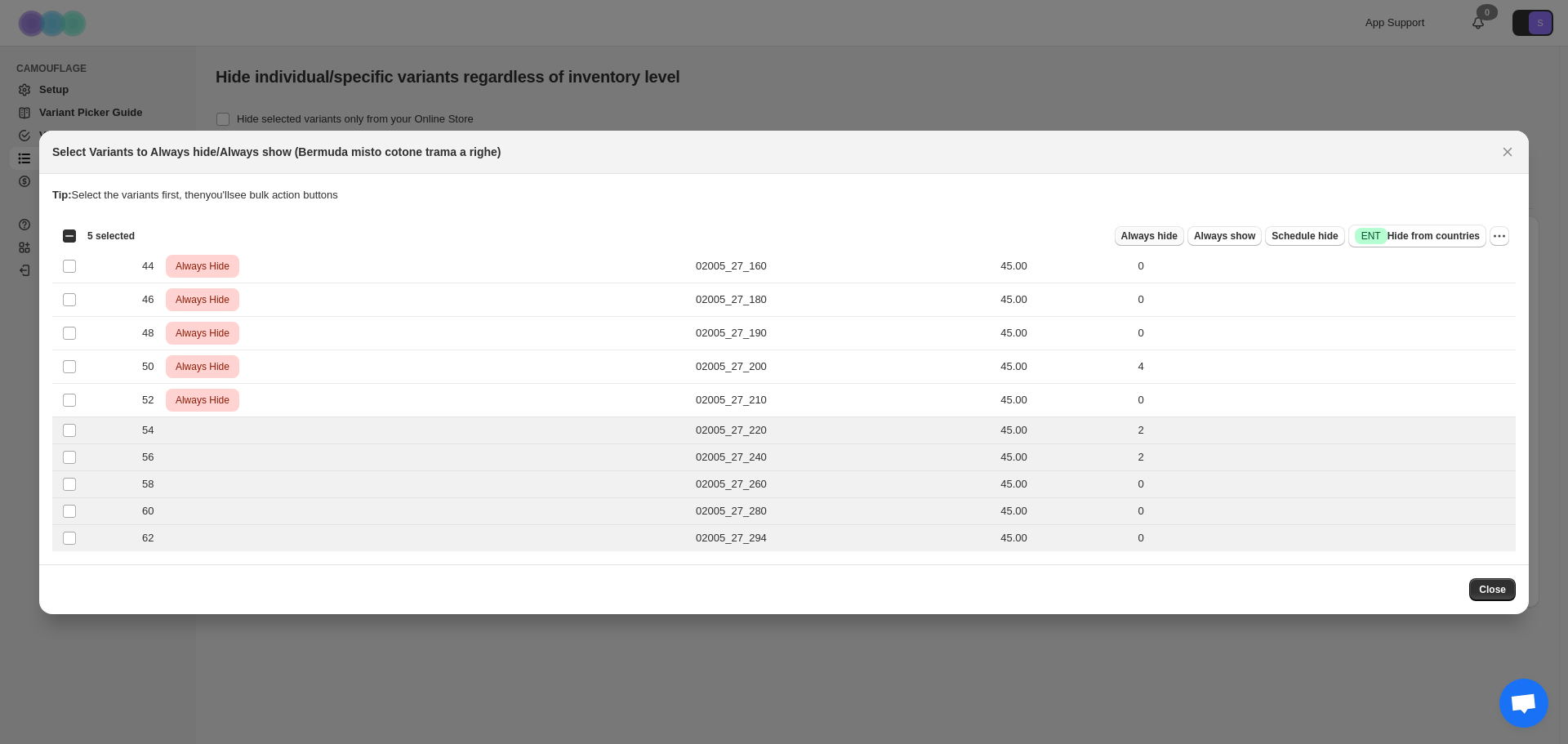
click at [1148, 234] on span "Always hide" at bounding box center [1149, 236] width 56 height 13
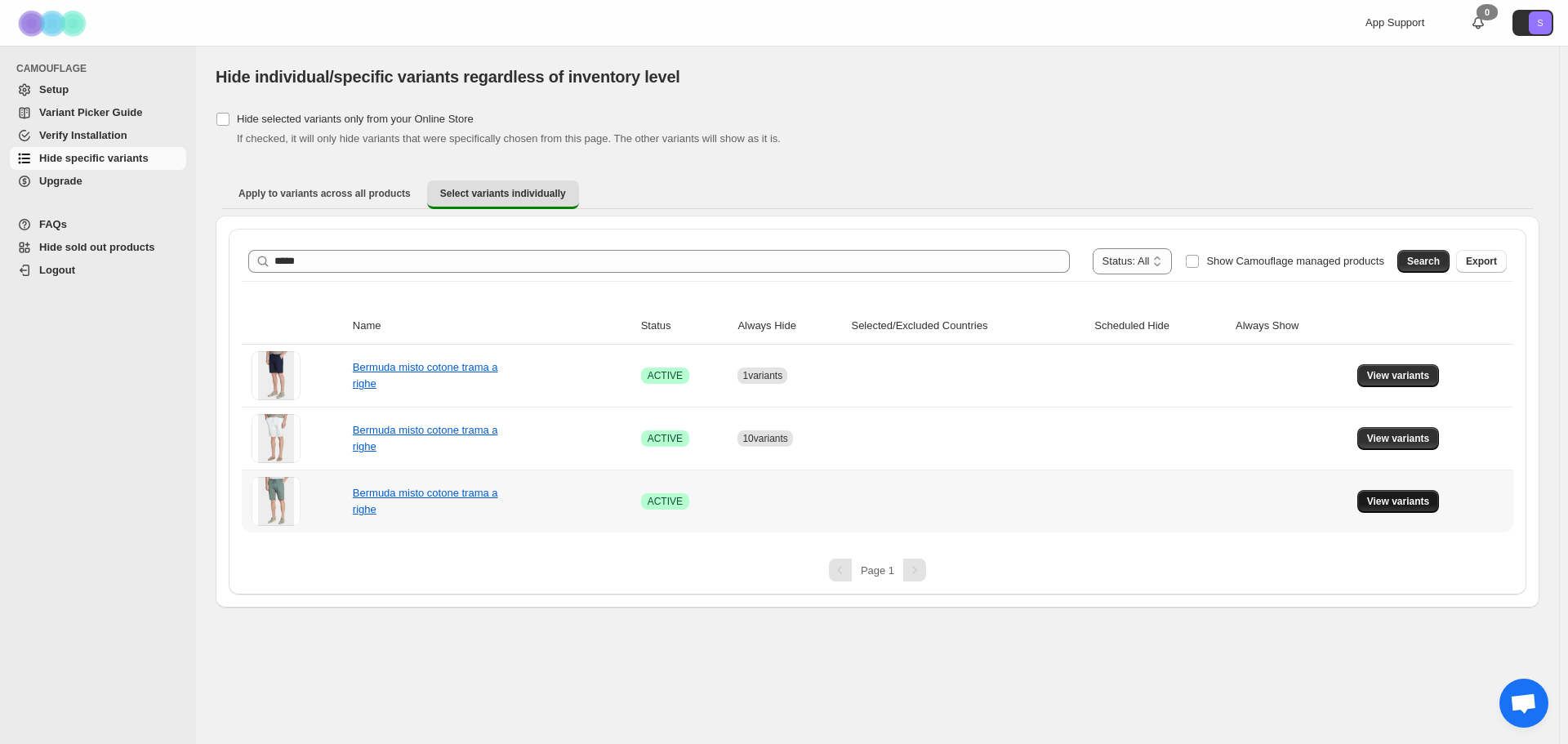
click at [1417, 500] on span "View variants" at bounding box center [1399, 501] width 63 height 13
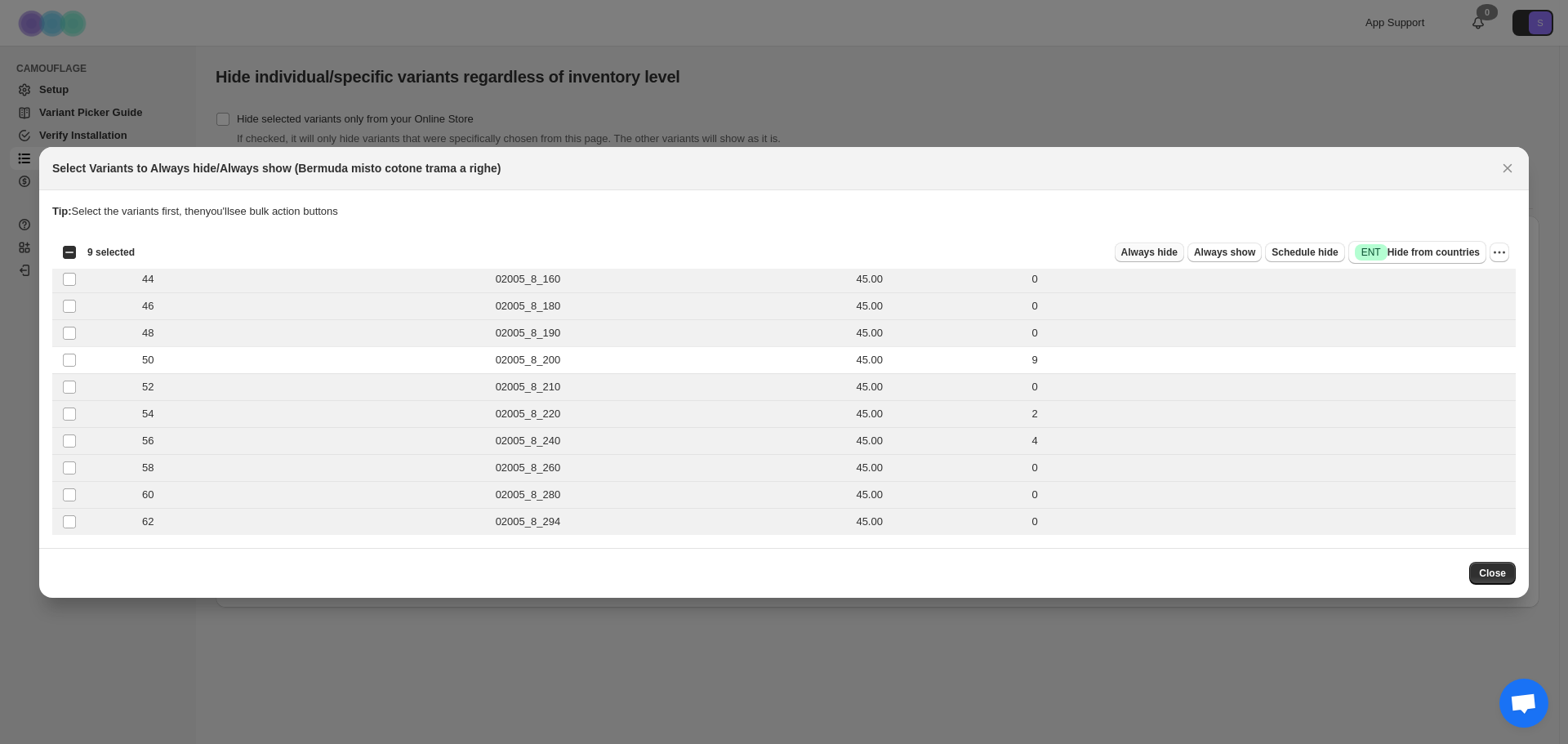
click at [1161, 250] on span "Always hide" at bounding box center [1149, 252] width 56 height 13
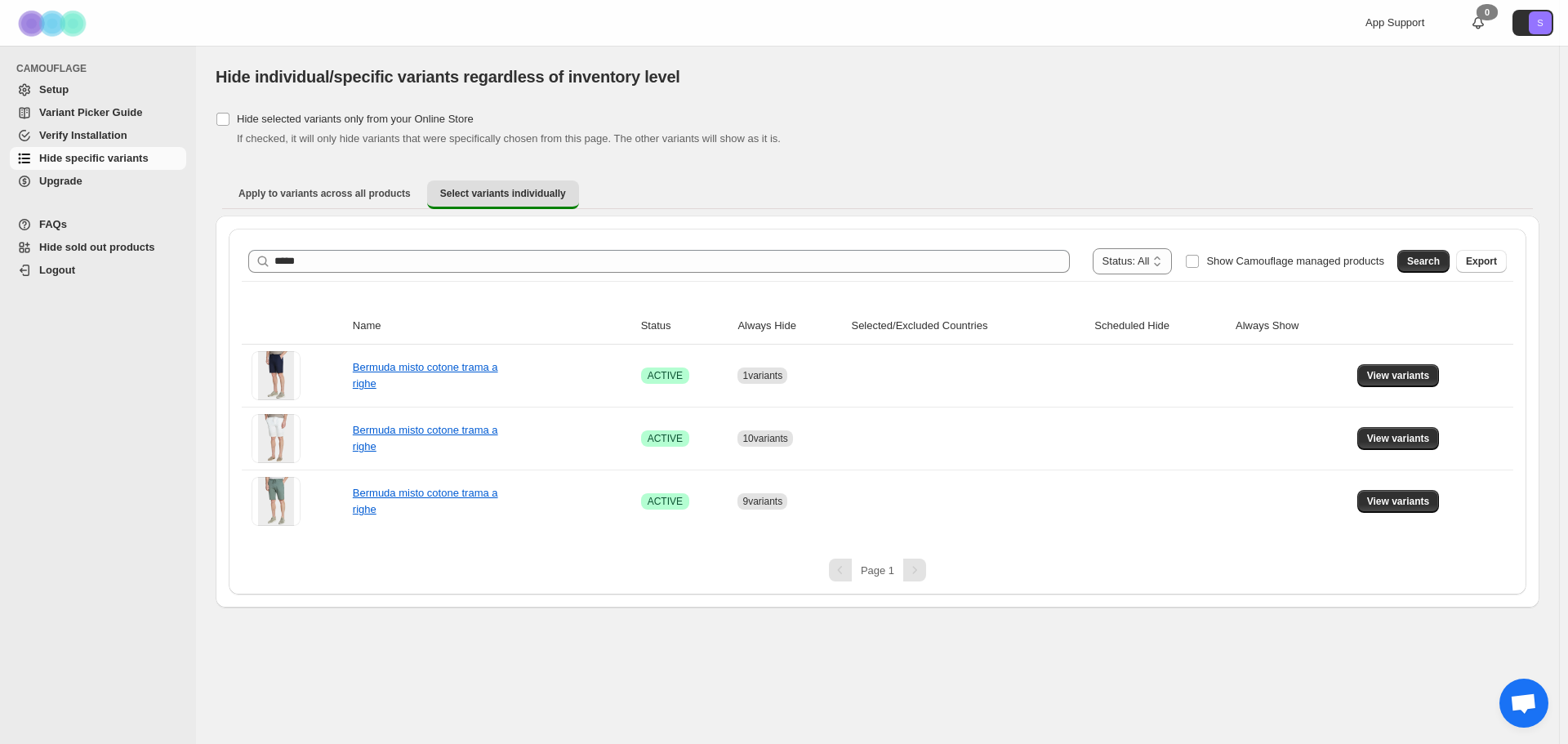
click at [332, 245] on div "**********" at bounding box center [877, 261] width 1272 height 39
click at [332, 246] on div "**********" at bounding box center [877, 261] width 1272 height 39
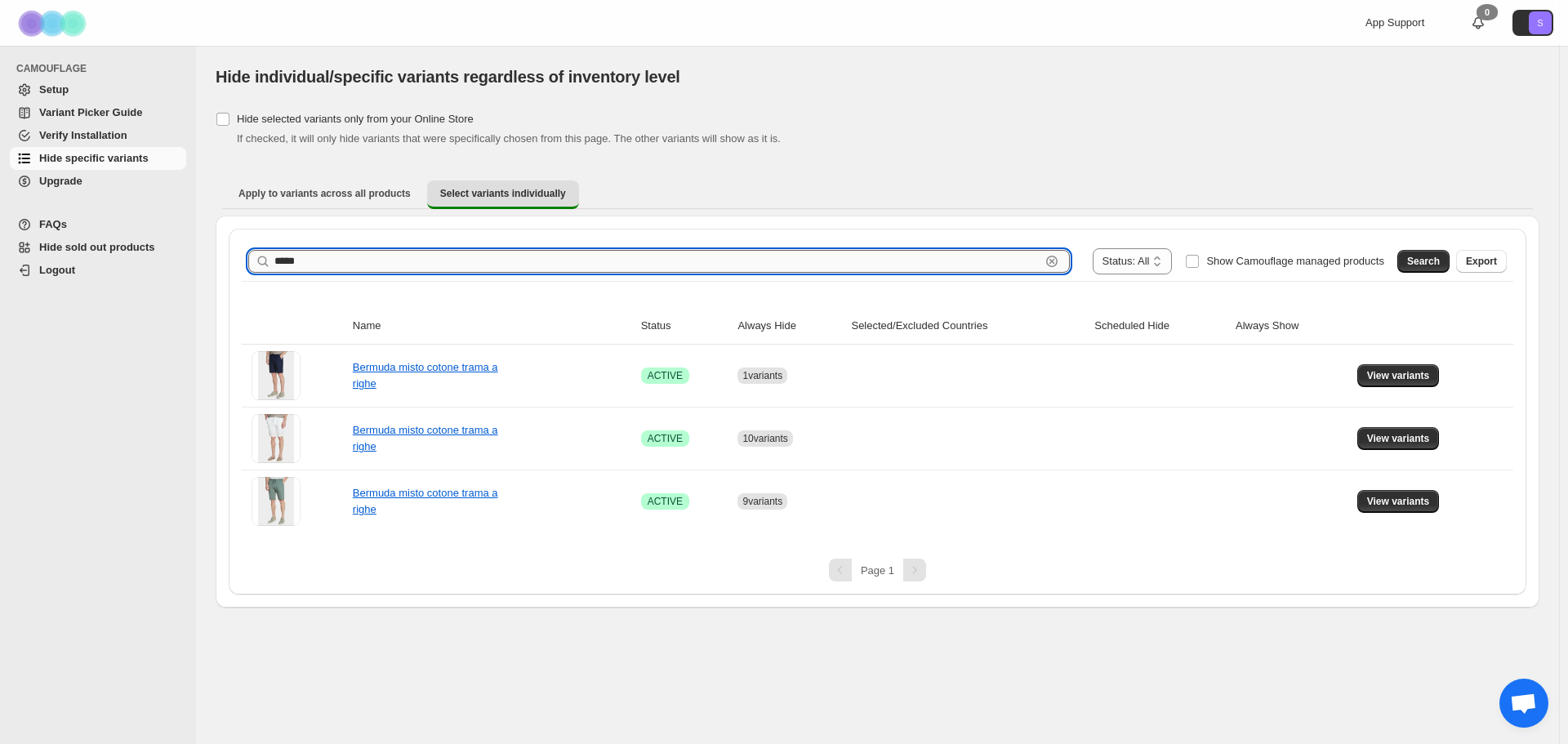
click at [332, 254] on input "*****" at bounding box center [657, 261] width 766 height 23
drag, startPoint x: 332, startPoint y: 254, endPoint x: 1068, endPoint y: 373, distance: 745.6
click at [332, 255] on input "*****" at bounding box center [657, 261] width 766 height 23
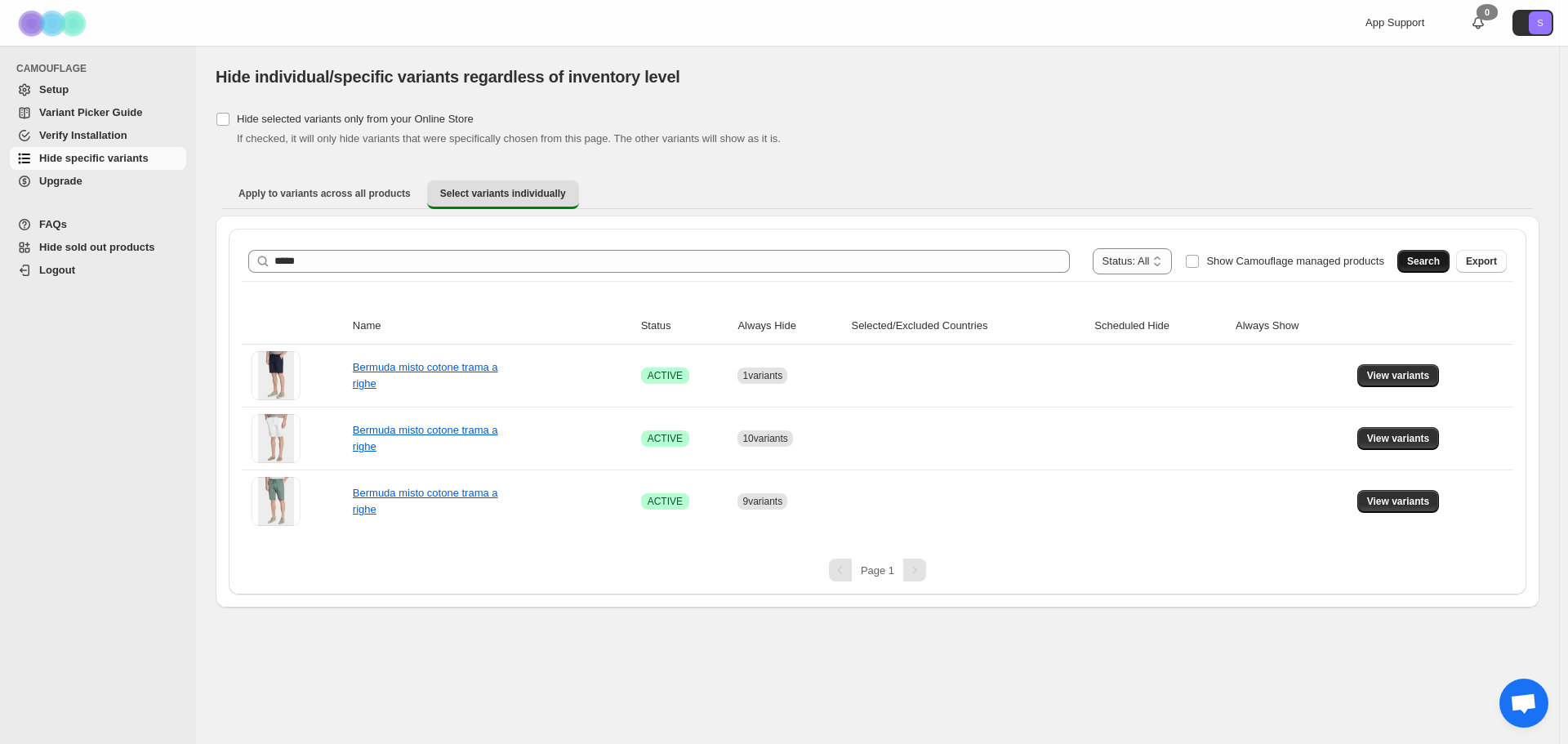
click at [1426, 255] on button "Search" at bounding box center [1423, 261] width 52 height 23
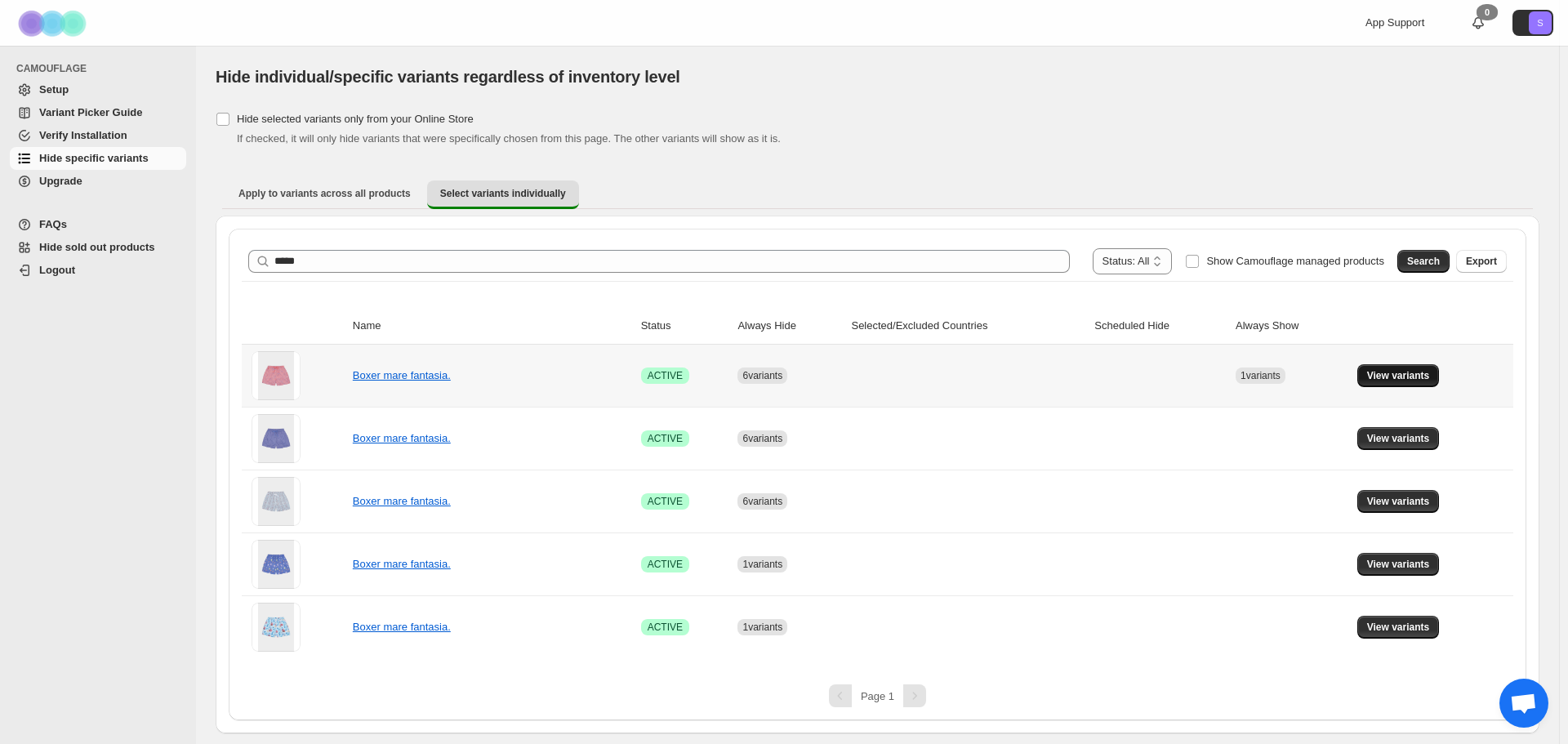
click at [1429, 380] on button "View variants" at bounding box center [1399, 376] width 83 height 23
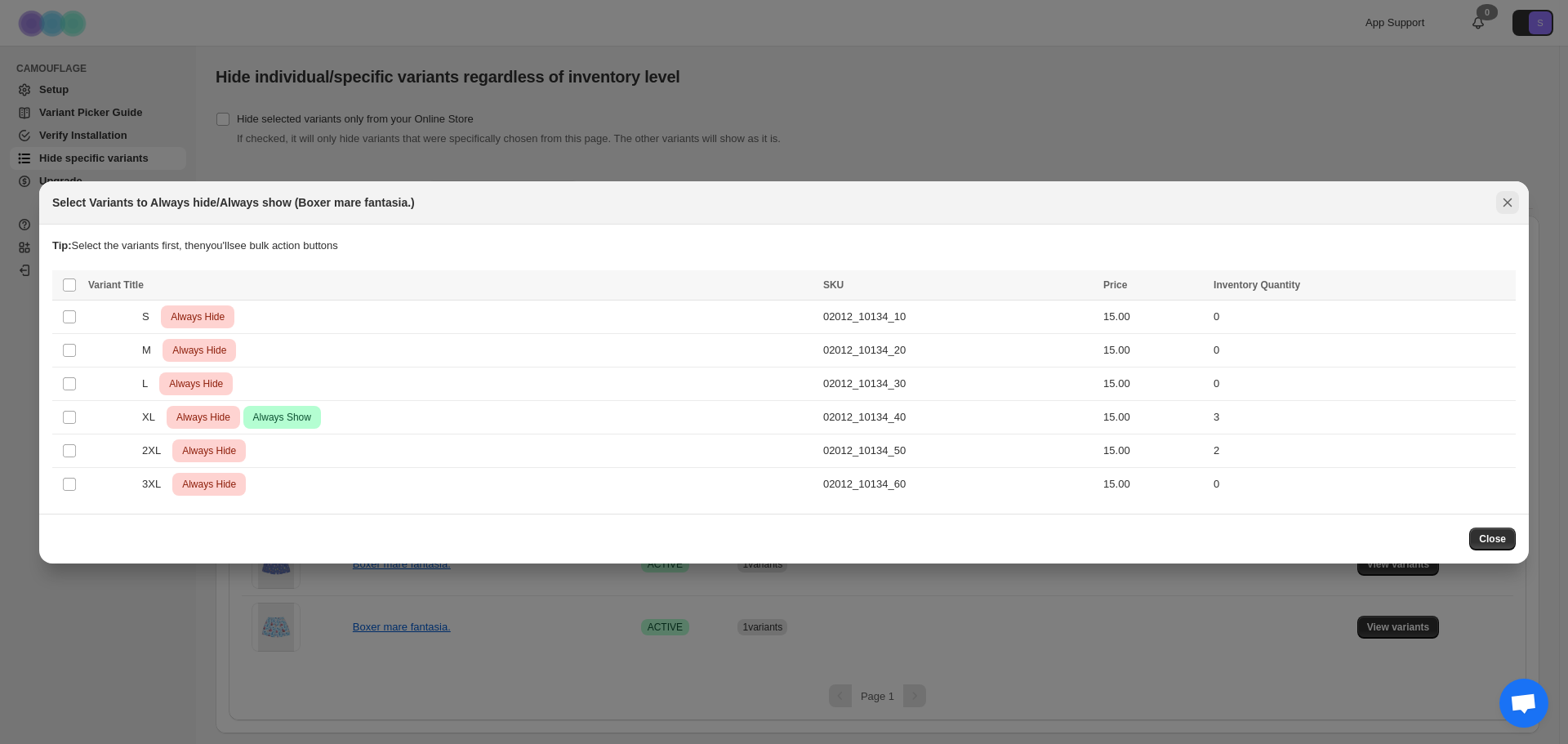
click at [1515, 200] on icon "Close" at bounding box center [1507, 202] width 16 height 16
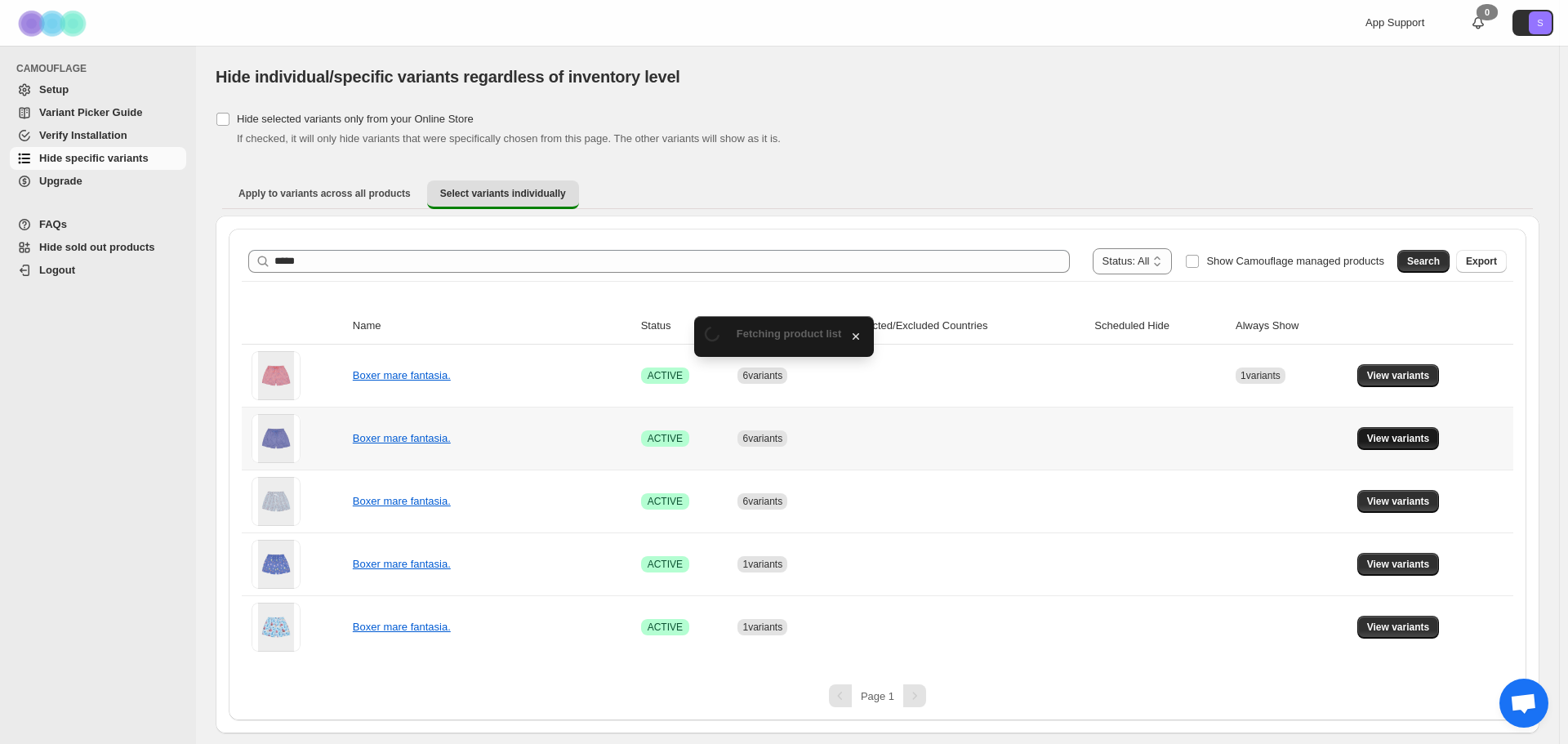
click at [1402, 430] on button "View variants" at bounding box center [1399, 439] width 83 height 23
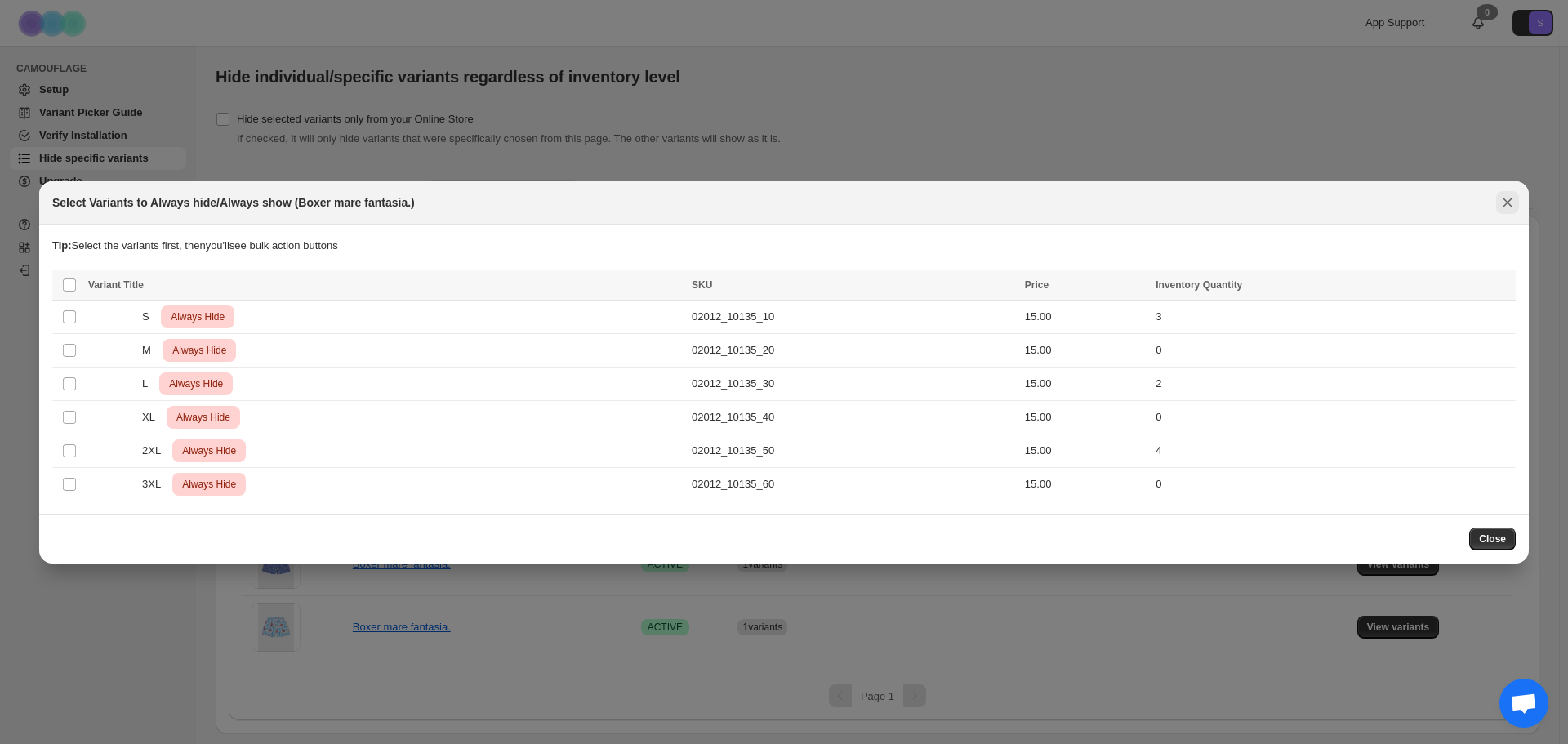
click at [1499, 195] on icon "Close" at bounding box center [1507, 202] width 16 height 16
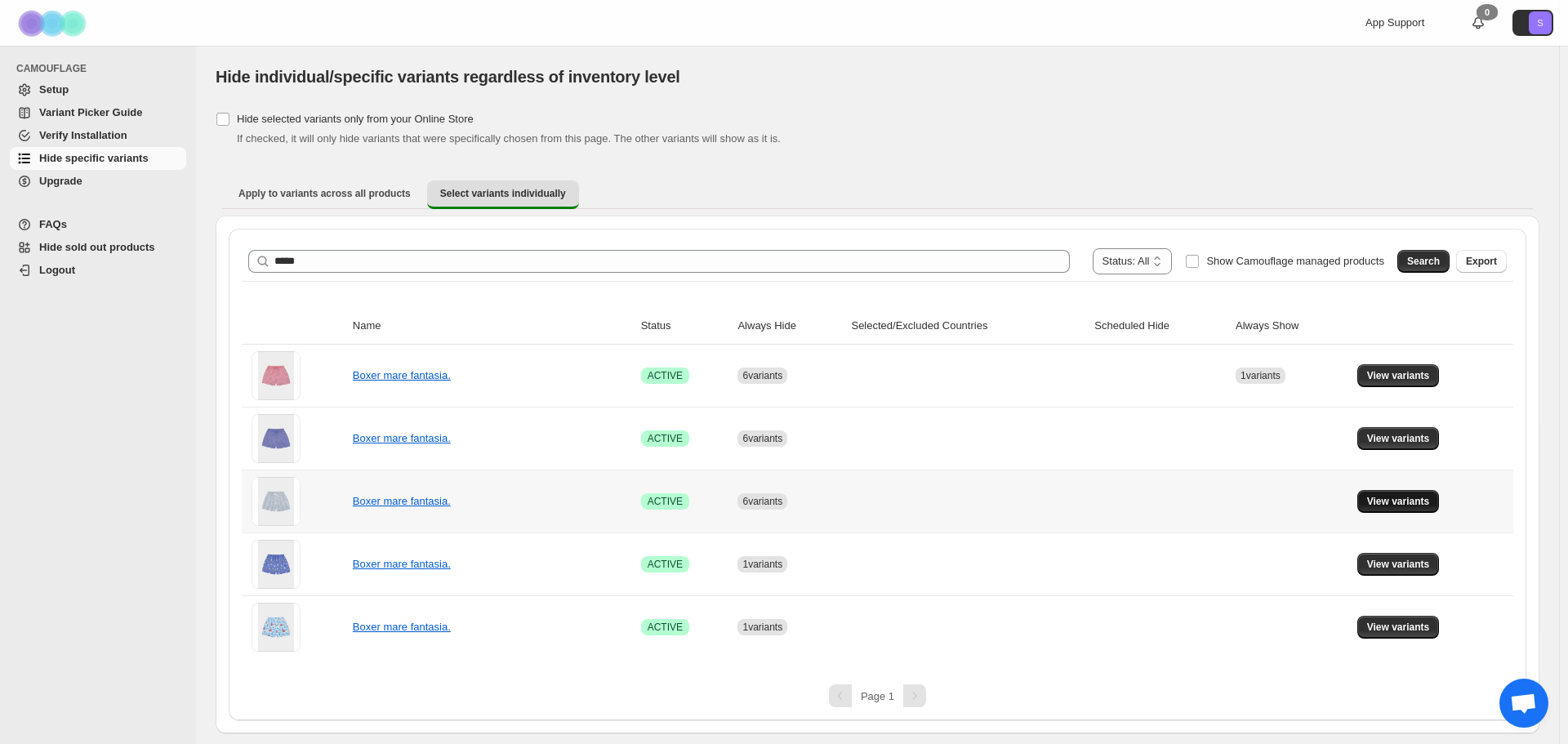
click at [1411, 499] on span "View variants" at bounding box center [1399, 501] width 63 height 13
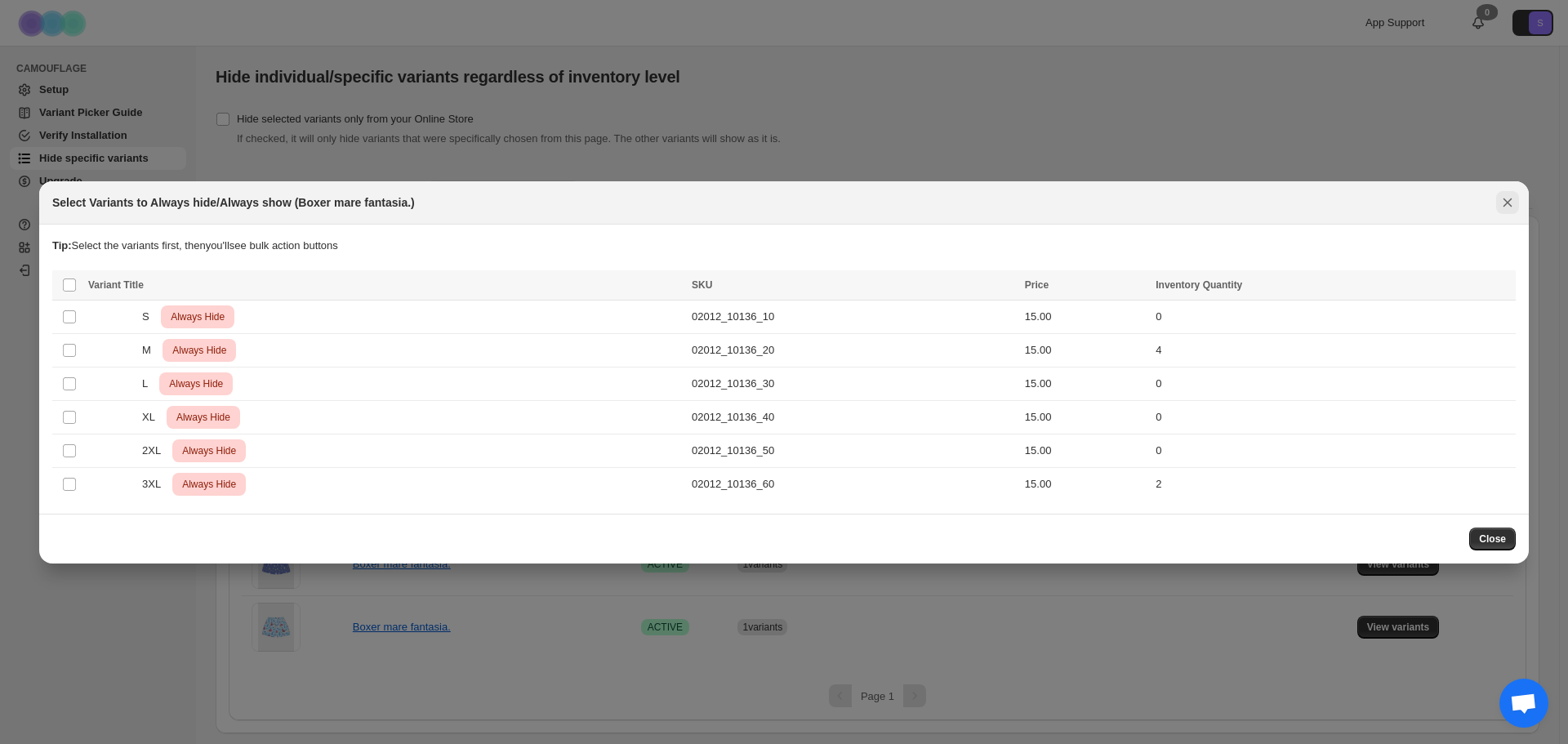
click at [1497, 201] on button "Close" at bounding box center [1507, 202] width 23 height 23
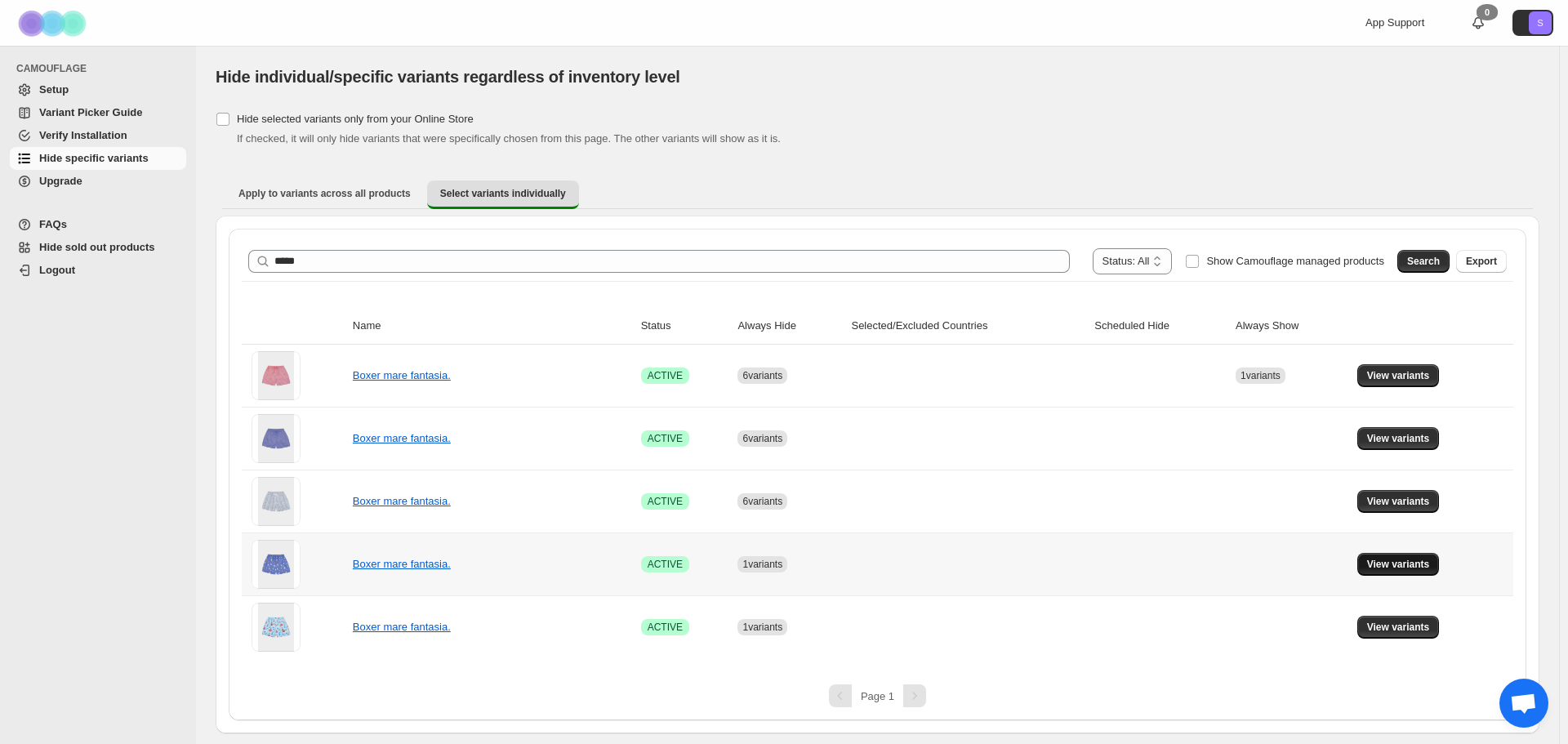
click at [1415, 561] on span "View variants" at bounding box center [1399, 564] width 63 height 13
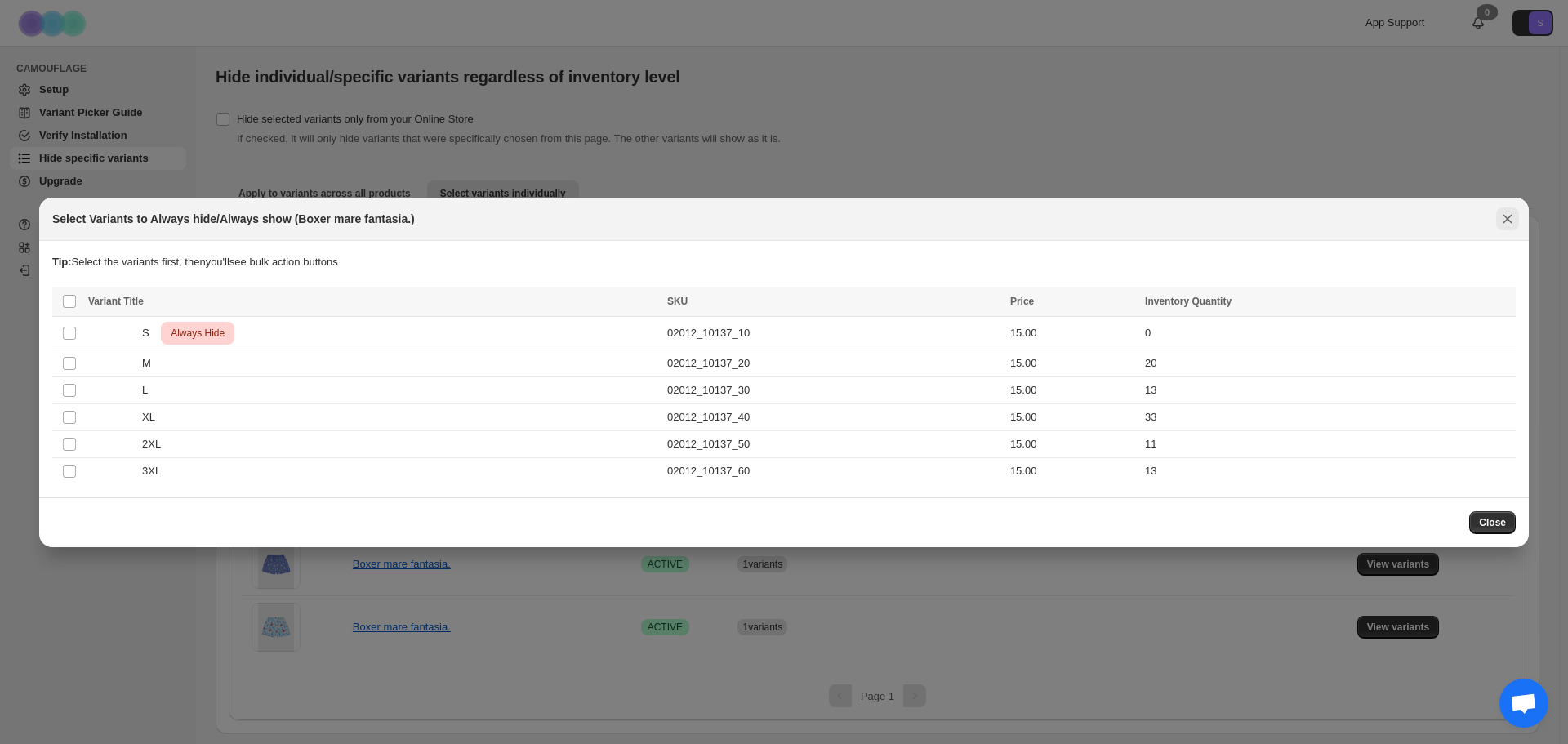
click at [1514, 225] on icon "Close" at bounding box center [1507, 219] width 16 height 16
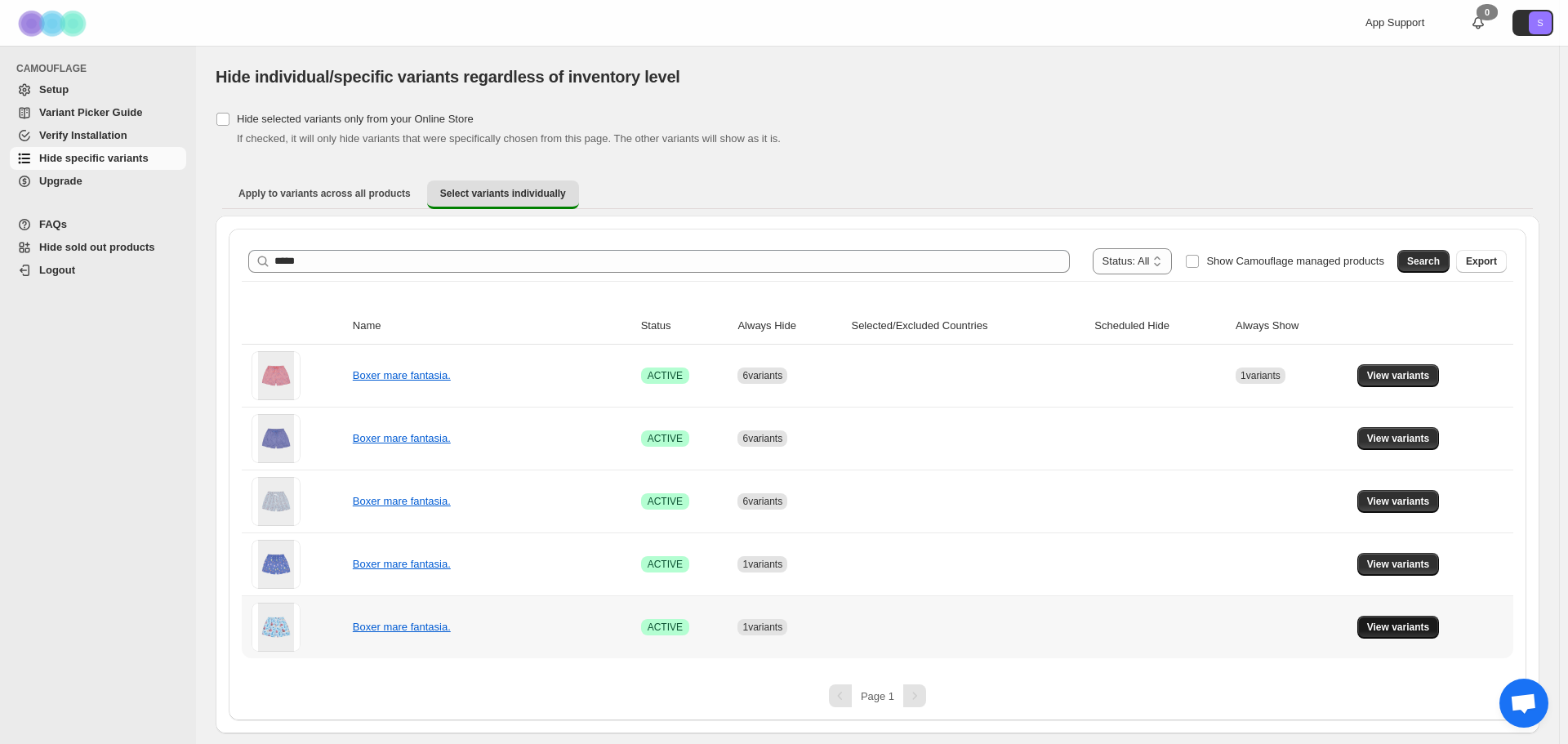
click at [1400, 631] on span "View variants" at bounding box center [1399, 627] width 63 height 13
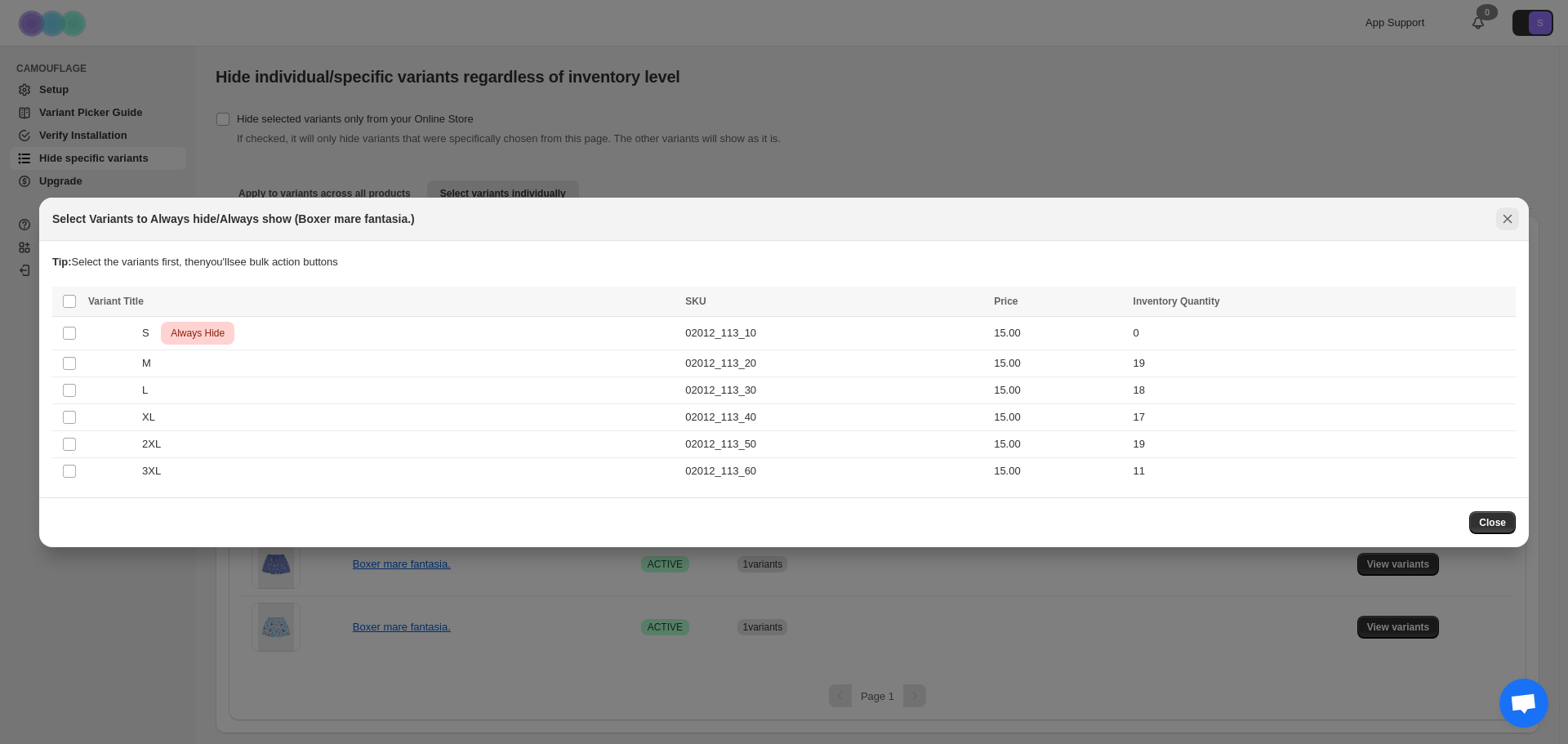
click at [1510, 213] on icon "Close" at bounding box center [1507, 219] width 16 height 16
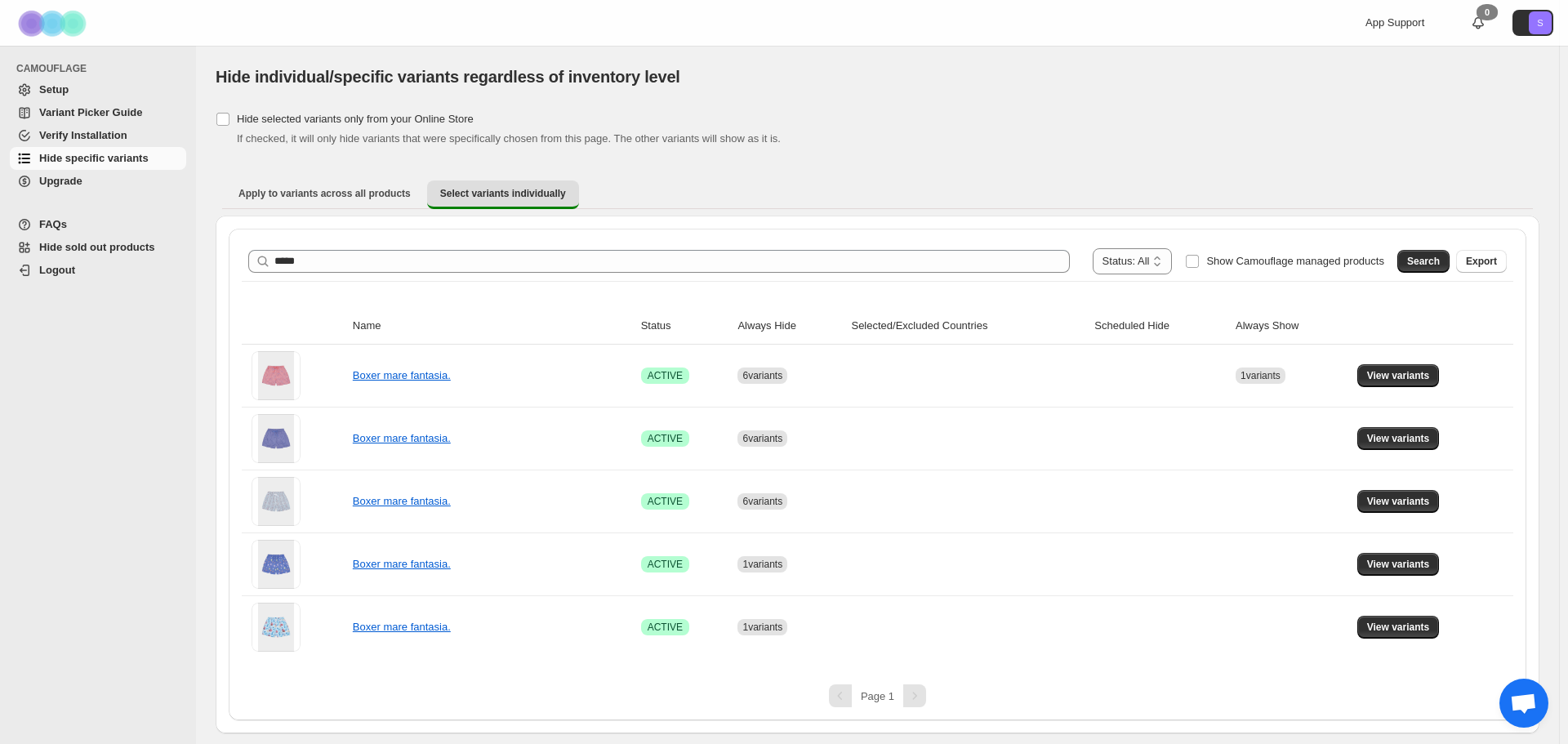
click at [323, 248] on div "**********" at bounding box center [877, 261] width 1258 height 26
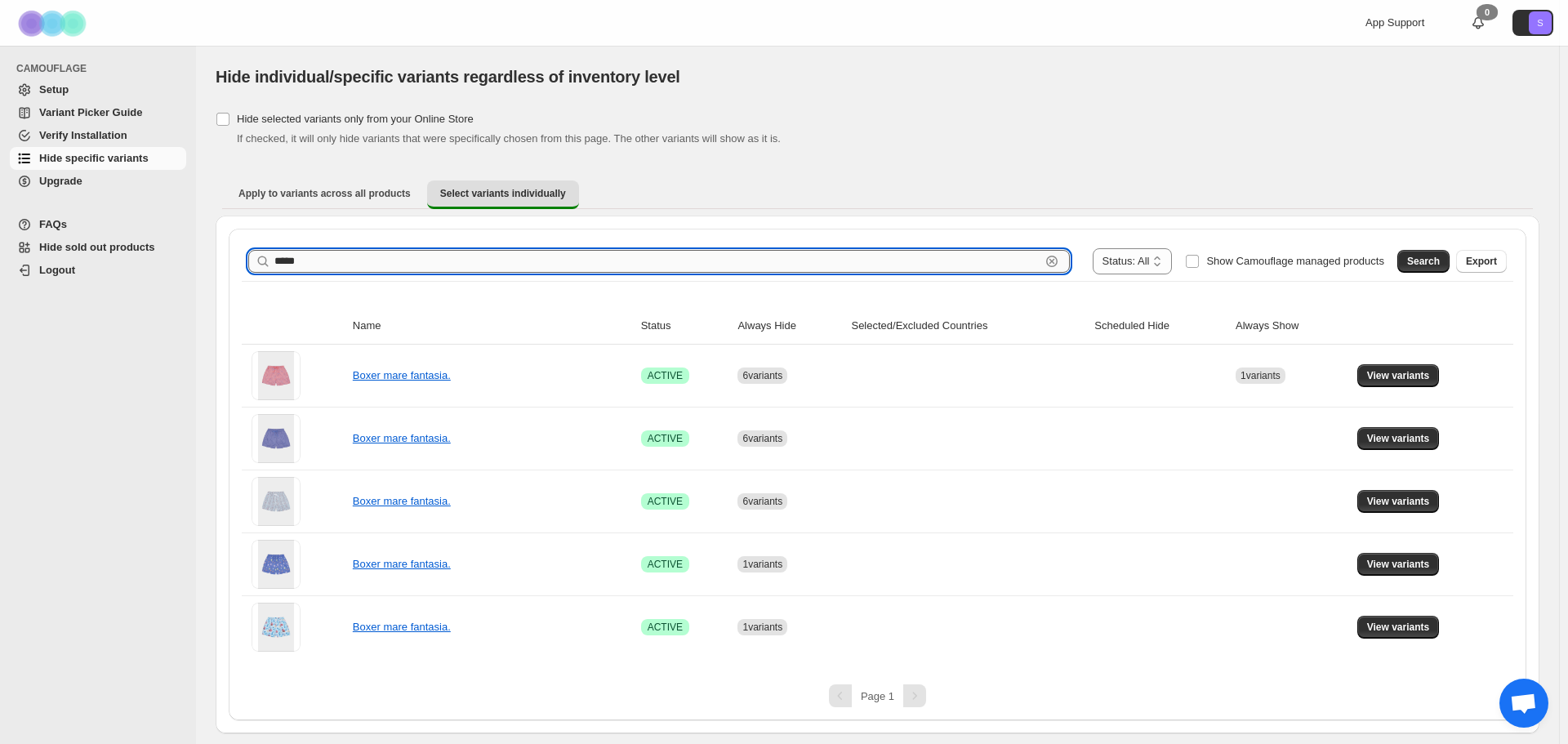
click at [323, 257] on input "*****" at bounding box center [657, 261] width 766 height 23
click at [1442, 259] on button "Search" at bounding box center [1423, 261] width 52 height 23
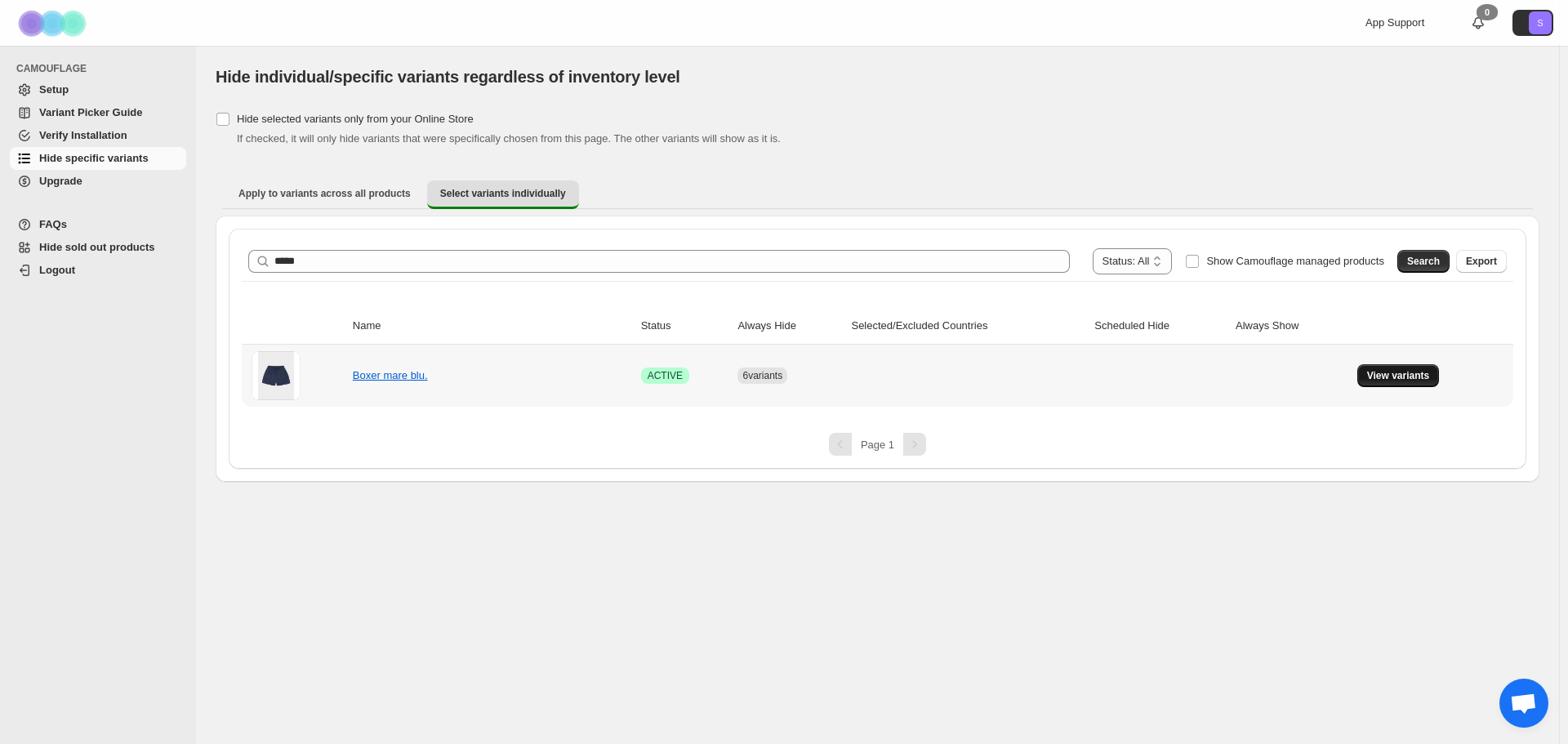
click at [1426, 383] on button "View variants" at bounding box center [1399, 376] width 83 height 23
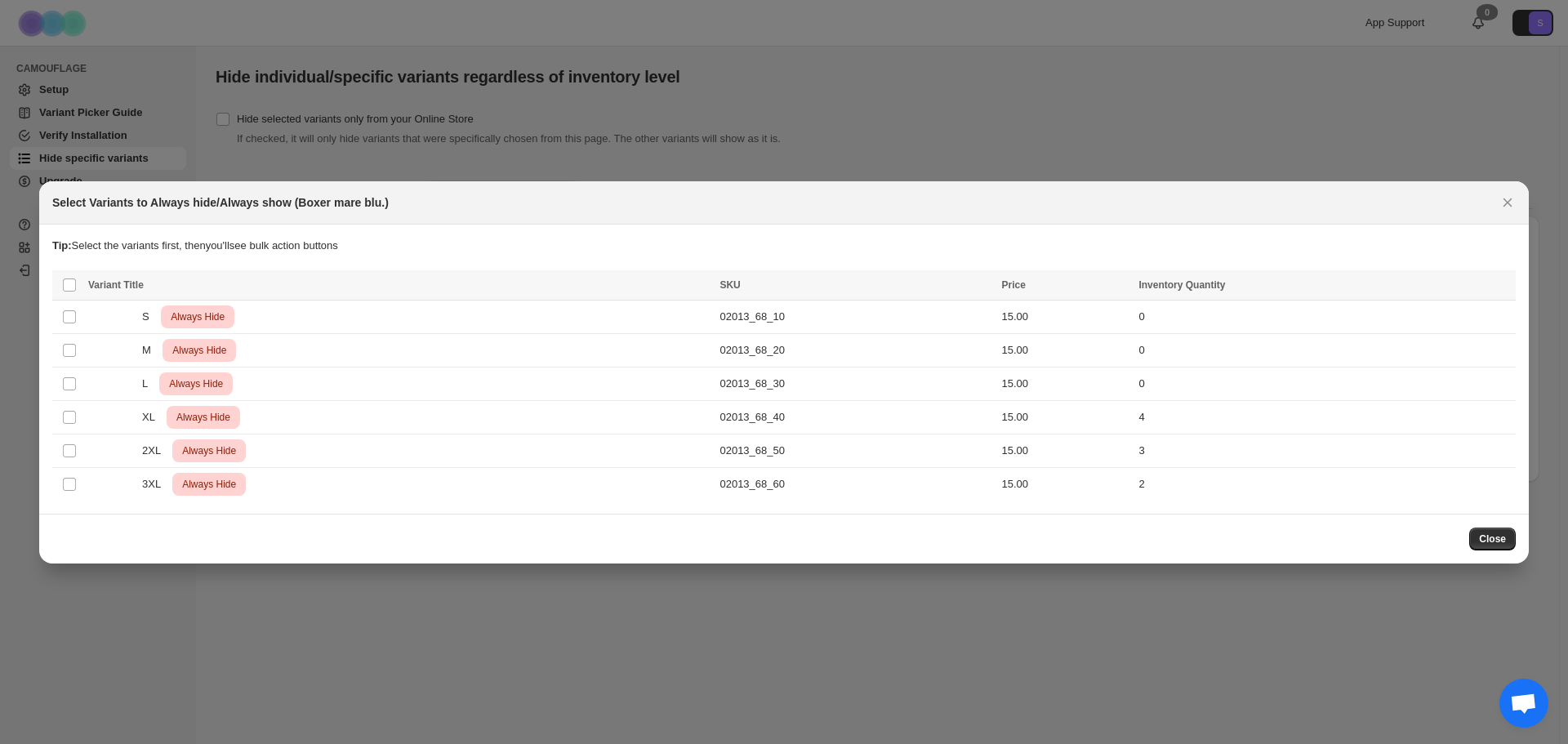
click at [1510, 224] on section "Tip: Select the variants first, then you'll see bulk action buttons Loading pro…" at bounding box center [784, 368] width 1489 height 289
click at [1508, 221] on div "Select Variants to Always hide/Always show (Boxer mare blu.)" at bounding box center [784, 202] width 1489 height 43
click at [1511, 200] on icon "Close" at bounding box center [1507, 202] width 16 height 16
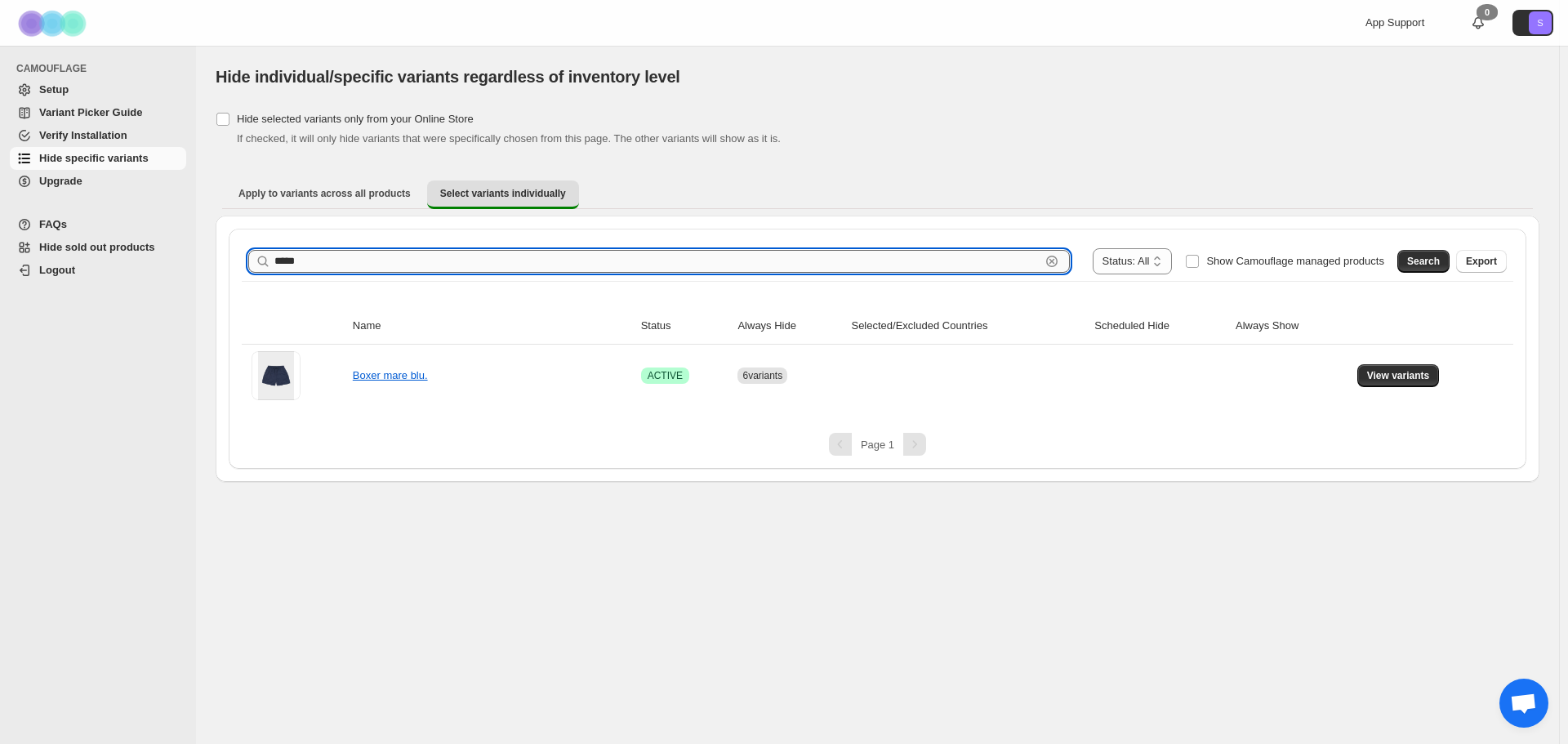
click at [409, 262] on input "*****" at bounding box center [657, 261] width 766 height 23
click at [1417, 259] on span "Search" at bounding box center [1423, 261] width 33 height 13
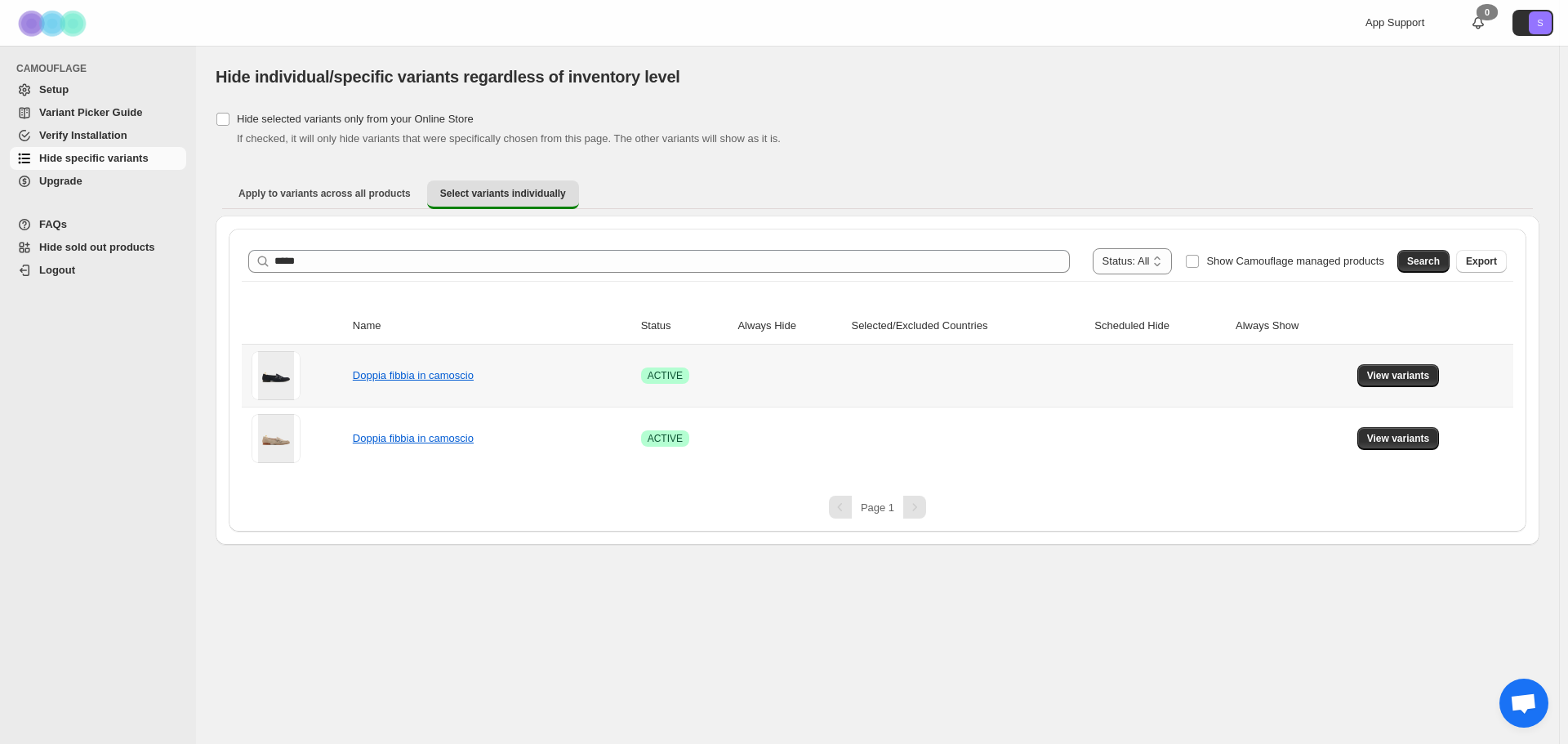
click at [1422, 387] on td "View variants" at bounding box center [1433, 376] width 160 height 62
click at [1411, 384] on button "View variants" at bounding box center [1399, 376] width 83 height 23
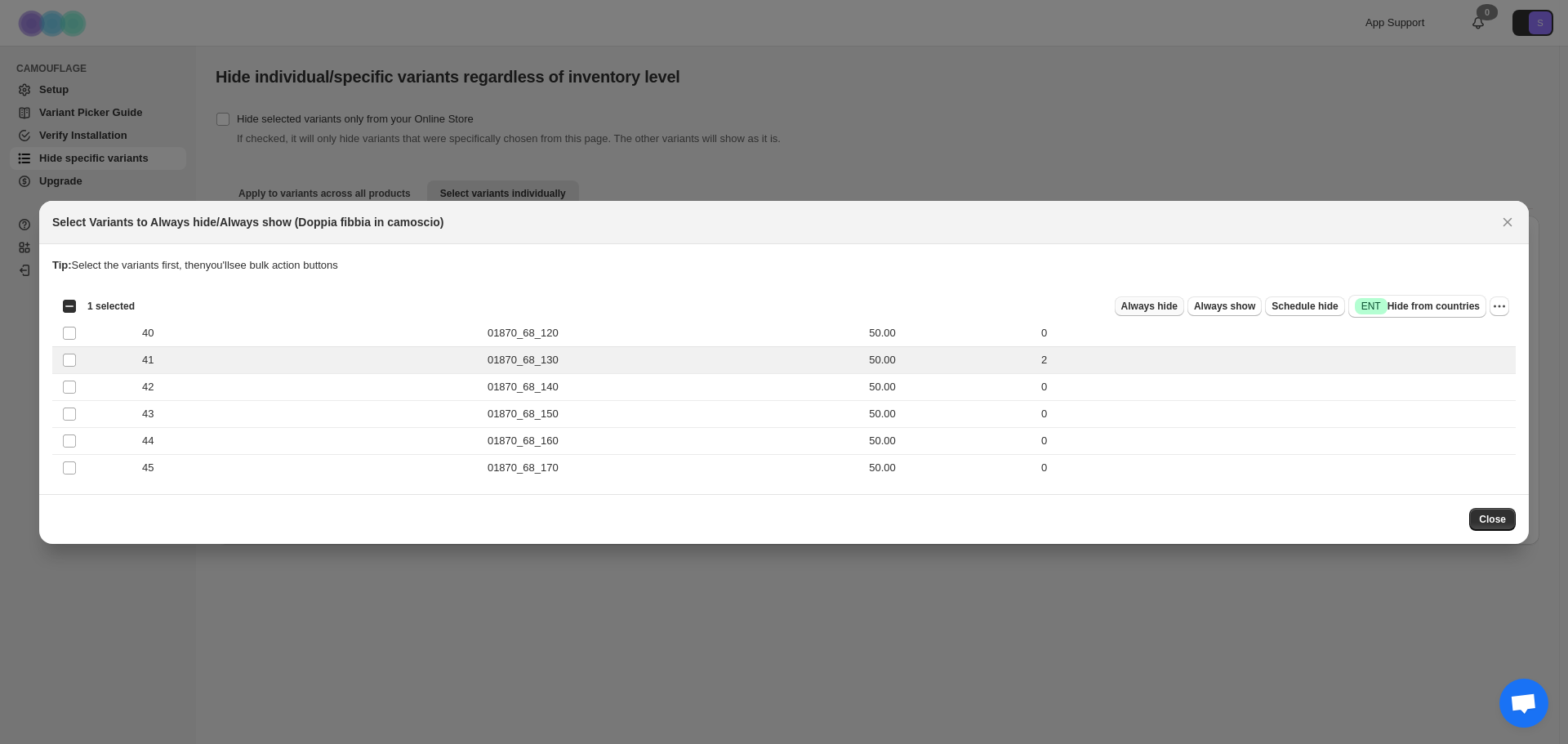
click at [1177, 311] on span "Always hide" at bounding box center [1149, 306] width 56 height 13
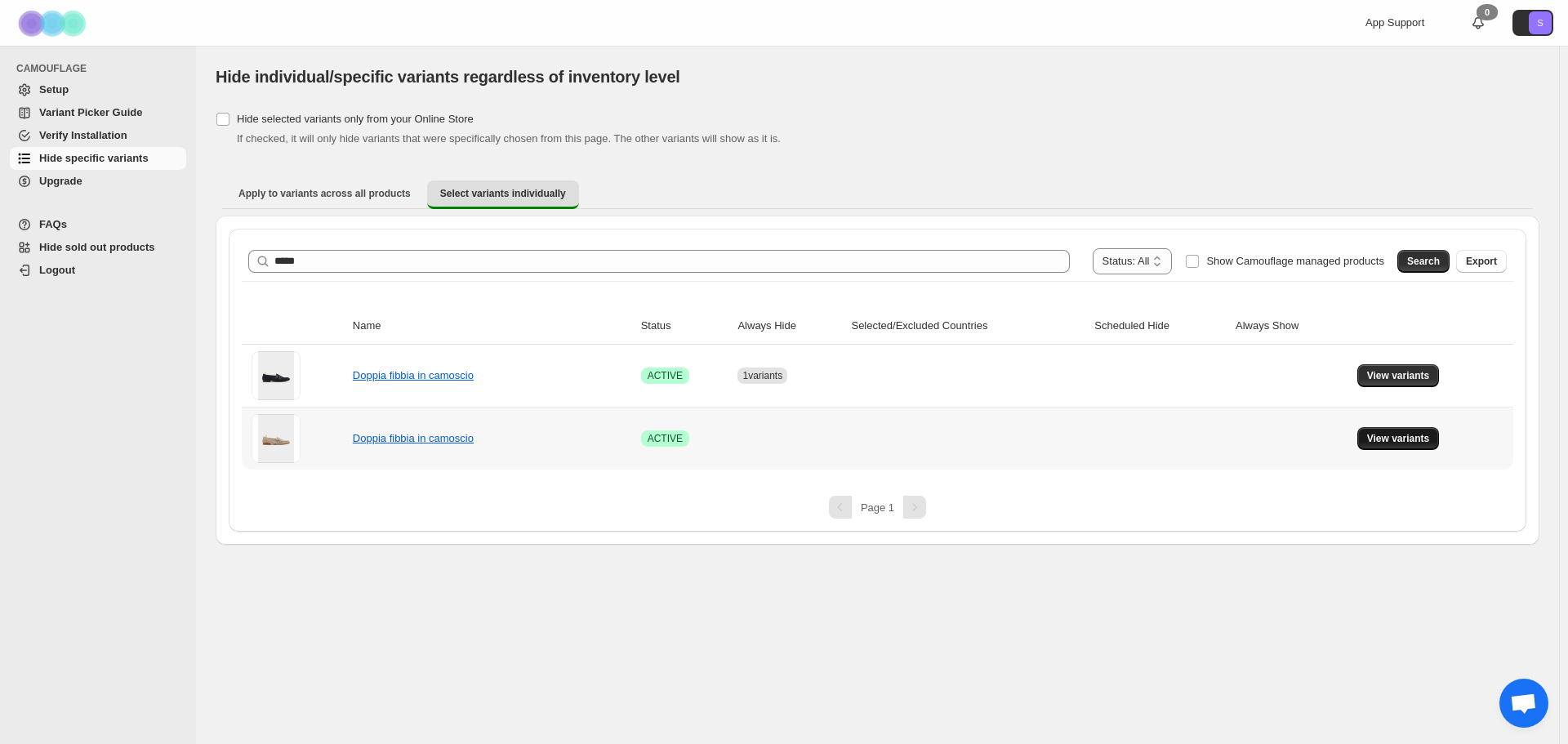
click at [1407, 443] on span "View variants" at bounding box center [1399, 439] width 63 height 13
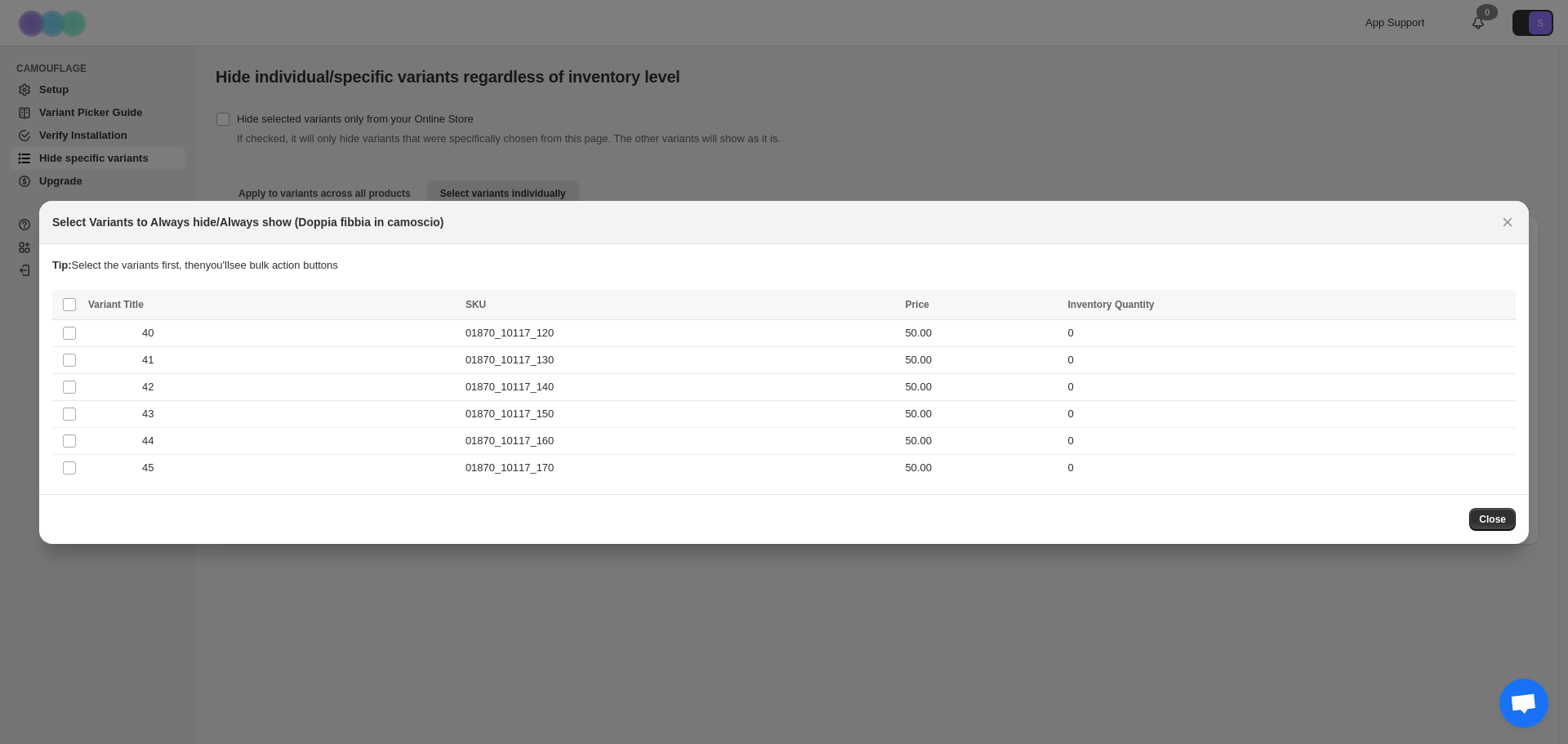
click at [1490, 506] on div "Close" at bounding box center [784, 518] width 1489 height 50
click at [1481, 513] on span "Close" at bounding box center [1492, 519] width 27 height 13
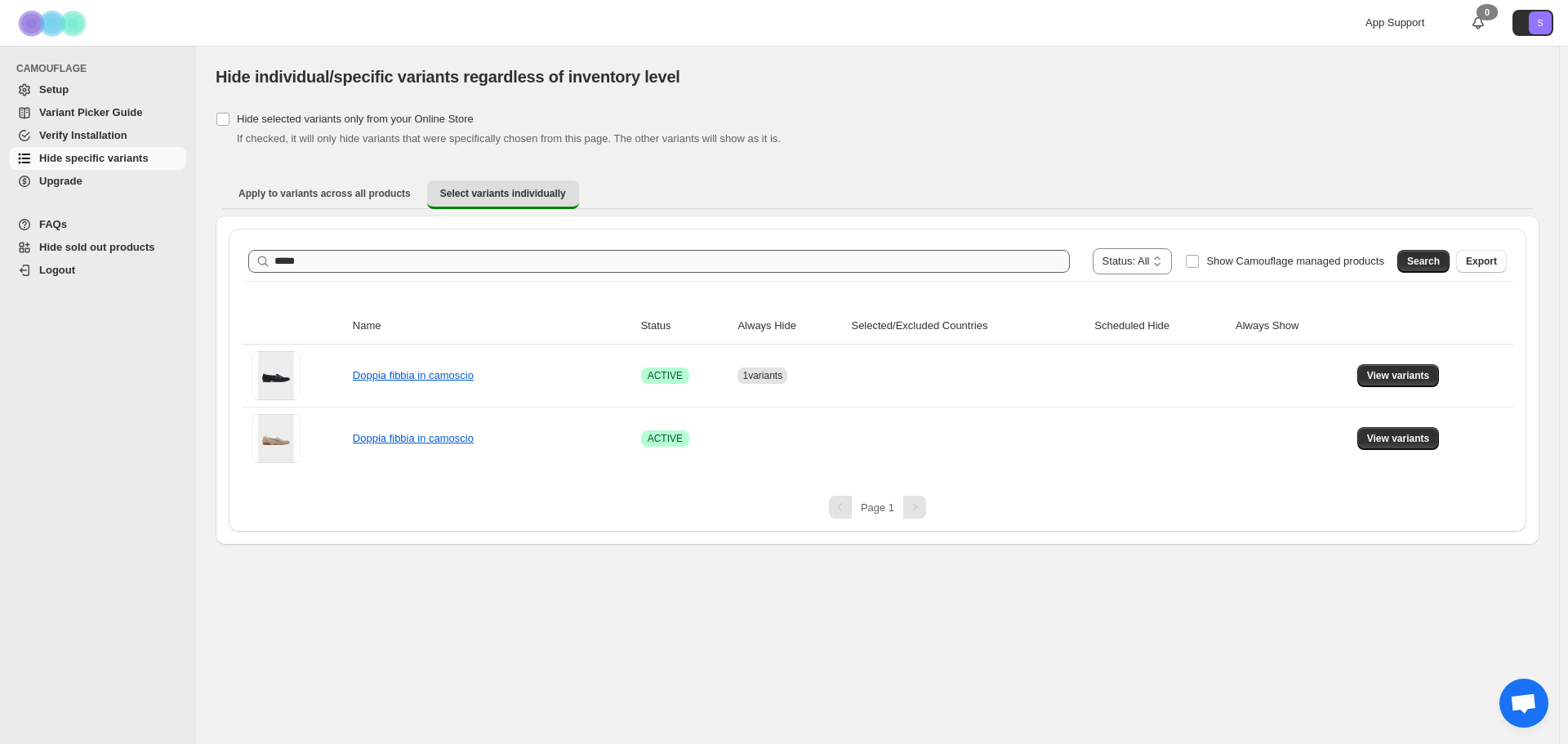
drag, startPoint x: 454, startPoint y: 237, endPoint x: 443, endPoint y: 253, distance: 19.4
click at [453, 240] on div "**********" at bounding box center [877, 380] width 1298 height 303
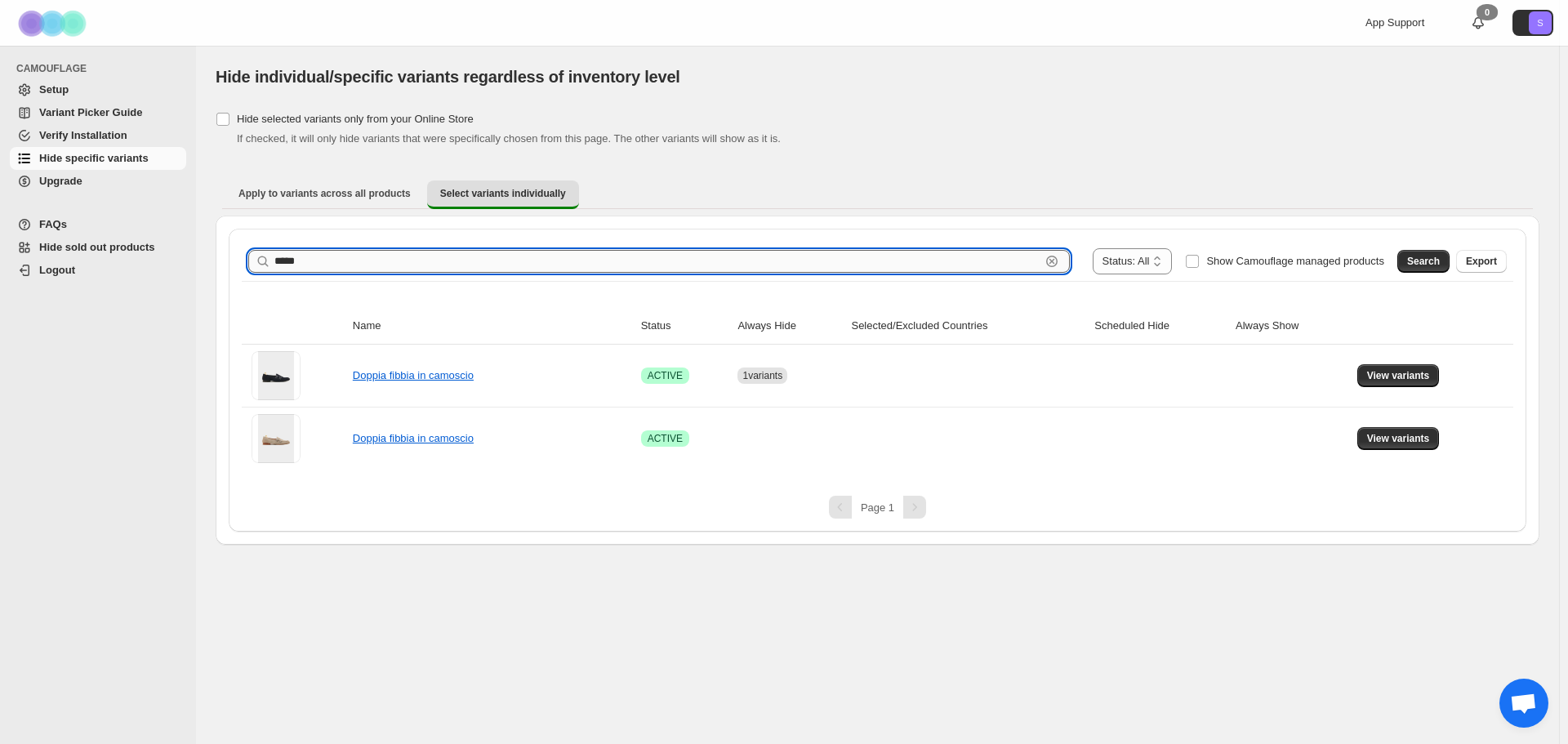
click at [443, 253] on input "*****" at bounding box center [657, 261] width 766 height 23
click at [1419, 262] on span "Search" at bounding box center [1423, 261] width 33 height 13
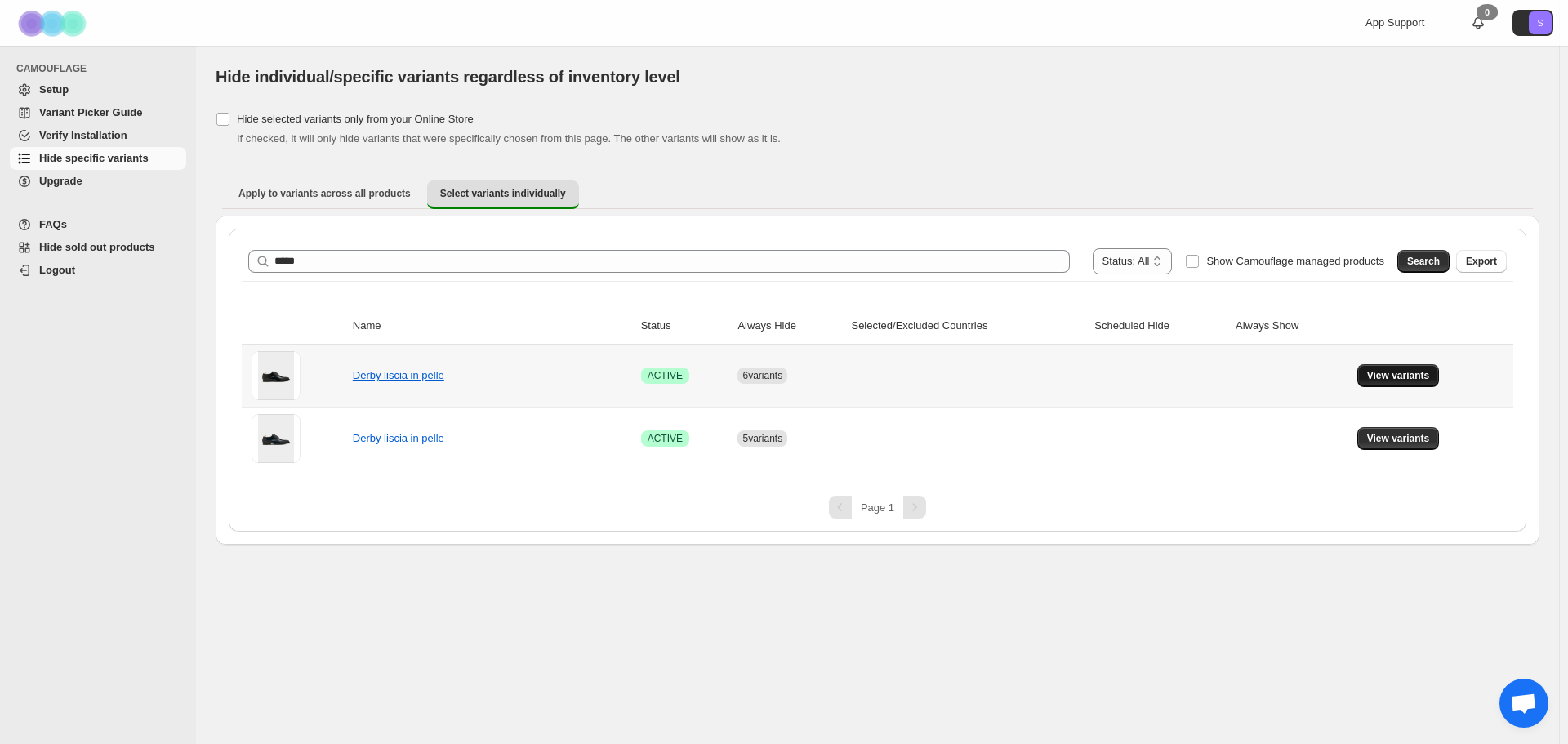
click at [1383, 372] on span "View variants" at bounding box center [1399, 376] width 63 height 13
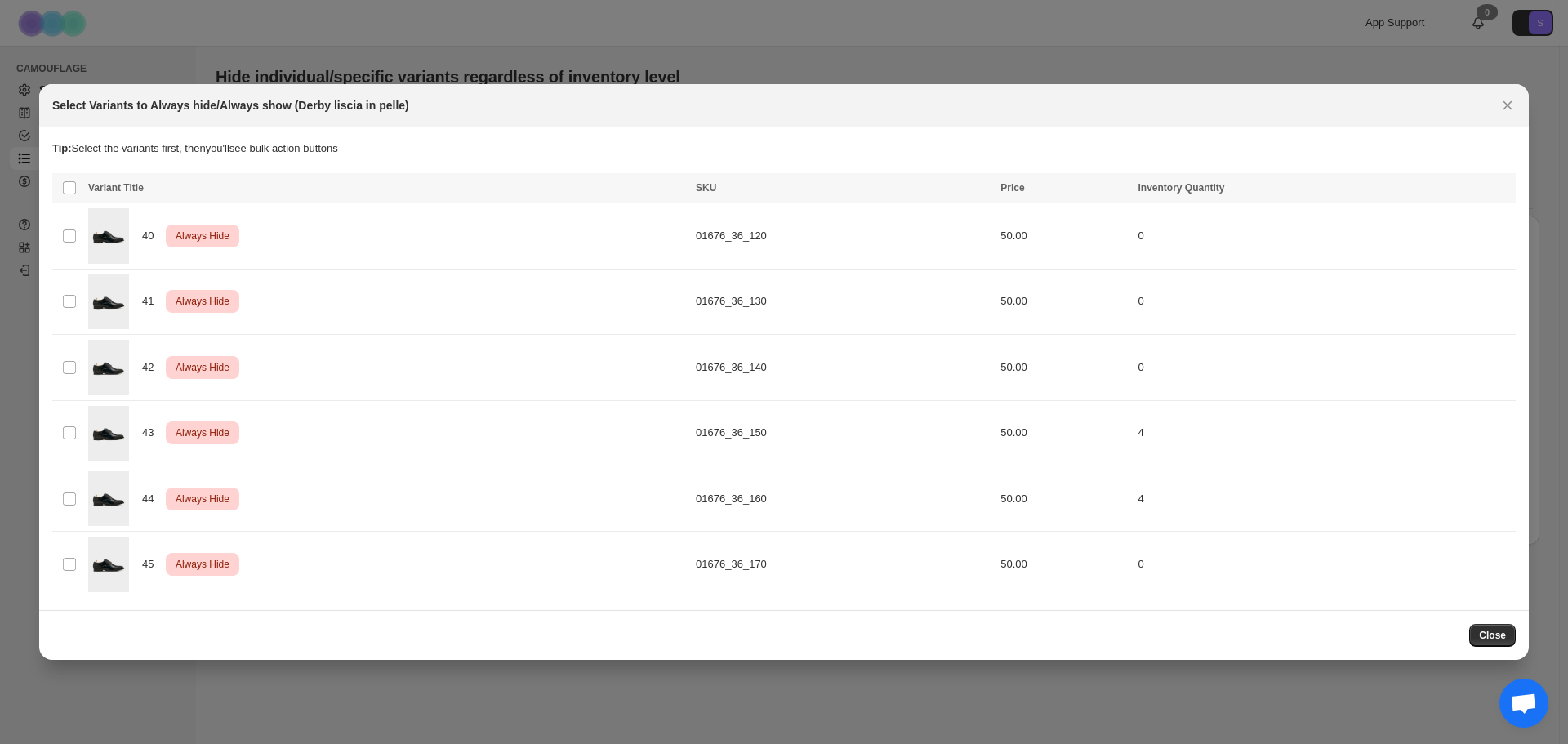
click at [1503, 120] on div "Select Variants to Always hide/Always show (Derby liscia in pelle)" at bounding box center [784, 106] width 1489 height 43
click at [1511, 110] on icon "Close" at bounding box center [1507, 106] width 16 height 16
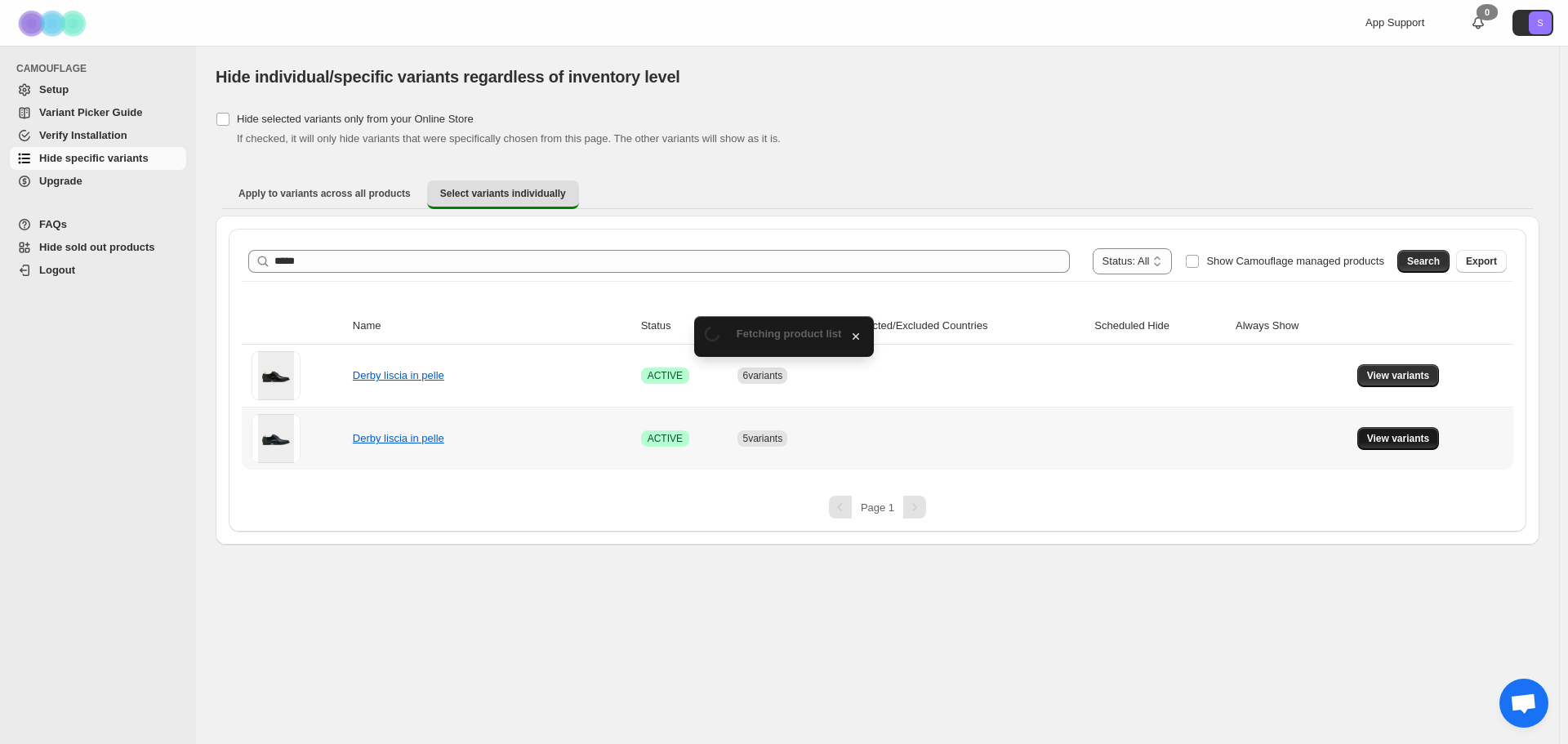
click at [1392, 435] on span "View variants" at bounding box center [1399, 439] width 63 height 13
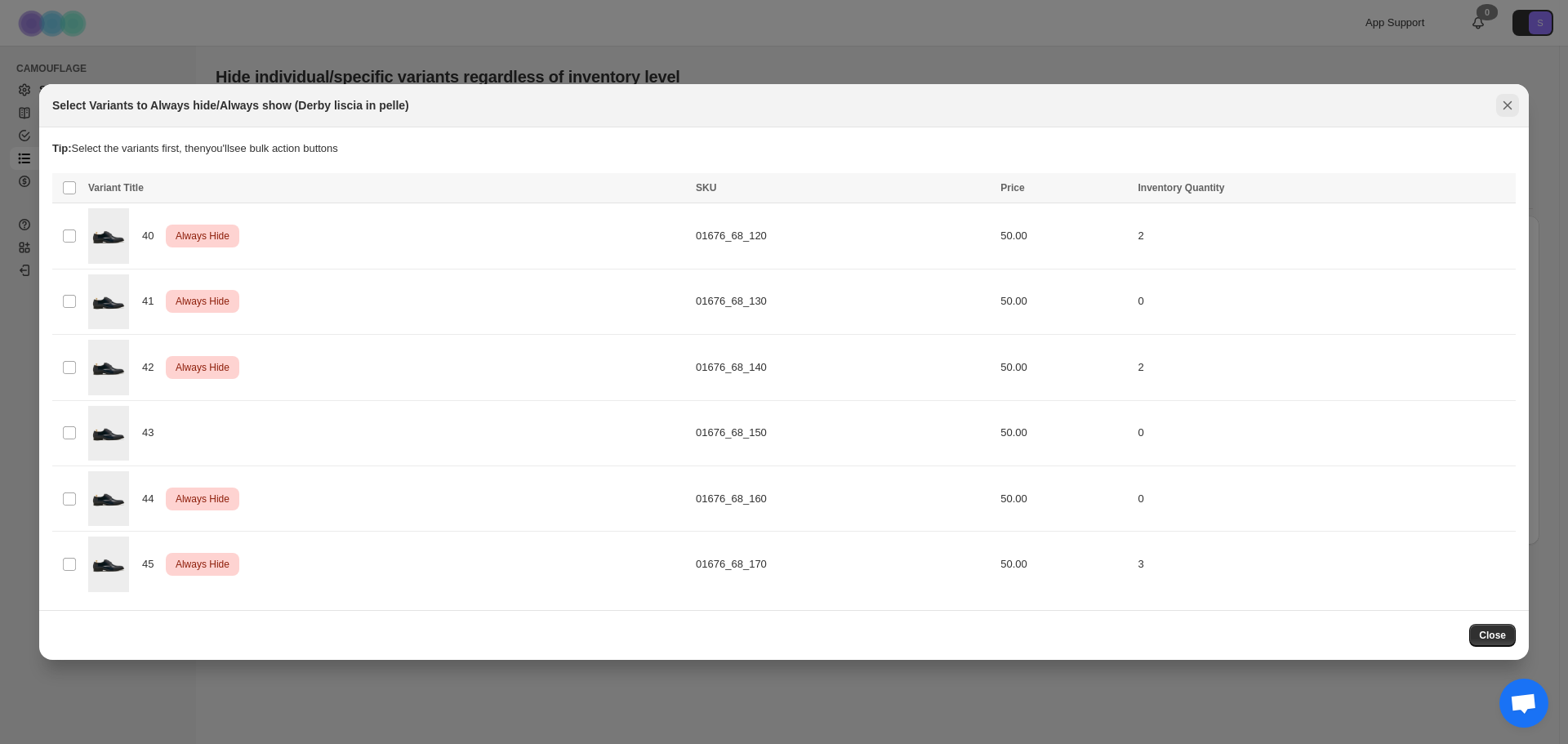
click at [1510, 104] on icon "Close" at bounding box center [1507, 106] width 9 height 9
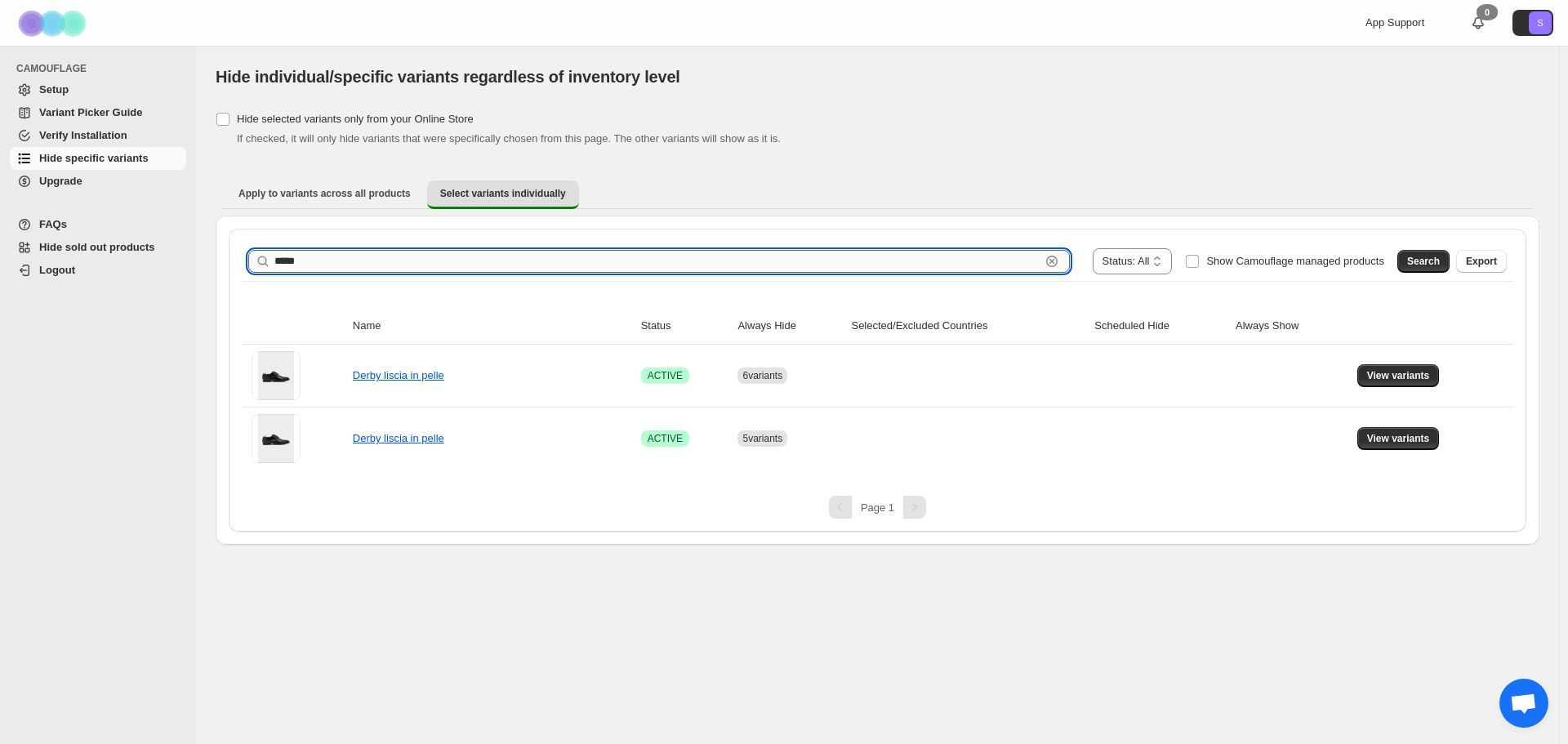
click at [417, 258] on input "*****" at bounding box center [657, 261] width 766 height 23
type input "*****"
click at [1444, 261] on button "Search" at bounding box center [1423, 261] width 52 height 23
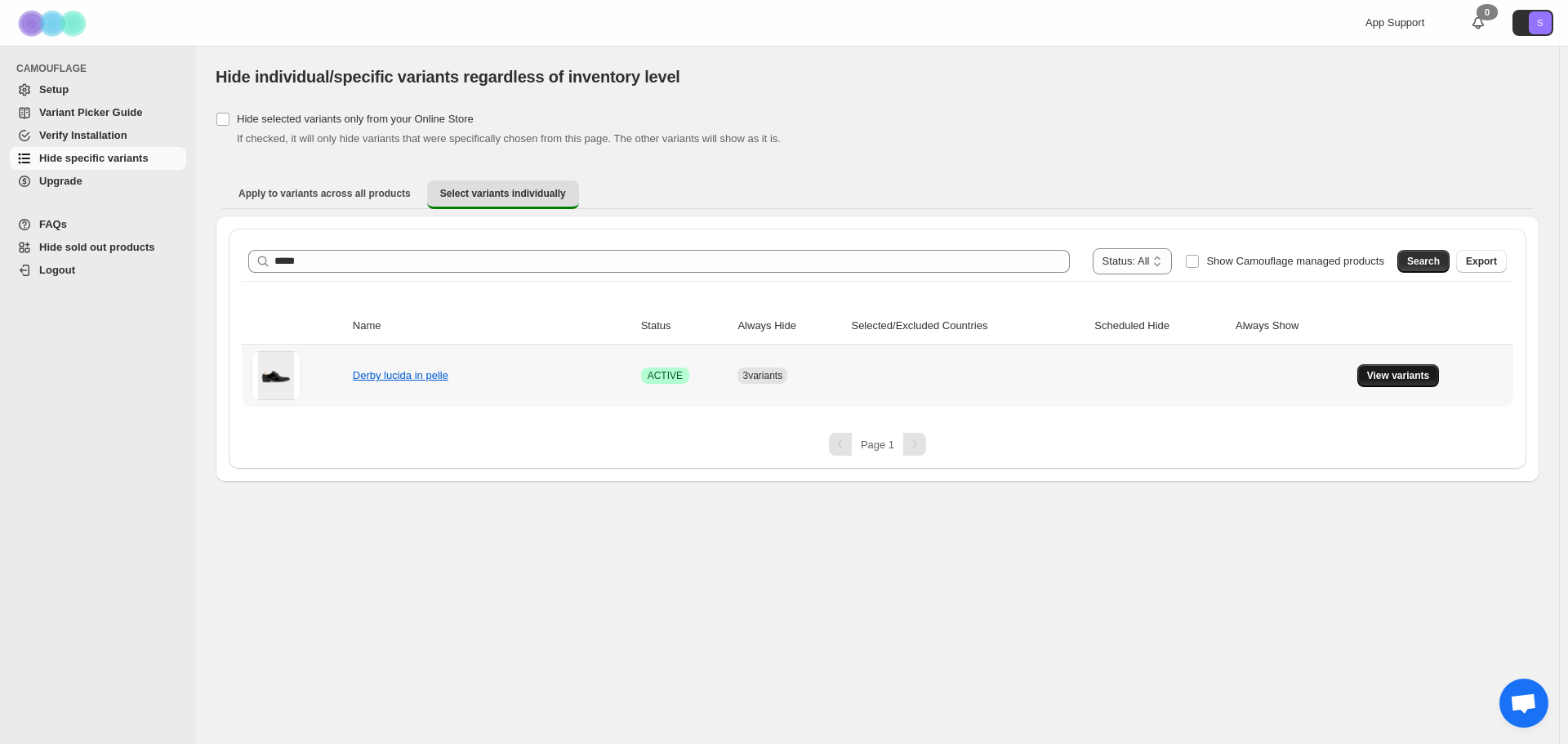
click at [1385, 375] on span "View variants" at bounding box center [1399, 376] width 63 height 13
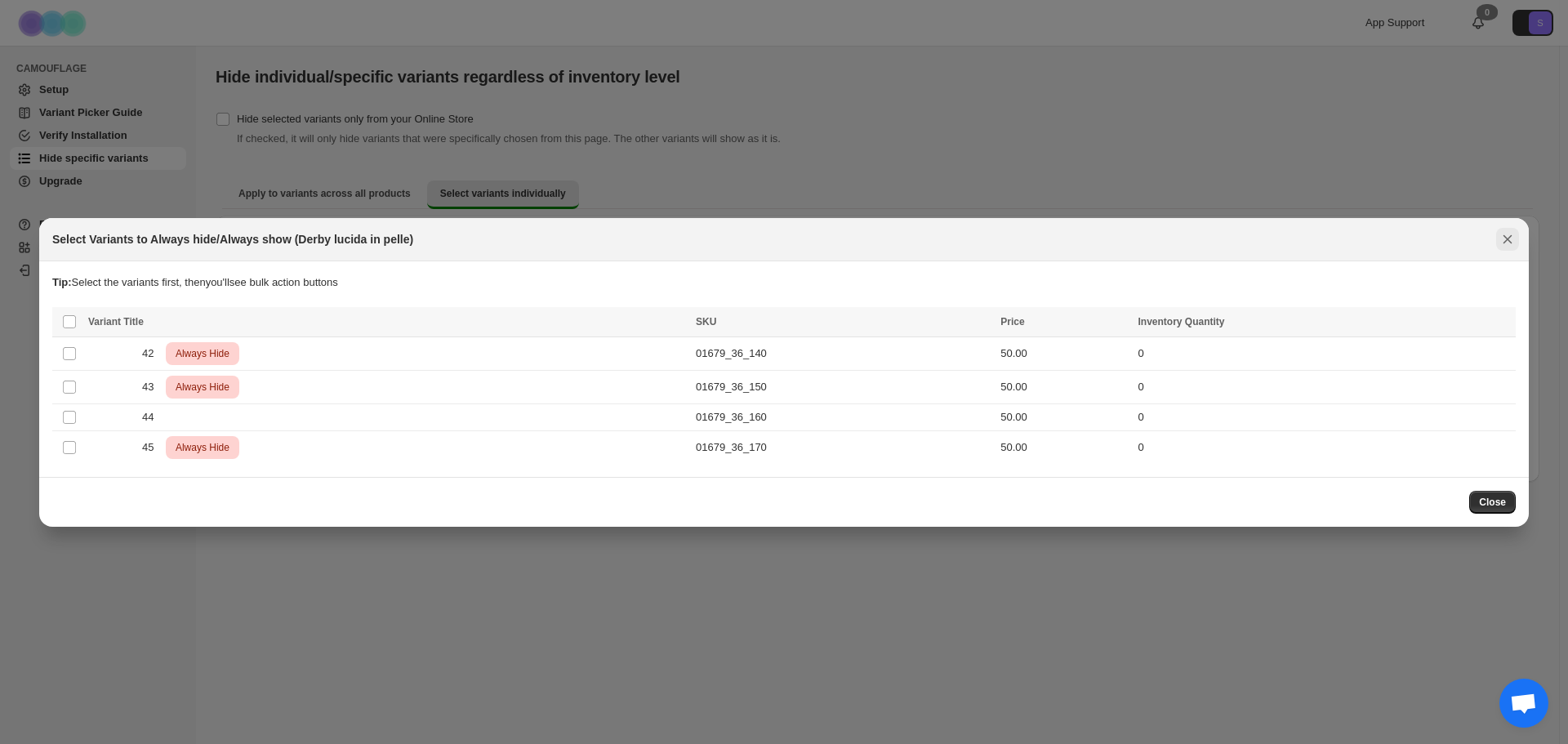
click at [1517, 233] on button "Close" at bounding box center [1507, 239] width 23 height 23
